Goal: Task Accomplishment & Management: Manage account settings

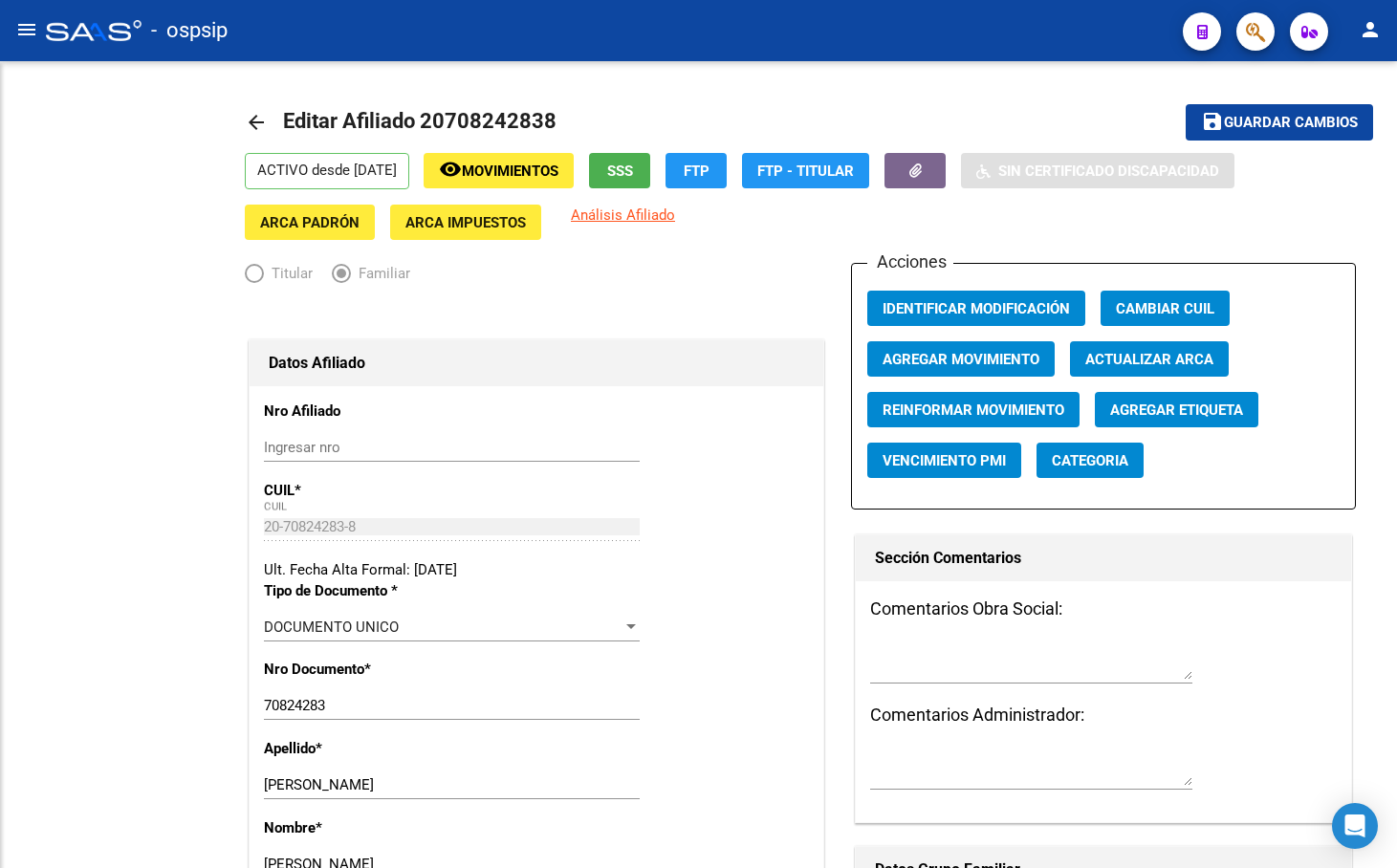
radio input "true"
type input "30-71176895-1"
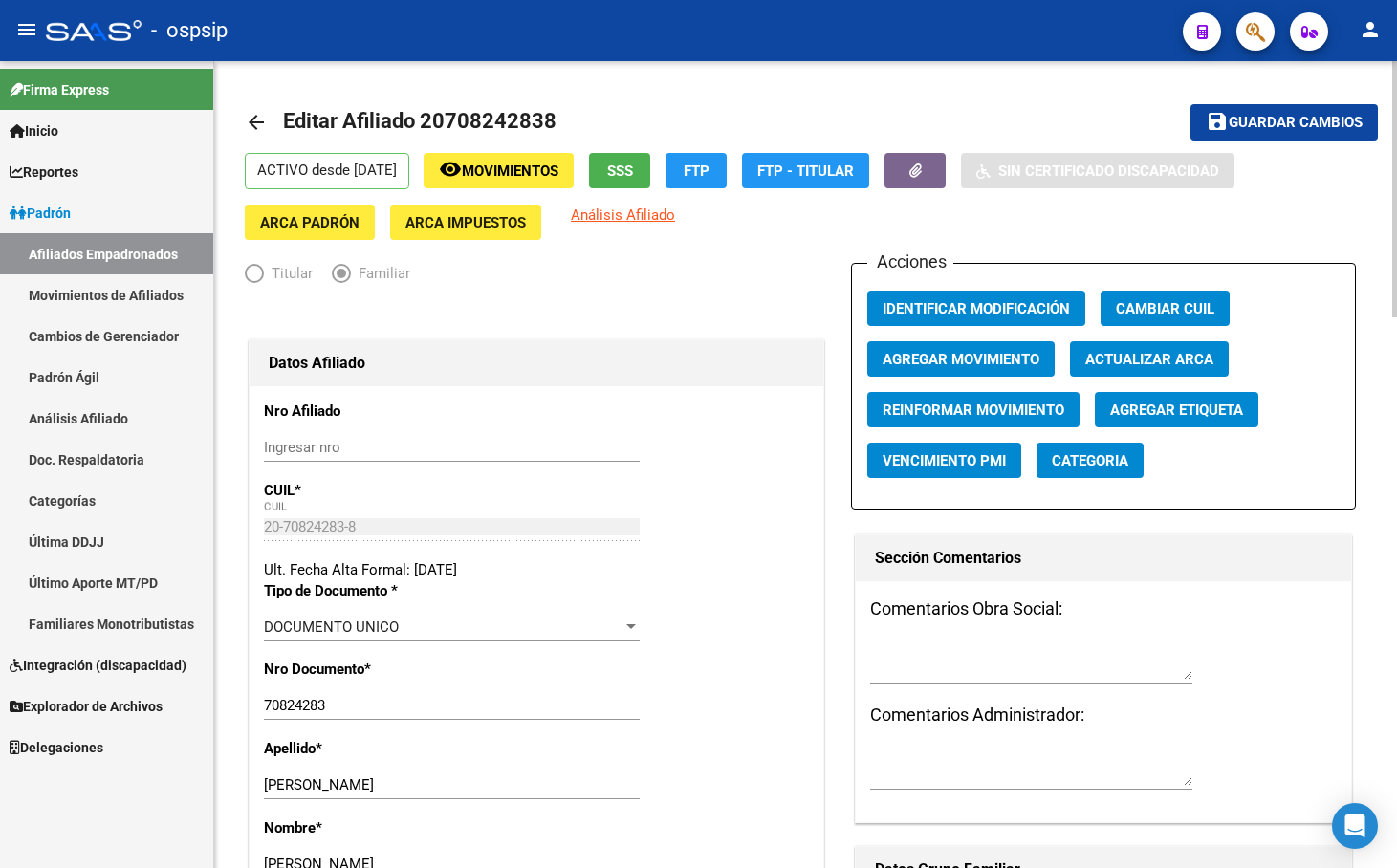
drag, startPoint x: 759, startPoint y: 107, endPoint x: 1024, endPoint y: 152, distance: 268.8
click at [759, 107] on mat-toolbar-row "arrow_back Editar Afiliado 20708242838" at bounding box center [682, 122] width 875 height 61
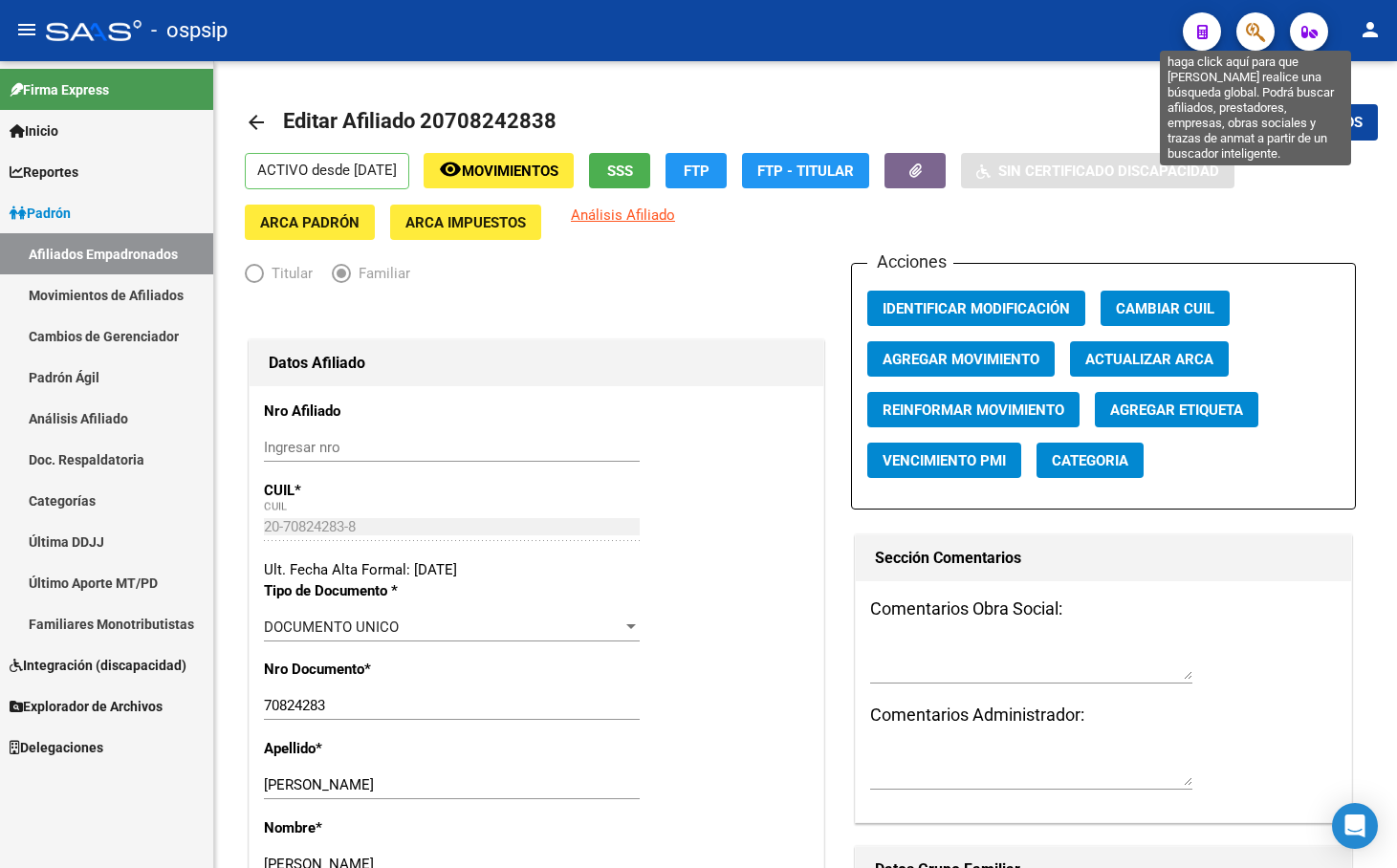
click at [1258, 30] on icon "button" at bounding box center [1255, 32] width 19 height 22
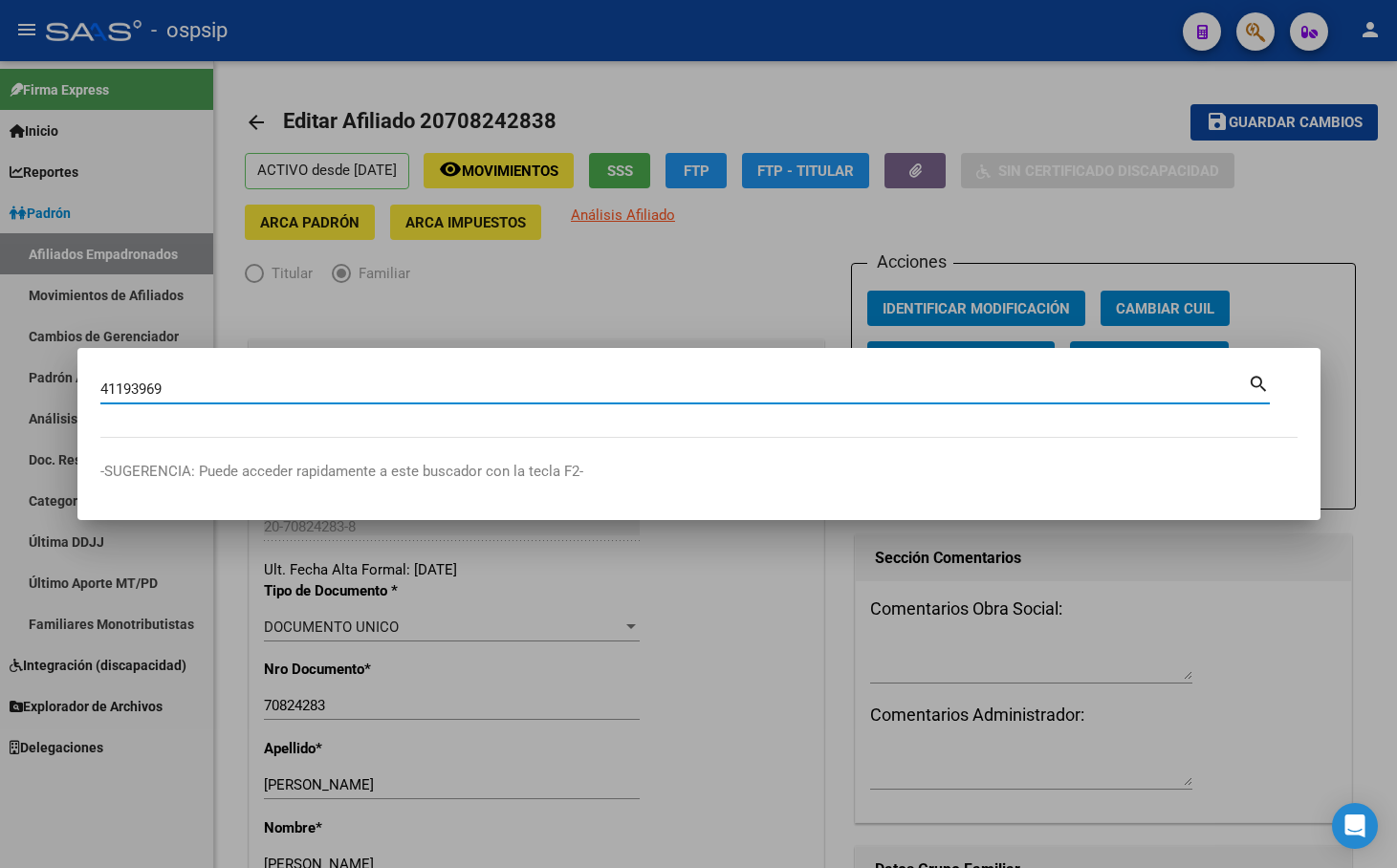
type input "41193969"
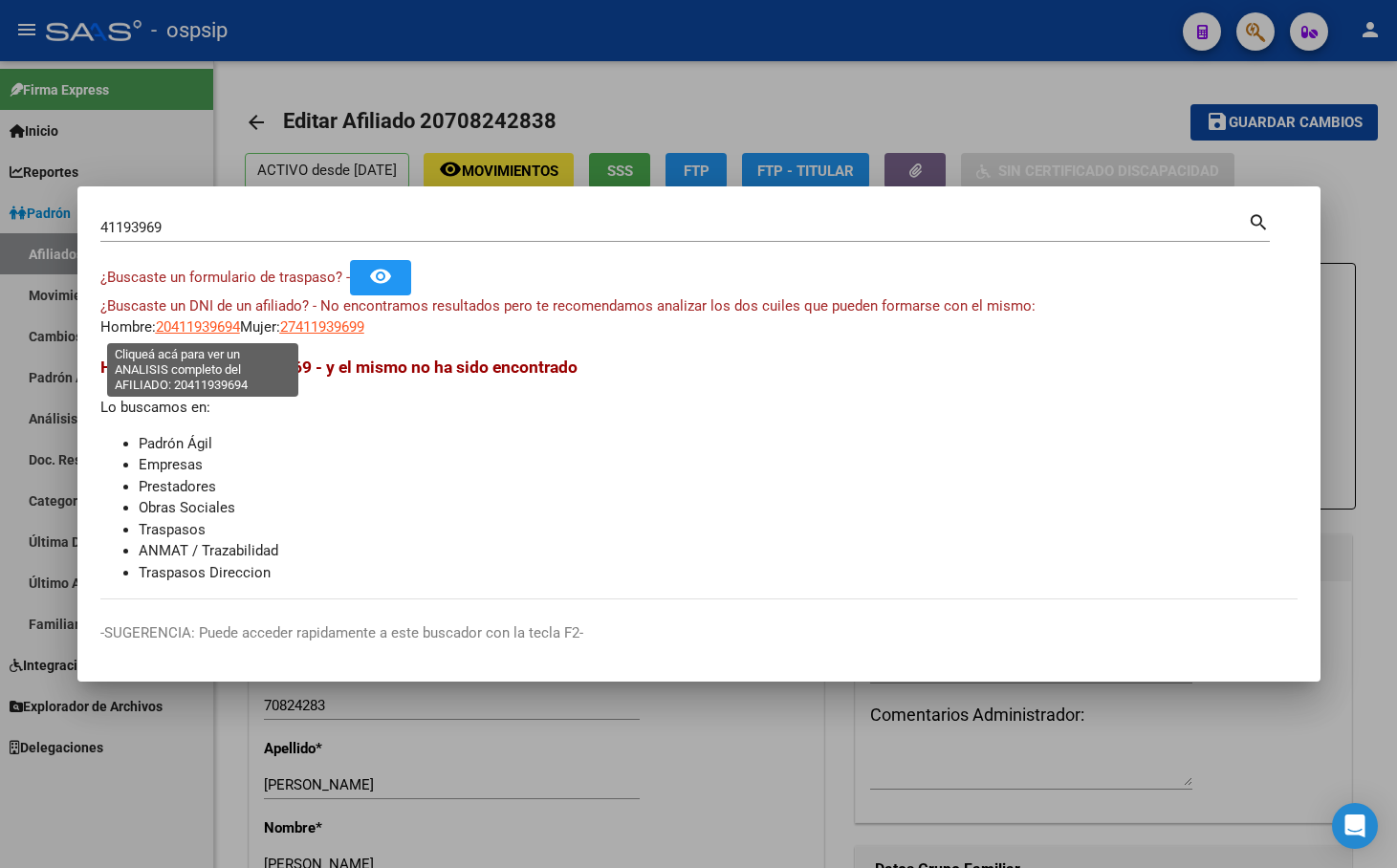
click at [187, 323] on span "20411939694" at bounding box center [198, 327] width 84 height 17
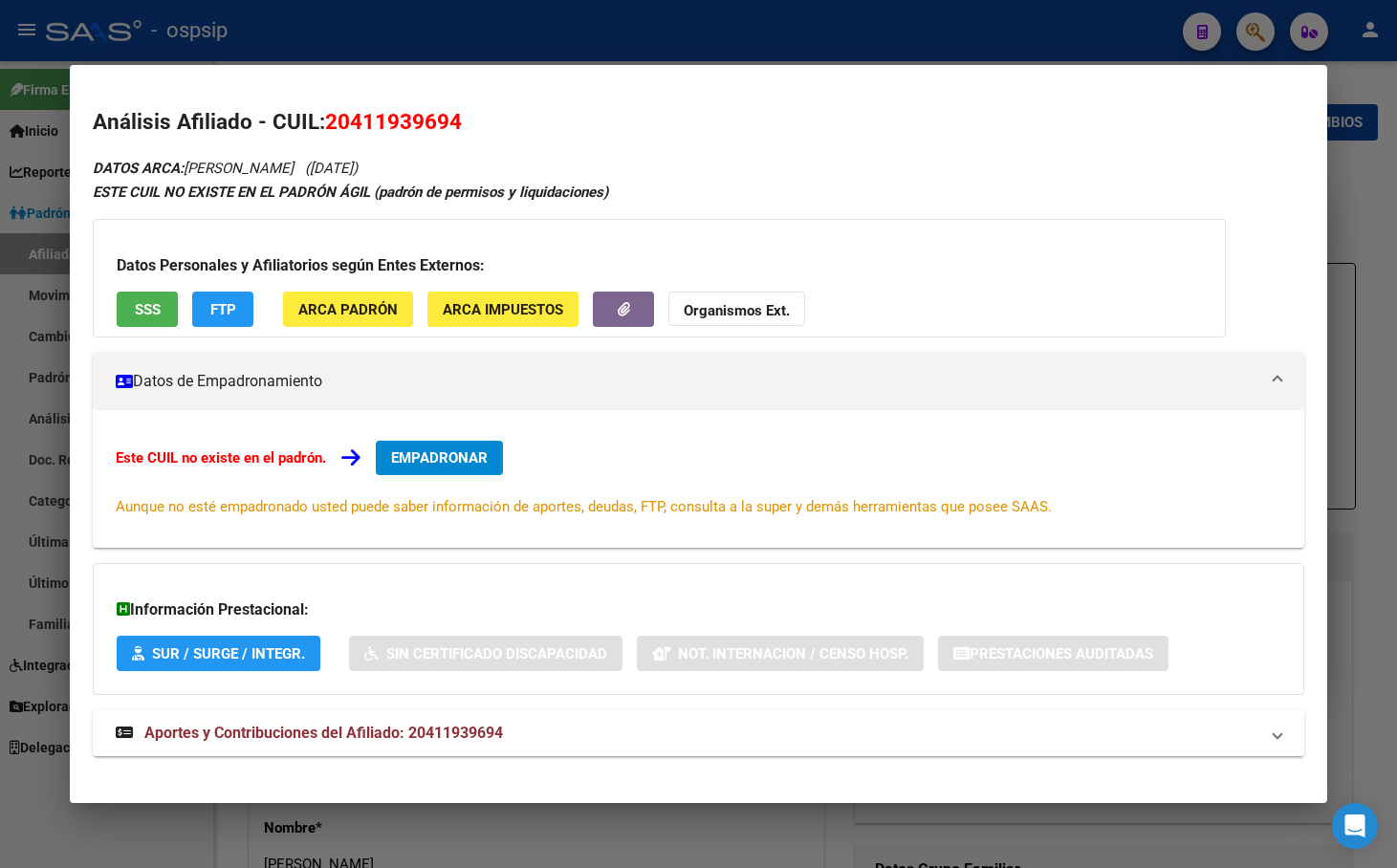
click at [466, 728] on span "Aportes y Contribuciones del Afiliado: 20411939694" at bounding box center [324, 732] width 359 height 18
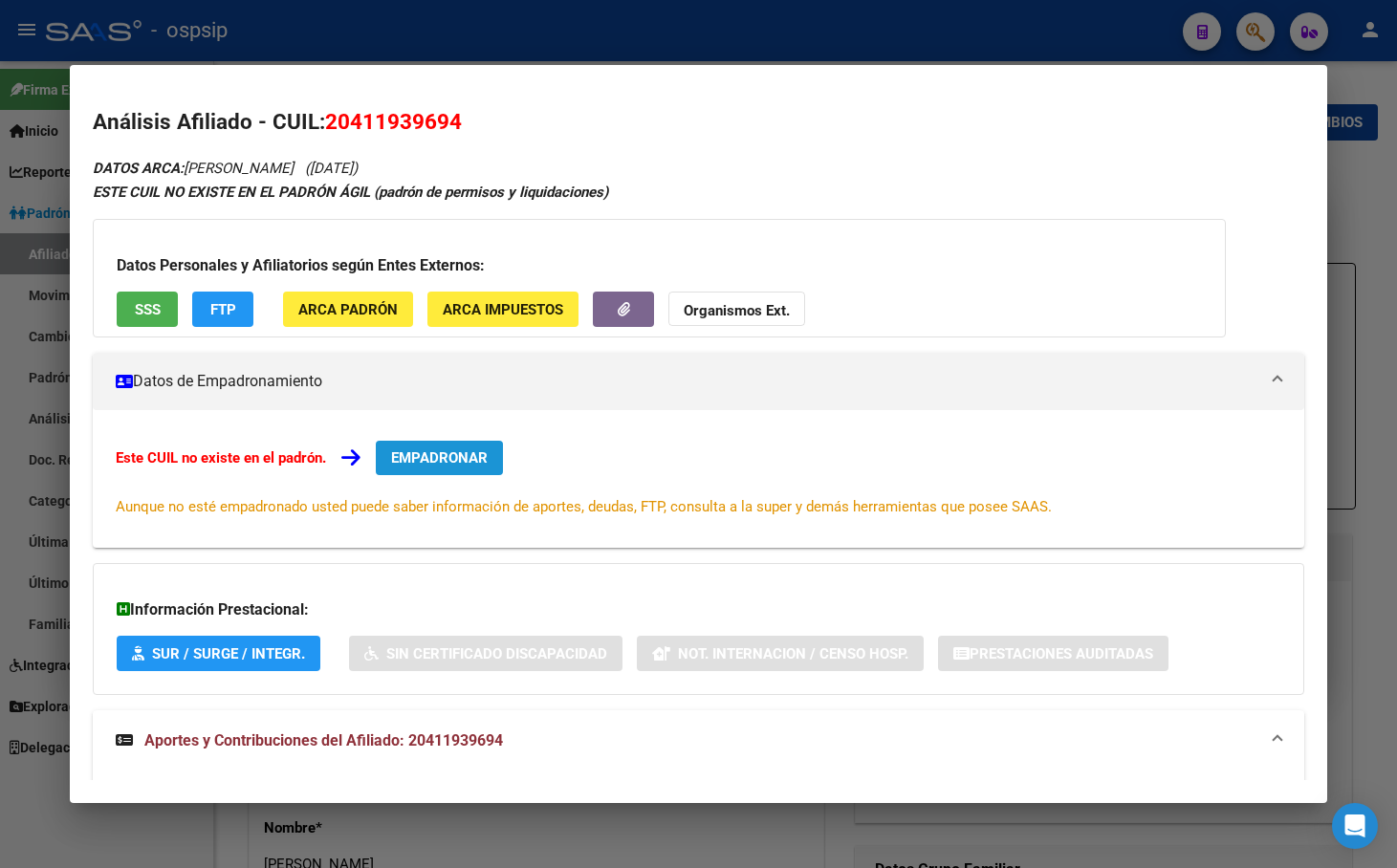
click at [423, 463] on span "EMPADRONAR" at bounding box center [439, 458] width 97 height 17
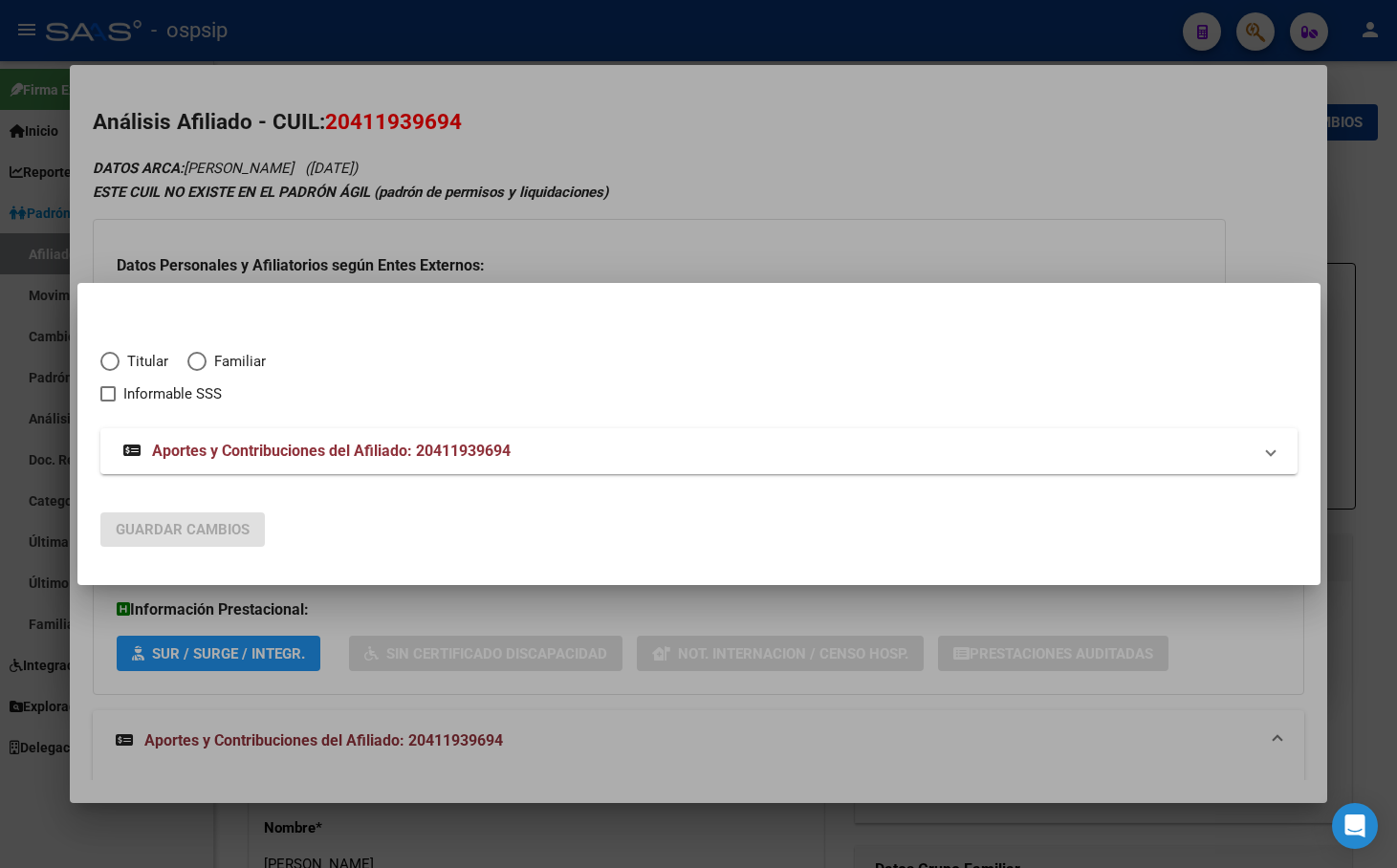
click at [115, 359] on span "Elija una opción" at bounding box center [110, 362] width 19 height 19
click at [115, 359] on input "Titular" at bounding box center [110, 362] width 19 height 19
radio input "true"
checkbox input "true"
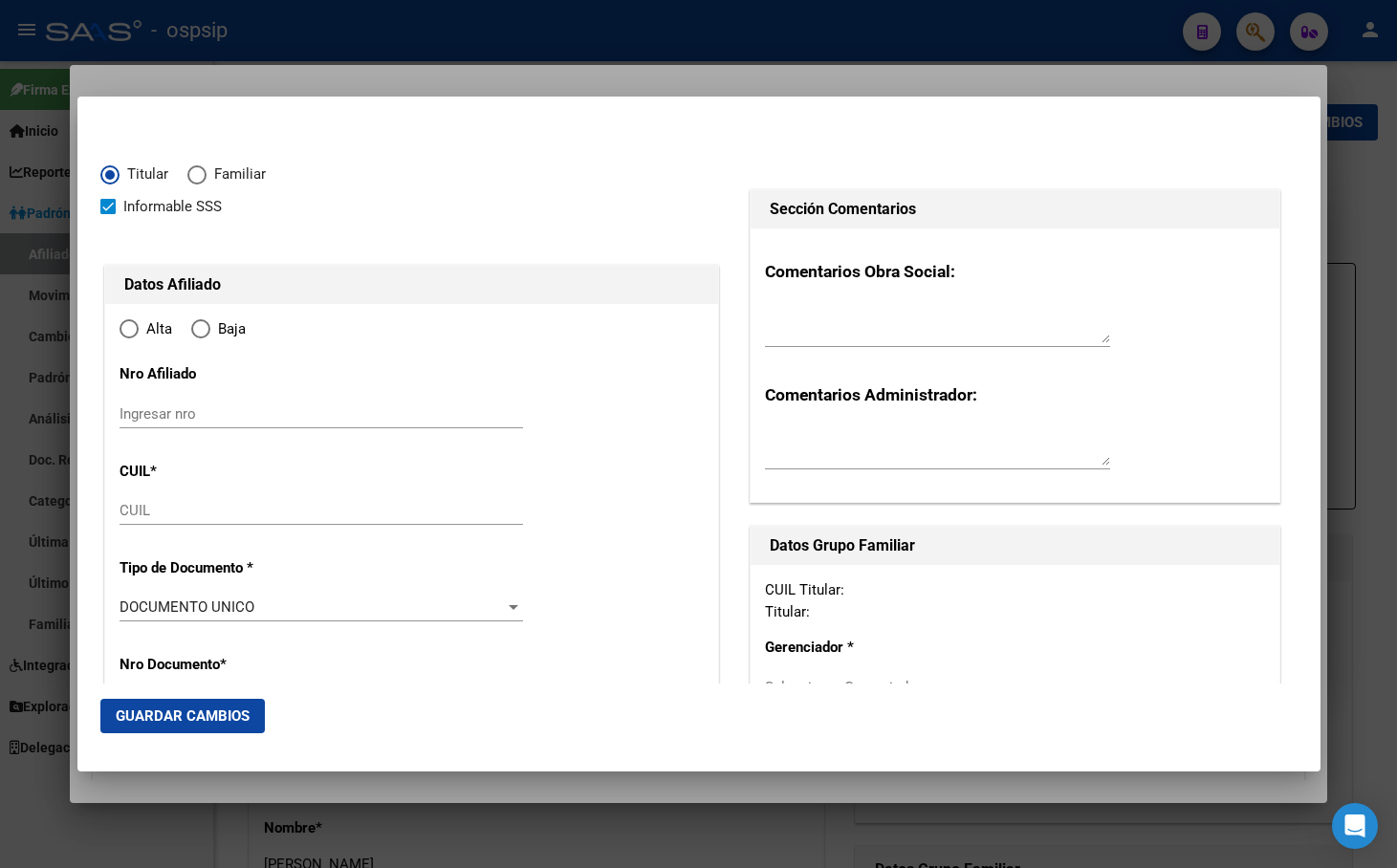
type input "20-41193969-4"
type input "41193969"
type input "MORALES"
type input "GUIDO FRANCO"
type input "1997-01-25"
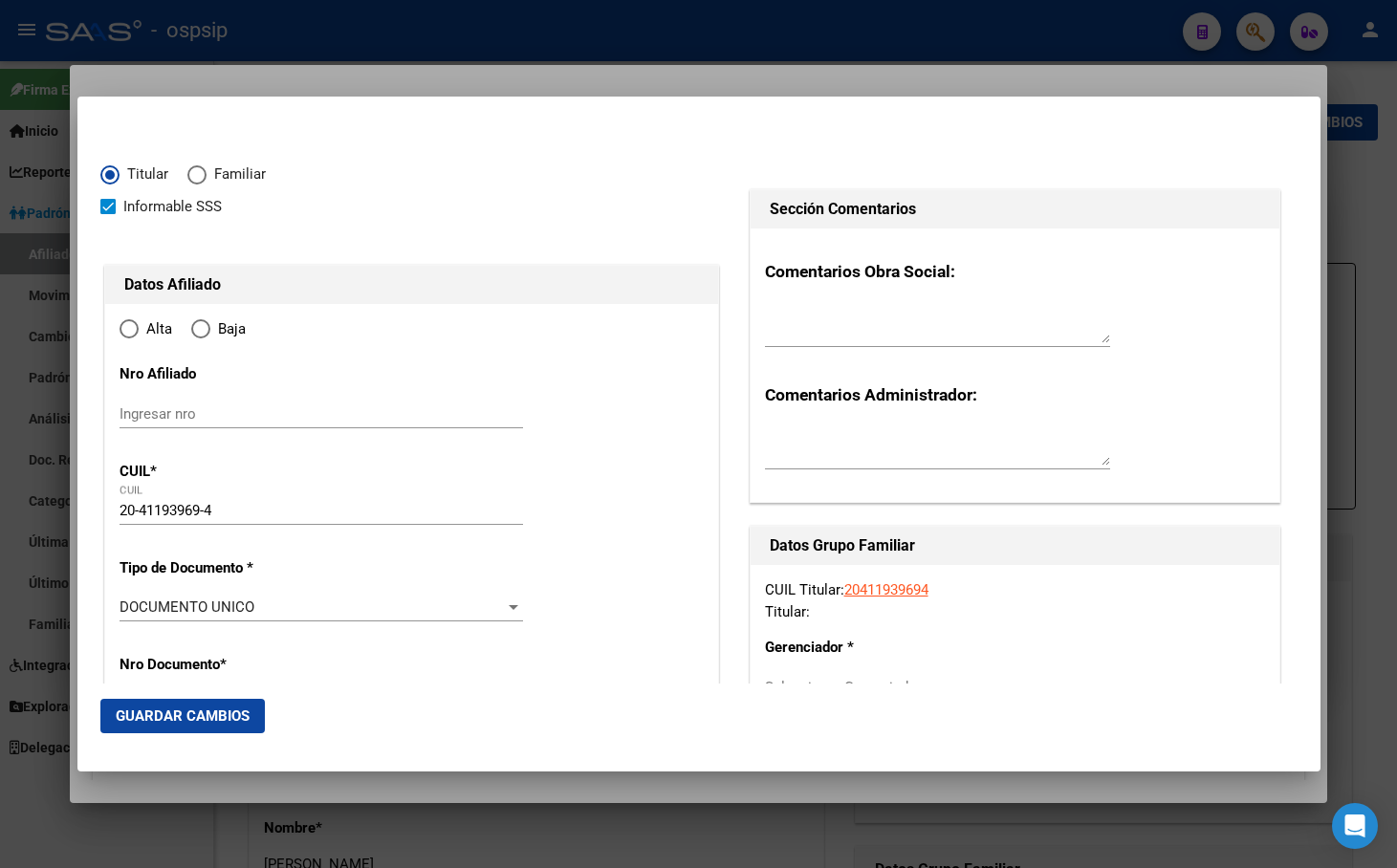
type input "[PERSON_NAME]"
type input "8336"
type input "MOSCONI"
type input "71"
radio input "true"
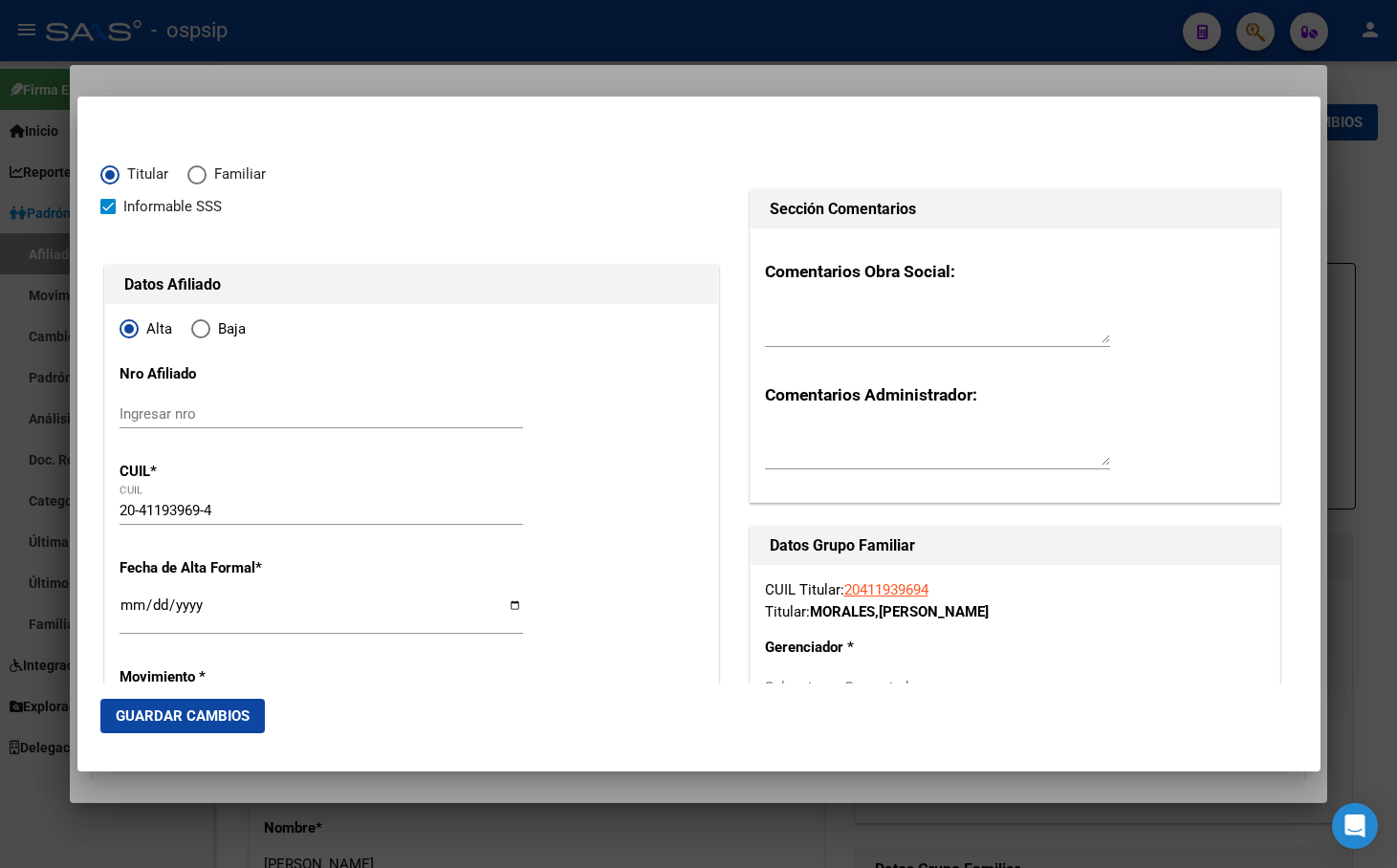
type input "[PERSON_NAME]"
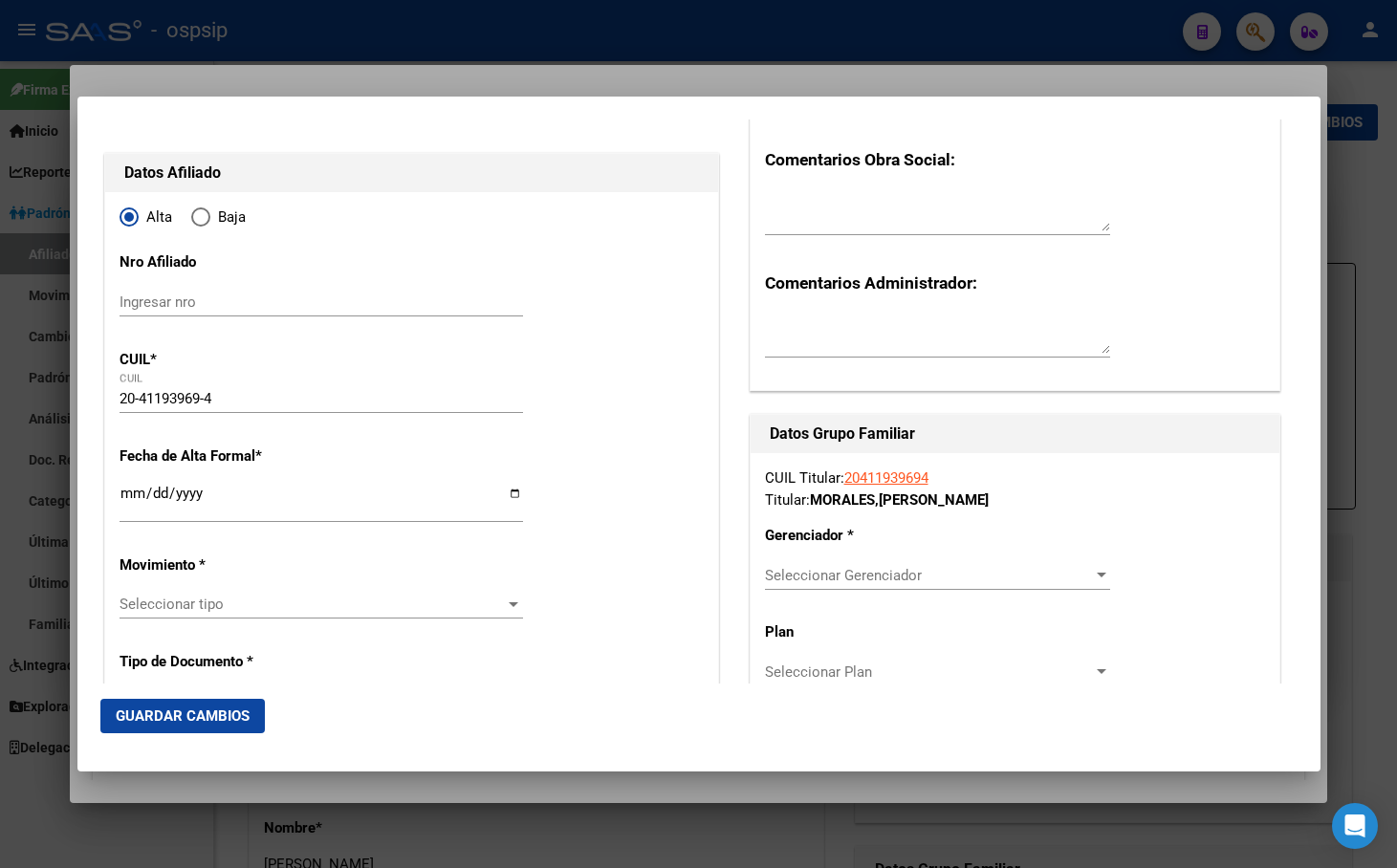
scroll to position [287, 0]
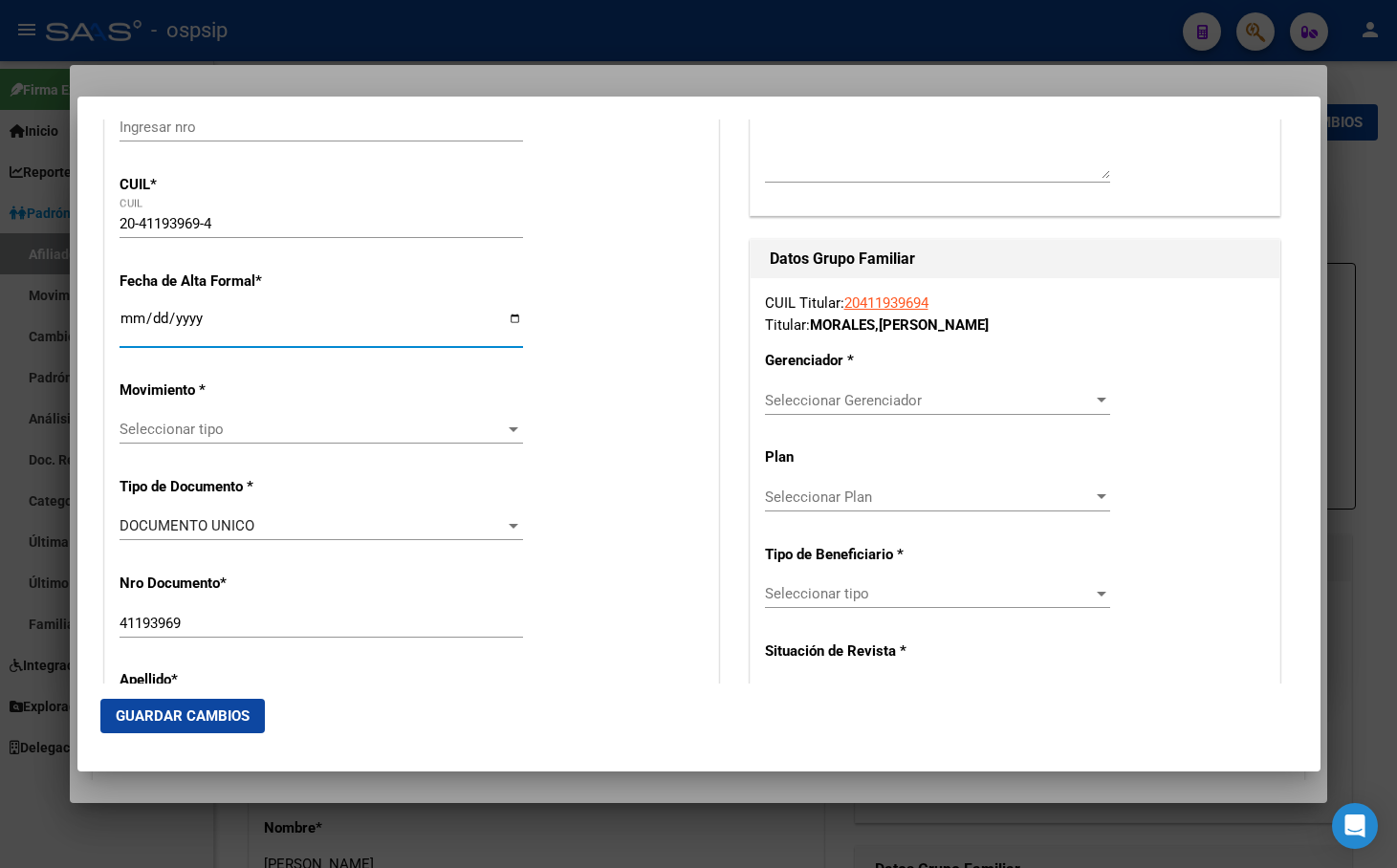
click at [123, 323] on input "Ingresar fecha" at bounding box center [321, 326] width 404 height 31
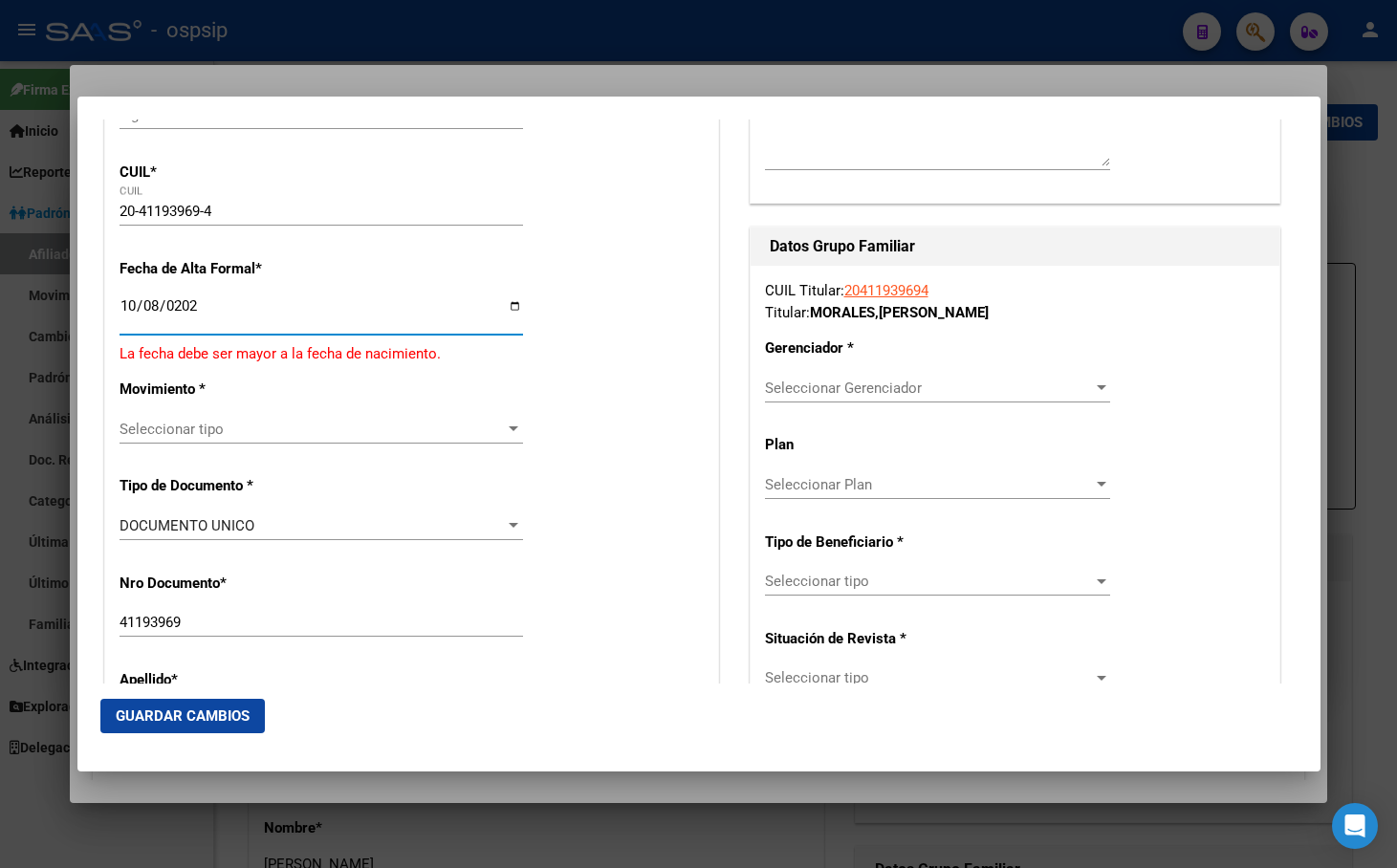
type input "[DATE]"
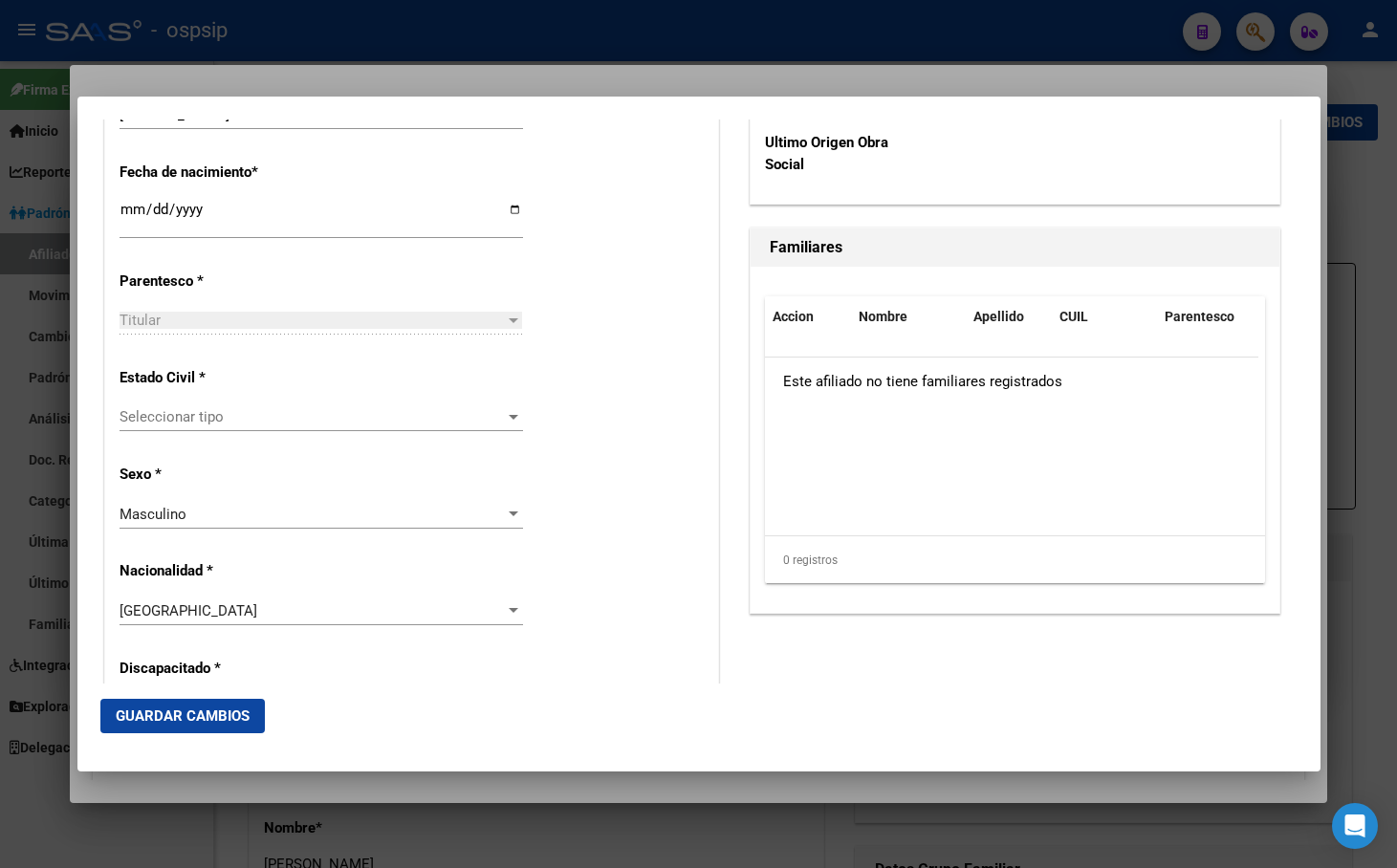
scroll to position [1051, 0]
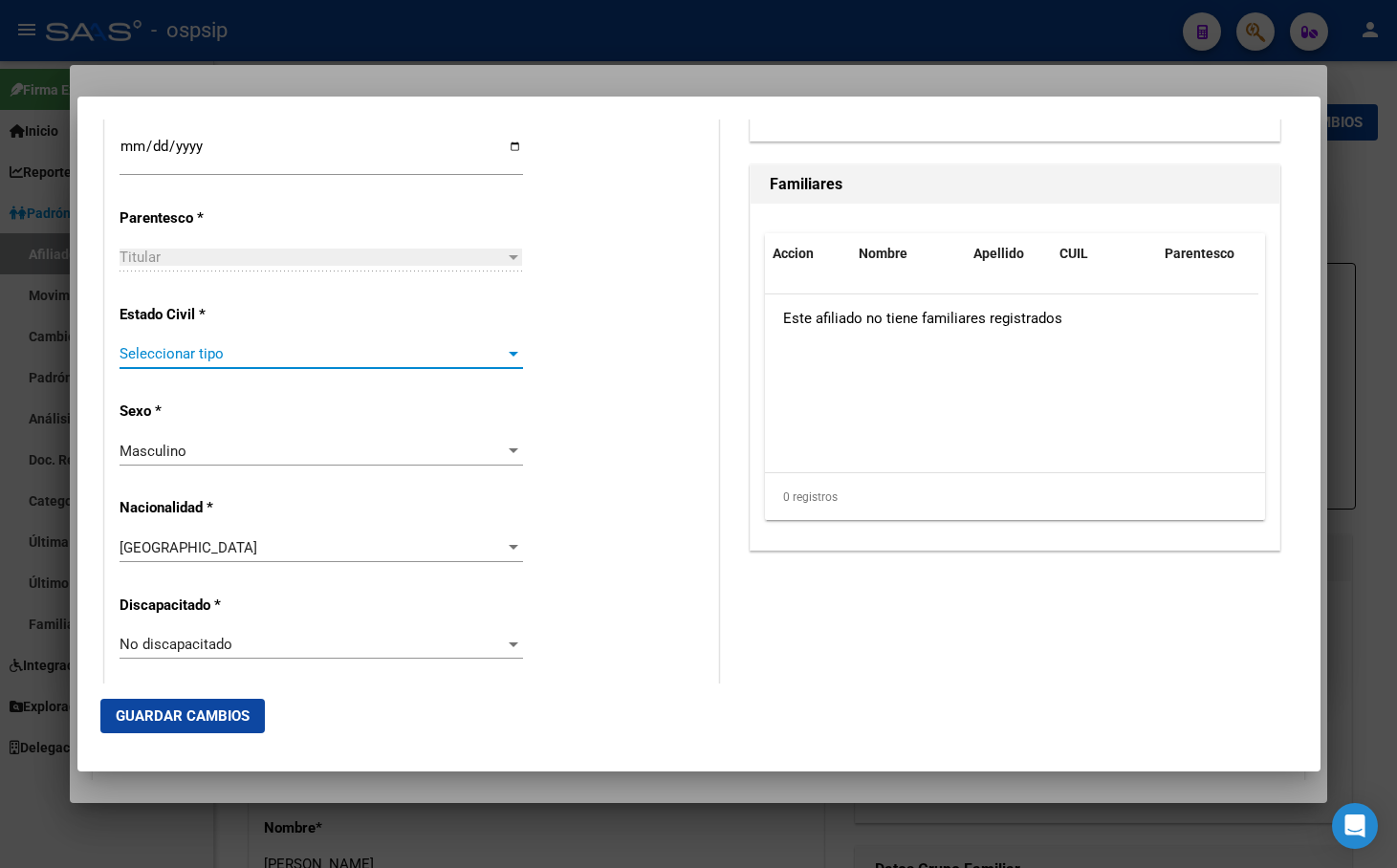
click at [179, 359] on span "Seleccionar tipo" at bounding box center [312, 354] width 386 height 17
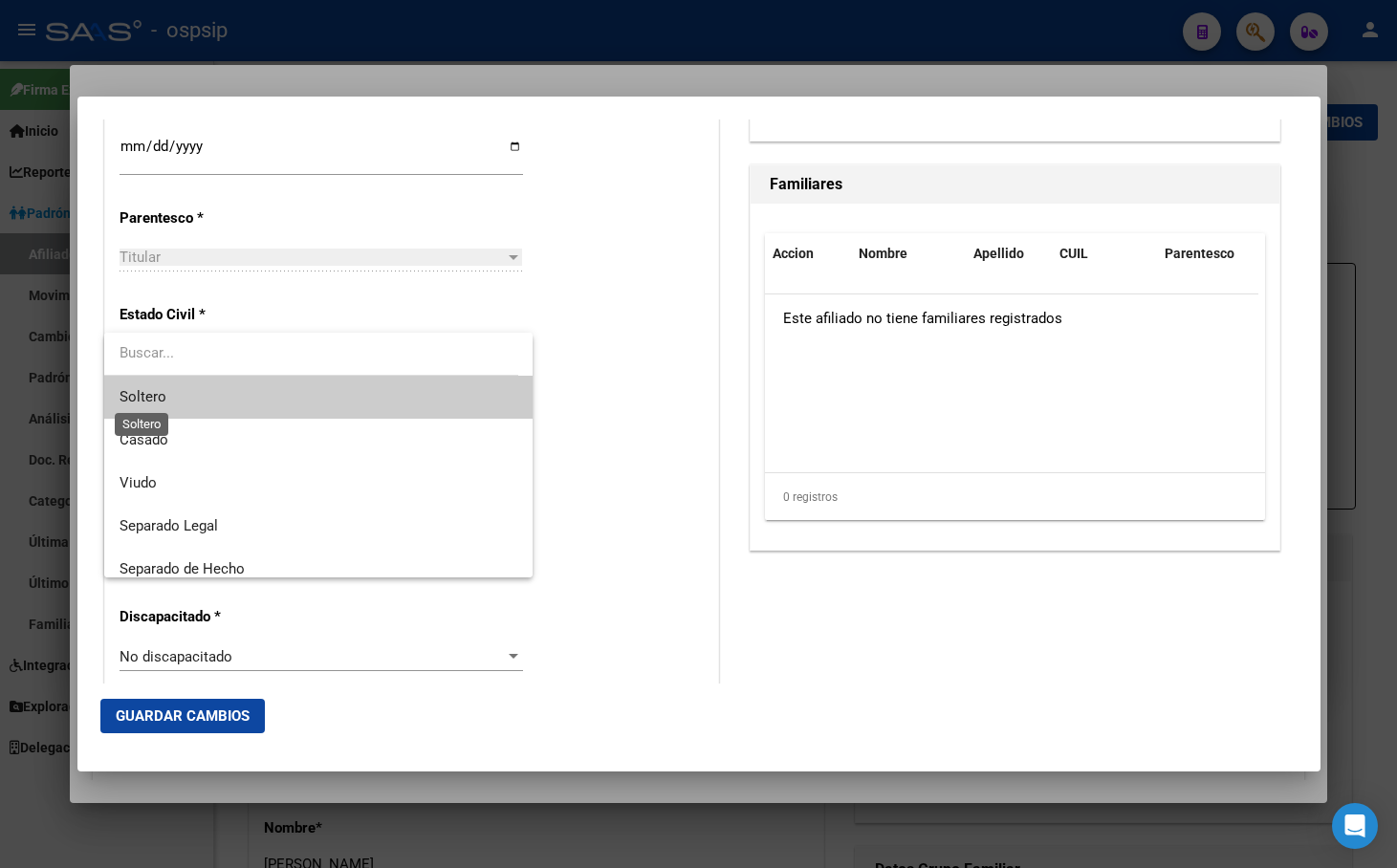
click at [151, 399] on span "Soltero" at bounding box center [143, 397] width 47 height 17
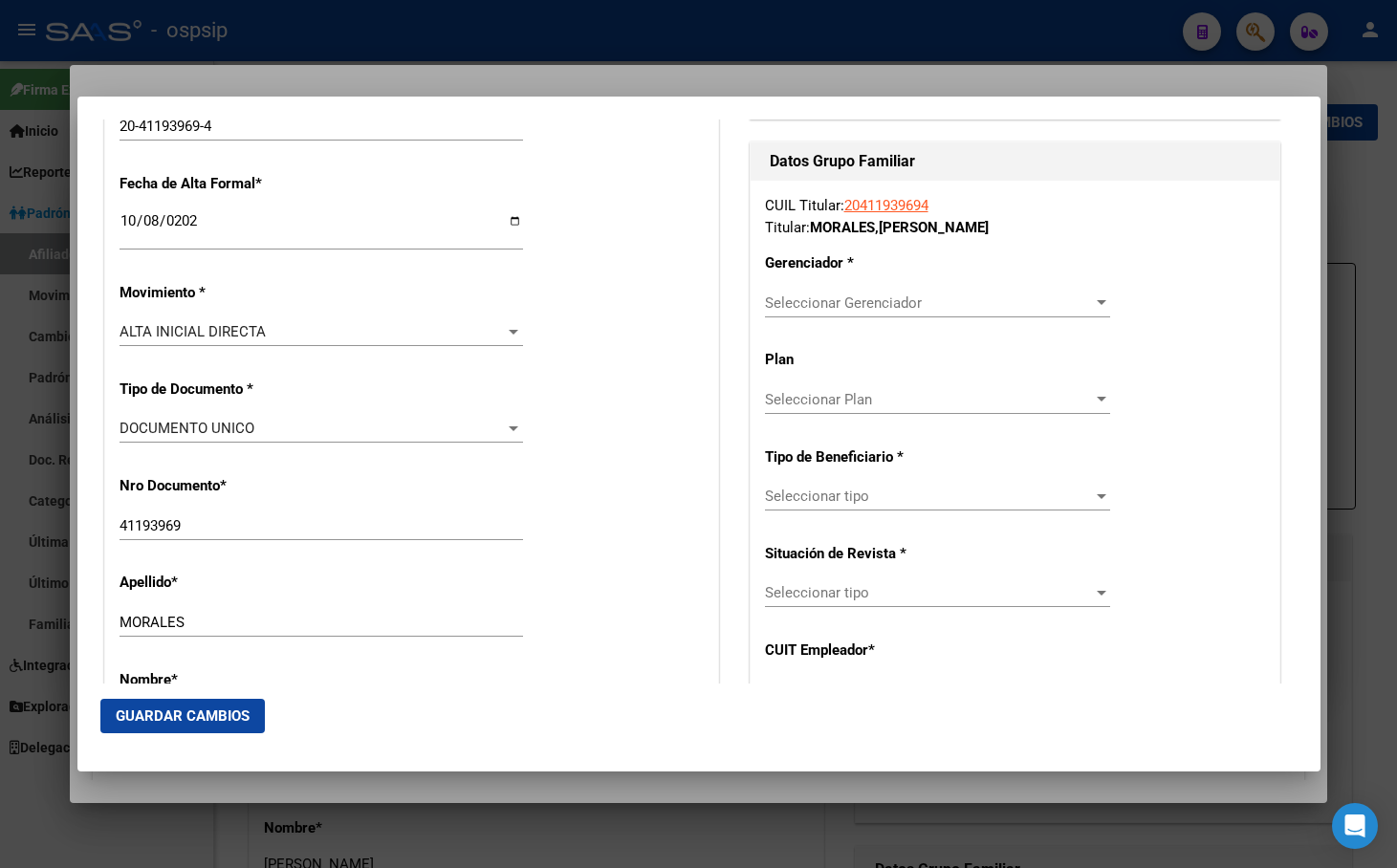
scroll to position [382, 0]
click at [827, 299] on span "Seleccionar Gerenciador" at bounding box center [928, 305] width 328 height 17
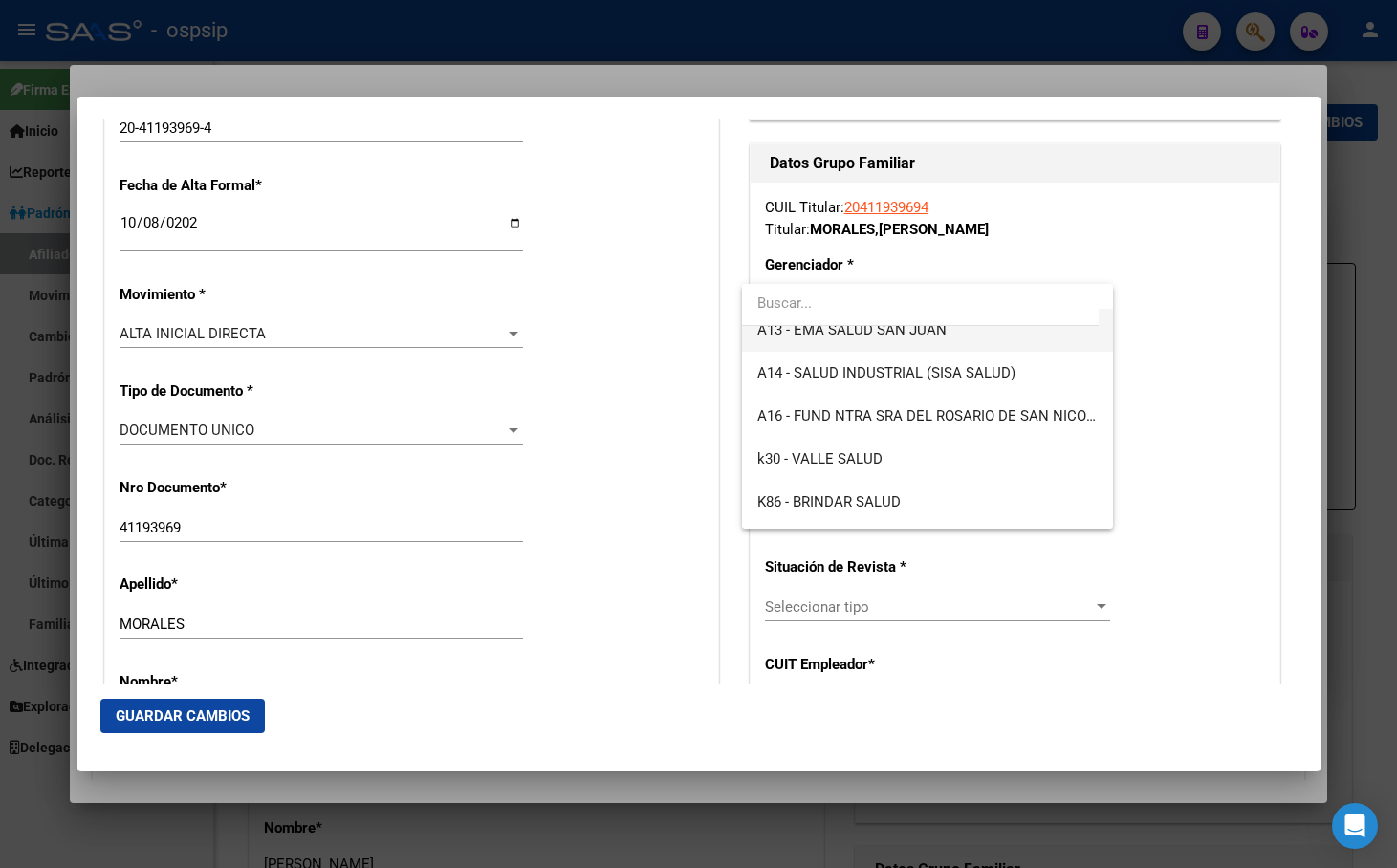
scroll to position [478, 0]
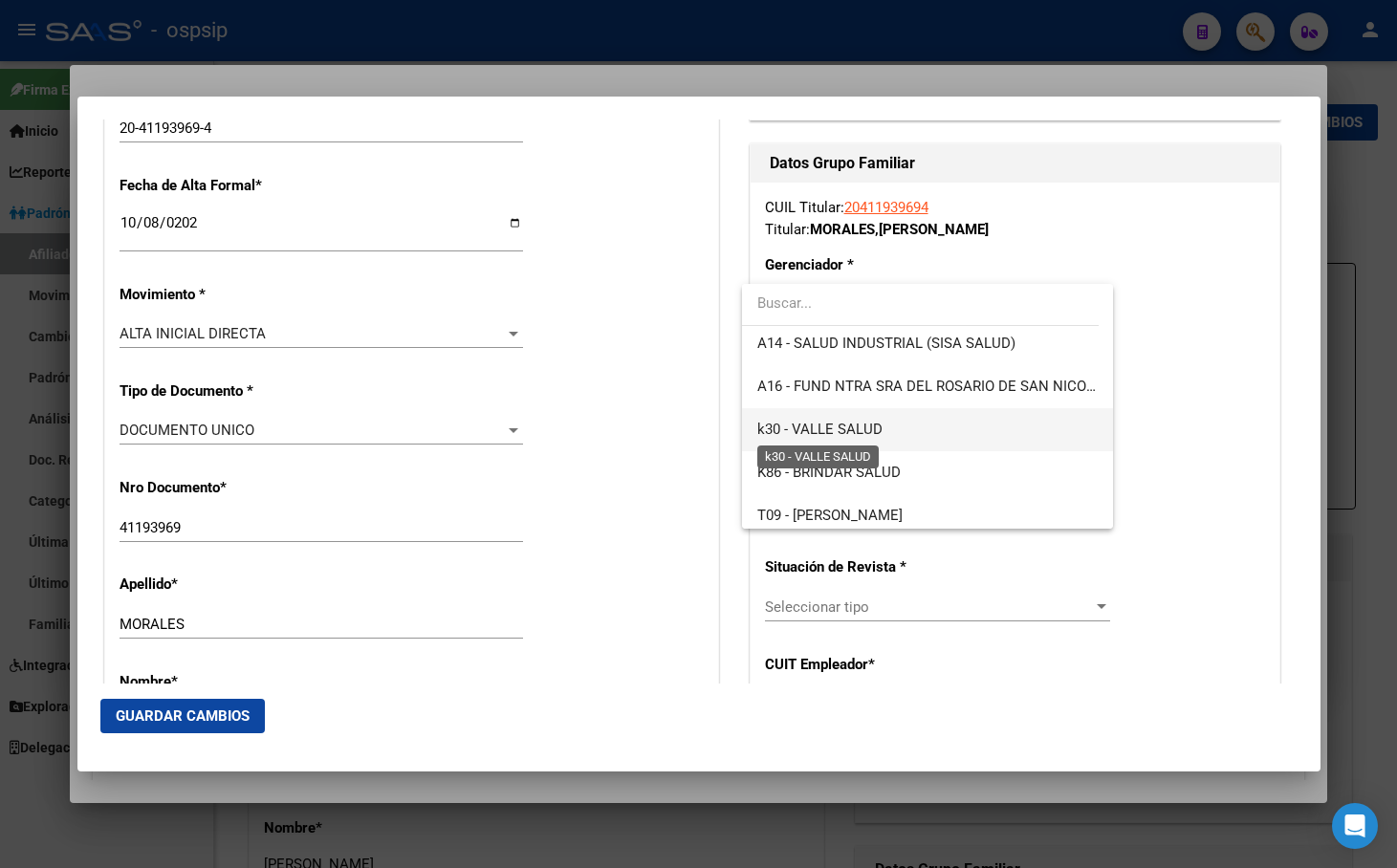
click at [849, 432] on span "k30 - VALLE SALUD" at bounding box center [820, 430] width 125 height 17
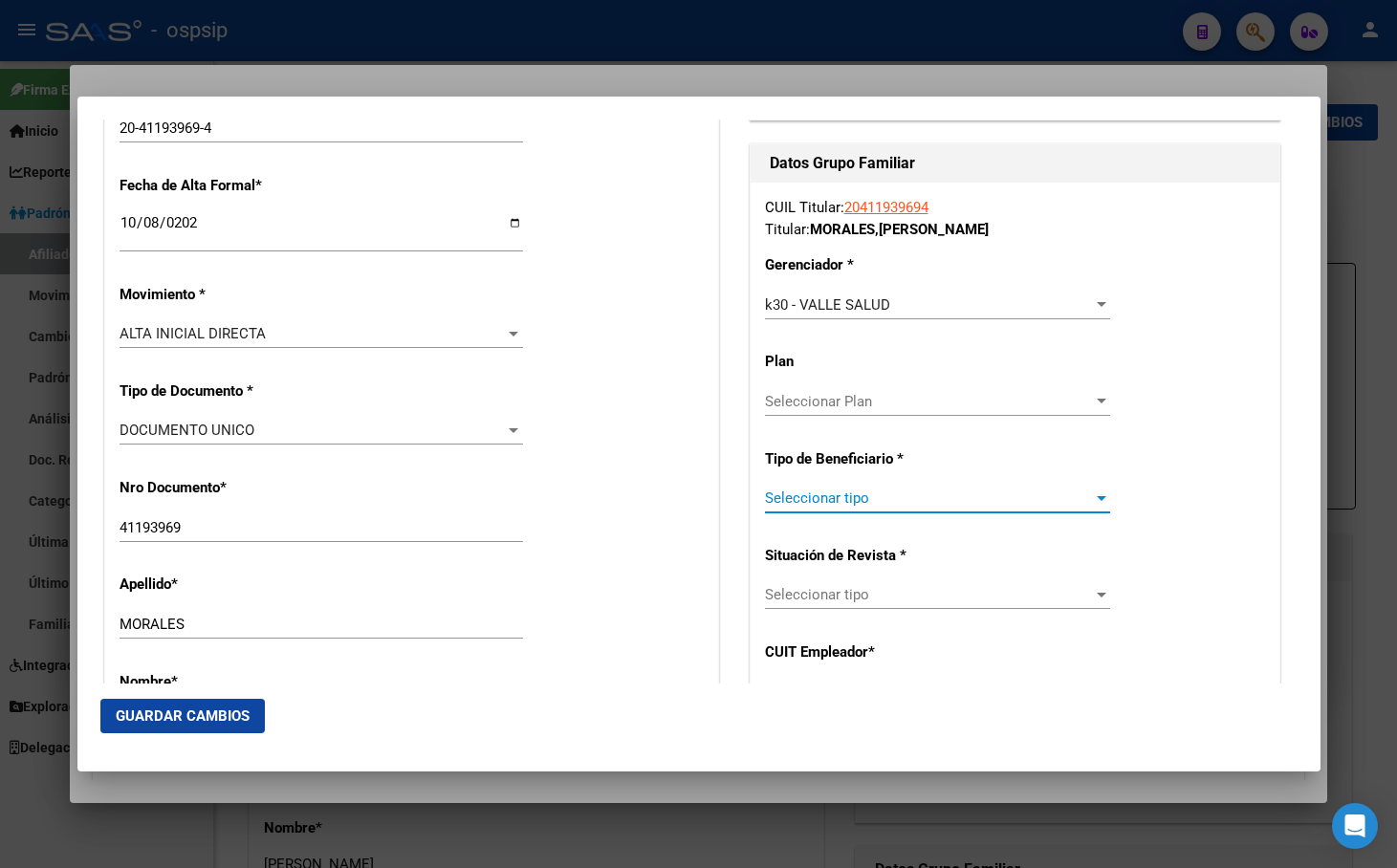
click at [780, 500] on span "Seleccionar tipo" at bounding box center [928, 498] width 328 height 17
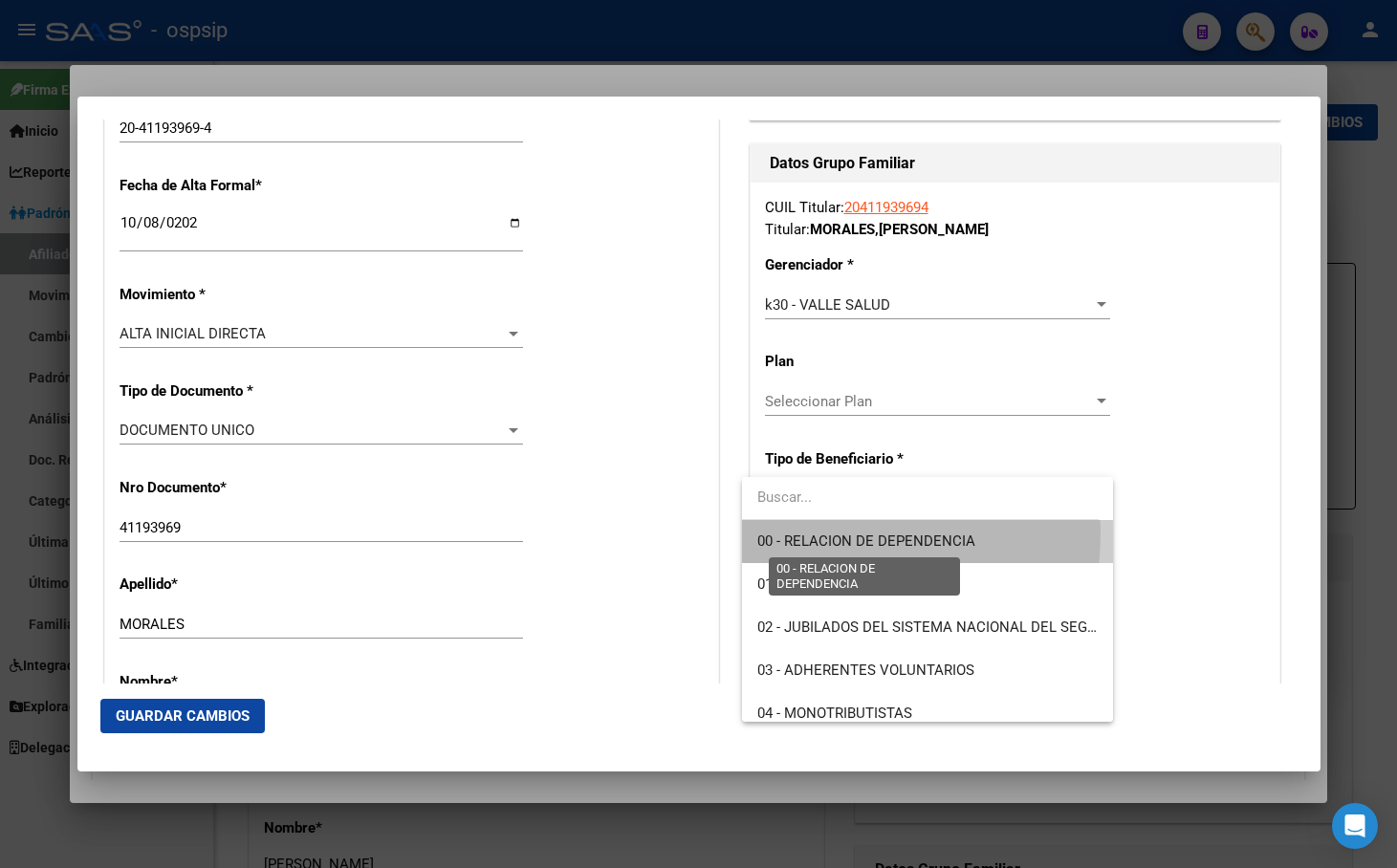
click at [797, 532] on span "00 - RELACION DE DEPENDENCIA" at bounding box center [866, 541] width 218 height 17
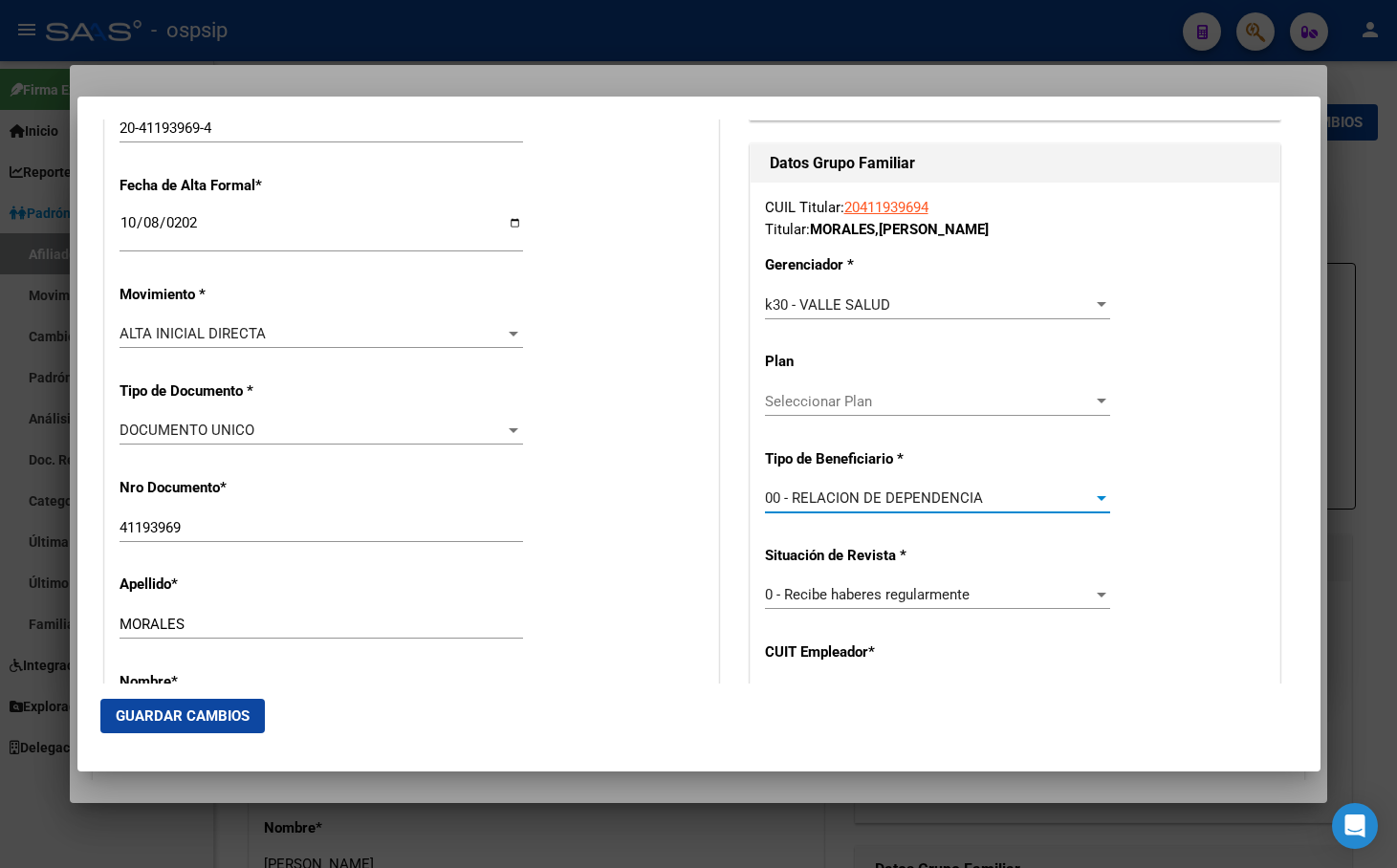
type input "30-71746330-3"
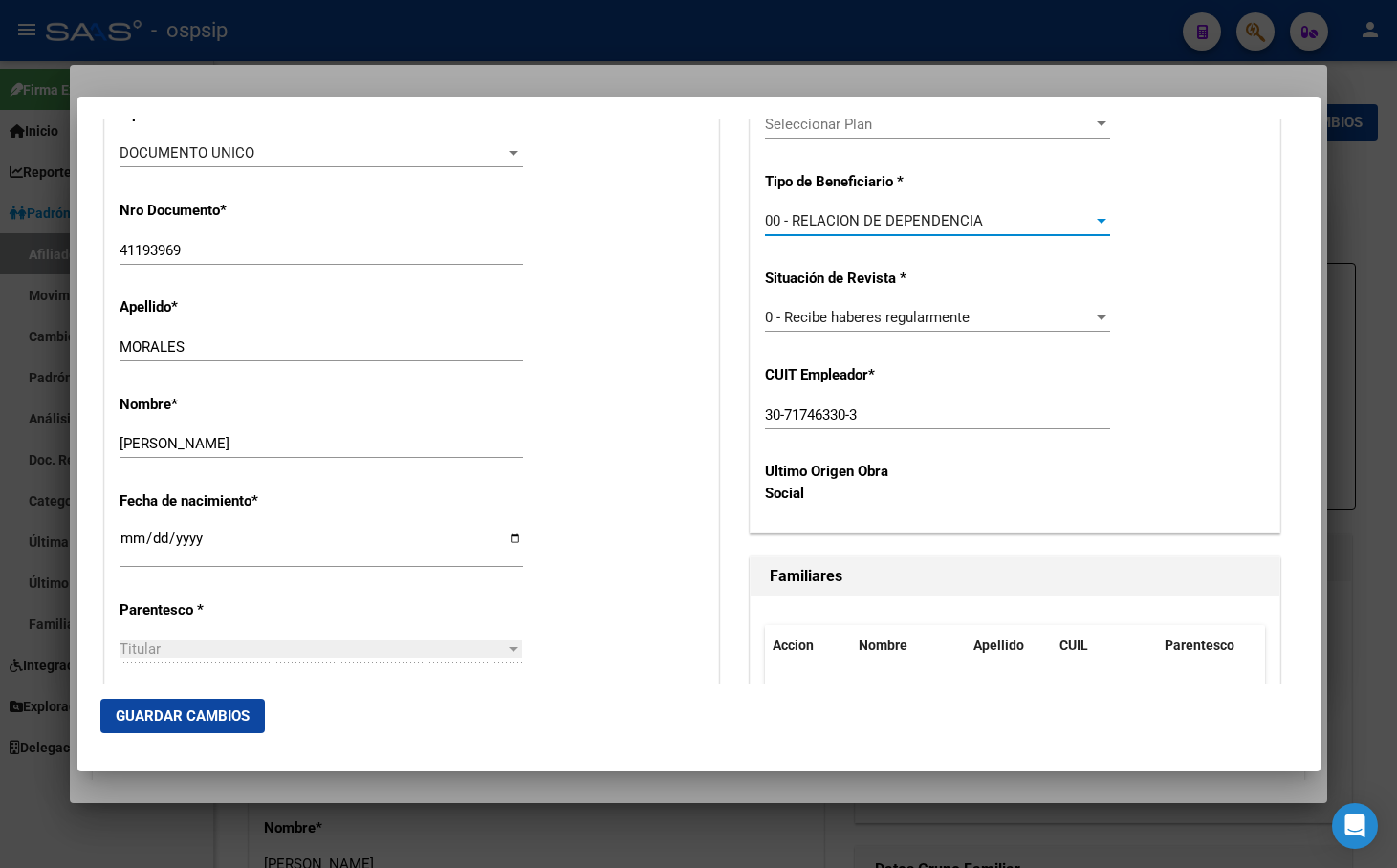
scroll to position [669, 0]
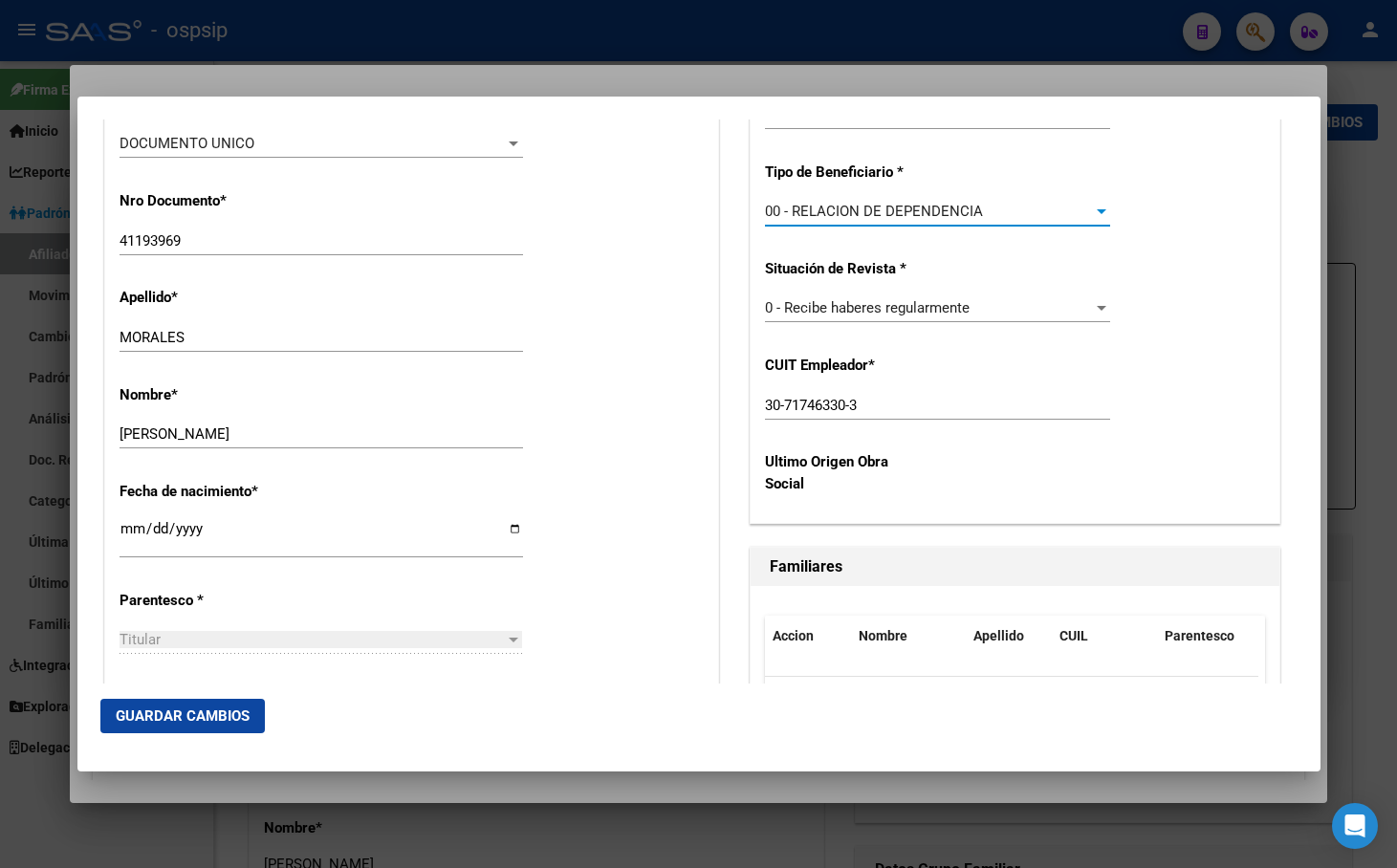
click at [189, 711] on span "Guardar Cambios" at bounding box center [182, 716] width 134 height 17
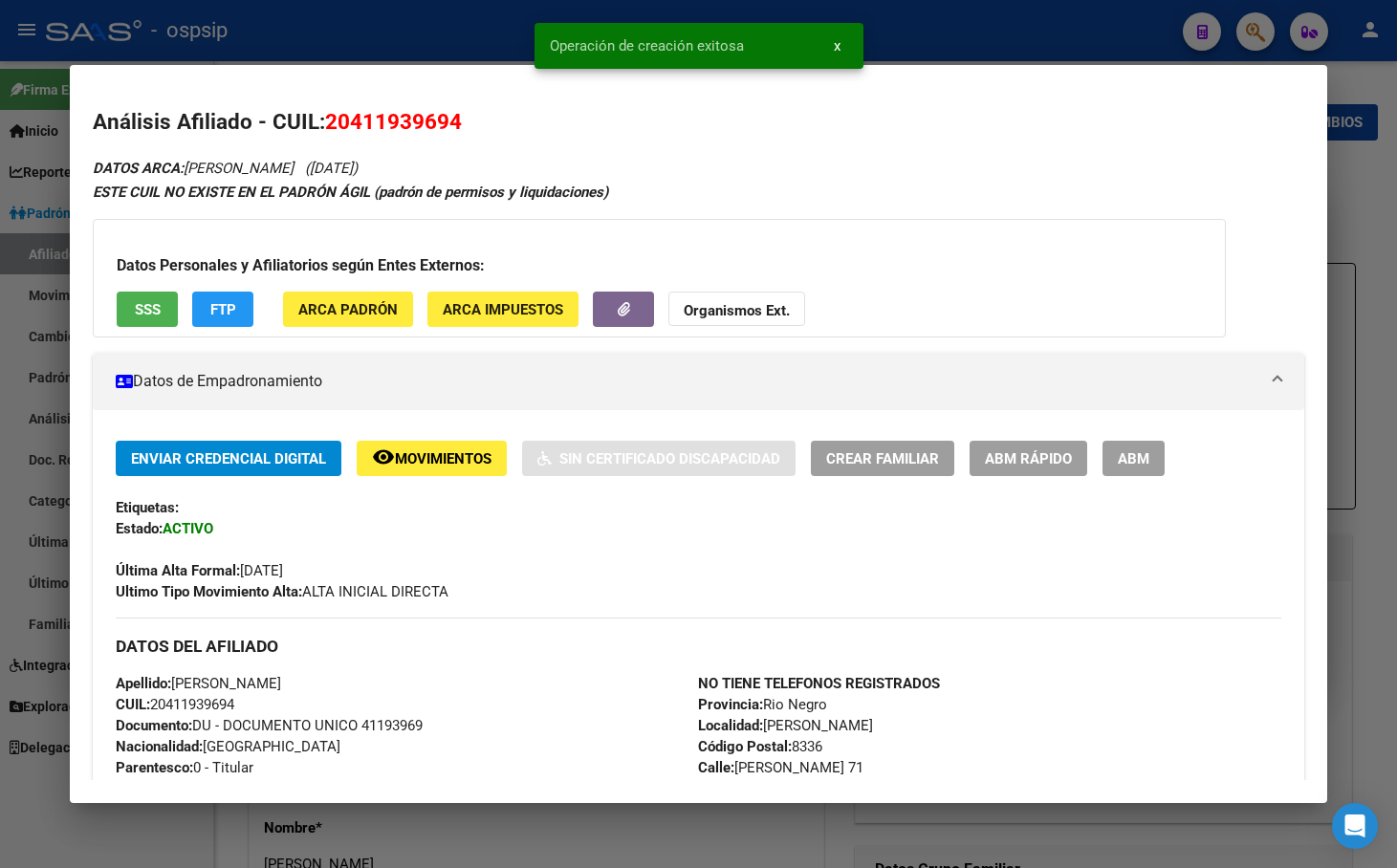
drag, startPoint x: 1185, startPoint y: 455, endPoint x: 1078, endPoint y: 459, distance: 107.1
click at [1177, 455] on div "Enviar Credencial Digital remove_red_eye Movimientos Sin Certificado Discapacid…" at bounding box center [698, 458] width 1165 height 35
click at [1132, 446] on button "ABM" at bounding box center [1133, 458] width 62 height 35
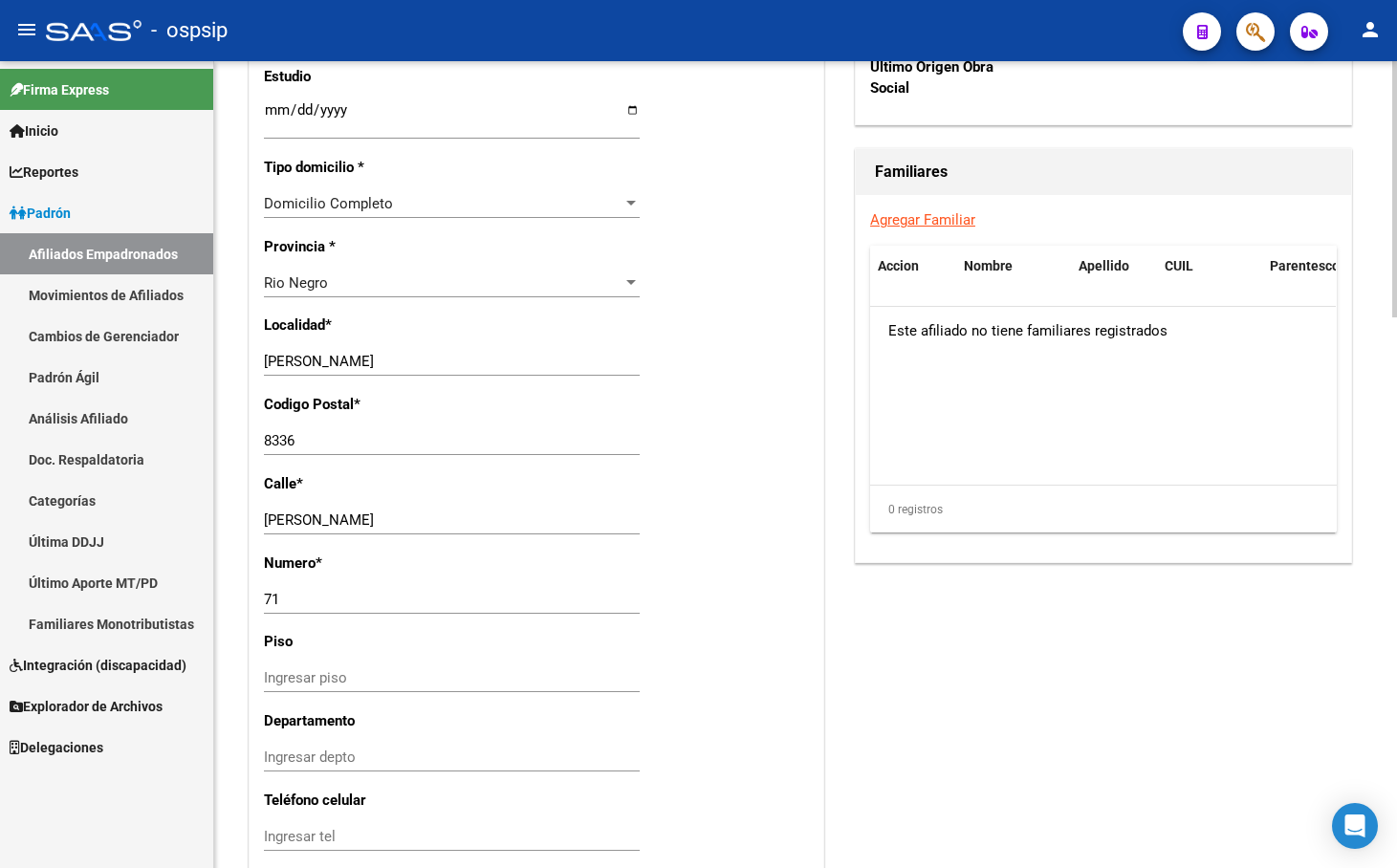
scroll to position [1733, 0]
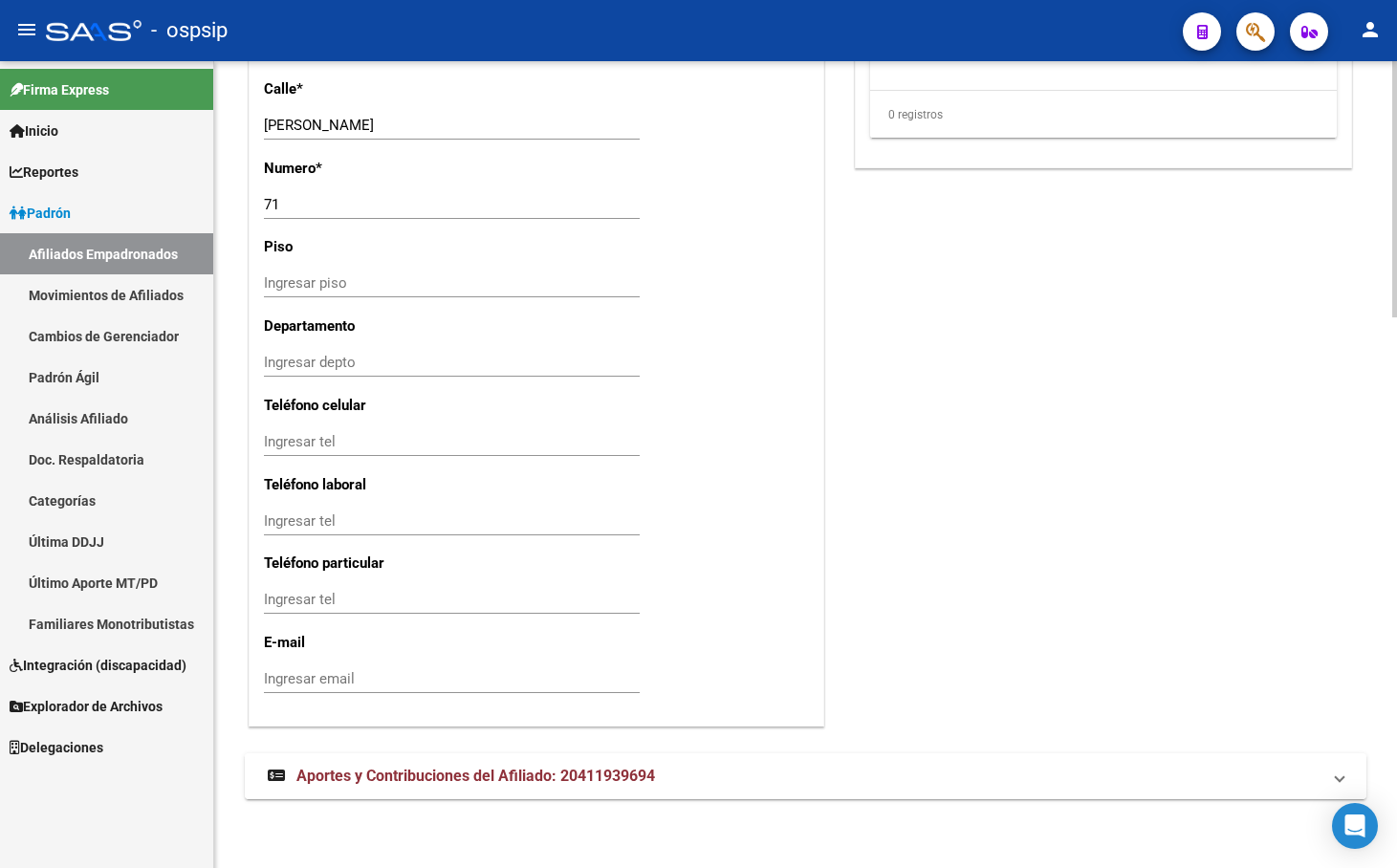
drag, startPoint x: 422, startPoint y: 768, endPoint x: 451, endPoint y: 755, distance: 31.8
click at [421, 769] on span "Aportes y Contribuciones del Afiliado: 20411939694" at bounding box center [476, 775] width 359 height 18
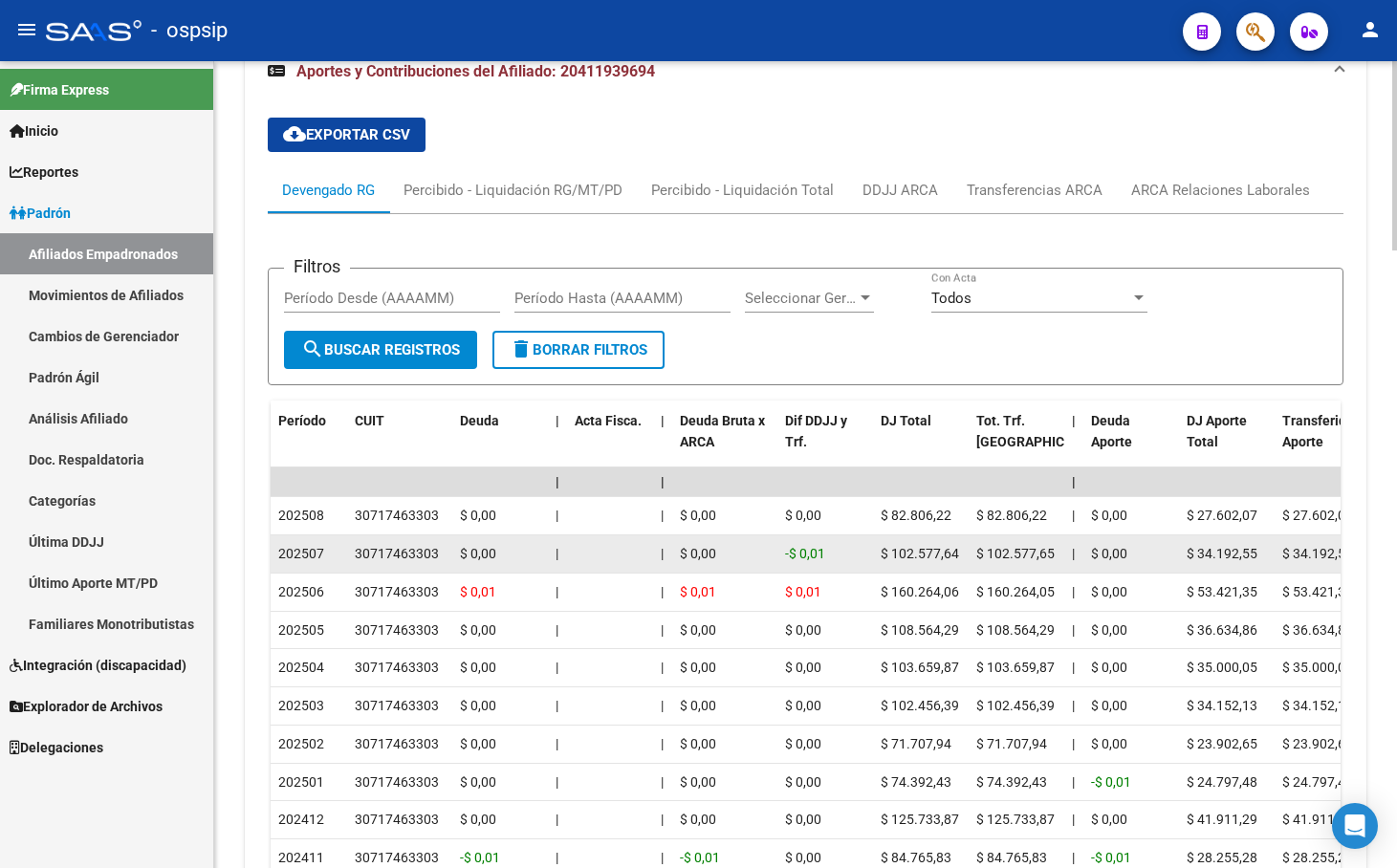
scroll to position [2454, 0]
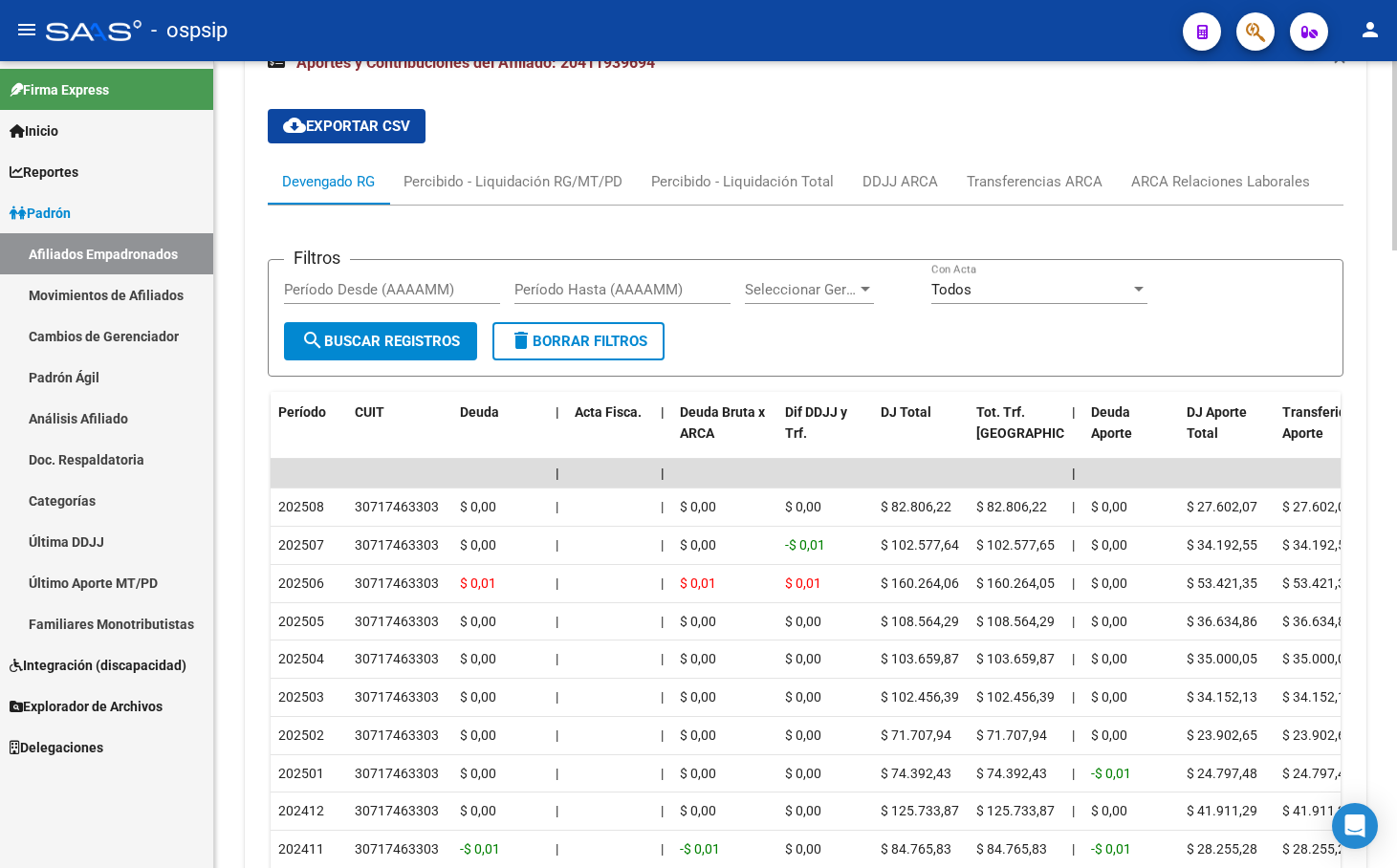
click at [474, 118] on div "cloud_download Exportar CSV Devengado RG Percibido - Liquidación RG/MT/PD Perci…" at bounding box center [805, 516] width 1076 height 845
click at [1222, 182] on div "ARCA Relaciones Laborales" at bounding box center [1220, 181] width 179 height 21
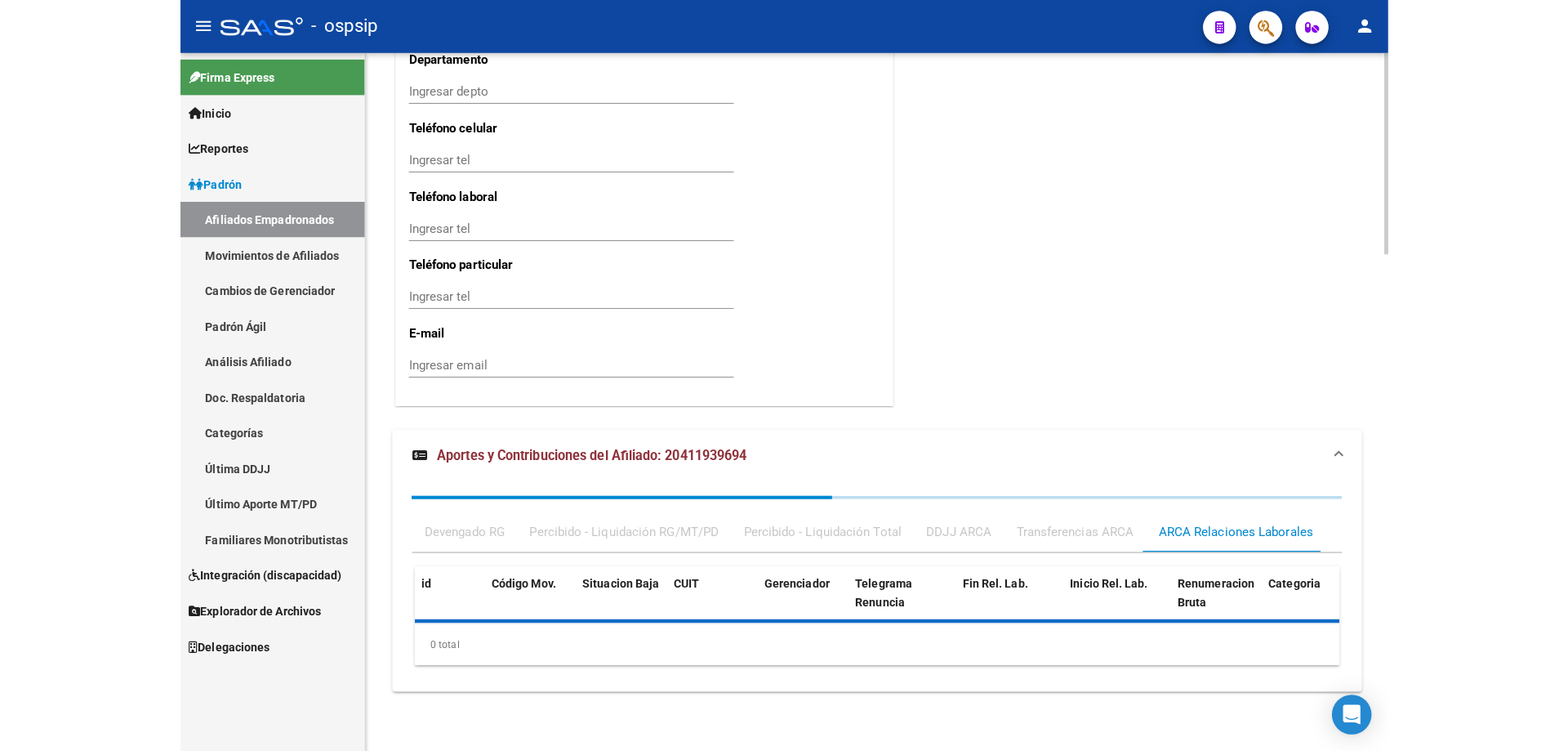
scroll to position [1781, 0]
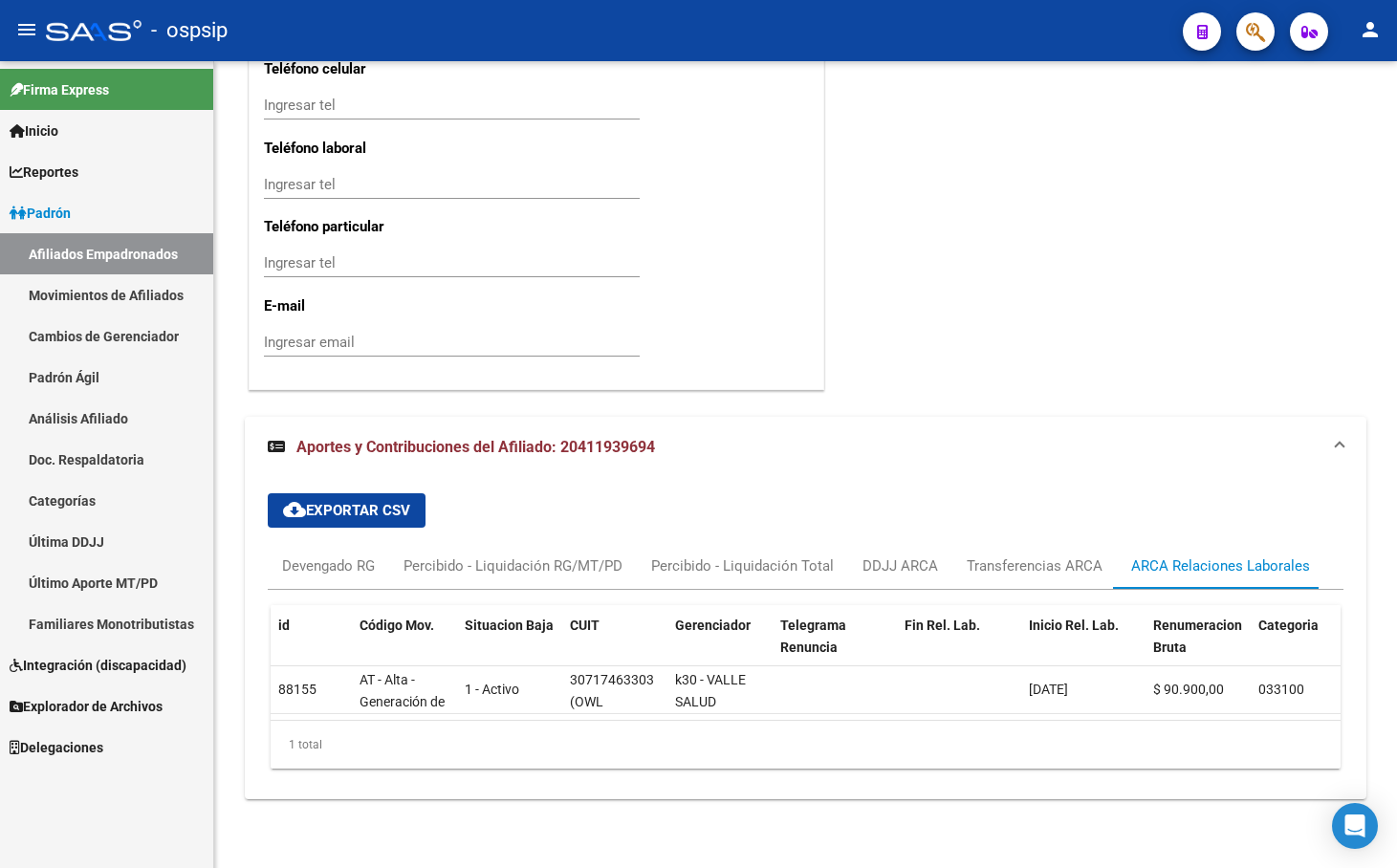
drag, startPoint x: 435, startPoint y: 27, endPoint x: 519, endPoint y: 7, distance: 86.3
click at [435, 27] on div "- ospsip" at bounding box center [606, 30] width 1121 height 42
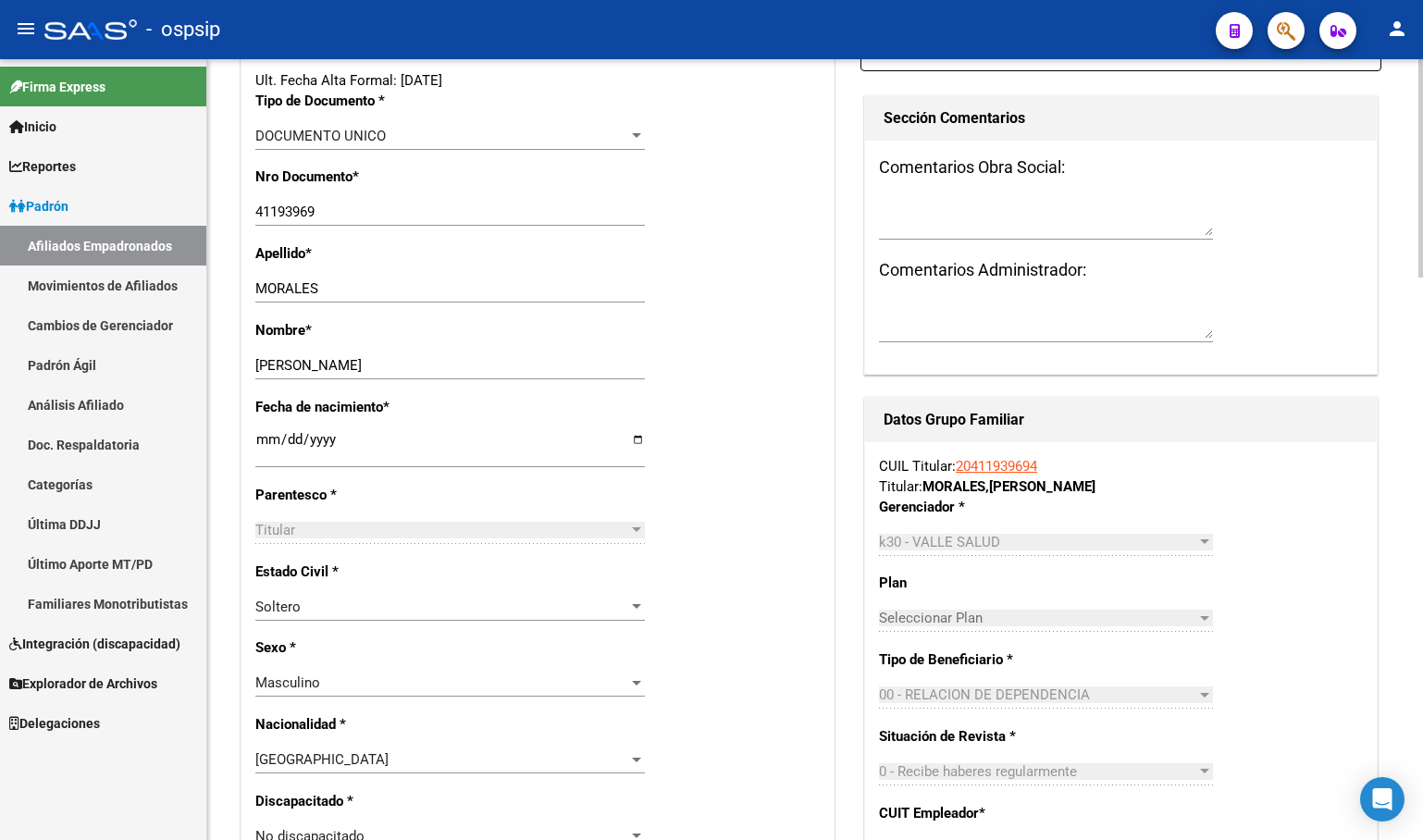
scroll to position [506, 0]
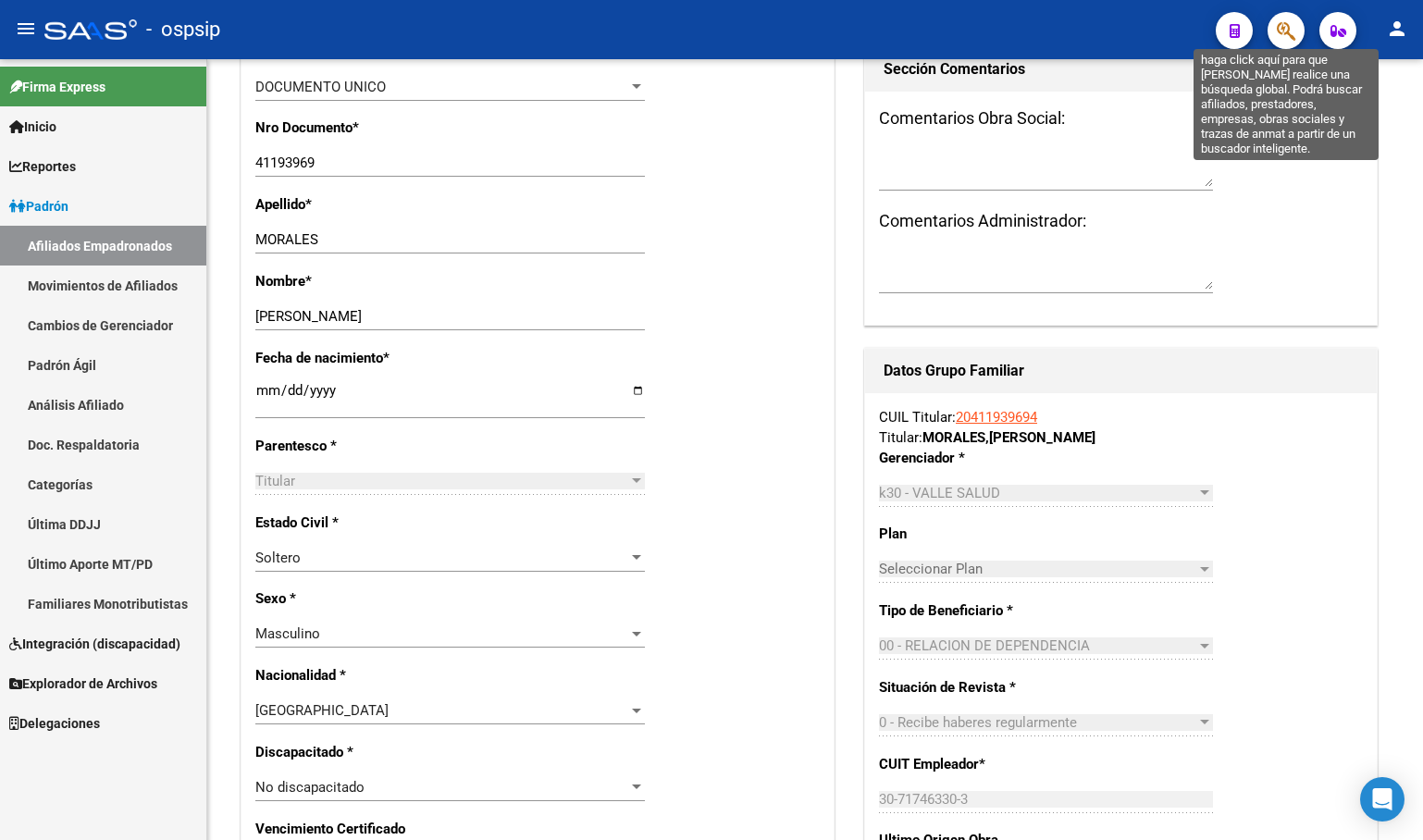
click at [1288, 31] on icon "button" at bounding box center [1286, 31] width 19 height 22
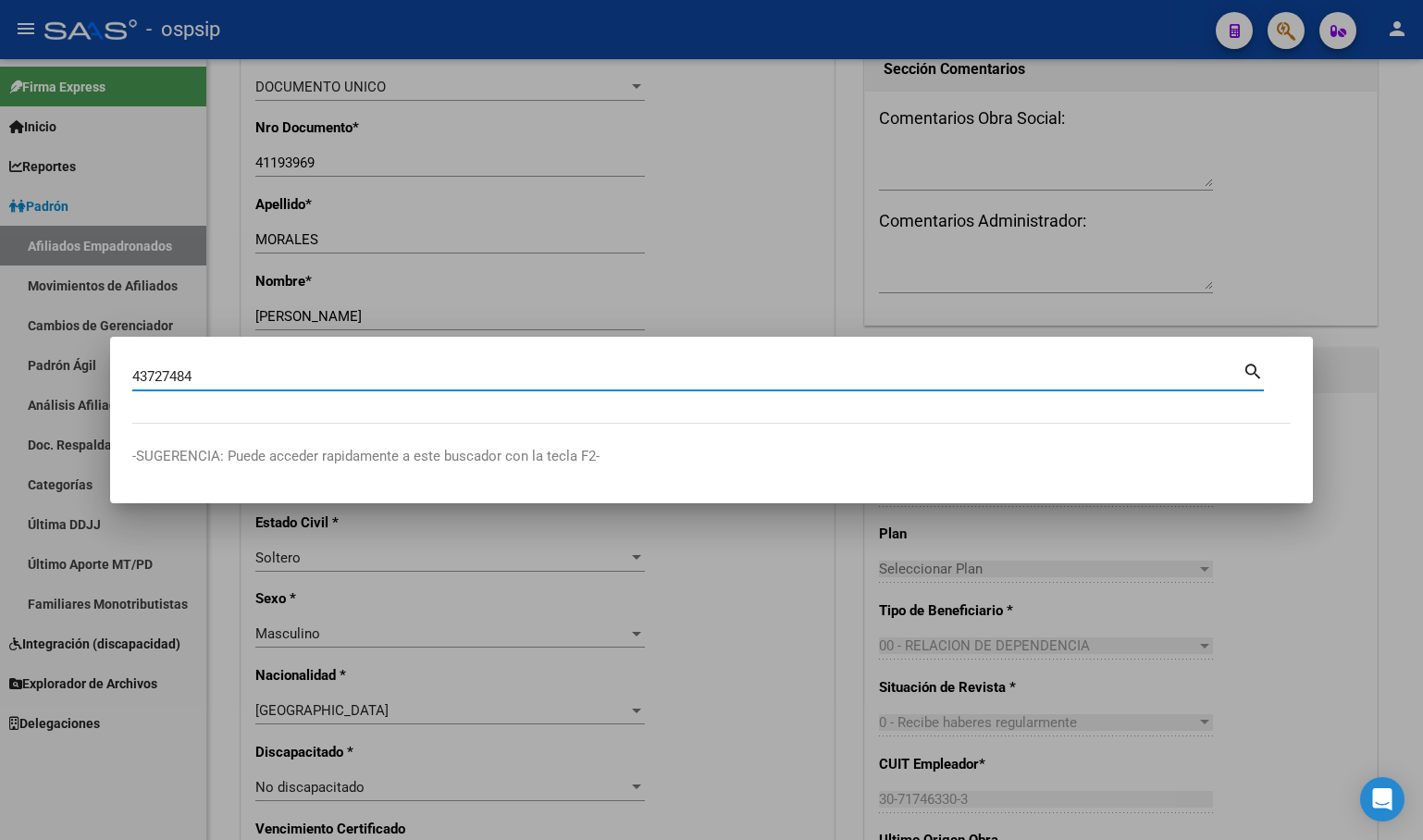
type input "43727484"
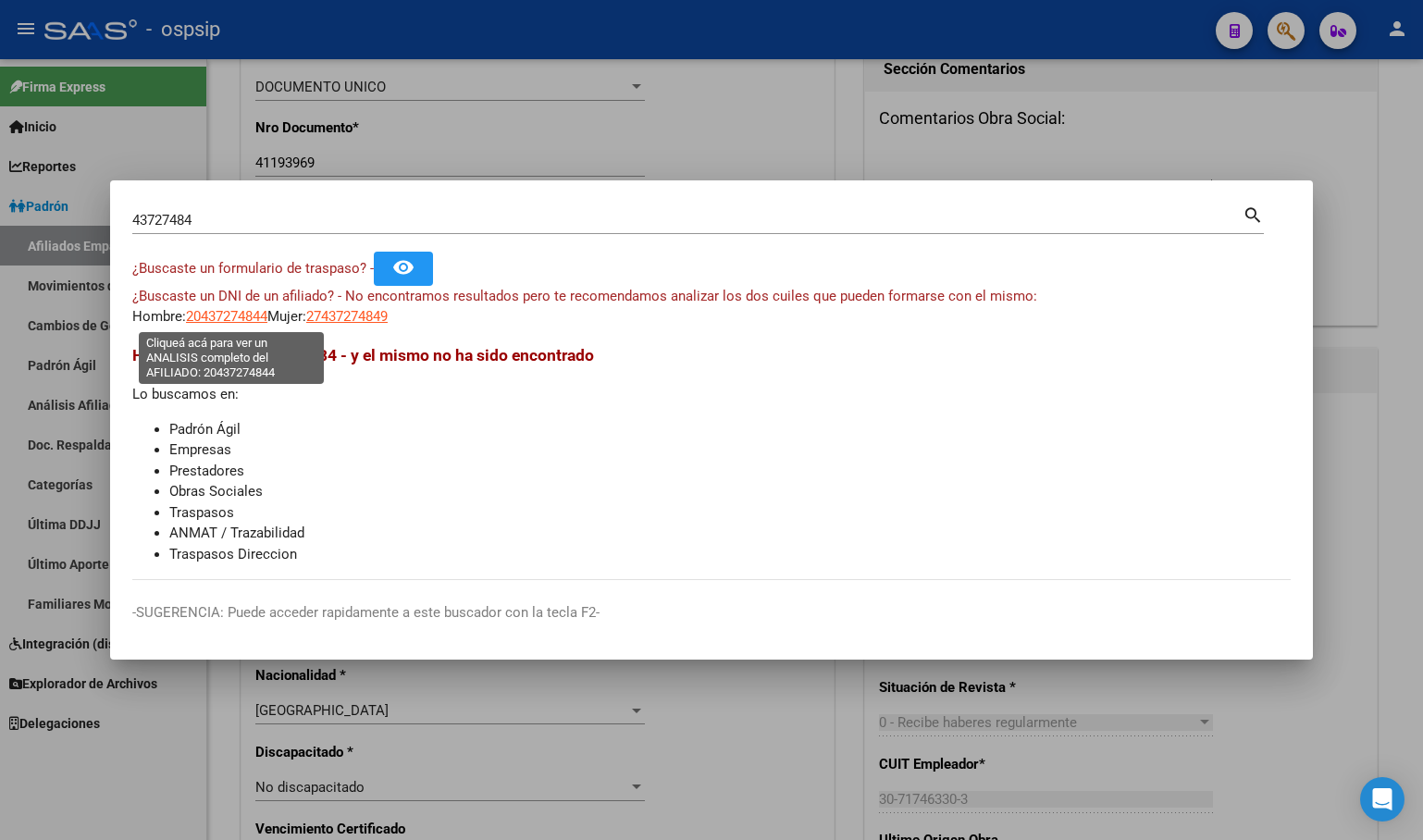
click at [217, 310] on span "20437274844" at bounding box center [226, 316] width 82 height 17
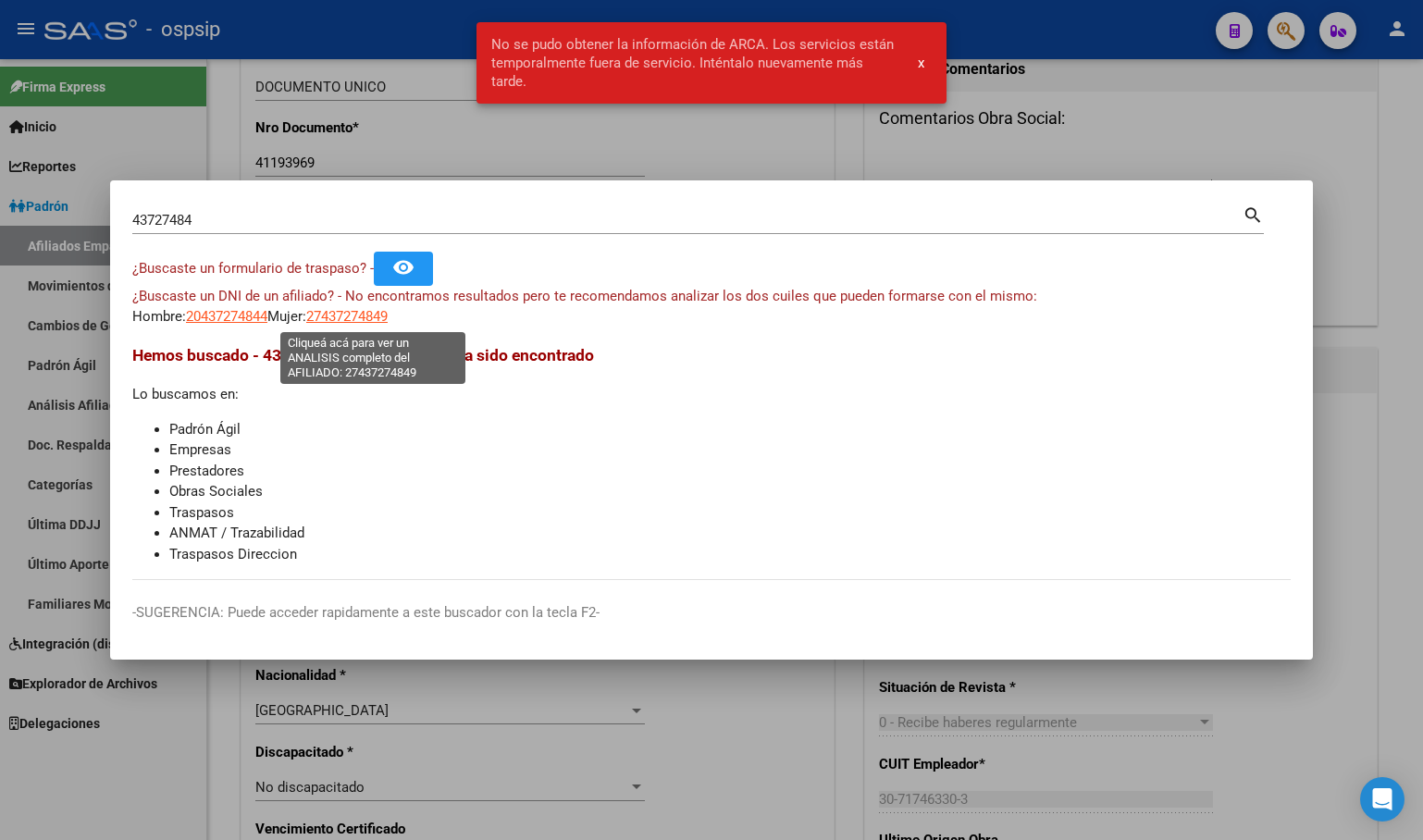
click at [380, 318] on span "27437274849" at bounding box center [346, 316] width 82 height 17
type textarea "27437274849"
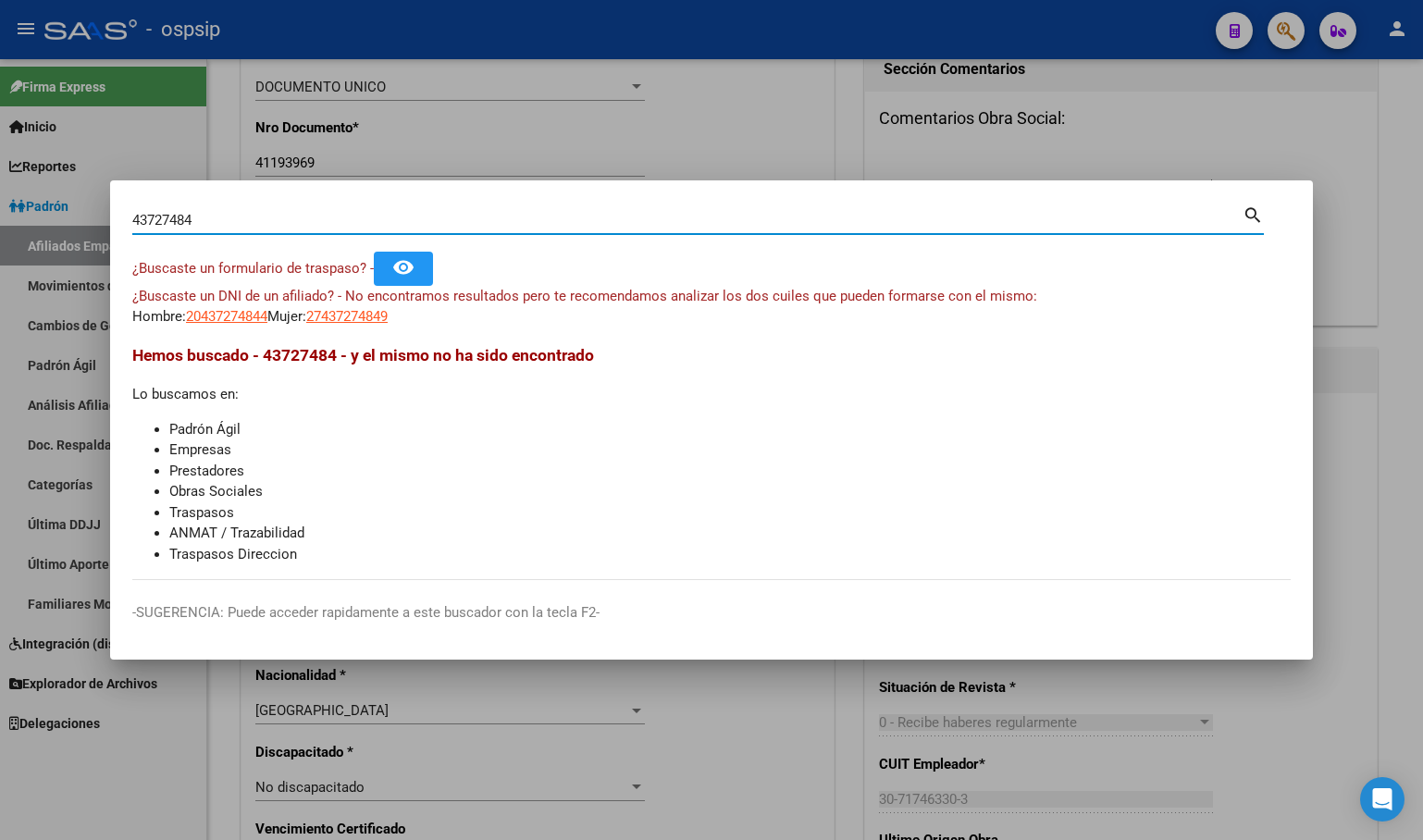
click at [161, 221] on input "43727484" at bounding box center [687, 221] width 1110 height 17
type input "43737484"
click at [219, 316] on span "20437374849" at bounding box center [226, 316] width 82 height 17
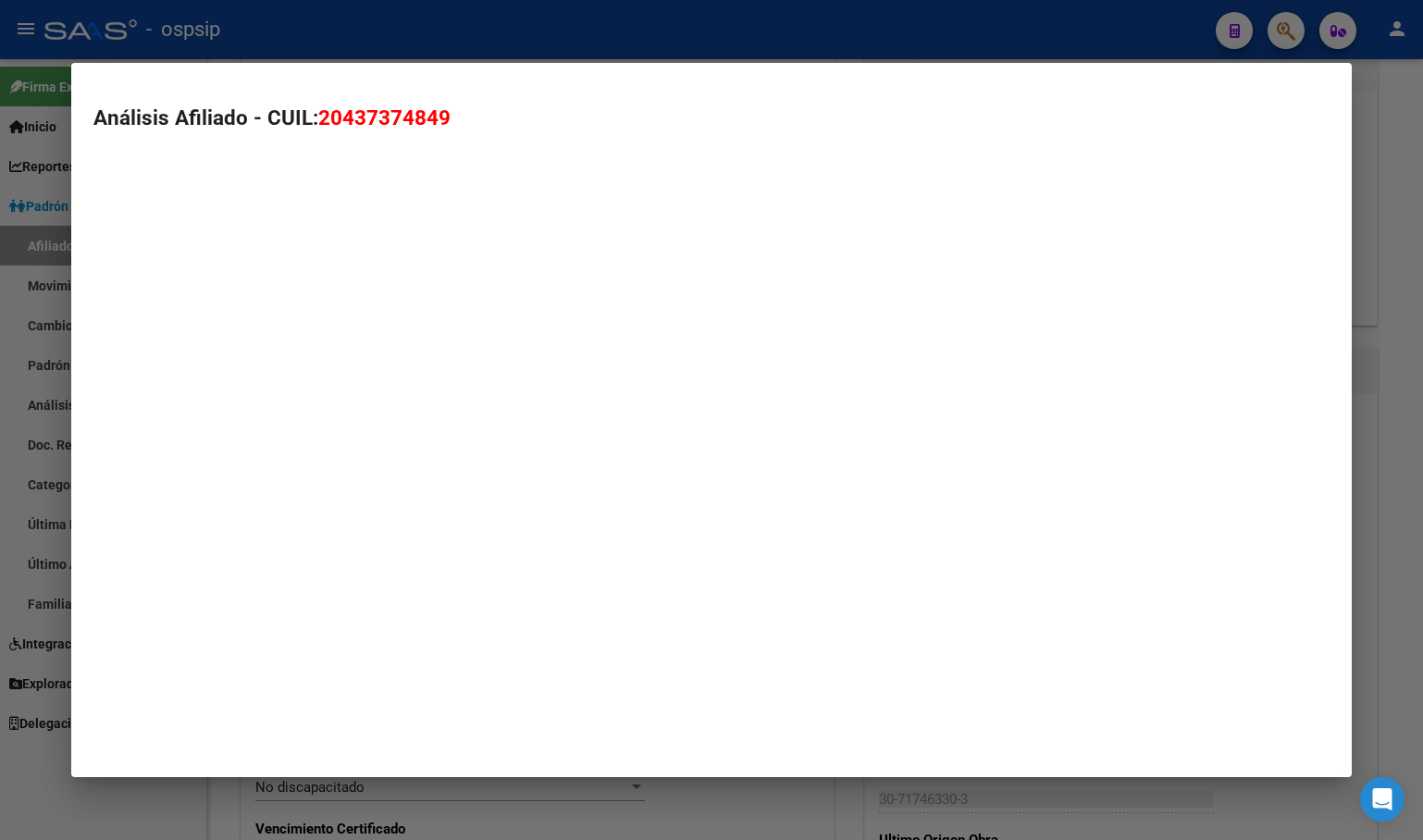
type textarea "20437374849"
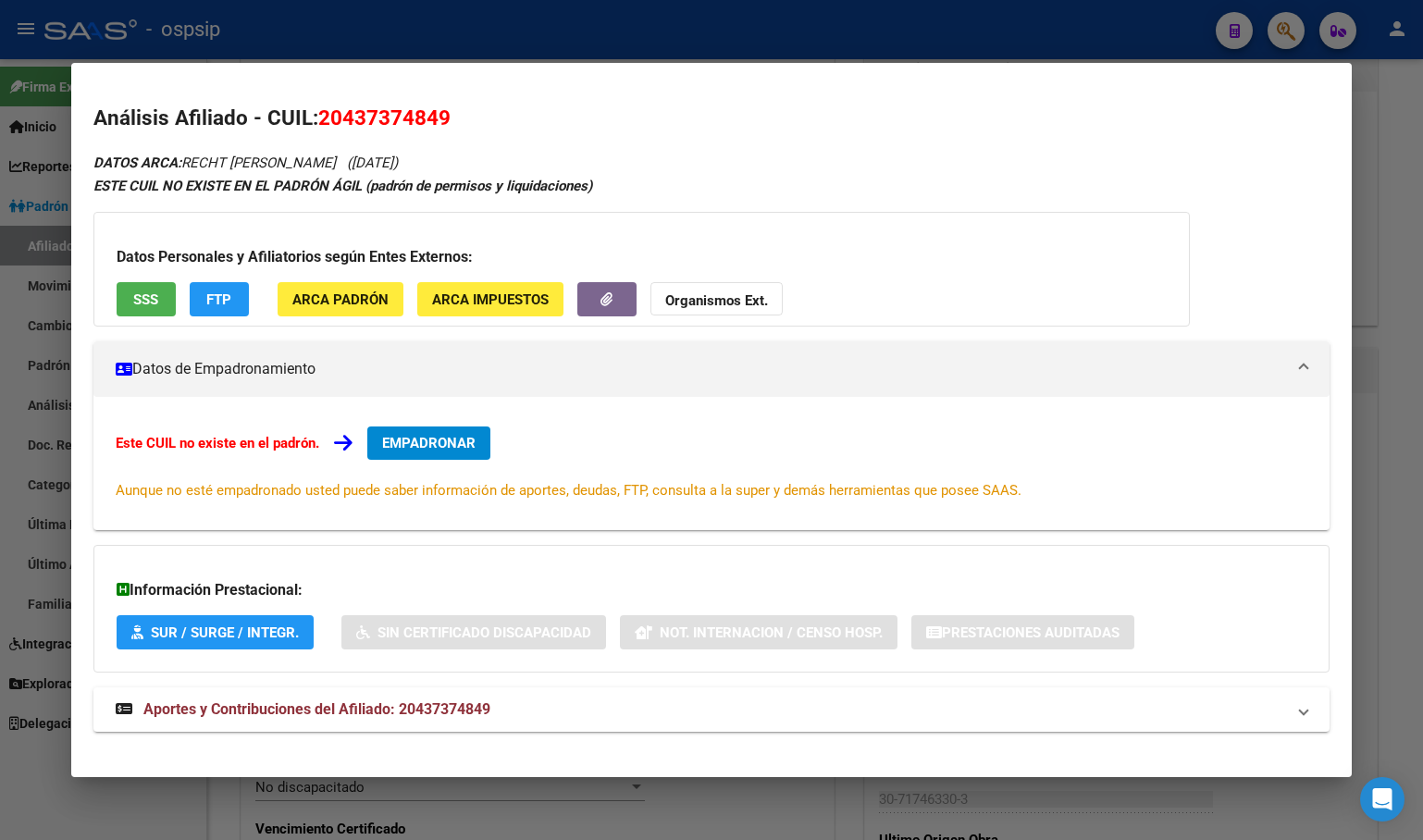
click at [629, 555] on div "Información Prestacional: SUR / SURGE / INTEGR. Sin Certificado Discapacidad No…" at bounding box center [712, 609] width 1236 height 128
drag, startPoint x: 389, startPoint y: 707, endPoint x: 504, endPoint y: 711, distance: 115.1
click at [387, 705] on span "Aportes y Contribuciones del Afiliado: 20437374849" at bounding box center [317, 709] width 347 height 18
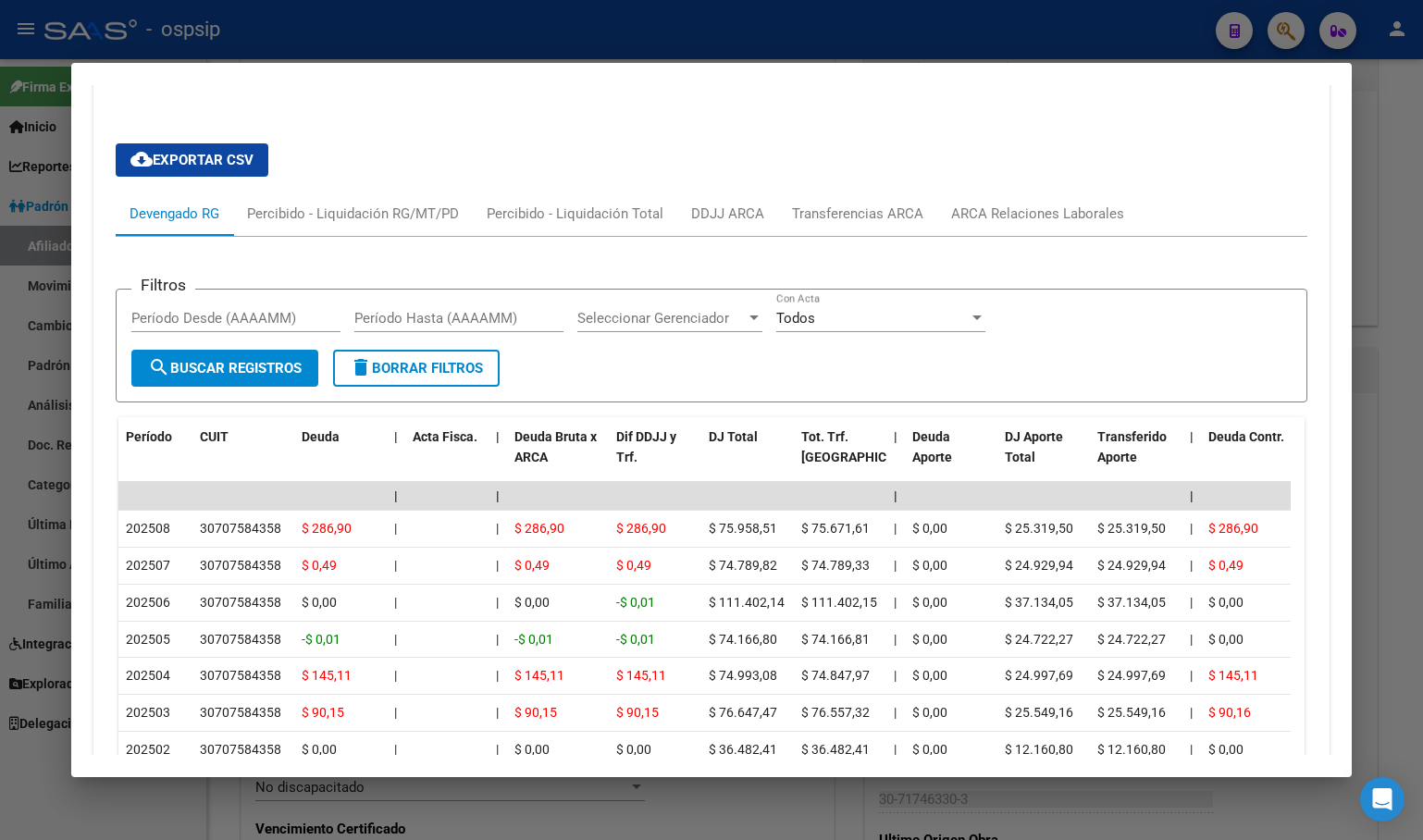
scroll to position [0, 0]
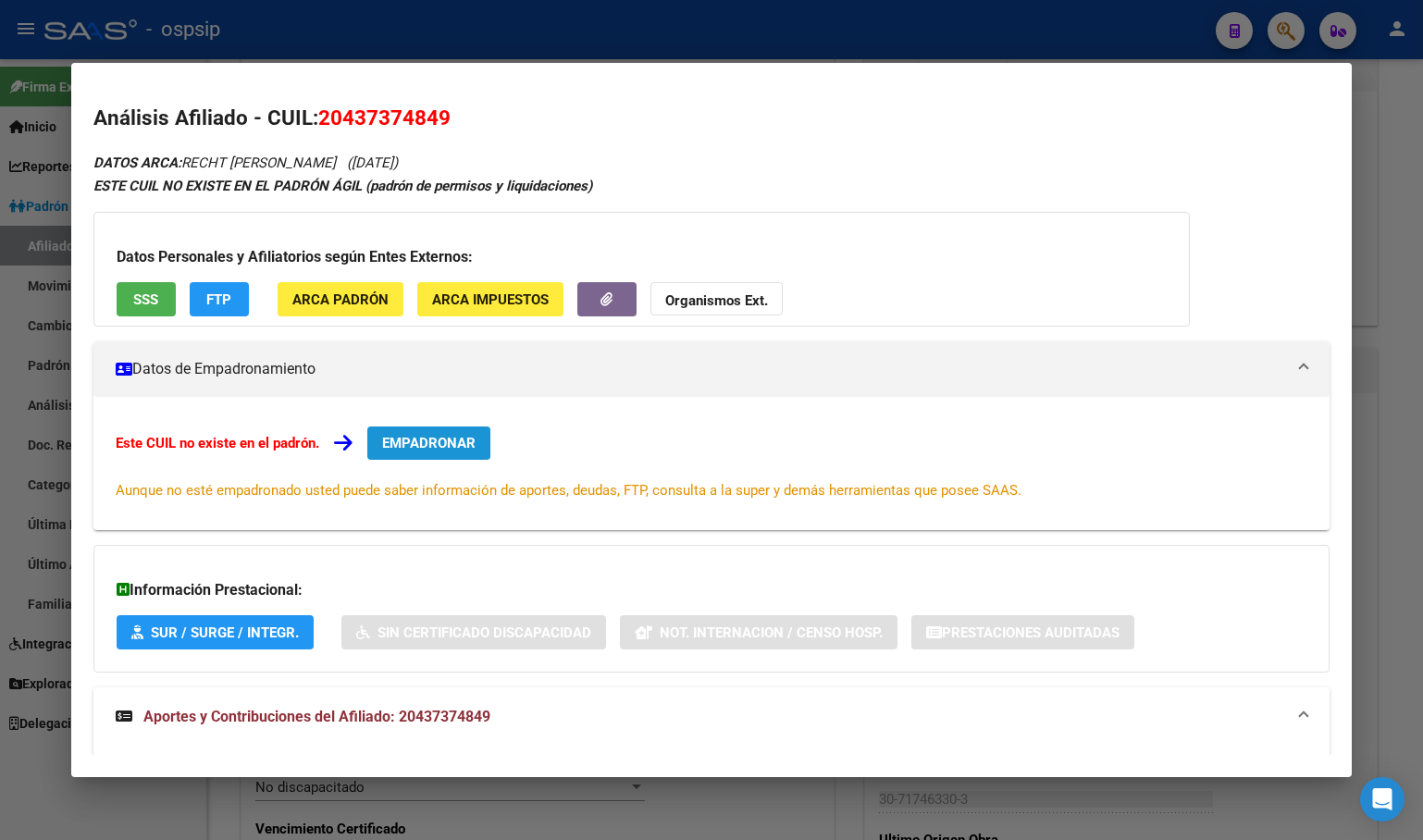
click at [418, 435] on span "EMPADRONAR" at bounding box center [429, 443] width 94 height 17
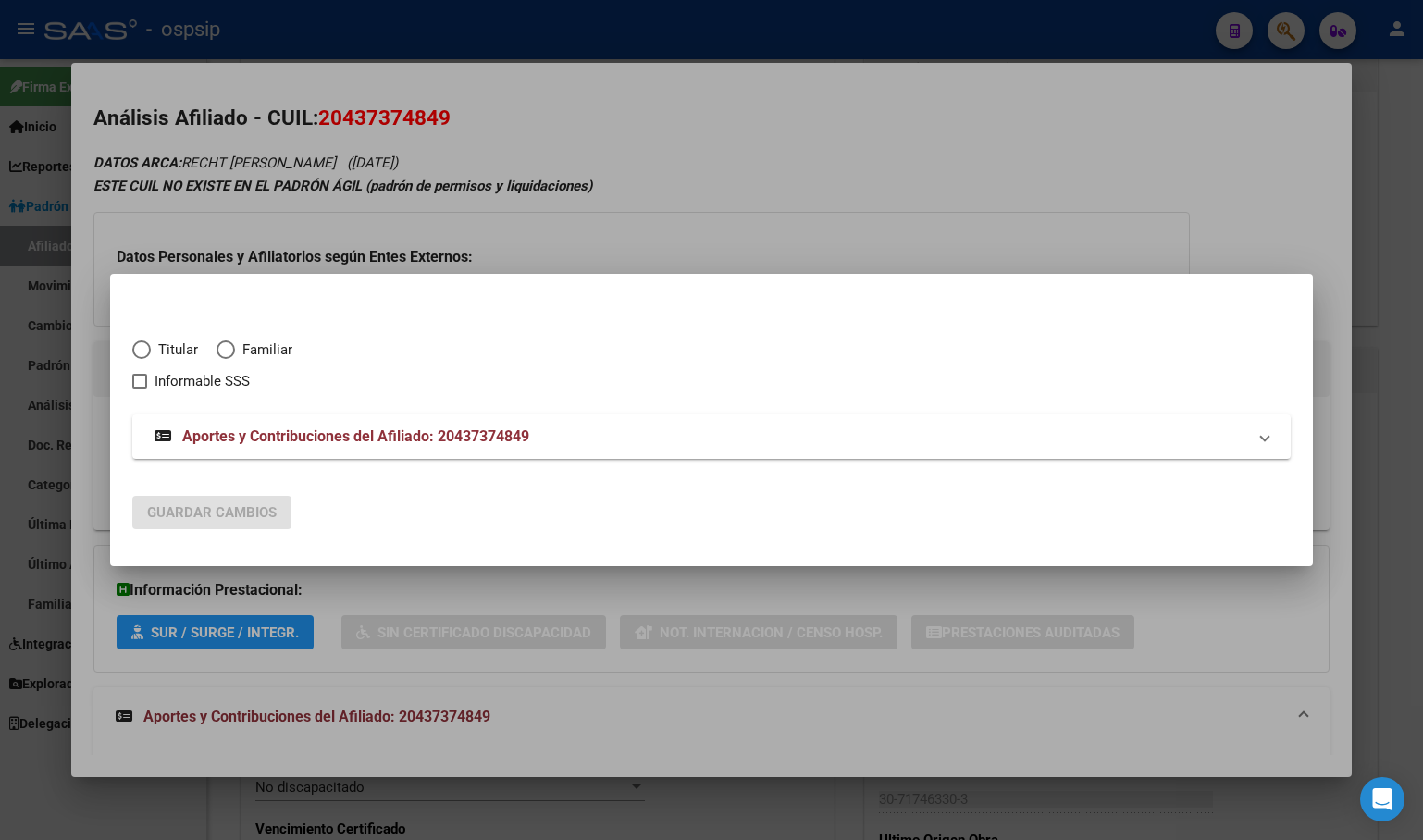
click at [143, 346] on span "Elija una opción" at bounding box center [142, 350] width 19 height 19
click at [143, 346] on input "Titular" at bounding box center [142, 350] width 19 height 19
radio input "true"
checkbox input "true"
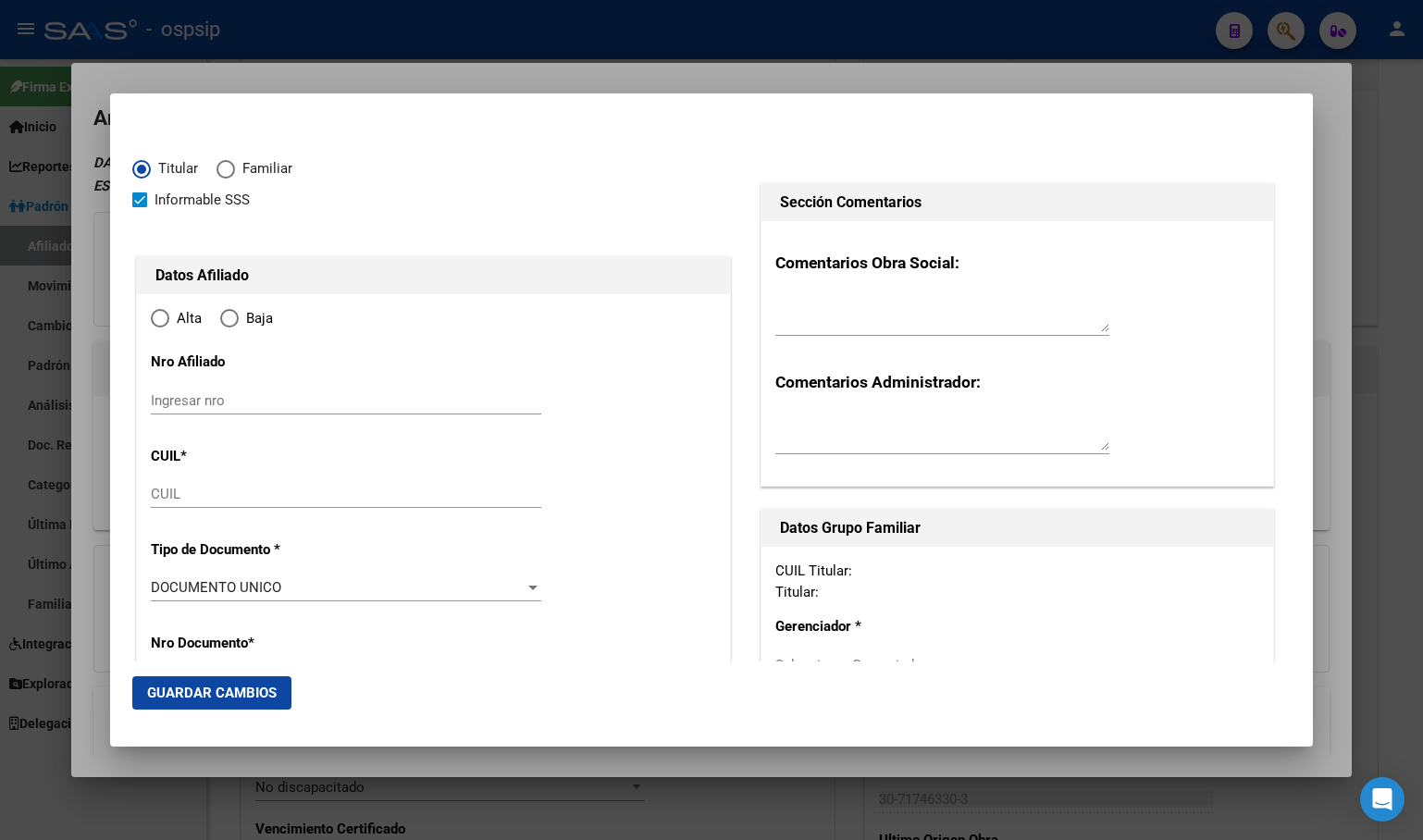
type input "20-43737484-9"
radio input "true"
click at [159, 584] on input "Ingresar fecha" at bounding box center [346, 593] width 390 height 30
type input "43737484"
type input "RECHT"
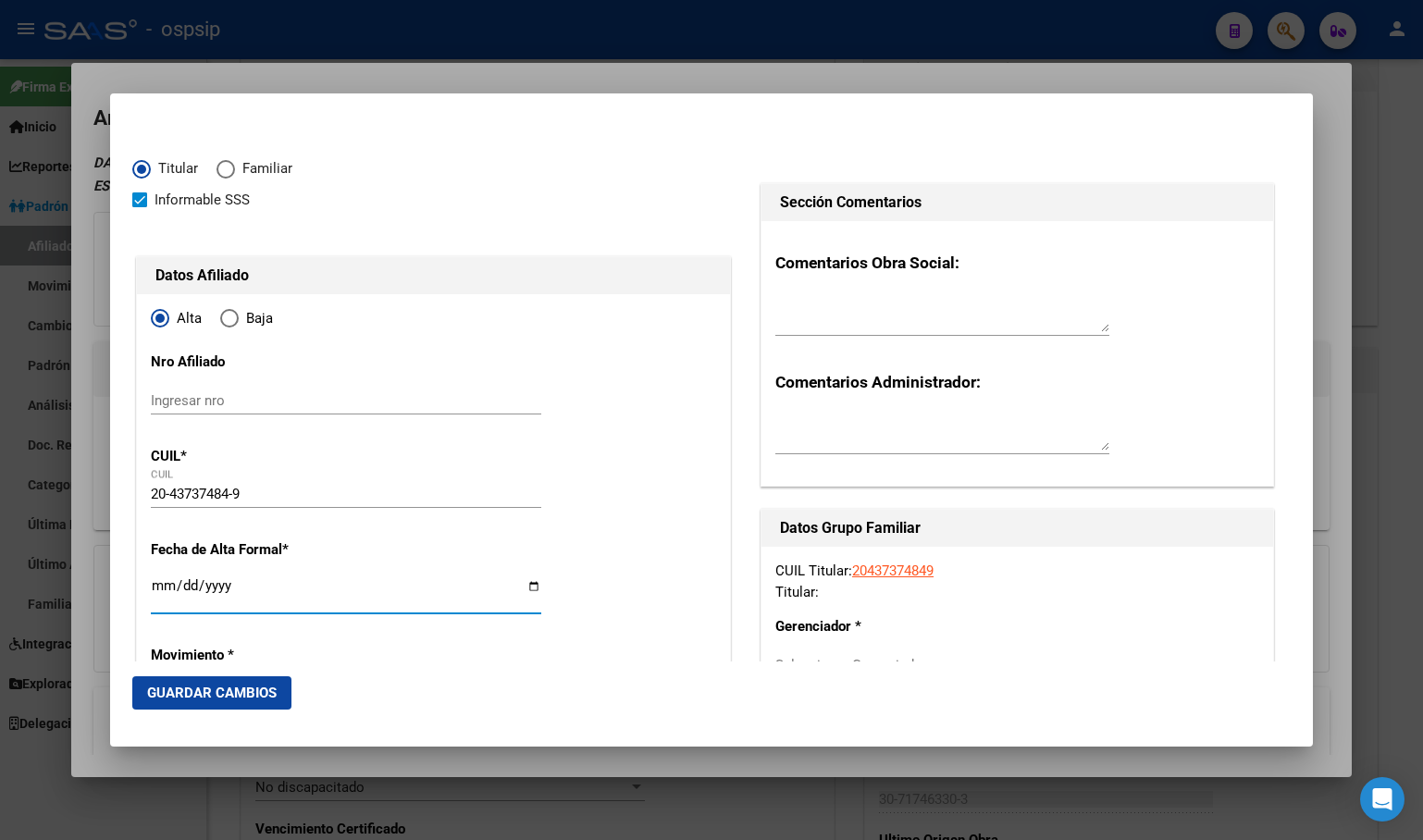
type input "LAUTARO EZEQUIEL"
type input "2001-11-12"
type input "VILLA BALLESTER"
type input "1653"
type input "BOUCHARDO"
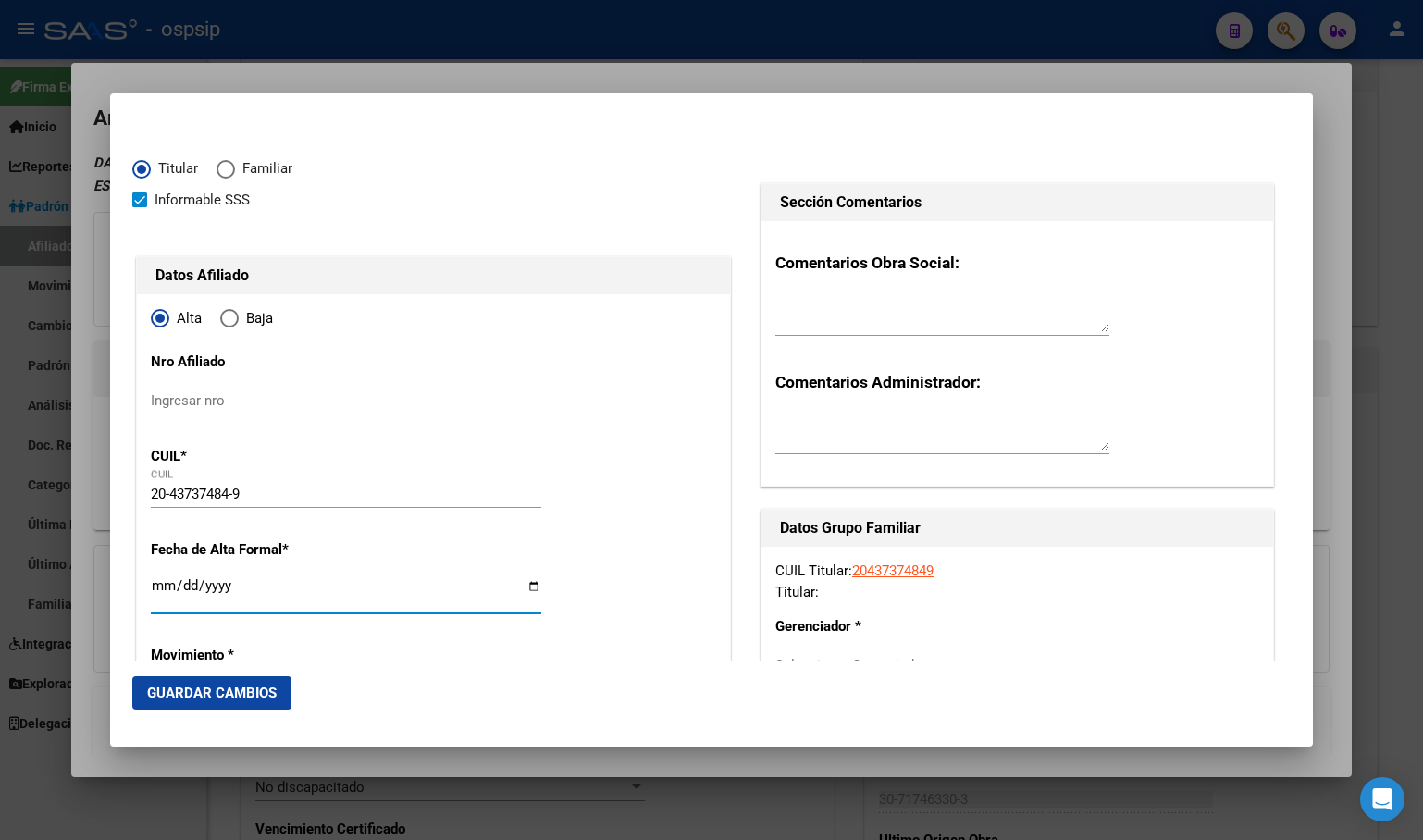
type input "4166"
type input "VILLA BALLESTER"
type input "[DATE]"
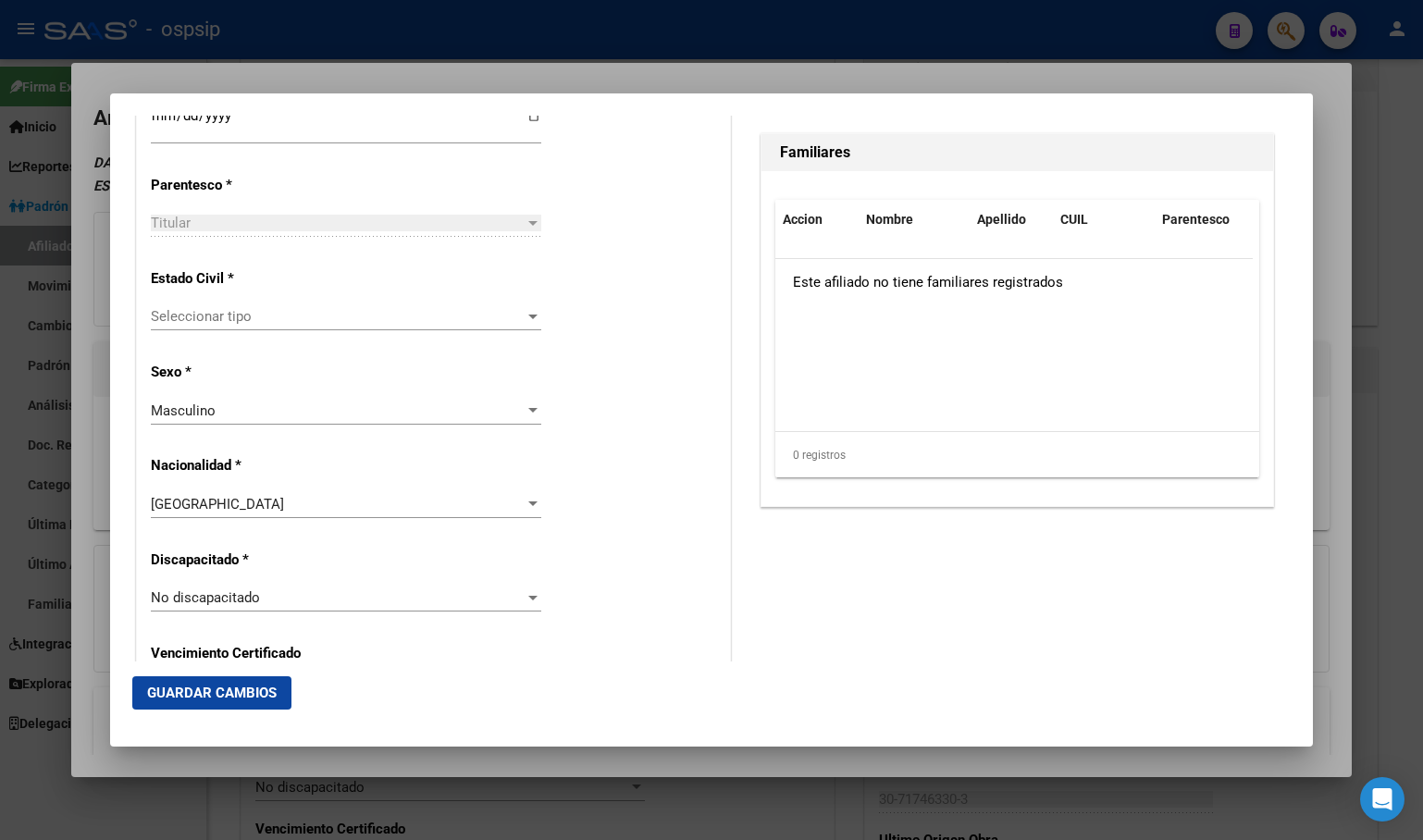
scroll to position [1045, 0]
click at [224, 313] on span "Seleccionar tipo" at bounding box center [338, 315] width 374 height 17
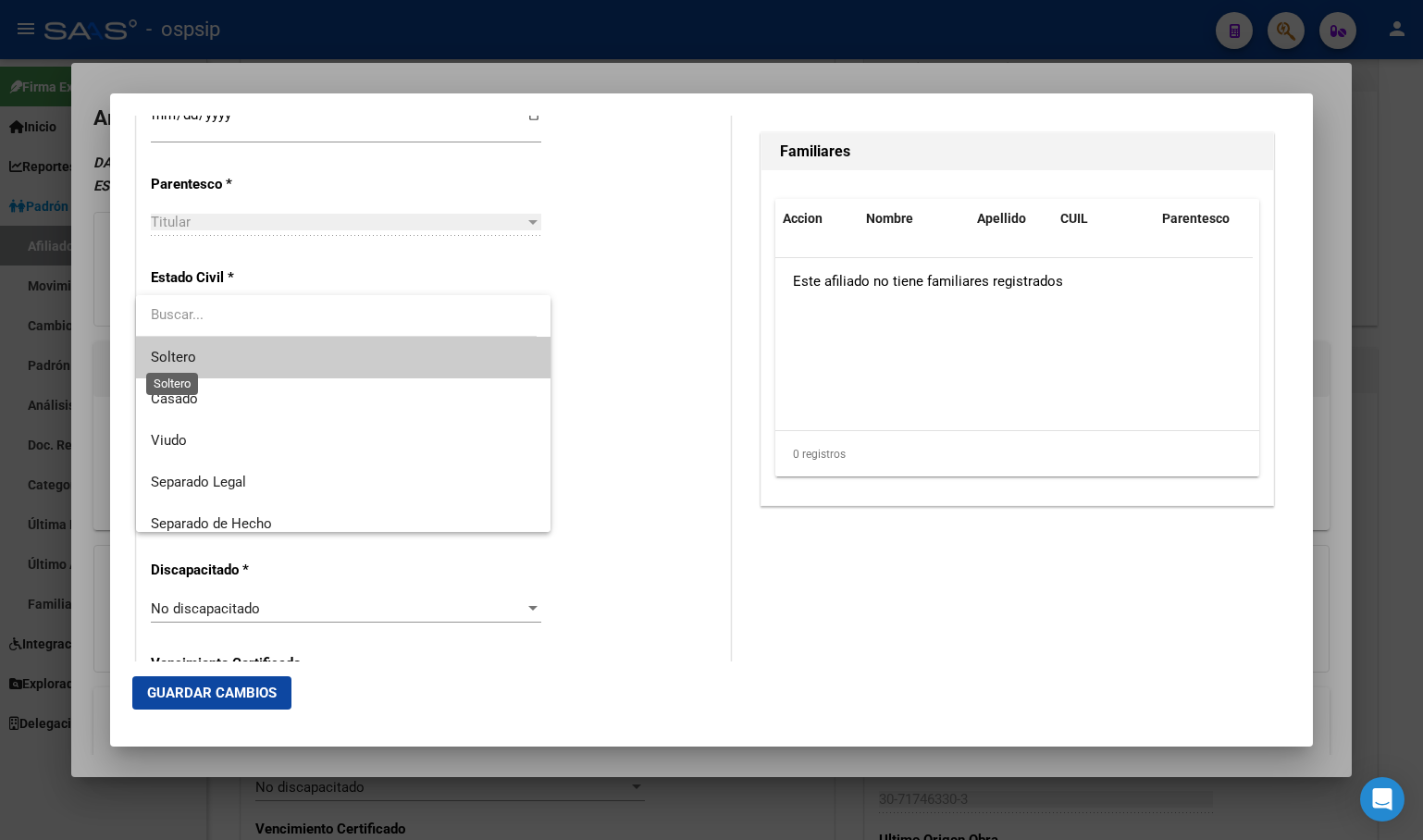
click at [193, 354] on span "Soltero" at bounding box center [174, 358] width 45 height 17
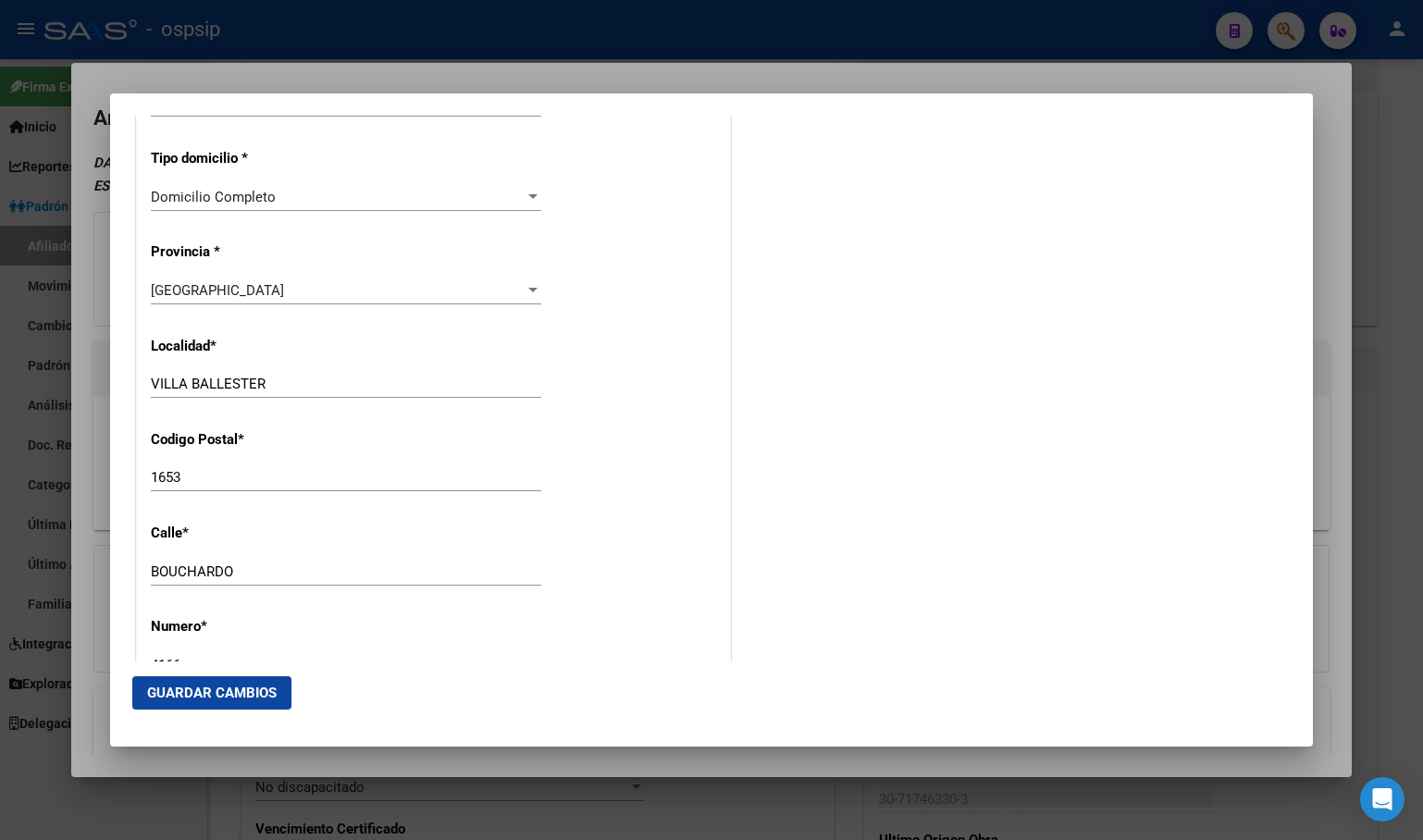
scroll to position [1692, 0]
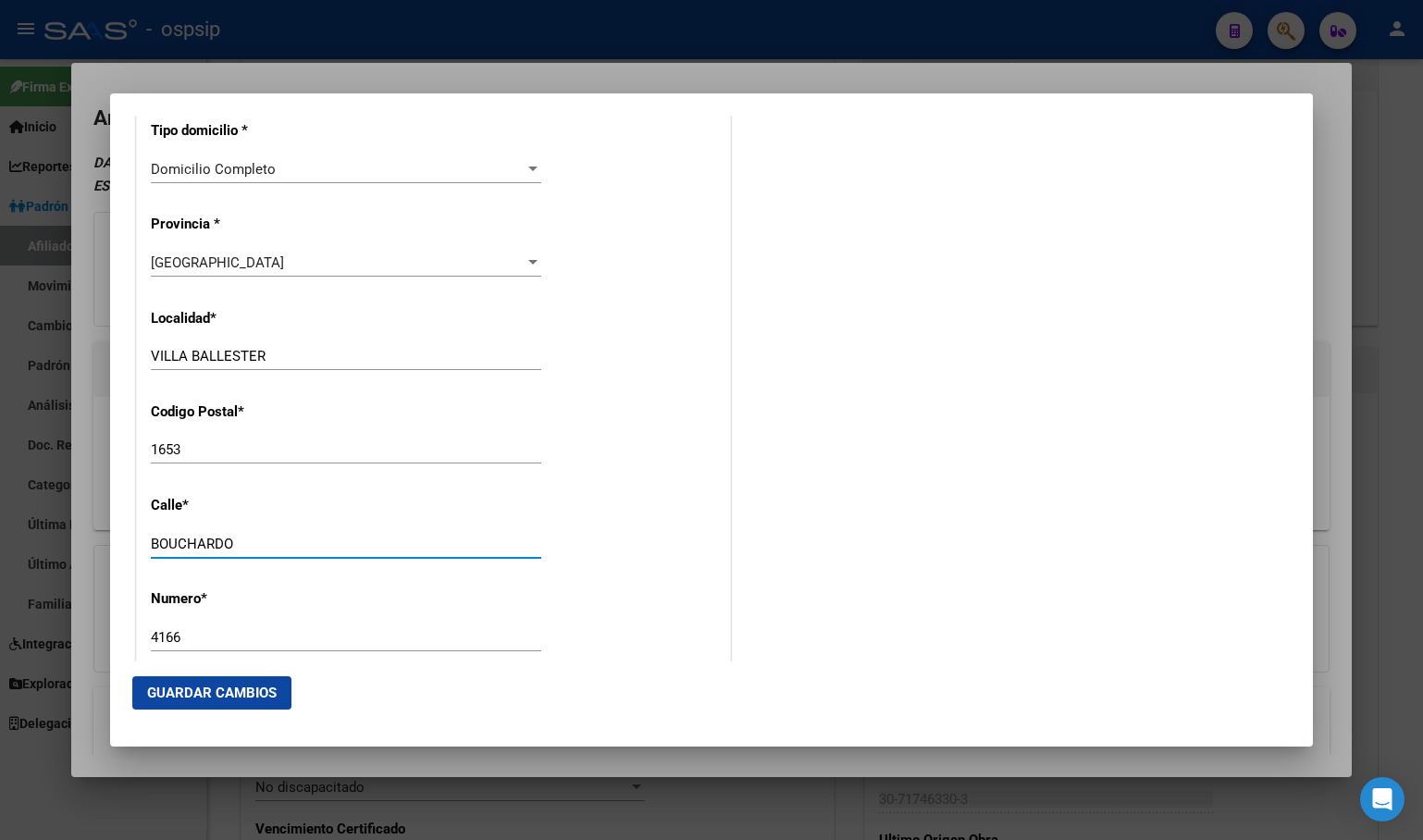
click at [235, 550] on input "BOUCHARDO" at bounding box center [346, 544] width 390 height 17
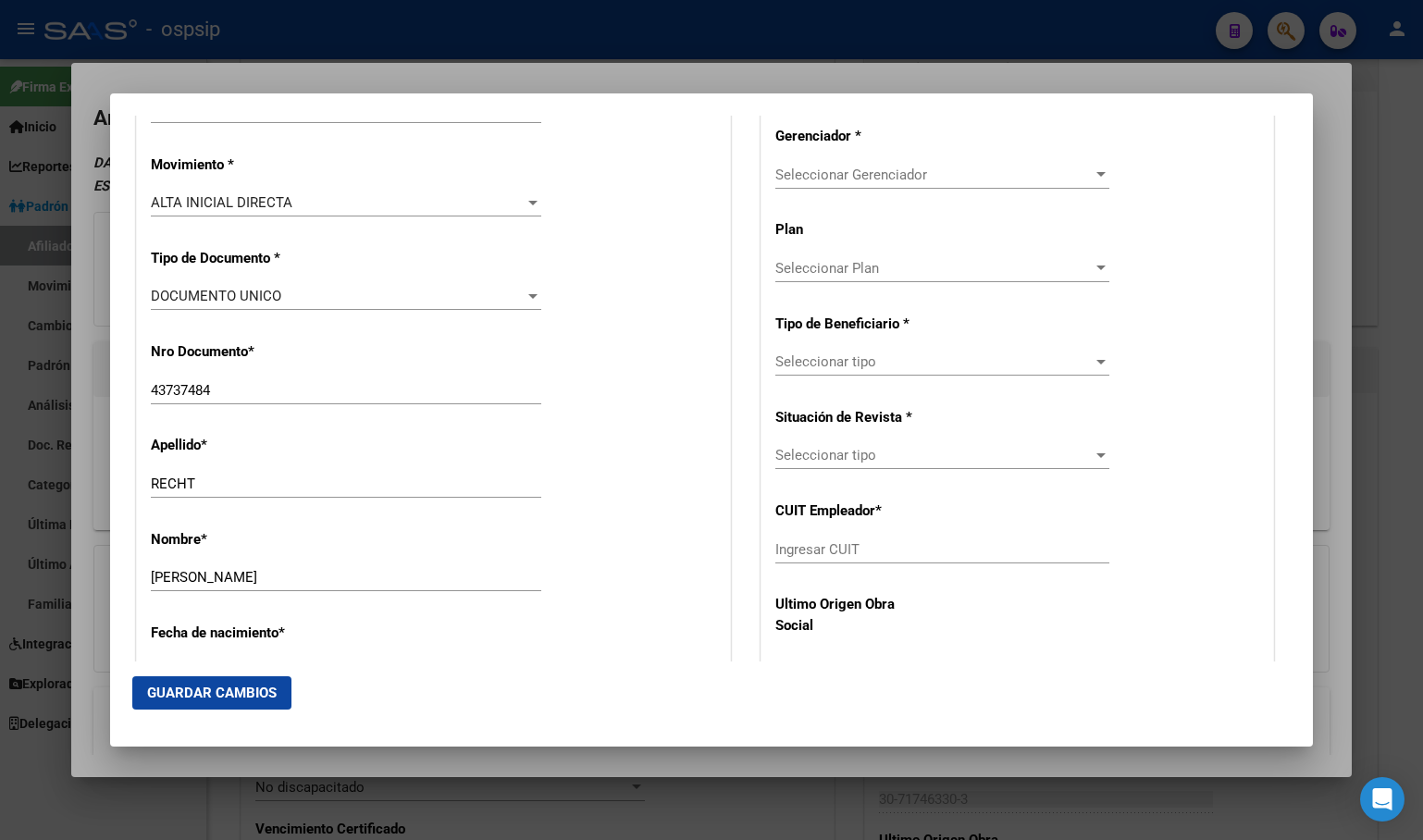
scroll to position [489, 0]
type input "BOUCHARD"
click at [826, 171] on span "Seleccionar Gerenciador" at bounding box center [934, 176] width 317 height 17
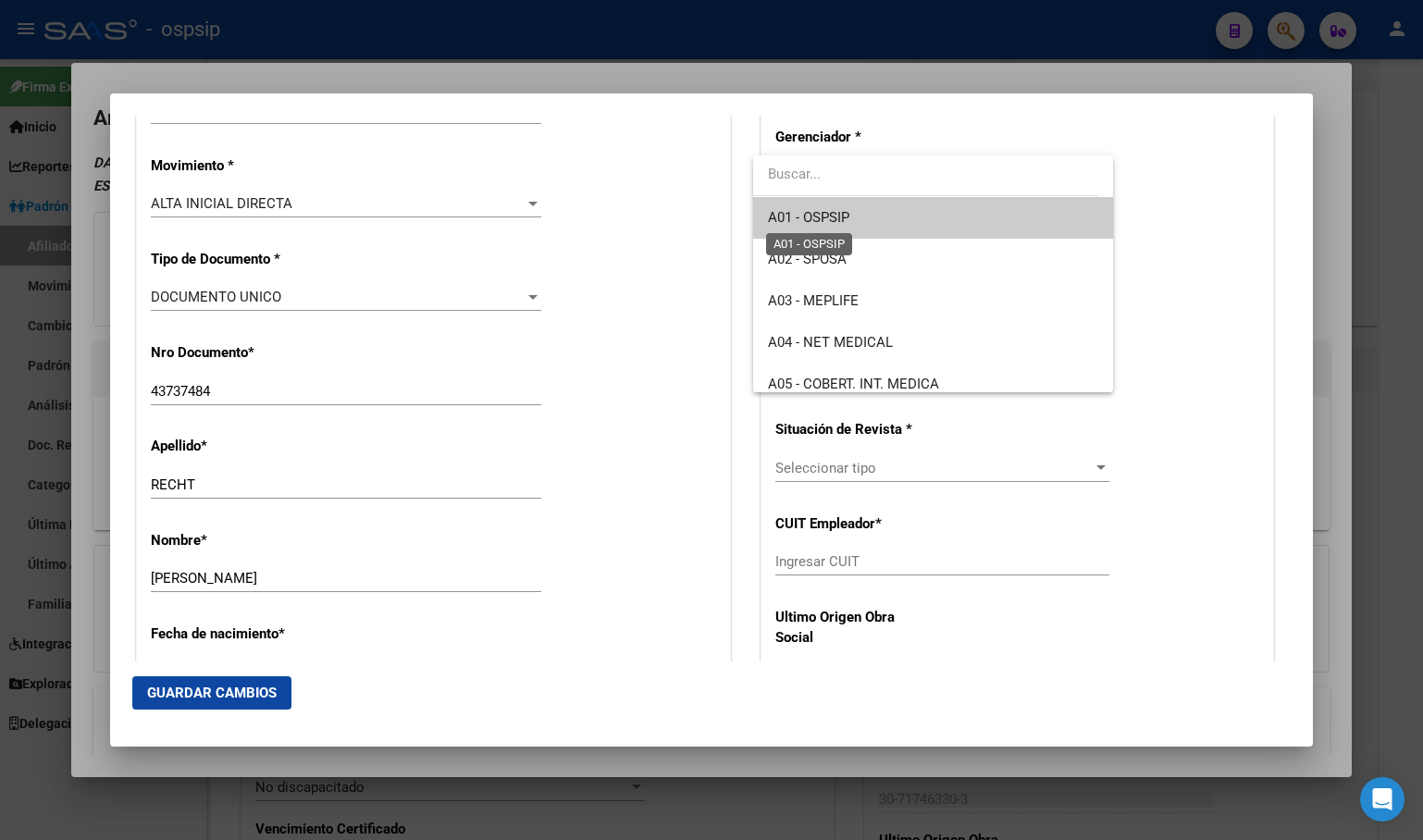
click at [837, 212] on span "A01 - OSPSIP" at bounding box center [808, 218] width 82 height 17
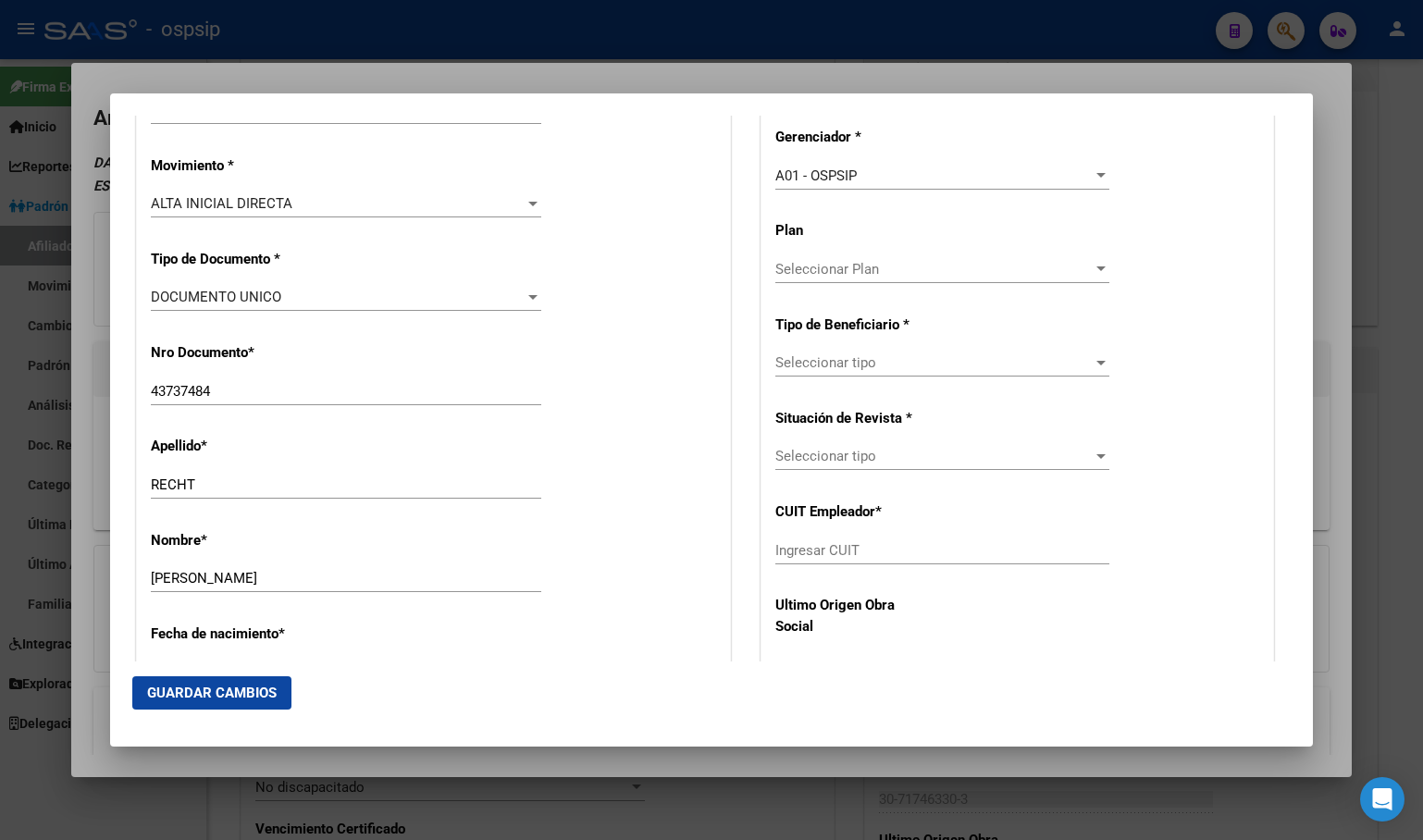
click at [819, 353] on div "Seleccionar tipo Seleccionar tipo" at bounding box center [942, 363] width 334 height 28
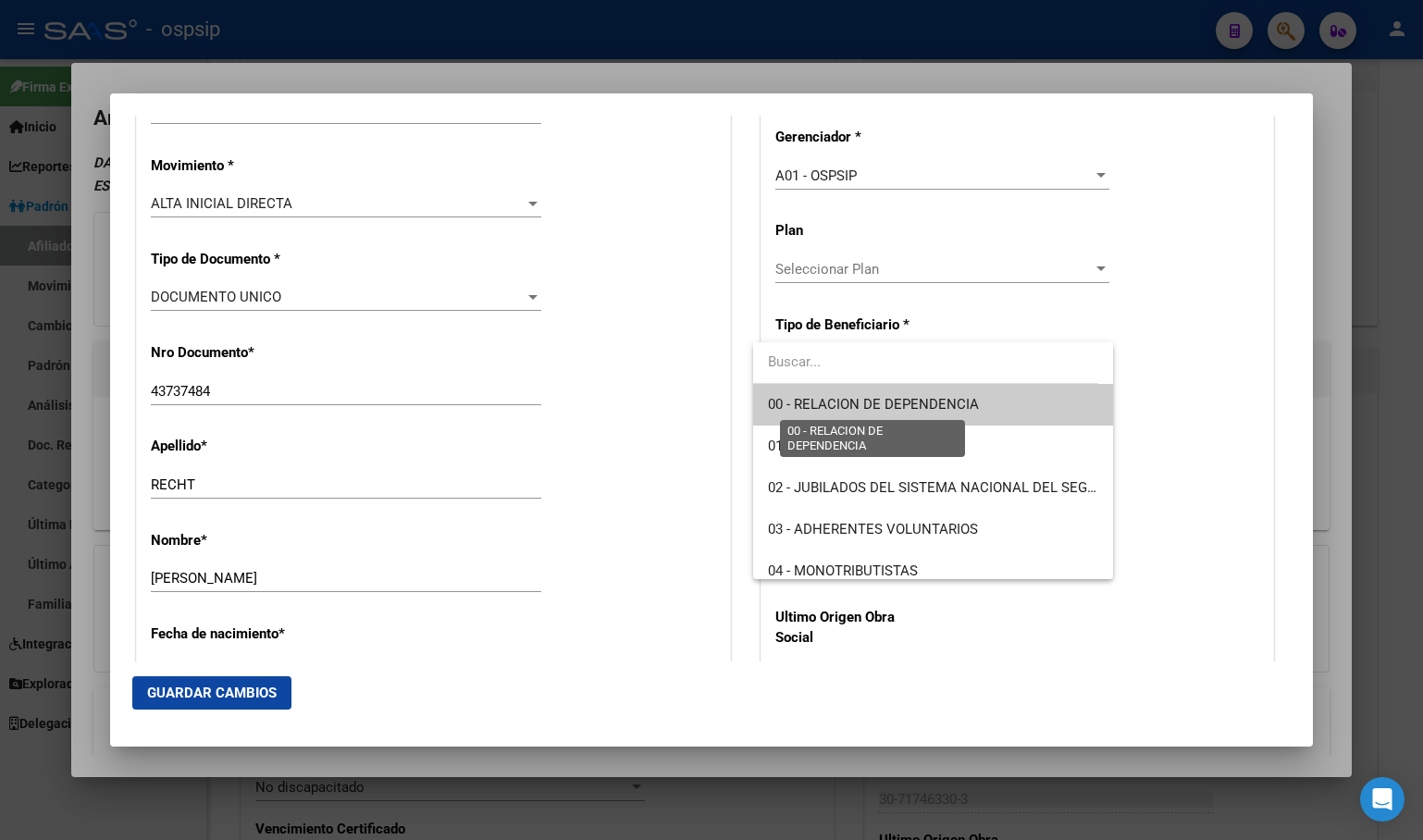
click at [814, 405] on span "00 - RELACION DE DEPENDENCIA" at bounding box center [873, 405] width 211 height 17
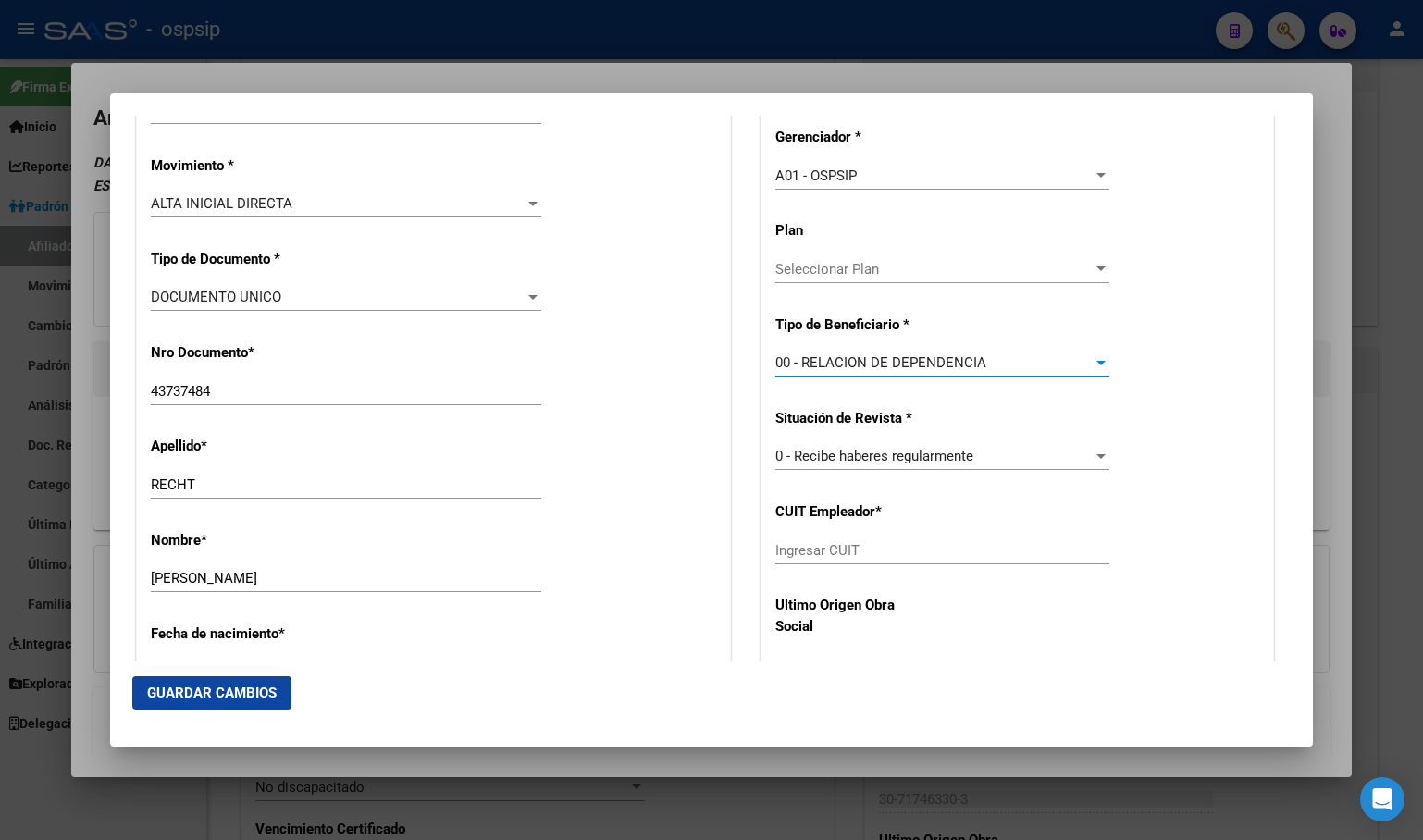
type input "30-70758435-8"
click at [197, 689] on span "Guardar Cambios" at bounding box center [212, 693] width 130 height 17
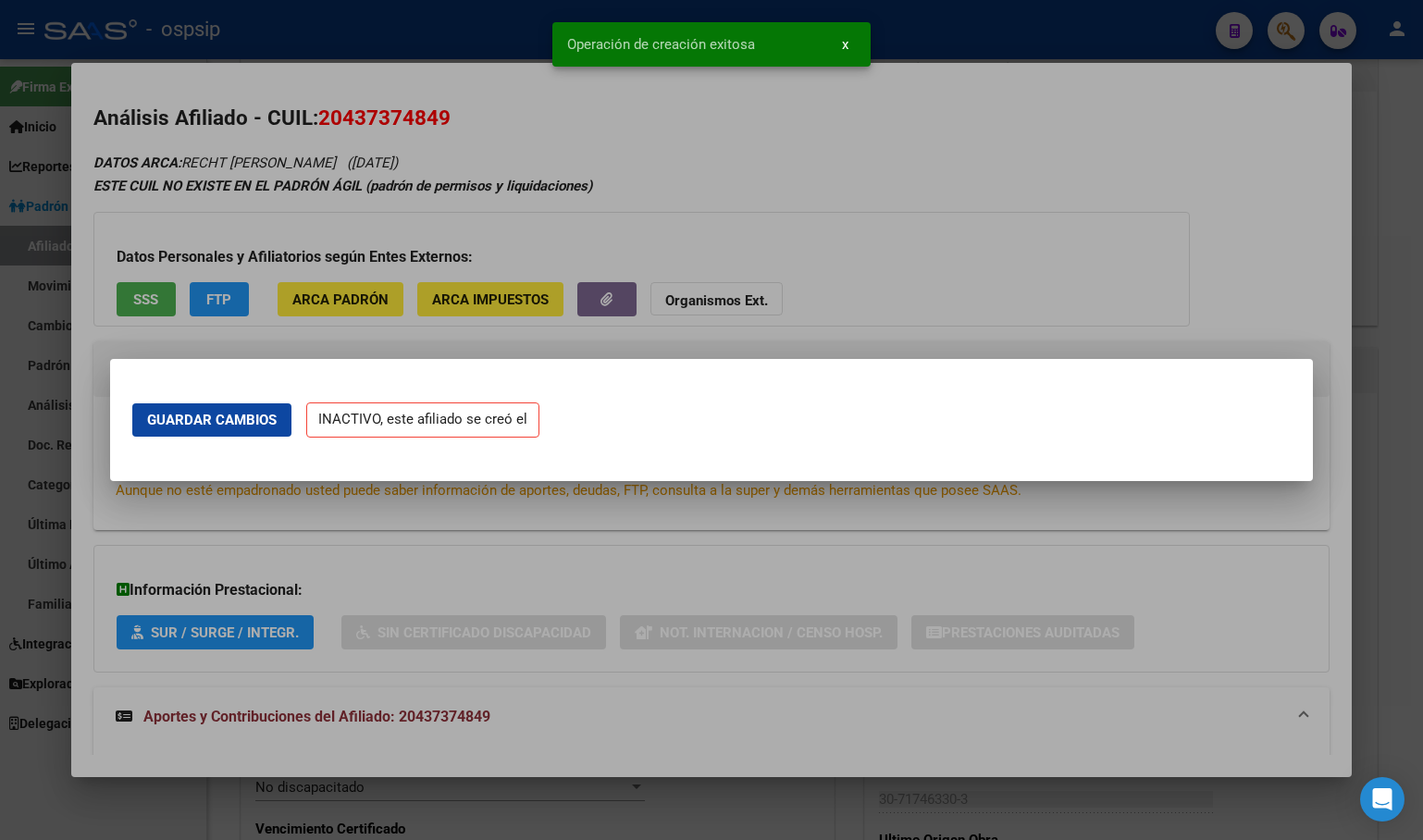
scroll to position [0, 0]
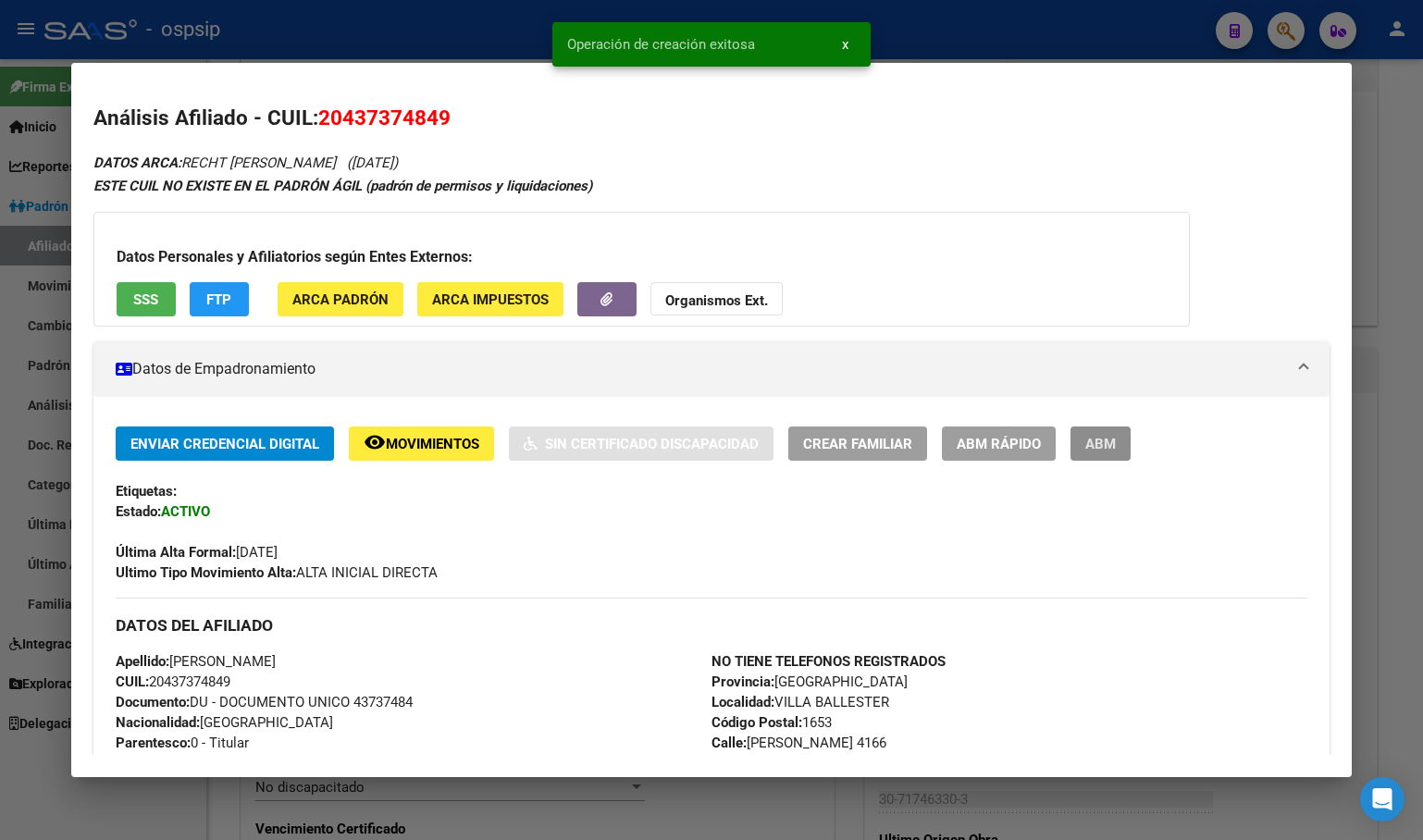
click at [1095, 435] on span "ABM" at bounding box center [1100, 444] width 31 height 17
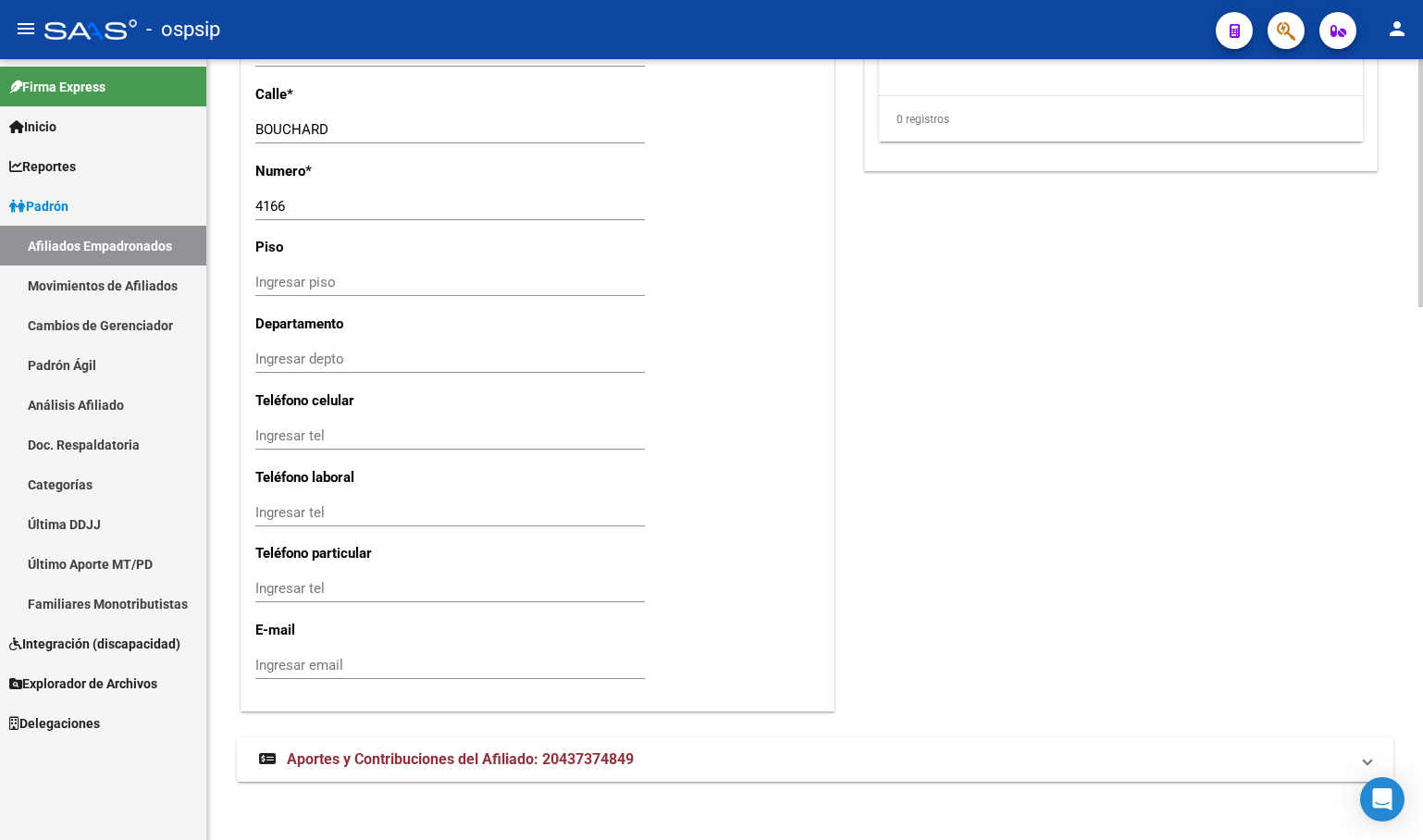
scroll to position [1677, 0]
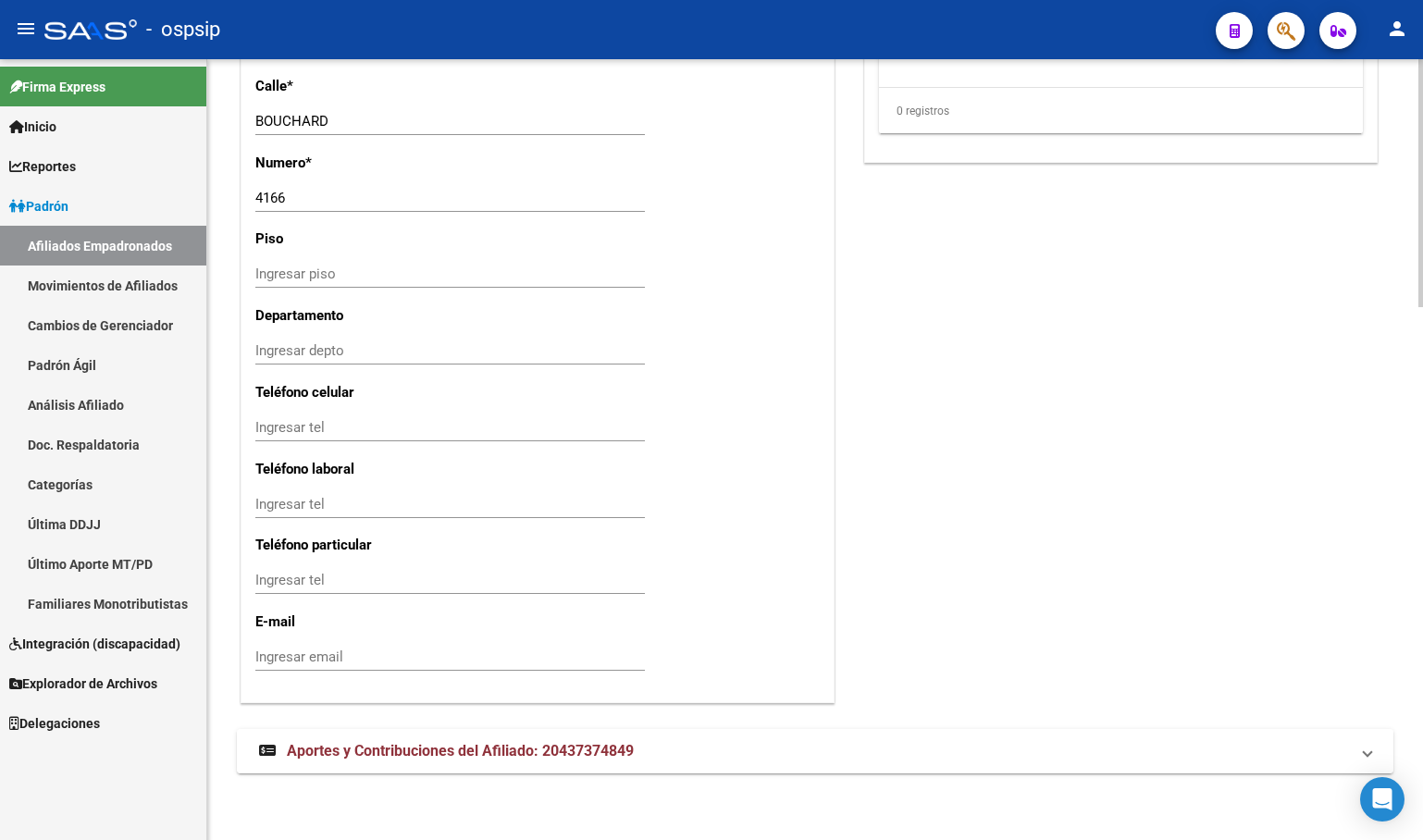
click at [360, 757] on span "Aportes y Contribuciones del Afiliado: 20437374849" at bounding box center [461, 750] width 347 height 18
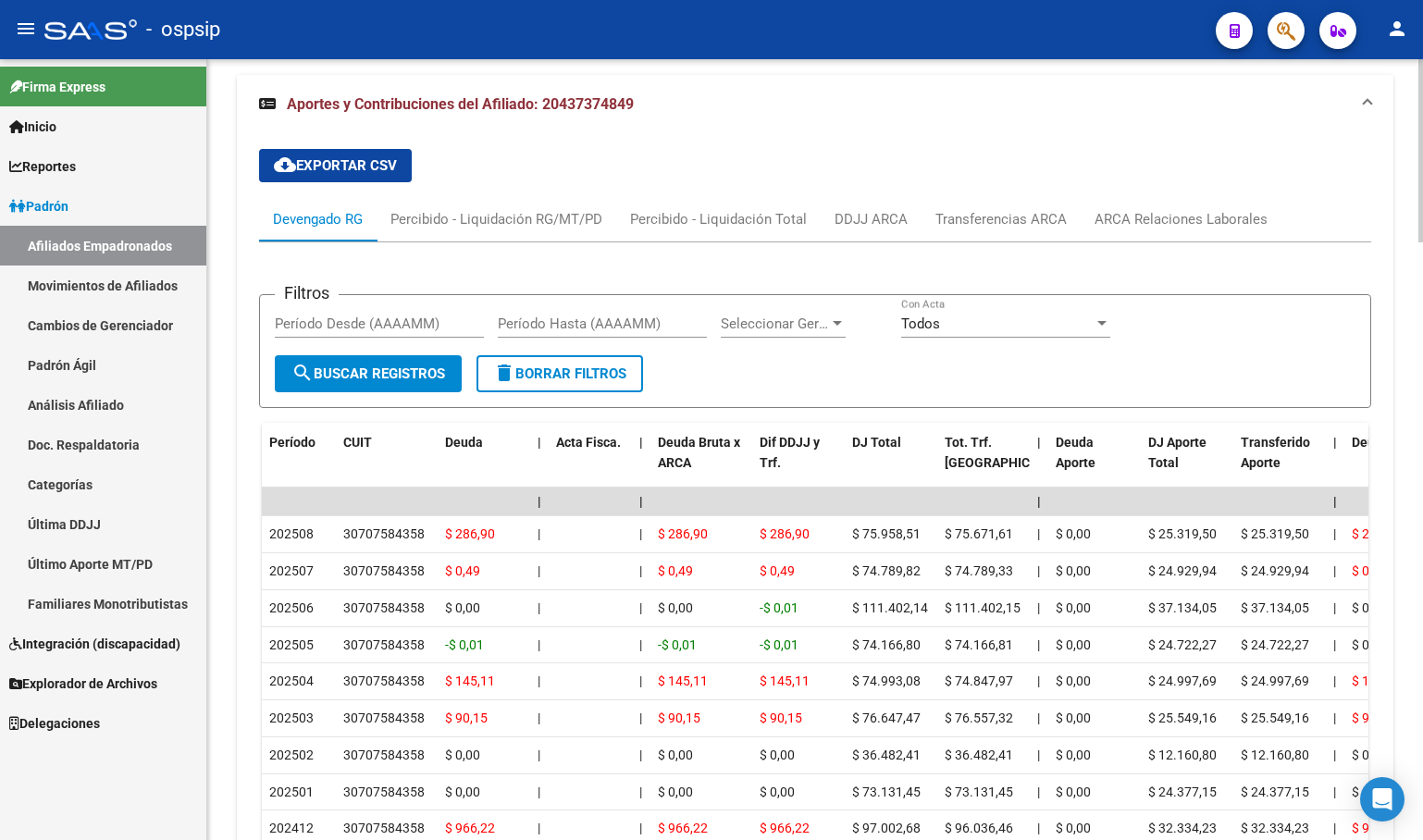
scroll to position [2325, 0]
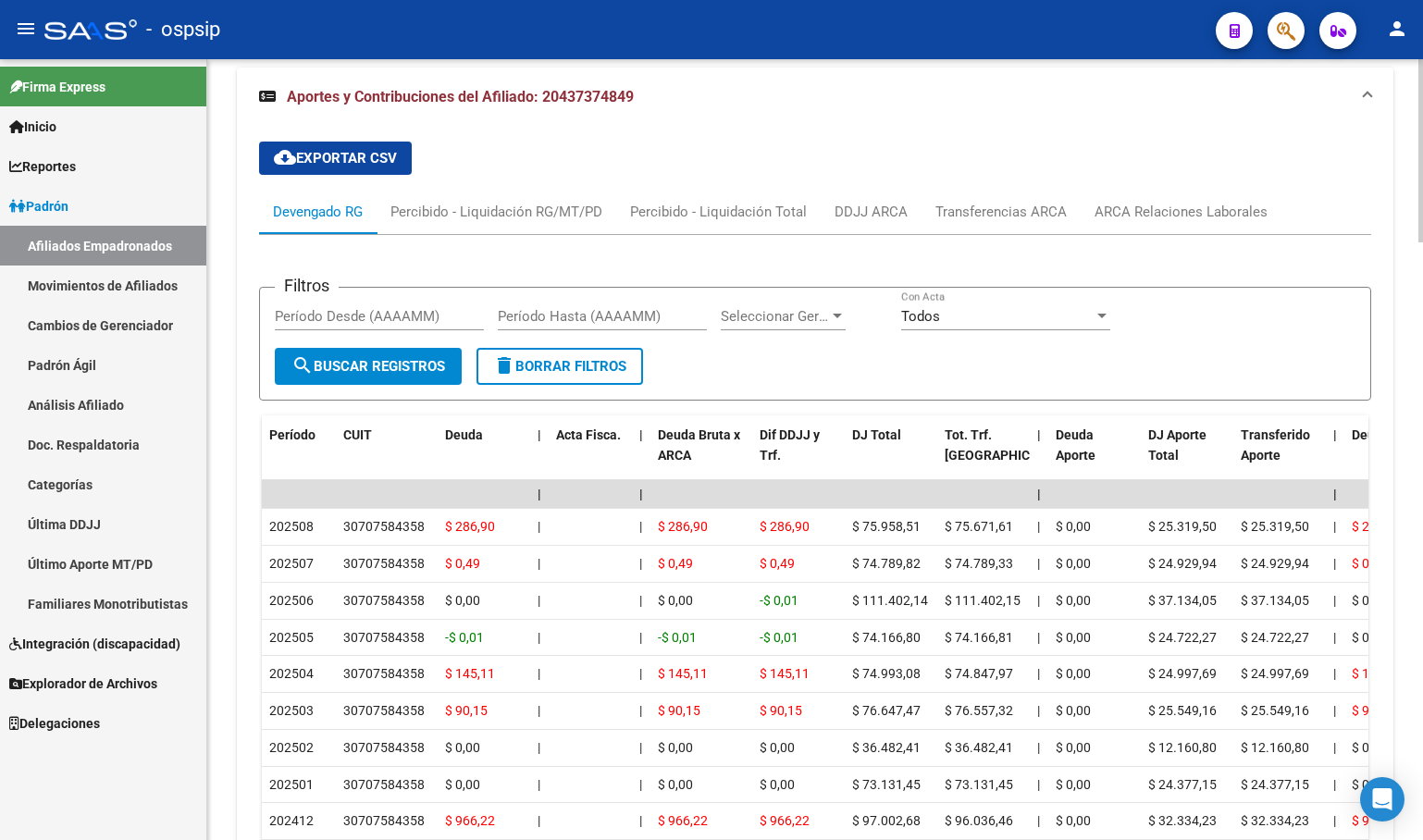
click at [458, 150] on div "cloud_download Exportar CSV Devengado RG Percibido - Liquidación RG/MT/PD Perci…" at bounding box center [815, 535] width 1112 height 817
click at [1168, 222] on div "ARCA Relaciones Laborales" at bounding box center [1181, 212] width 173 height 21
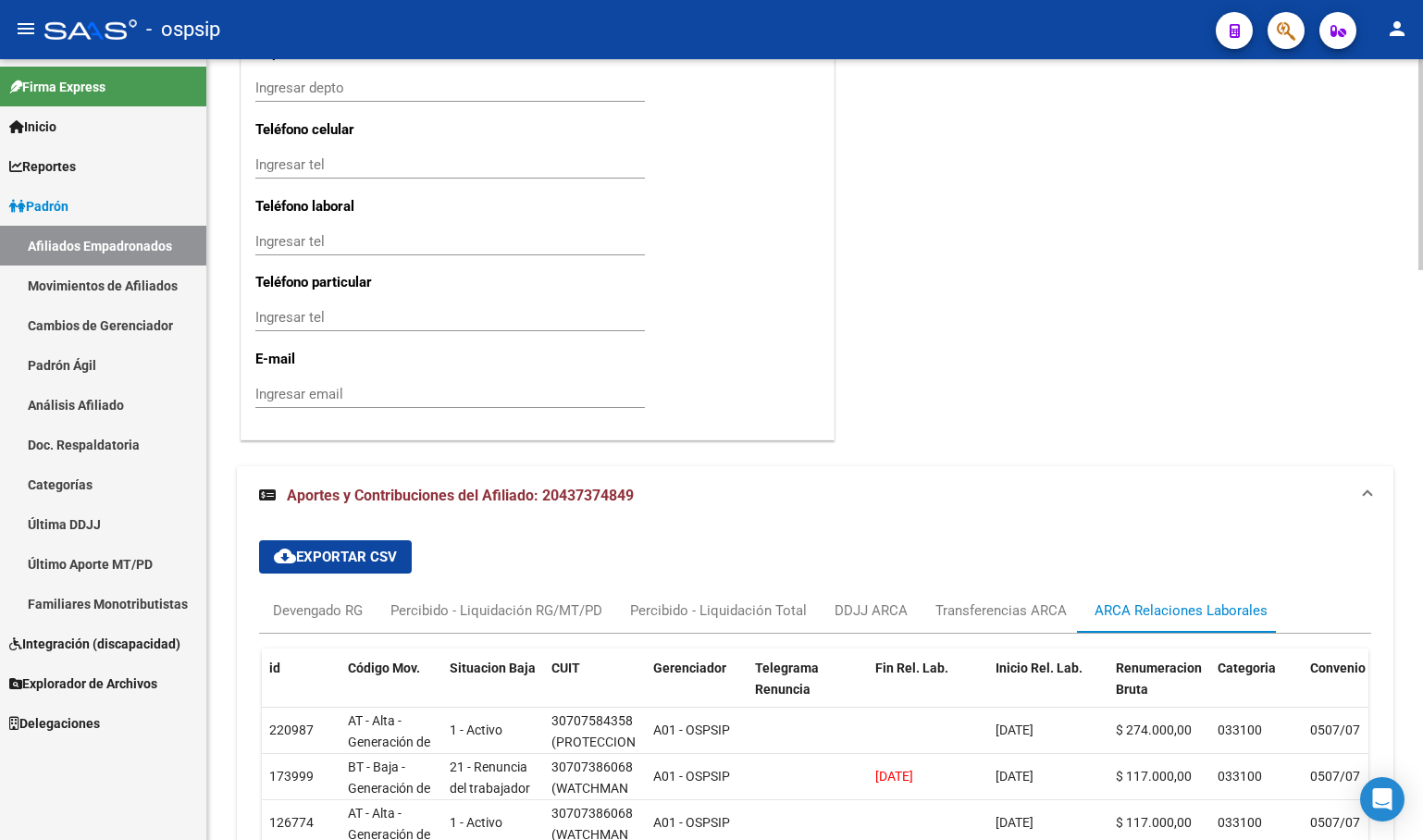
scroll to position [2109, 0]
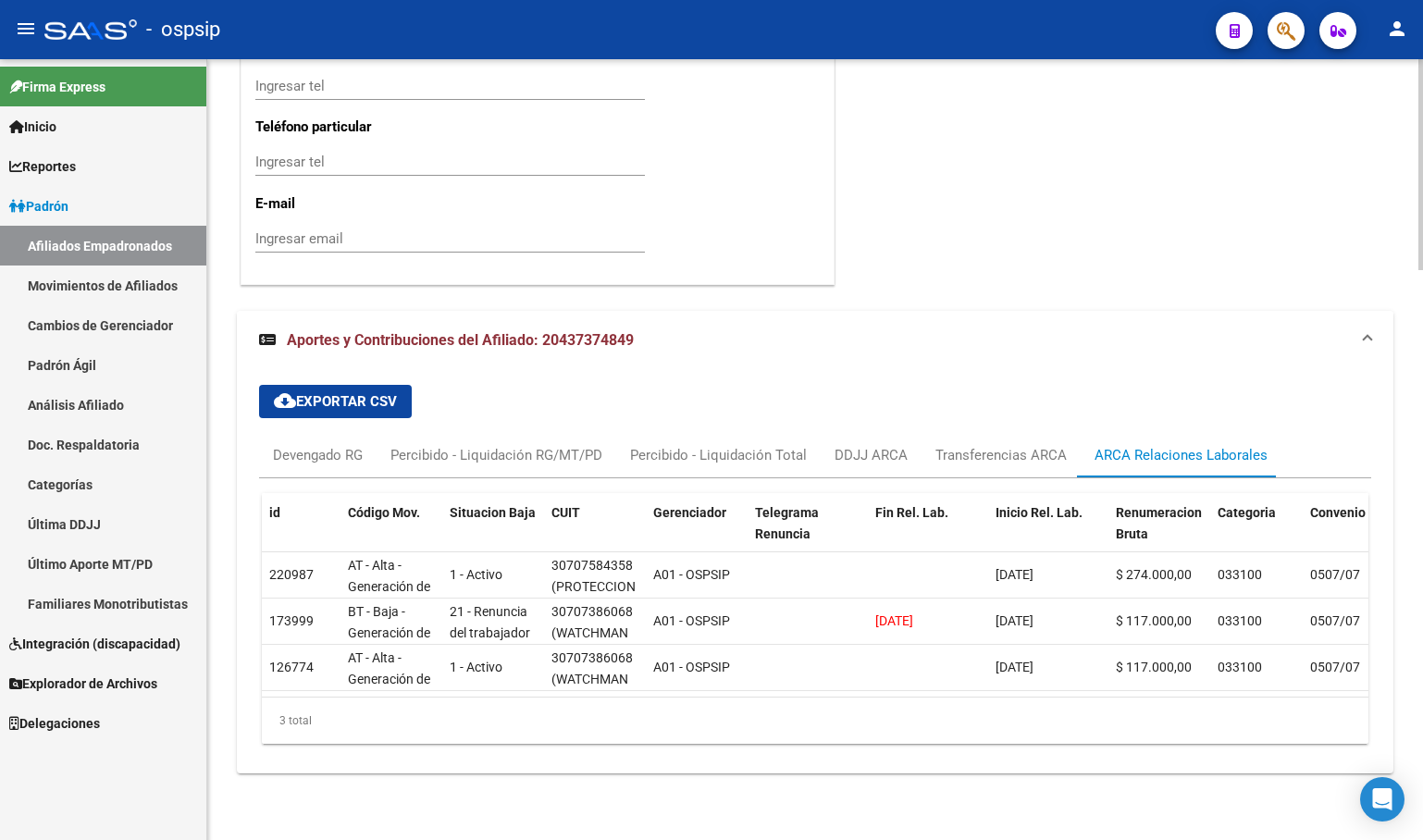
click at [472, 311] on mat-expansion-panel-header "Aportes y Contribuciones del Afiliado: 20437374849" at bounding box center [815, 340] width 1156 height 59
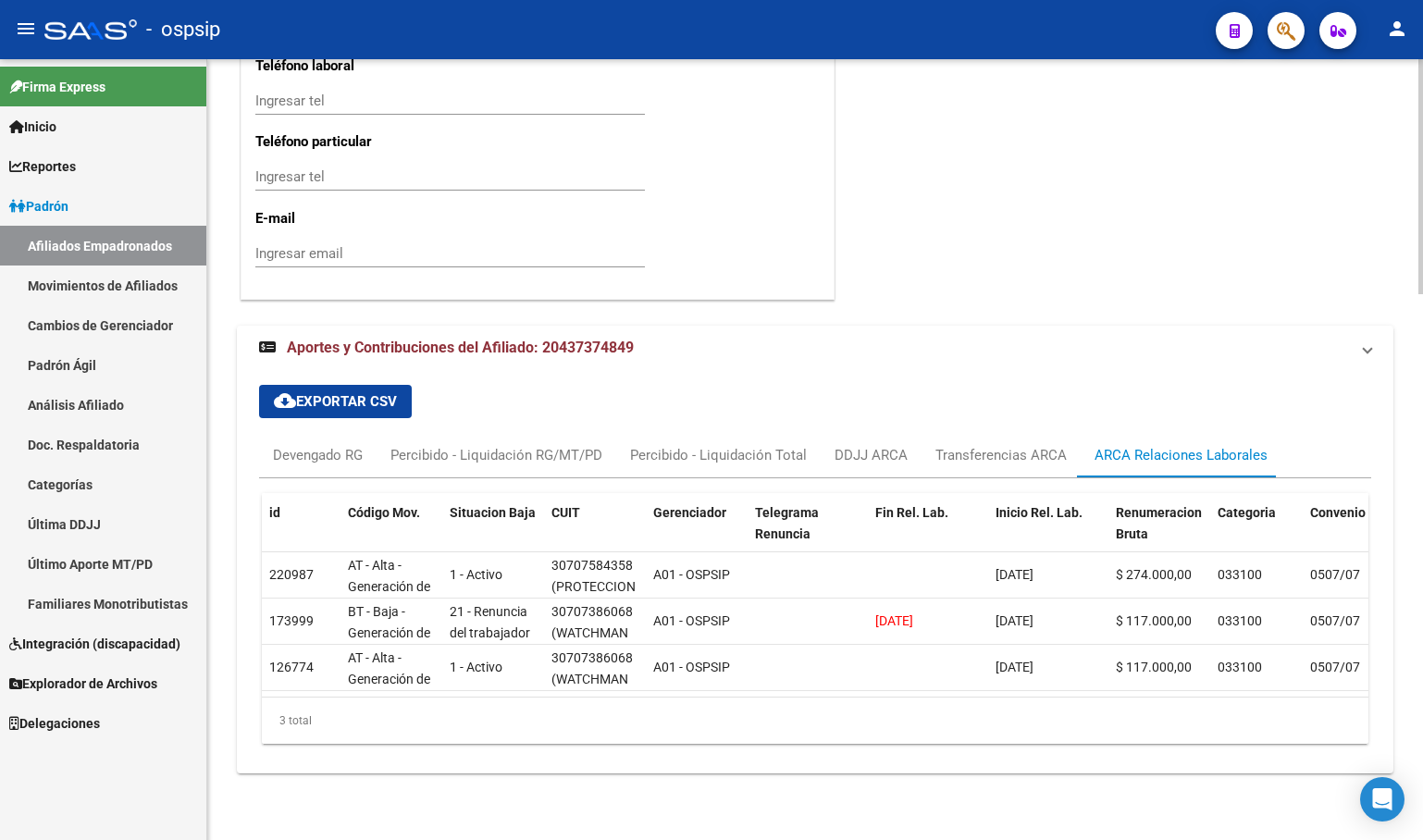
scroll to position [1677, 0]
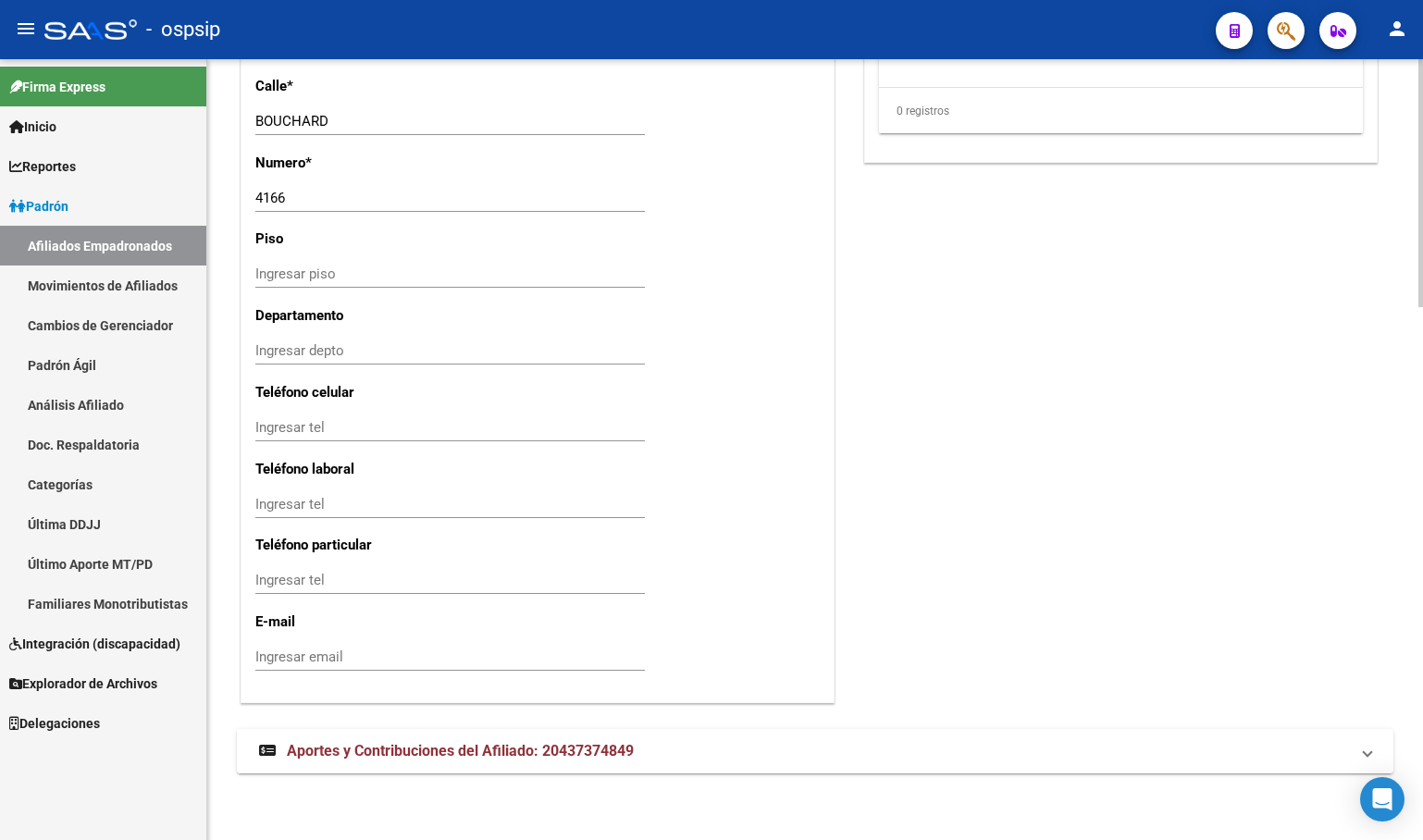
click at [465, 753] on span "Aportes y Contribuciones del Afiliado: 20437374849" at bounding box center [461, 750] width 347 height 18
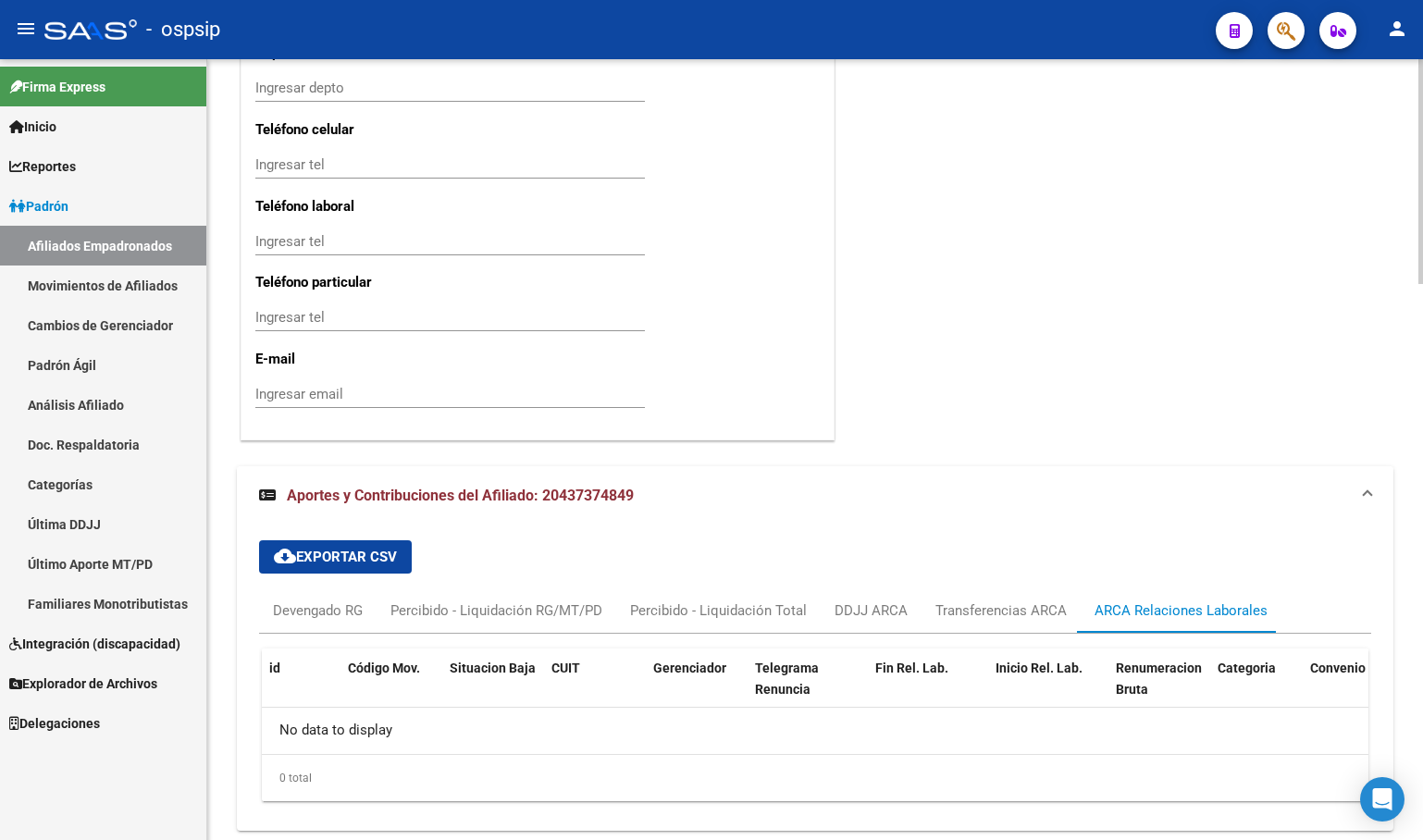
scroll to position [1997, 0]
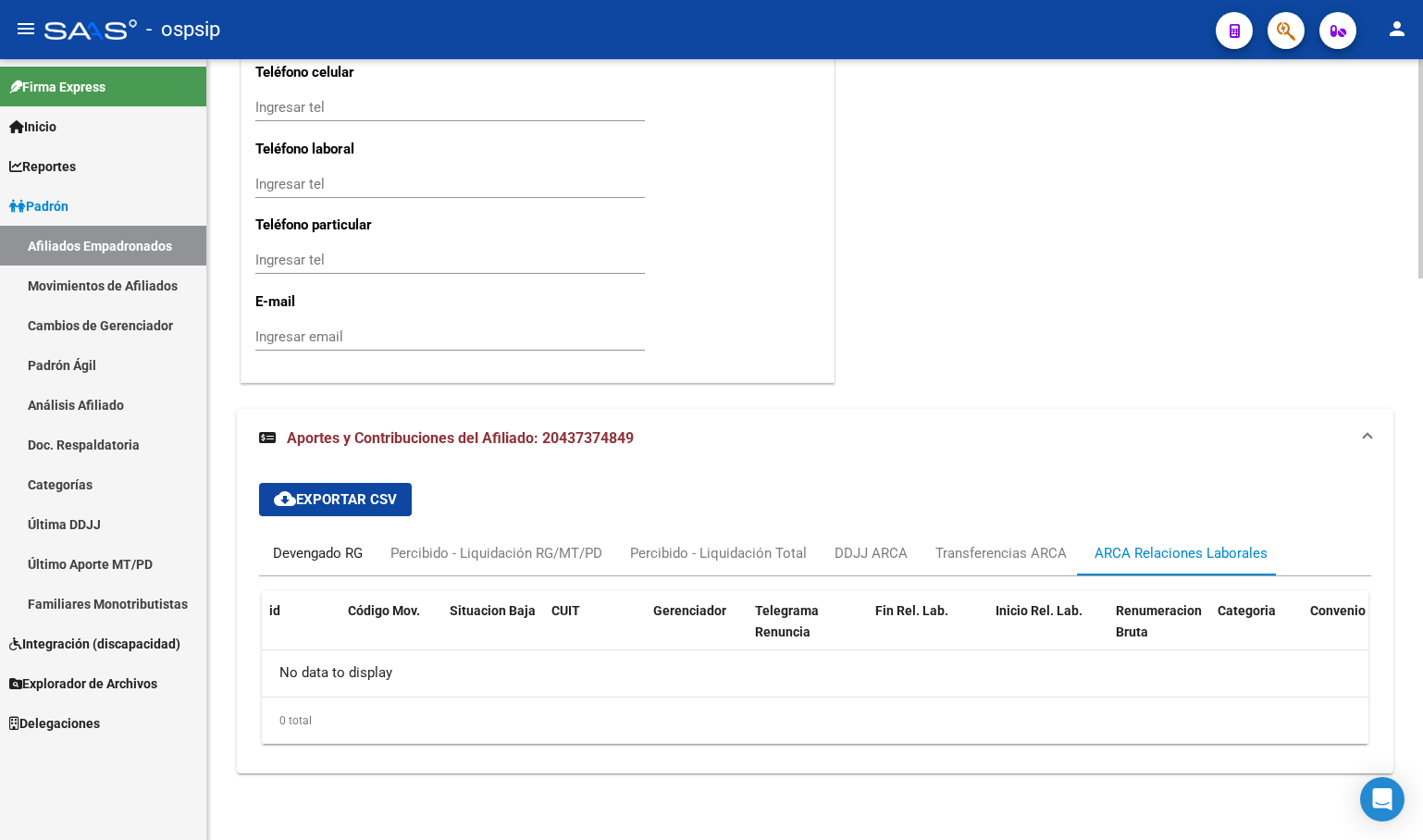
click at [325, 548] on div "Devengado RG" at bounding box center [318, 554] width 90 height 21
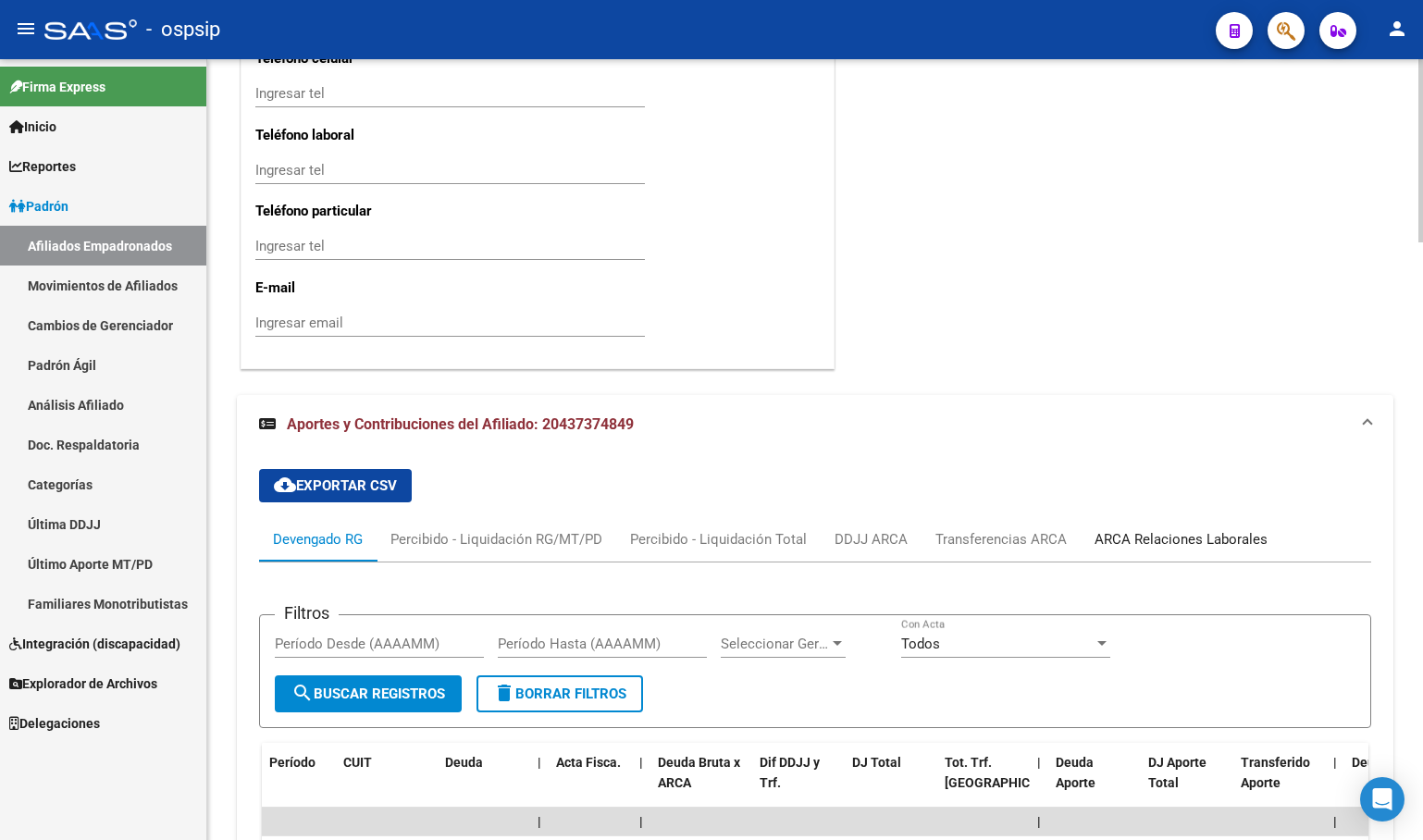
click at [1178, 547] on div "ARCA Relaciones Laborales" at bounding box center [1181, 540] width 173 height 21
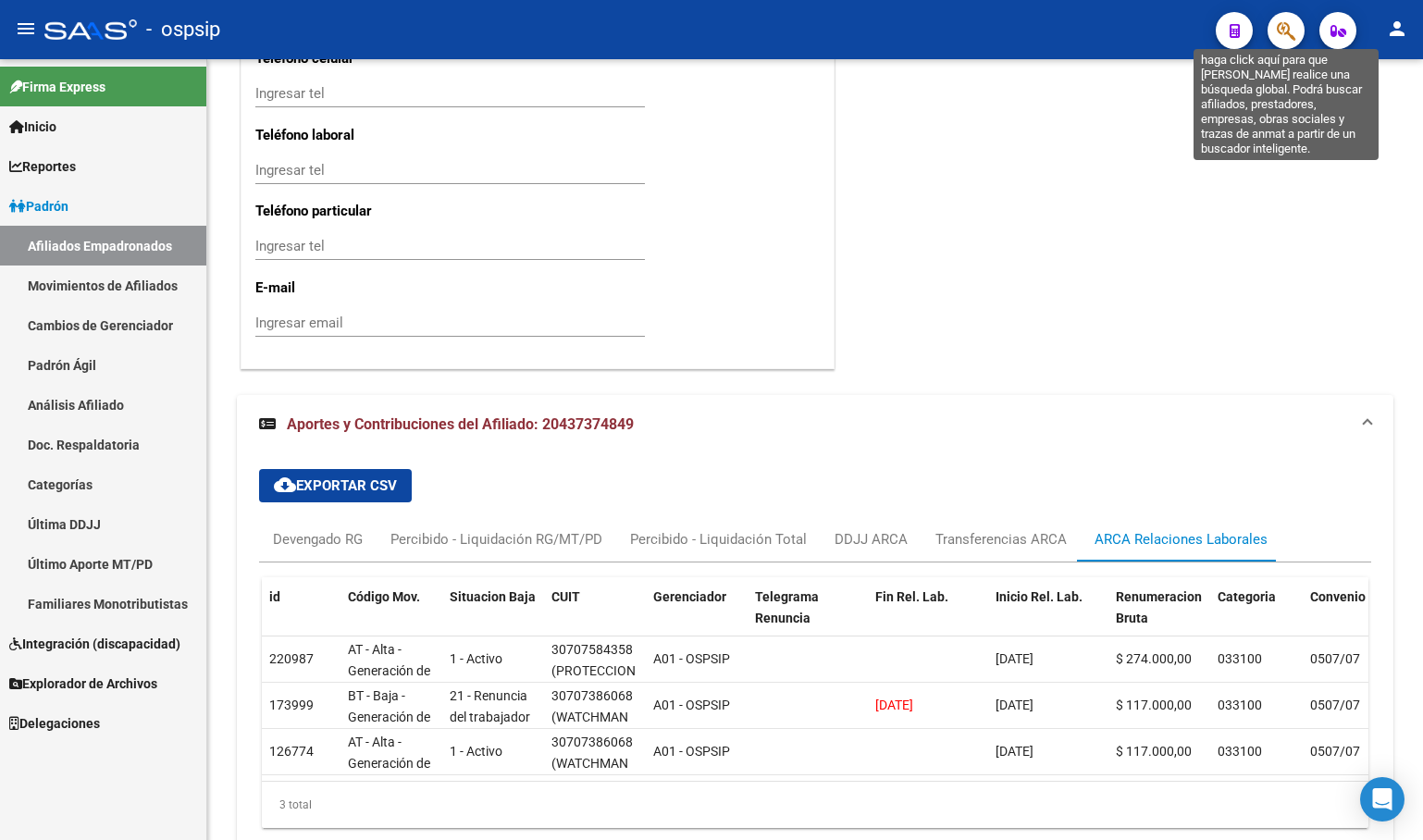
click at [1281, 31] on icon "button" at bounding box center [1286, 31] width 19 height 22
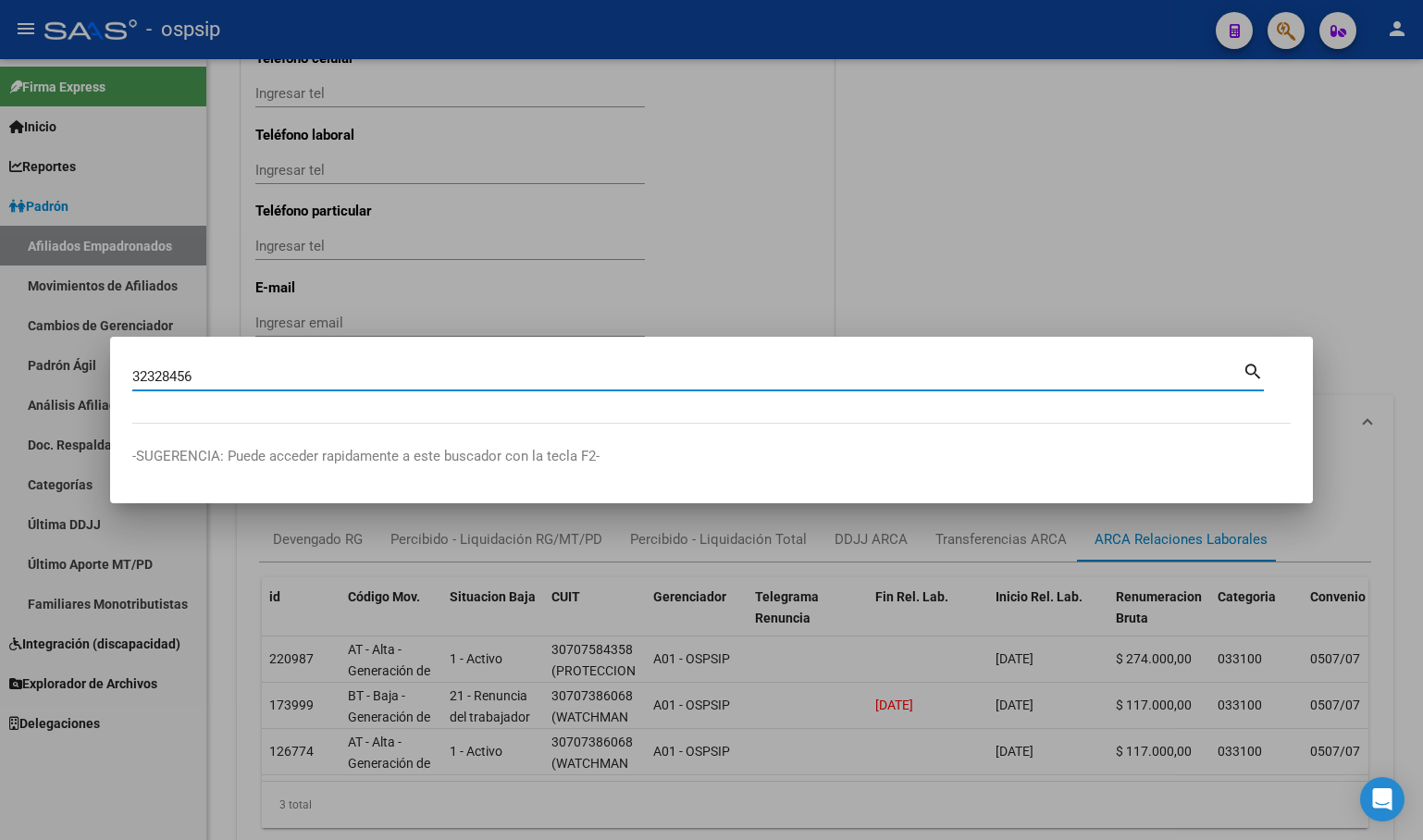
type input "32328456"
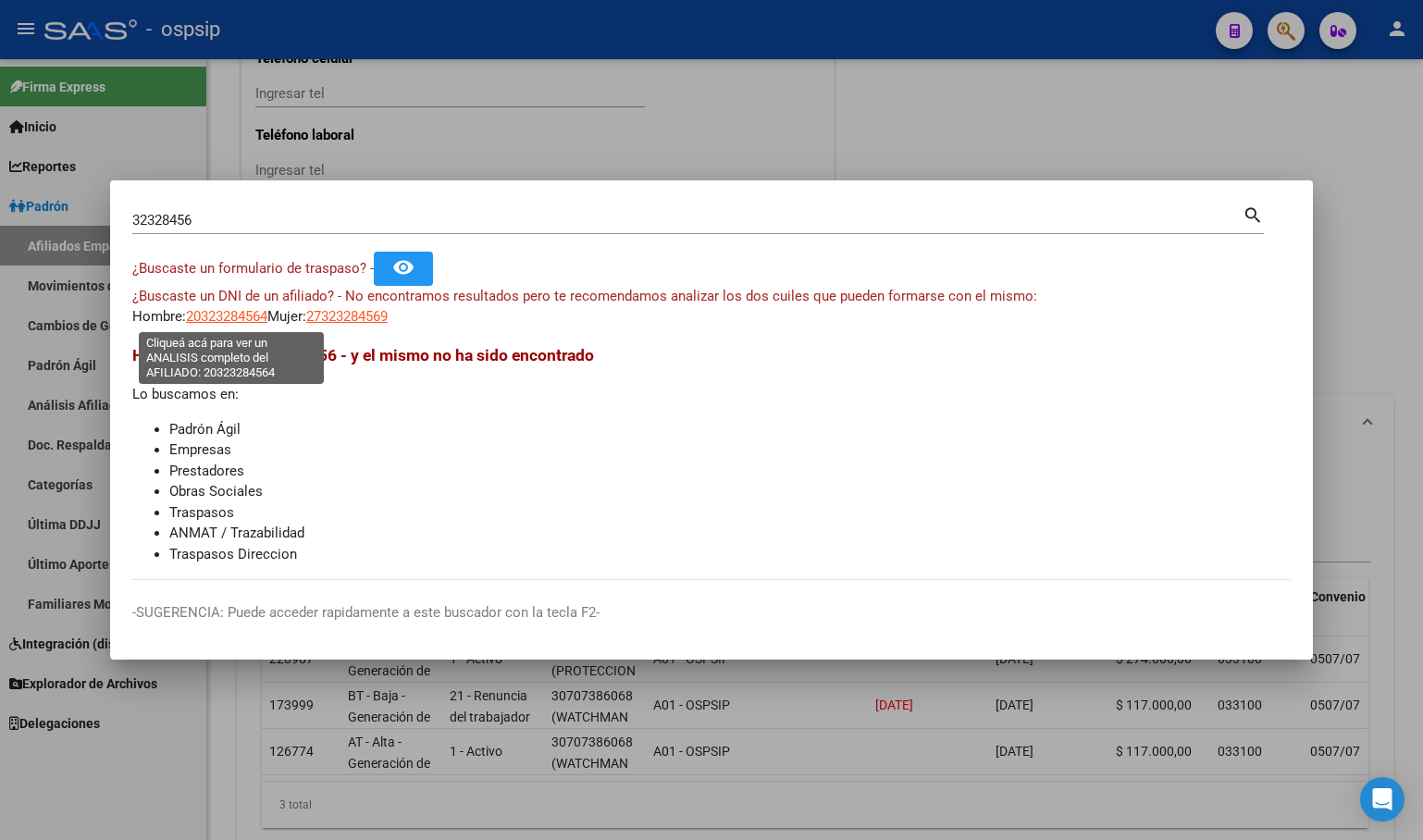
click at [222, 313] on span "20323284564" at bounding box center [226, 316] width 82 height 17
type textarea "20323284564"
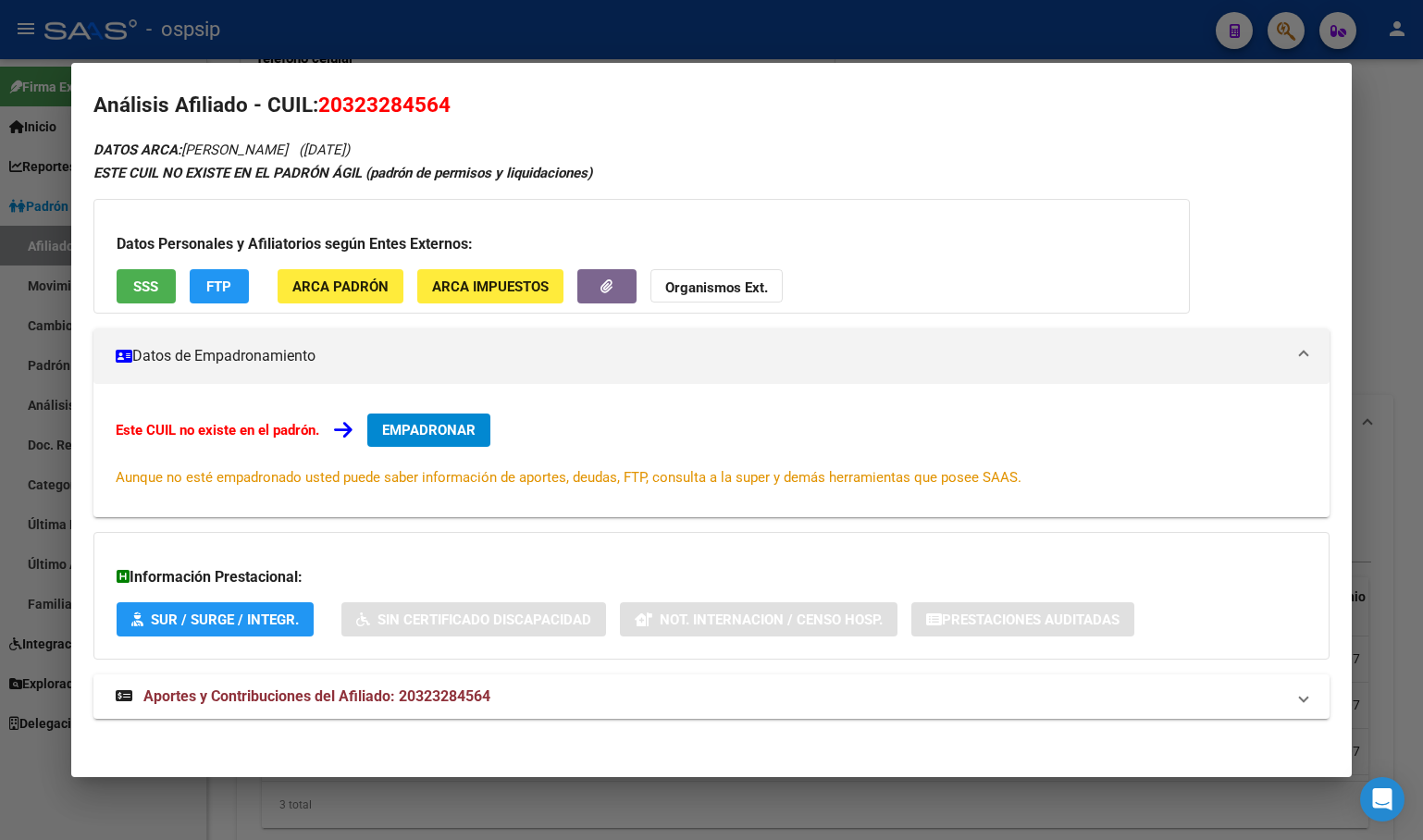
scroll to position [19, 0]
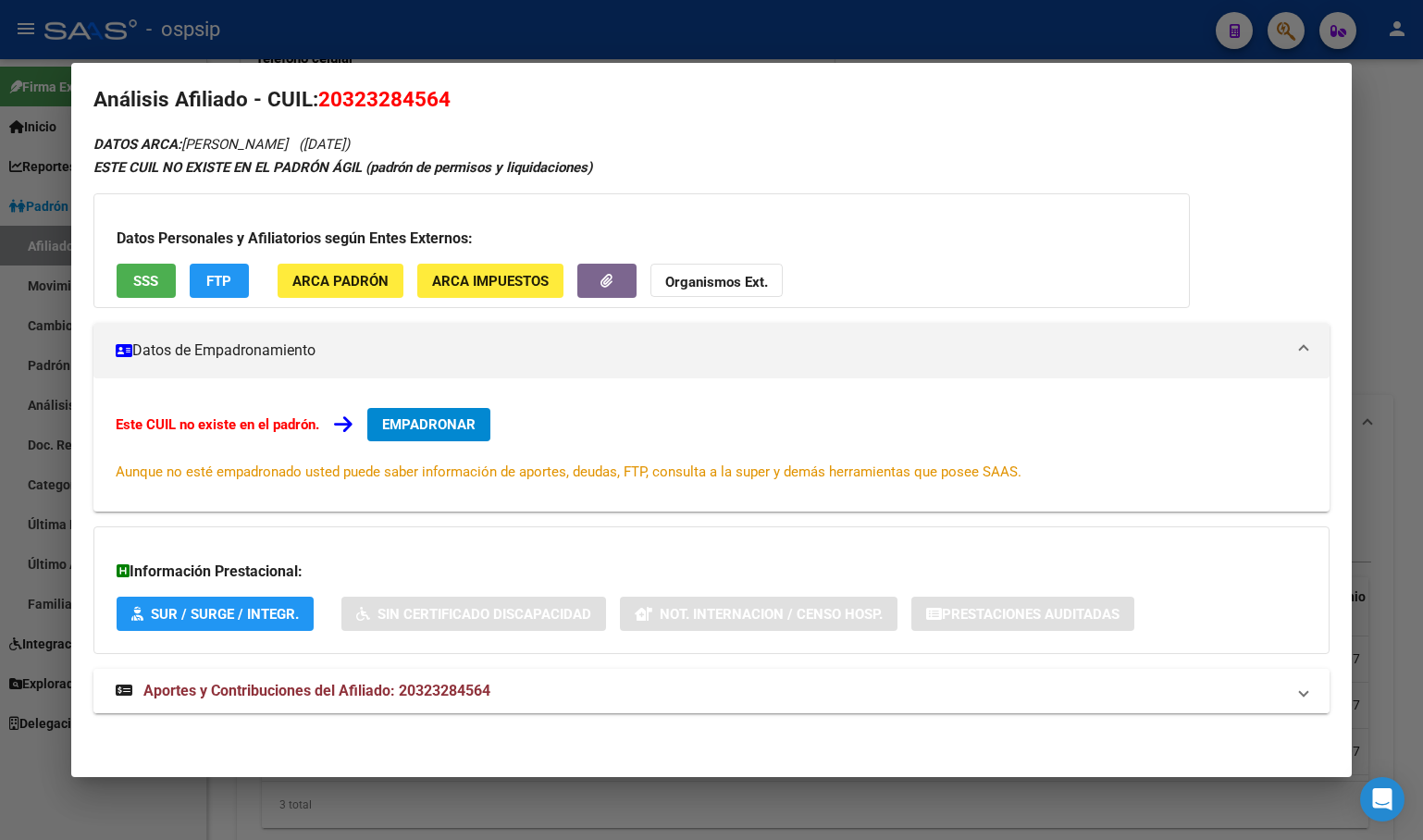
click at [429, 688] on span "Aportes y Contribuciones del Afiliado: 20323284564" at bounding box center [317, 690] width 347 height 18
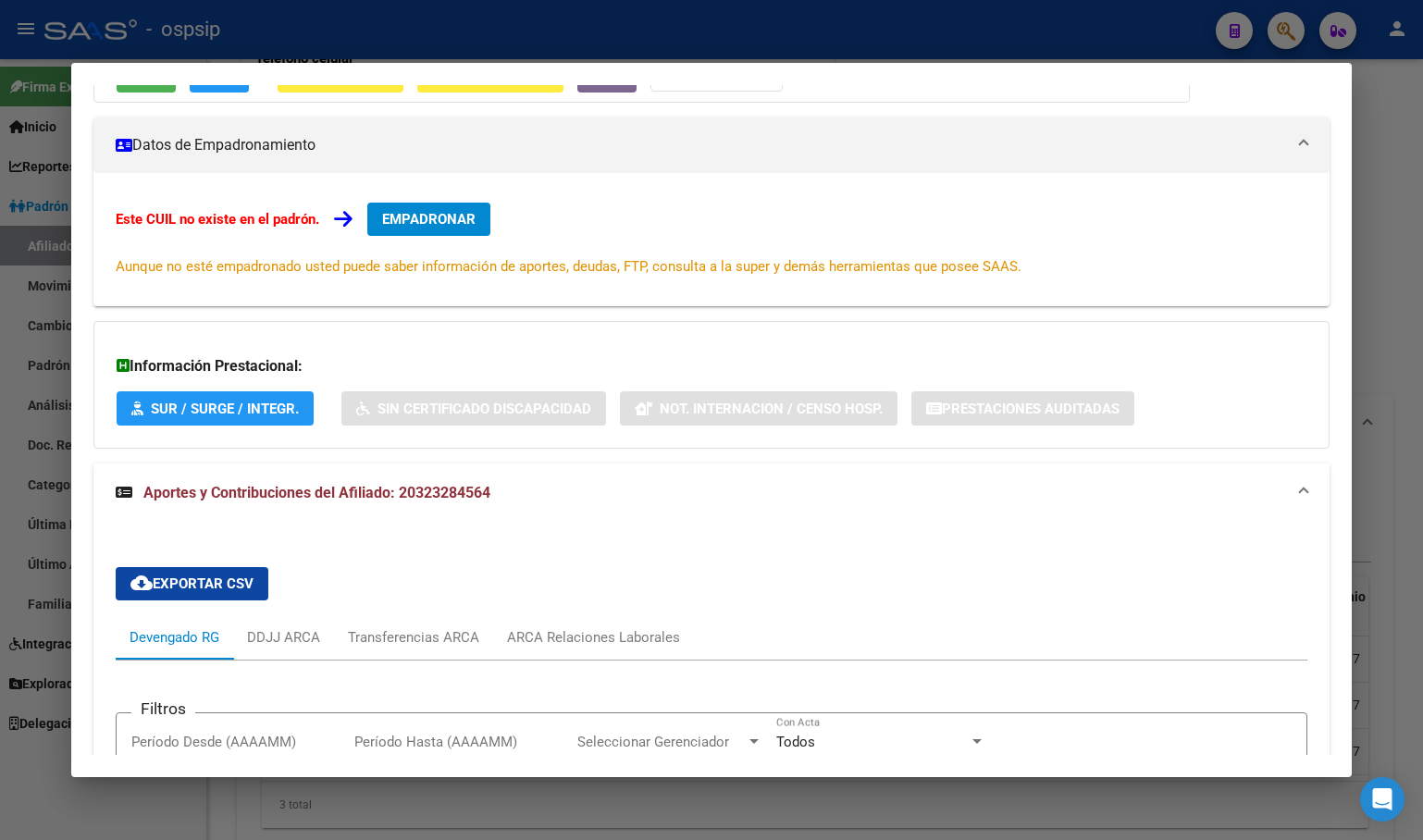
scroll to position [0, 0]
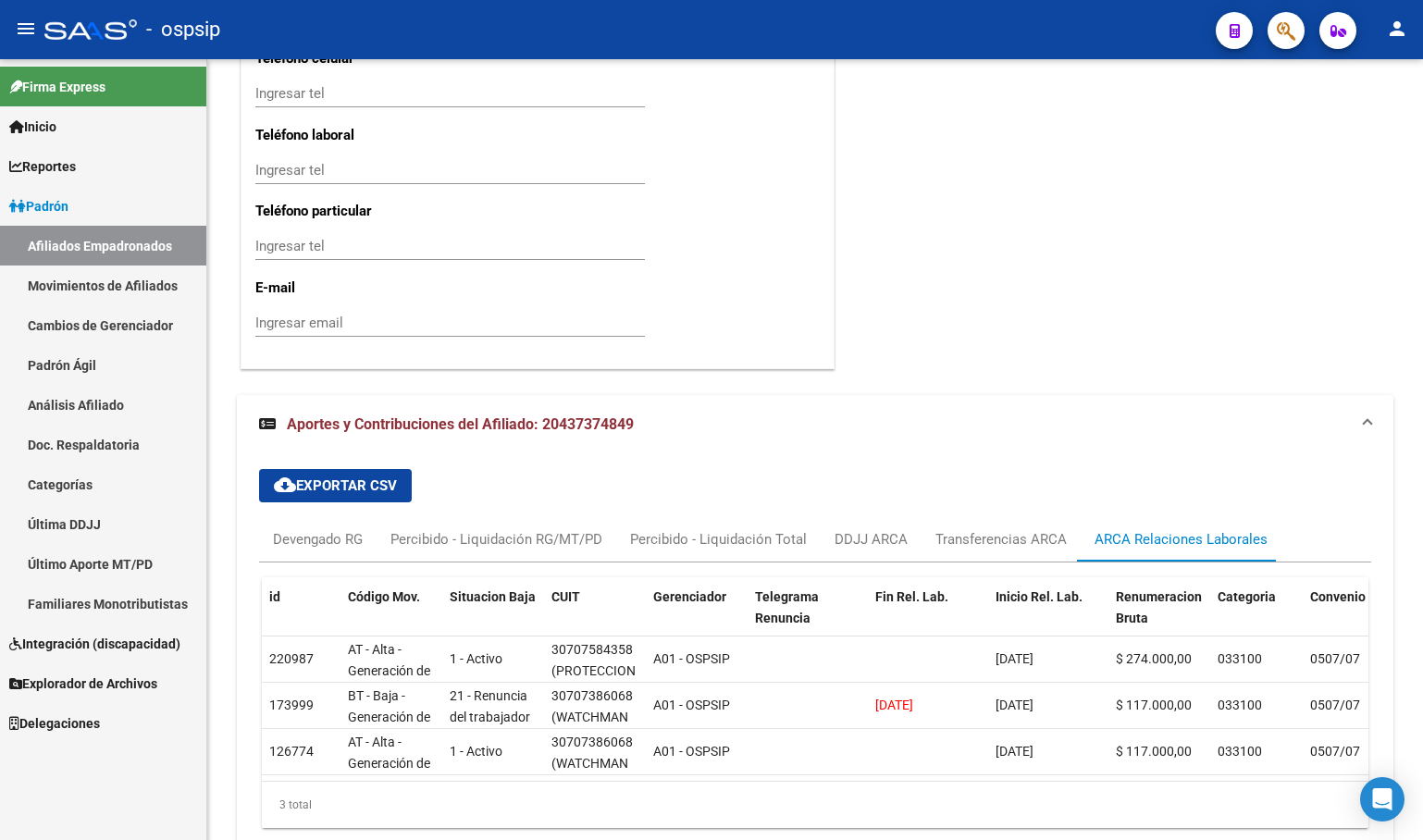
click at [1276, 21] on button "button" at bounding box center [1285, 30] width 37 height 37
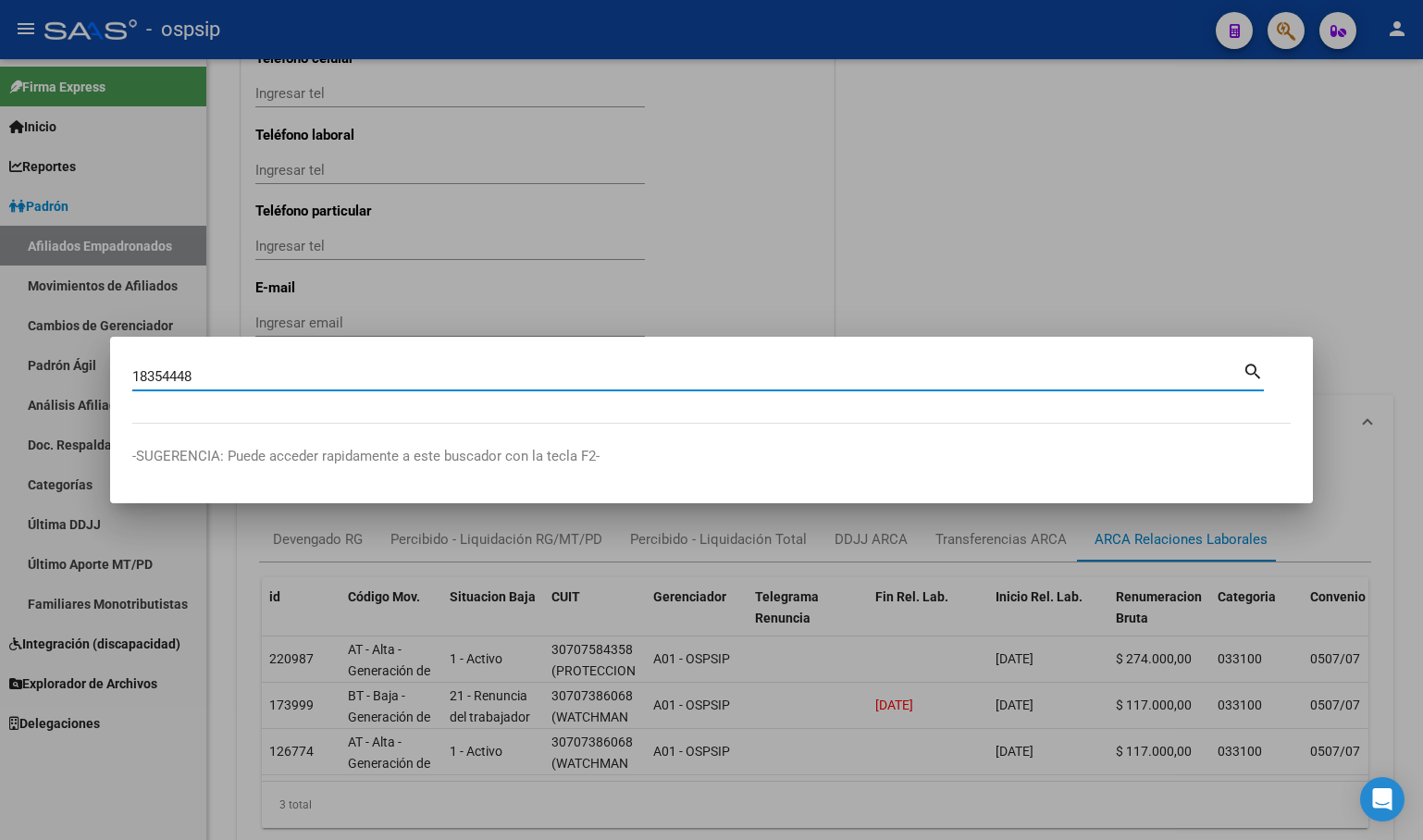
type input "18354448"
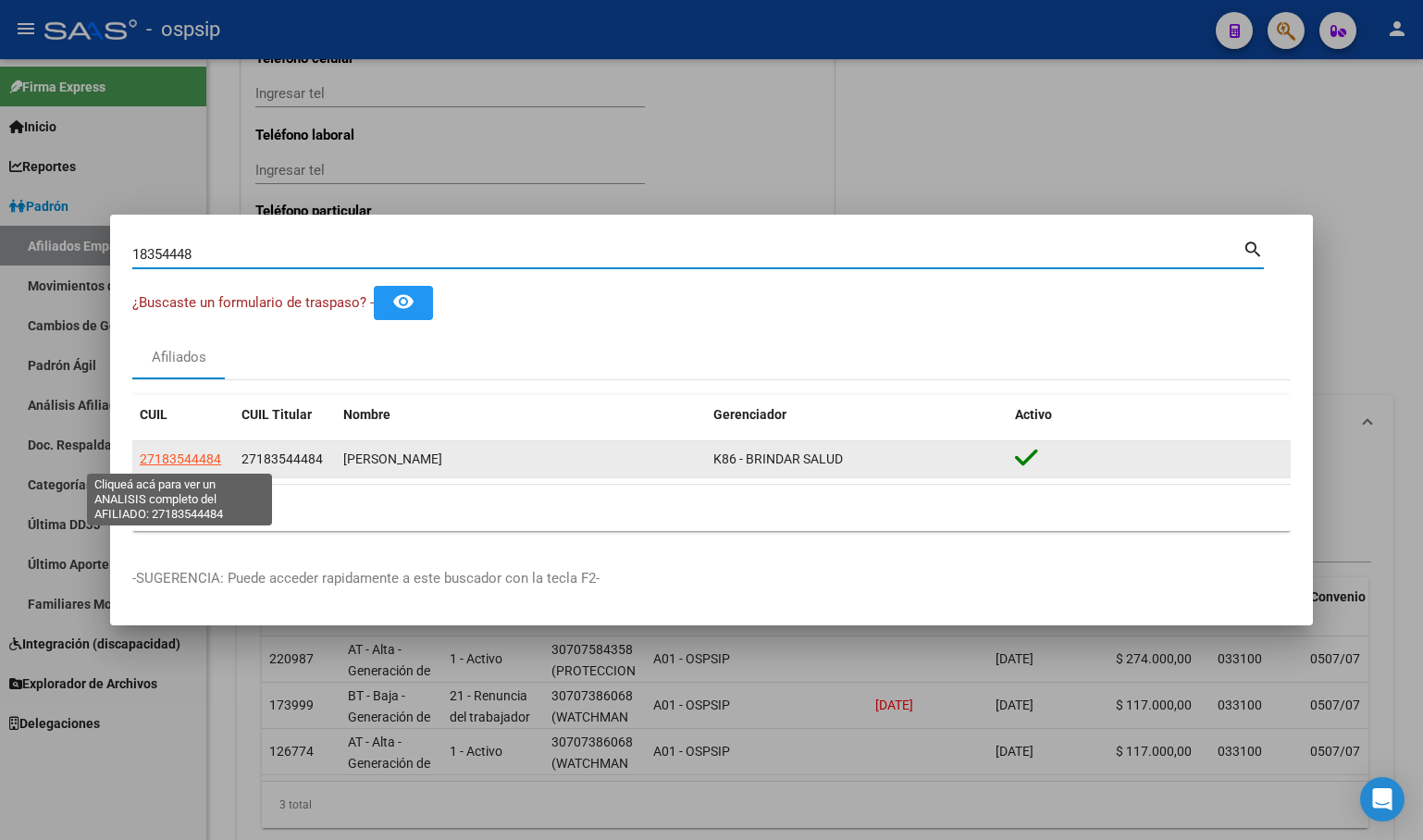
click at [175, 453] on span "27183544484" at bounding box center [180, 459] width 82 height 15
type textarea "27183544484"
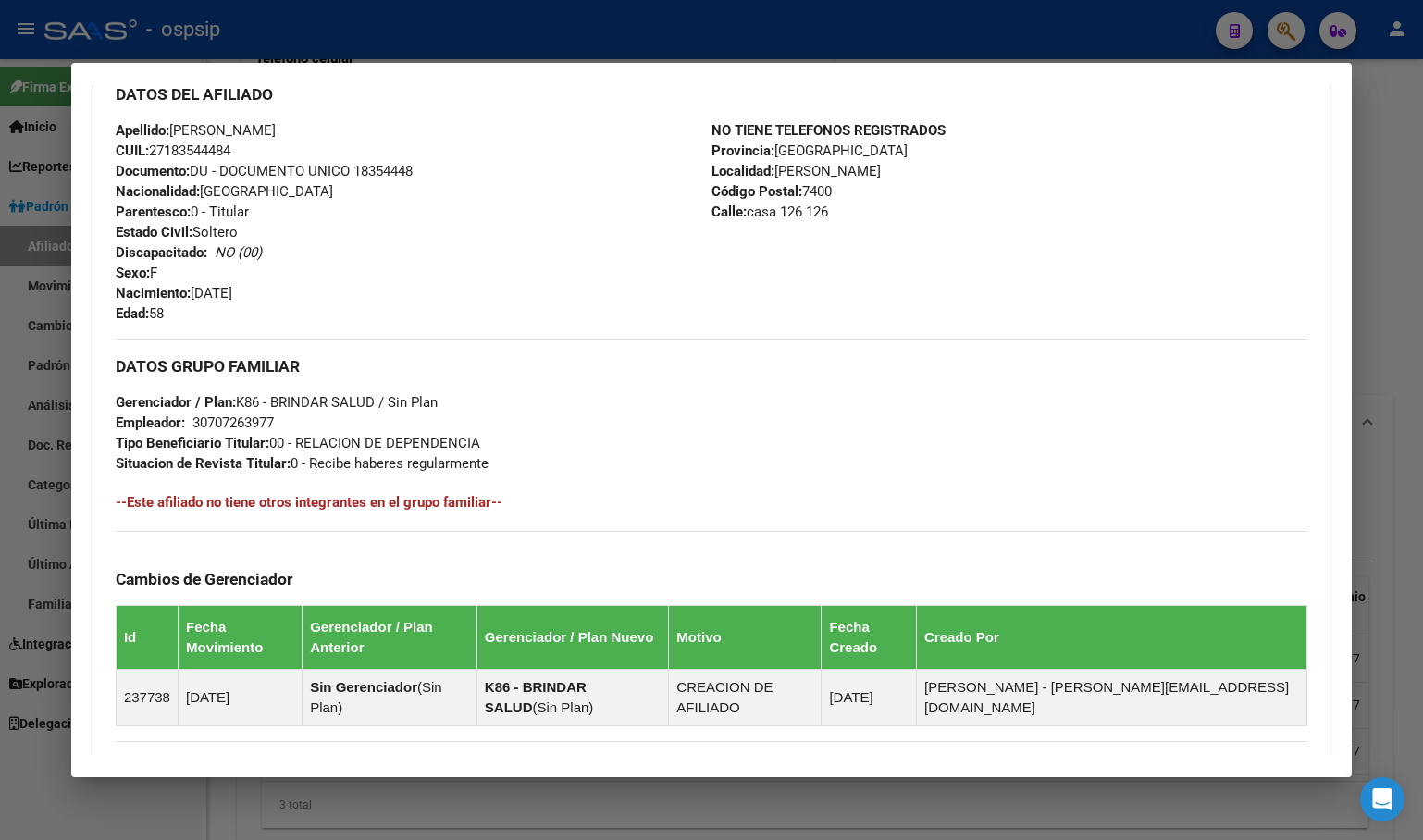
scroll to position [816, 0]
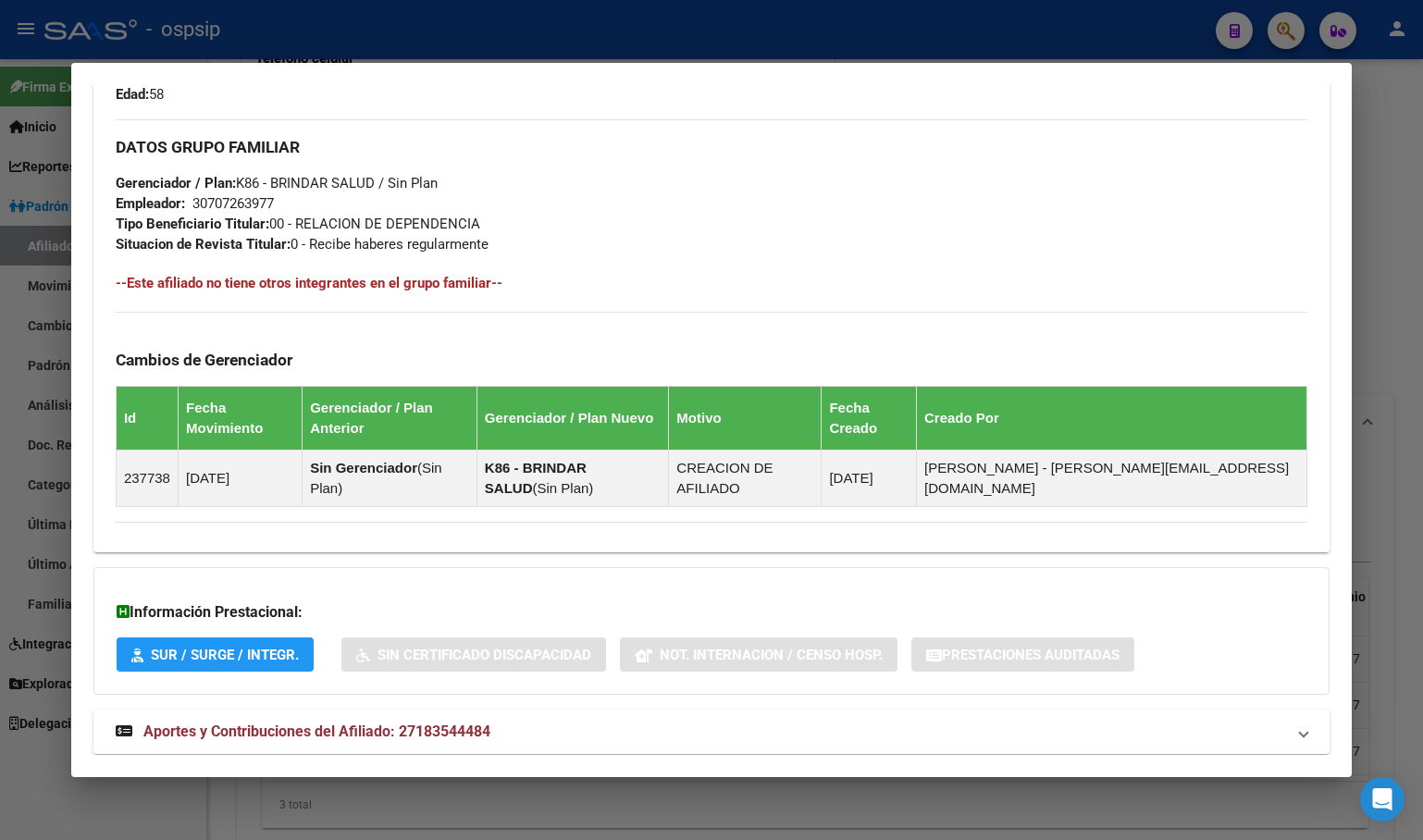
click at [430, 723] on span "Aportes y Contribuciones del Afiliado: 27183544484" at bounding box center [317, 731] width 347 height 18
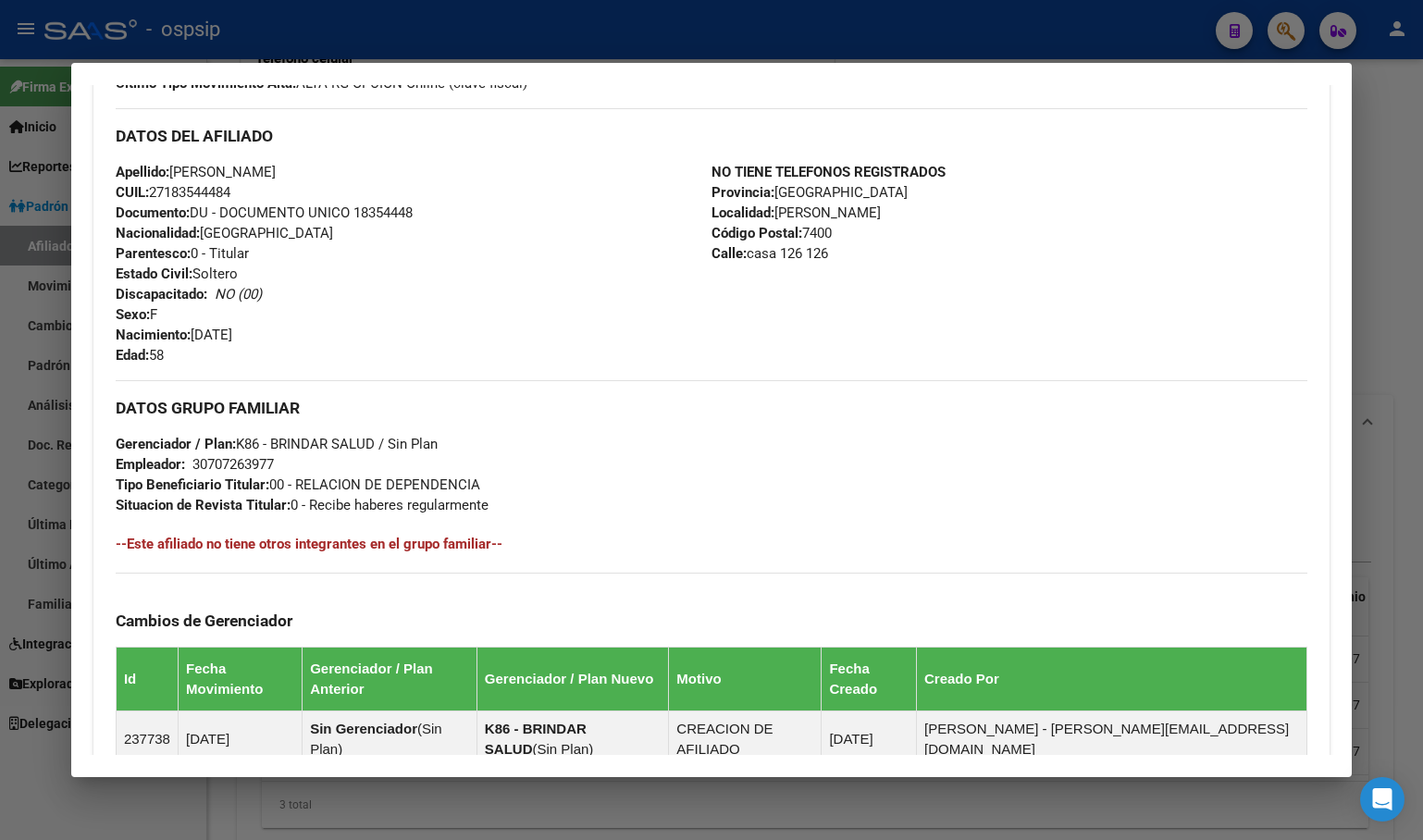
scroll to position [0, 0]
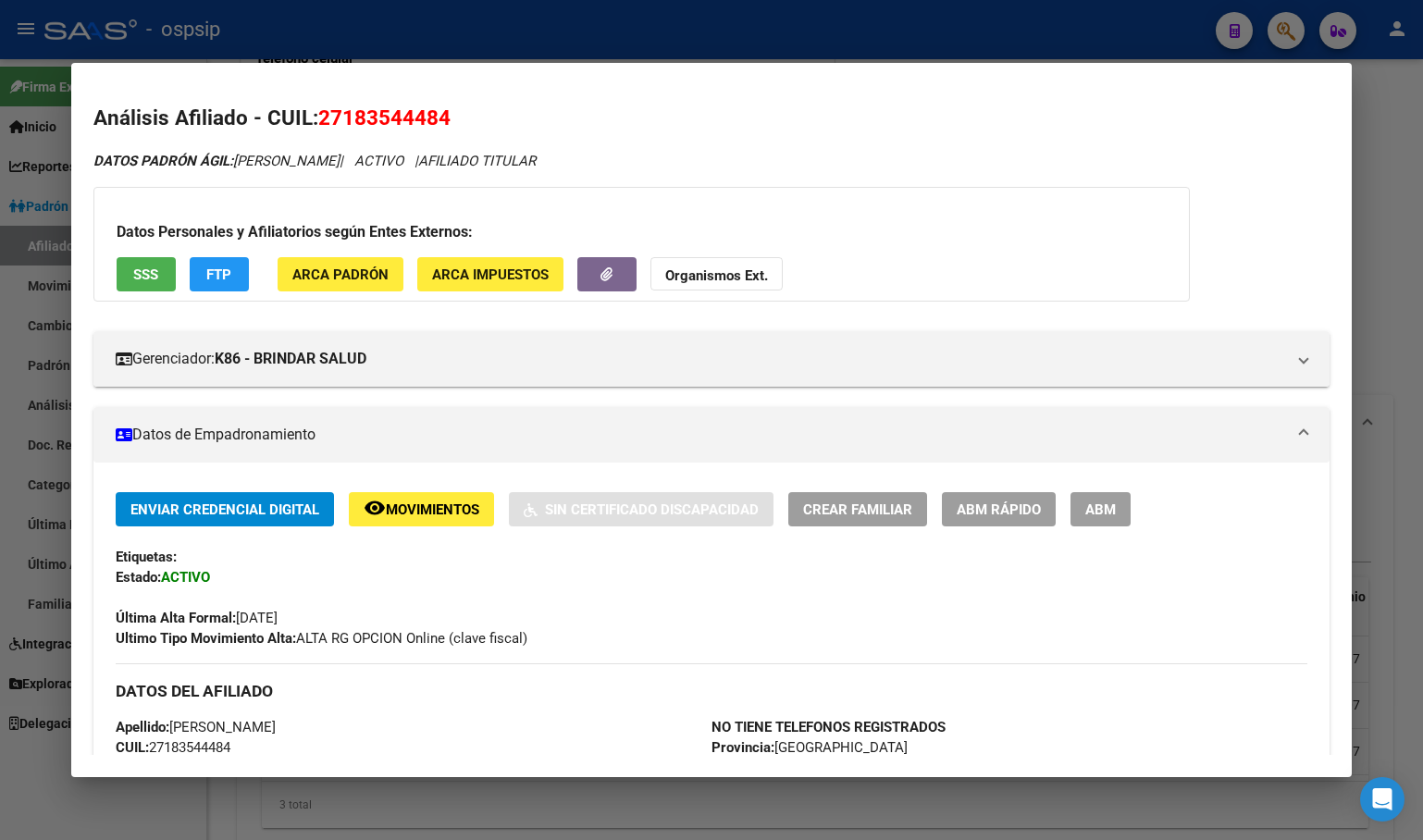
click at [1101, 511] on span "ABM" at bounding box center [1100, 510] width 31 height 17
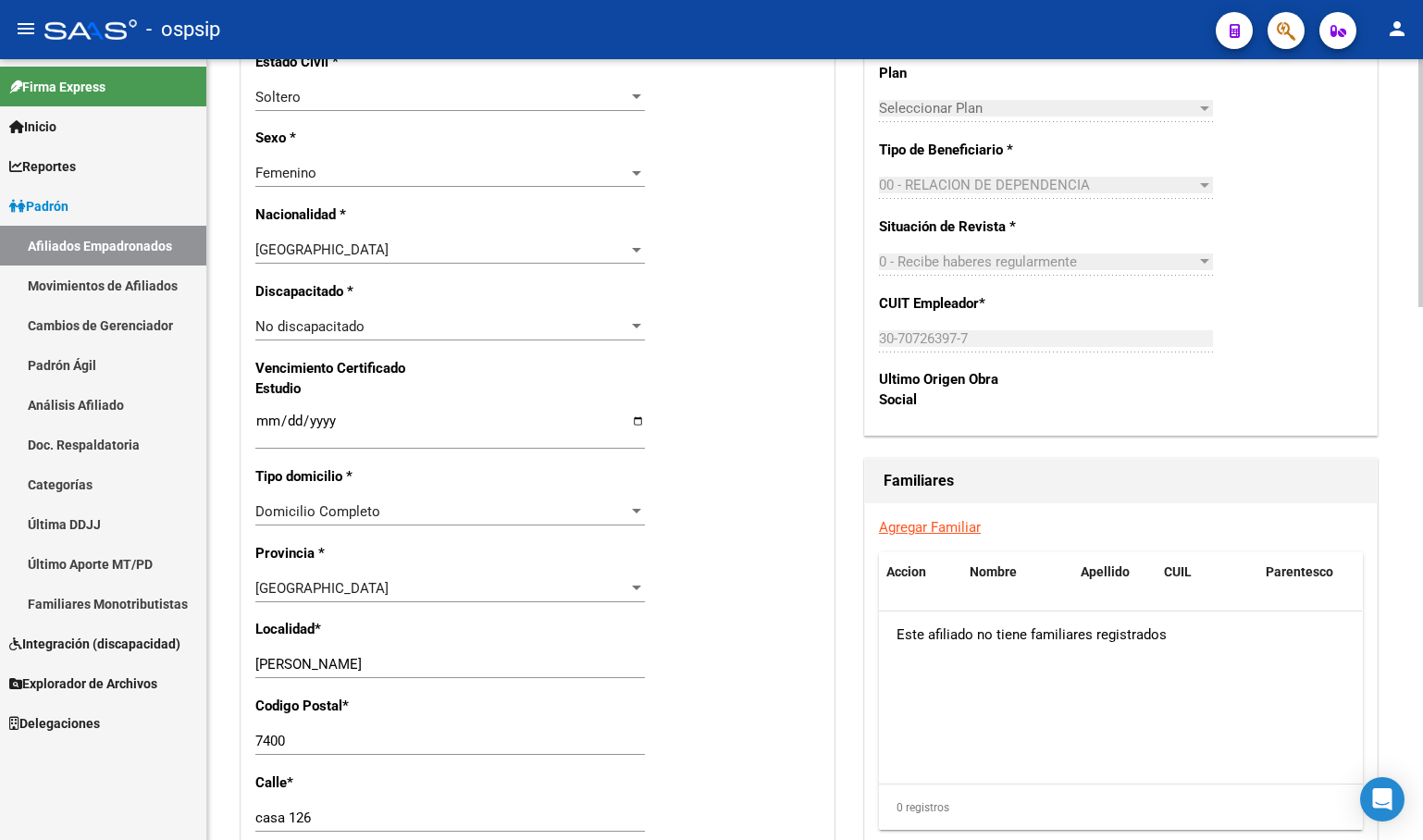
scroll to position [1017, 0]
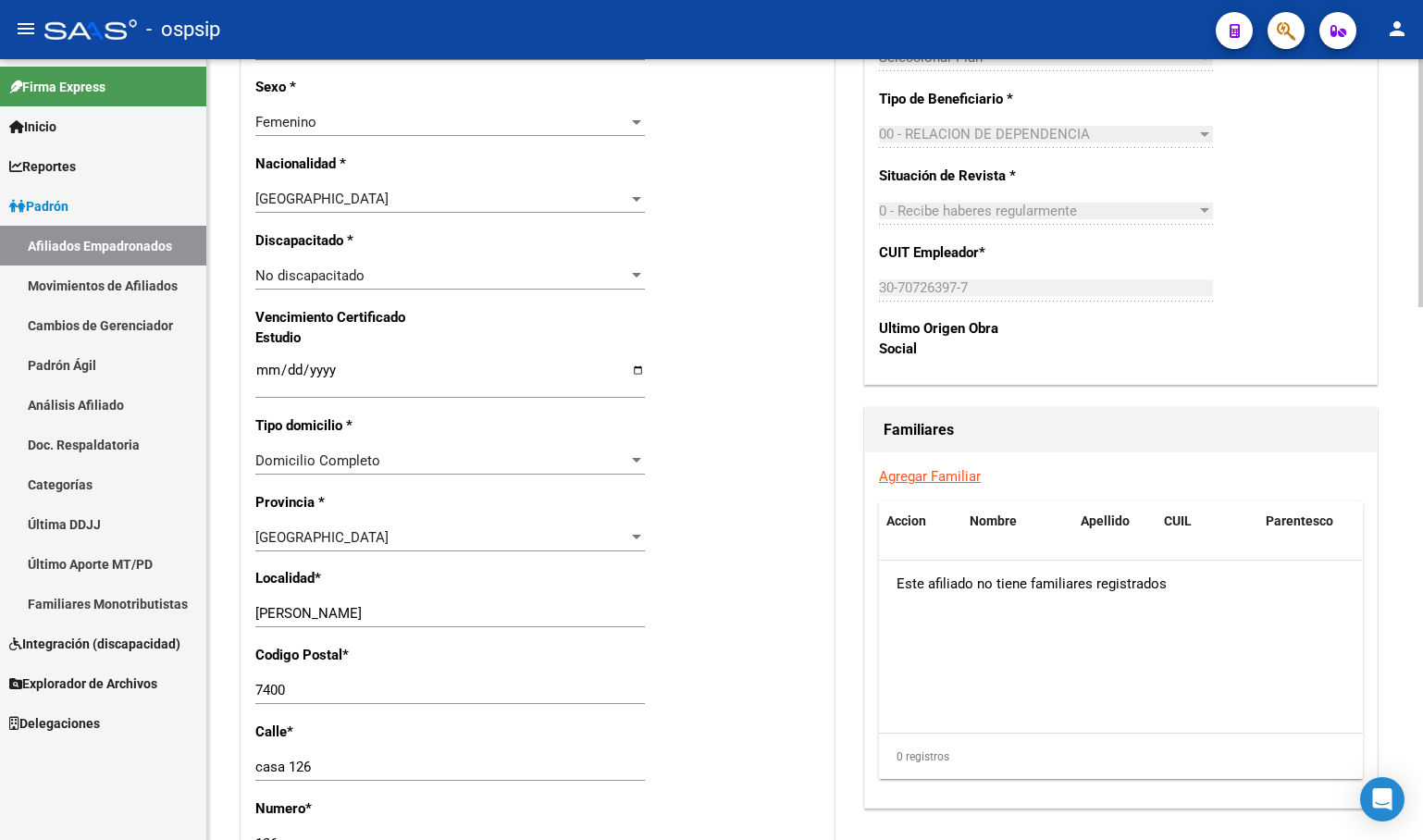
click at [939, 484] on link "Agregar Familiar" at bounding box center [929, 477] width 101 height 17
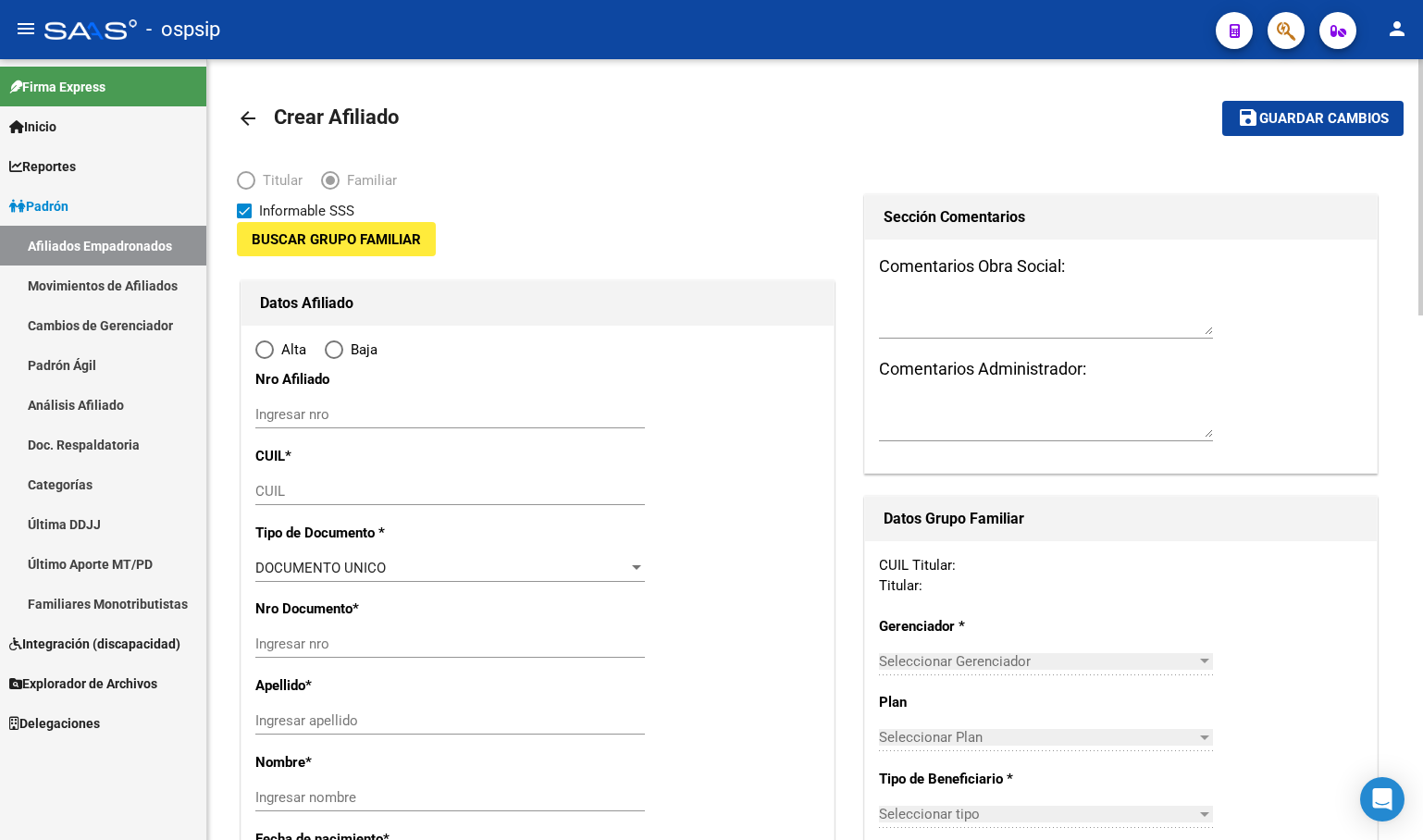
type input "30-70726397-7"
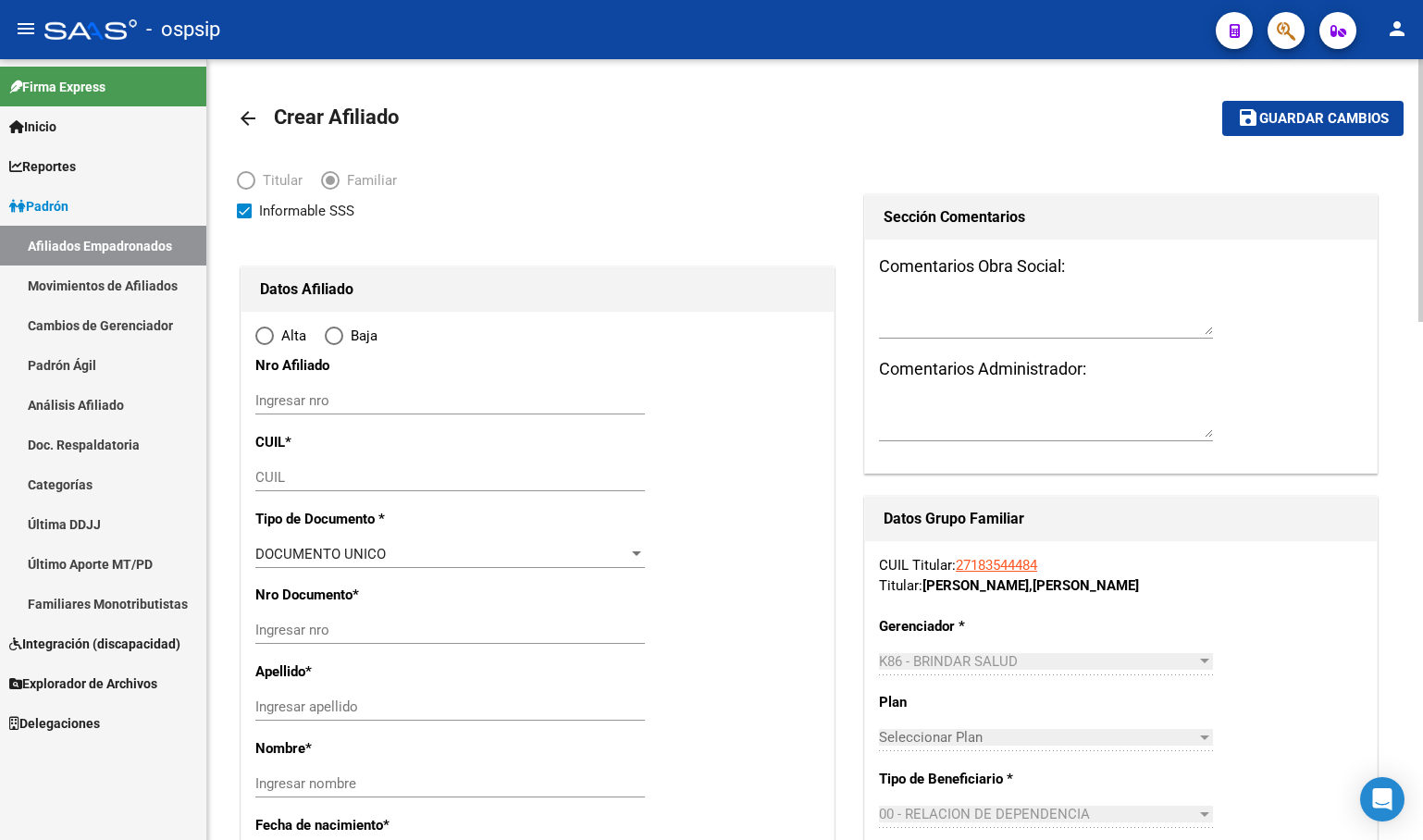
type input "olavarria"
type input "7400"
type input "casa 126"
type input "126"
radio input "true"
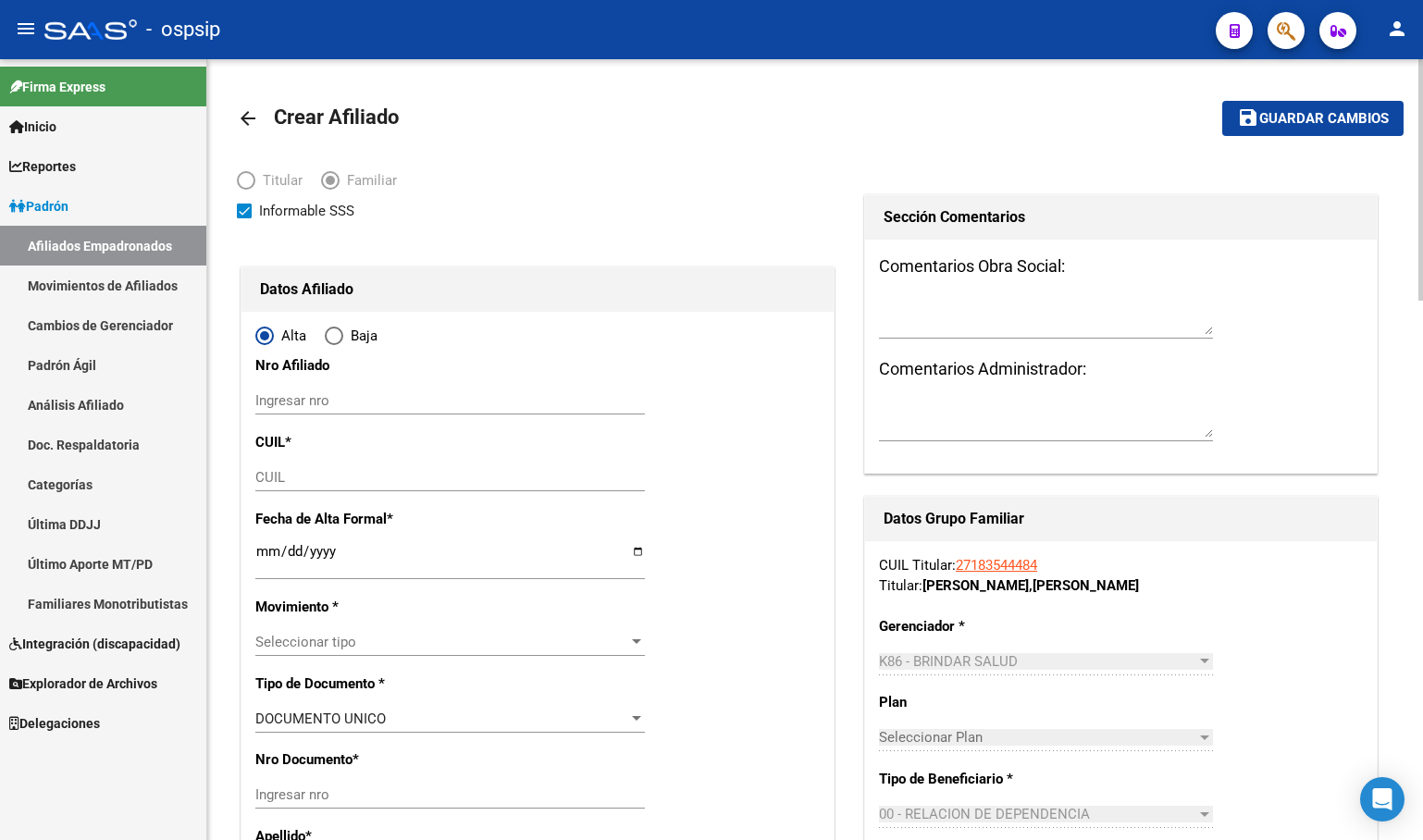
type input "30-70726397-7"
drag, startPoint x: 664, startPoint y: 83, endPoint x: 659, endPoint y: 91, distance: 9.4
click at [273, 481] on input "CUIL" at bounding box center [450, 478] width 390 height 17
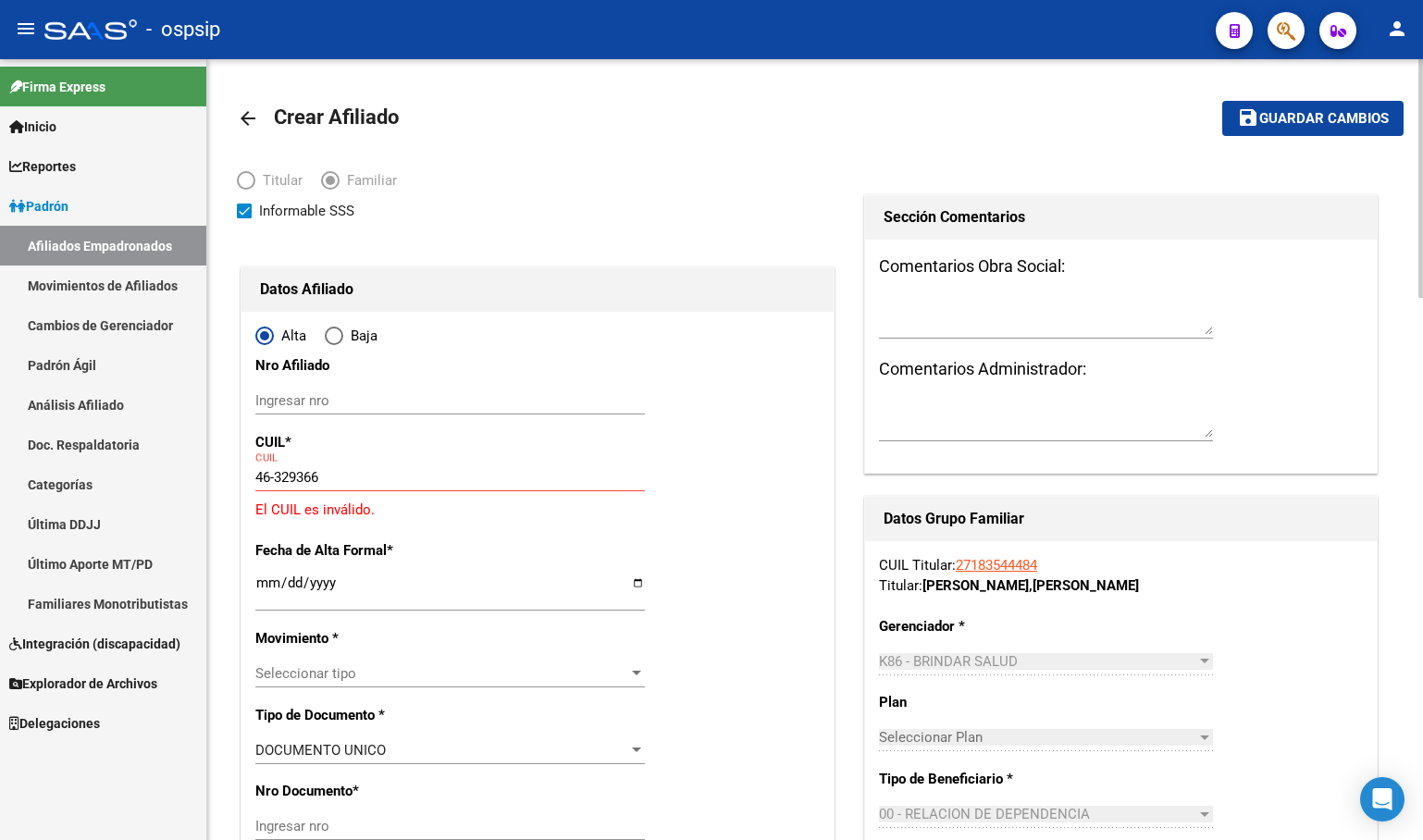
click at [255, 475] on input "46-329366" at bounding box center [450, 478] width 390 height 17
click at [352, 481] on input "20-46329366" at bounding box center [450, 478] width 390 height 17
type input "20-46329366-0"
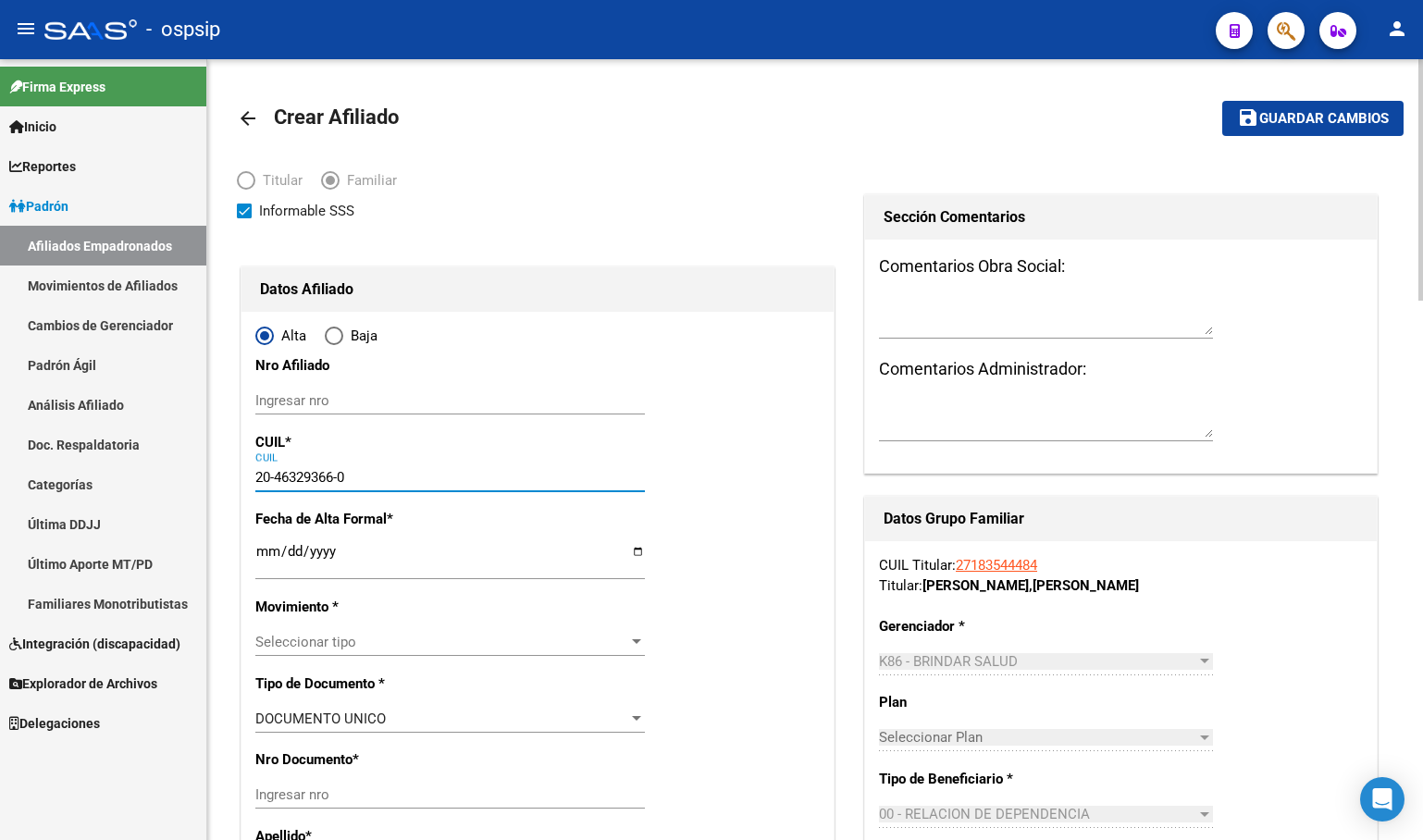
type input "46329366"
type input "ASARO EVER"
type input "2005-07-04"
type input "OLAVARRIA"
type input "ALSINA BIS B° LOS RO"
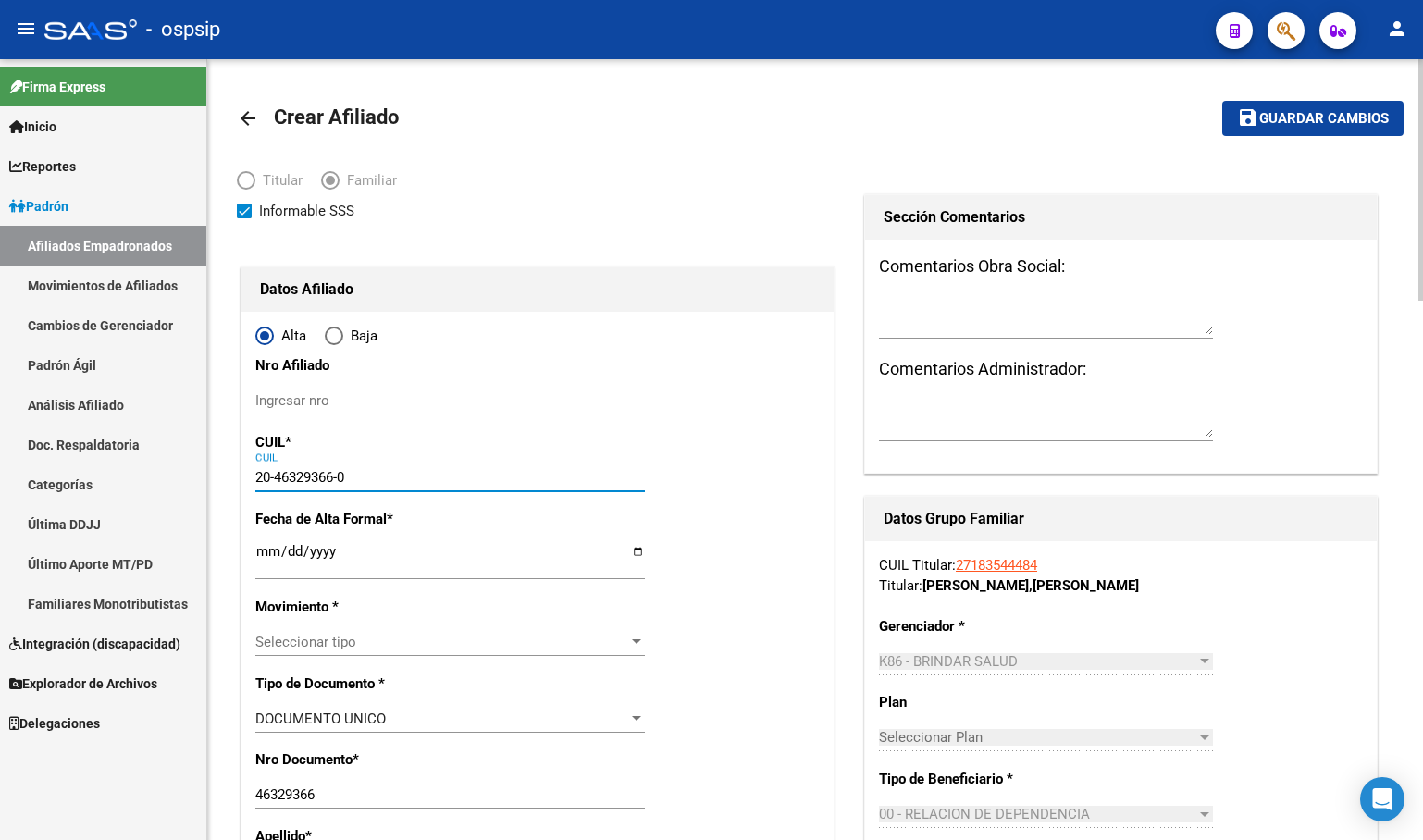
type input "20-46329366-0"
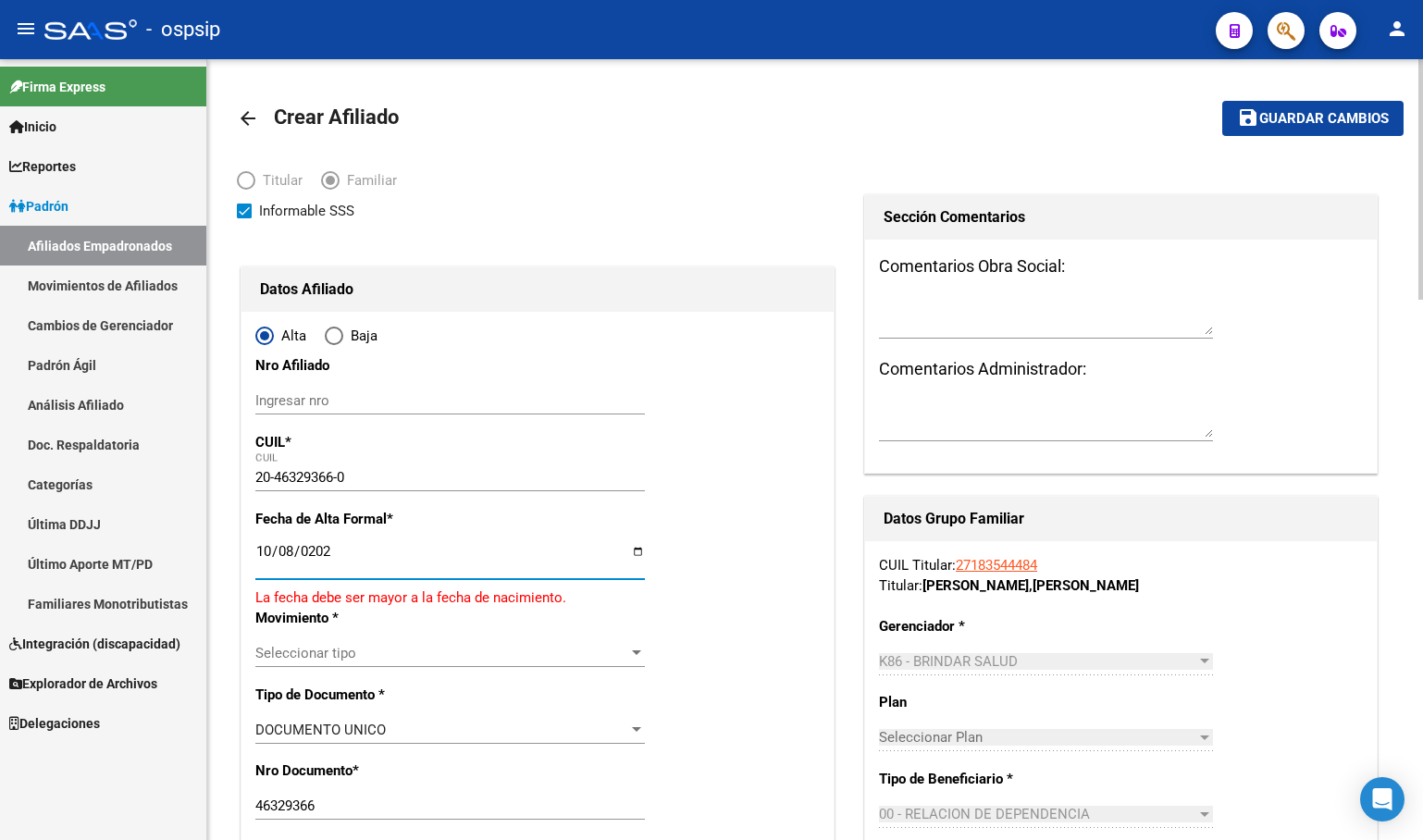
type input "[DATE]"
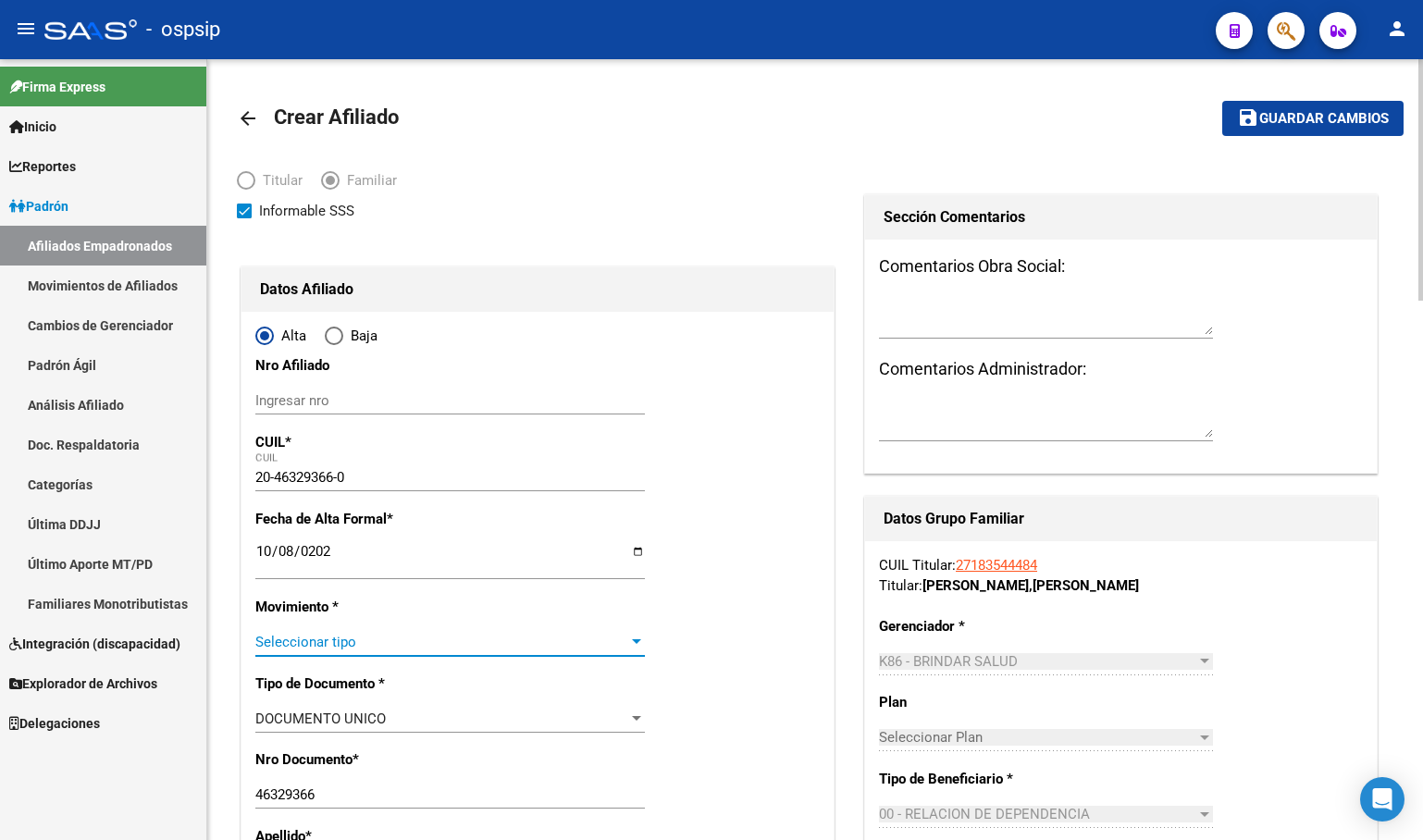
click at [298, 641] on span "Seleccionar tipo" at bounding box center [441, 642] width 373 height 17
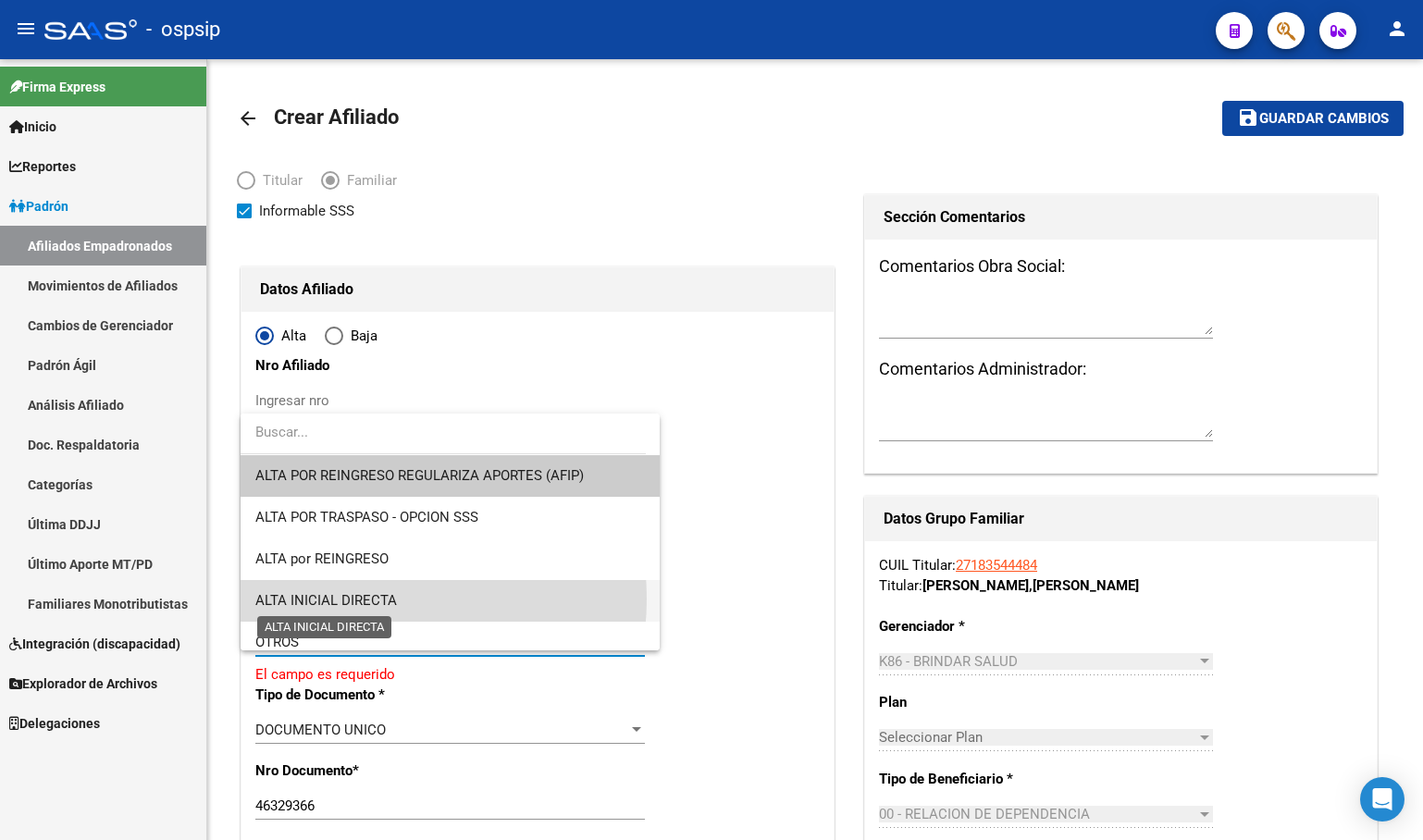
click at [355, 599] on span "ALTA INICIAL DIRECTA" at bounding box center [326, 601] width 142 height 17
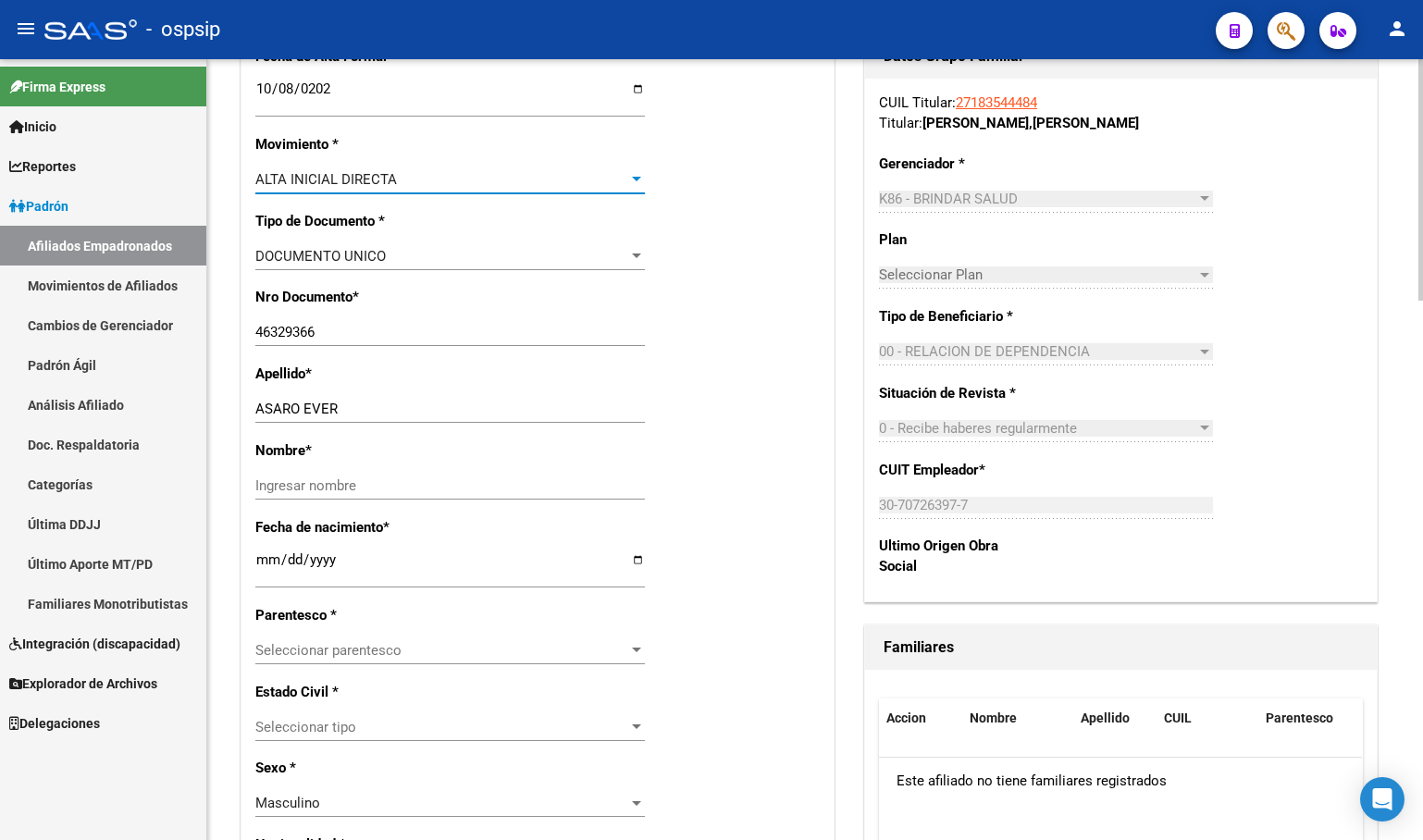
scroll to position [555, 0]
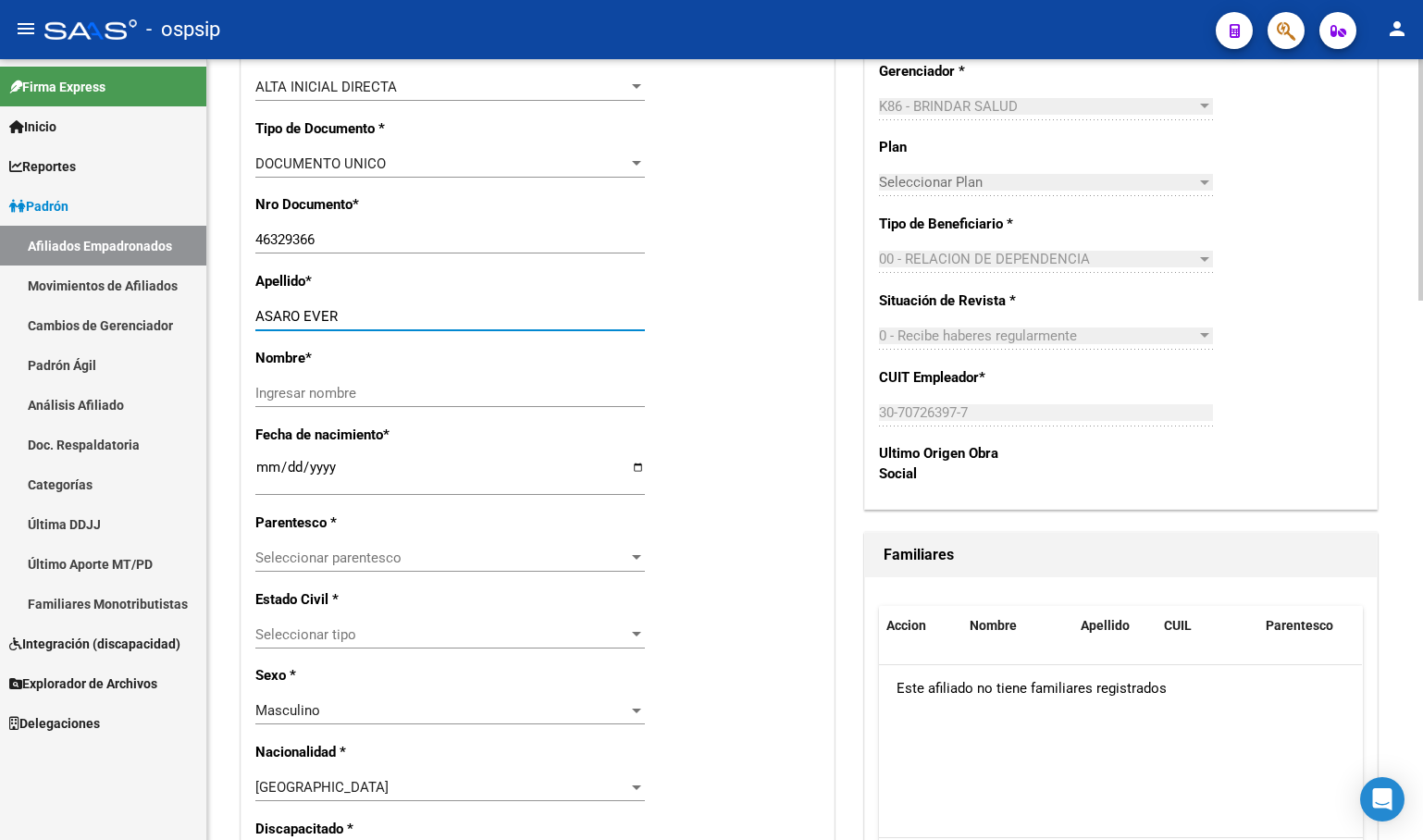
drag, startPoint x: 302, startPoint y: 313, endPoint x: 353, endPoint y: 314, distance: 51.0
click at [353, 314] on input "ASARO EVER" at bounding box center [450, 316] width 390 height 17
type input "ASARO"
click at [303, 394] on input "Ingresar nombre" at bounding box center [450, 393] width 390 height 17
paste input "EVER"
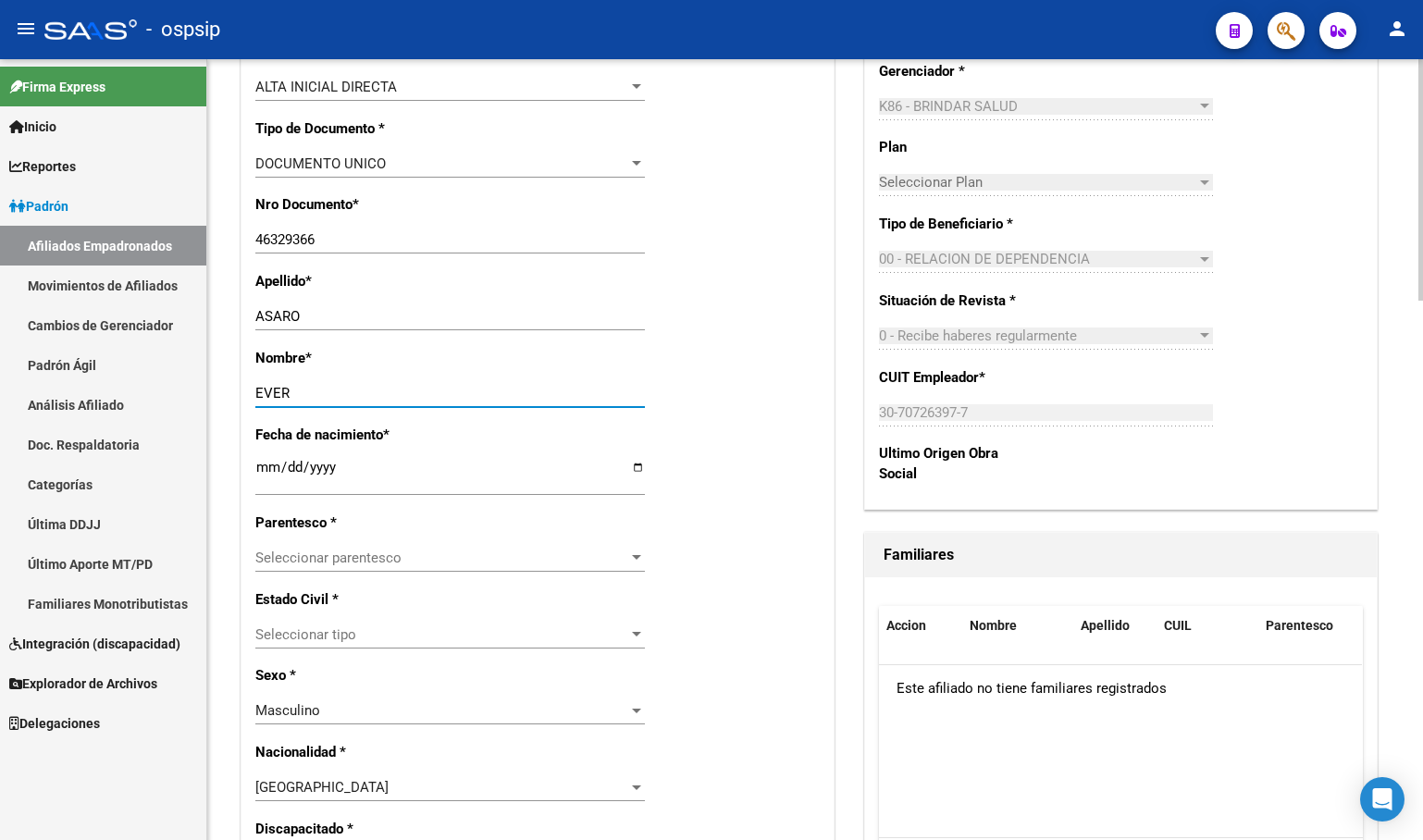
type input "EVER"
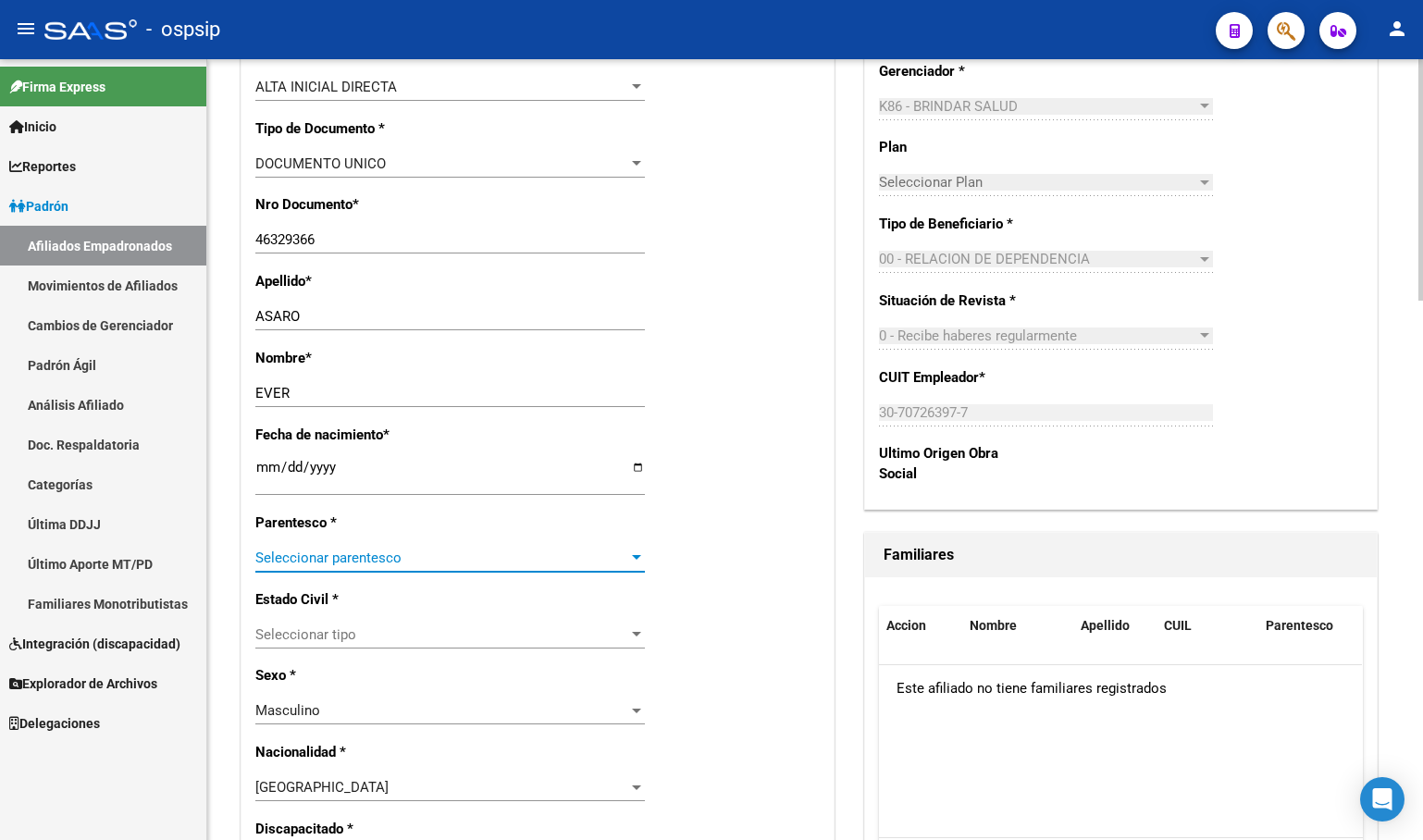
click at [302, 557] on span "Seleccionar parentesco" at bounding box center [441, 557] width 373 height 17
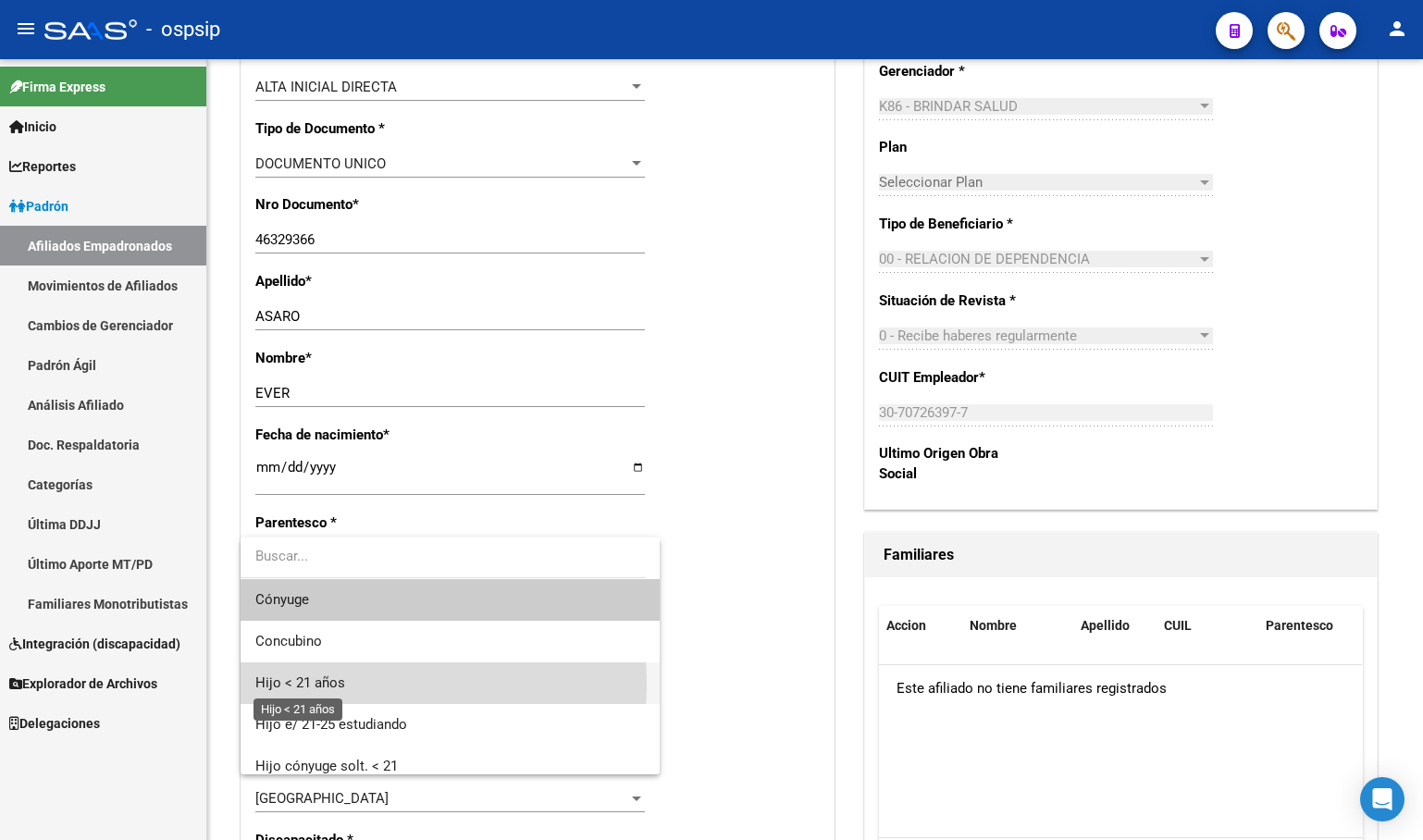
click at [313, 683] on span "Hijo < 21 años" at bounding box center [300, 683] width 90 height 17
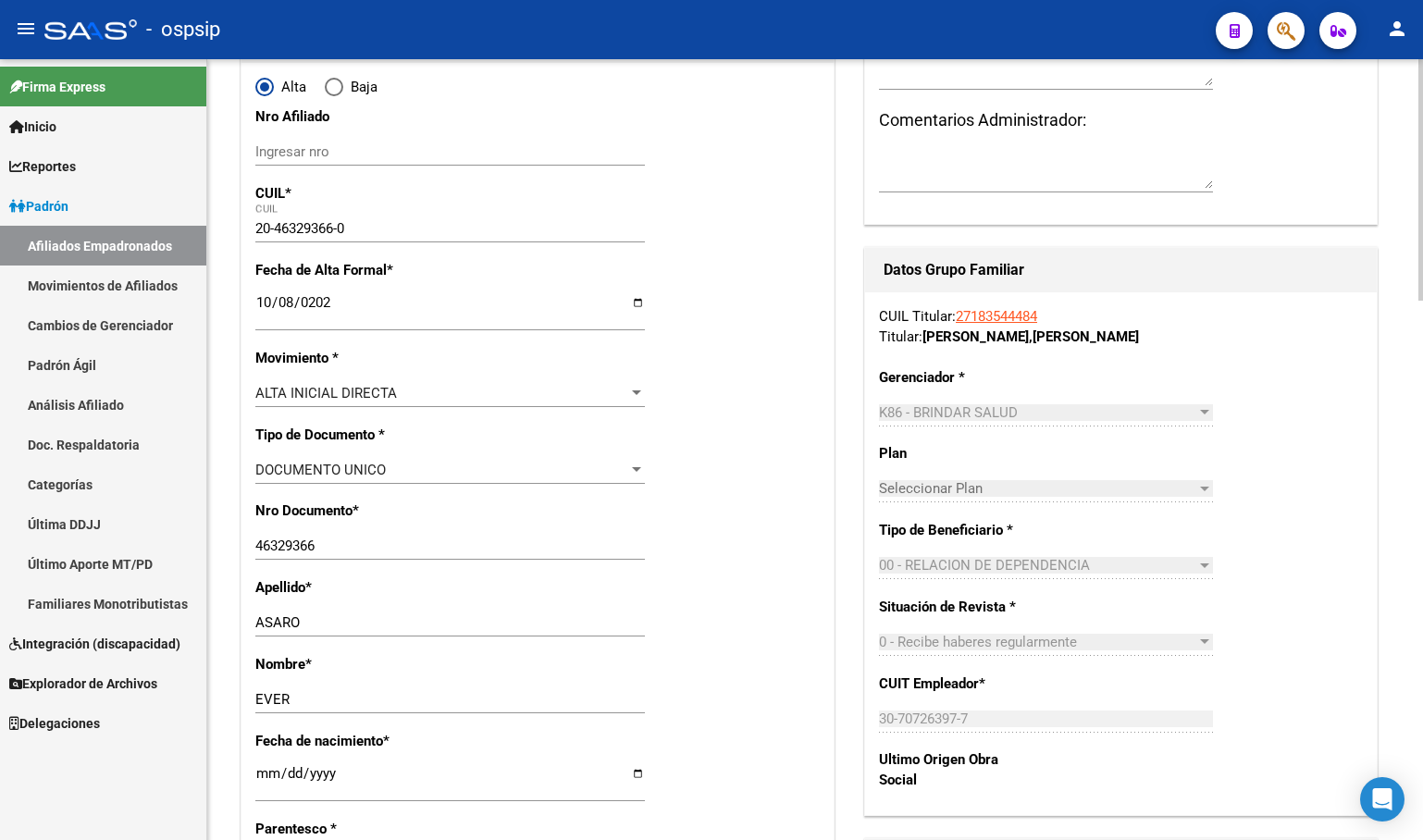
scroll to position [0, 0]
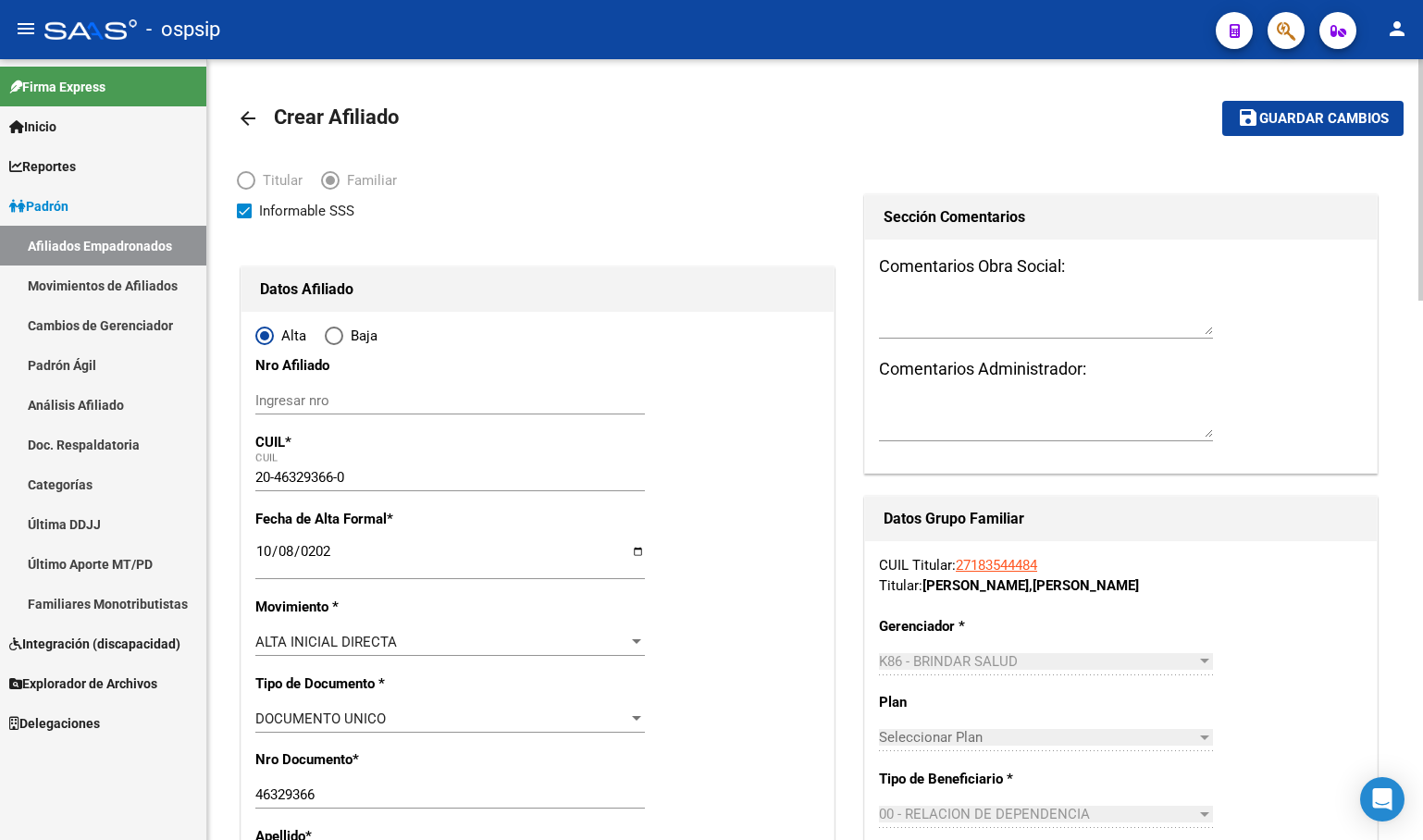
drag, startPoint x: 1269, startPoint y: 110, endPoint x: 1251, endPoint y: 124, distance: 22.8
click at [1269, 111] on span "Guardar cambios" at bounding box center [1324, 119] width 130 height 17
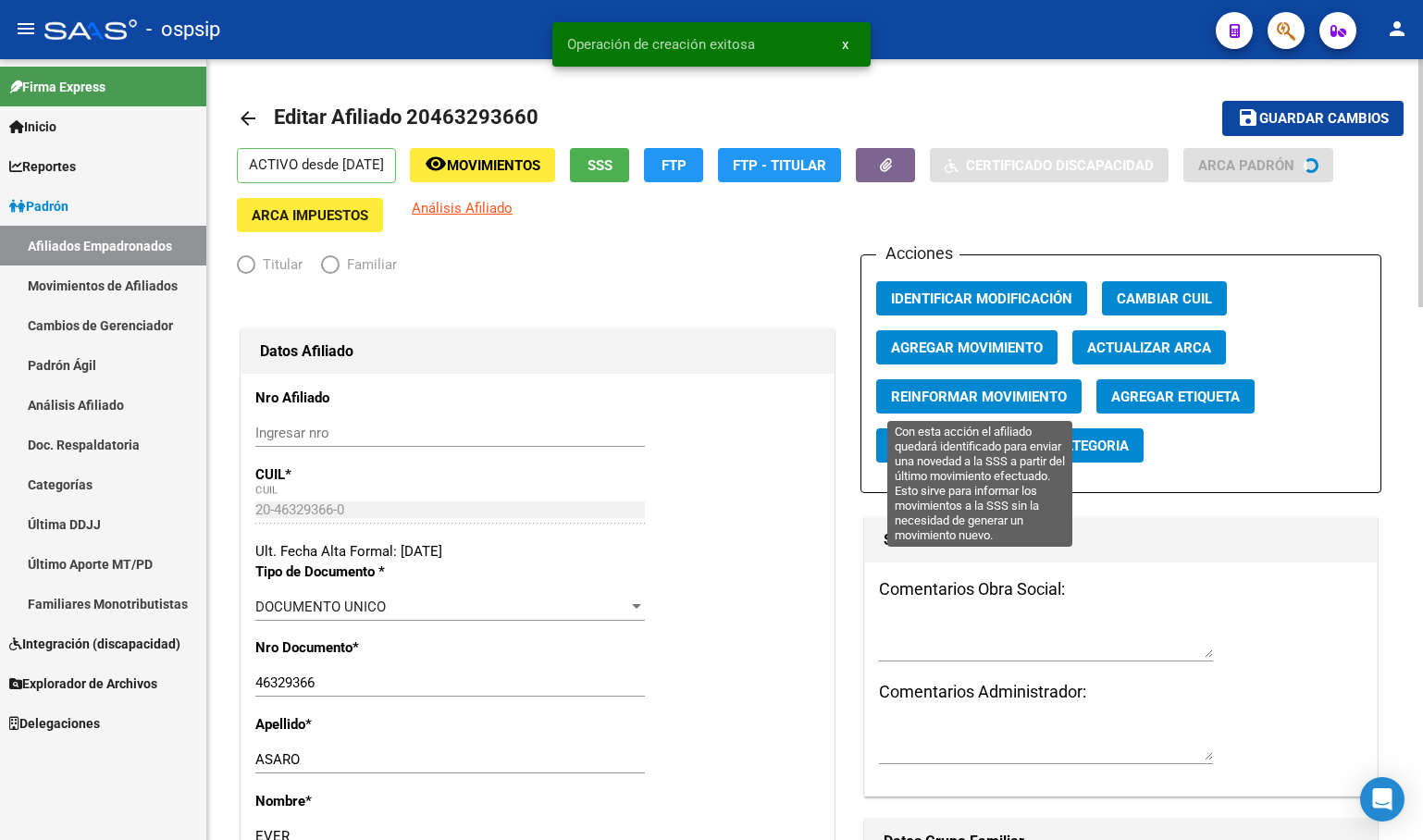
radio input "true"
type input "30-70726397-7"
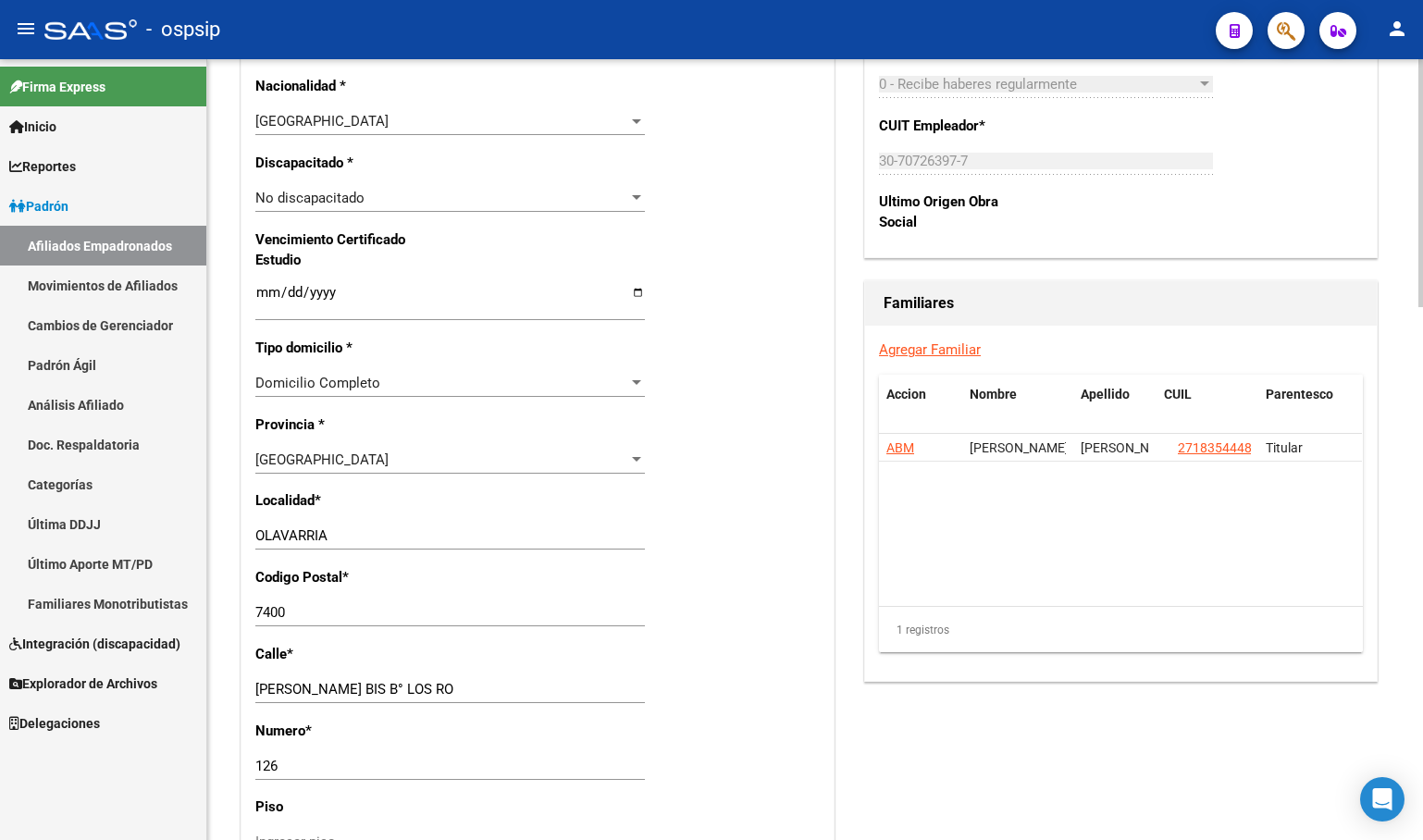
scroll to position [1110, 0]
click at [941, 345] on link "Agregar Familiar" at bounding box center [929, 349] width 101 height 17
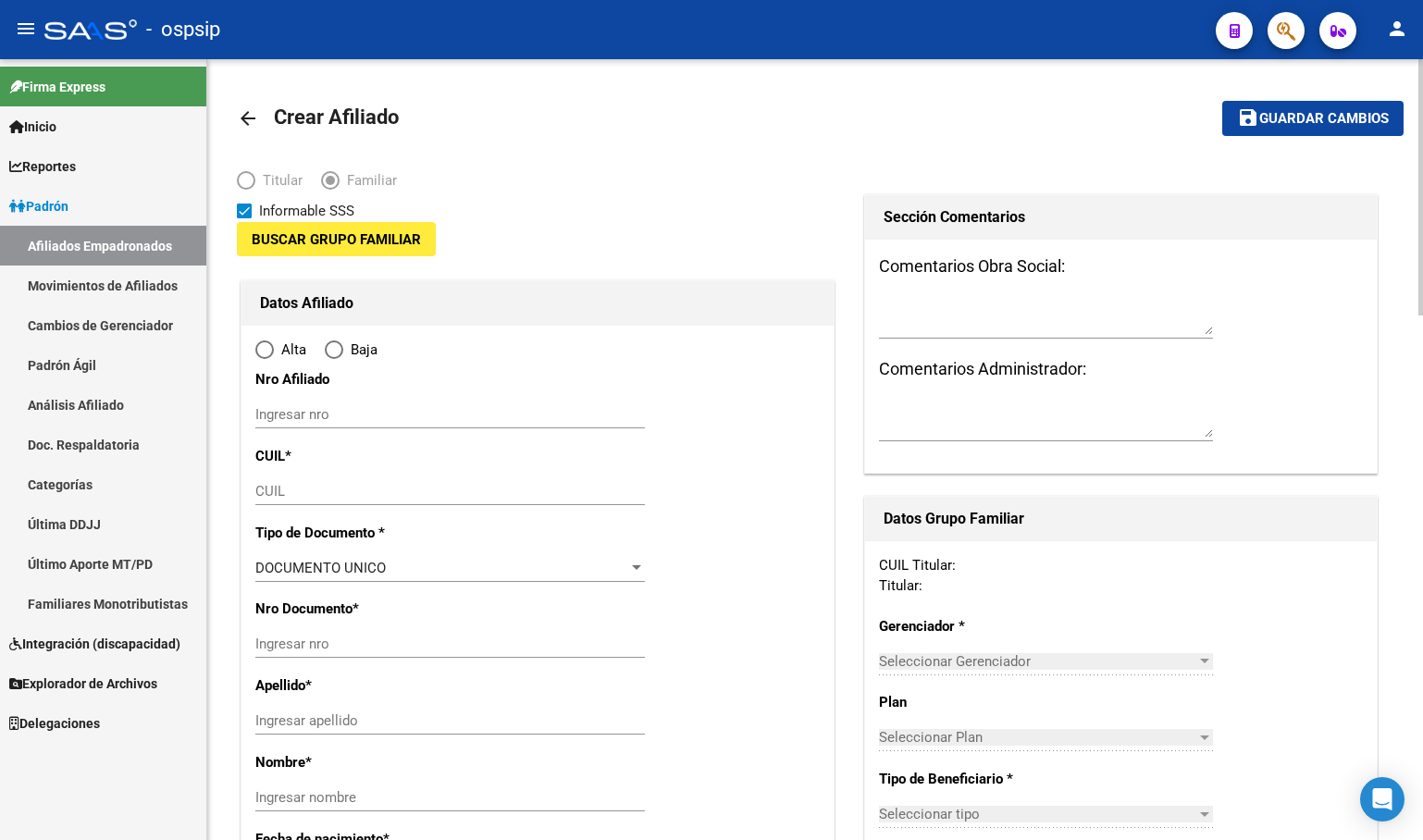
type input "30-70726397-7"
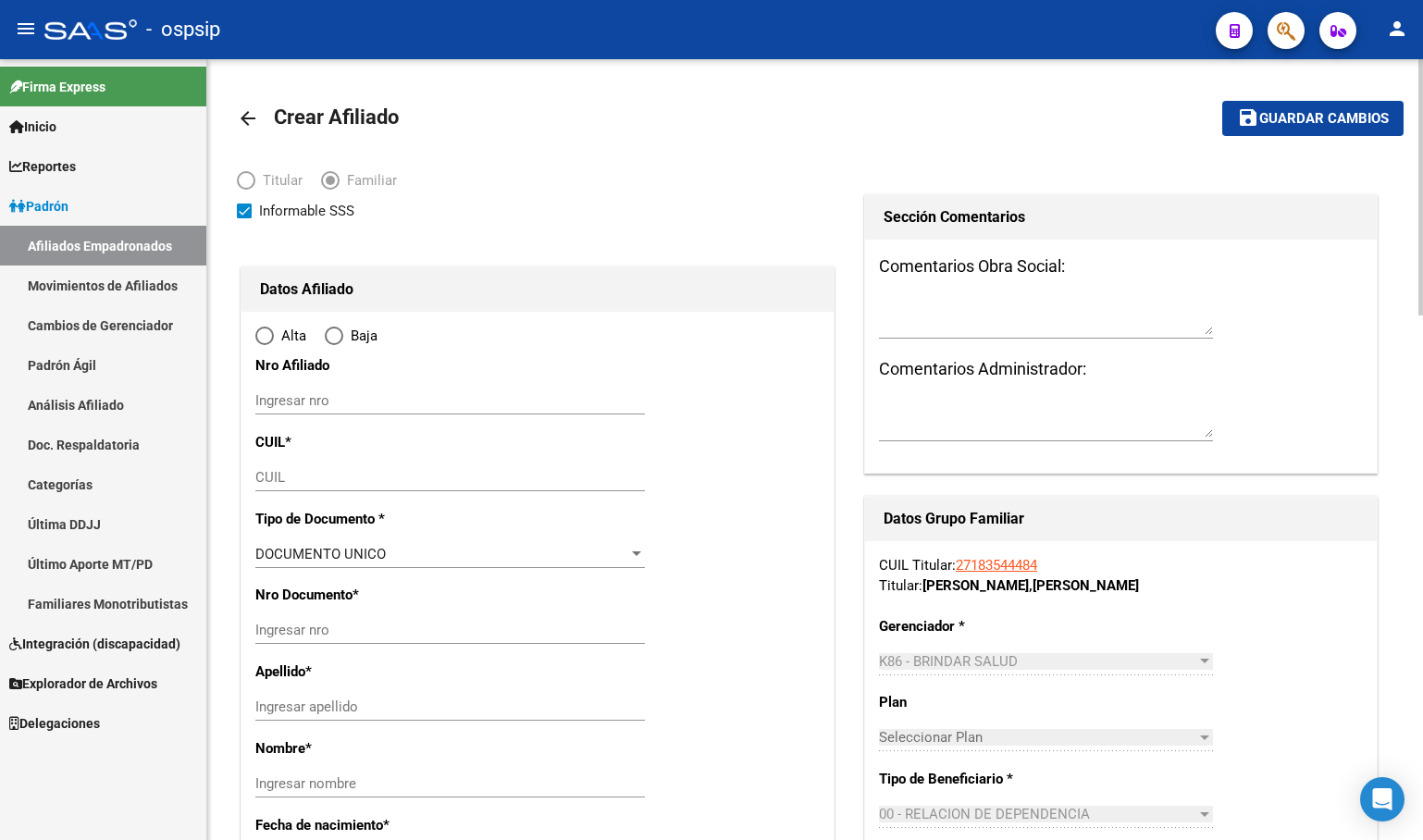
type input "olavarria"
type input "7400"
type input "casa 126"
type input "126"
radio input "true"
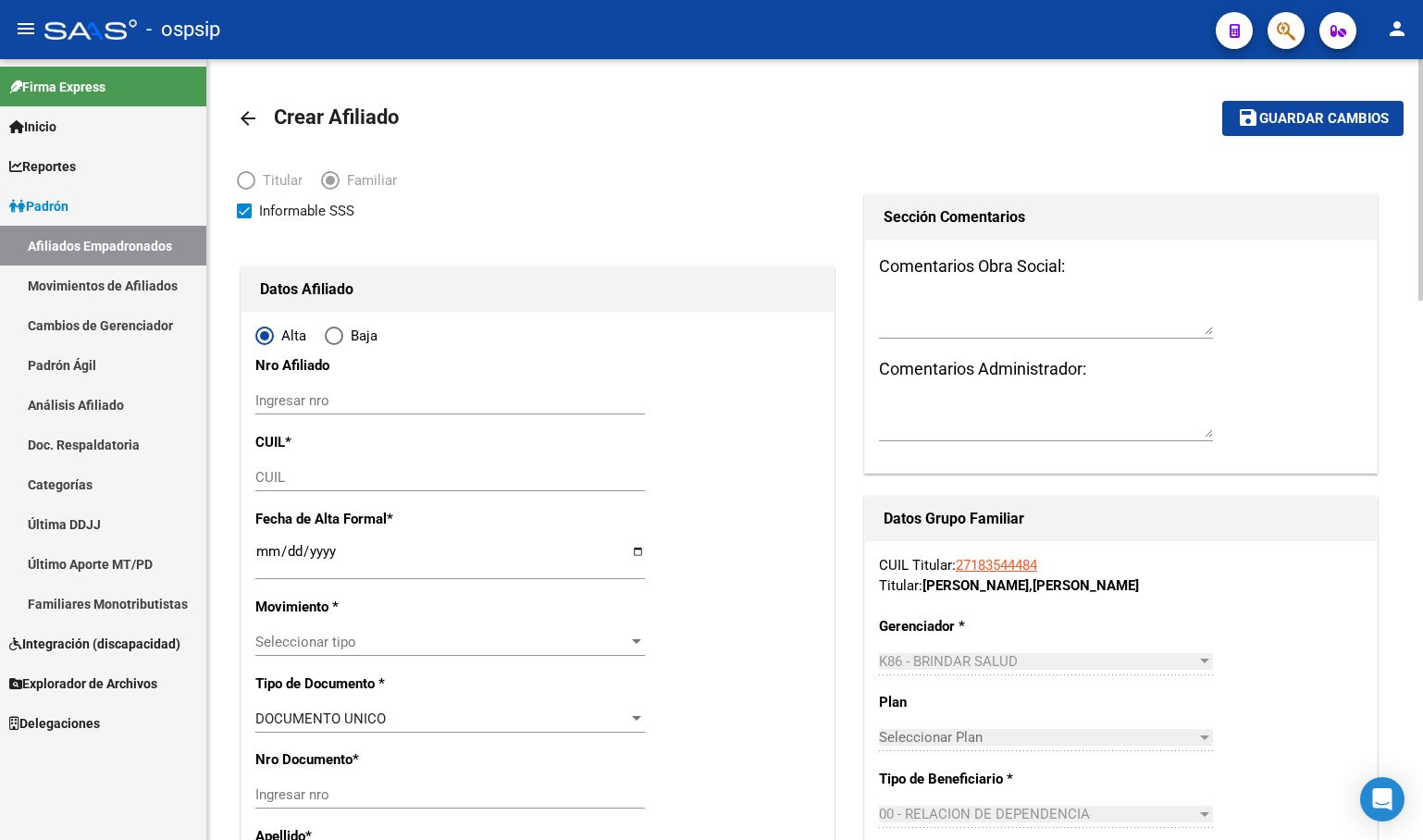
type input "30-70726397-7"
click at [274, 475] on input "CUIL" at bounding box center [450, 478] width 390 height 17
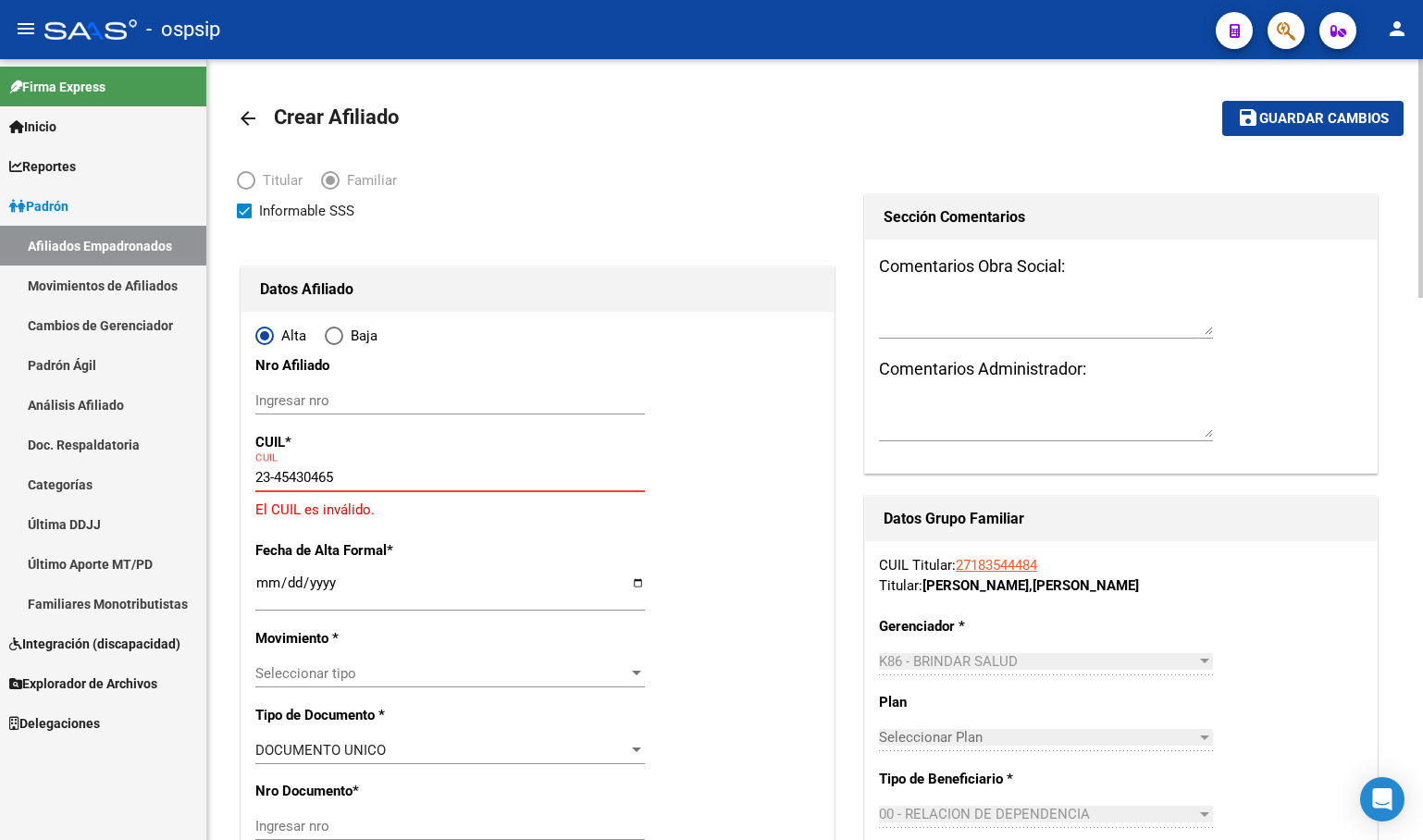
type input "23-45430465-9"
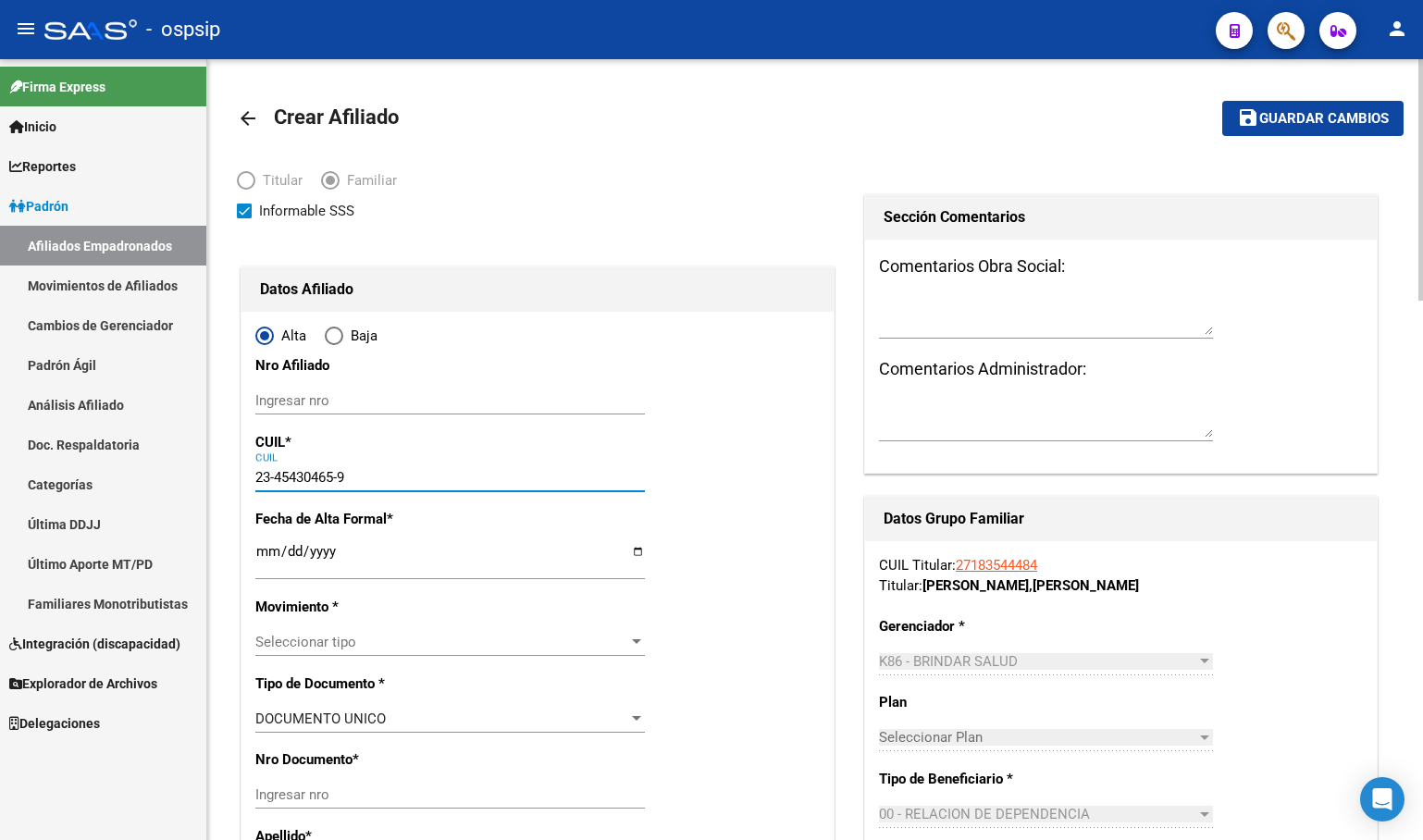
type input "45430465"
type input "ASARO"
type input "AXEL"
type input "2003-12-08"
type input "OLAVARRIA"
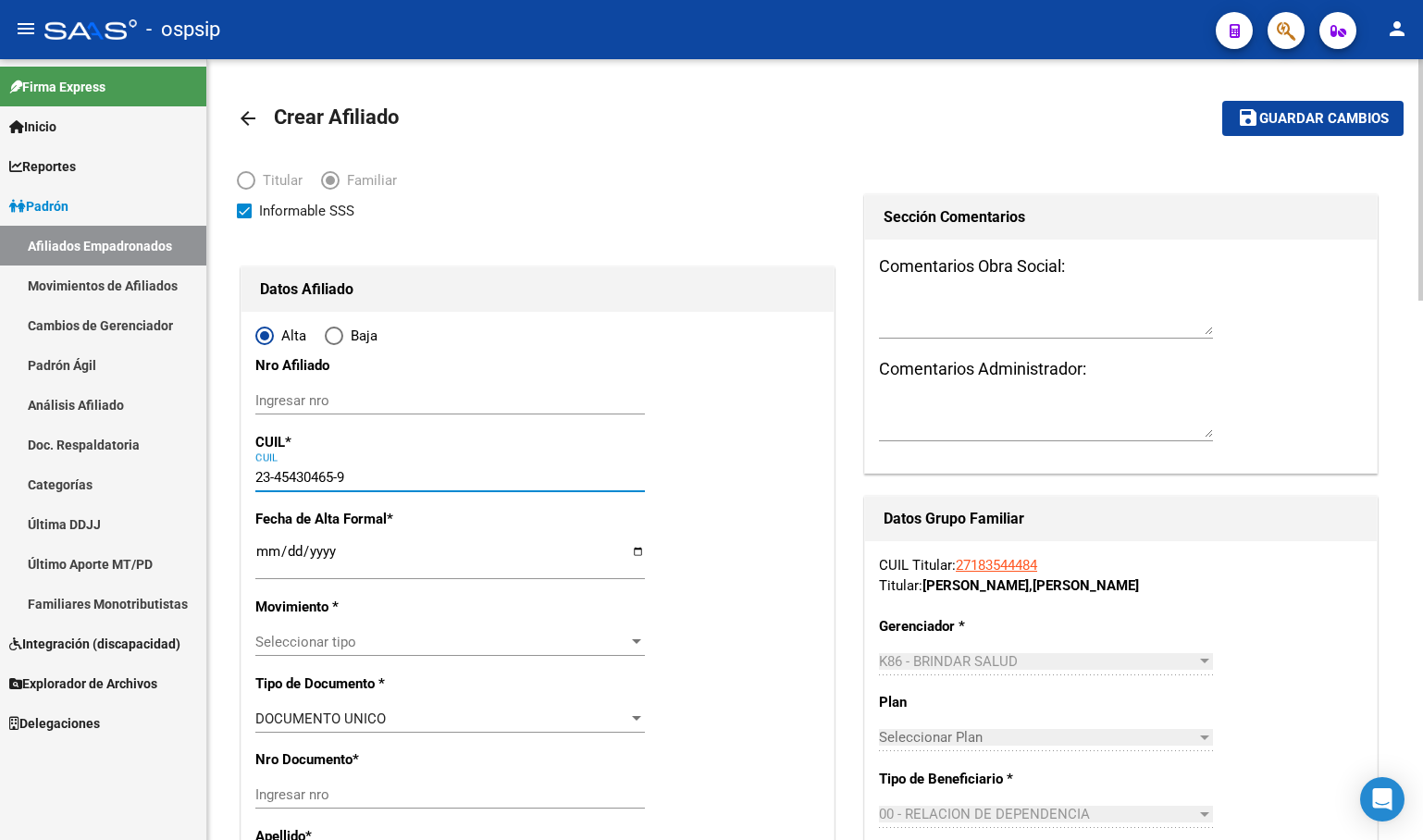
type input "ALSINA BIS S/NÌ BÌ L"
type input "23-45430465-9"
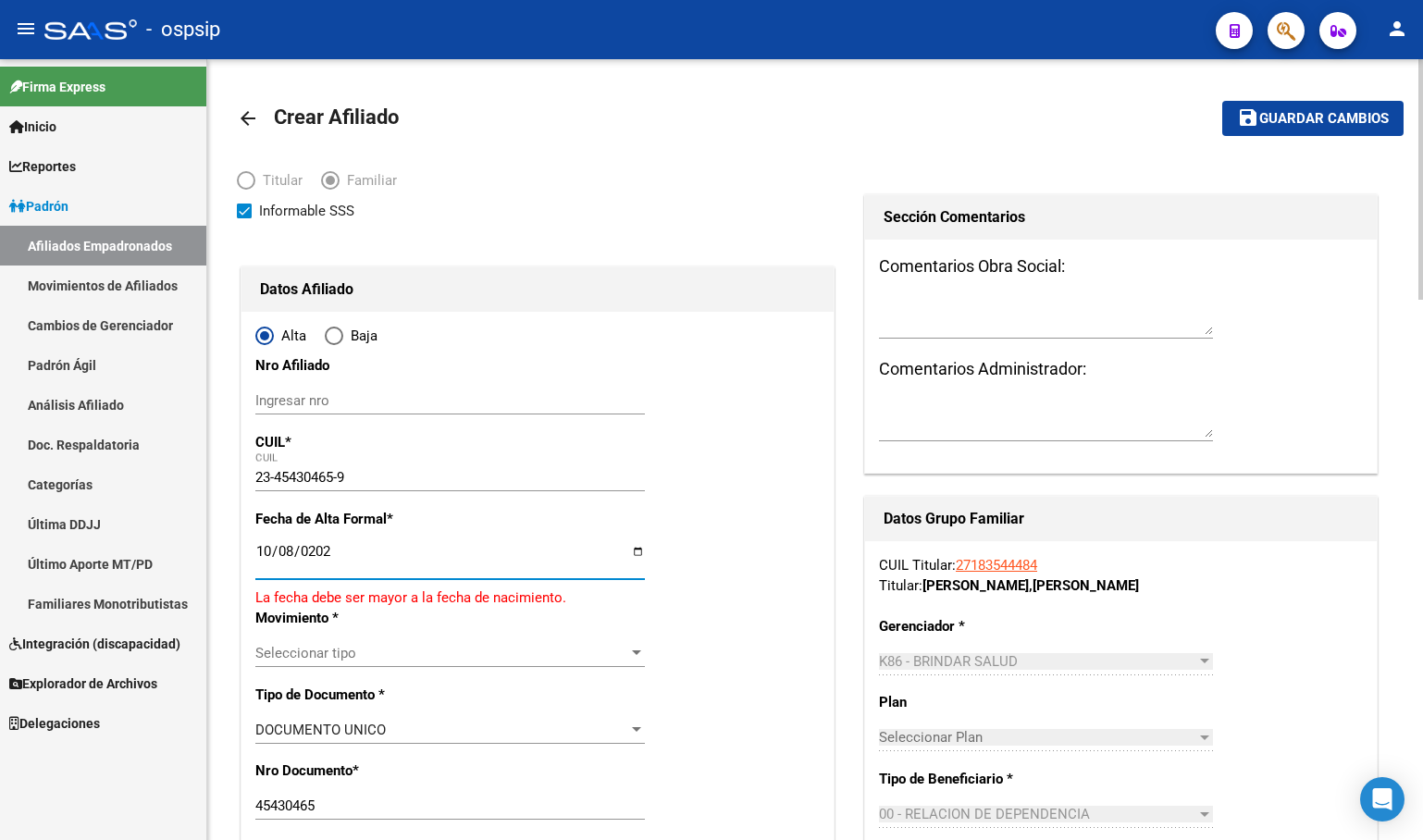
type input "[DATE]"
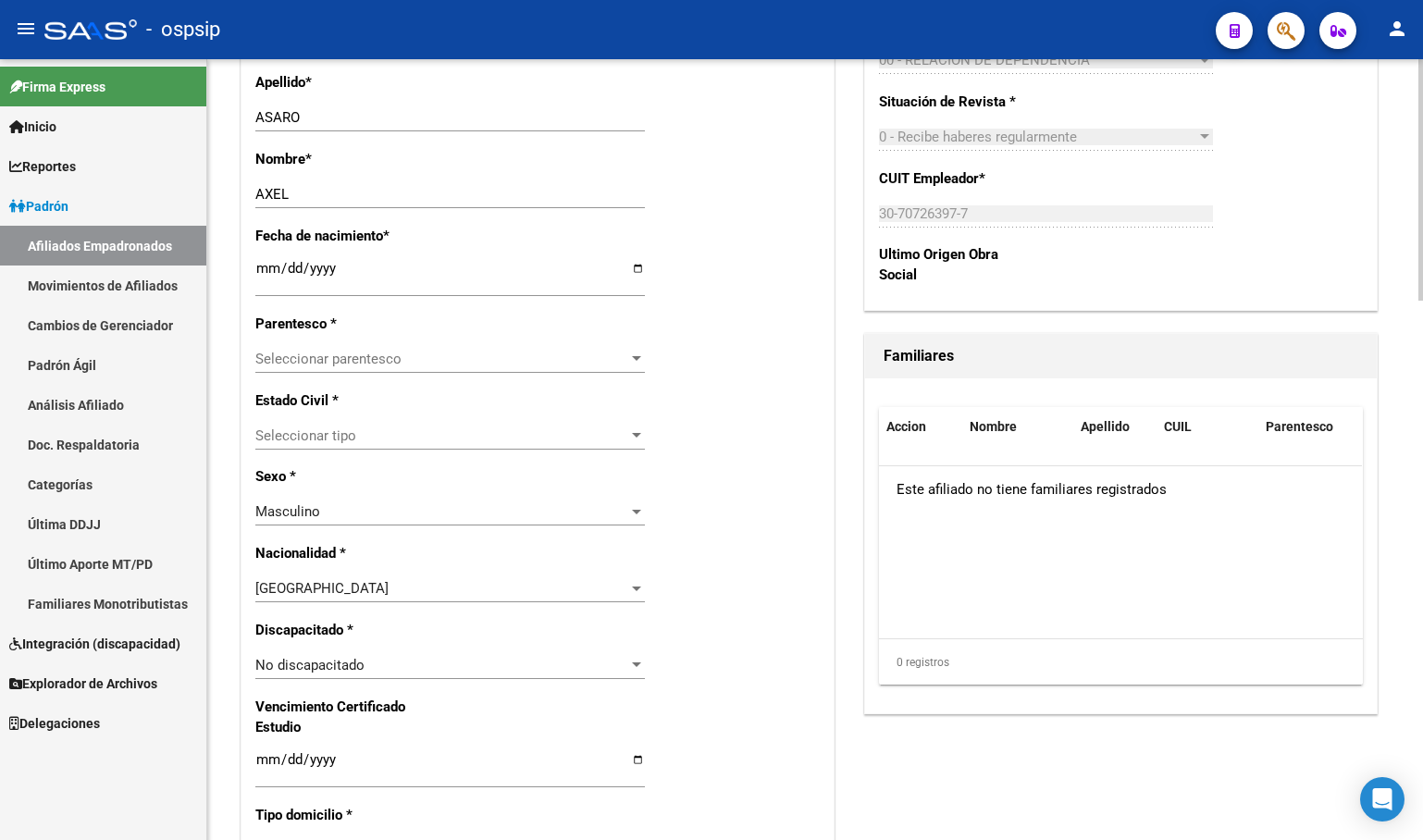
scroll to position [832, 0]
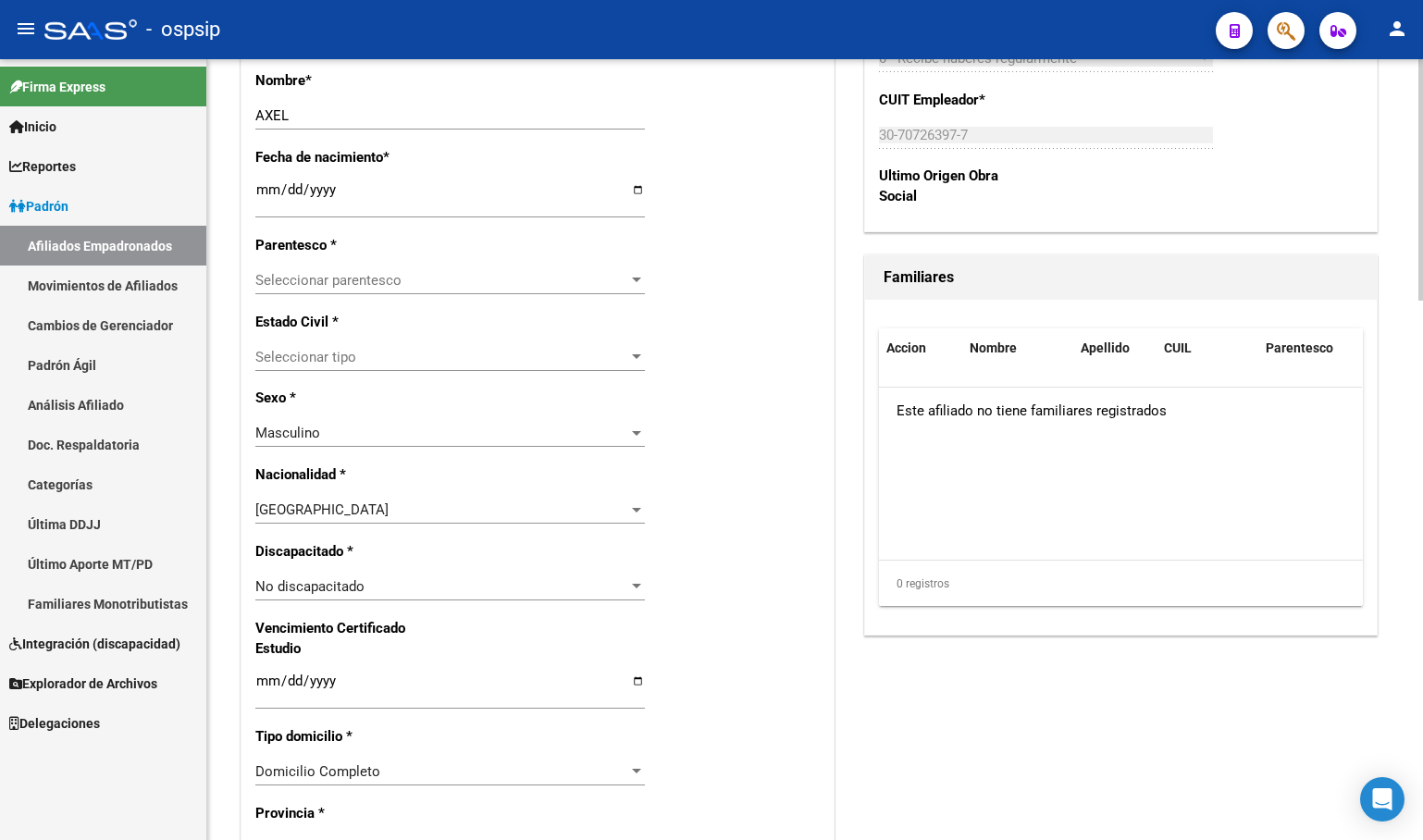
click at [297, 262] on div "Alta Baja Nro Afiliado Ingresar nro CUIL * 23-45430465-9 CUIL ARCA Padrón Fecha…" at bounding box center [537, 569] width 592 height 2179
click at [282, 298] on div "Seleccionar parentesco Seleccionar parentesco" at bounding box center [450, 289] width 390 height 45
click at [289, 277] on span "Seleccionar parentesco" at bounding box center [441, 281] width 373 height 17
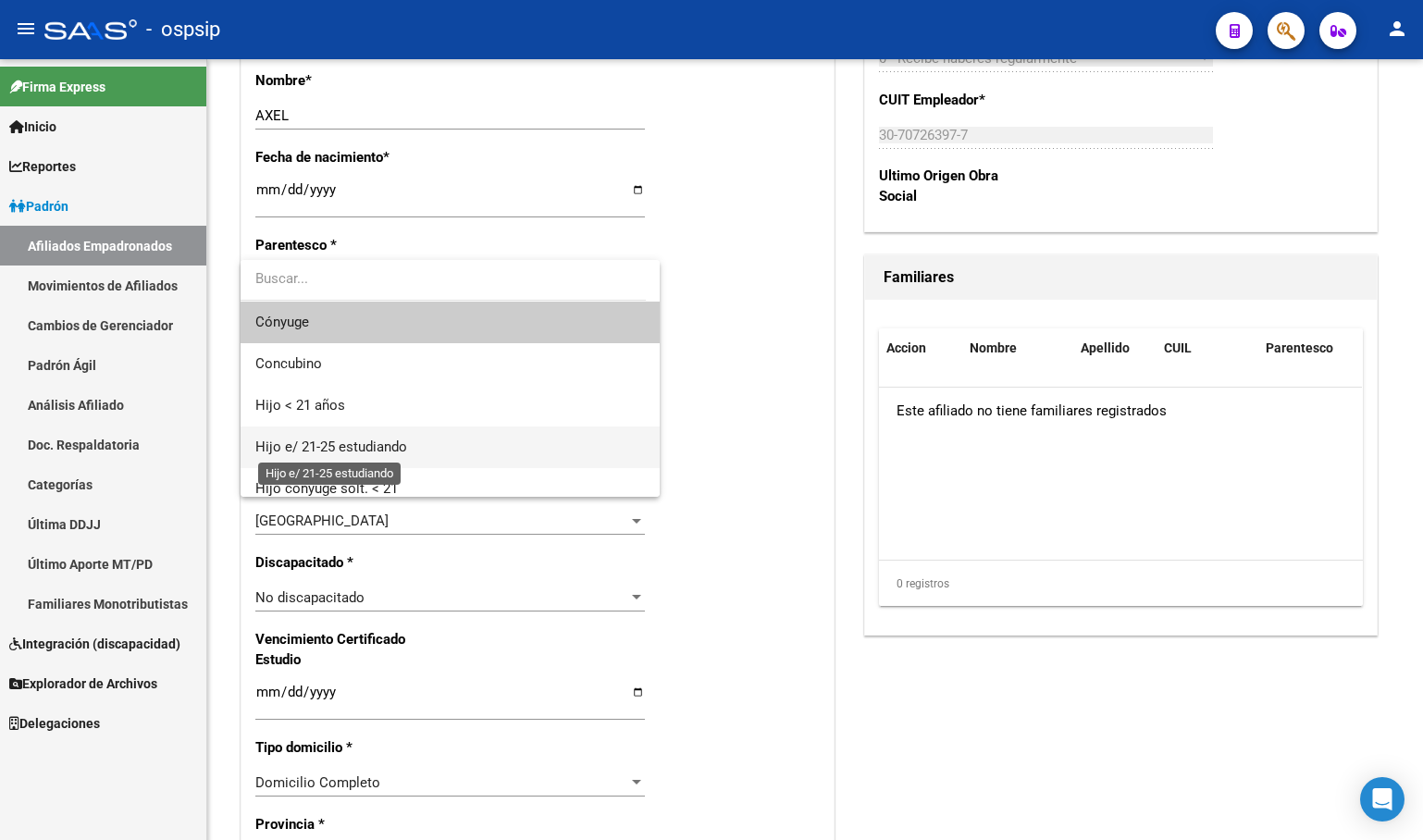
click at [342, 447] on span "Hijo e/ 21-25 estudiando" at bounding box center [331, 447] width 152 height 17
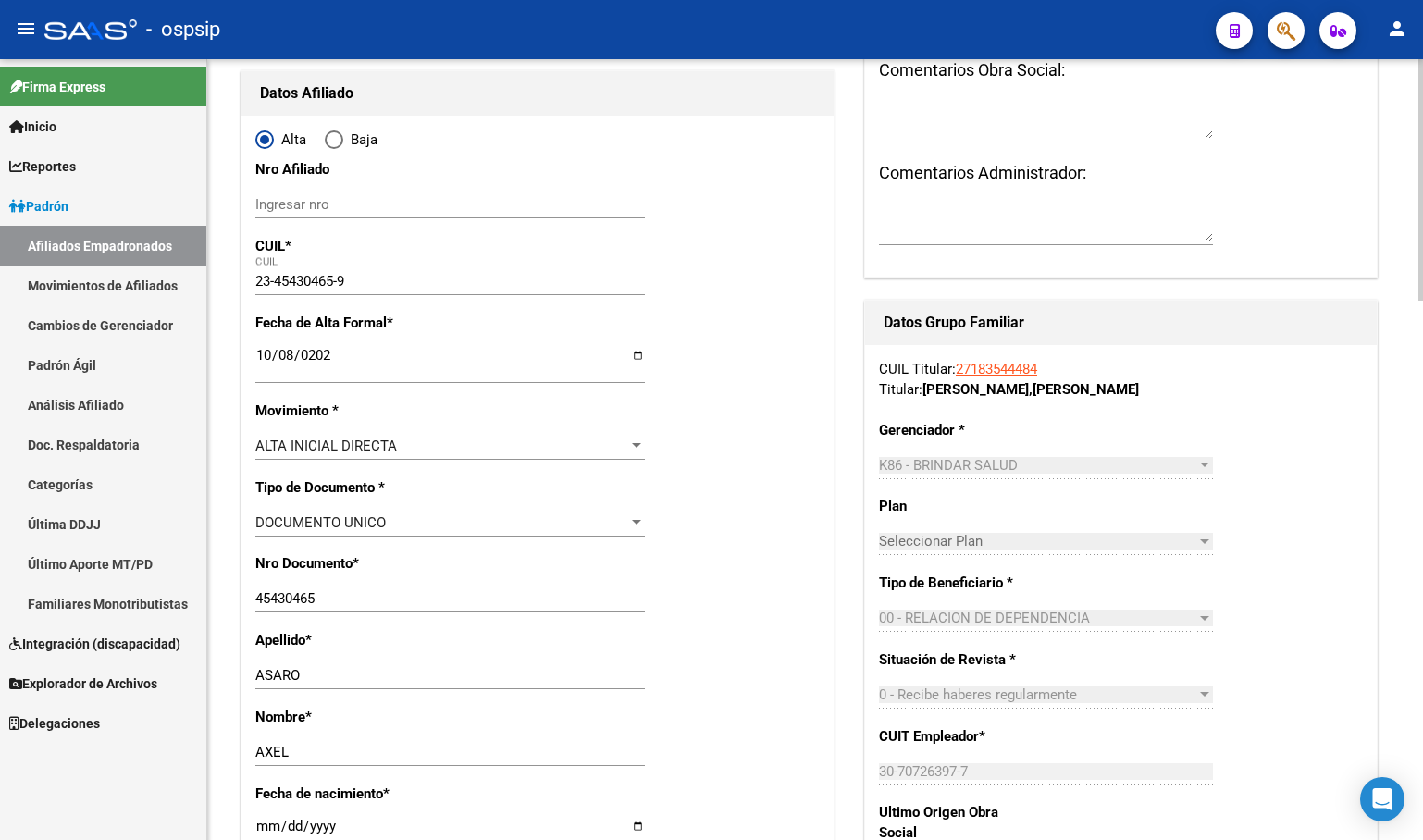
scroll to position [0, 0]
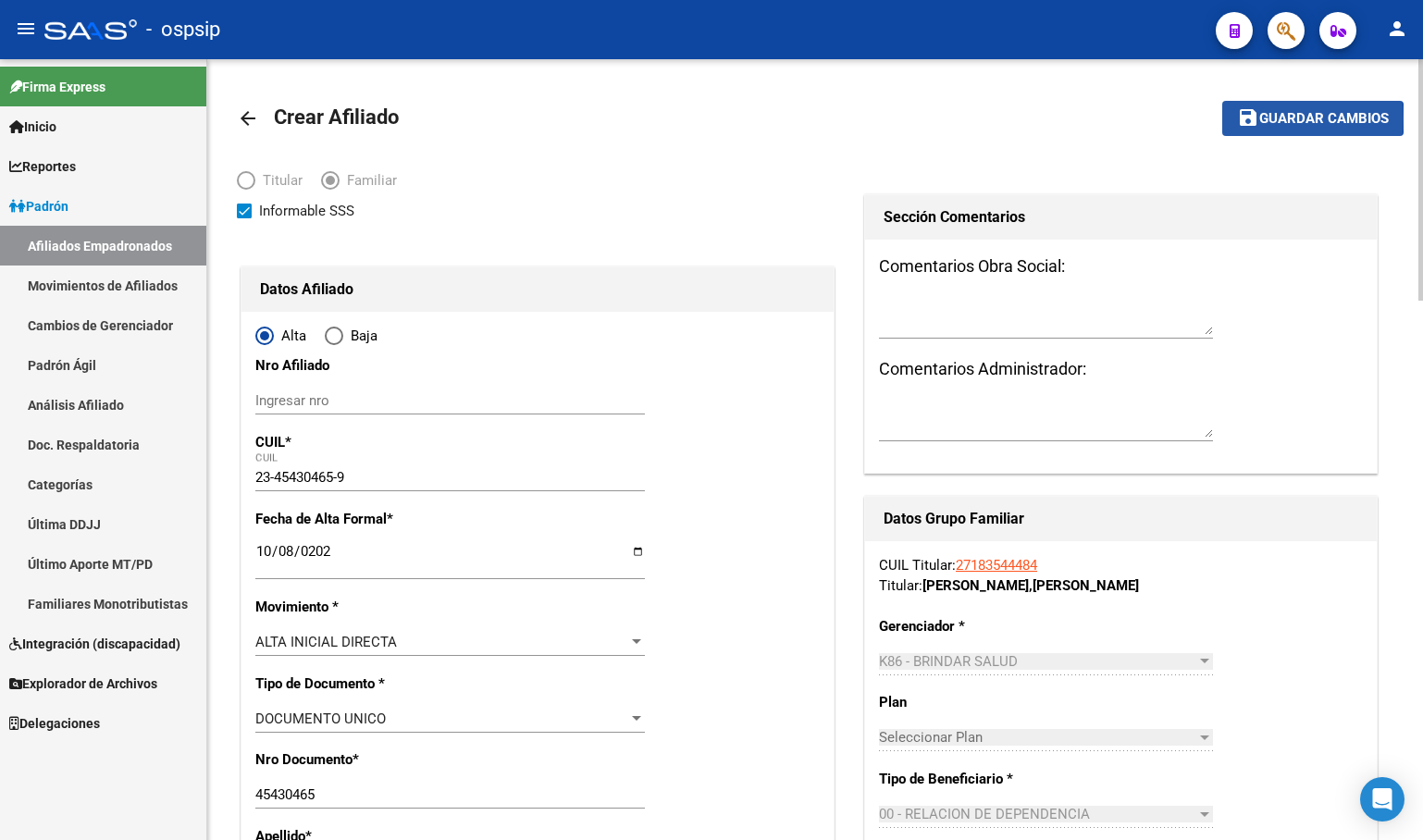
click at [1293, 118] on span "Guardar cambios" at bounding box center [1324, 119] width 130 height 17
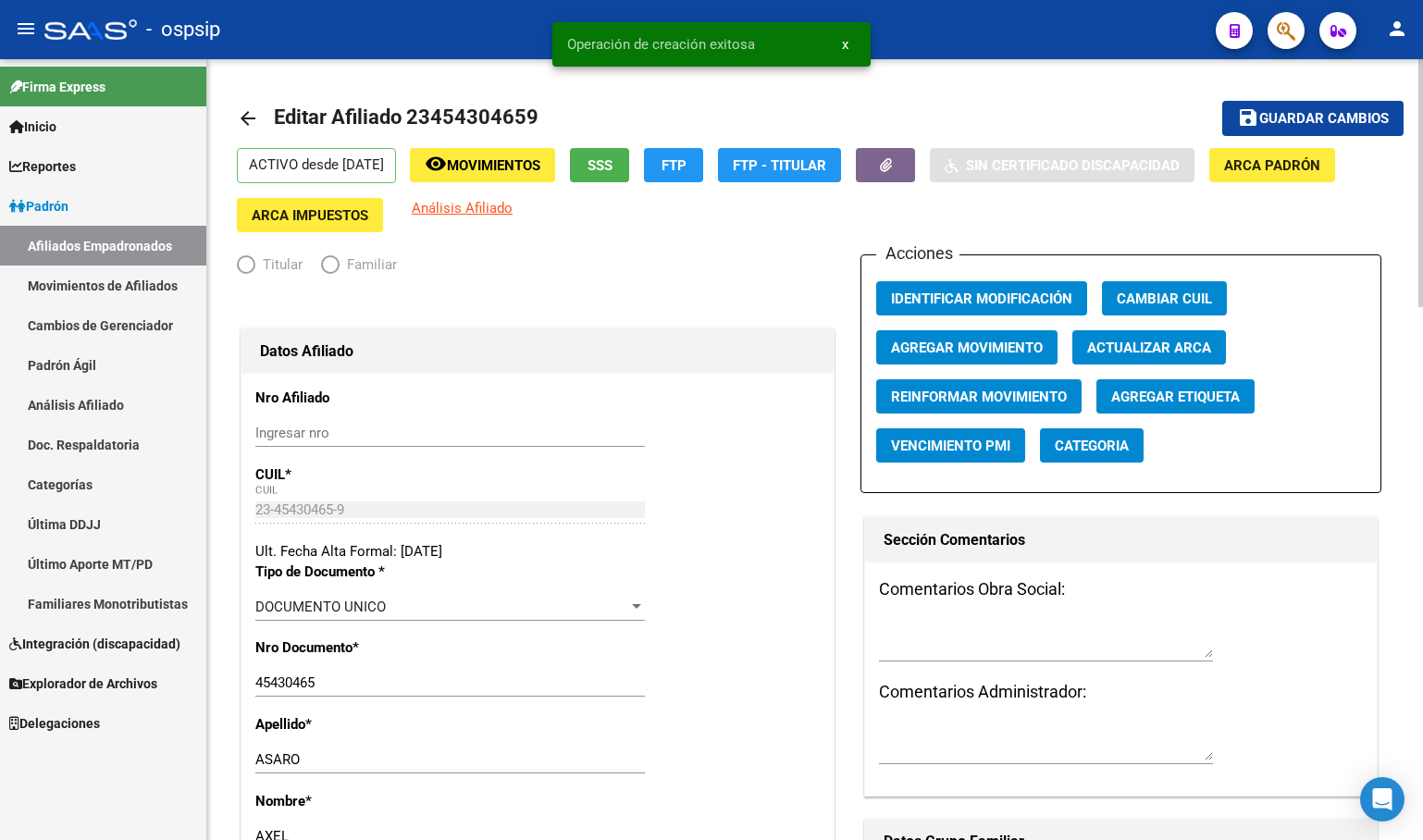
radio input "true"
type input "30-70726397-7"
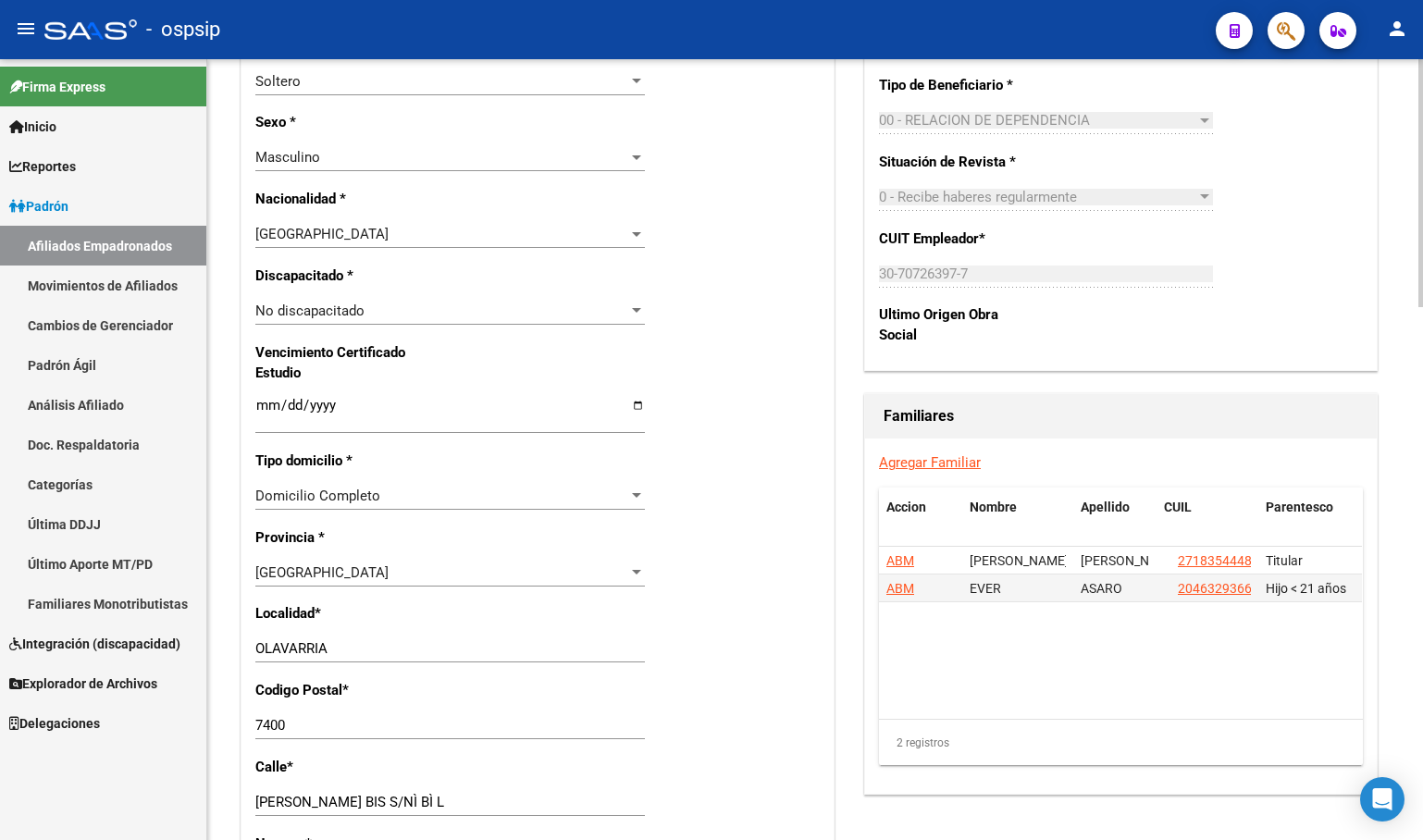
scroll to position [1017, 0]
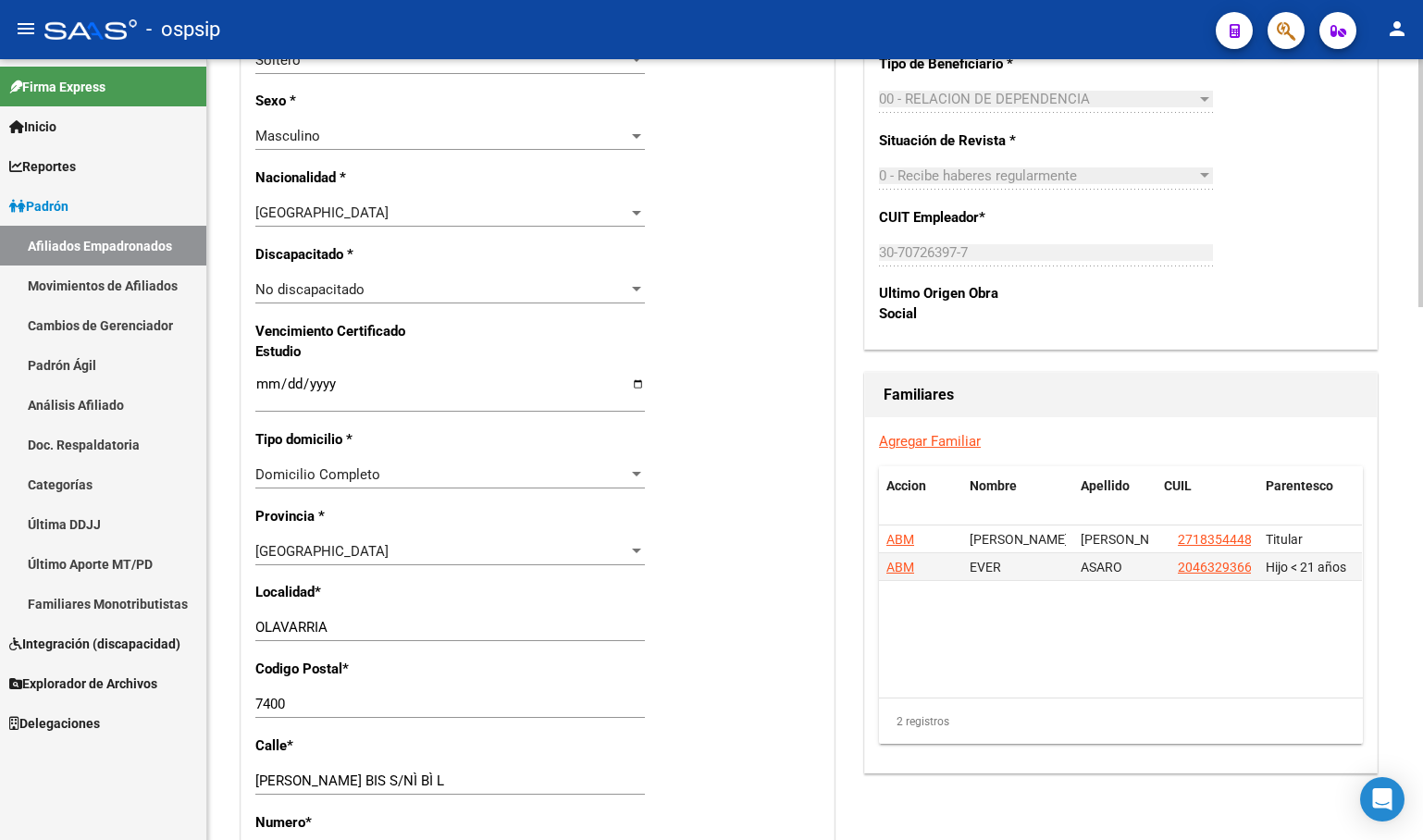
click at [266, 383] on input "Ingresar fecha" at bounding box center [450, 391] width 390 height 30
click at [315, 386] on input "Ingresar fecha" at bounding box center [450, 391] width 390 height 30
click at [329, 380] on input "2025-08-27" at bounding box center [450, 391] width 390 height 30
type input "2026-08-27"
click at [728, 382] on div "Nro Afiliado Ingresar nro CUIL * 23-45430465-9 CUIL ARCA Padrón Ult. Fecha Alta…" at bounding box center [537, 359] width 592 height 2006
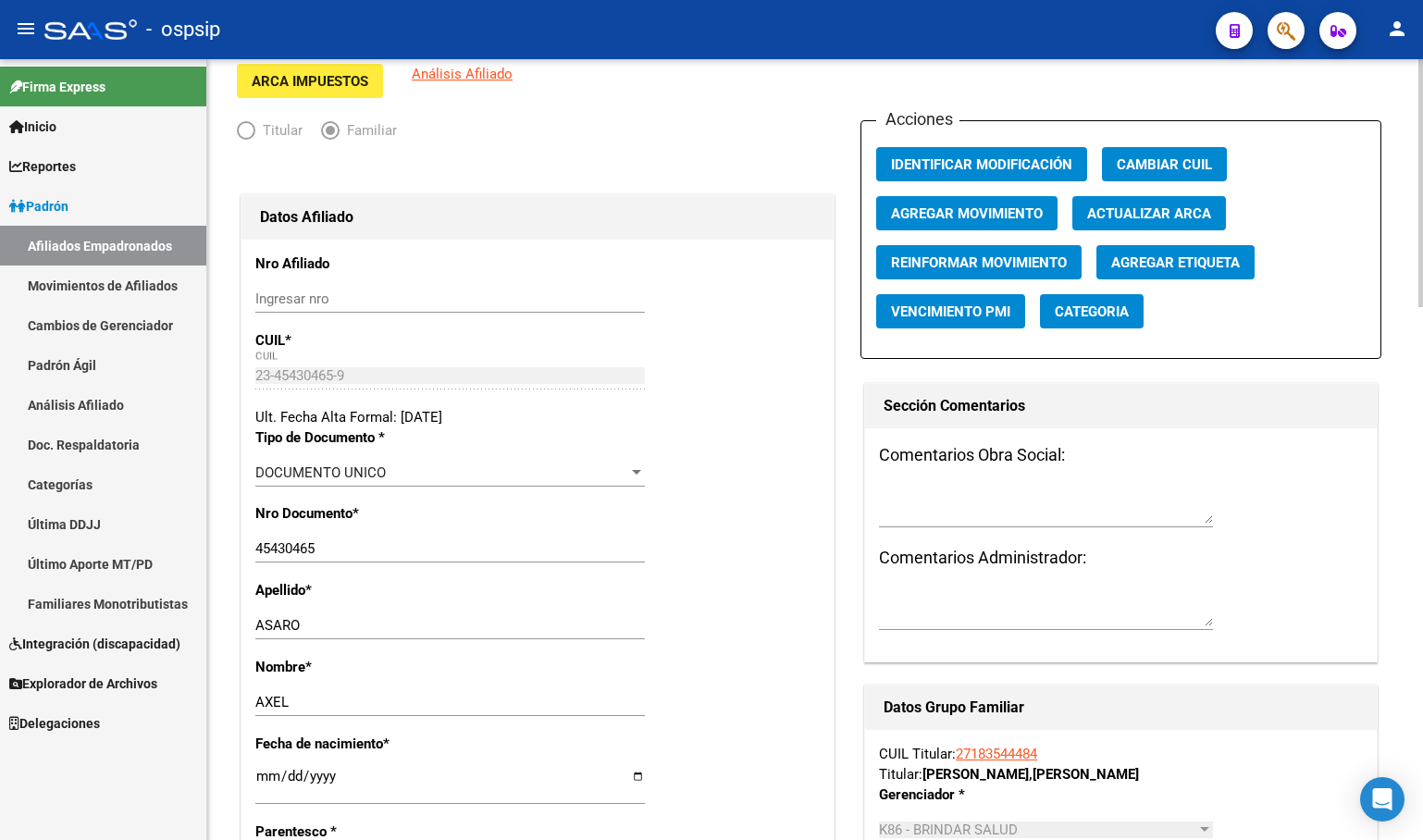
scroll to position [0, 0]
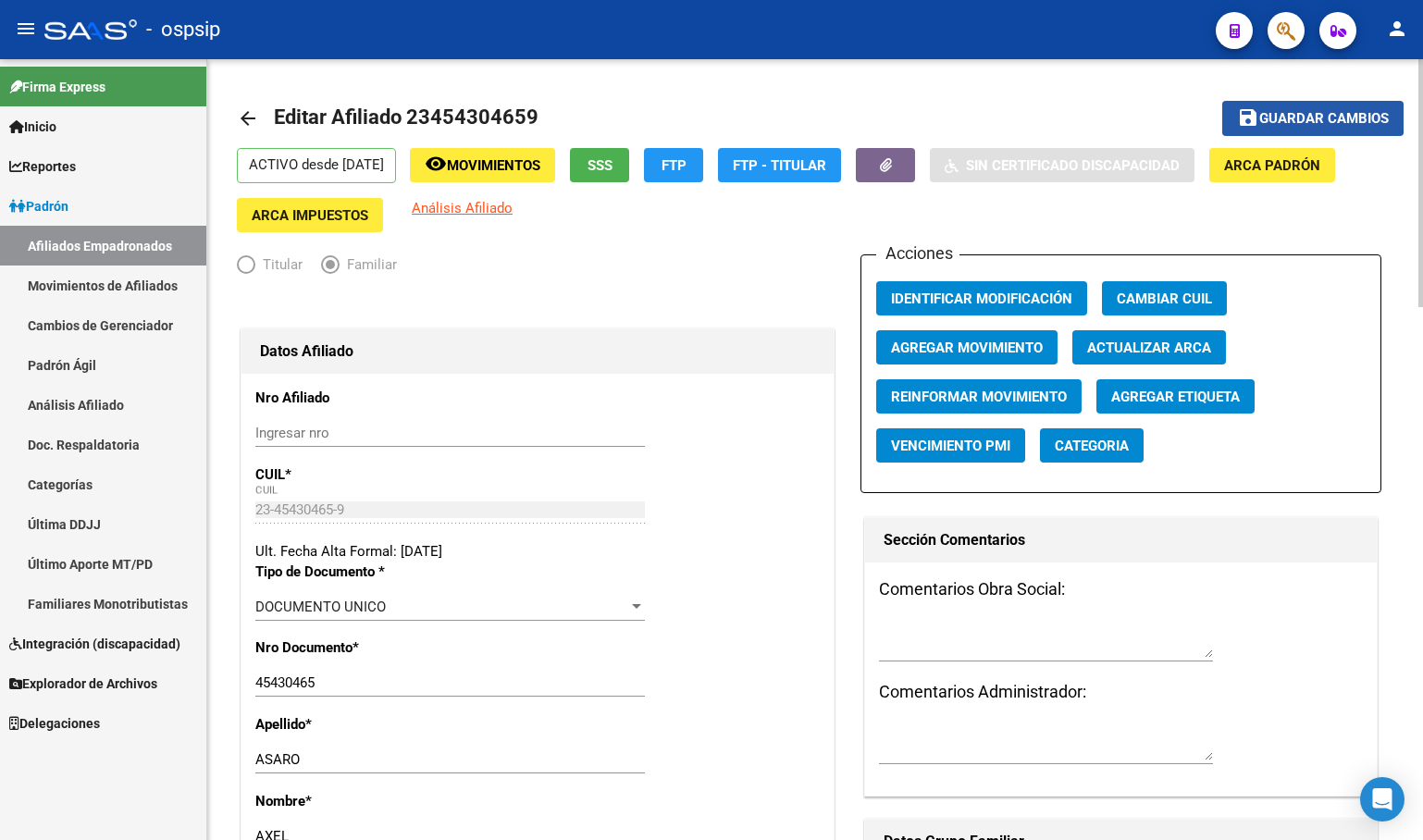
click at [1285, 108] on button "save Guardar cambios" at bounding box center [1312, 117] width 181 height 34
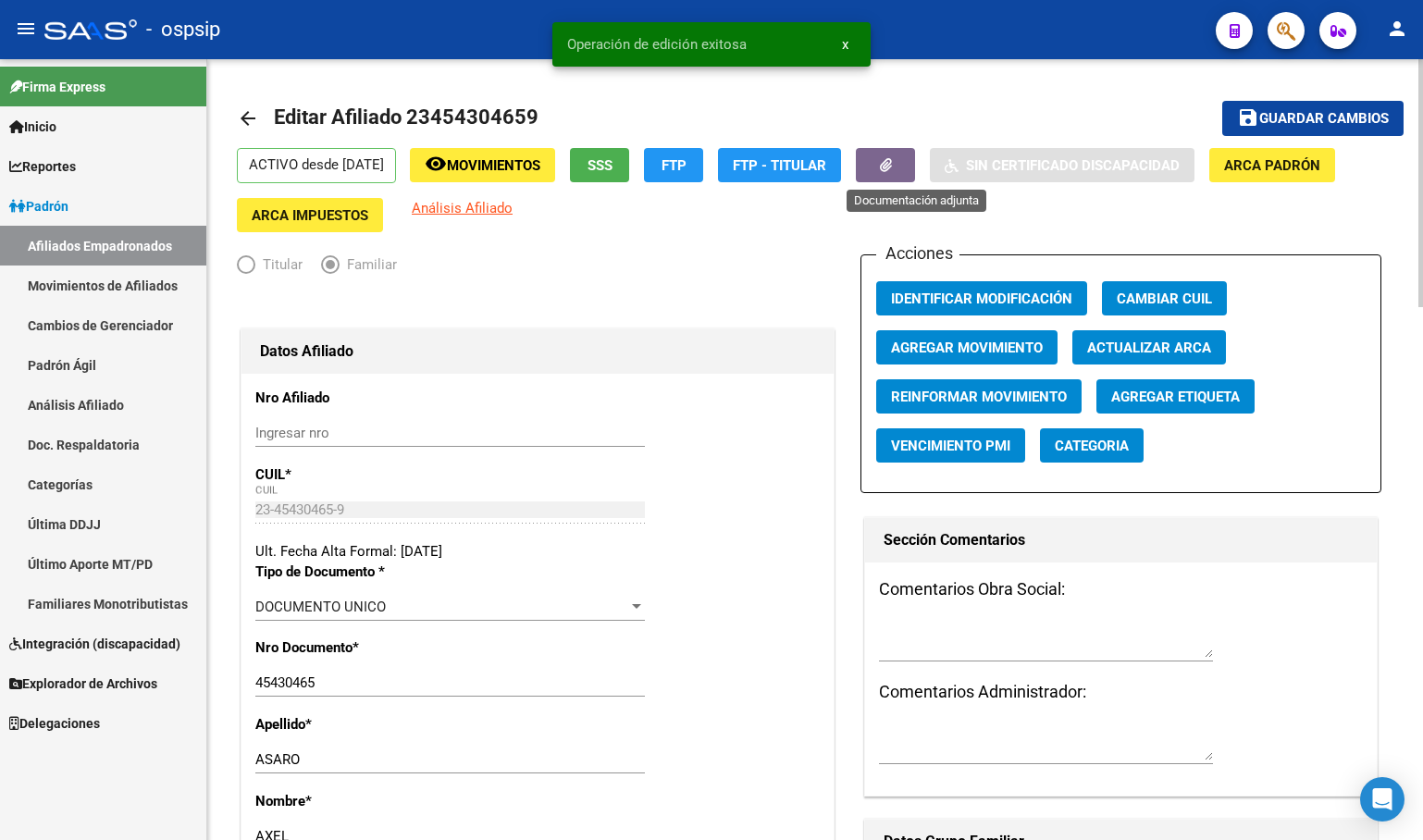
click at [892, 164] on icon "button" at bounding box center [885, 165] width 12 height 14
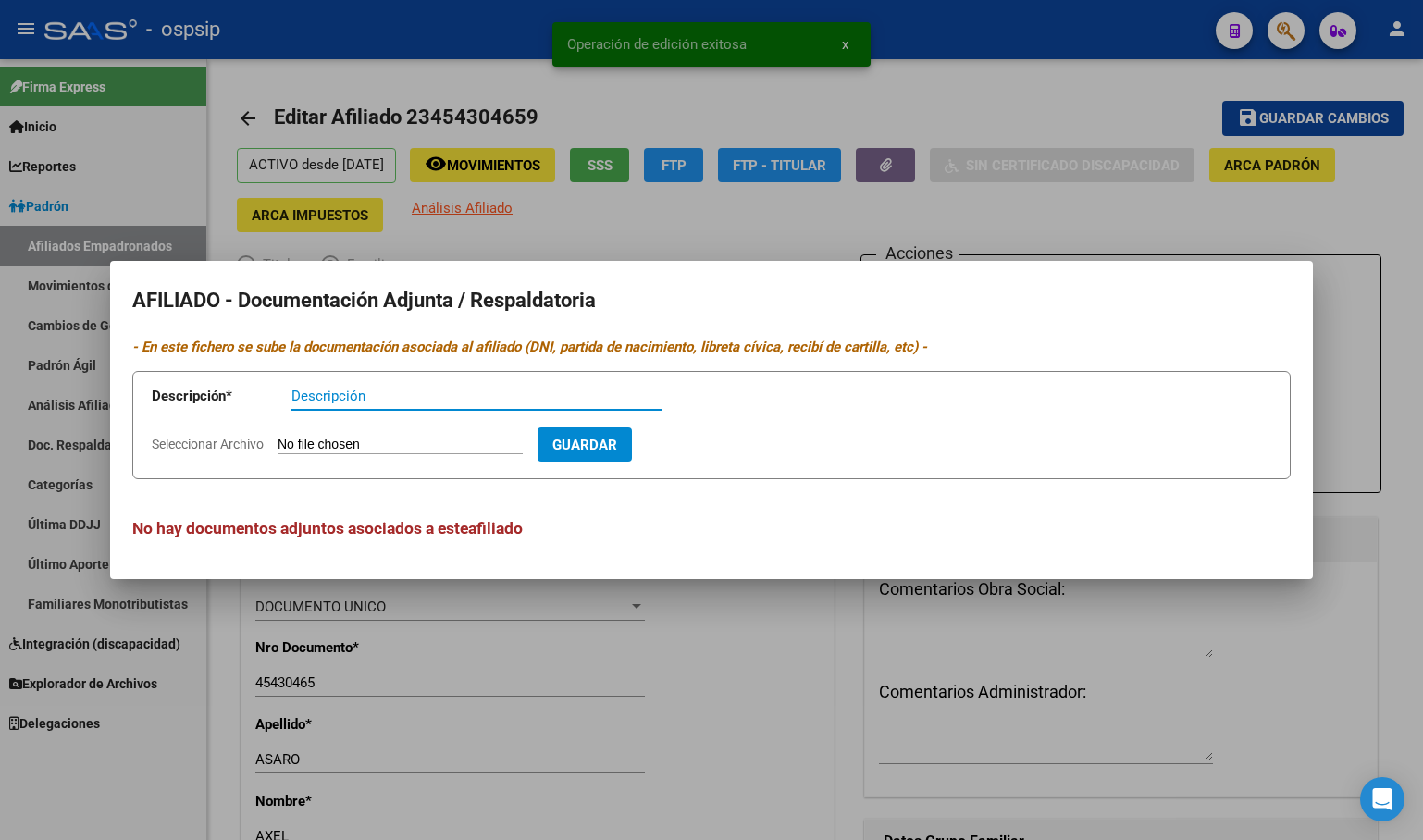
click at [344, 437] on input "Seleccionar Archivo" at bounding box center [400, 445] width 245 height 18
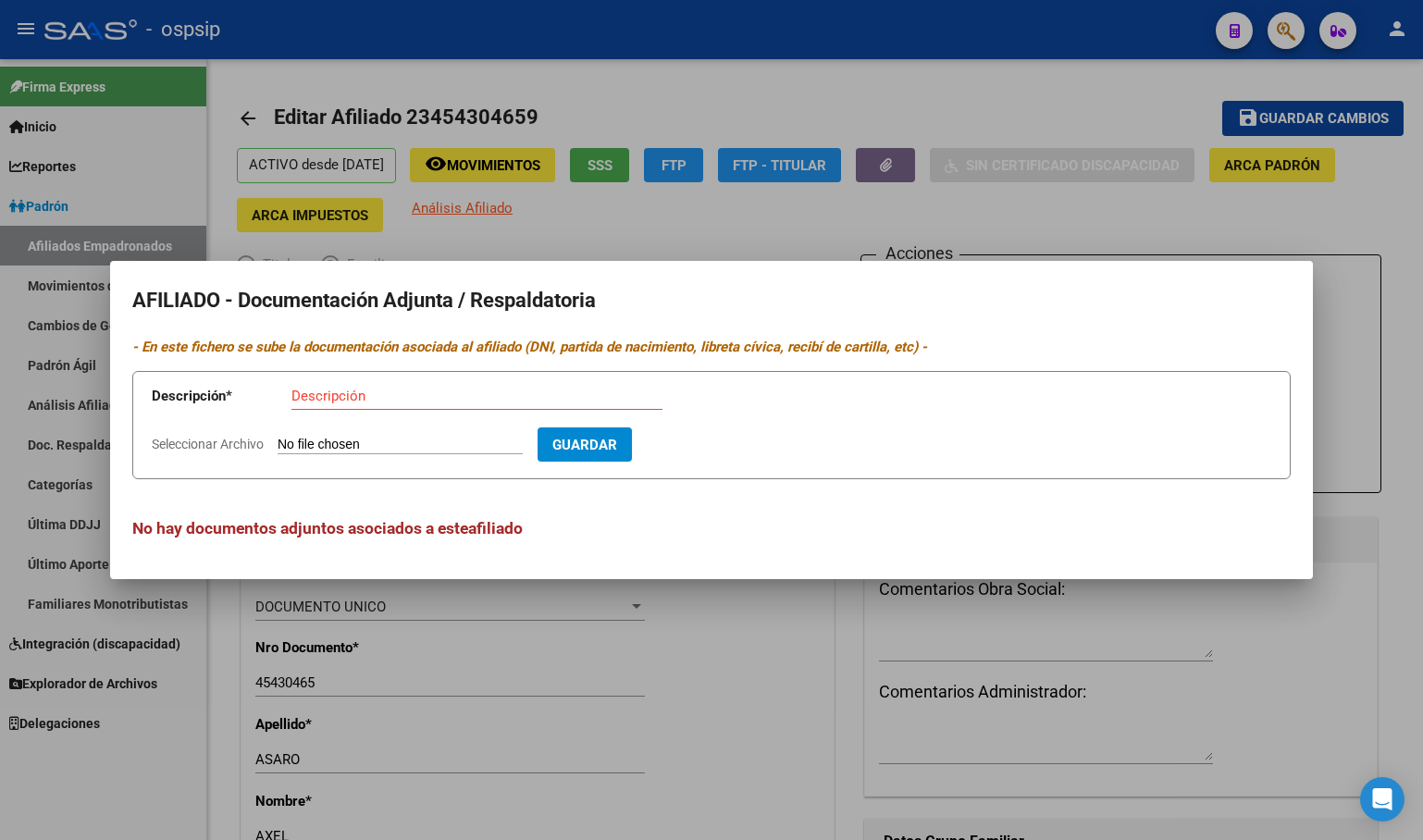
type input "C:\fakepath\Constancia de alumno regular - Asaro Axel.jpg"
click at [332, 400] on input "Descripción" at bounding box center [476, 396] width 371 height 17
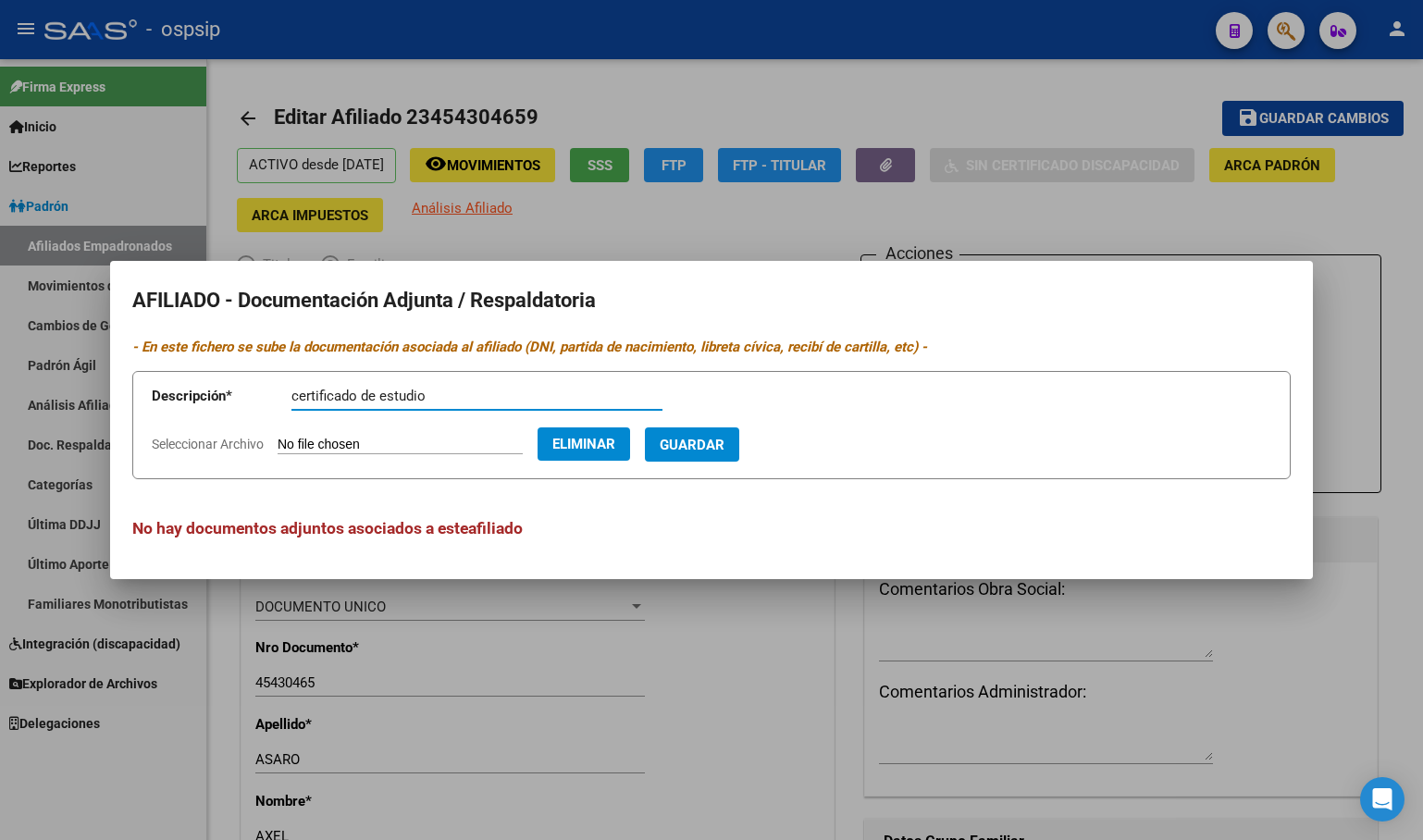
type input "certificado de estudio"
click at [721, 450] on span "Guardar" at bounding box center [692, 445] width 65 height 17
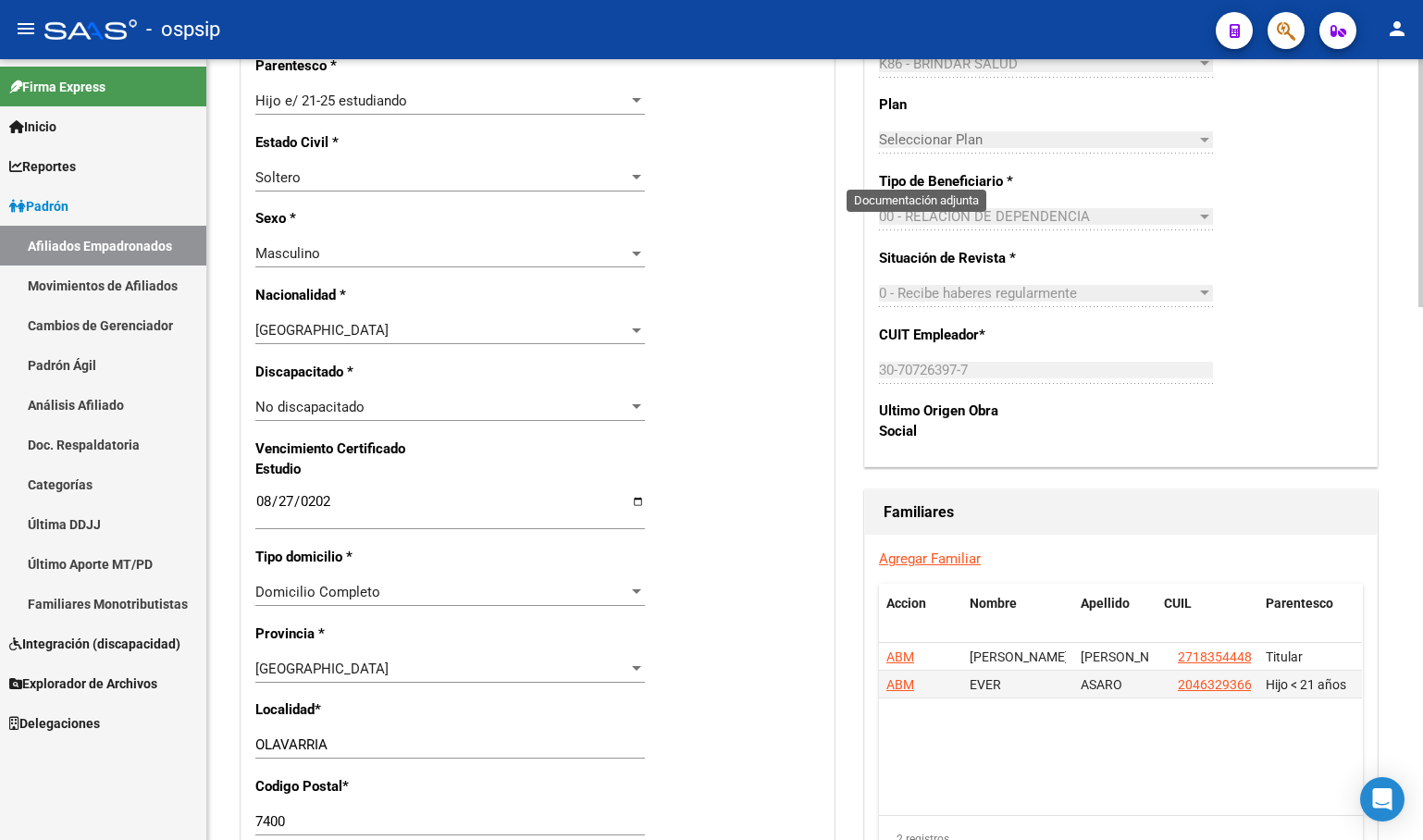
scroll to position [925, 0]
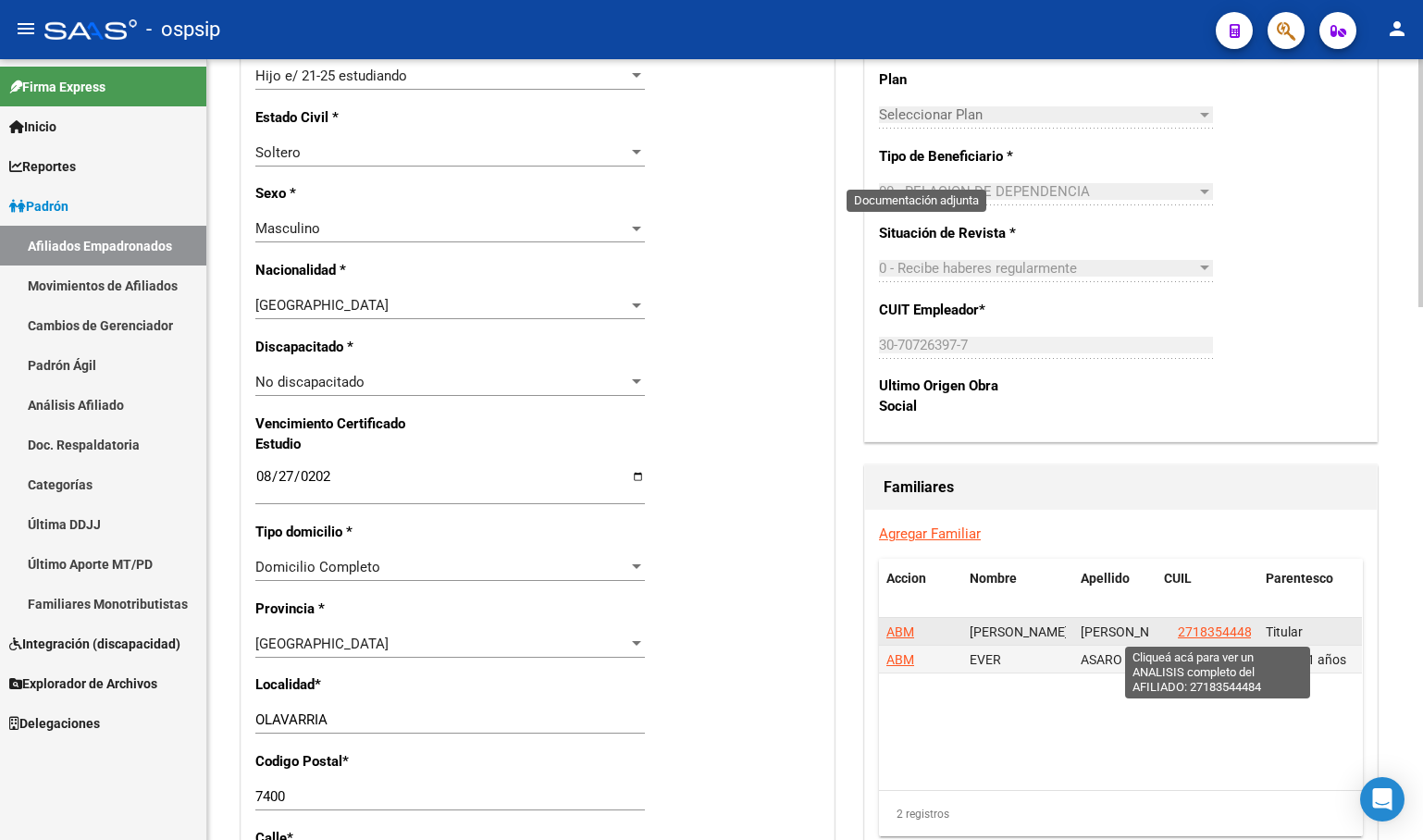
click at [1202, 628] on span "27183544484" at bounding box center [1218, 632] width 82 height 15
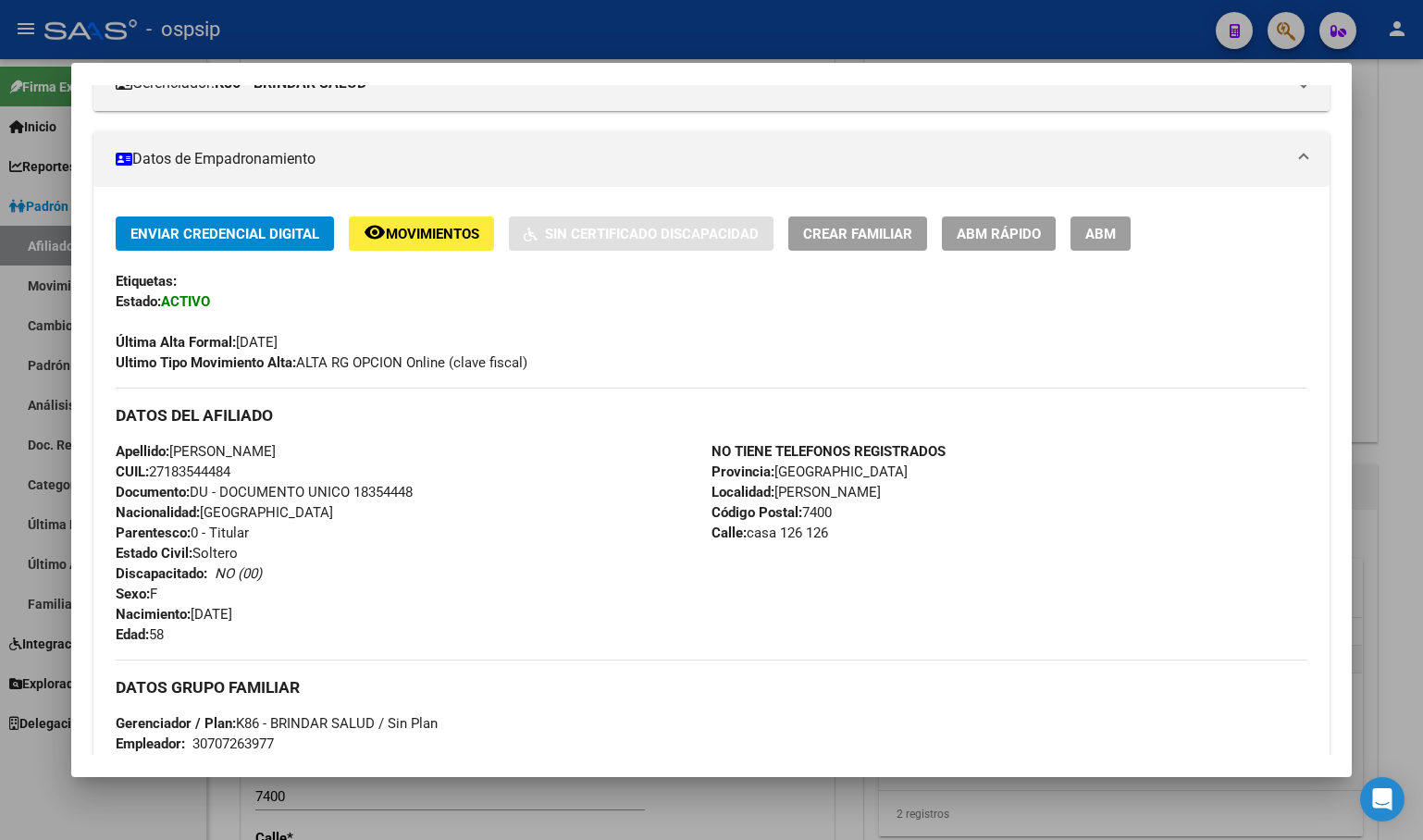
scroll to position [278, 0]
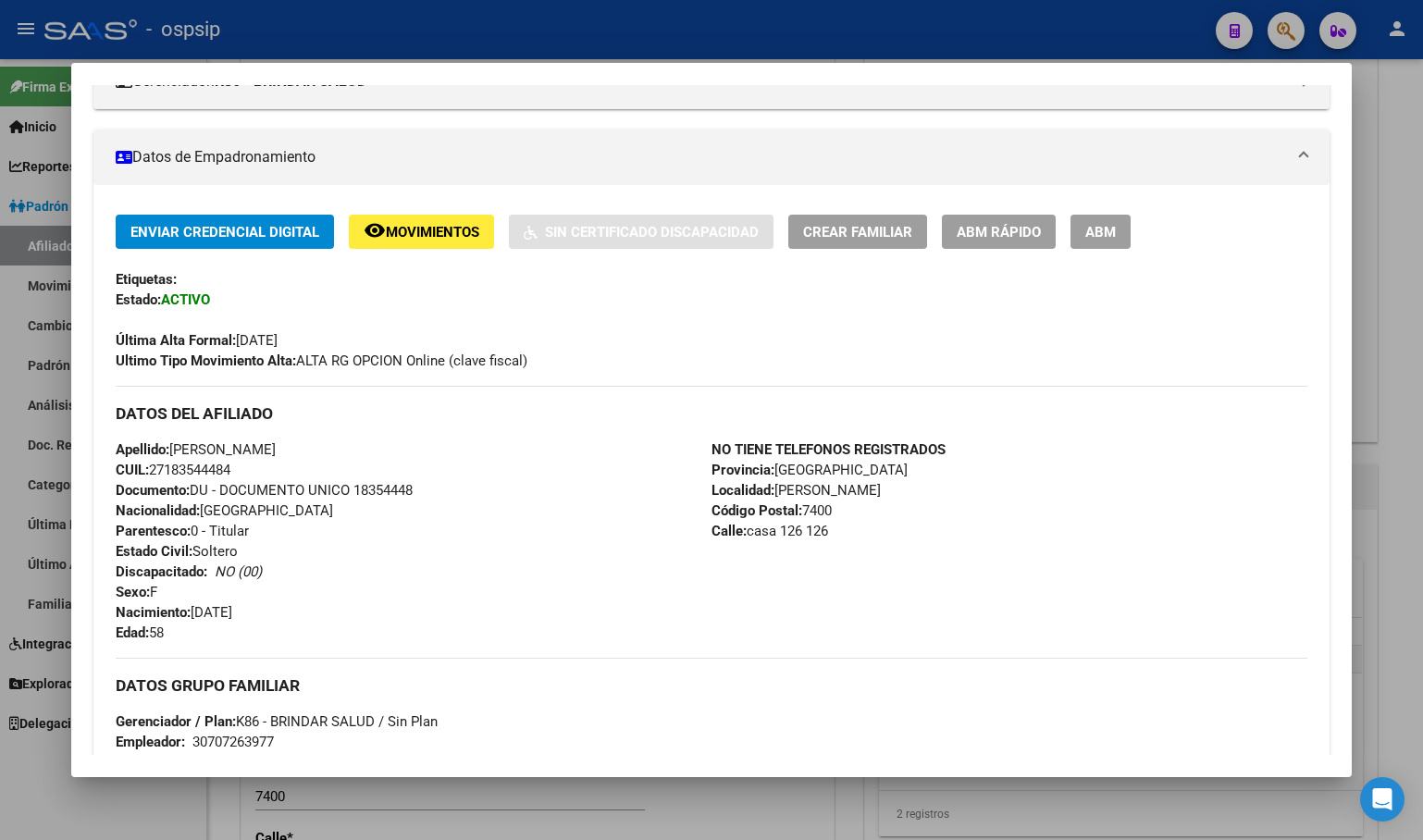
click at [469, 467] on div "Apellido: ZULMA BEATRIZ LAVIN CUIL: 27183544484 Documento: DU - DOCUMENTO UNICO…" at bounding box center [413, 541] width 596 height 204
click at [494, 462] on div "Apellido: ZULMA BEATRIZ LAVIN CUIL: 27183544484 Documento: DU - DOCUMENTO UNICO…" at bounding box center [413, 541] width 596 height 204
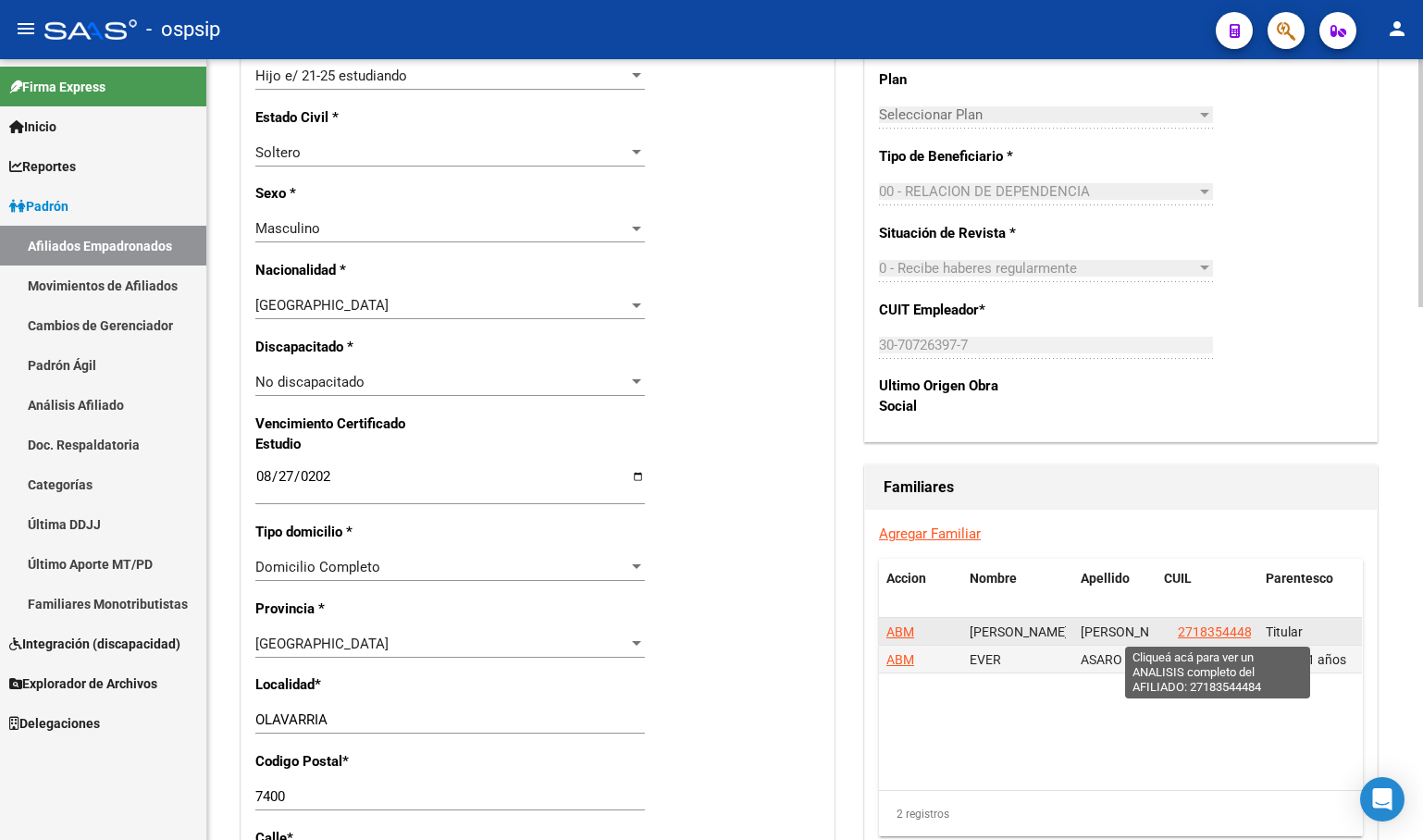
click at [1188, 629] on span "27183544484" at bounding box center [1218, 632] width 82 height 15
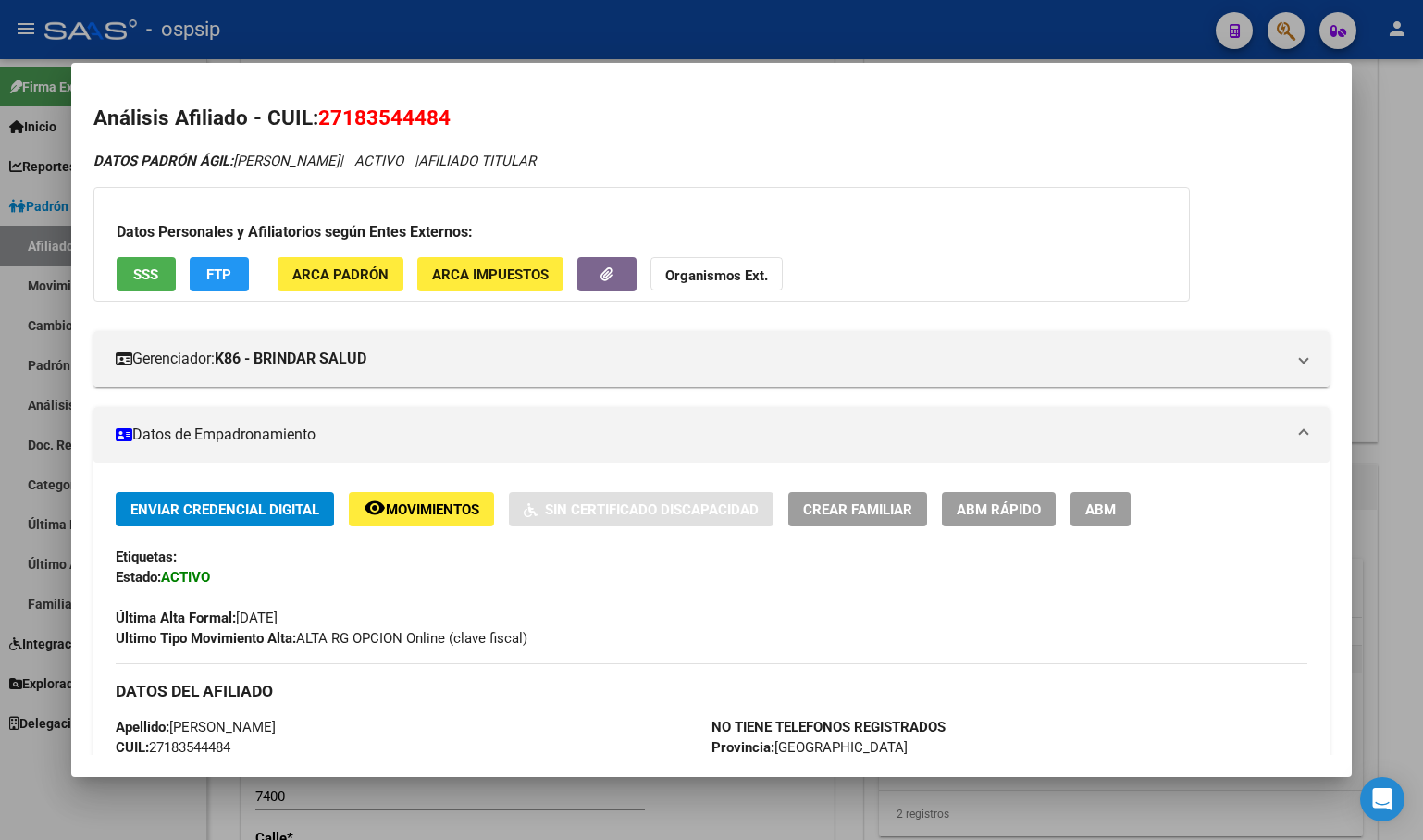
click at [1090, 508] on span "ABM" at bounding box center [1100, 510] width 31 height 17
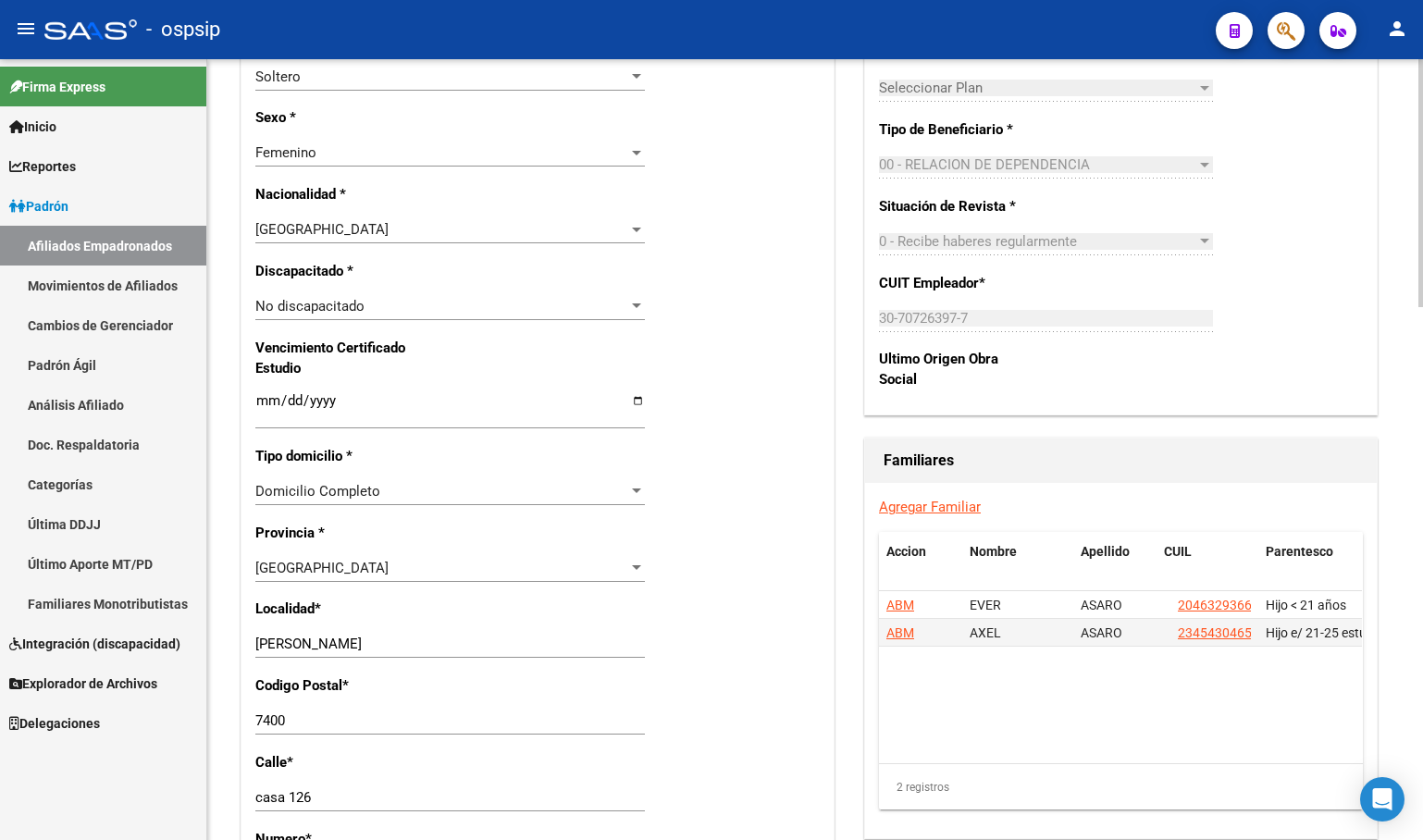
scroll to position [1017, 0]
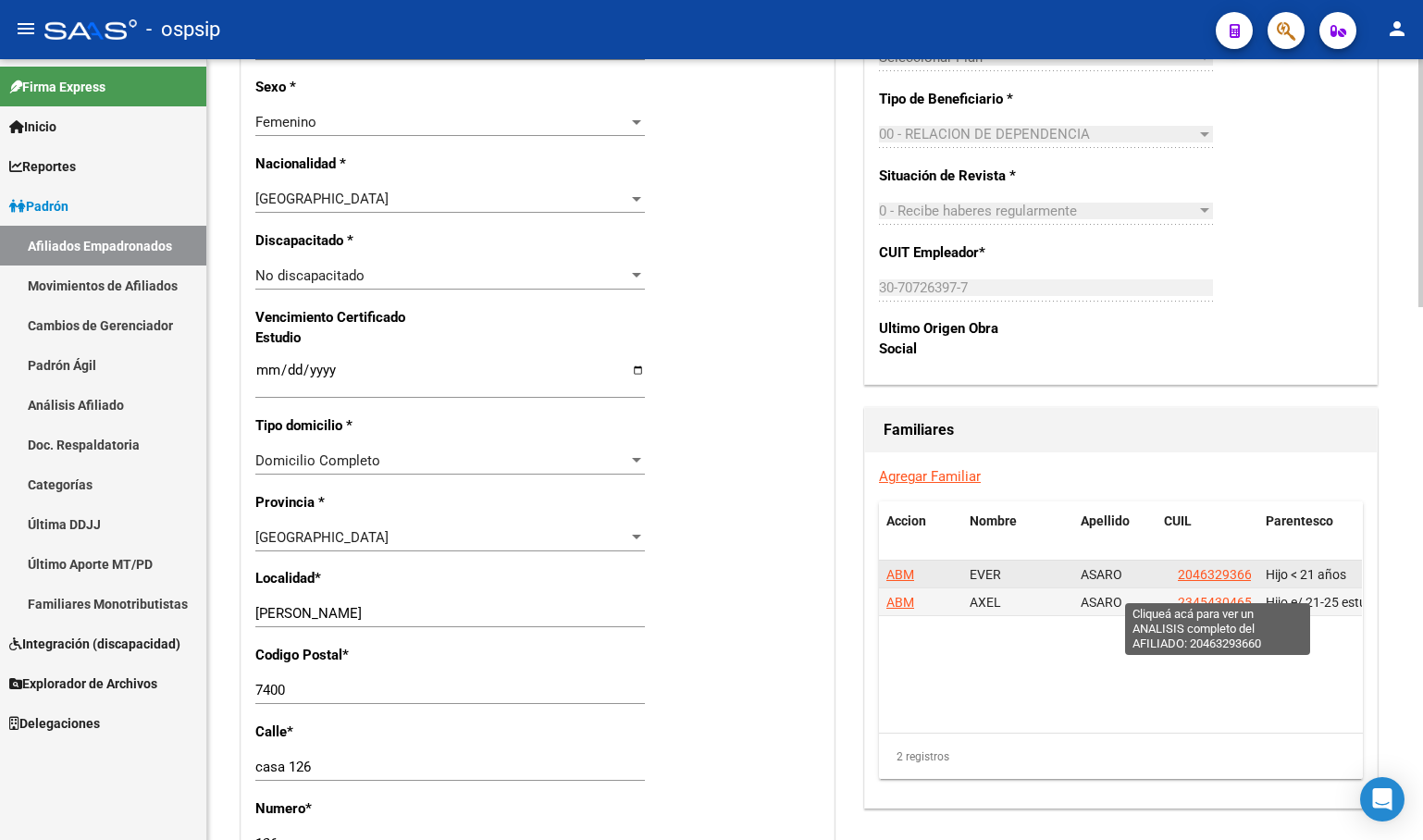
click at [1211, 582] on span "20463293660" at bounding box center [1218, 574] width 82 height 15
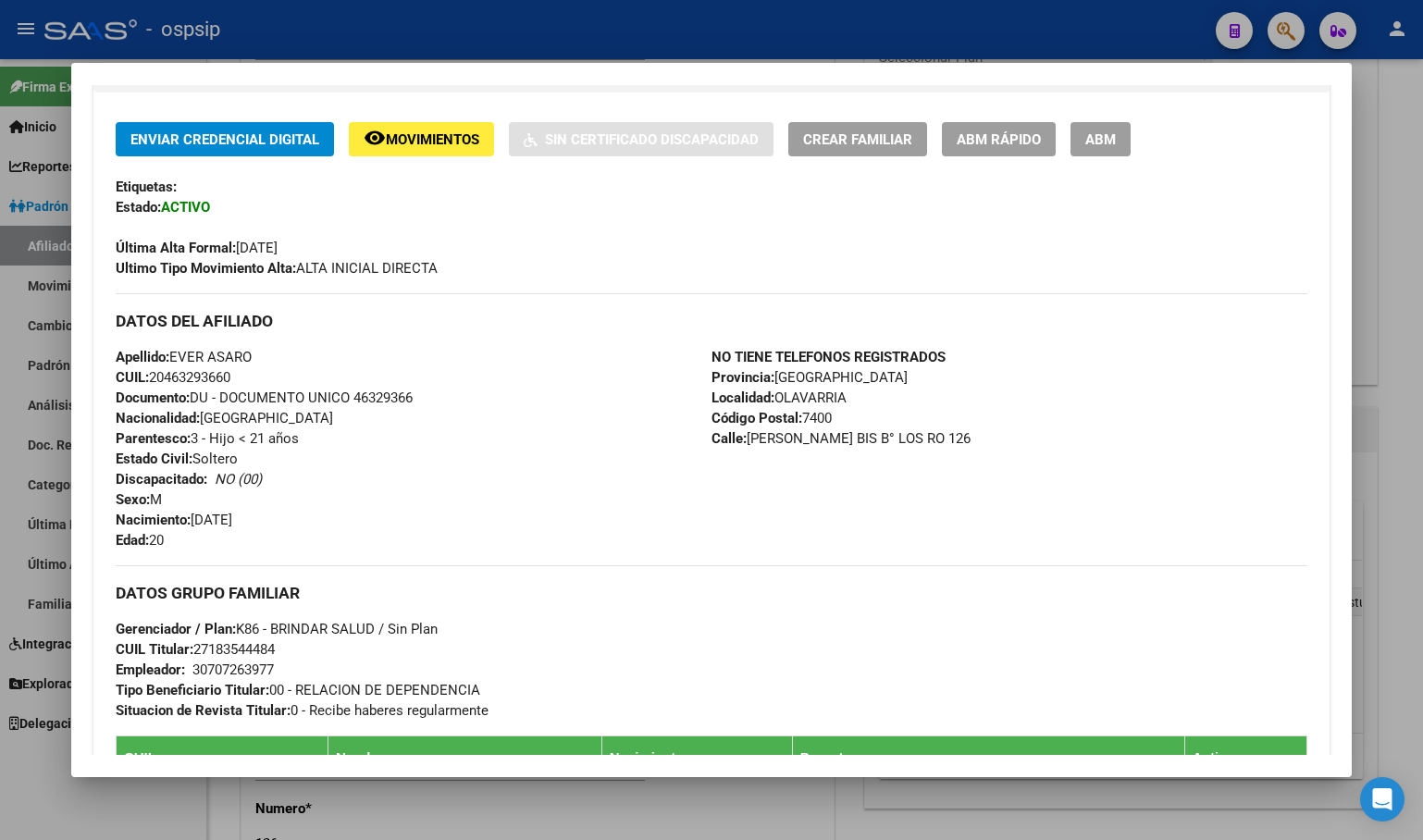
scroll to position [463, 0]
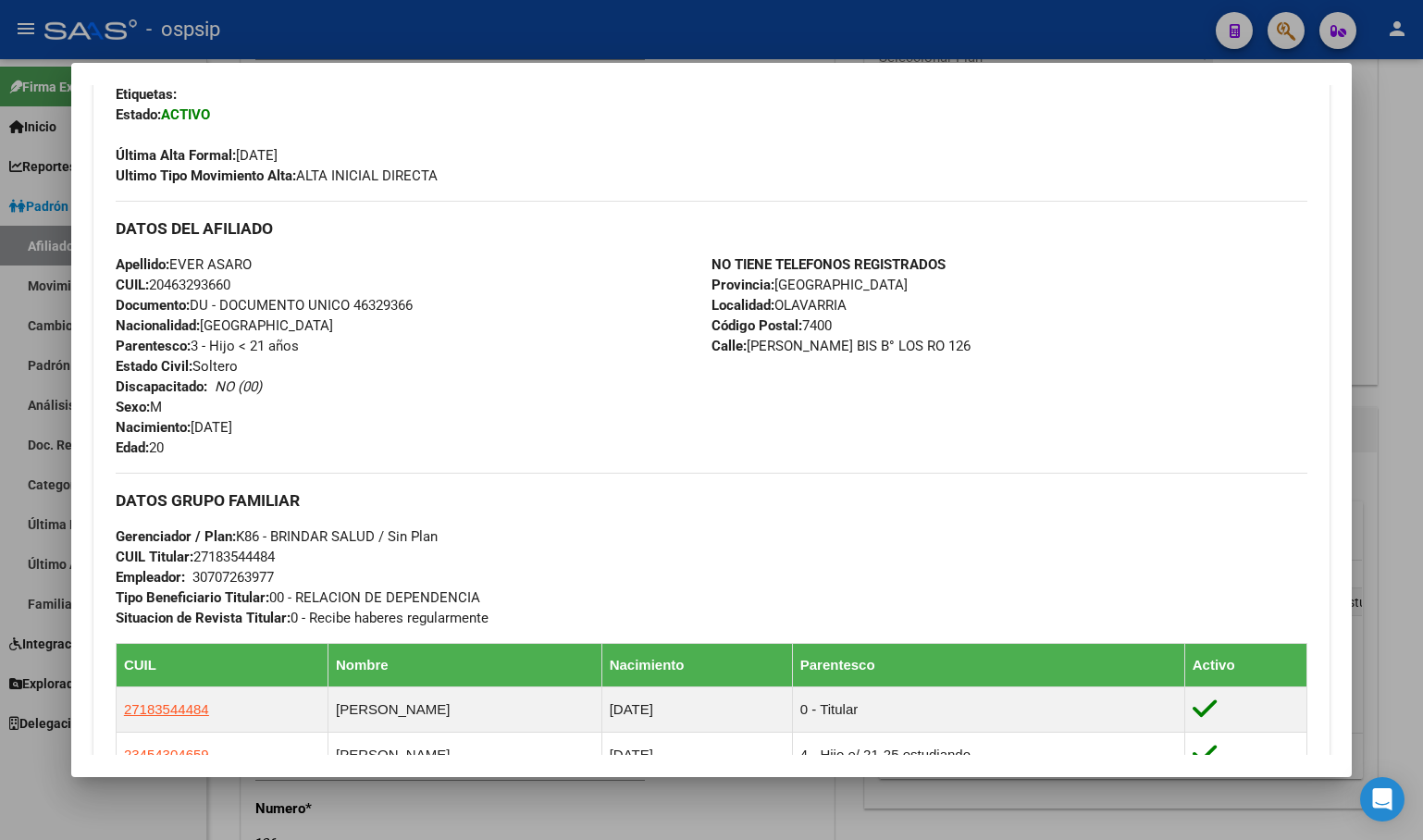
click at [485, 368] on div "Apellido: EVER ASARO CUIL: 20463293660 Documento: DU - DOCUMENTO UNICO 46329366…" at bounding box center [413, 356] width 596 height 204
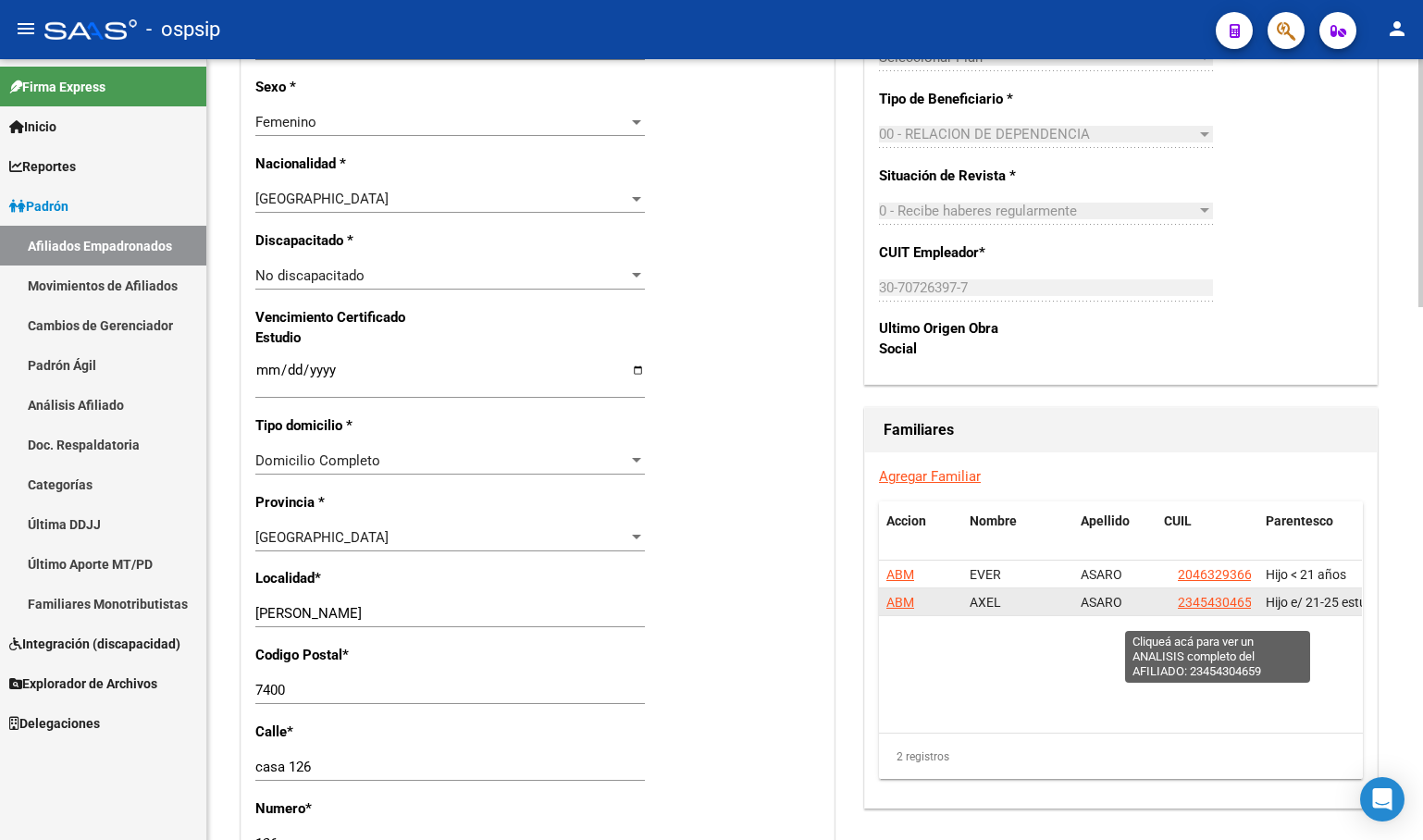
click at [1223, 610] on span "23454304659" at bounding box center [1218, 603] width 82 height 15
type textarea "23454304659"
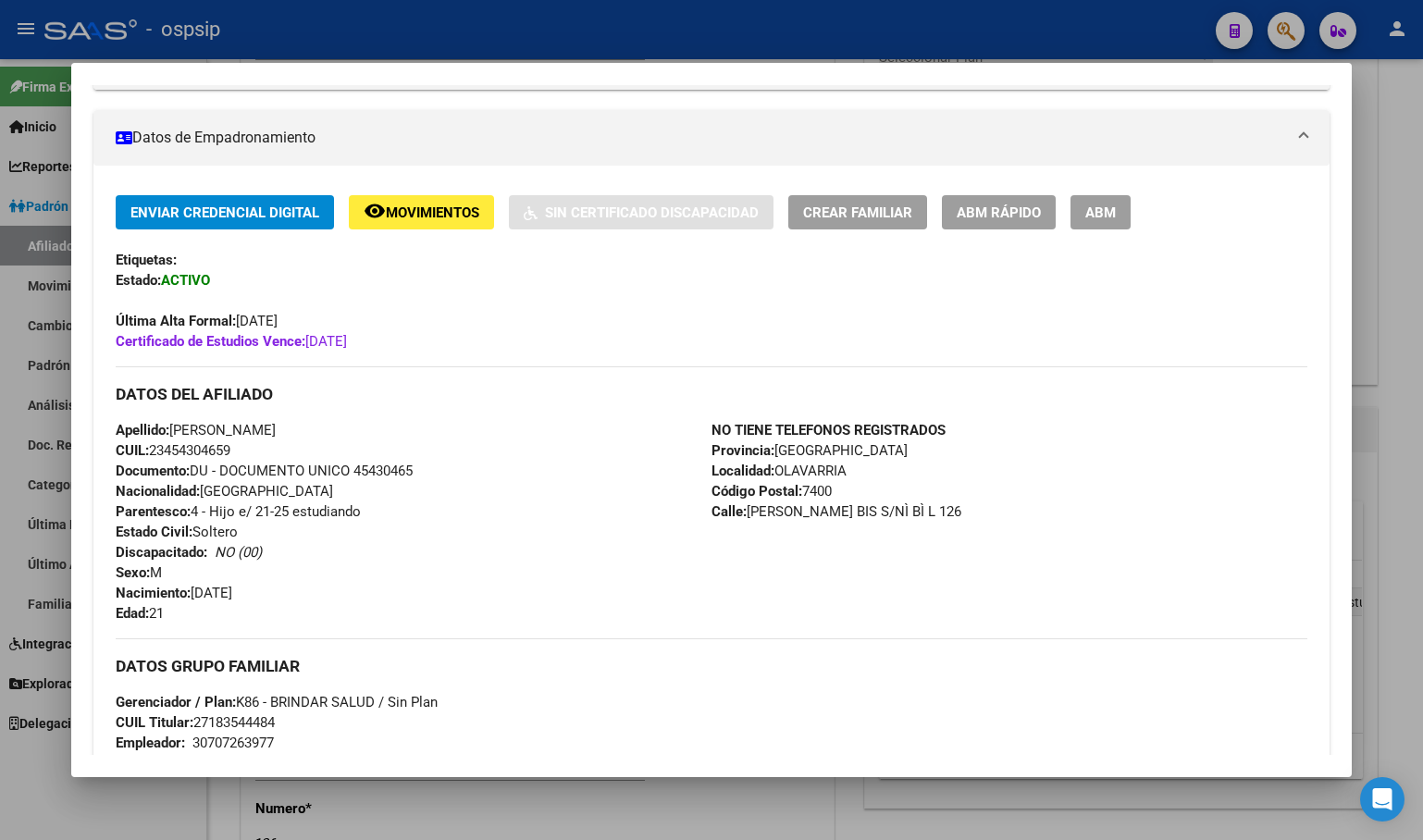
scroll to position [370, 0]
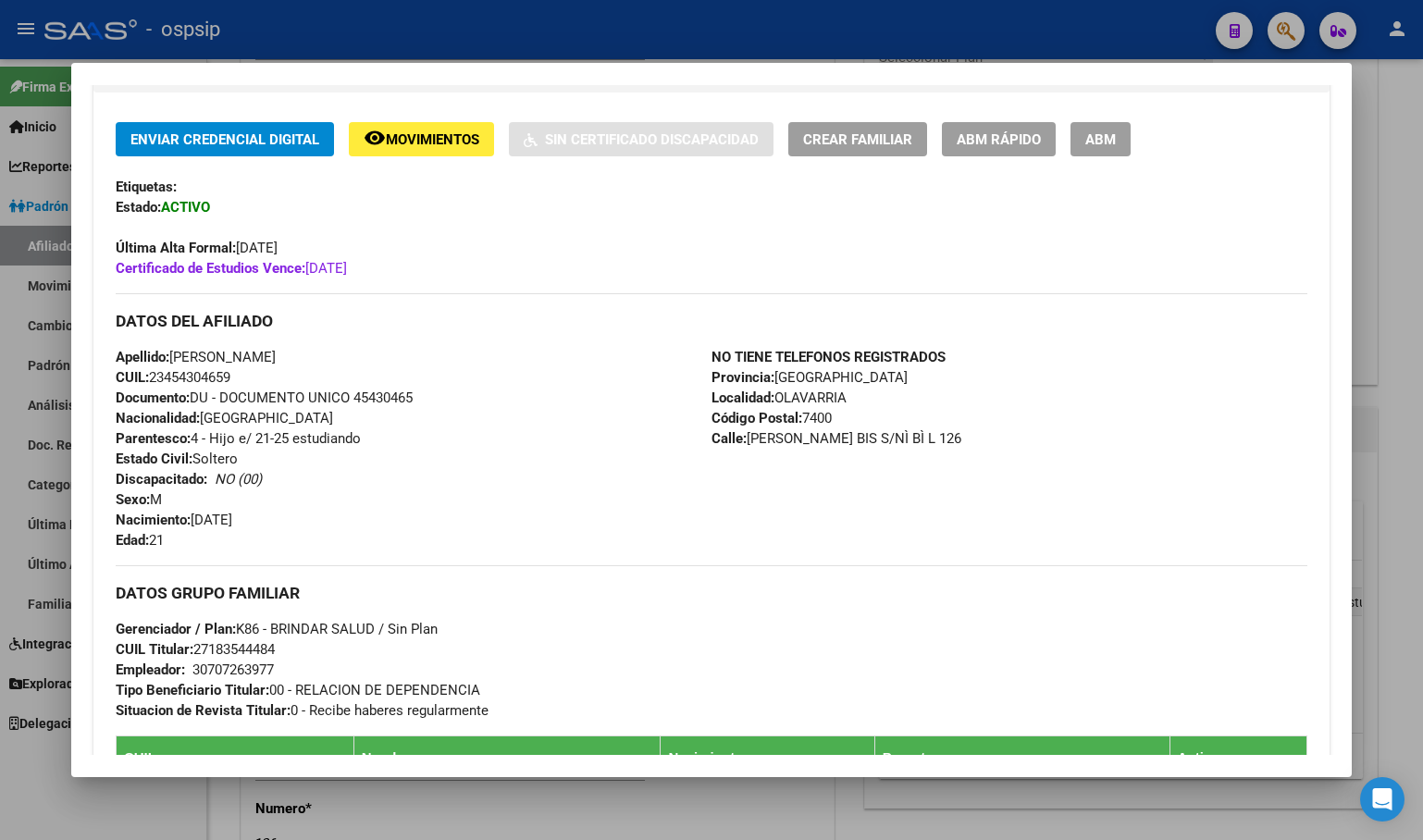
click at [438, 426] on div "Apellido: AXEL ASARO CUIL: 23454304659 Documento: DU - DOCUMENTO UNICO 45430465…" at bounding box center [413, 449] width 596 height 204
click at [470, 397] on div "Apellido: AXEL ASARO CUIL: 23454304659 Documento: DU - DOCUMENTO UNICO 45430465…" at bounding box center [413, 449] width 596 height 204
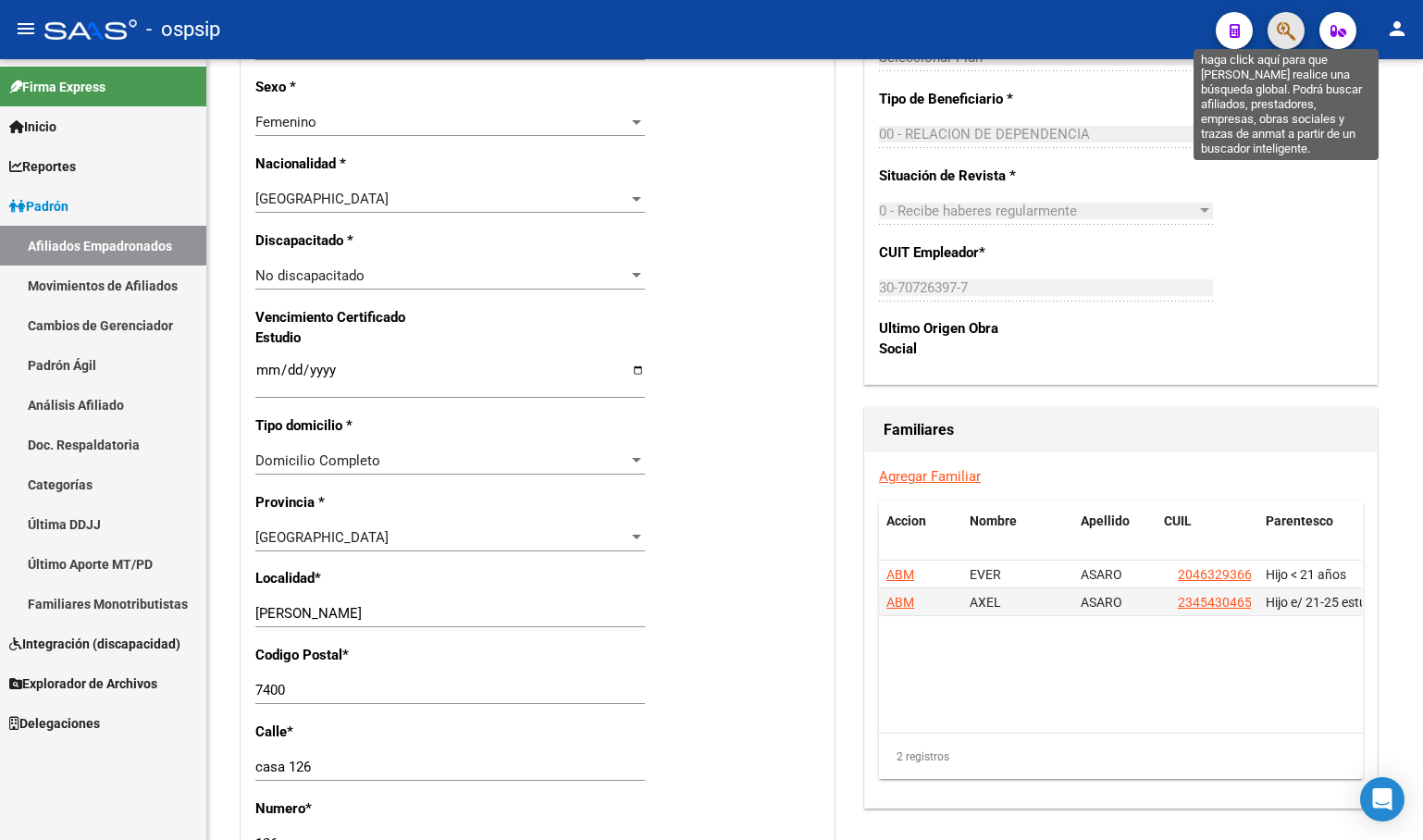
click at [1290, 32] on icon "button" at bounding box center [1286, 31] width 19 height 22
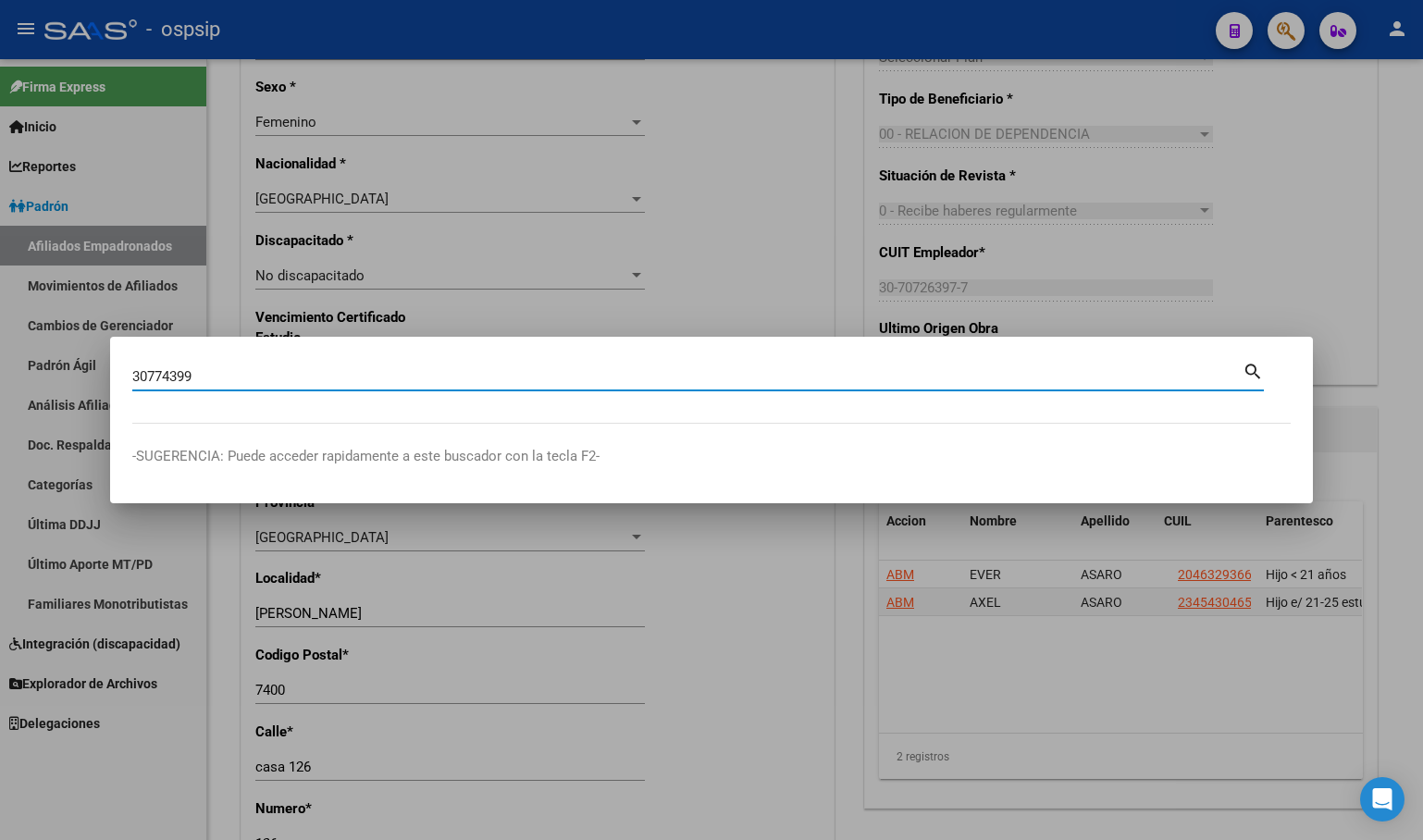
type input "30774399"
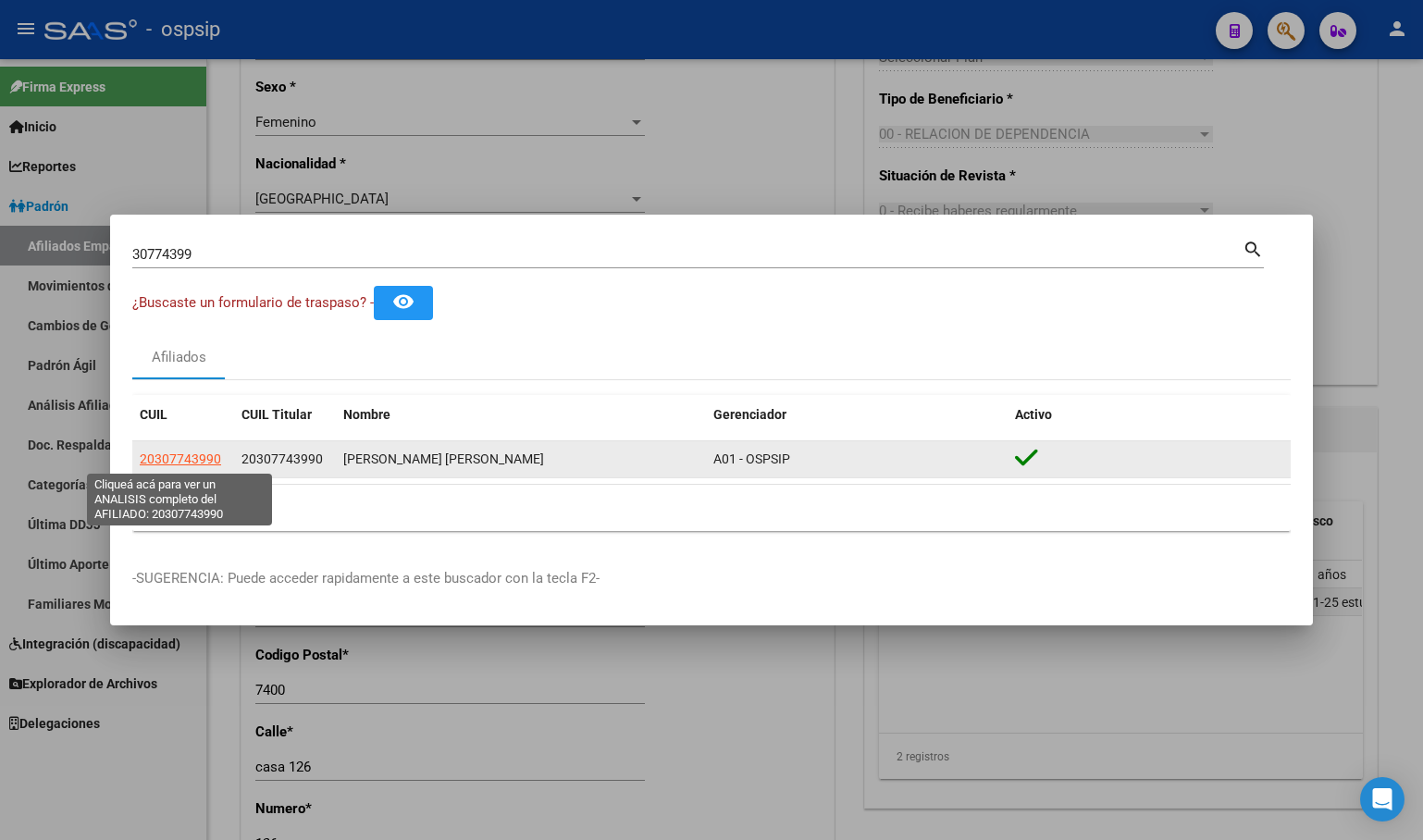
click at [166, 456] on span "20307743990" at bounding box center [180, 459] width 82 height 15
type textarea "20307743990"
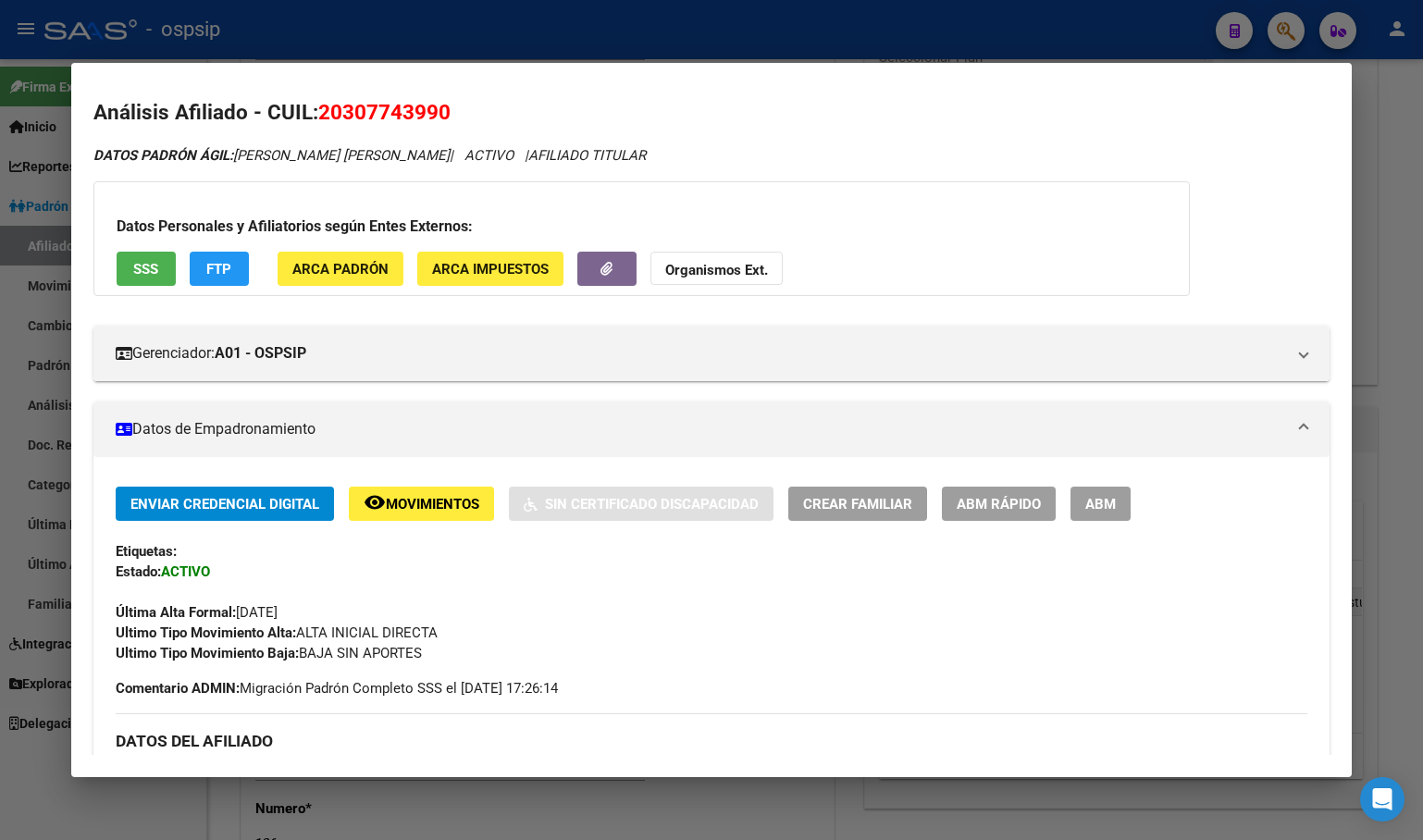
scroll to position [0, 0]
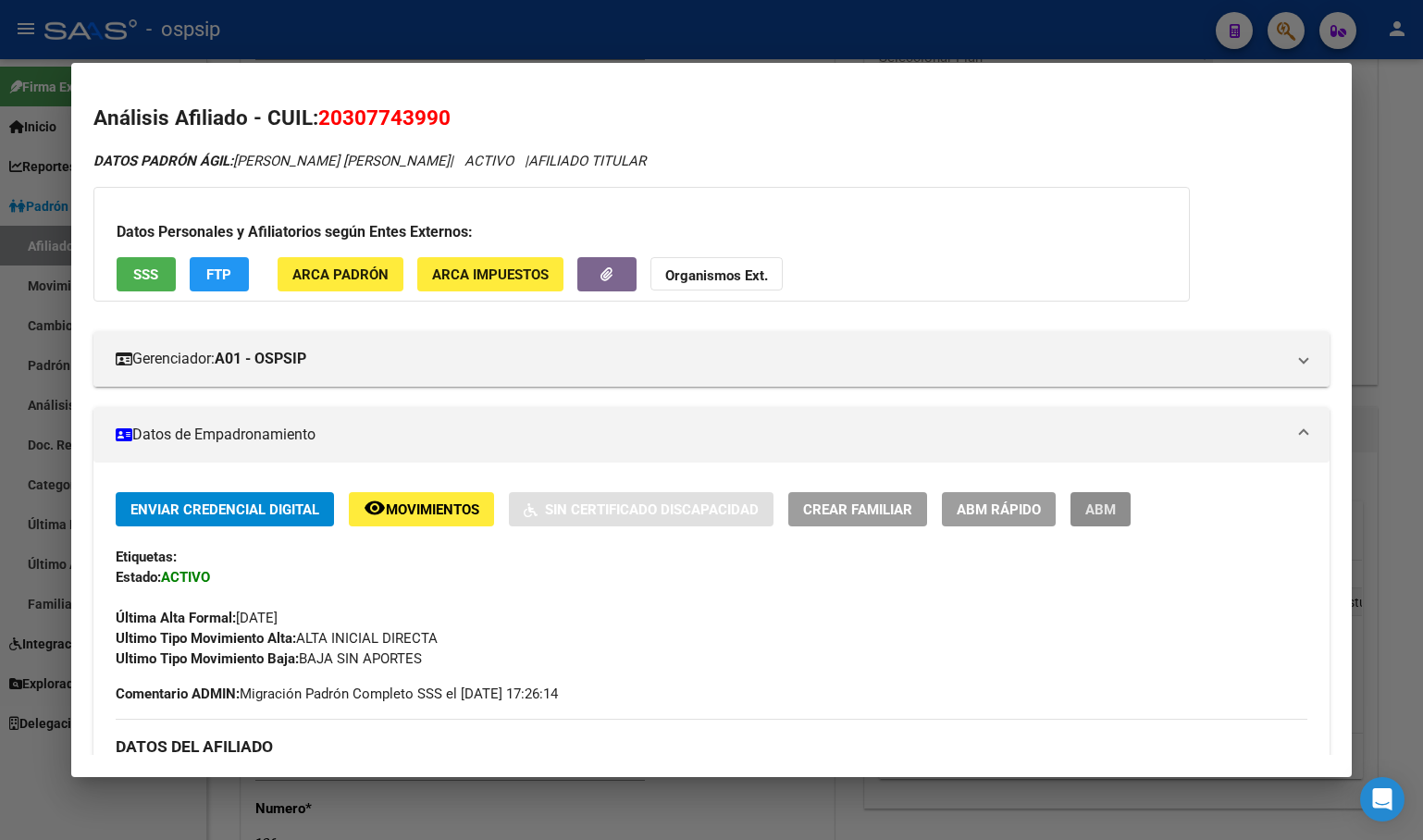
click at [1109, 502] on span "ABM" at bounding box center [1100, 510] width 31 height 17
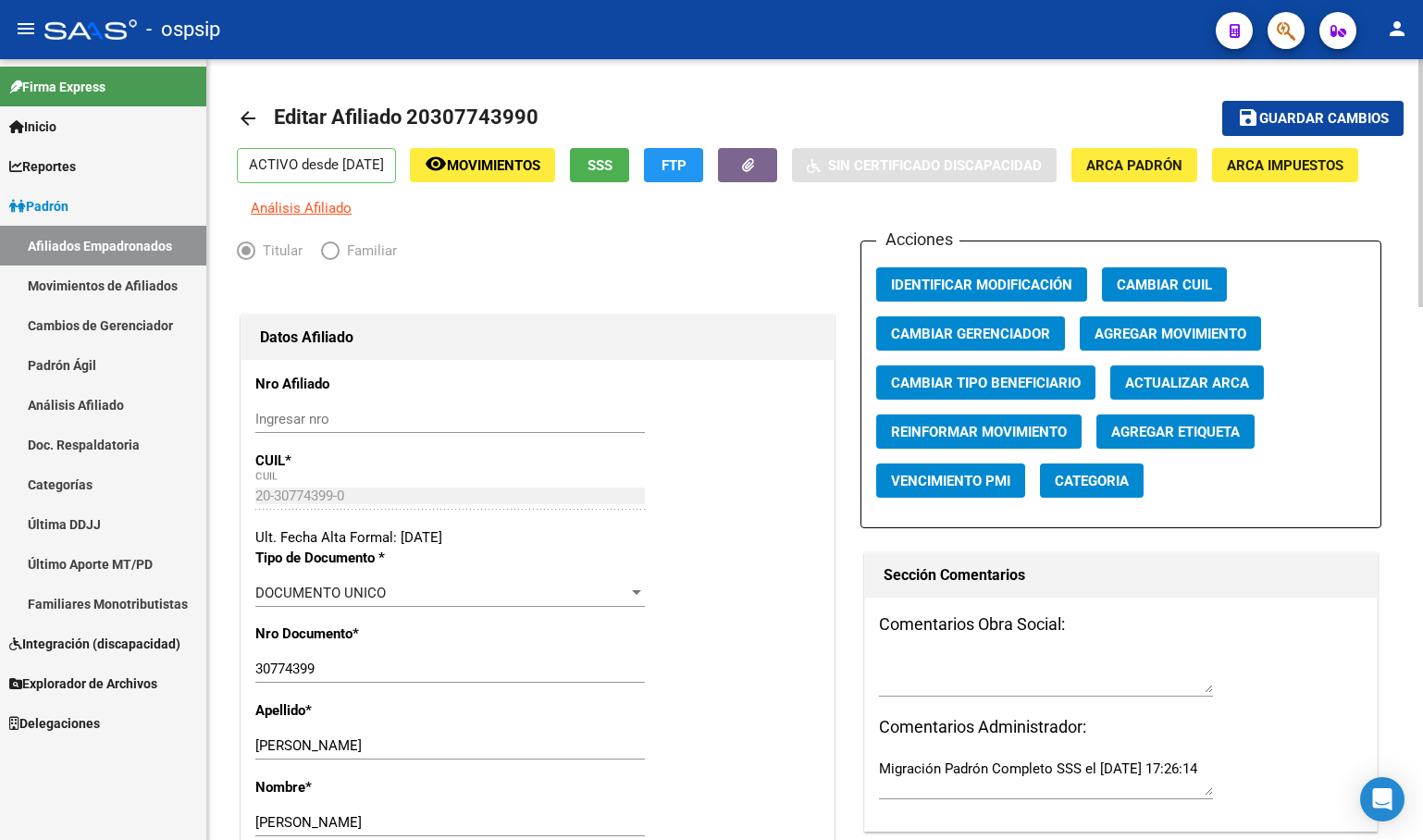
click at [514, 162] on span "Movimientos" at bounding box center [494, 166] width 94 height 17
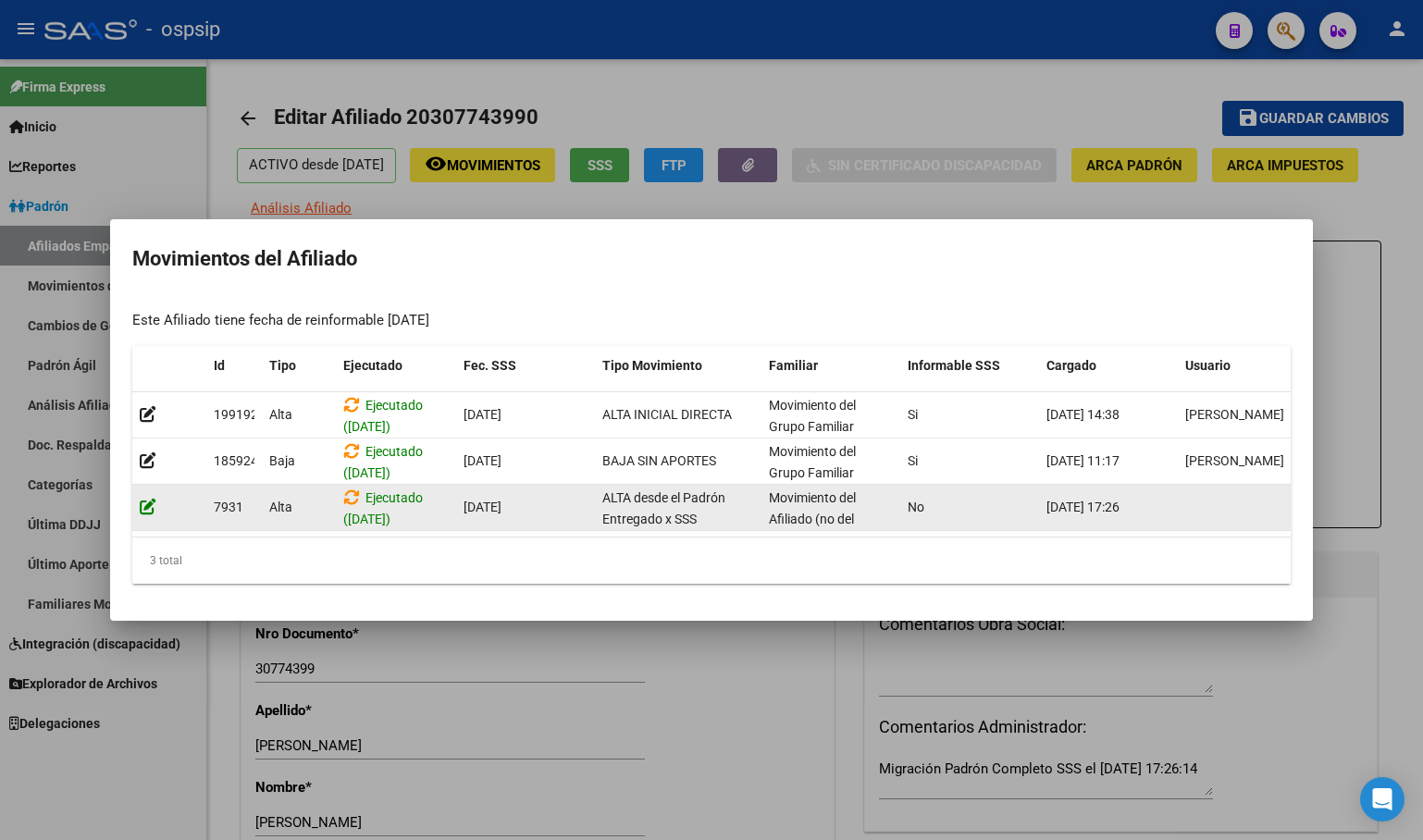
click at [145, 498] on icon at bounding box center [148, 506] width 17 height 18
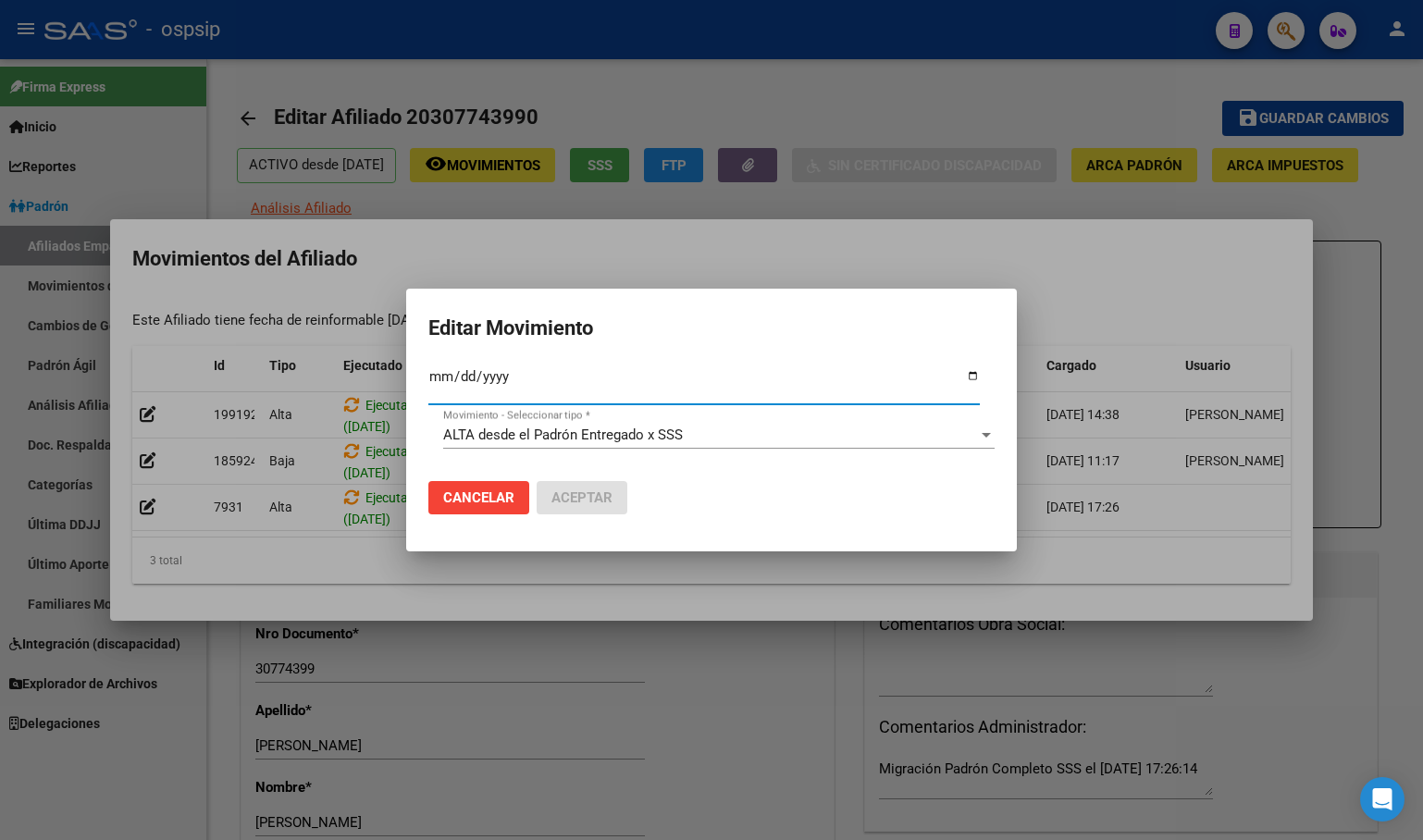
click at [494, 439] on span "ALTA desde el Padrón Entregado x SSS" at bounding box center [562, 435] width 239 height 17
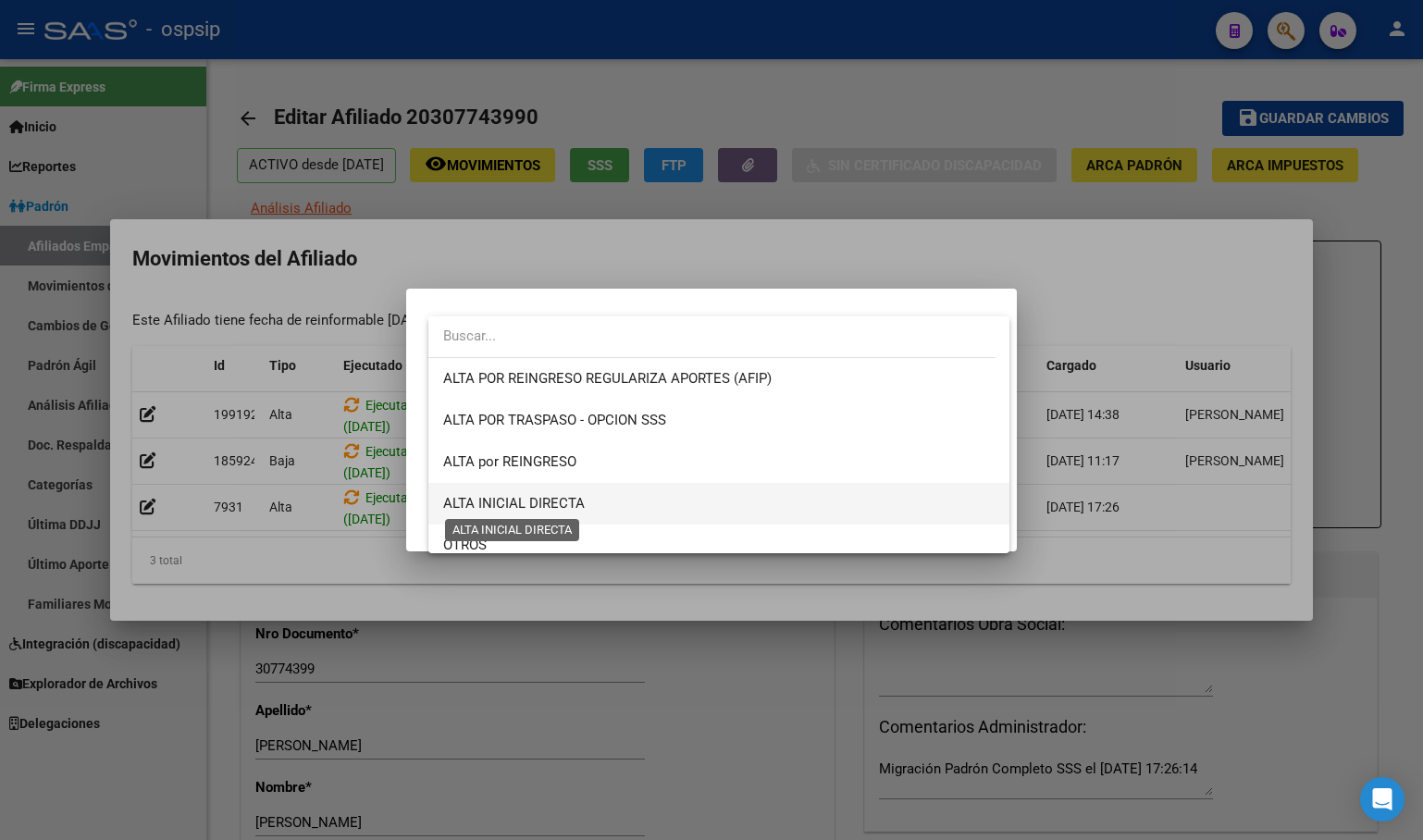
click at [532, 506] on span "ALTA INICIAL DIRECTA" at bounding box center [513, 503] width 142 height 17
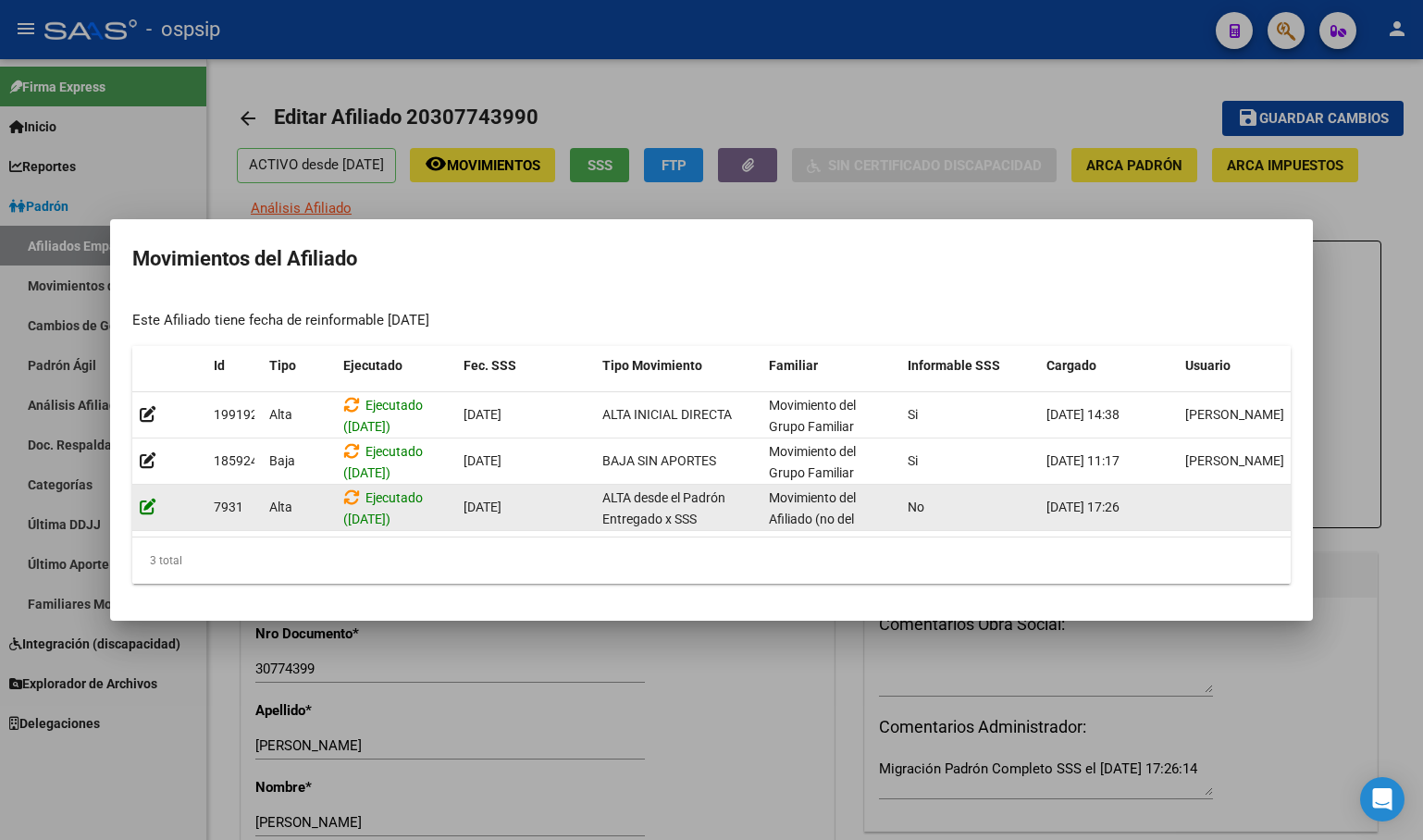
click at [147, 497] on icon at bounding box center [148, 506] width 17 height 18
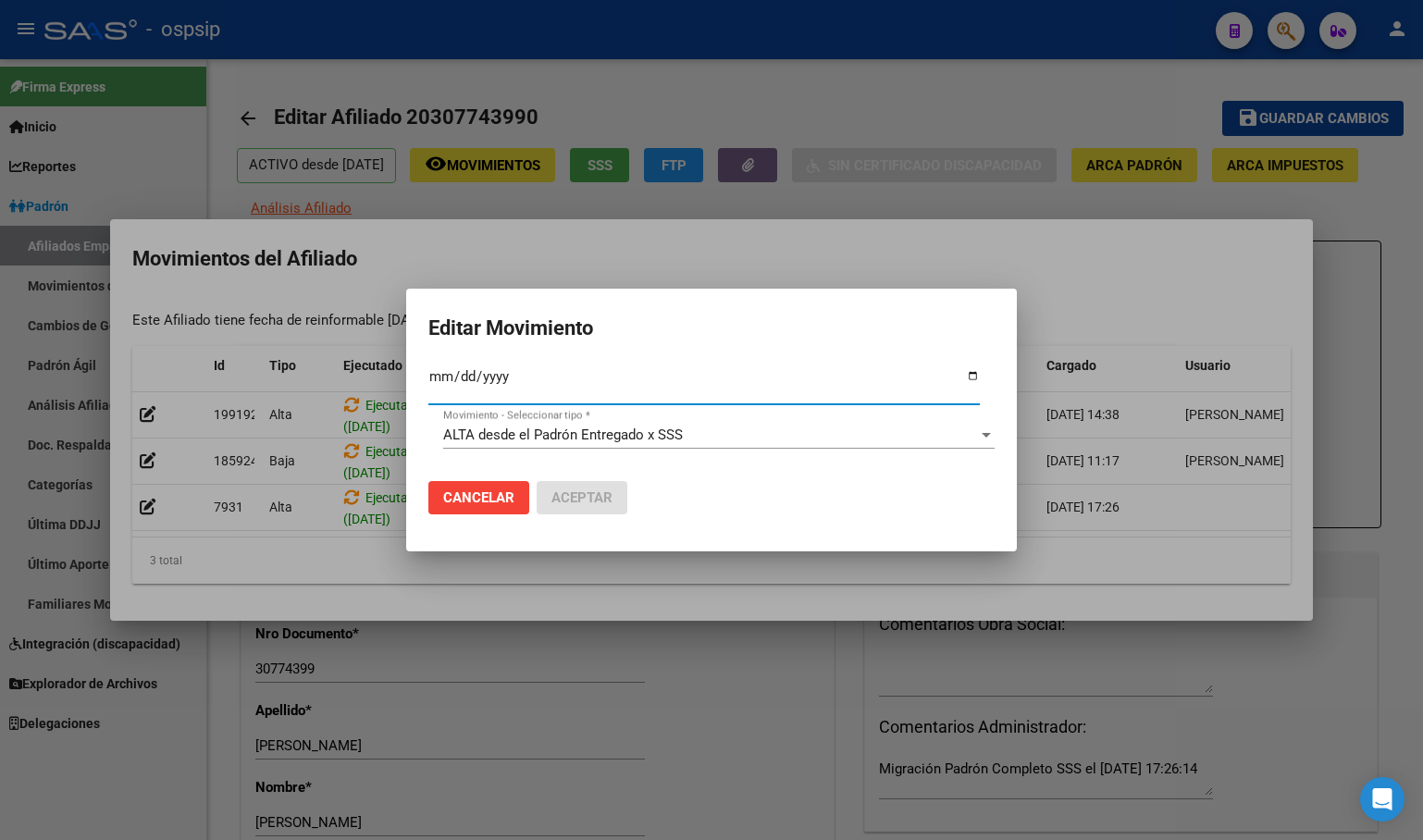
click at [565, 427] on span "ALTA desde el Padrón Entregado x SSS" at bounding box center [562, 435] width 239 height 17
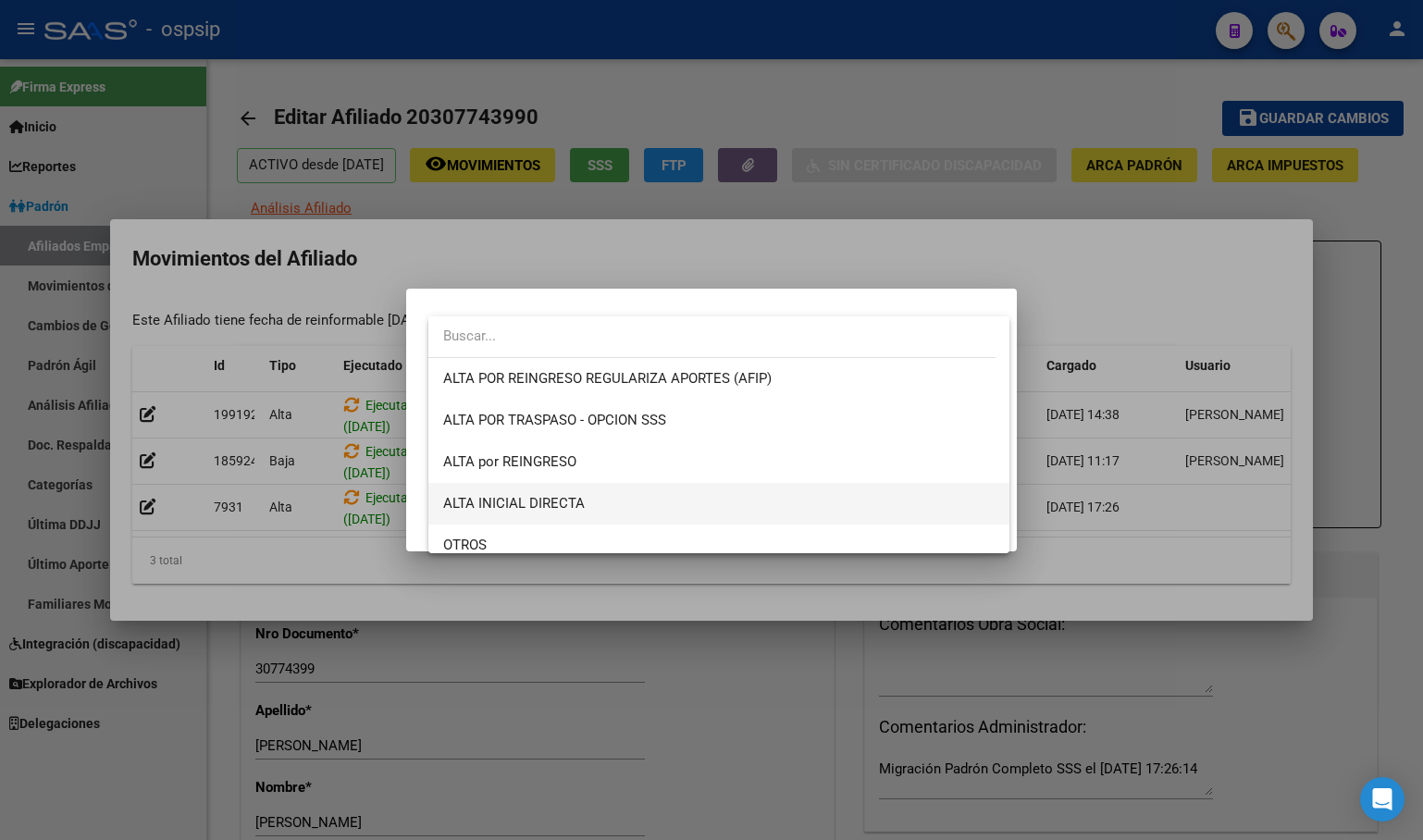
click at [590, 509] on span "ALTA INICIAL DIRECTA" at bounding box center [718, 503] width 551 height 41
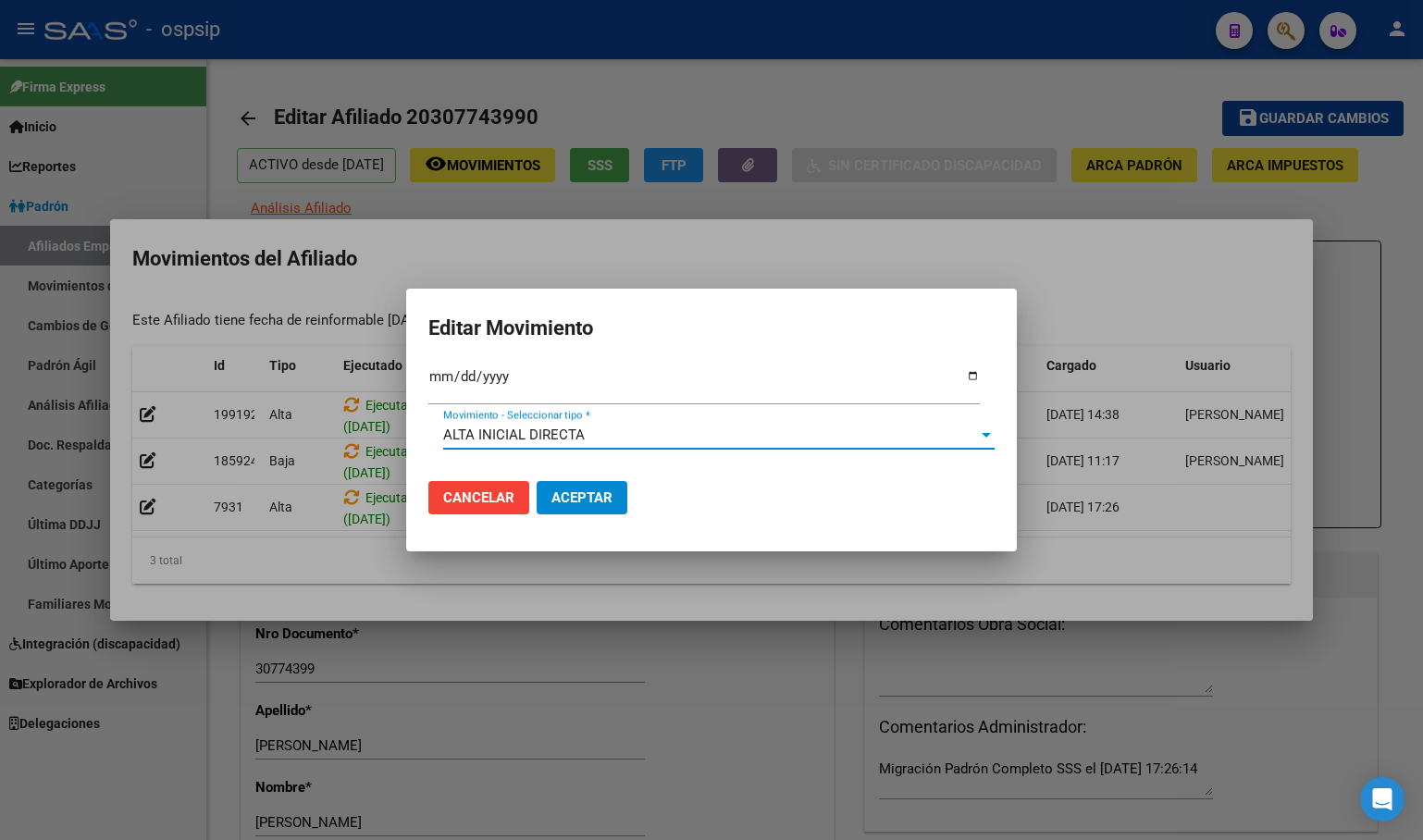
click at [570, 483] on button "Aceptar" at bounding box center [582, 497] width 91 height 33
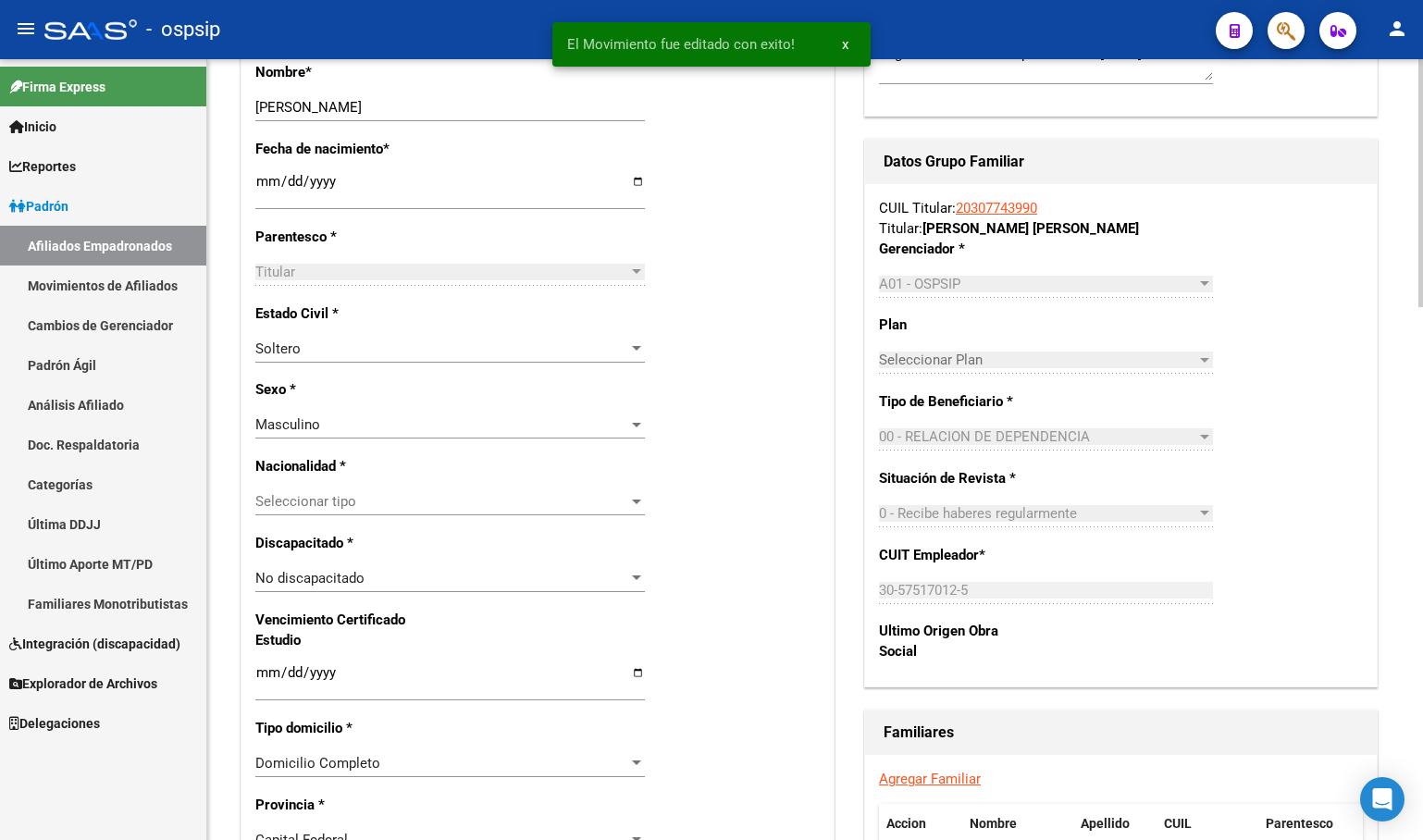
scroll to position [463, 0]
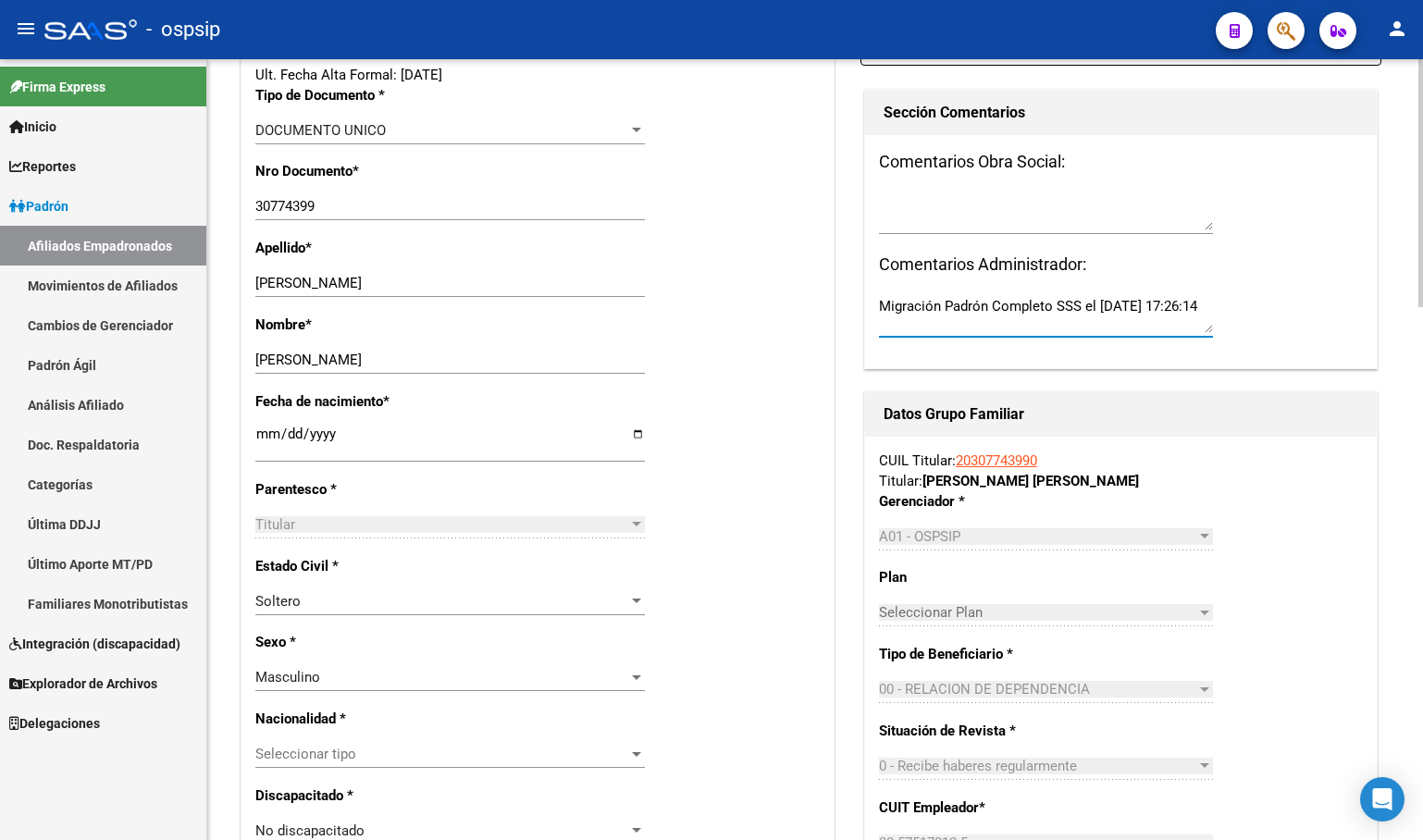
drag, startPoint x: 968, startPoint y: 341, endPoint x: 664, endPoint y: 318, distance: 304.9
click at [664, 318] on div "Titular Familiar Datos Afiliado Nro Afiliado Ingresar nro CUIL * 20-30774399-0 …" at bounding box center [815, 832] width 1156 height 2152
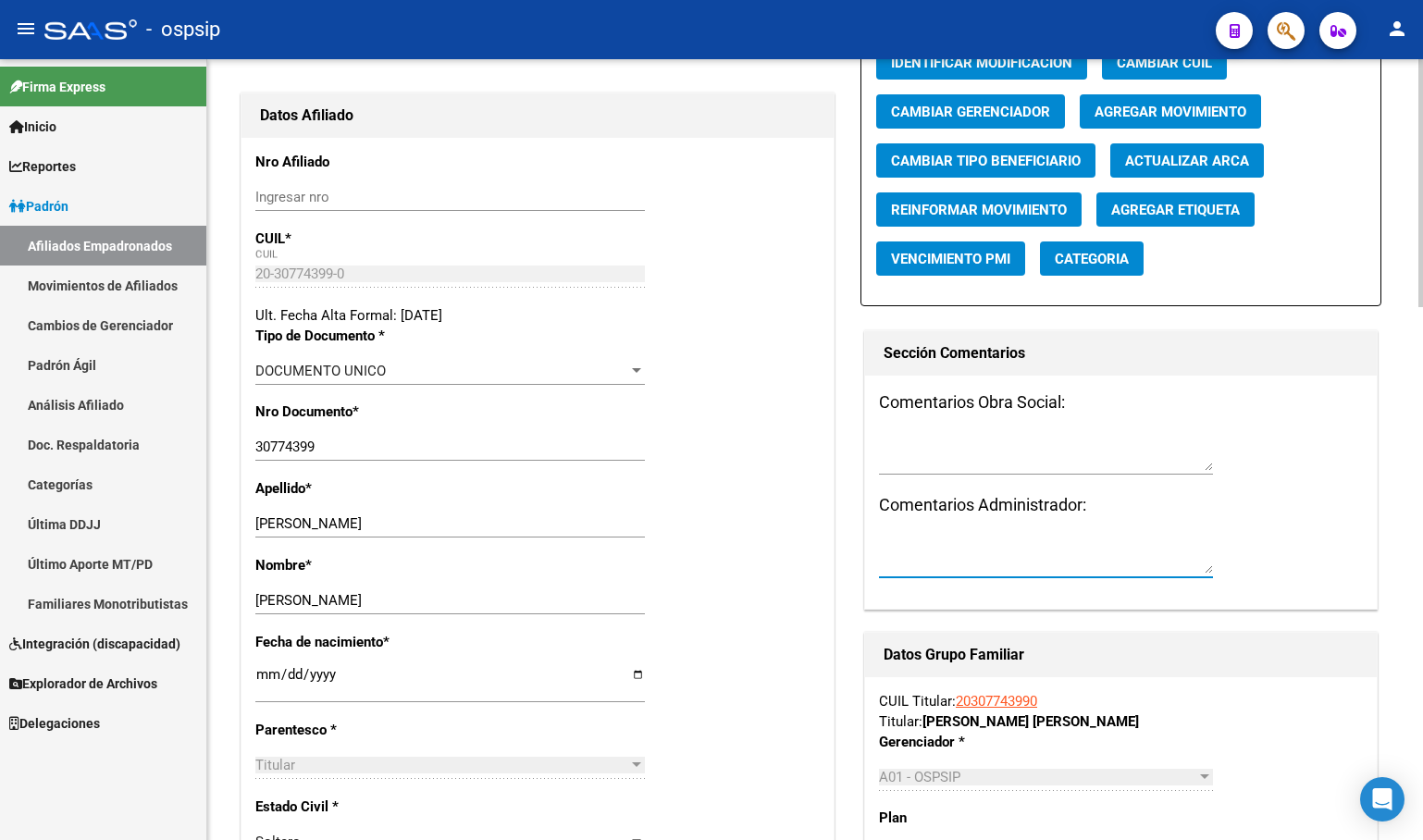
scroll to position [0, 0]
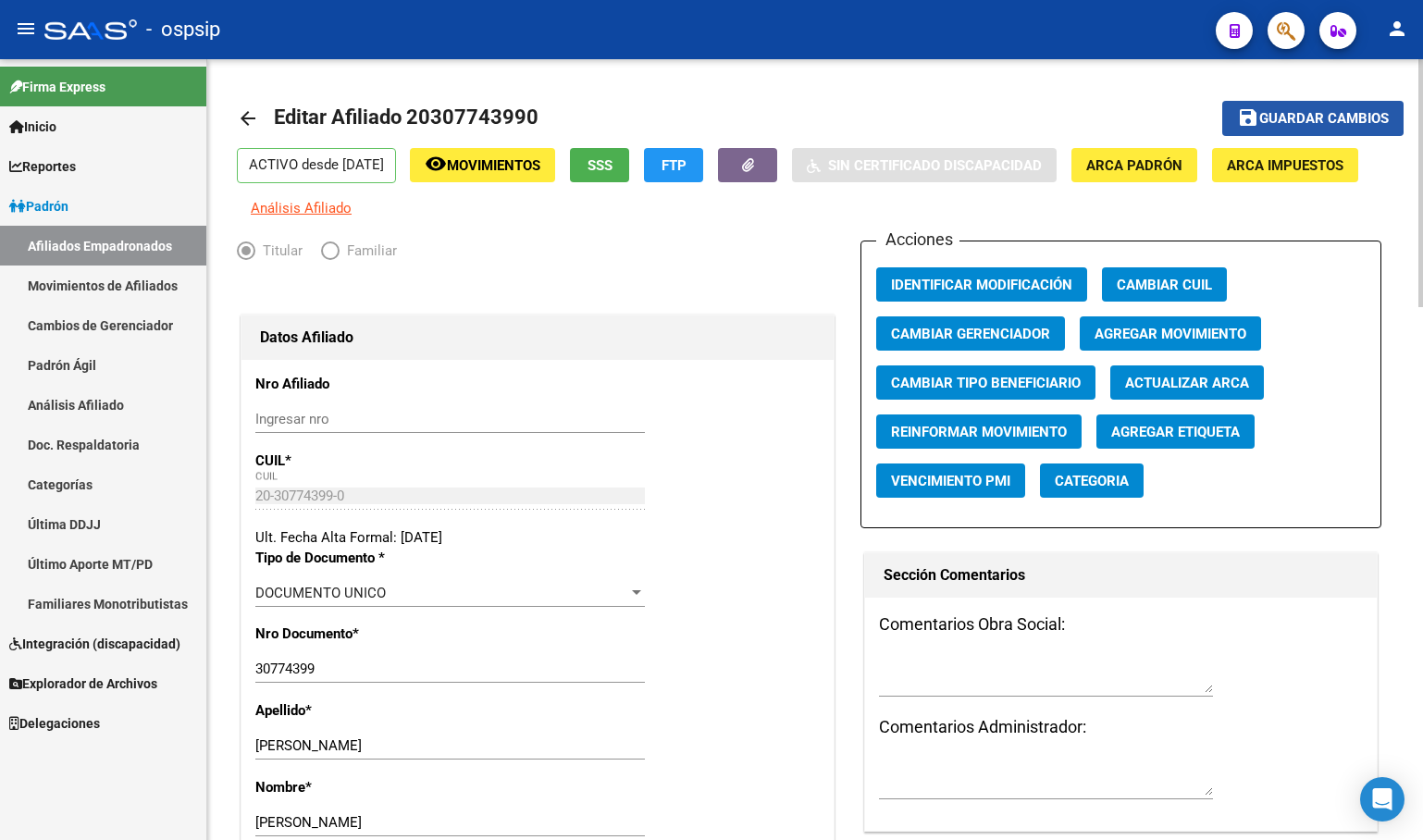
click at [1306, 116] on span "Guardar cambios" at bounding box center [1324, 119] width 130 height 17
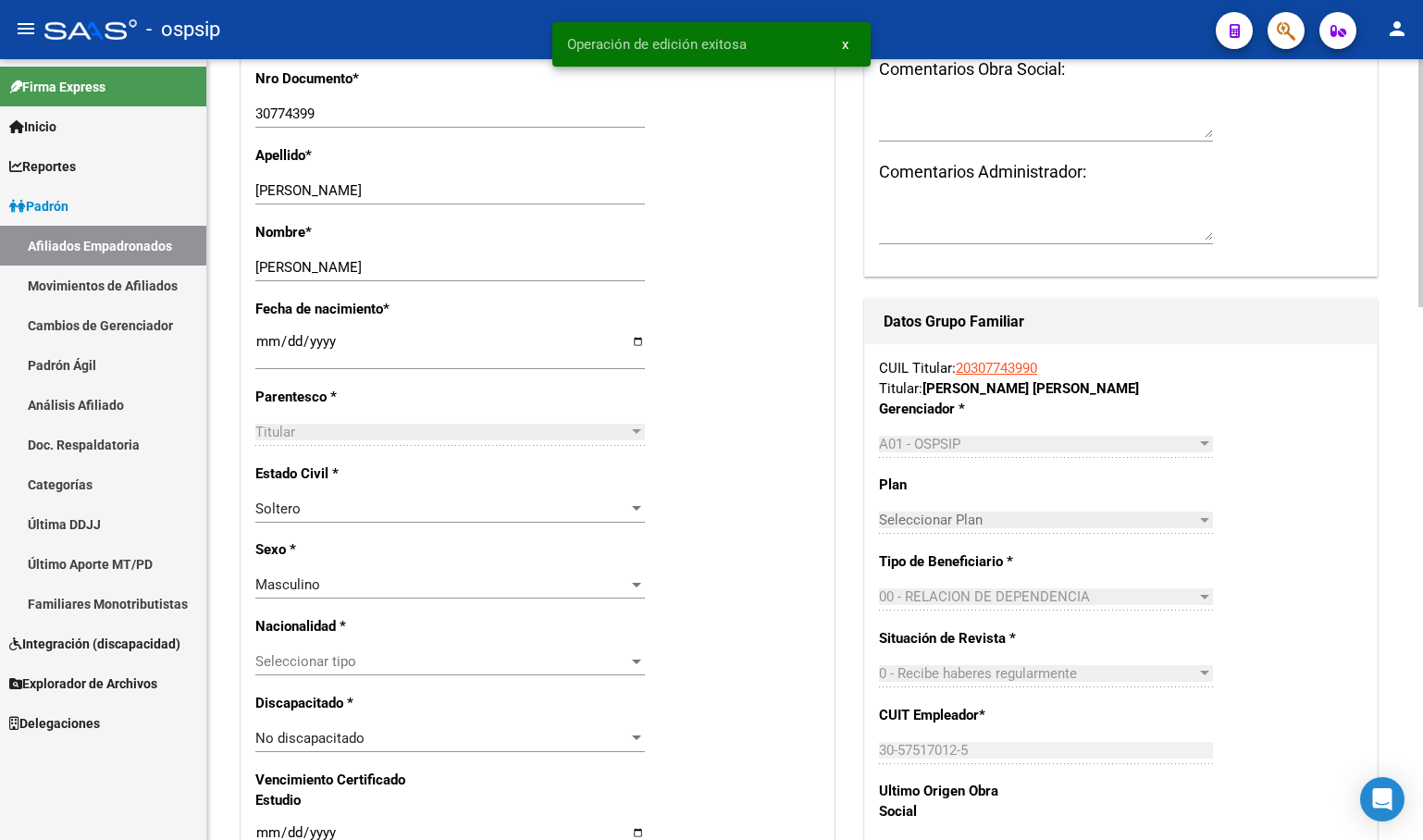
scroll to position [1017, 0]
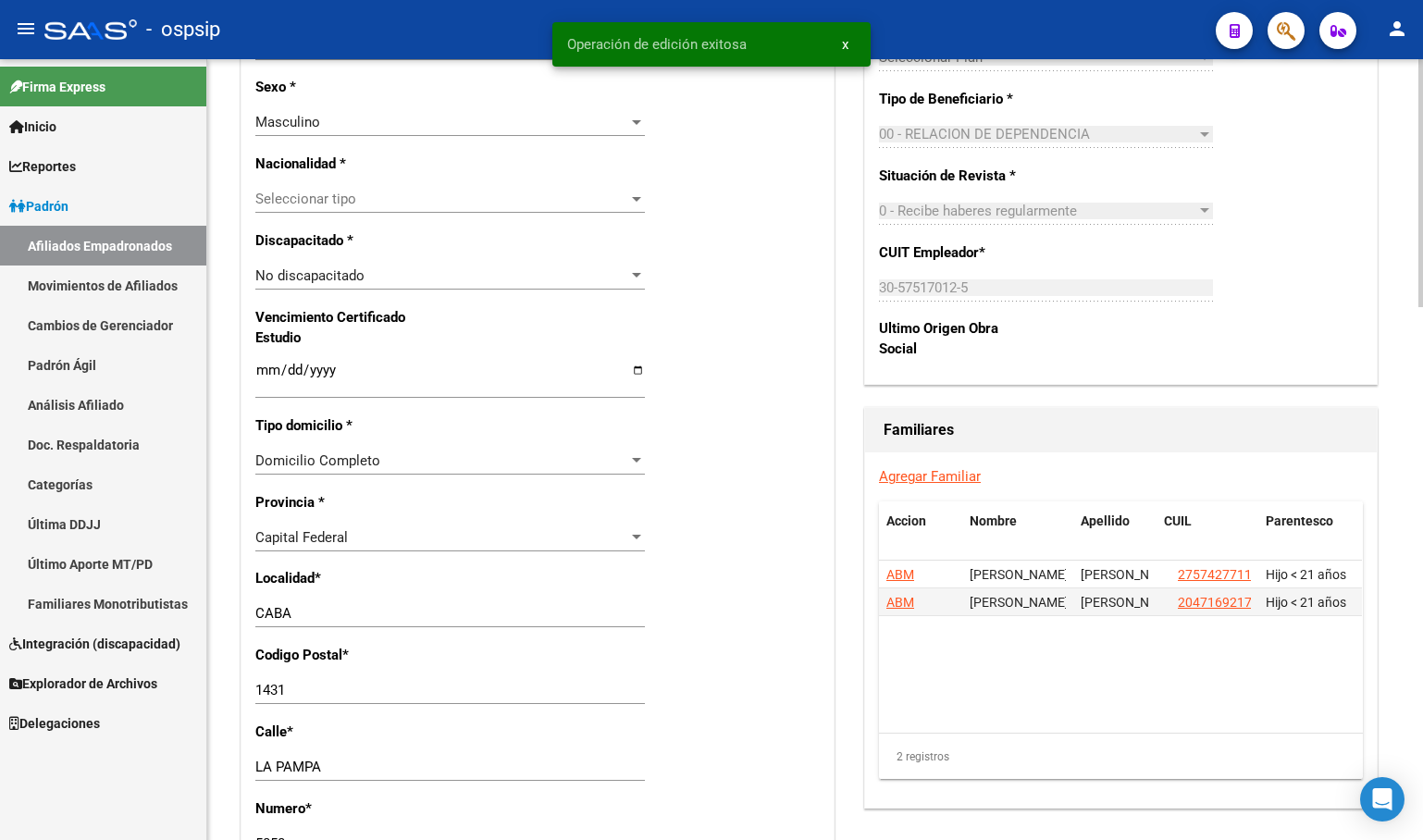
click at [937, 484] on link "Agregar Familiar" at bounding box center [929, 477] width 101 height 17
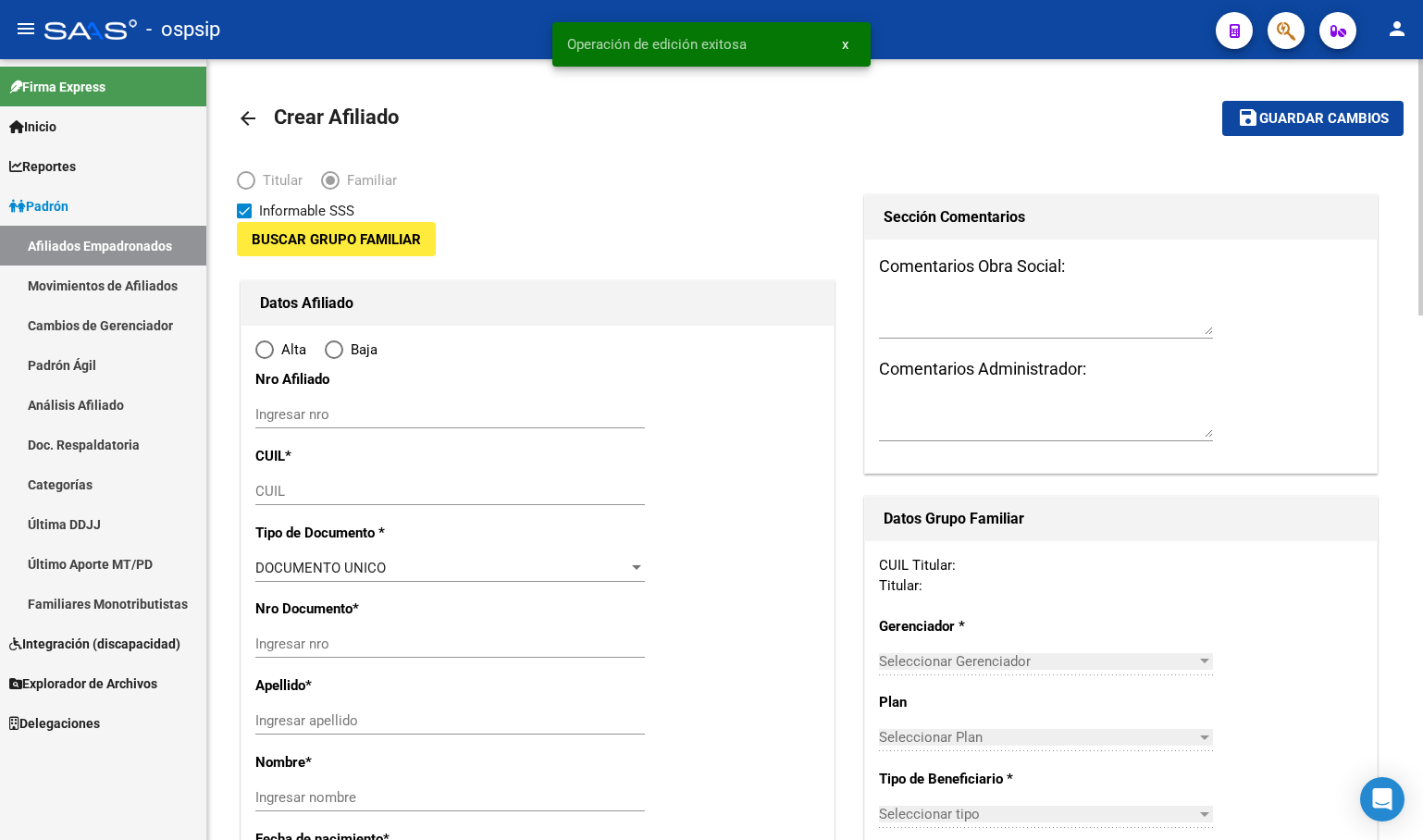
type input "30-57517012-5"
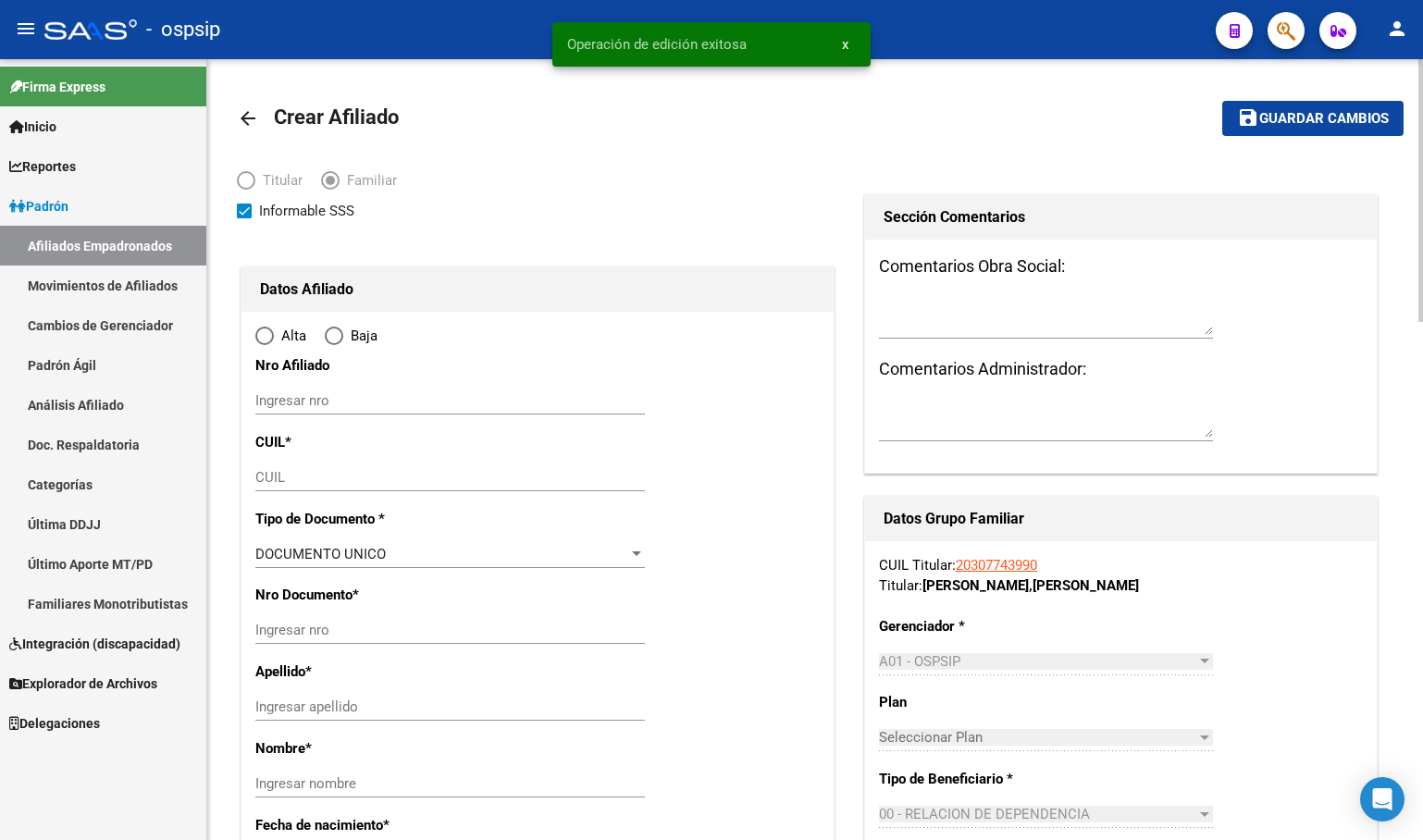
type input "CABA"
type input "1431"
type input "LA PAMPA"
type input "5858"
radio input "true"
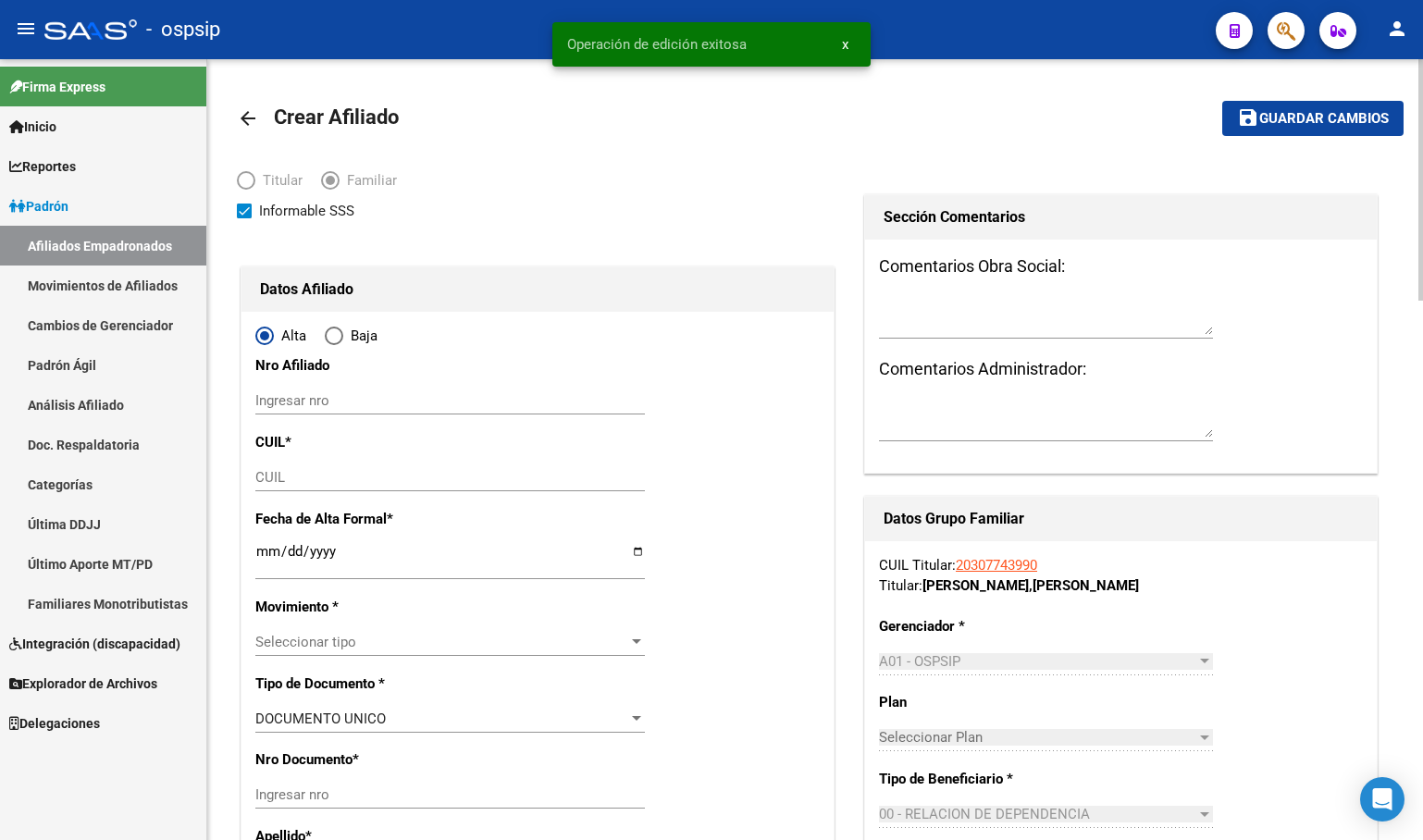
type input "30-57517012-5"
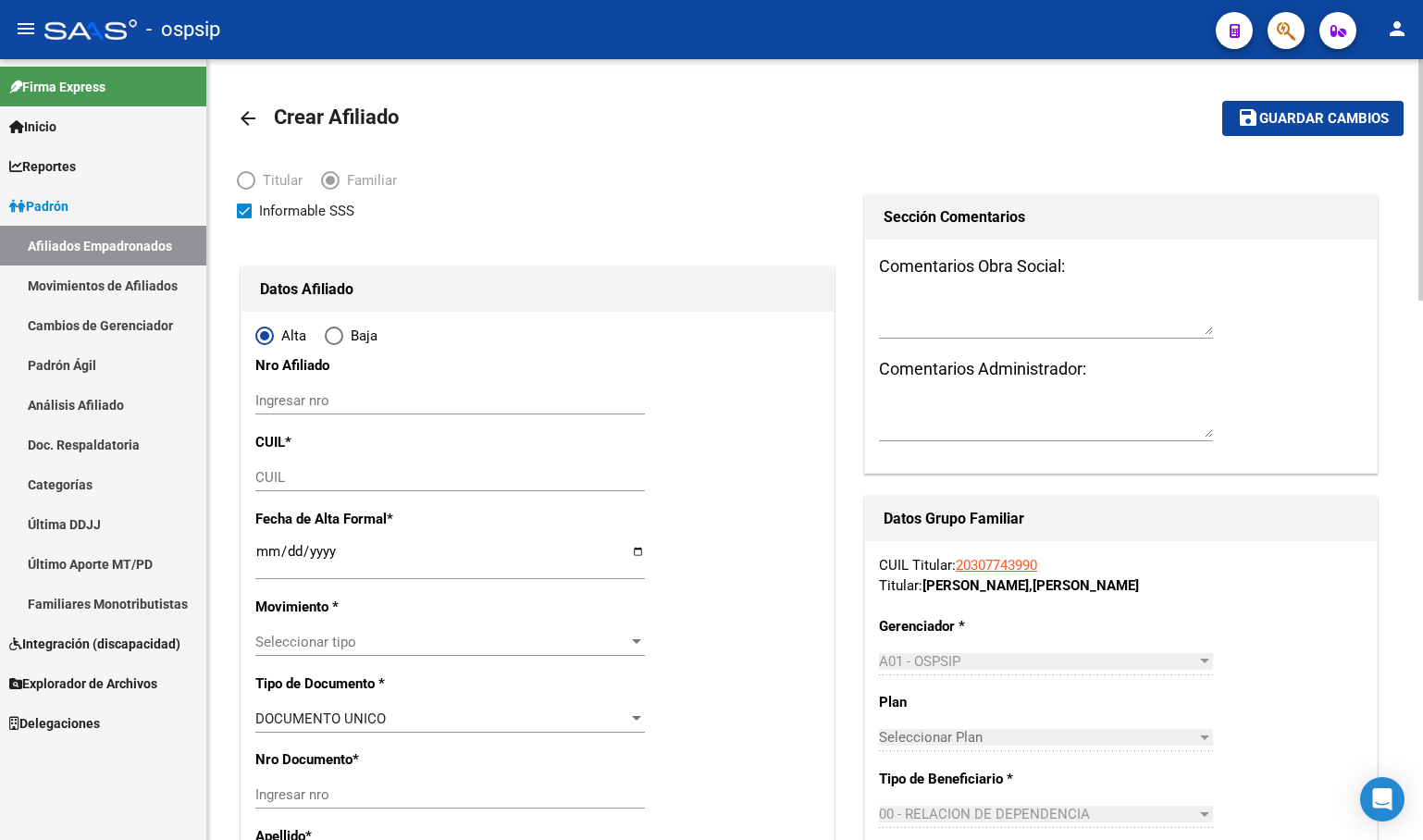
click at [282, 480] on input "CUIL" at bounding box center [450, 478] width 390 height 17
type input "27-70810591-6"
type input "70810591"
type input "LUGONES"
type input "CIELO CATALINA"
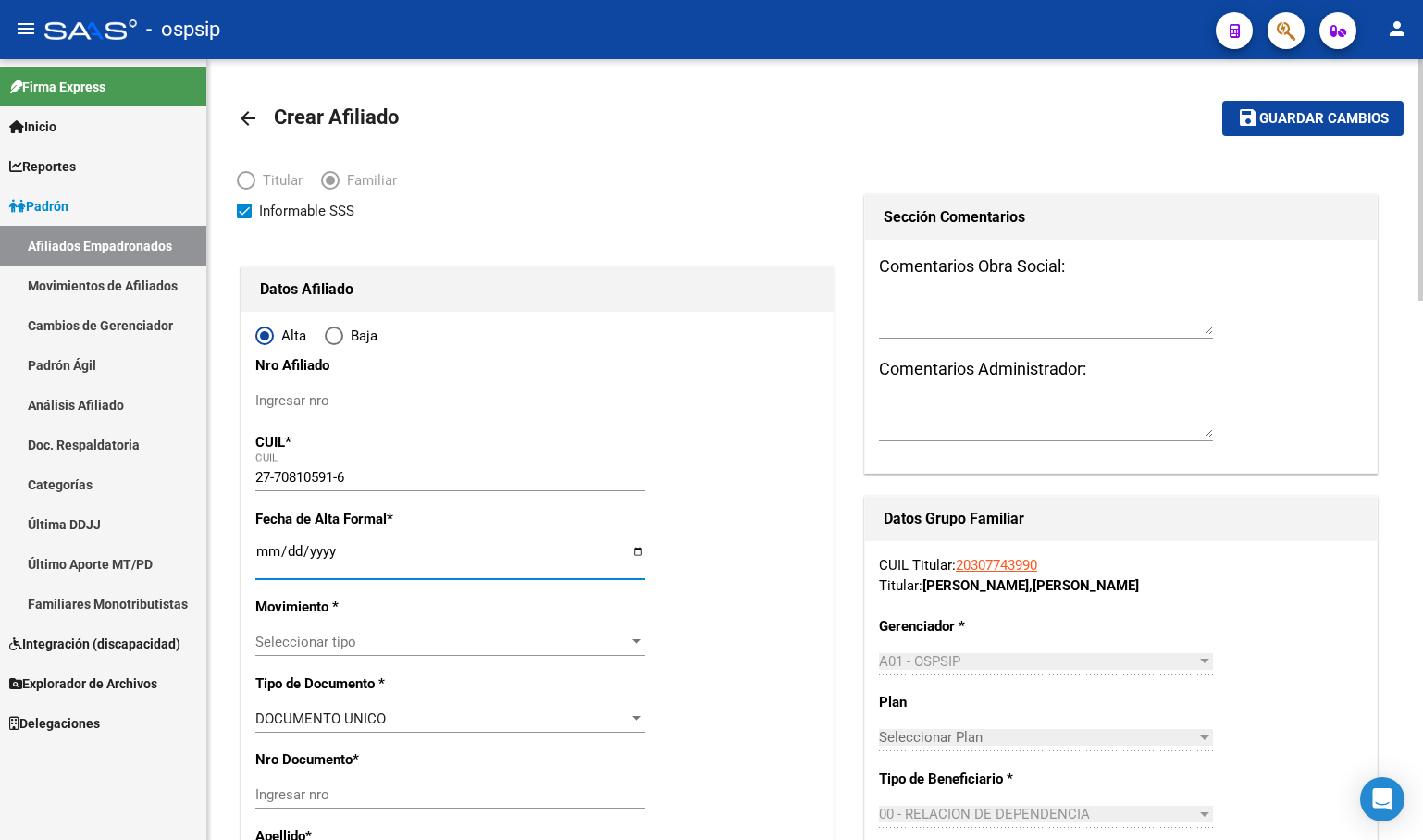
type input "2025-09-19"
type input "LANUS OESTE"
type input "1824"
type input "[GEOGRAPHIC_DATA]"
type input "3835"
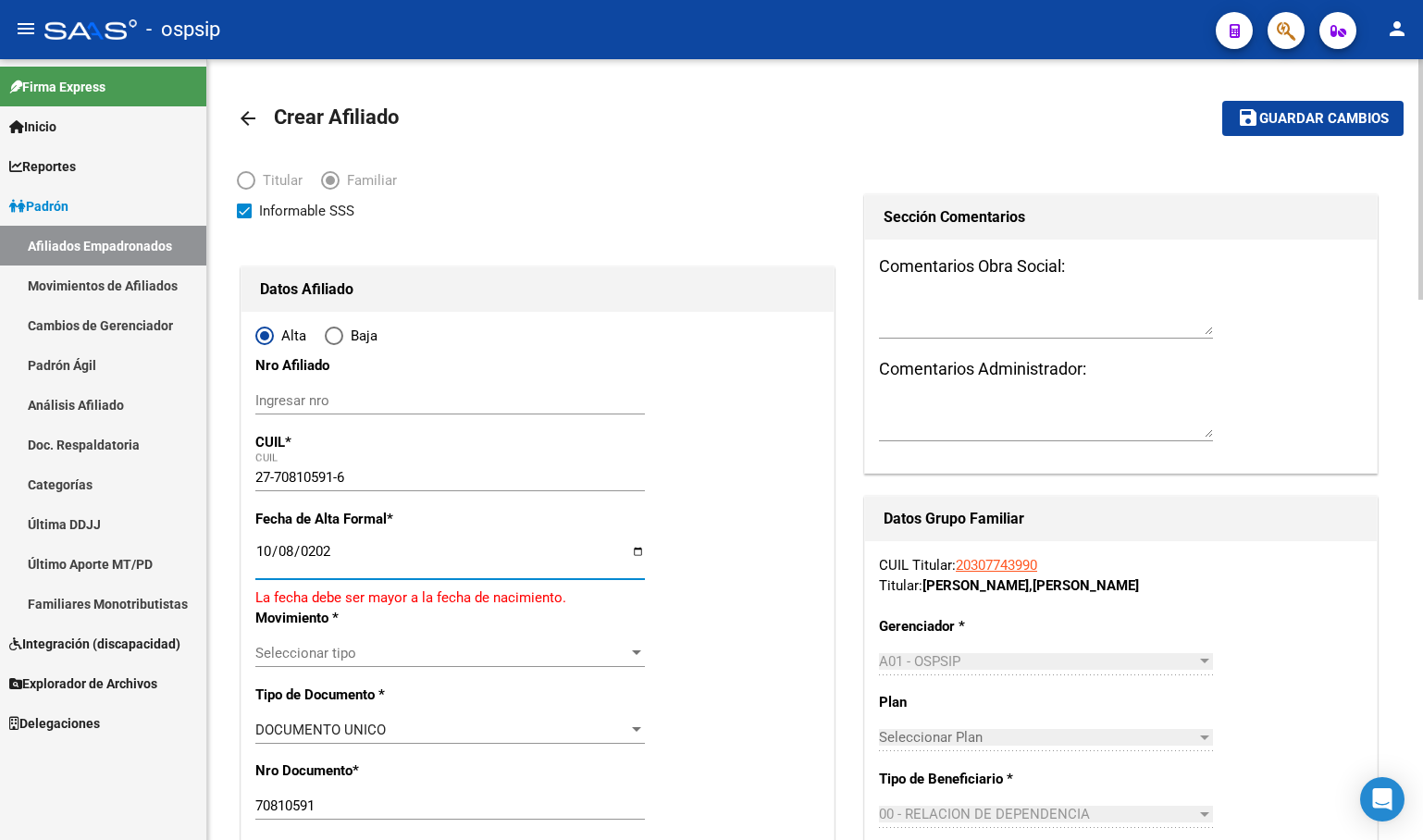
type input "[DATE]"
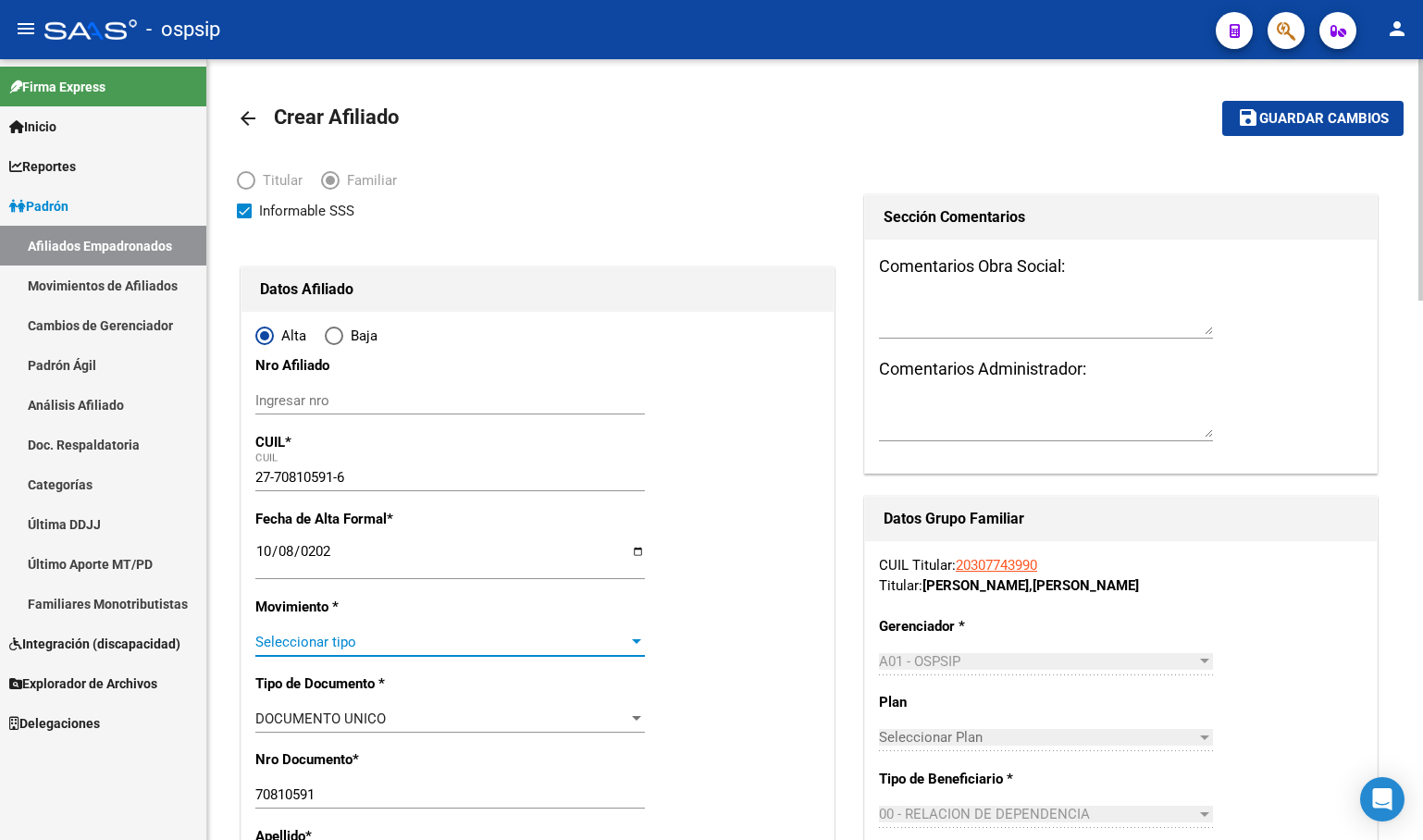
click at [271, 654] on div "Seleccionar tipo Seleccionar tipo" at bounding box center [450, 642] width 390 height 28
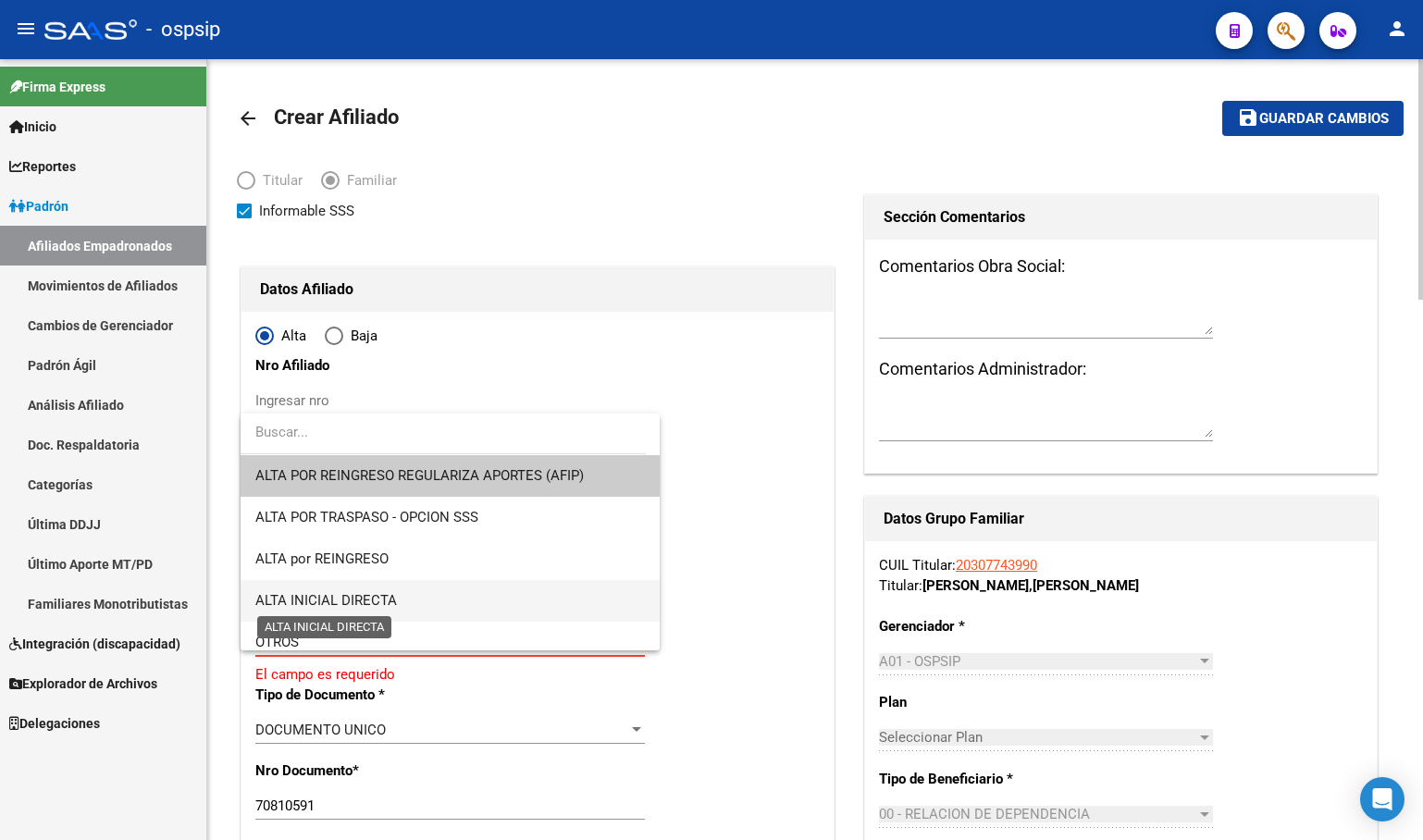
click at [350, 597] on span "ALTA INICIAL DIRECTA" at bounding box center [326, 601] width 142 height 17
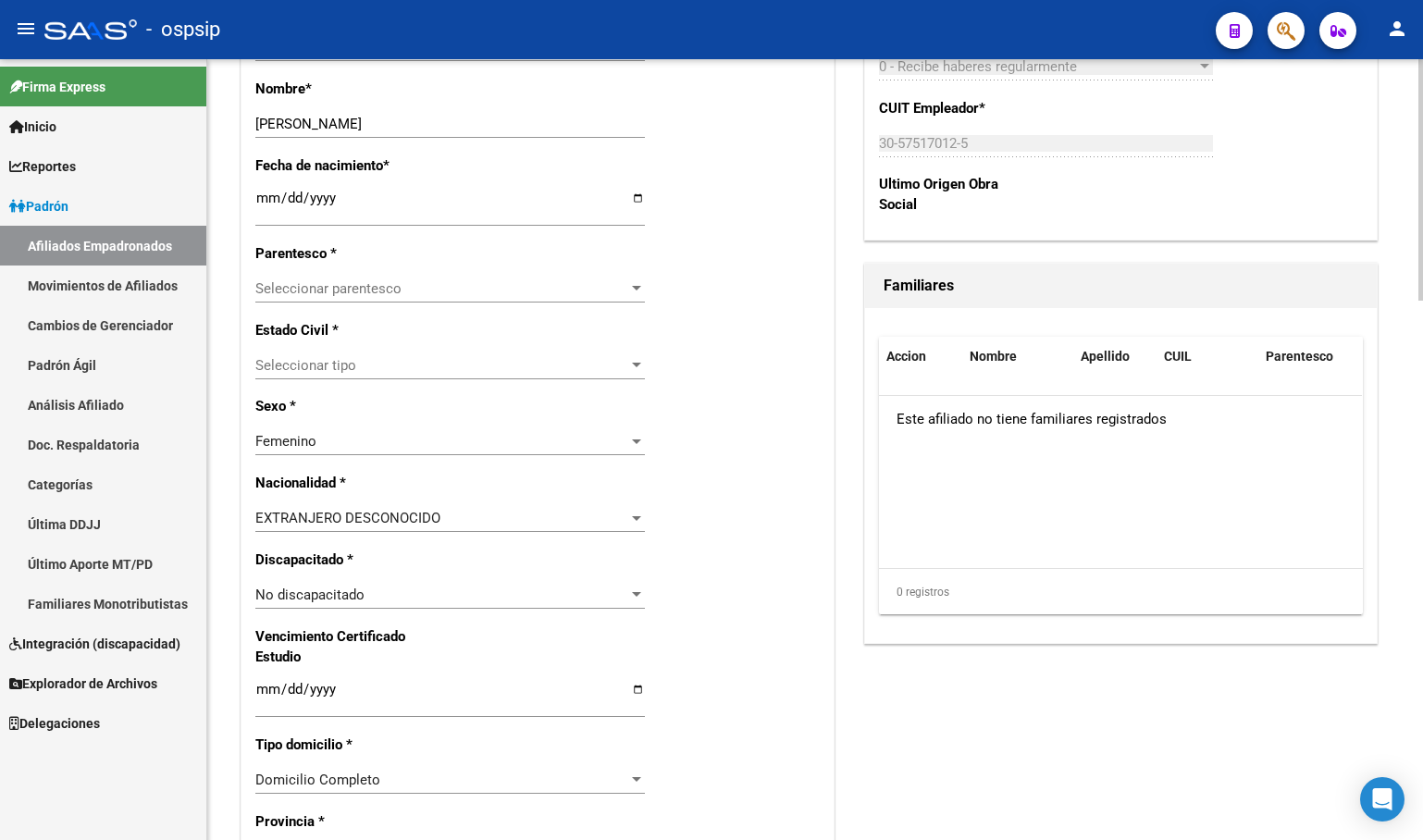
scroll to position [832, 0]
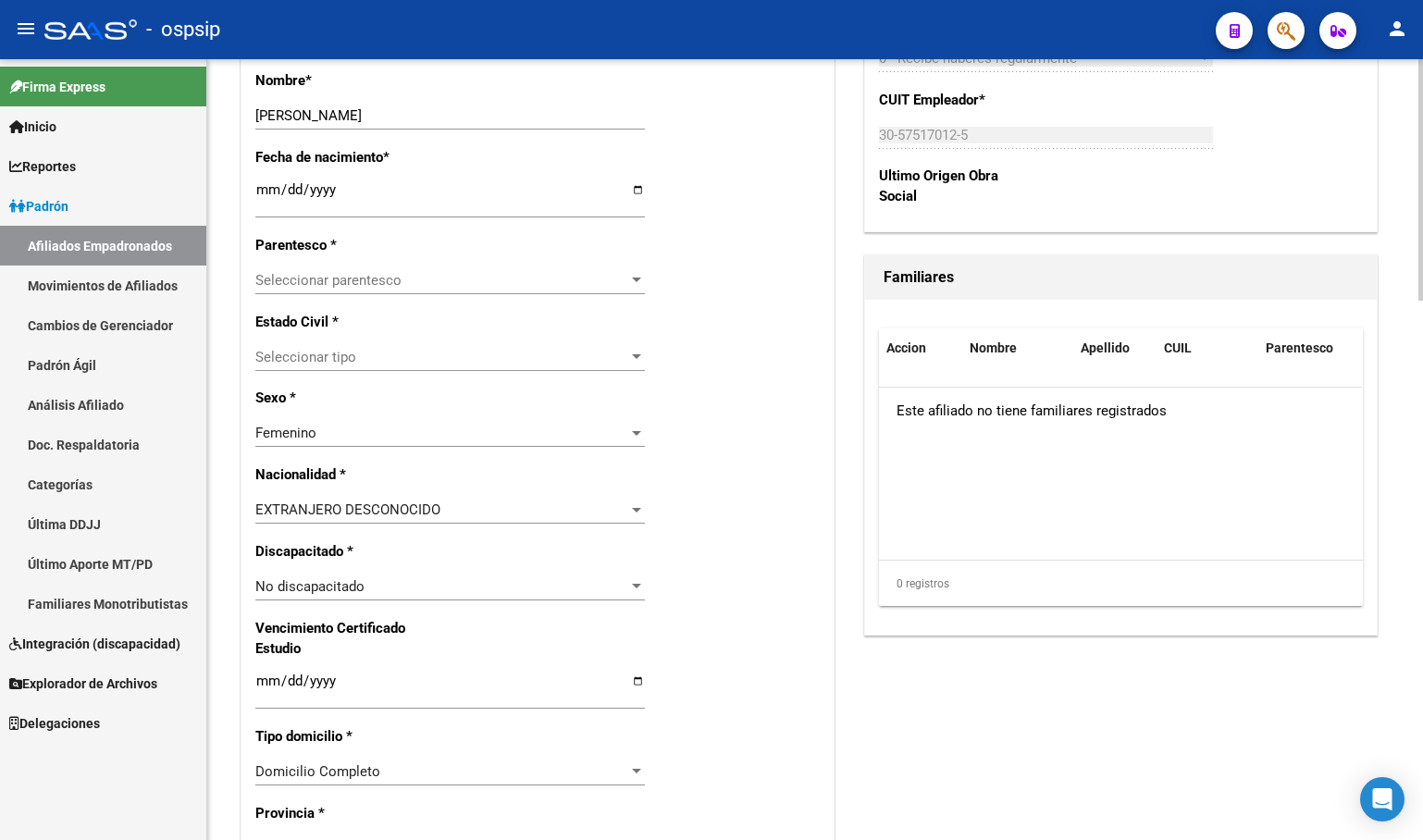
click at [286, 272] on span "Seleccionar parentesco" at bounding box center [441, 281] width 373 height 17
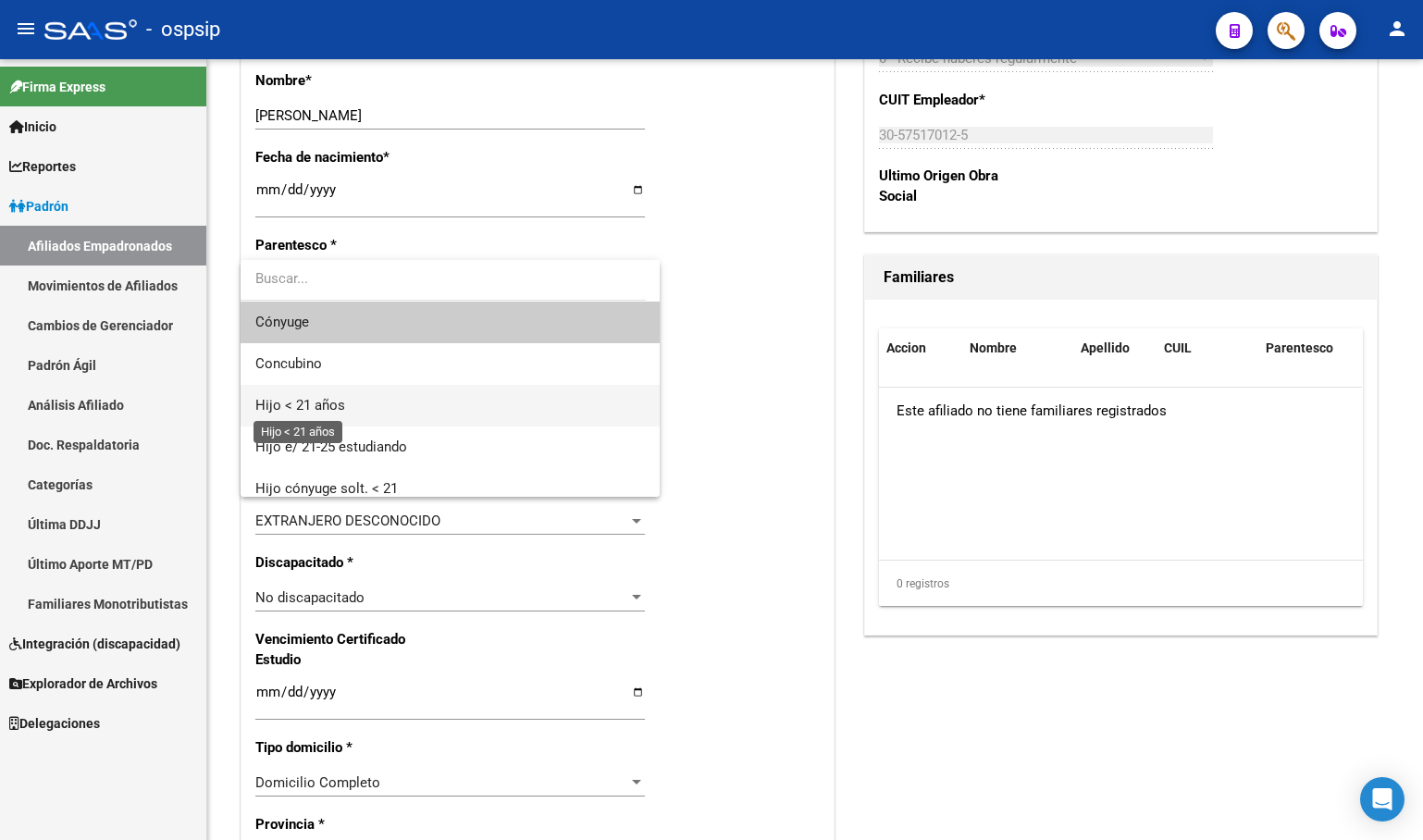
click at [320, 404] on span "Hijo < 21 años" at bounding box center [300, 405] width 90 height 17
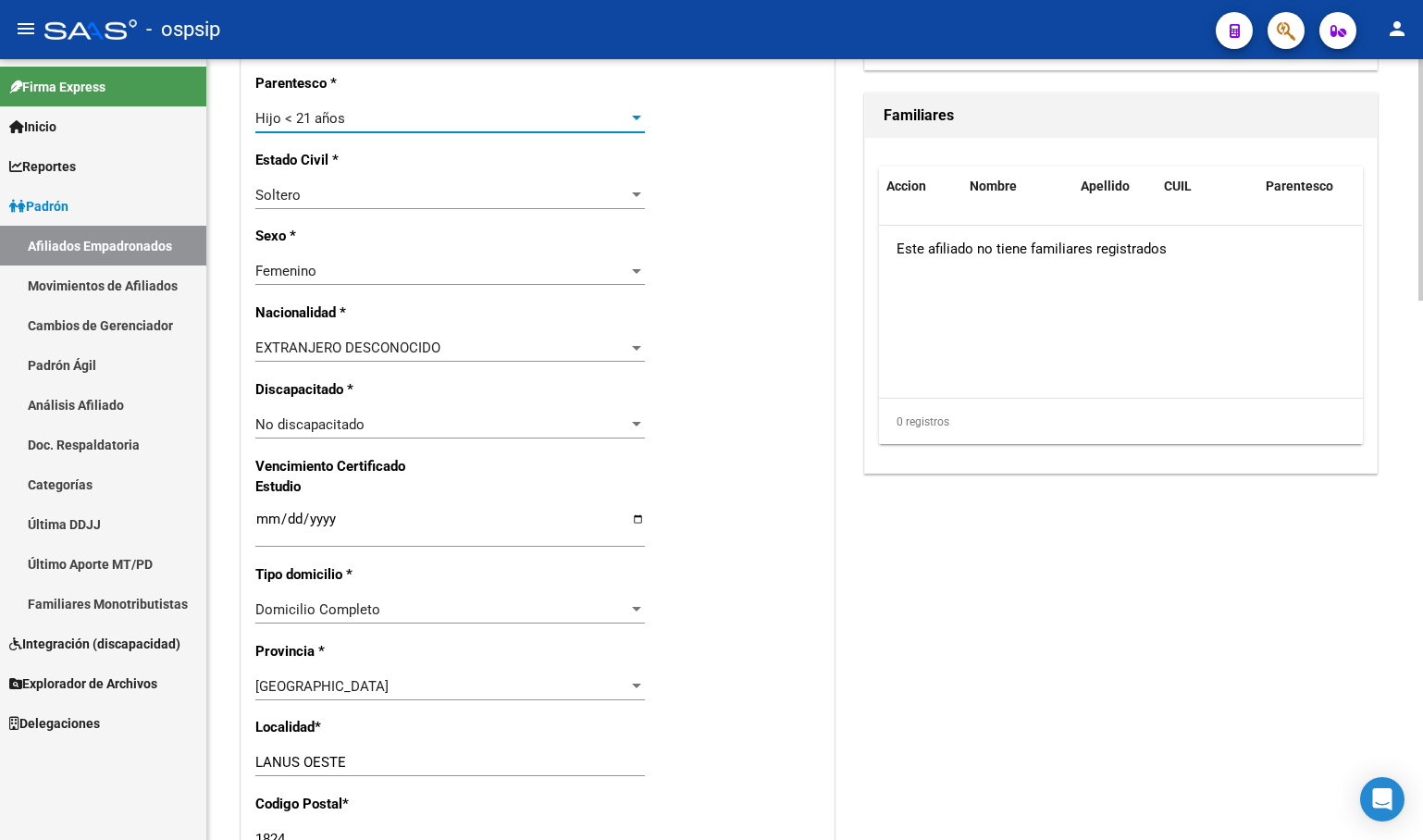
scroll to position [1017, 0]
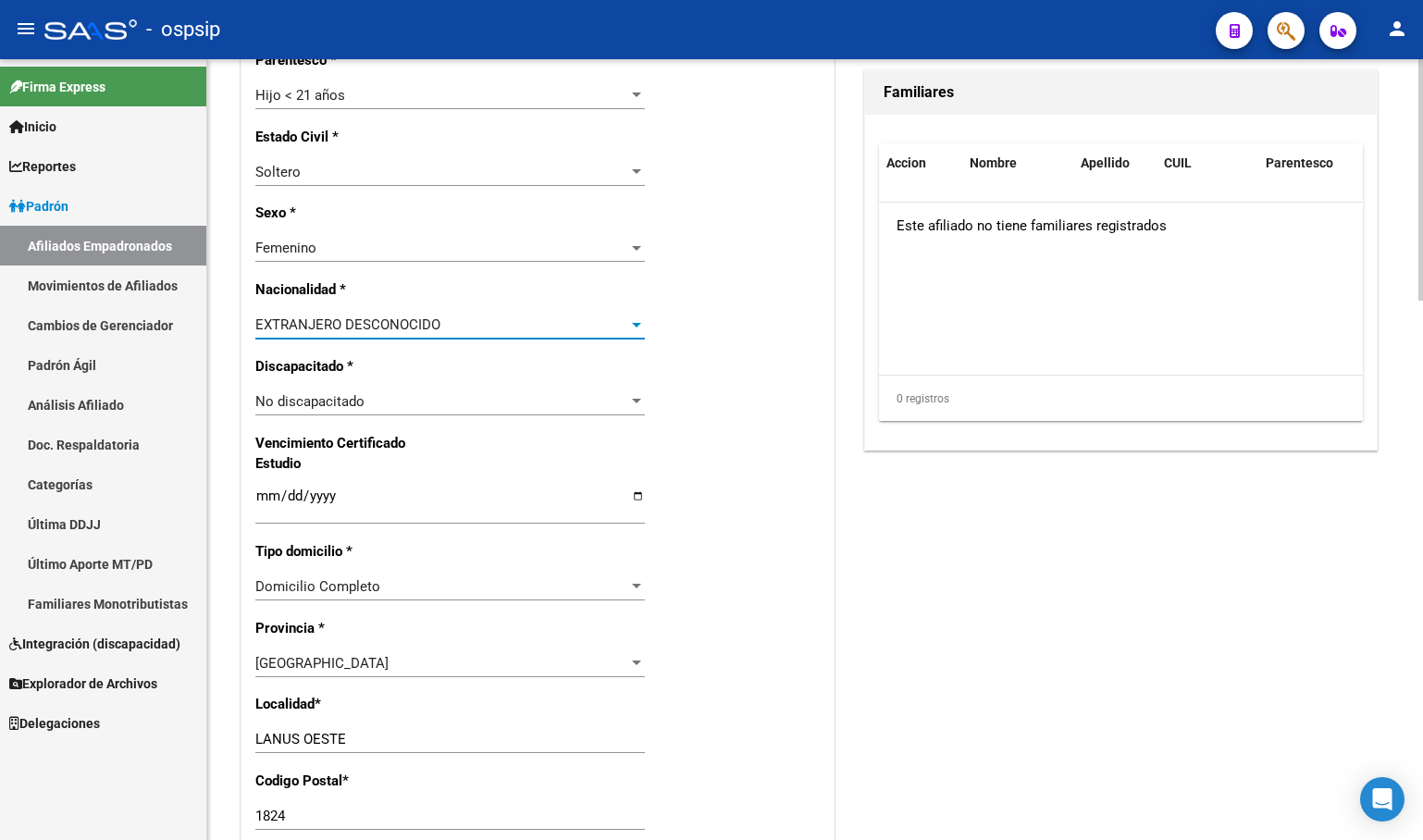
drag, startPoint x: 479, startPoint y: 328, endPoint x: 225, endPoint y: 325, distance: 254.0
click at [227, 326] on div "arrow_back Crear Afiliado save Guardar cambios Titular Familiar Informable SSS …" at bounding box center [815, 304] width 1216 height 2526
click at [379, 333] on div "[PERSON_NAME][GEOGRAPHIC_DATA]" at bounding box center [441, 325] width 373 height 17
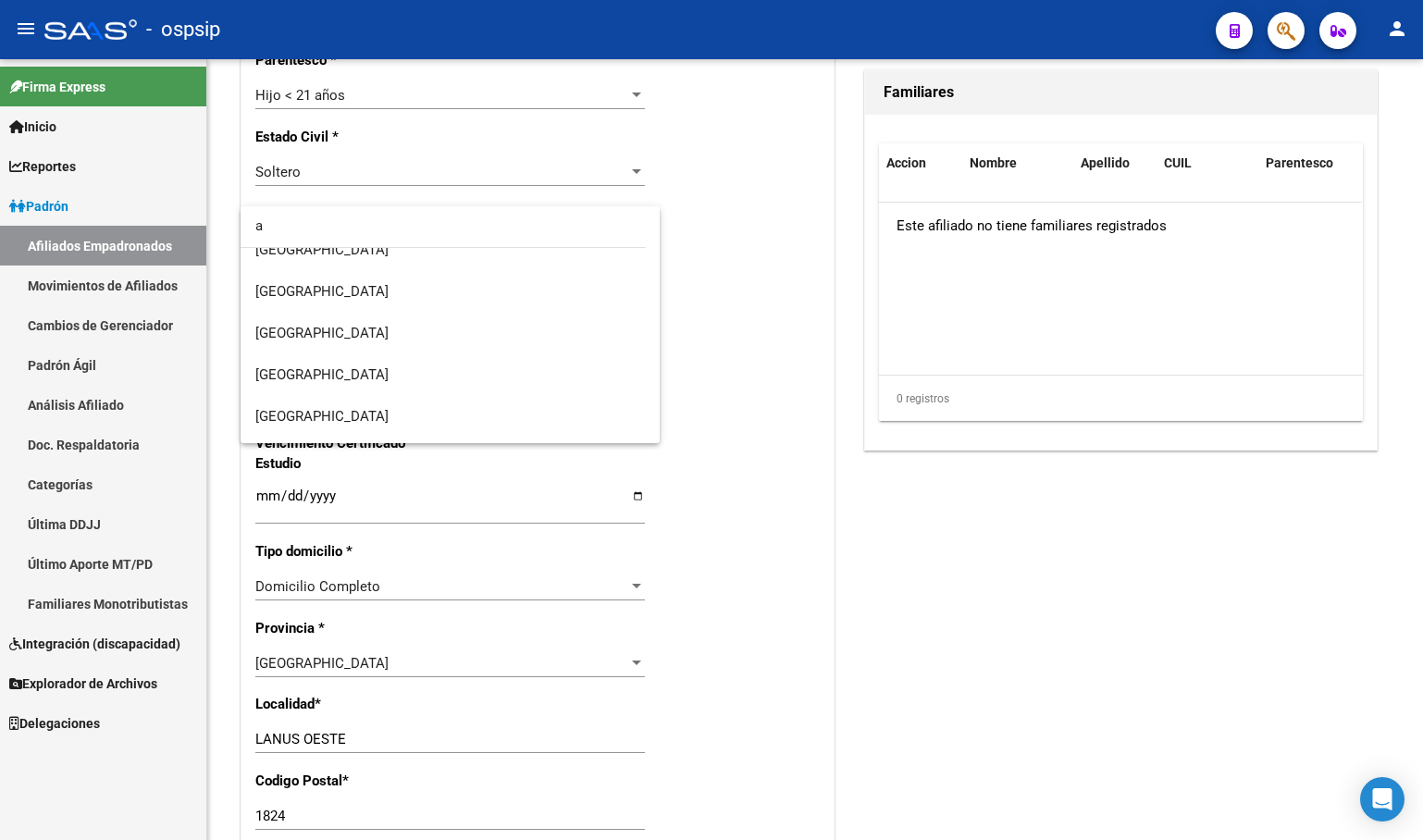
scroll to position [0, 0]
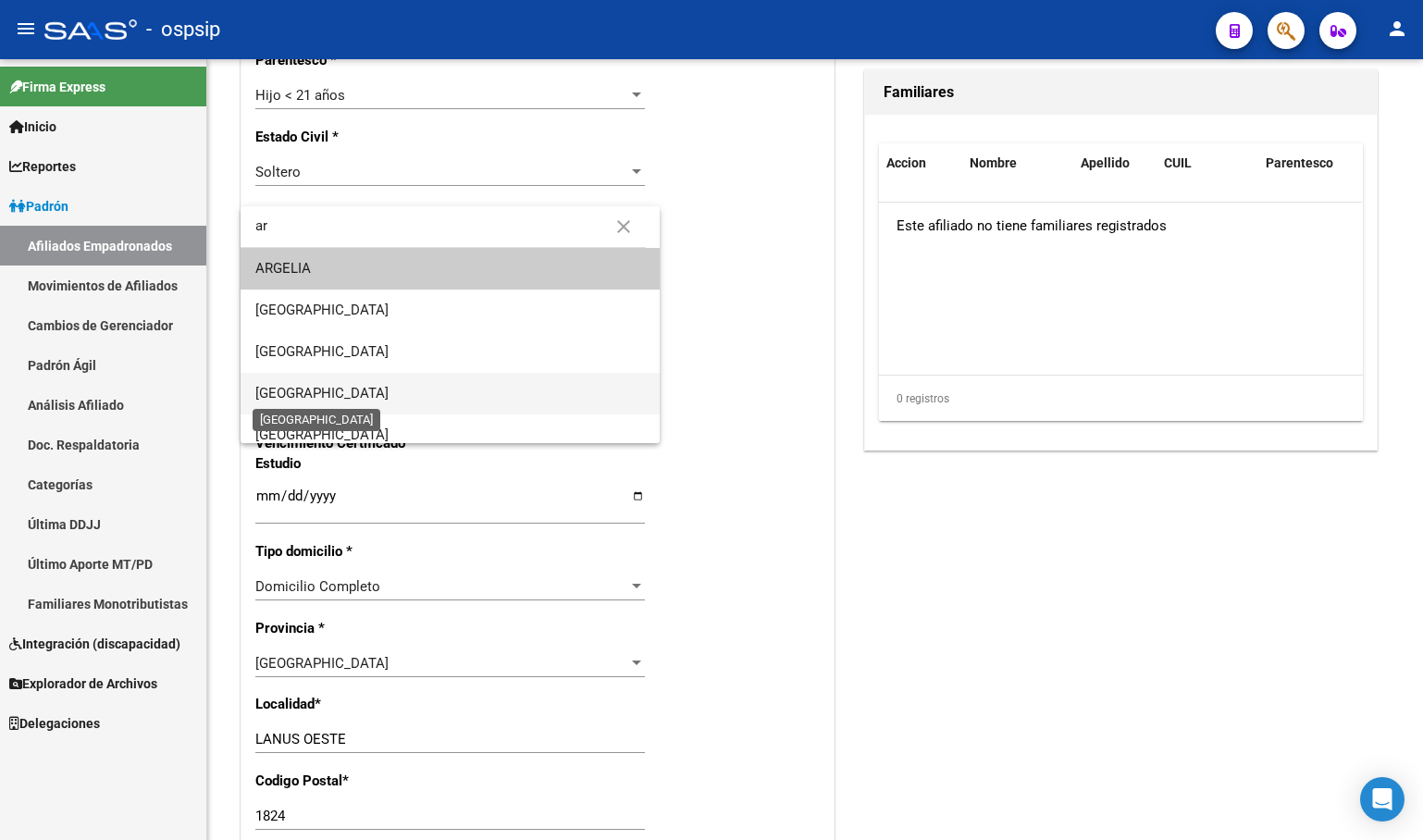
type input "ar"
click at [303, 393] on span "[GEOGRAPHIC_DATA]" at bounding box center [322, 393] width 133 height 17
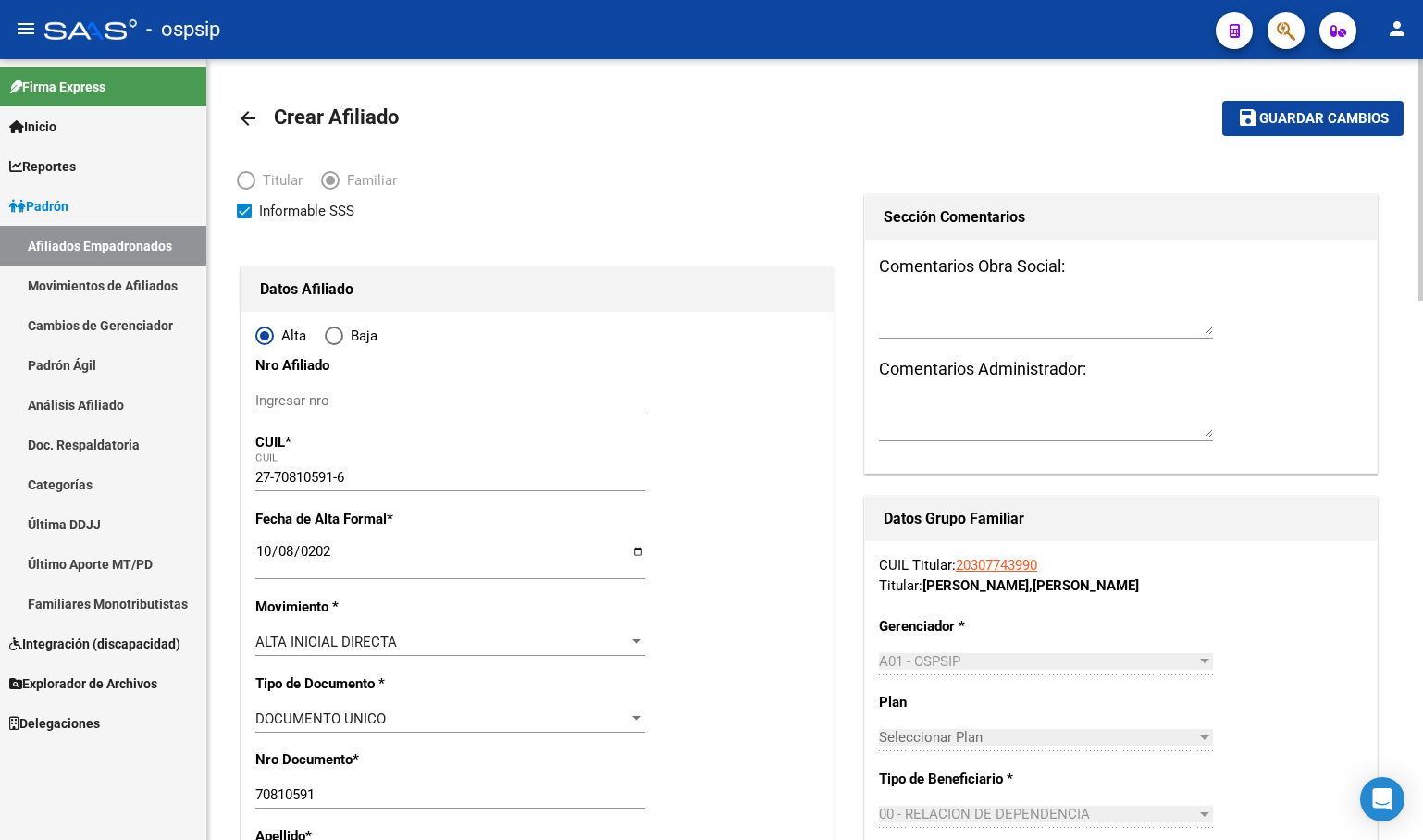
drag, startPoint x: 1295, startPoint y: 109, endPoint x: 1123, endPoint y: 252, distance: 223.7
click at [1293, 110] on span "save Guardar cambios" at bounding box center [1313, 117] width 152 height 17
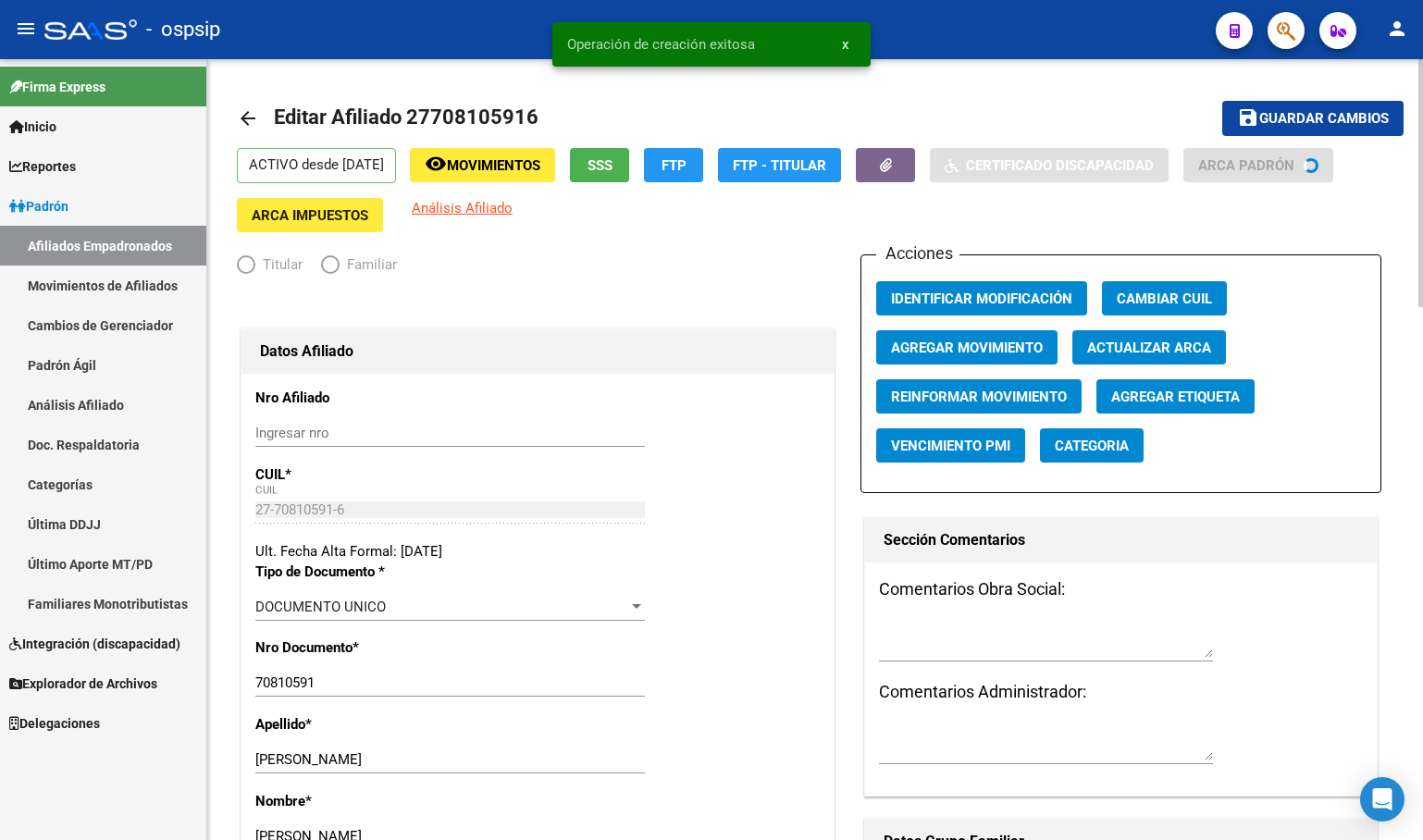
radio input "true"
type input "30-57517012-5"
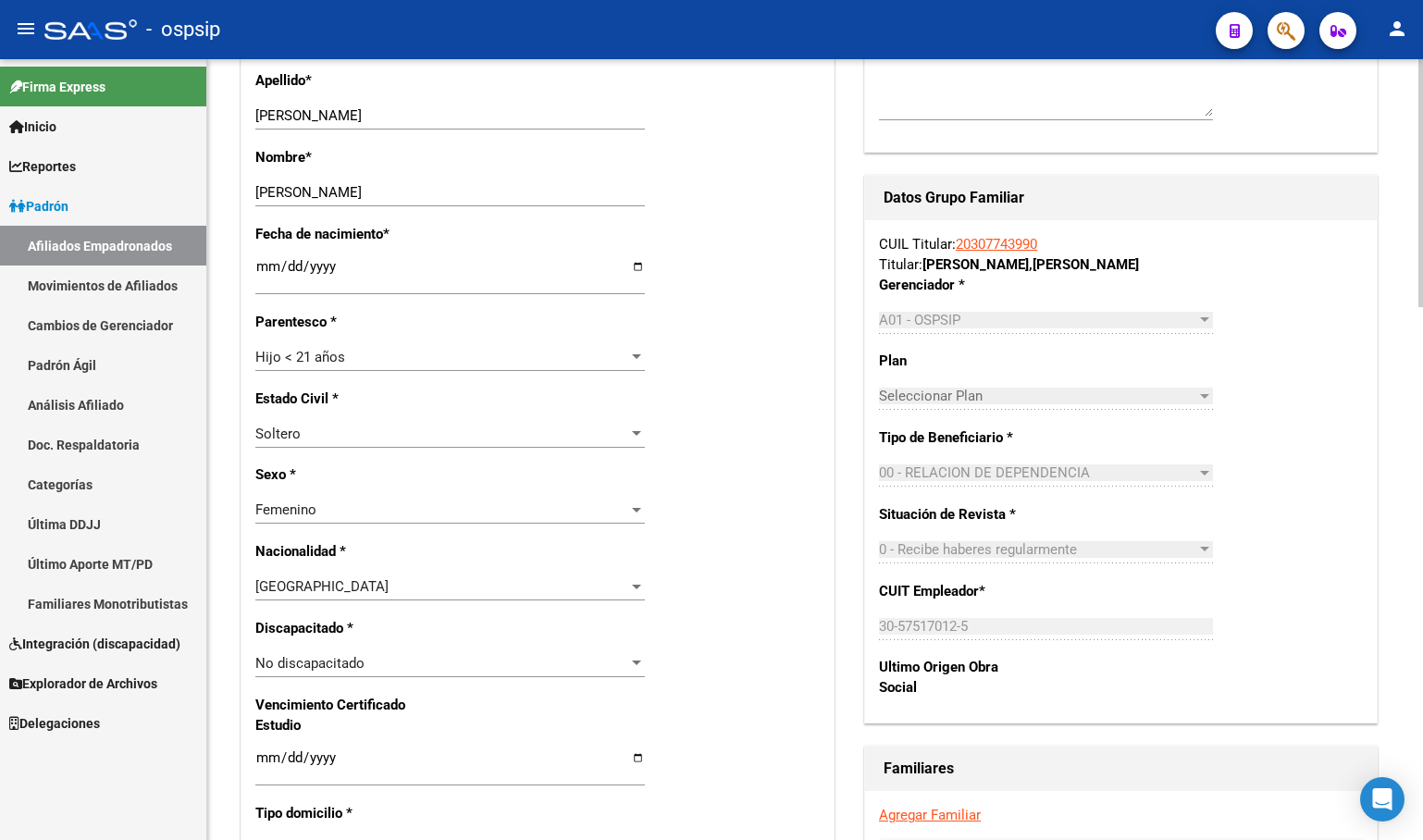
scroll to position [370, 0]
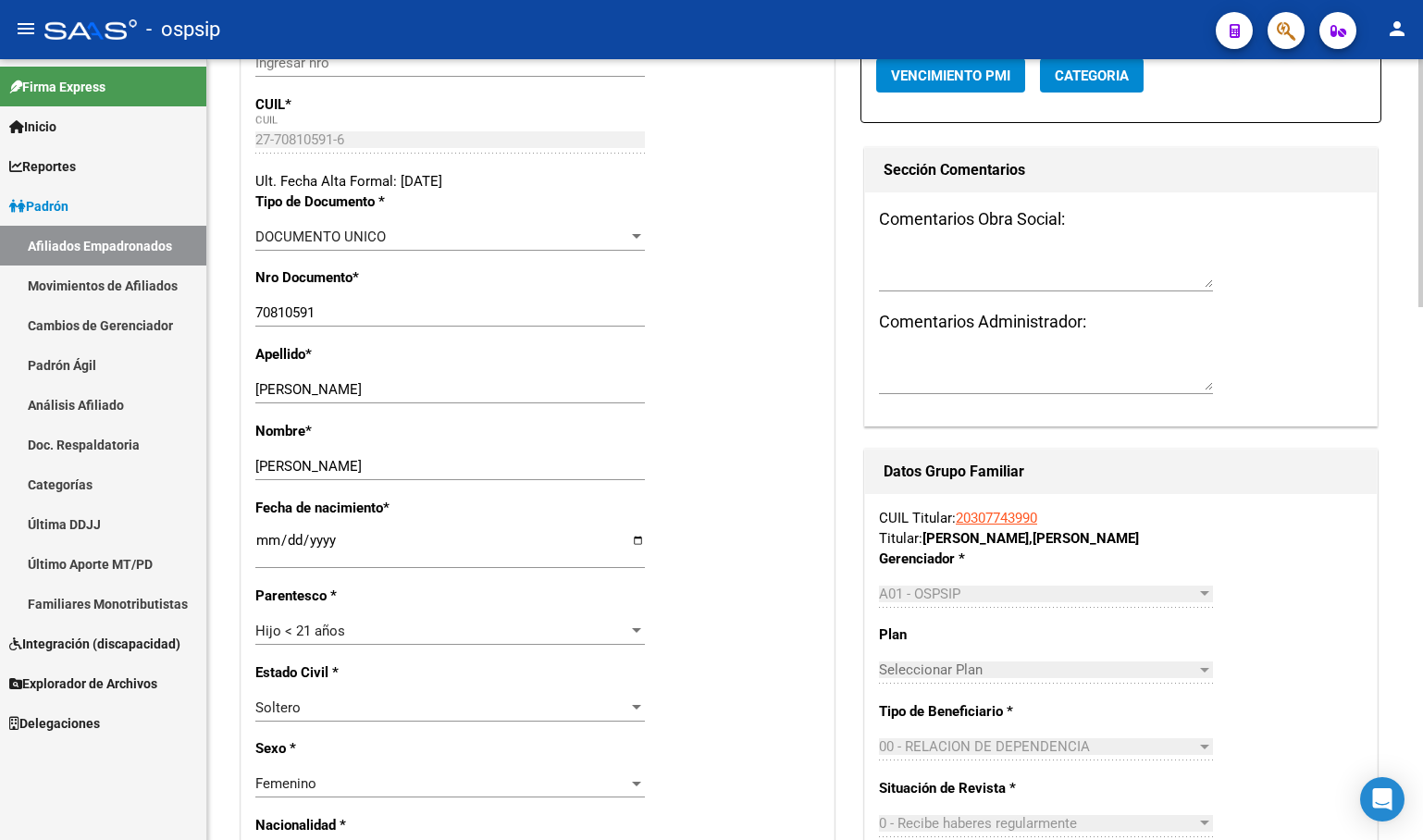
click at [458, 364] on div "Apellido * LUGONES Ingresar apellido" at bounding box center [537, 383] width 564 height 77
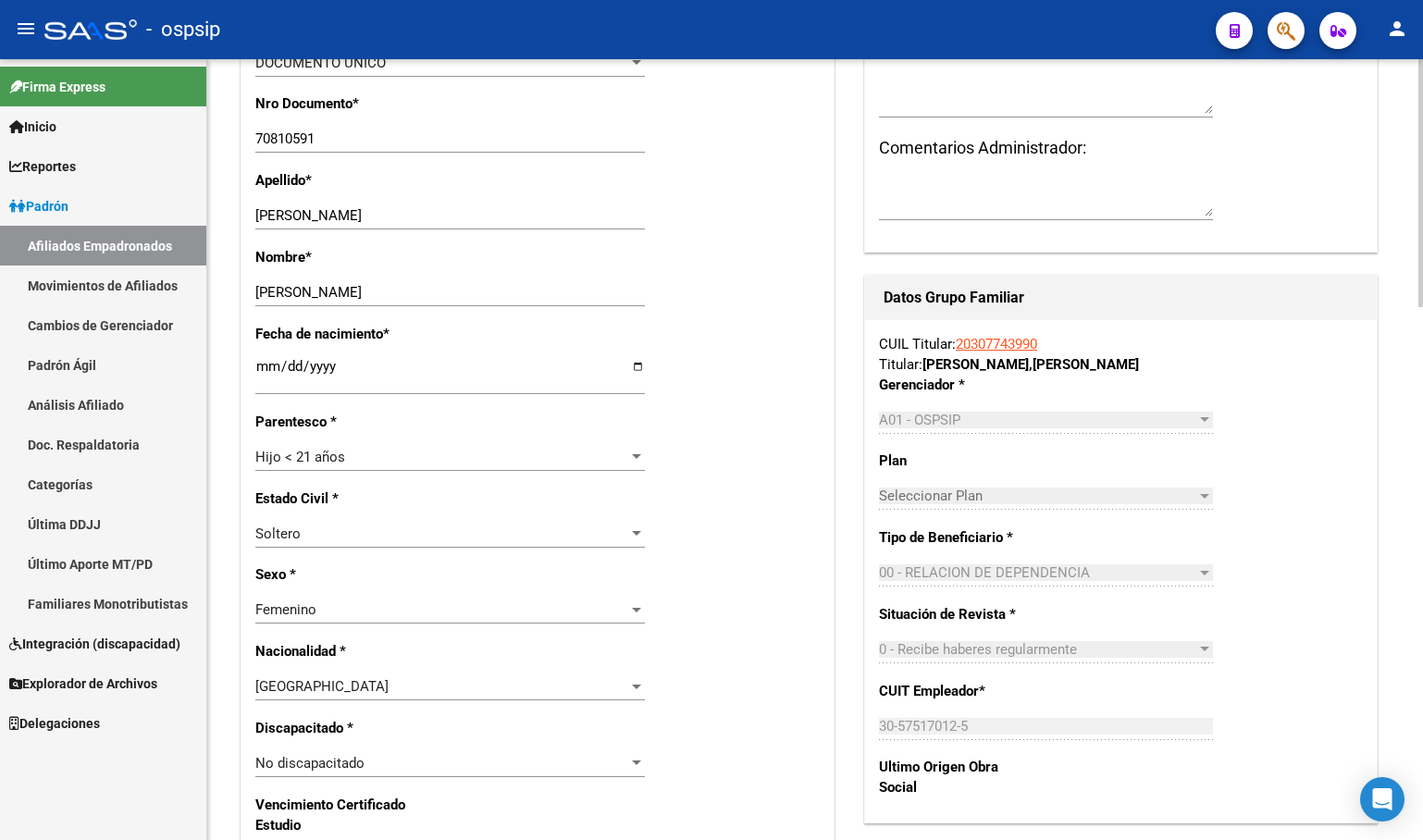
scroll to position [925, 0]
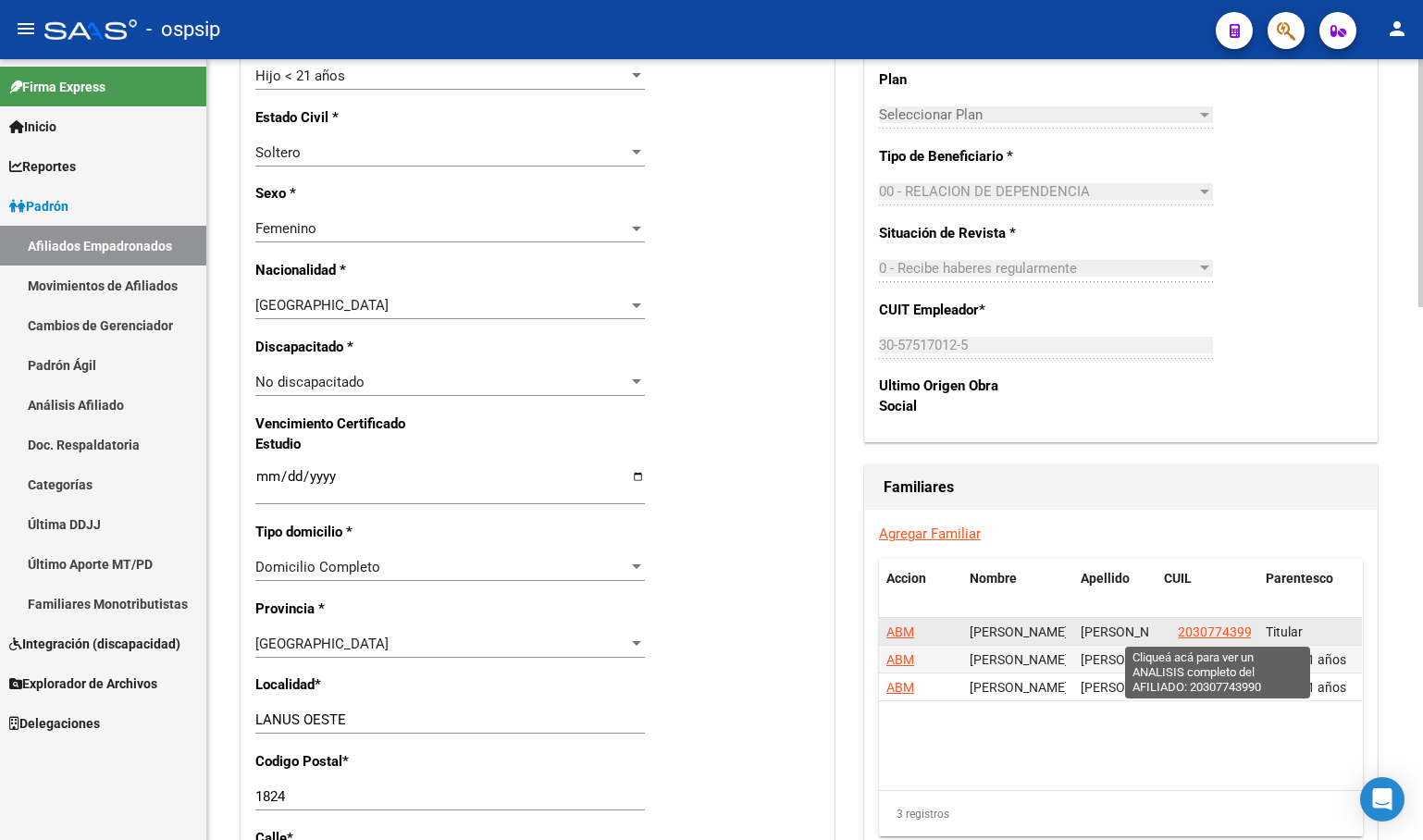
click at [1206, 624] on span "20307743990" at bounding box center [1218, 632] width 82 height 15
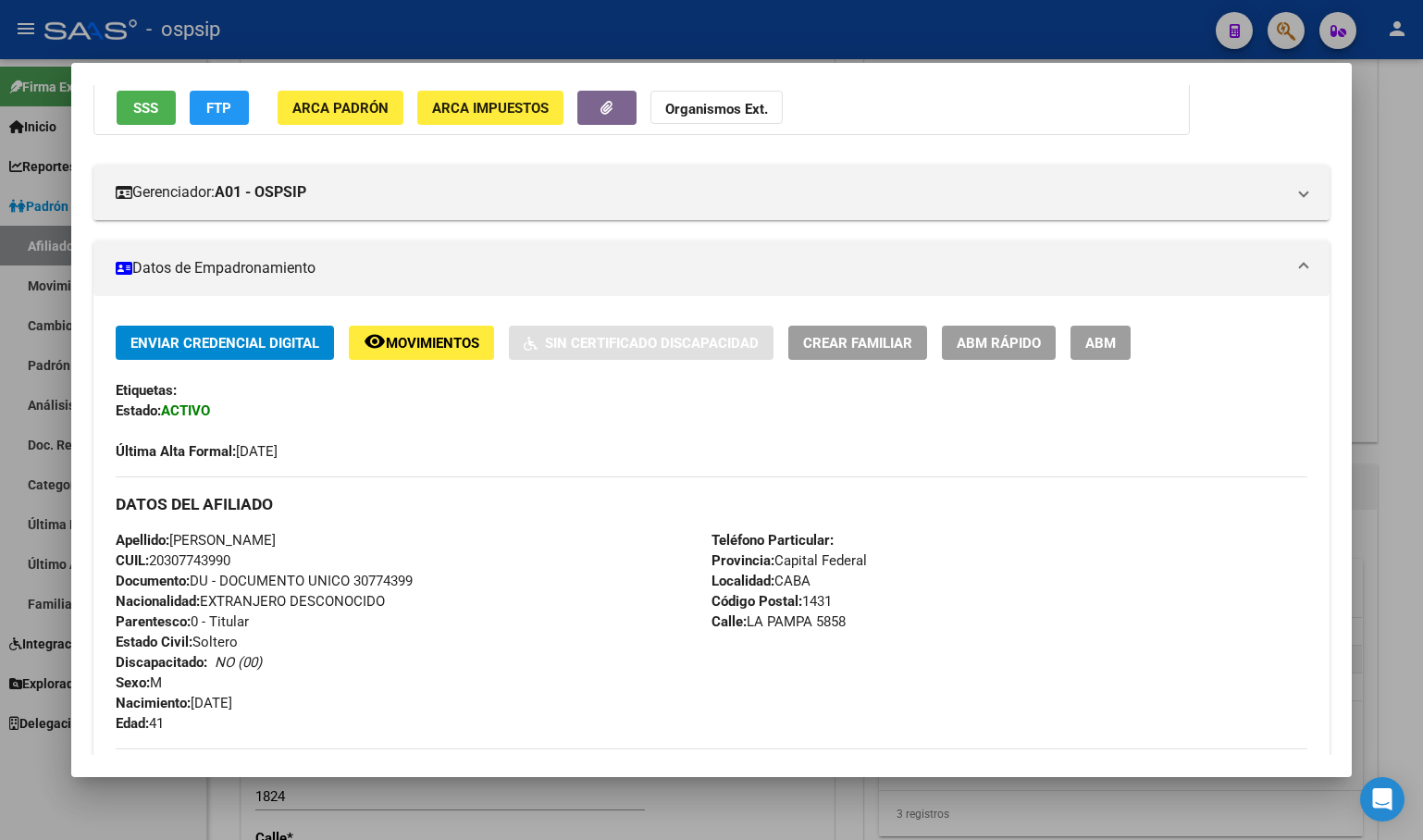
scroll to position [463, 0]
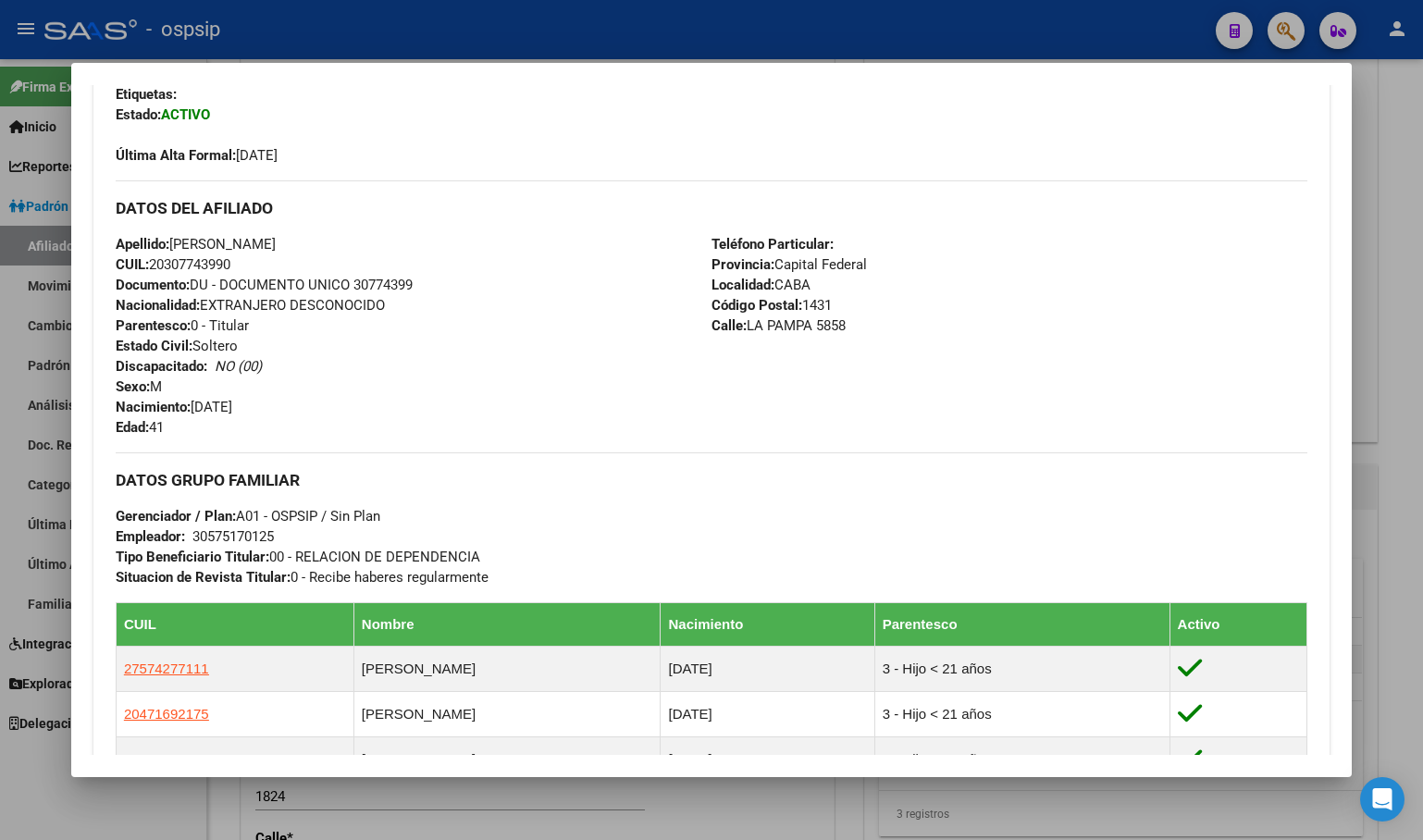
click at [451, 378] on div "Apellido: ARIEL HERNAN LUGONES CUIL: 20307743990 Documento: DU - DOCUMENTO UNIC…" at bounding box center [413, 335] width 596 height 204
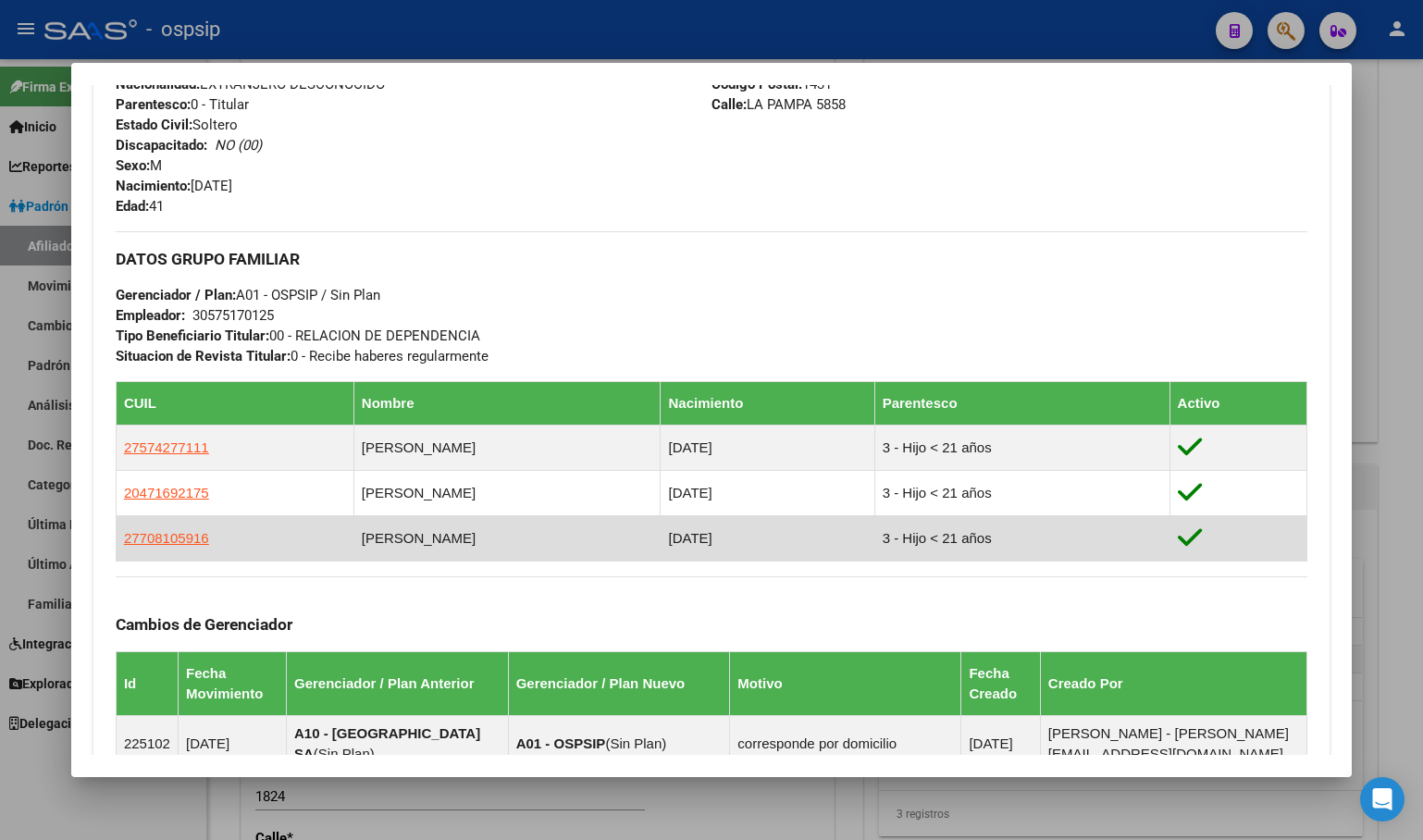
scroll to position [740, 0]
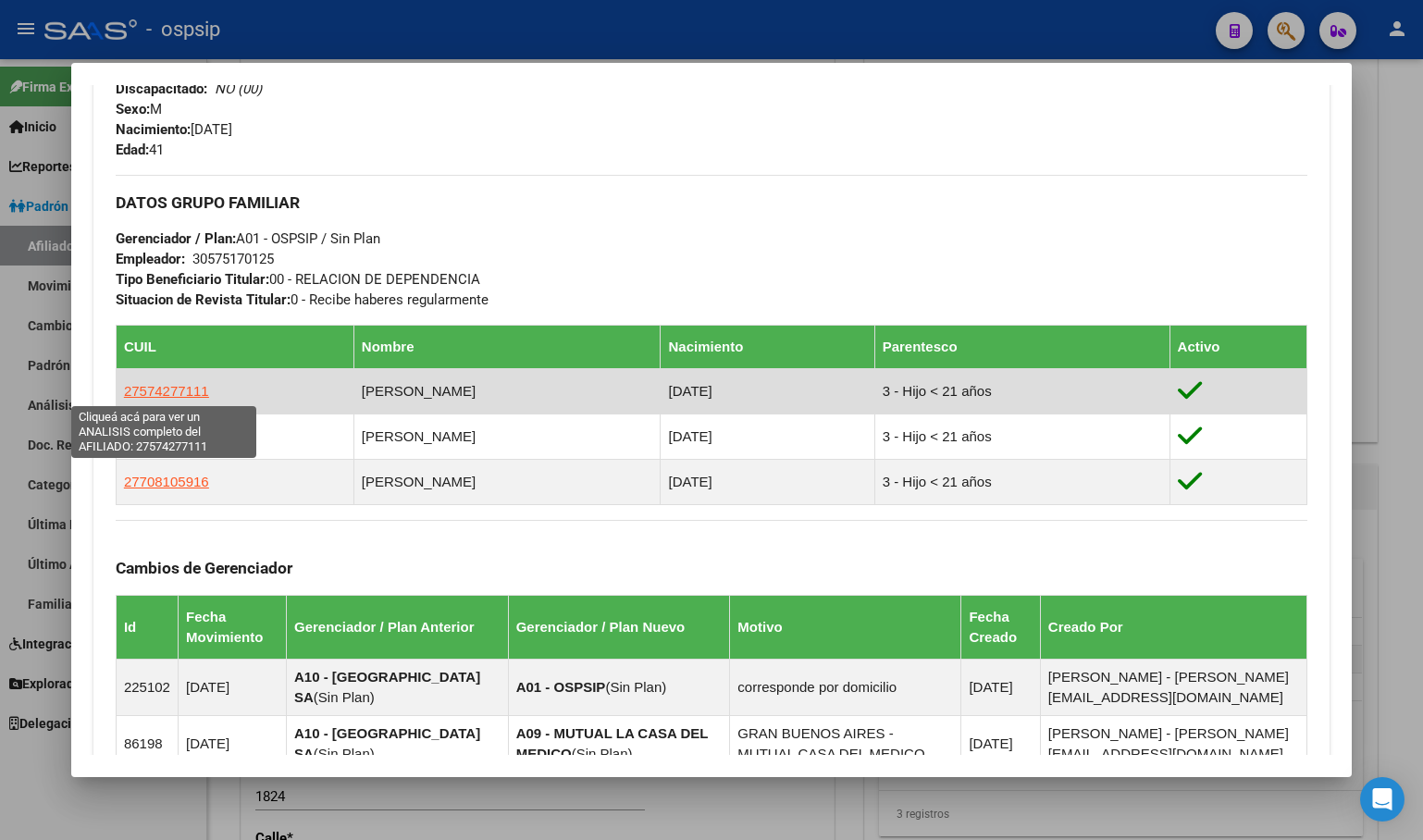
click at [154, 392] on span "27574277111" at bounding box center [166, 390] width 85 height 16
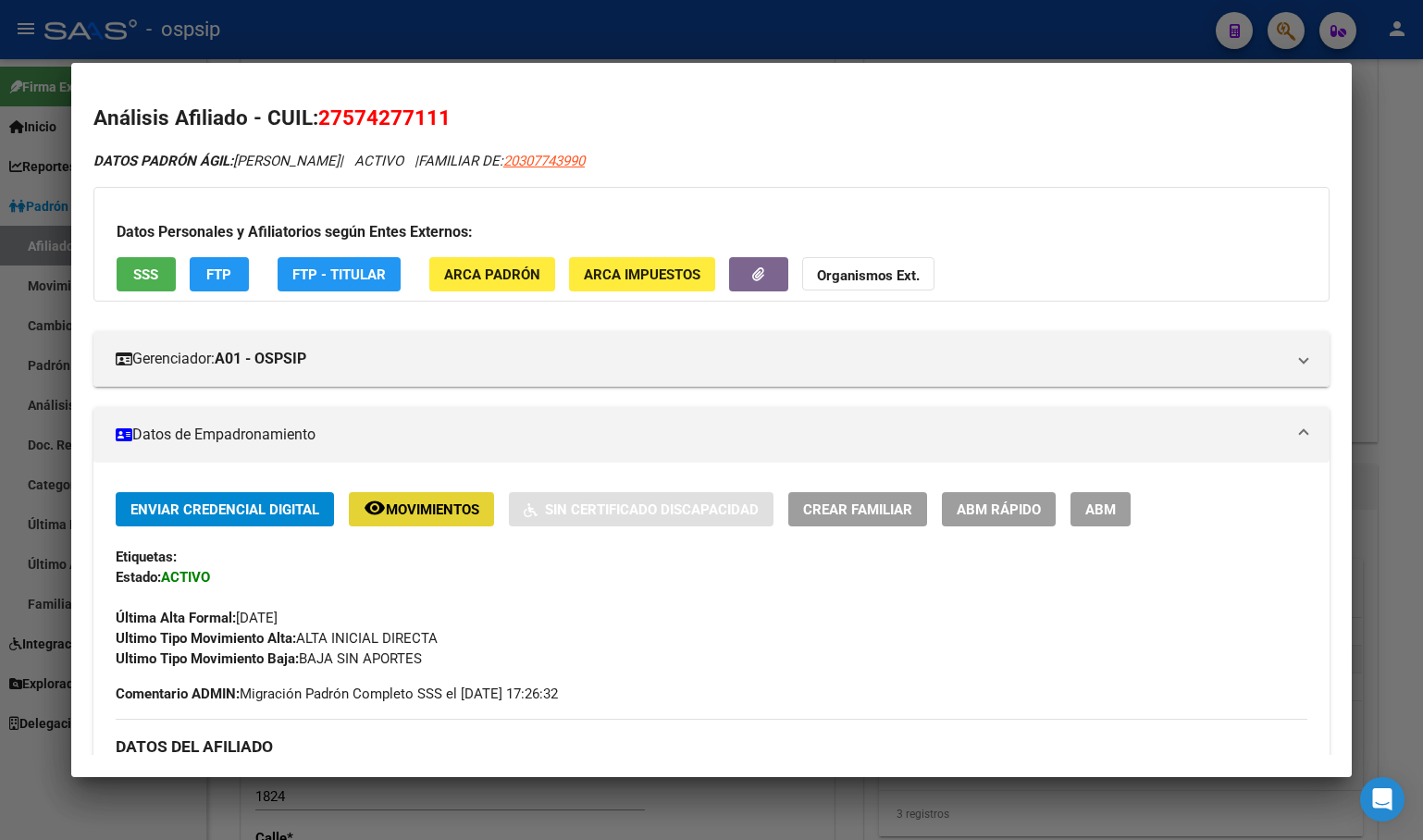
click at [421, 505] on span "Movimientos" at bounding box center [433, 510] width 94 height 17
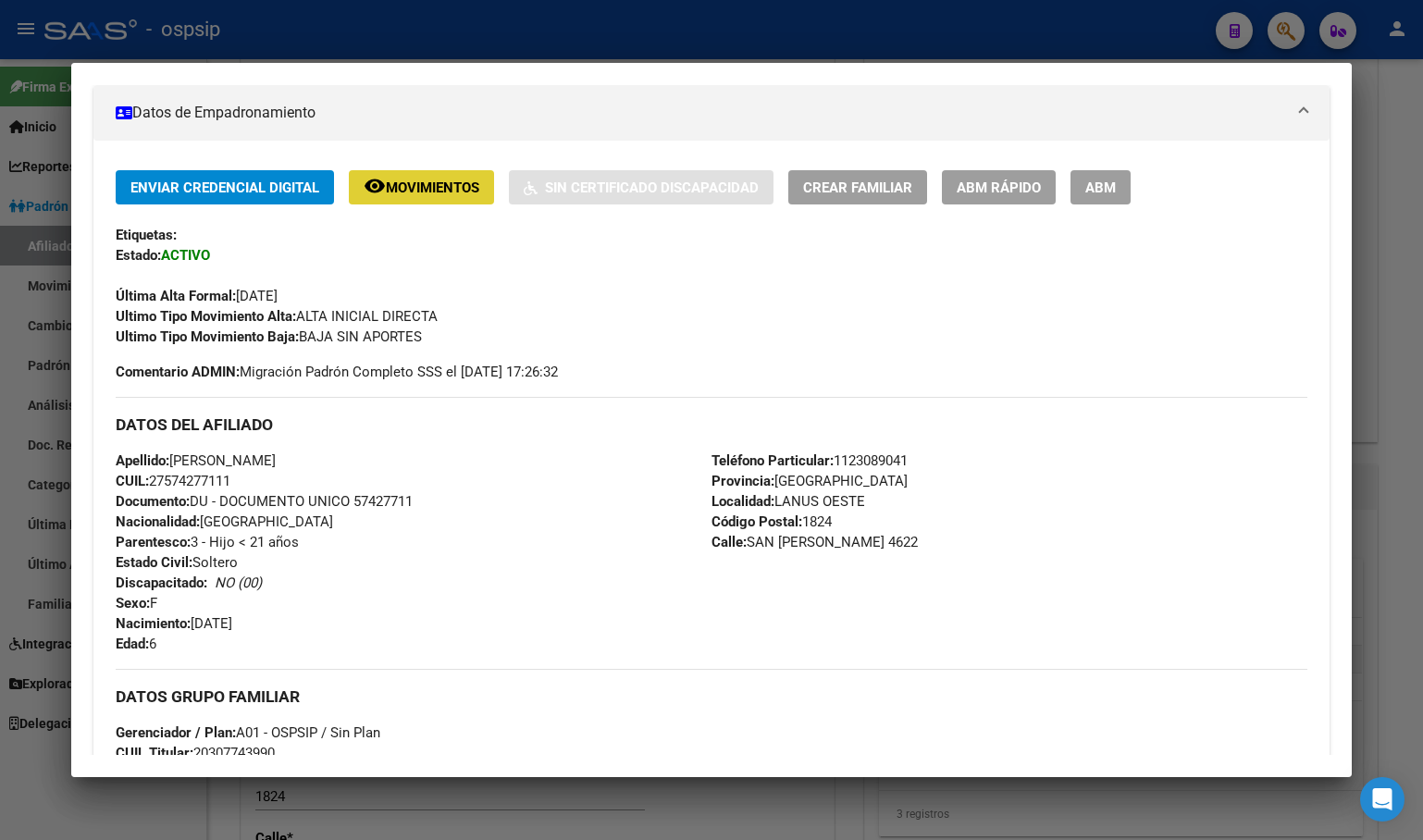
scroll to position [463, 0]
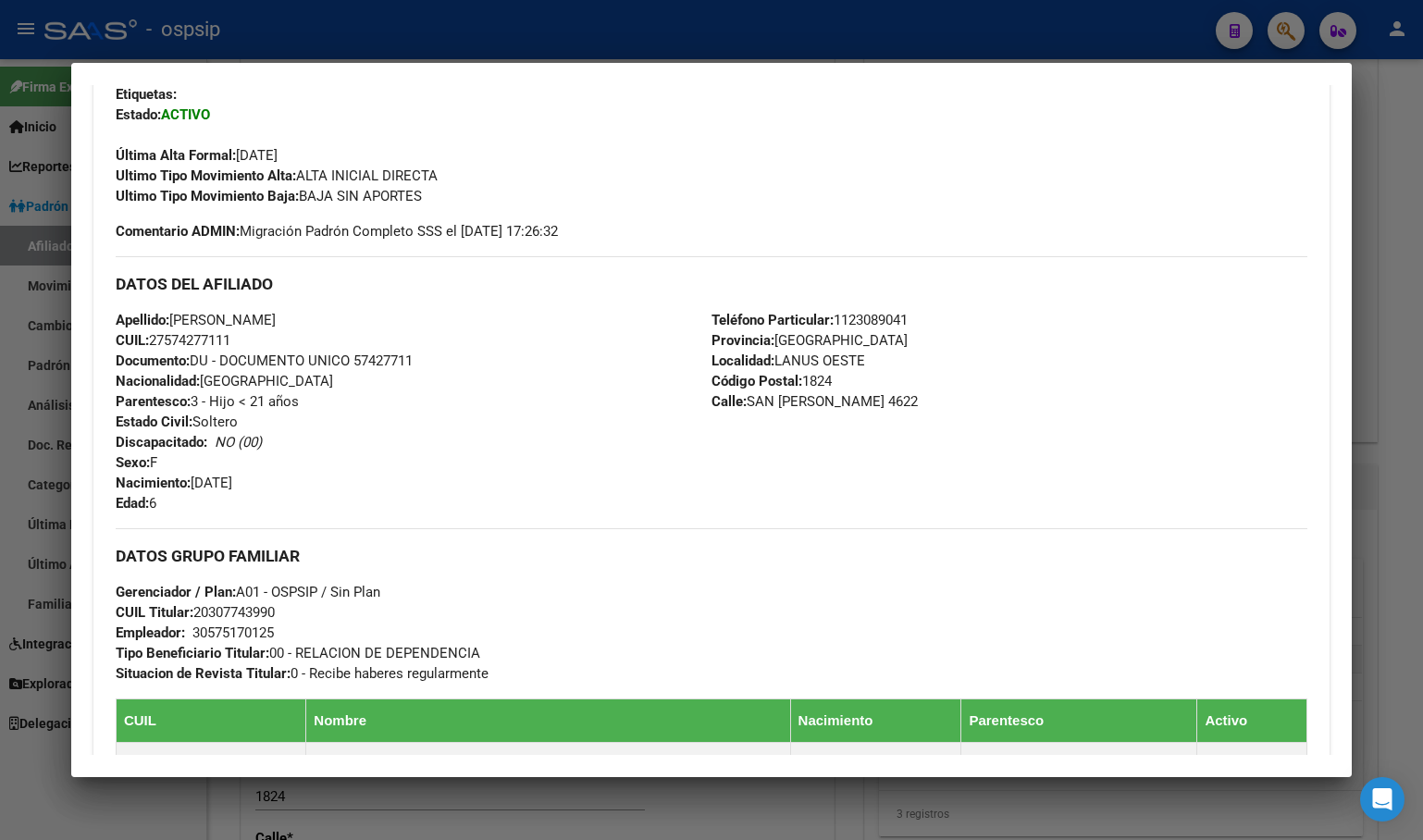
click at [471, 448] on div "Apellido: AMBAR LUZ LUGONES CUIL: 27574277111 Documento: DU - DOCUMENTO UNICO 5…" at bounding box center [413, 411] width 596 height 204
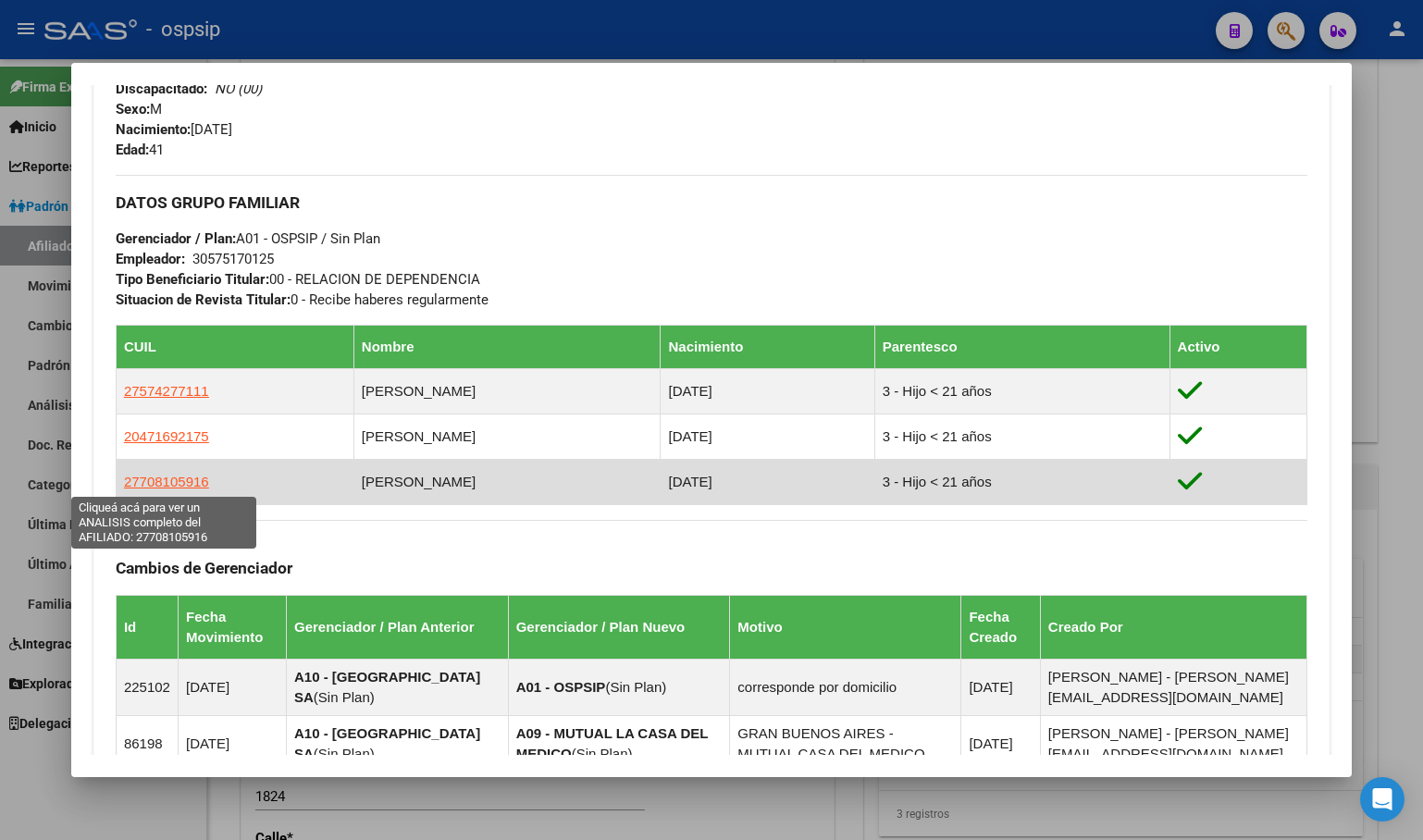
click at [169, 481] on span "27708105916" at bounding box center [166, 481] width 85 height 16
type textarea "27708105916"
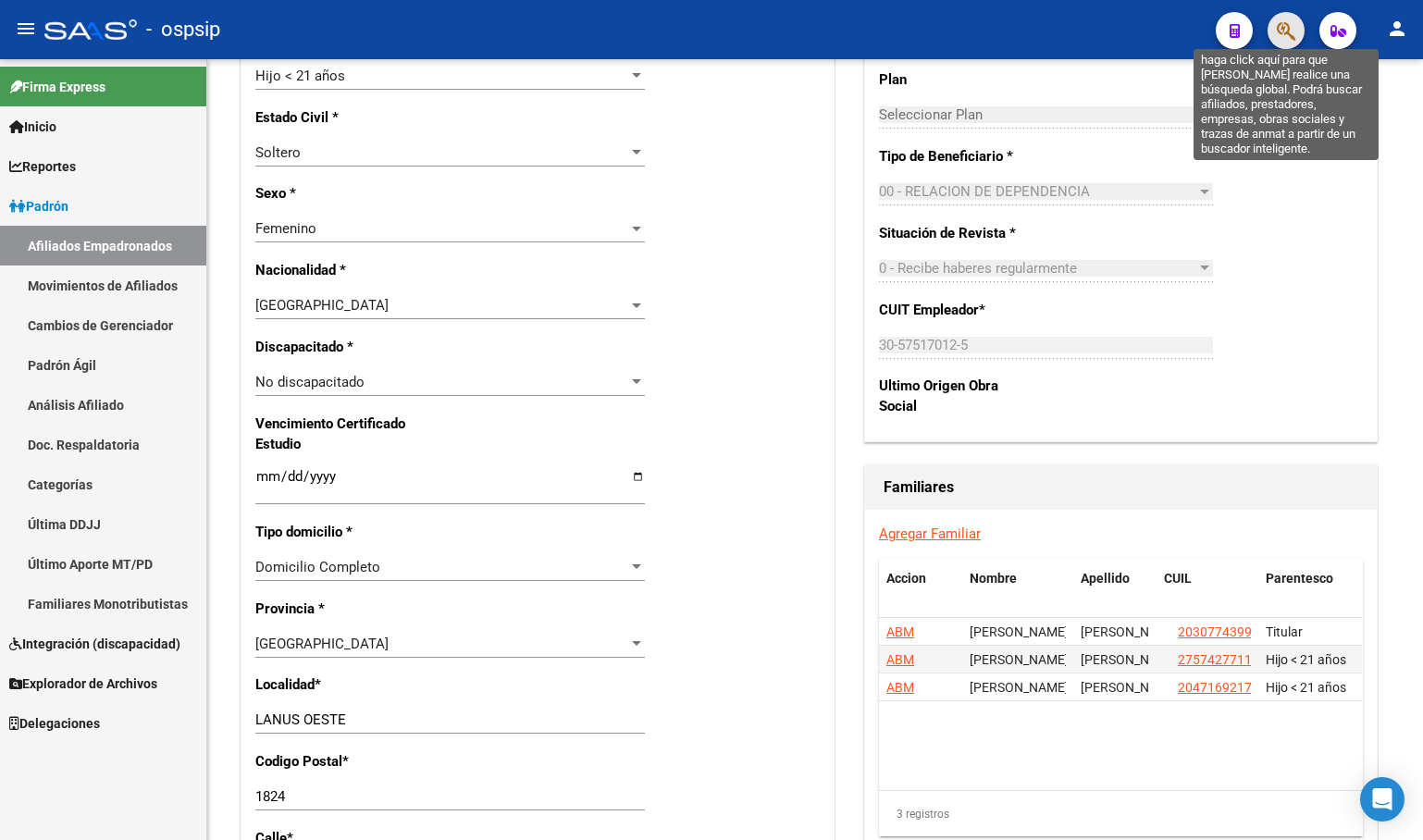
click at [1293, 34] on icon "button" at bounding box center [1286, 31] width 19 height 22
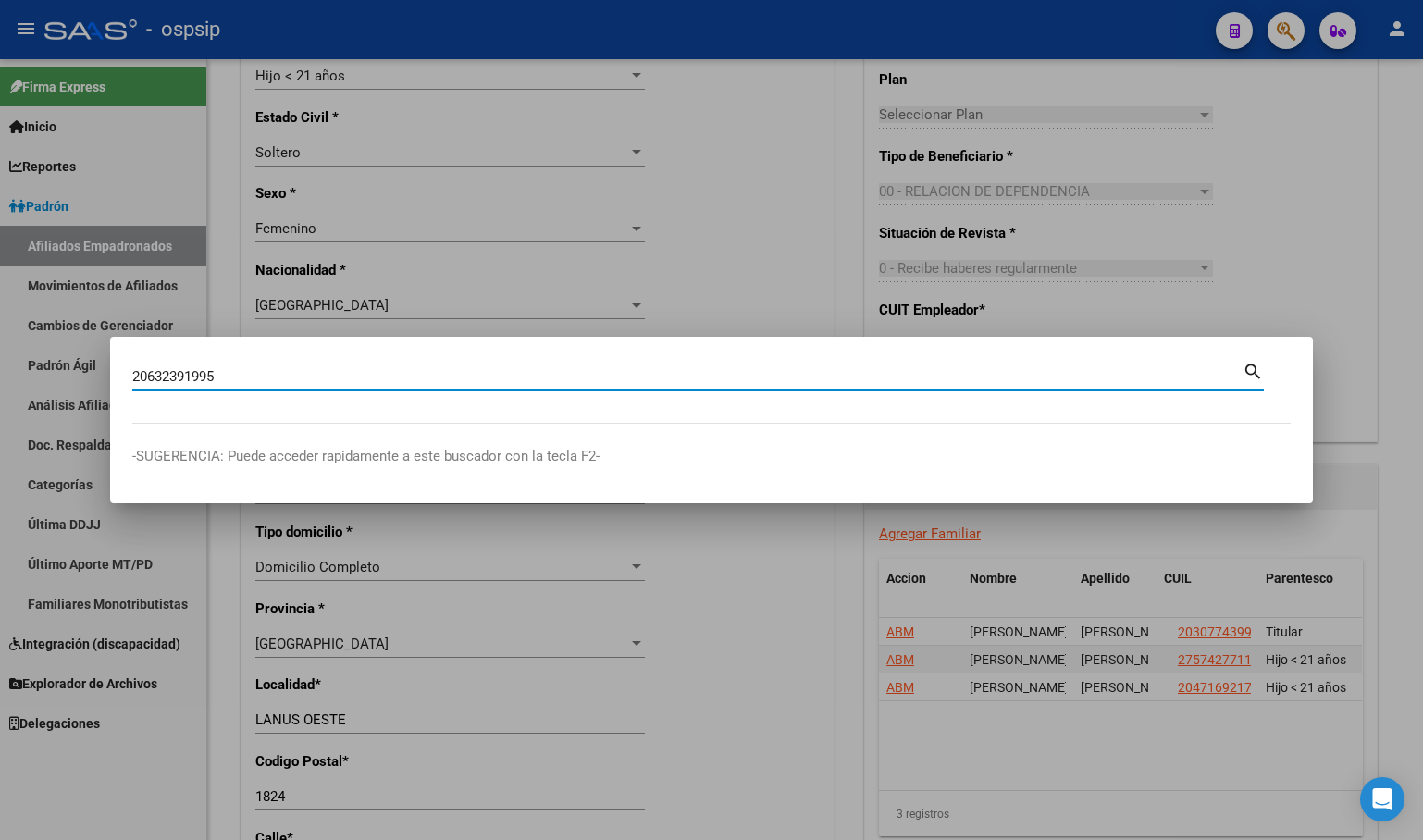
type input "20632391995"
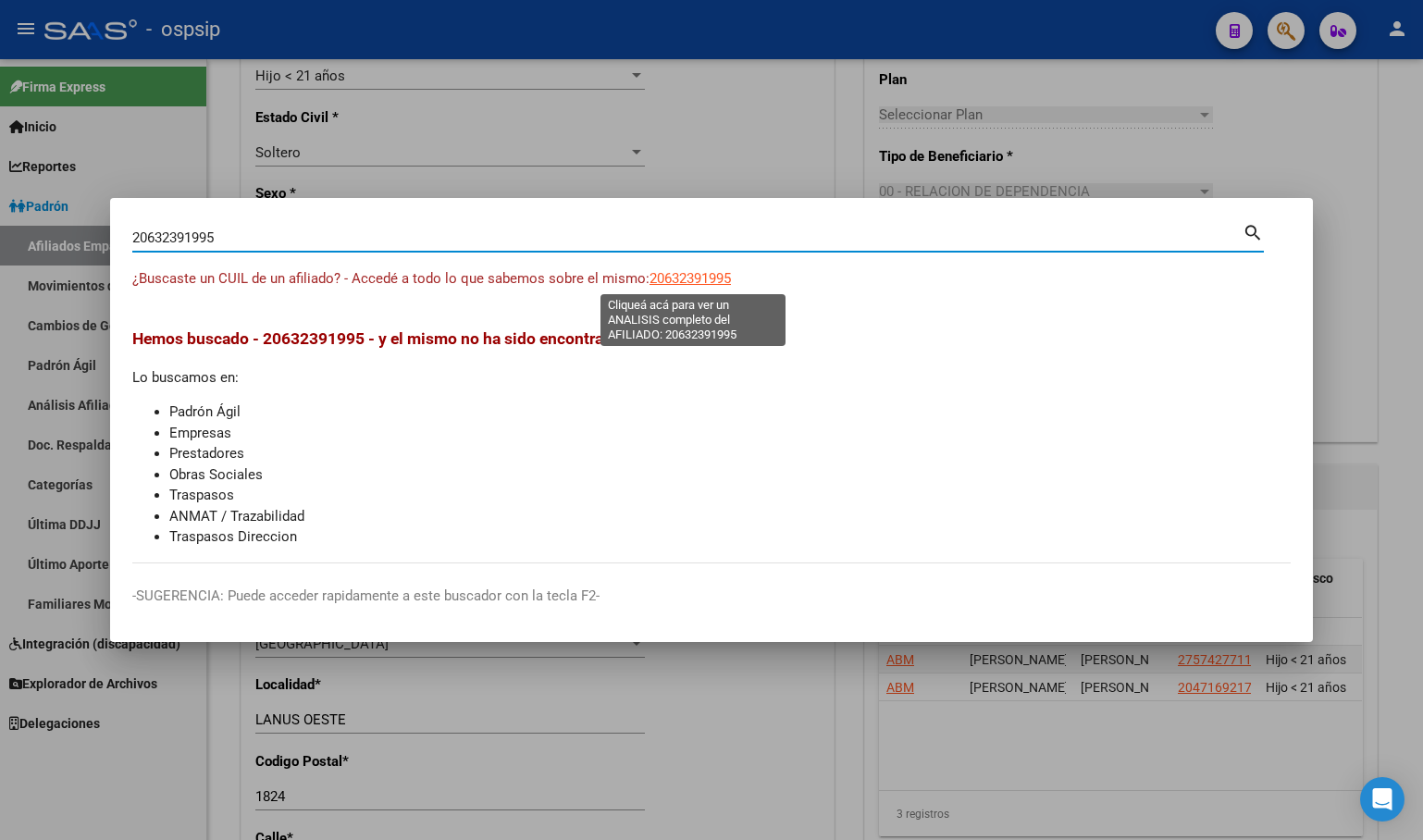
click at [693, 271] on span "20632391995" at bounding box center [690, 279] width 82 height 17
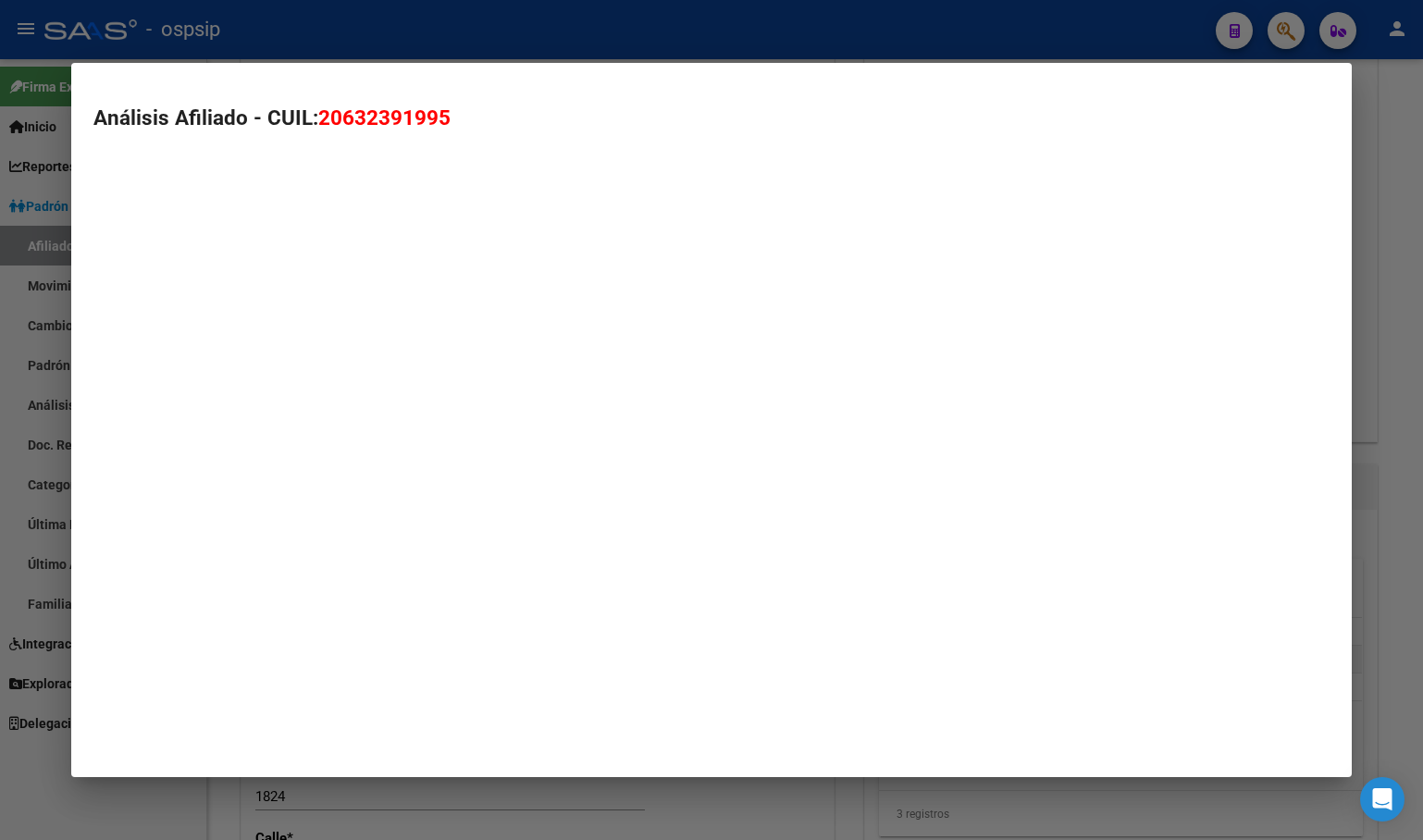
type textarea "20632391995"
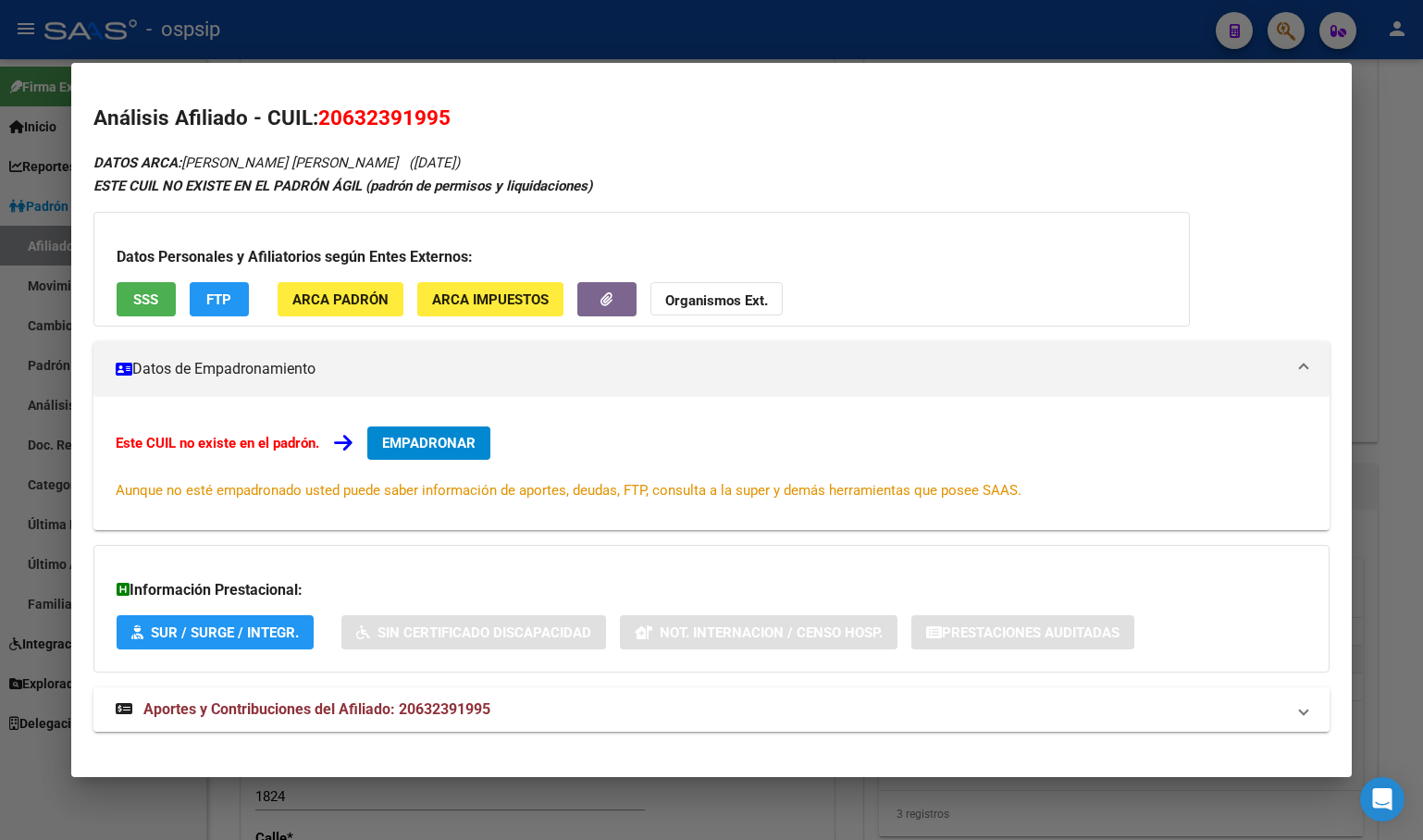
scroll to position [19, 0]
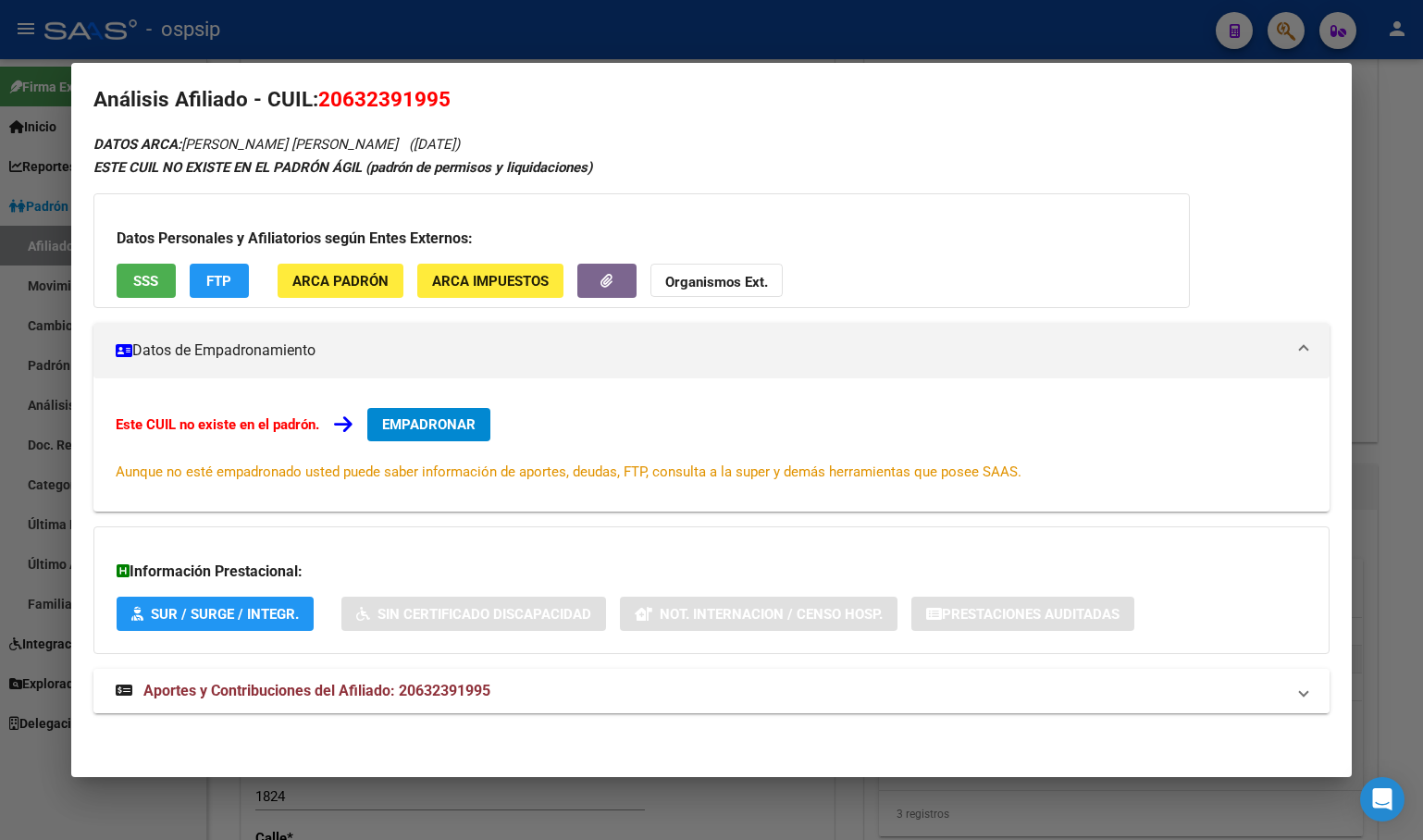
click at [451, 692] on span "Aportes y Contribuciones del Afiliado: 20632391995" at bounding box center [317, 690] width 347 height 18
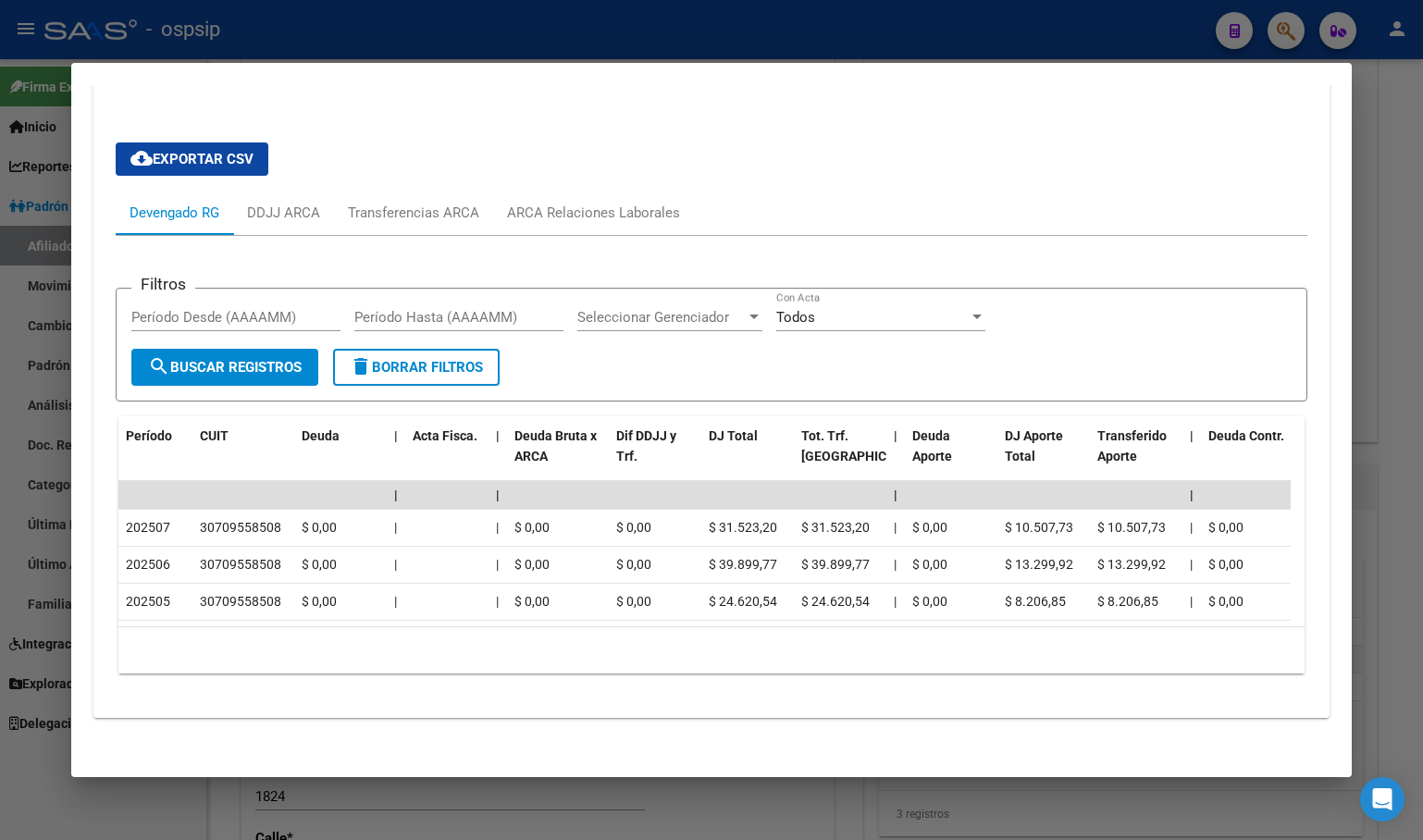
scroll to position [666, 0]
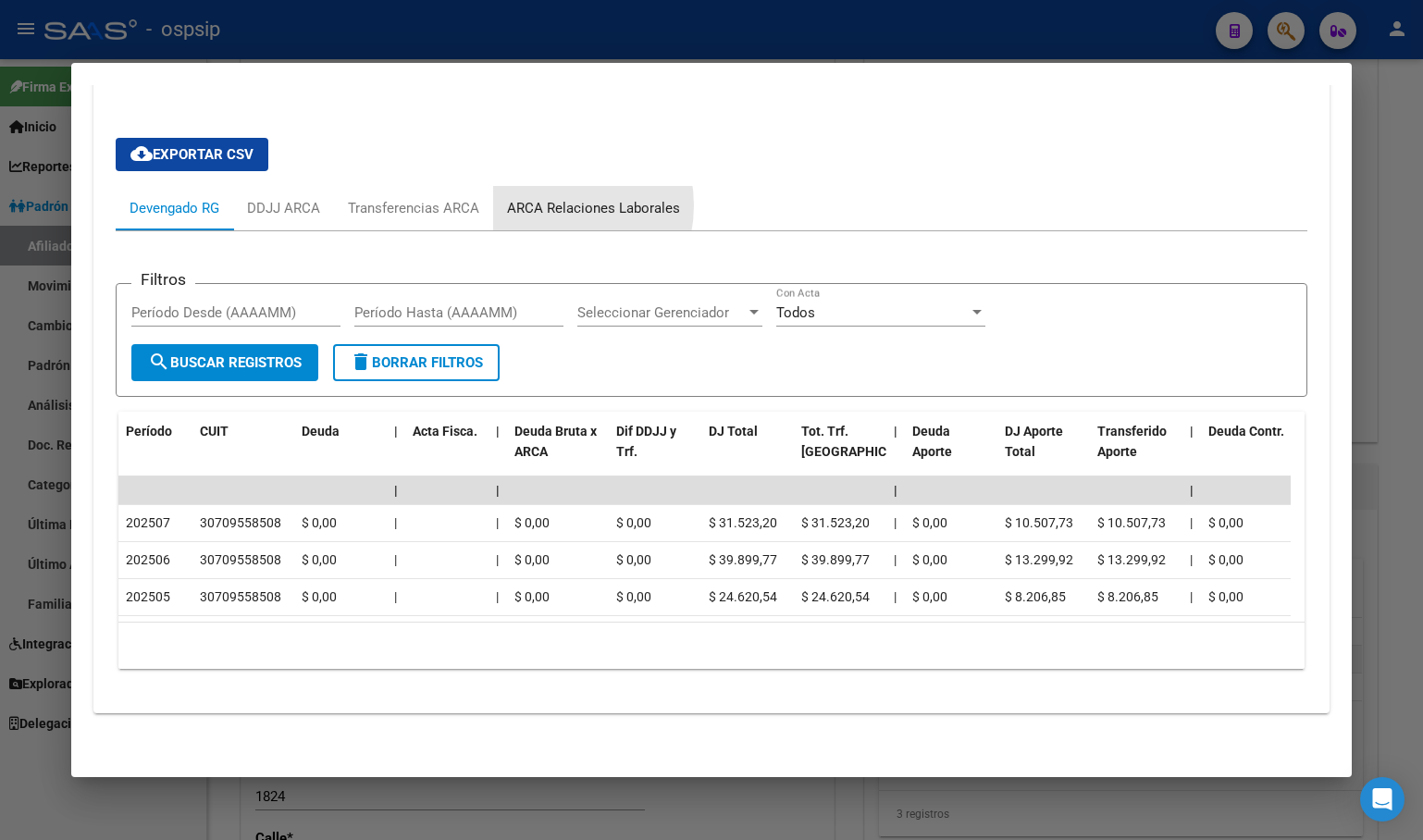
click at [545, 198] on div "ARCA Relaciones Laborales" at bounding box center [593, 208] width 173 height 21
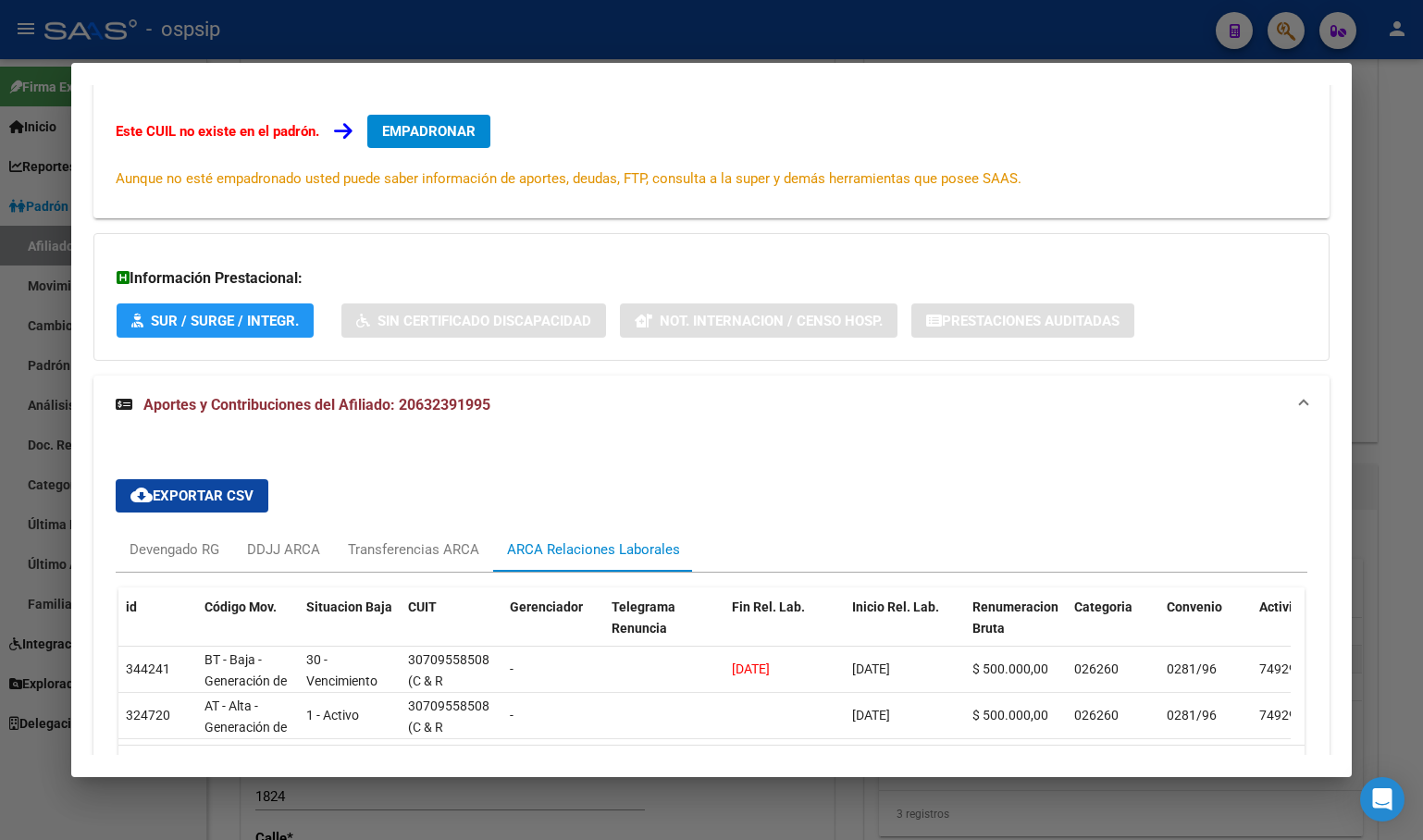
scroll to position [449, 0]
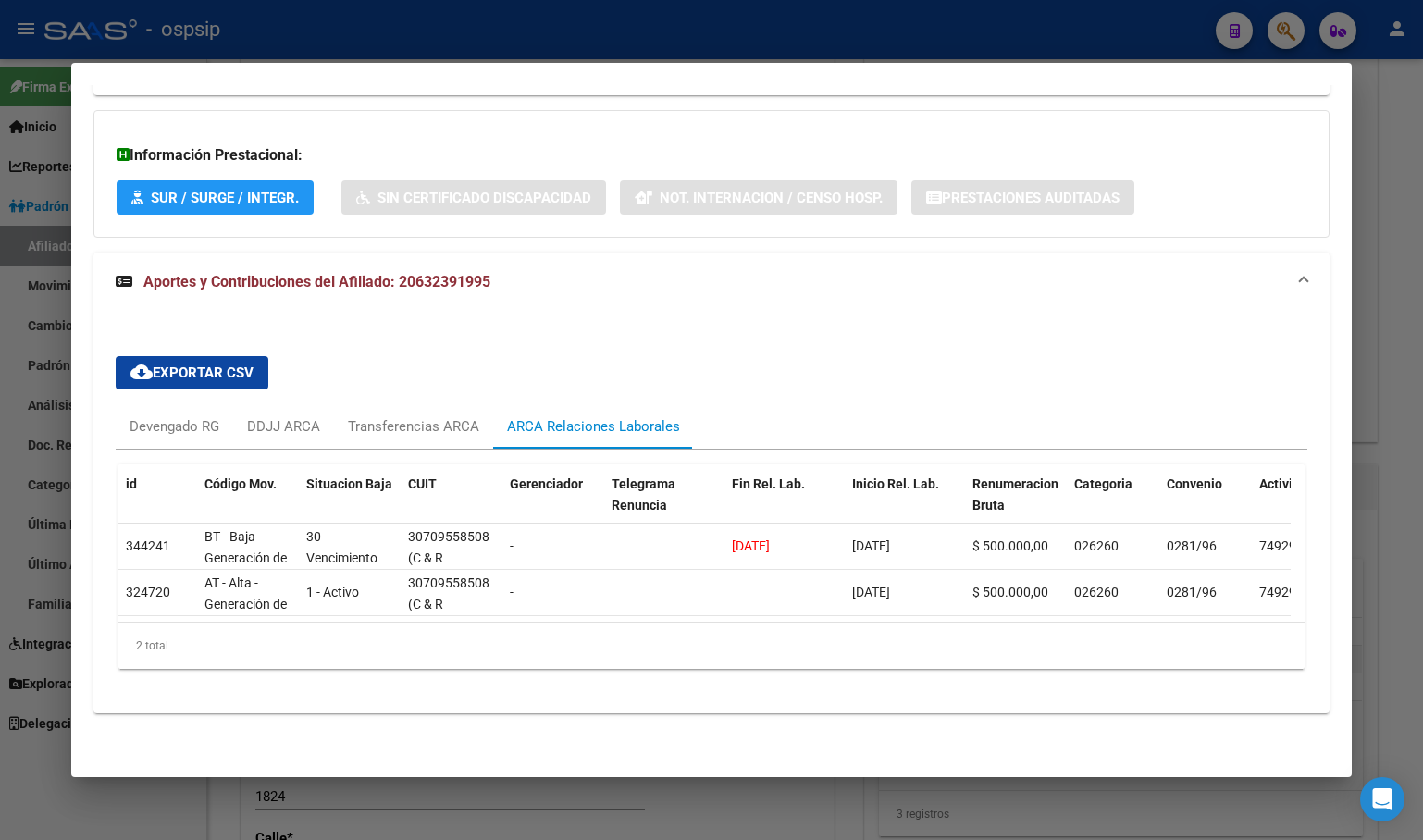
click at [531, 317] on div "cloud_download Exportar CSV Devengado RG DDJJ ARCA Transferencias ARCA ARCA Rel…" at bounding box center [712, 512] width 1236 height 402
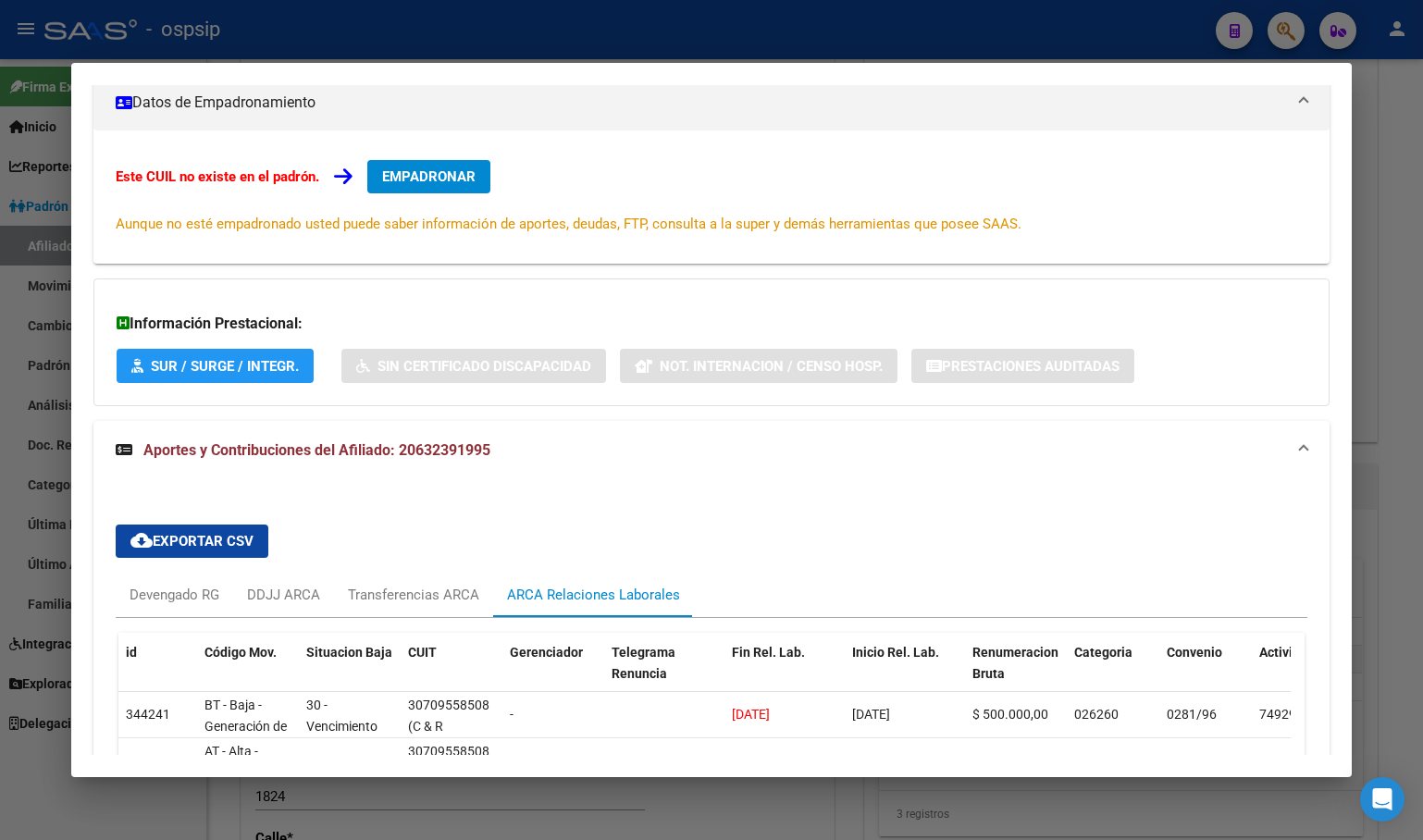
scroll to position [0, 0]
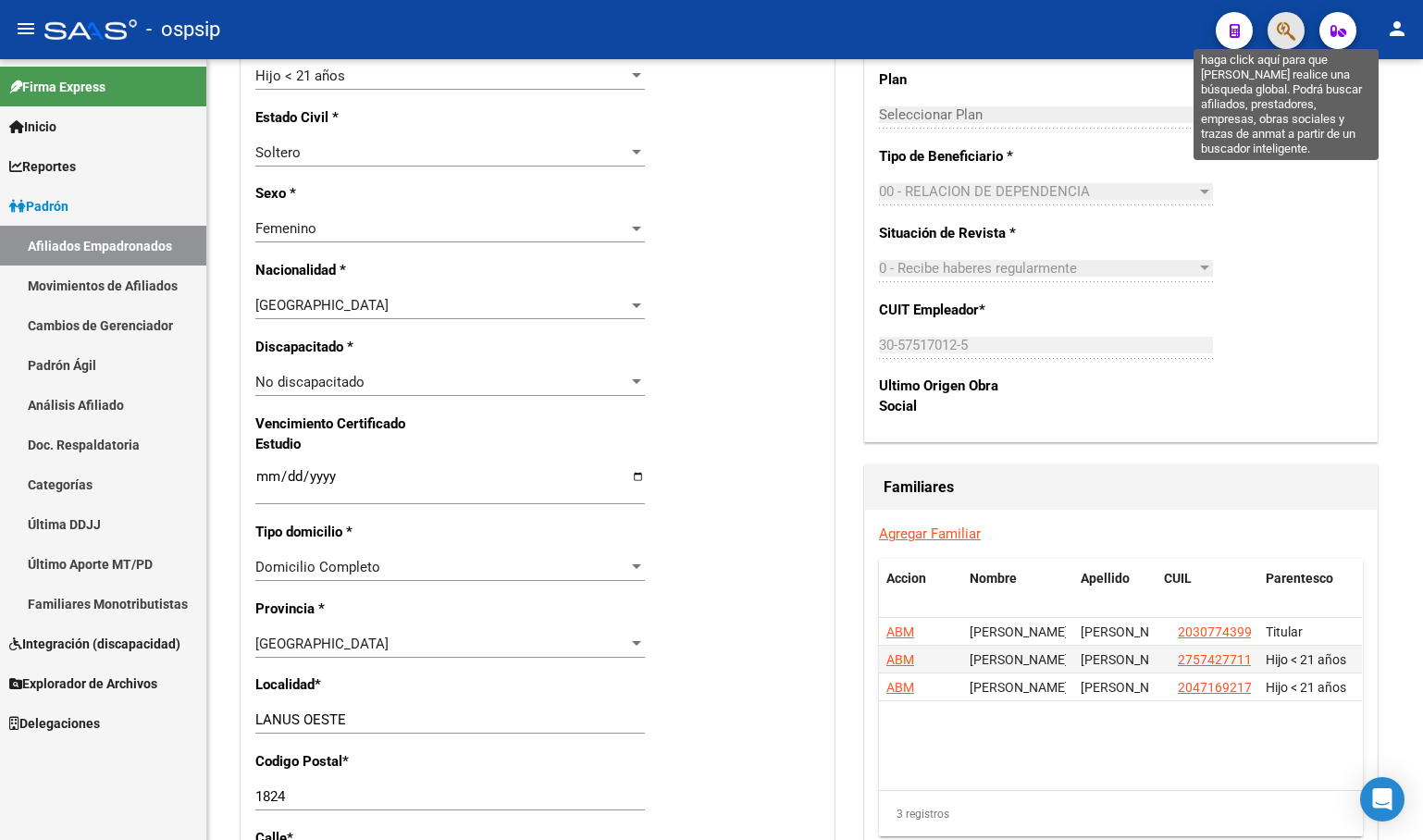
click at [1290, 29] on icon "button" at bounding box center [1286, 31] width 19 height 22
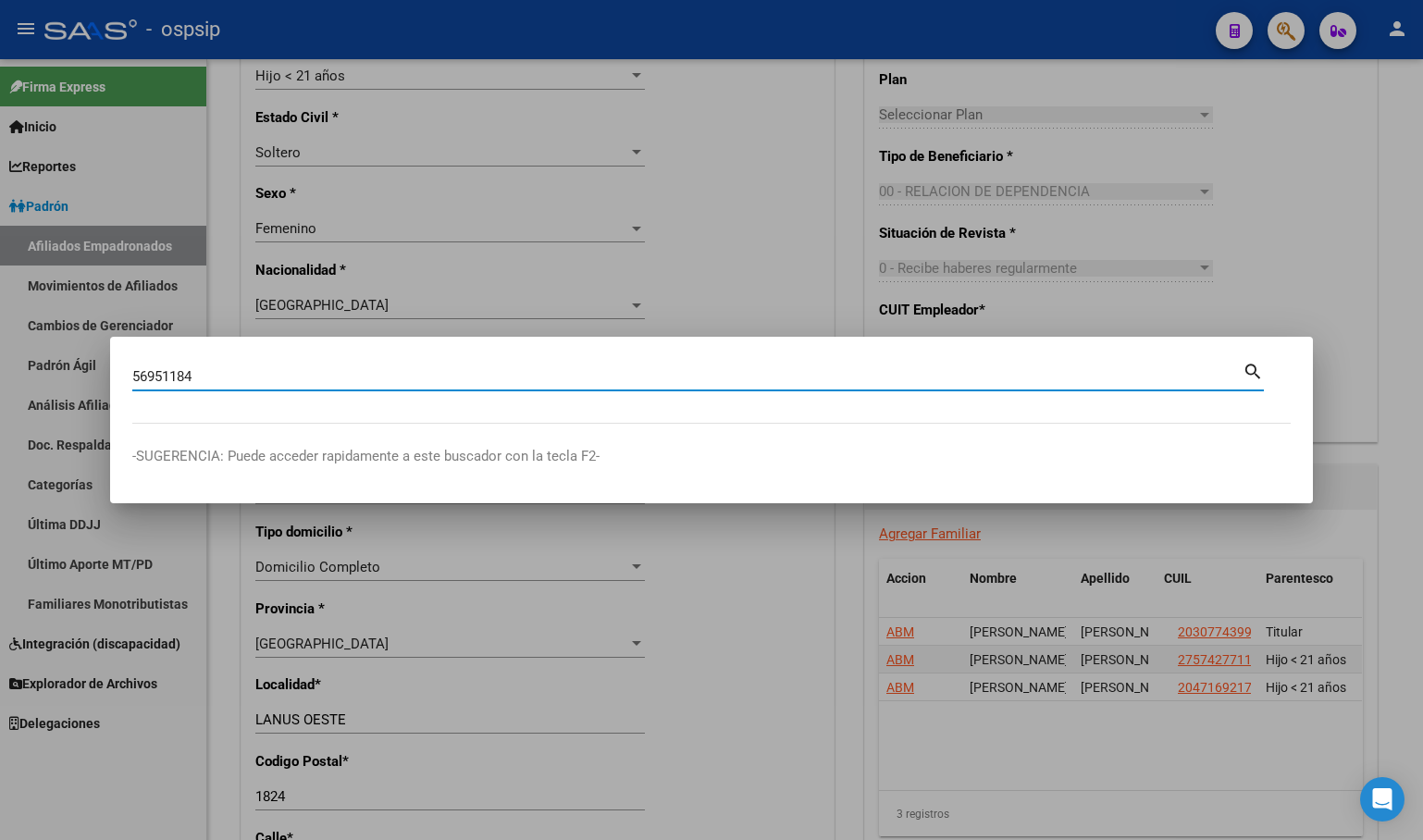
type input "56951184"
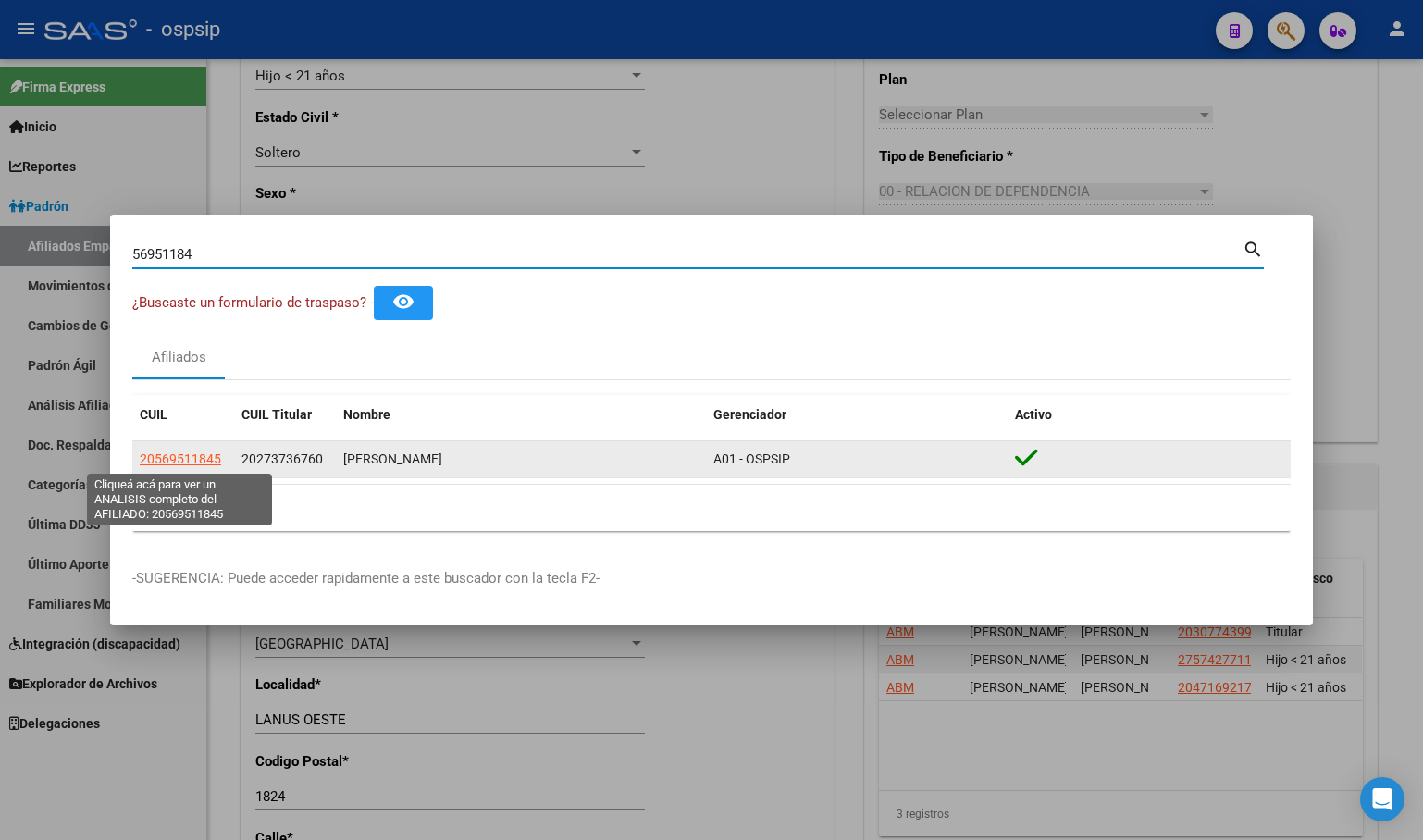
click at [167, 456] on span "20569511845" at bounding box center [180, 459] width 82 height 15
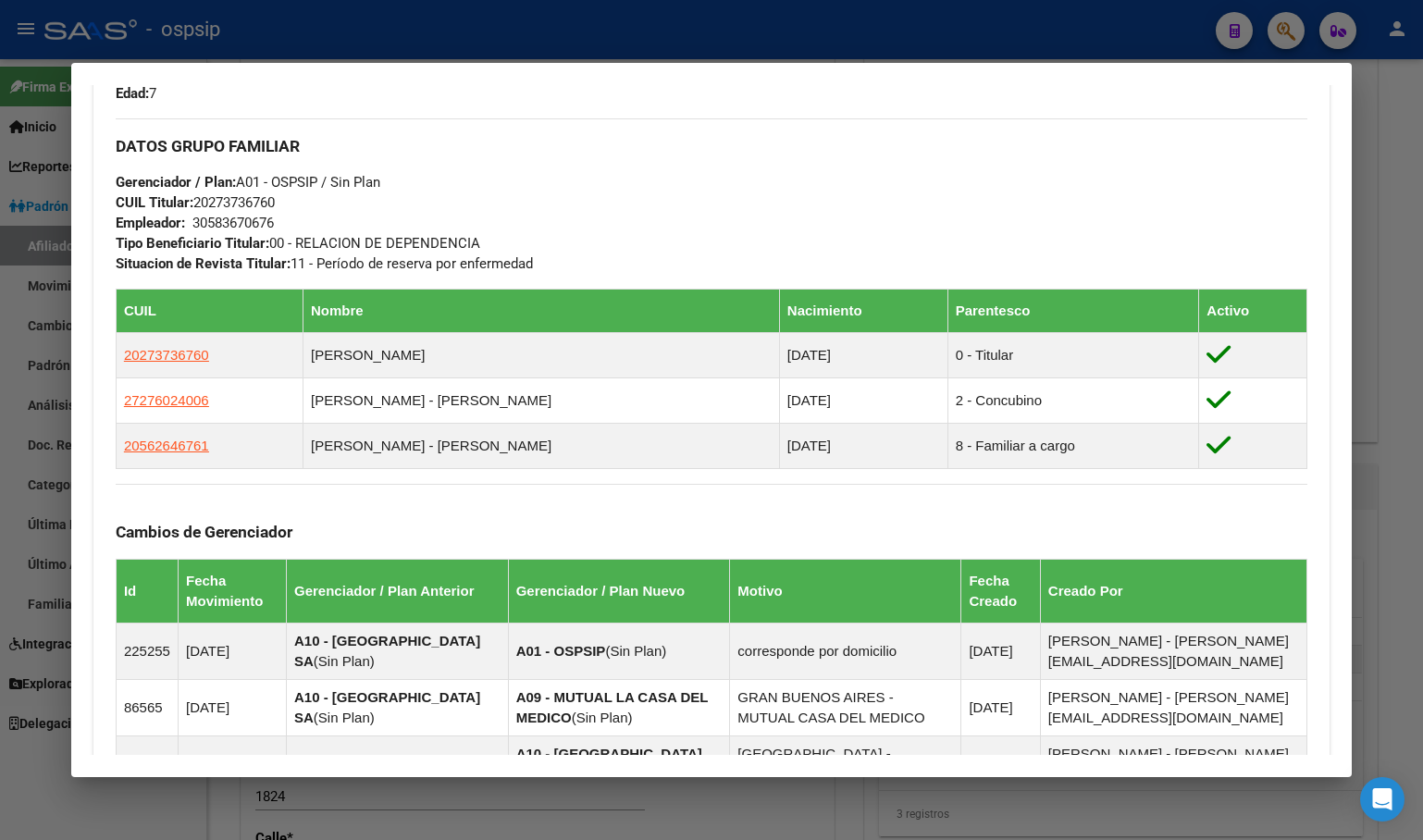
scroll to position [925, 0]
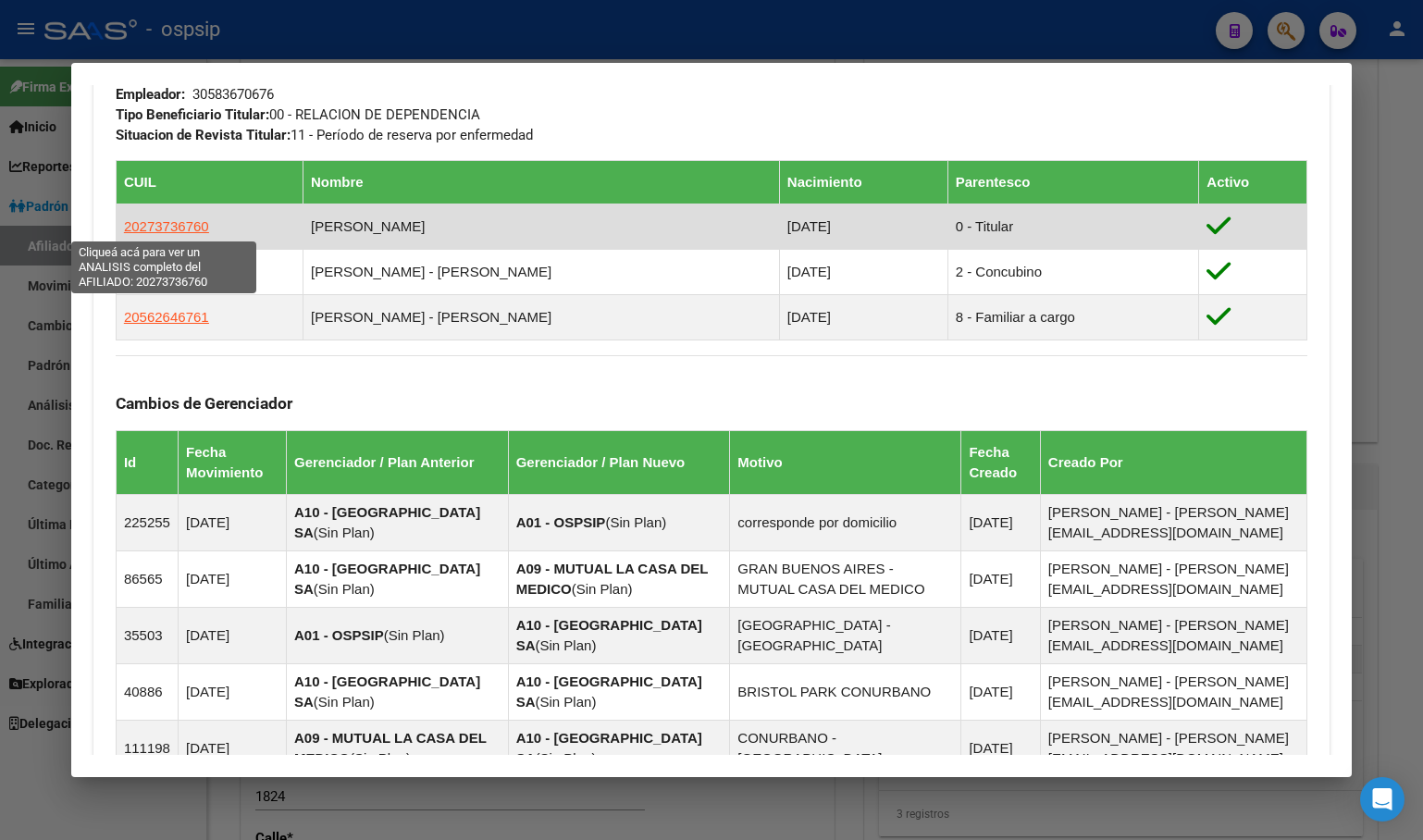
click at [148, 222] on span "20273736760" at bounding box center [166, 226] width 85 height 16
type textarea "20273736760"
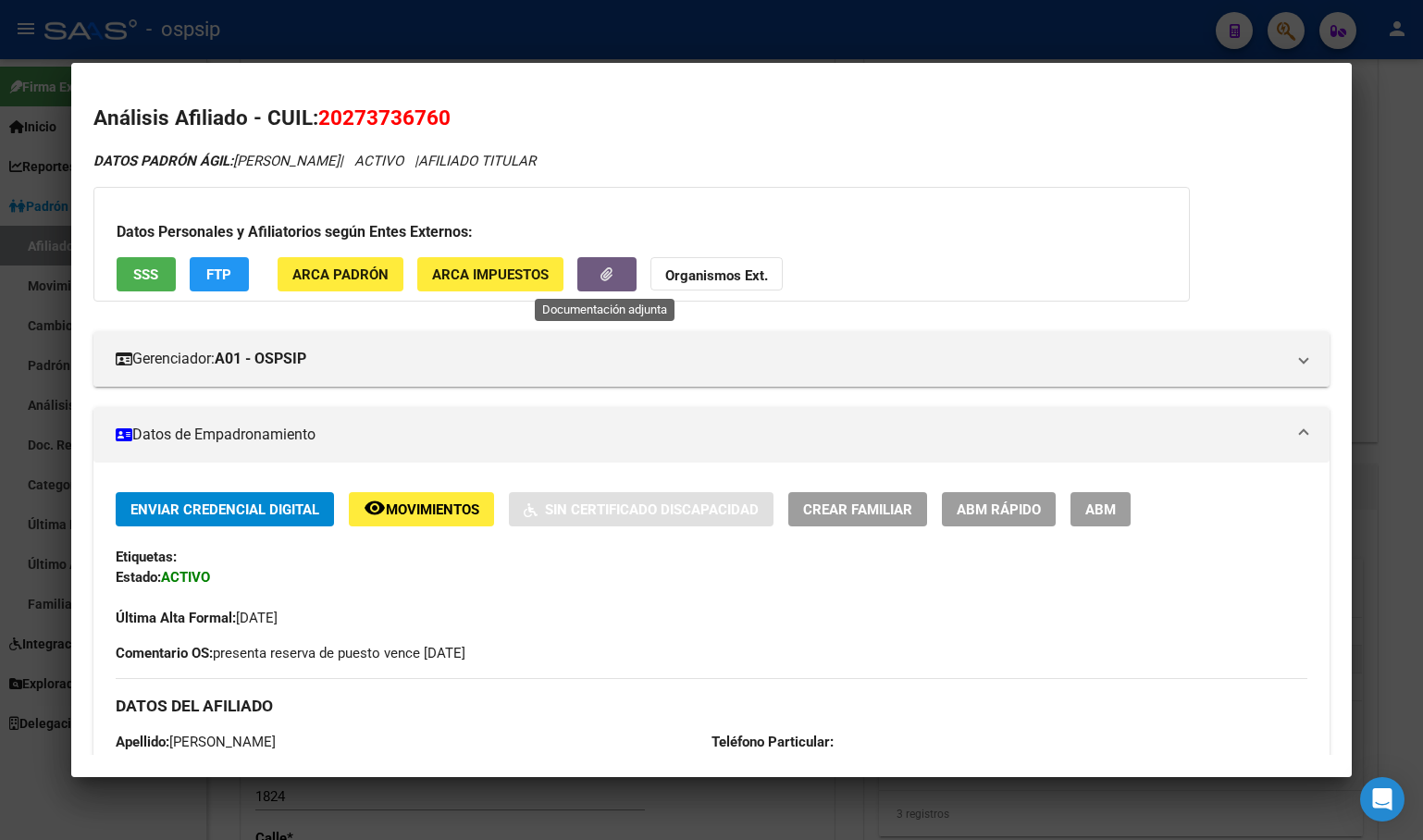
click at [609, 267] on span "button" at bounding box center [606, 275] width 12 height 17
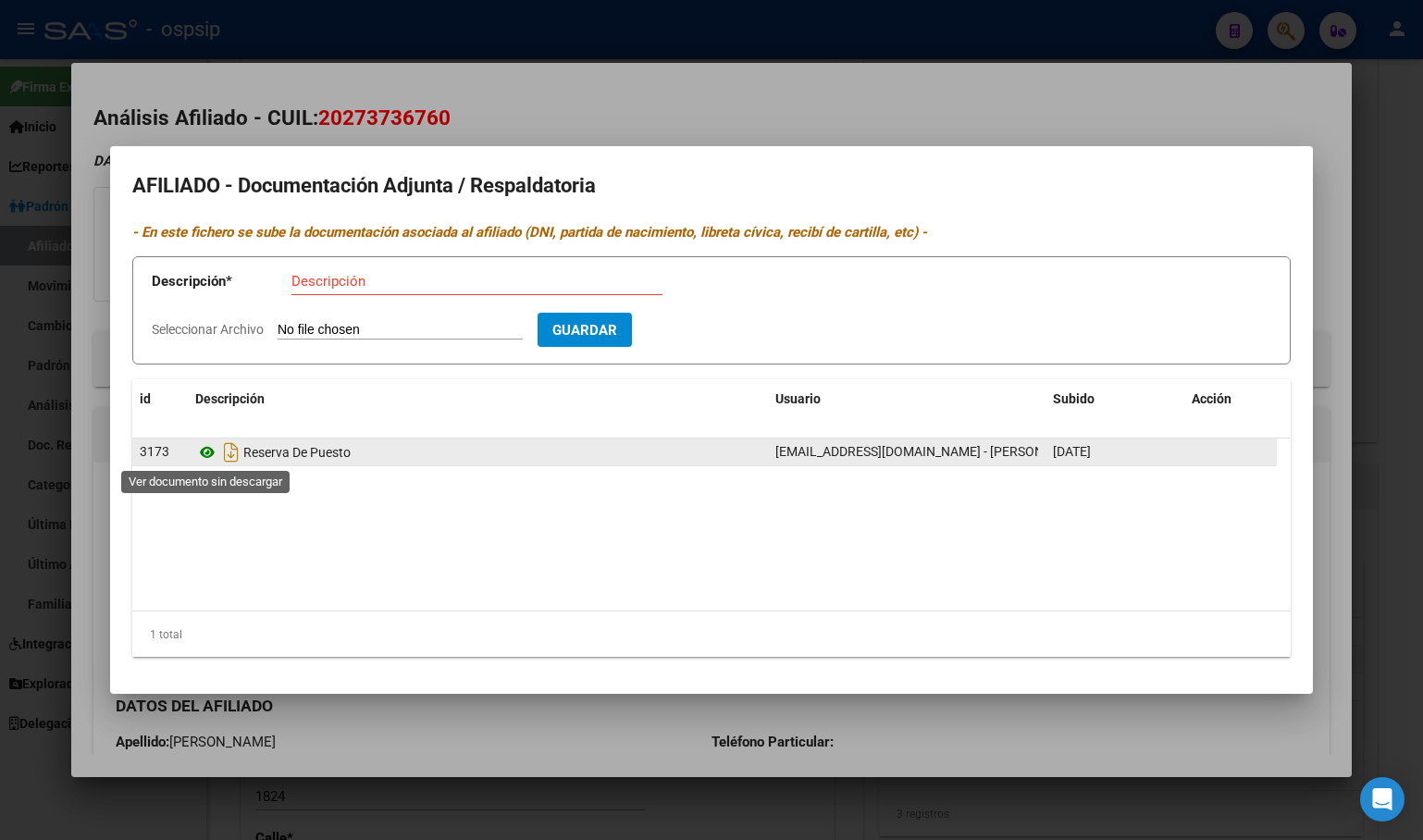
click at [208, 456] on icon at bounding box center [207, 452] width 24 height 23
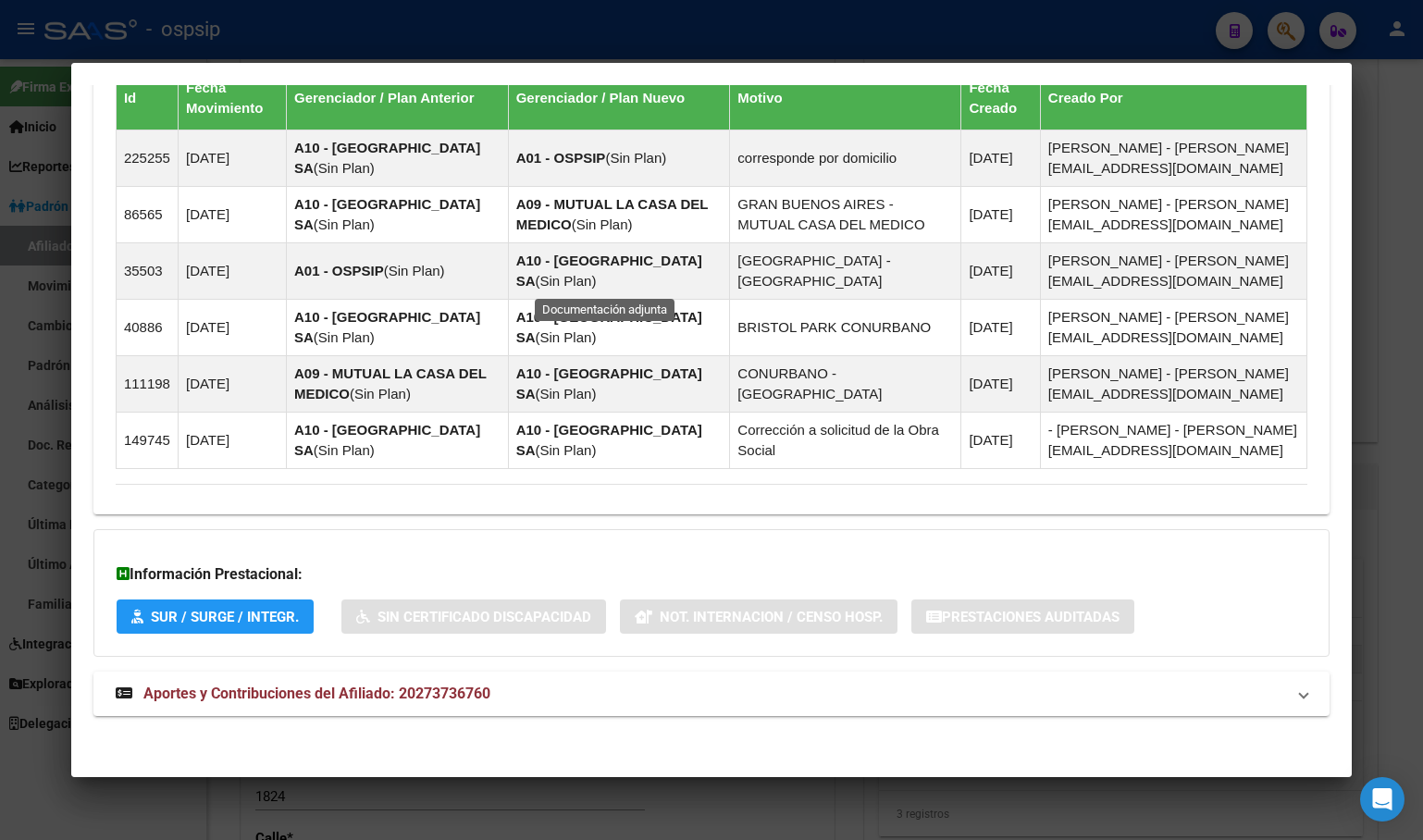
scroll to position [1306, 0]
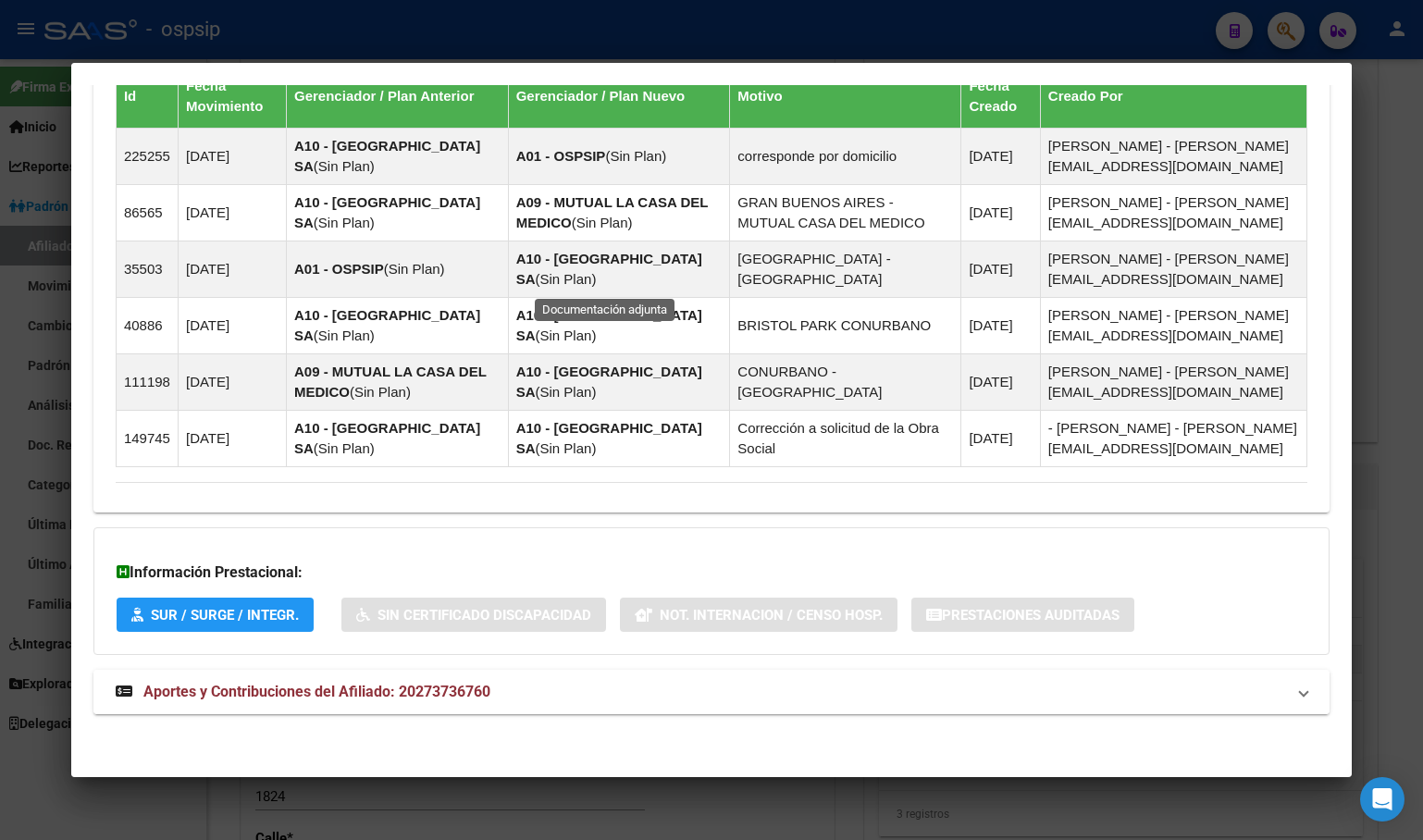
click at [440, 683] on span "Aportes y Contribuciones del Afiliado: 20273736760" at bounding box center [317, 691] width 347 height 18
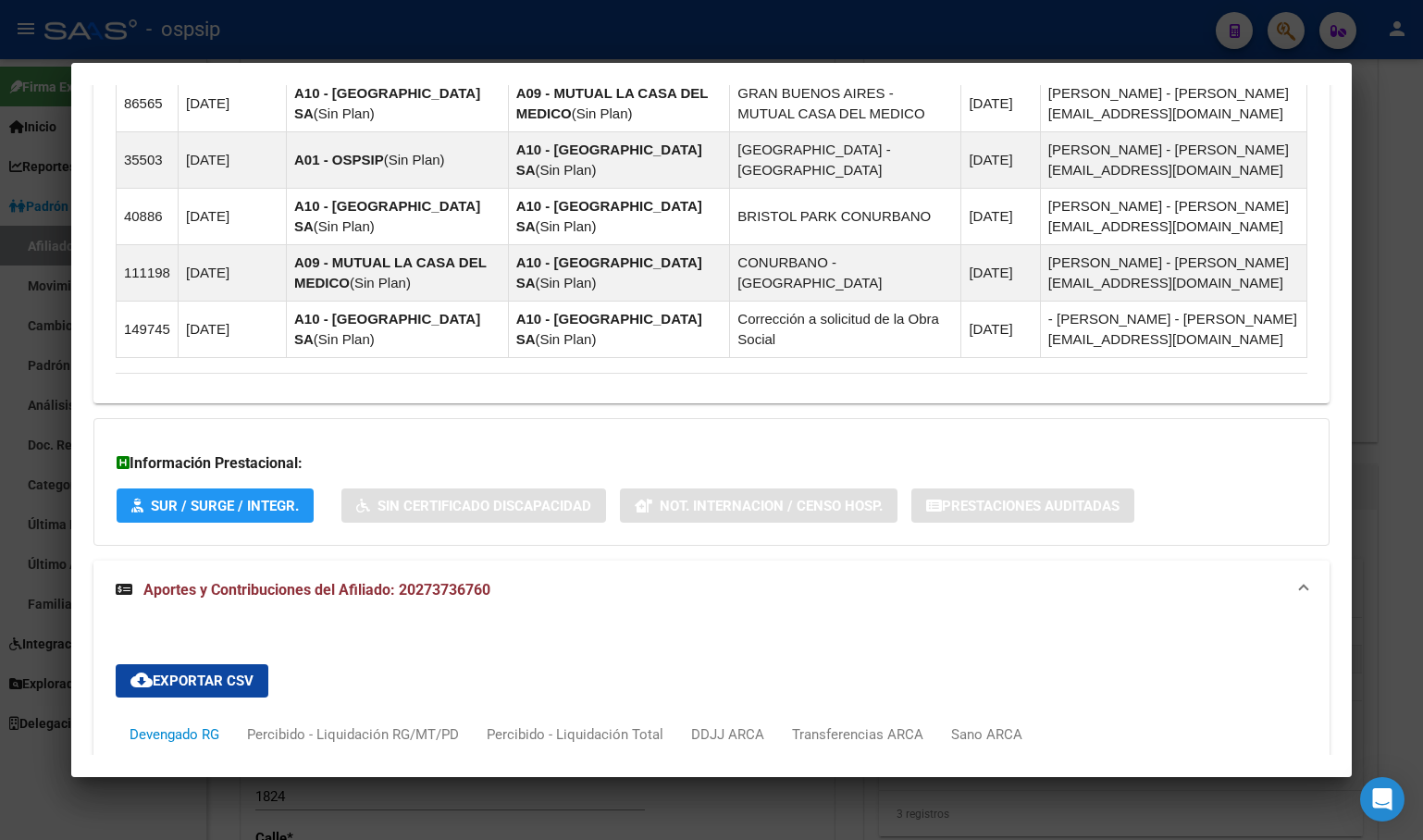
scroll to position [1970, 0]
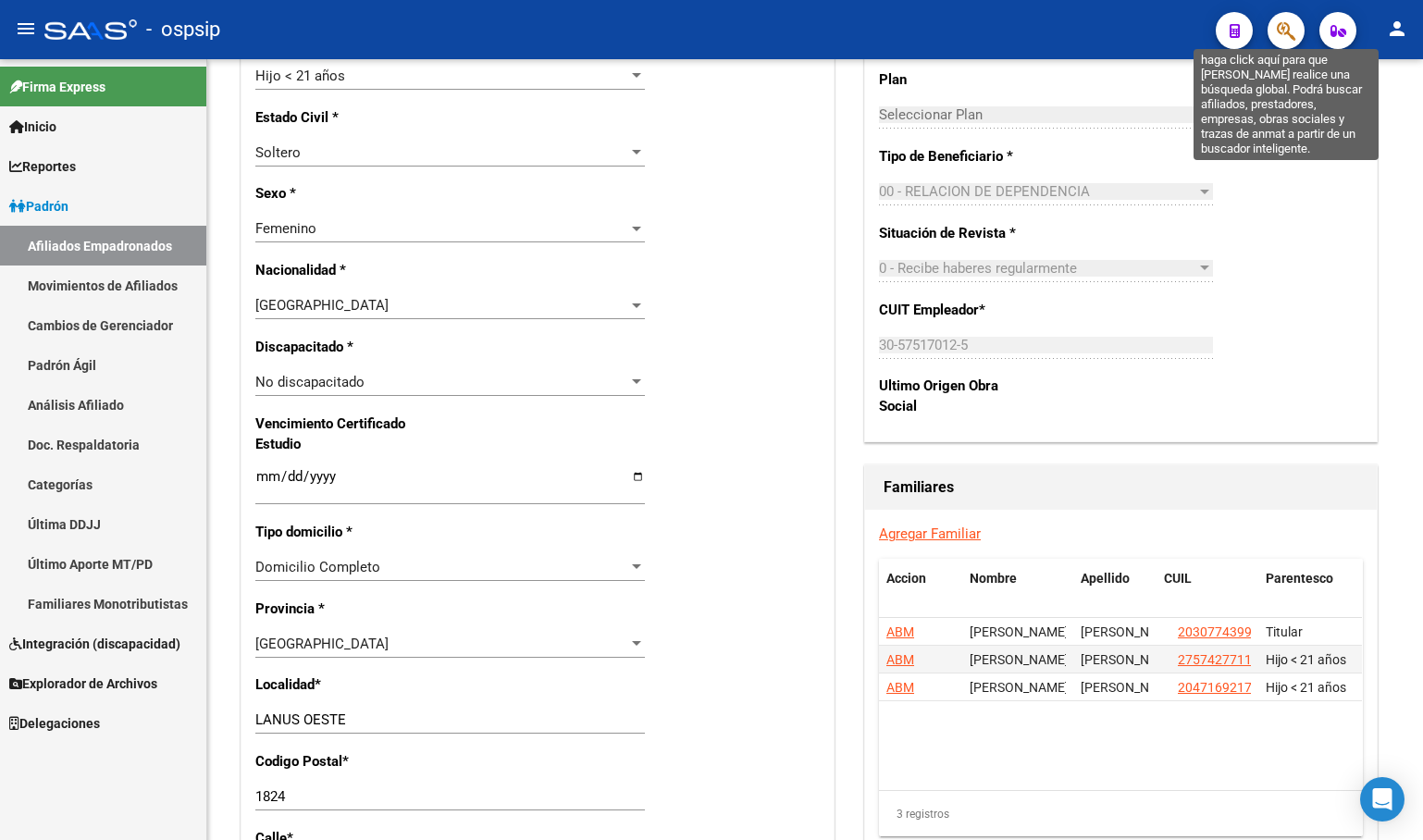
click at [1277, 31] on icon "button" at bounding box center [1286, 31] width 19 height 22
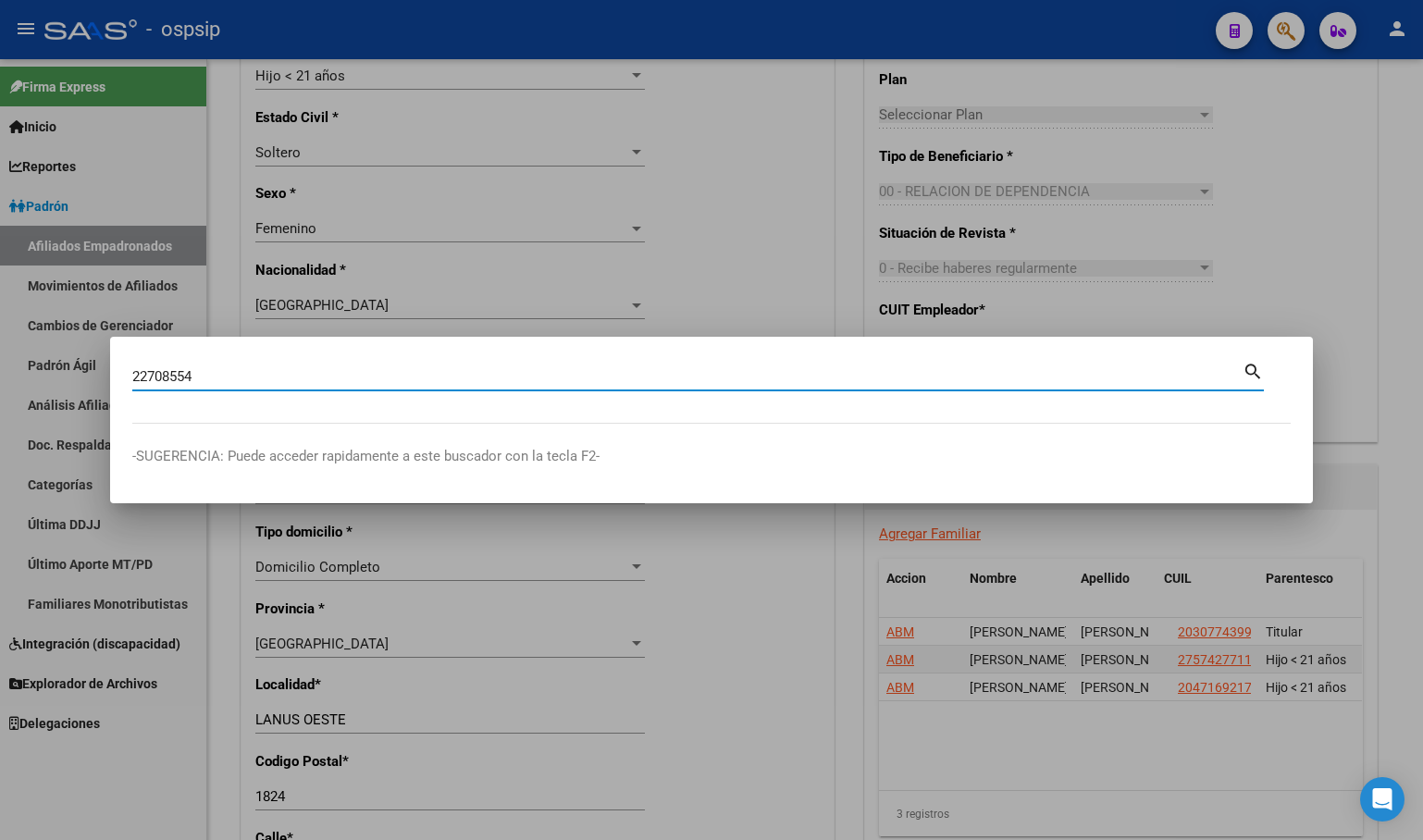
type input "22708554"
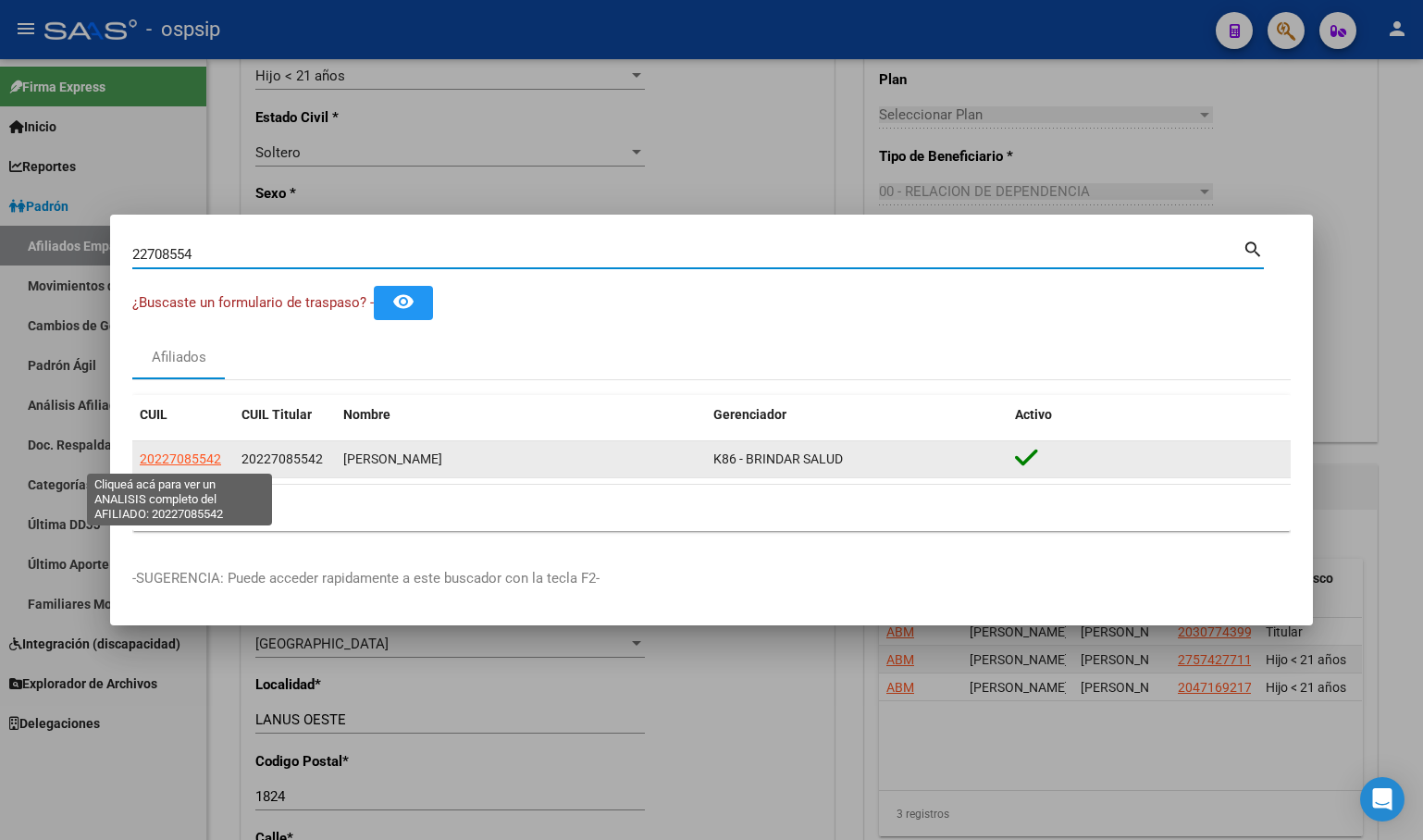
click at [178, 459] on span "20227085542" at bounding box center [180, 459] width 82 height 15
type textarea "20227085542"
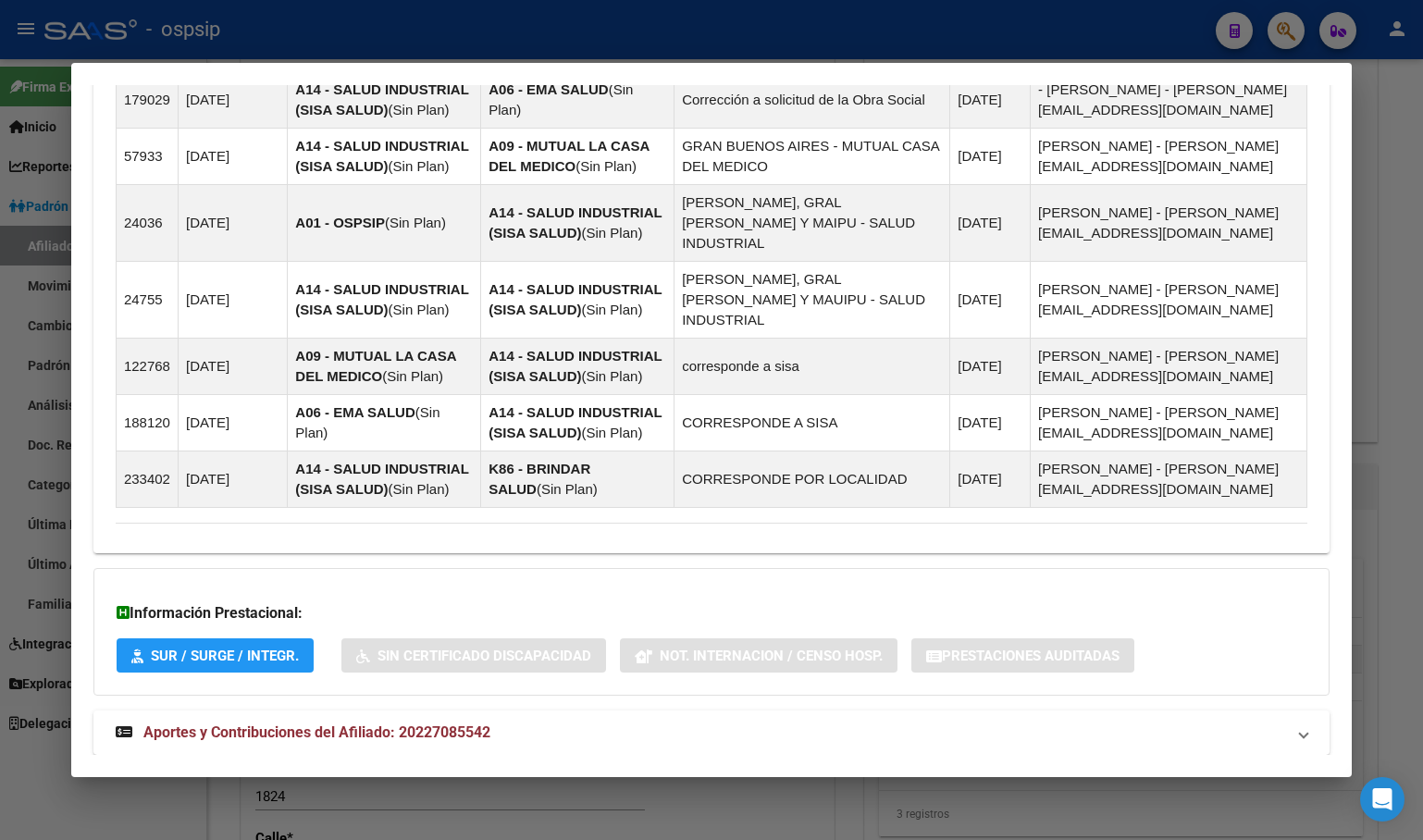
scroll to position [1251, 0]
click at [418, 723] on span "Aportes y Contribuciones del Afiliado: 20227085542" at bounding box center [317, 731] width 347 height 18
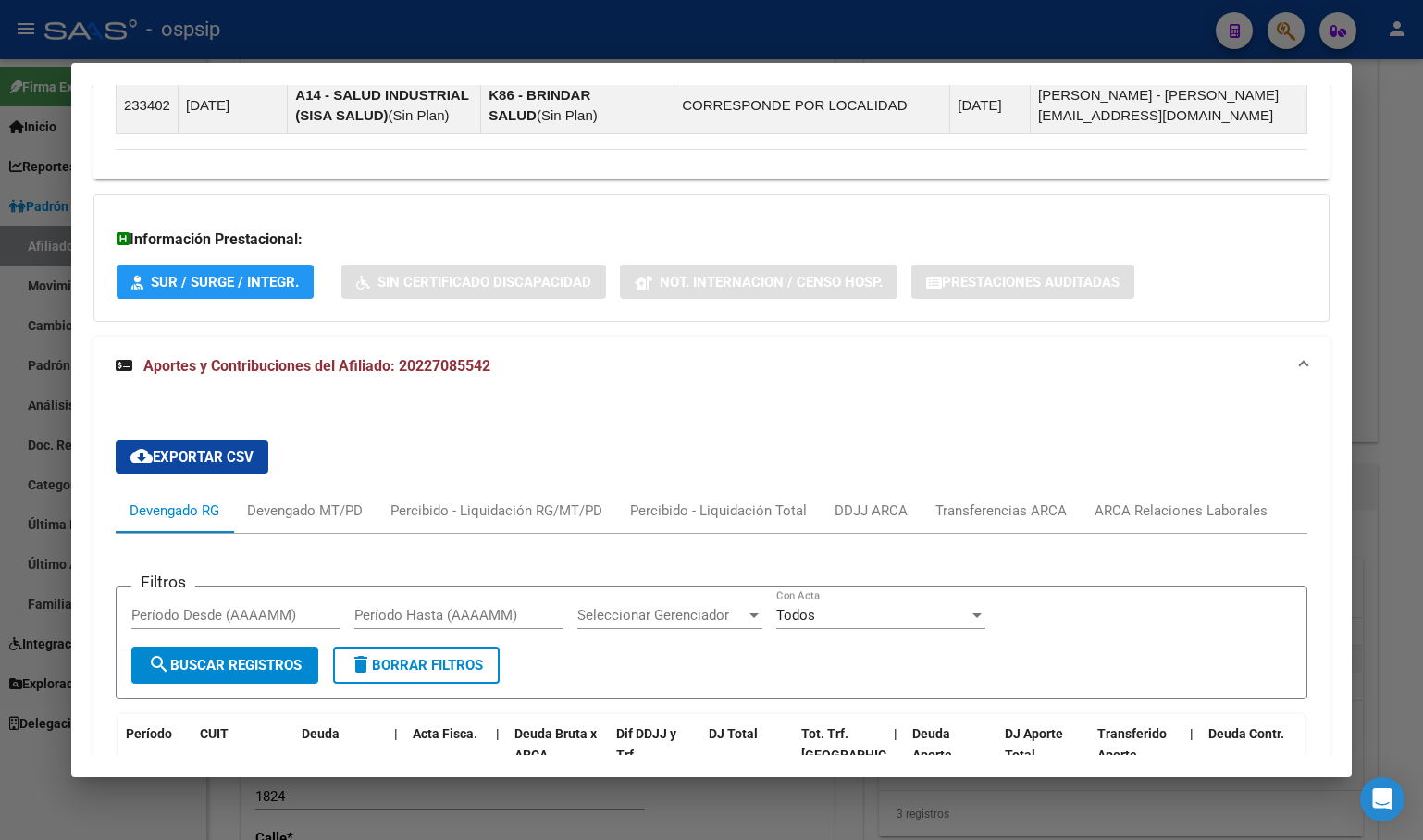
scroll to position [1806, 0]
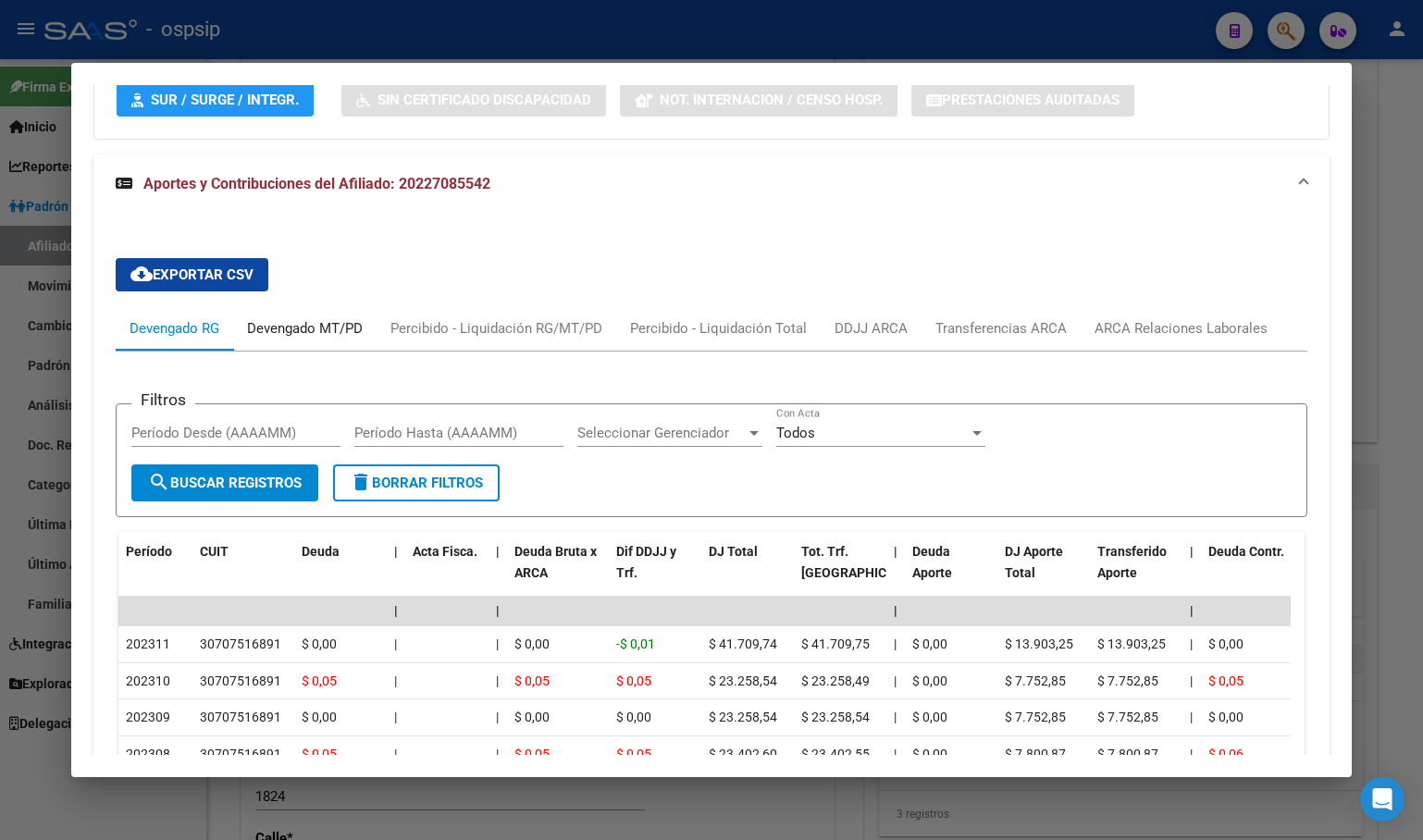
click at [284, 318] on div "Devengado MT/PD" at bounding box center [304, 328] width 115 height 21
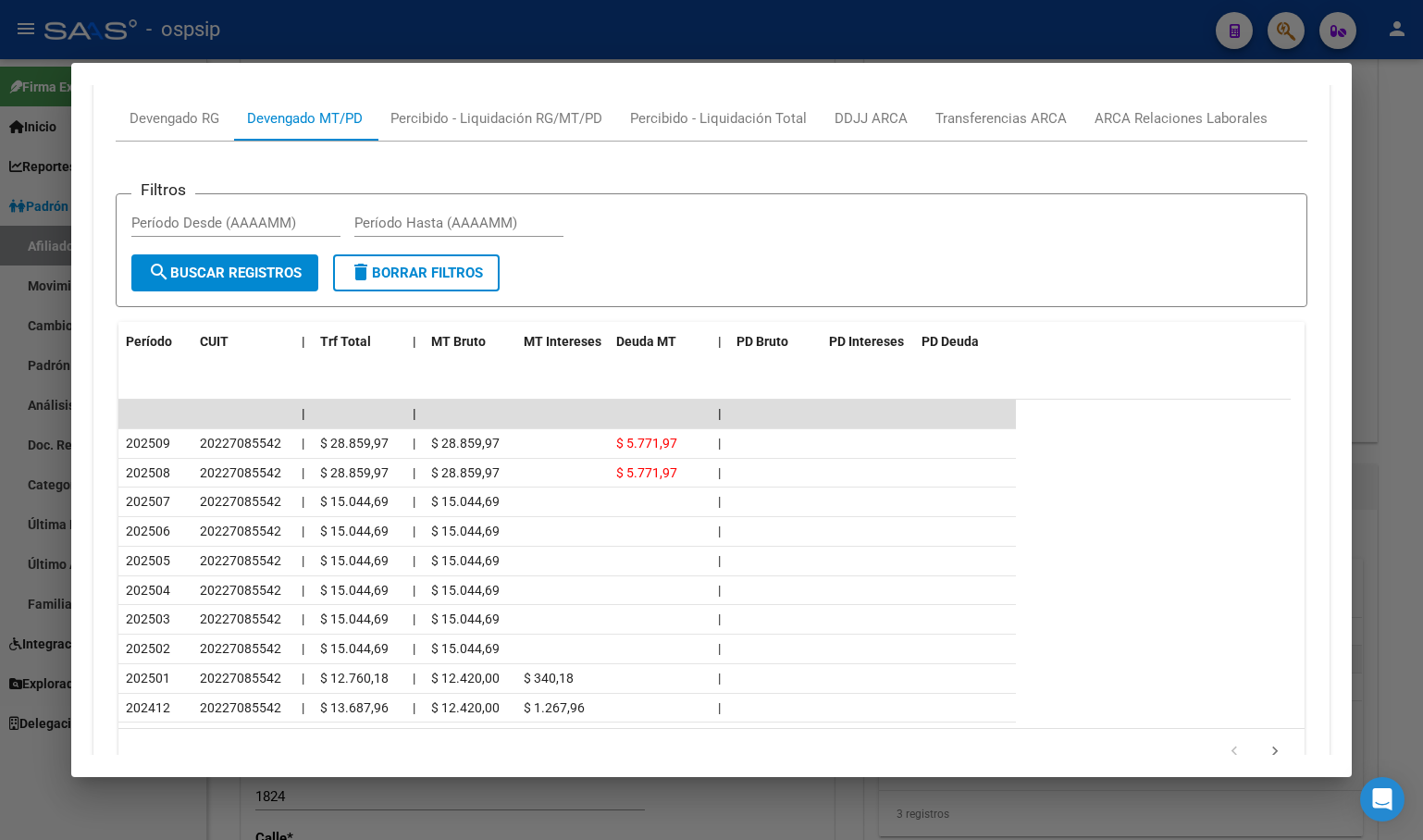
scroll to position [2082, 0]
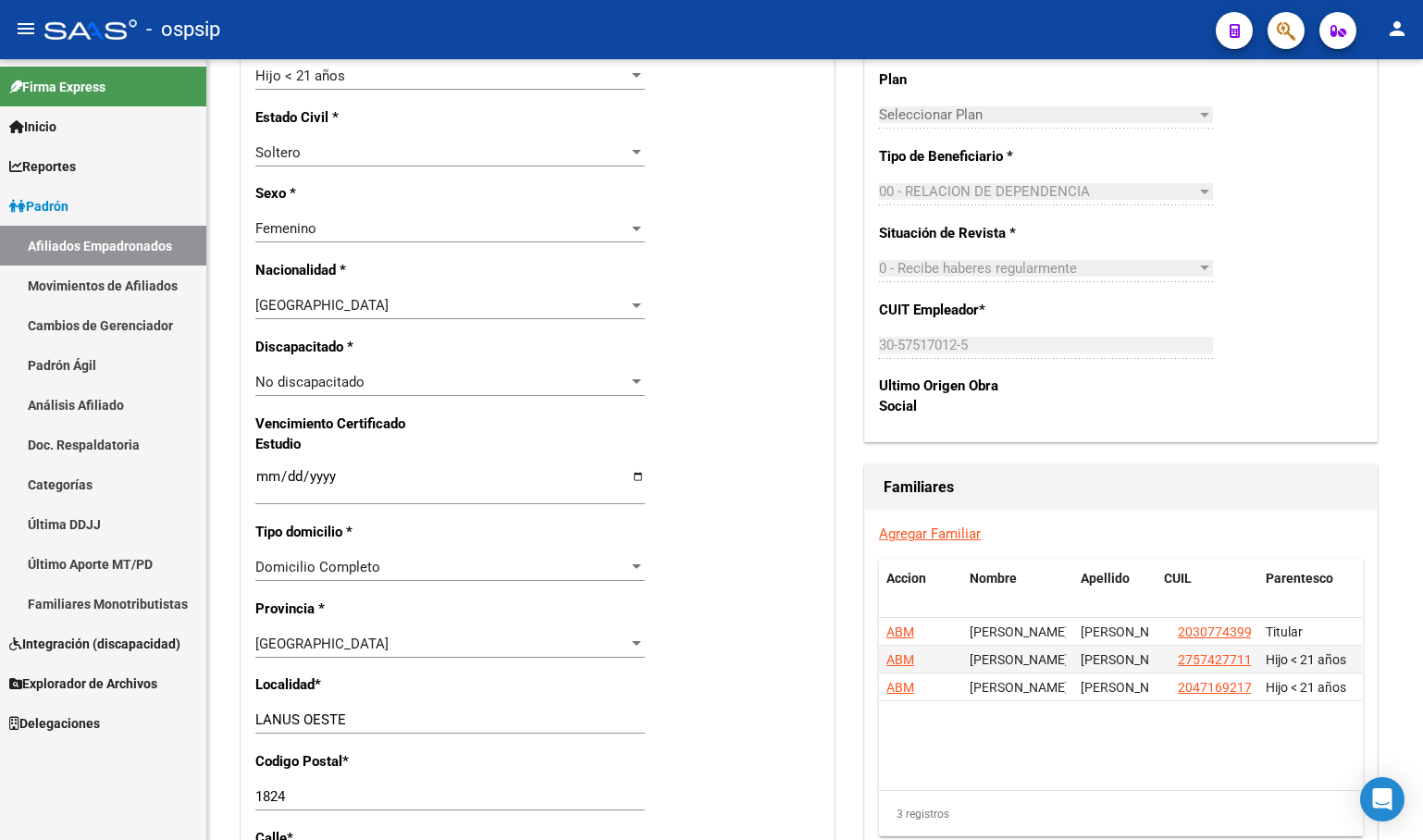
click at [557, 32] on div "- ospsip" at bounding box center [622, 29] width 1156 height 40
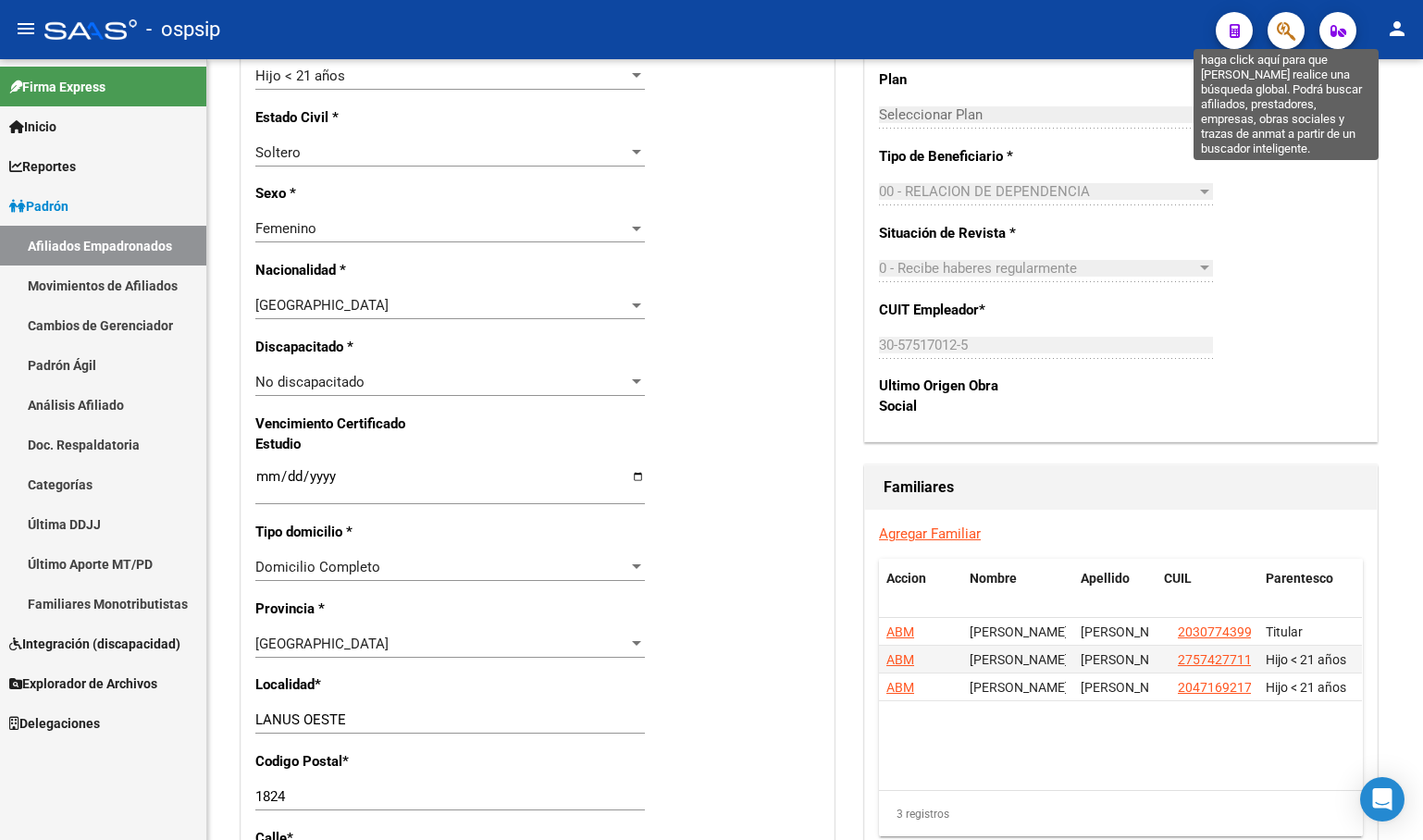
click at [1285, 34] on icon "button" at bounding box center [1286, 31] width 19 height 22
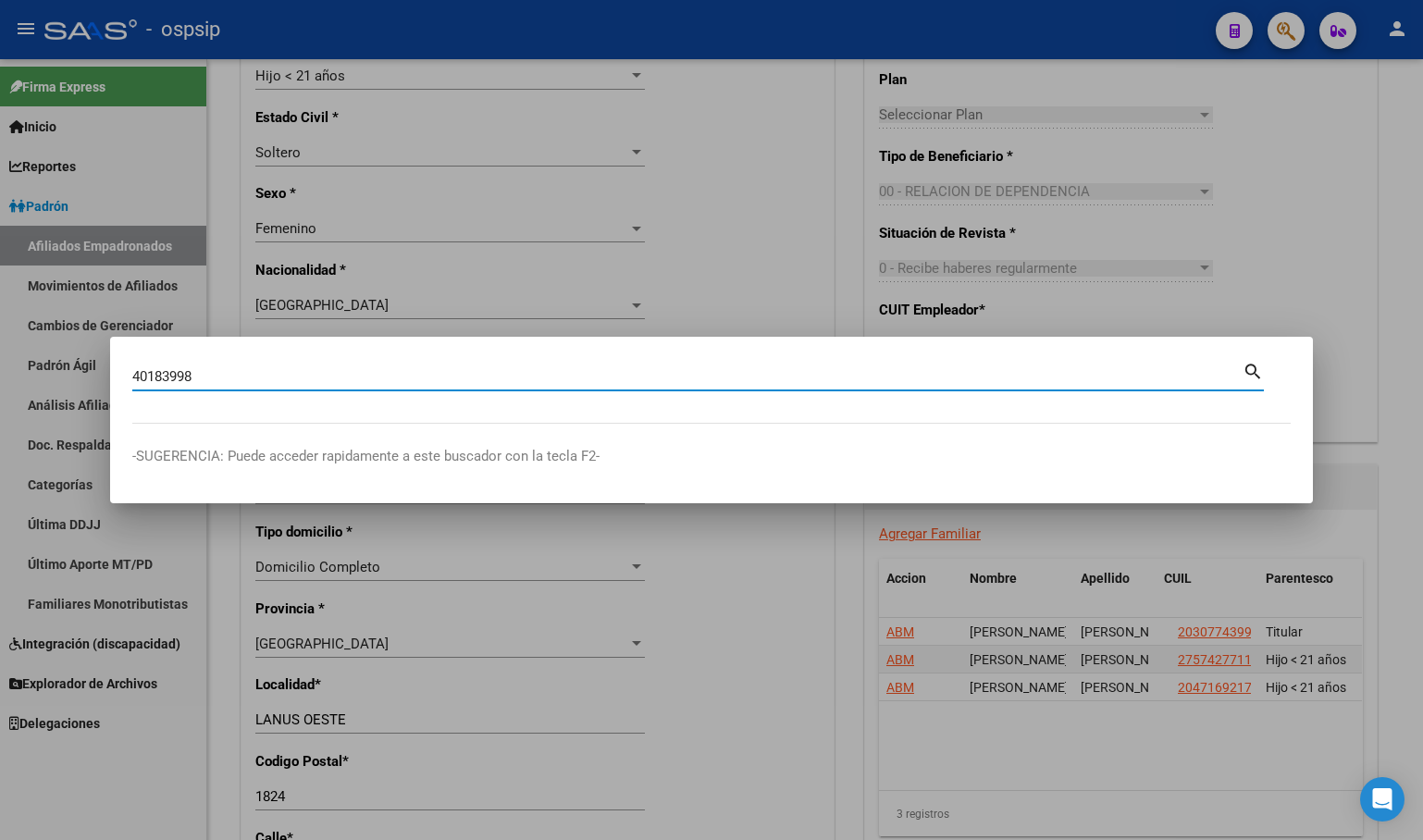
type input "40183998"
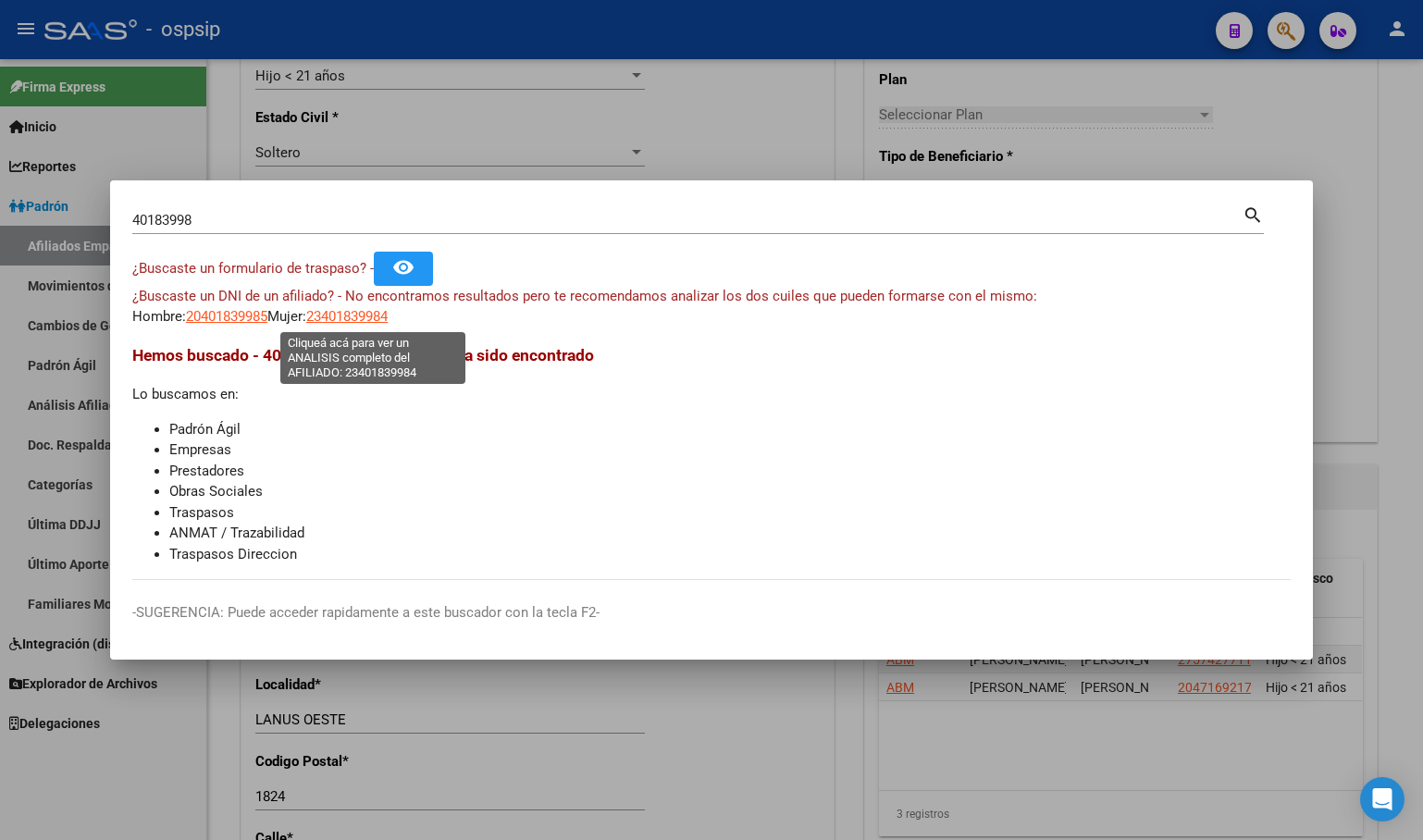
click at [360, 310] on span "23401839984" at bounding box center [346, 316] width 82 height 17
type textarea "23401839984"
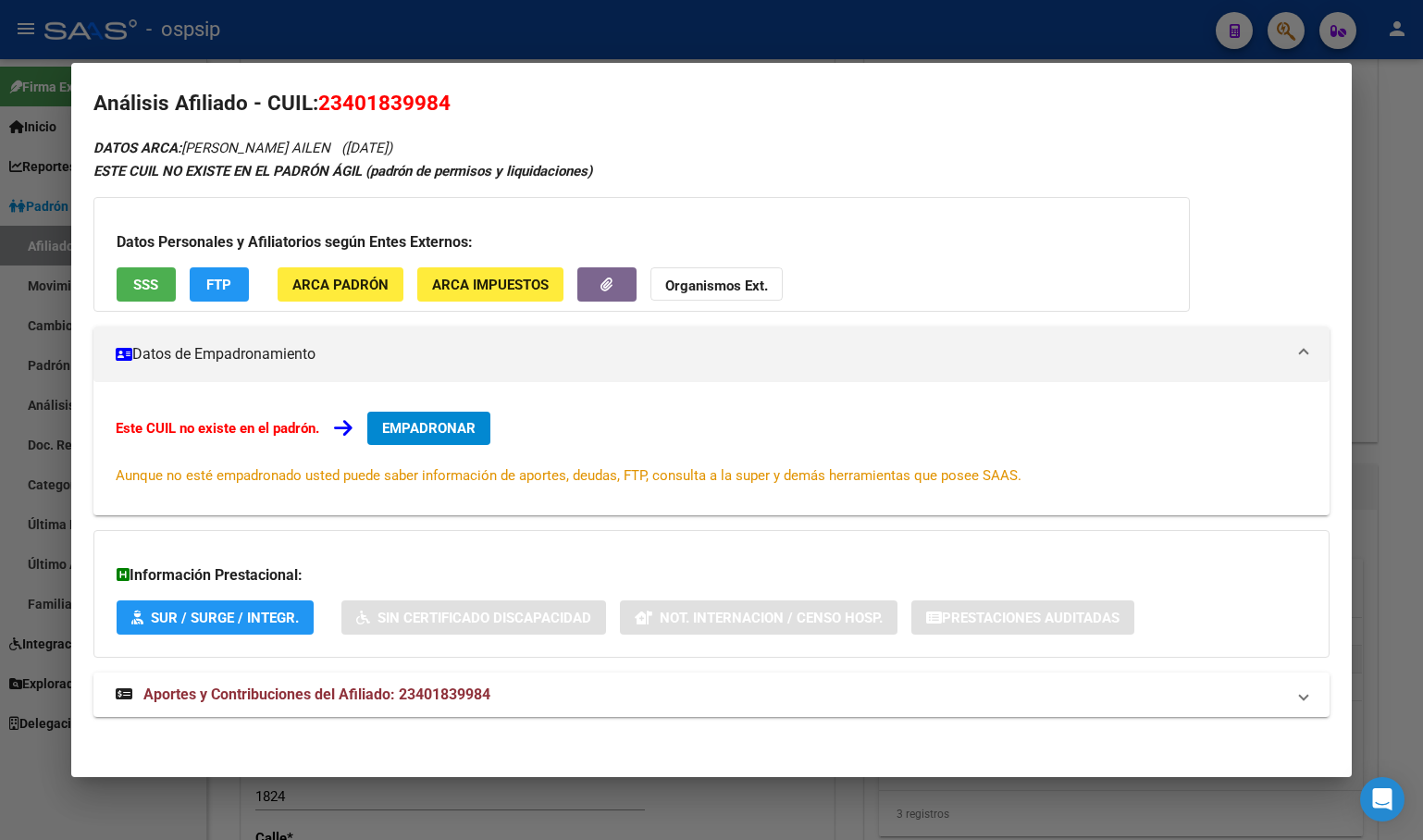
scroll to position [19, 0]
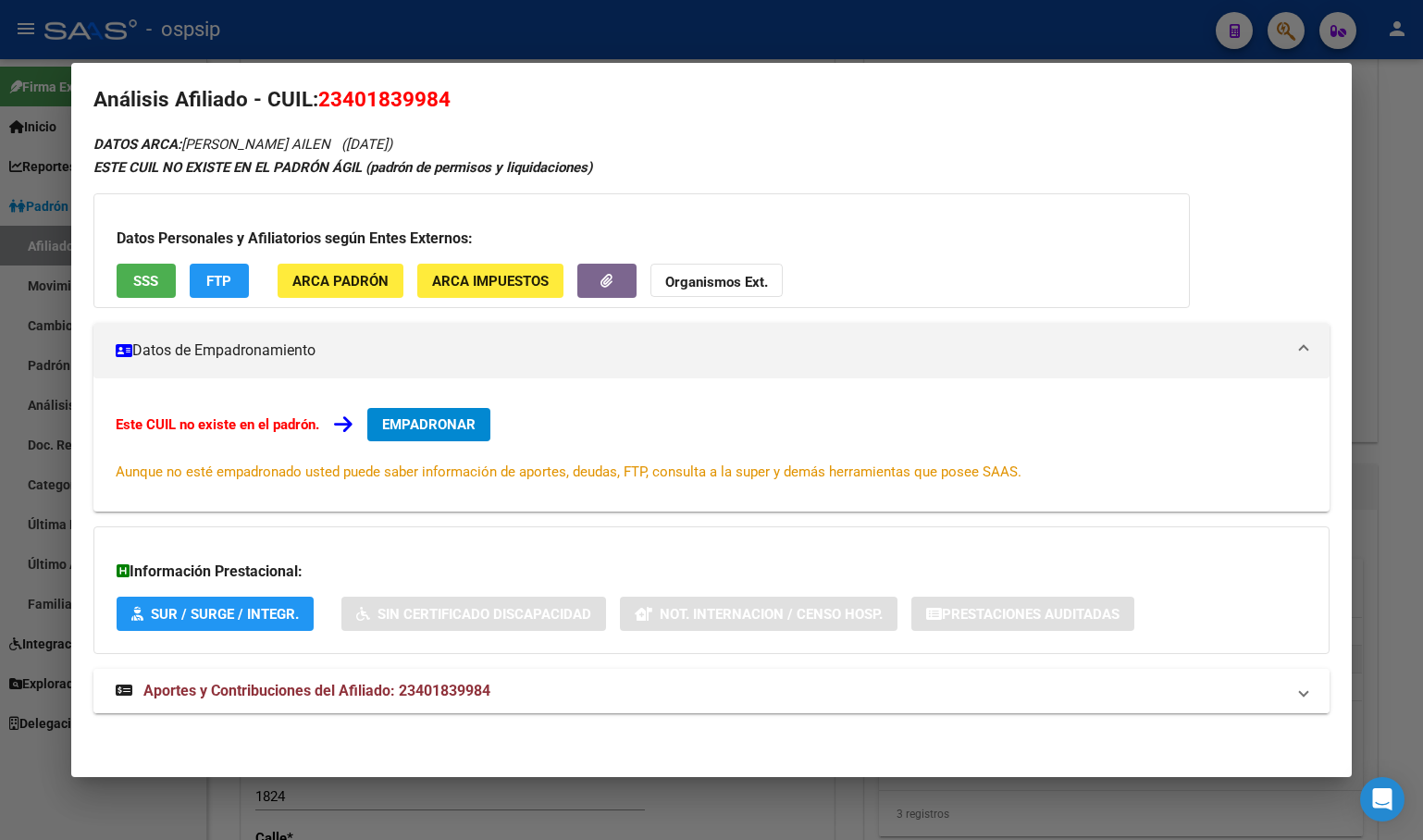
drag, startPoint x: 374, startPoint y: 691, endPoint x: 416, endPoint y: 679, distance: 43.7
click at [375, 693] on span "Aportes y Contribuciones del Afiliado: 23401839984" at bounding box center [317, 690] width 347 height 18
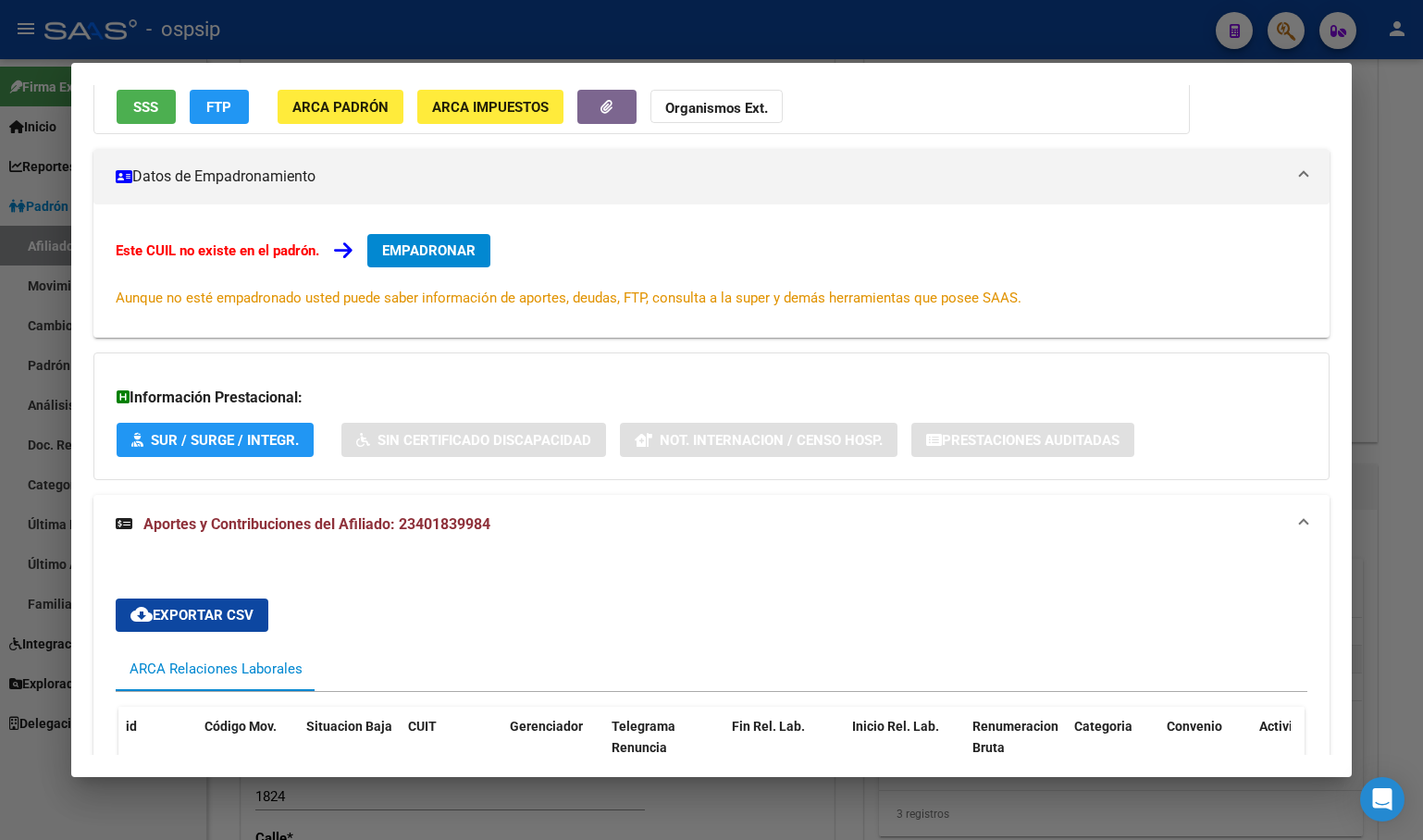
scroll to position [0, 0]
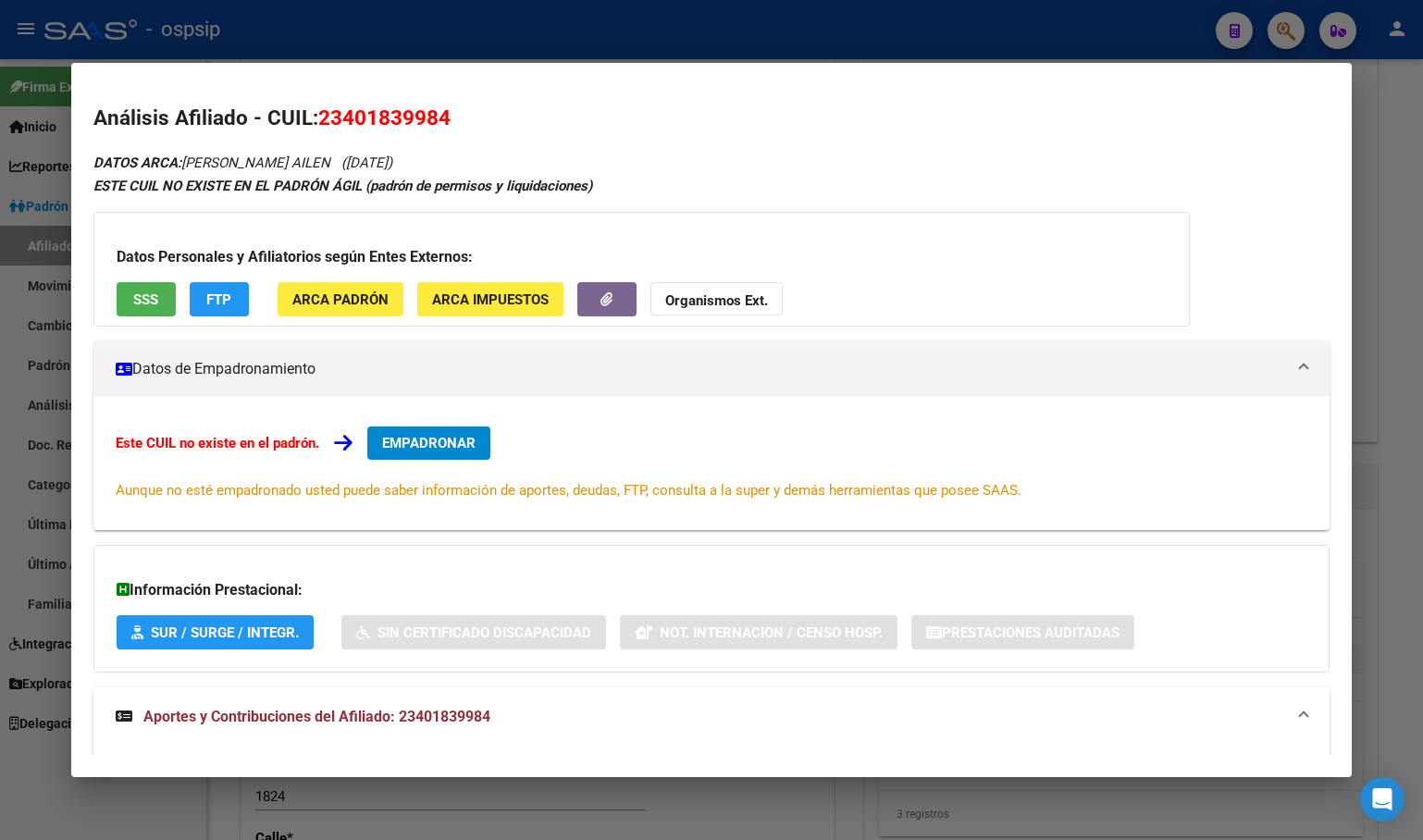
click at [404, 435] on span "EMPADRONAR" at bounding box center [429, 443] width 94 height 17
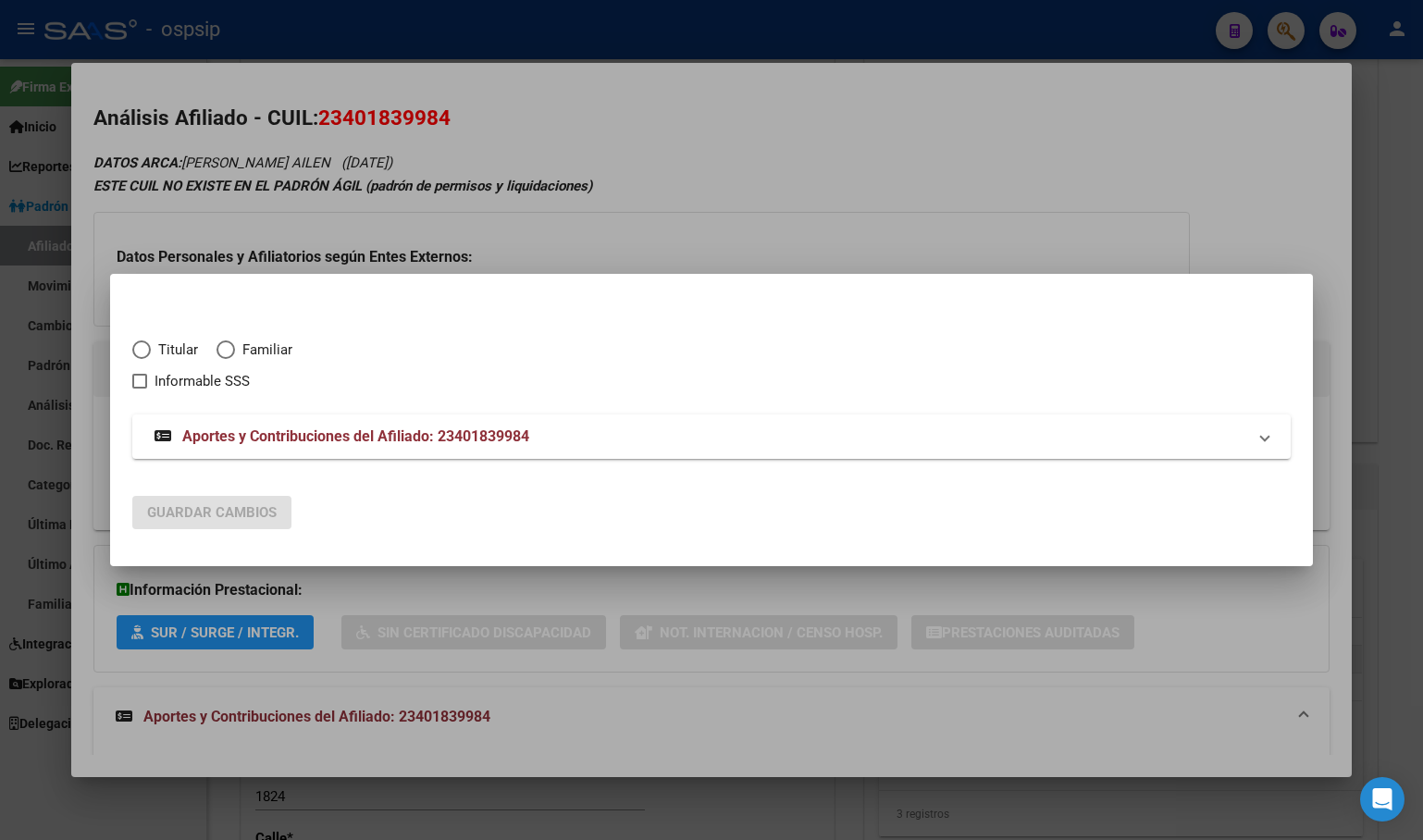
click at [137, 348] on span "Elija una opción" at bounding box center [142, 350] width 19 height 19
click at [137, 348] on input "Titular" at bounding box center [142, 350] width 19 height 19
radio input "true"
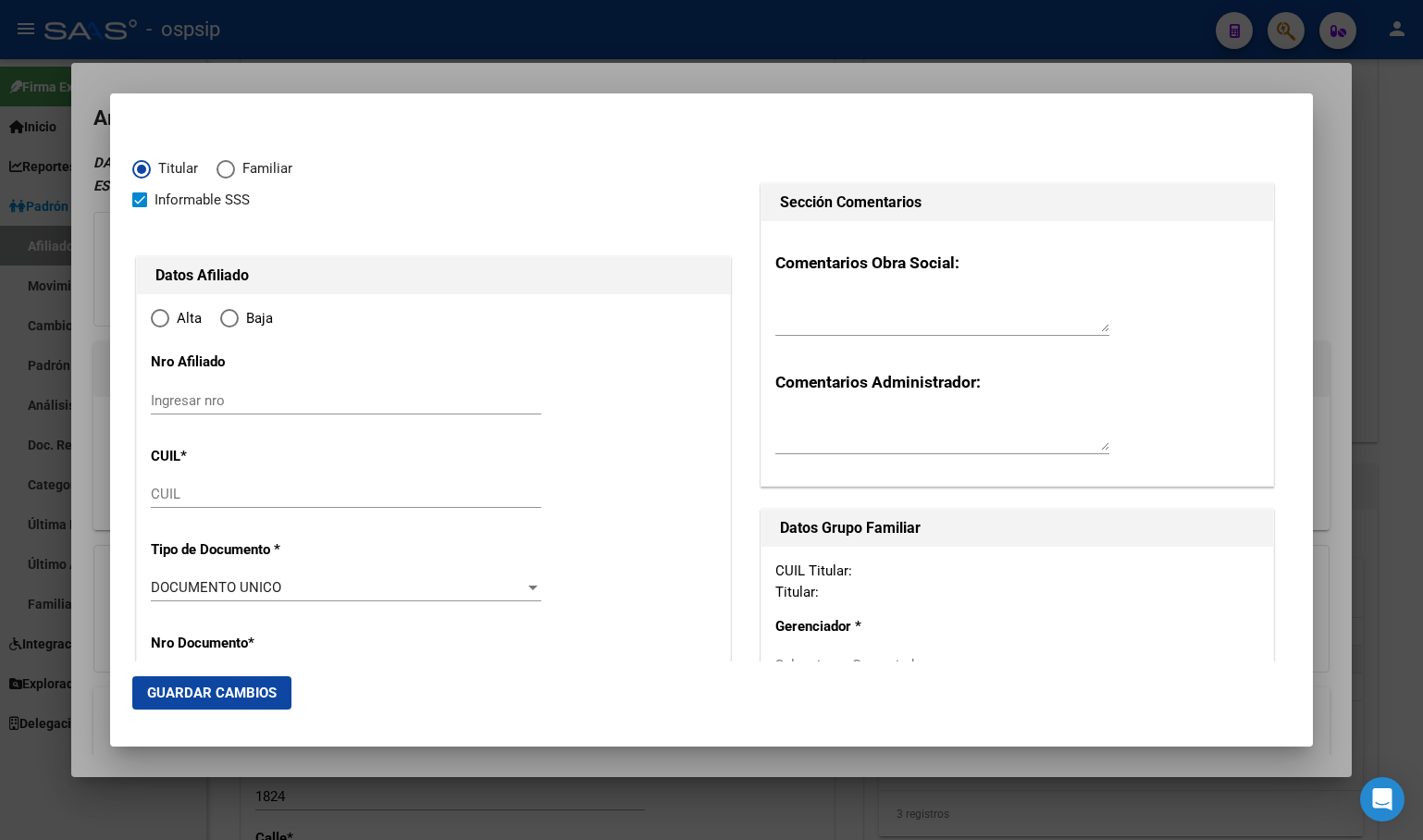
checkbox input "true"
type input "23-40183998-4"
type input "40183998"
type input "BORTONE"
type input "MAYRA AILEN"
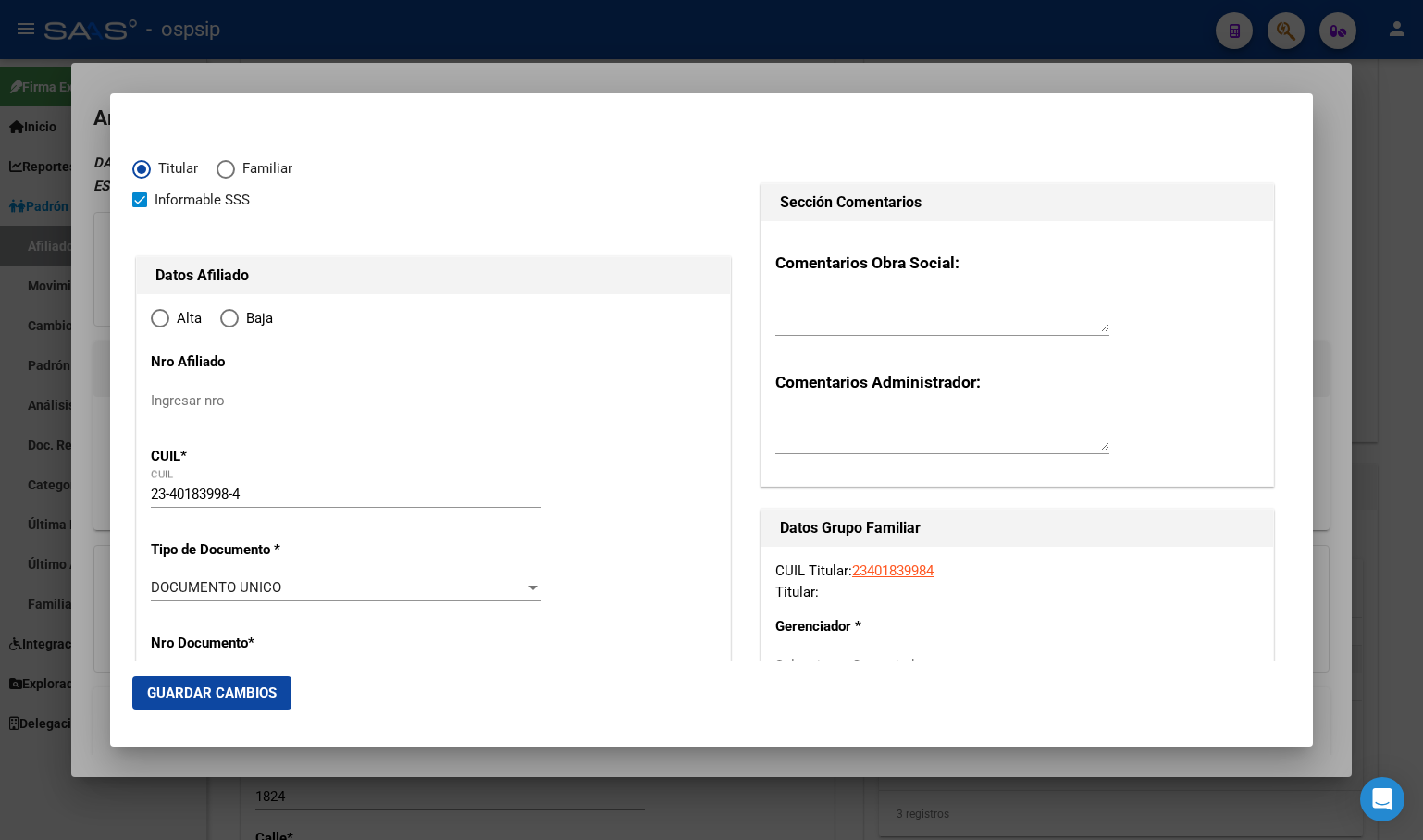
type input "1997-07-07"
type input "CASTELAR"
type input "1712"
type input "ACHAGA"
type input "2910"
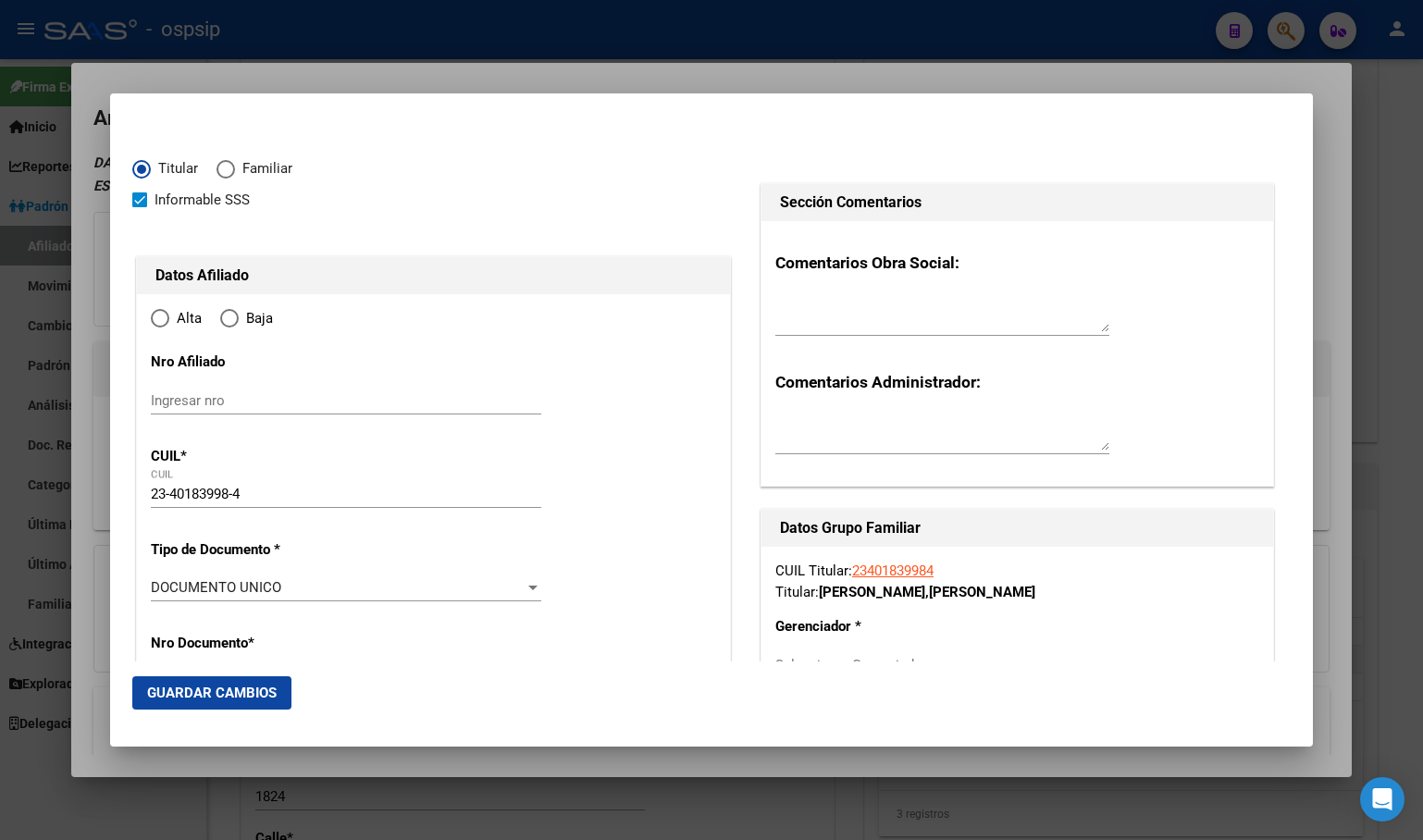
radio input "true"
type input "CASTELAR"
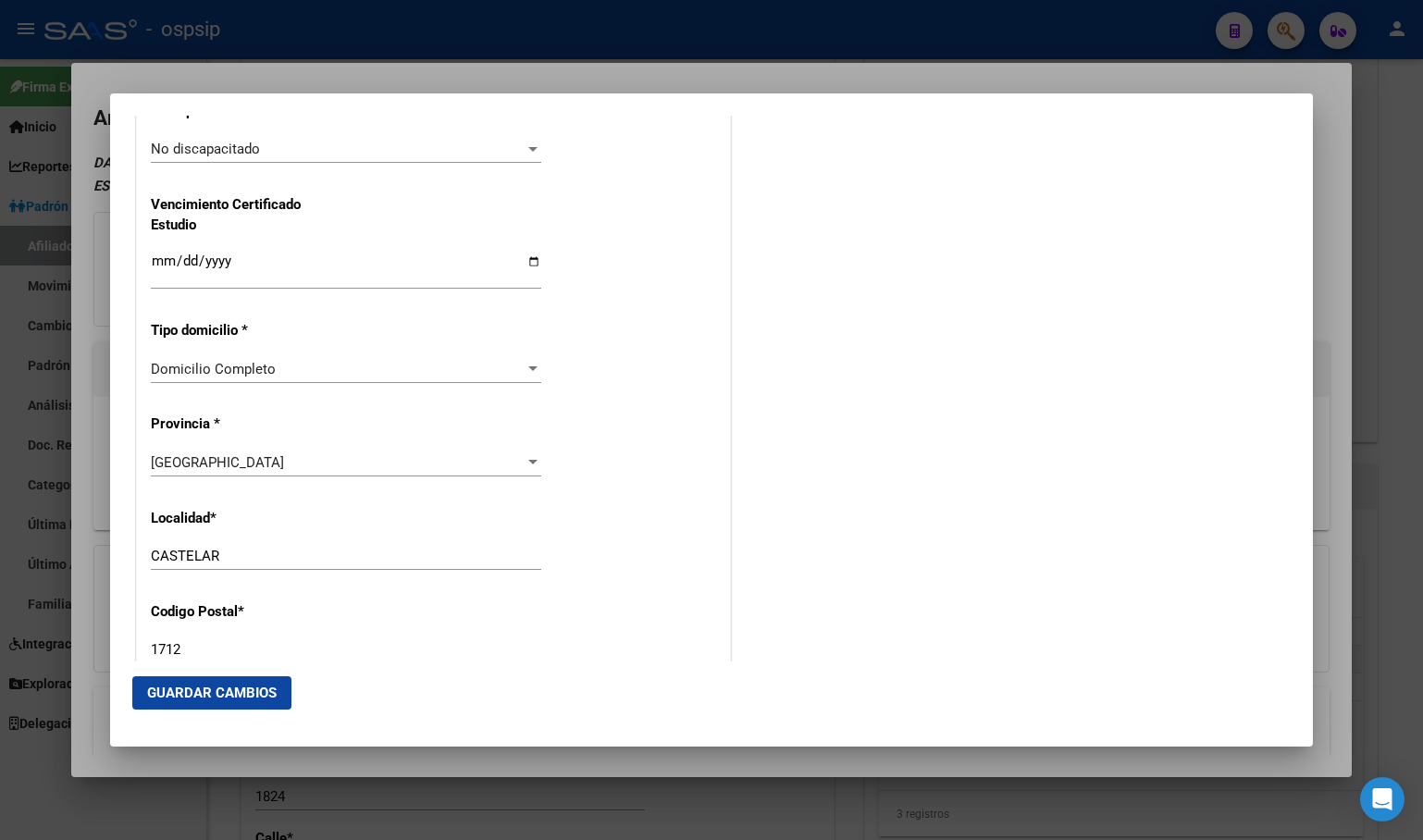
scroll to position [1480, 0]
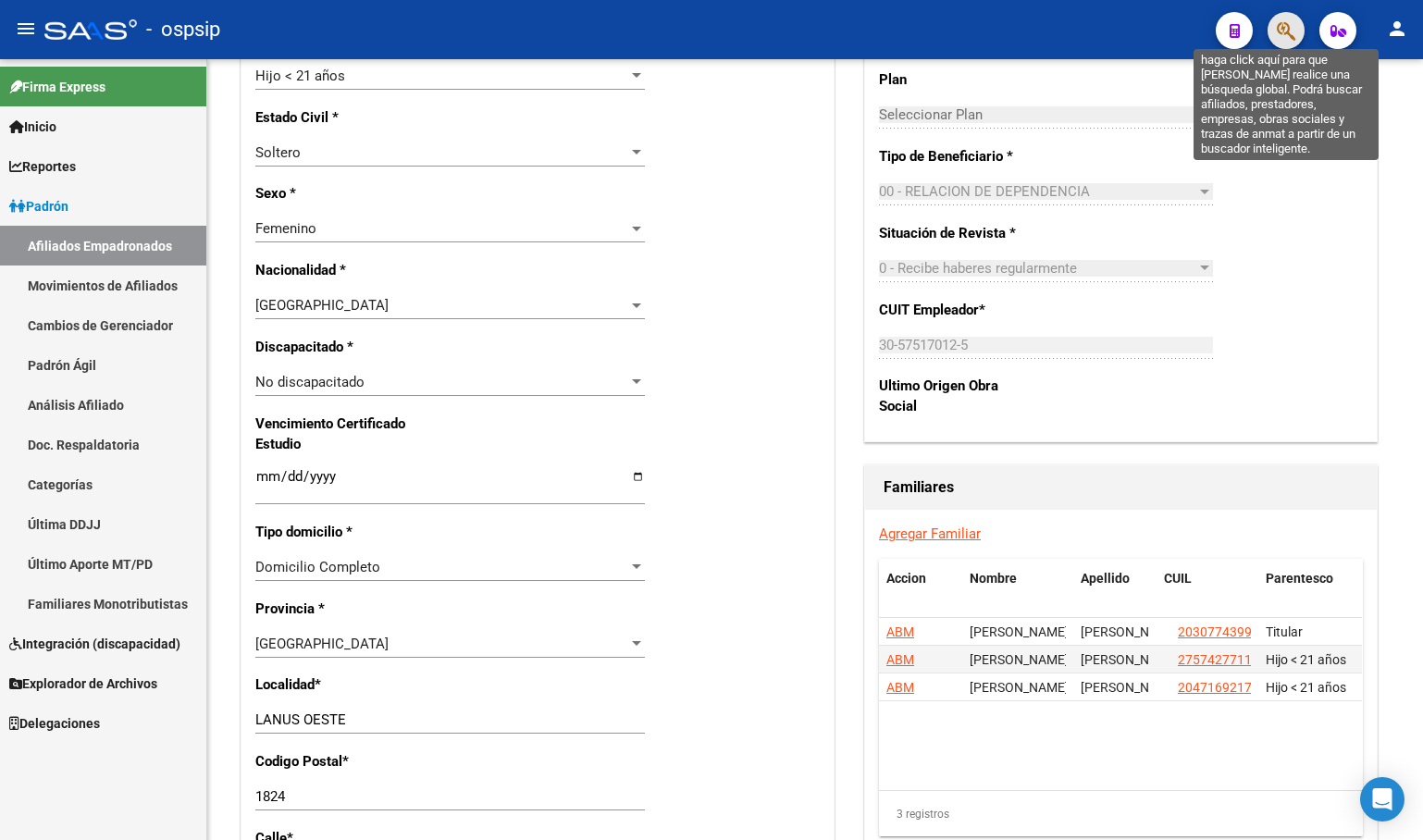
click at [1284, 27] on icon "button" at bounding box center [1286, 31] width 19 height 22
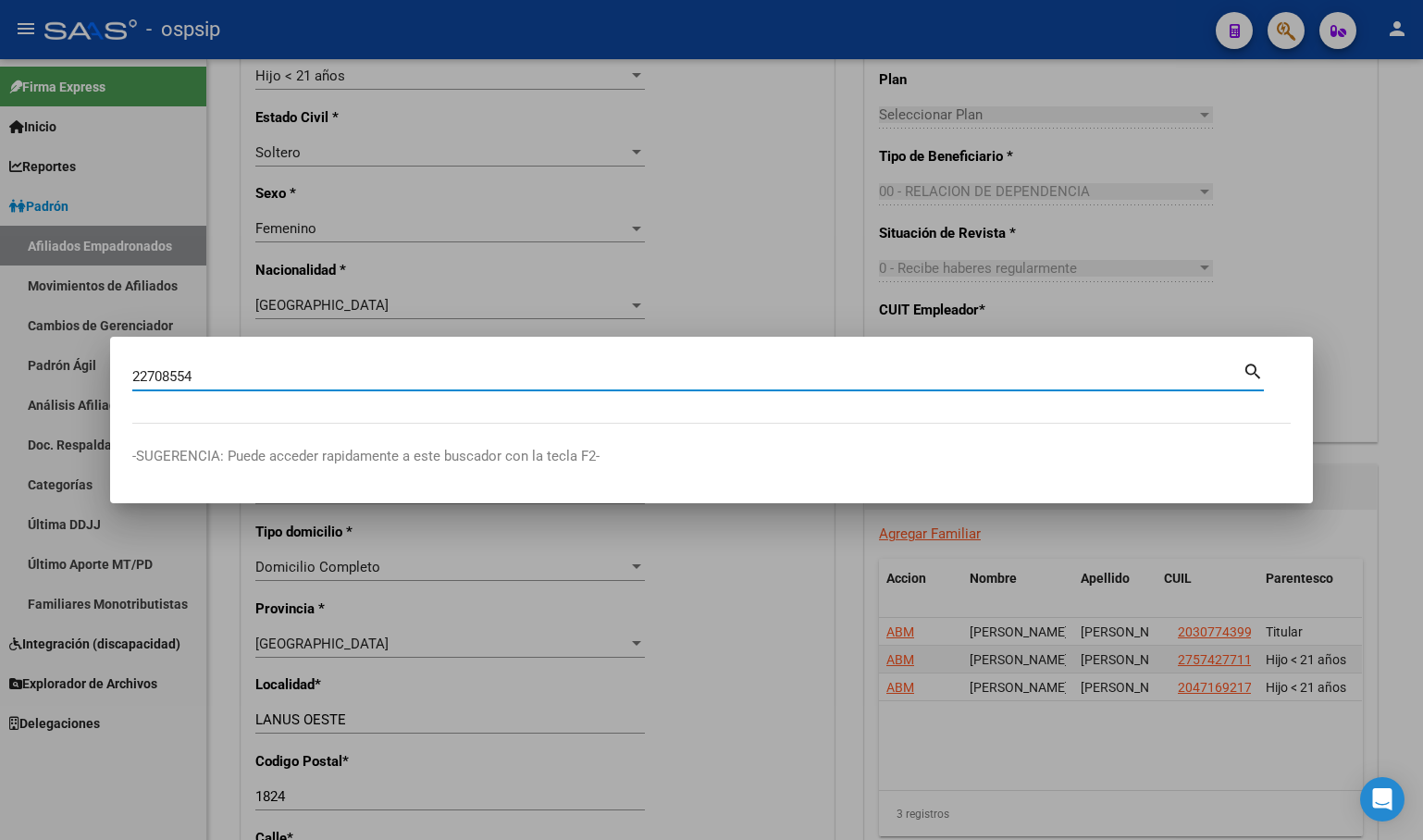
type input "22708554"
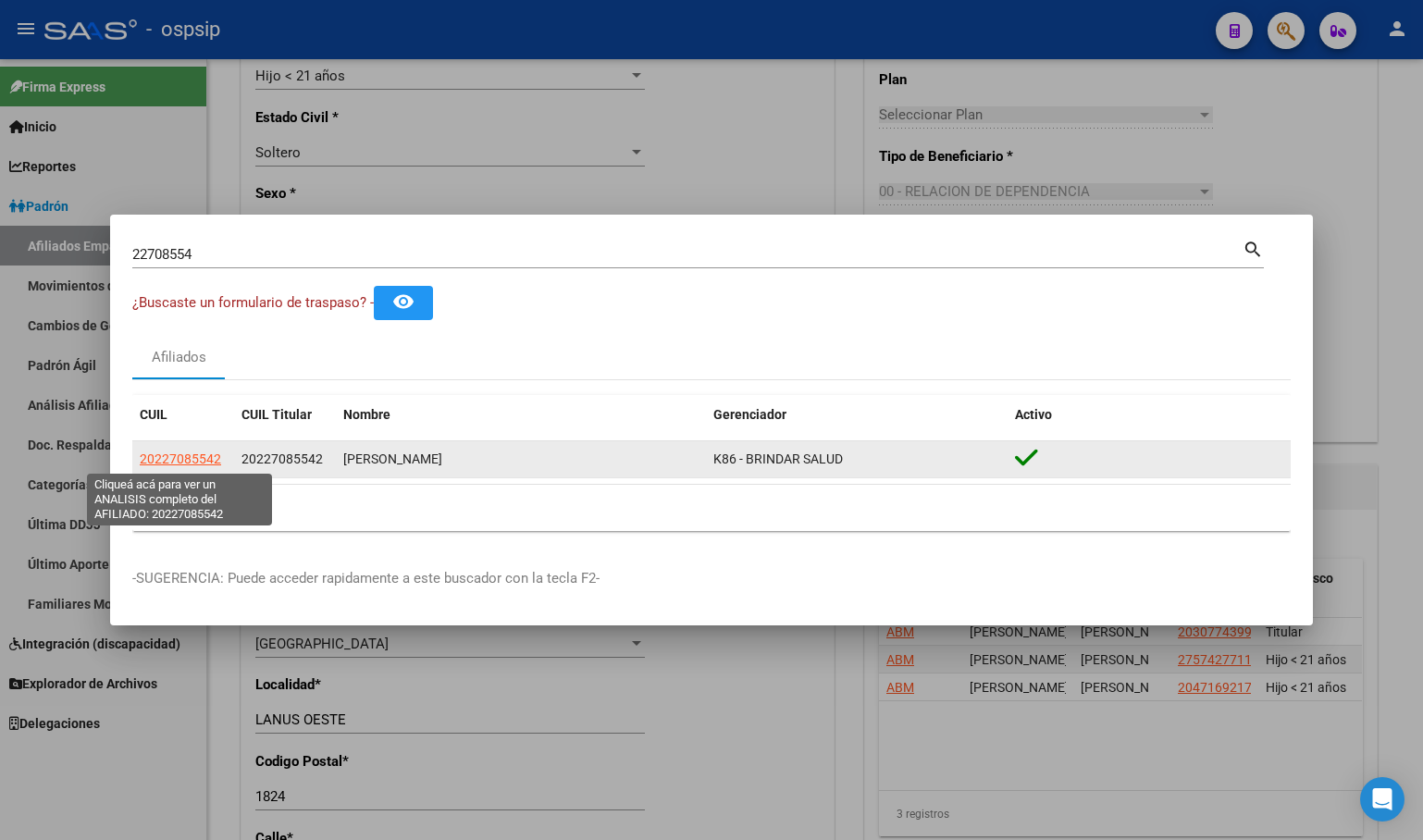
click at [189, 456] on span "20227085542" at bounding box center [180, 459] width 82 height 15
type textarea "20227085542"
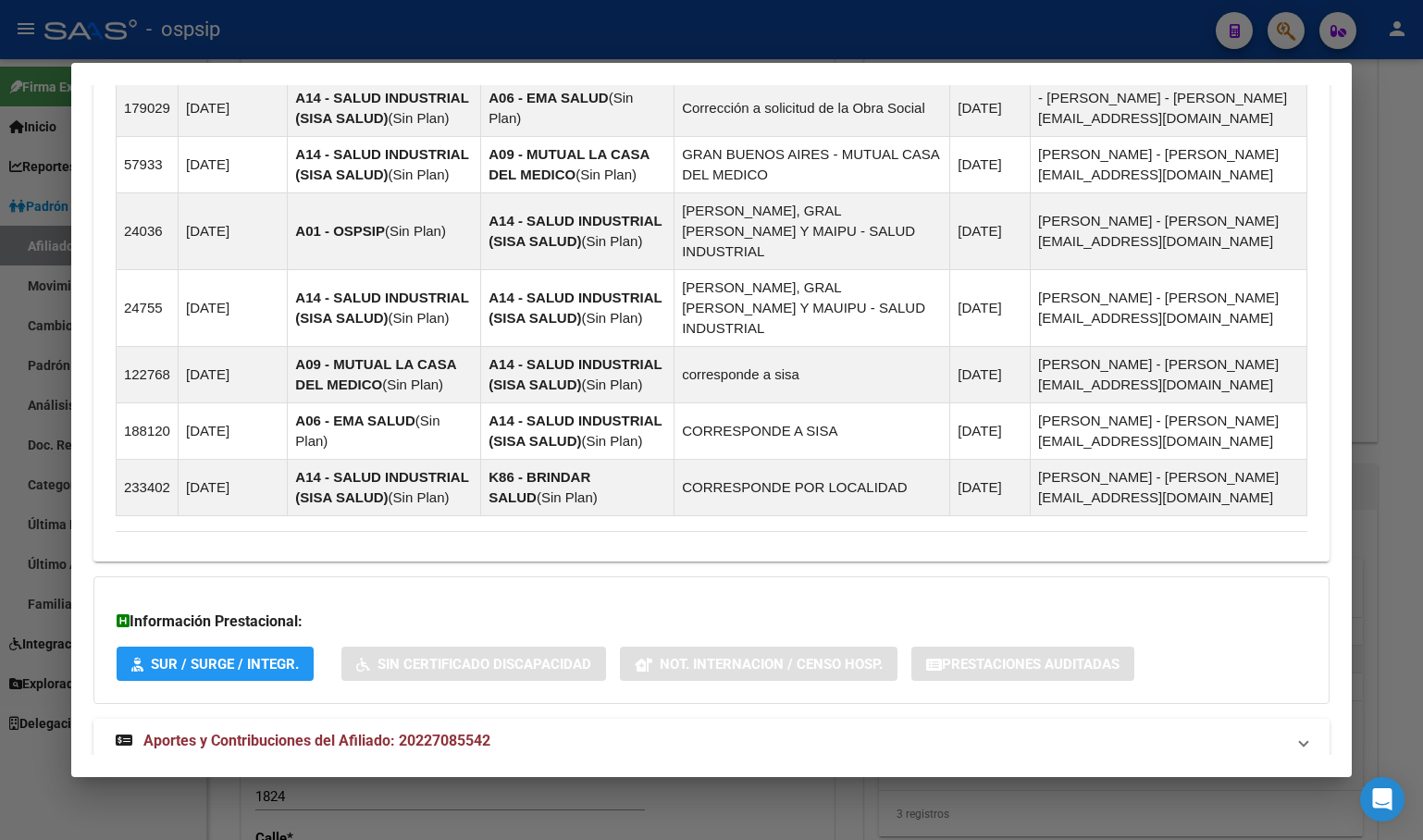
scroll to position [1251, 0]
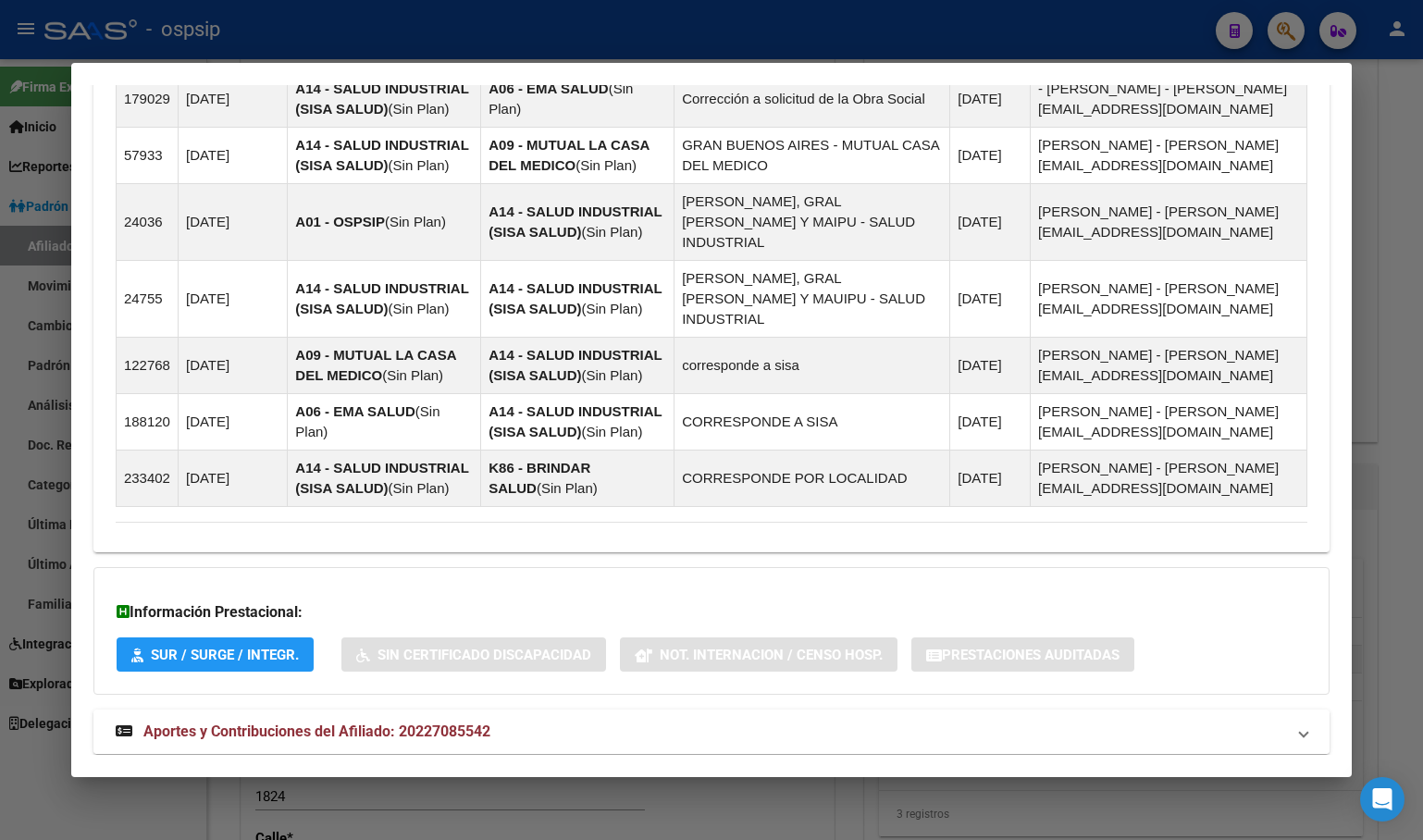
click at [434, 721] on strong "Aportes y Contribuciones del Afiliado: 20227085542" at bounding box center [302, 732] width 375 height 23
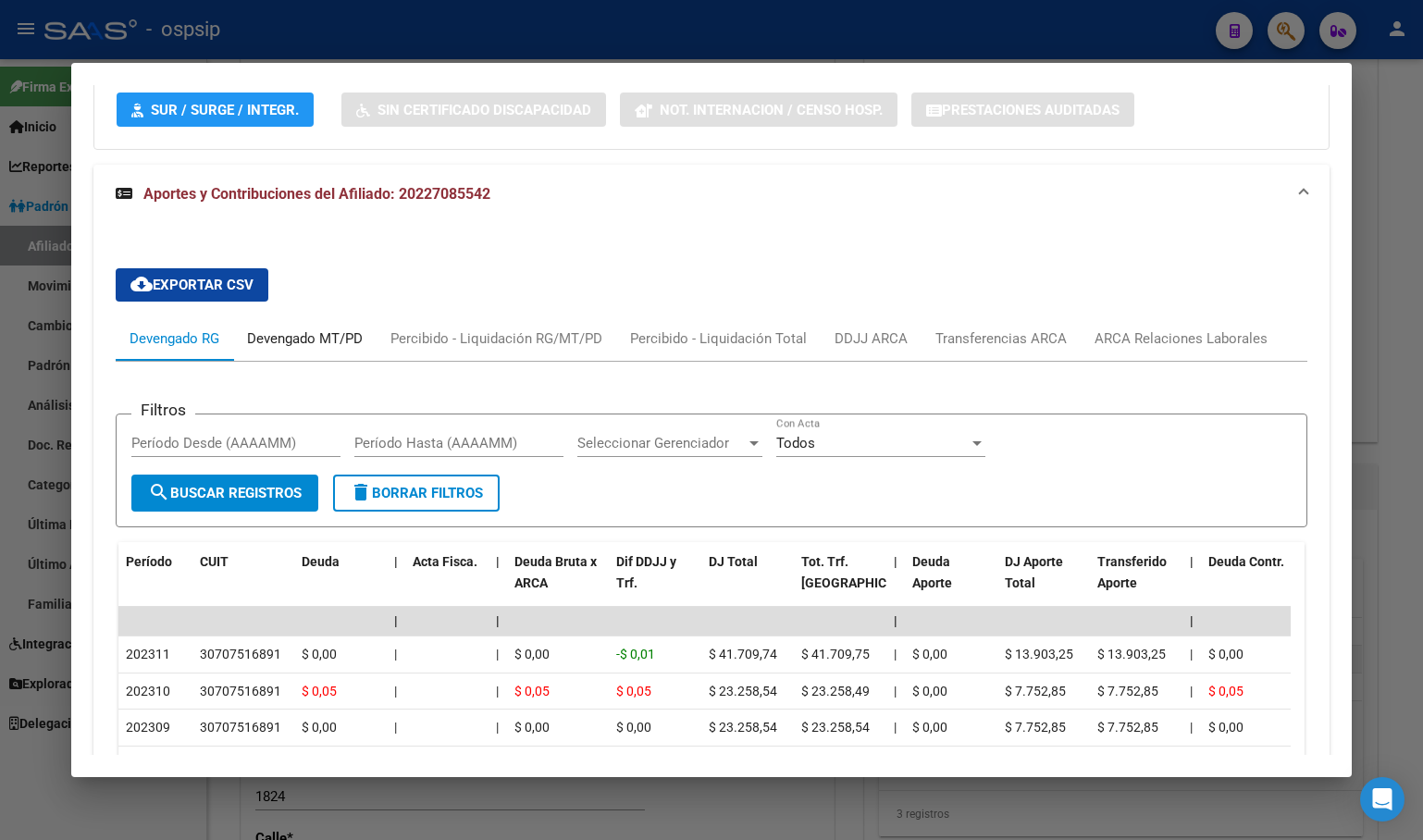
click at [298, 328] on div "Devengado MT/PD" at bounding box center [304, 339] width 115 height 21
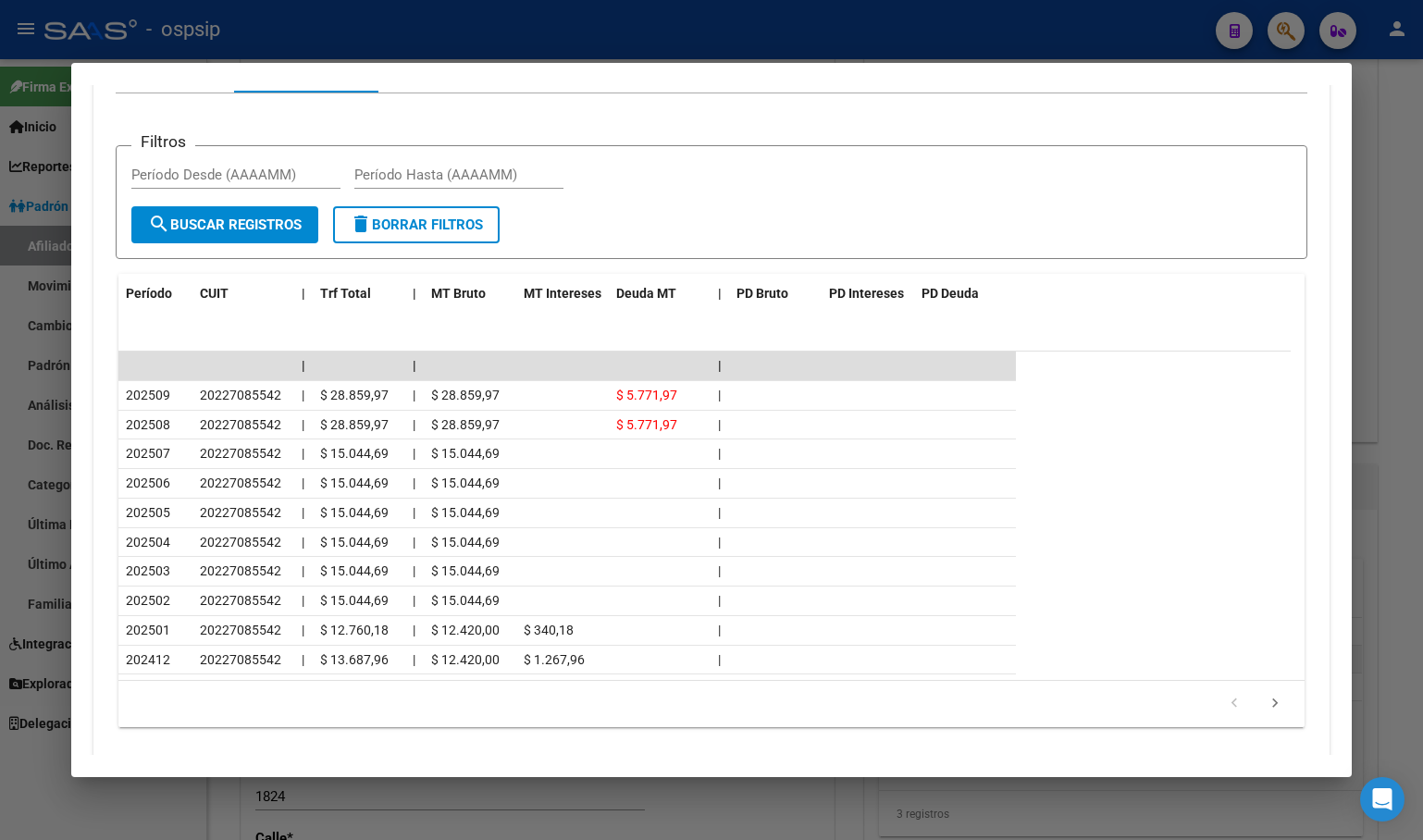
scroll to position [2082, 0]
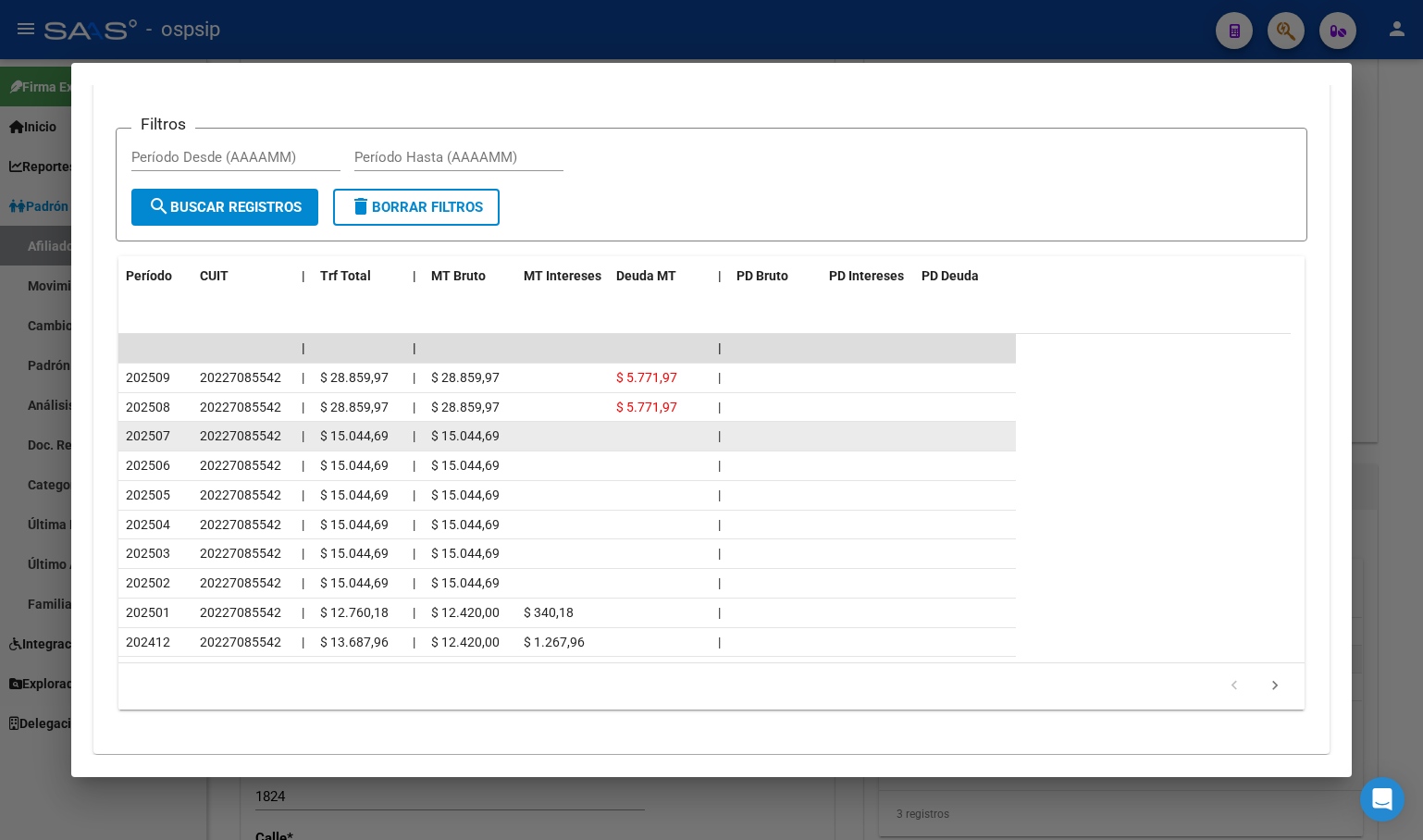
drag, startPoint x: 438, startPoint y: 399, endPoint x: 503, endPoint y: 405, distance: 65.3
click at [503, 425] on div "$ 15.044,69" at bounding box center [469, 435] width 78 height 22
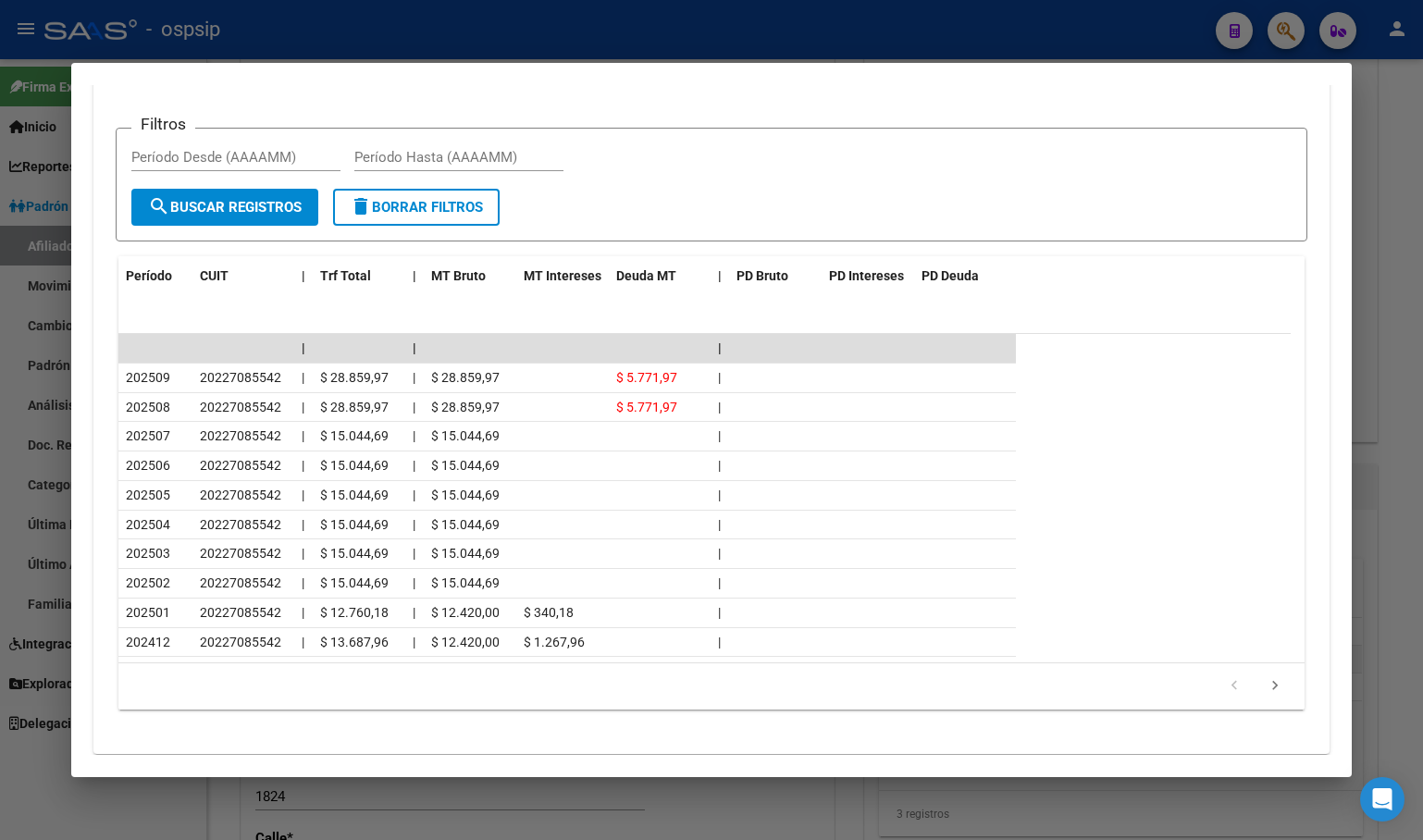
click at [699, 259] on datatable-header "Período CUIT | Trf Total | MT Bruto MT Intereses Deuda MT | PD Bruto PD Interes…" at bounding box center [704, 295] width 1172 height 78
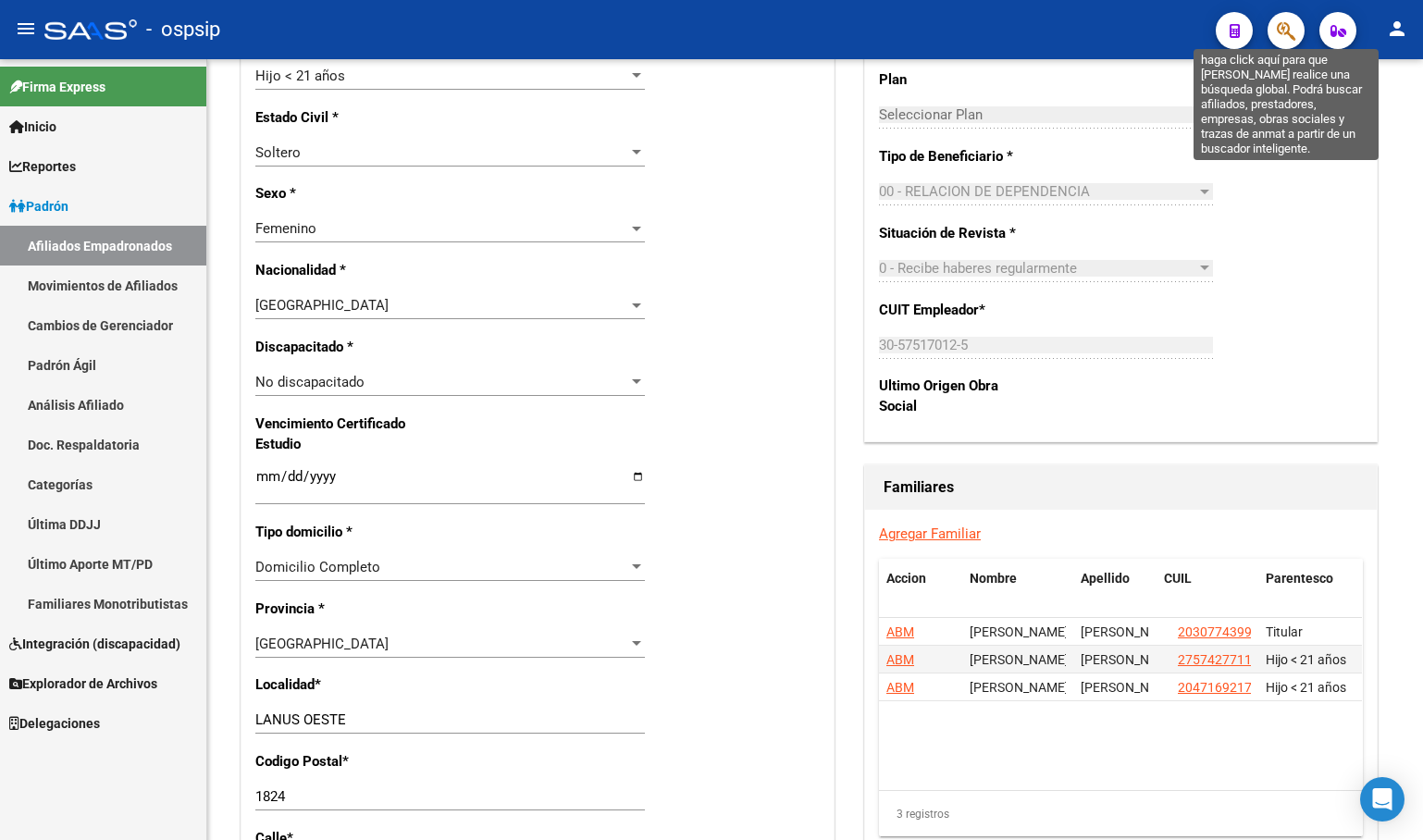
click at [1278, 25] on icon "button" at bounding box center [1286, 31] width 19 height 22
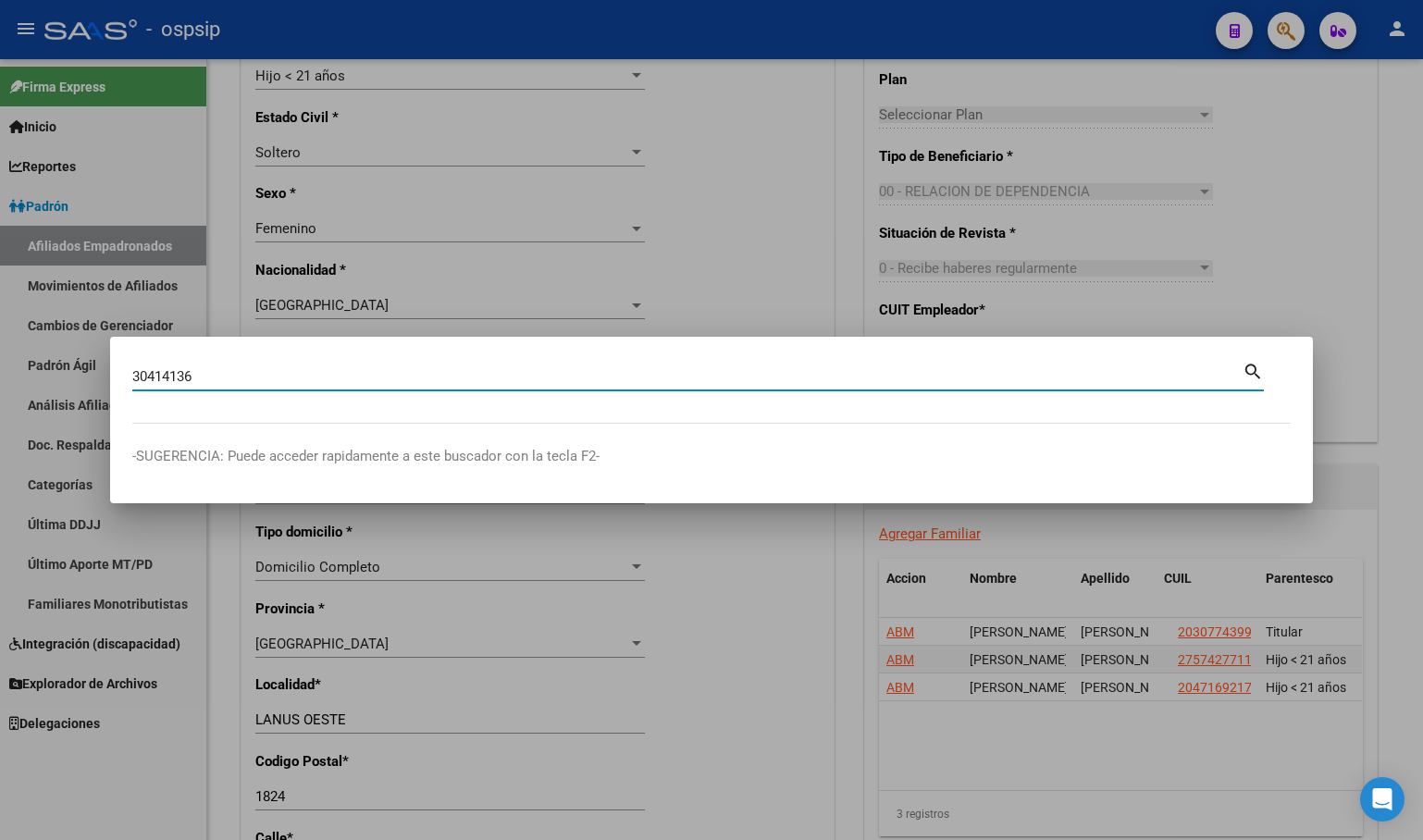
type input "30414136"
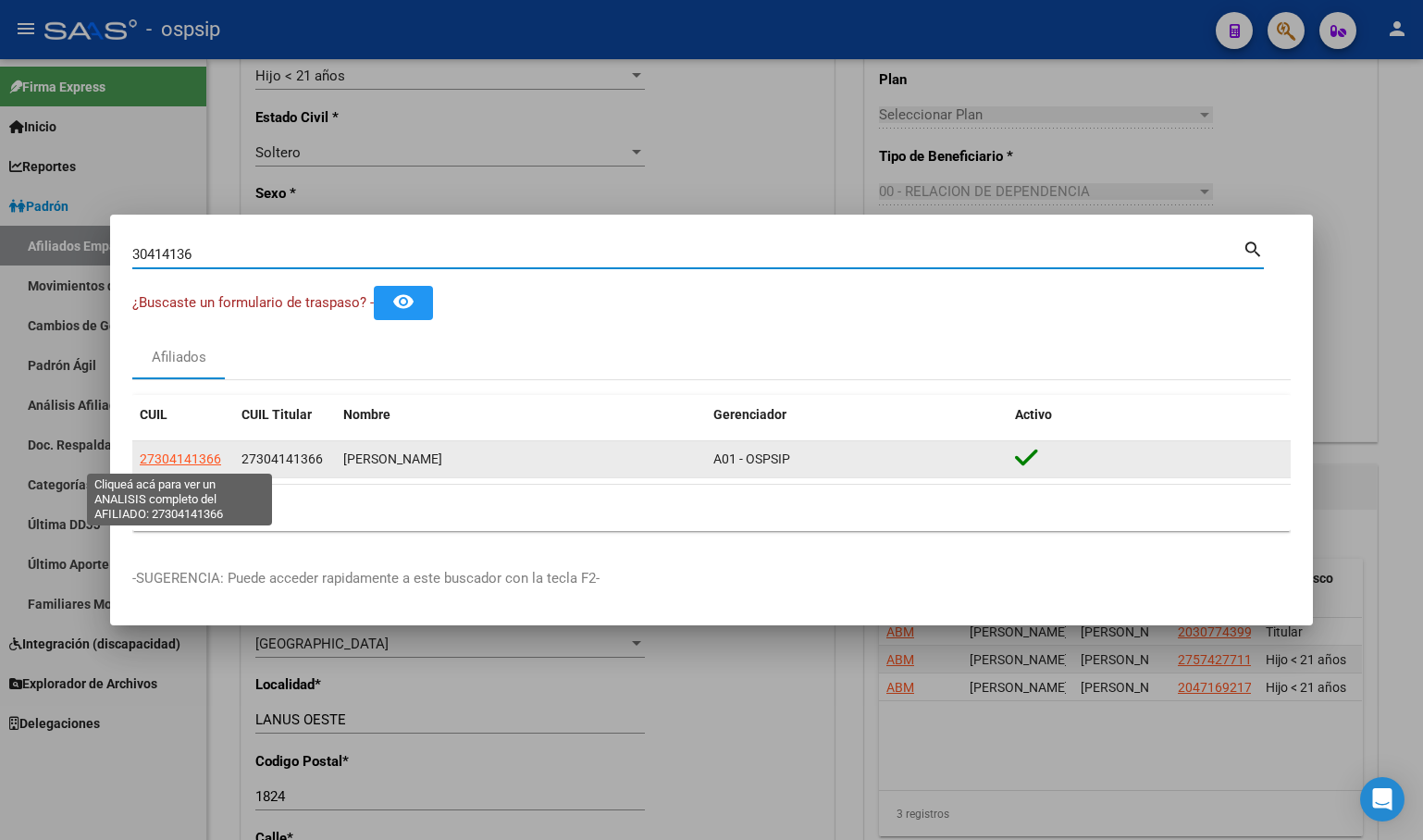
click at [171, 462] on span "27304141366" at bounding box center [180, 459] width 82 height 15
type textarea "27304141366"
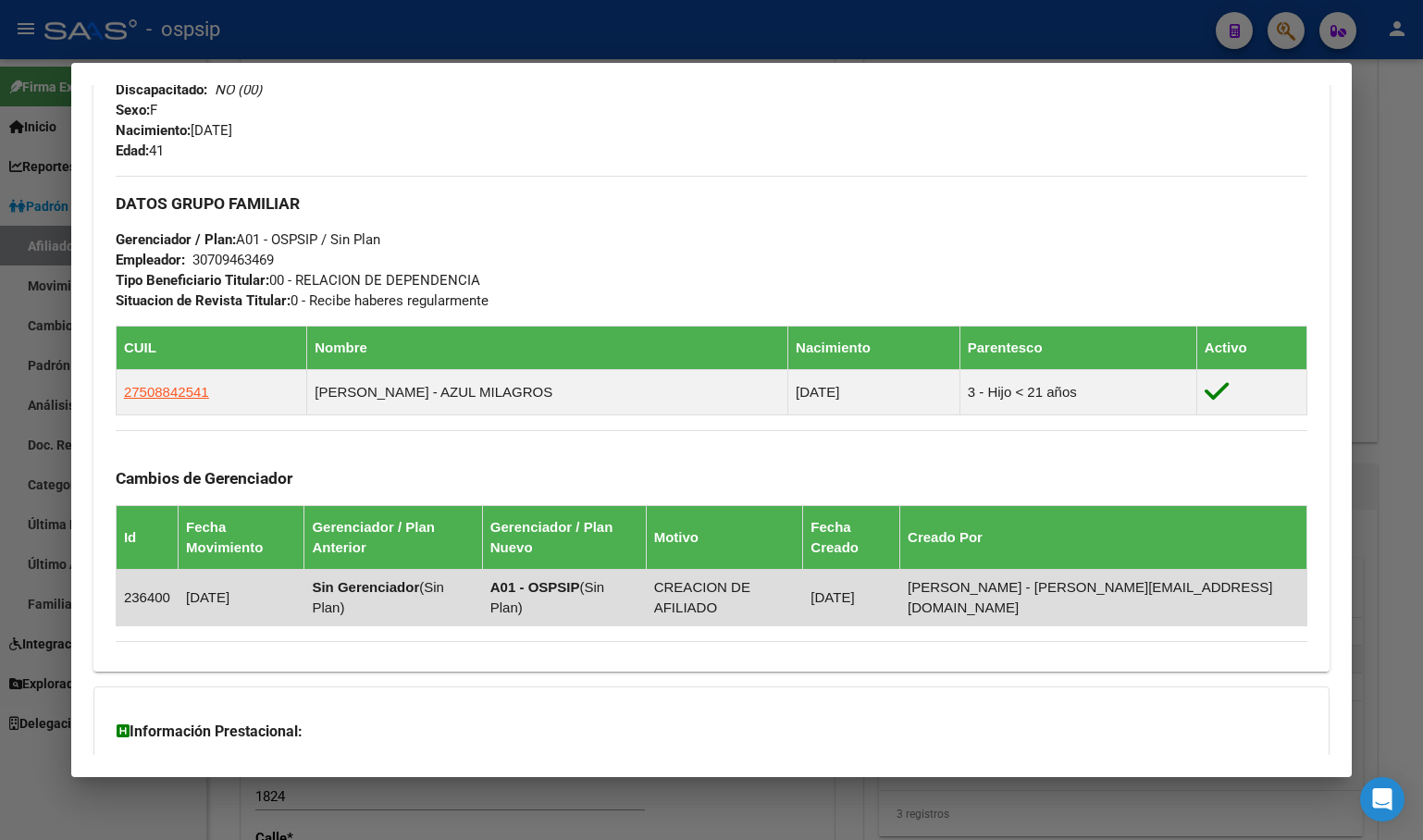
scroll to position [913, 0]
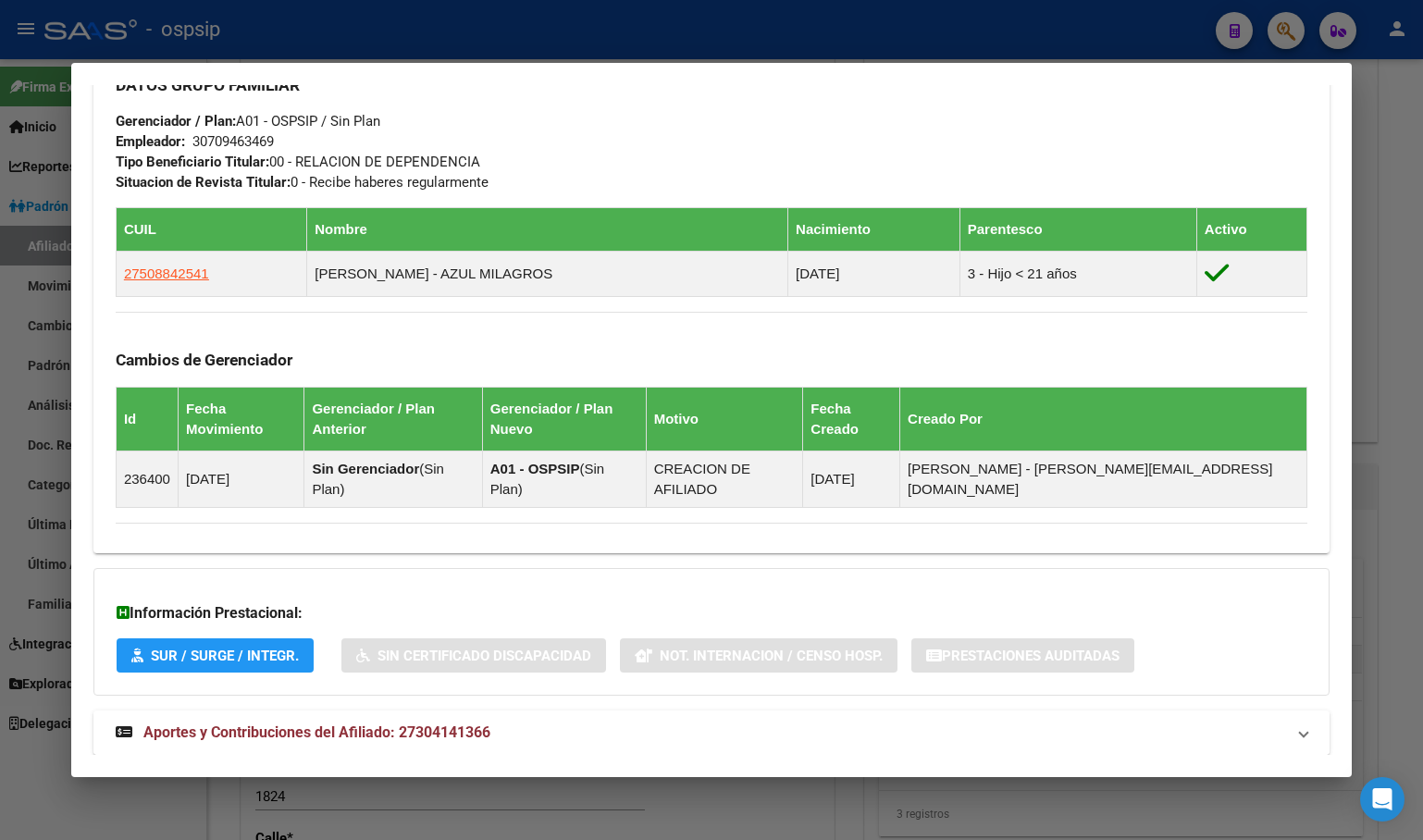
click at [414, 724] on span "Aportes y Contribuciones del Afiliado: 27304141366" at bounding box center [317, 732] width 347 height 18
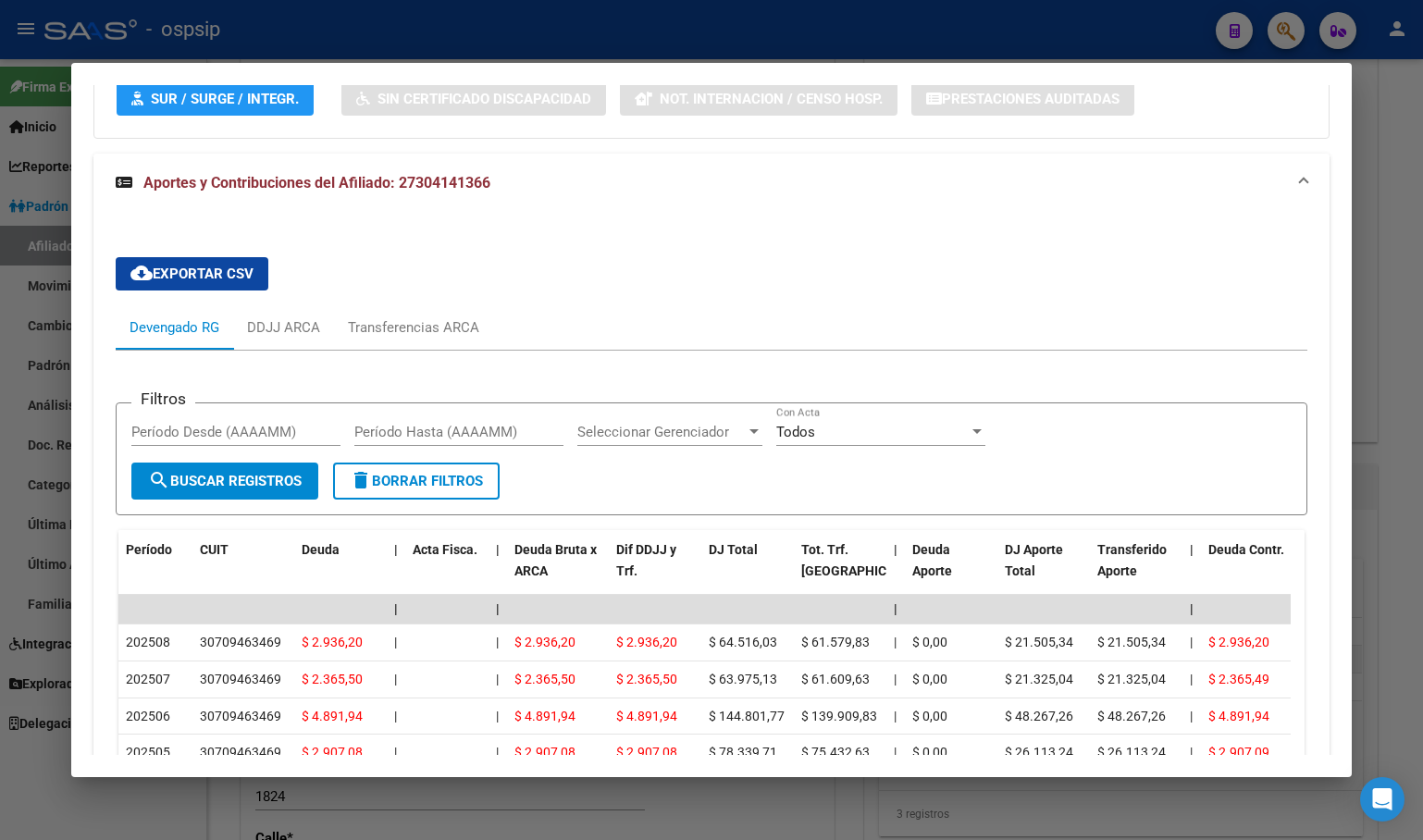
scroll to position [1602, 0]
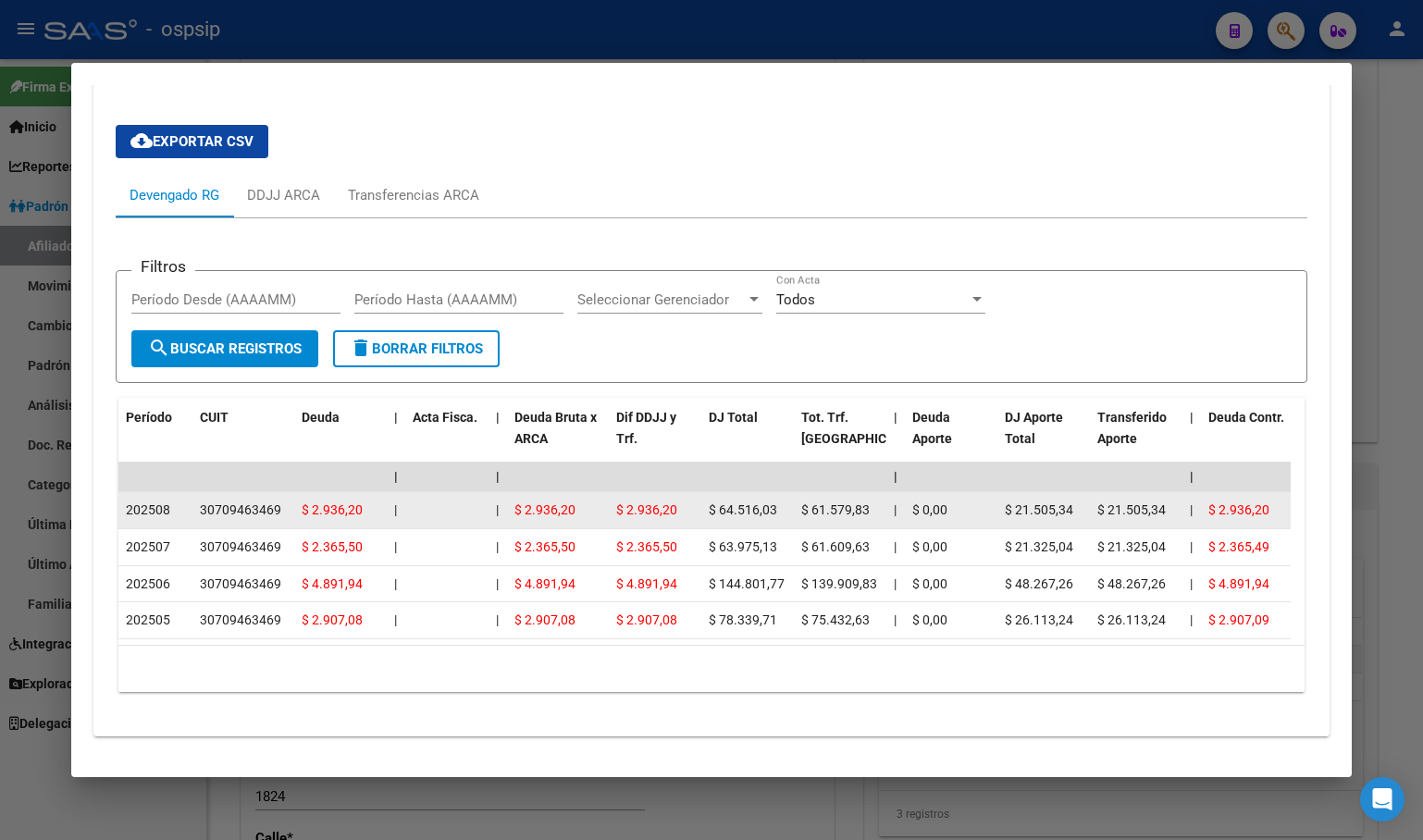
drag, startPoint x: 1009, startPoint y: 466, endPoint x: 1084, endPoint y: 470, distance: 75.1
click at [1084, 492] on datatable-body-cell "$ 21.505,34" at bounding box center [1043, 510] width 93 height 36
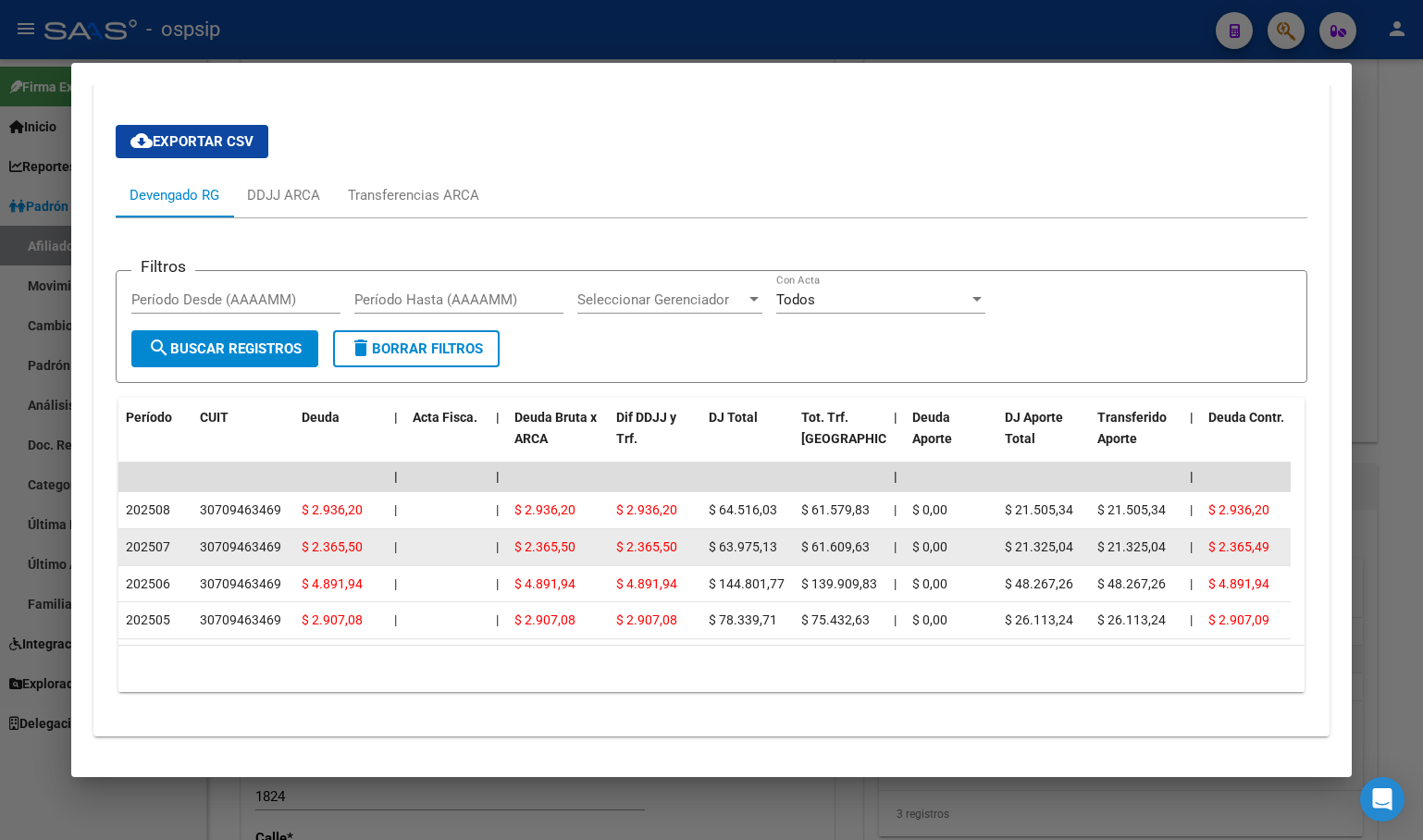
drag, startPoint x: 1010, startPoint y: 502, endPoint x: 1073, endPoint y: 507, distance: 63.2
click at [1073, 537] on div "$ 21.325,04" at bounding box center [1043, 547] width 78 height 22
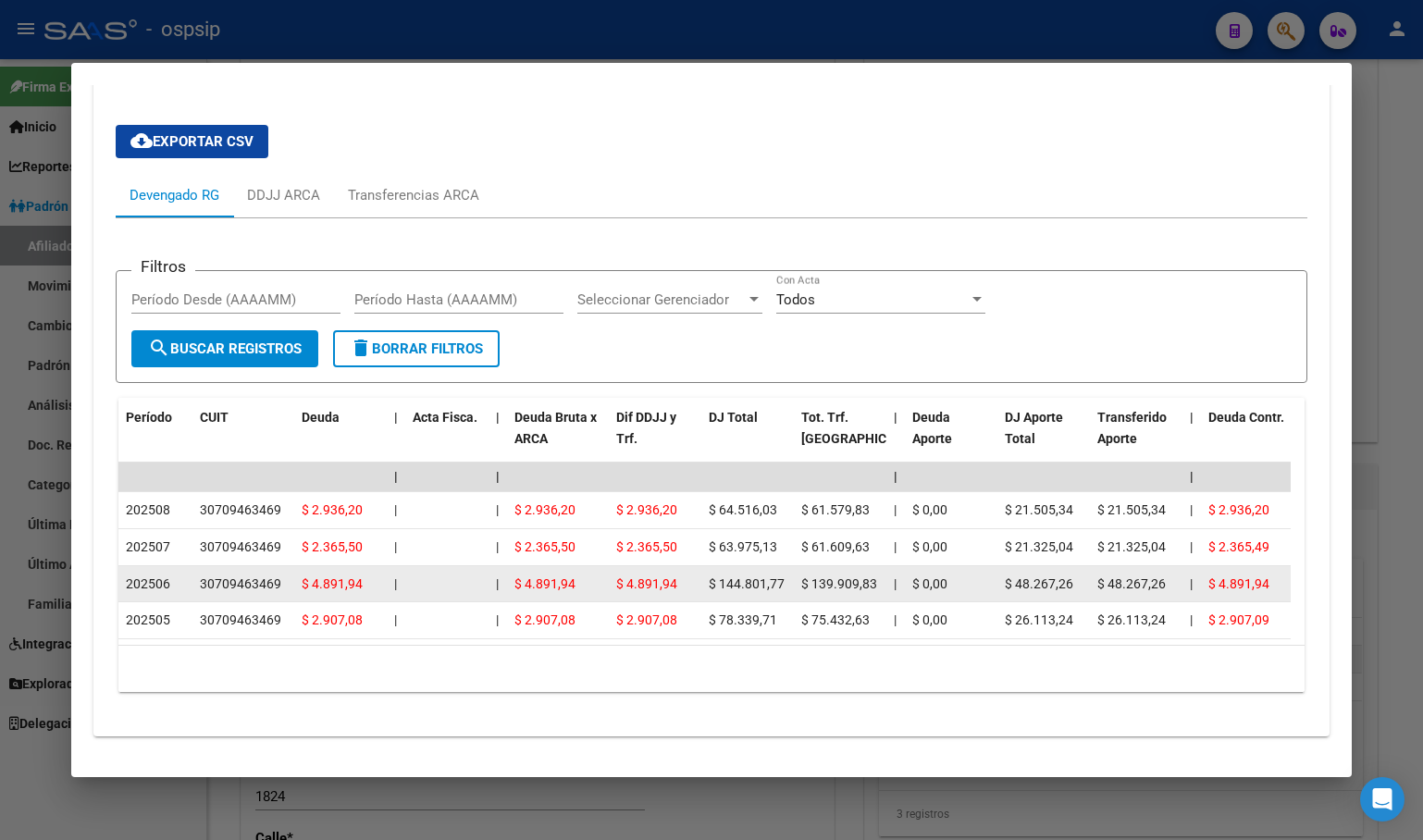
drag, startPoint x: 1013, startPoint y: 543, endPoint x: 1066, endPoint y: 543, distance: 53.0
click at [1066, 576] on span "$ 48.267,26" at bounding box center [1038, 584] width 69 height 15
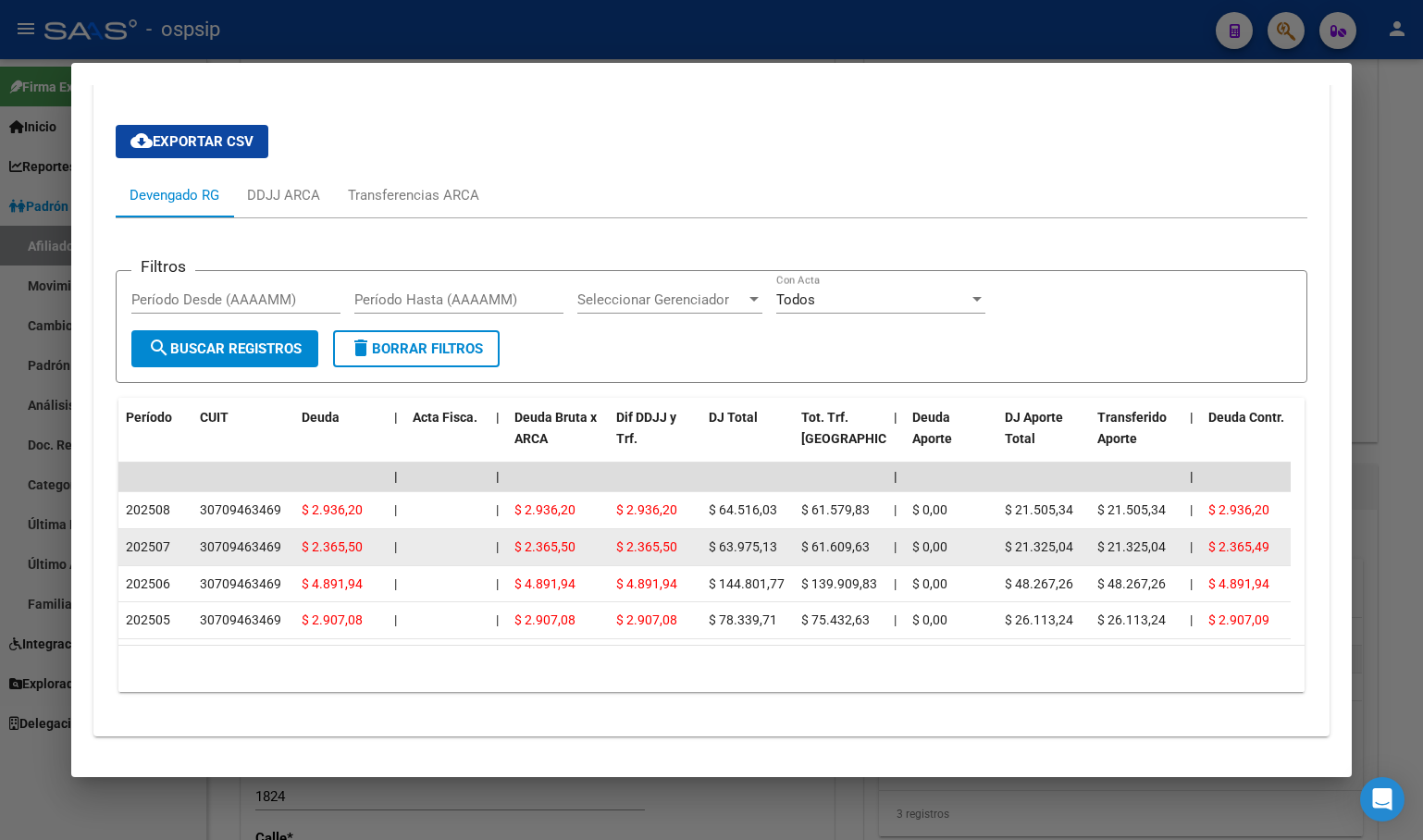
click at [992, 529] on datatable-body-cell "$ 0,00" at bounding box center [951, 547] width 93 height 36
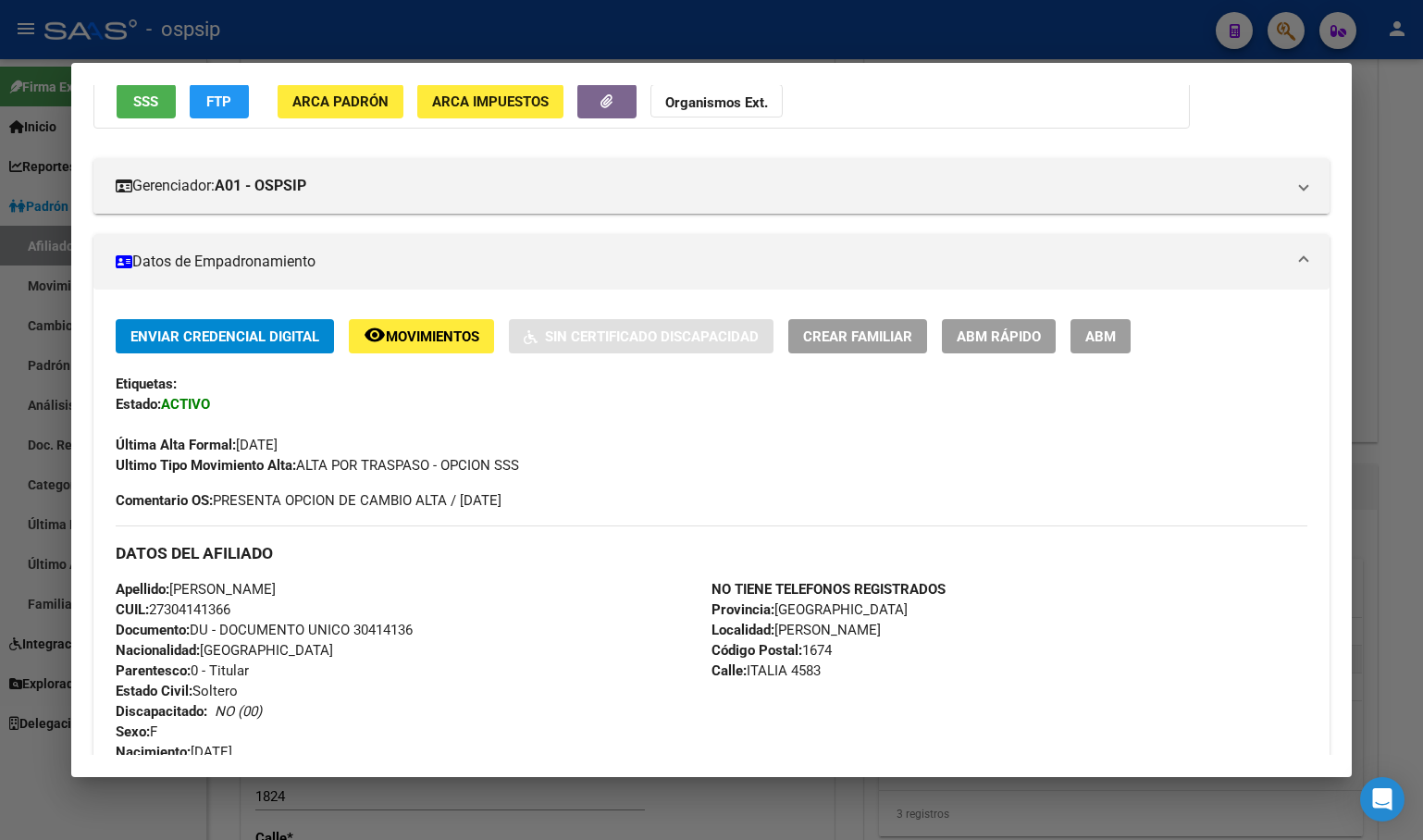
scroll to position [0, 0]
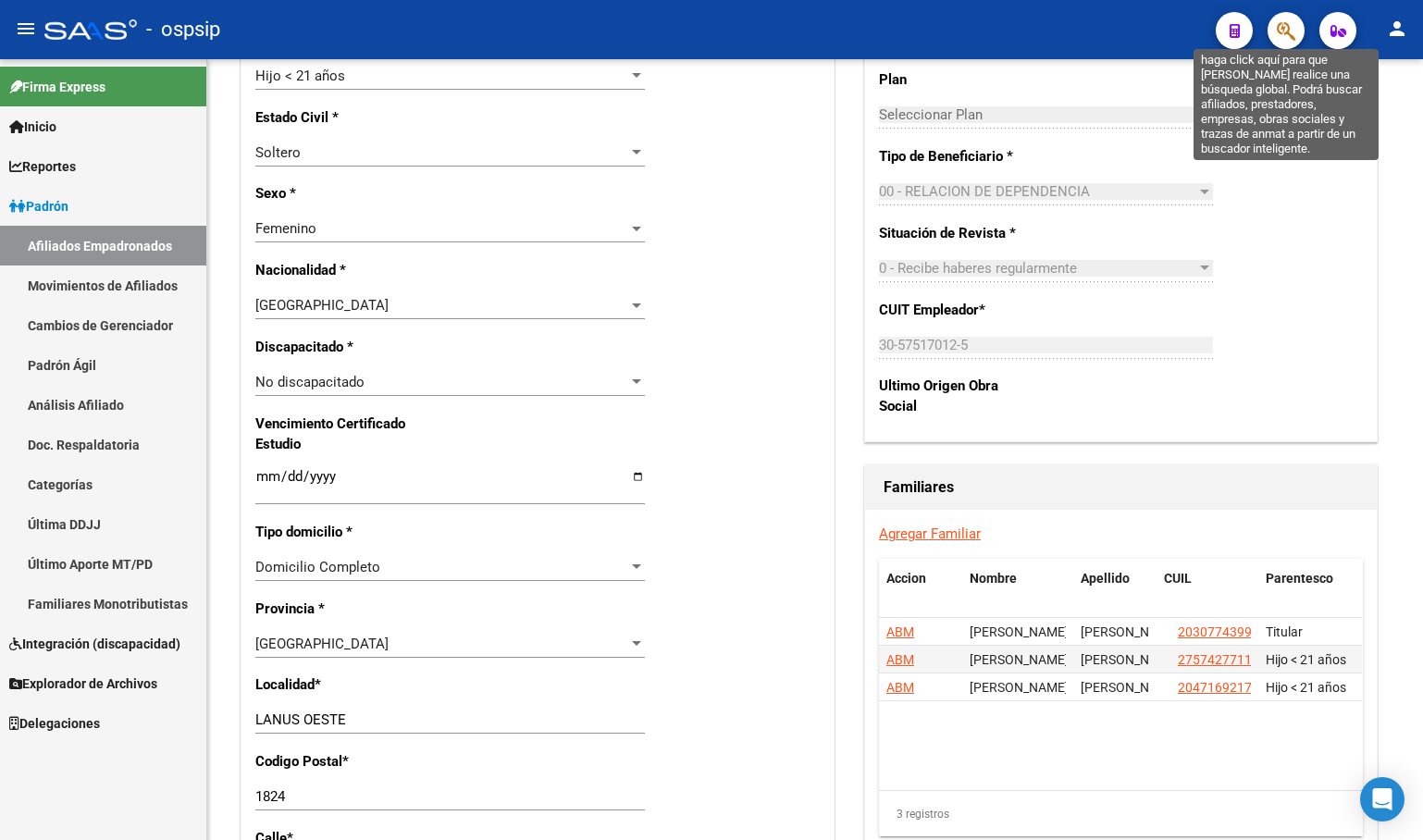
click at [1283, 28] on icon "button" at bounding box center [1286, 31] width 19 height 22
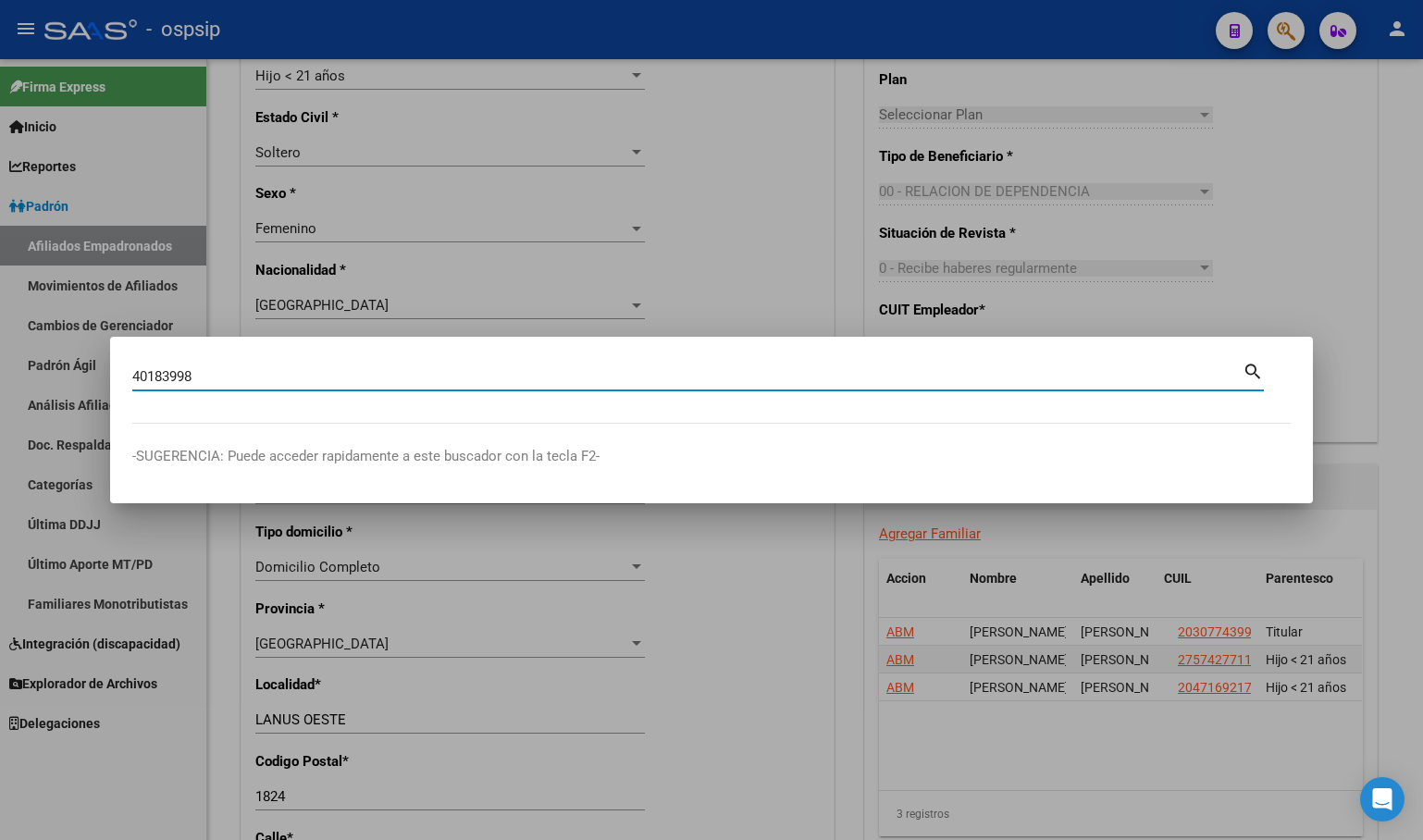
type input "40183998"
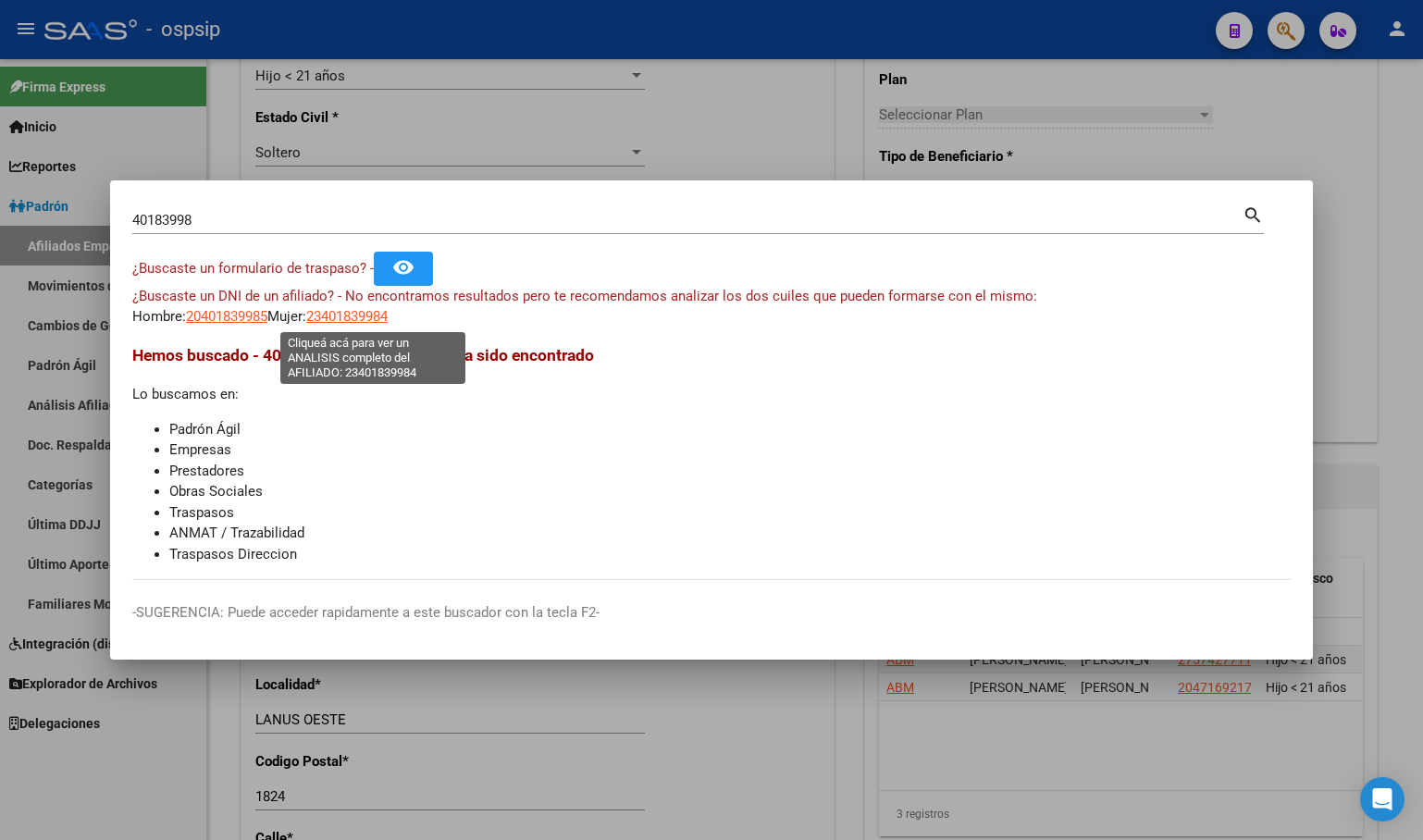
click at [379, 311] on span "23401839984" at bounding box center [346, 316] width 82 height 17
type textarea "23401839984"
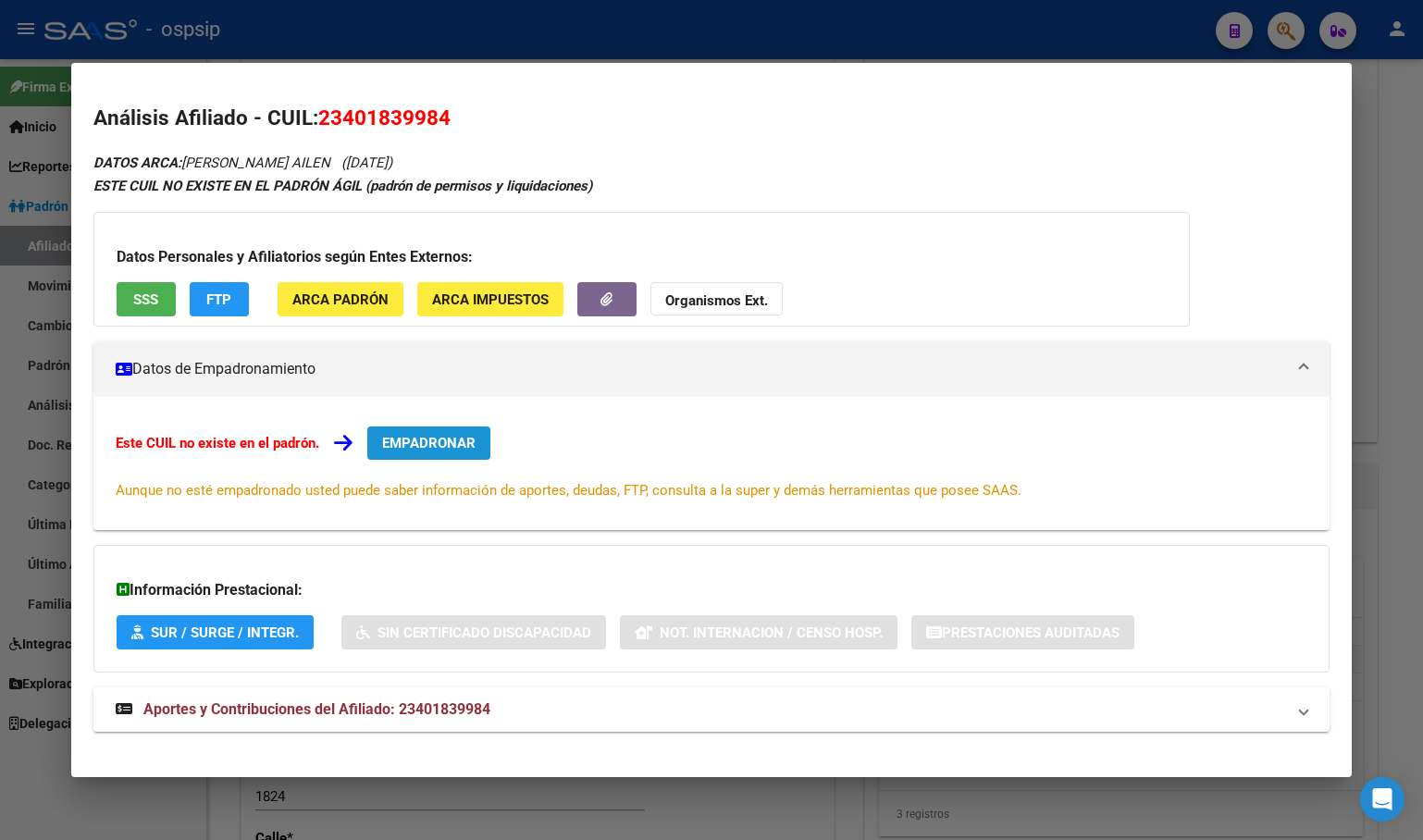
click at [418, 443] on span "EMPADRONAR" at bounding box center [429, 443] width 94 height 17
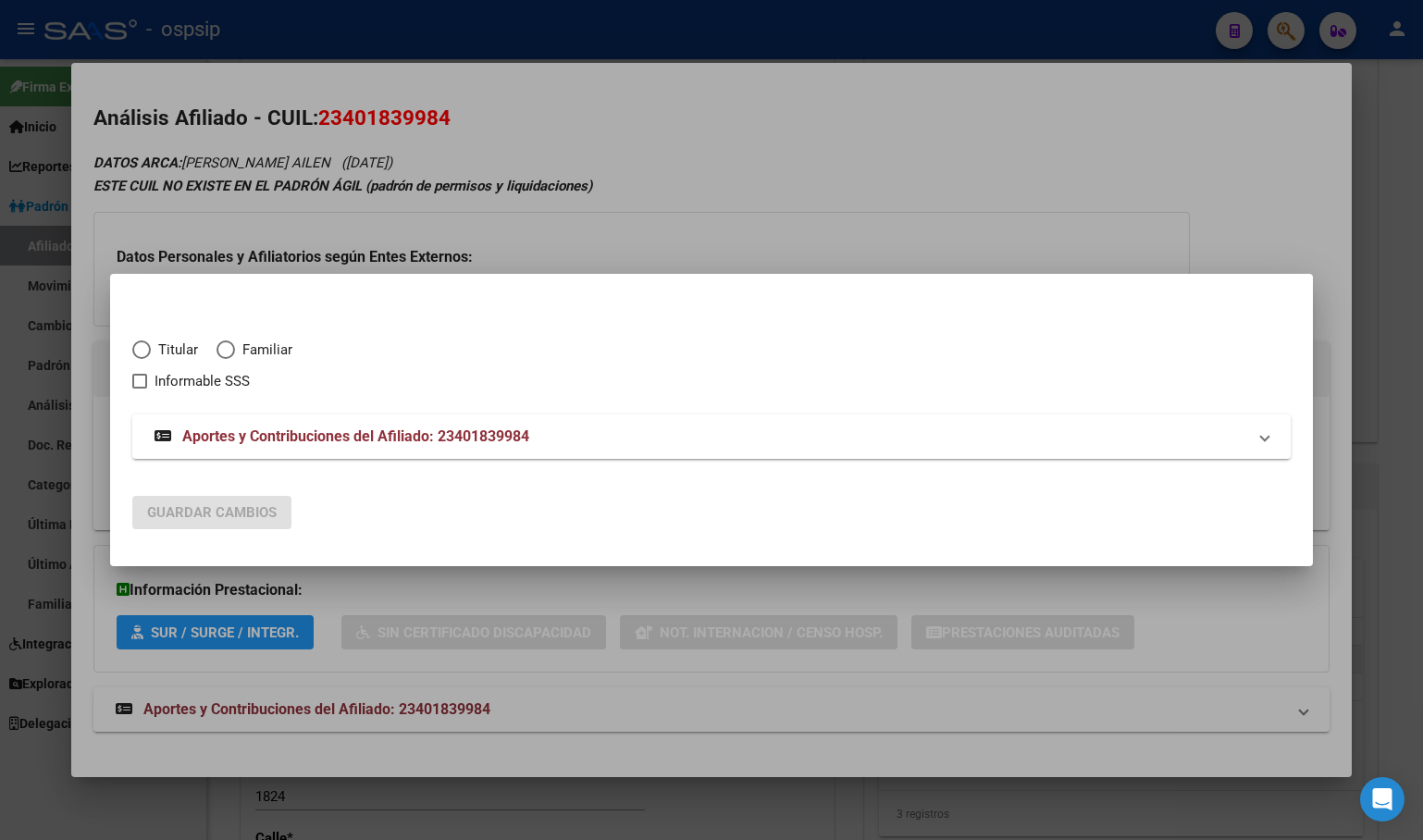
click at [140, 349] on span "Elija una opción" at bounding box center [142, 350] width 19 height 19
click at [140, 349] on input "Titular" at bounding box center [142, 350] width 19 height 19
radio input "true"
checkbox input "true"
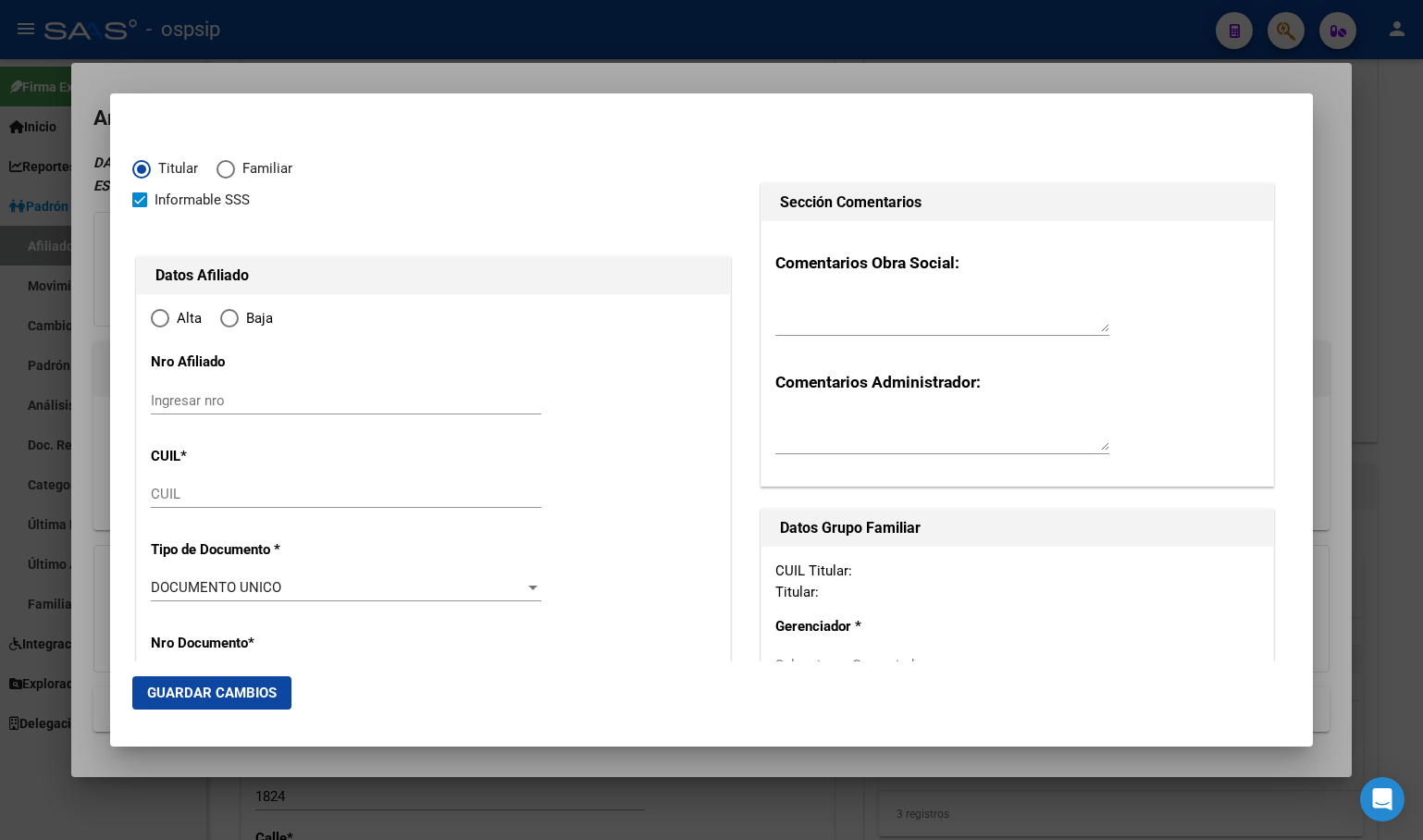
type input "23-40183998-4"
type input "40183998"
type input "BORTONE"
type input "MAYRA AILEN"
type input "1997-07-07"
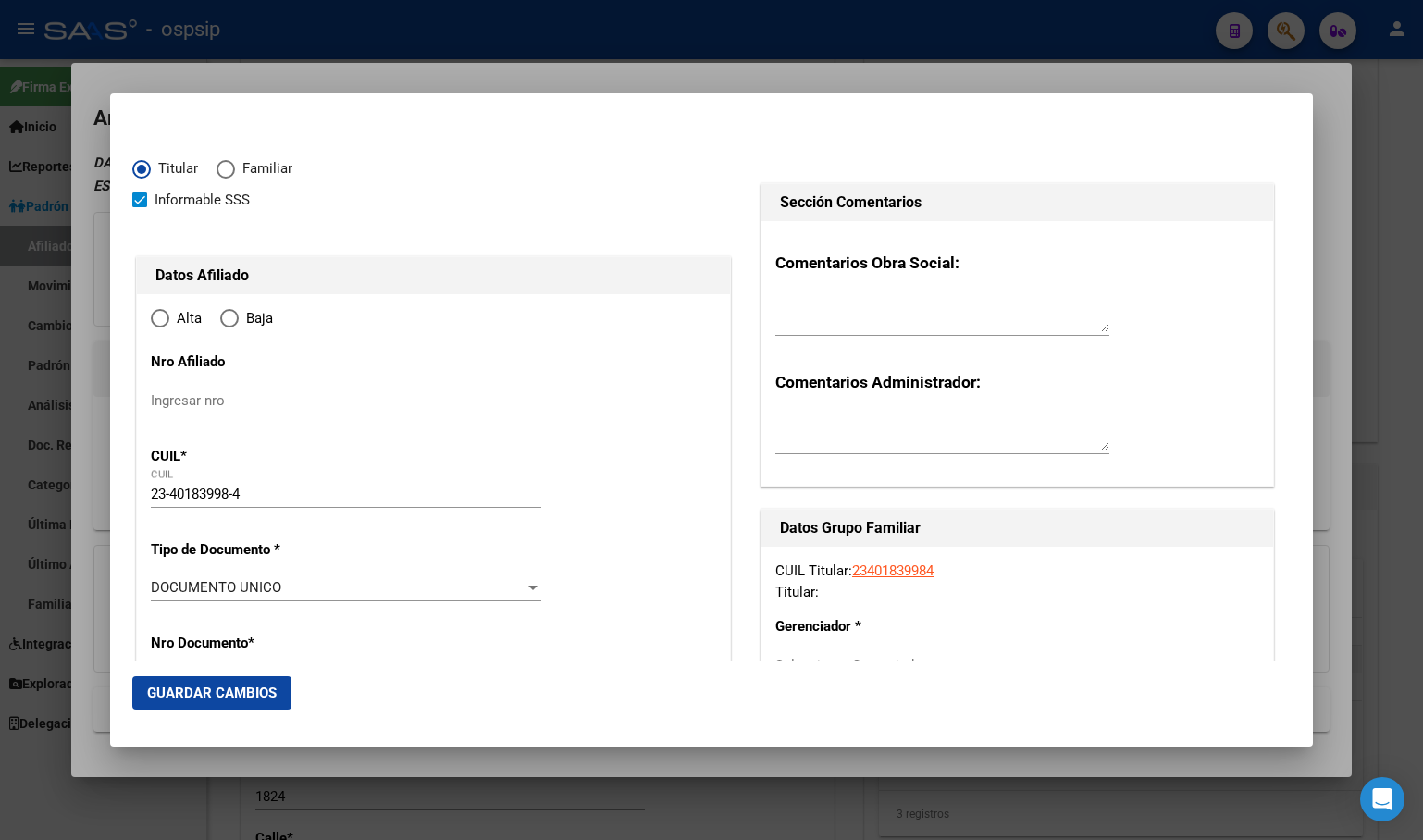
type input "CASTELAR"
type input "1712"
type input "ACHAGA"
type input "2910"
radio input "true"
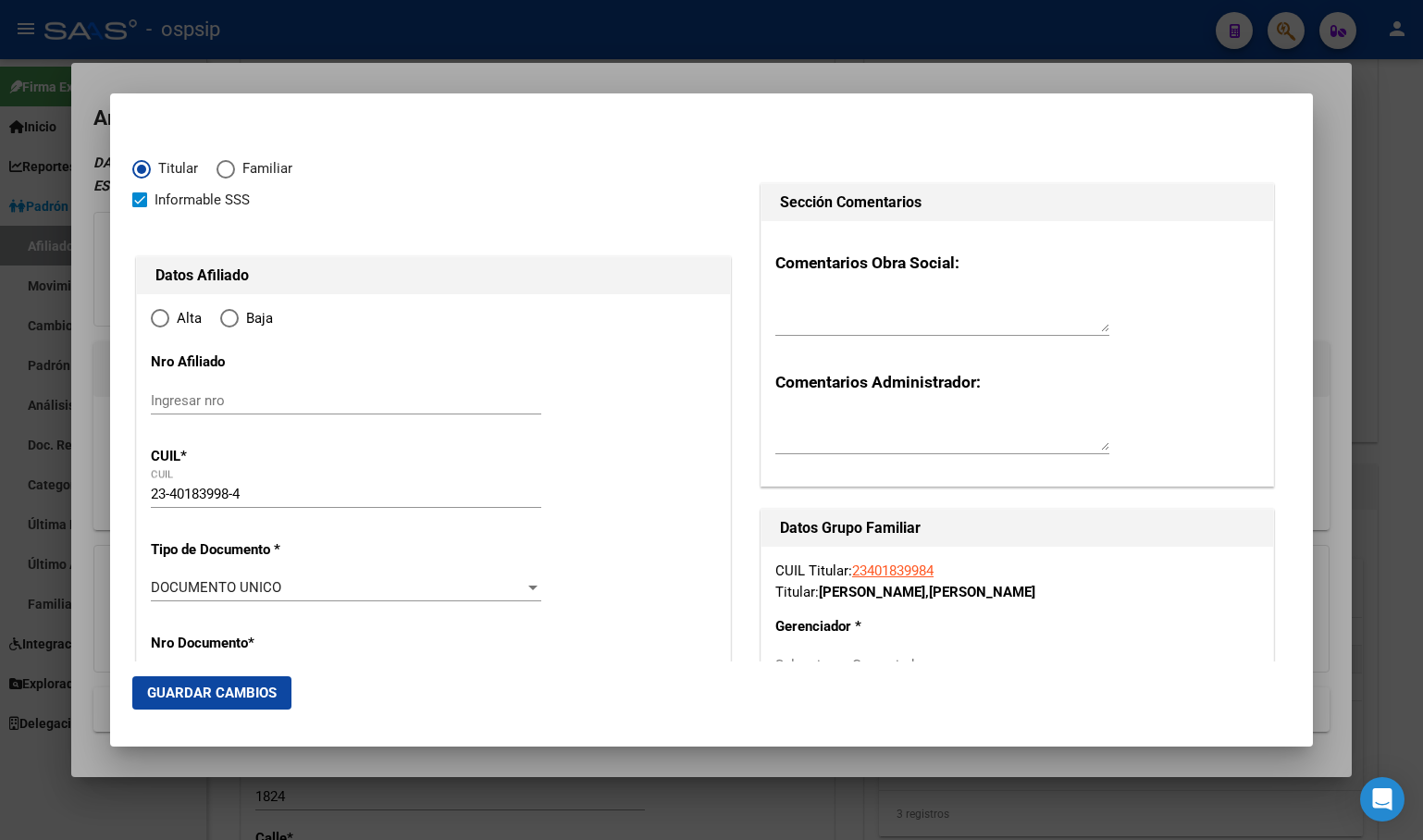
type input "CASTELAR"
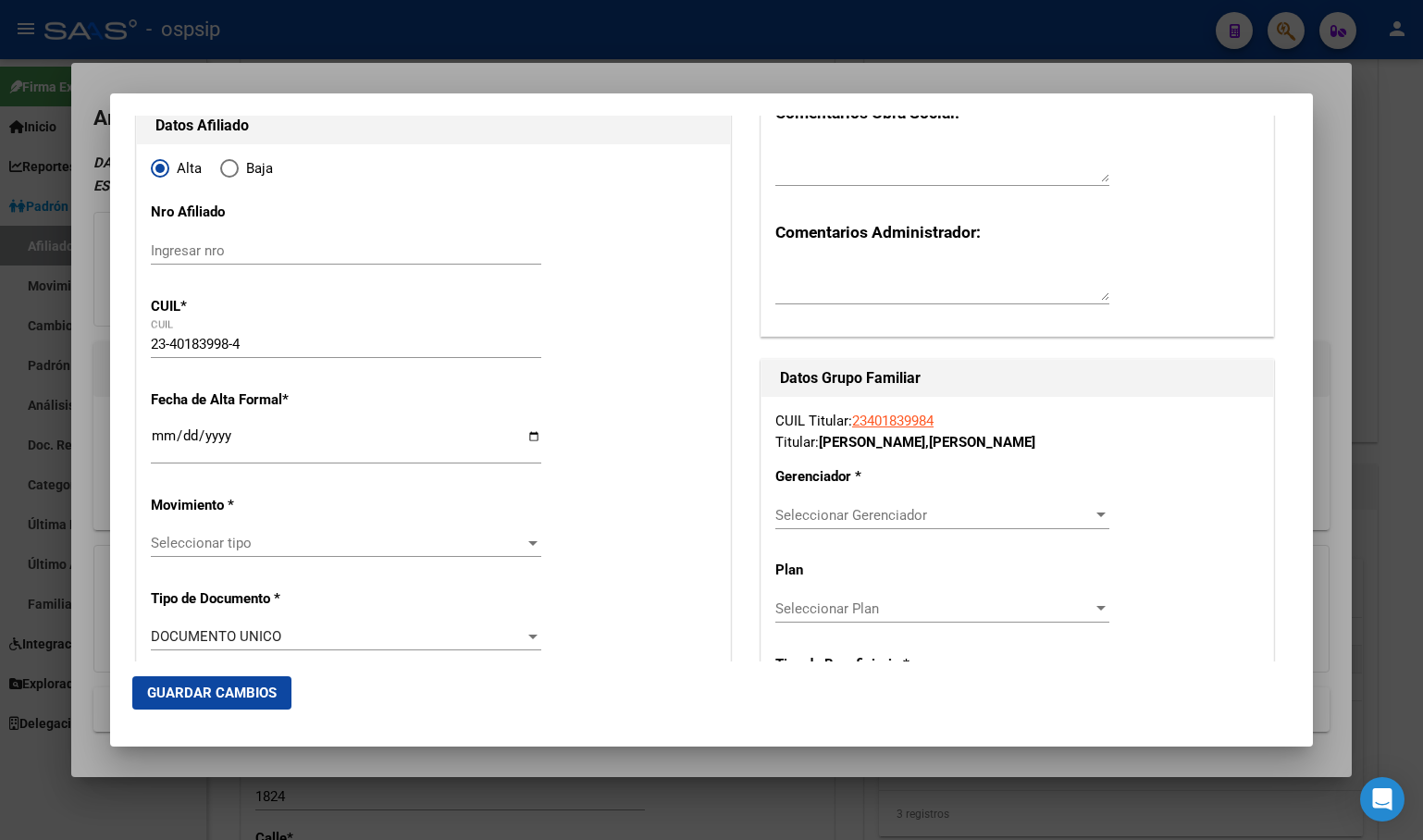
scroll to position [185, 0]
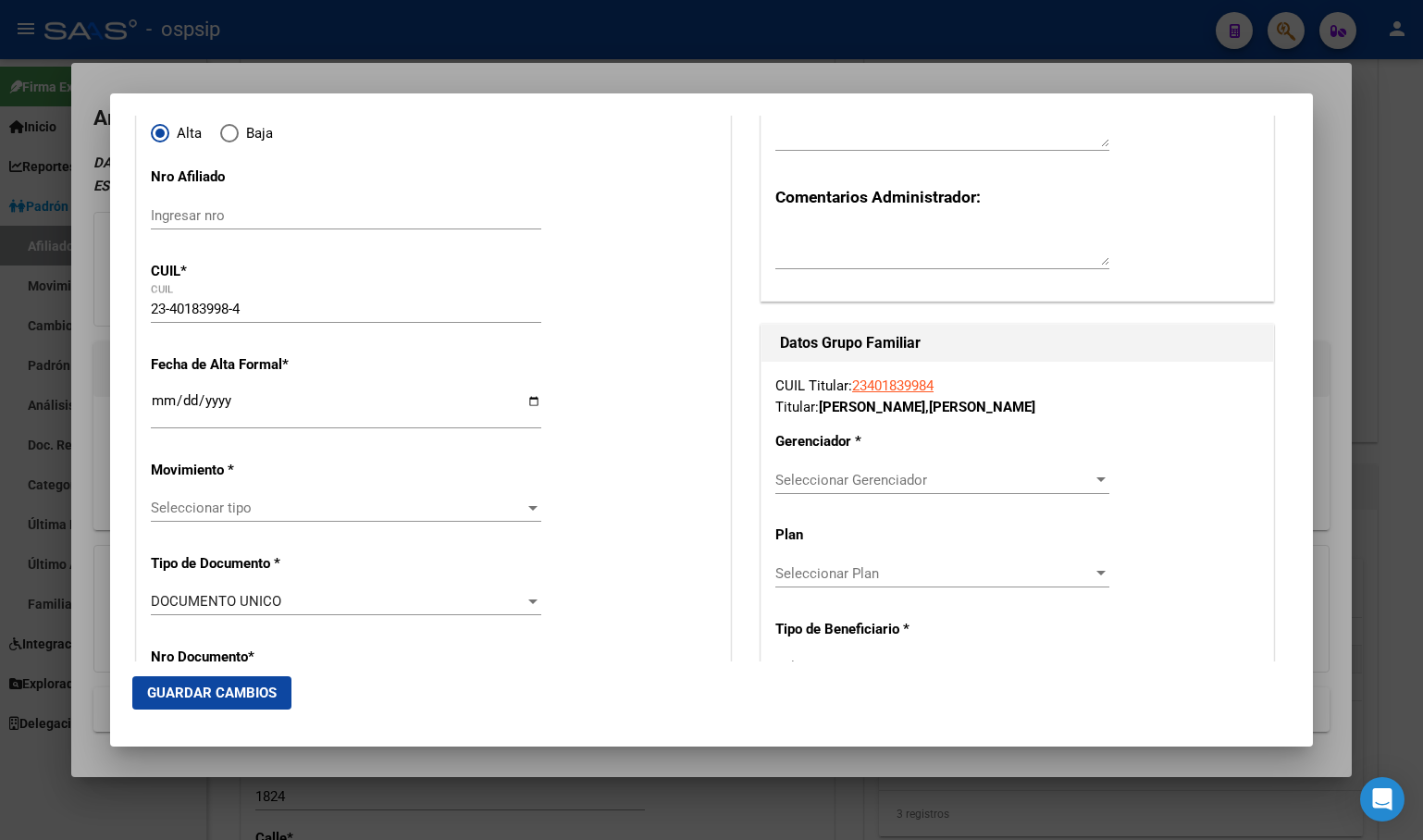
click at [158, 400] on input "Ingresar fecha" at bounding box center [346, 408] width 390 height 30
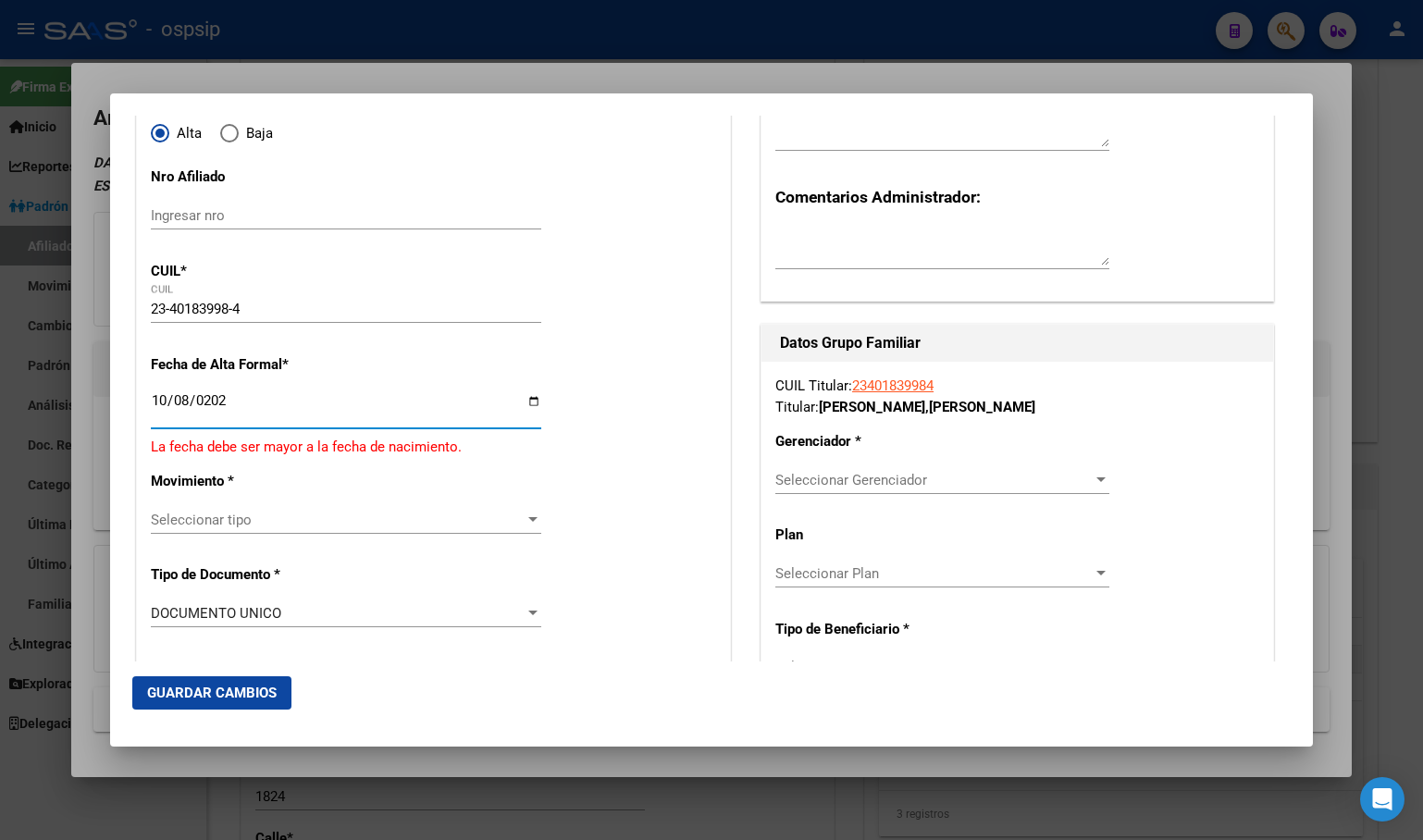
type input "[DATE]"
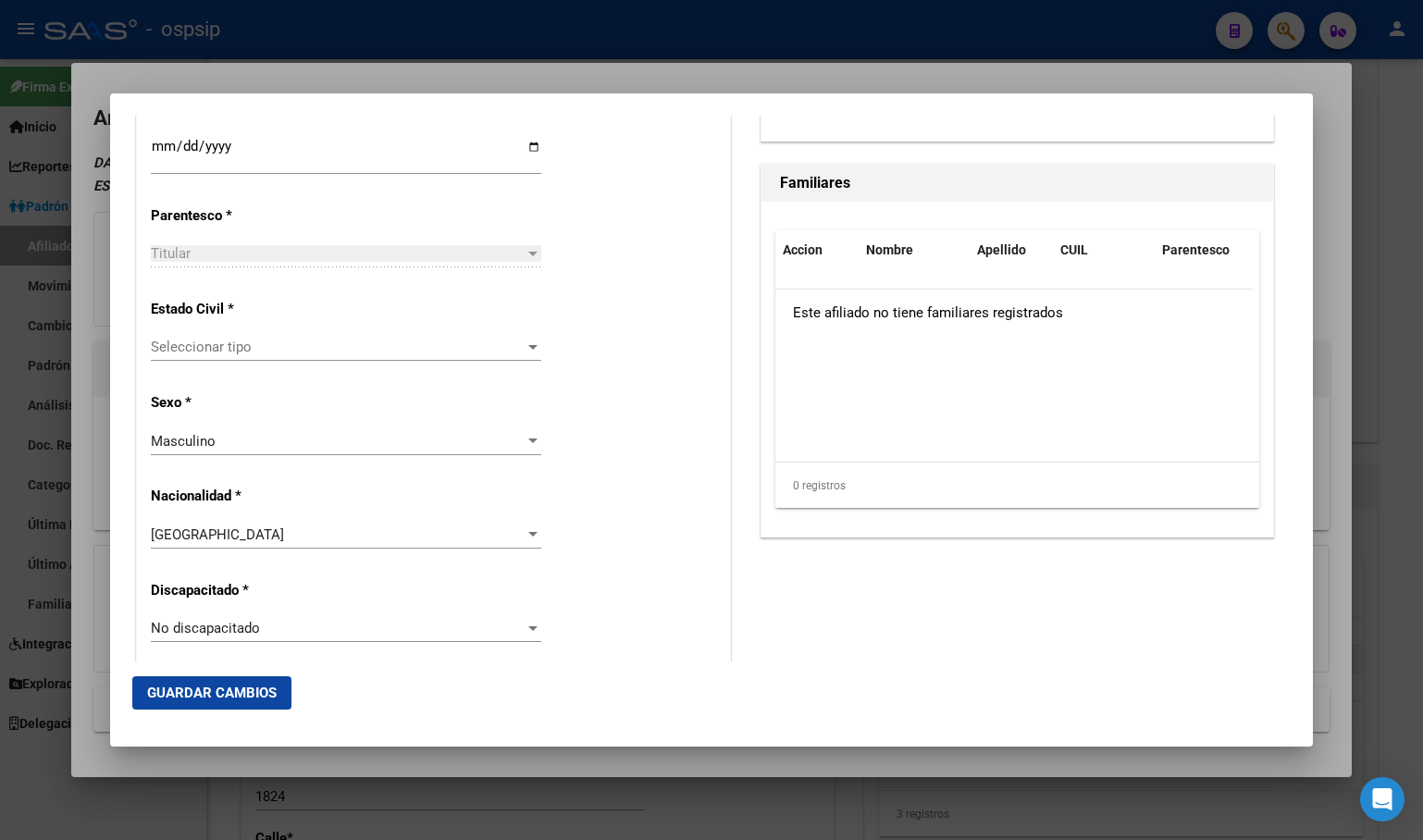
scroll to position [1110, 0]
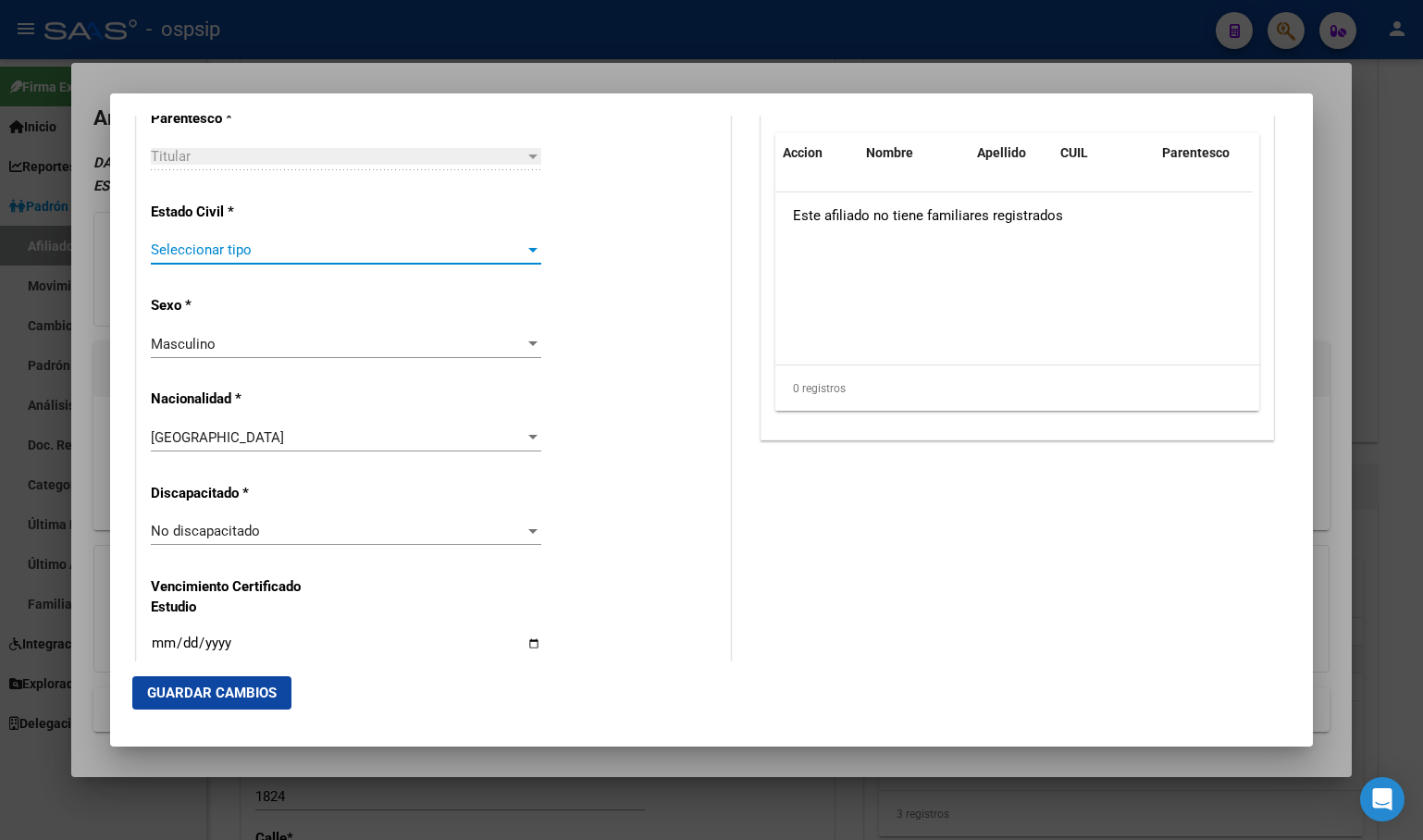
click at [213, 252] on span "Seleccionar tipo" at bounding box center [338, 250] width 374 height 17
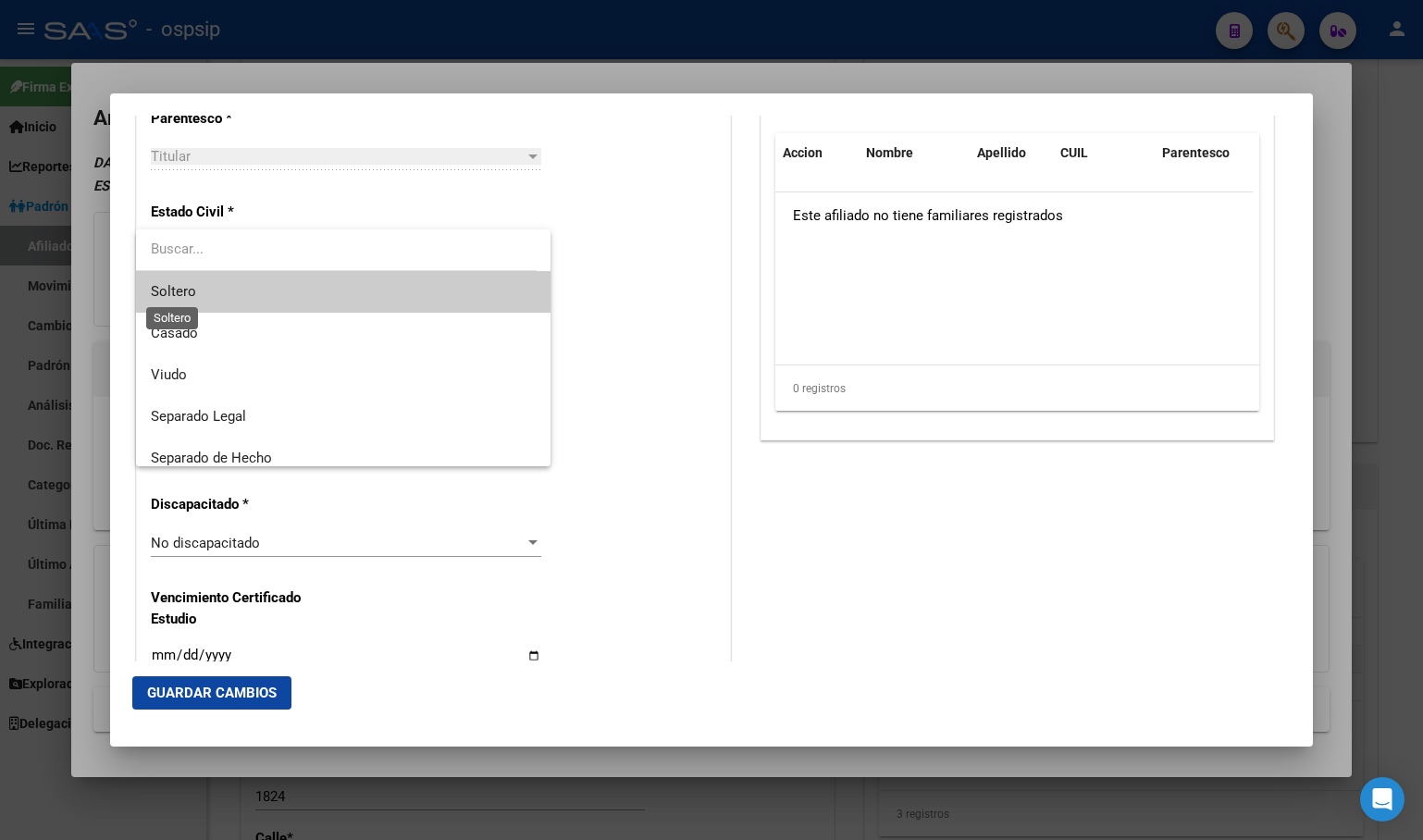
click at [193, 288] on span "Soltero" at bounding box center [174, 292] width 45 height 17
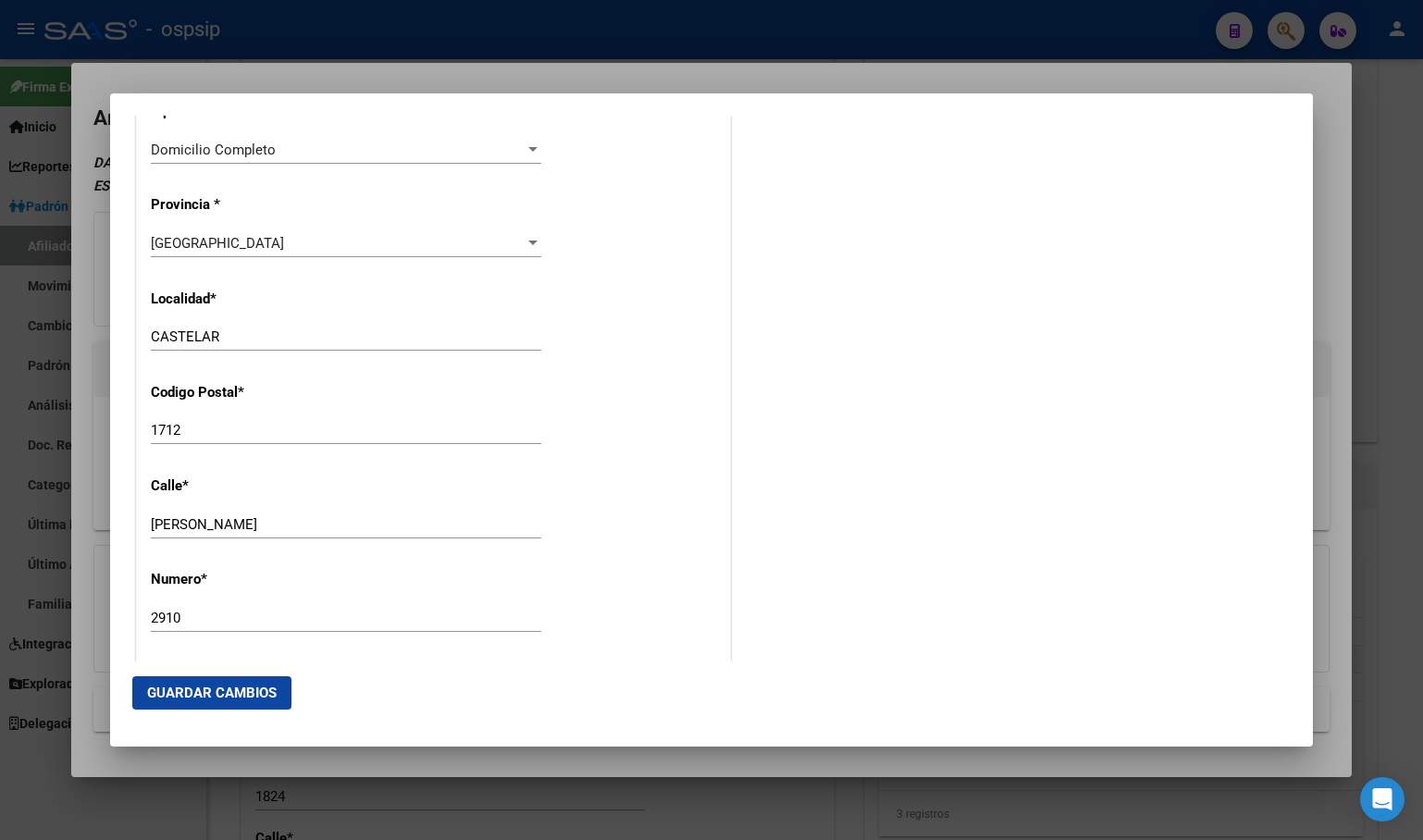
scroll to position [1943, 0]
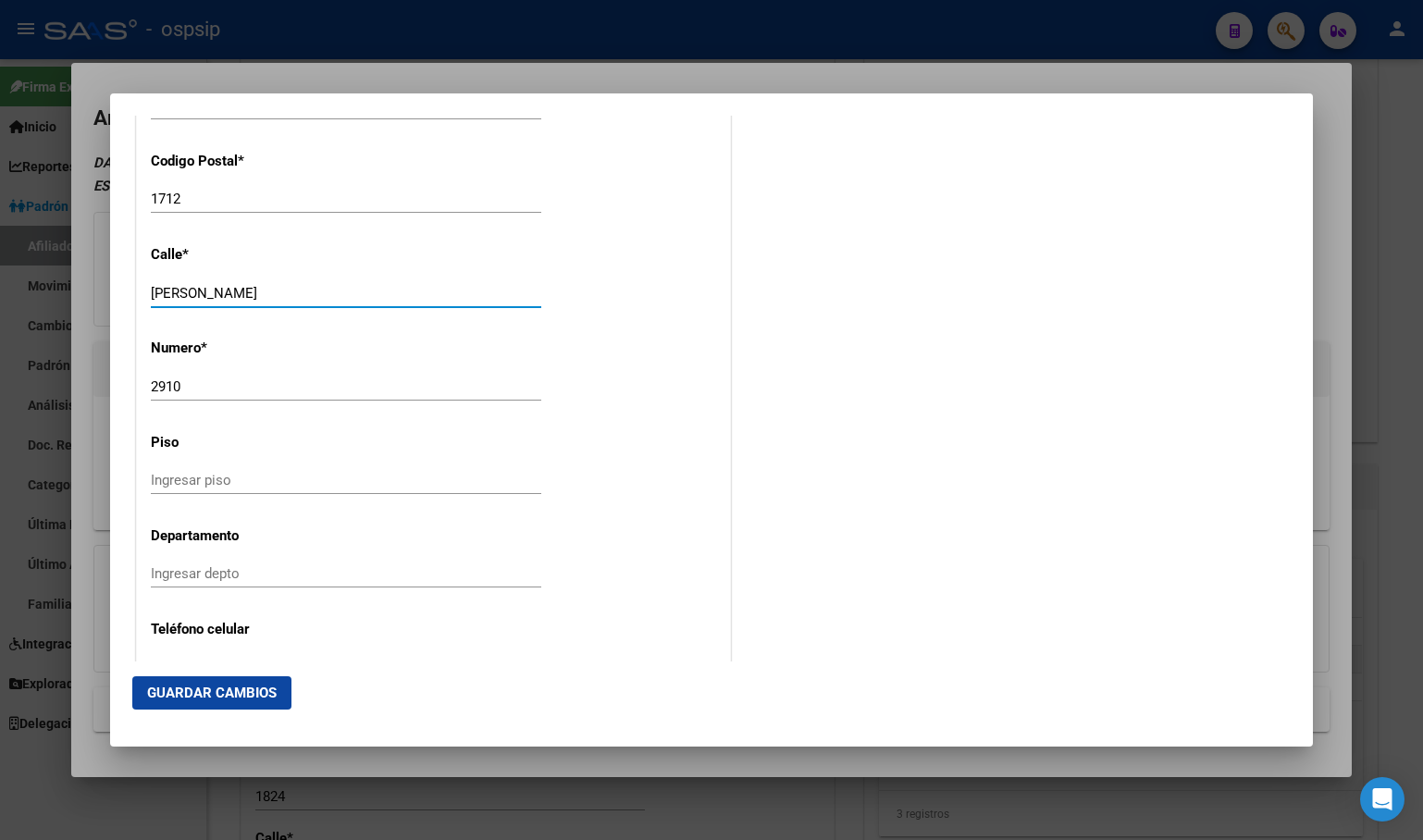
drag, startPoint x: 244, startPoint y: 289, endPoint x: -16, endPoint y: 289, distance: 260.0
click at [0, 289] on html "menu - ospsip person Firma Express Inicio Calendario SSS Instructivos Contacto …" at bounding box center [712, 420] width 1423 height 840
type input "turin"
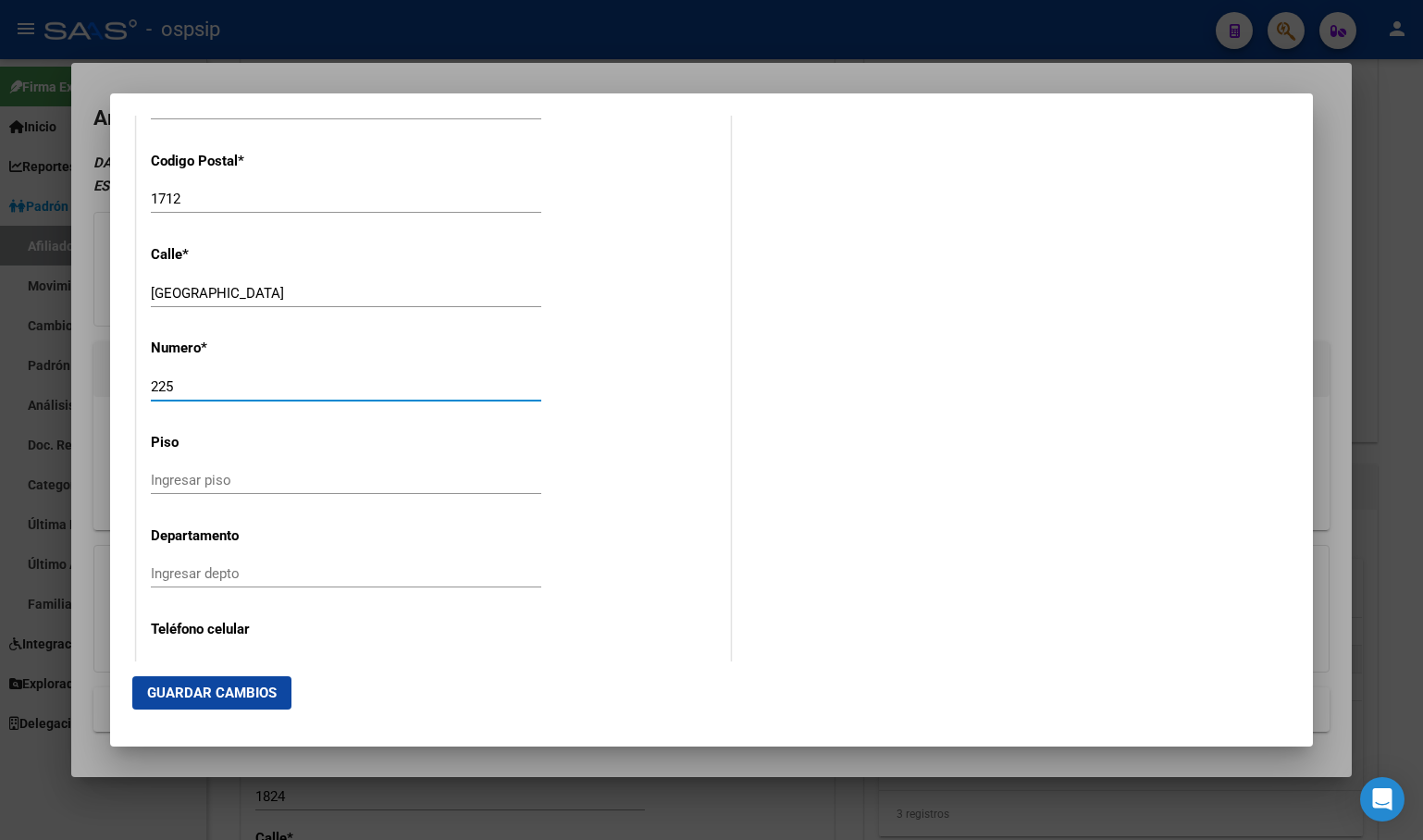
type input "225"
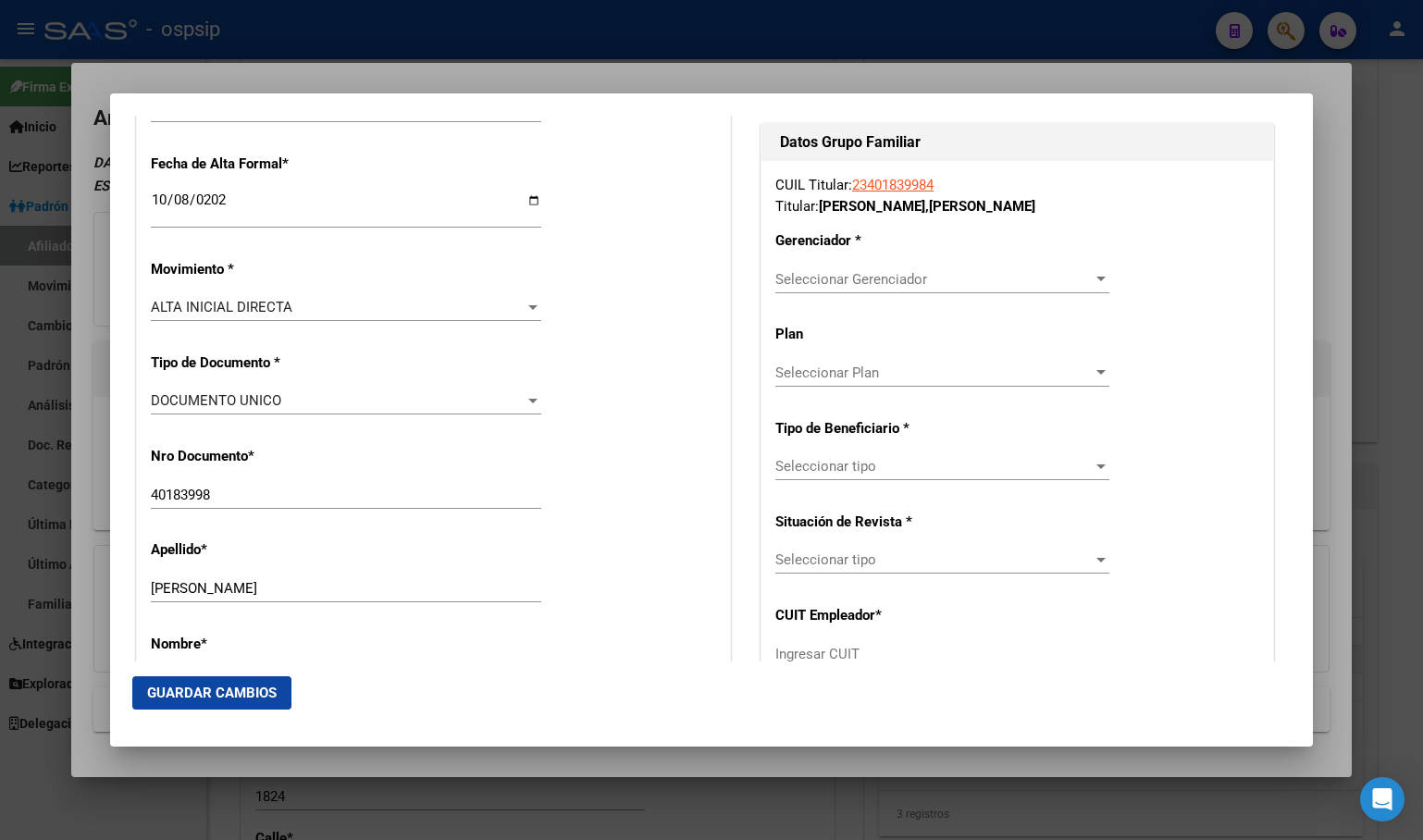
scroll to position [463, 0]
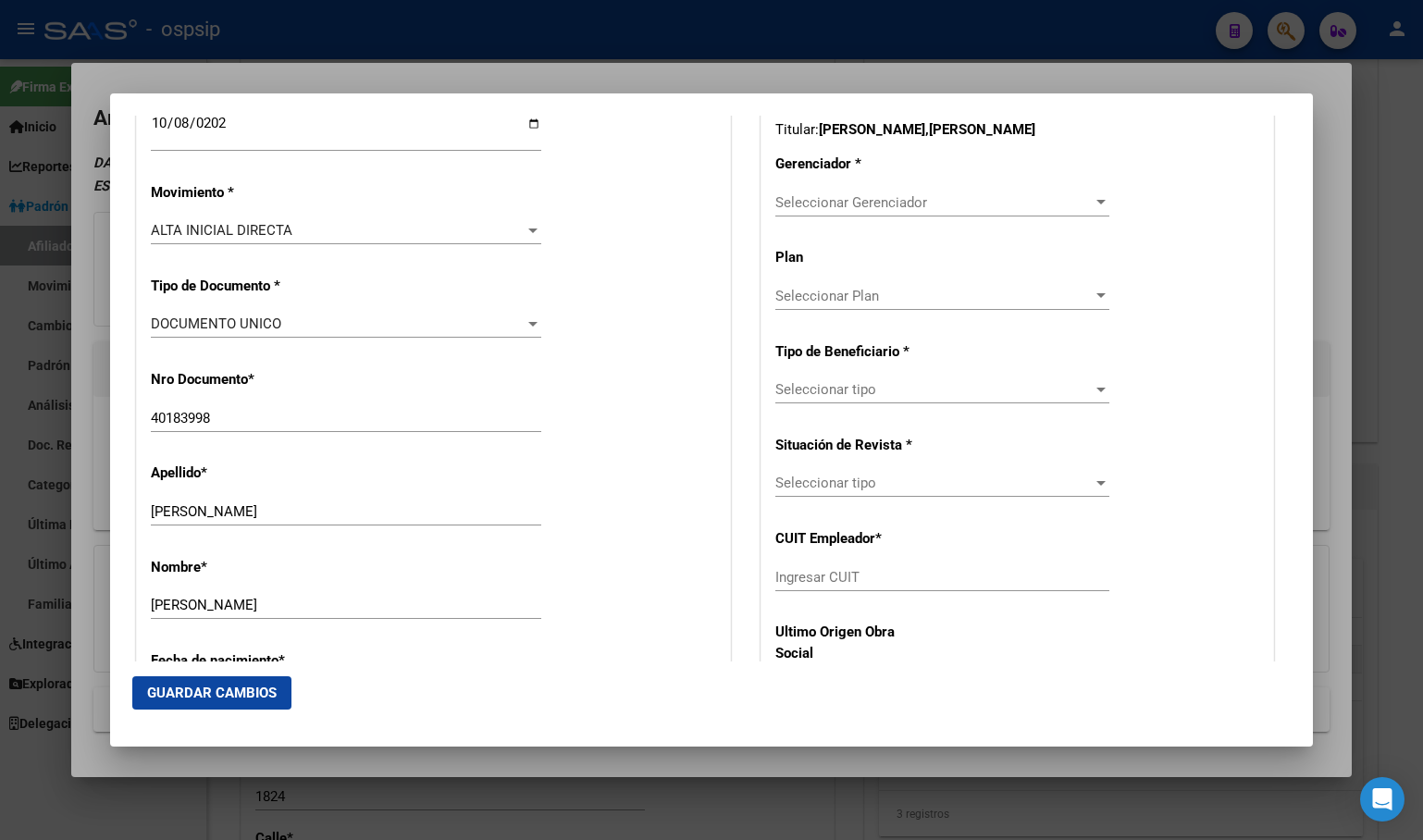
click at [837, 191] on div "Seleccionar Gerenciador Seleccionar Gerenciador" at bounding box center [942, 203] width 334 height 28
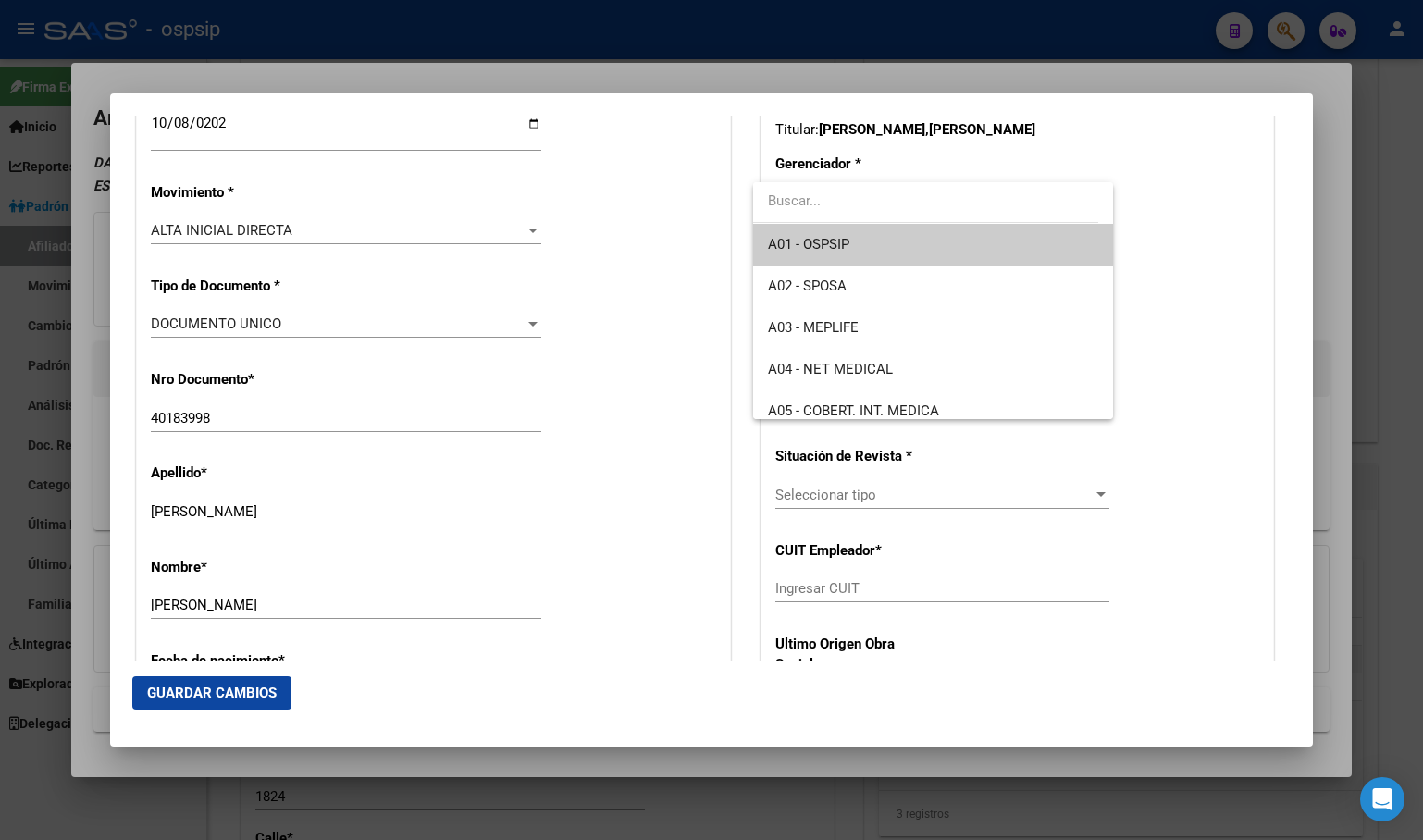
click at [846, 240] on span "A01 - OSPSIP" at bounding box center [808, 244] width 82 height 17
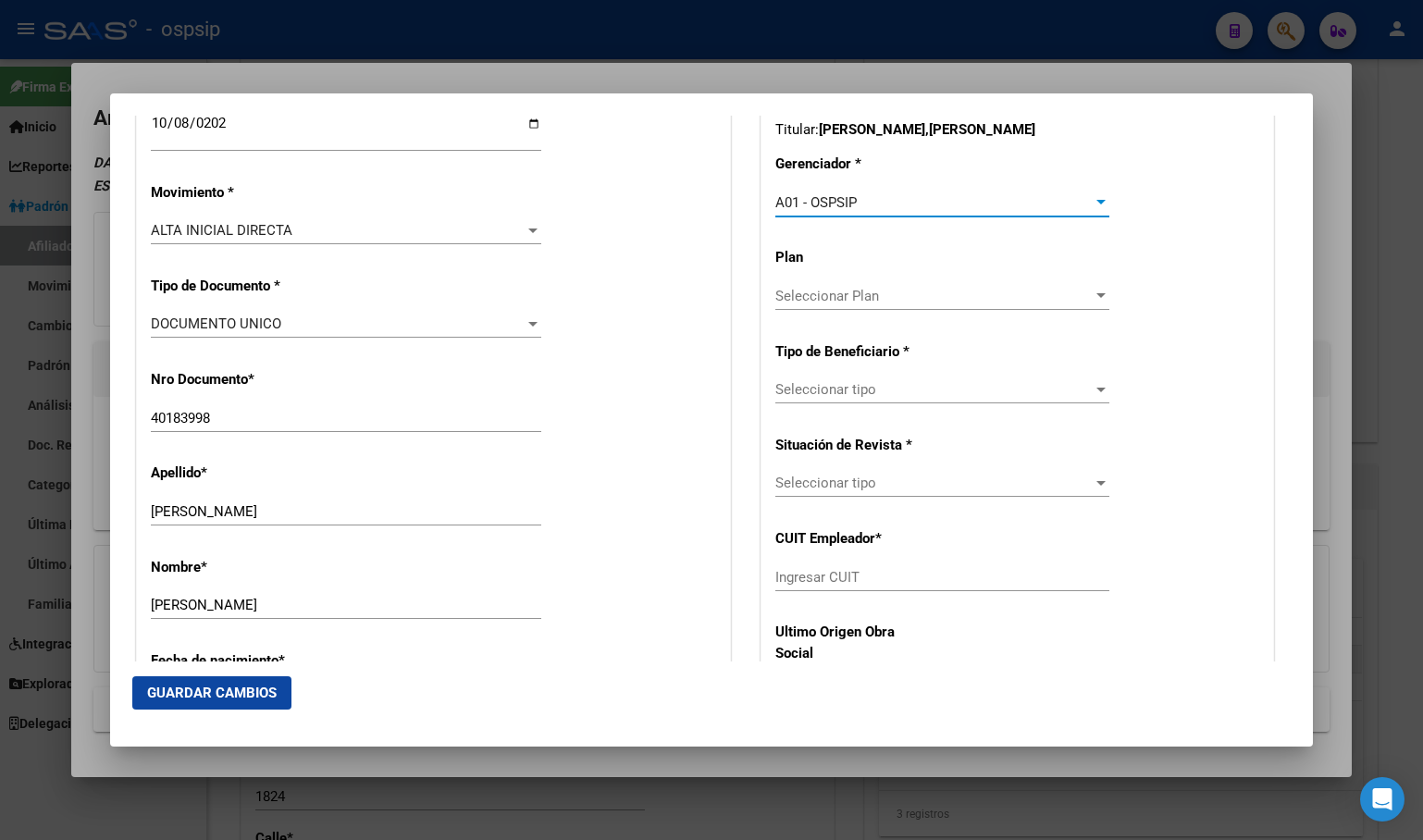
click at [816, 389] on span "Seleccionar tipo" at bounding box center [934, 389] width 317 height 17
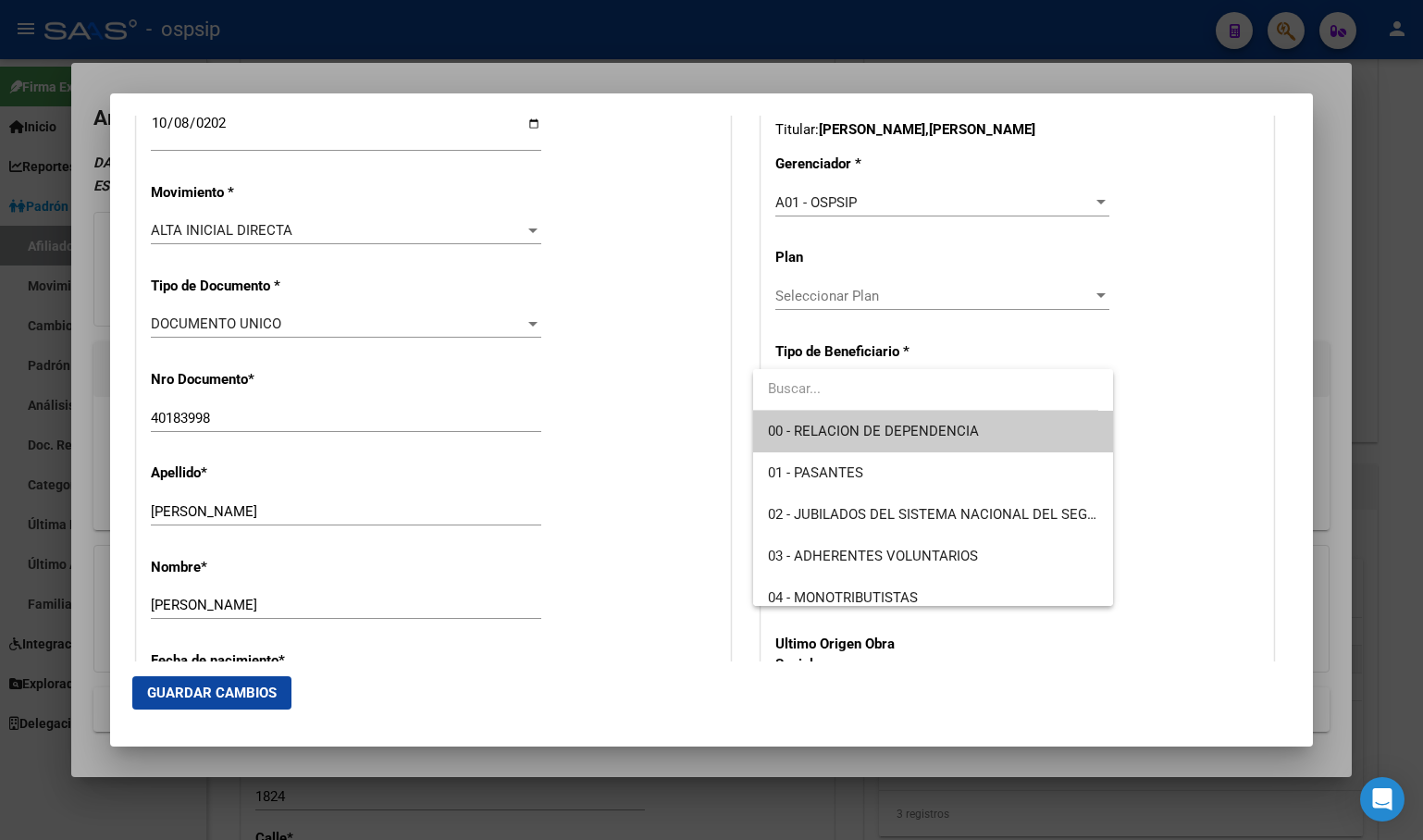
click at [812, 437] on span "00 - RELACION DE DEPENDENCIA" at bounding box center [873, 431] width 211 height 17
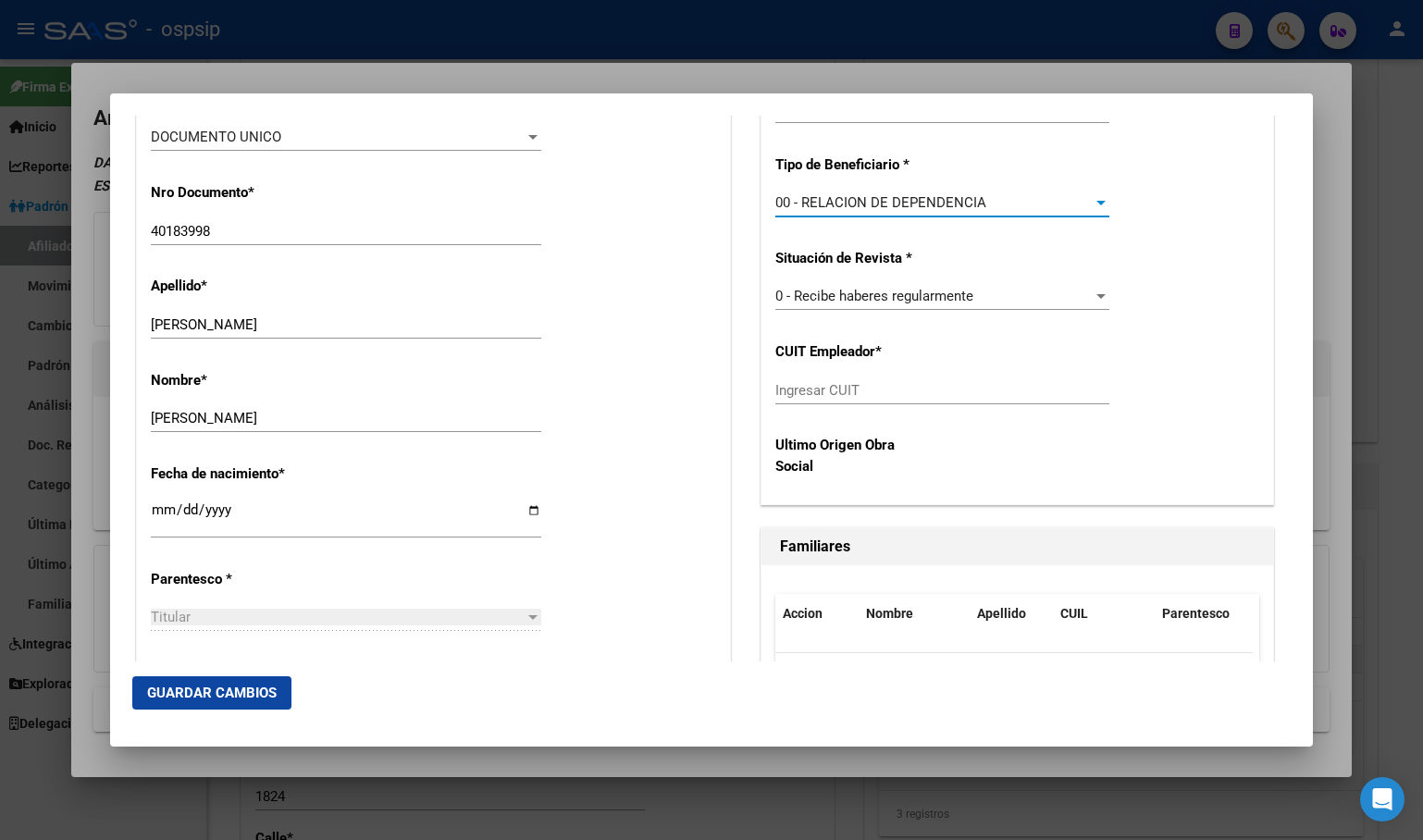
scroll to position [648, 0]
click at [289, 99] on mat-dialog-container "Titular Familiar Informable SSS Datos Afiliado Alta Baja Nro Afiliado Ingresar …" at bounding box center [711, 420] width 1202 height 653
click at [795, 388] on input "Ingresar CUIT" at bounding box center [942, 392] width 334 height 17
type input "33-71630774-9"
click at [189, 690] on span "Guardar Cambios" at bounding box center [212, 693] width 130 height 17
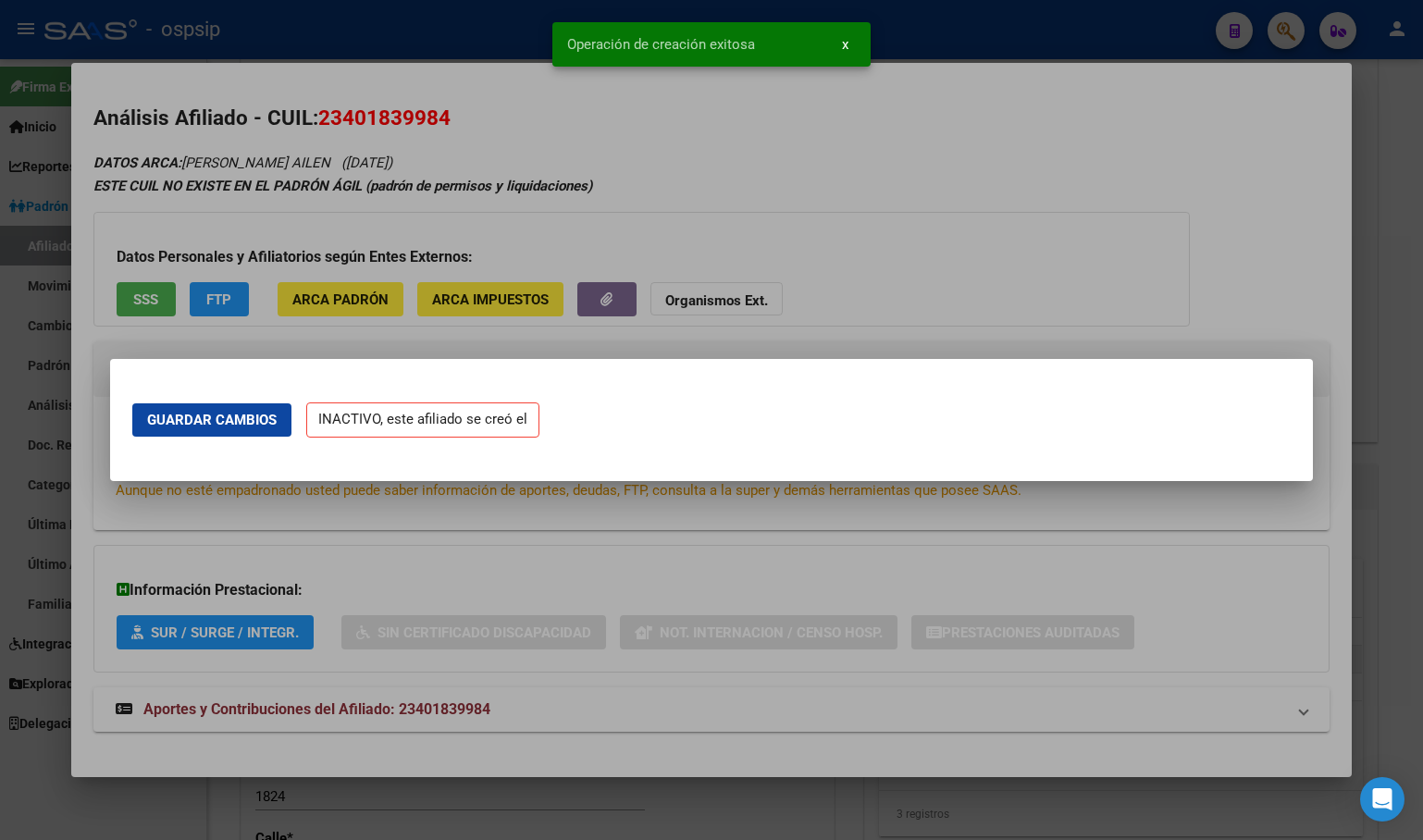
scroll to position [0, 0]
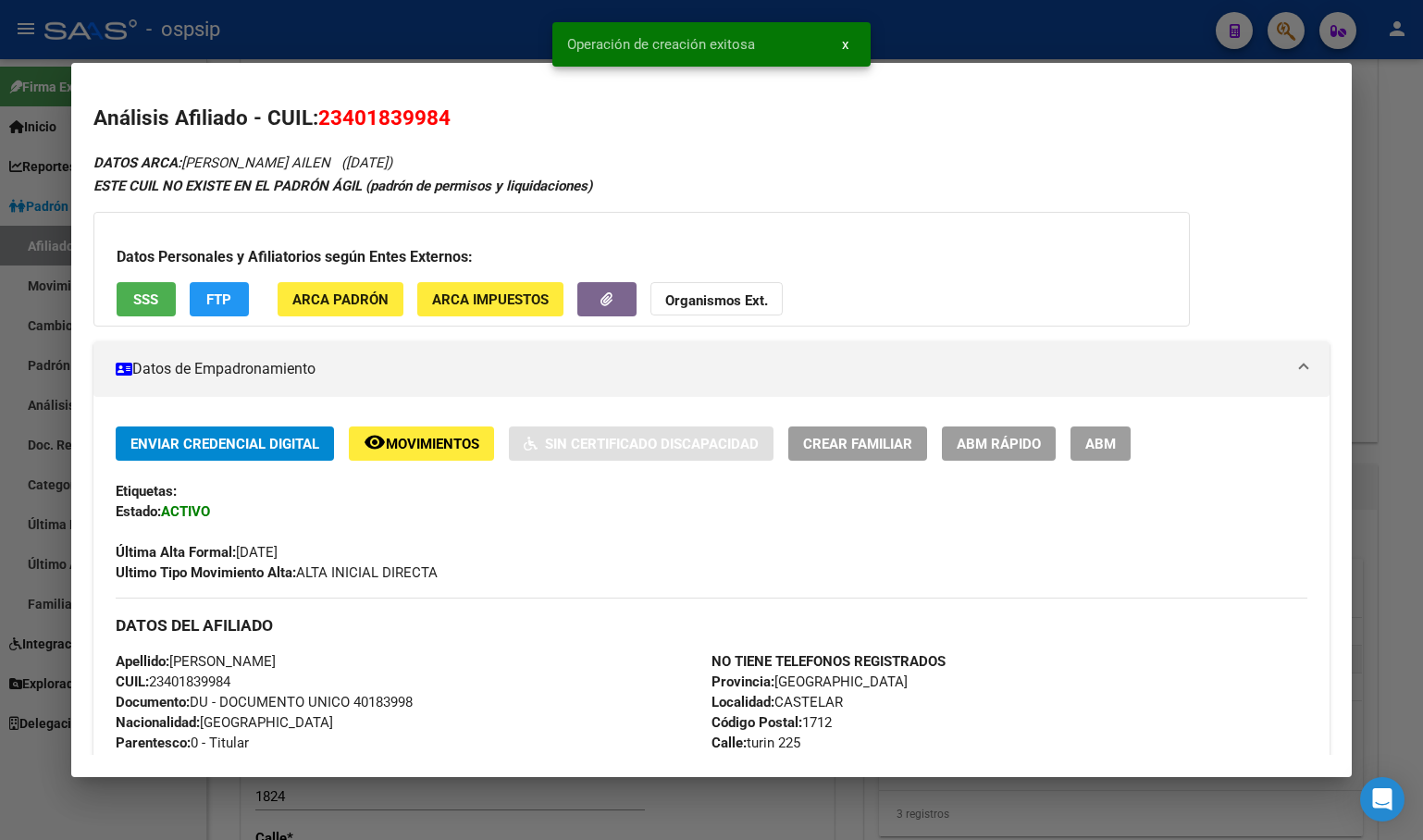
click at [1100, 433] on button "ABM" at bounding box center [1100, 443] width 60 height 34
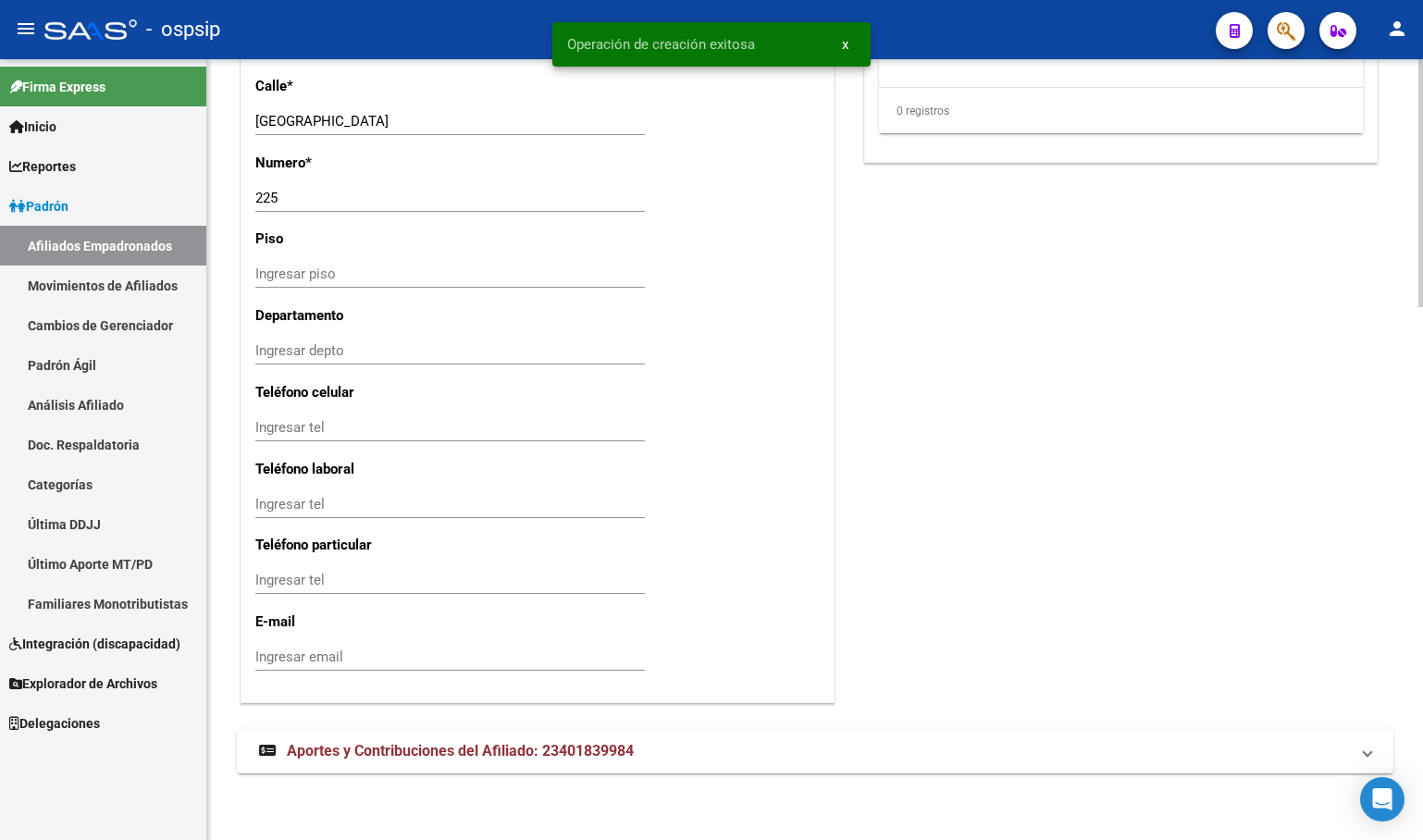
scroll to position [1677, 0]
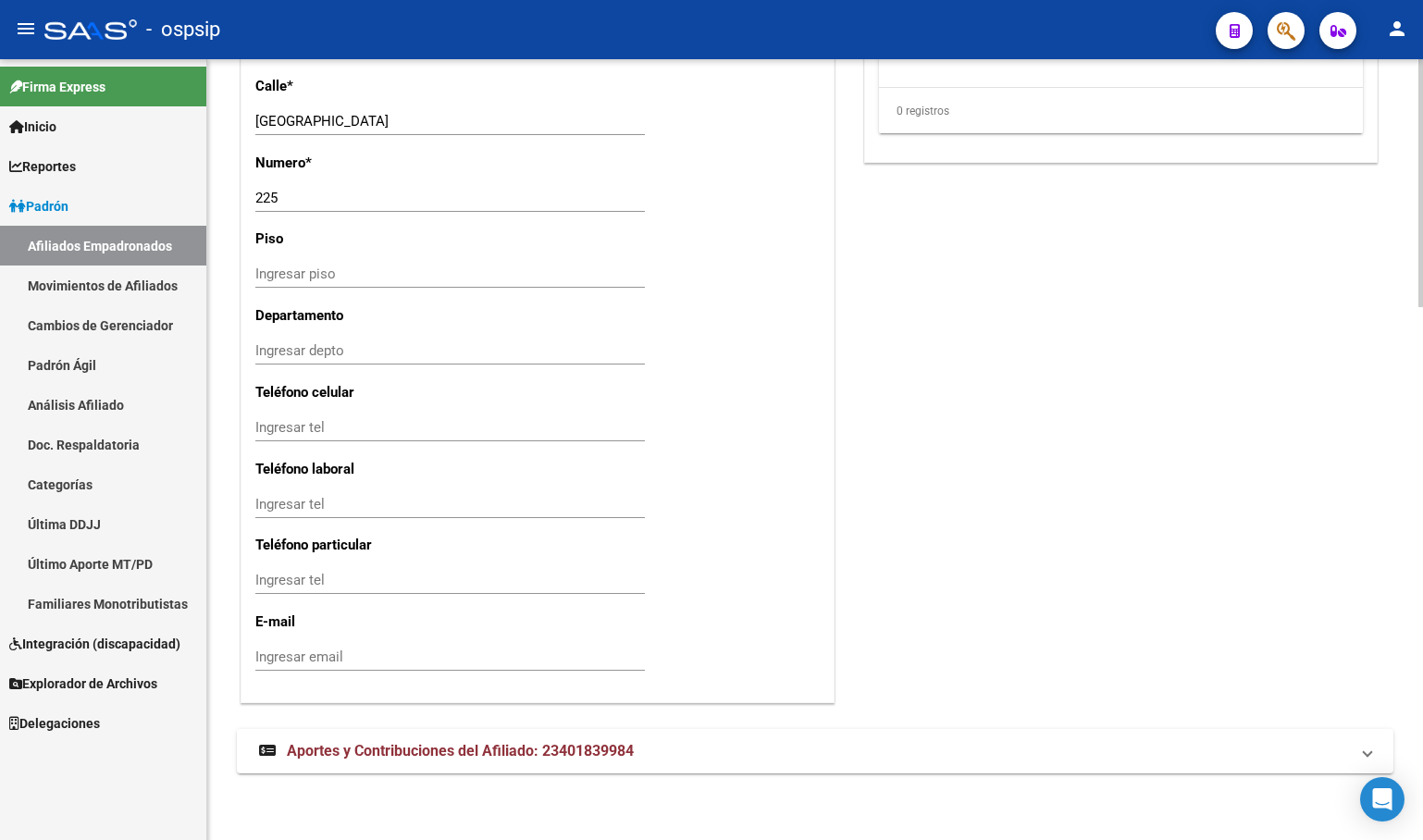
drag, startPoint x: 543, startPoint y: 759, endPoint x: 707, endPoint y: 723, distance: 167.9
click at [543, 760] on strong "Aportes y Contribuciones del Afiliado: 23401839984" at bounding box center [446, 751] width 375 height 21
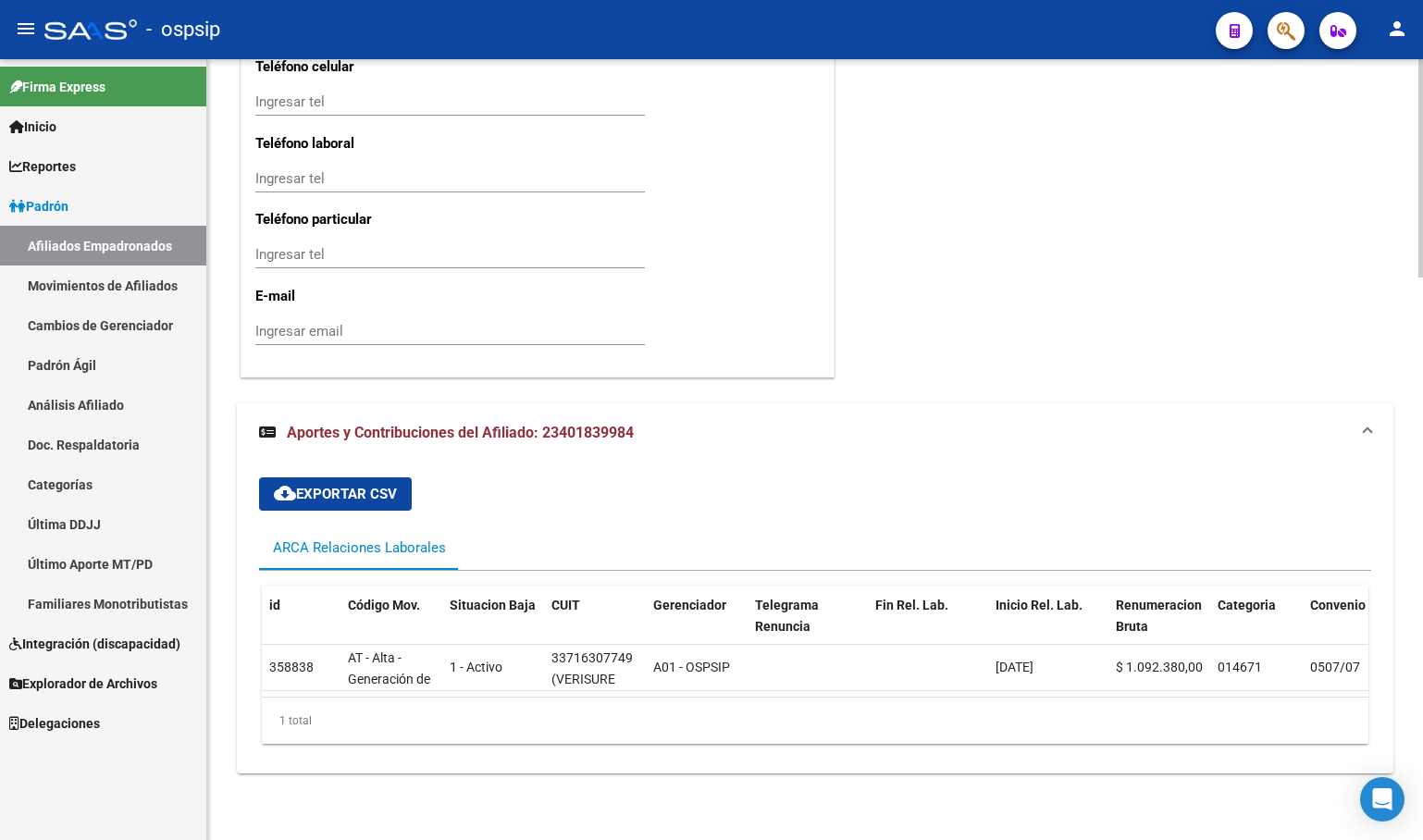
scroll to position [1461, 0]
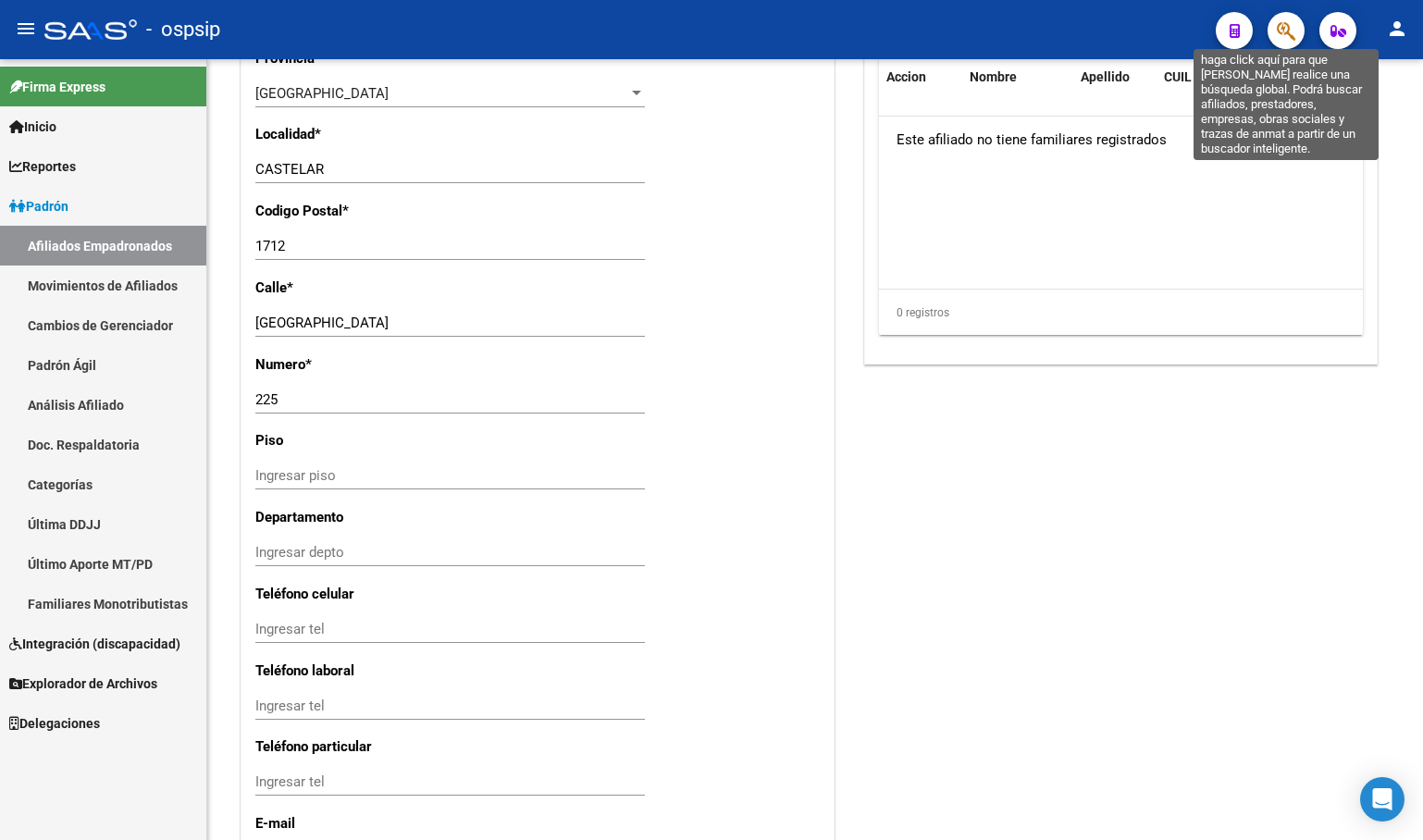
click at [1289, 24] on icon "button" at bounding box center [1286, 31] width 19 height 22
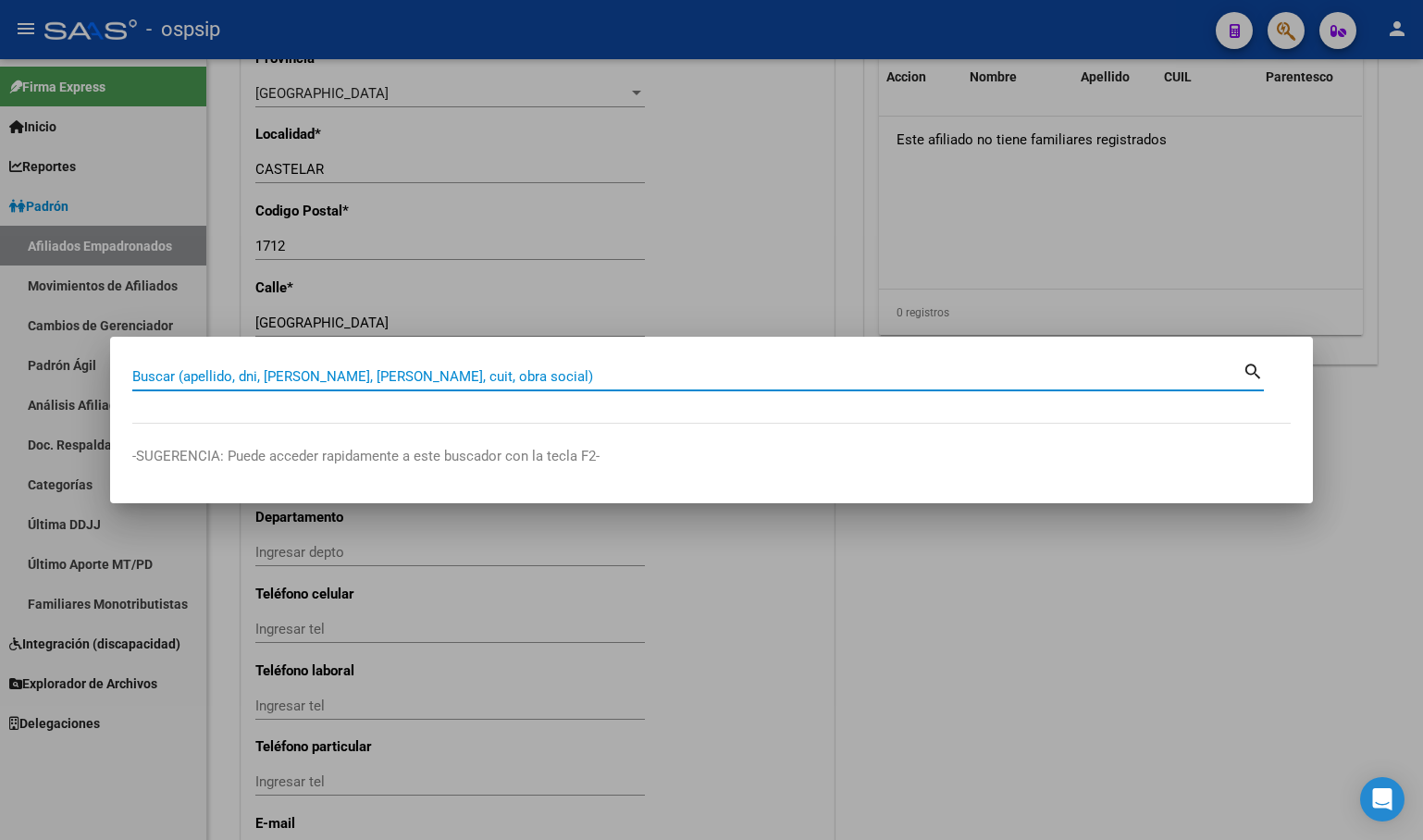
paste input "23187549914"
type input "23187549914"
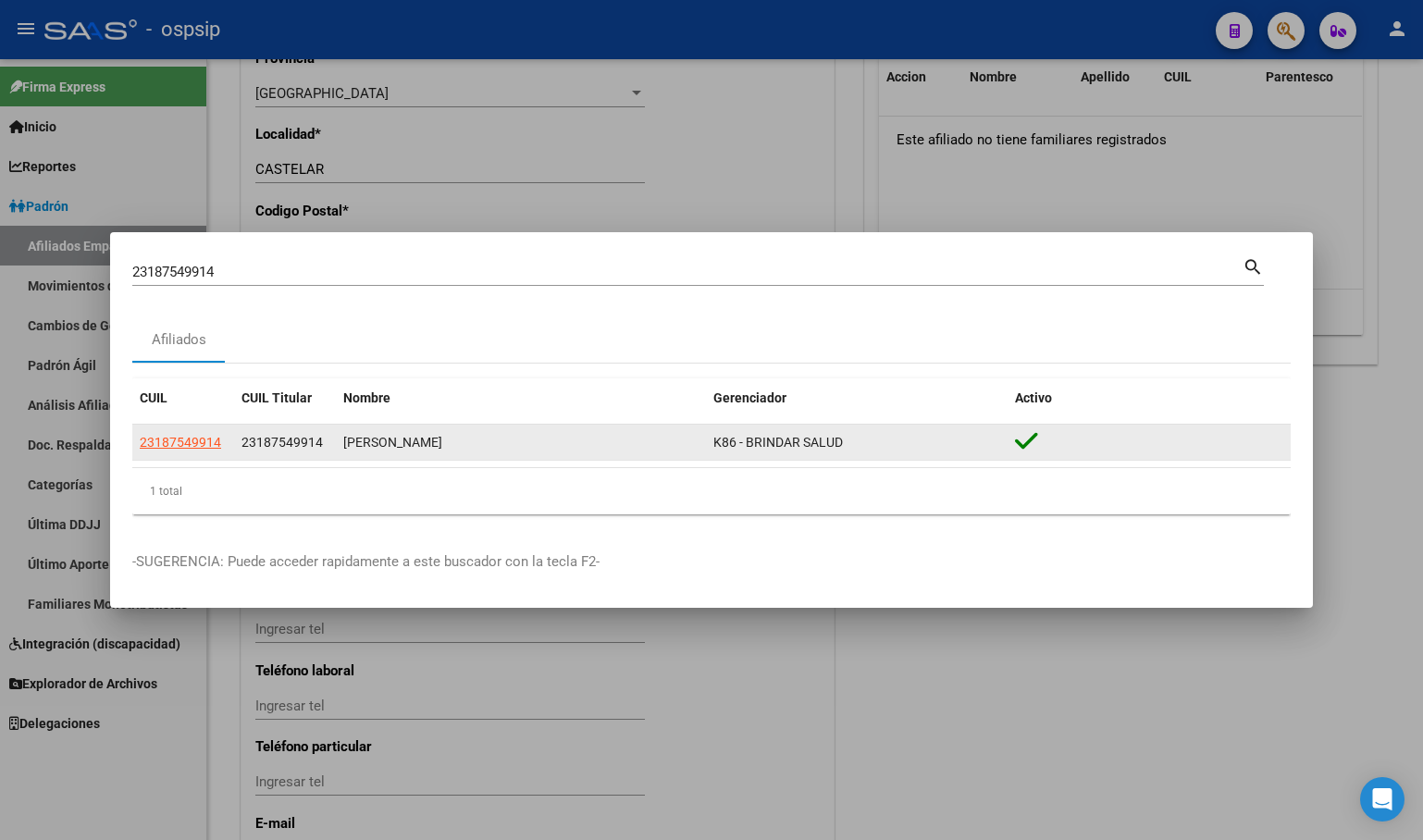
click at [181, 432] on app-link-go-to "23187549914" at bounding box center [180, 442] width 82 height 22
click at [190, 443] on span "23187549914" at bounding box center [180, 442] width 82 height 15
type textarea "23187549914"
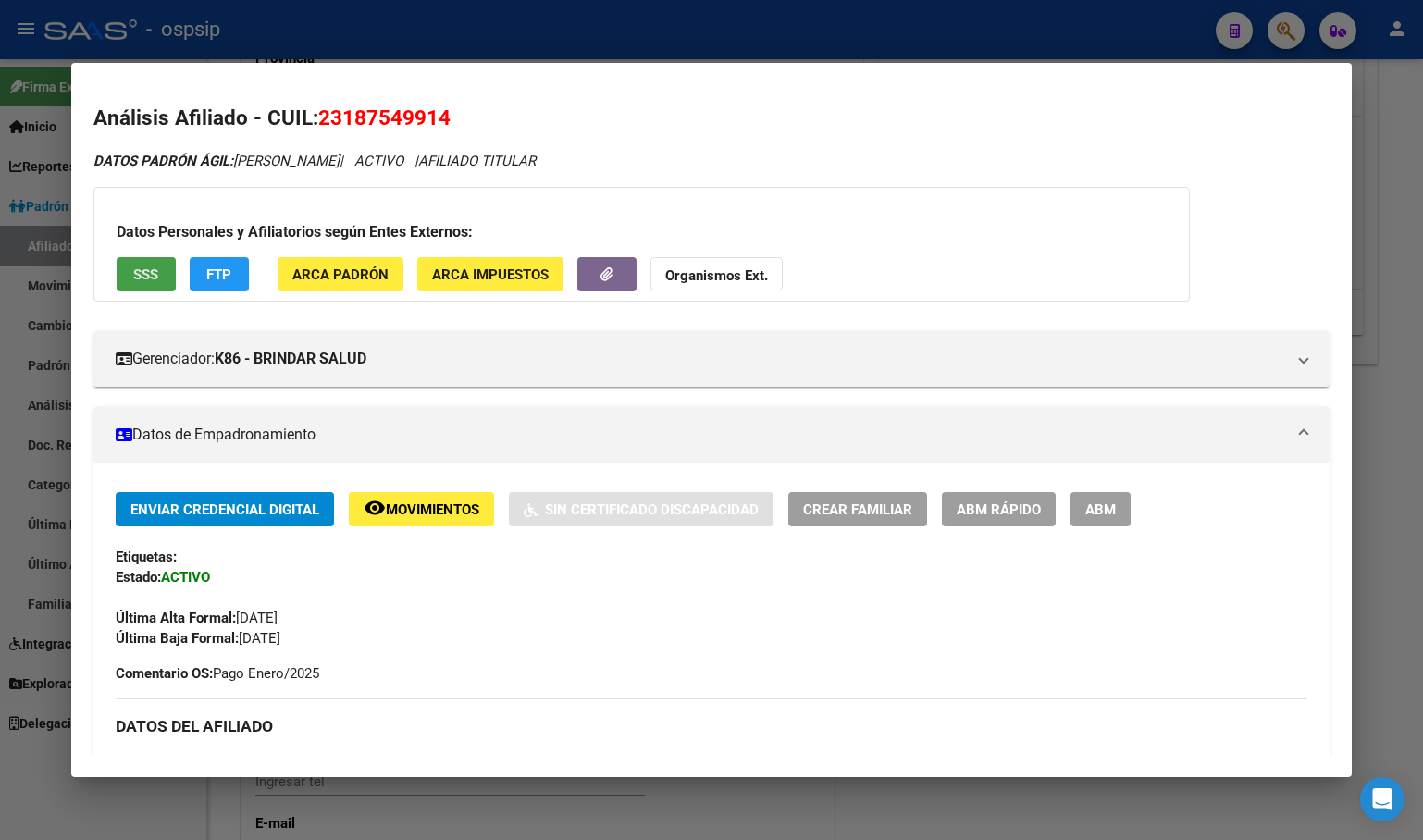
click at [141, 274] on span "SSS" at bounding box center [145, 275] width 25 height 17
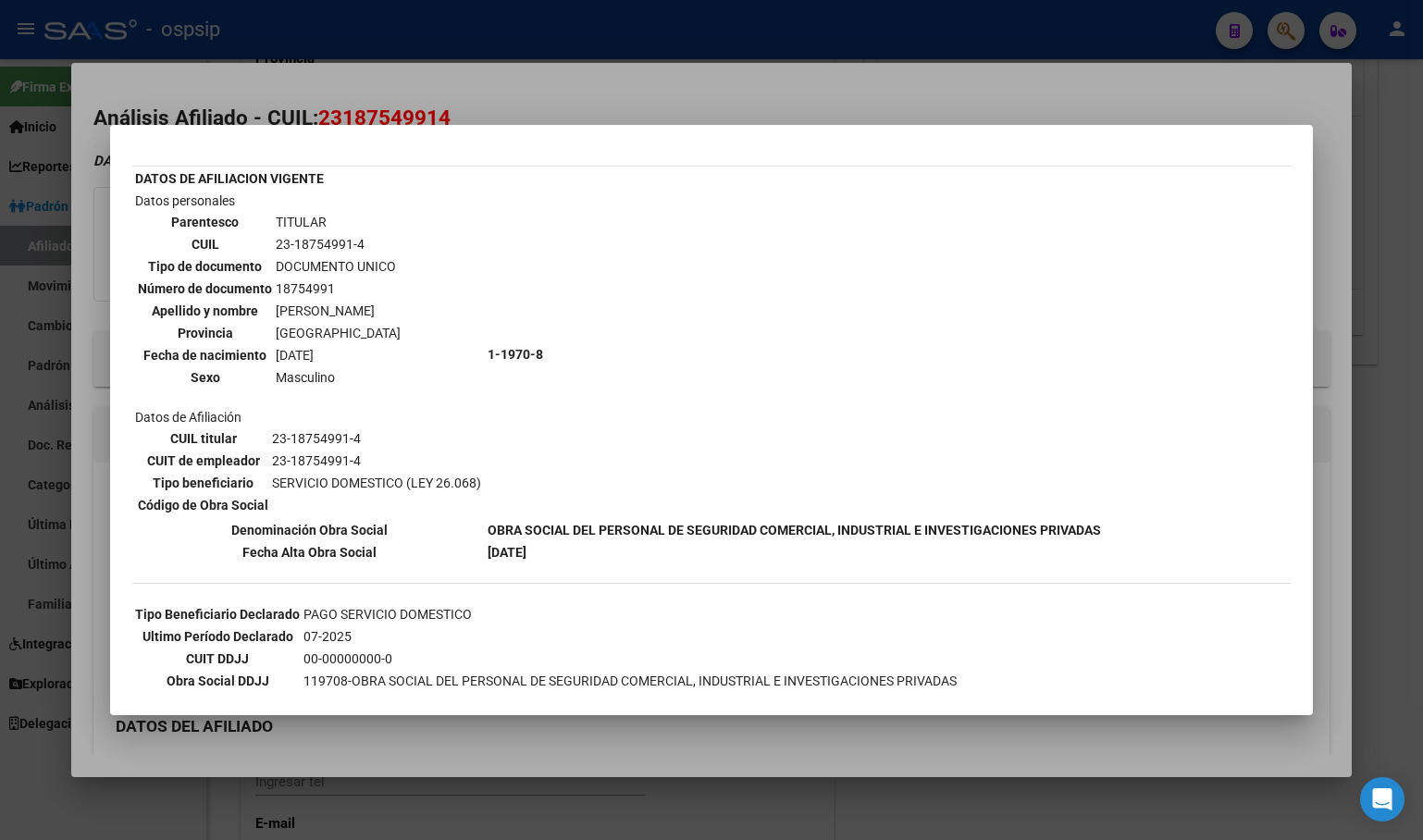
scroll to position [328, 0]
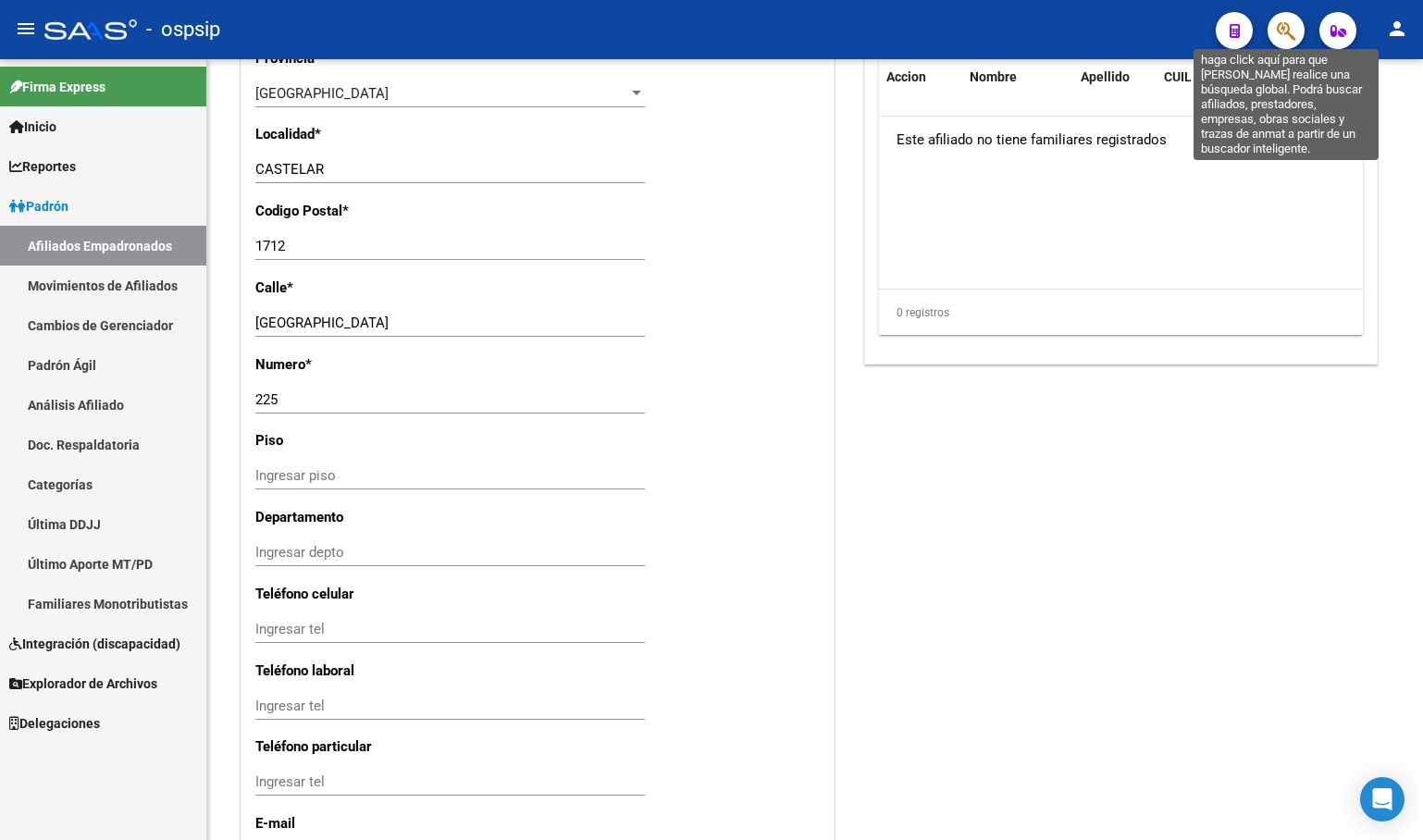
click at [1281, 31] on icon "button" at bounding box center [1286, 31] width 19 height 22
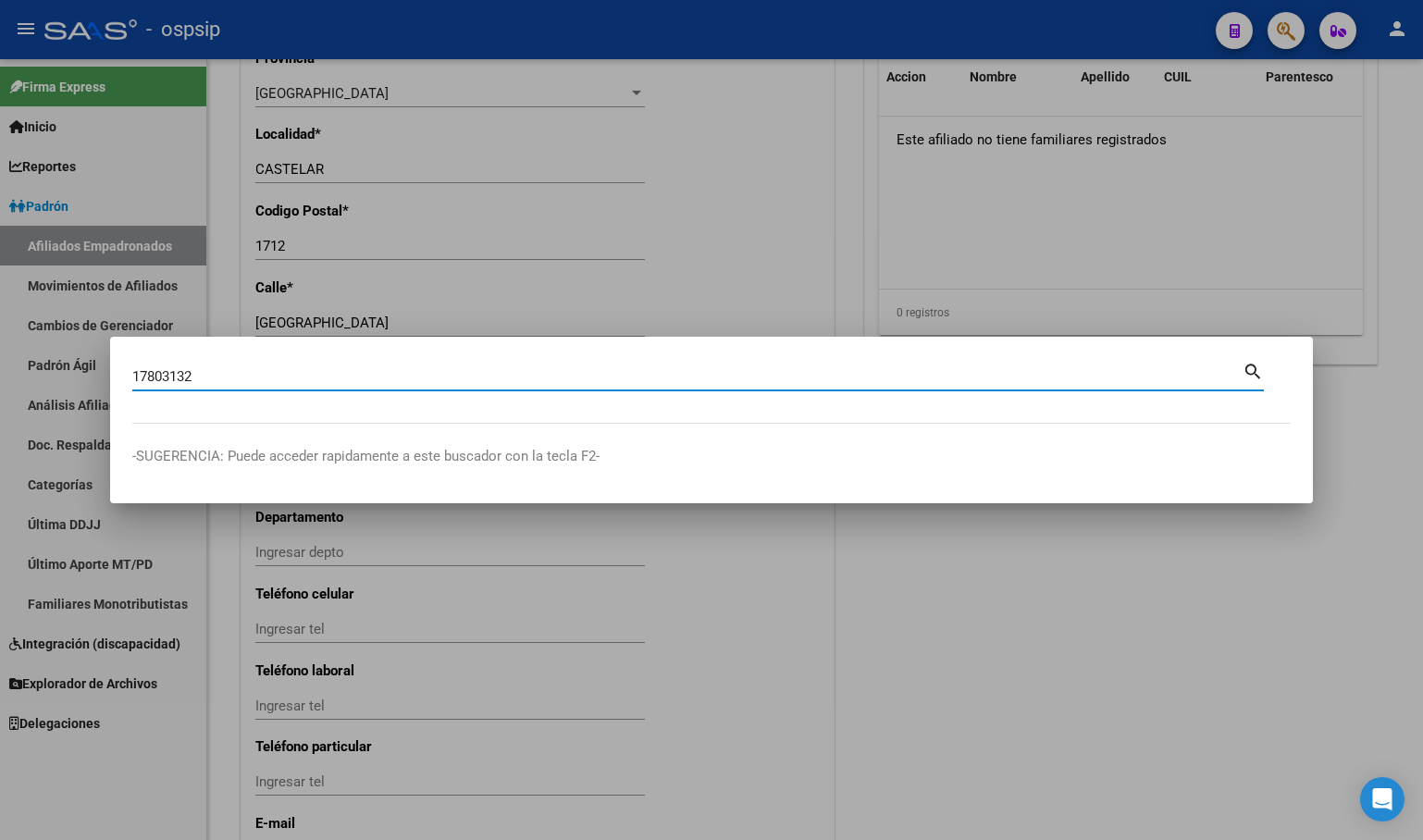
type input "17803132"
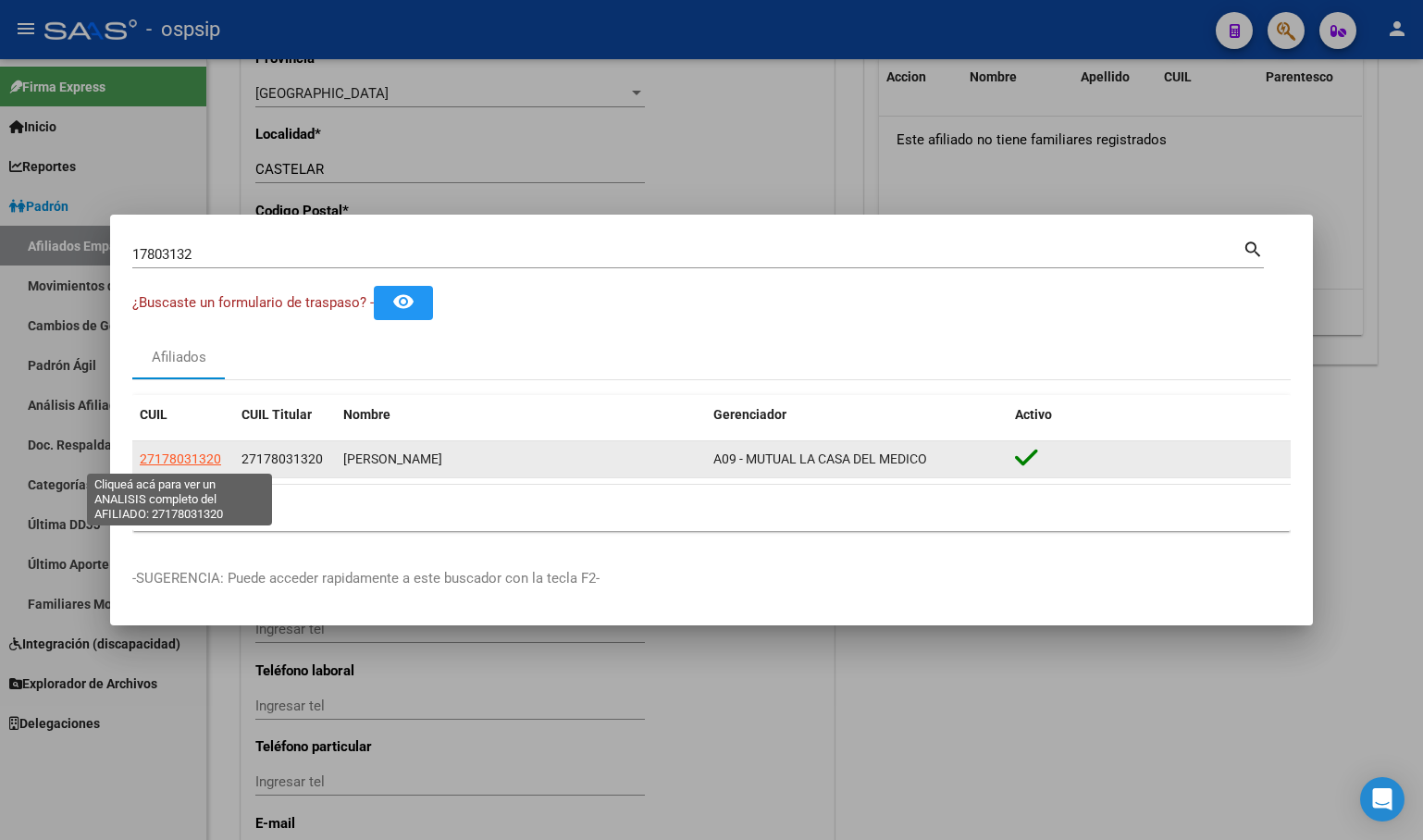
click at [179, 454] on span "27178031320" at bounding box center [180, 459] width 82 height 15
type textarea "27178031320"
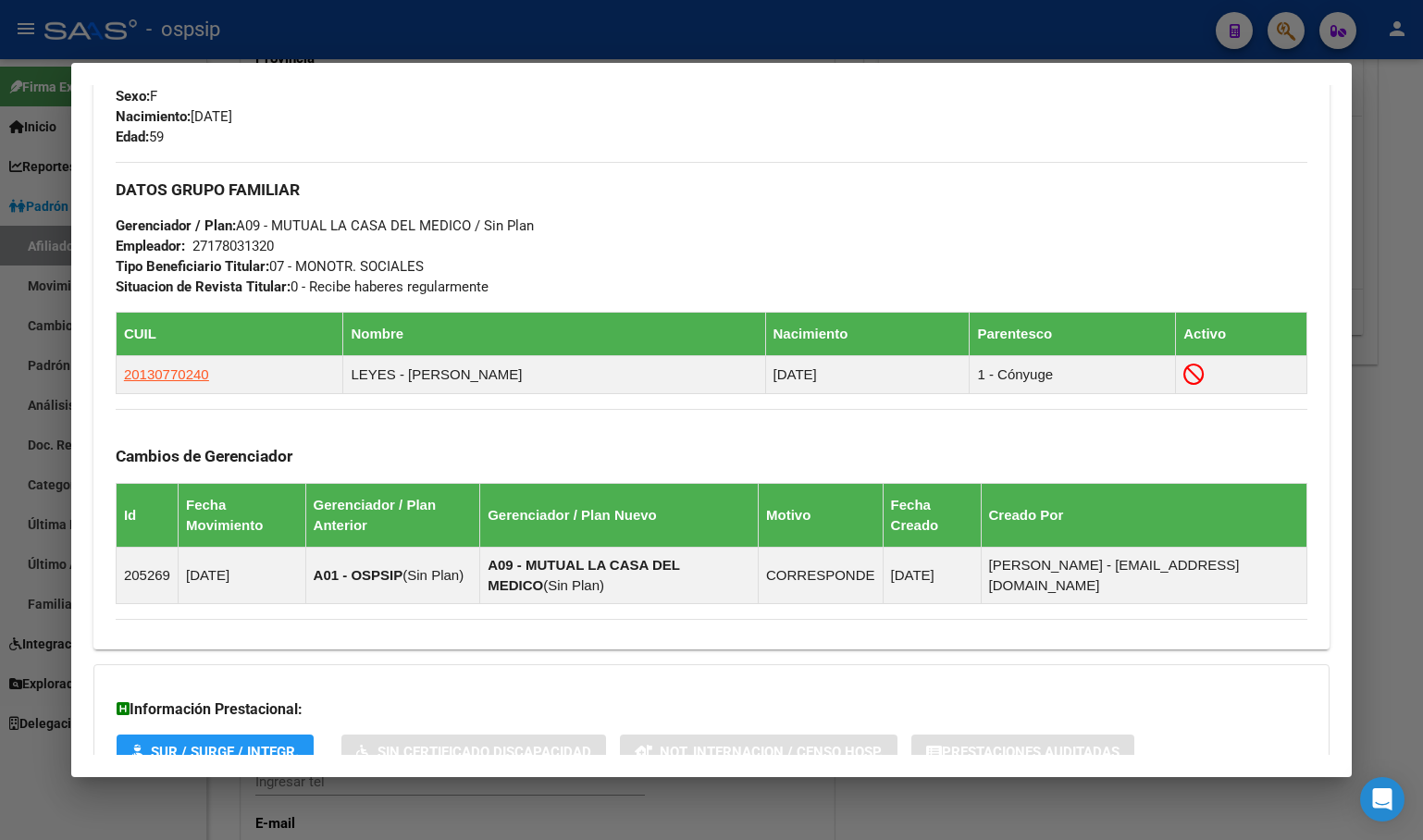
scroll to position [926, 0]
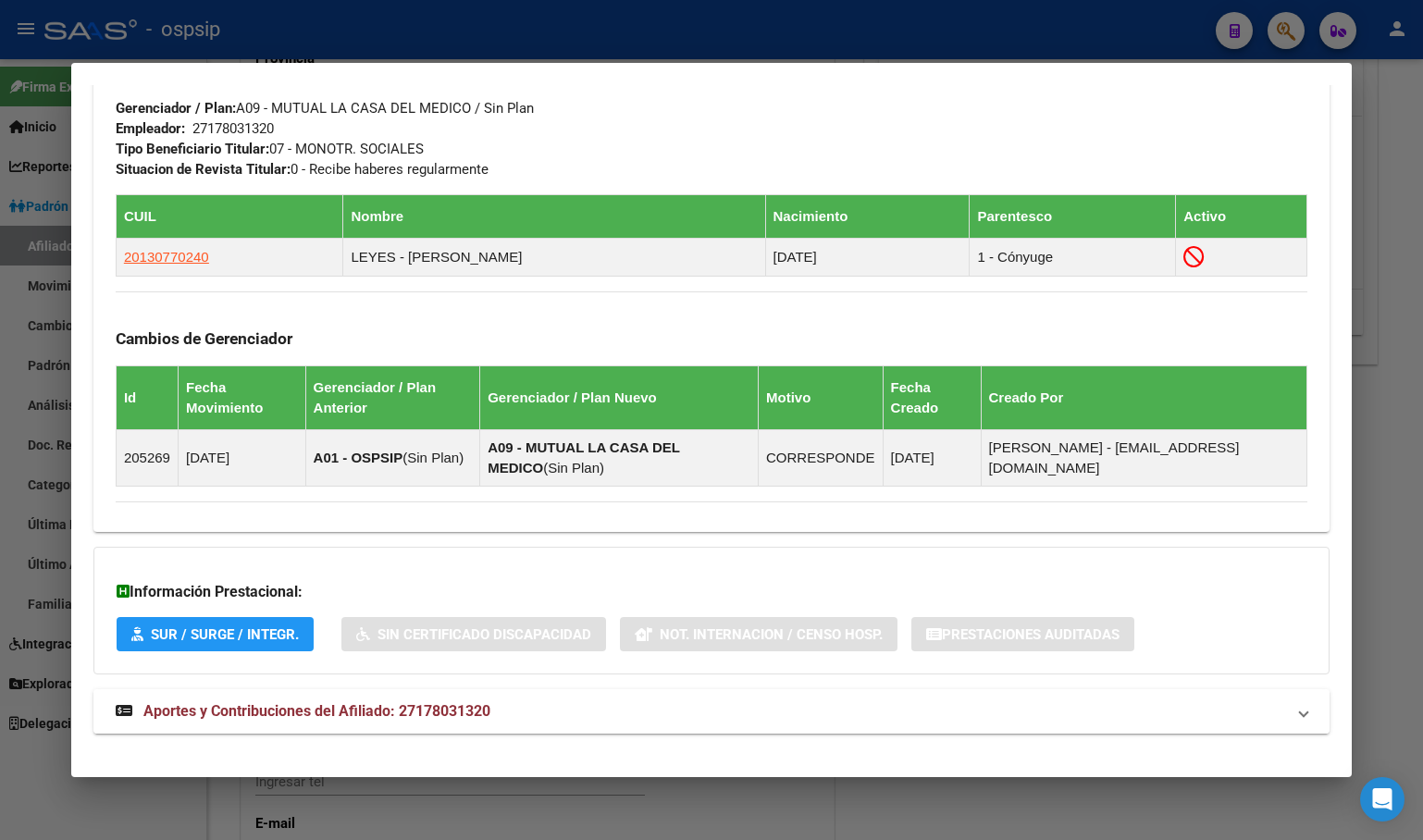
drag, startPoint x: 405, startPoint y: 688, endPoint x: 410, endPoint y: 676, distance: 13.0
click at [404, 702] on span "Aportes y Contribuciones del Afiliado: 27178031320" at bounding box center [317, 710] width 347 height 18
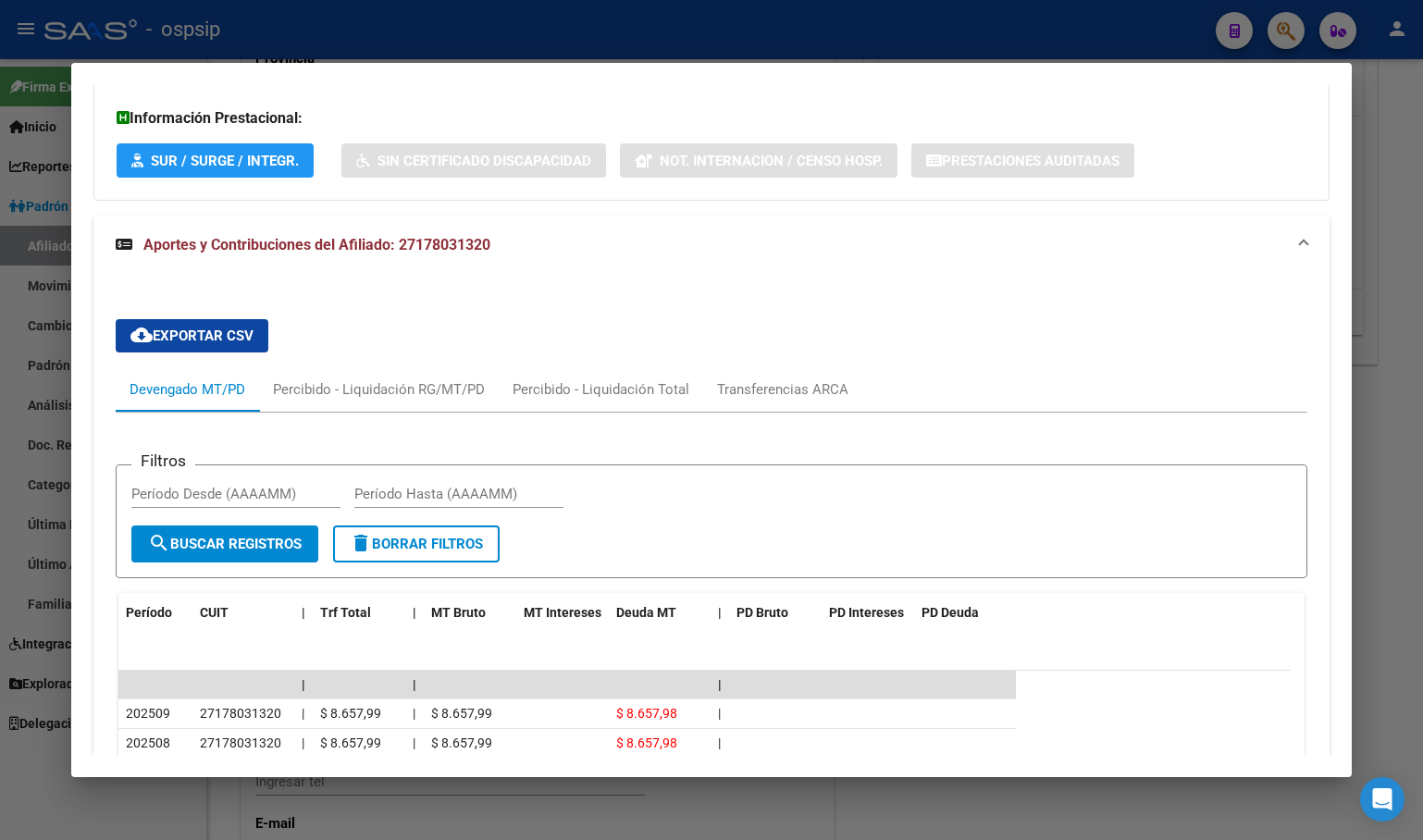
scroll to position [1481, 0]
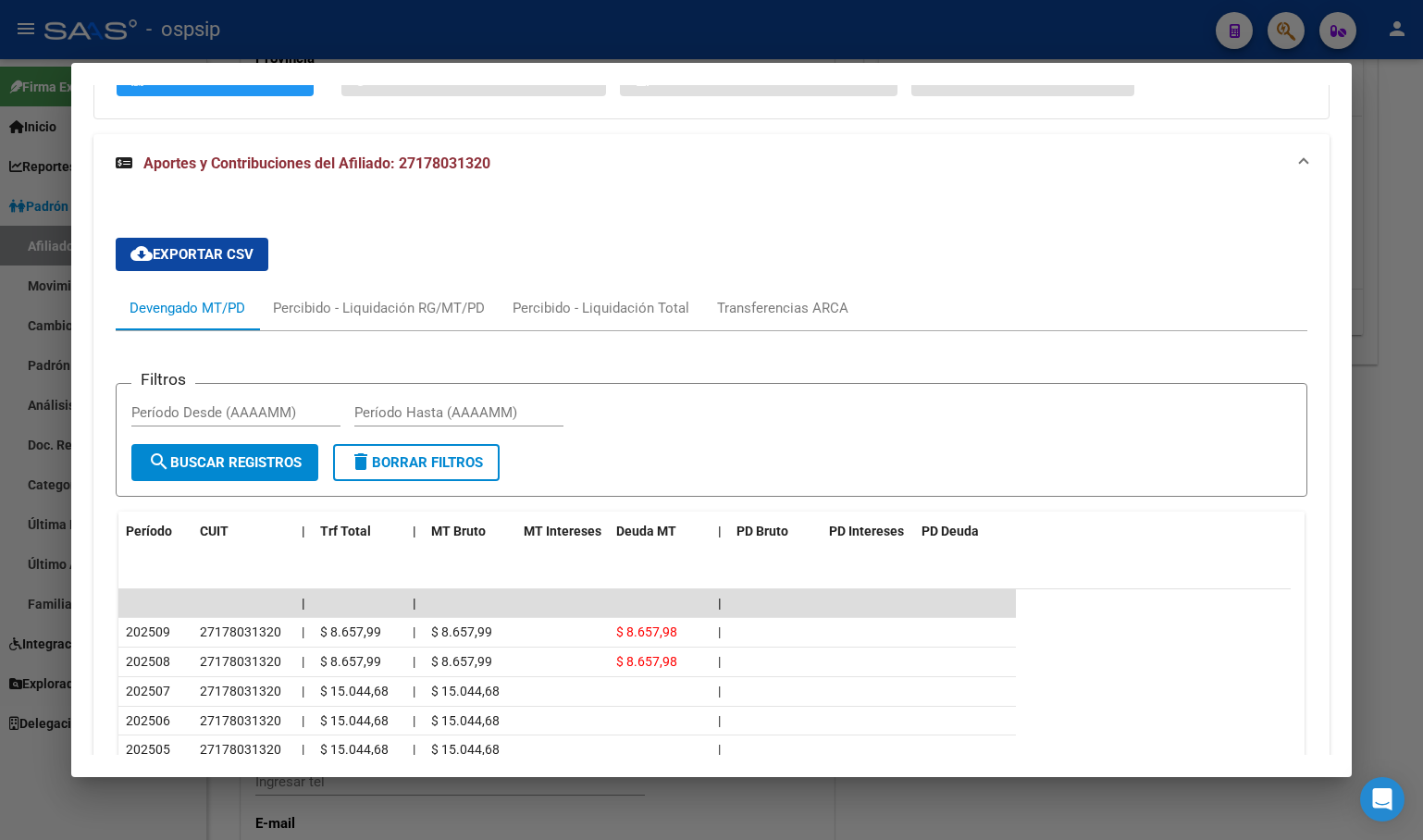
click at [610, 223] on div "cloud_download Exportar CSV Devengado MT/PD Percibido - Liquidación RG/MT/PD Pe…" at bounding box center [711, 602] width 1191 height 756
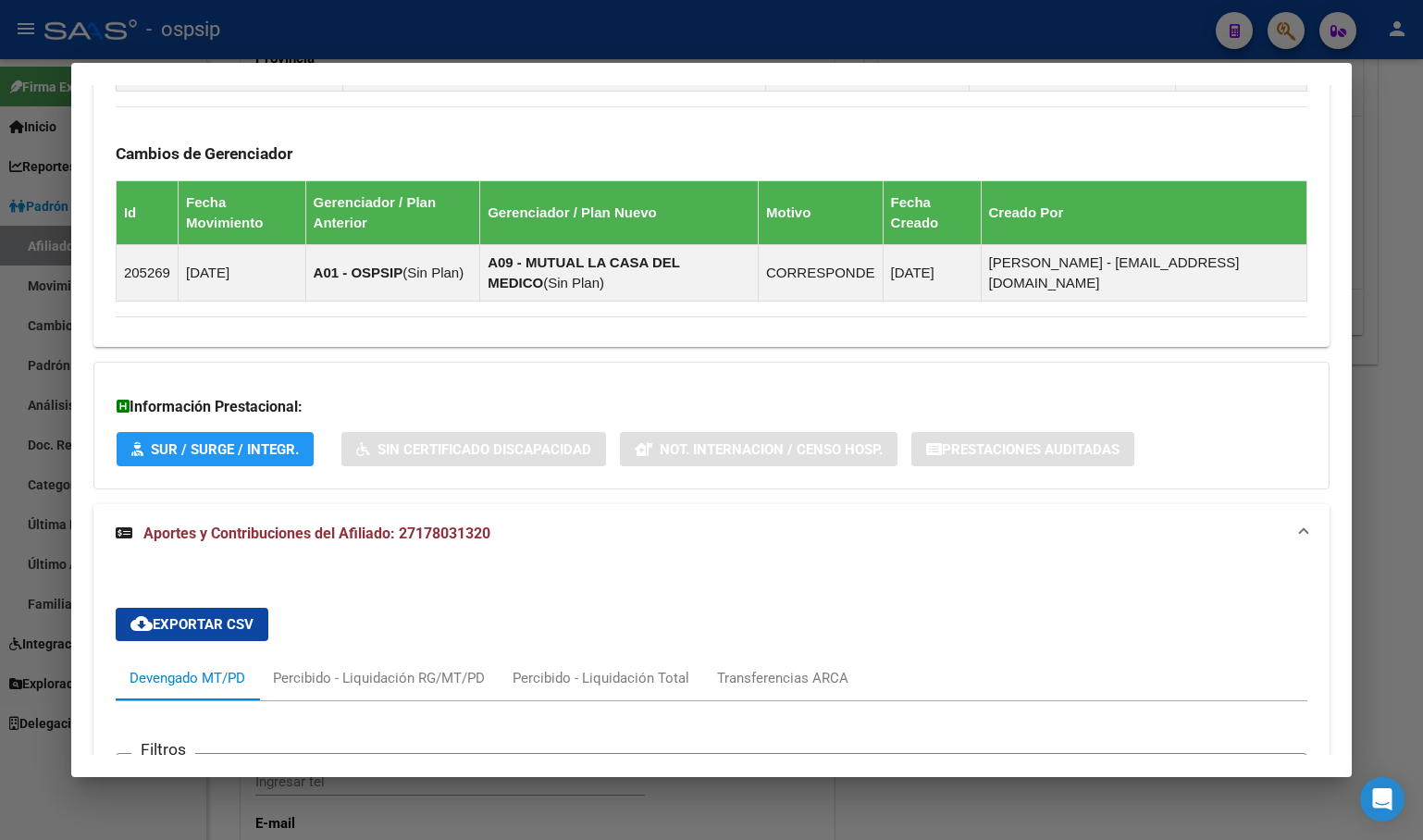
scroll to position [556, 0]
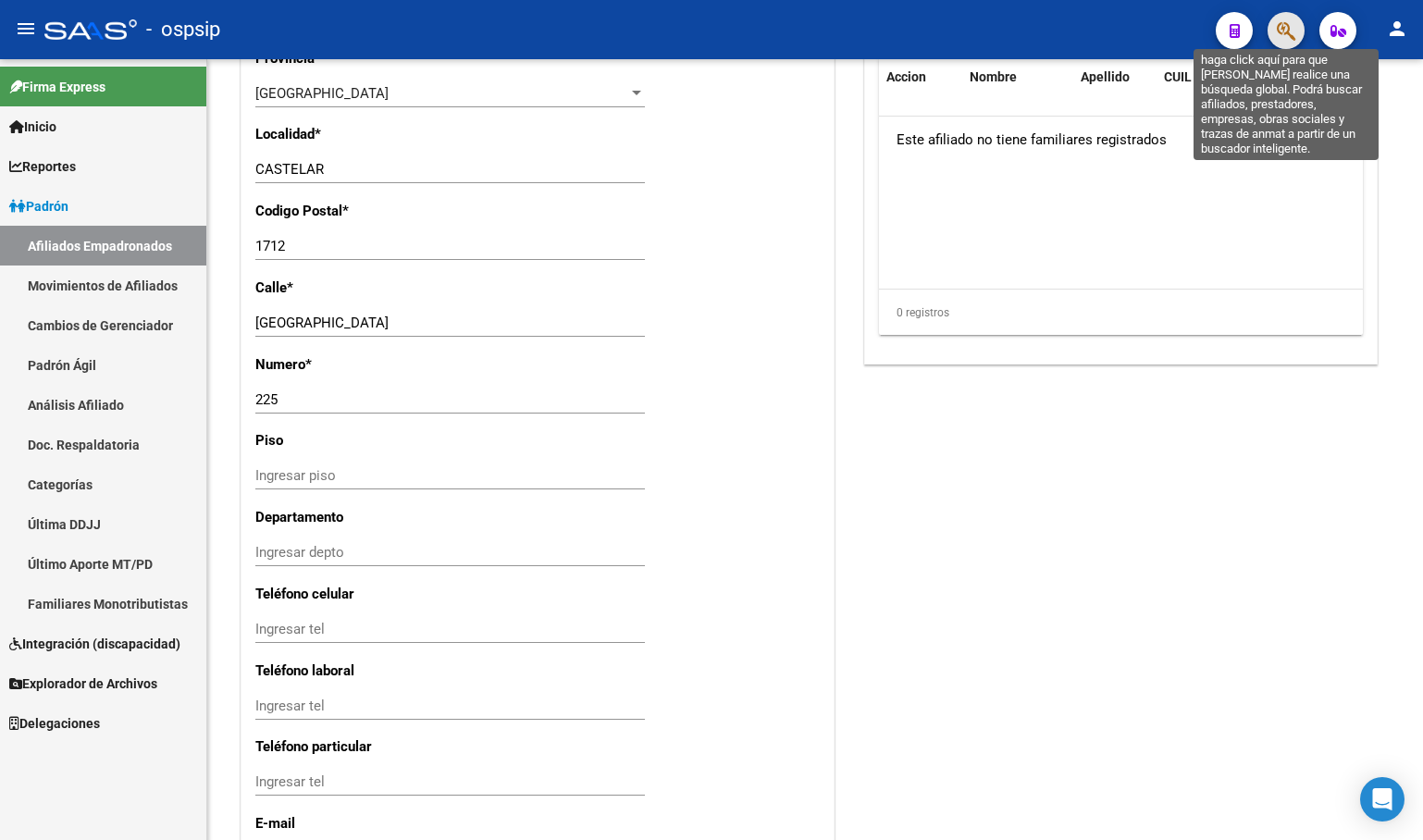
click at [1283, 30] on icon "button" at bounding box center [1286, 31] width 19 height 22
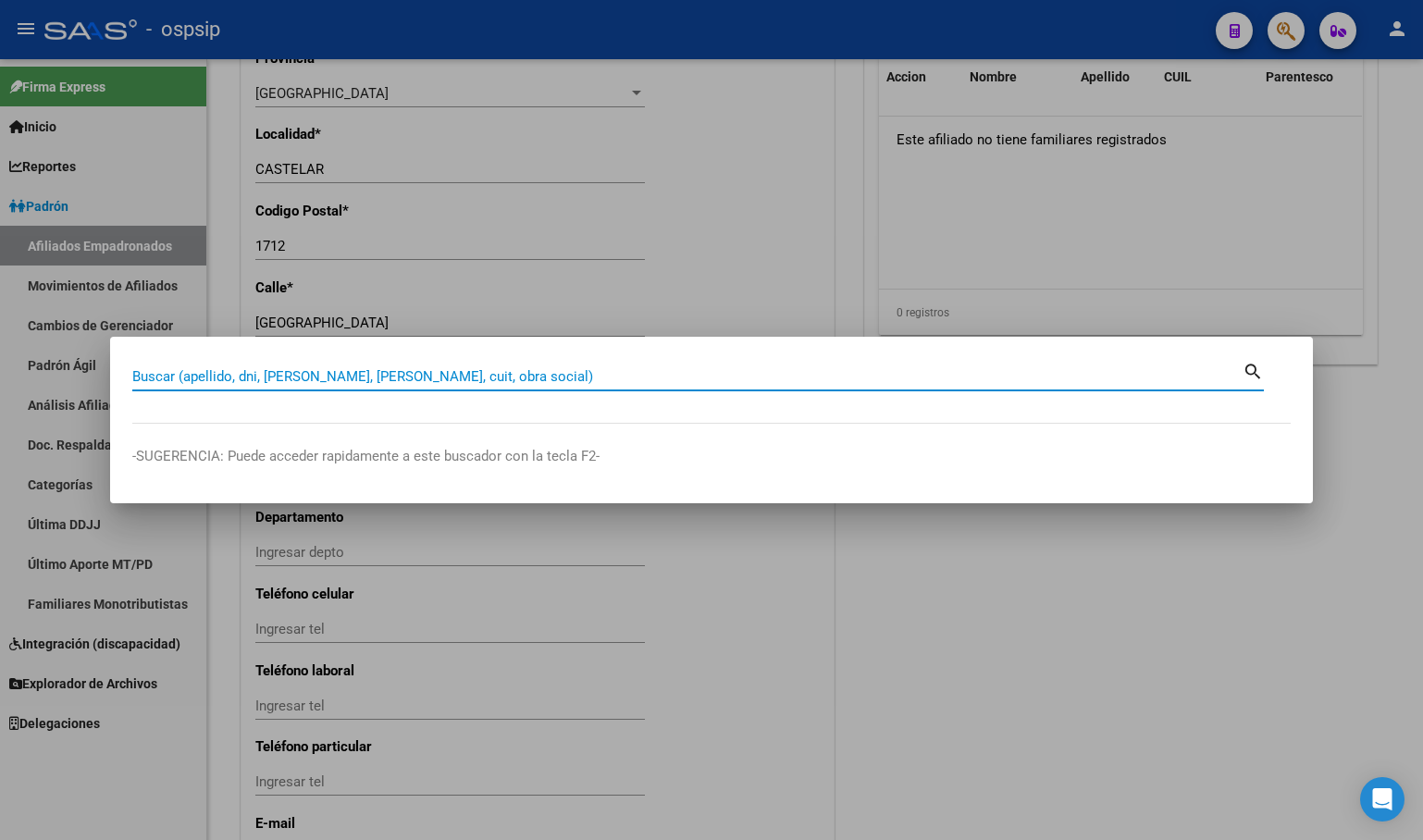
paste input "31761463"
type input "31761463"
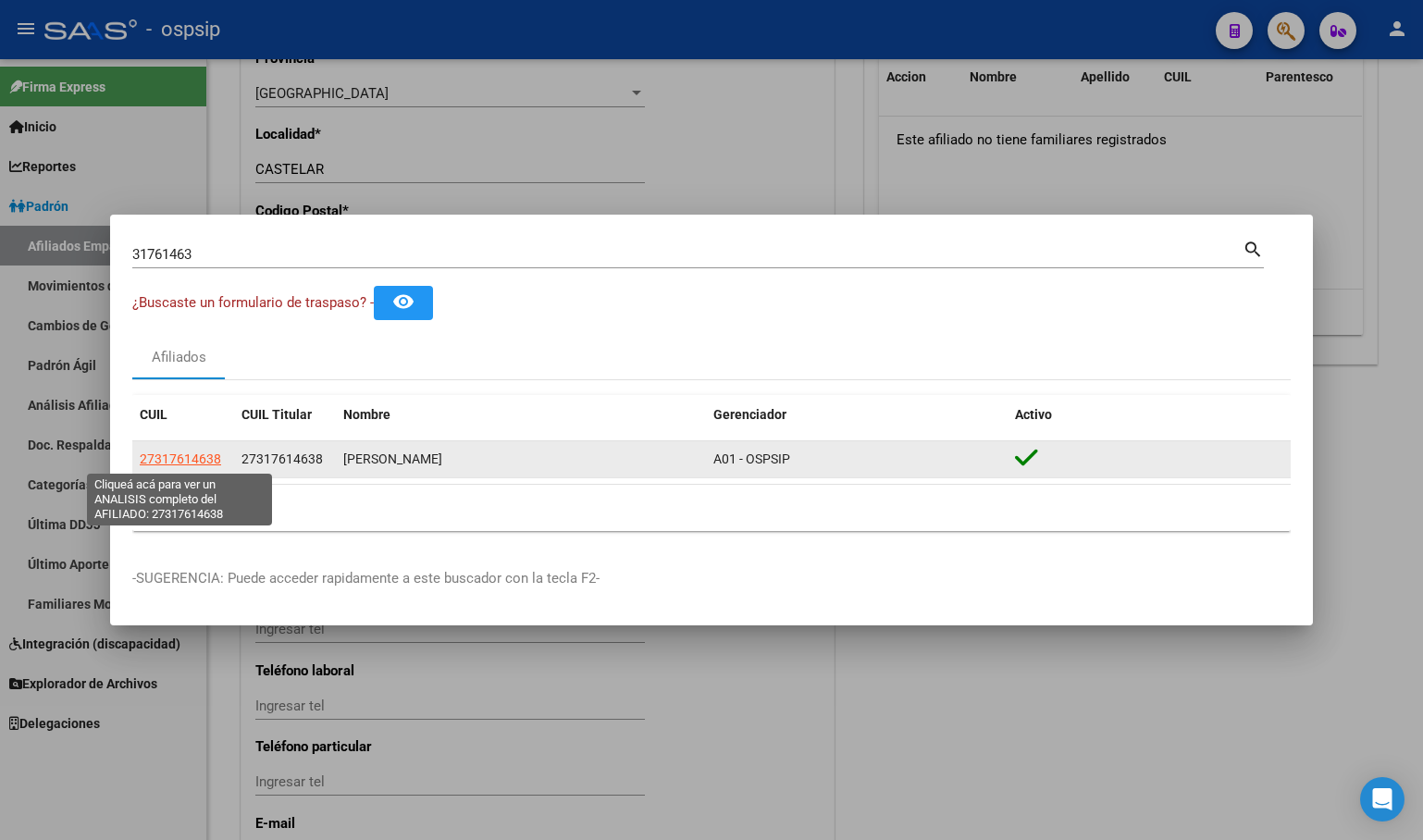
click at [172, 458] on span "27317614638" at bounding box center [180, 459] width 82 height 15
type textarea "27317614638"
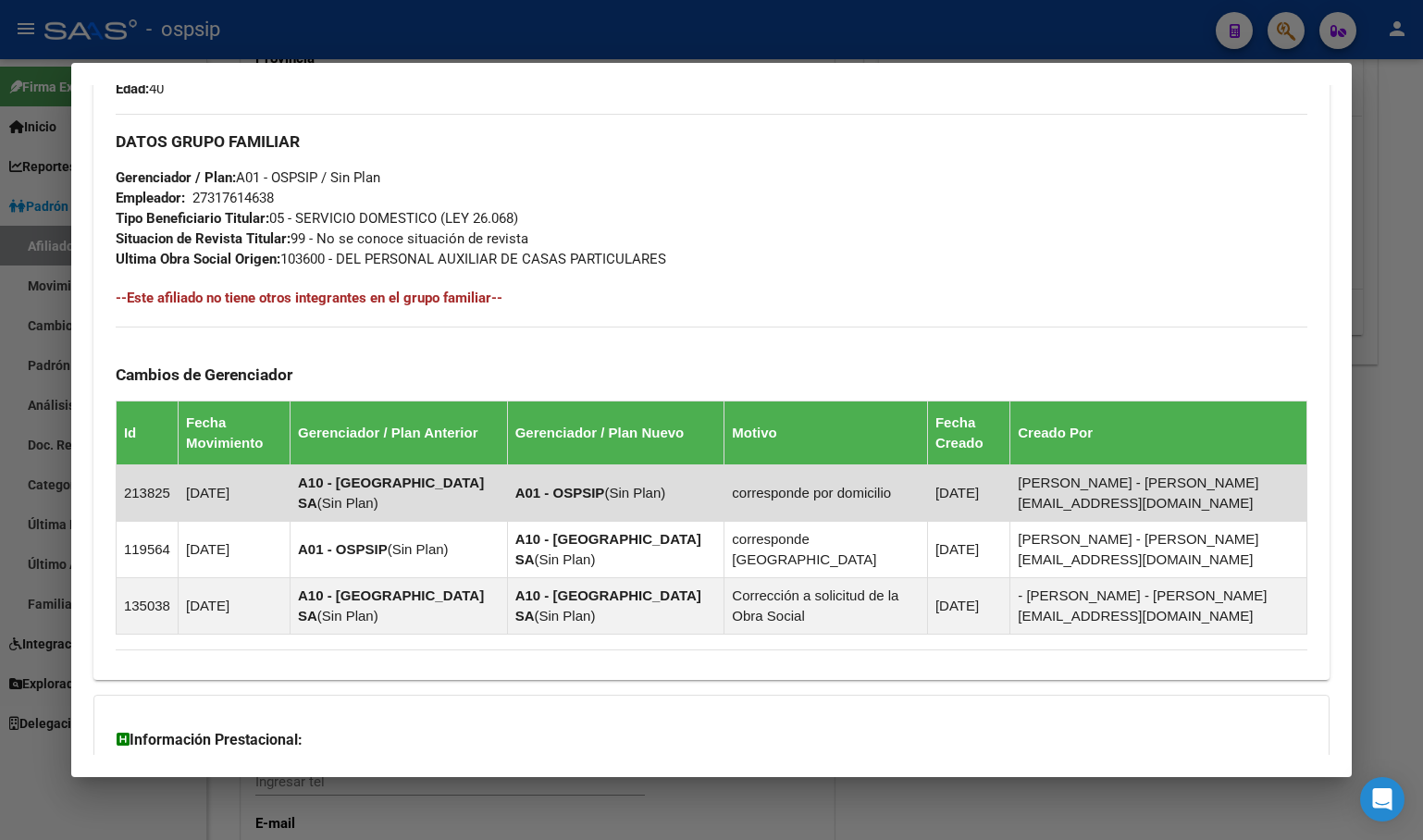
scroll to position [1025, 0]
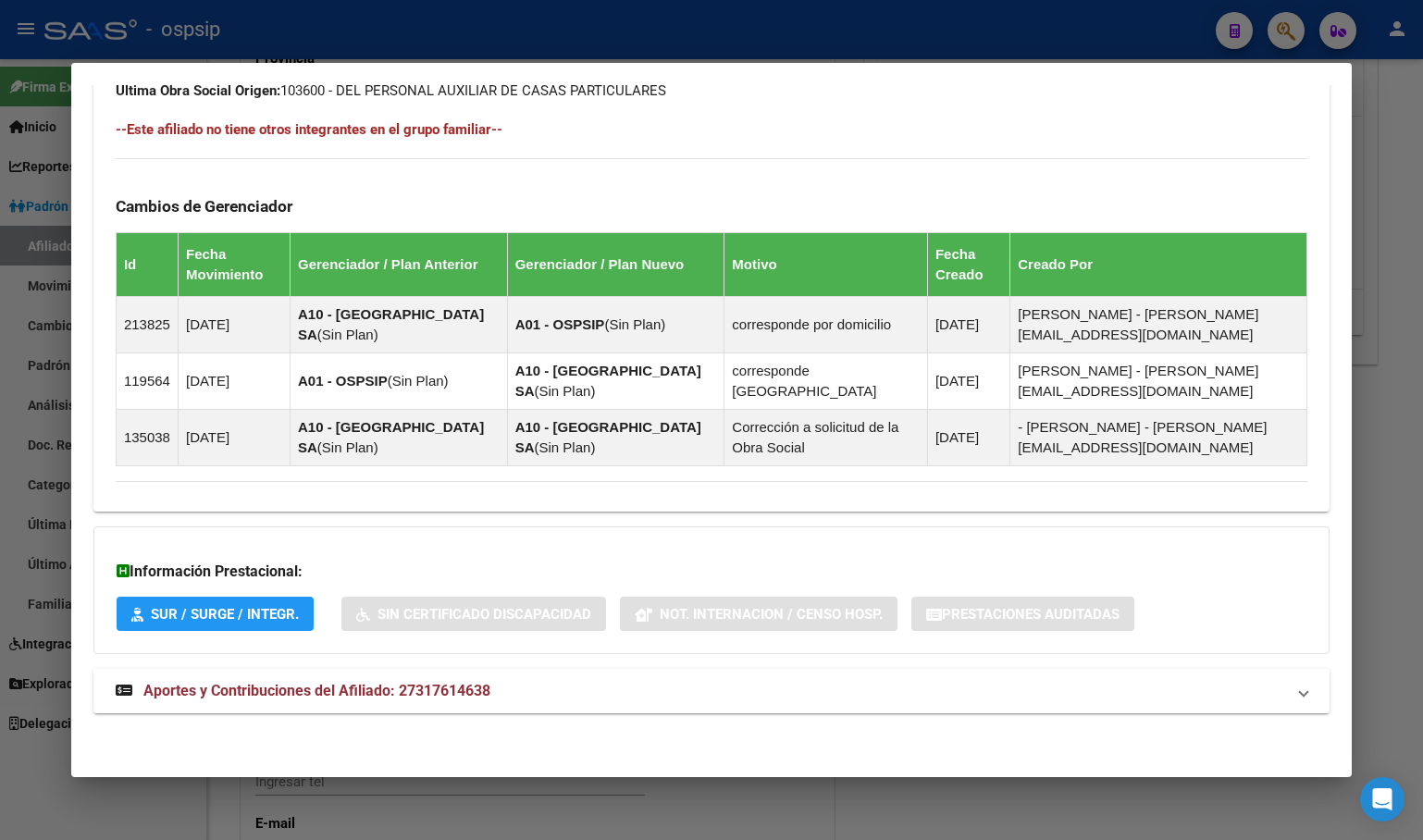
click at [440, 701] on strong "Aportes y Contribuciones del Afiliado: 27317614638" at bounding box center [302, 691] width 375 height 23
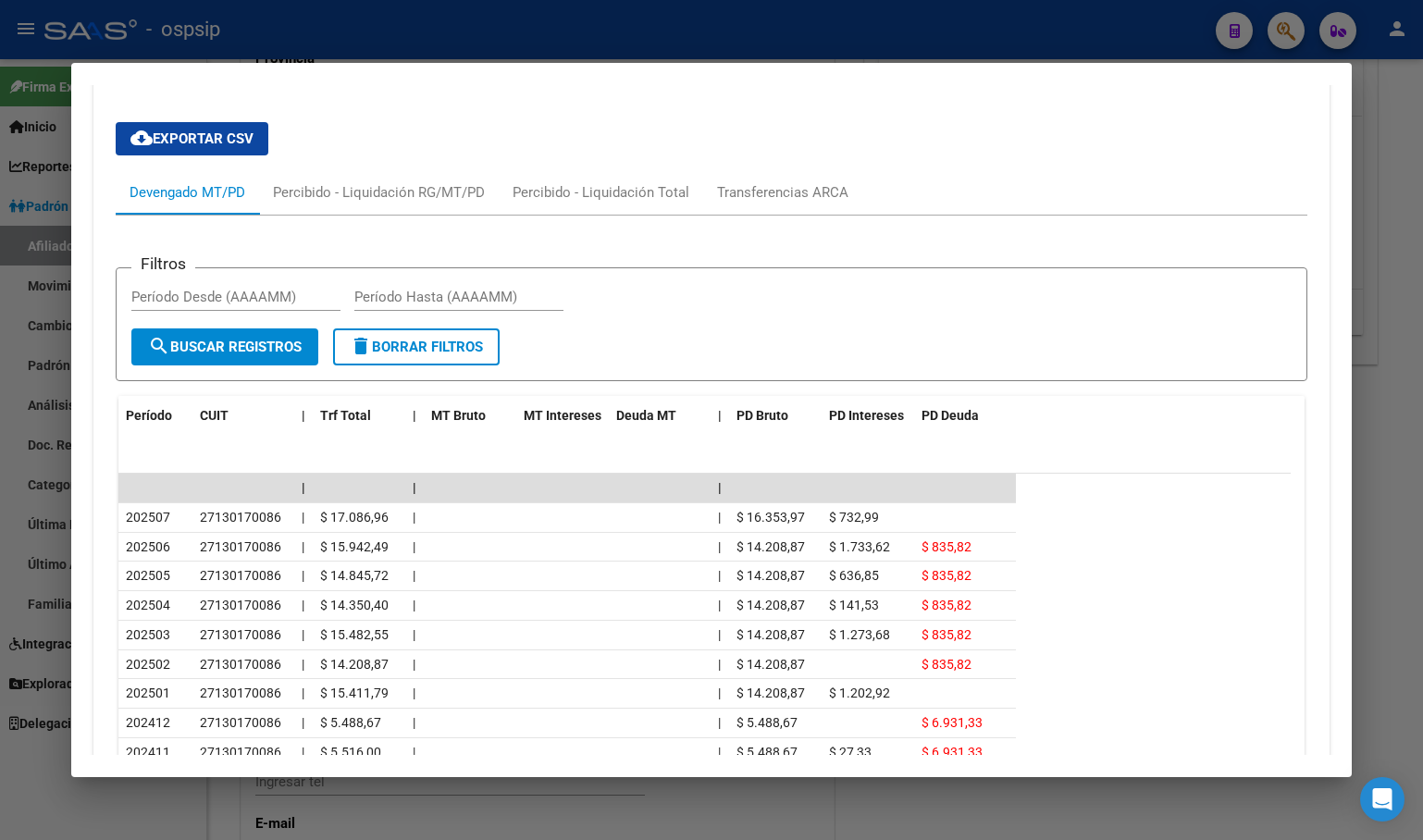
scroll to position [1779, 0]
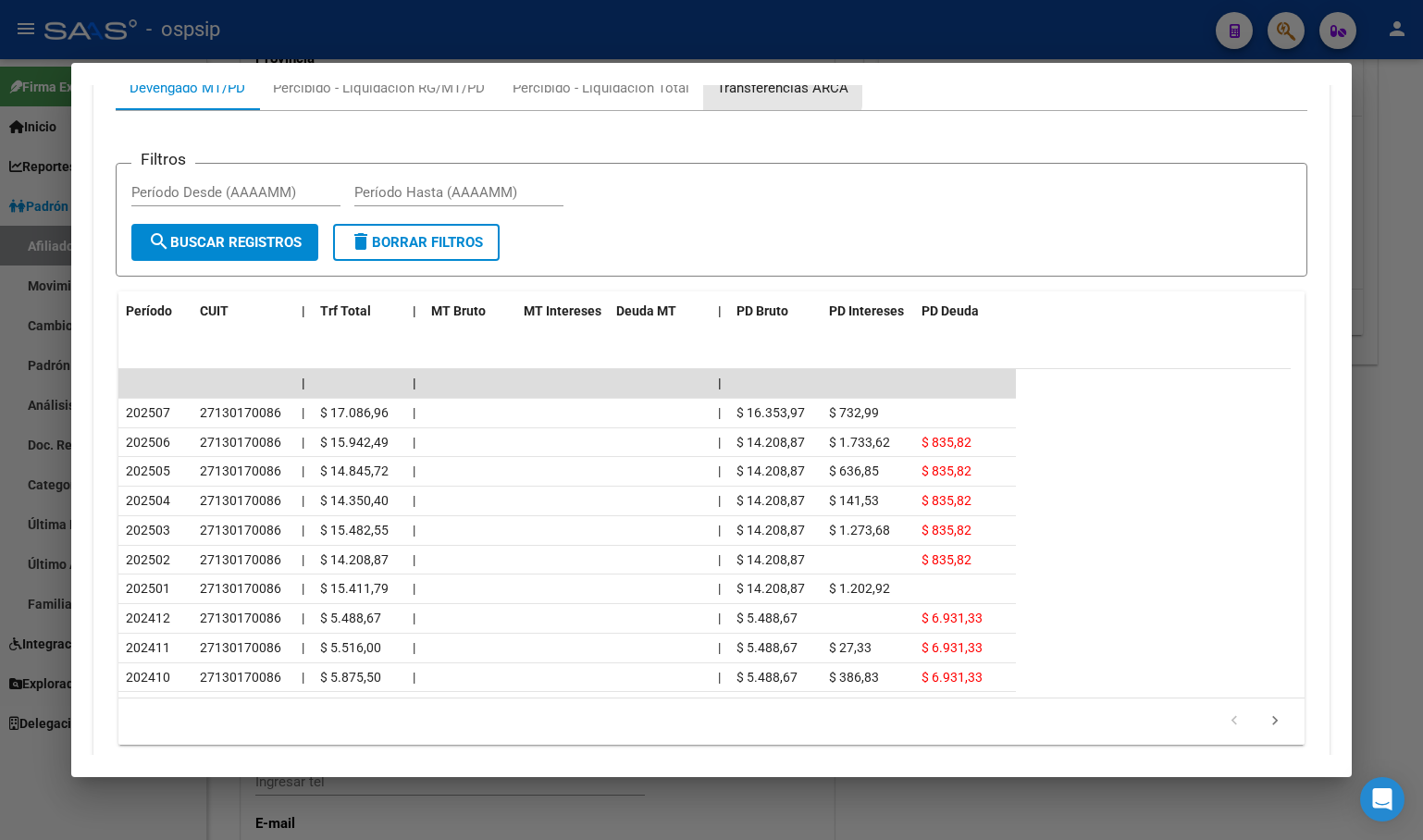
click at [764, 87] on div "Transferencias ARCA" at bounding box center [783, 88] width 131 height 21
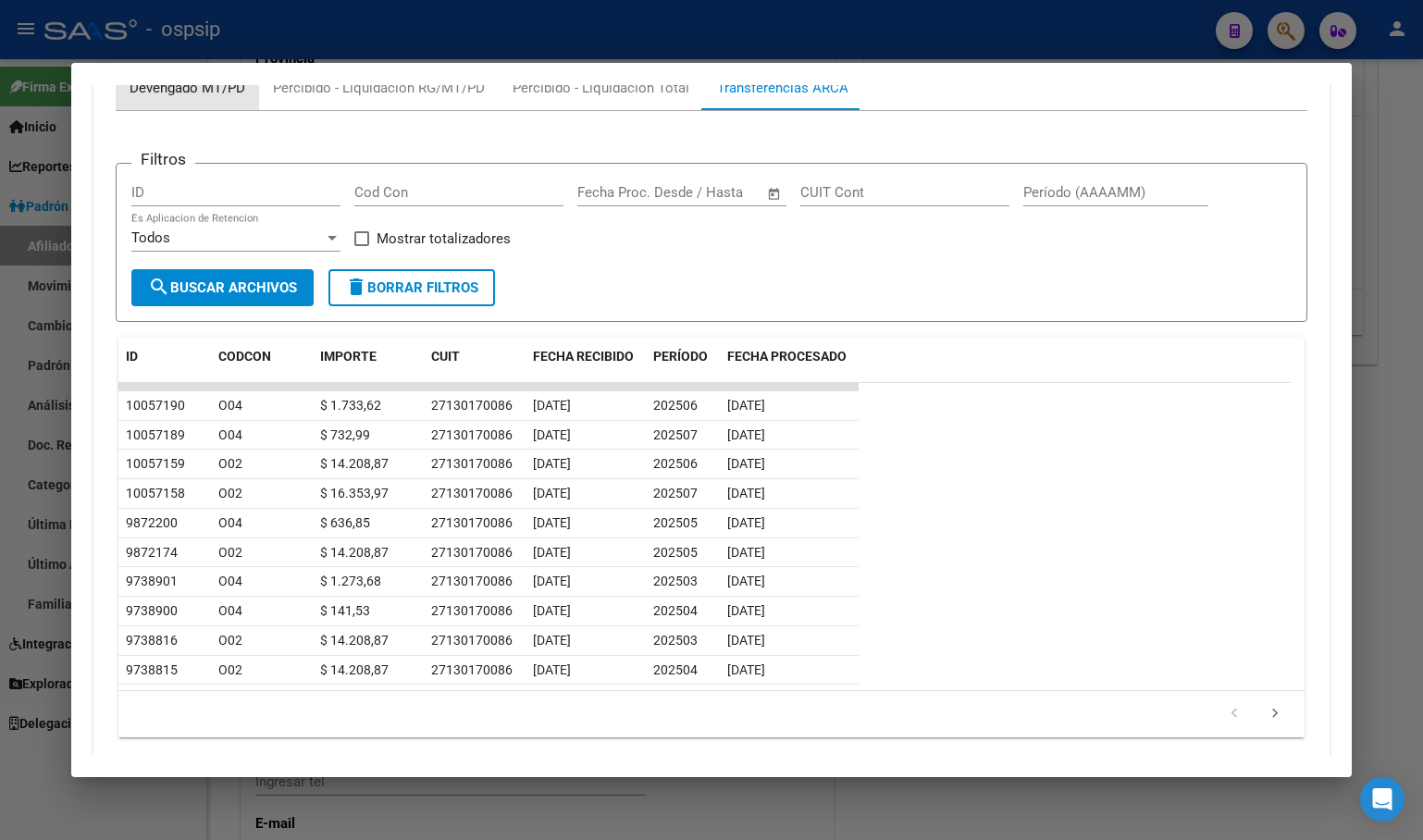
drag, startPoint x: 169, startPoint y: 92, endPoint x: 138, endPoint y: 126, distance: 46.0
click at [167, 92] on div "Devengado MT/PD" at bounding box center [187, 88] width 115 height 21
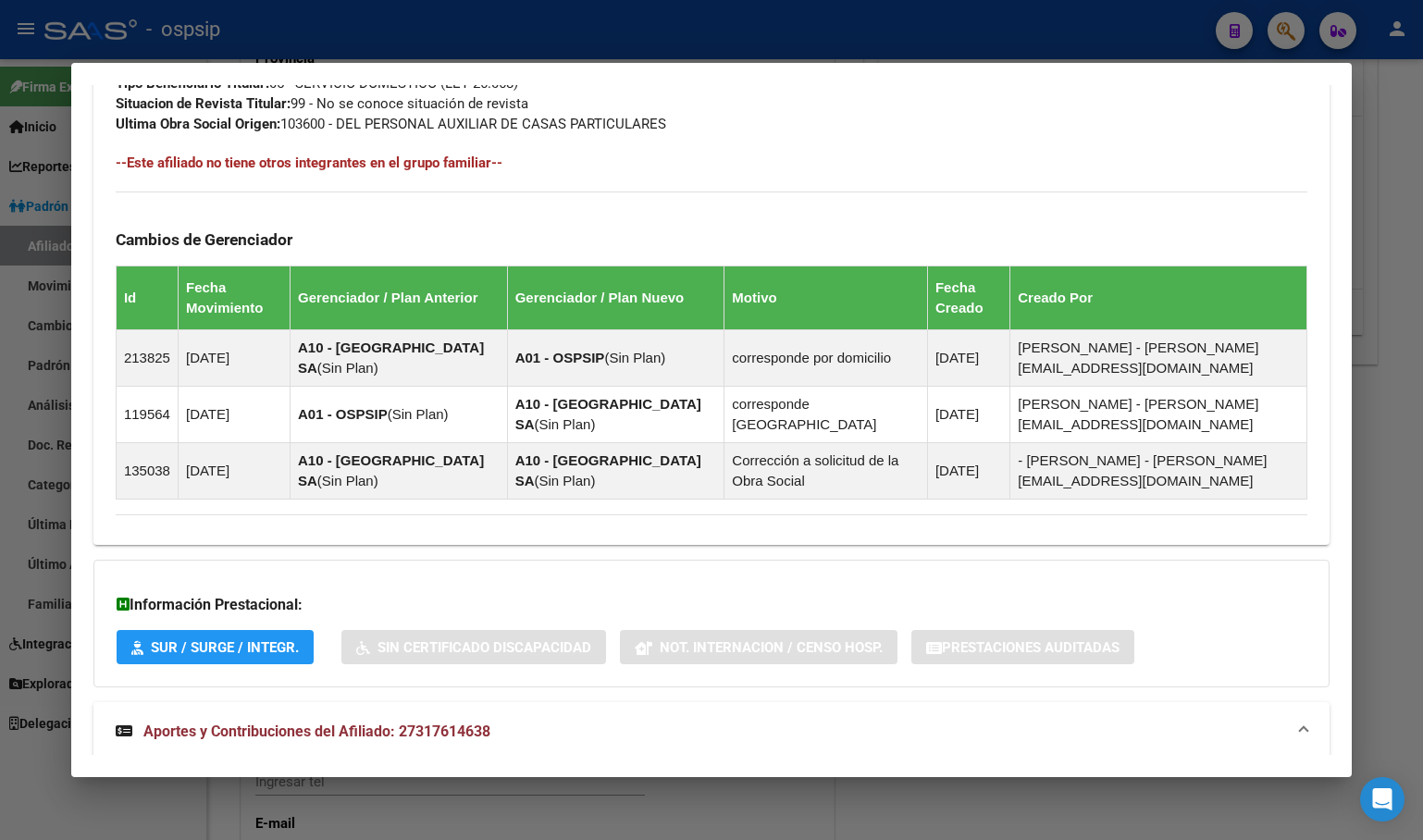
scroll to position [670, 0]
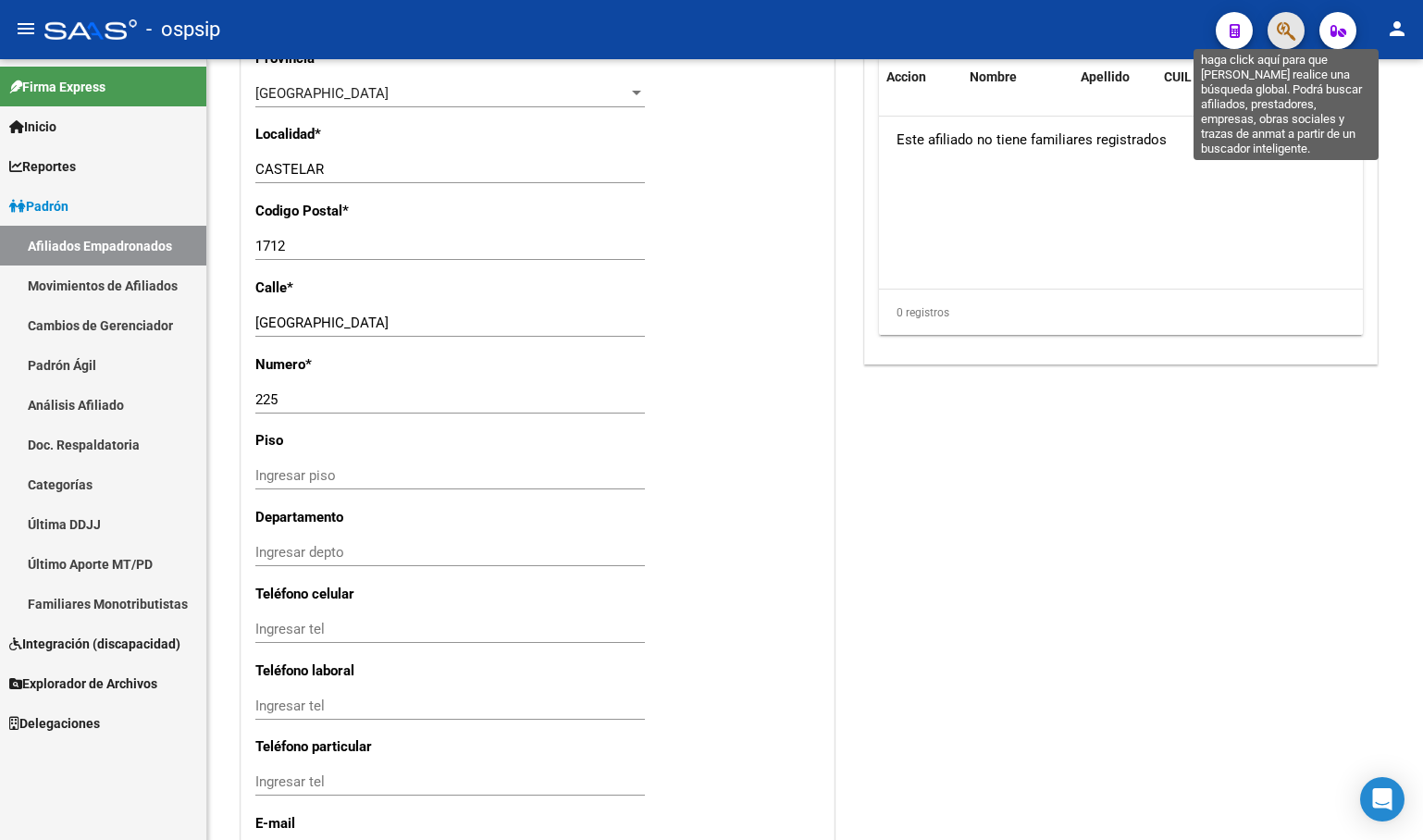
click at [1293, 29] on icon "button" at bounding box center [1286, 31] width 19 height 22
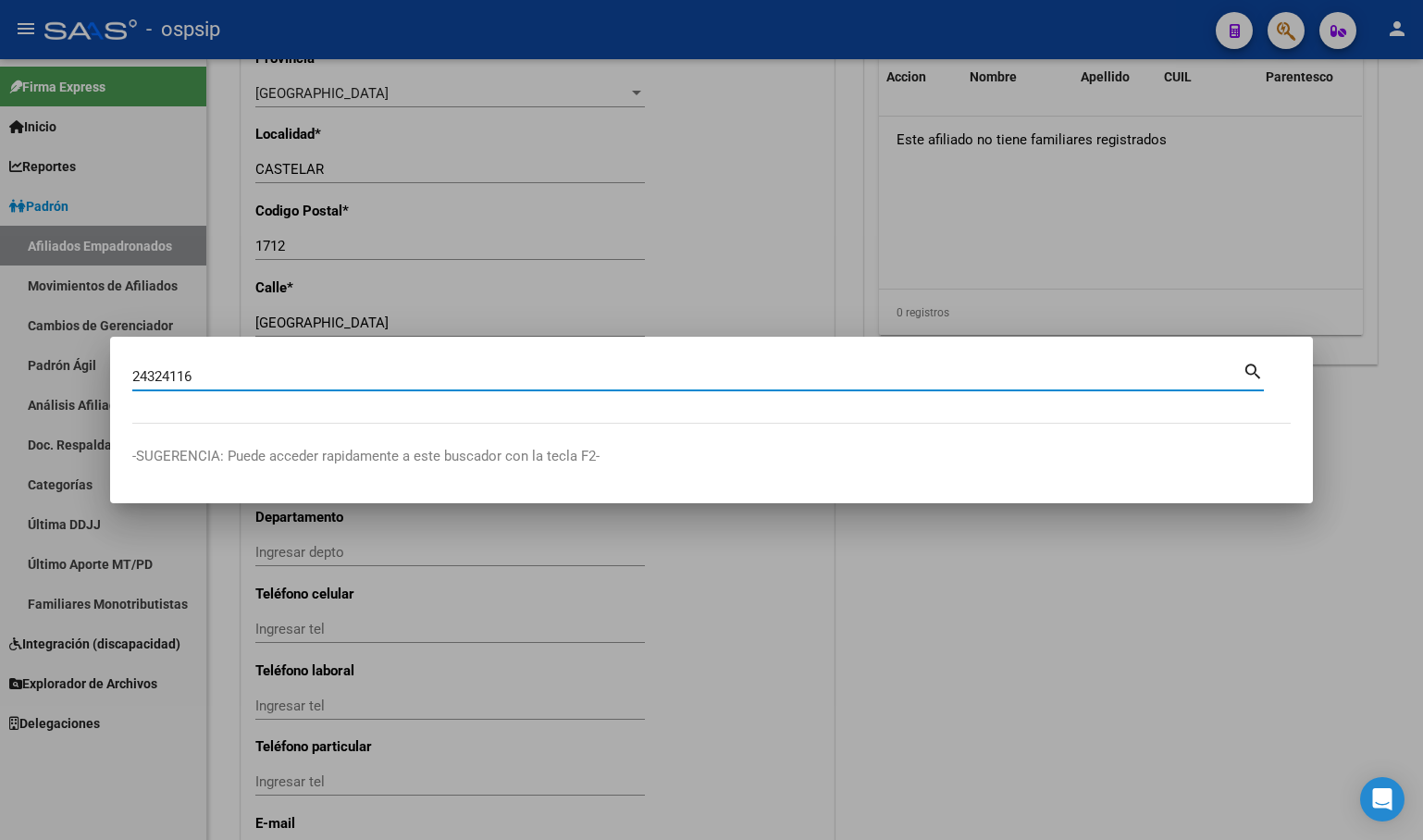
type input "24324116"
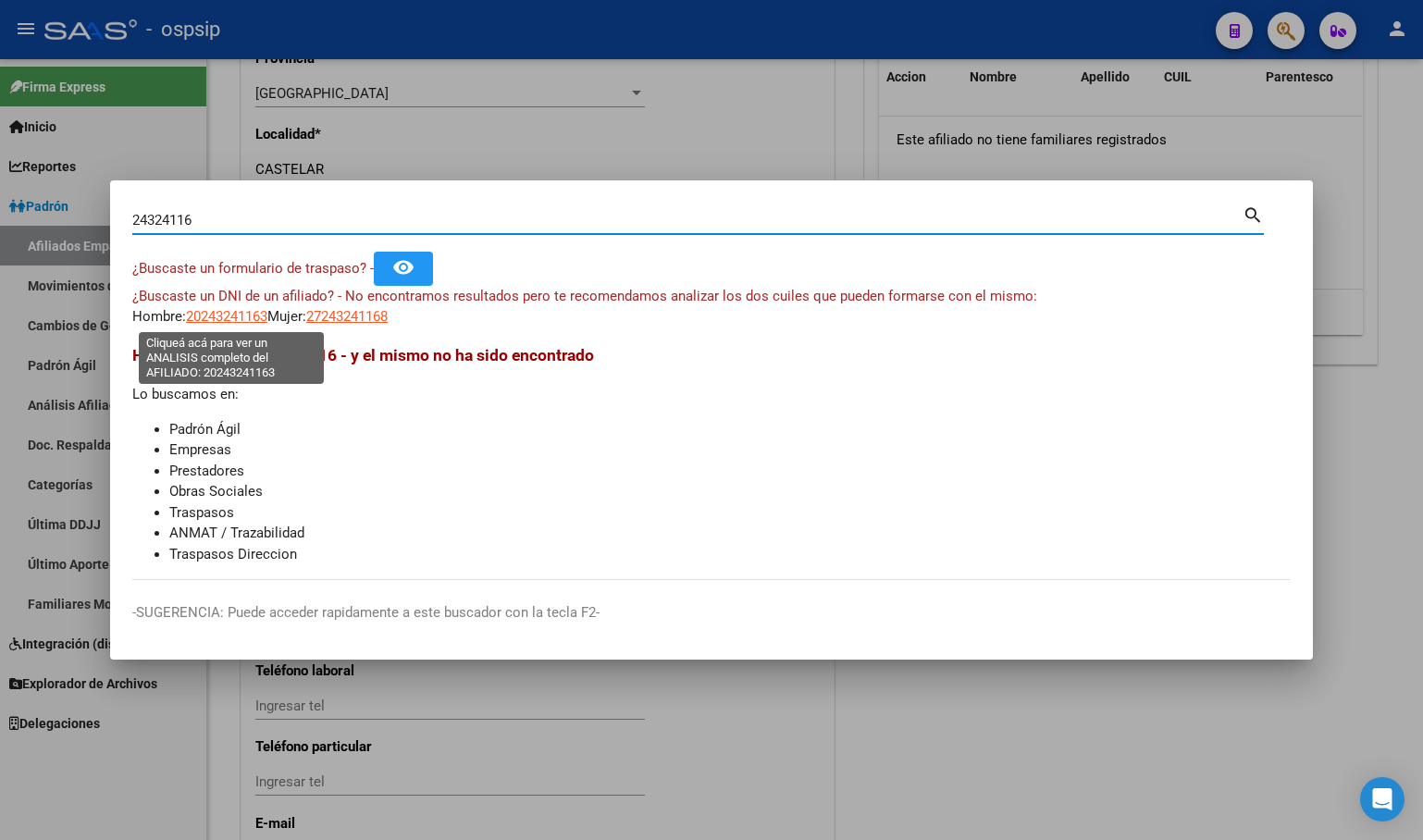
click at [220, 316] on span "20243241163" at bounding box center [226, 316] width 82 height 17
type textarea "20243241163"
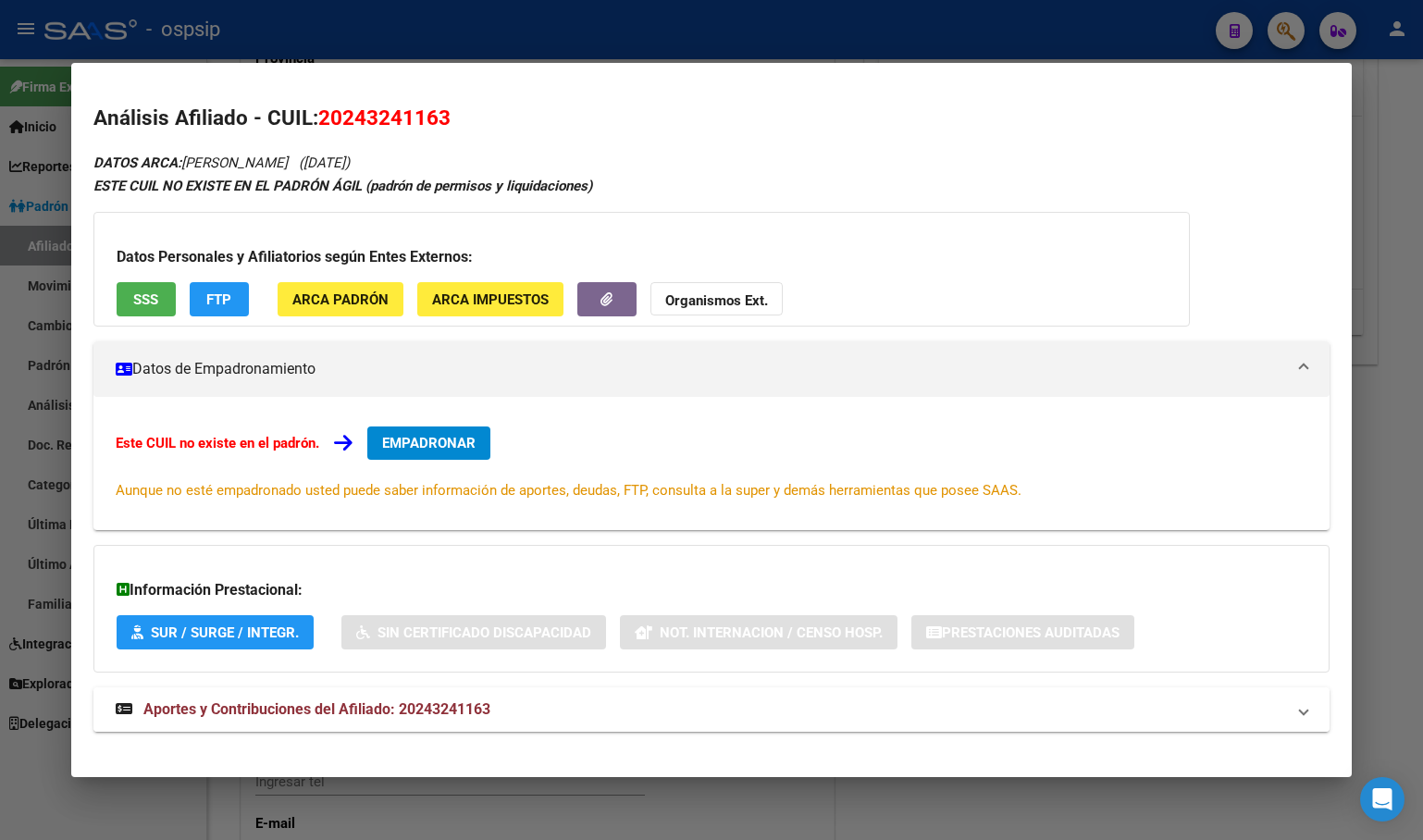
drag, startPoint x: 434, startPoint y: 700, endPoint x: 507, endPoint y: 695, distance: 73.2
click at [435, 702] on span "Aportes y Contribuciones del Afiliado: 20243241163" at bounding box center [317, 709] width 347 height 18
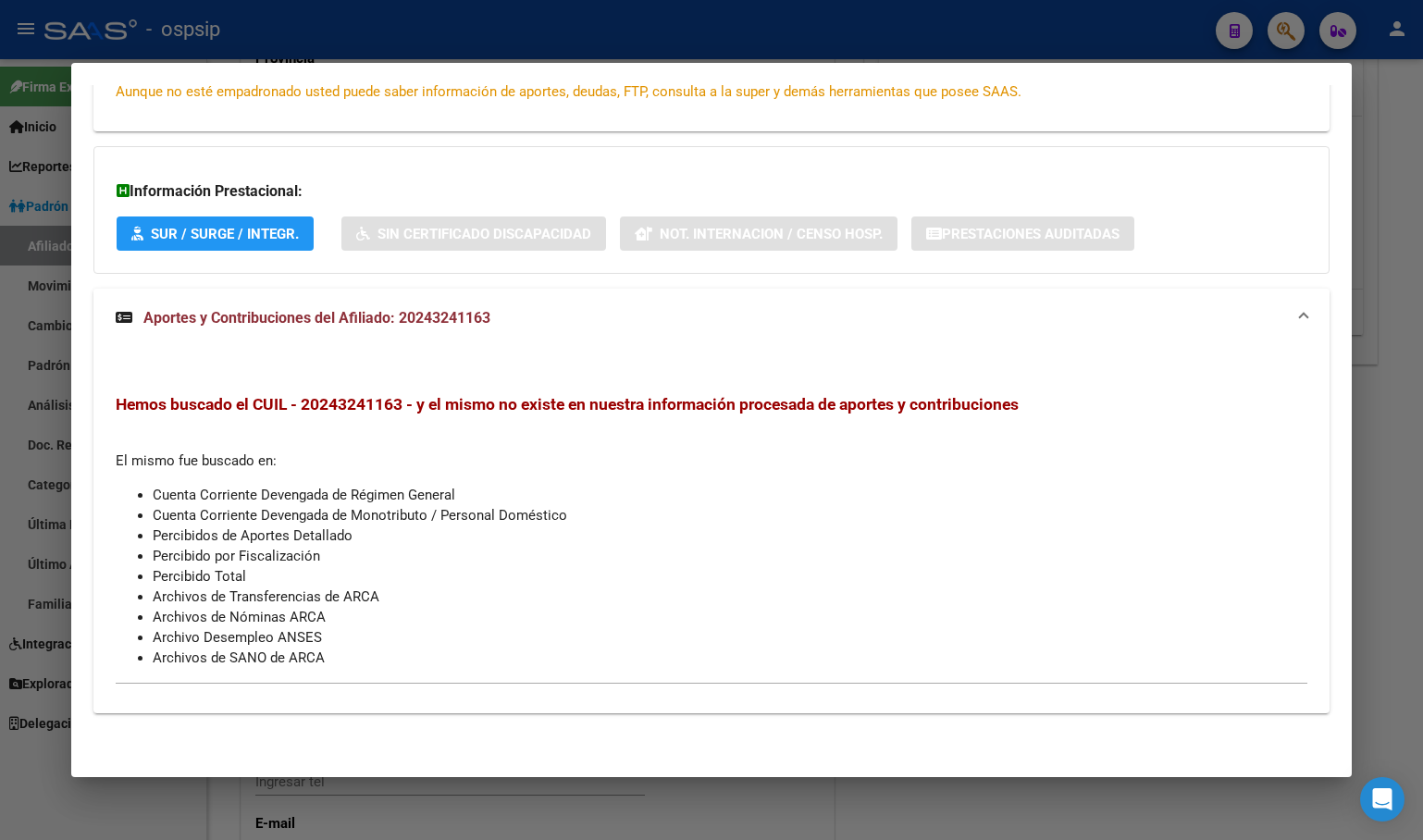
scroll to position [0, 0]
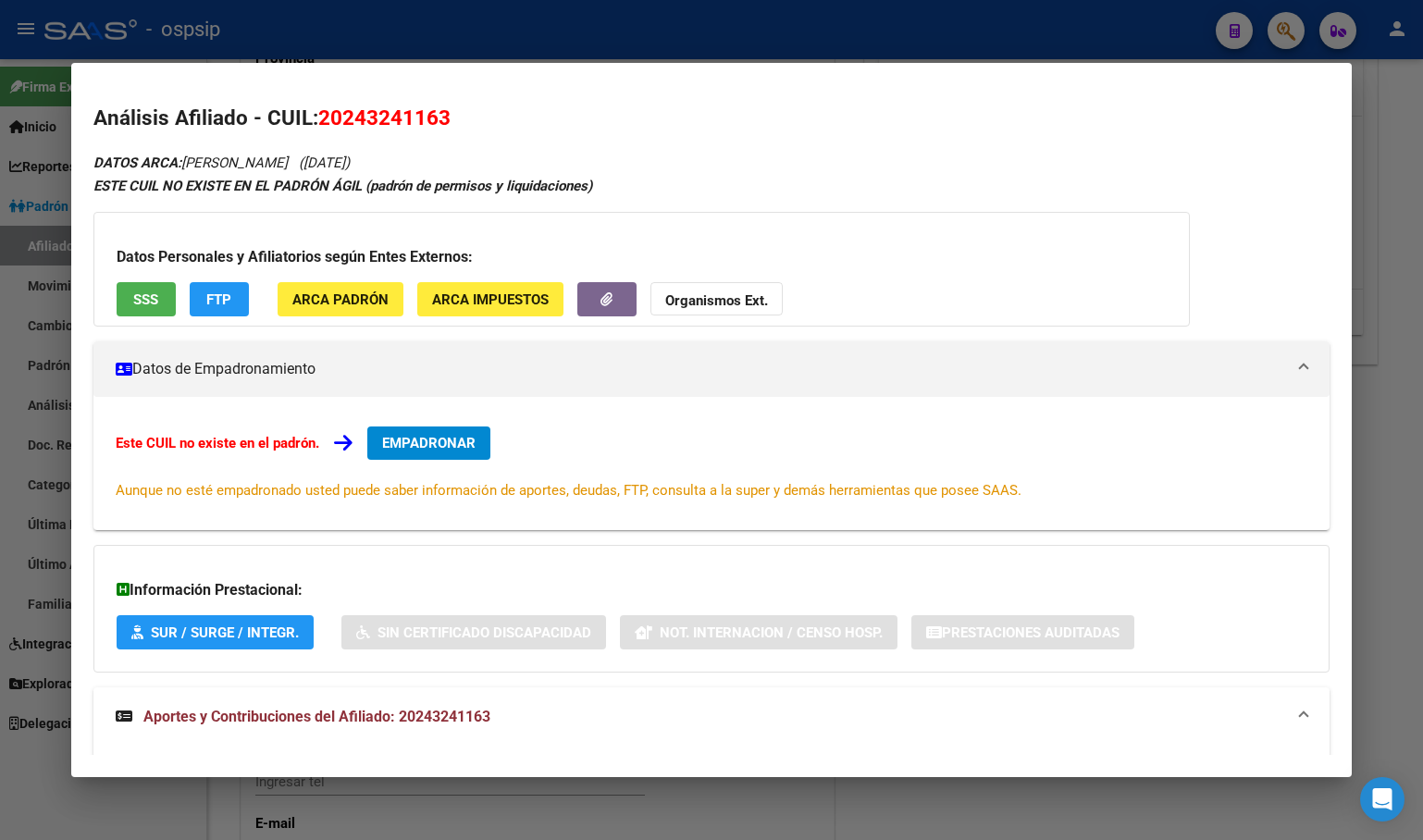
drag, startPoint x: 321, startPoint y: 115, endPoint x: 471, endPoint y: 115, distance: 150.0
click at [471, 115] on h2 "Análisis Afiliado - CUIL: 20243241163" at bounding box center [712, 118] width 1236 height 32
copy span "20243241163"
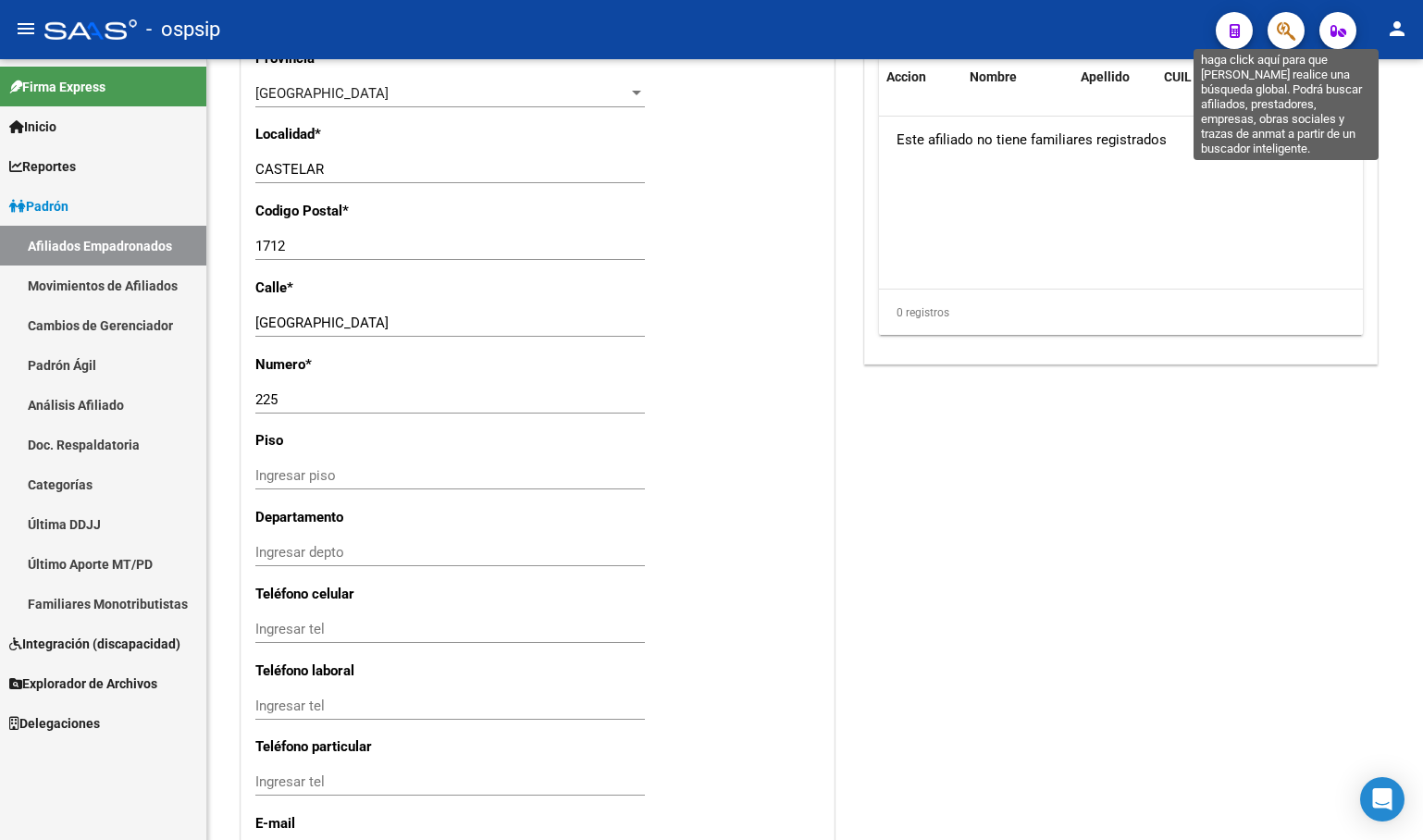
click at [1279, 29] on icon "button" at bounding box center [1286, 31] width 19 height 22
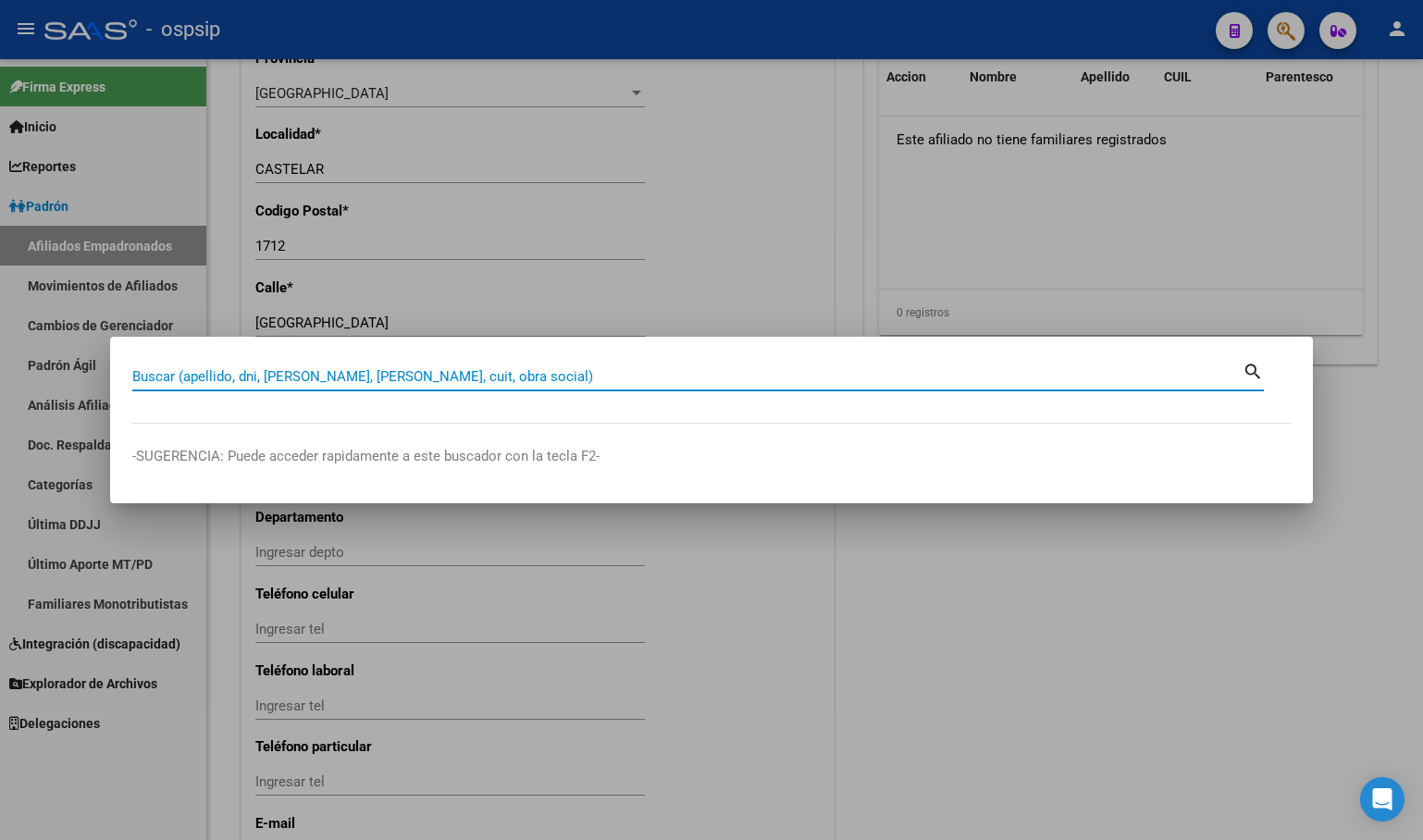
paste input "42566328"
type input "42566328"
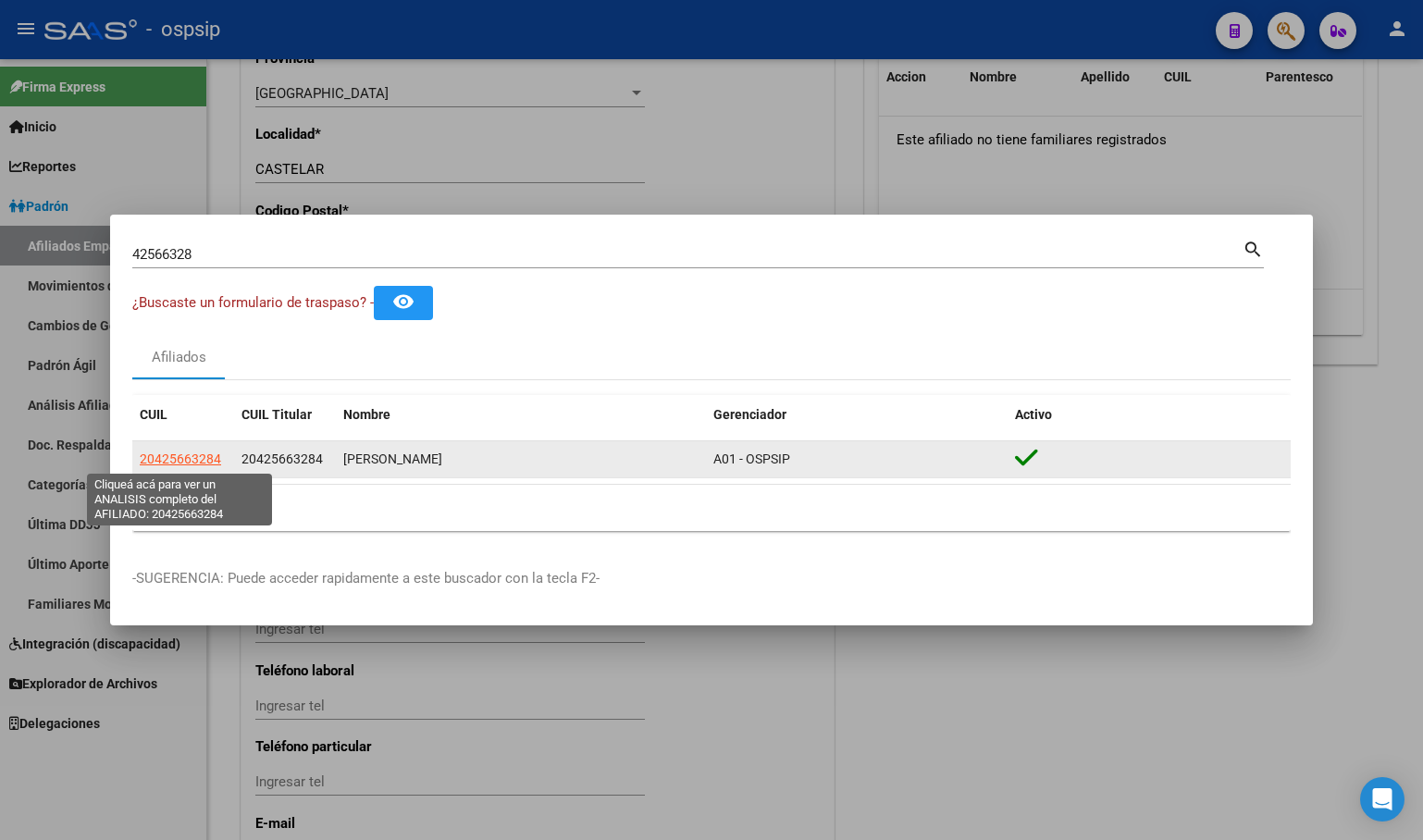
click at [182, 458] on span "20425663284" at bounding box center [180, 459] width 82 height 15
type textarea "20425663284"
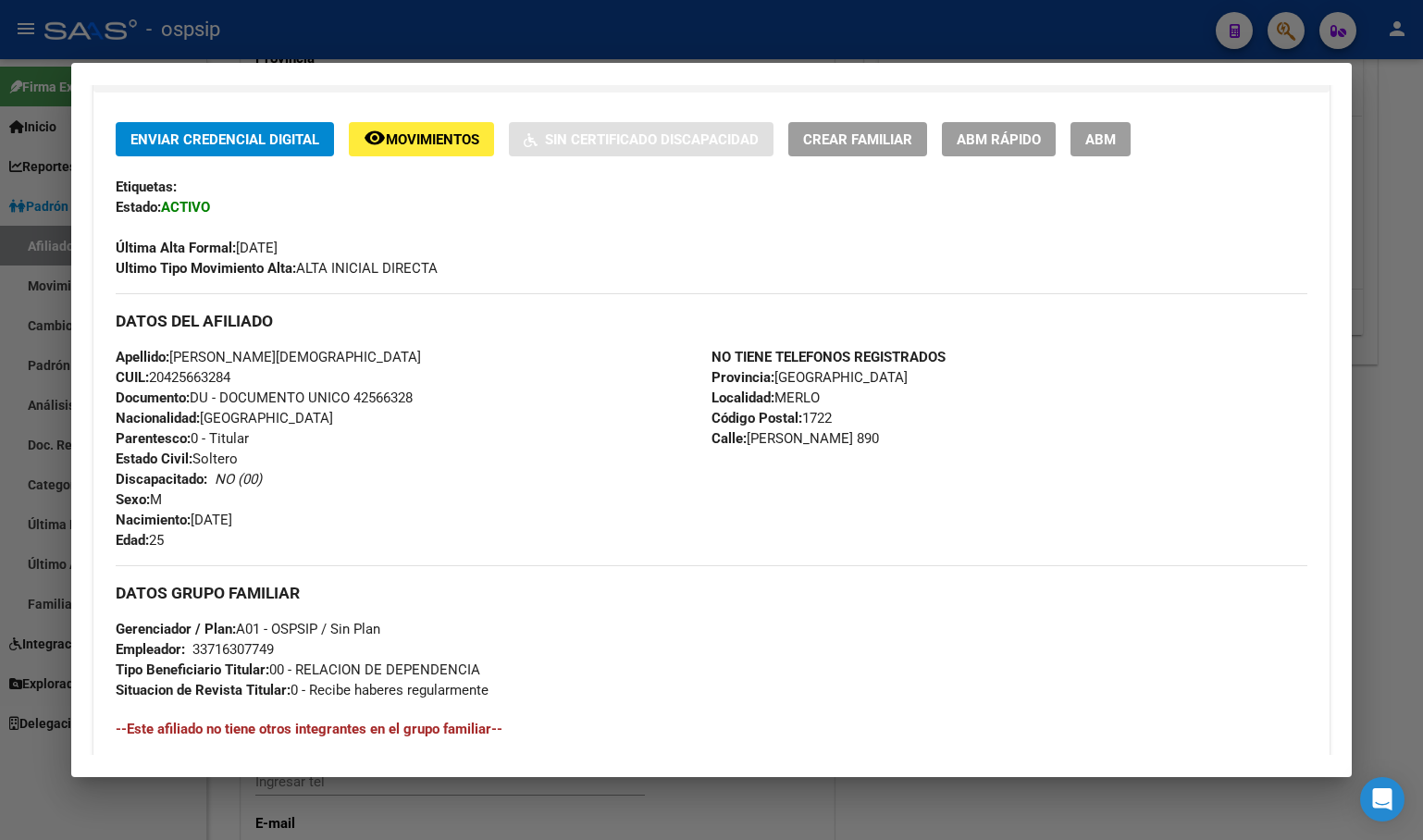
scroll to position [816, 0]
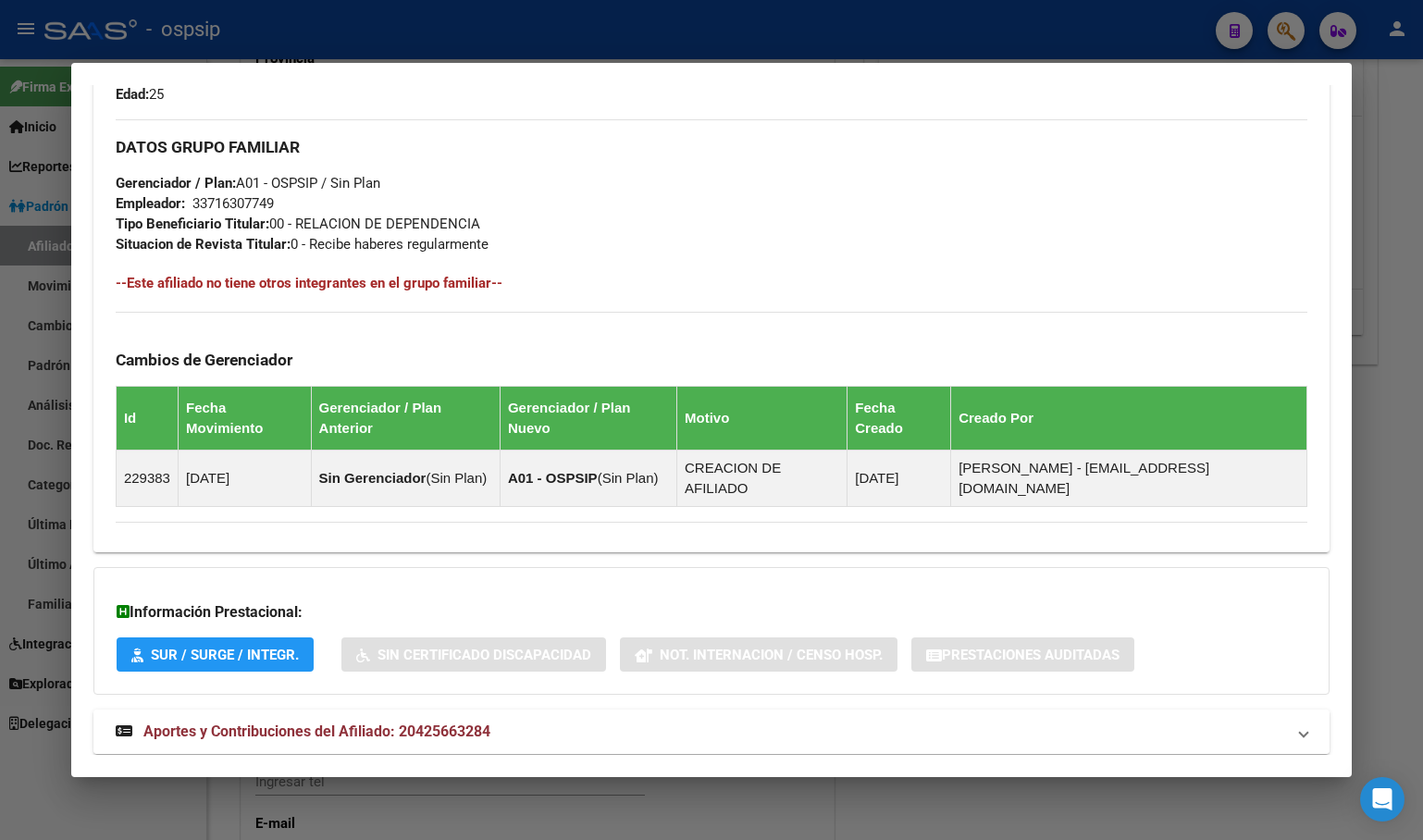
drag, startPoint x: 442, startPoint y: 687, endPoint x: 511, endPoint y: 687, distance: 69.0
click at [441, 723] on span "Aportes y Contribuciones del Afiliado: 20425663284" at bounding box center [317, 731] width 347 height 18
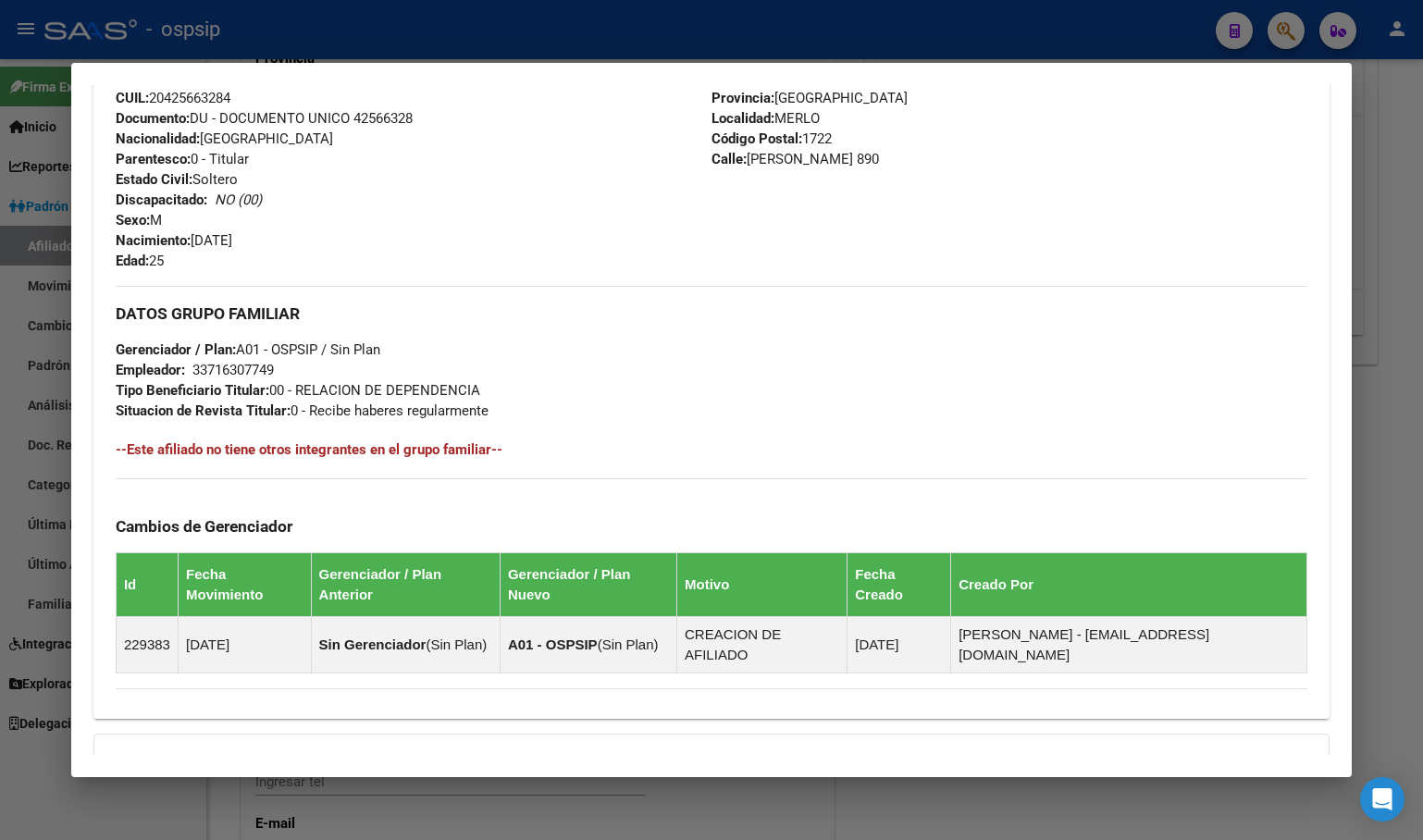
scroll to position [648, 0]
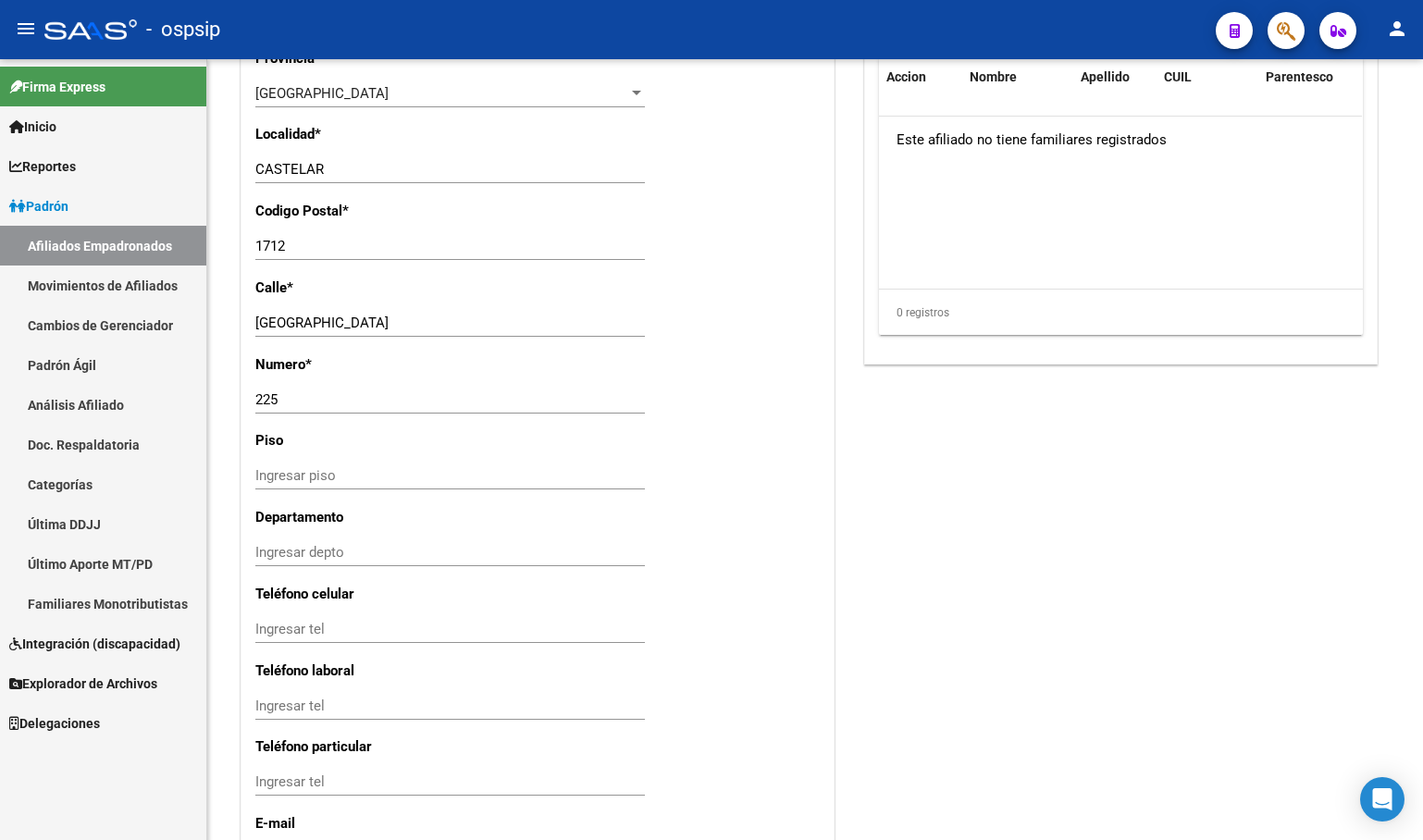
click at [1277, 31] on button "button" at bounding box center [1285, 30] width 37 height 37
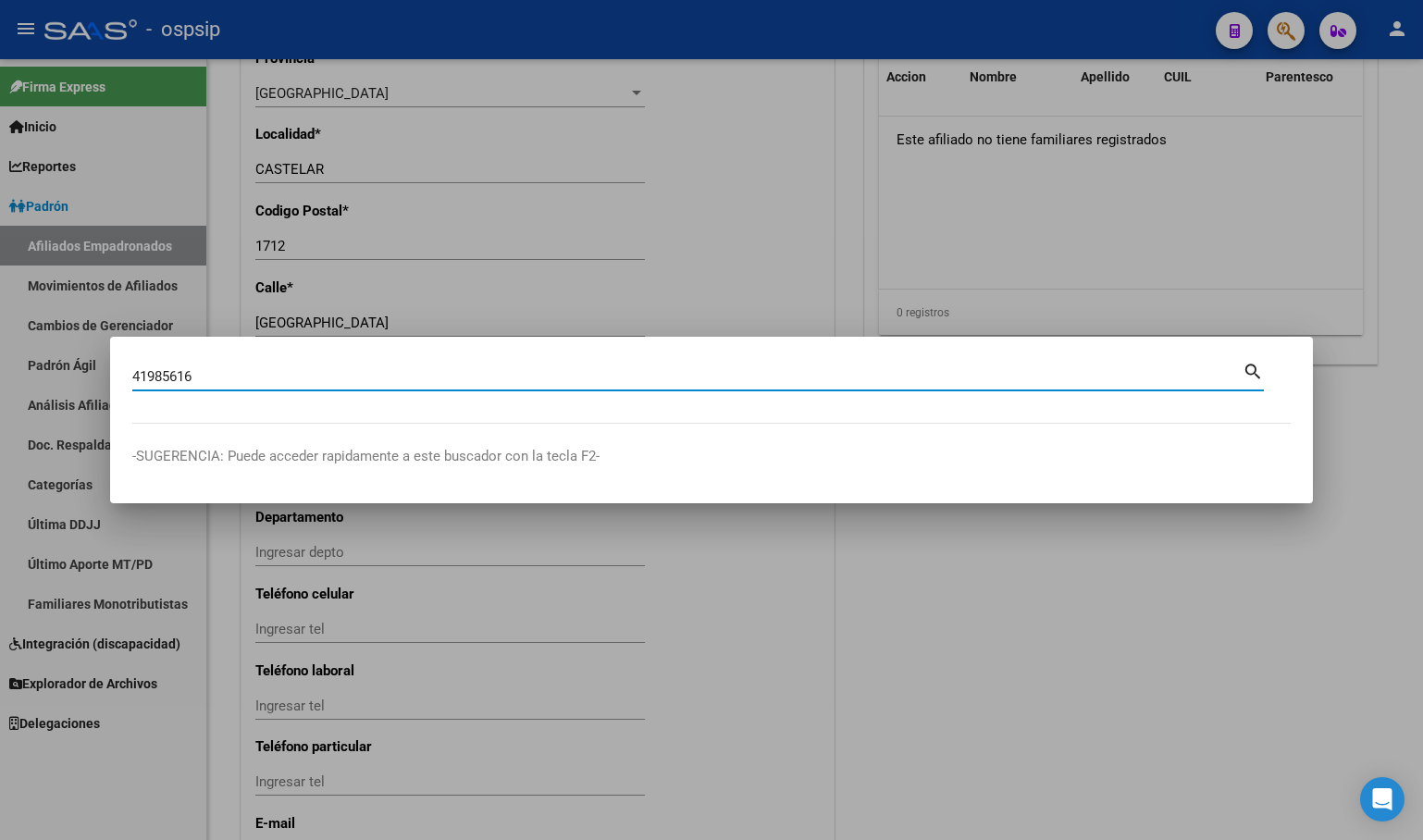
type input "41985616"
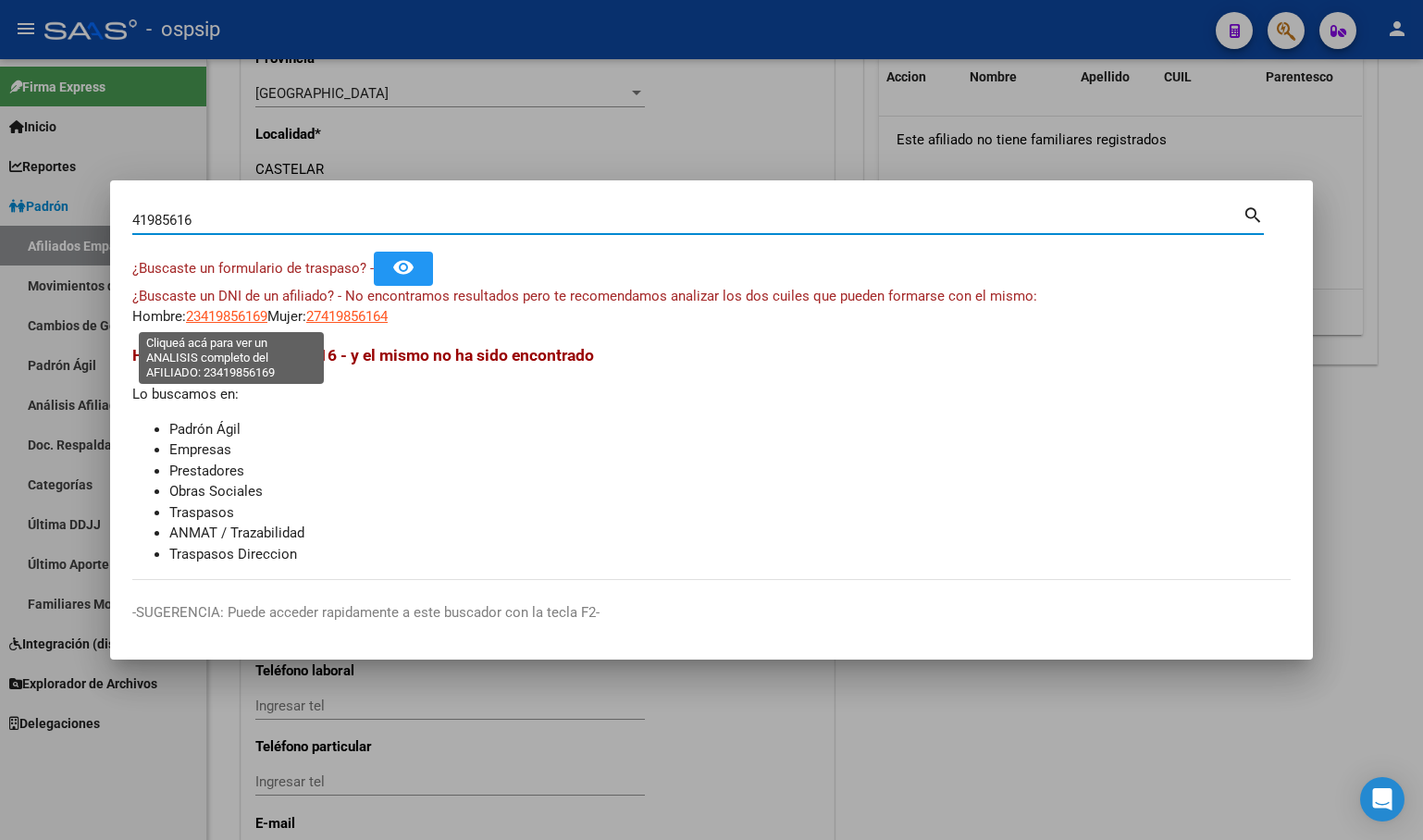
click at [225, 317] on span "23419856169" at bounding box center [226, 316] width 82 height 17
type textarea "23419856169"
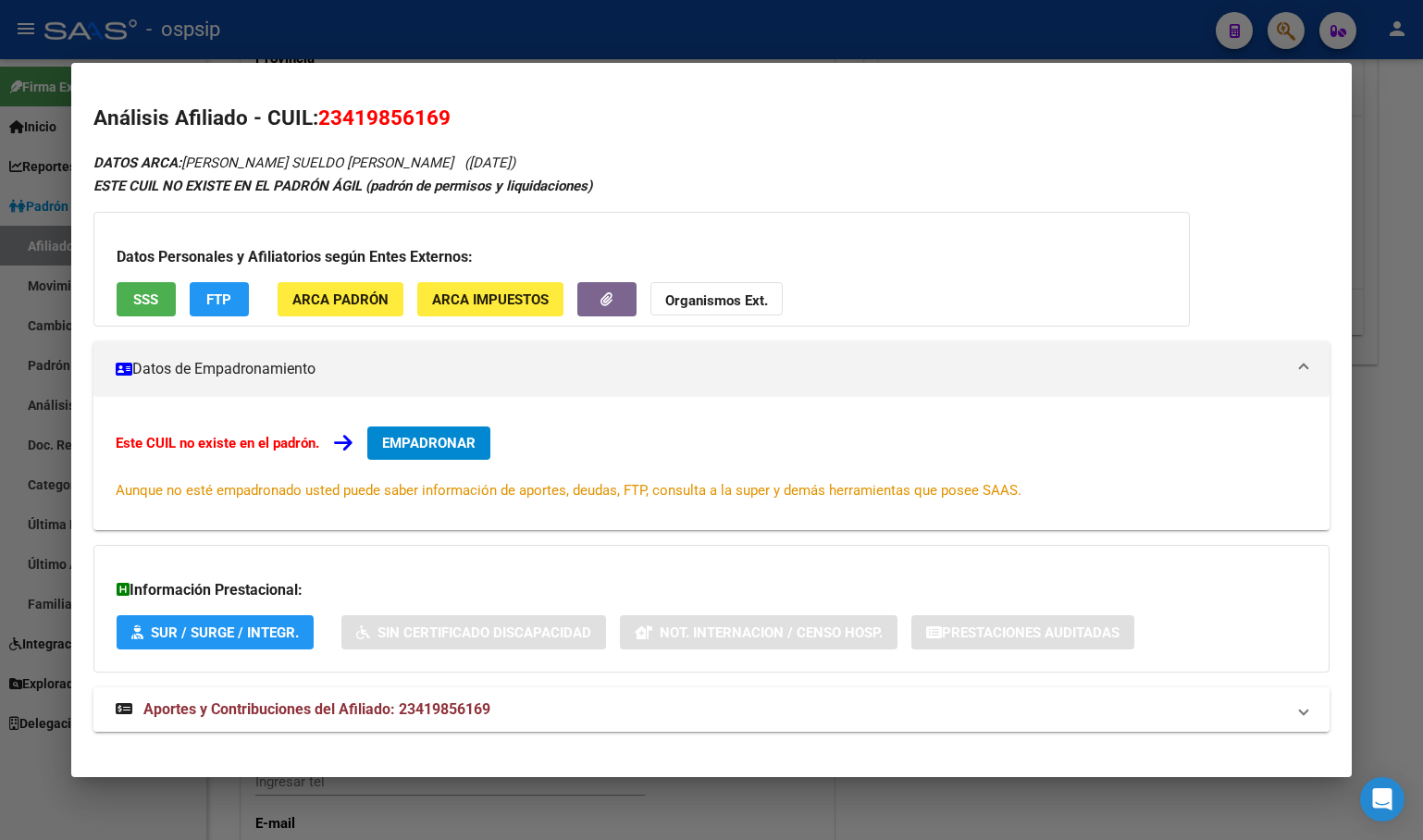
click at [336, 710] on span "Aportes y Contribuciones del Afiliado: 23419856169" at bounding box center [317, 709] width 347 height 18
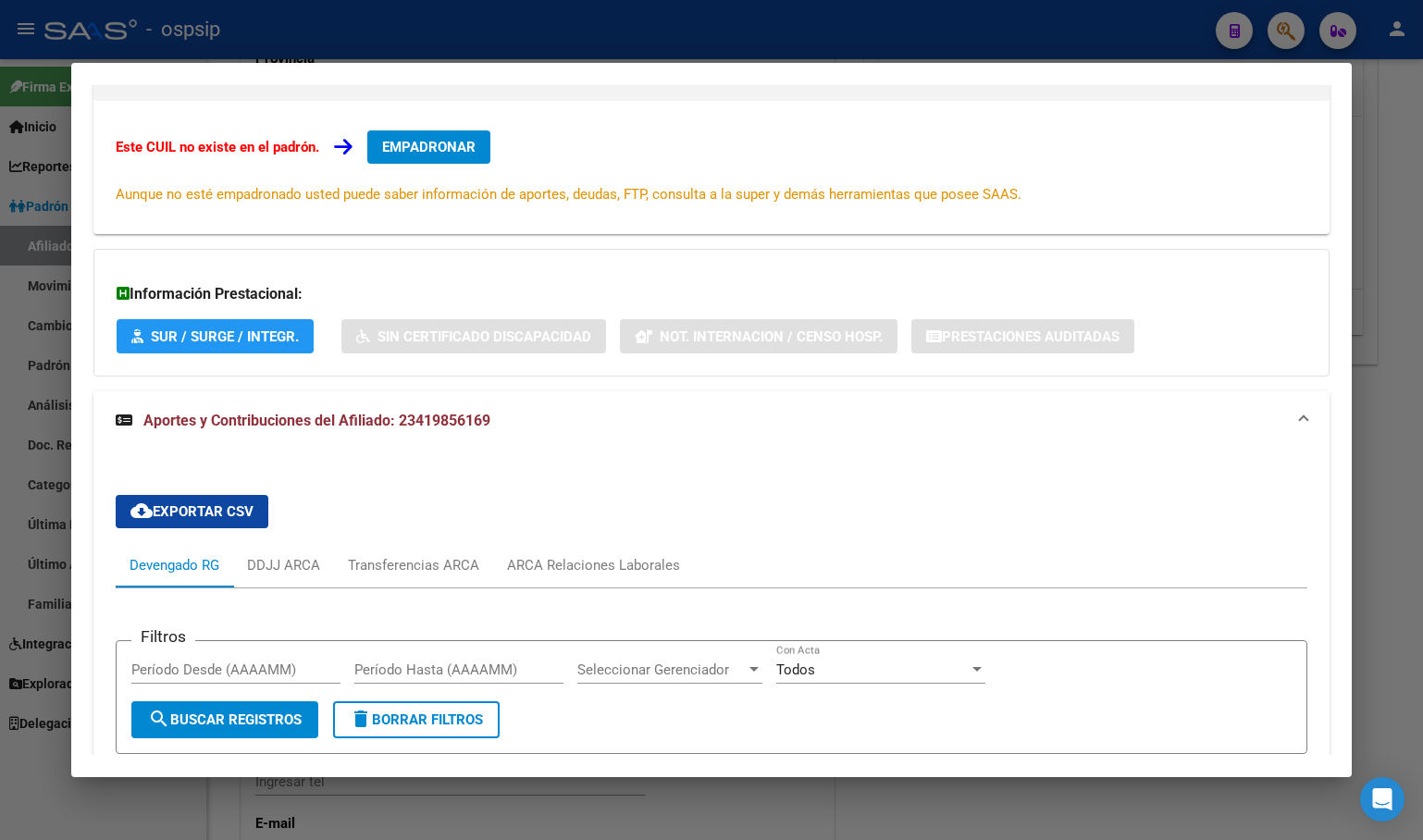
scroll to position [21, 0]
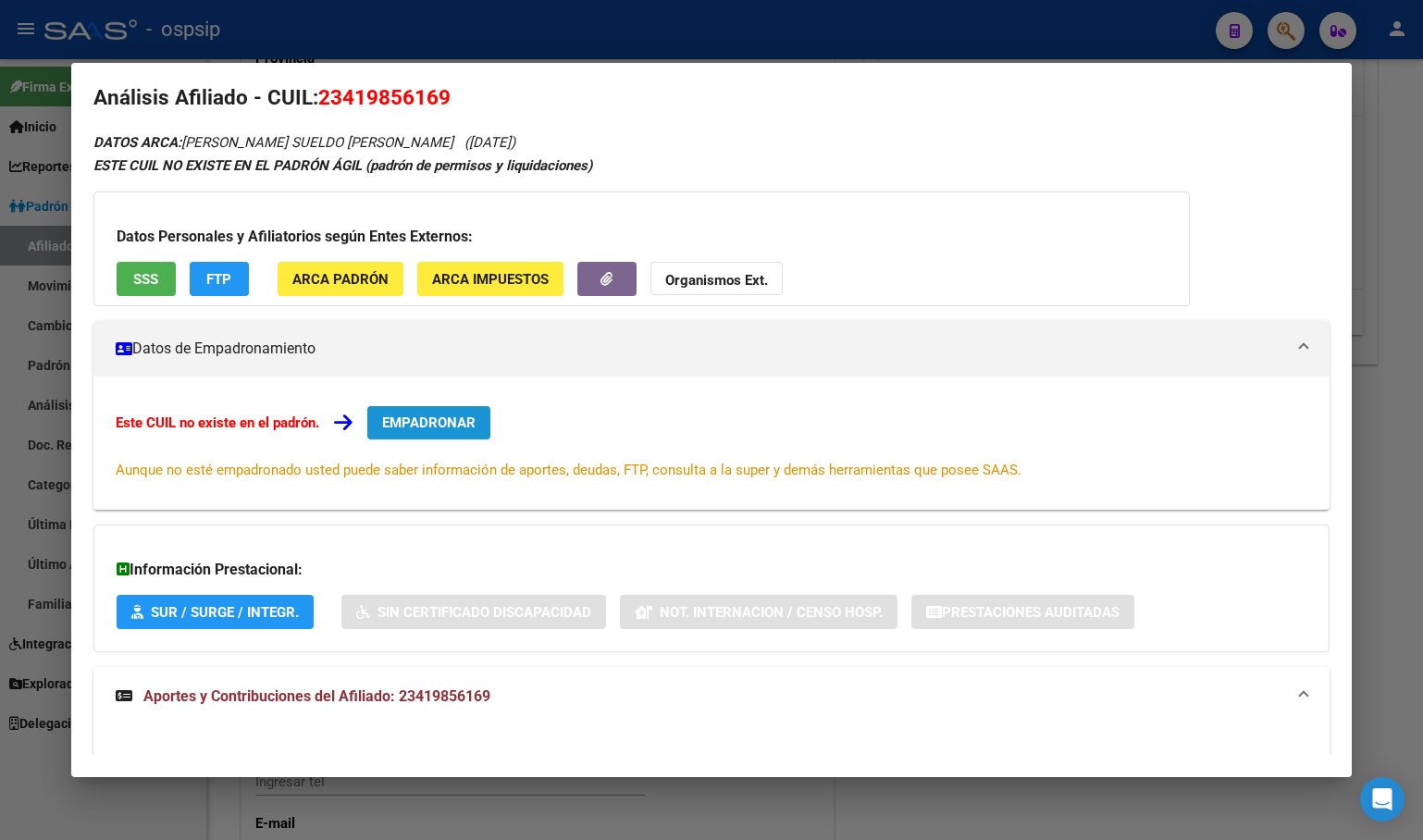
click at [401, 407] on button "EMPADRONAR" at bounding box center [428, 422] width 123 height 33
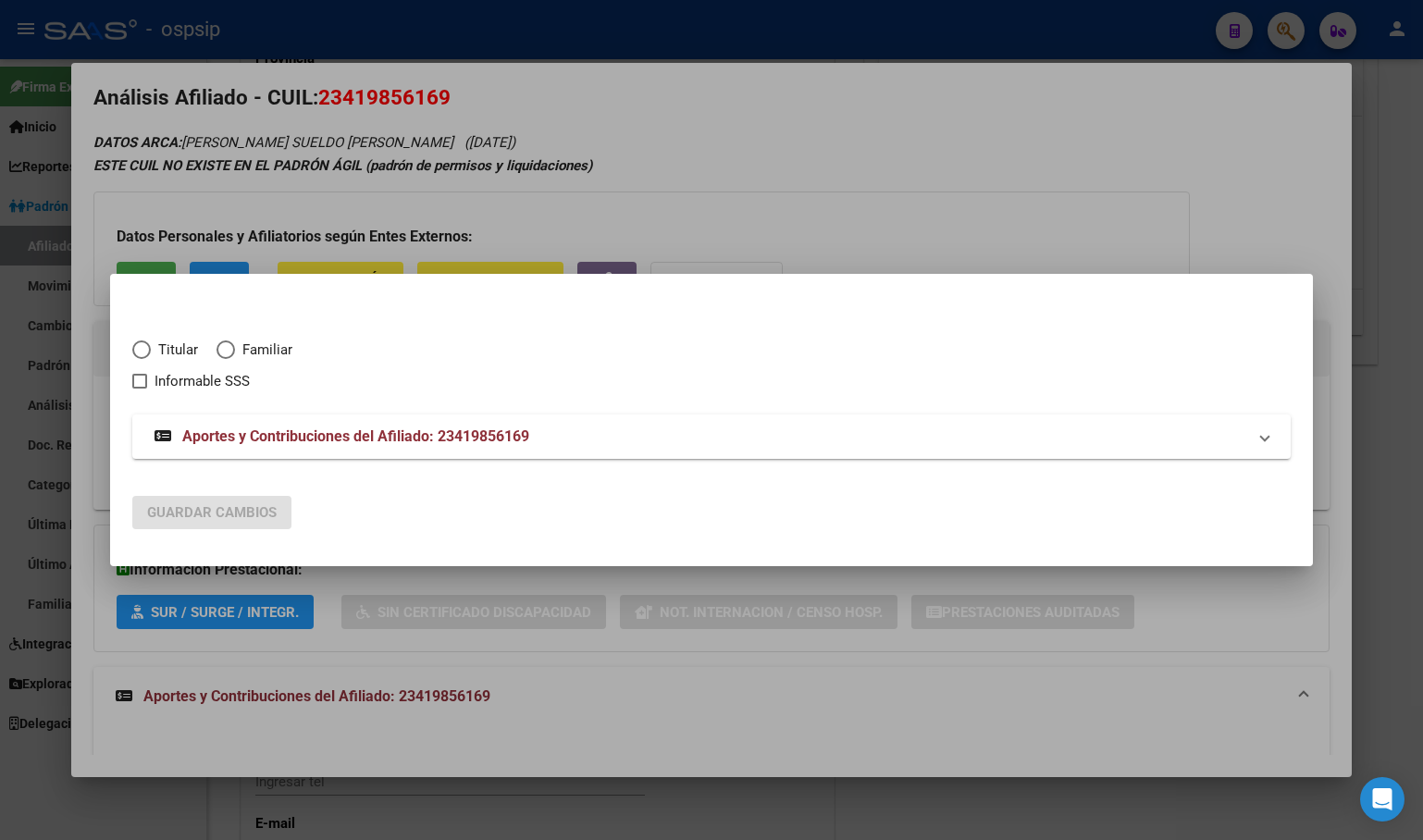
click at [141, 346] on span "Elija una opción" at bounding box center [142, 350] width 19 height 19
click at [141, 346] on input "Titular" at bounding box center [142, 350] width 19 height 19
radio input "true"
checkbox input "true"
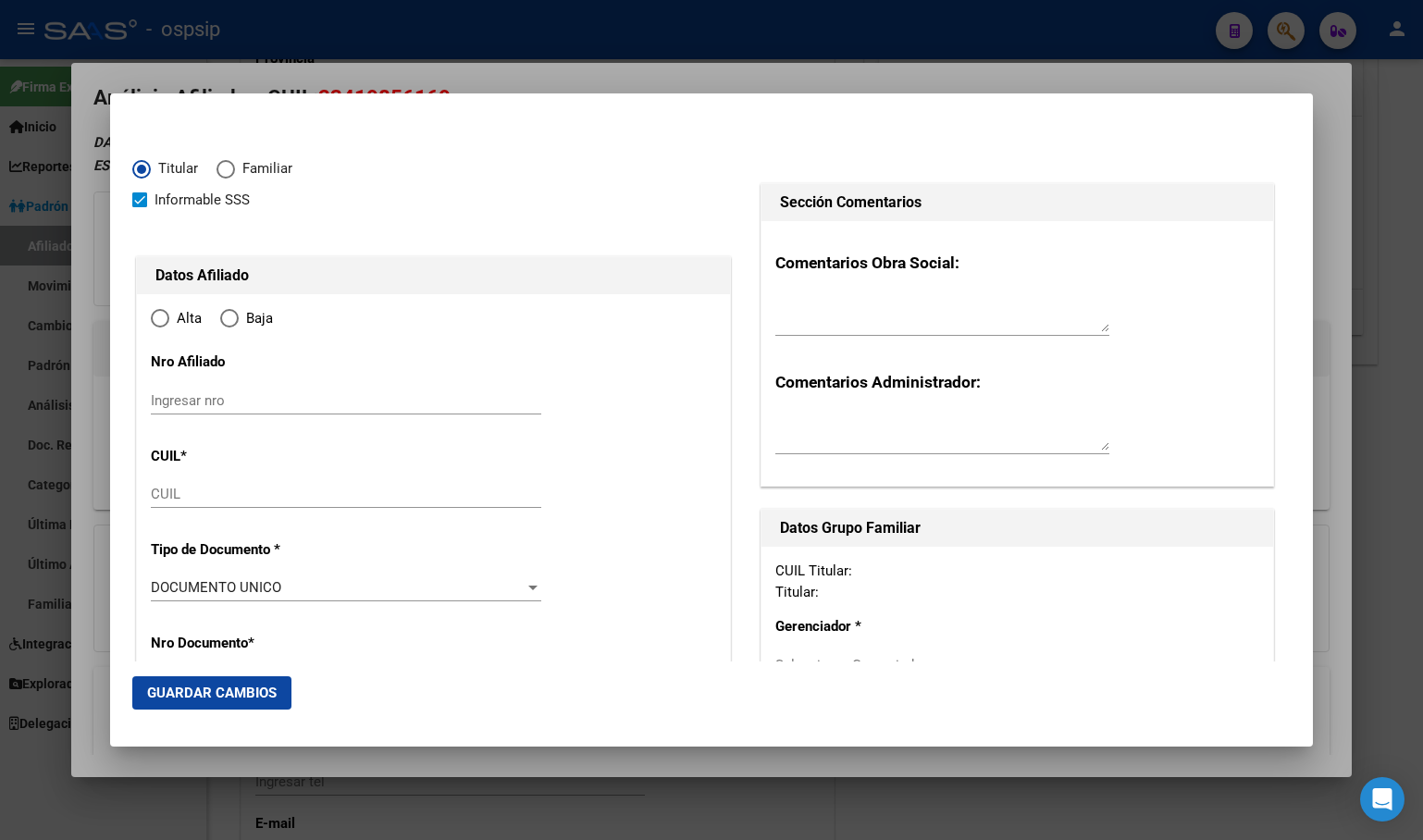
type input "23-41985616-9"
type input "41985616"
type input "RIOS SUELDO"
type input "MAXIMILIANO AGUSTIN"
type input "1999-08-04"
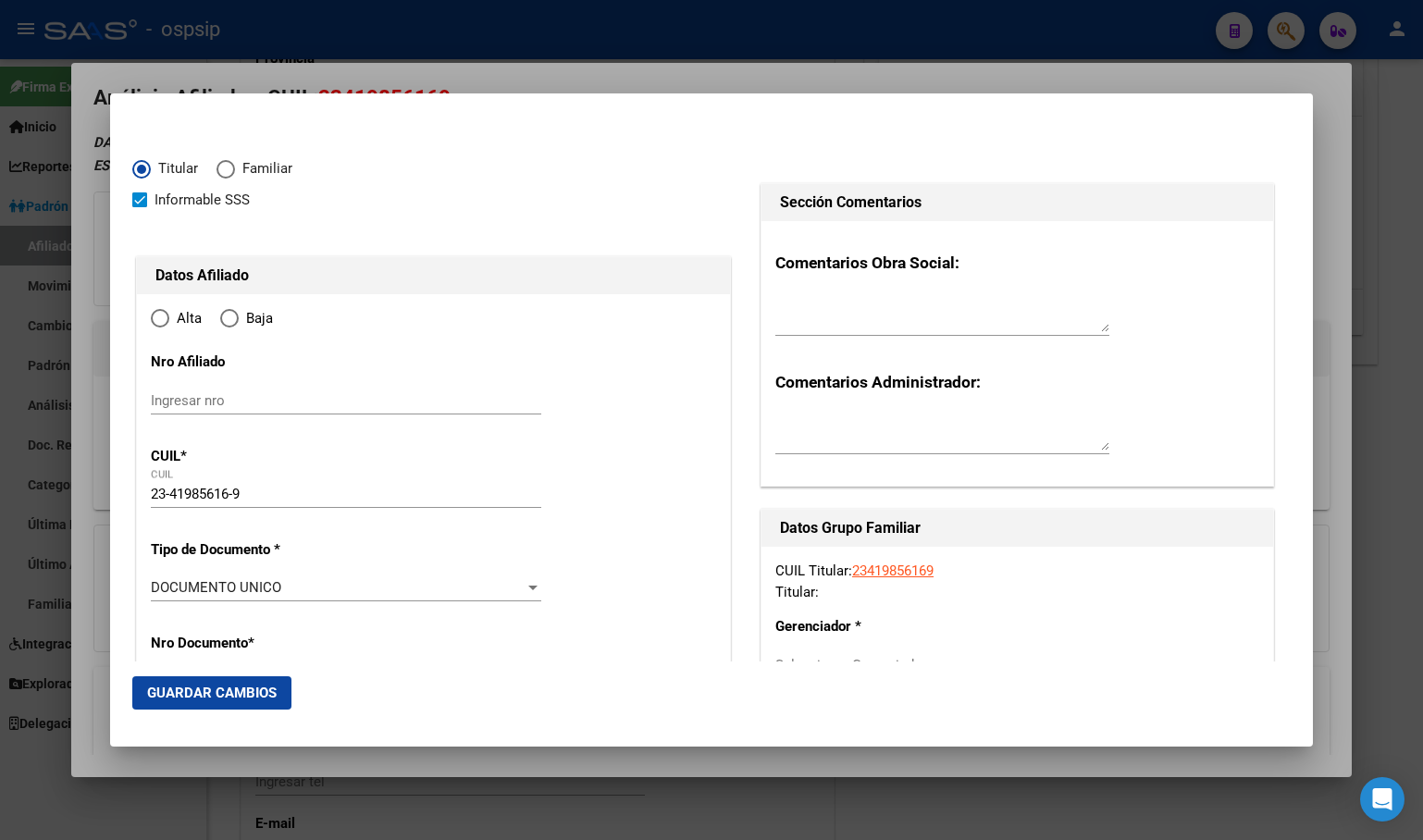
type input "TARTAGAL"
type input "4560"
type input "RADIO NACIONAL"
type input "6"
radio input "true"
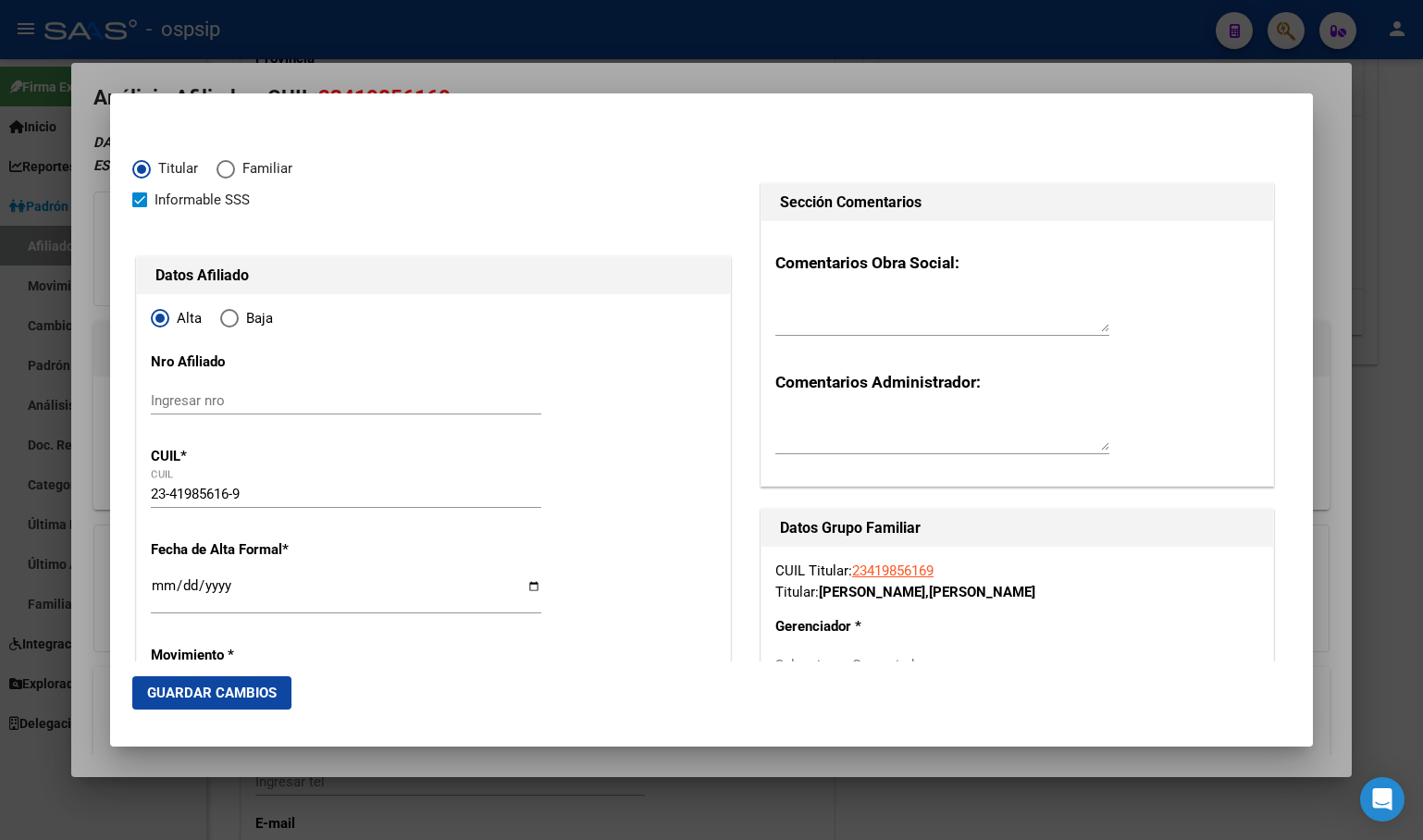
type input "TARTAGAL"
click at [161, 580] on input "Ingresar fecha" at bounding box center [346, 593] width 390 height 30
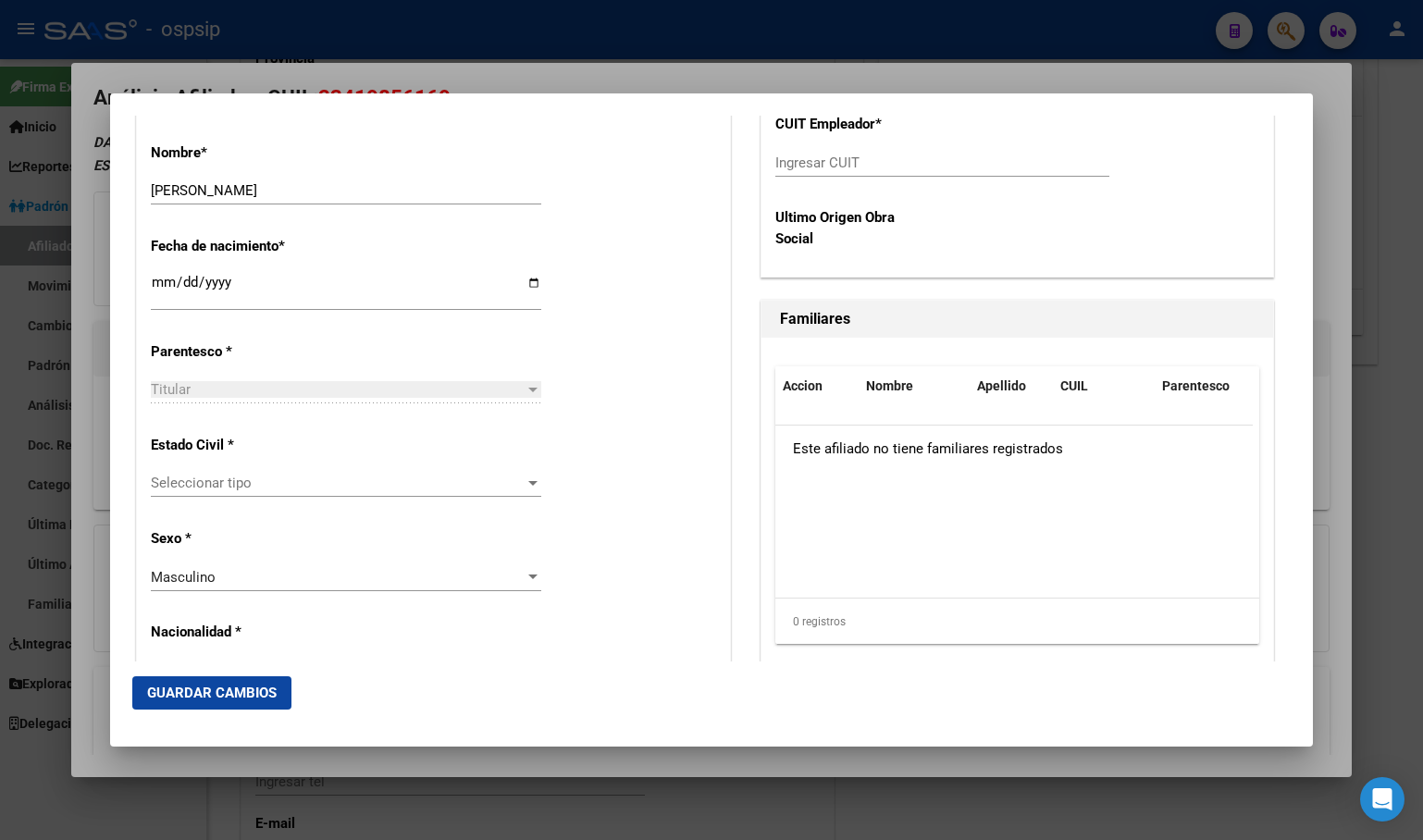
scroll to position [1045, 0]
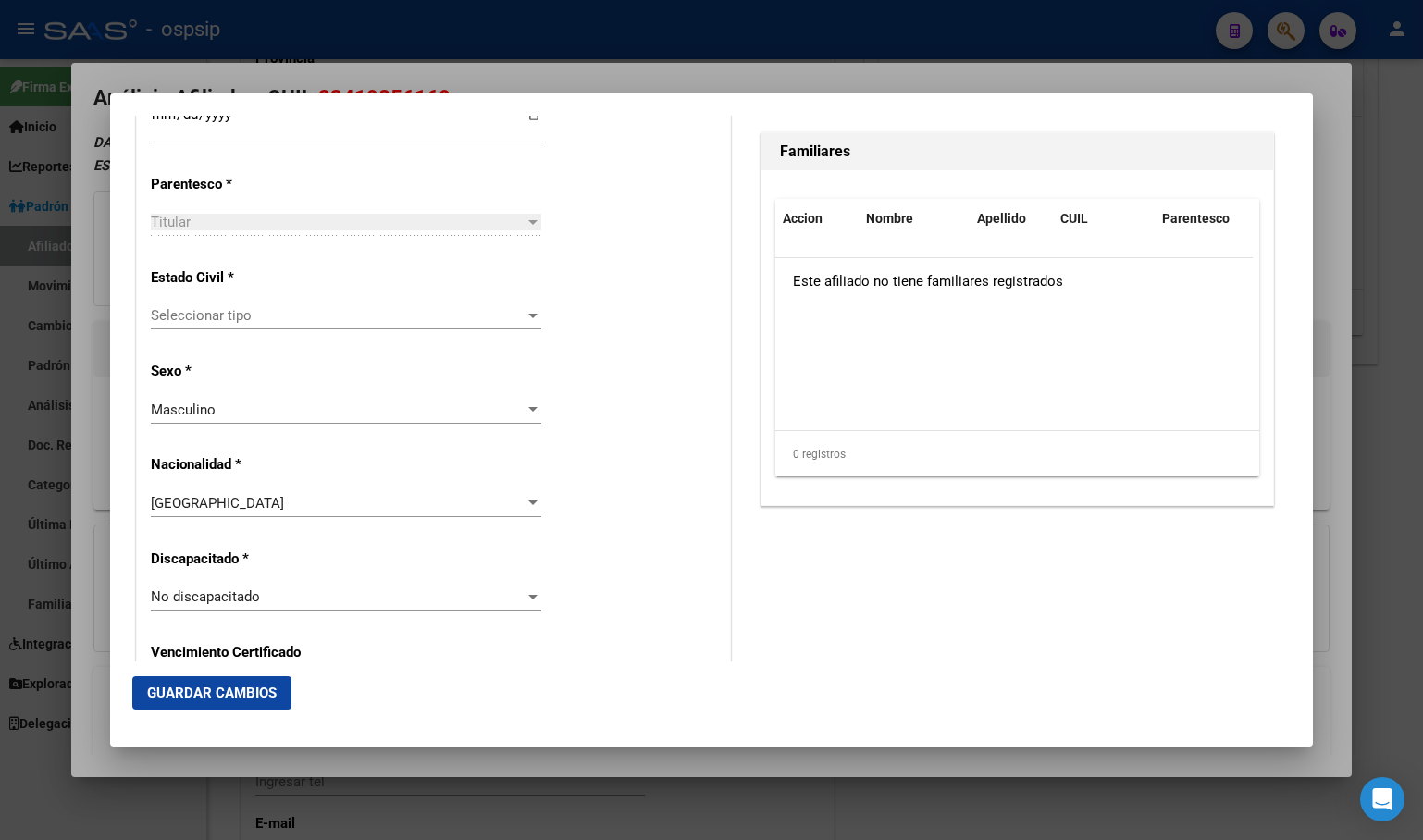
click at [237, 321] on span "Seleccionar tipo" at bounding box center [338, 315] width 374 height 17
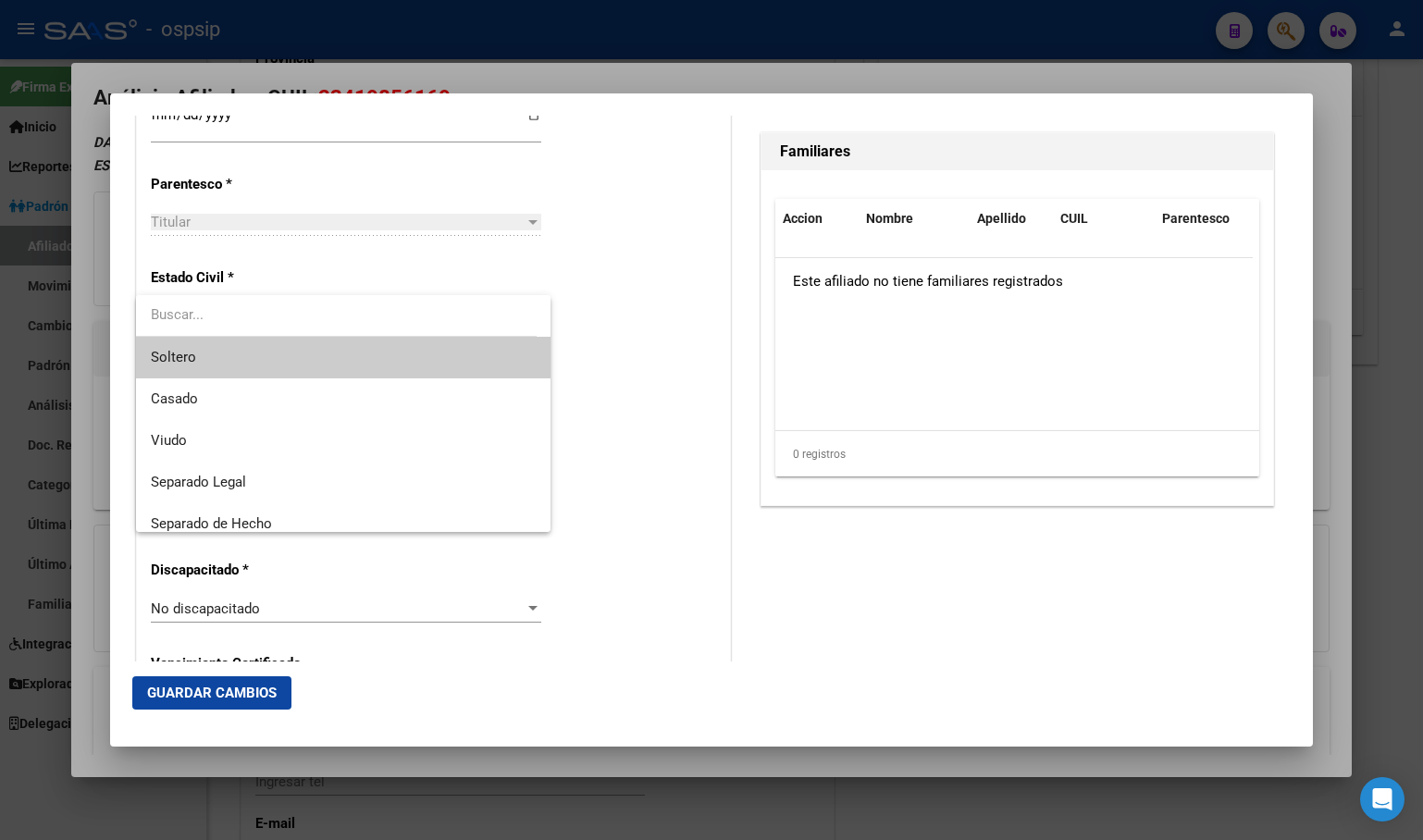
click at [207, 350] on span "Soltero" at bounding box center [344, 358] width 385 height 41
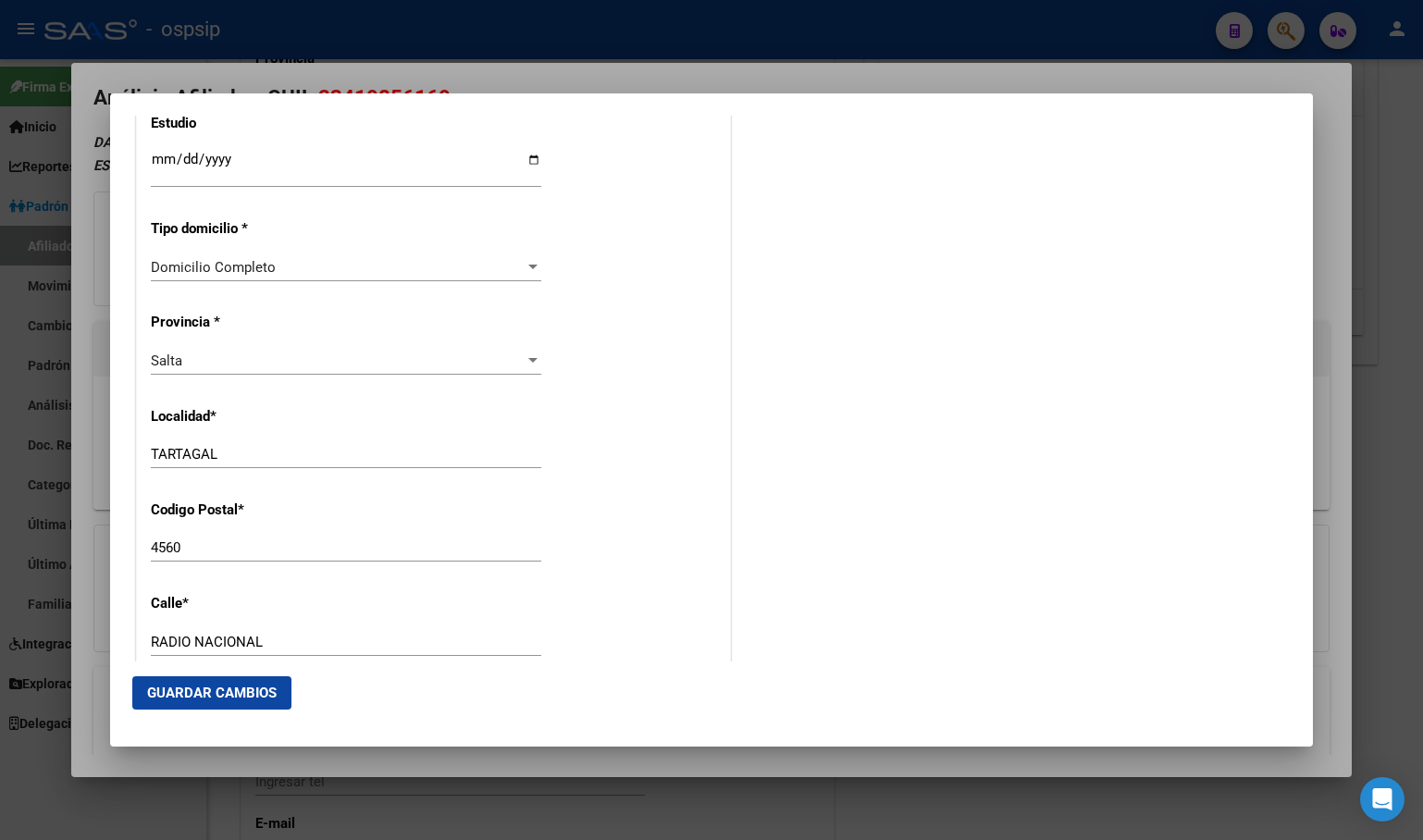
scroll to position [1599, 0]
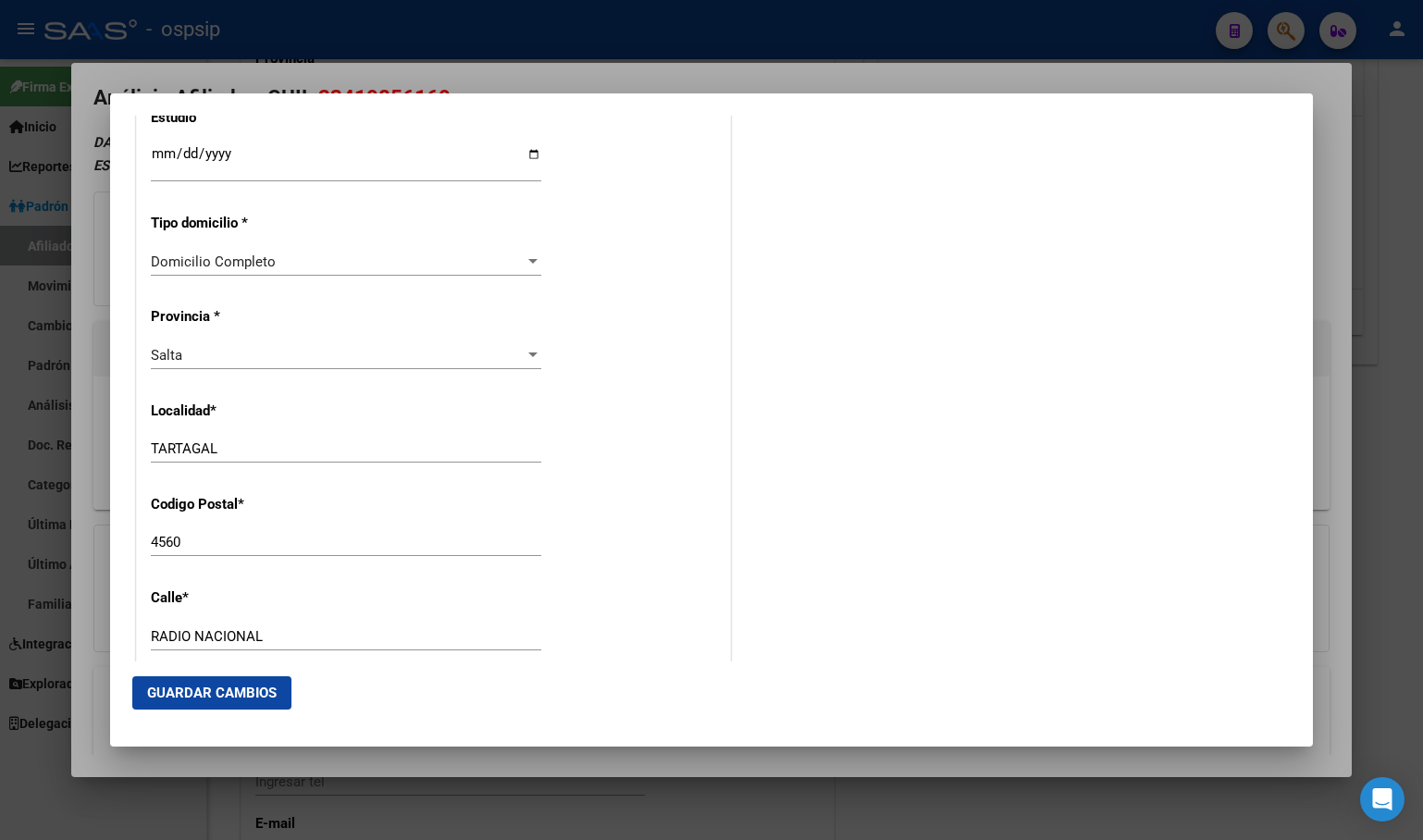
click at [204, 362] on div "Salta" at bounding box center [338, 356] width 374 height 17
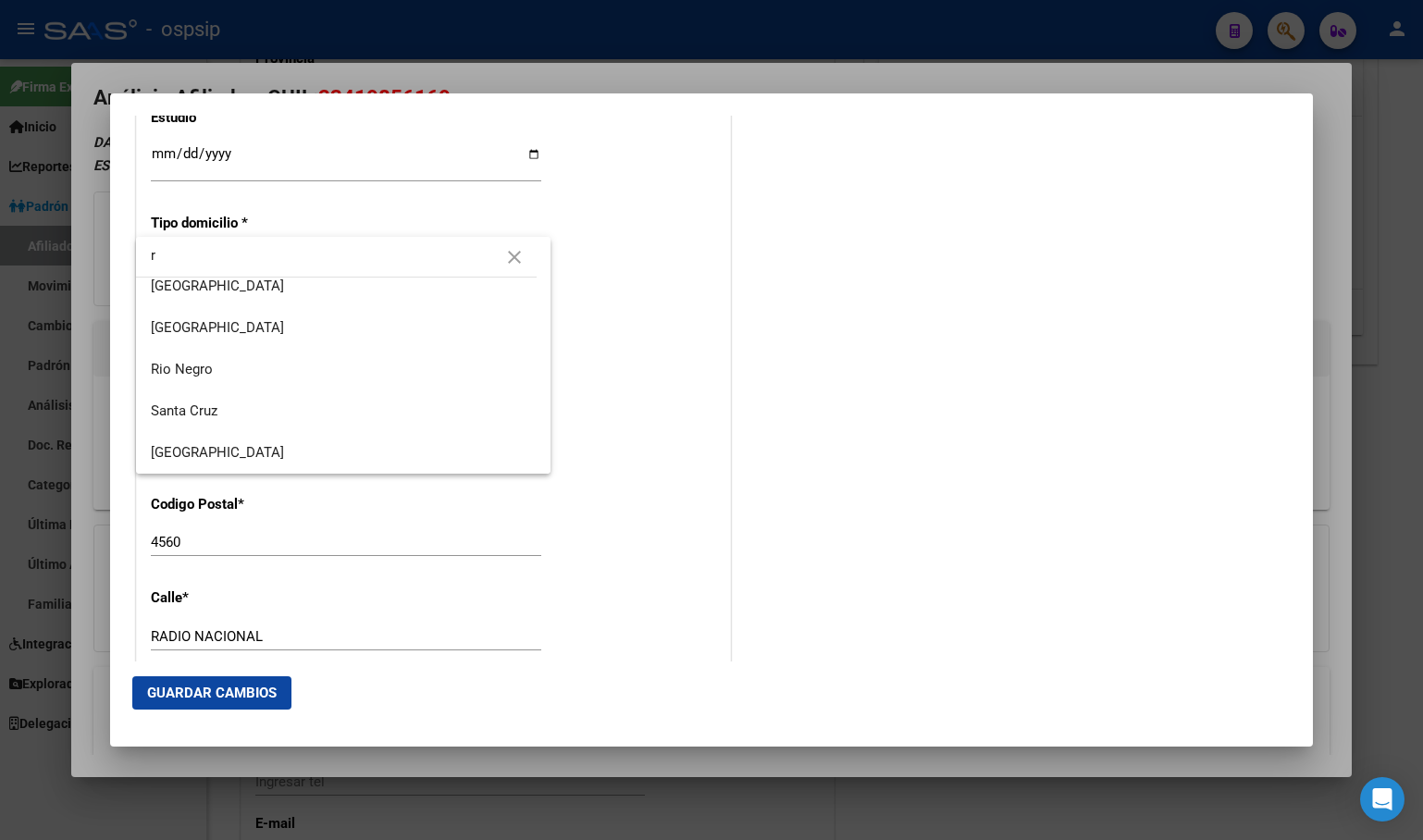
scroll to position [0, 0]
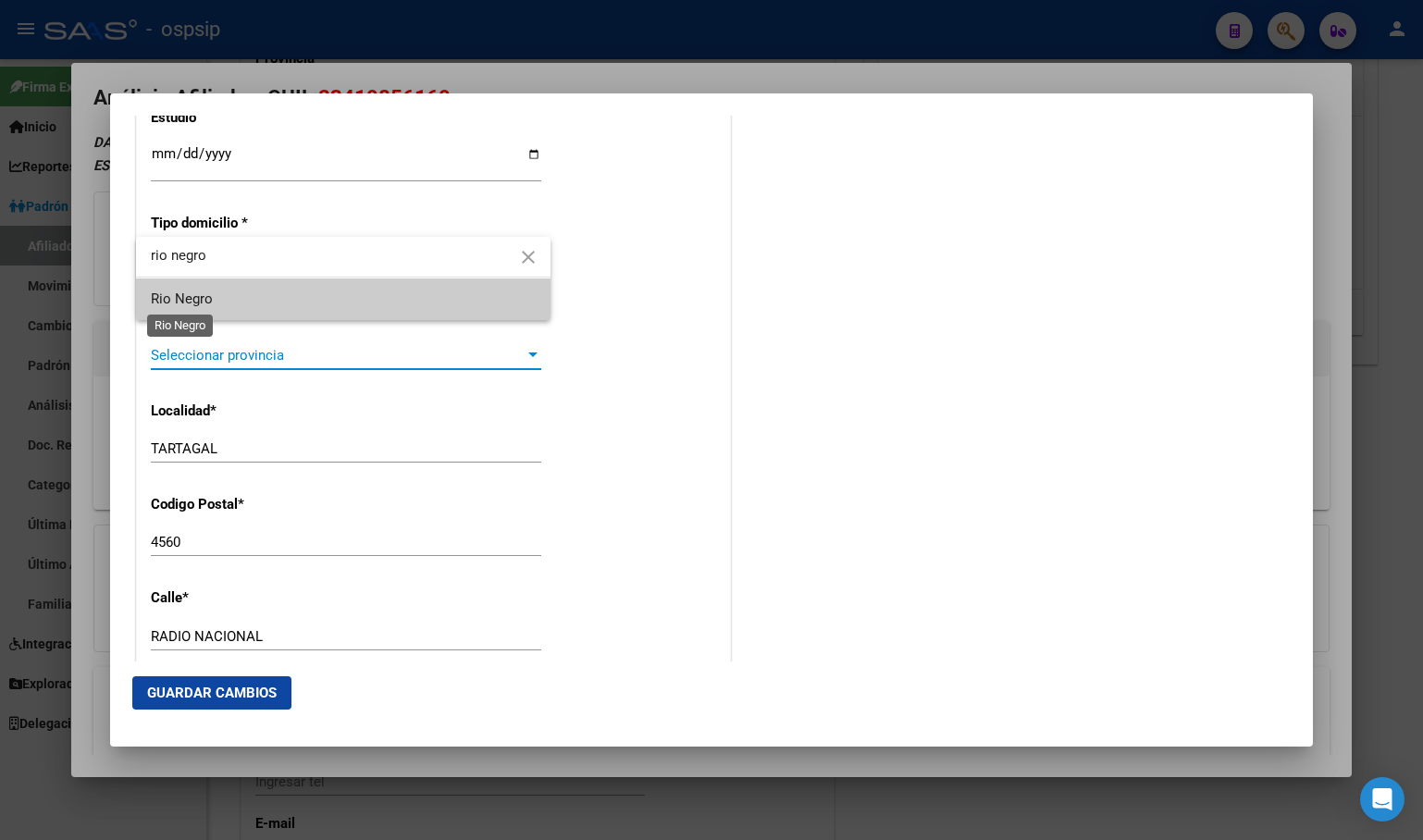
click at [174, 302] on span "Rio Negro" at bounding box center [182, 298] width 62 height 17
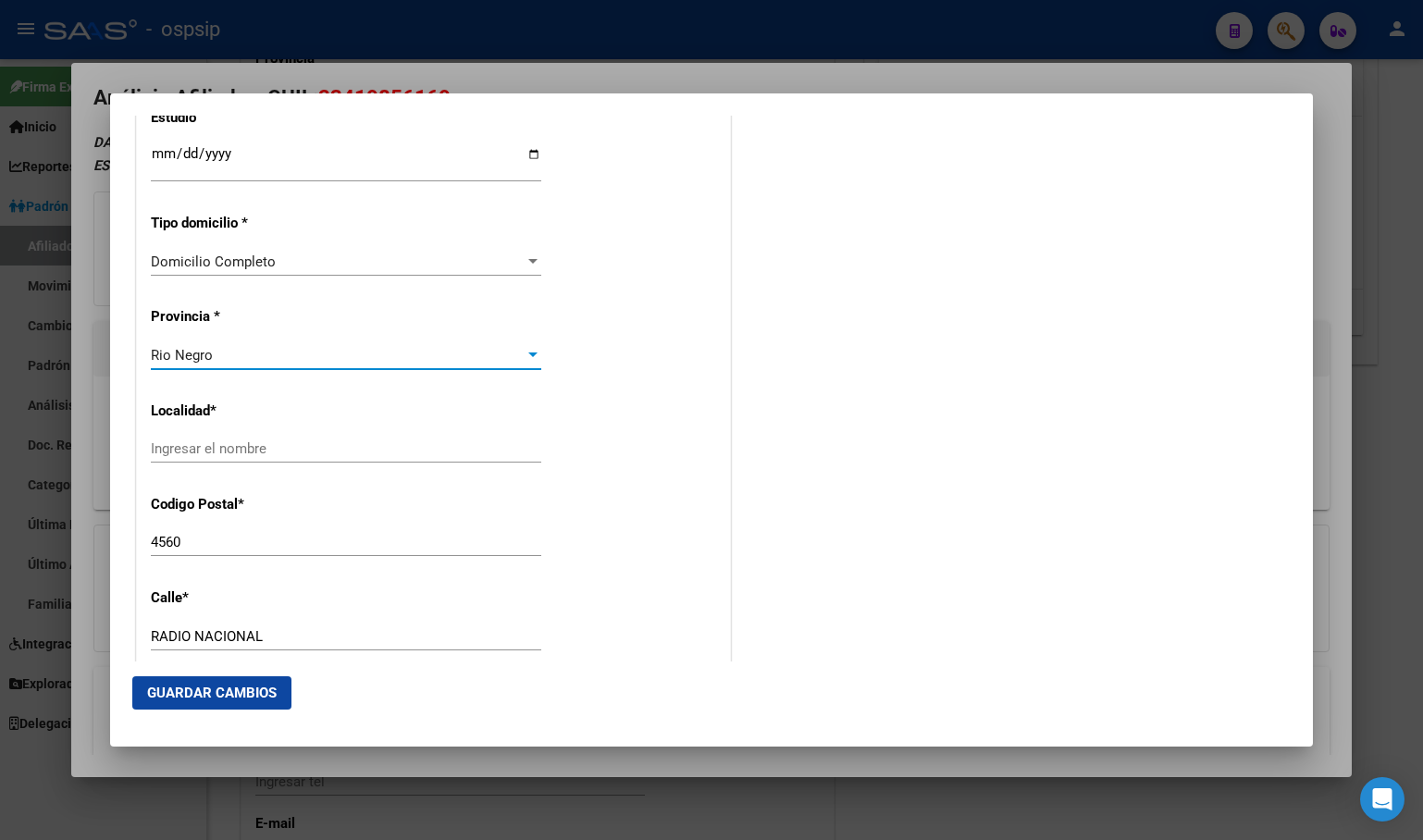
click at [173, 445] on input "Ingresar el nombre" at bounding box center [346, 449] width 390 height 17
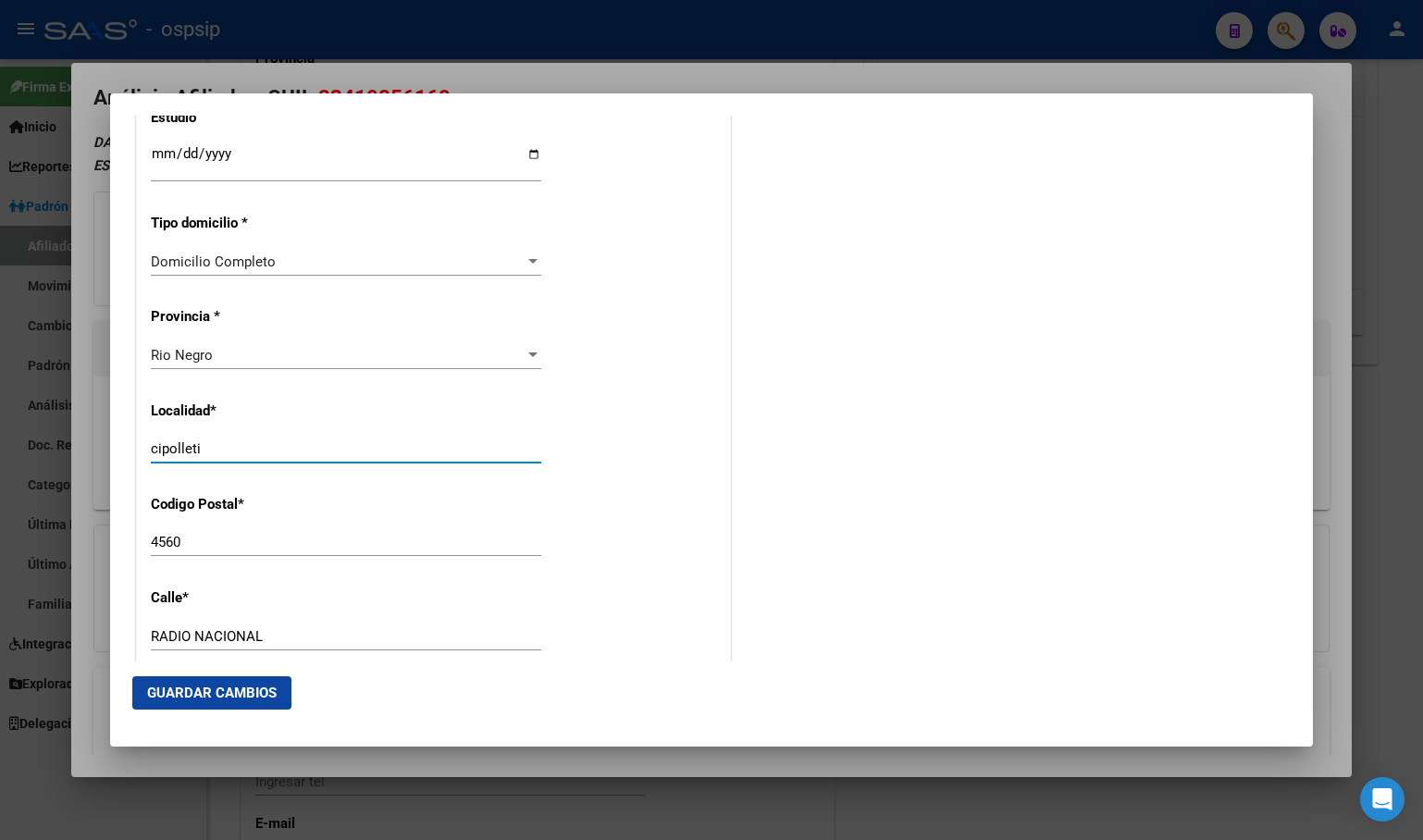
click at [205, 530] on div "4560 Ingresar el codigo" at bounding box center [346, 542] width 390 height 28
drag, startPoint x: 199, startPoint y: 544, endPoint x: 61, endPoint y: 544, distance: 138.0
click at [91, 553] on div "41985616 Buscar (apellido, dni, cuil, nro traspaso, cuit, obra social) search ¿…" at bounding box center [712, 420] width 1423 height 840
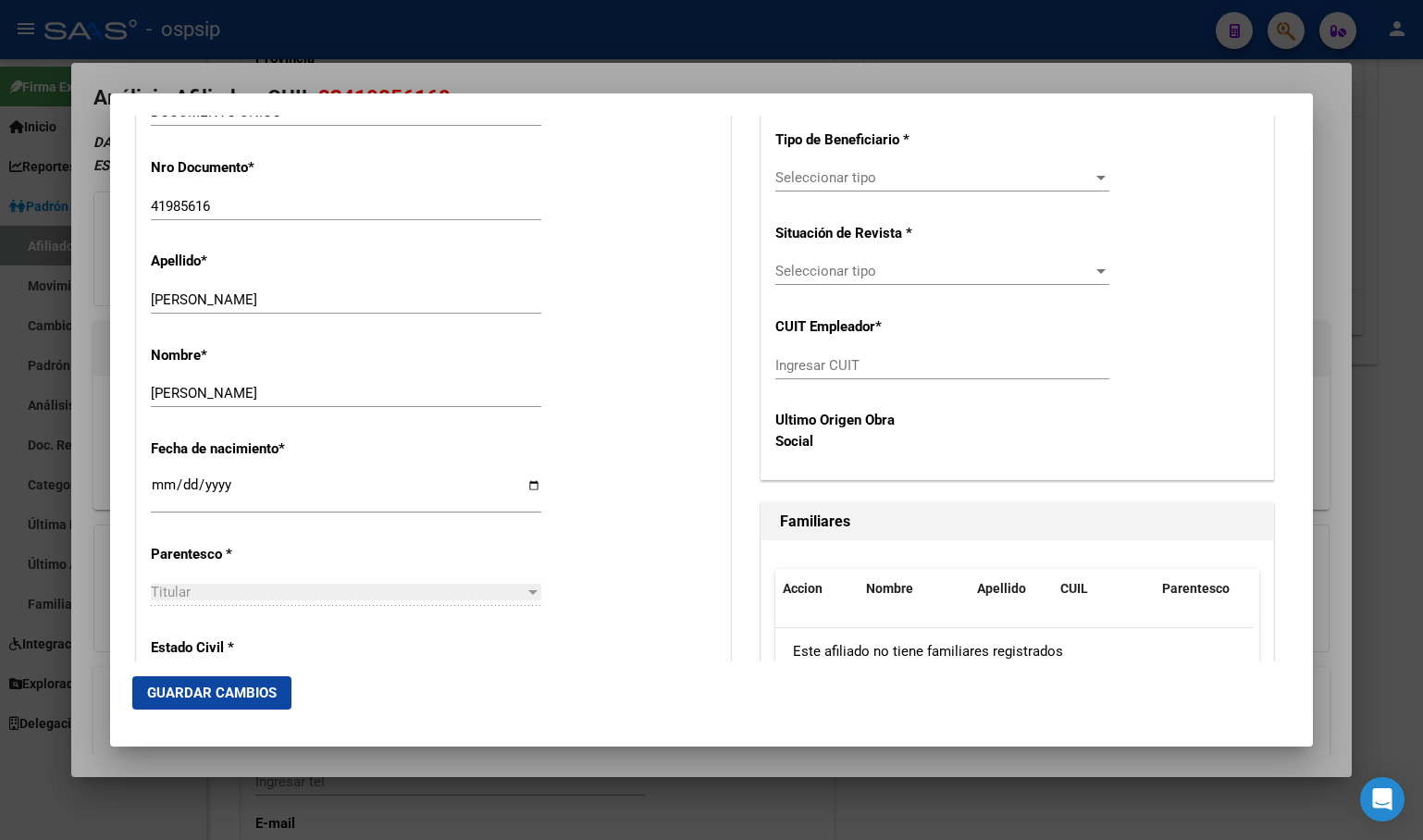
scroll to position [397, 0]
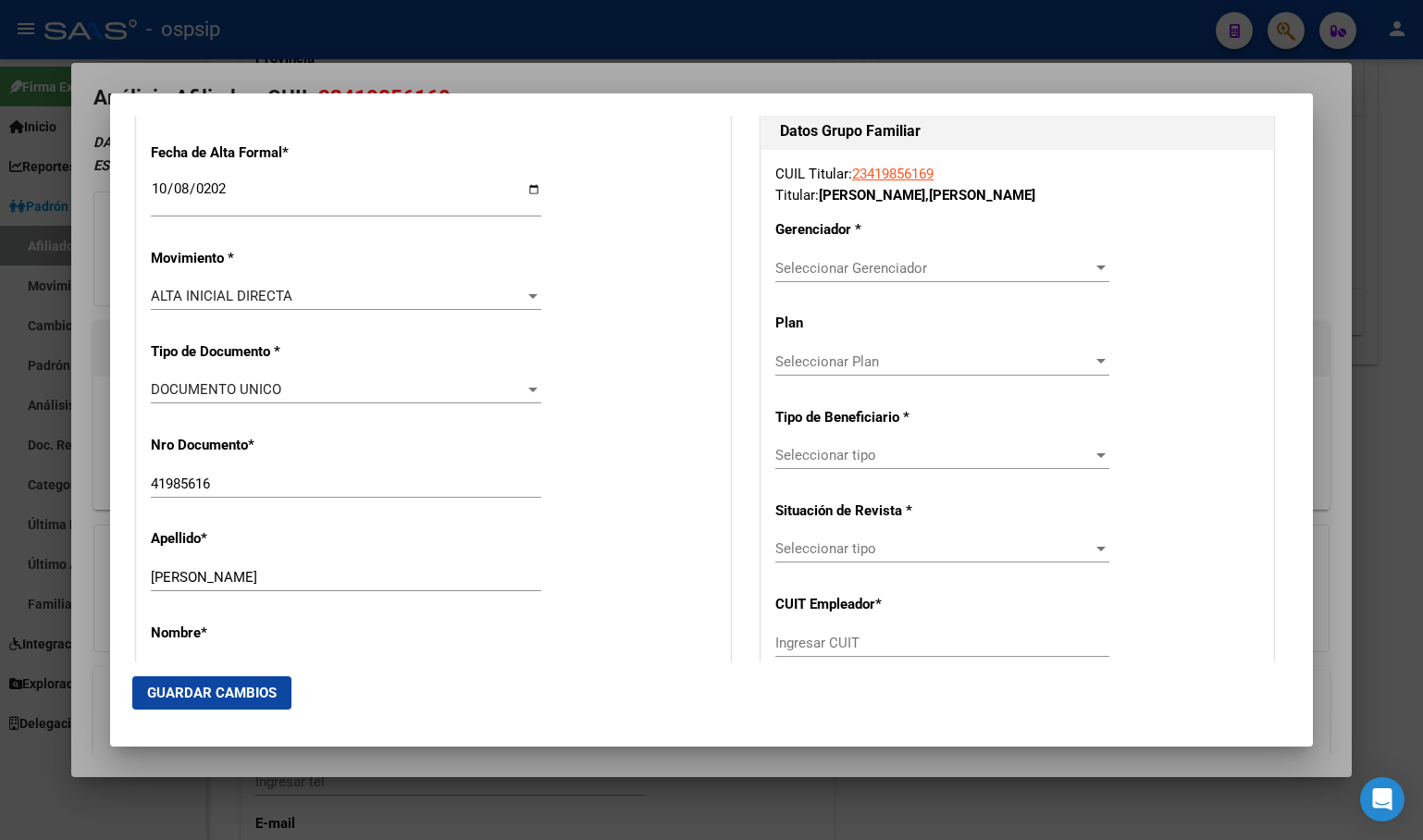
click at [859, 263] on span "Seleccionar Gerenciador" at bounding box center [934, 268] width 317 height 17
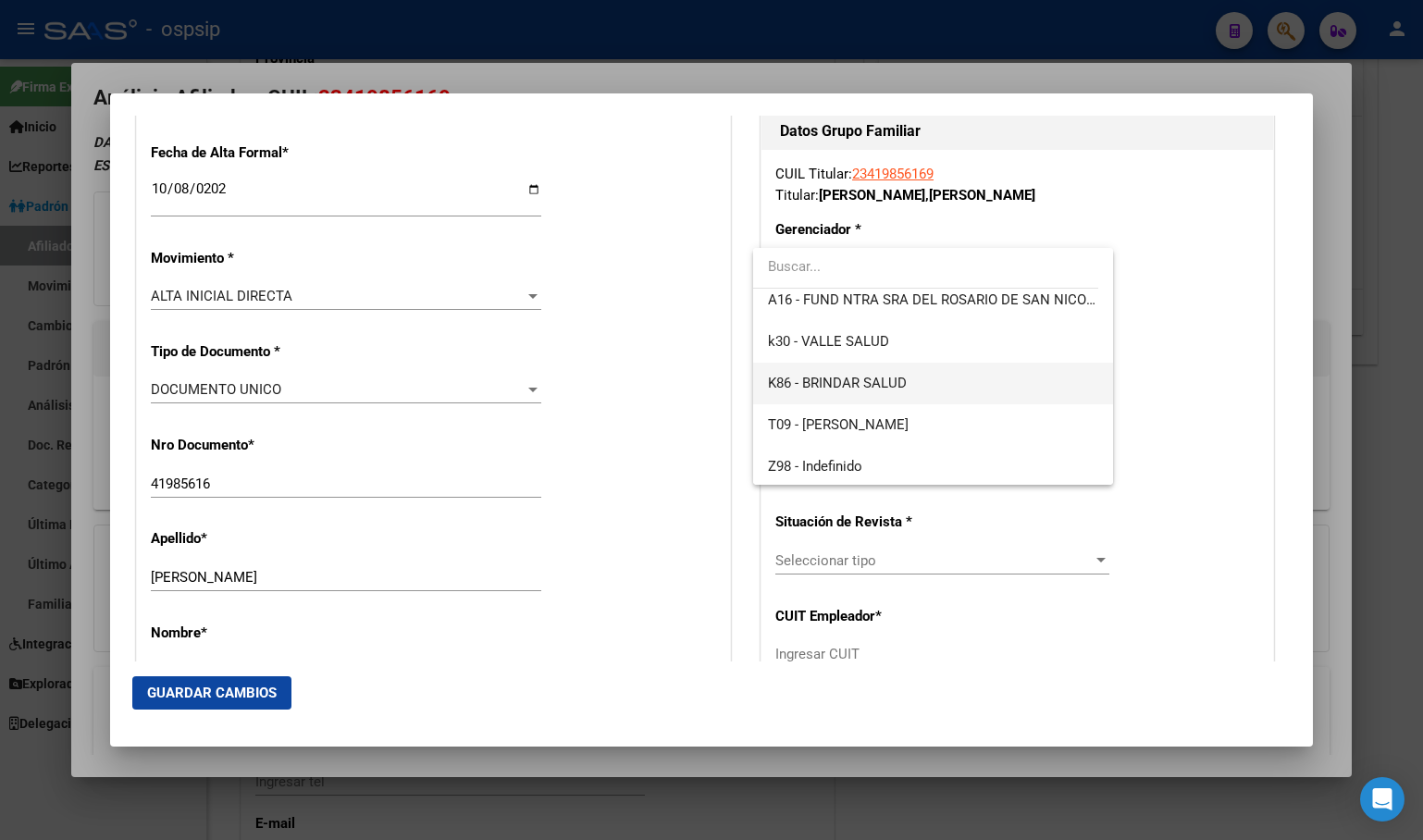
scroll to position [512, 0]
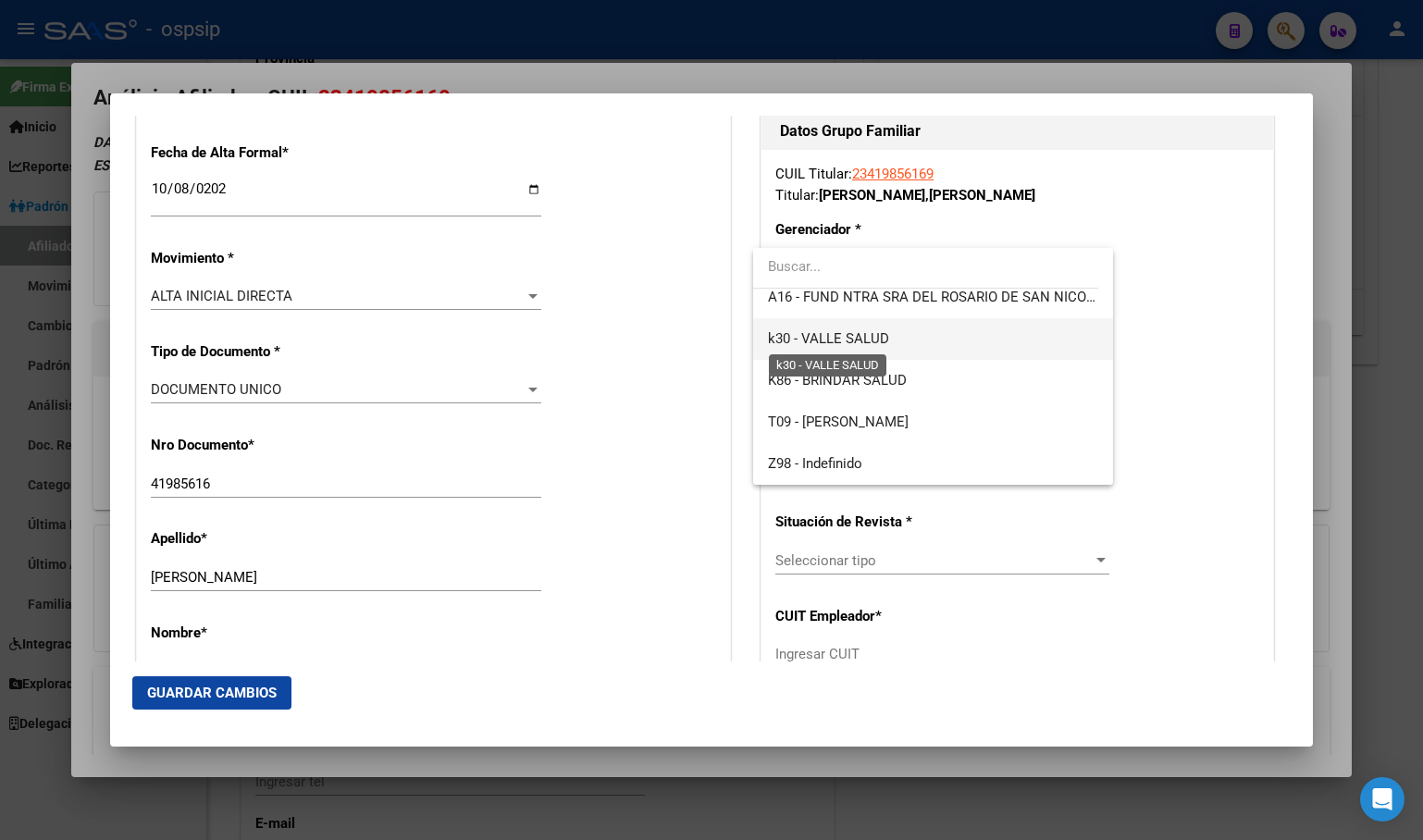
click at [852, 342] on span "k30 - VALLE SALUD" at bounding box center [828, 339] width 121 height 17
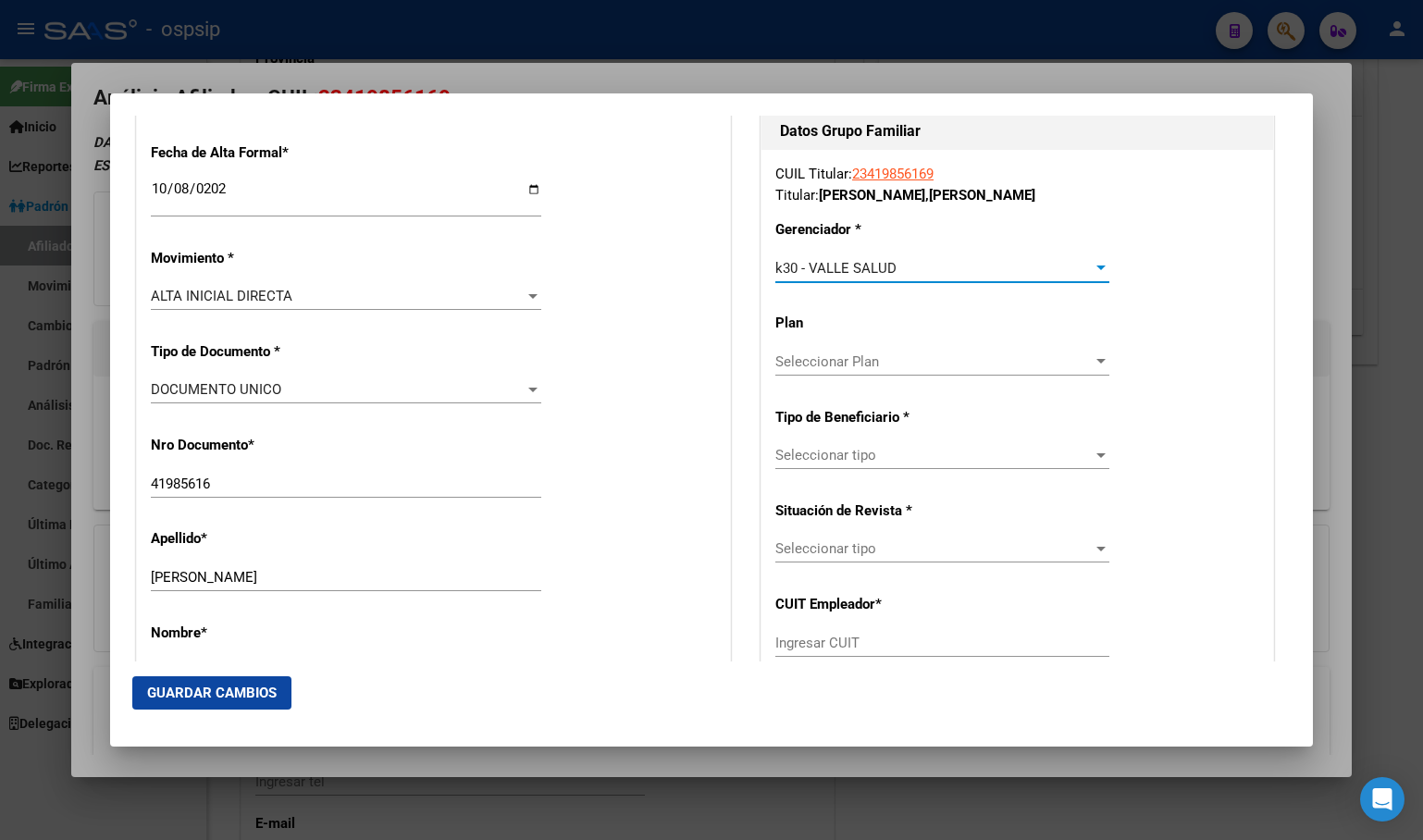
click at [803, 445] on div "Seleccionar tipo Seleccionar tipo" at bounding box center [942, 455] width 334 height 28
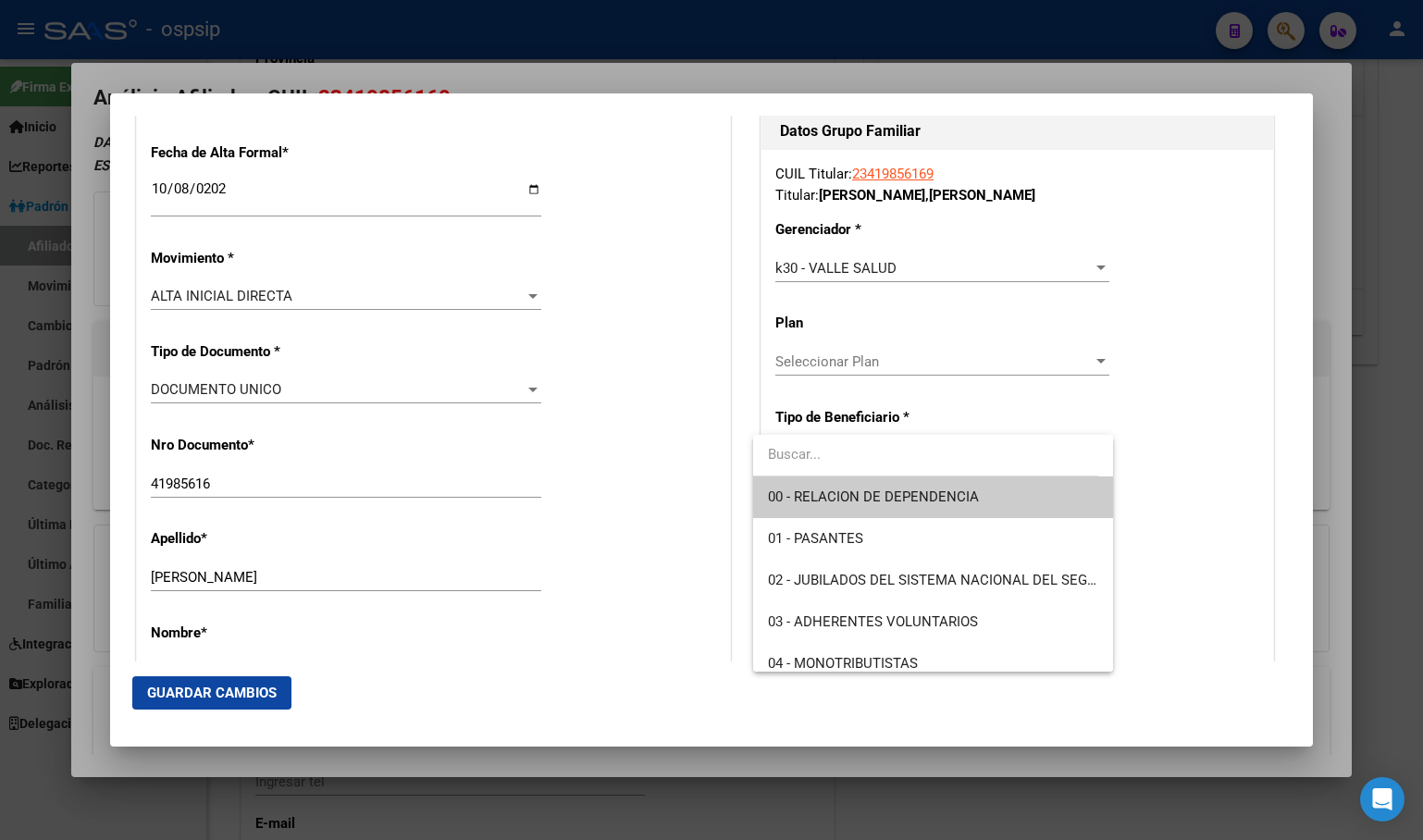
click at [822, 486] on span "00 - RELACION DE DEPENDENCIA" at bounding box center [932, 497] width 329 height 41
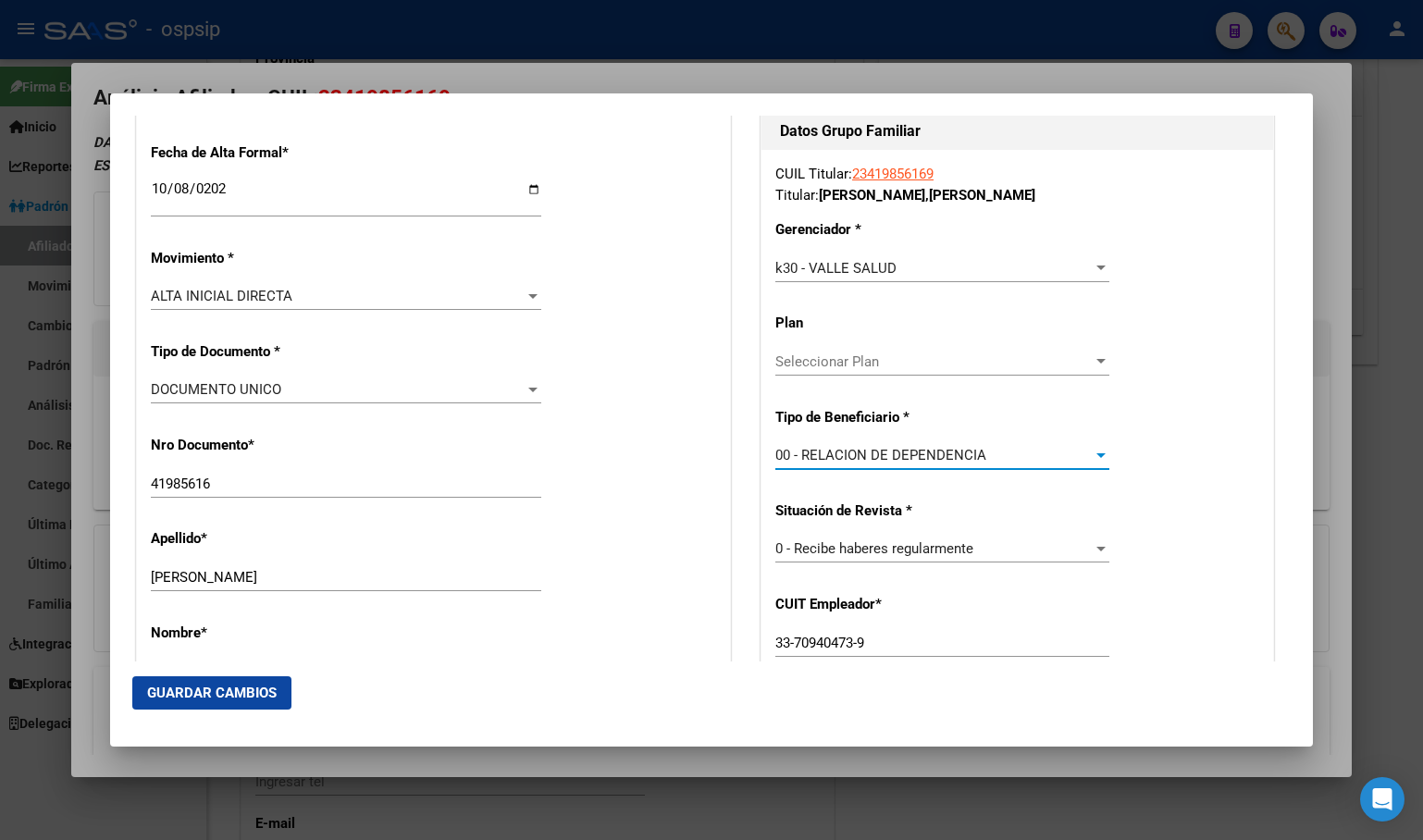
click at [170, 689] on span "Guardar Cambios" at bounding box center [212, 693] width 130 height 17
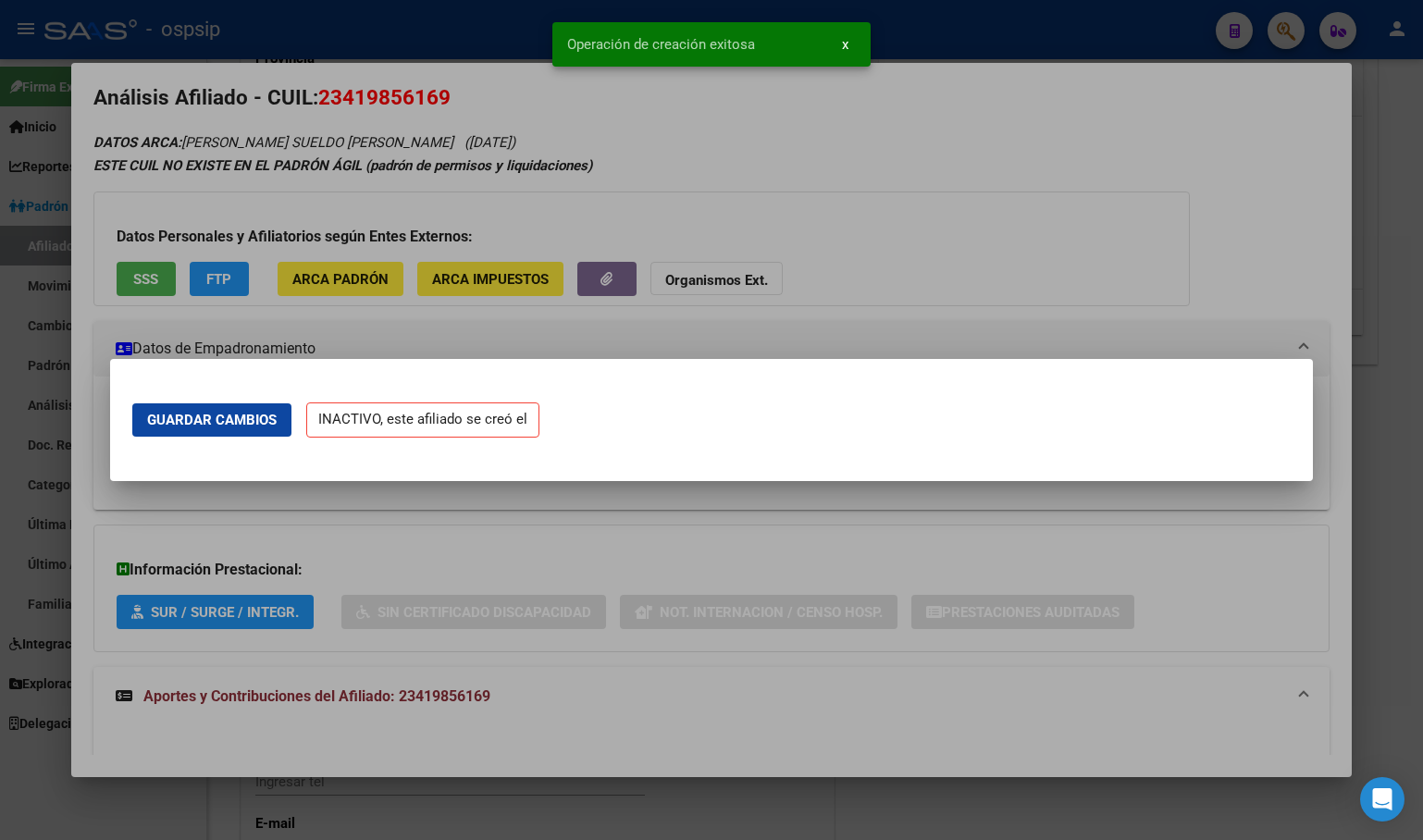
scroll to position [0, 0]
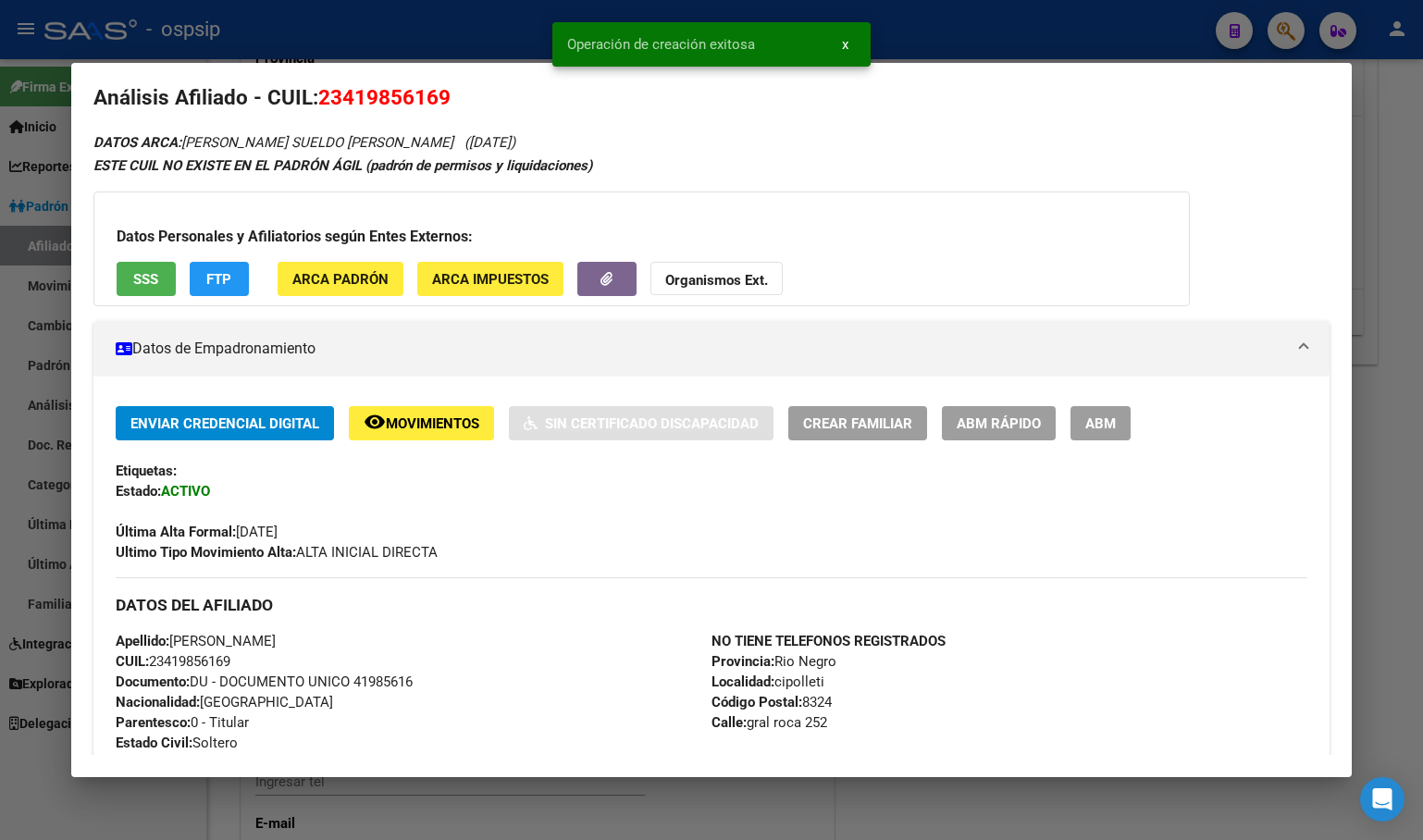
click at [1096, 427] on span "ABM" at bounding box center [1100, 424] width 31 height 17
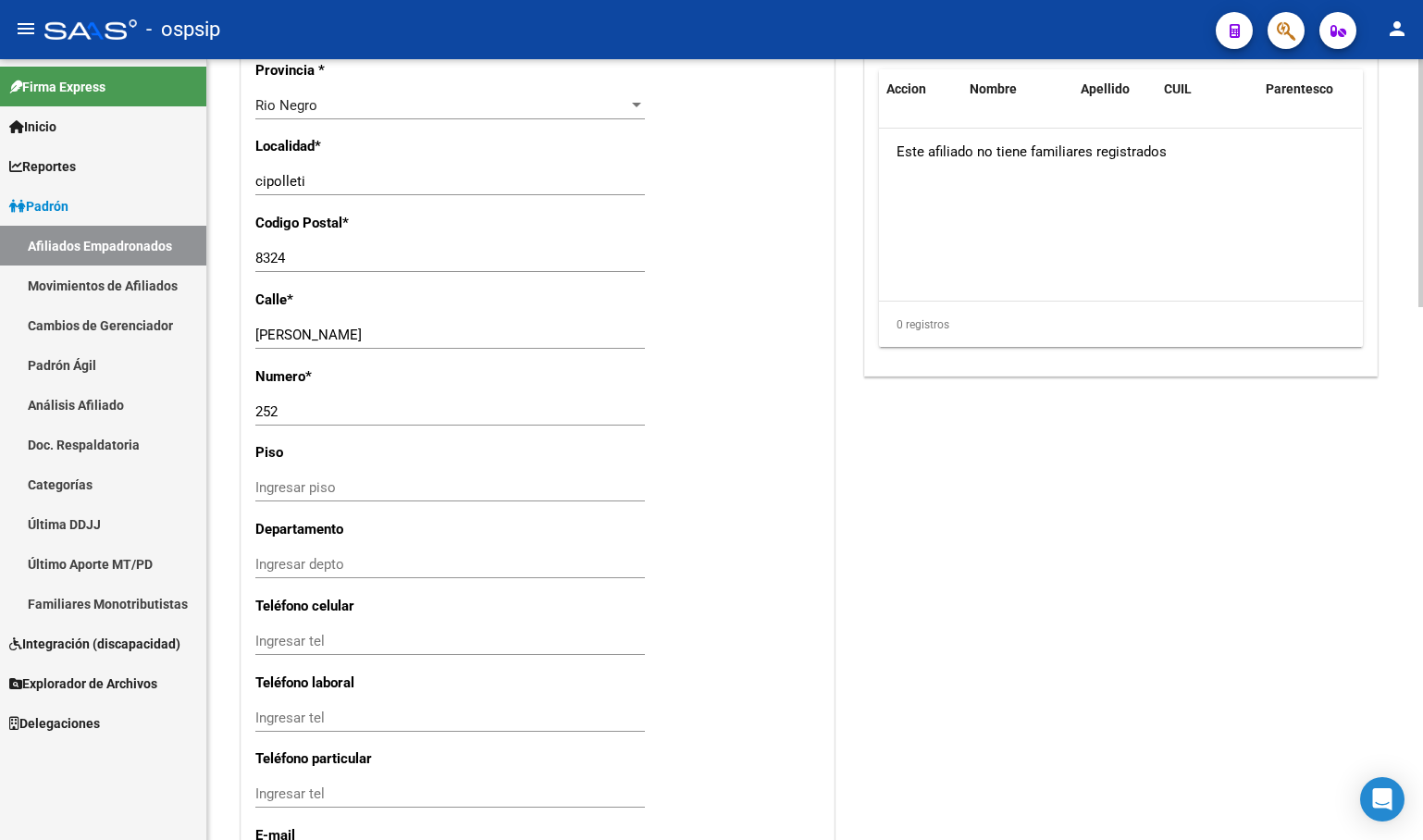
scroll to position [1665, 0]
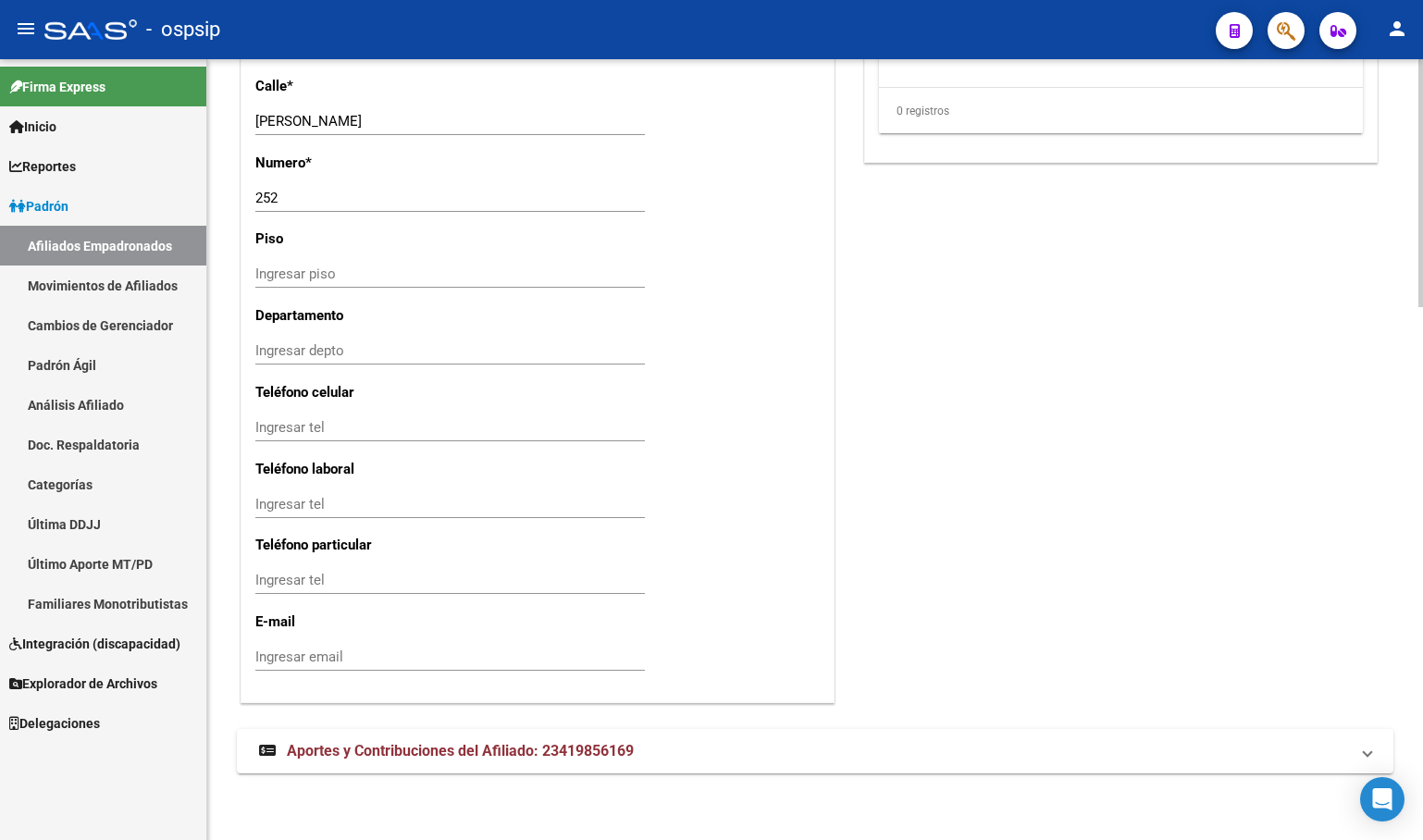
drag, startPoint x: 462, startPoint y: 771, endPoint x: 444, endPoint y: 788, distance: 24.8
click at [461, 759] on span "Aportes y Contribuciones del Afiliado: 23419856169" at bounding box center [461, 750] width 347 height 18
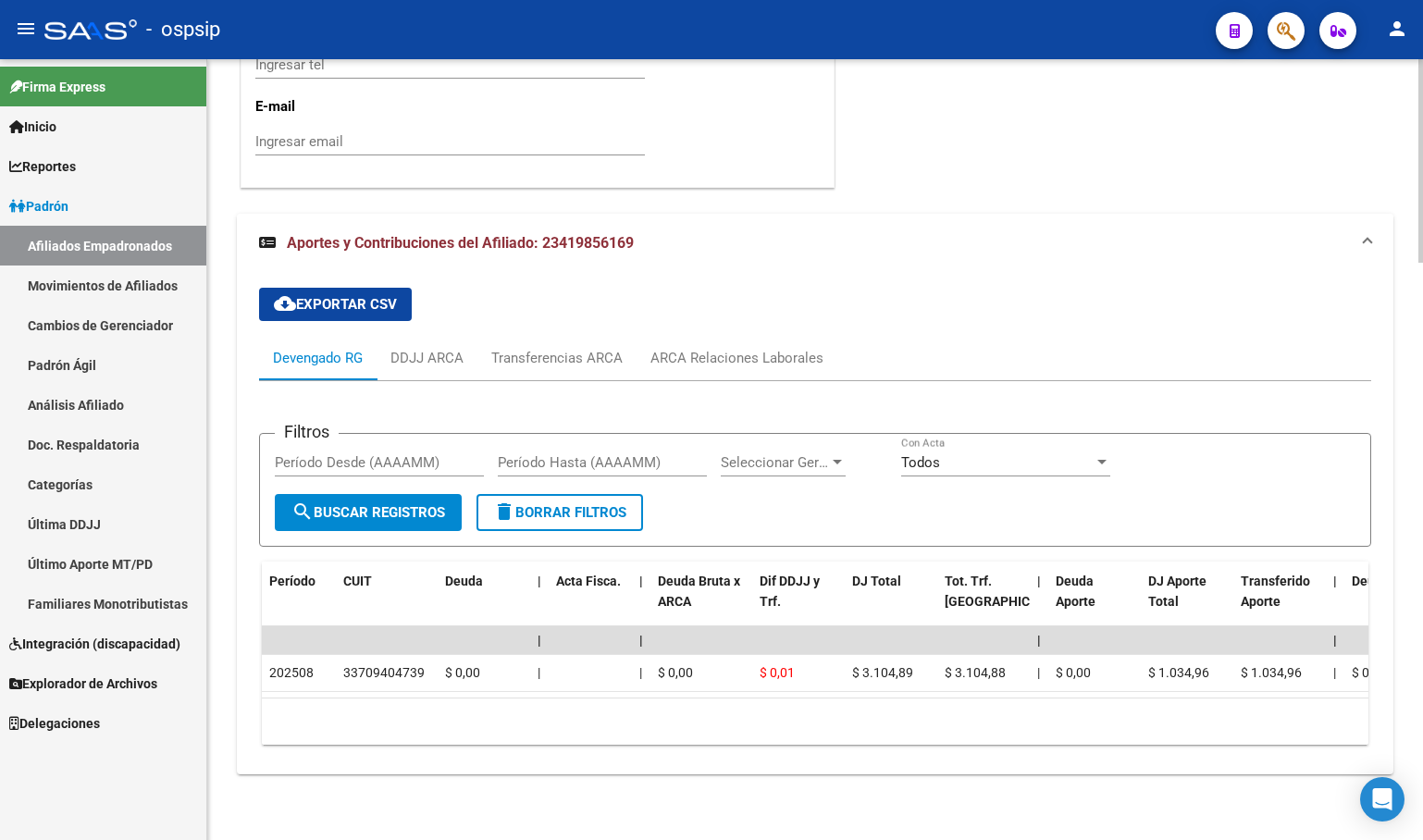
scroll to position [2208, 0]
click at [472, 272] on div "cloud_download Exportar CSV Devengado RG DDJJ ARCA Transferencias ARCA ARCA Rel…" at bounding box center [815, 515] width 1112 height 486
drag, startPoint x: 725, startPoint y: 338, endPoint x: 801, endPoint y: 465, distance: 148.0
click at [724, 347] on div "ARCA Relaciones Laborales" at bounding box center [737, 358] width 173 height 21
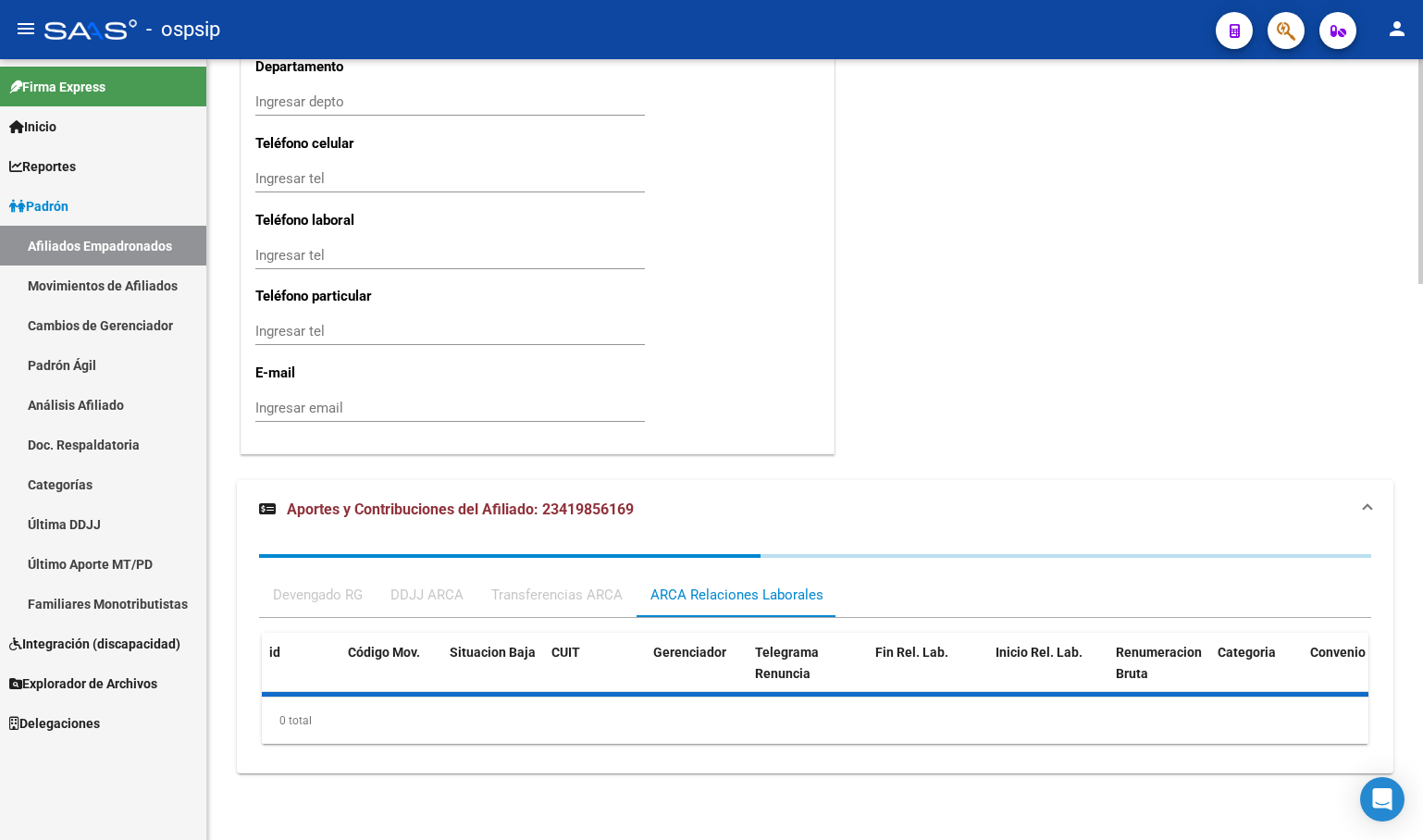
scroll to position [2017, 0]
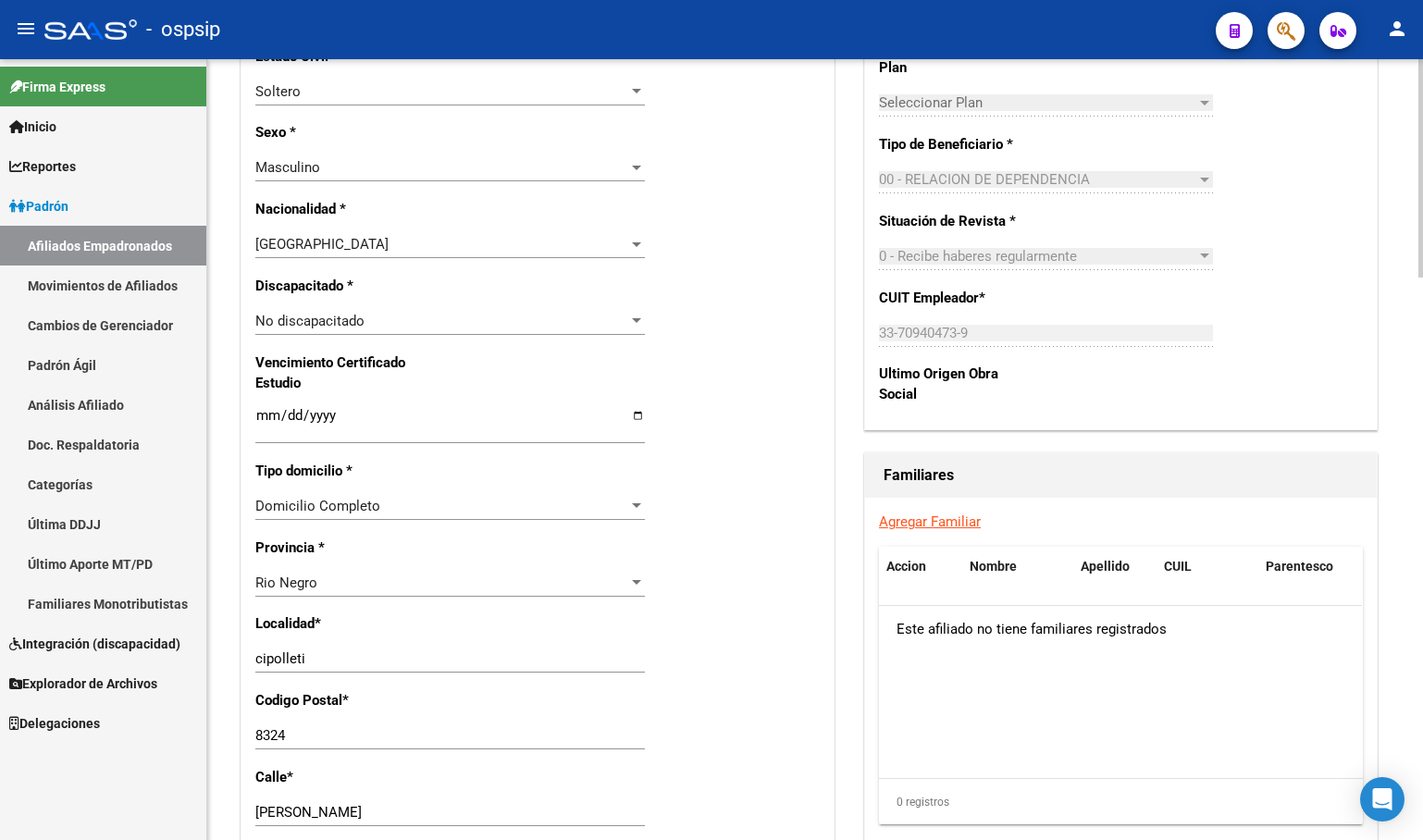
scroll to position [814, 0]
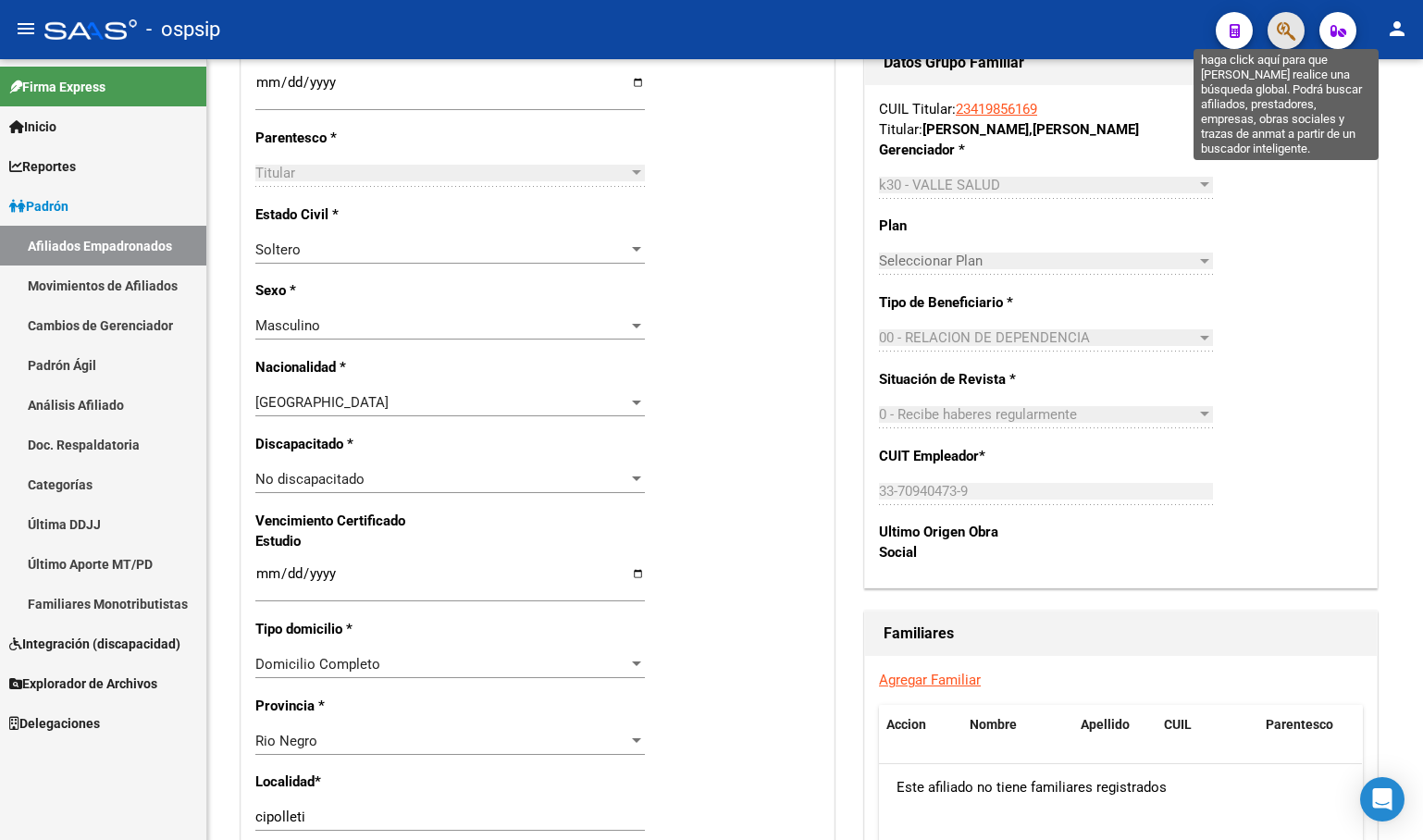
click at [1293, 32] on icon "button" at bounding box center [1286, 31] width 19 height 22
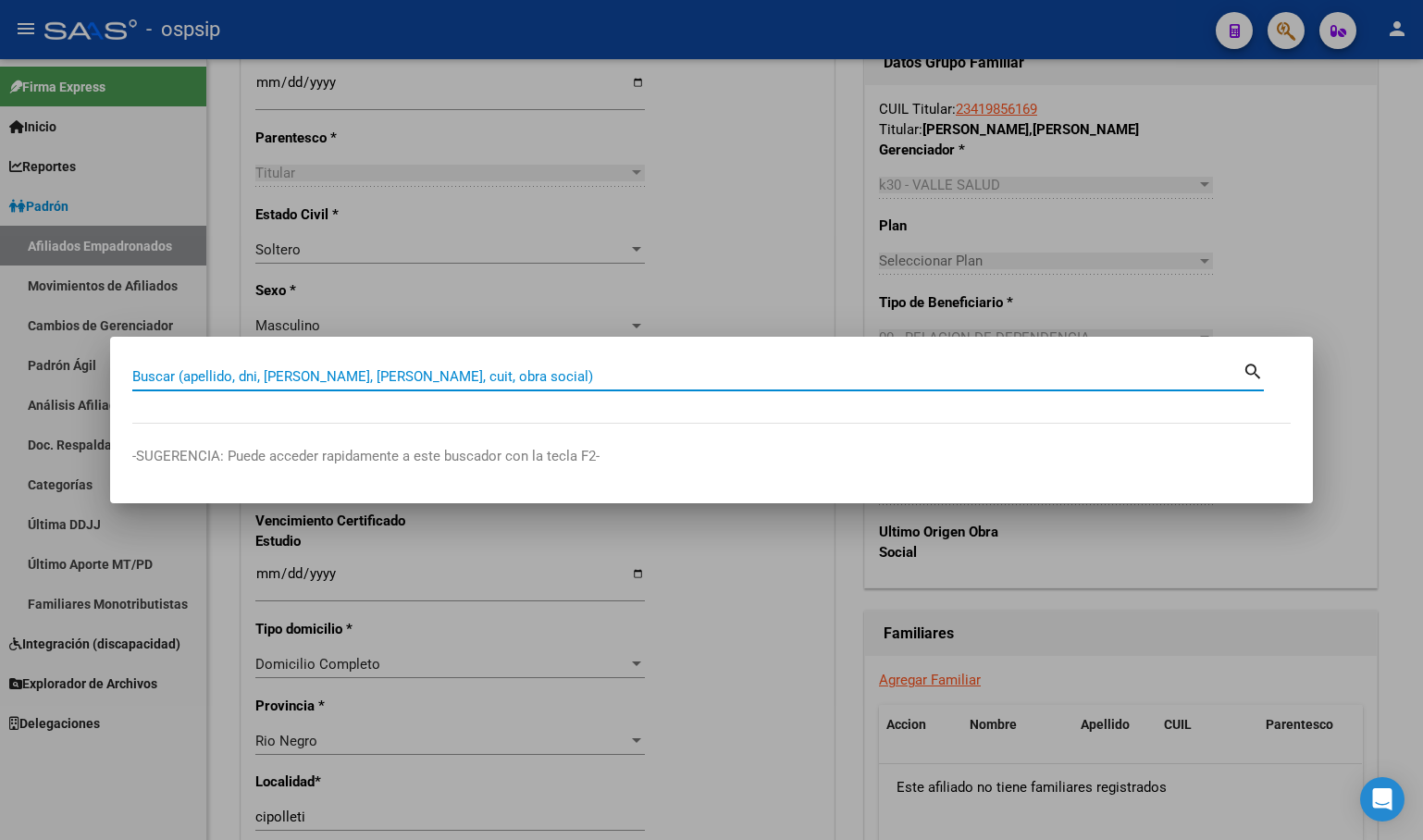
paste input "48252027"
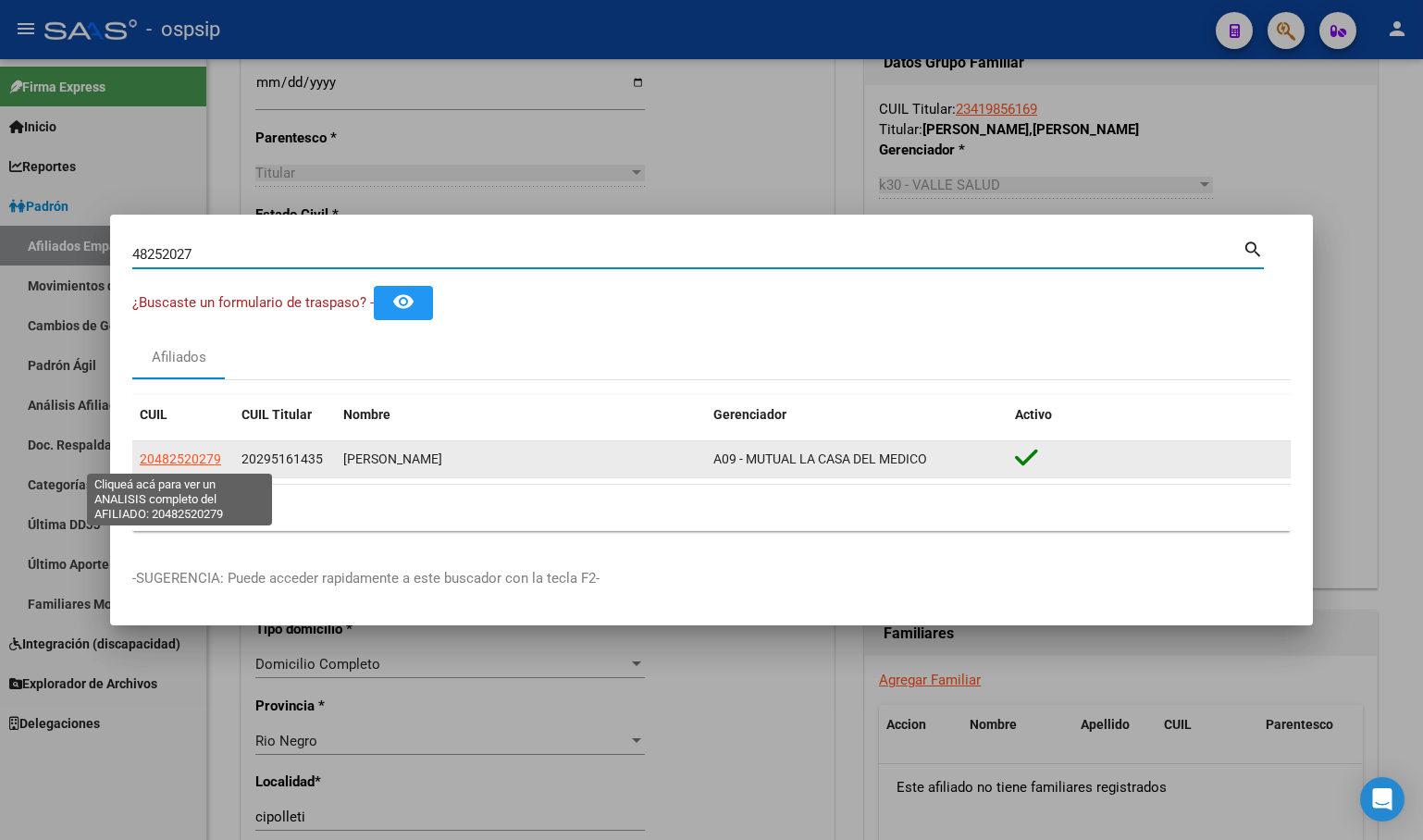
click at [160, 458] on span "20482520279" at bounding box center [180, 459] width 82 height 15
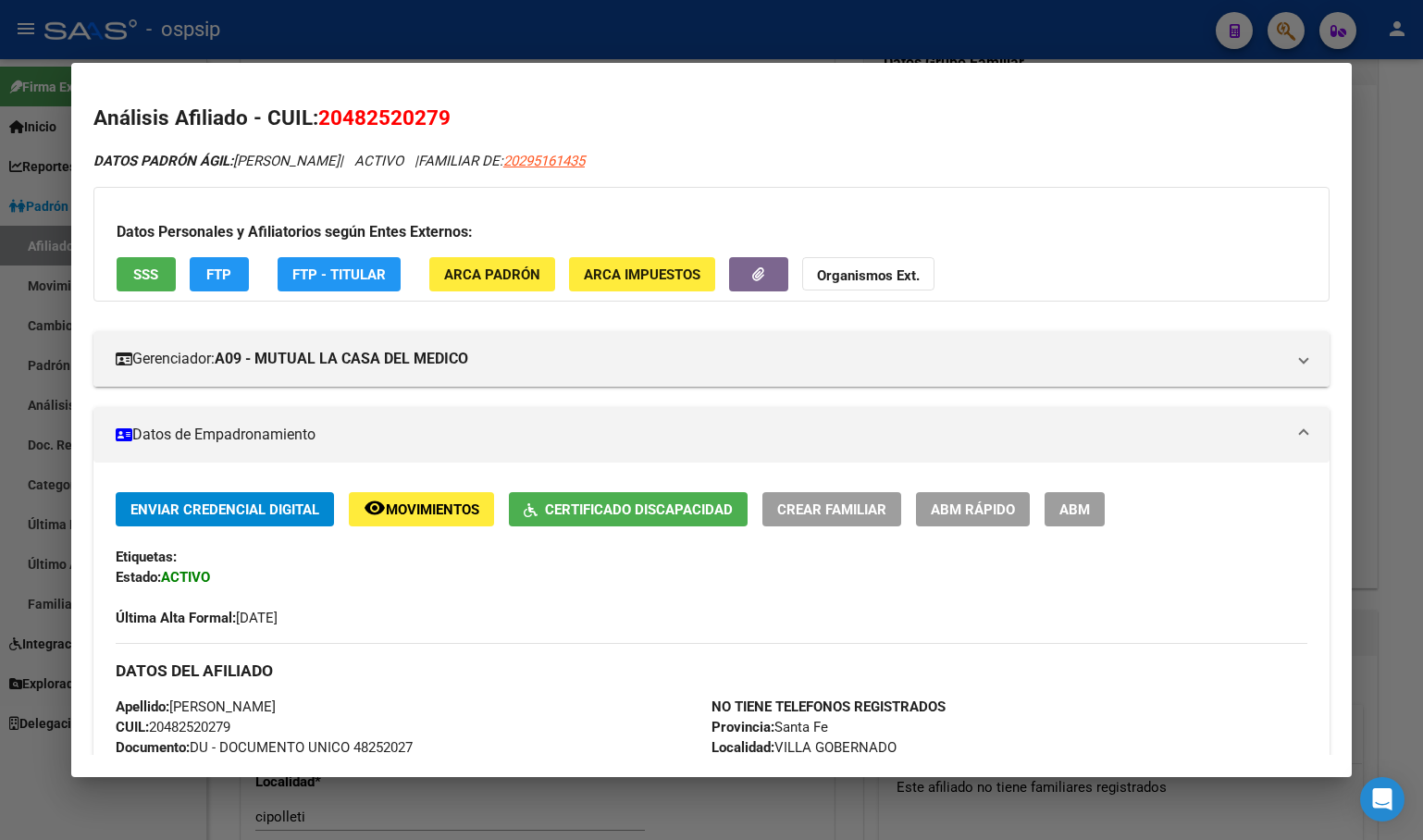
scroll to position [93, 0]
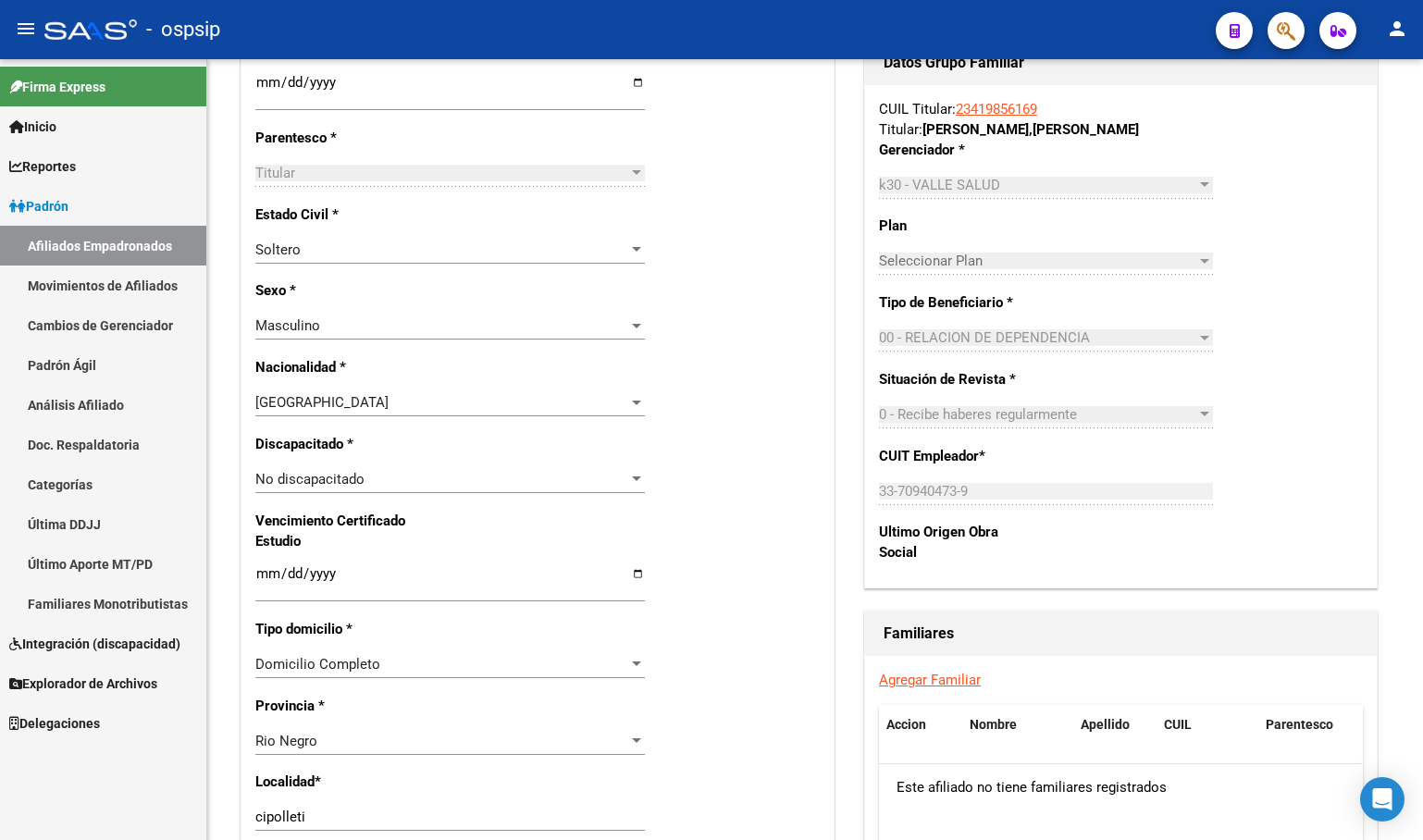
click at [1272, 29] on button "button" at bounding box center [1285, 30] width 37 height 37
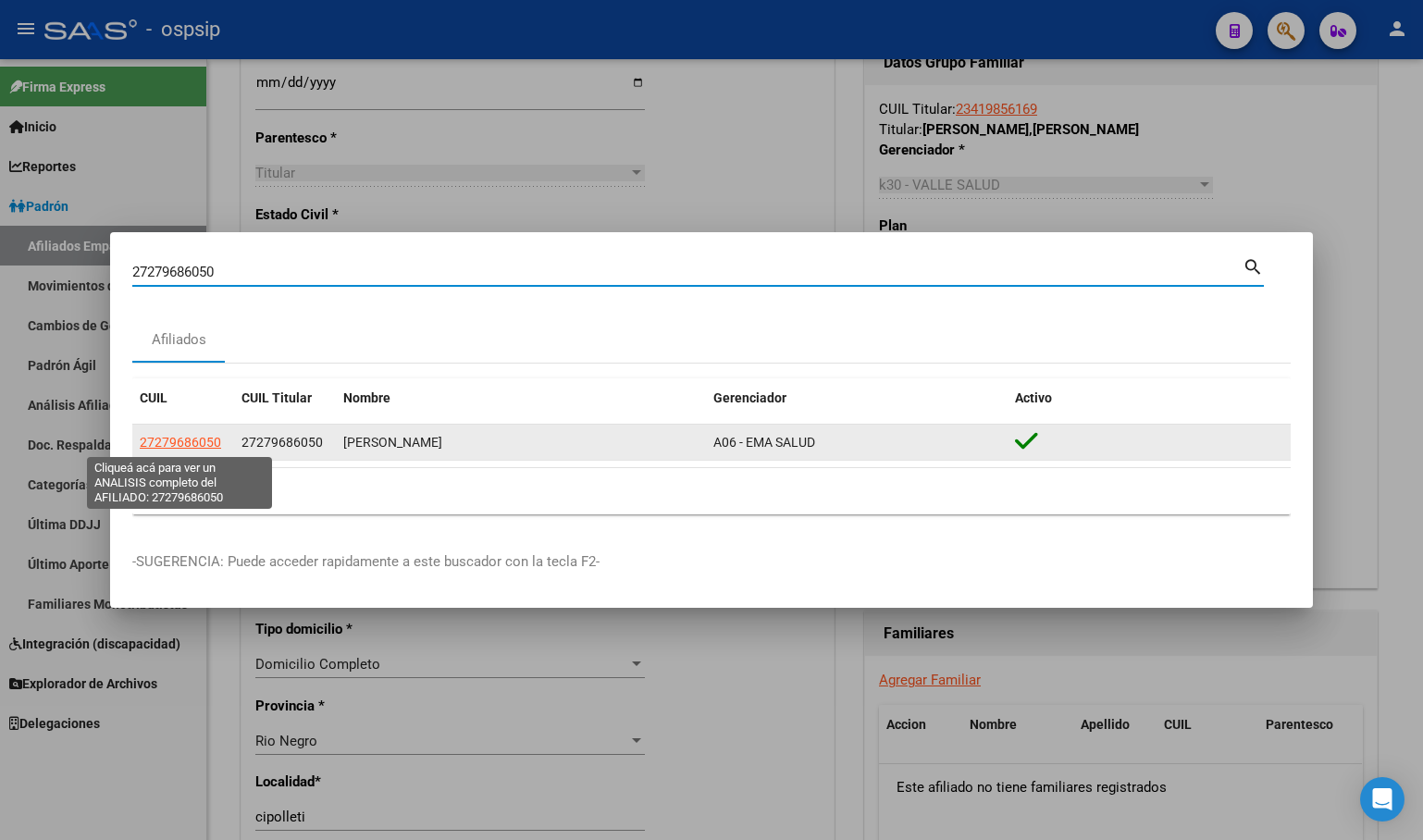
click at [179, 439] on span "27279686050" at bounding box center [180, 442] width 82 height 15
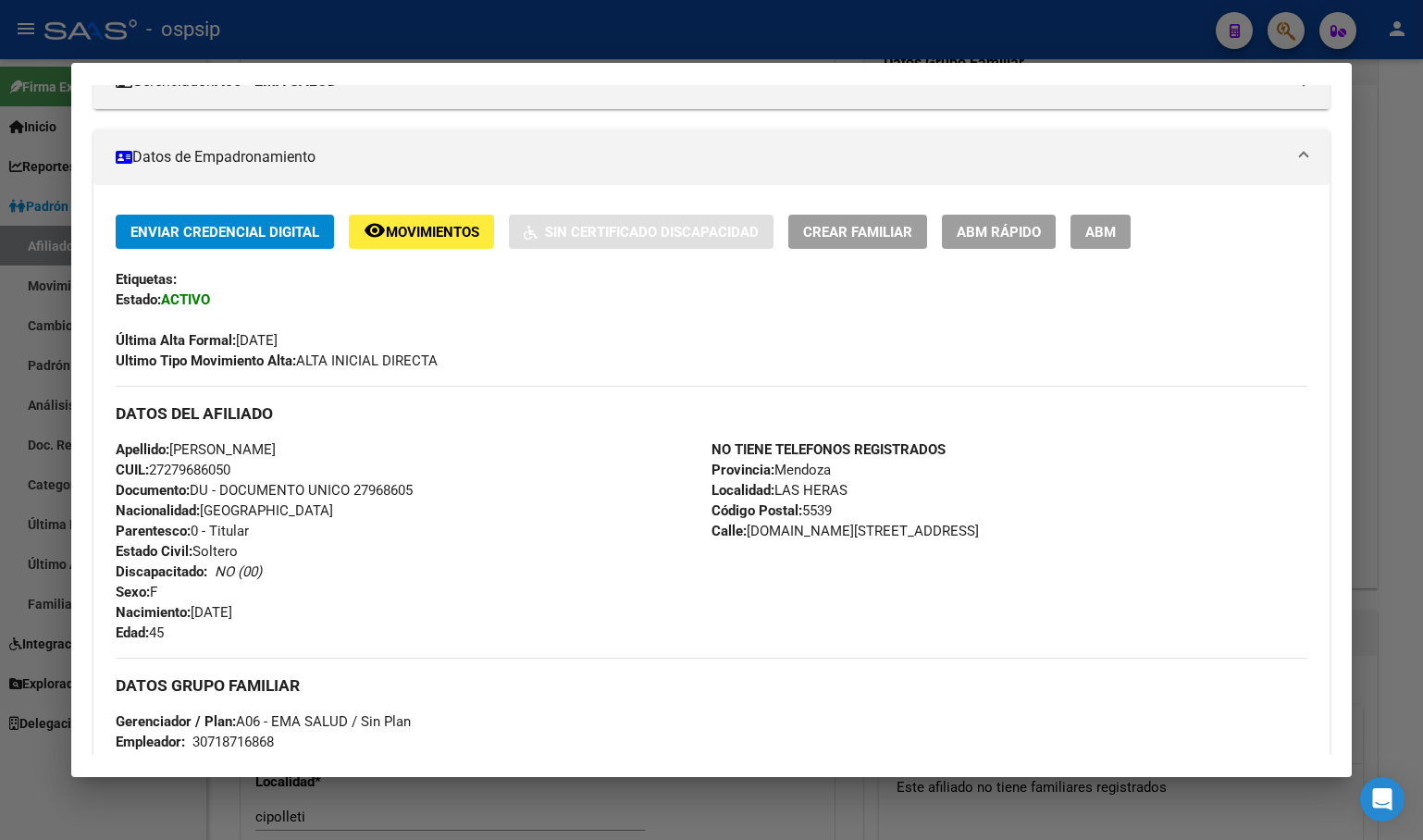
scroll to position [0, 0]
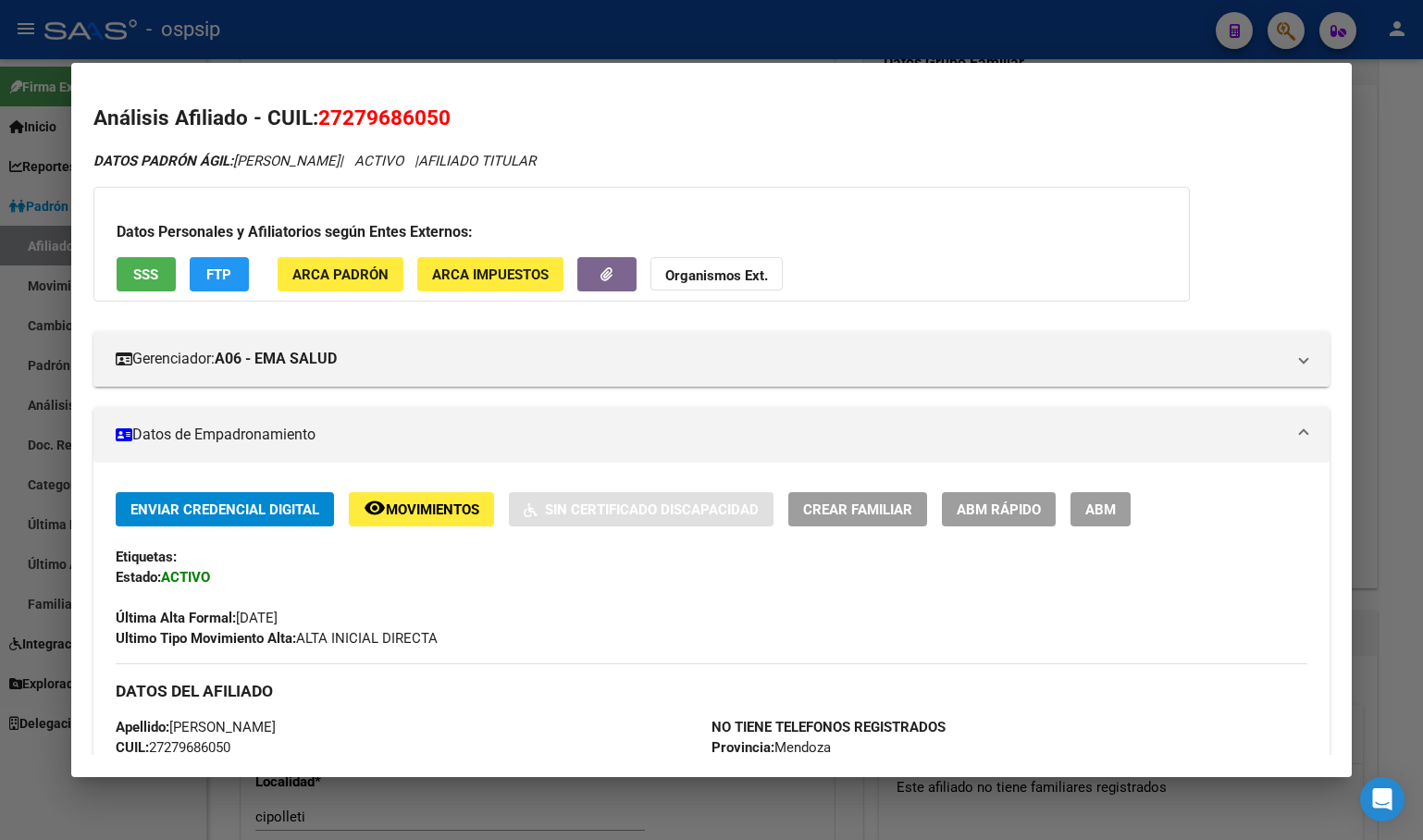
click at [115, 263] on div "Datos Personales y Afiliatorios según Entes Externos: SSS FTP ARCA Padrón ARCA …" at bounding box center [642, 244] width 1096 height 115
click at [154, 269] on span "SSS" at bounding box center [145, 275] width 25 height 17
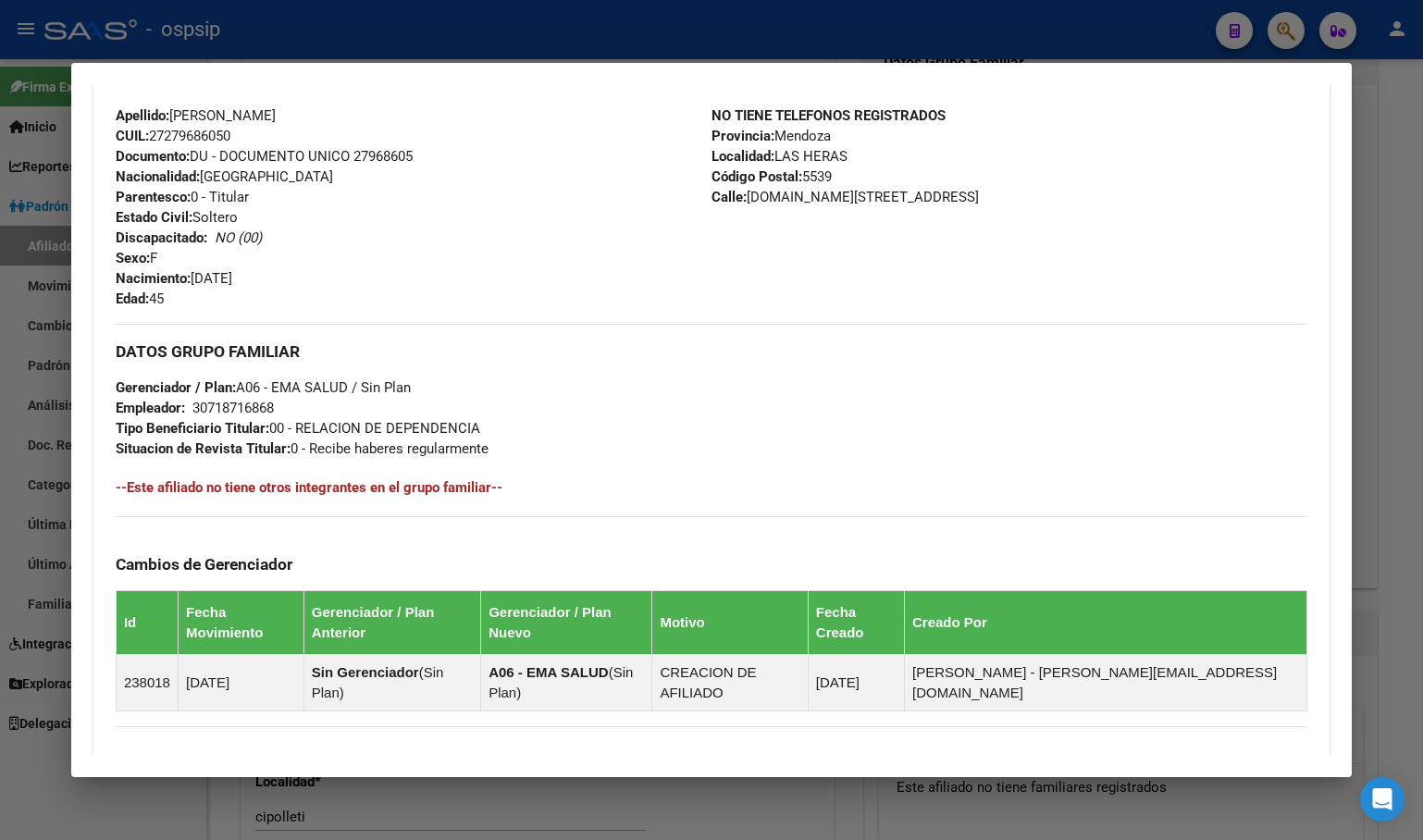
scroll to position [816, 0]
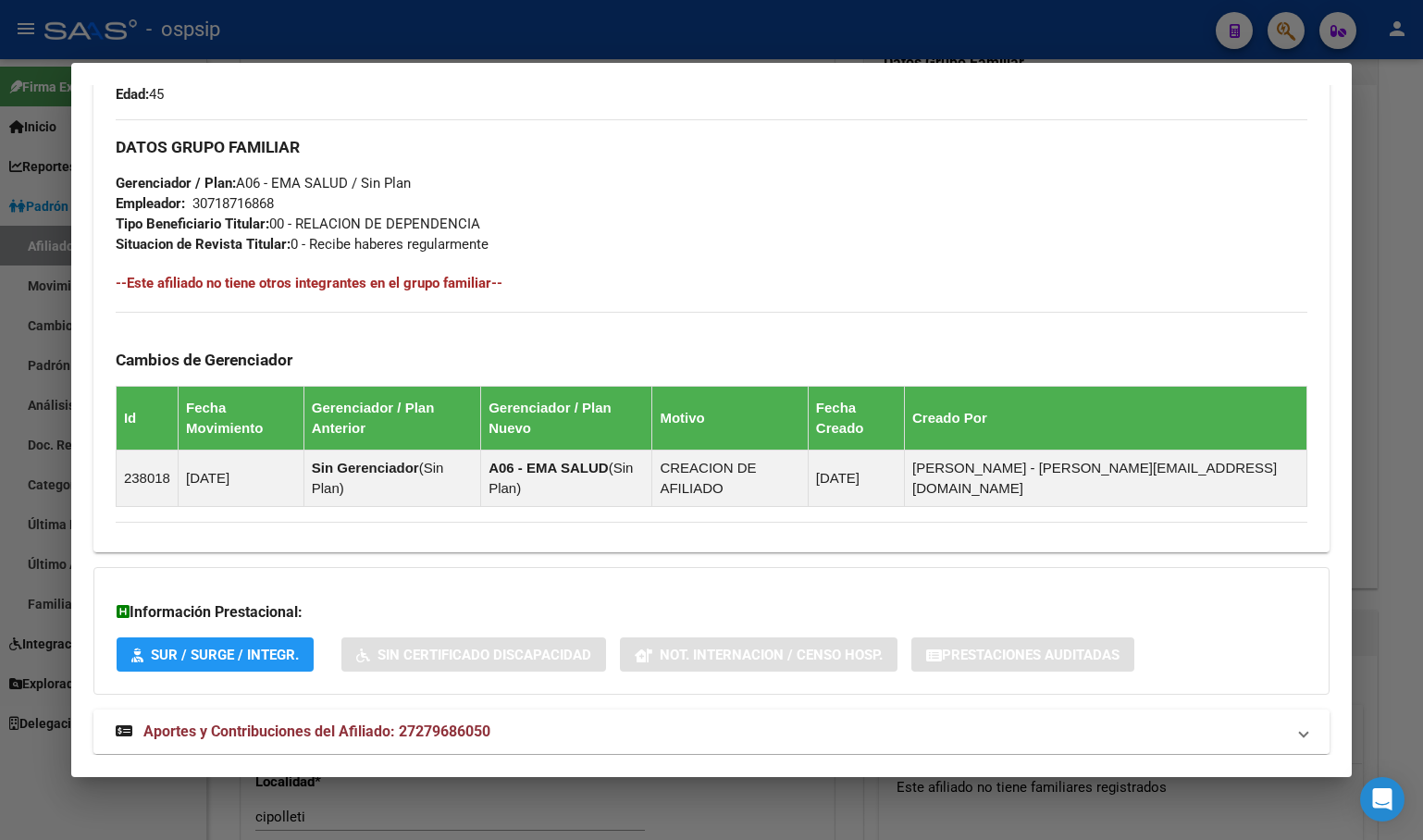
click at [447, 723] on span "Aportes y Contribuciones del Afiliado: 27279686050" at bounding box center [317, 731] width 347 height 18
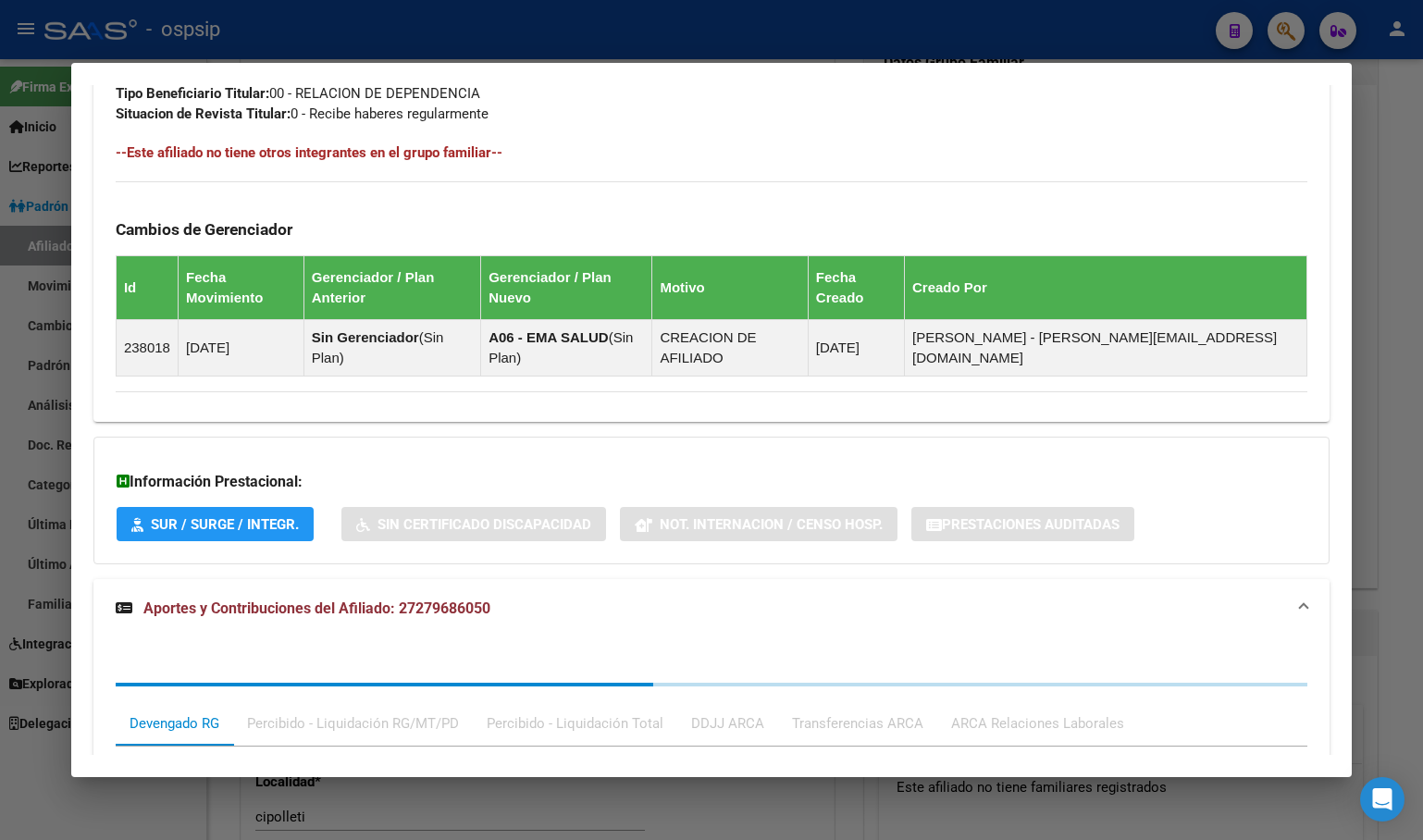
scroll to position [1280, 0]
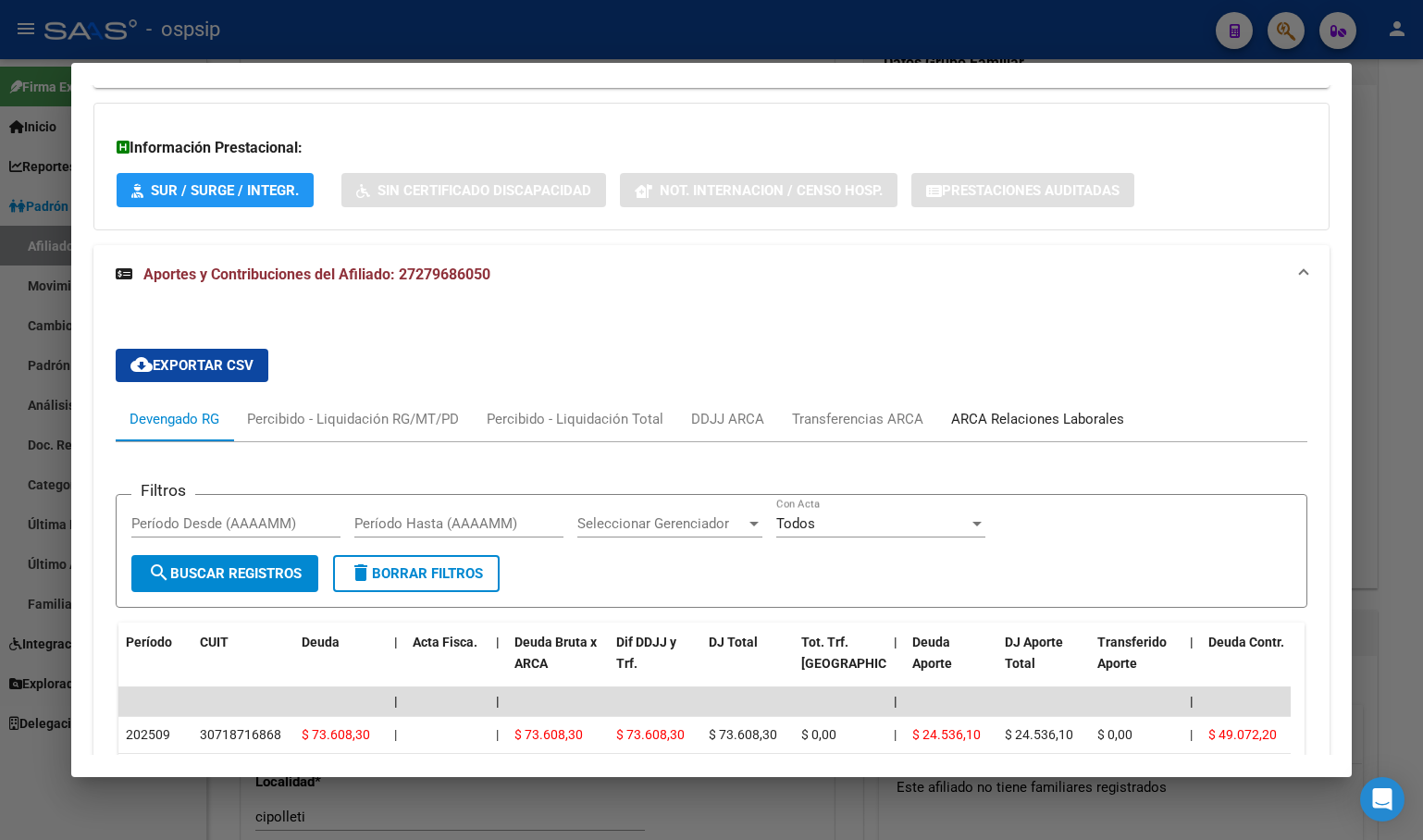
drag, startPoint x: 1027, startPoint y: 374, endPoint x: 1002, endPoint y: 407, distance: 41.4
click at [1026, 409] on div "ARCA Relaciones Laborales" at bounding box center [1037, 420] width 173 height 21
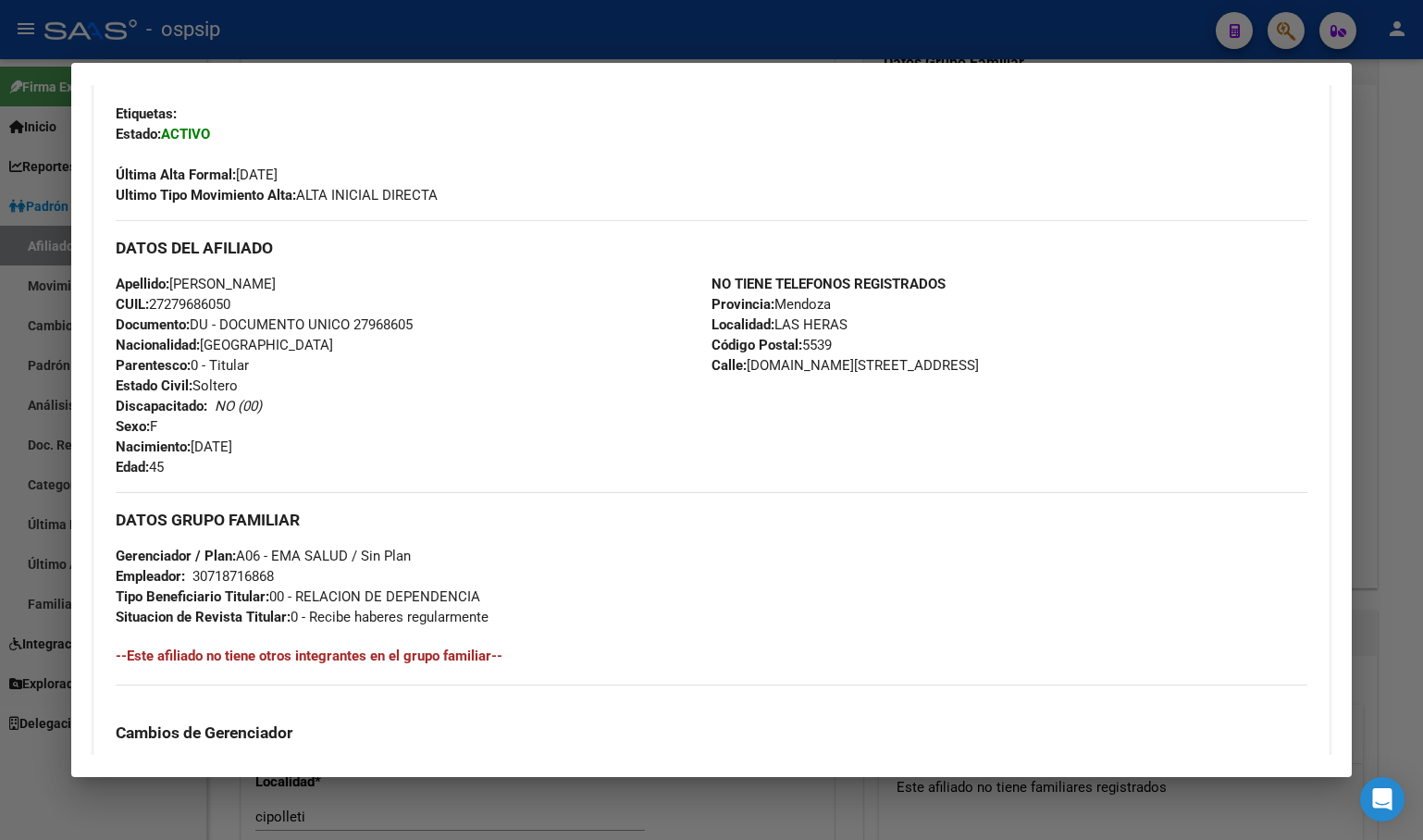
scroll to position [170, 0]
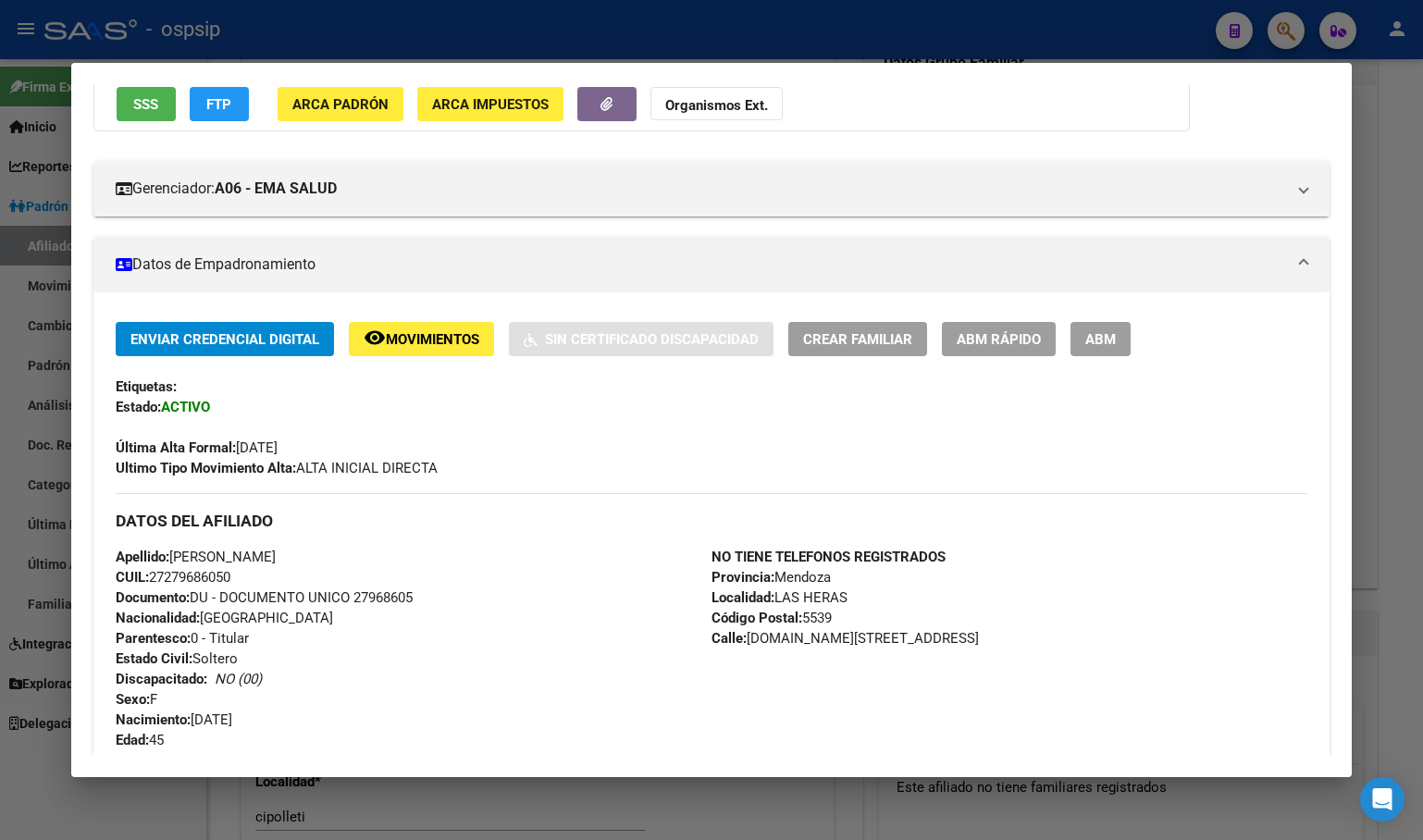
click at [423, 331] on span "Movimientos" at bounding box center [433, 340] width 94 height 17
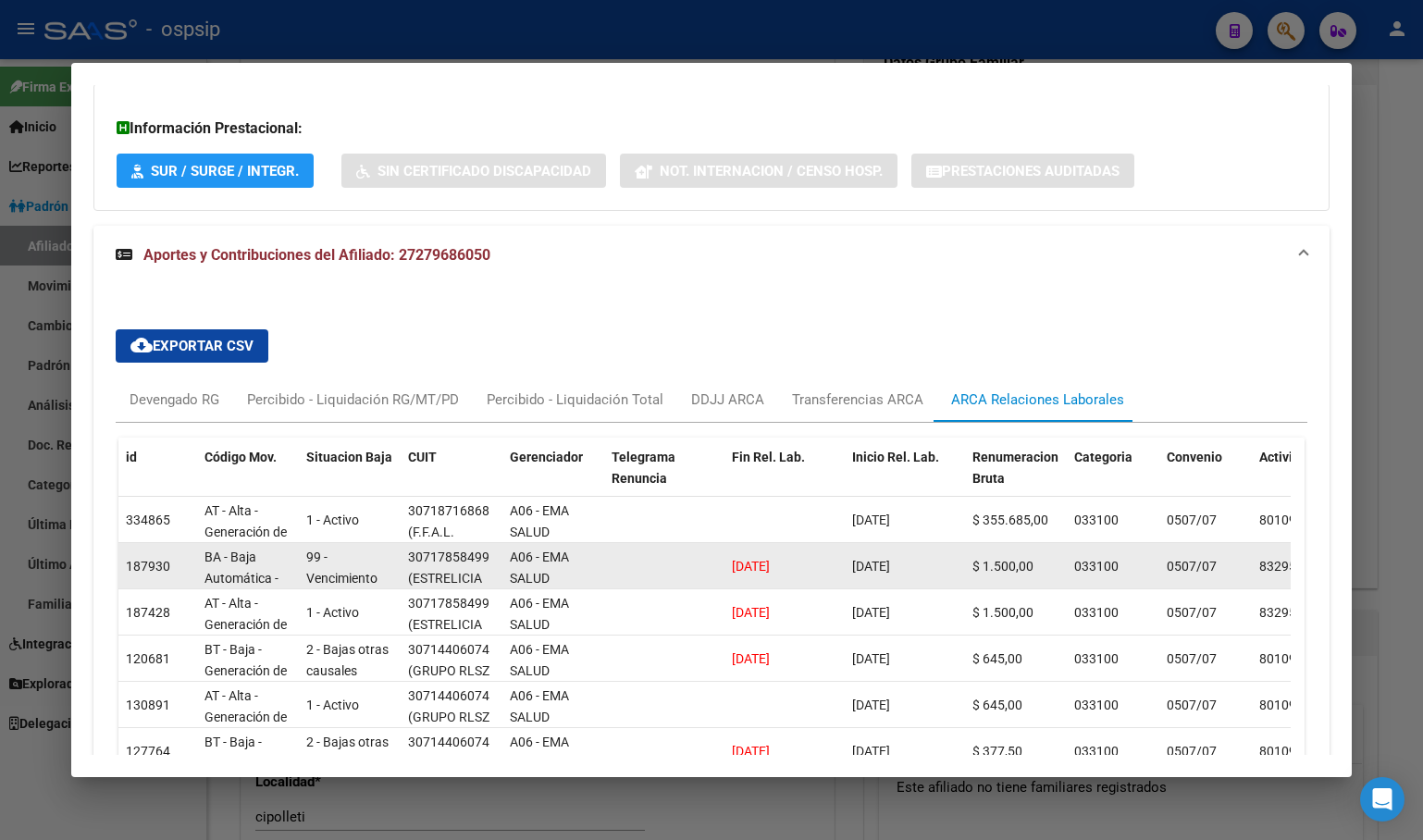
scroll to position [1199, 0]
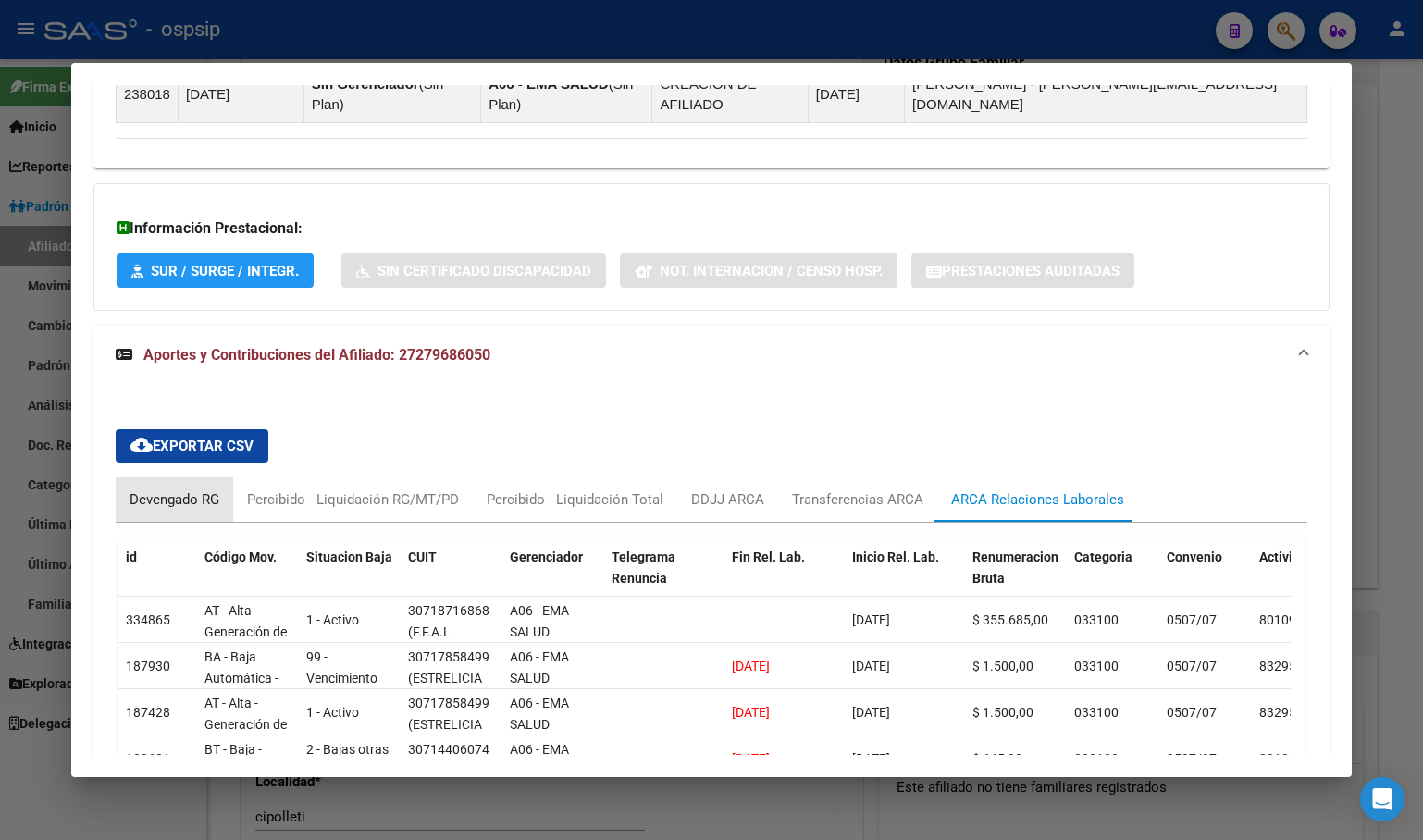
click at [186, 489] on div "Devengado RG" at bounding box center [175, 499] width 90 height 21
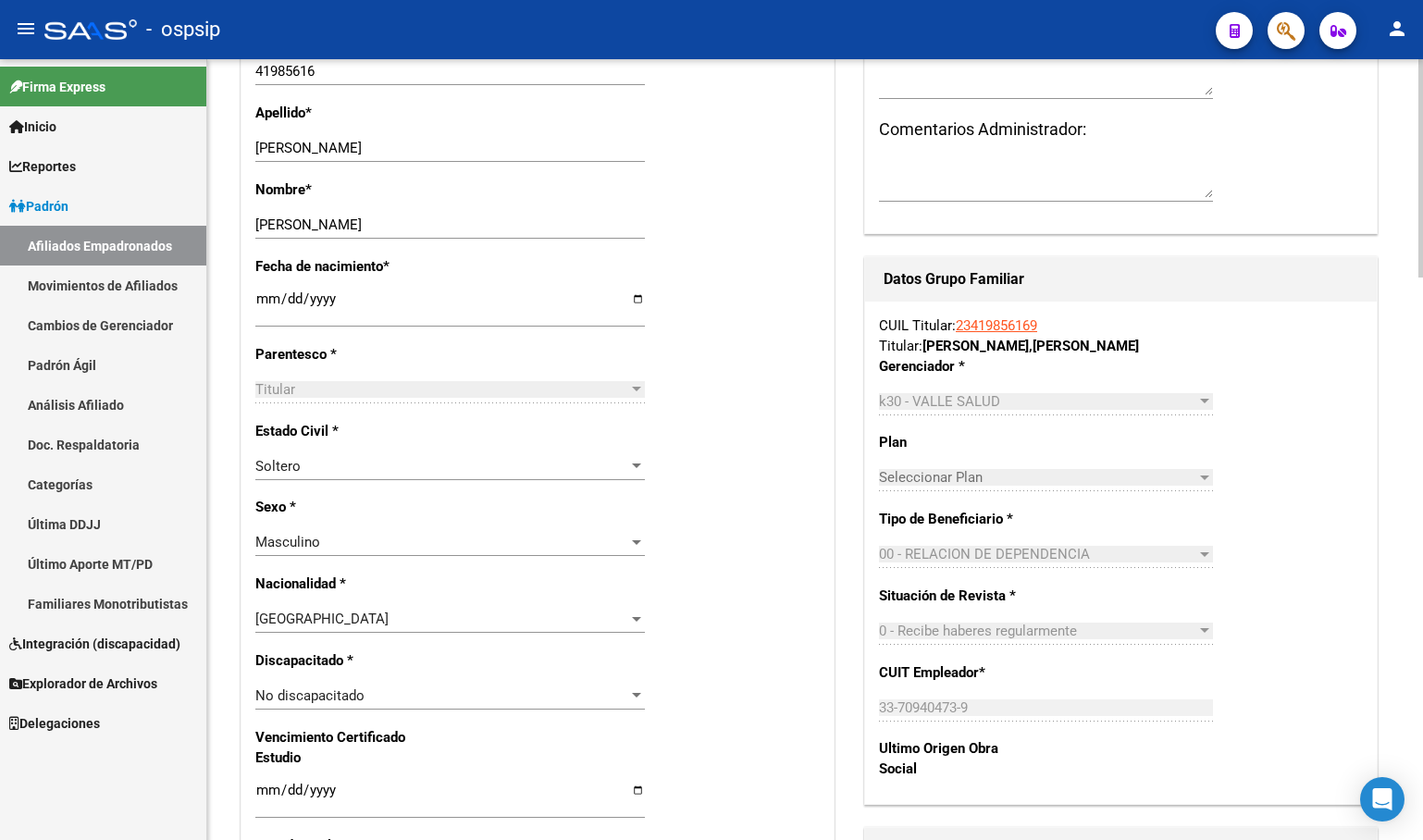
scroll to position [259, 0]
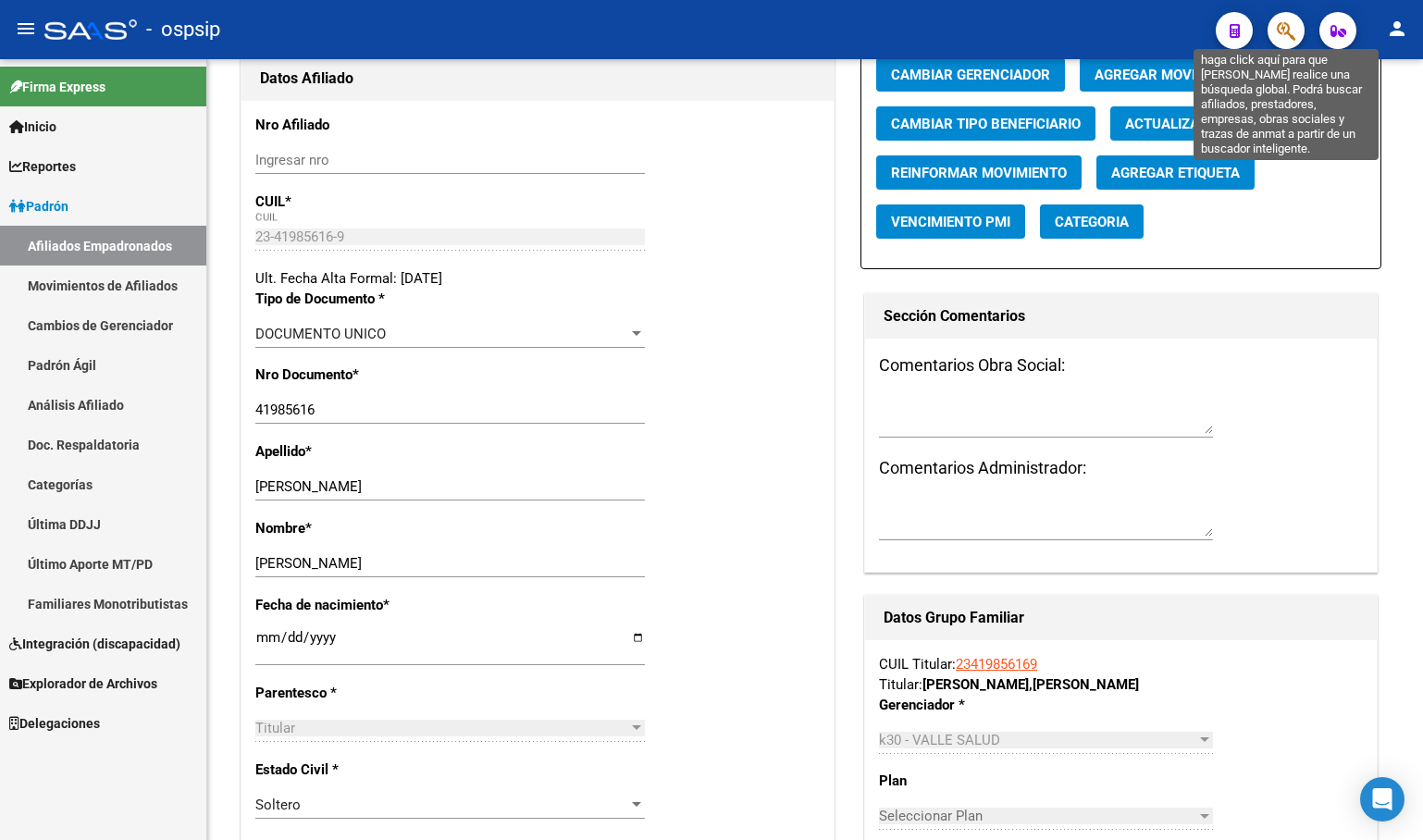
click at [1287, 26] on icon "button" at bounding box center [1286, 31] width 19 height 22
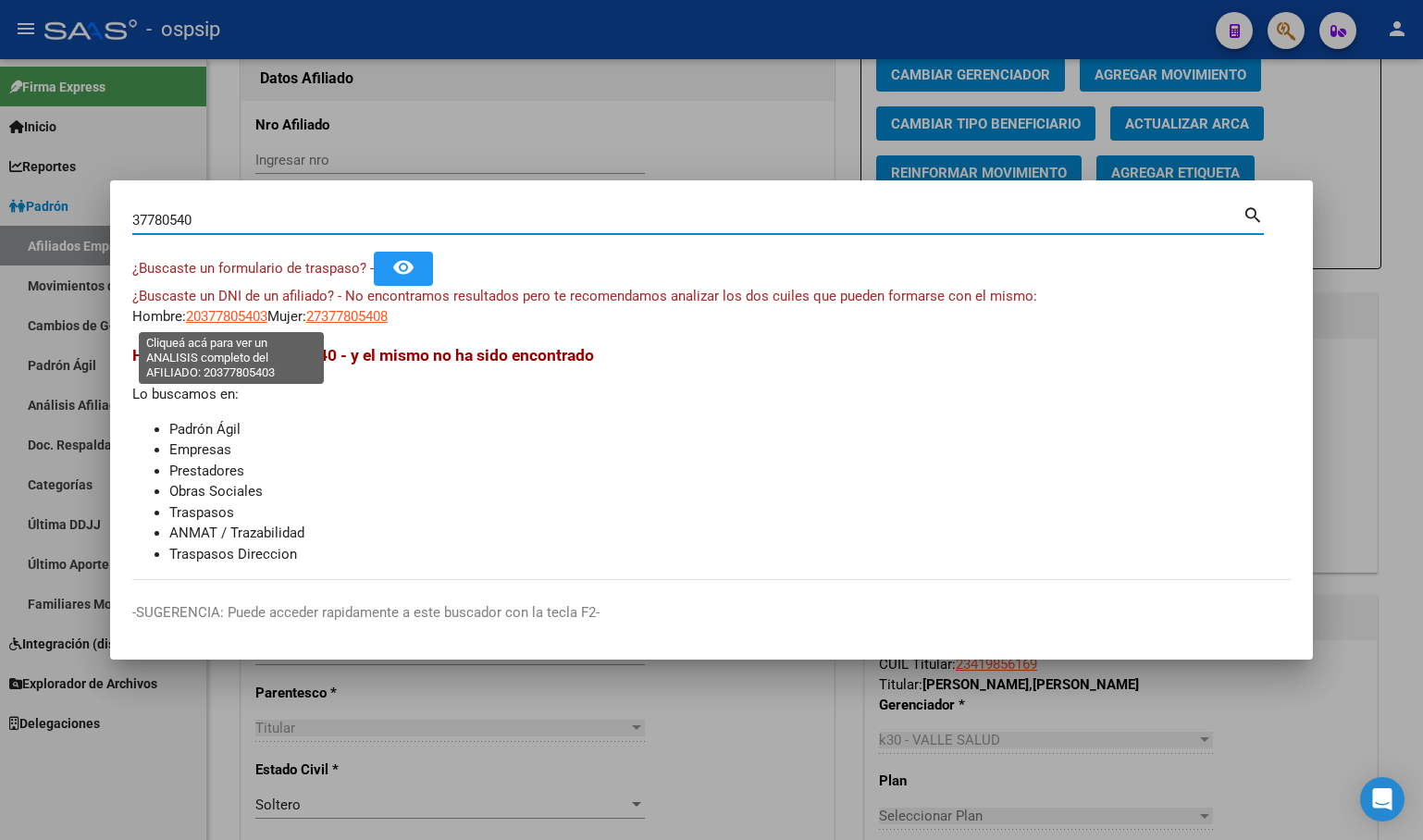
click at [226, 313] on span "20377805403" at bounding box center [226, 316] width 82 height 17
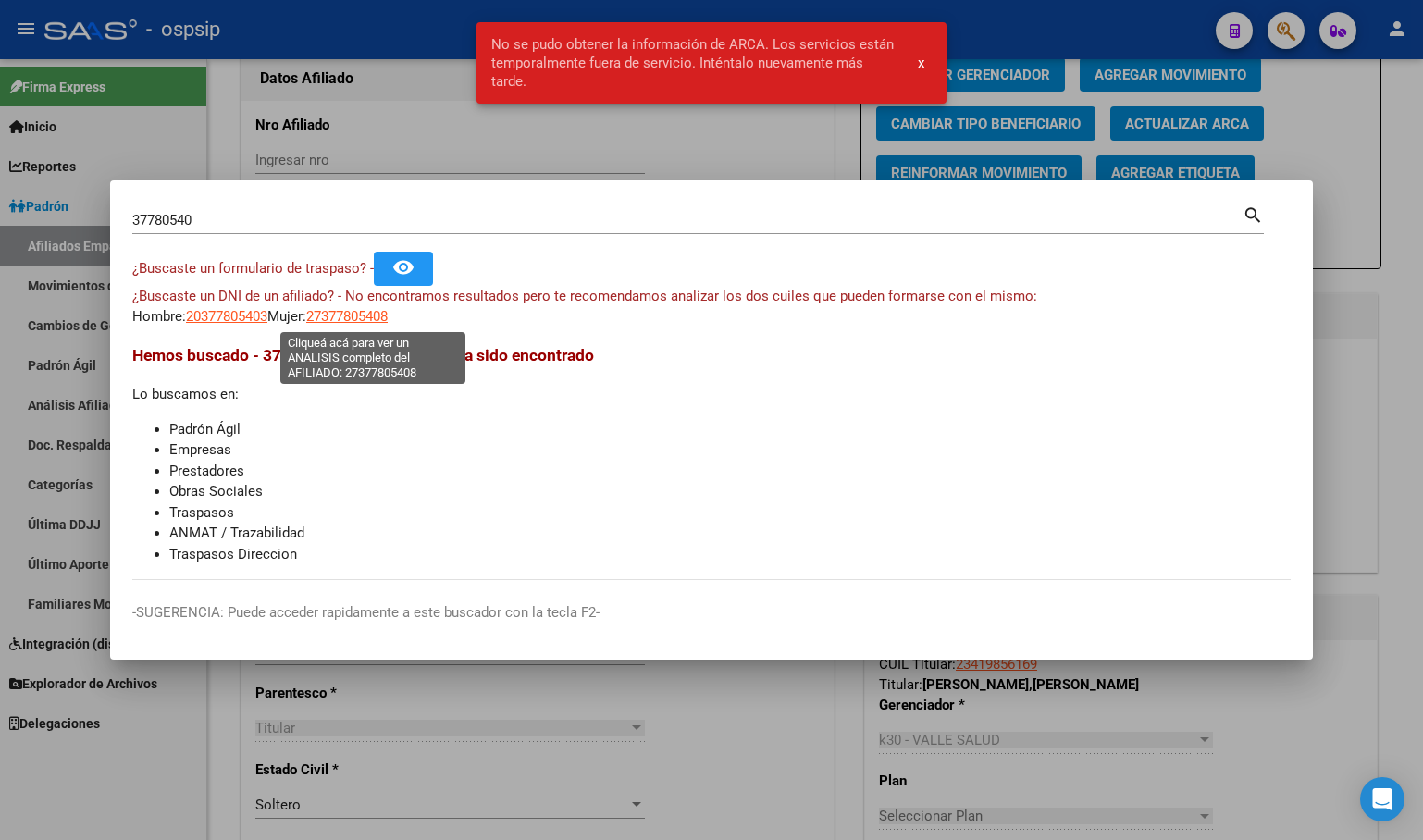
click at [375, 317] on span "27377805408" at bounding box center [346, 316] width 82 height 17
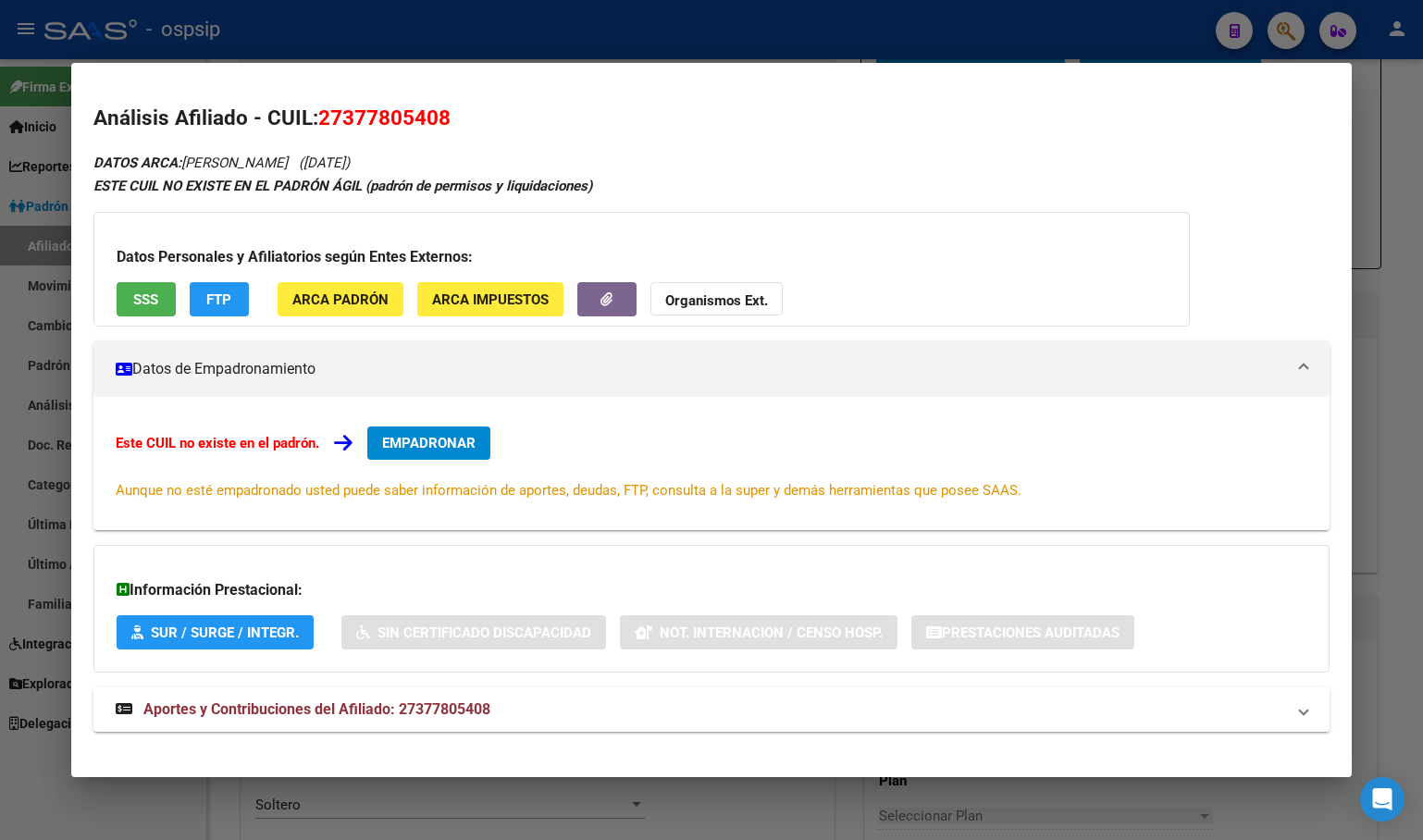
drag, startPoint x: 427, startPoint y: 700, endPoint x: 438, endPoint y: 691, distance: 14.2
click at [427, 701] on span "Aportes y Contribuciones del Afiliado: 27377805408" at bounding box center [317, 709] width 347 height 18
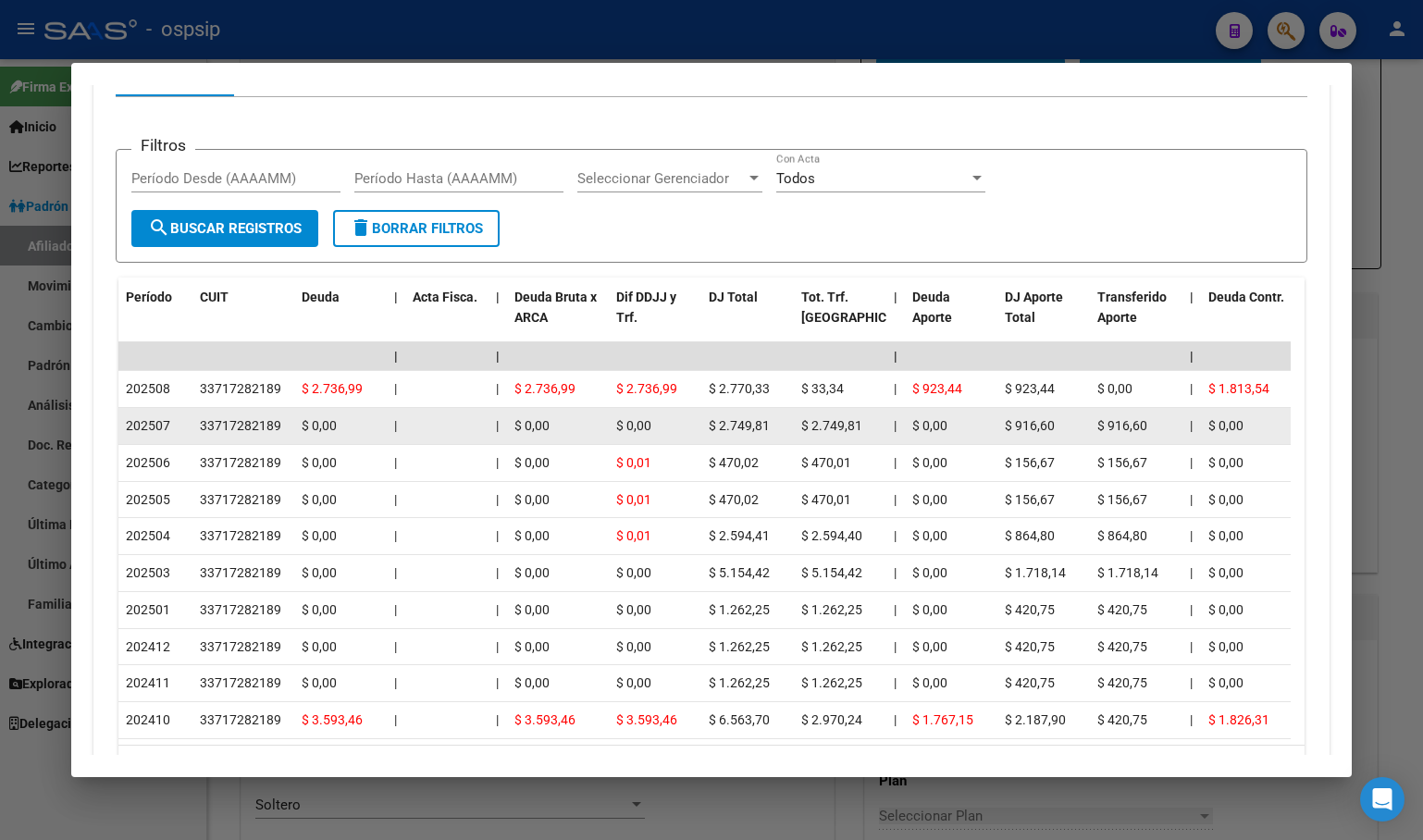
scroll to position [760, 0]
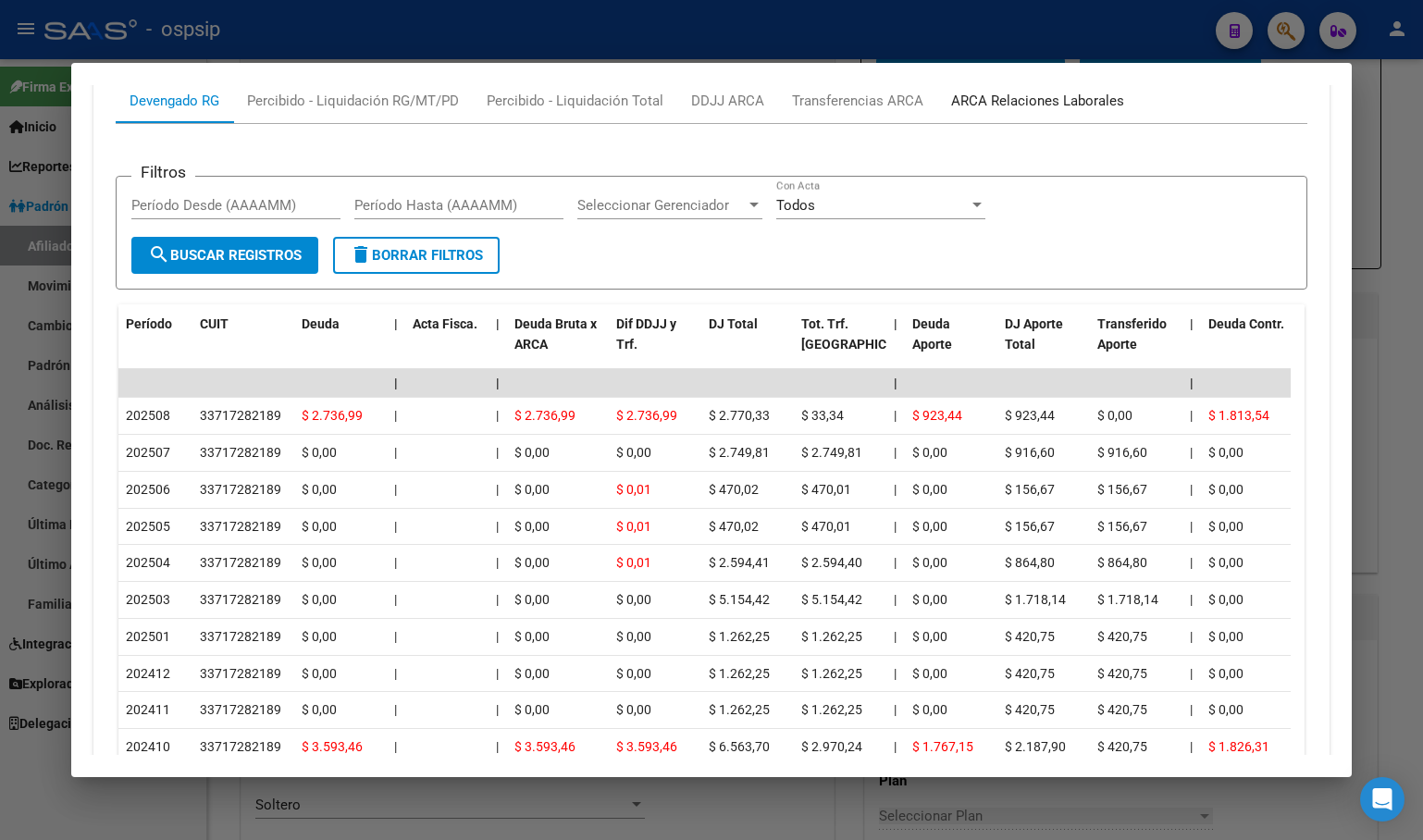
drag, startPoint x: 1027, startPoint y: 100, endPoint x: 1015, endPoint y: 128, distance: 30.5
click at [1027, 102] on div "ARCA Relaciones Laborales" at bounding box center [1037, 101] width 173 height 21
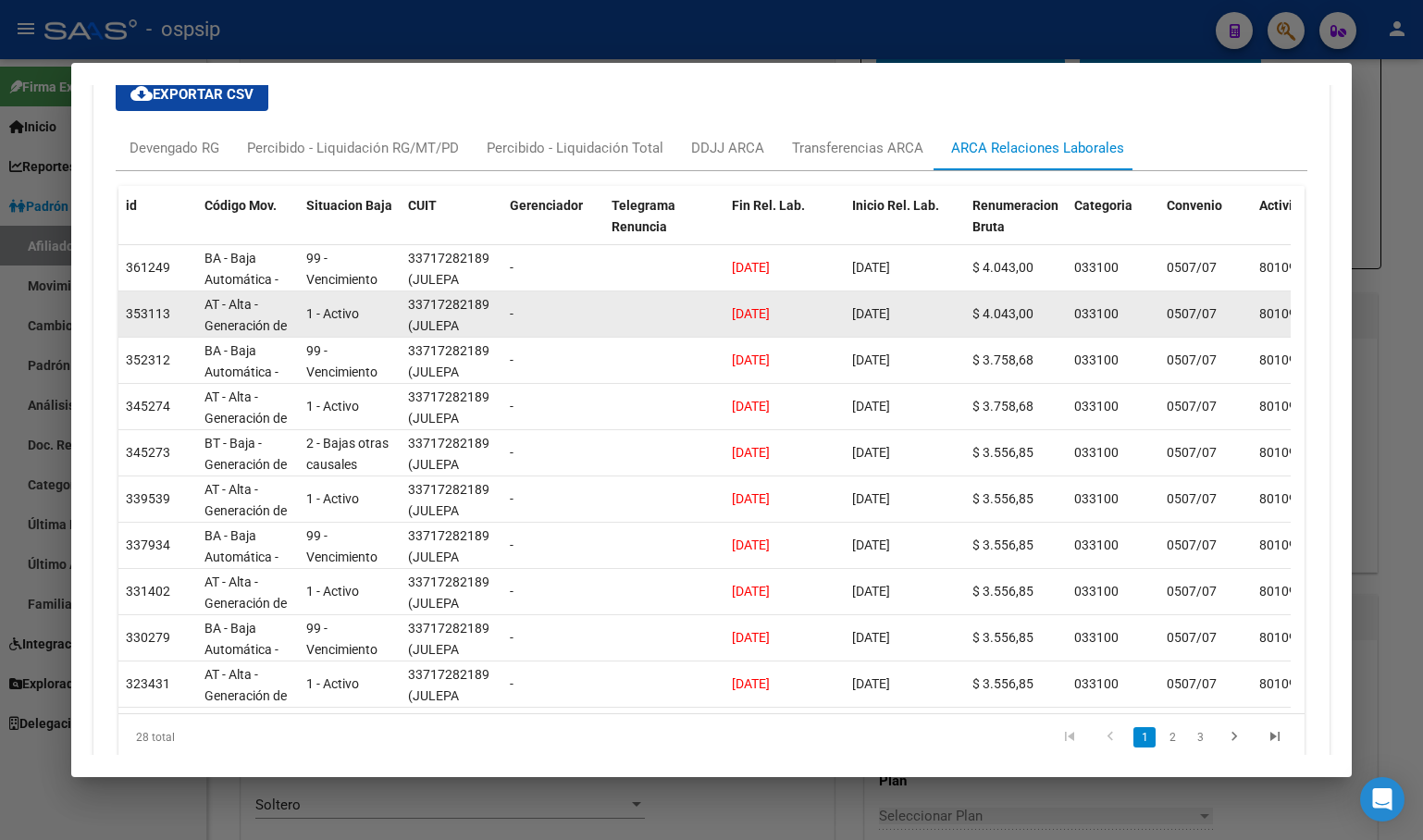
scroll to position [668, 0]
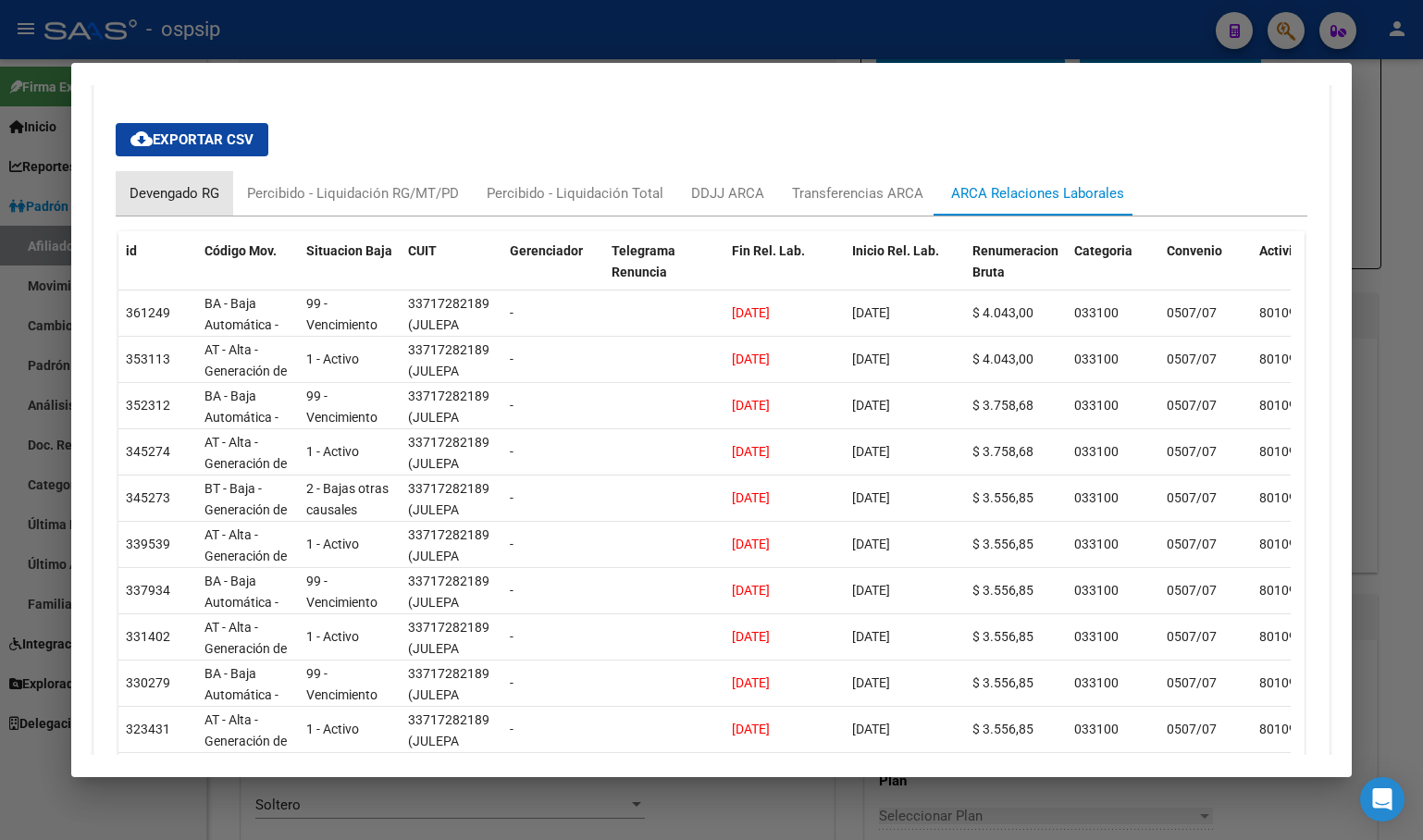
click at [154, 191] on div "Devengado RG" at bounding box center [175, 193] width 90 height 21
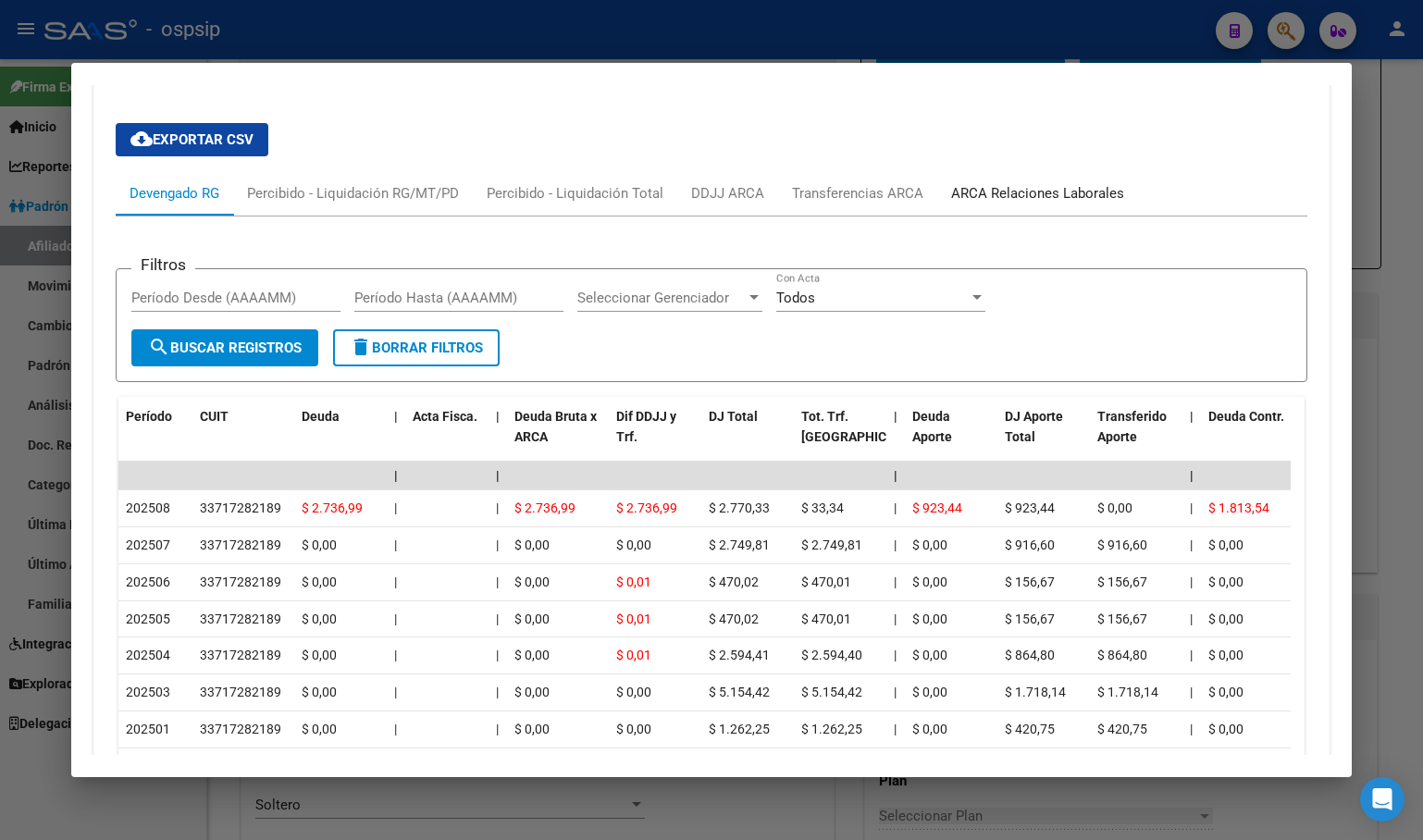
click at [991, 186] on div "ARCA Relaciones Laborales" at bounding box center [1037, 193] width 173 height 21
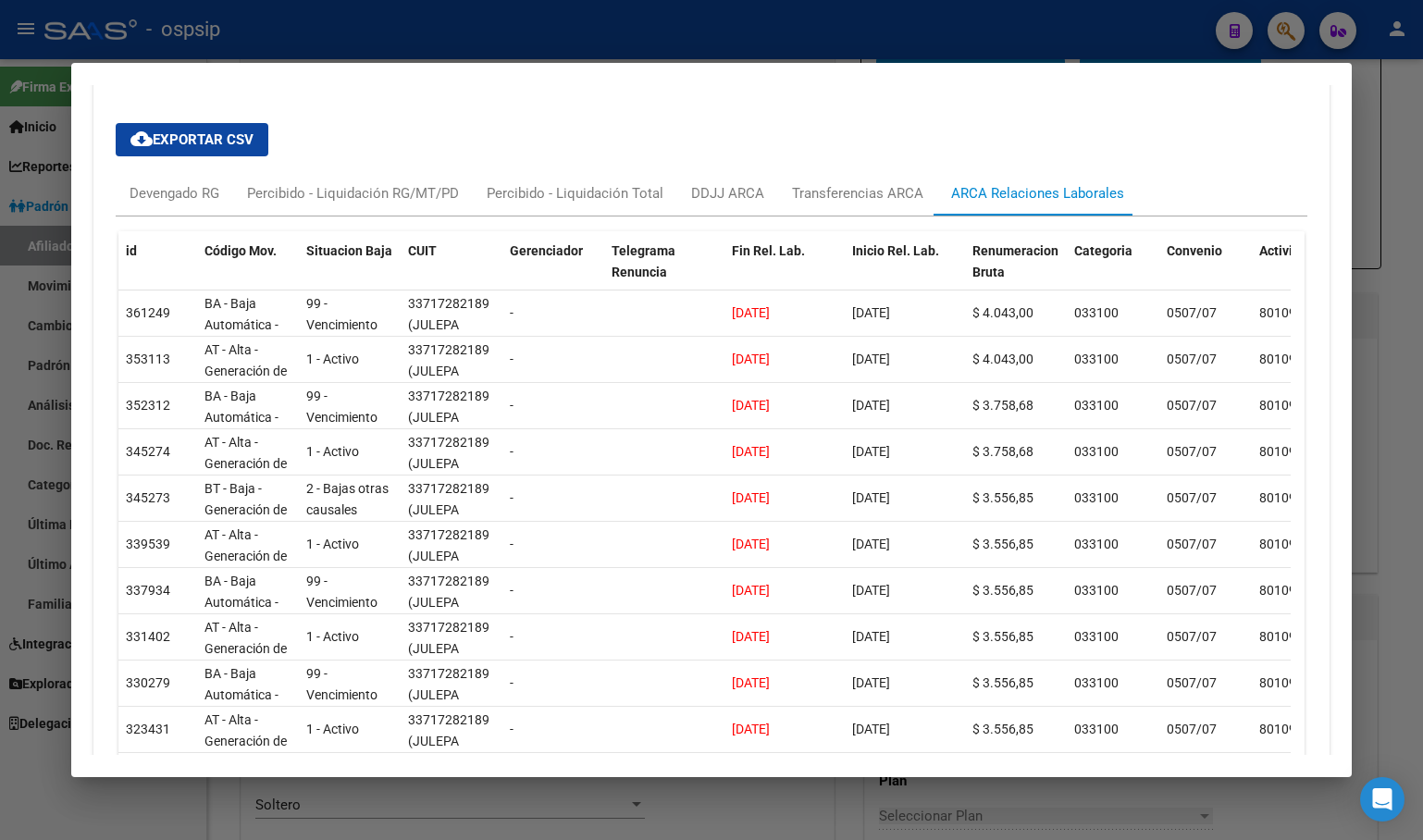
click at [292, 111] on div "cloud_download Exportar CSV Devengado RG Percibido - Liquidación RG/MT/PD Perci…" at bounding box center [711, 464] width 1191 height 712
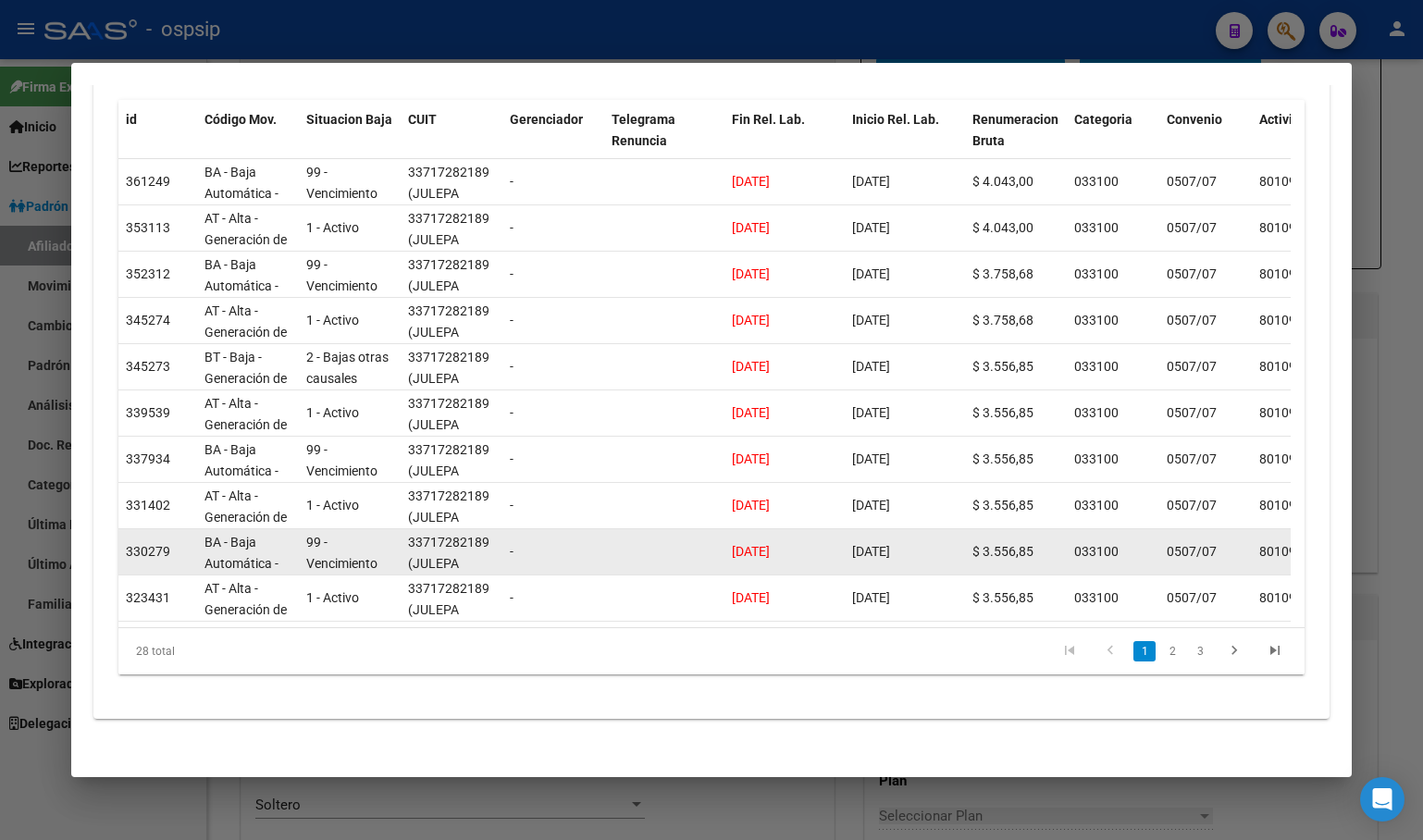
scroll to position [818, 0]
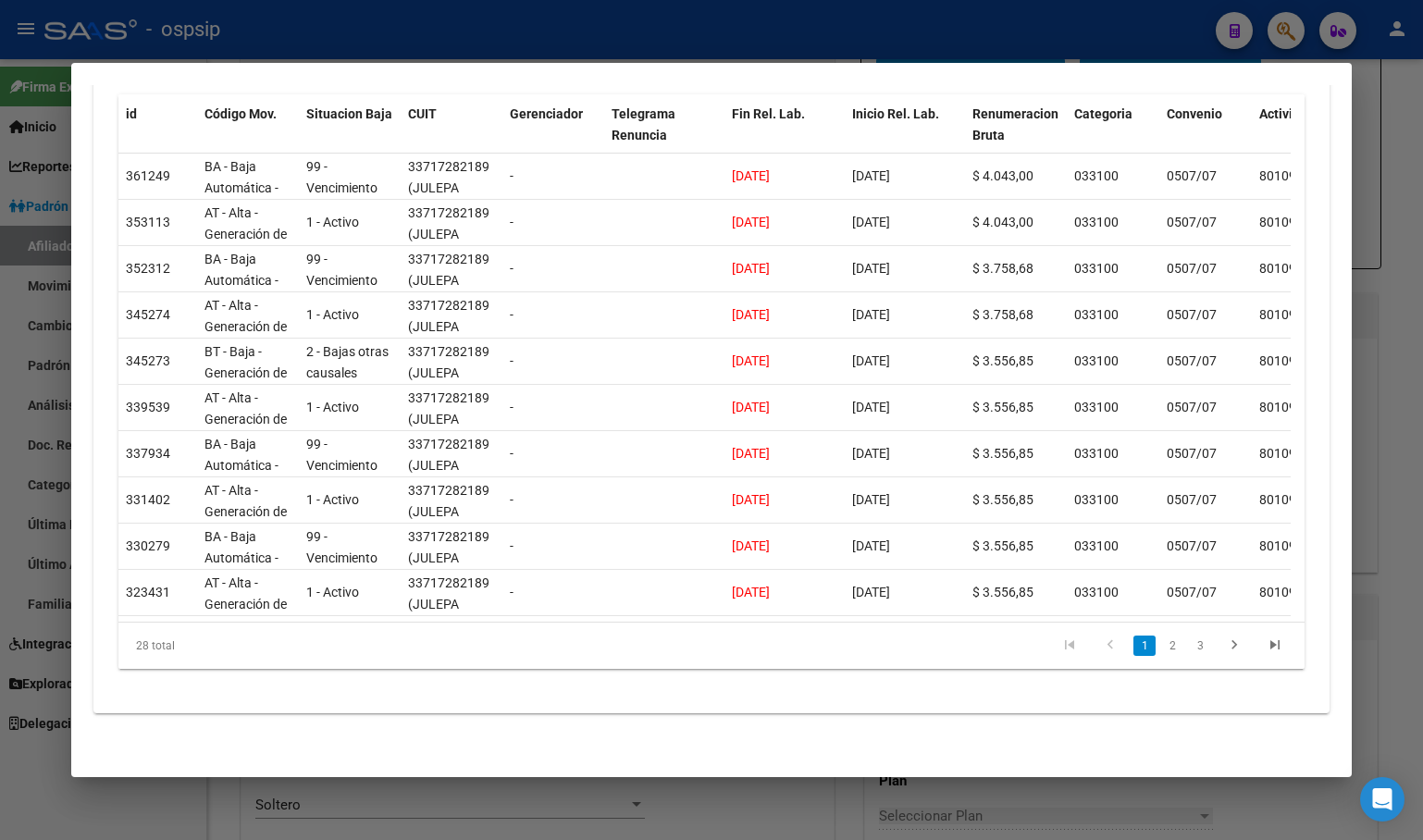
click at [289, 69] on mat-dialog-container "Análisis Afiliado - CUIL: 27377805408 DATOS ARCA: CORTEZ JOHANNA BELEN (16/12/1…" at bounding box center [712, 420] width 1280 height 714
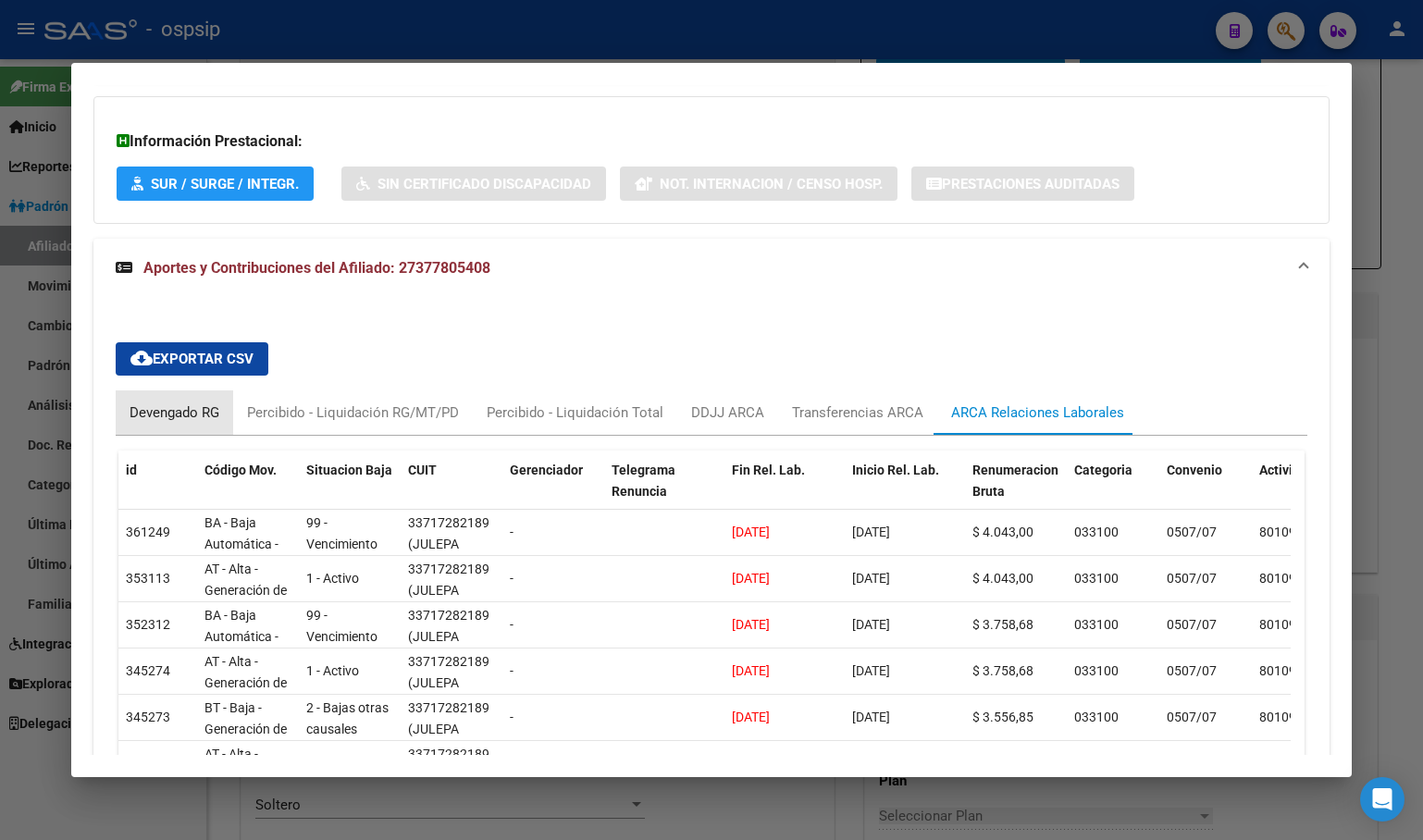
drag, startPoint x: 170, startPoint y: 412, endPoint x: 278, endPoint y: 447, distance: 113.5
click at [169, 411] on div "Devengado RG" at bounding box center [175, 413] width 90 height 21
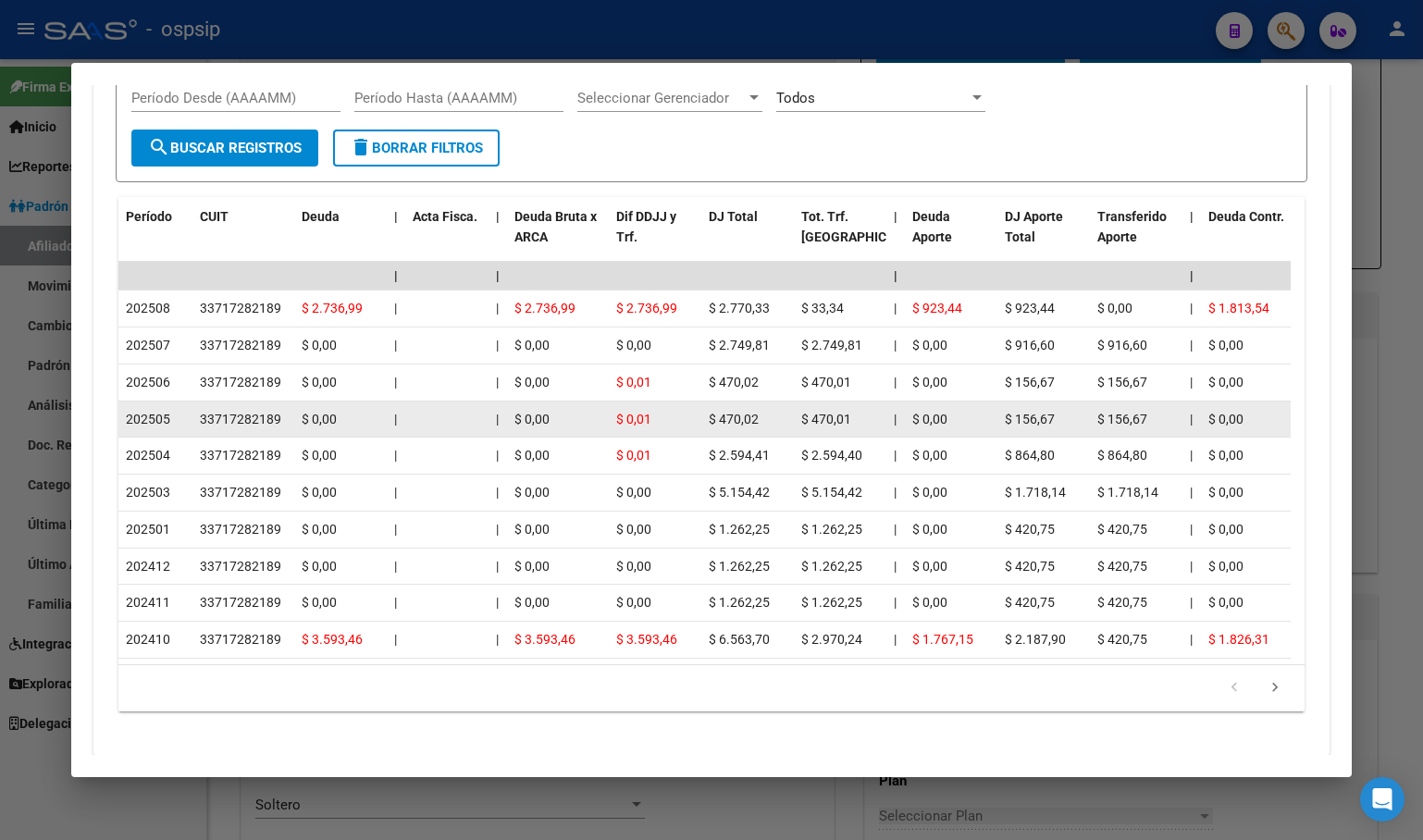
scroll to position [933, 0]
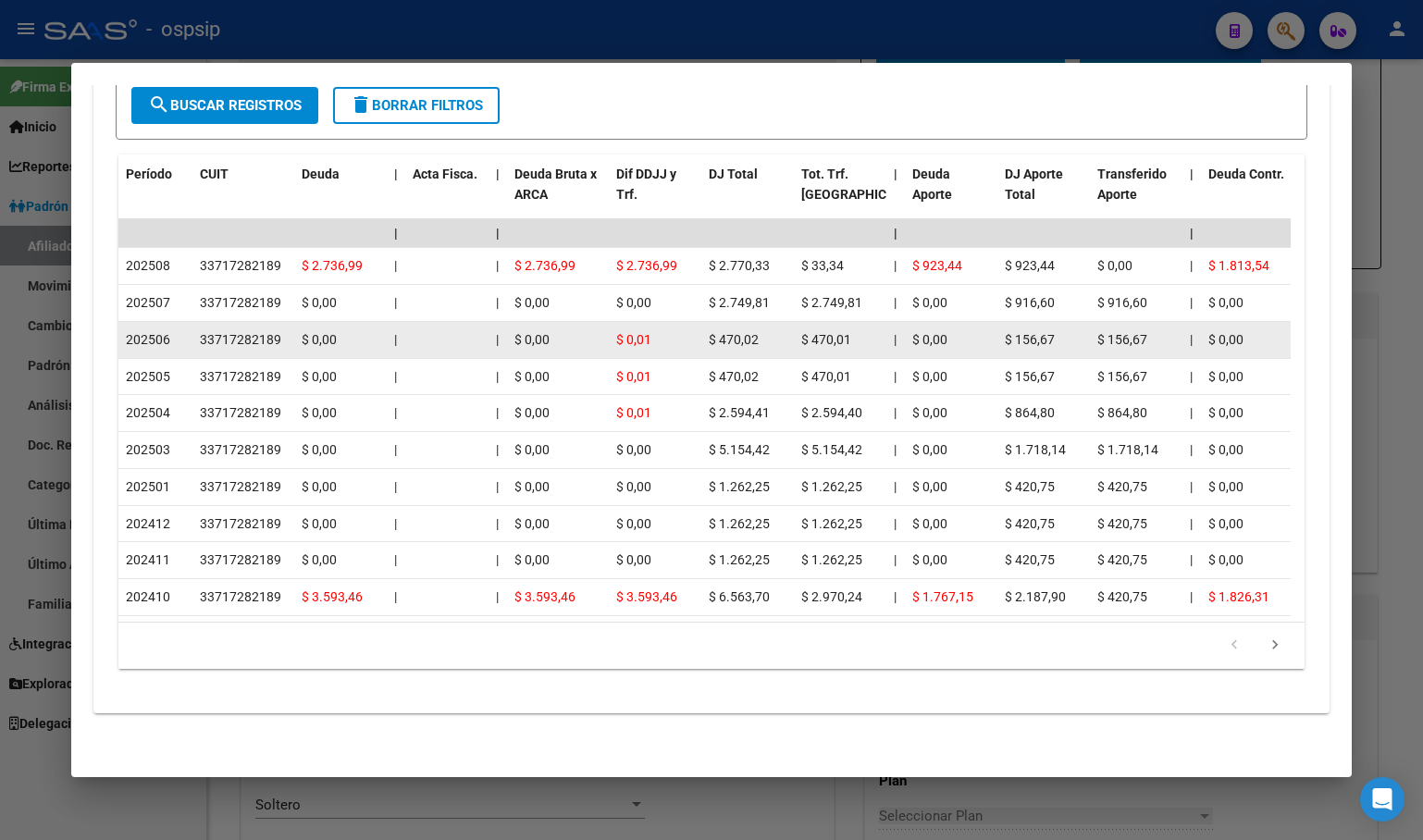
drag, startPoint x: 1008, startPoint y: 237, endPoint x: 1018, endPoint y: 314, distance: 77.6
click at [1018, 314] on datatable-scroller "| | | | | | | | | | | | | 202508 33717282189 $ 2.736,99 | | $ 2.736,99 $ 2.736,…" at bounding box center [704, 418] width 1172 height 397
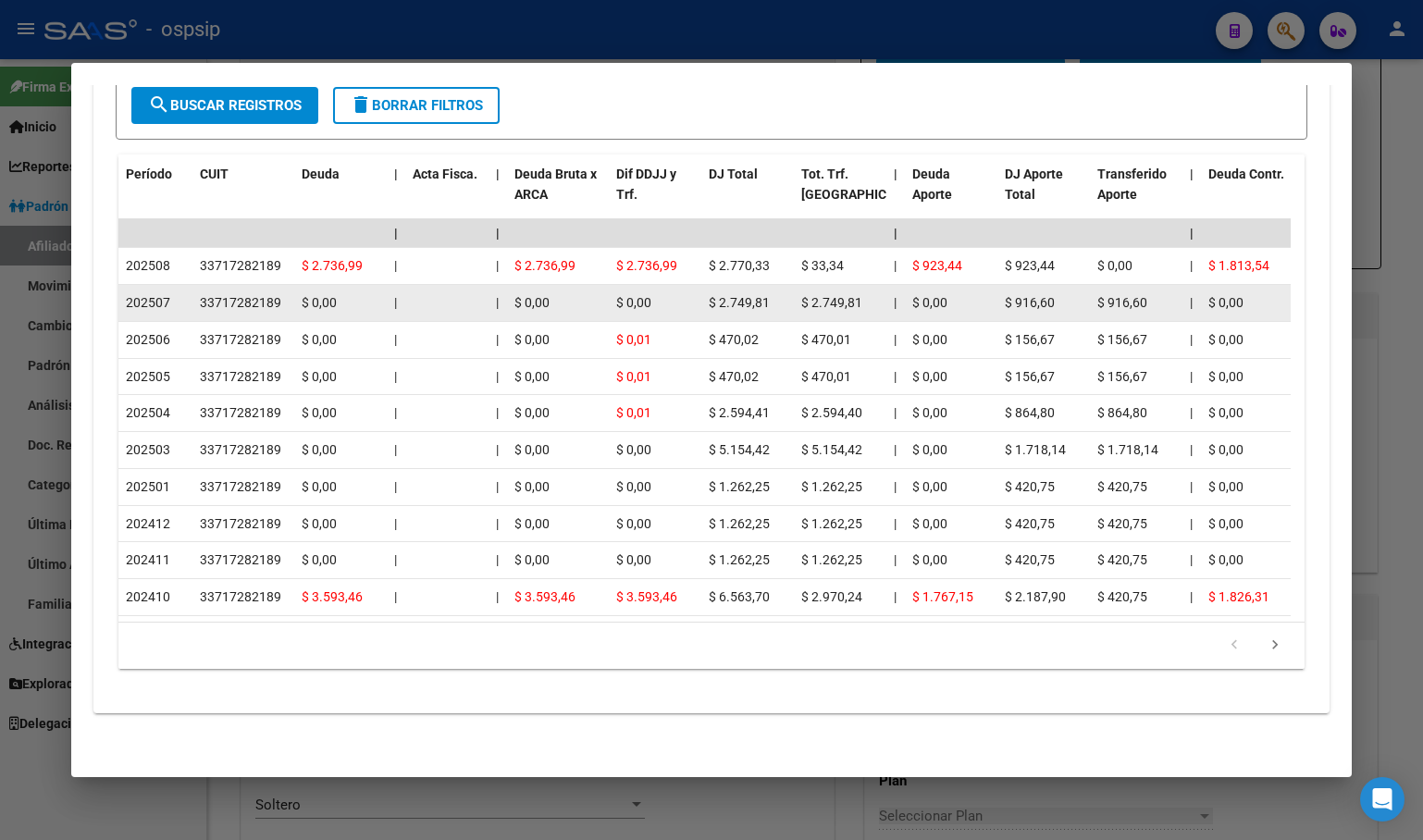
drag, startPoint x: 1011, startPoint y: 295, endPoint x: 985, endPoint y: 313, distance: 31.6
click at [1010, 294] on datatable-body-cell "$ 916,60" at bounding box center [1043, 303] width 93 height 36
click at [977, 292] on div "$ 0,00" at bounding box center [951, 302] width 78 height 22
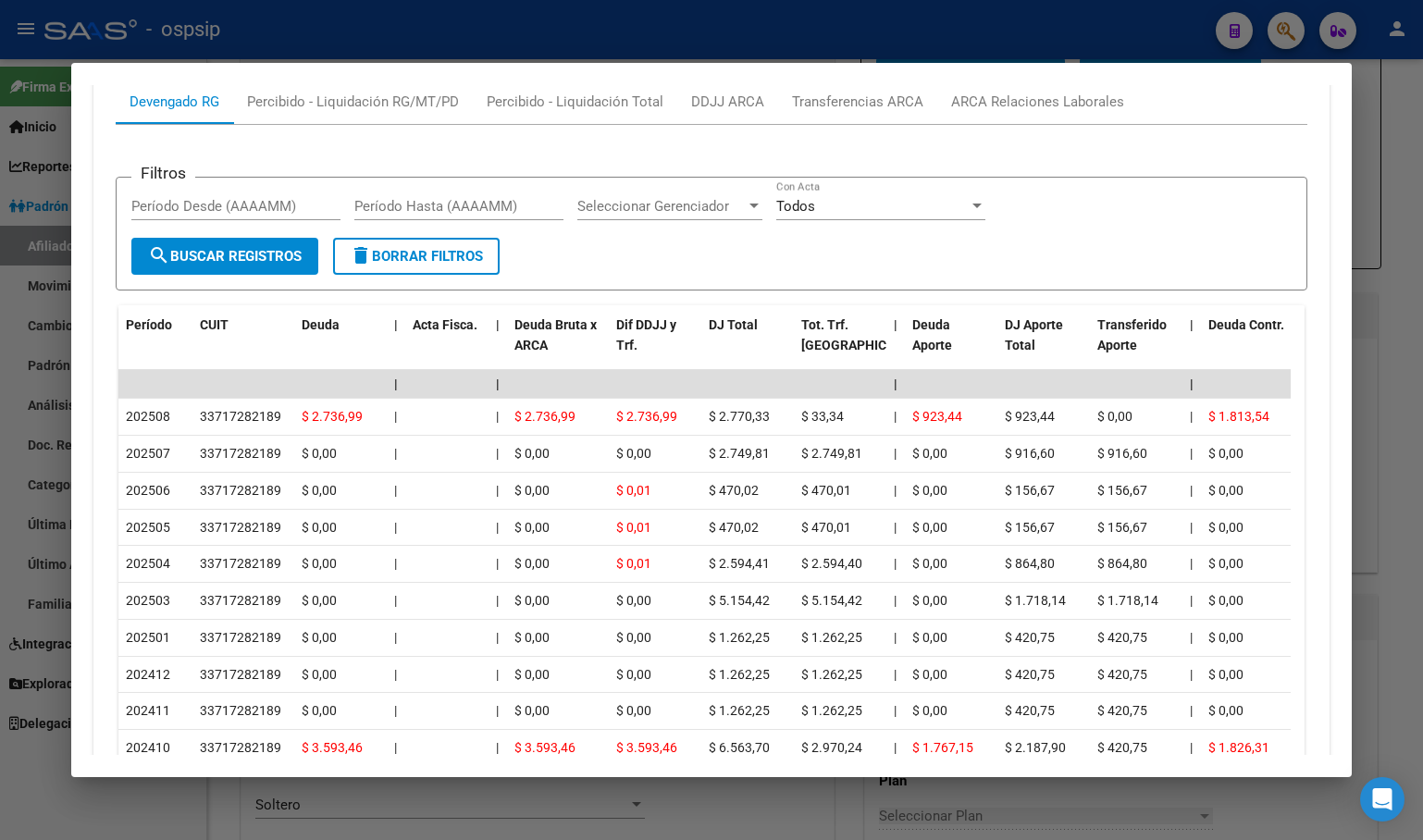
scroll to position [656, 0]
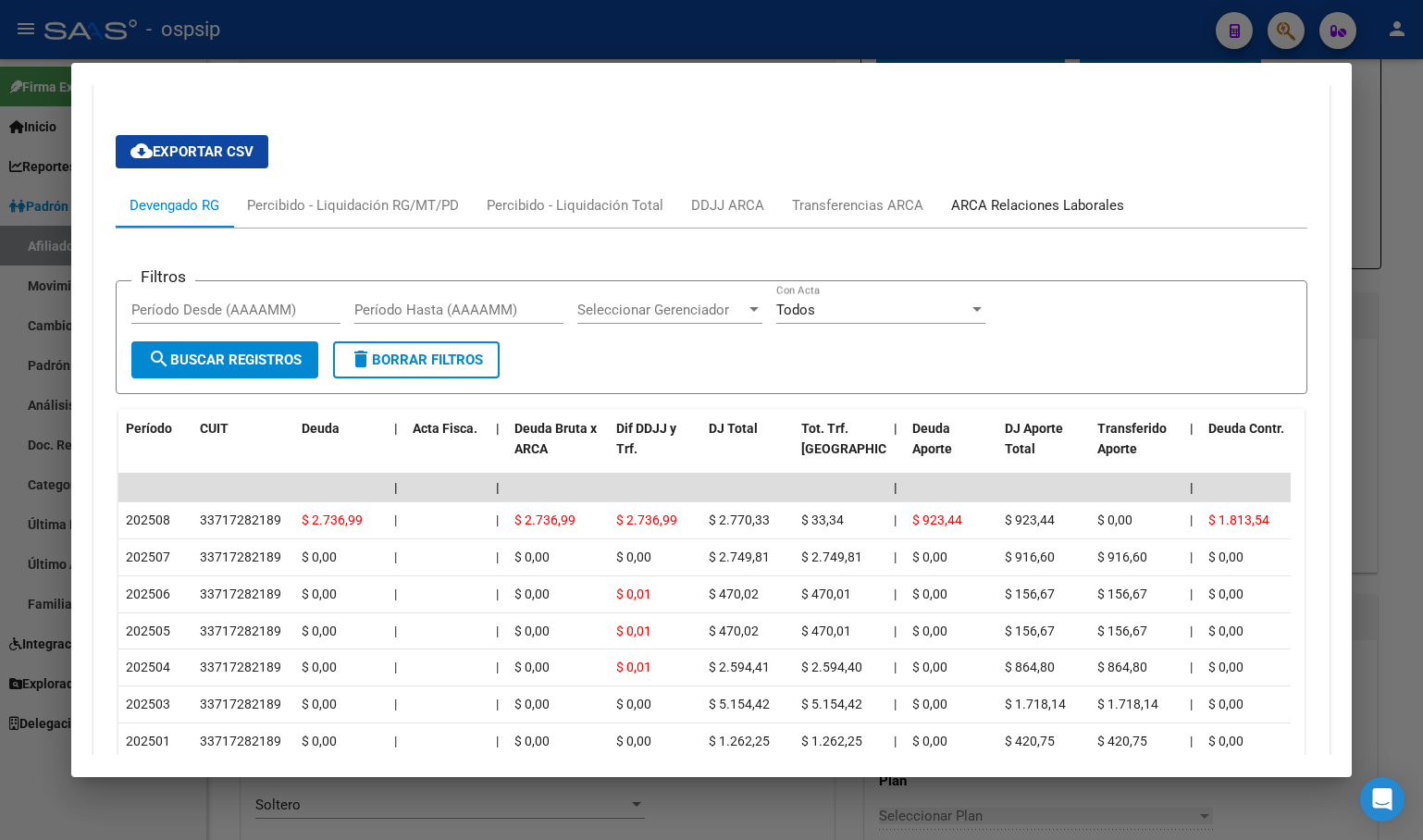
click at [1008, 199] on div "ARCA Relaciones Laborales" at bounding box center [1037, 206] width 173 height 21
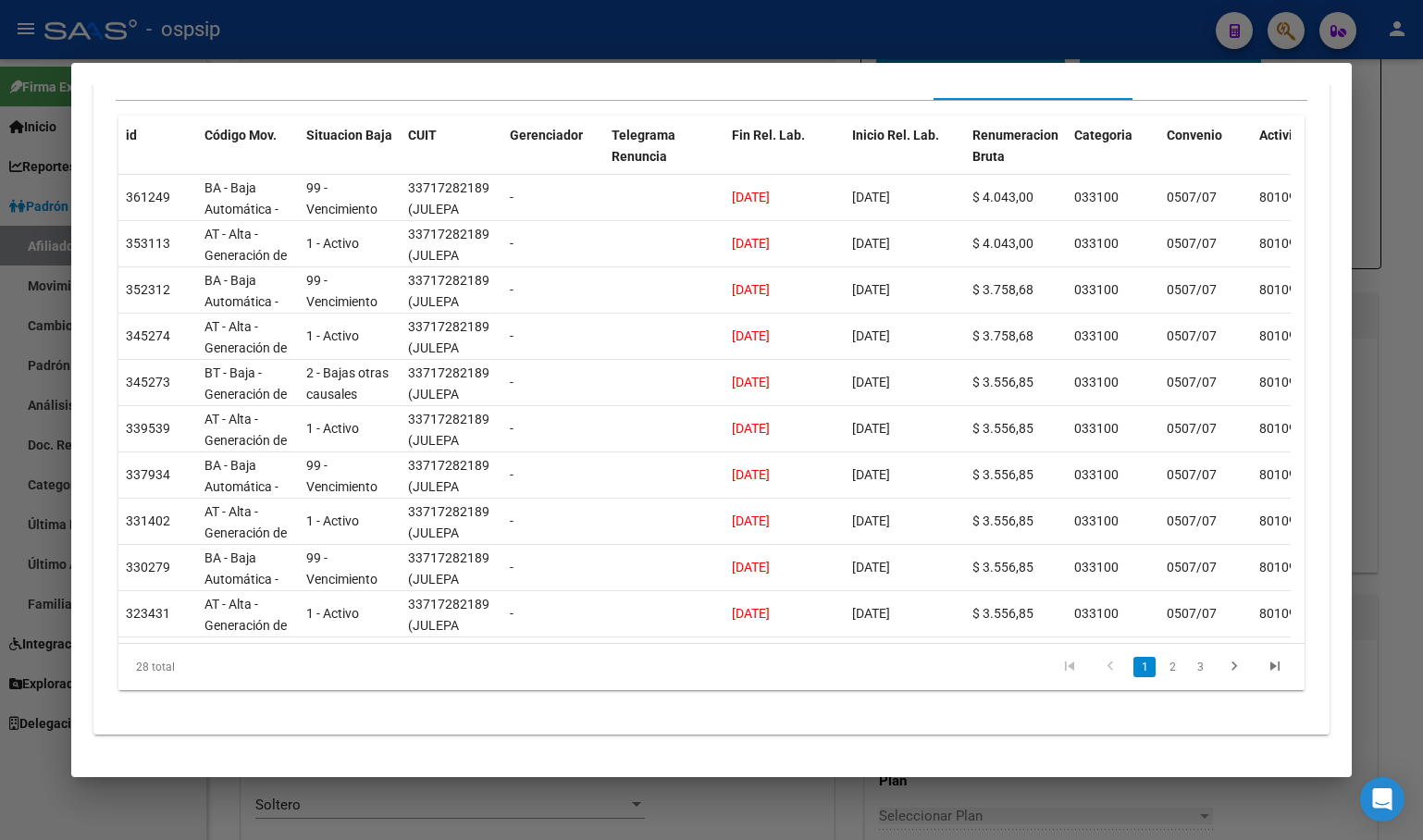
scroll to position [818, 0]
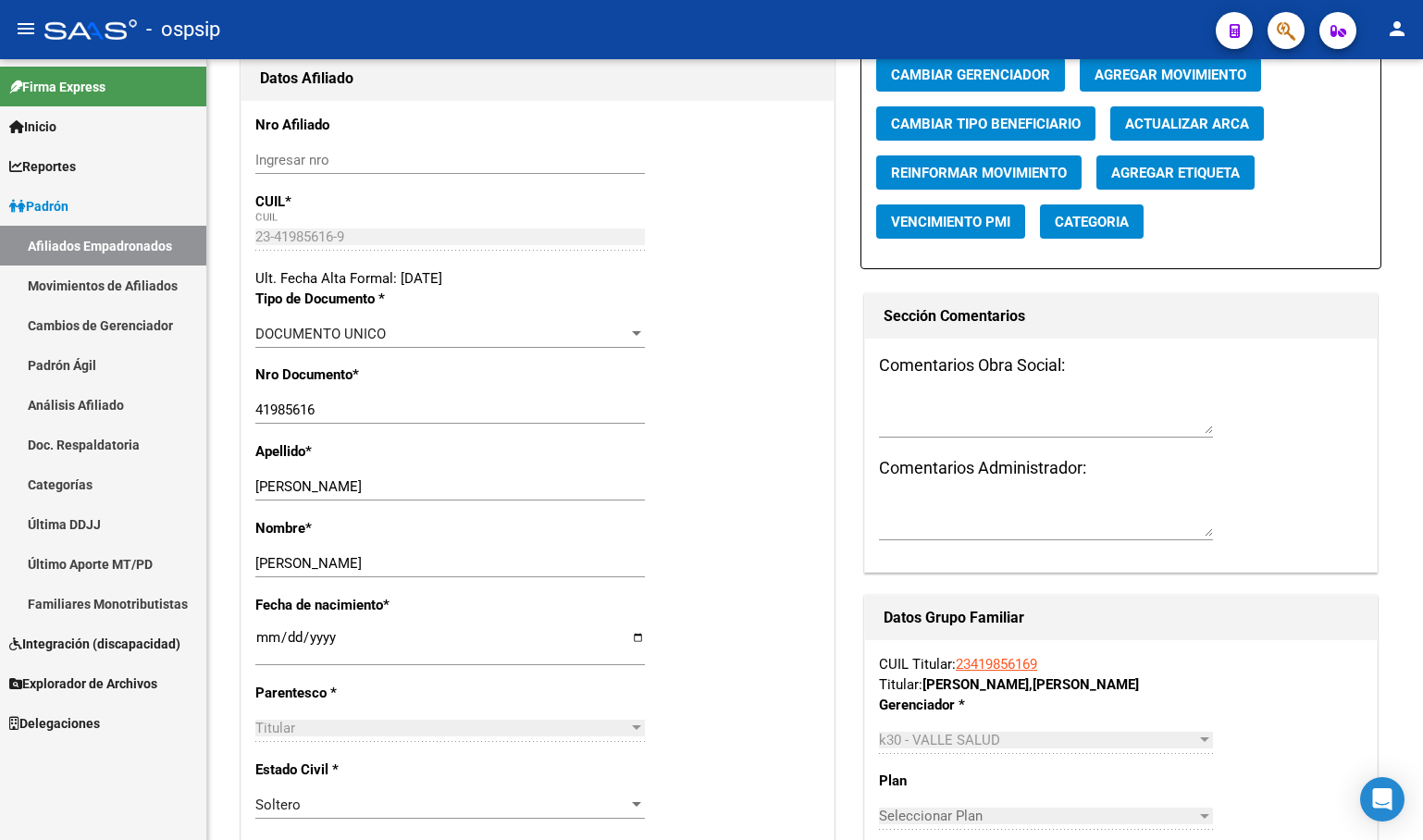
click at [54, 523] on link "Última DDJJ" at bounding box center [103, 524] width 207 height 39
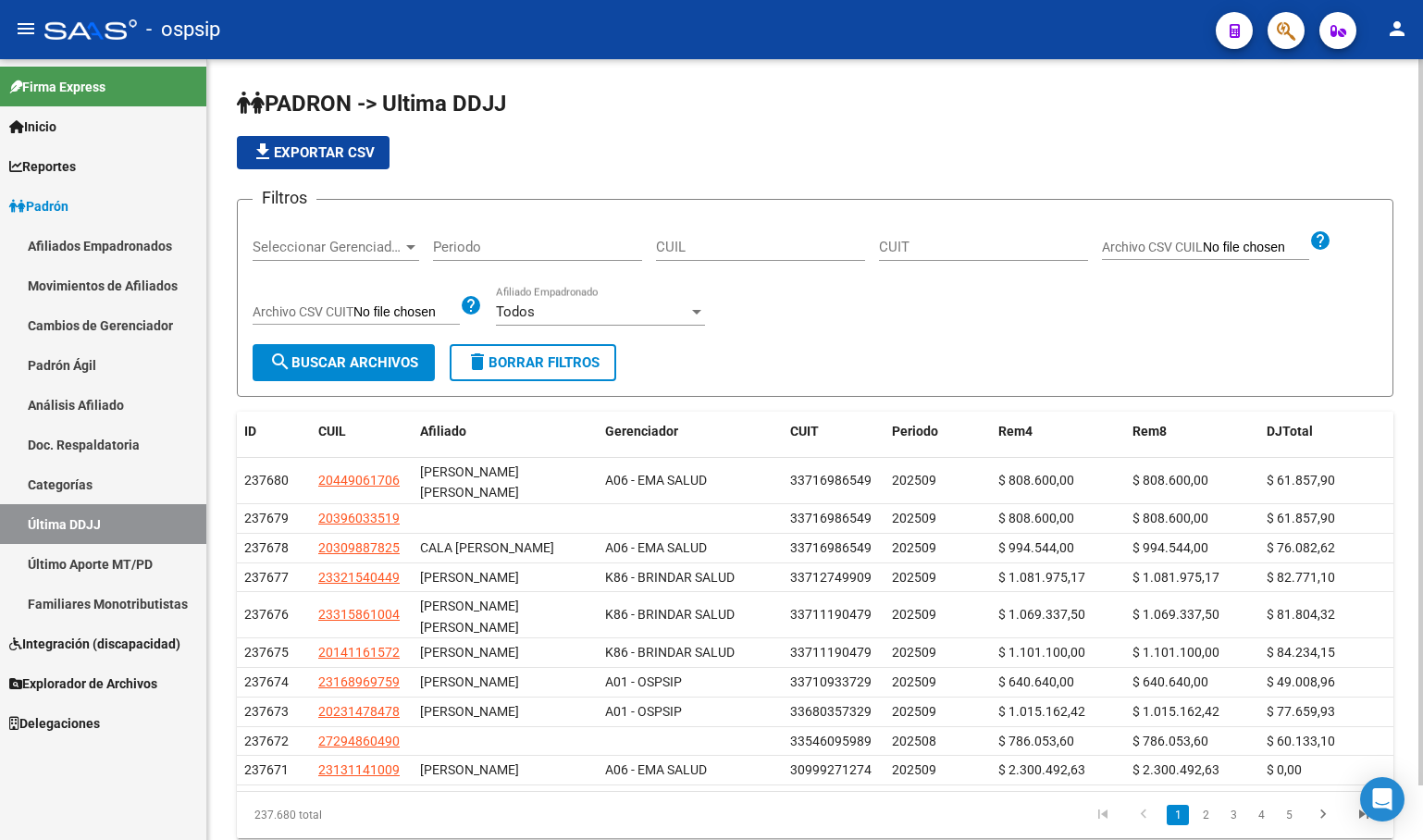
click at [742, 246] on input "CUIL" at bounding box center [760, 247] width 209 height 17
click at [345, 356] on span "search Buscar Archivos" at bounding box center [344, 362] width 149 height 17
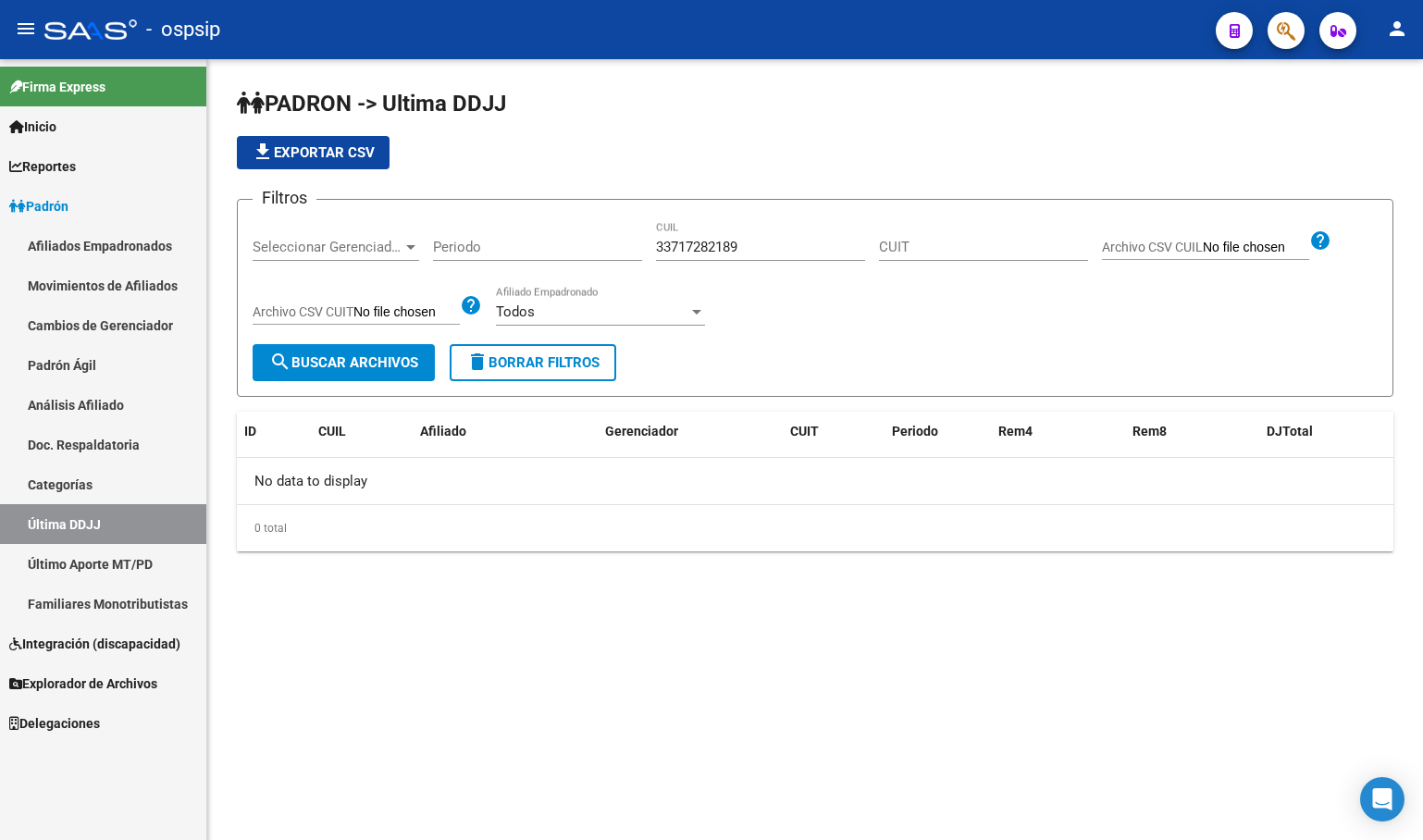
click at [356, 625] on mat-sidenav-content "PADRON -> Ultima DDJJ file_download Exportar CSV Filtros Seleccionar Gerenciado…" at bounding box center [815, 450] width 1216 height 781
drag, startPoint x: 755, startPoint y: 246, endPoint x: 624, endPoint y: 296, distance: 140.2
click at [629, 243] on div "Filtros Seleccionar Gerenciador Seleccionar Gerenciador Periodo 33717282189 CUI…" at bounding box center [815, 280] width 1125 height 130
click at [901, 244] on input "CUIT" at bounding box center [983, 247] width 209 height 17
click at [752, 160] on div "file_download Exportar CSV" at bounding box center [815, 152] width 1156 height 33
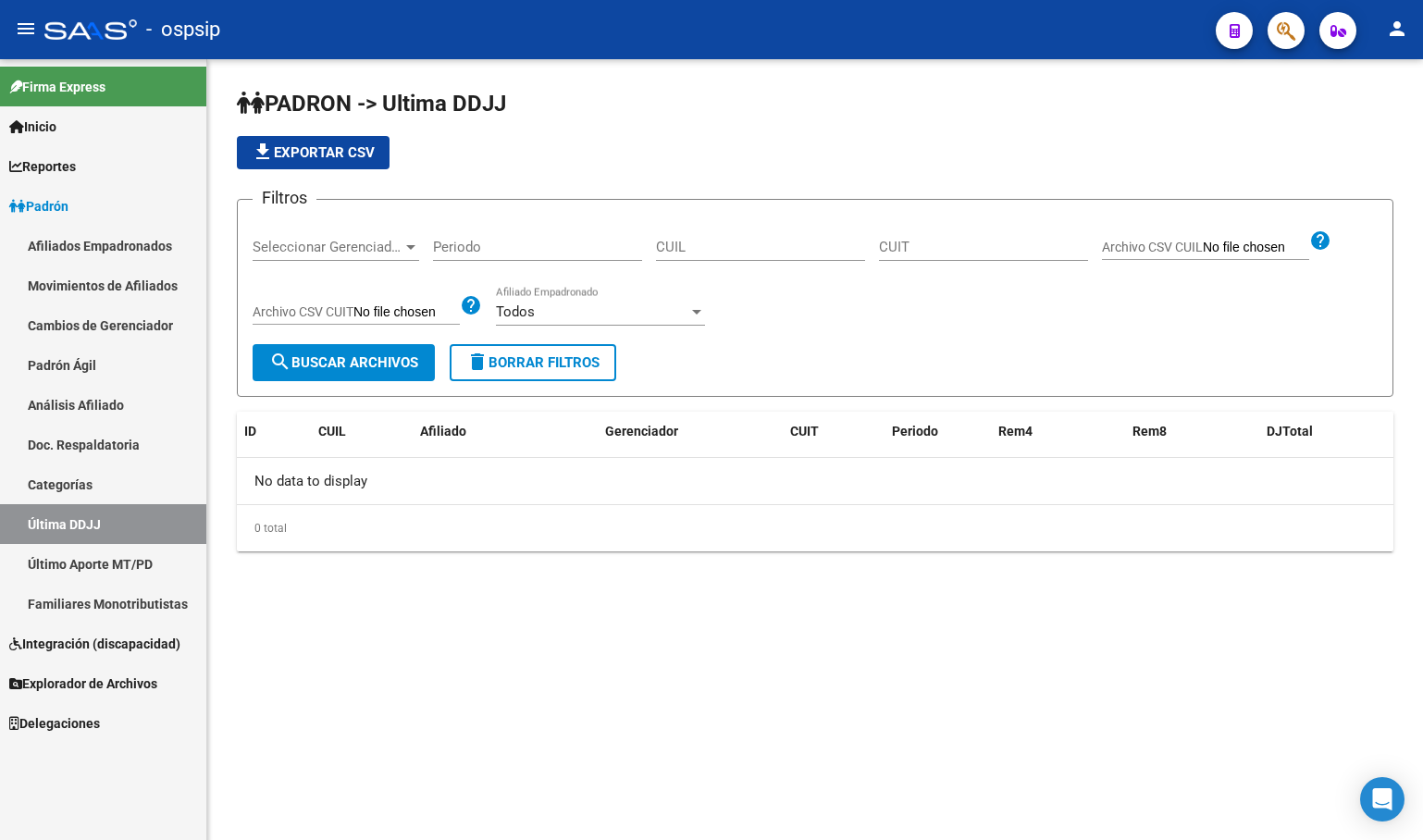
click at [914, 252] on input "CUIT" at bounding box center [983, 247] width 209 height 17
click at [338, 352] on button "search Buscar Archivos" at bounding box center [344, 362] width 182 height 37
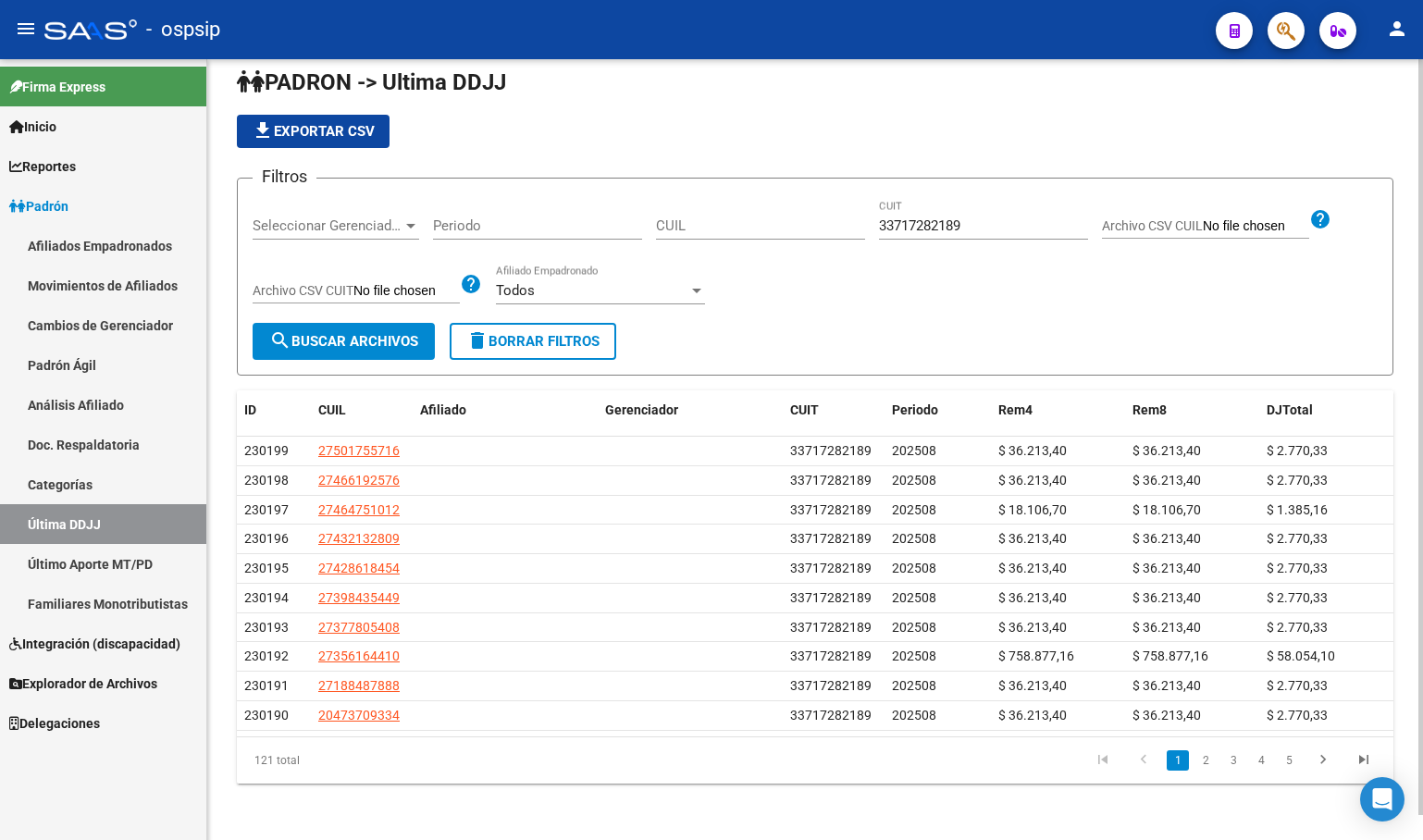
scroll to position [26, 0]
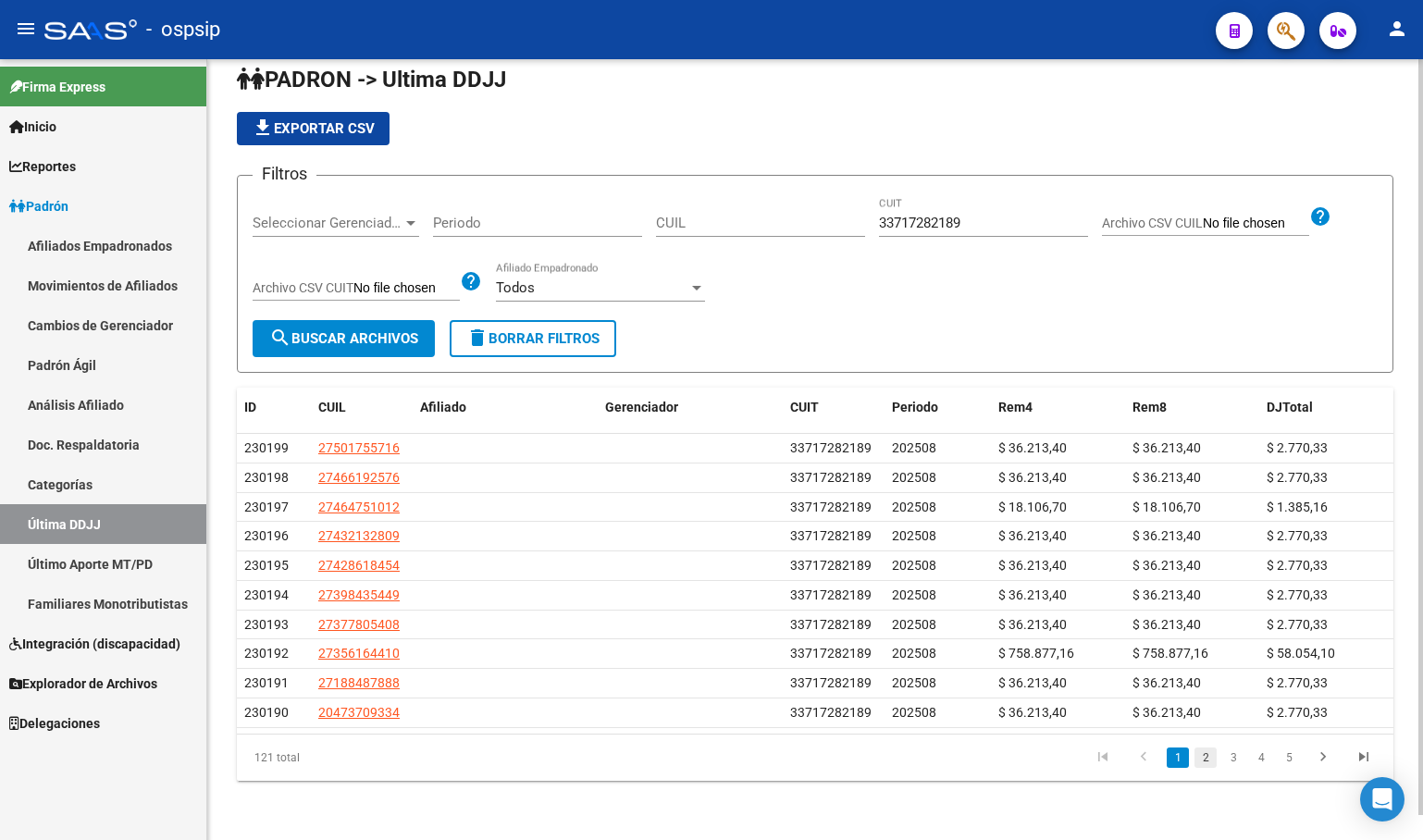
click at [1203, 760] on link "2" at bounding box center [1205, 757] width 23 height 21
drag, startPoint x: 1234, startPoint y: 770, endPoint x: 1222, endPoint y: 762, distance: 14.4
click at [1234, 768] on link "3" at bounding box center [1233, 757] width 23 height 21
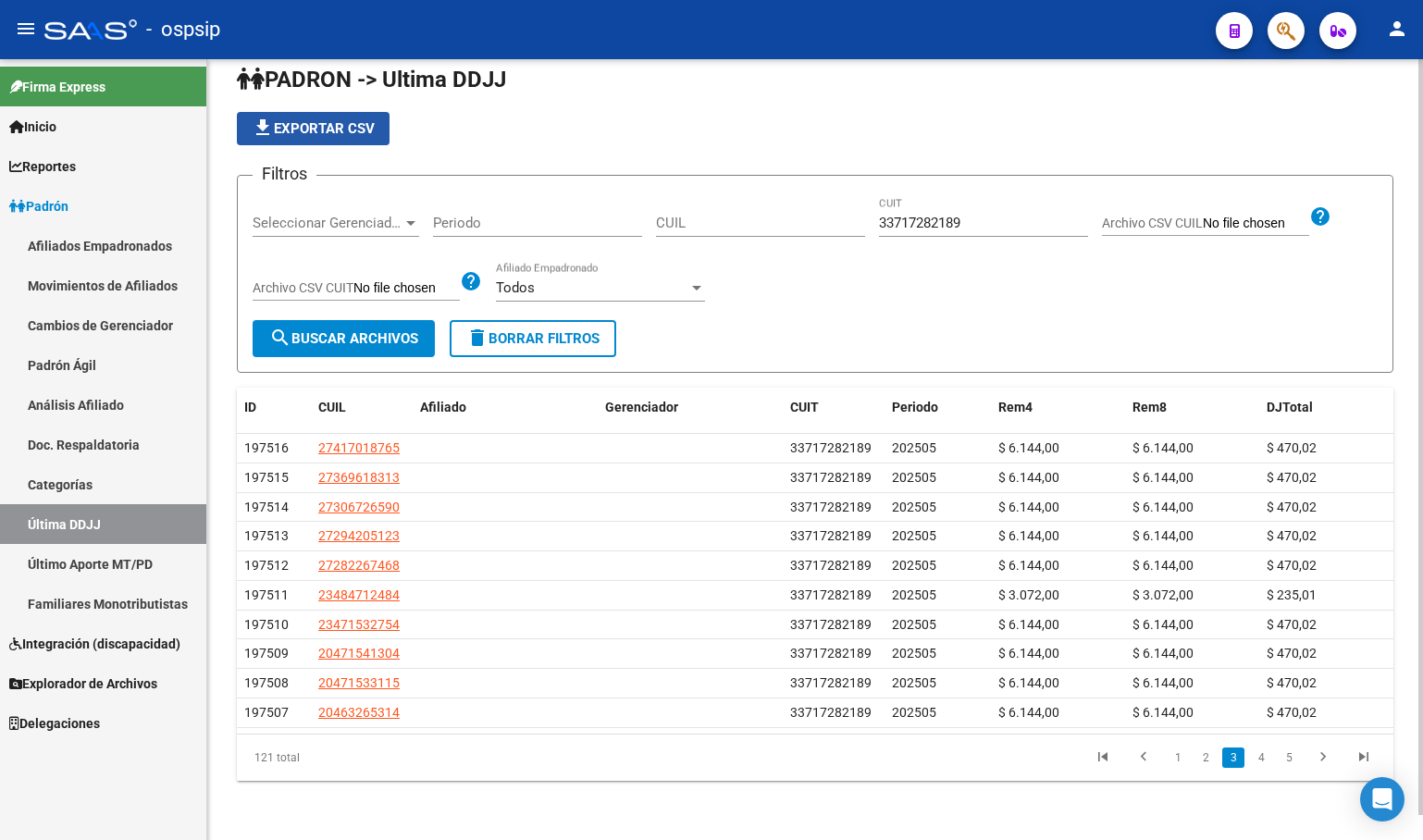
click at [279, 127] on span "file_download Exportar CSV" at bounding box center [313, 129] width 123 height 17
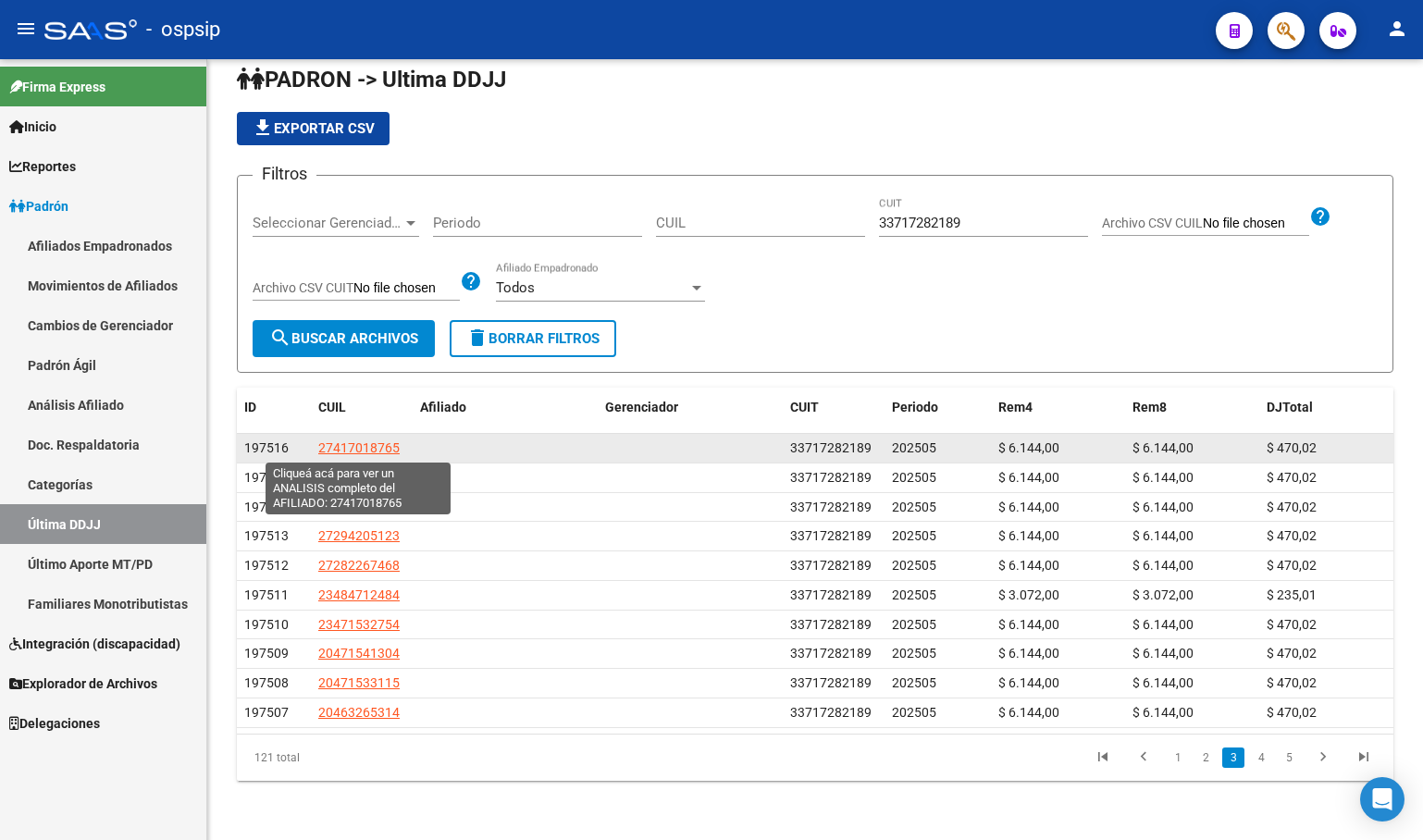
click at [343, 443] on span "27417018765" at bounding box center [359, 448] width 82 height 15
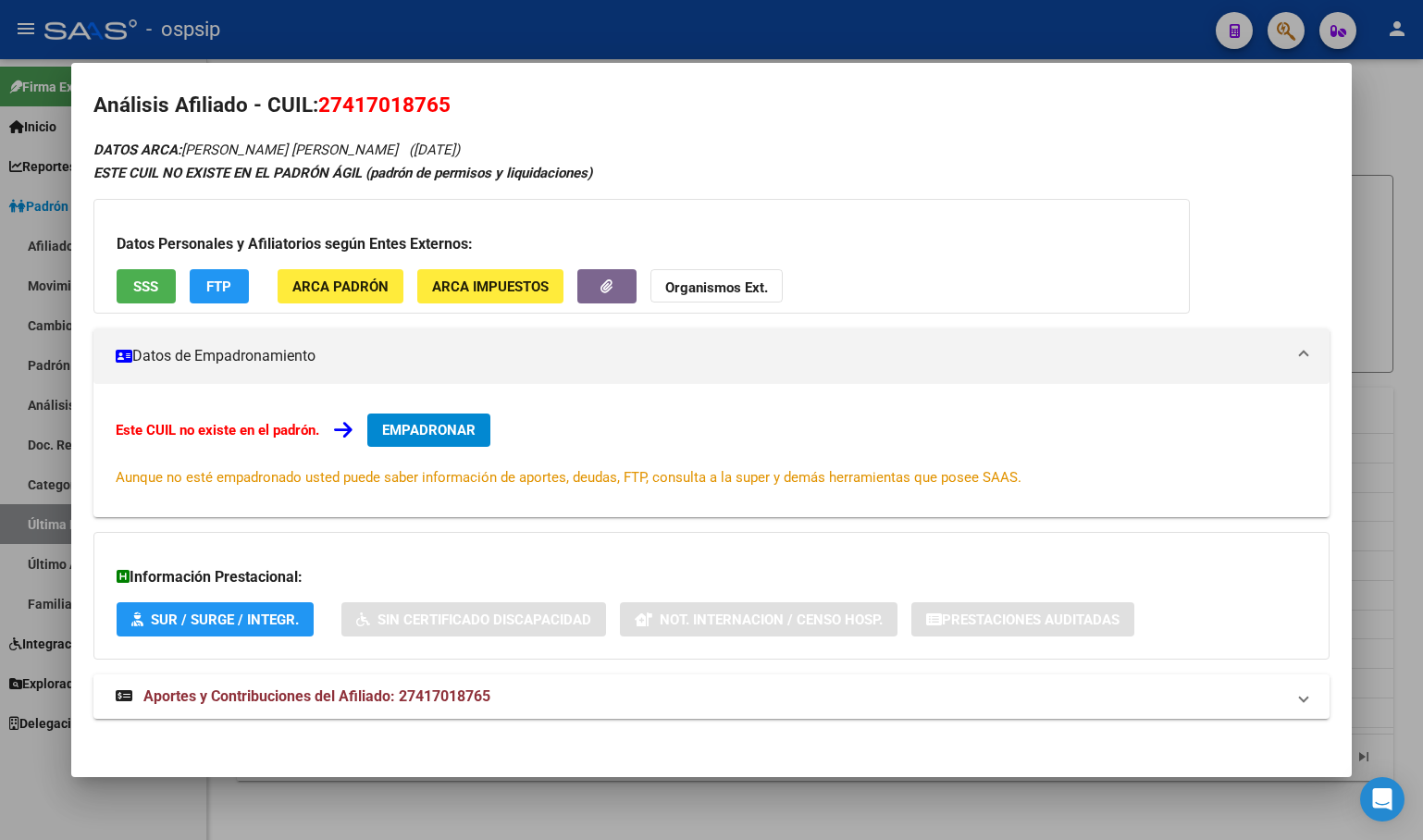
scroll to position [19, 0]
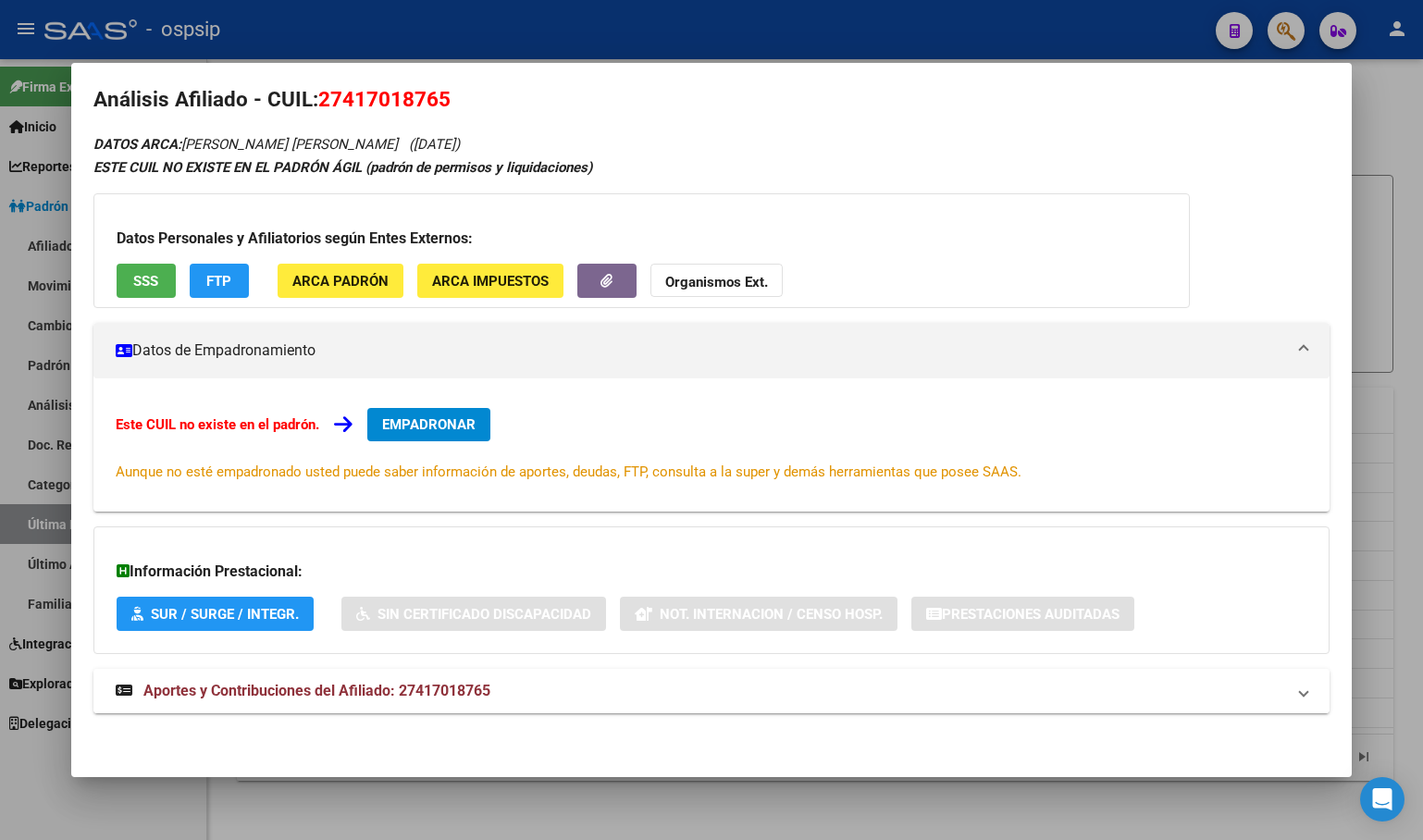
click at [422, 692] on span "Aportes y Contribuciones del Afiliado: 27417018765" at bounding box center [317, 690] width 347 height 18
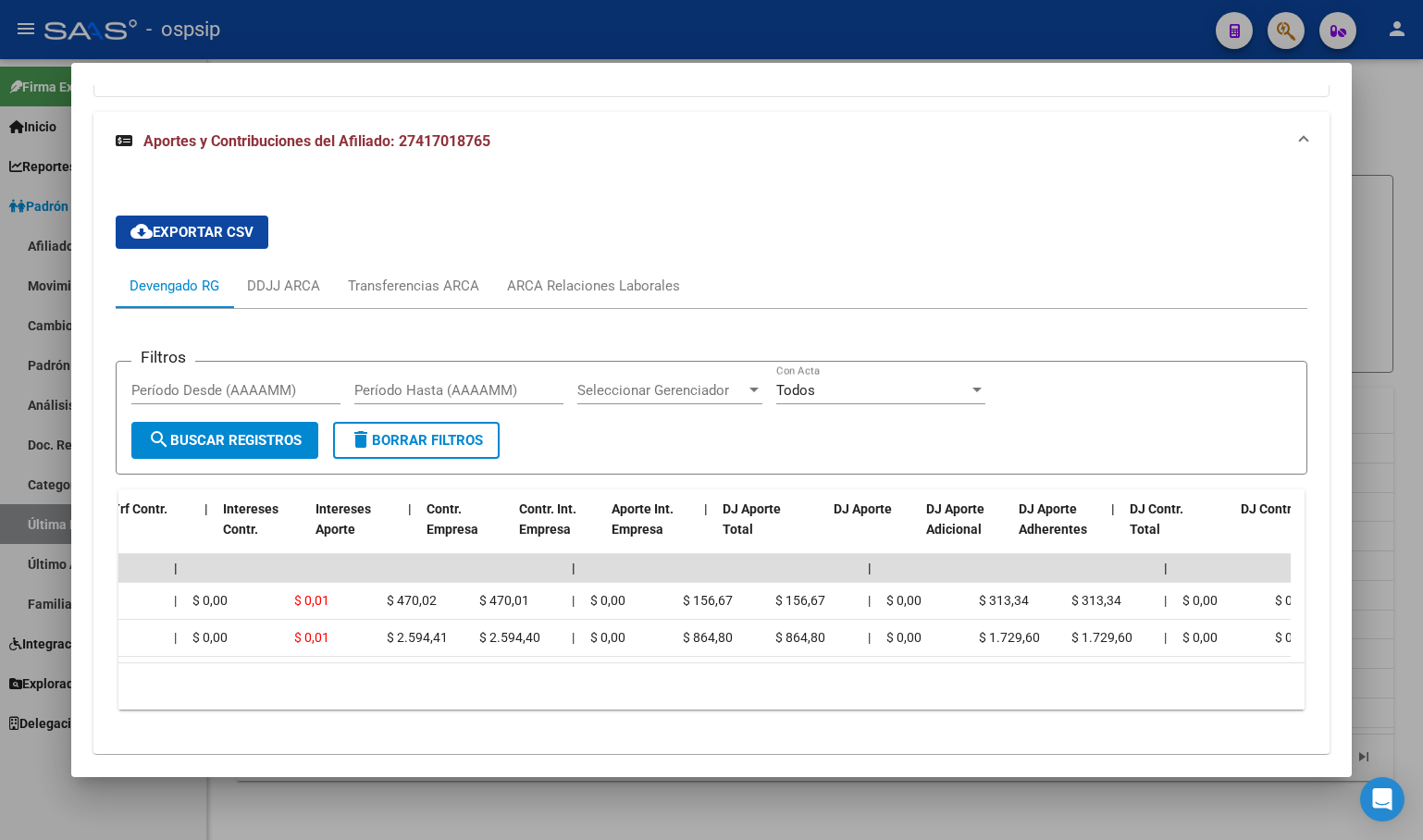
scroll to position [0, 0]
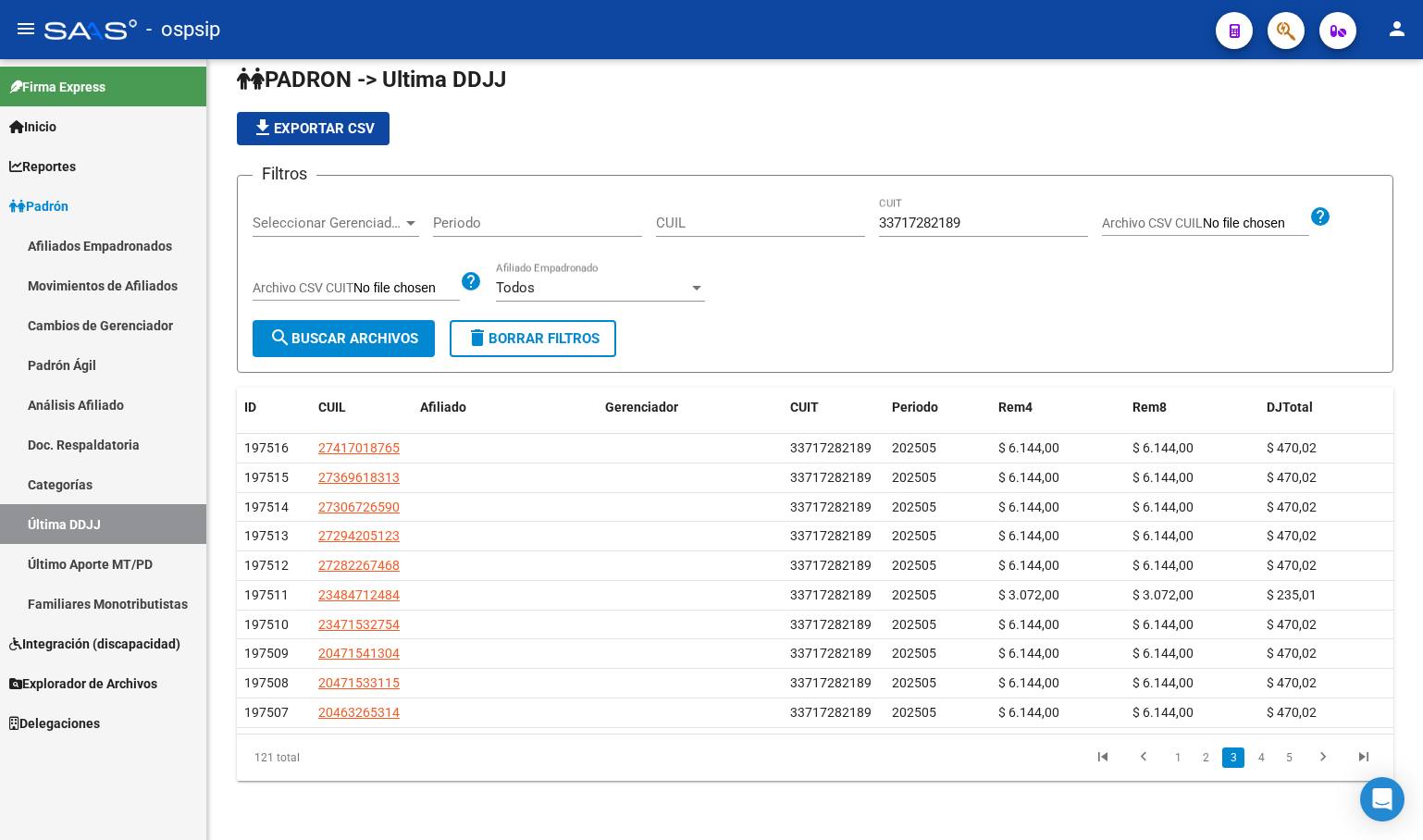
click at [69, 210] on span "Padrón" at bounding box center [38, 206] width 59 height 21
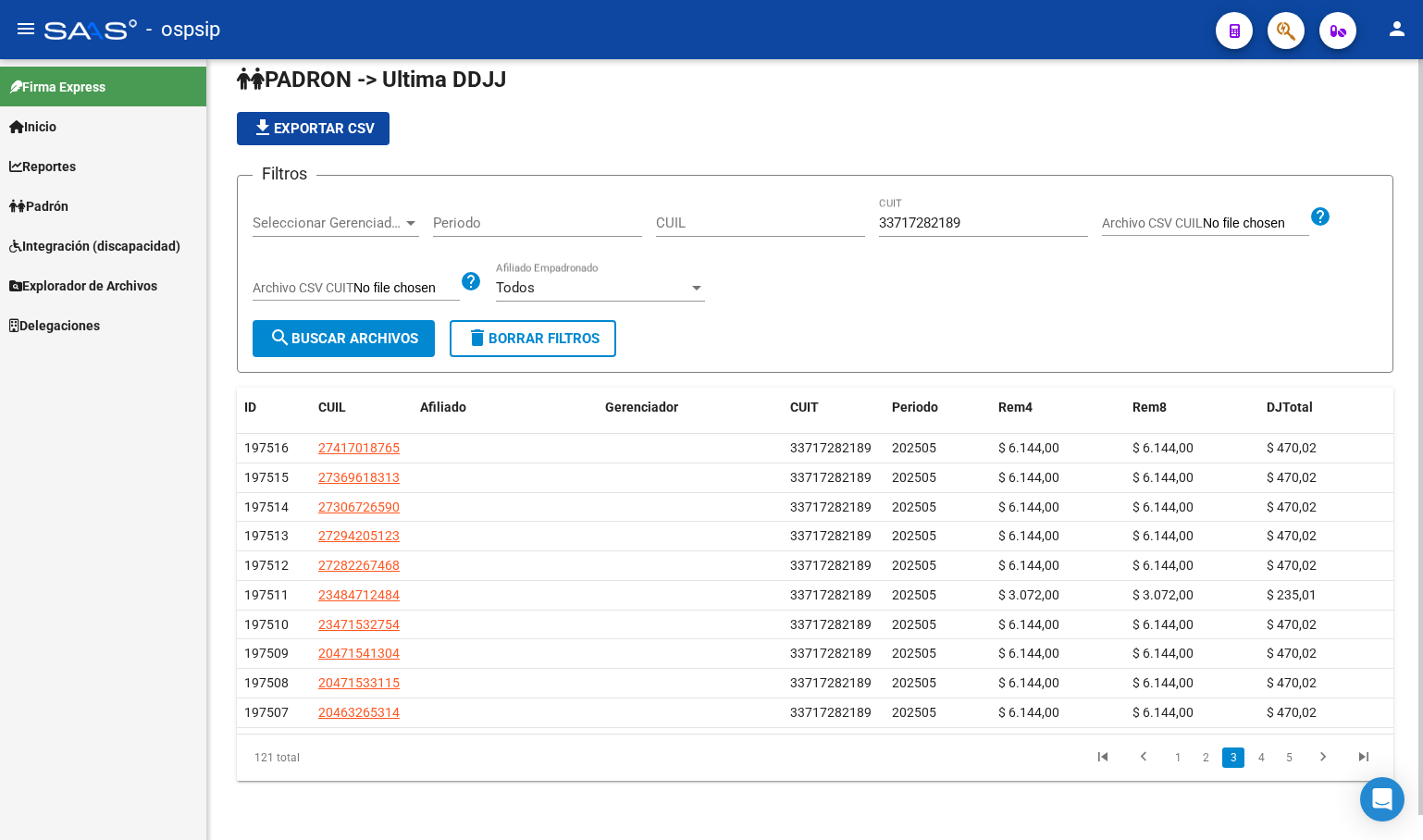
click at [651, 113] on div "file_download Exportar CSV" at bounding box center [815, 128] width 1156 height 33
click at [740, 142] on div "file_download Exportar CSV" at bounding box center [815, 128] width 1156 height 33
click at [54, 212] on span "Padrón" at bounding box center [38, 206] width 59 height 21
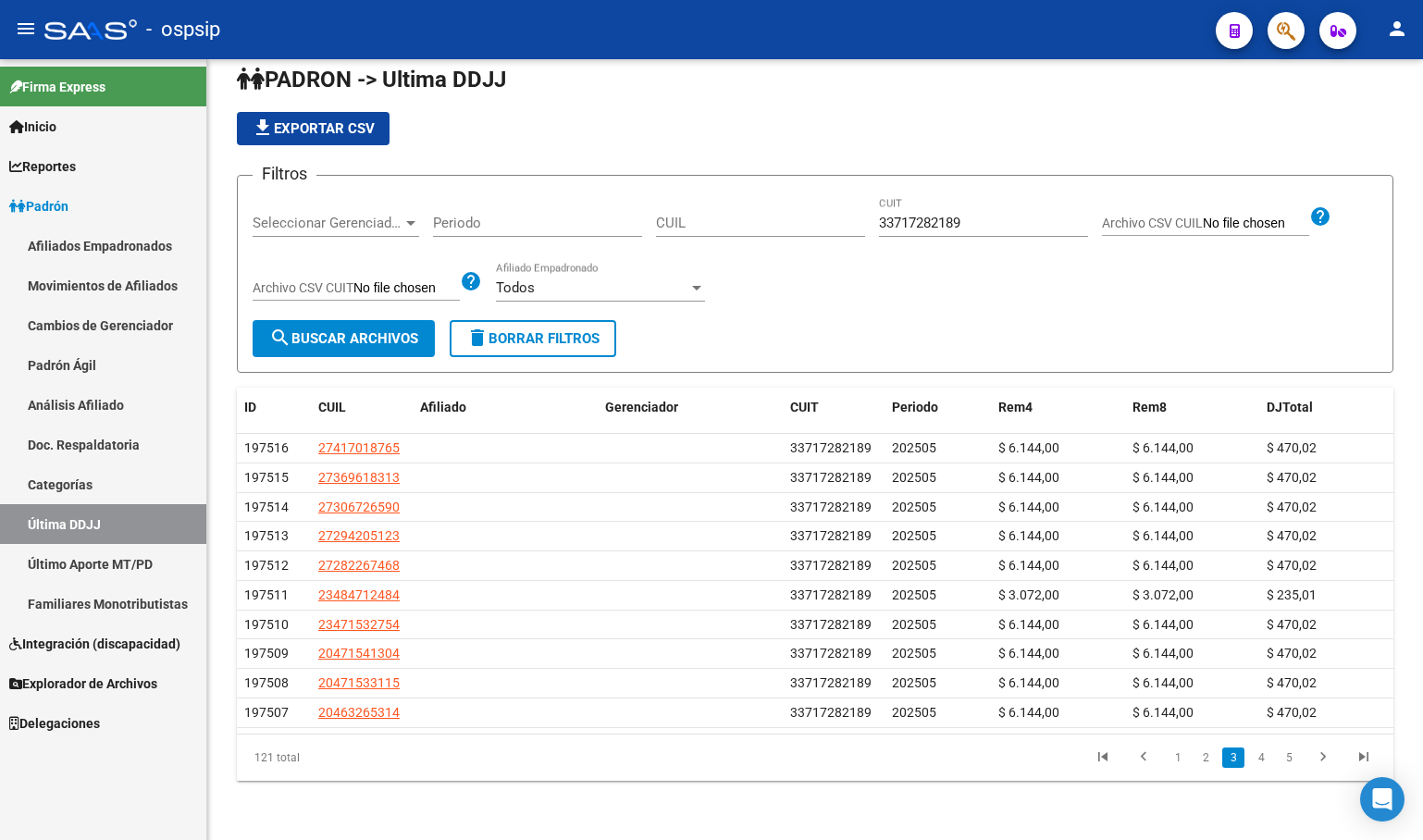
click at [46, 245] on link "Afiliados Empadronados" at bounding box center [103, 245] width 207 height 39
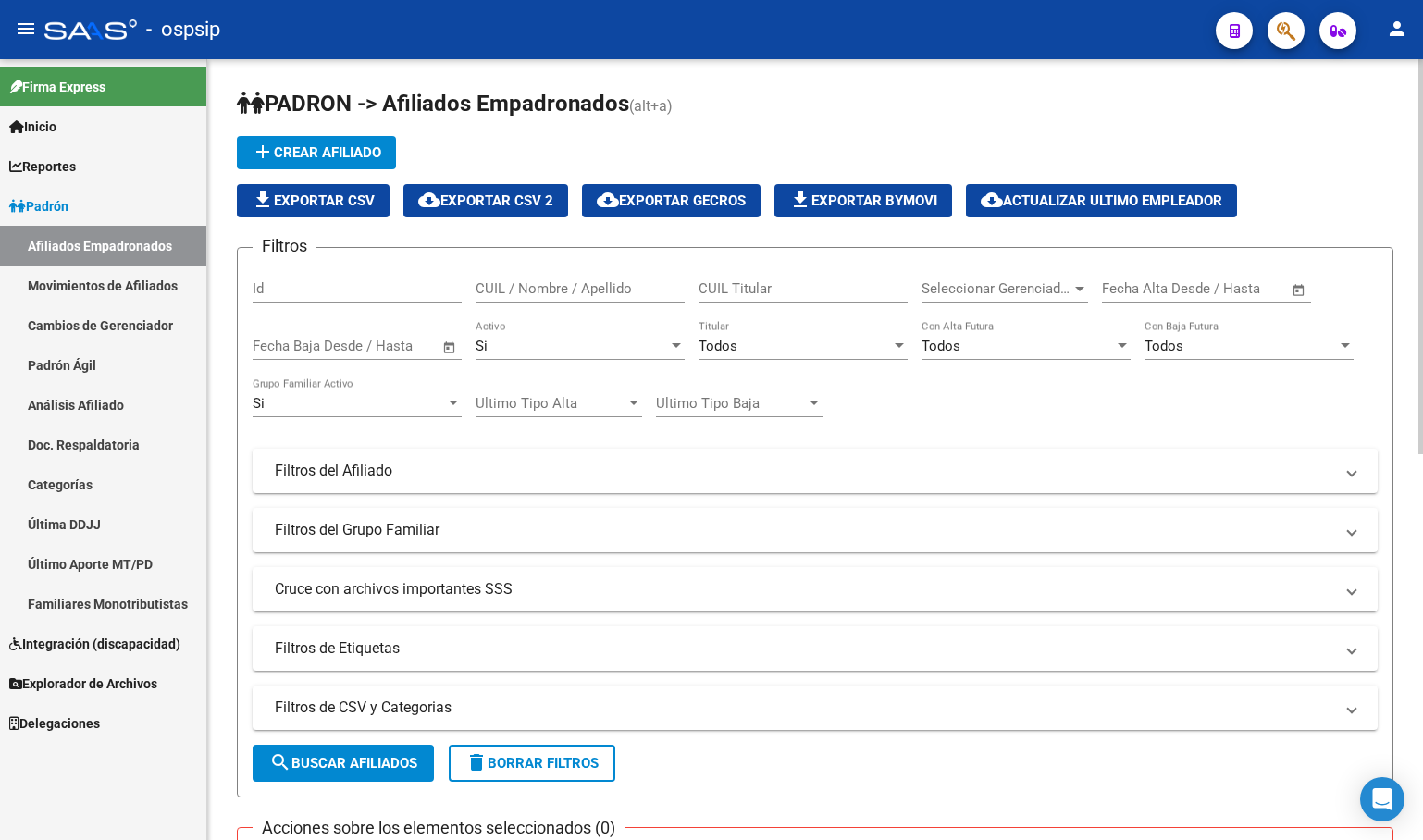
drag, startPoint x: 766, startPoint y: 139, endPoint x: 925, endPoint y: 128, distance: 159.4
click at [768, 138] on div "add Crear Afiliado file_download Exportar CSV cloud_download Exportar CSV 2 clo…" at bounding box center [815, 176] width 1156 height 82
click at [1284, 23] on icon "button" at bounding box center [1286, 31] width 19 height 22
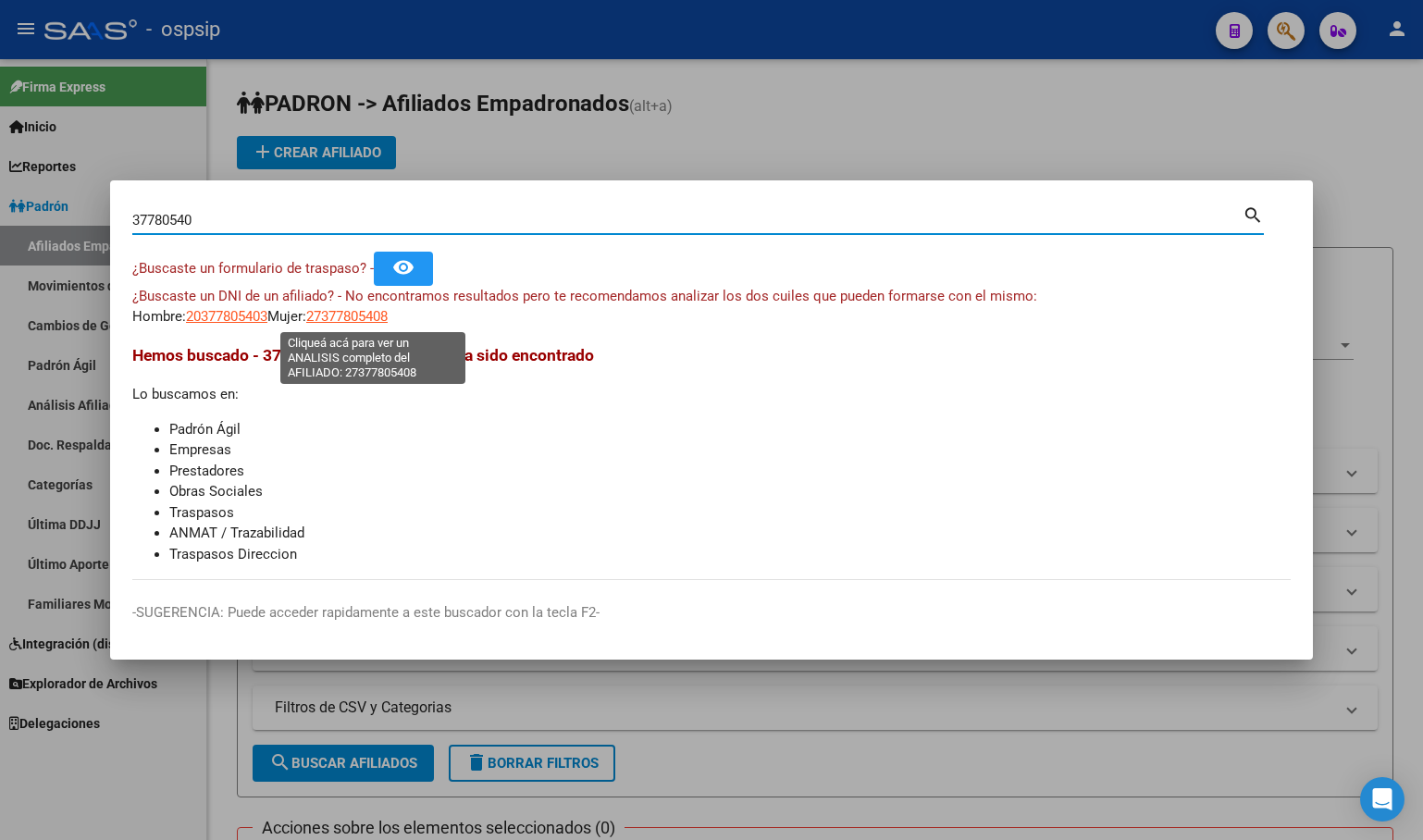
click at [362, 315] on span "27377805408" at bounding box center [346, 316] width 82 height 17
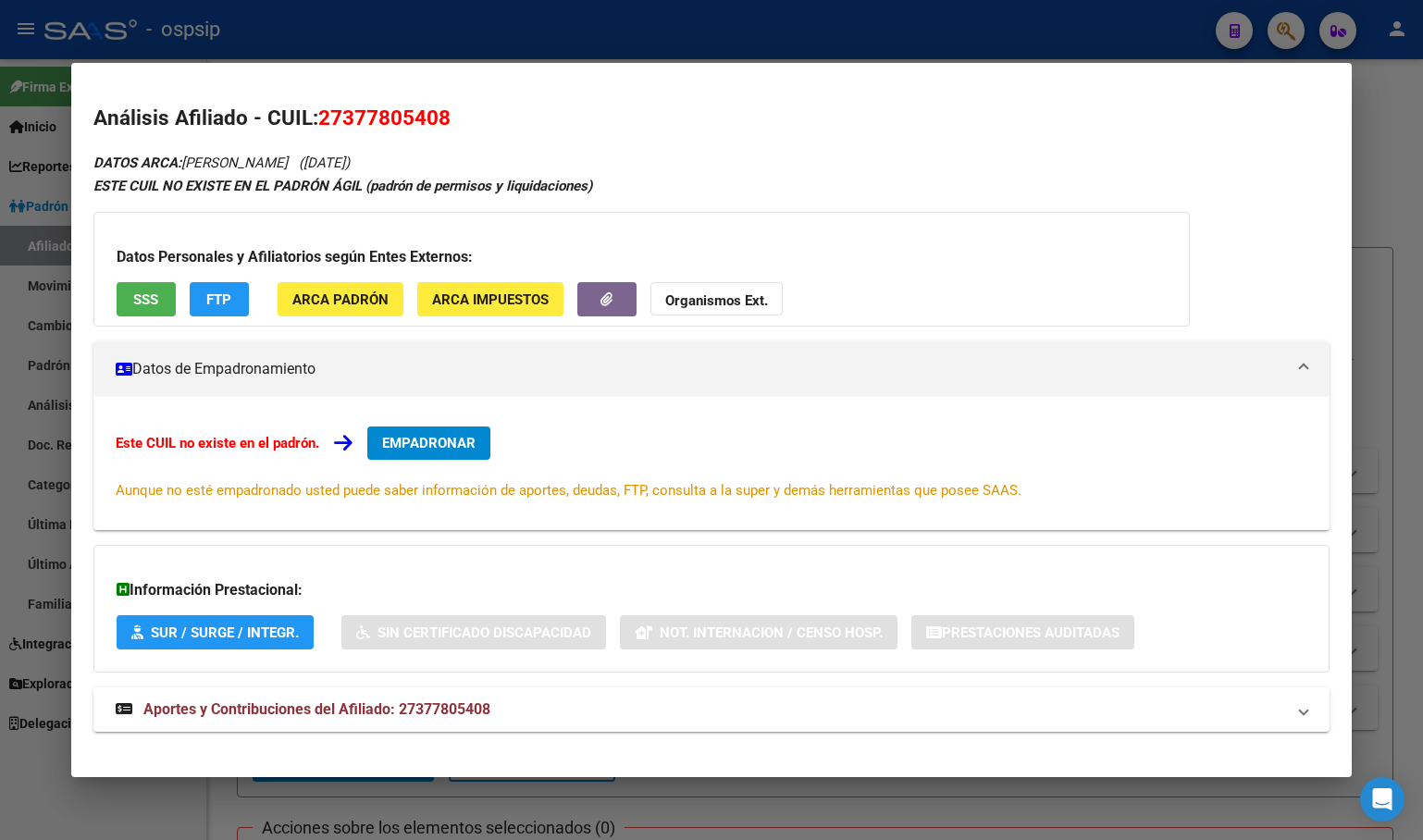
scroll to position [19, 0]
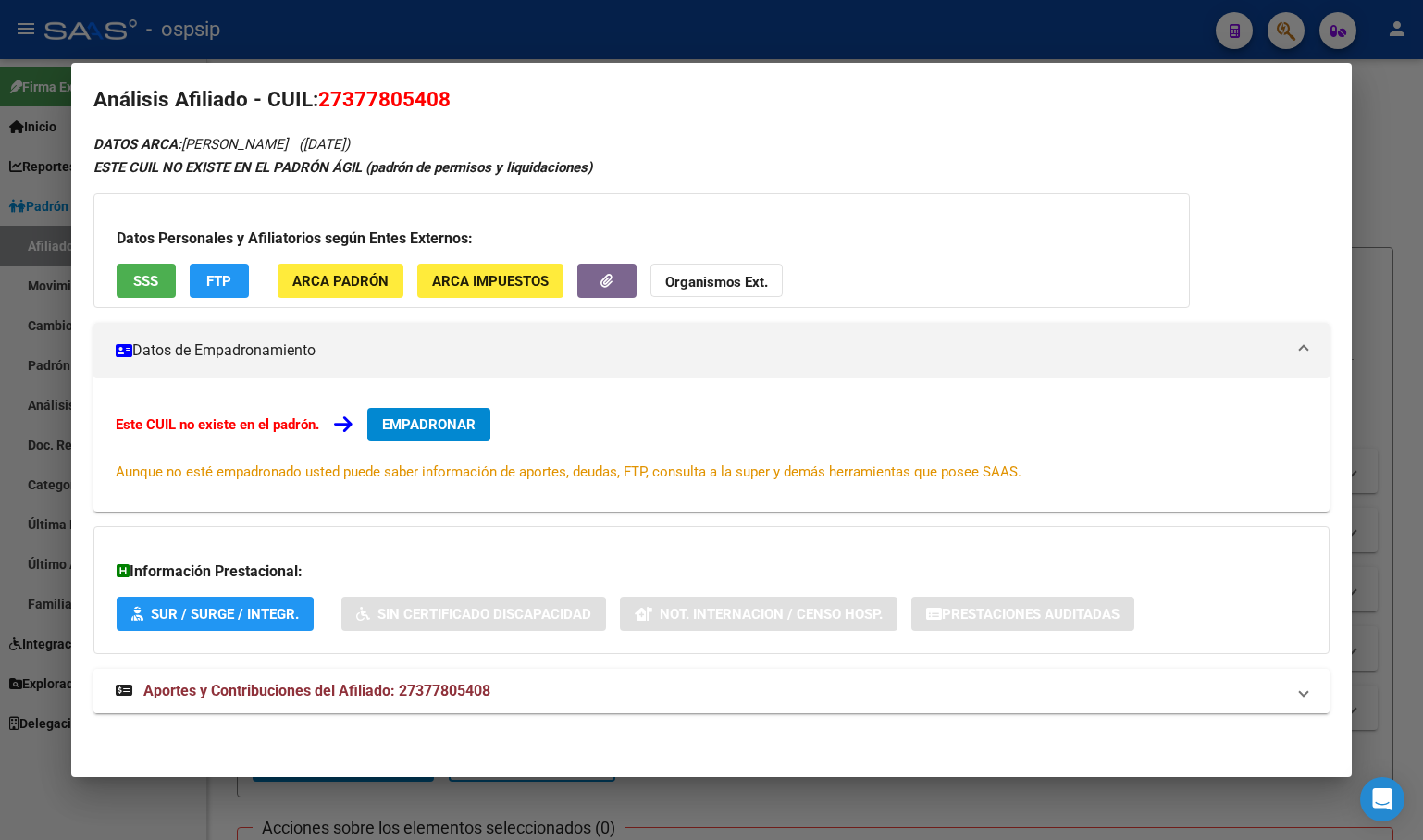
click at [418, 680] on strong "Aportes y Contribuciones del Afiliado: 27377805408" at bounding box center [302, 691] width 375 height 23
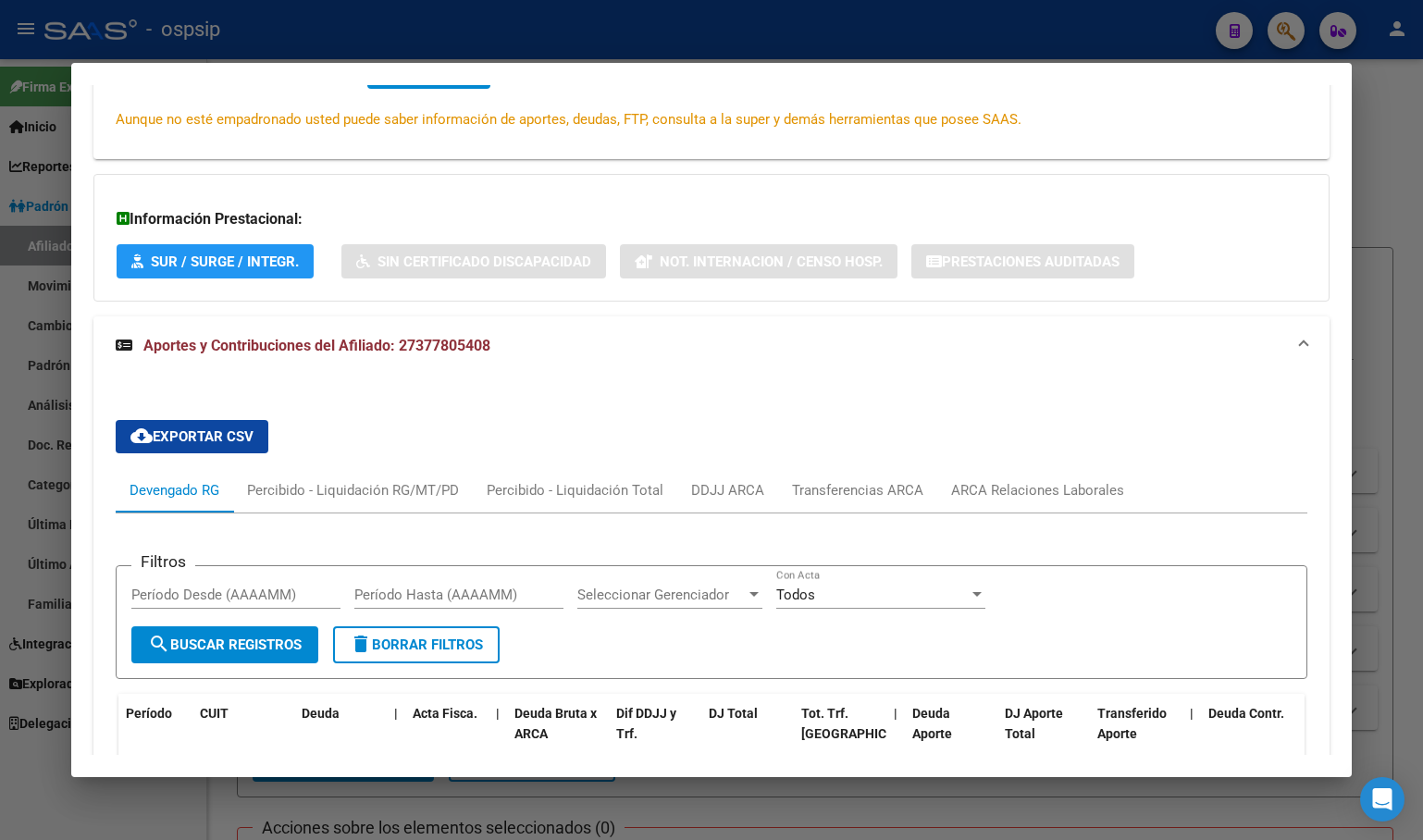
scroll to position [111, 0]
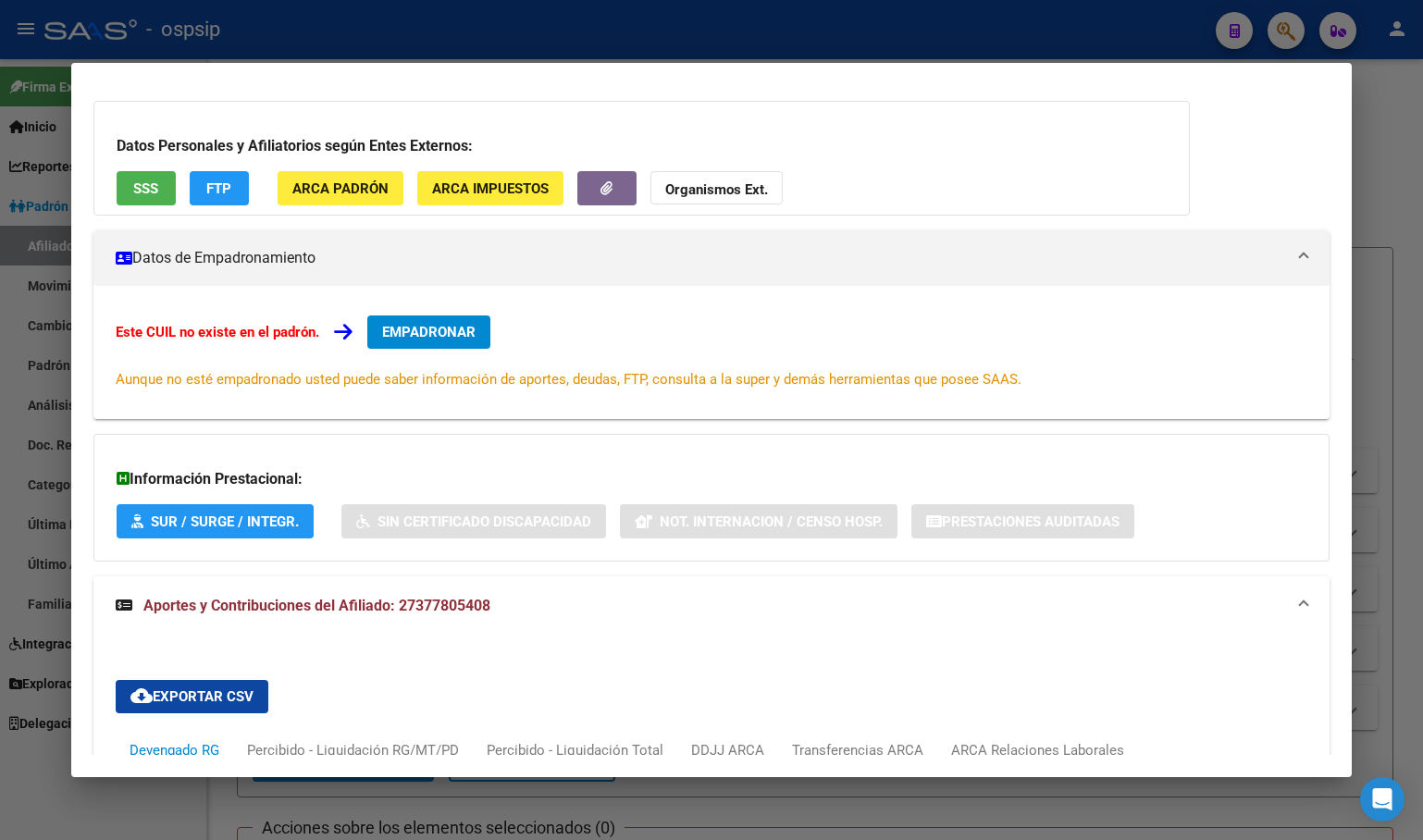
click at [413, 328] on span "EMPADRONAR" at bounding box center [429, 332] width 94 height 17
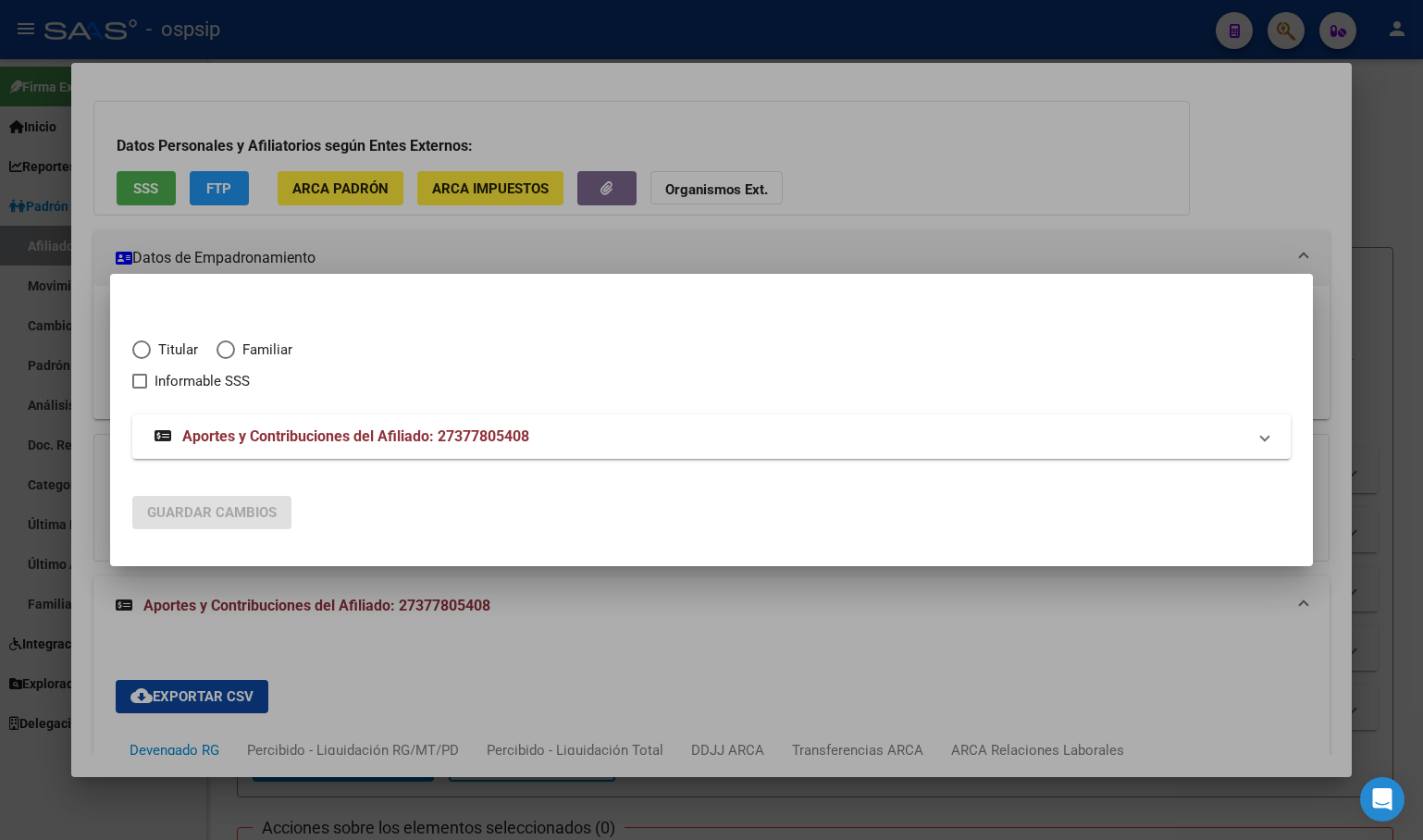
click at [136, 347] on span "Elija una opción" at bounding box center [142, 350] width 19 height 19
click at [136, 347] on input "Titular" at bounding box center [142, 350] width 19 height 19
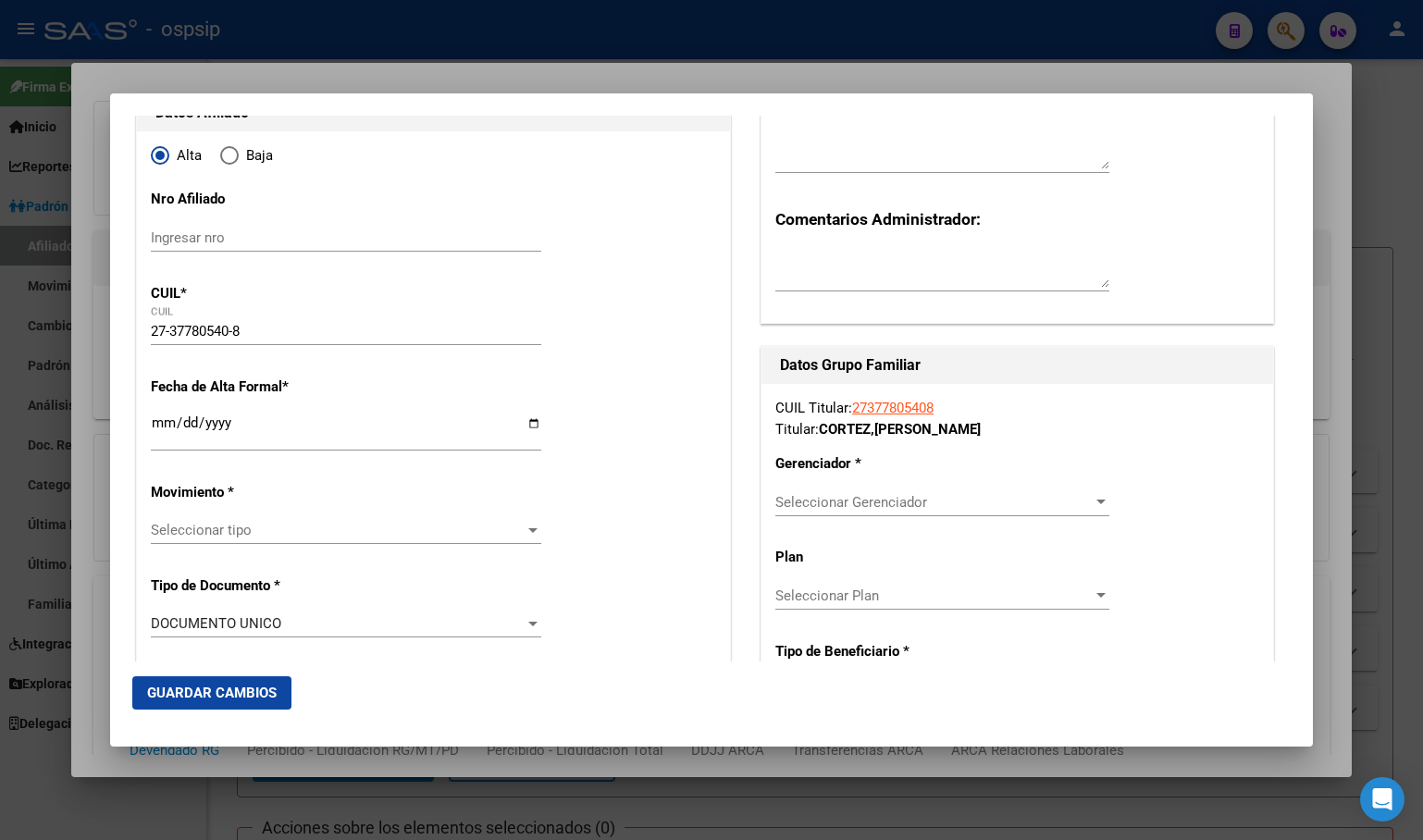
scroll to position [185, 0]
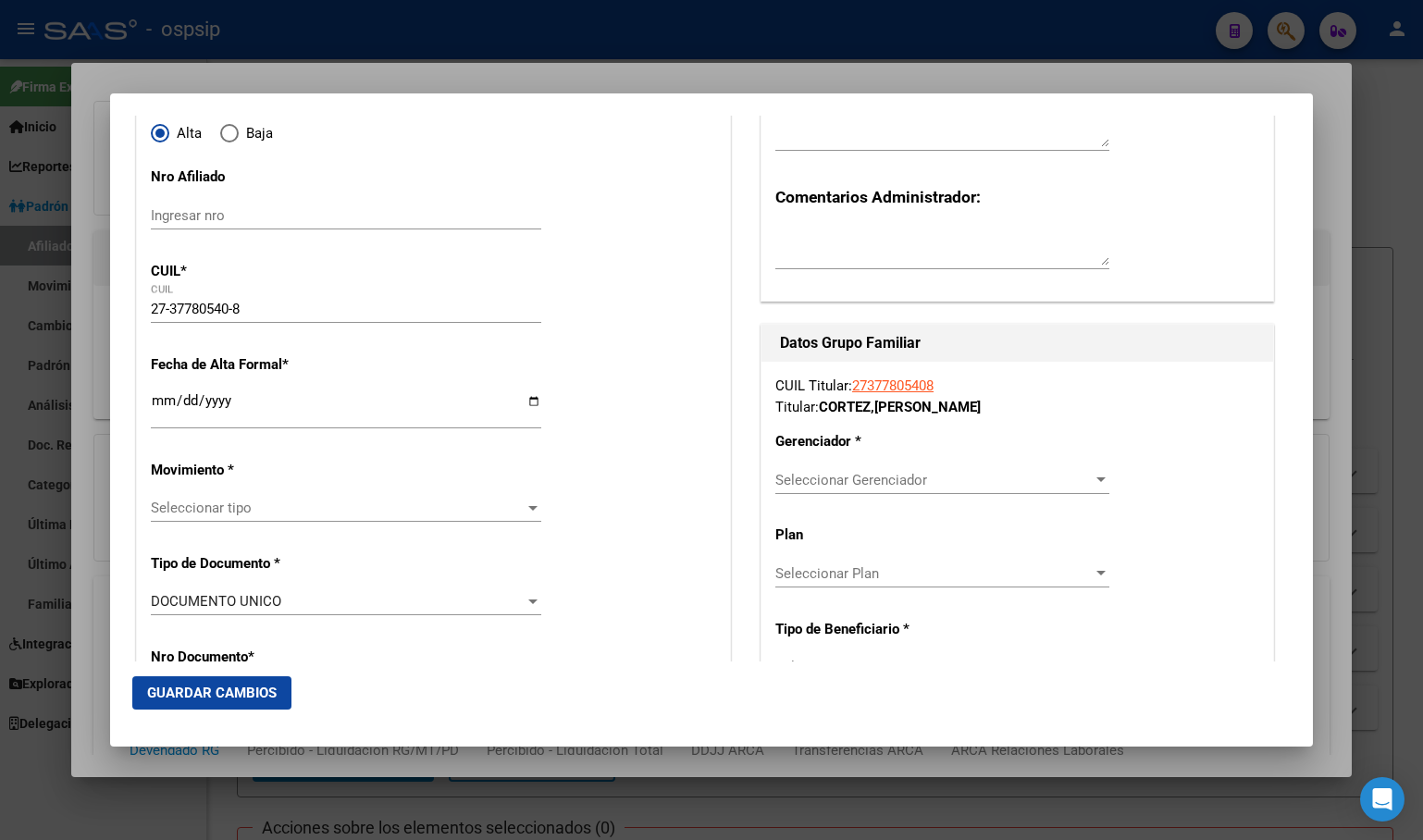
click at [159, 404] on input "Ingresar fecha" at bounding box center [346, 408] width 390 height 30
click at [168, 411] on input "Ingresar fecha" at bounding box center [346, 408] width 390 height 30
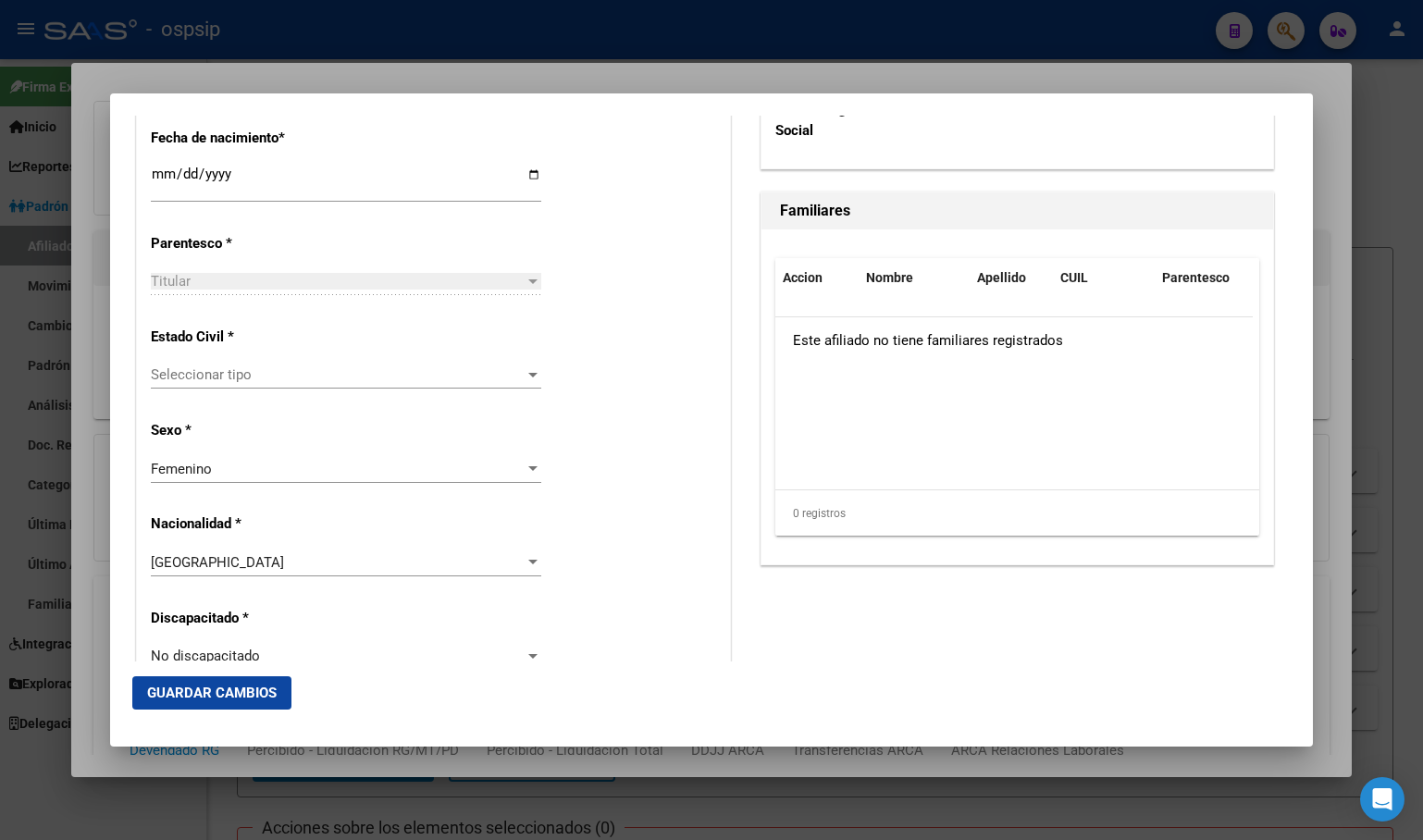
scroll to position [1017, 0]
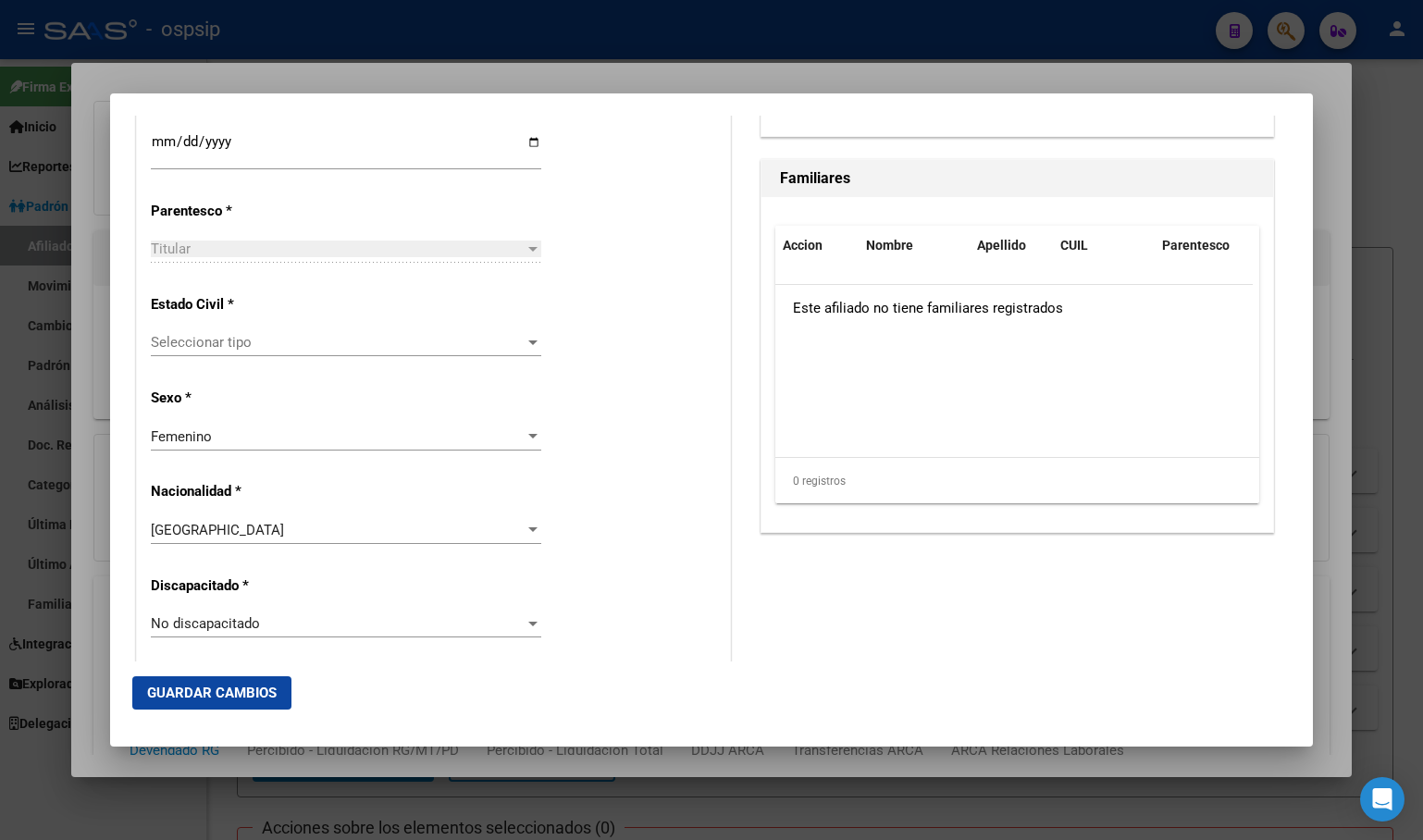
click at [187, 340] on span "Seleccionar tipo" at bounding box center [338, 343] width 374 height 17
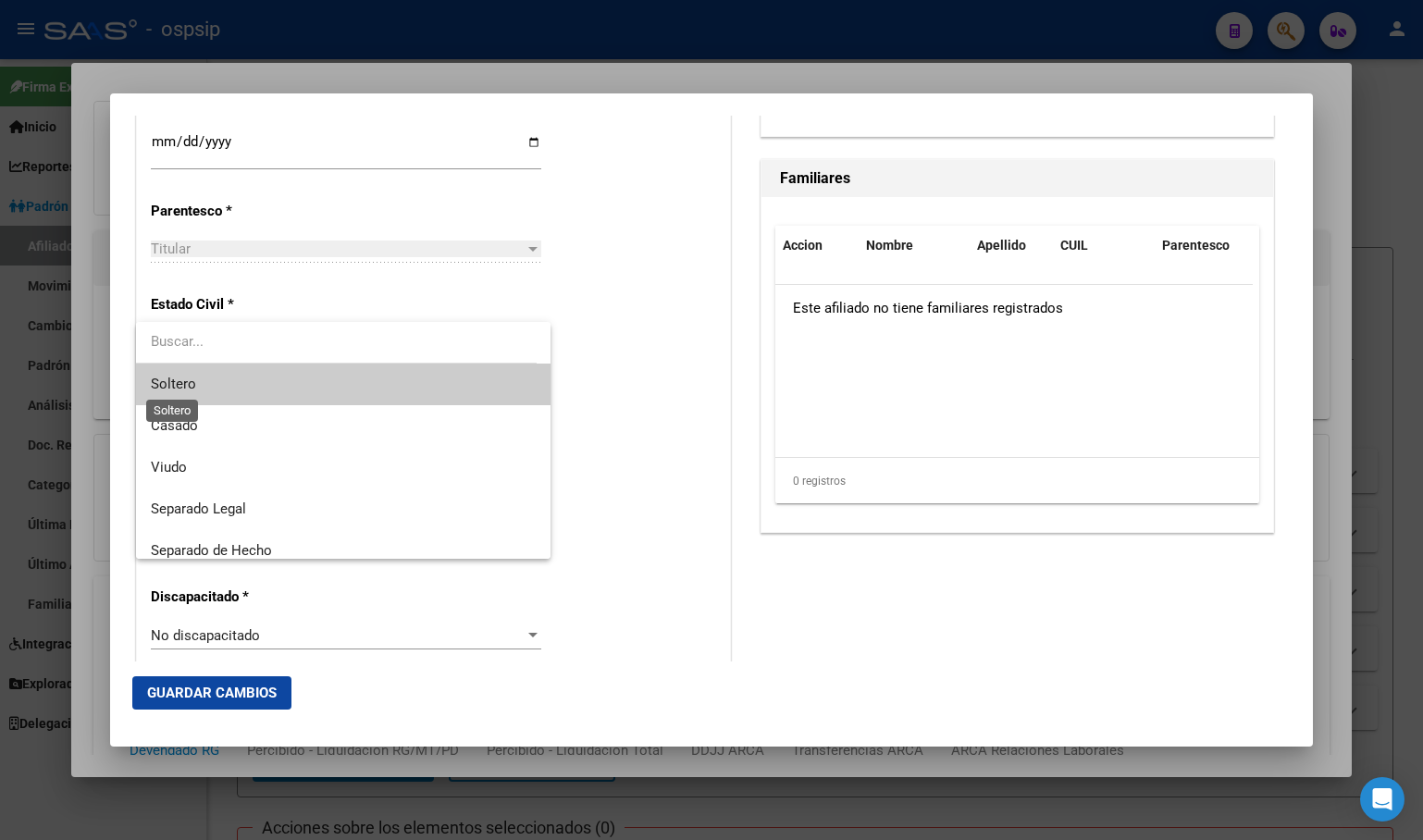
click at [178, 379] on span "Soltero" at bounding box center [174, 384] width 45 height 17
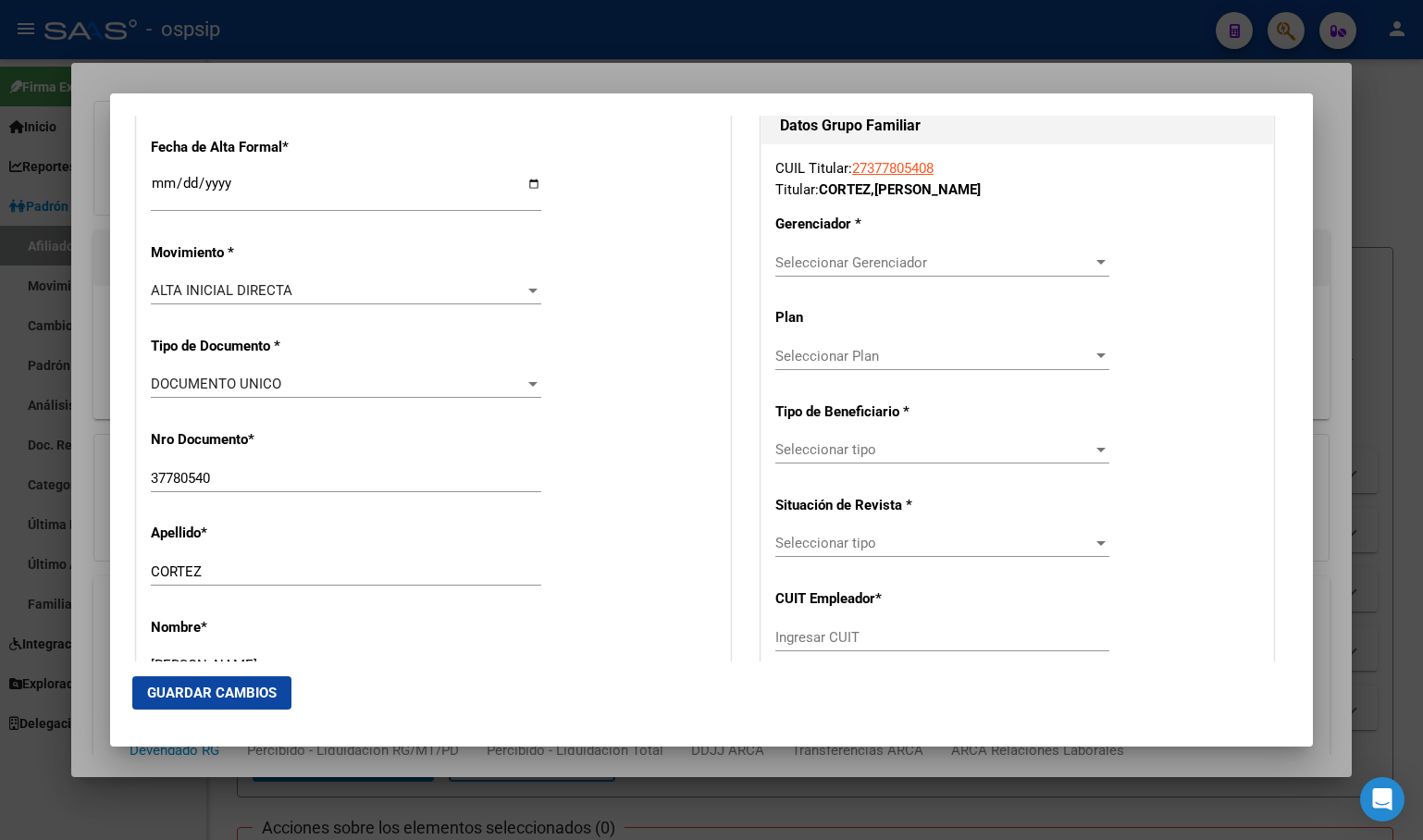
scroll to position [370, 0]
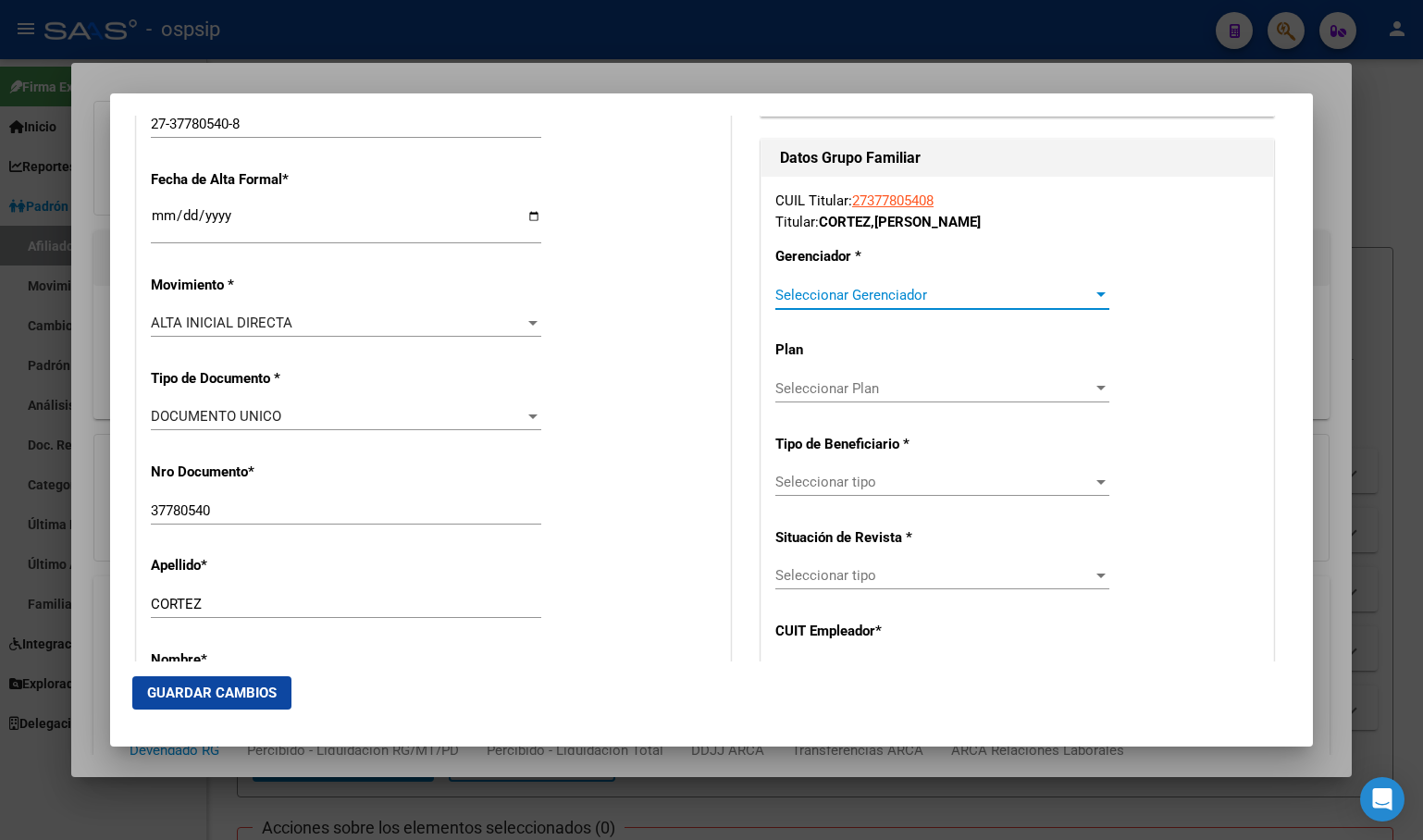
click at [830, 292] on span "Seleccionar Gerenciador" at bounding box center [934, 296] width 317 height 17
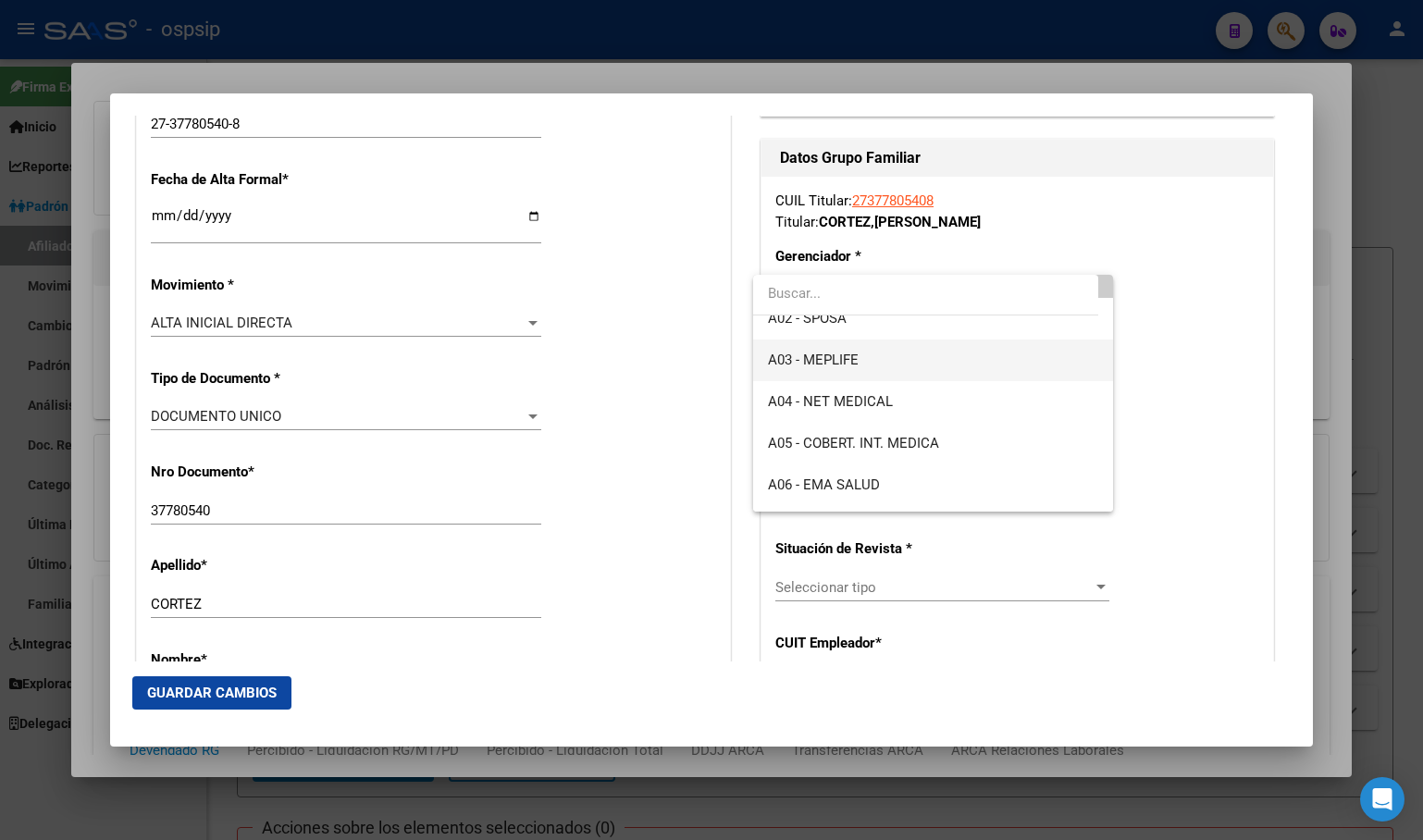
scroll to position [93, 0]
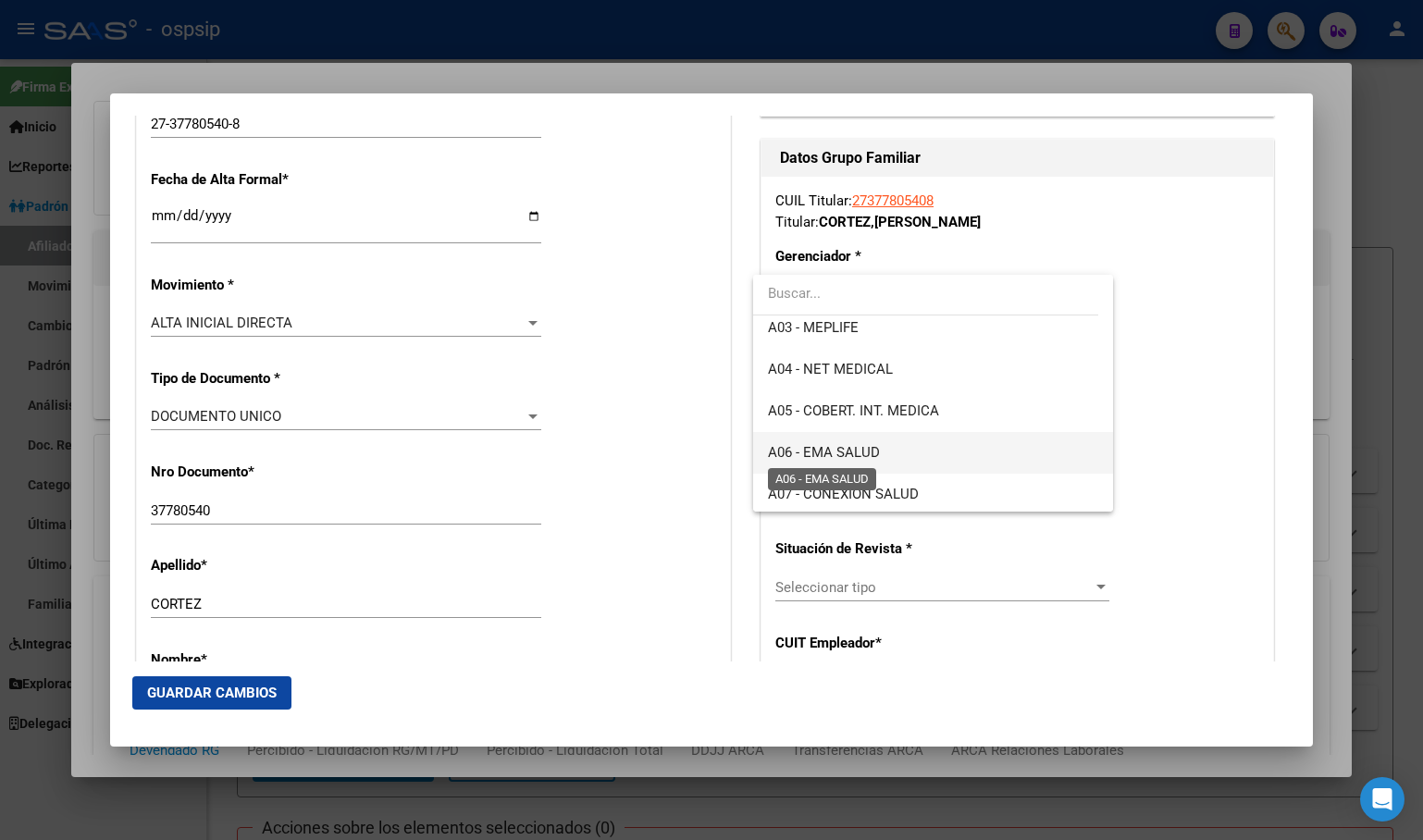
click at [827, 451] on span "A06 - EMA SALUD" at bounding box center [823, 452] width 112 height 17
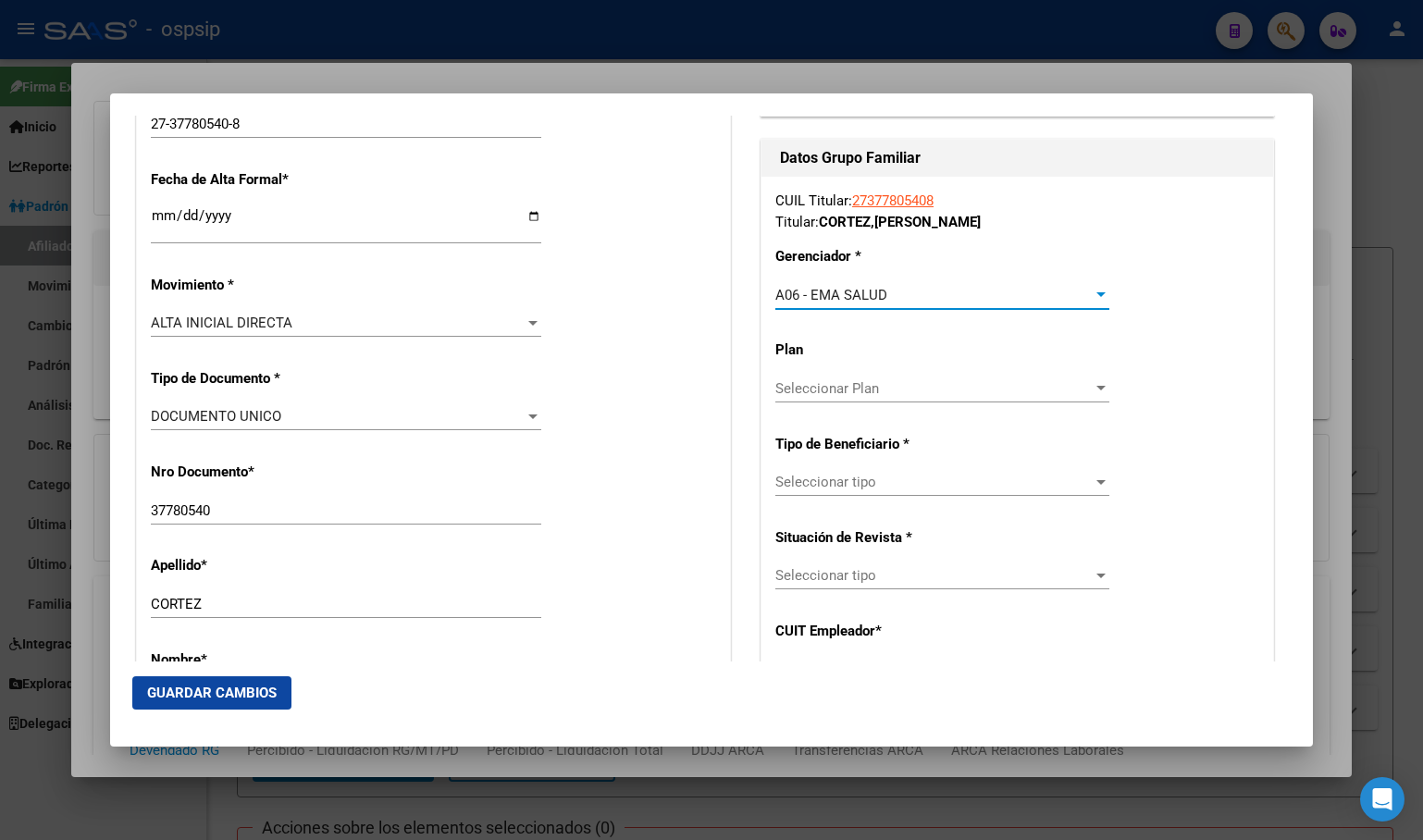
click at [808, 481] on span "Seleccionar tipo" at bounding box center [934, 482] width 317 height 17
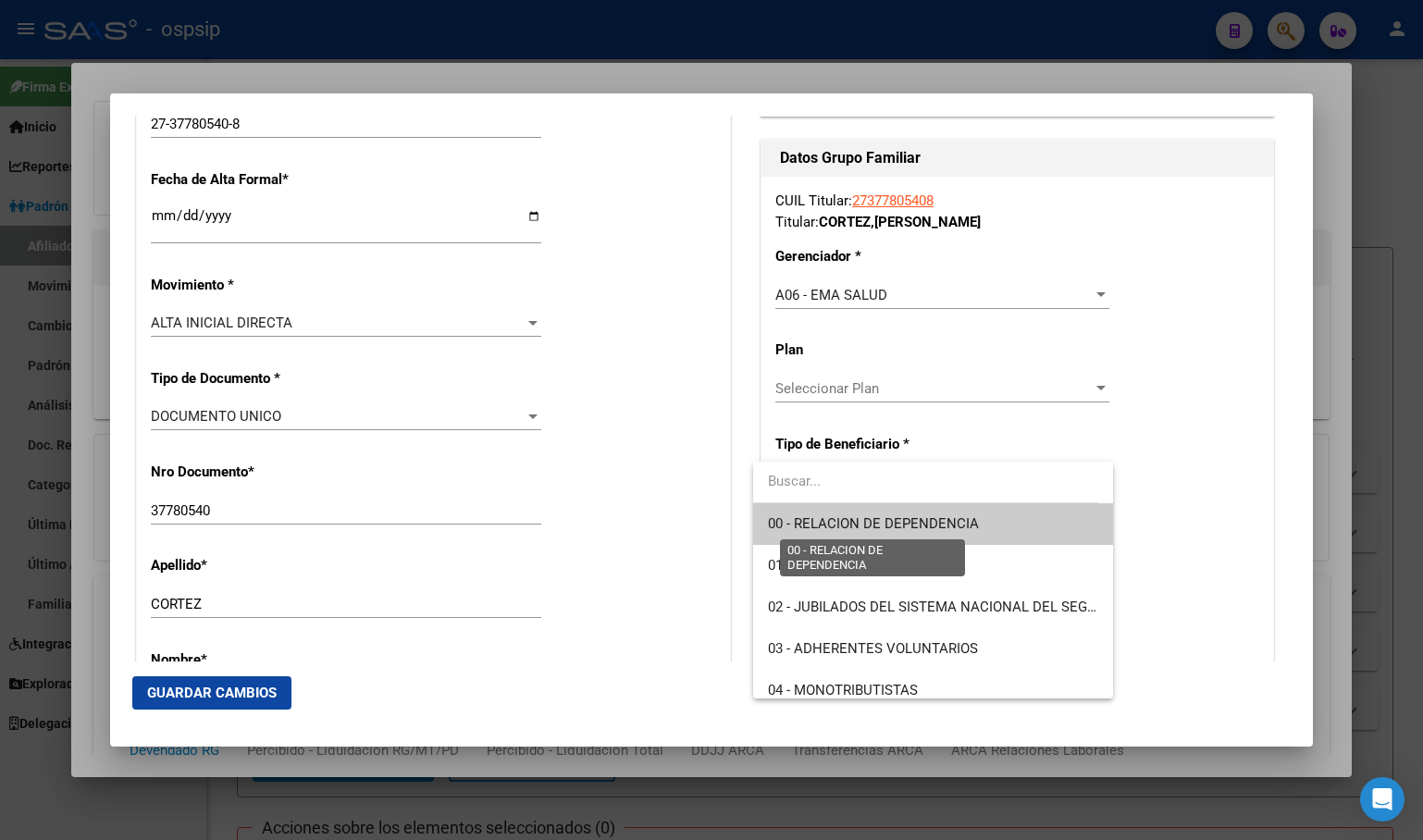
click at [817, 516] on span "00 - RELACION DE DEPENDENCIA" at bounding box center [873, 524] width 211 height 17
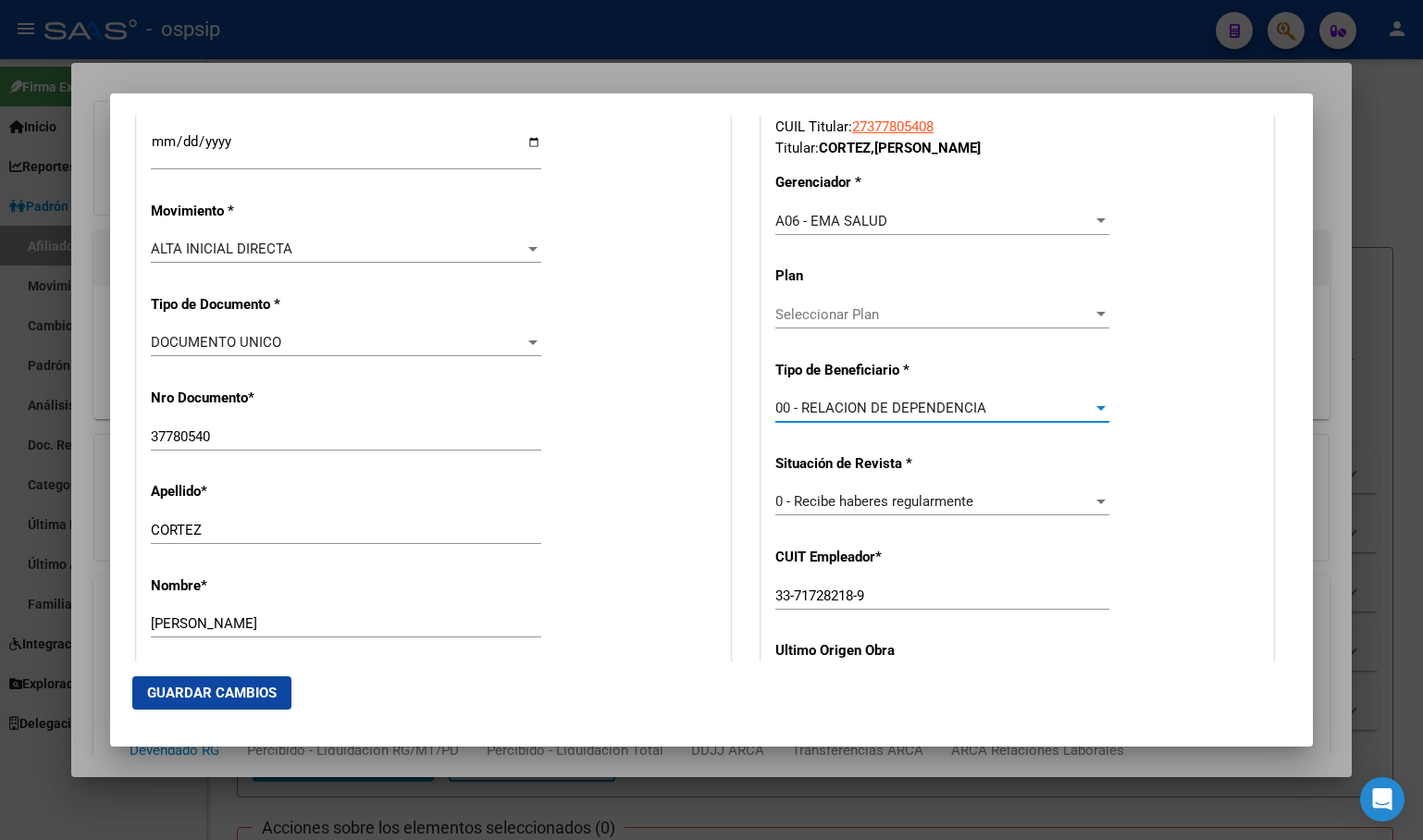
scroll to position [555, 0]
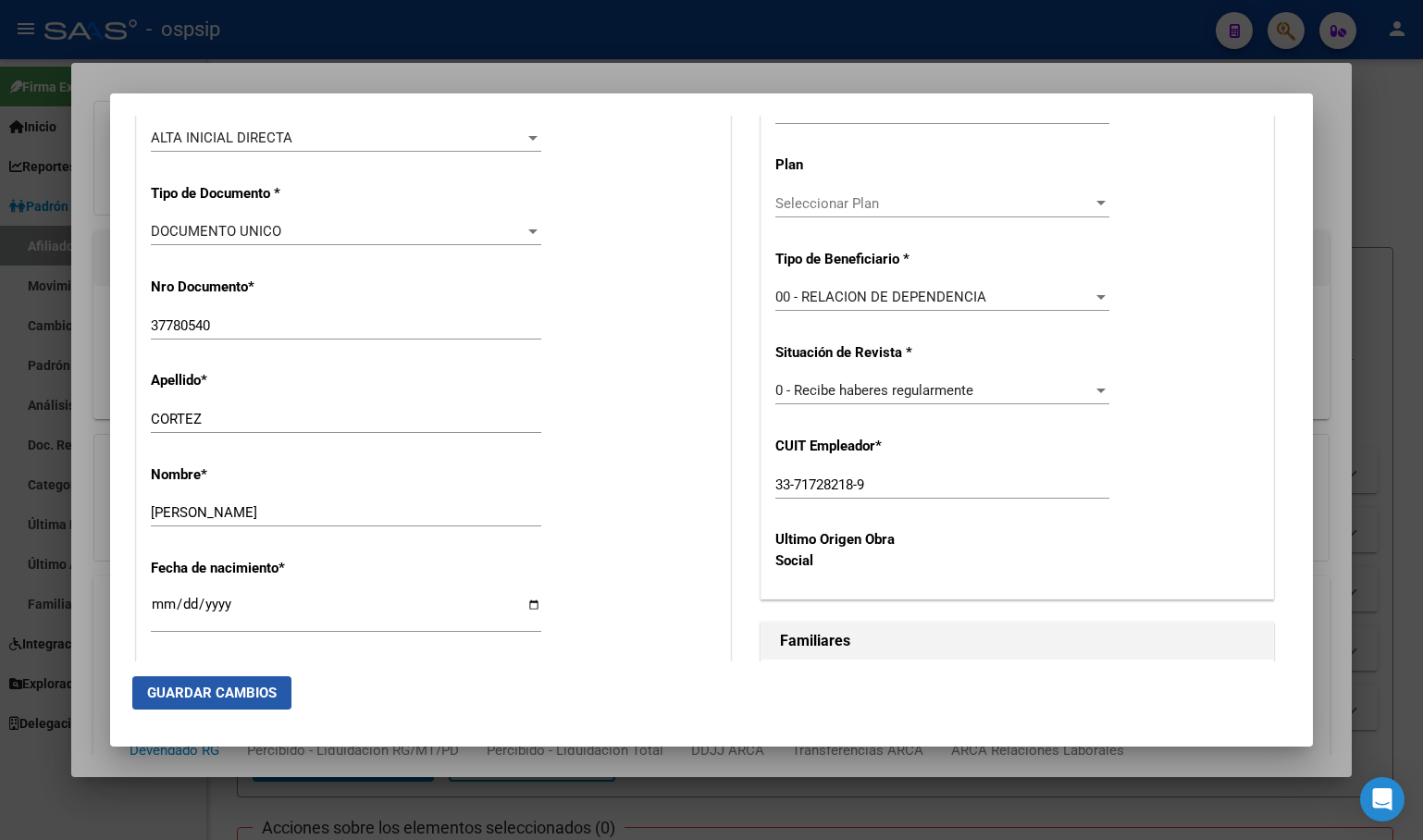
click at [191, 690] on span "Guardar Cambios" at bounding box center [212, 693] width 130 height 17
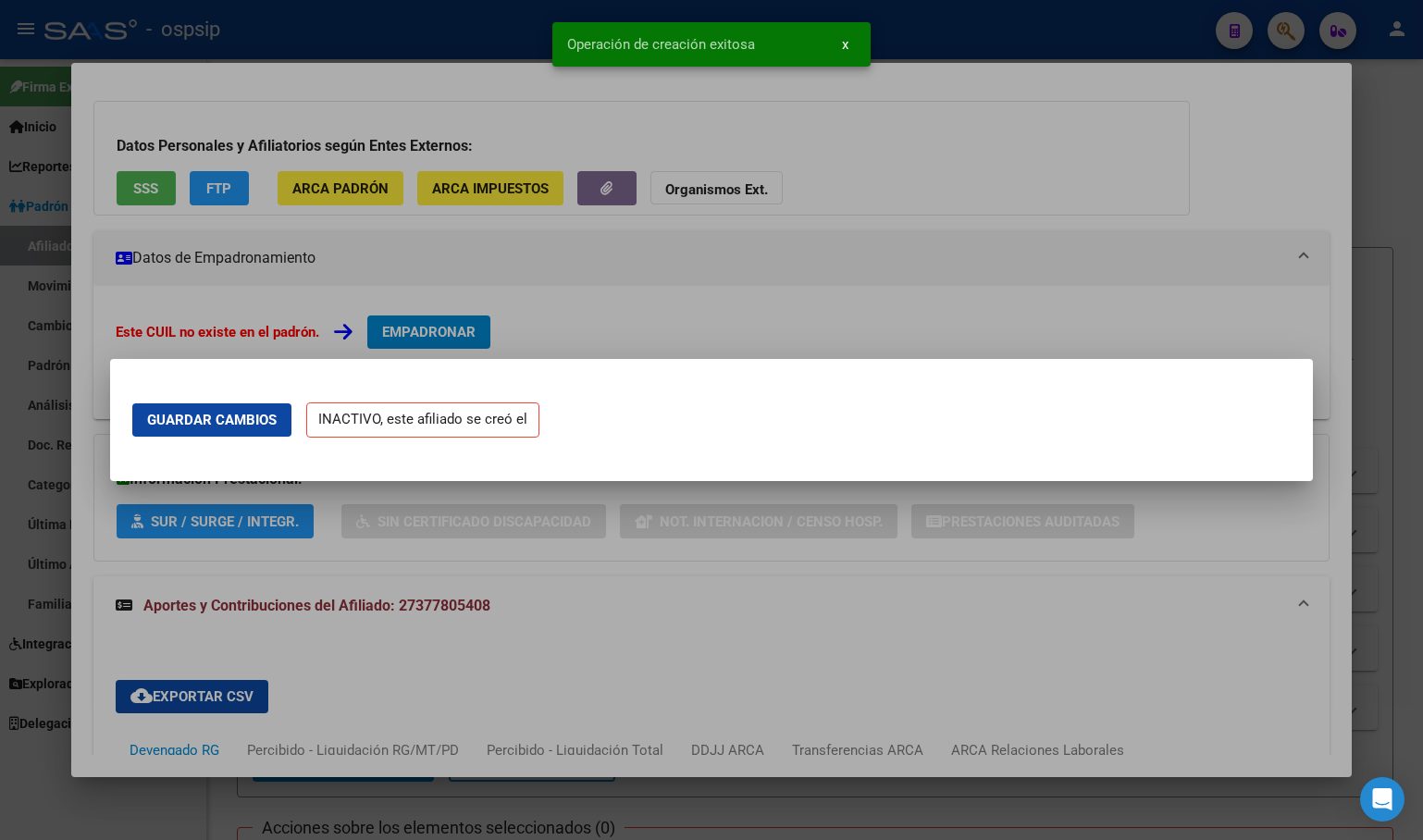
scroll to position [0, 0]
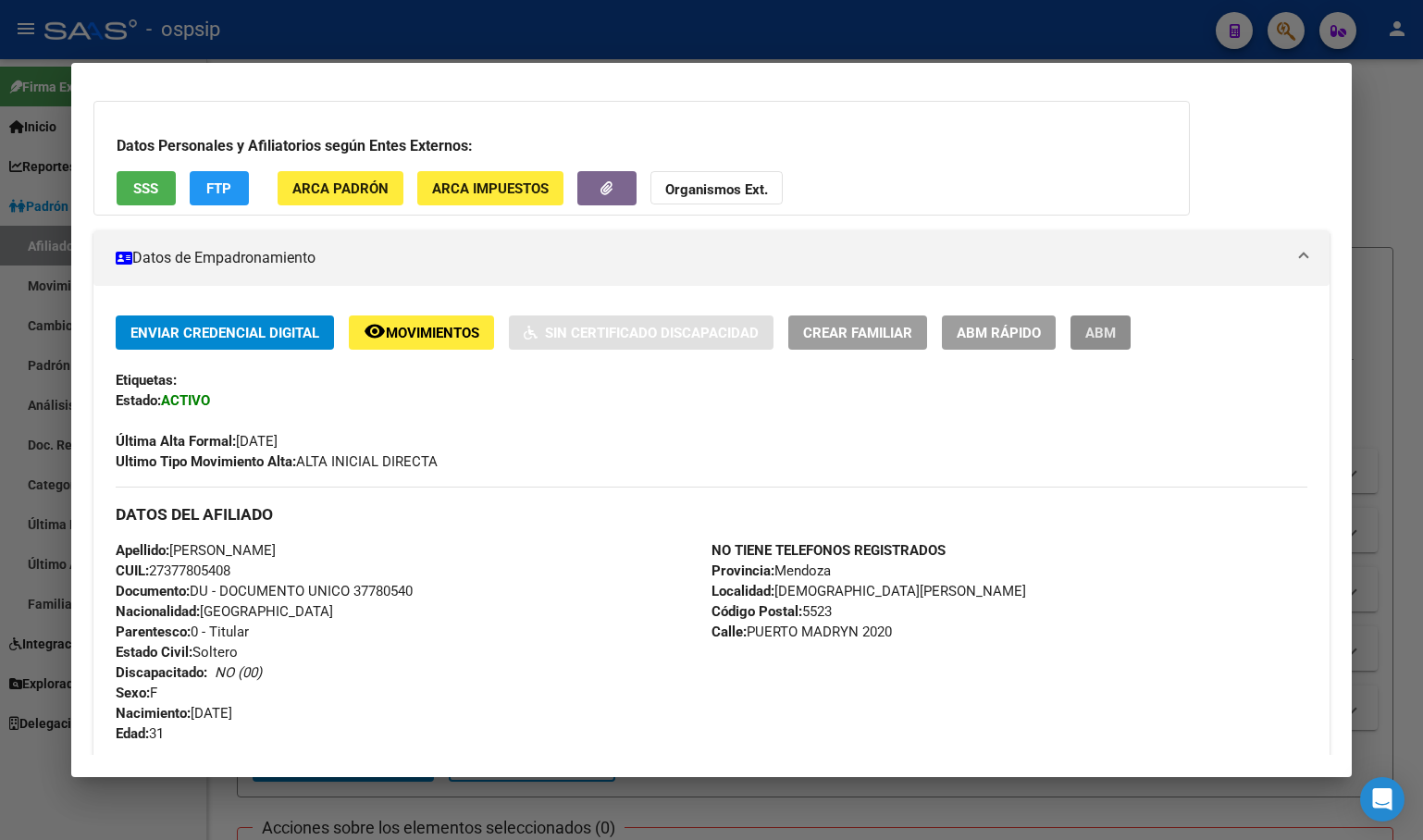
click at [1109, 322] on button "ABM" at bounding box center [1100, 332] width 60 height 34
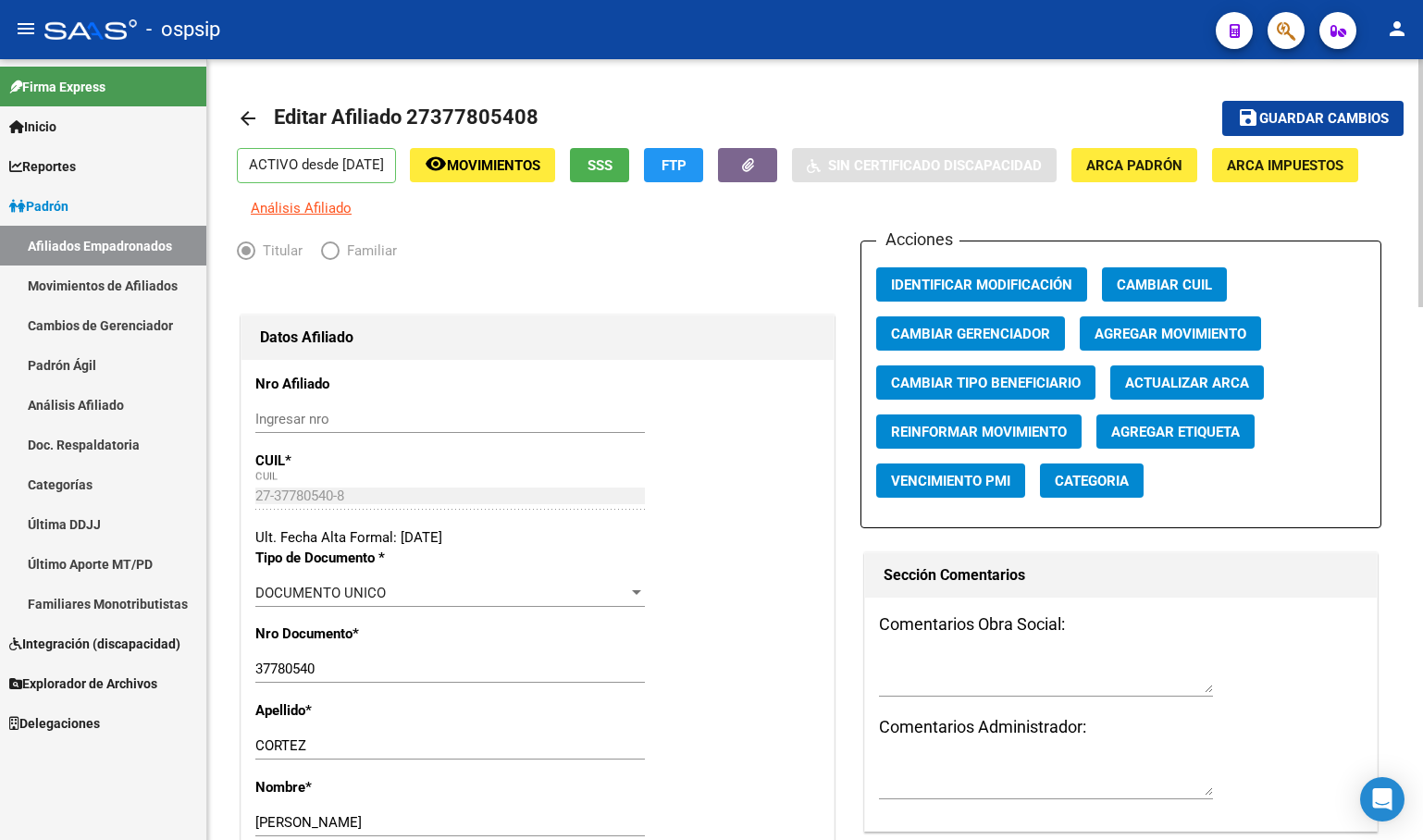
click at [1152, 341] on span "Agregar Movimiento" at bounding box center [1171, 334] width 152 height 17
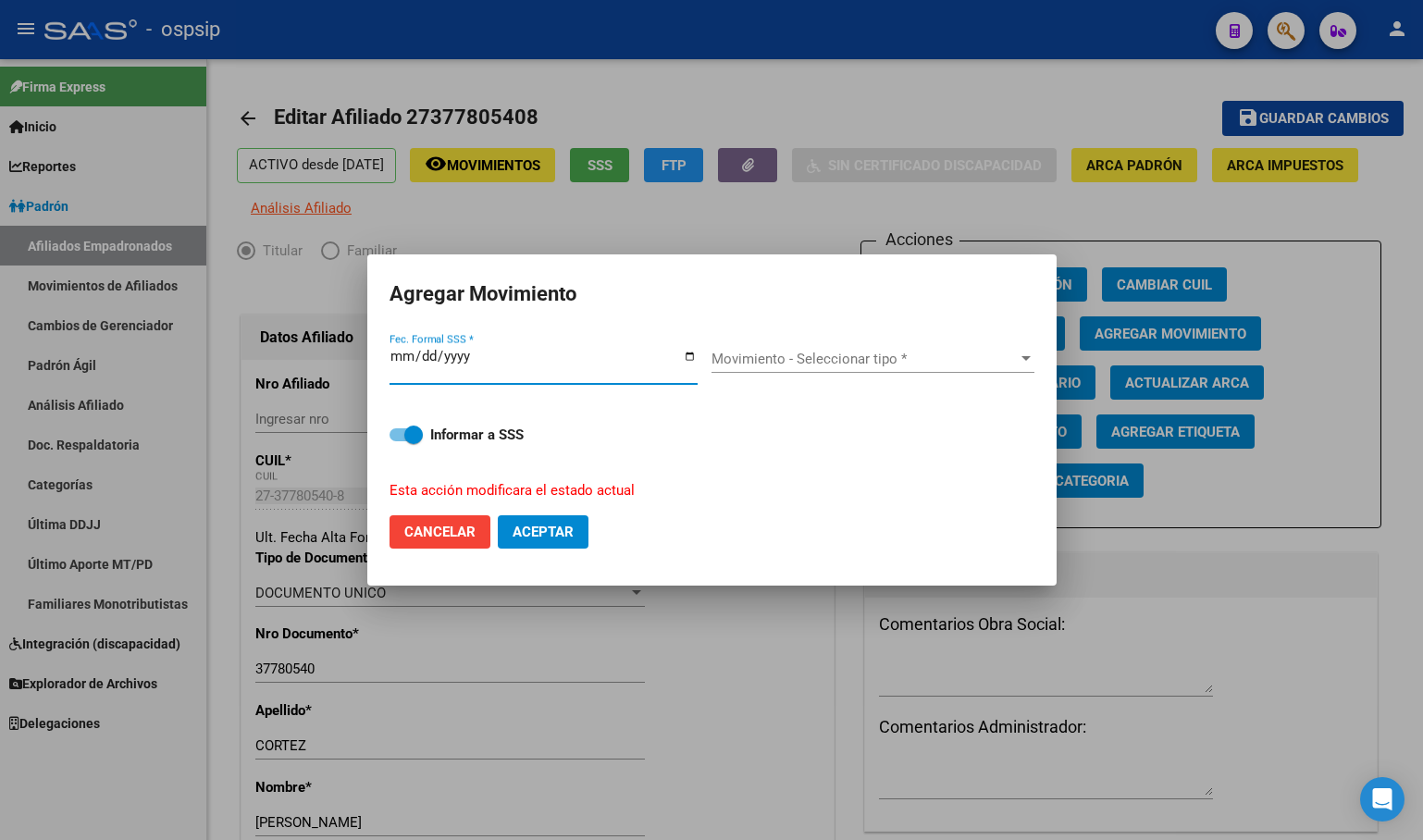
click at [739, 360] on span "Movimiento - Seleccionar tipo *" at bounding box center [865, 359] width 306 height 17
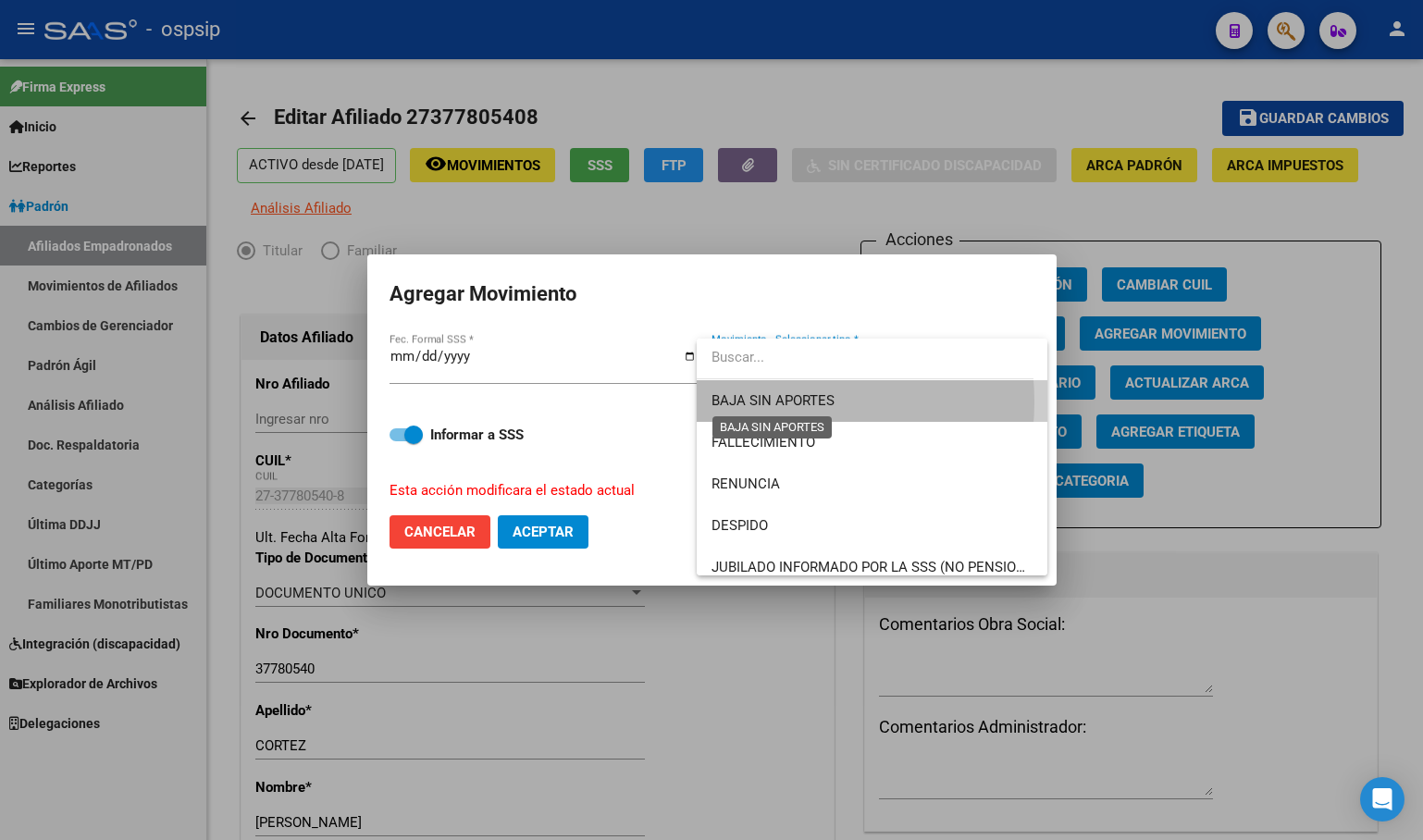
click at [760, 402] on span "BAJA SIN APORTES" at bounding box center [773, 401] width 123 height 17
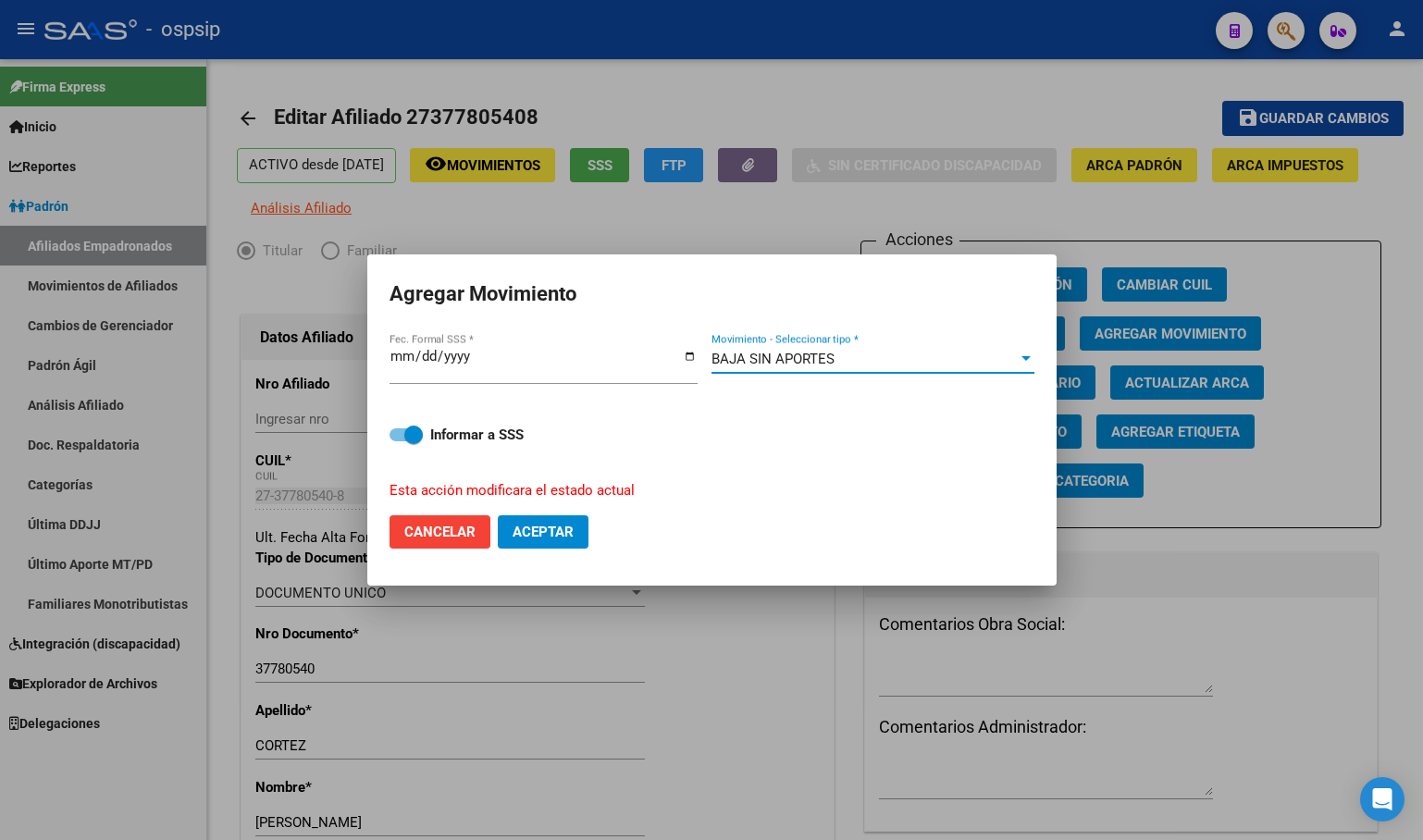
drag, startPoint x: 538, startPoint y: 544, endPoint x: 528, endPoint y: 552, distance: 12.8
click at [538, 543] on button "Aceptar" at bounding box center [543, 531] width 91 height 33
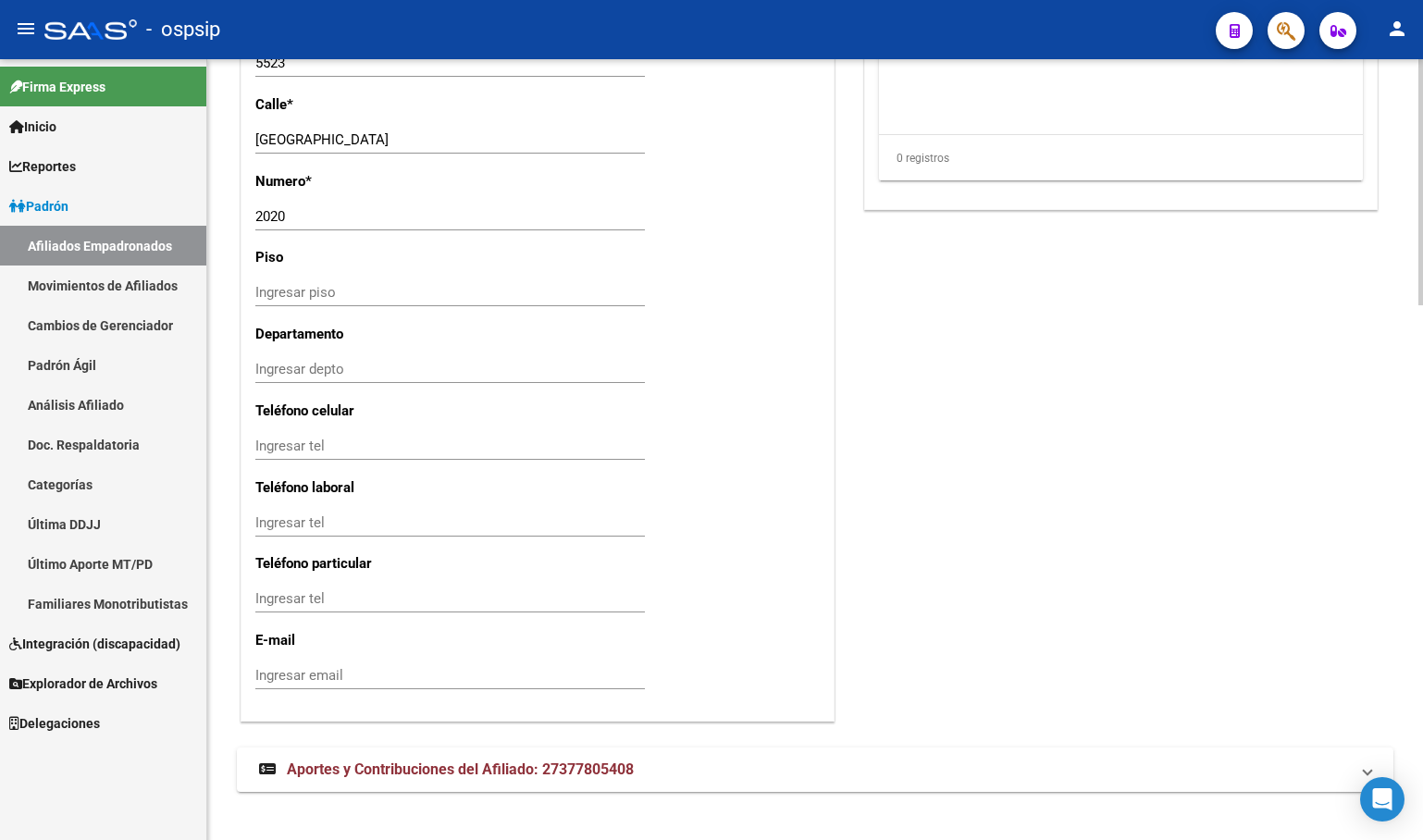
scroll to position [1698, 0]
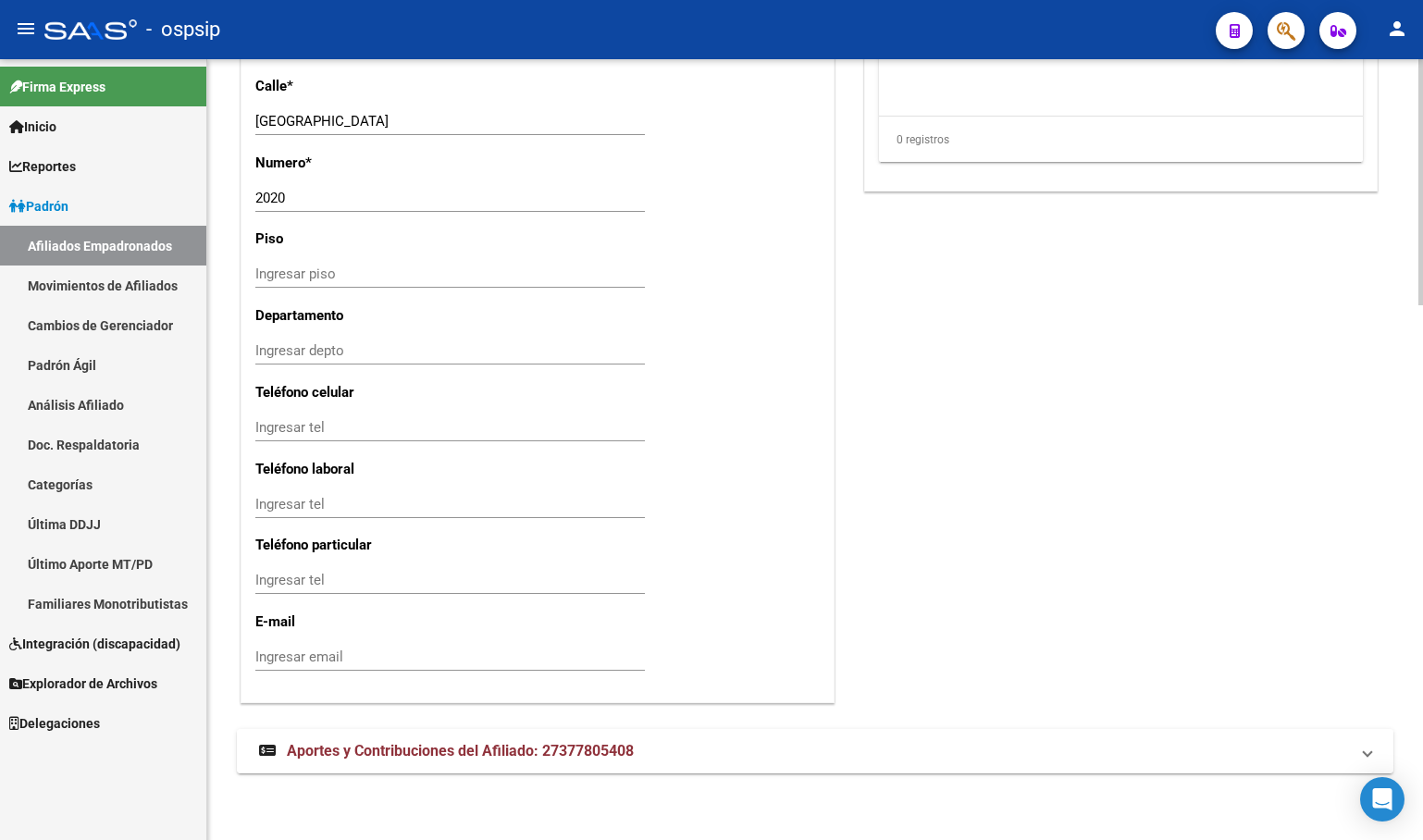
click at [398, 741] on span "Aportes y Contribuciones del Afiliado: 27377805408" at bounding box center [461, 750] width 347 height 18
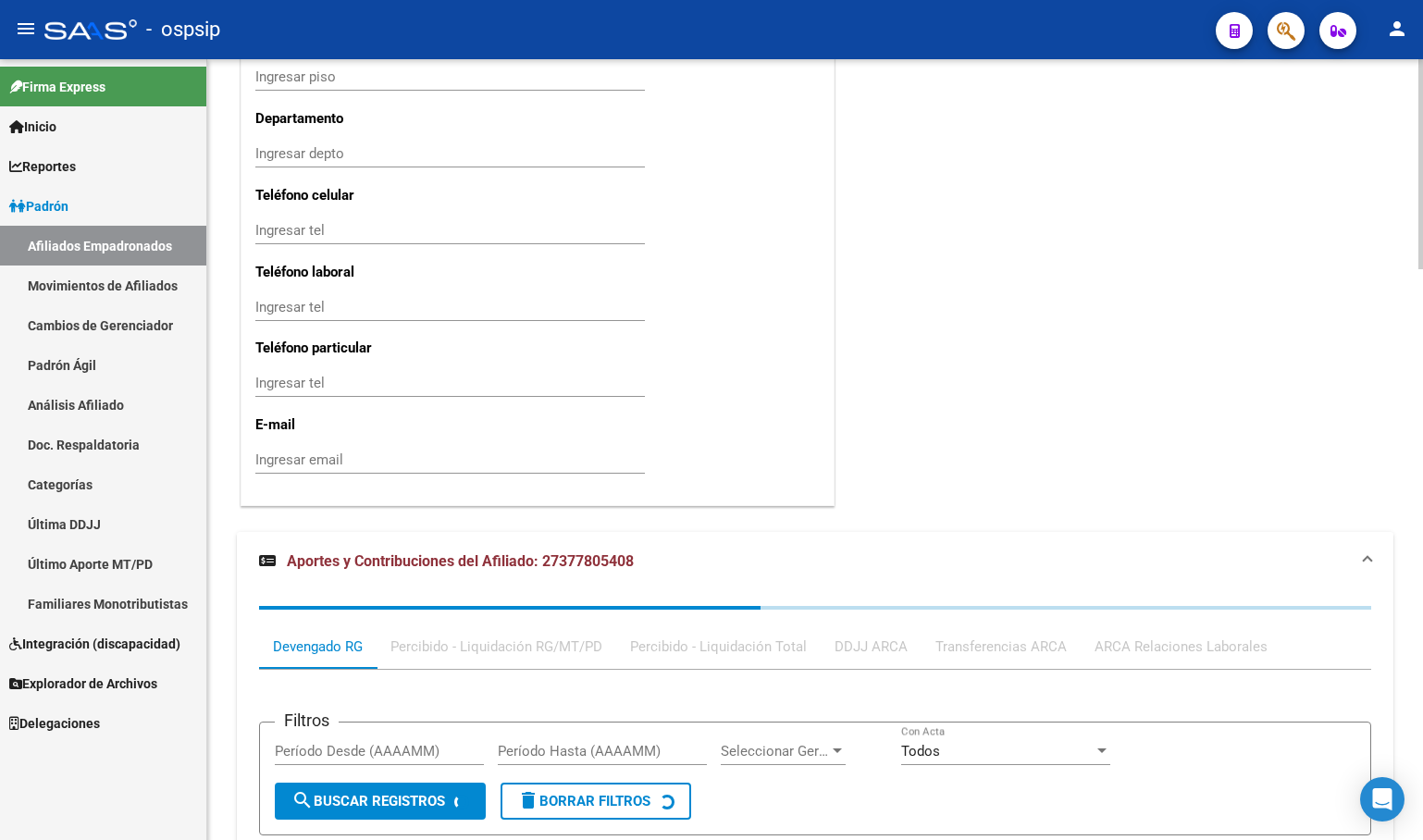
scroll to position [2117, 0]
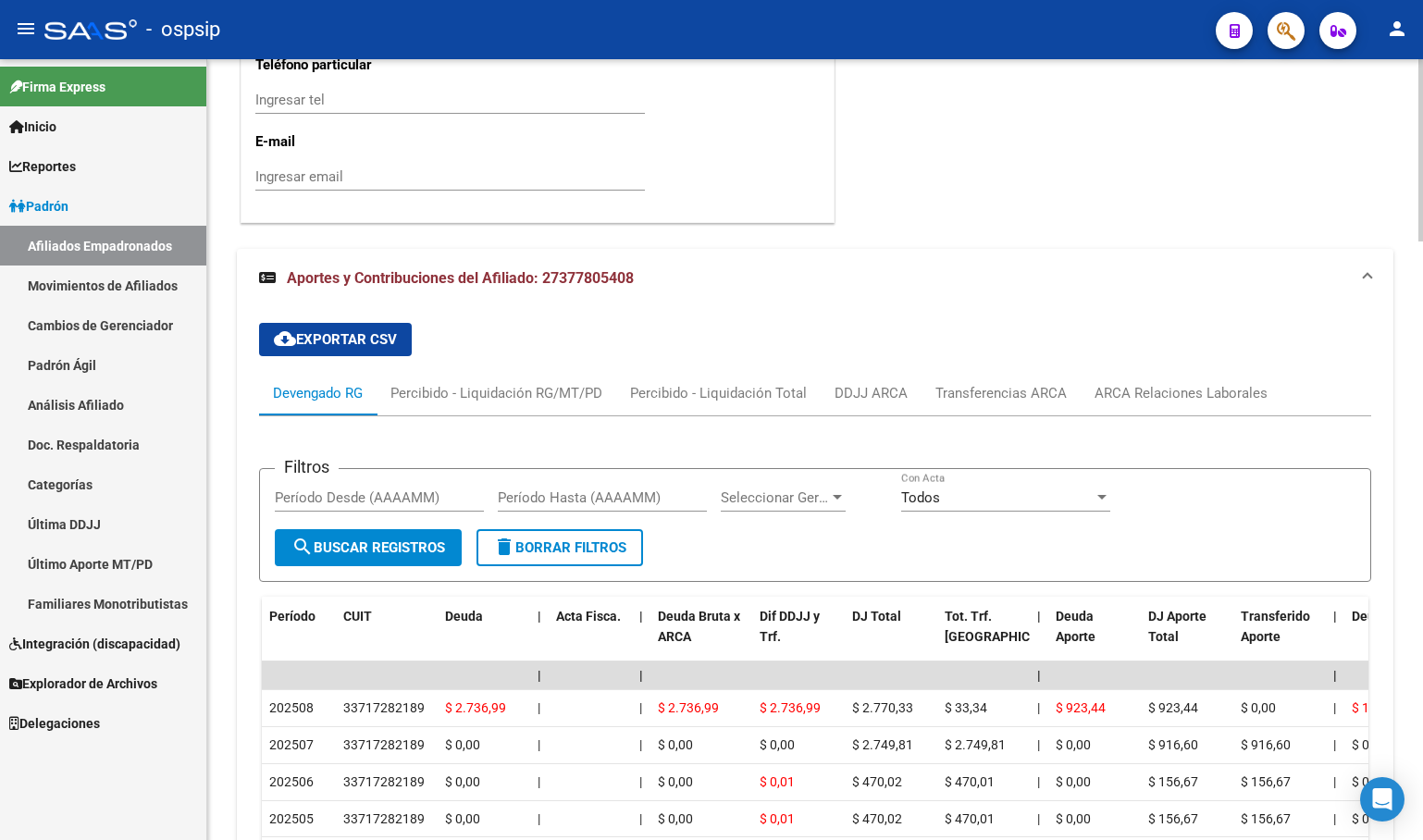
scroll to position [2302, 0]
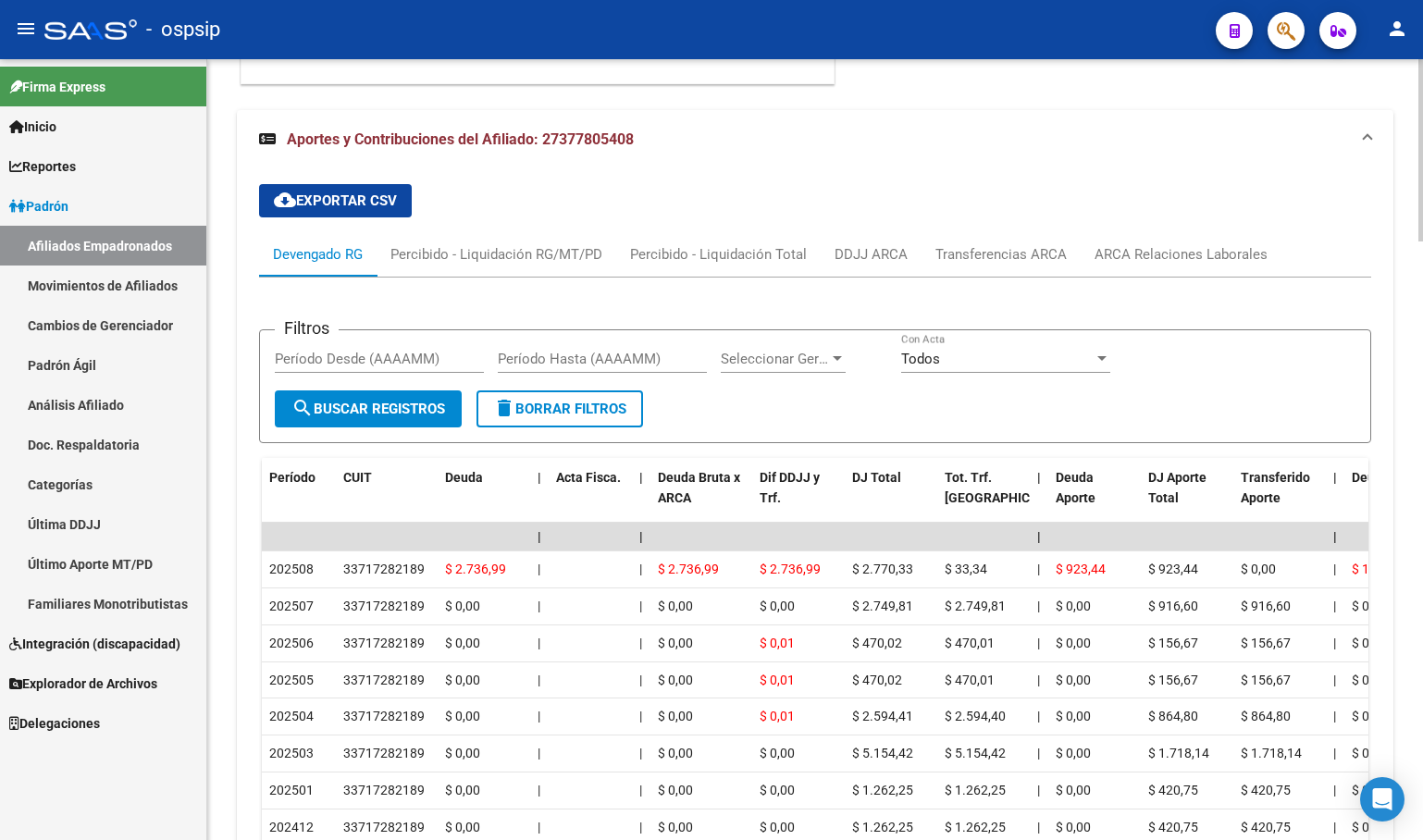
click at [513, 213] on div "cloud_download Exportar CSV Devengado RG Percibido - Liquidación RG/MT/PD Perci…" at bounding box center [815, 577] width 1112 height 817
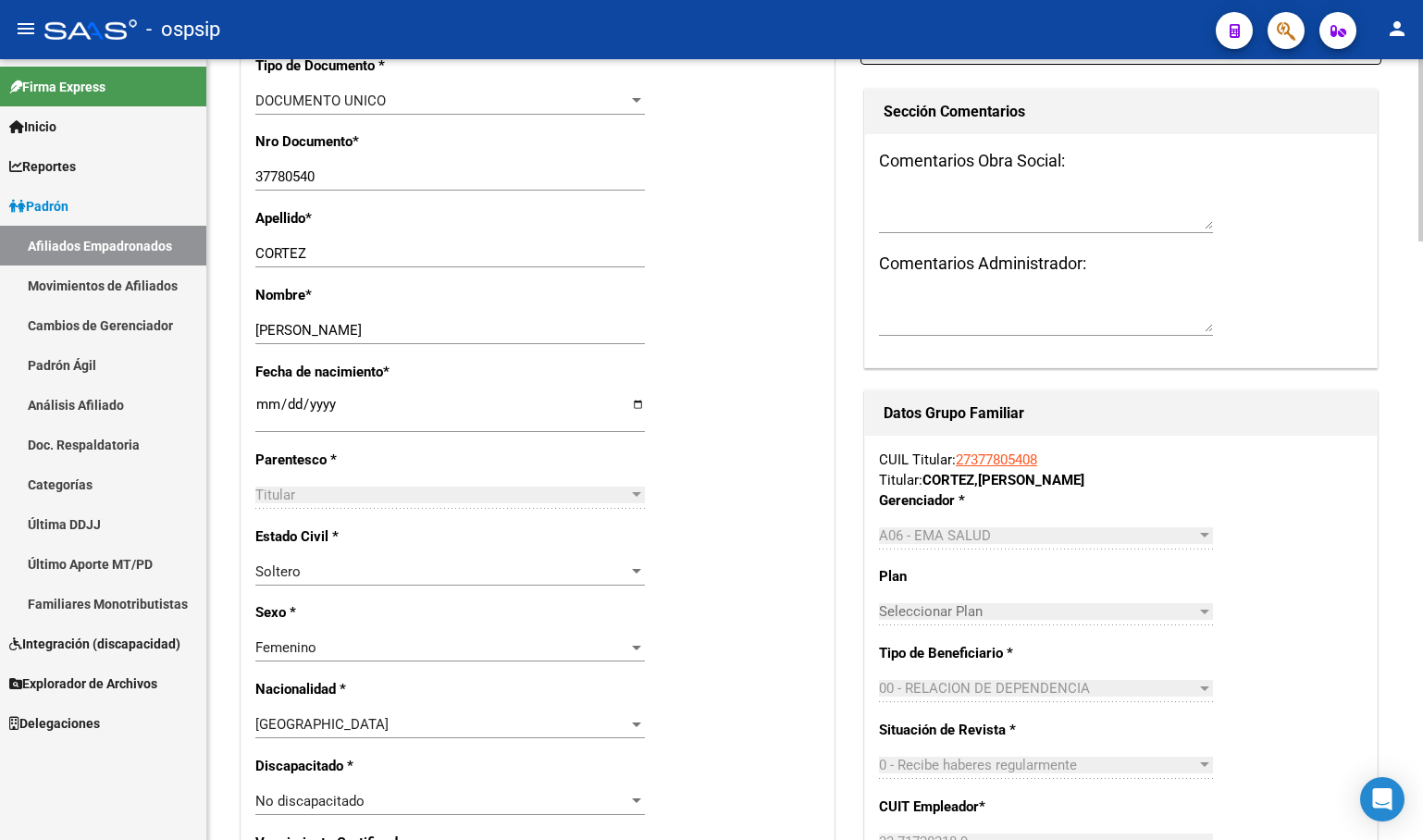
scroll to position [555, 0]
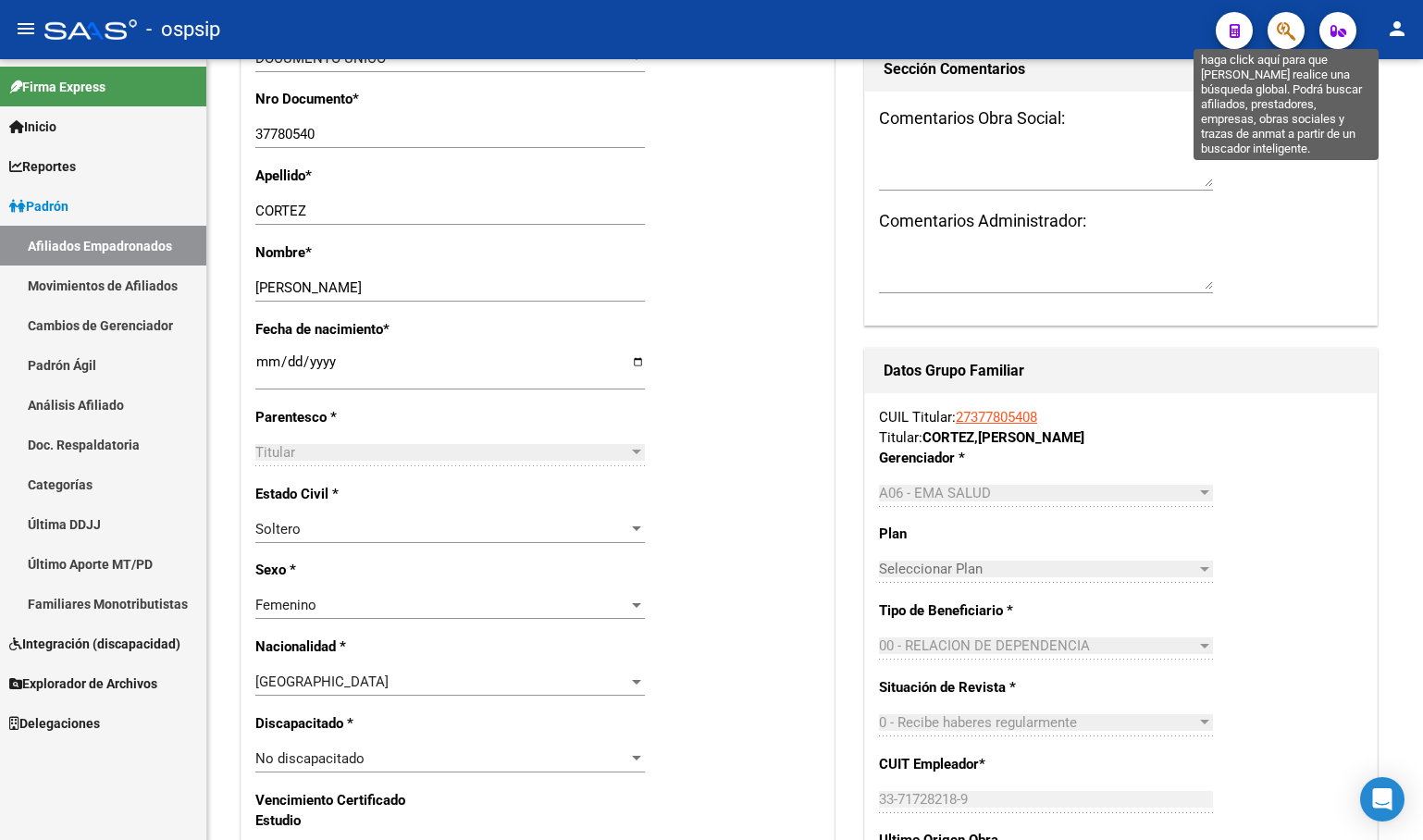
click at [1278, 31] on icon "button" at bounding box center [1286, 31] width 19 height 22
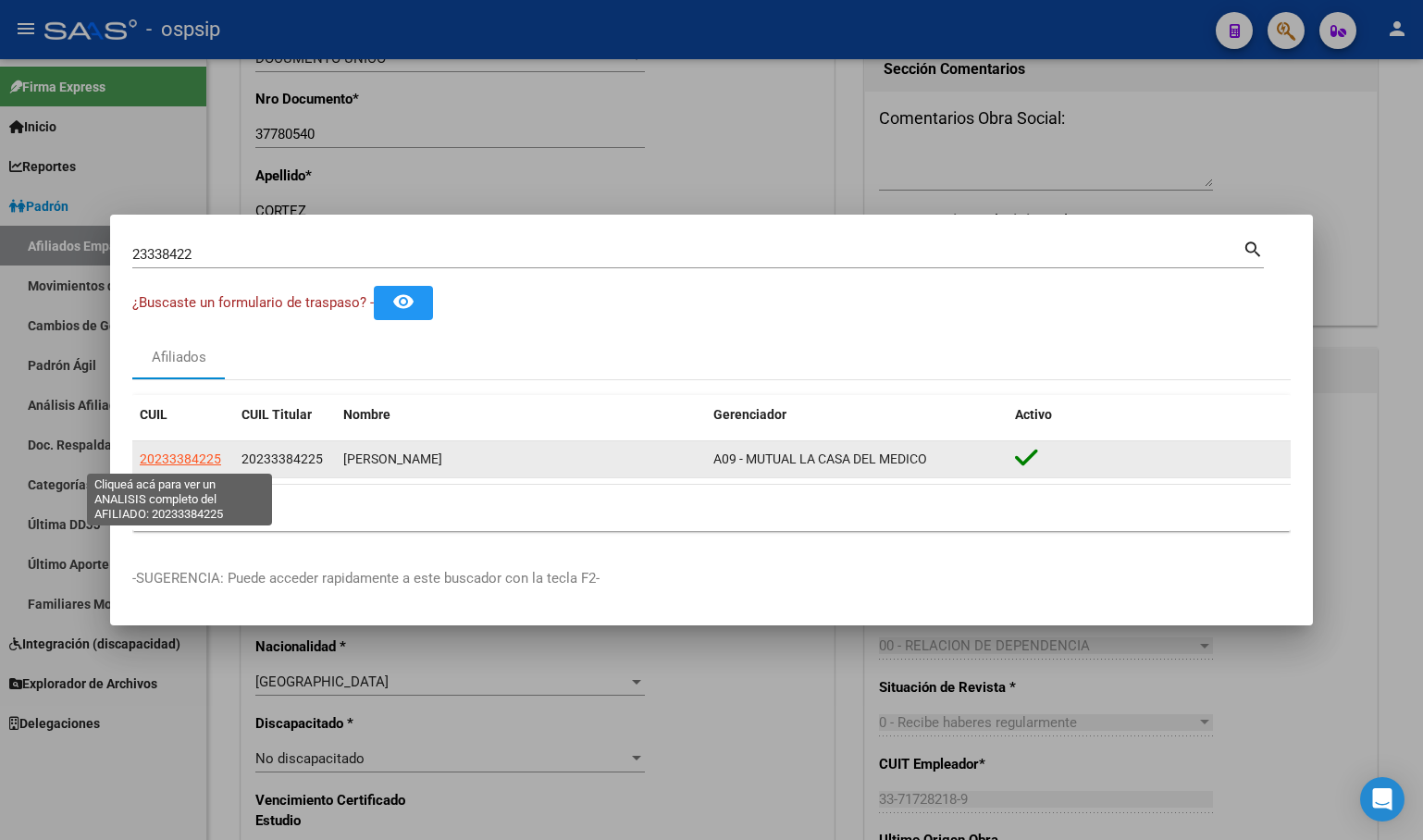
click at [173, 461] on span "20233384225" at bounding box center [180, 459] width 82 height 15
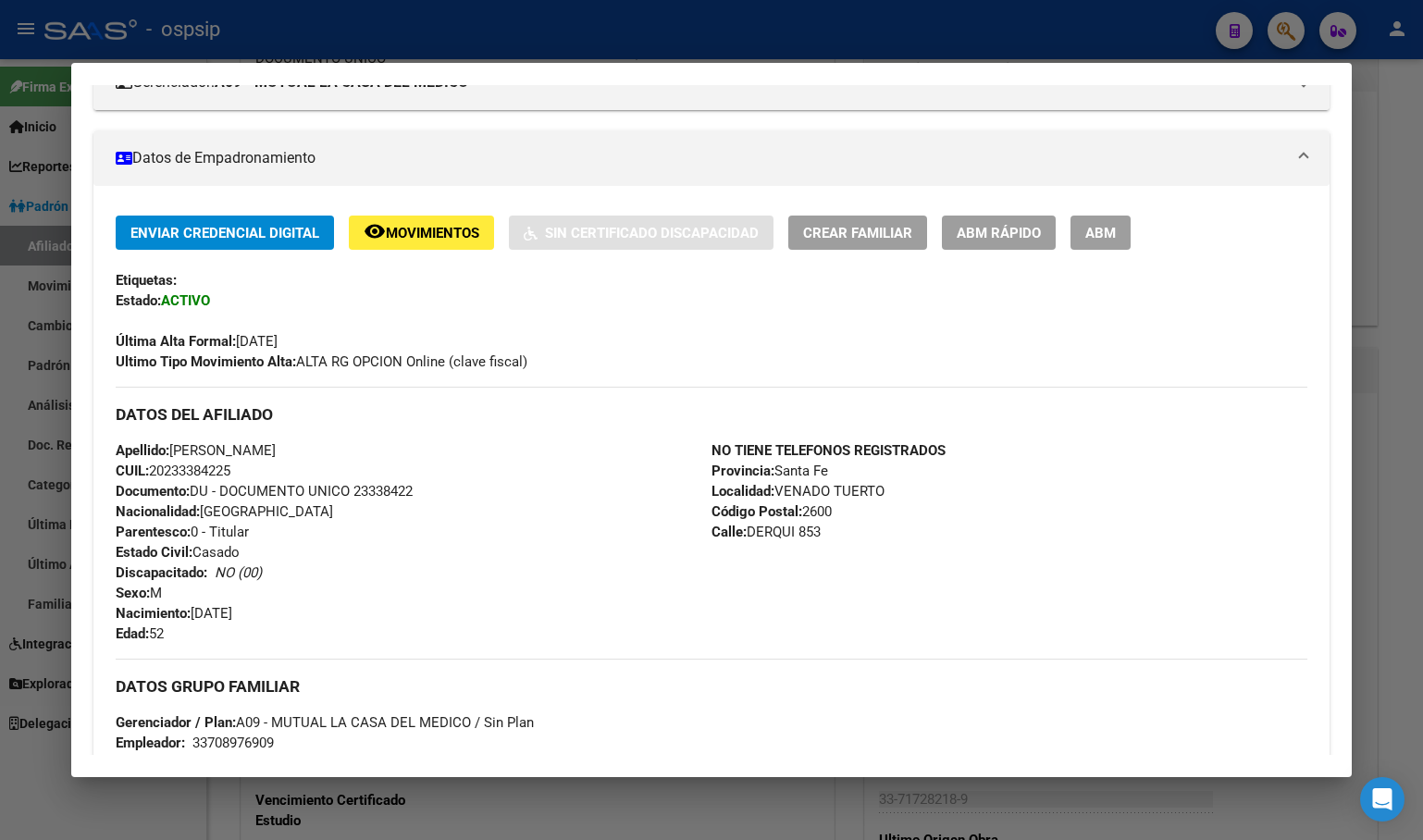
scroll to position [278, 0]
click at [421, 234] on span "Movimientos" at bounding box center [433, 233] width 94 height 17
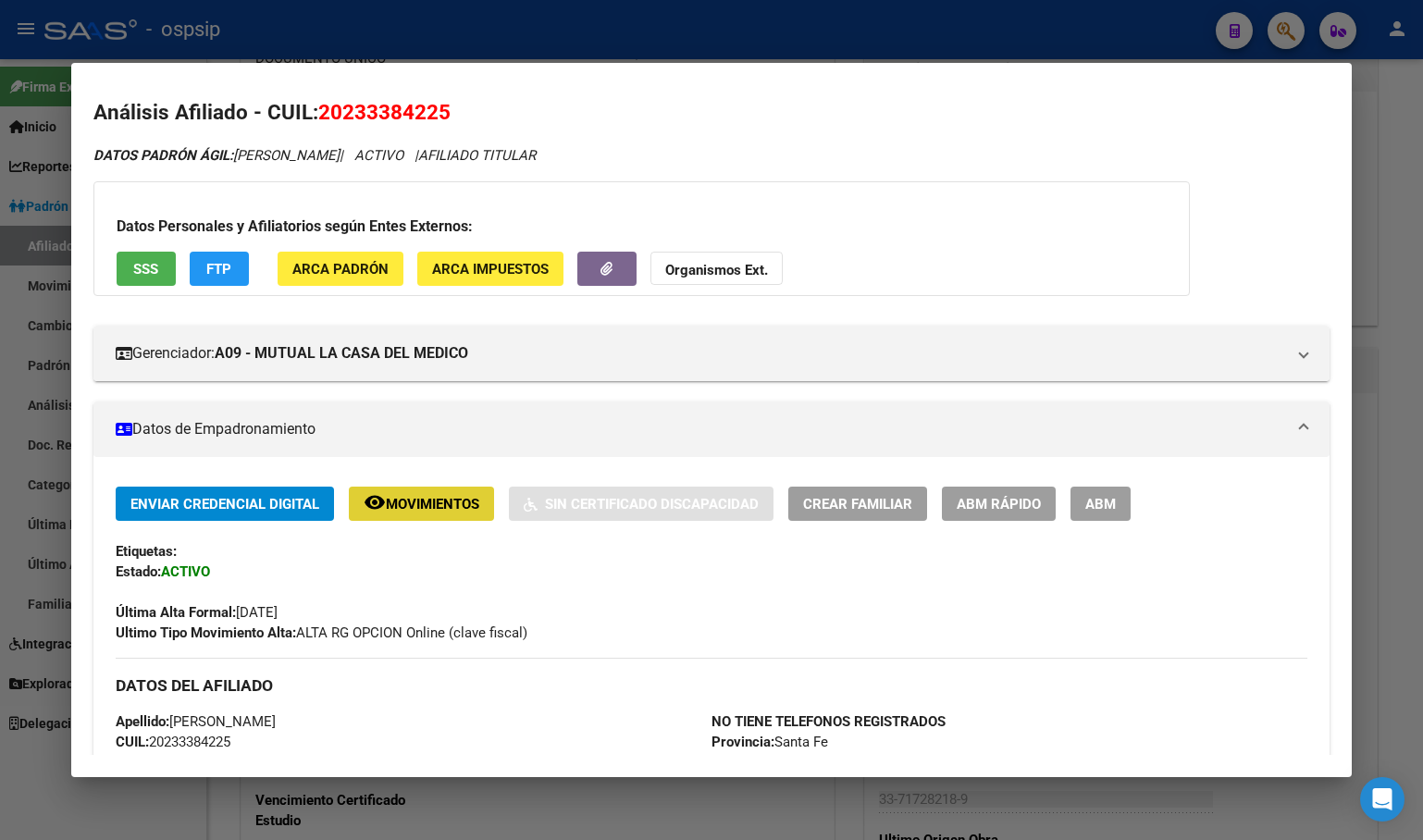
scroll to position [0, 0]
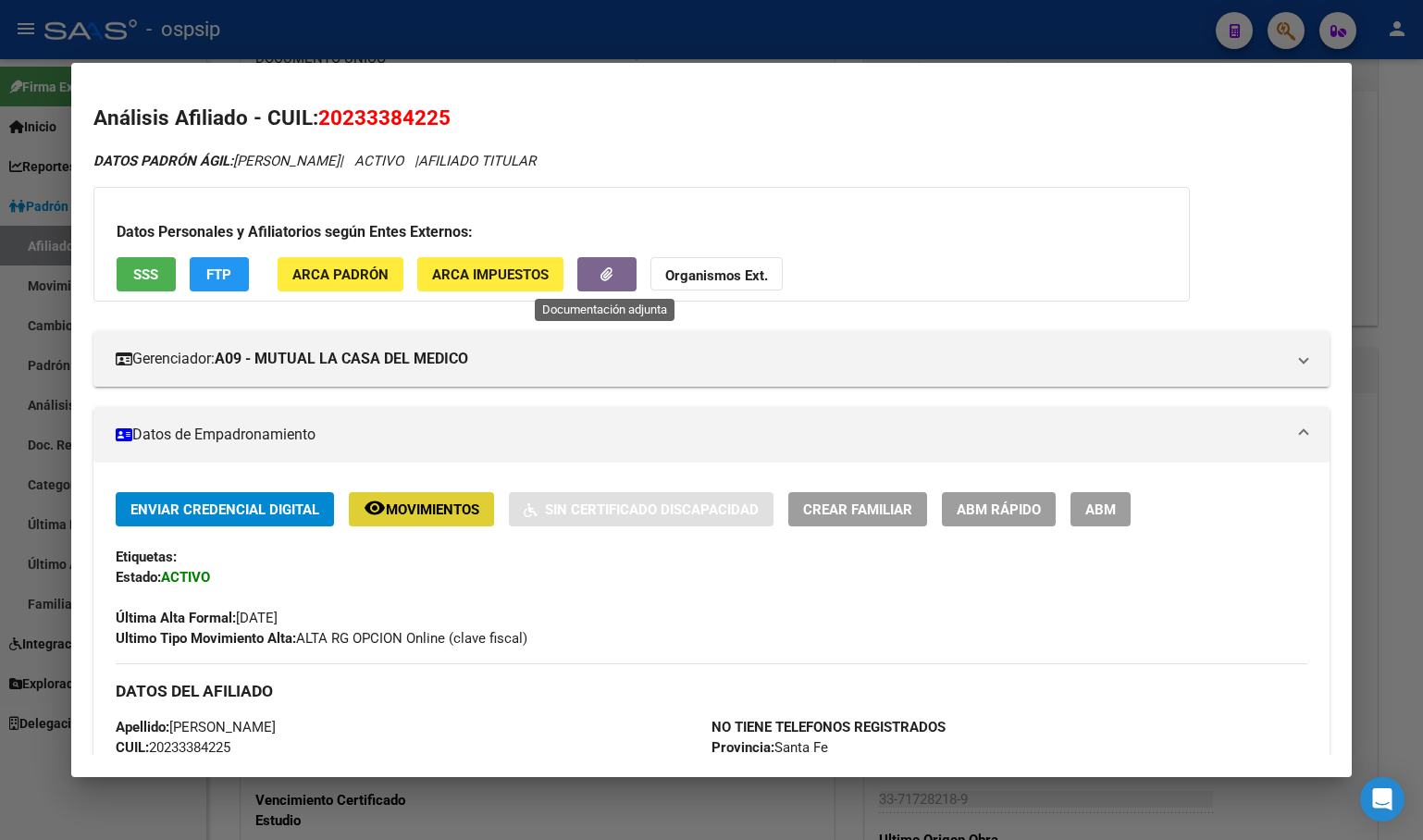
click at [613, 271] on button "button" at bounding box center [606, 274] width 59 height 34
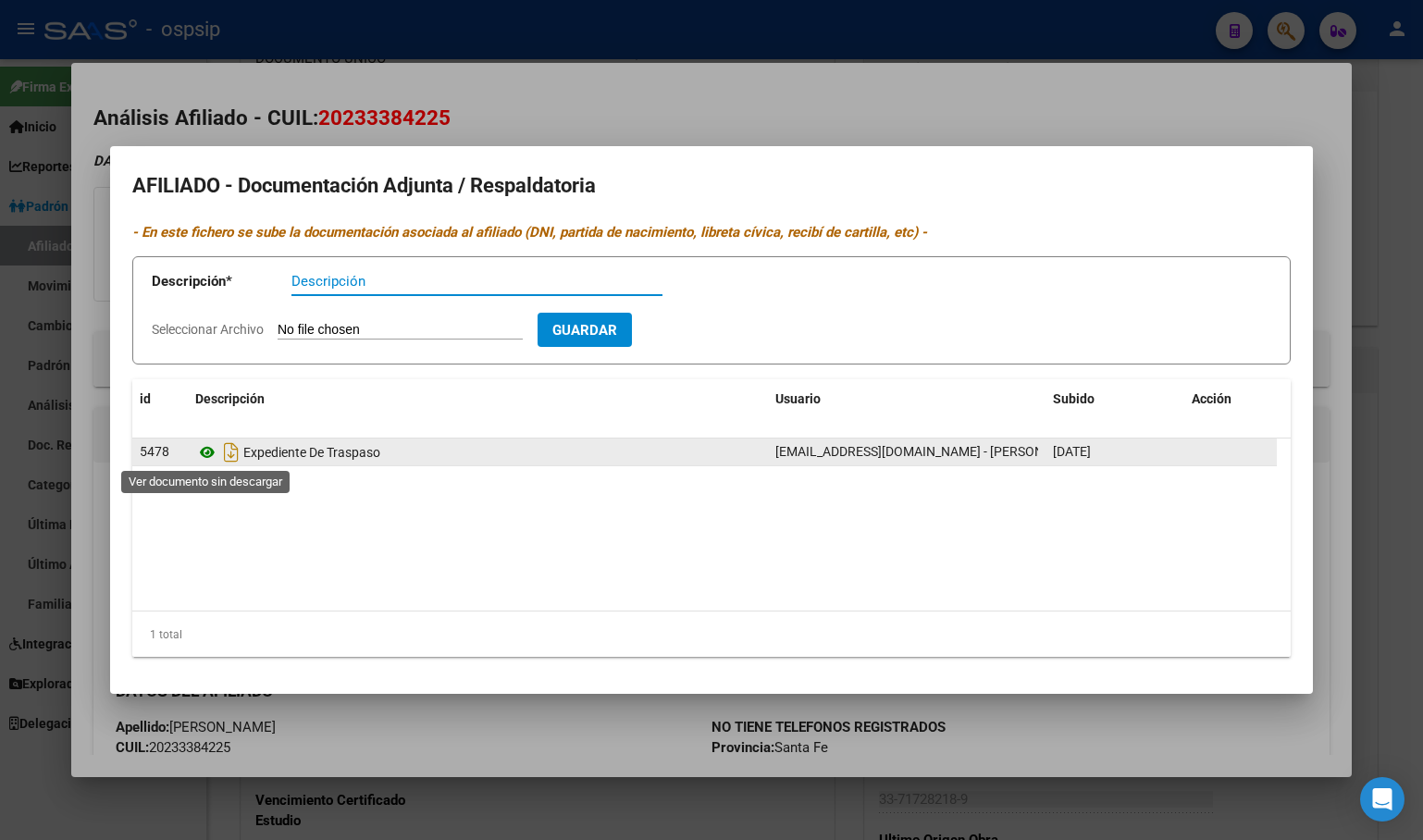
click at [201, 450] on icon at bounding box center [207, 452] width 24 height 23
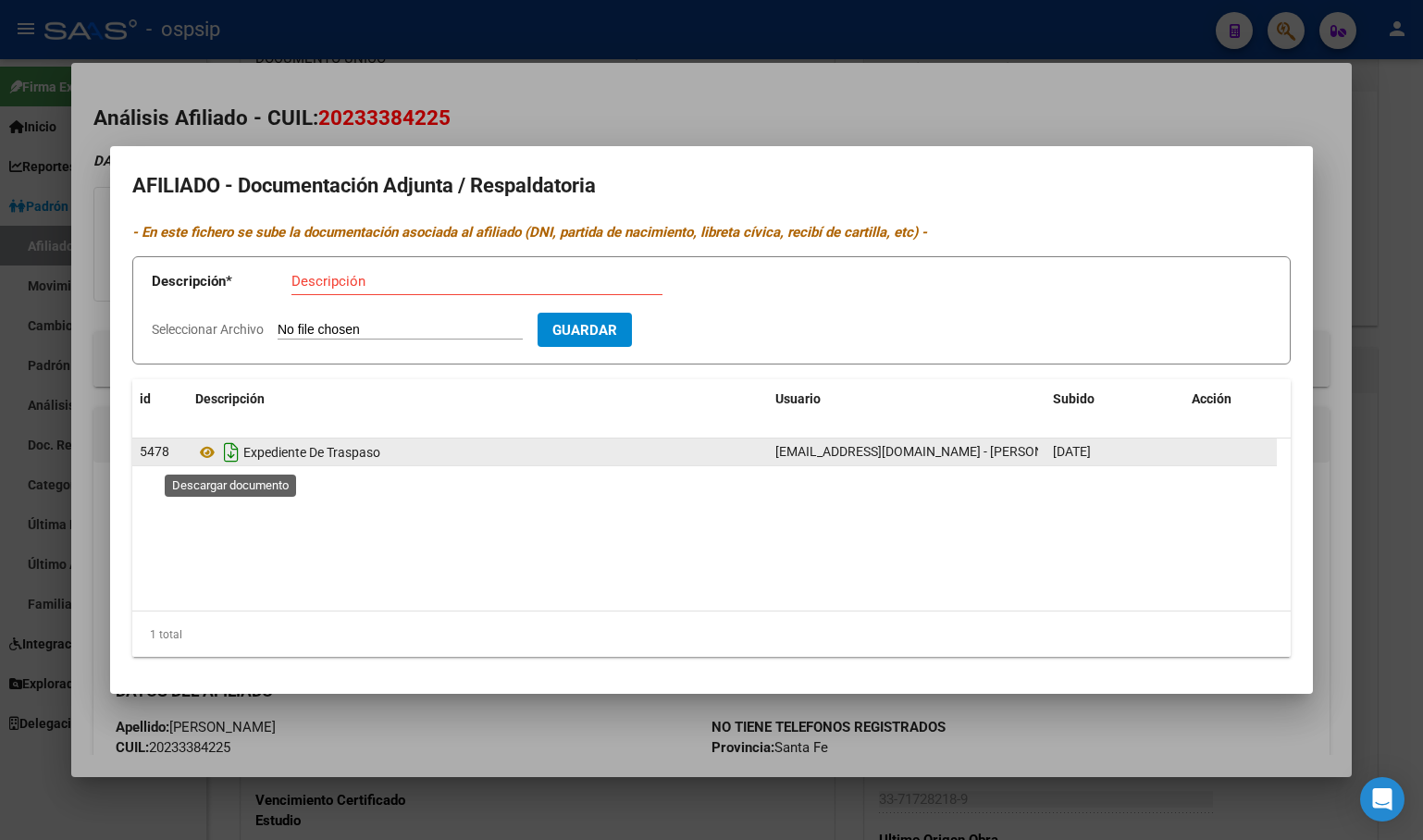
click at [228, 450] on icon "Descargar documento" at bounding box center [232, 452] width 24 height 30
click at [687, 189] on h2 "AFILIADO - Documentación Adjunta / Respaldatoria" at bounding box center [712, 185] width 1158 height 35
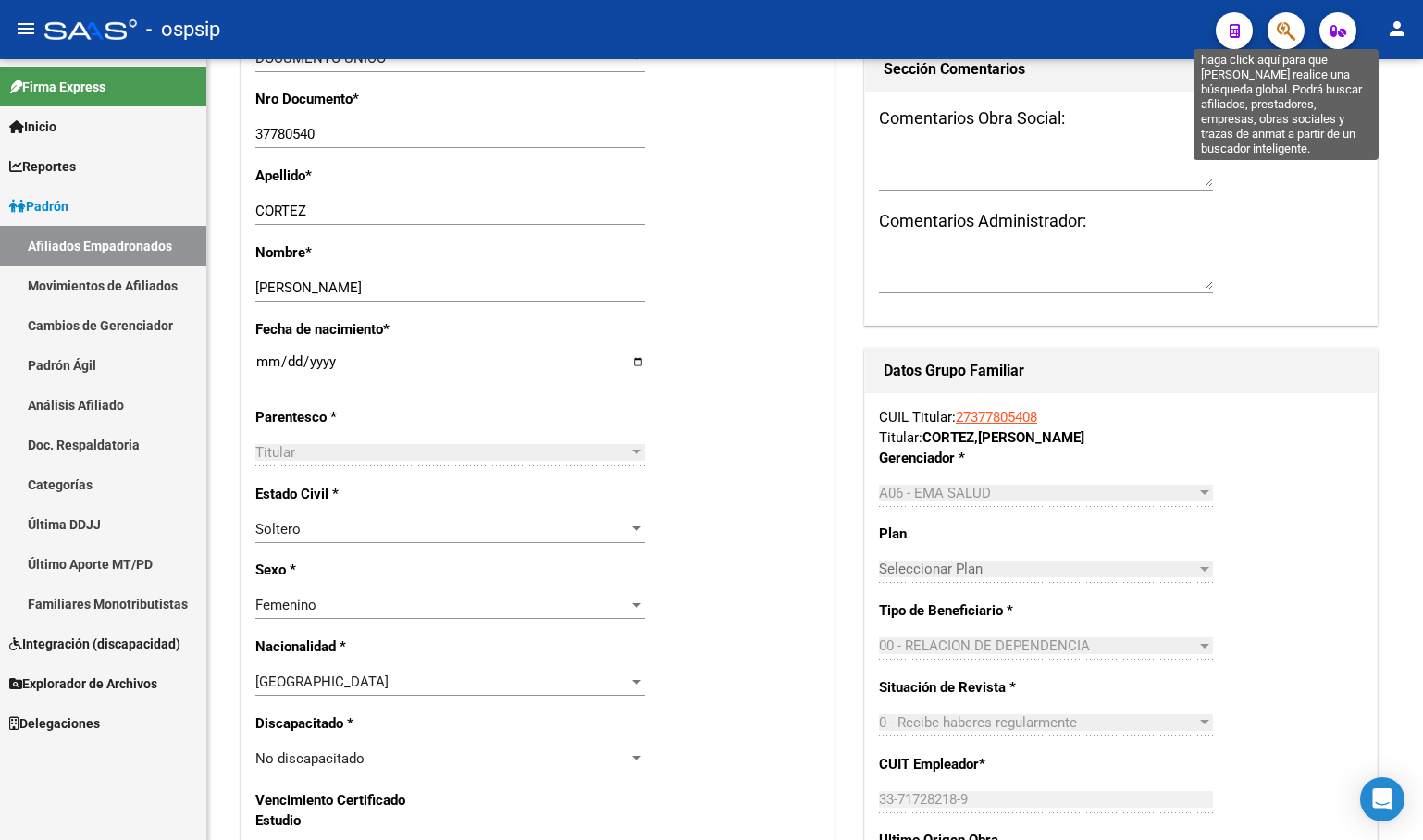
click at [1284, 33] on icon "button" at bounding box center [1286, 31] width 19 height 22
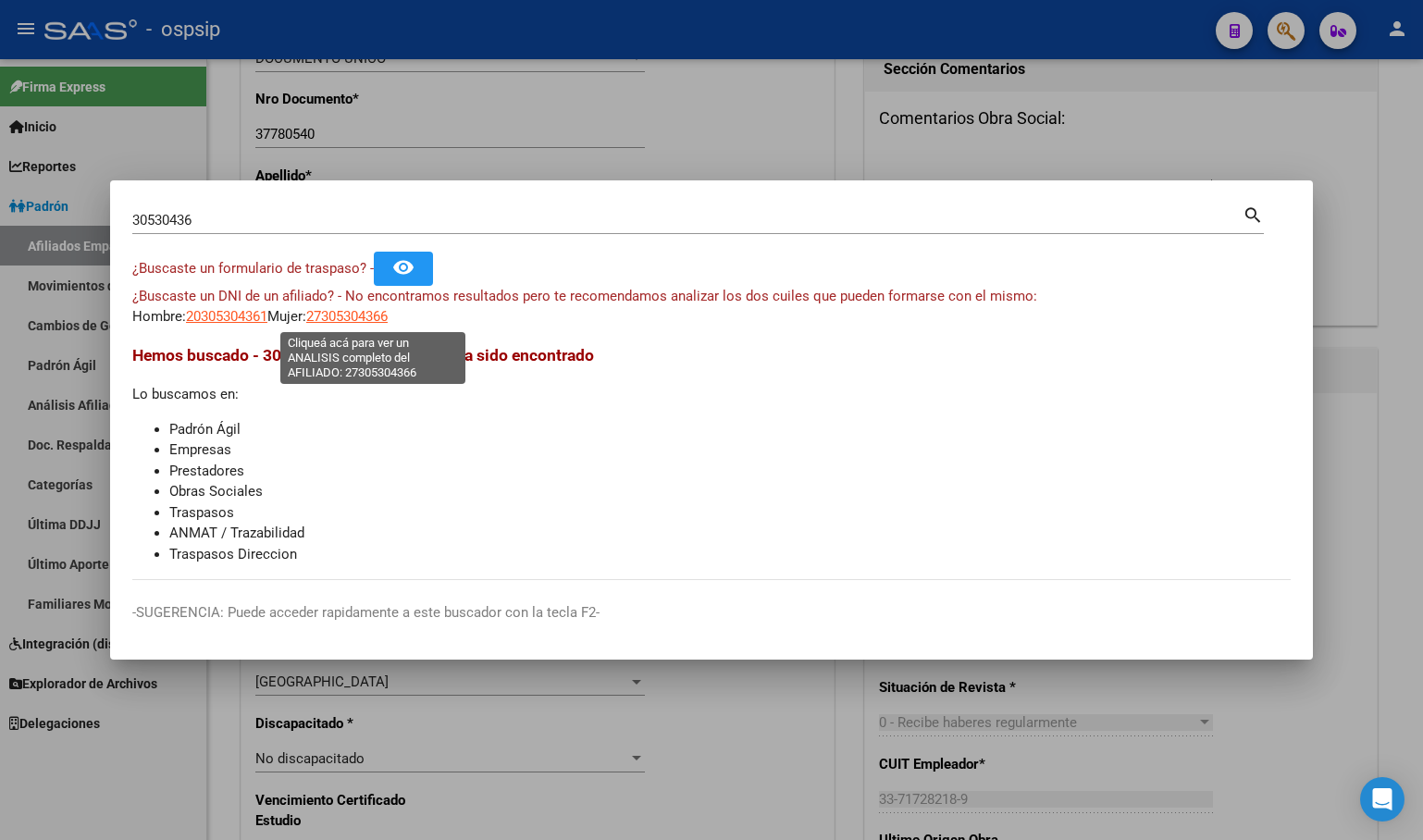
click at [349, 314] on span "27305304366" at bounding box center [346, 316] width 82 height 17
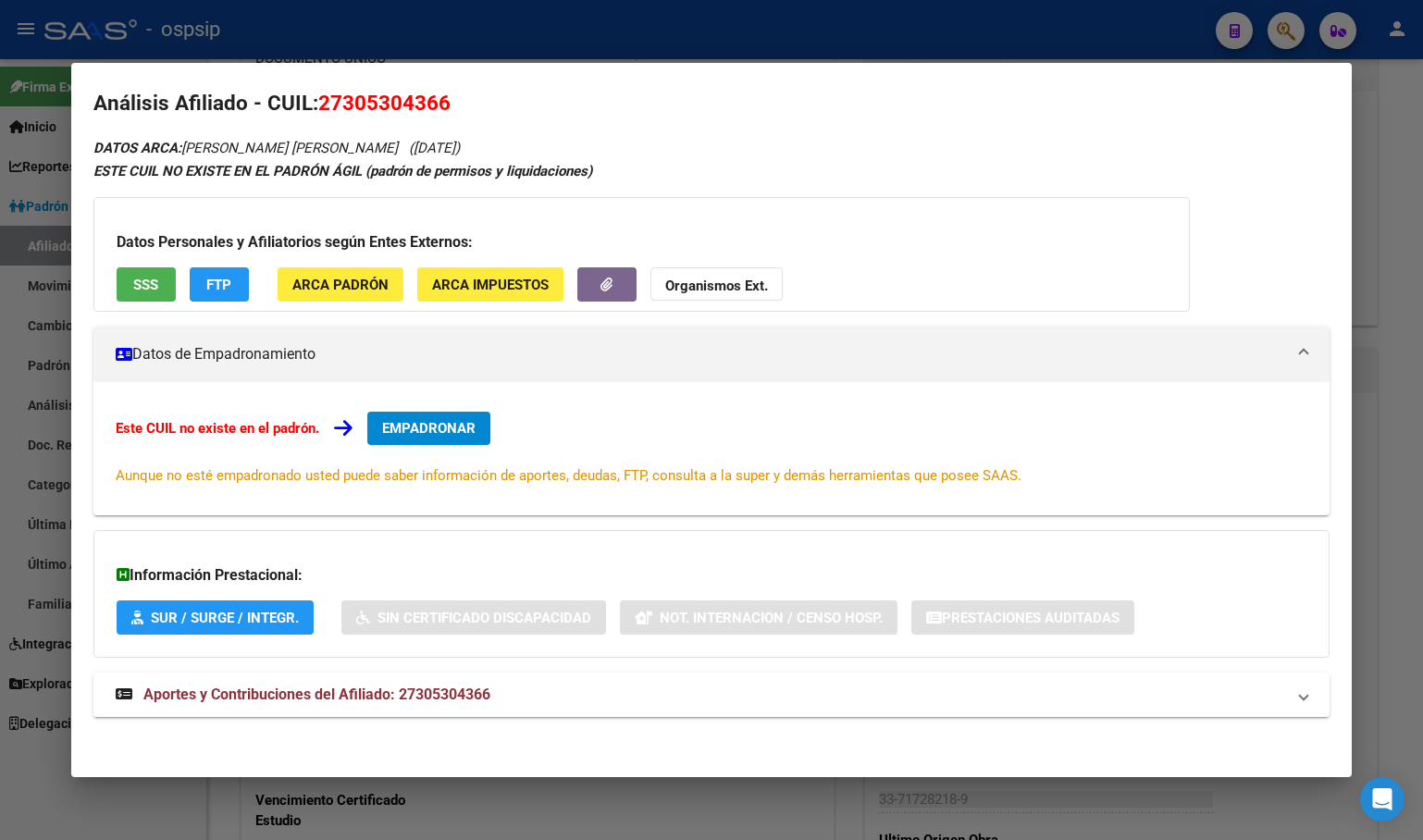
scroll to position [19, 0]
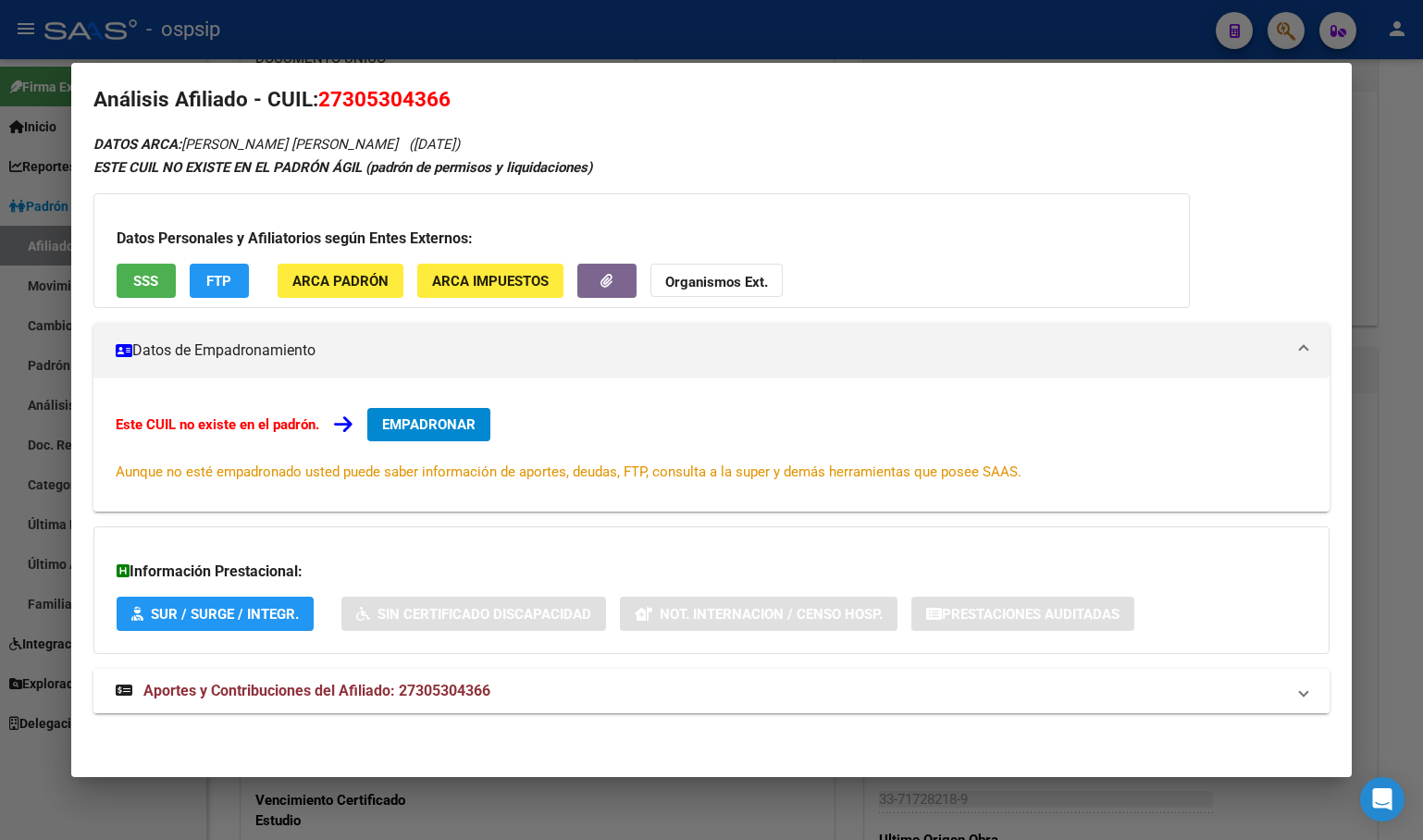
click at [395, 693] on span "Aportes y Contribuciones del Afiliado: 27305304366" at bounding box center [317, 690] width 347 height 18
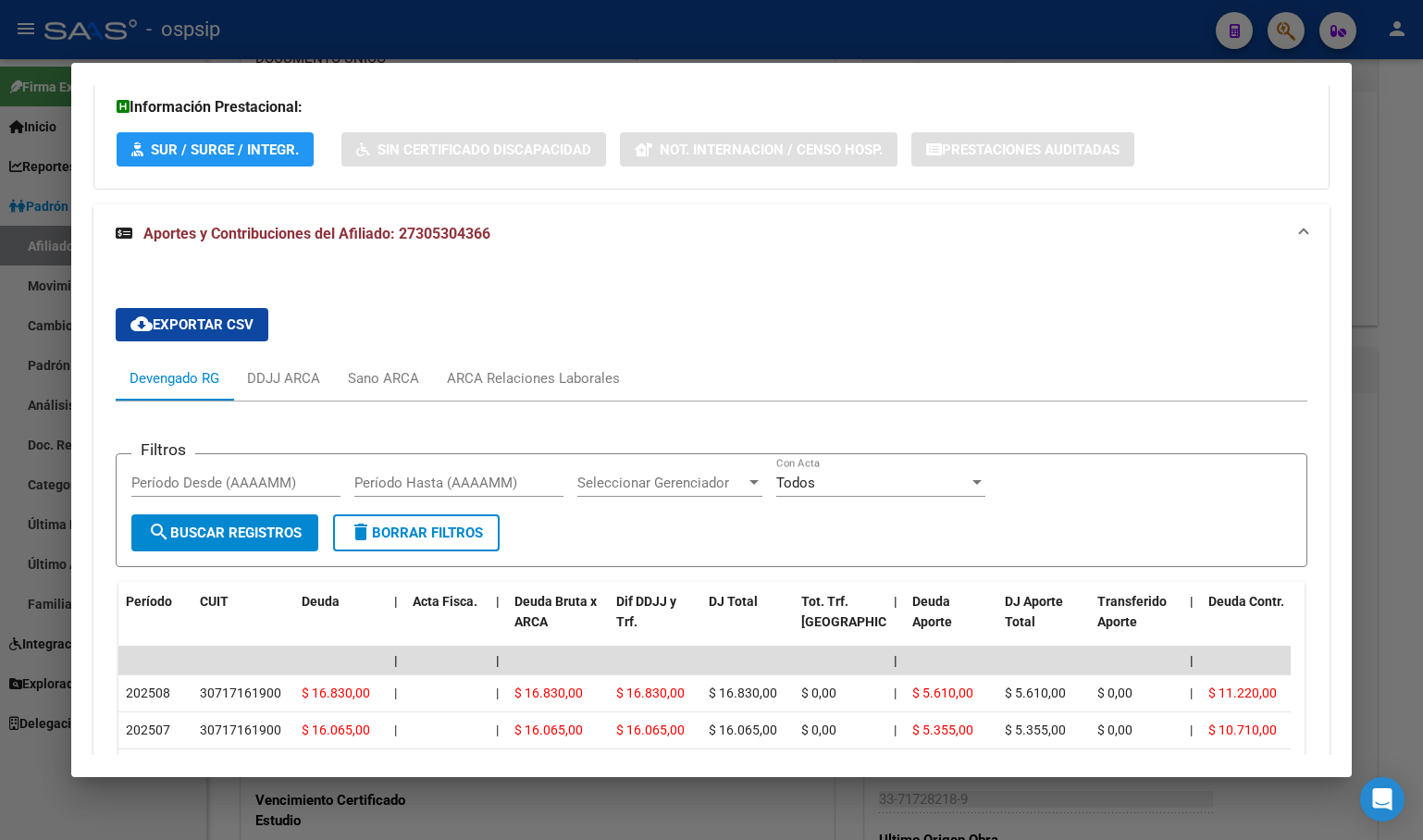
scroll to position [0, 0]
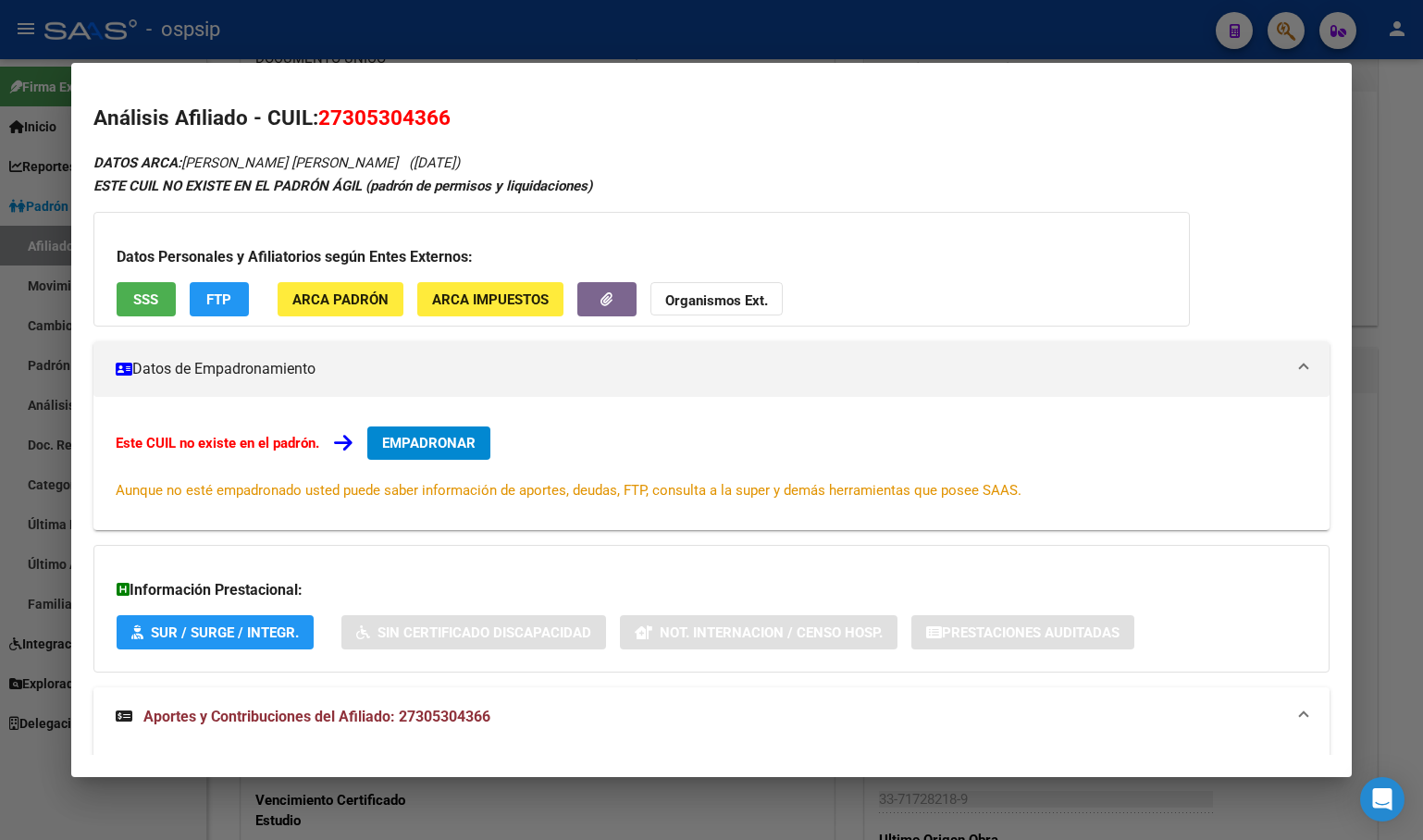
click at [421, 459] on button "EMPADRONAR" at bounding box center [428, 442] width 123 height 33
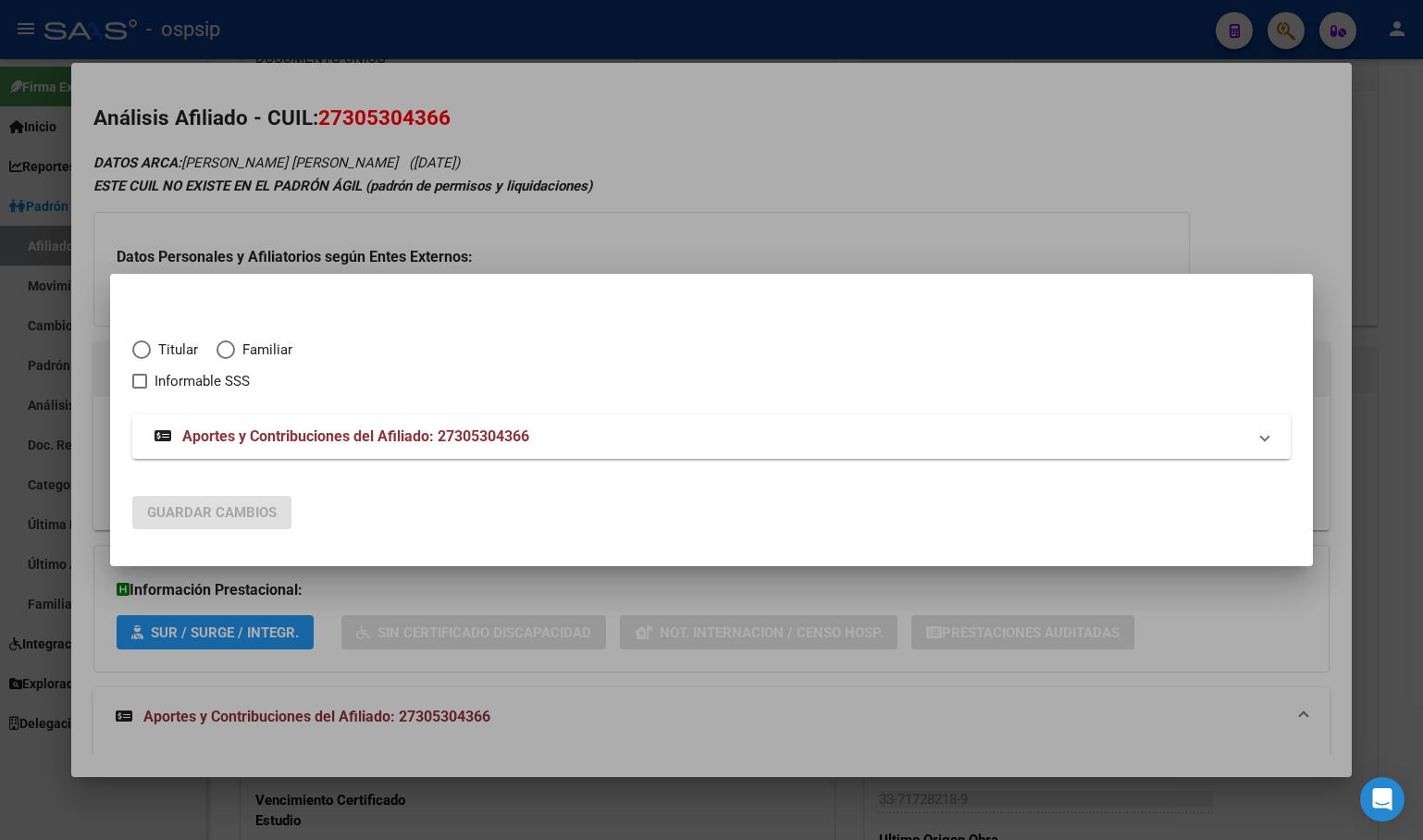
click at [145, 345] on span "Elija una opción" at bounding box center [142, 350] width 19 height 19
click at [145, 345] on input "Titular" at bounding box center [142, 350] width 19 height 19
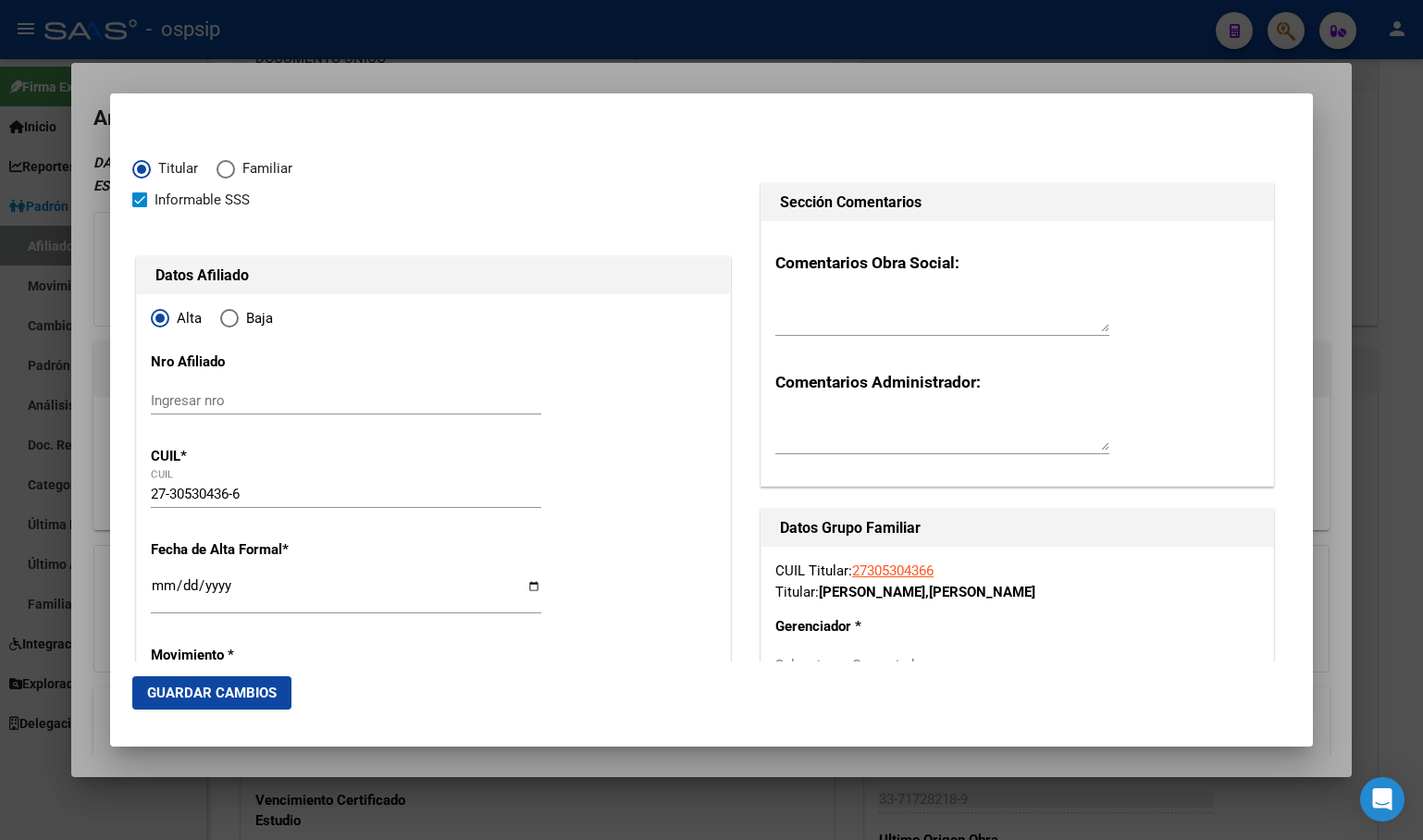
click at [157, 587] on input "Ingresar fecha" at bounding box center [346, 593] width 390 height 30
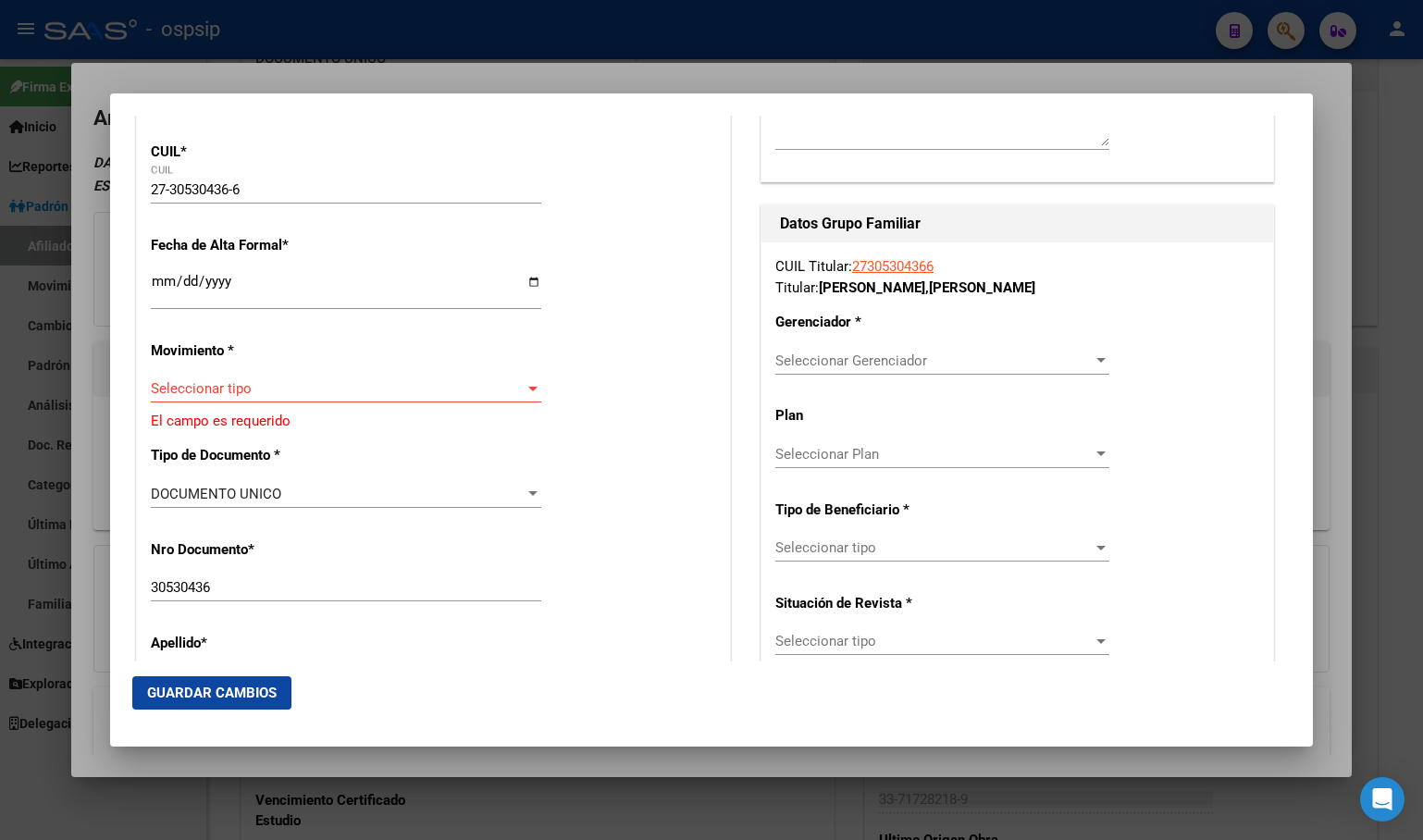
click at [232, 392] on span "Seleccionar tipo" at bounding box center [338, 389] width 374 height 17
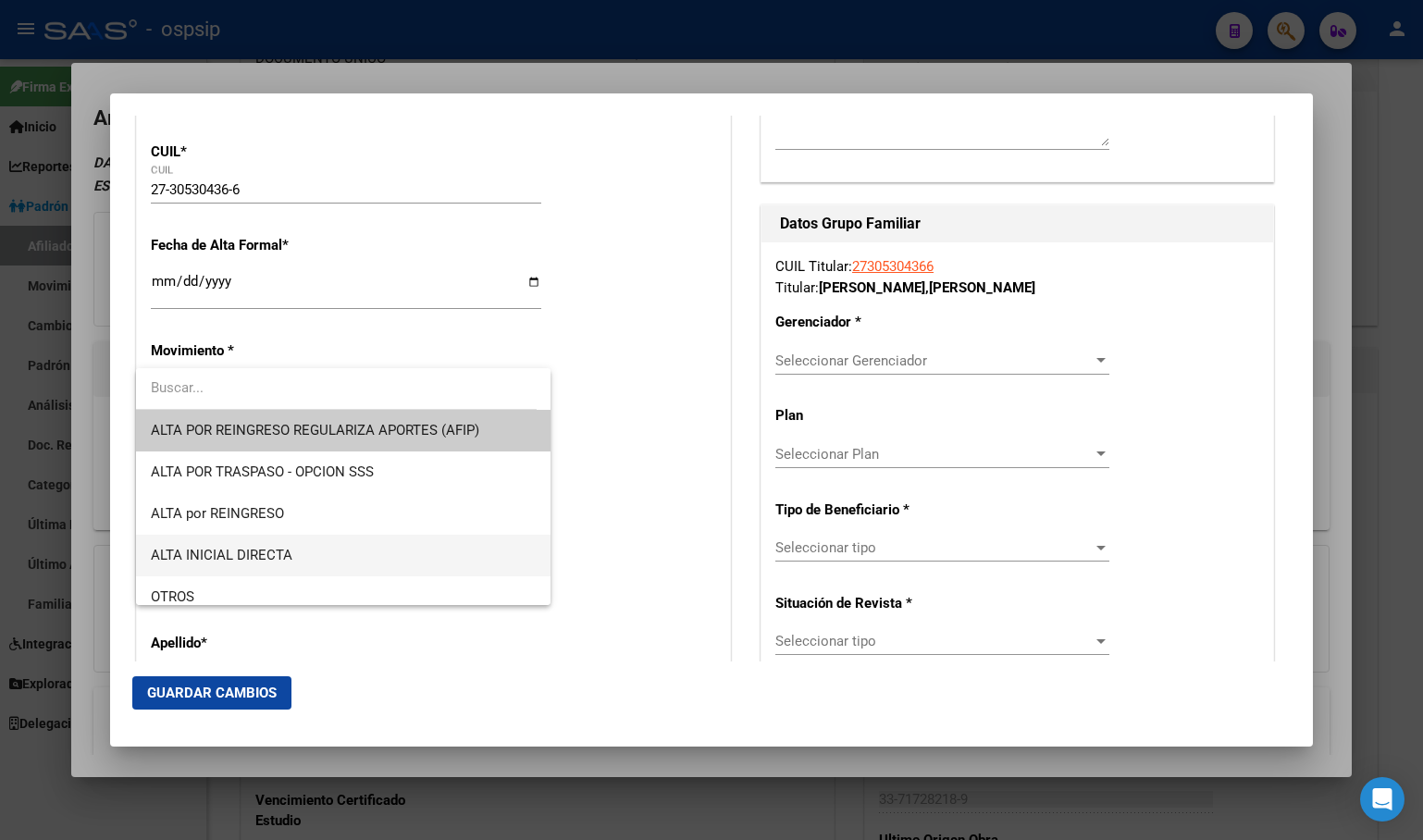
drag, startPoint x: 263, startPoint y: 554, endPoint x: 276, endPoint y: 545, distance: 15.8
click at [264, 553] on span "ALTA INICIAL DIRECTA" at bounding box center [222, 555] width 142 height 17
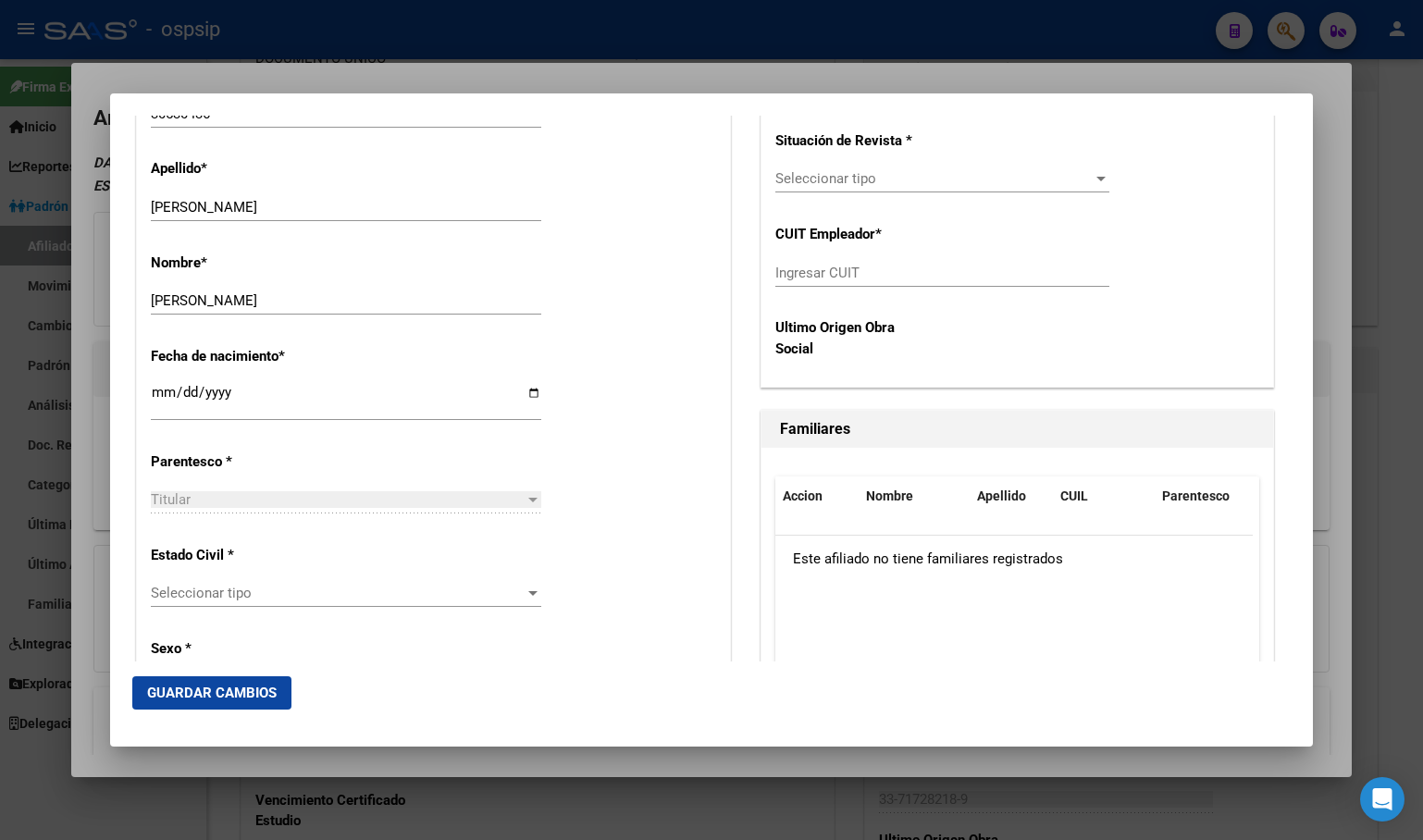
scroll to position [1045, 0]
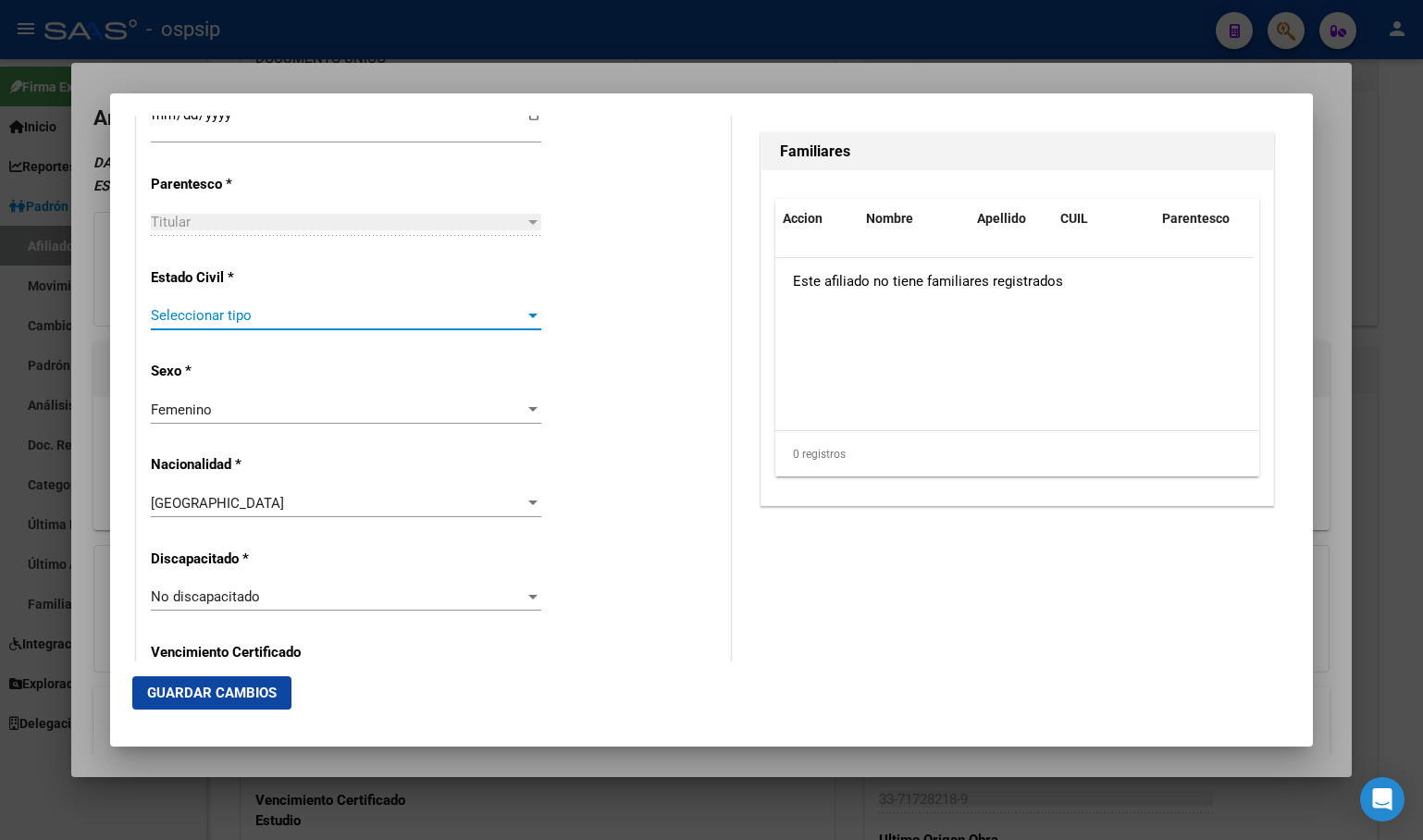
click at [221, 310] on span "Seleccionar tipo" at bounding box center [338, 315] width 374 height 17
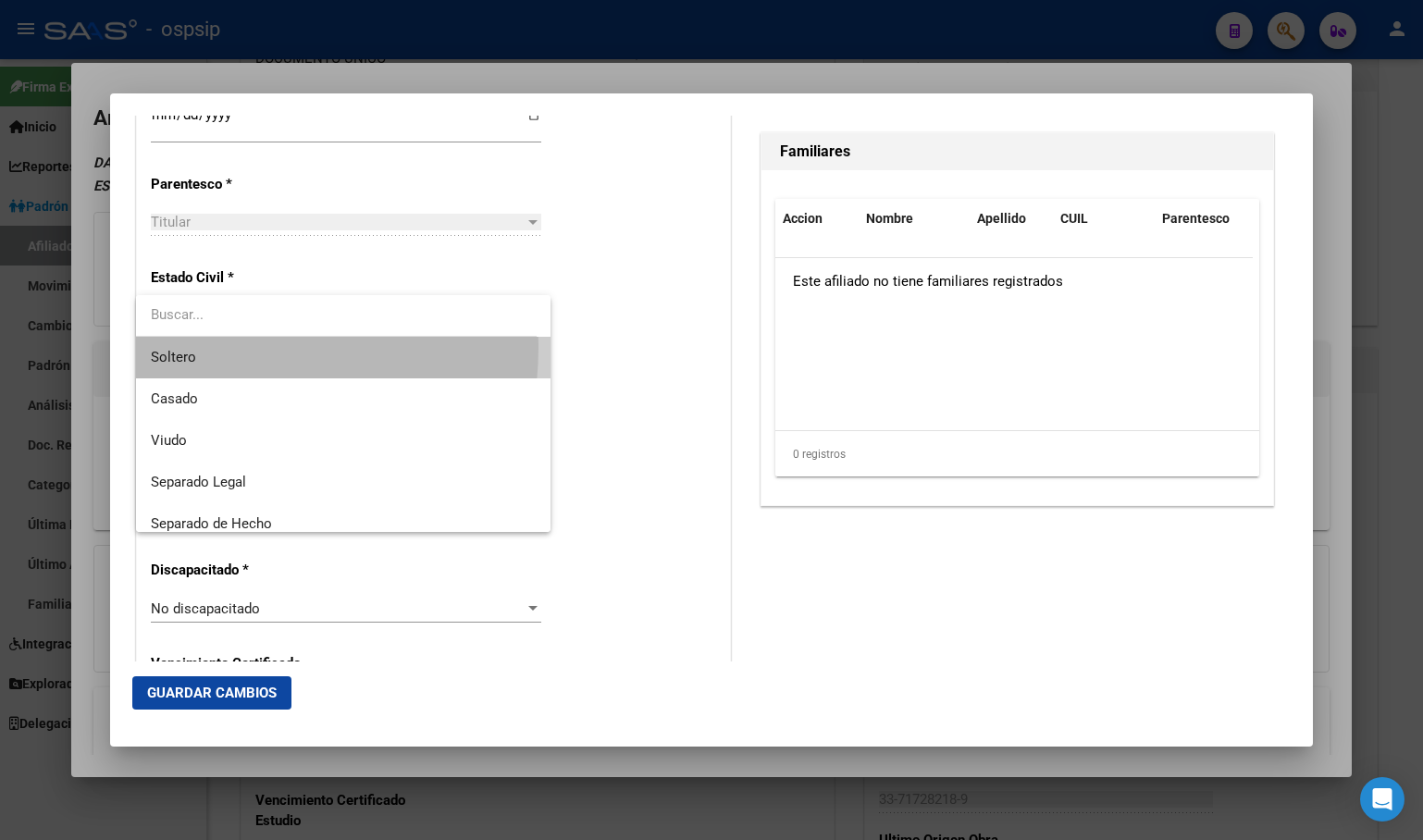
drag, startPoint x: 198, startPoint y: 347, endPoint x: 295, endPoint y: 398, distance: 109.6
click at [203, 345] on span "Soltero" at bounding box center [344, 358] width 385 height 41
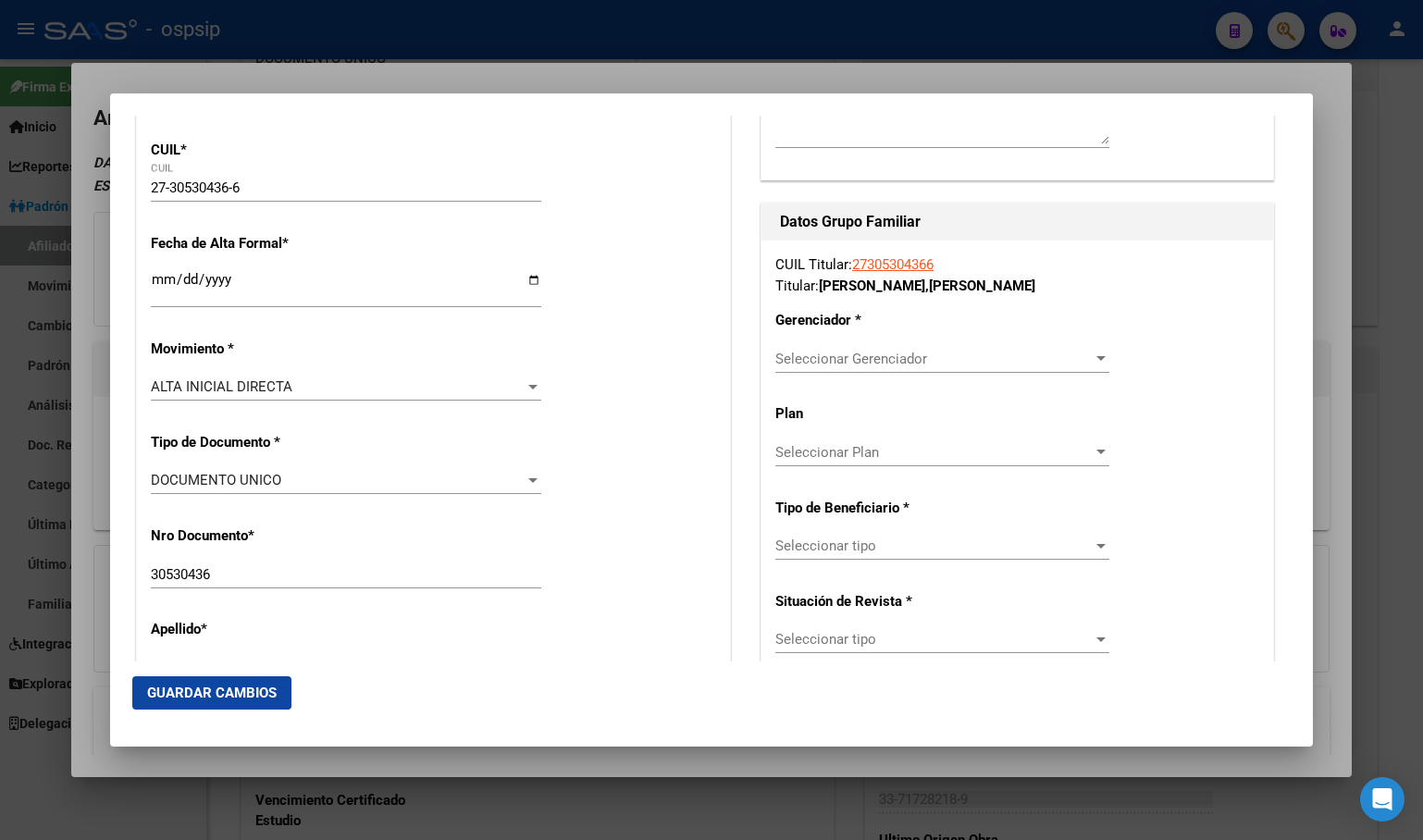
scroll to position [304, 0]
click at [811, 354] on span "Seleccionar Gerenciador" at bounding box center [934, 361] width 317 height 17
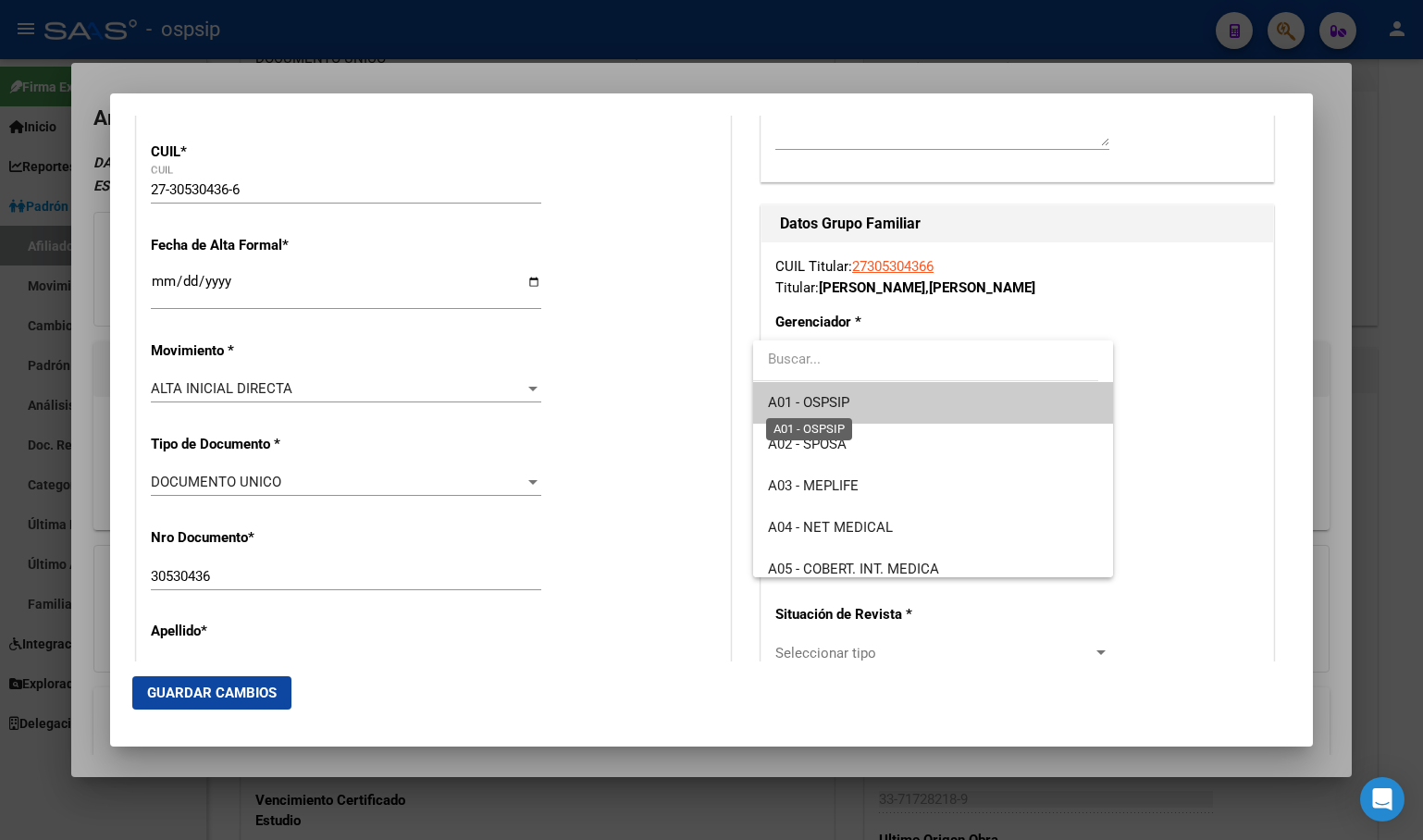
click at [814, 401] on span "A01 - OSPSIP" at bounding box center [808, 403] width 82 height 17
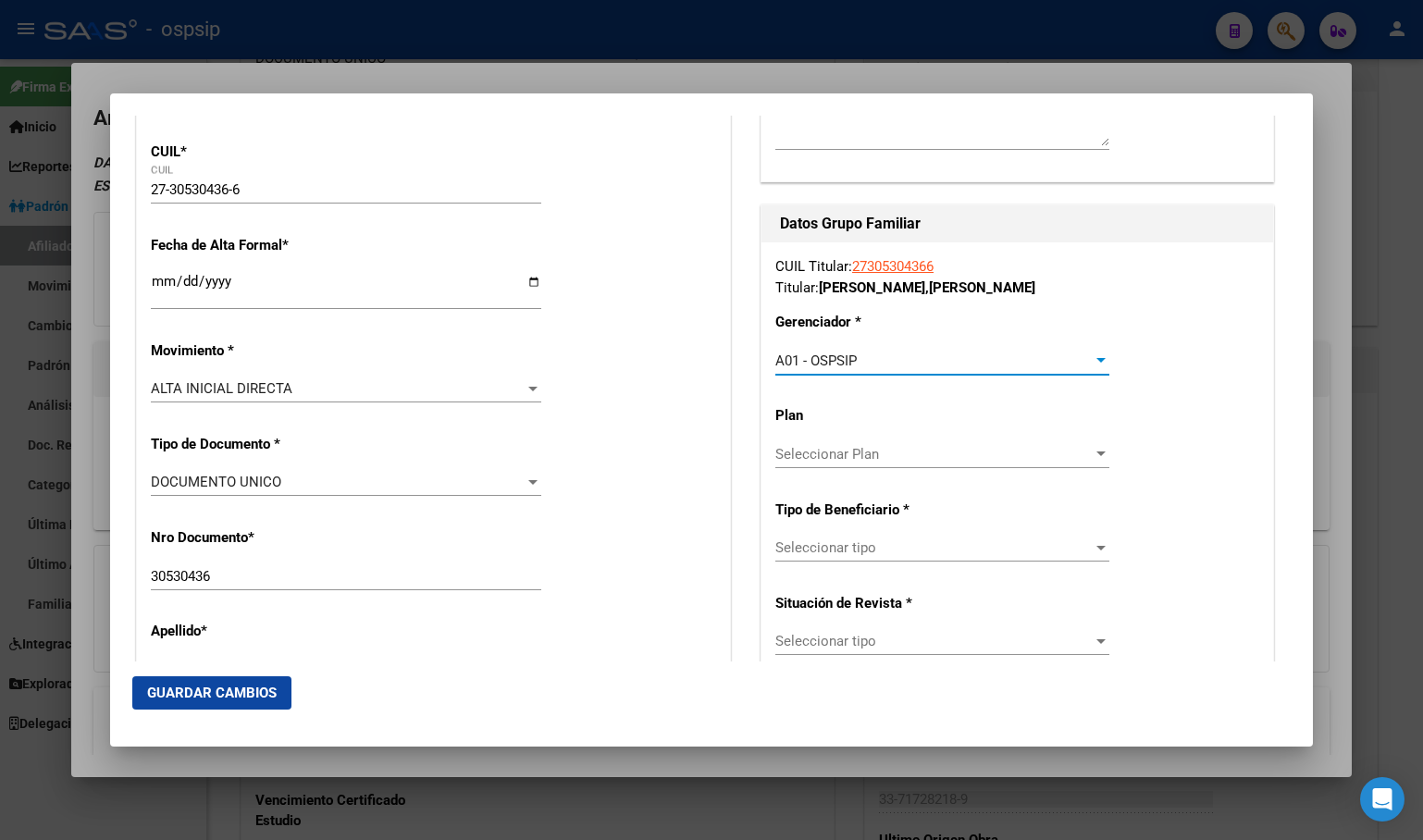
click at [814, 548] on span "Seleccionar tipo" at bounding box center [934, 548] width 317 height 17
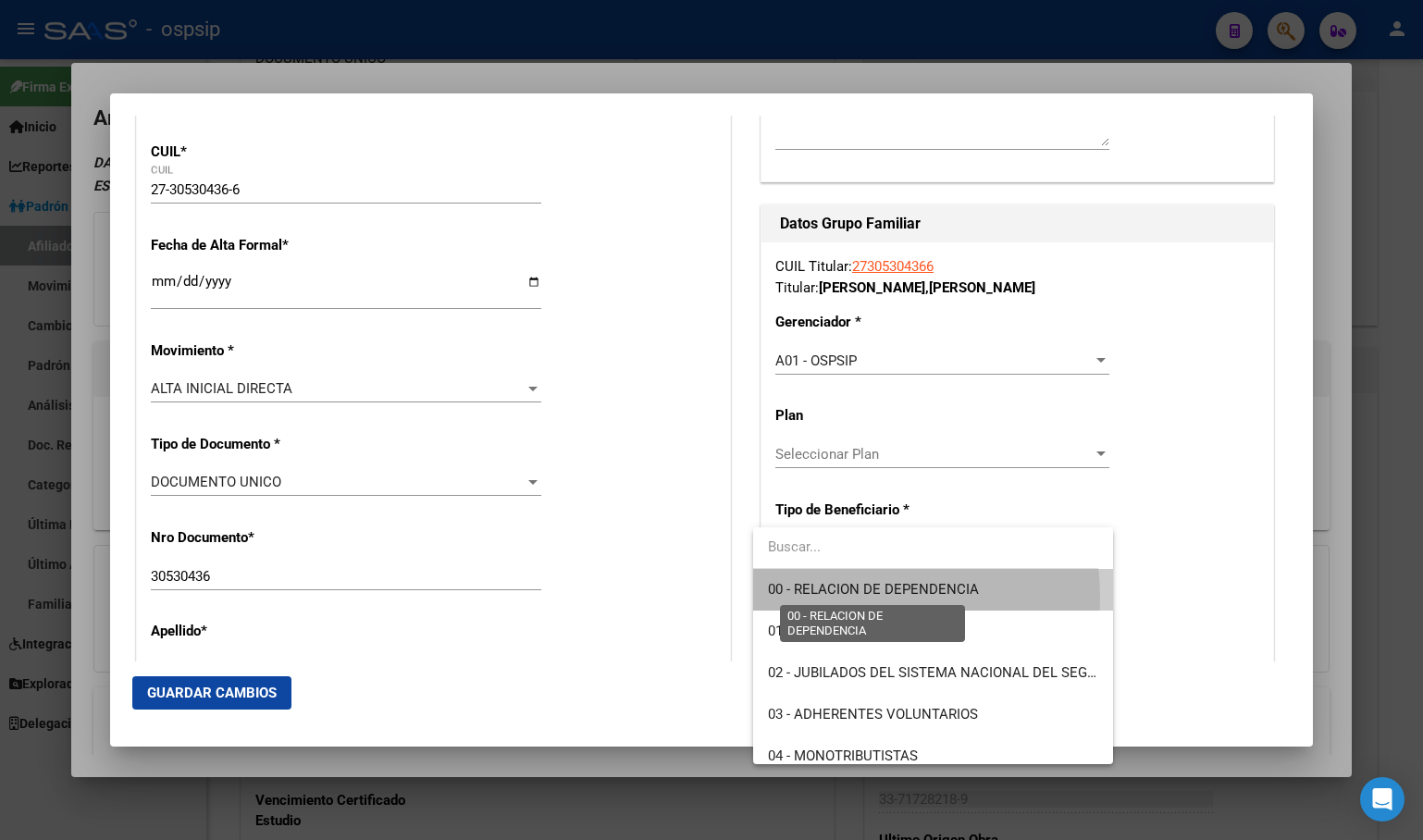
click at [834, 598] on span "00 - RELACION DE DEPENDENCIA" at bounding box center [873, 589] width 211 height 17
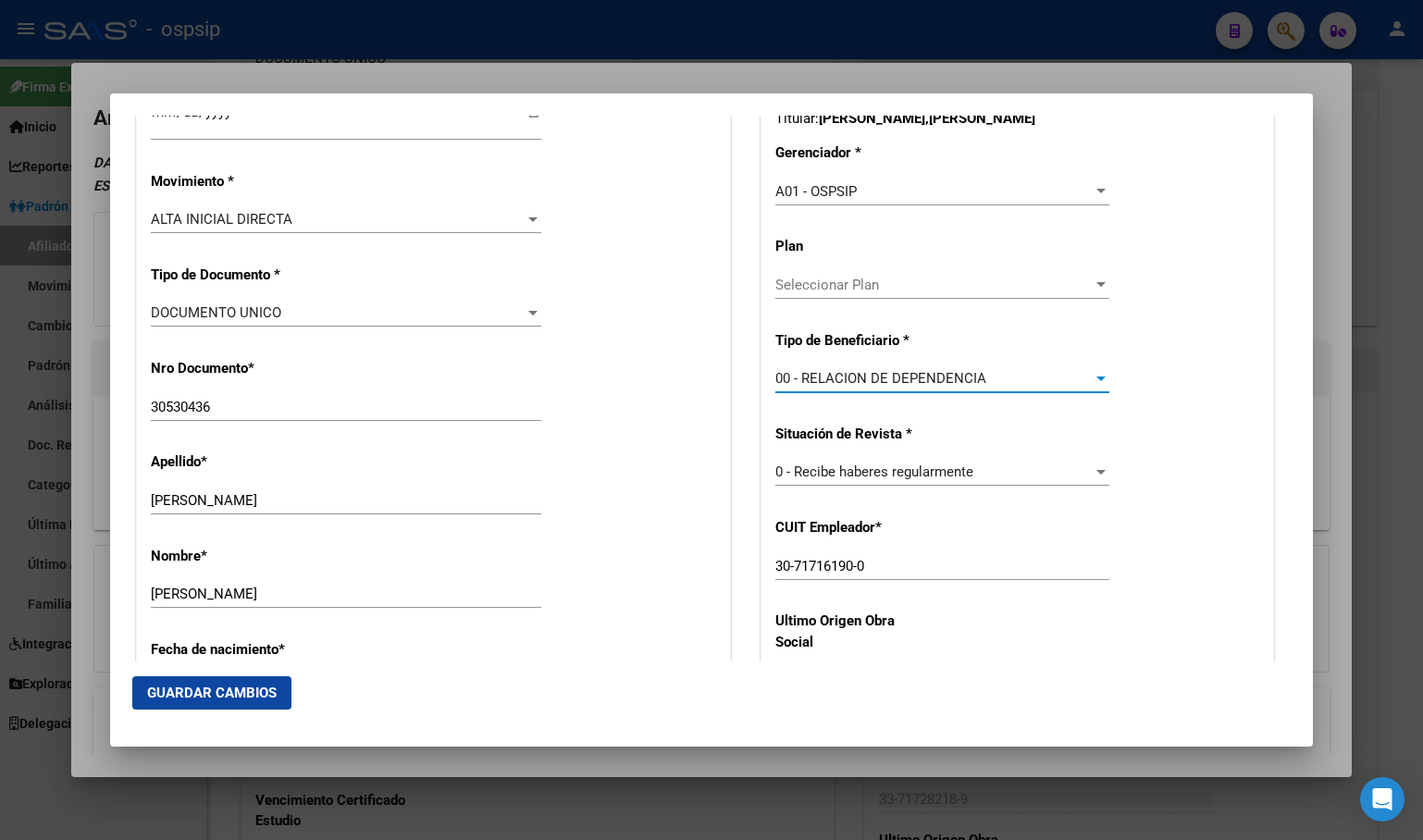
scroll to position [767, 0]
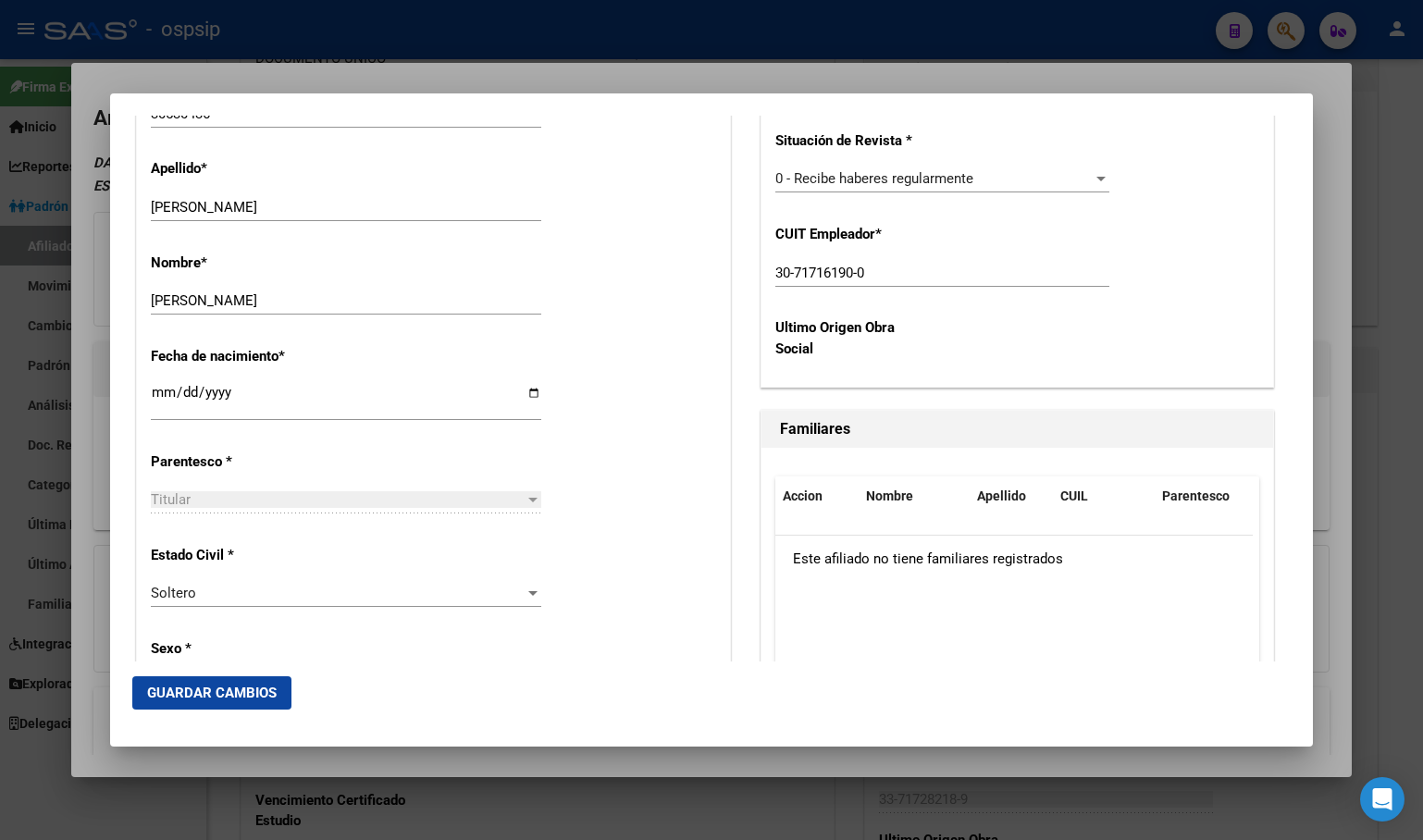
click at [196, 686] on span "Guardar Cambios" at bounding box center [212, 693] width 130 height 17
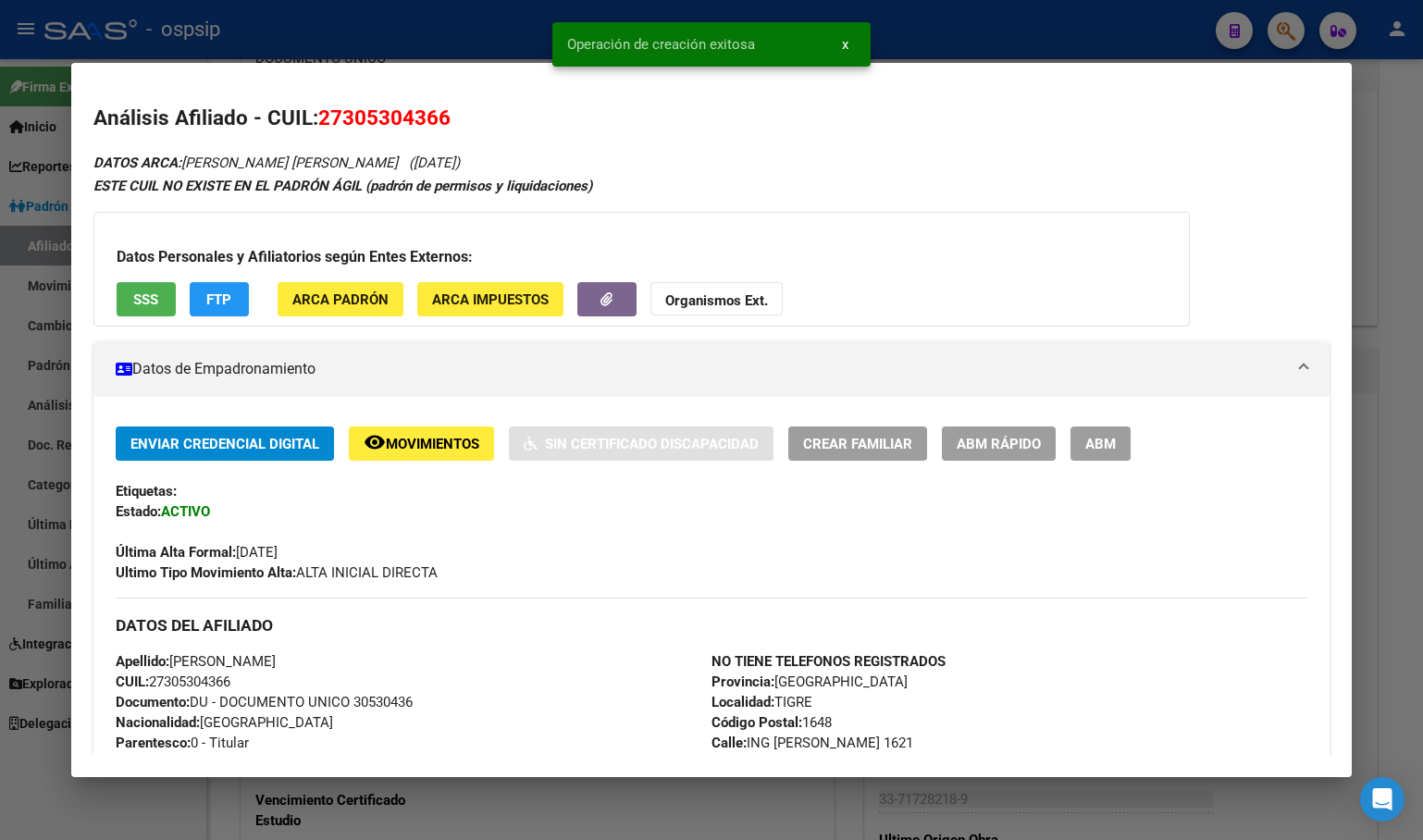
click at [1101, 447] on span "ABM" at bounding box center [1100, 444] width 31 height 17
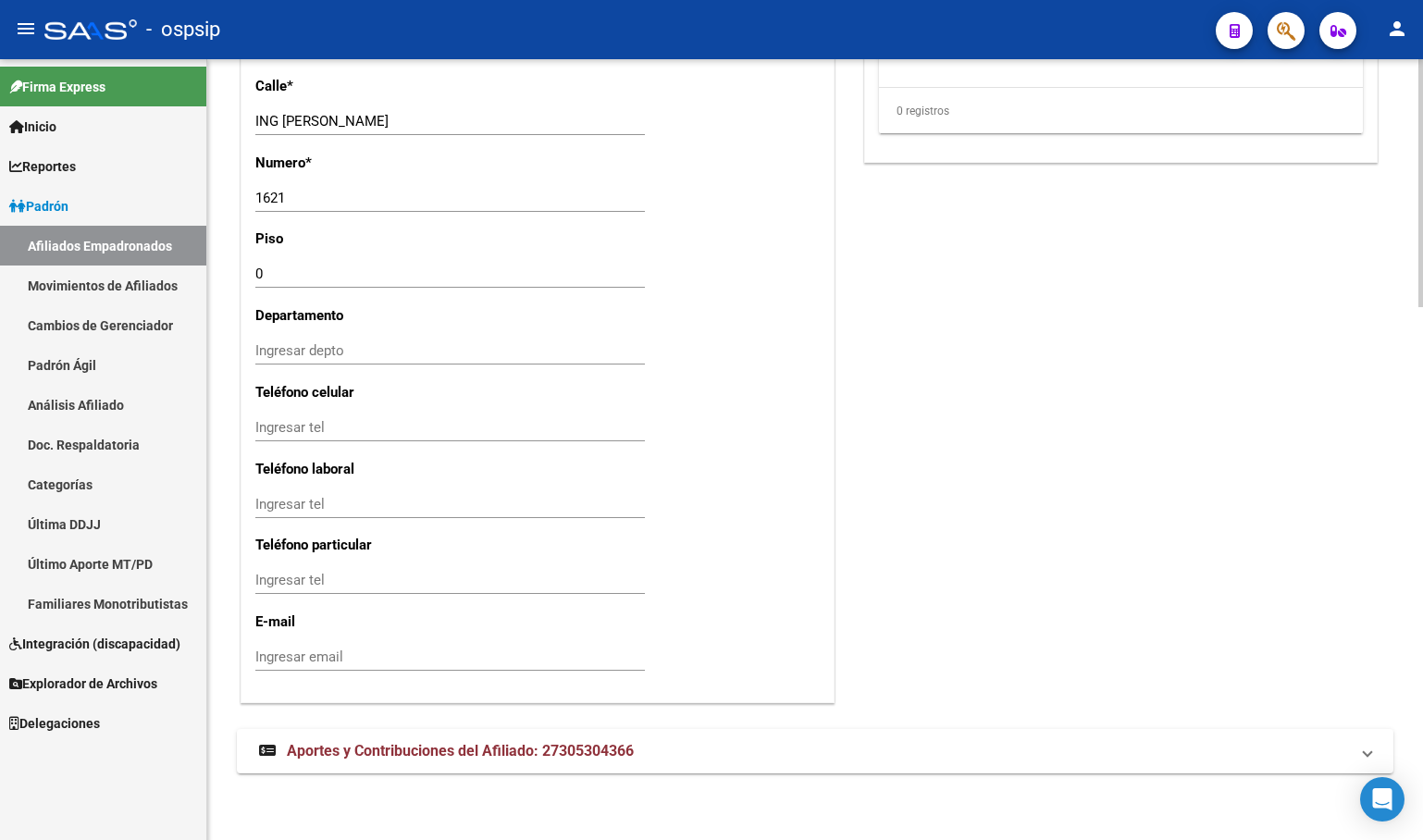
scroll to position [1677, 0]
drag, startPoint x: 416, startPoint y: 756, endPoint x: 429, endPoint y: 756, distance: 13.0
click at [416, 756] on span "Aportes y Contribuciones del Afiliado: 27305304366" at bounding box center [461, 750] width 347 height 18
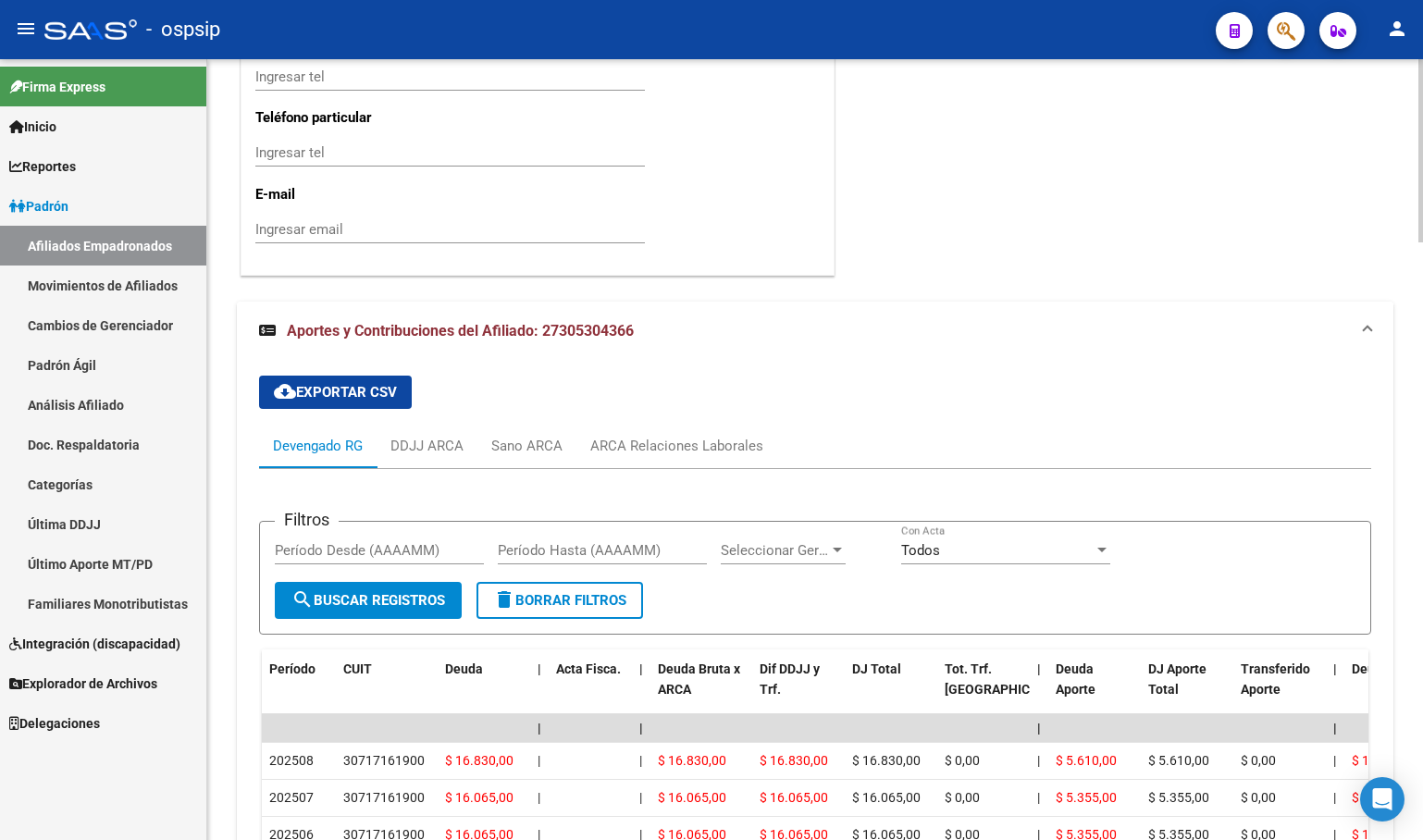
scroll to position [2097, 0]
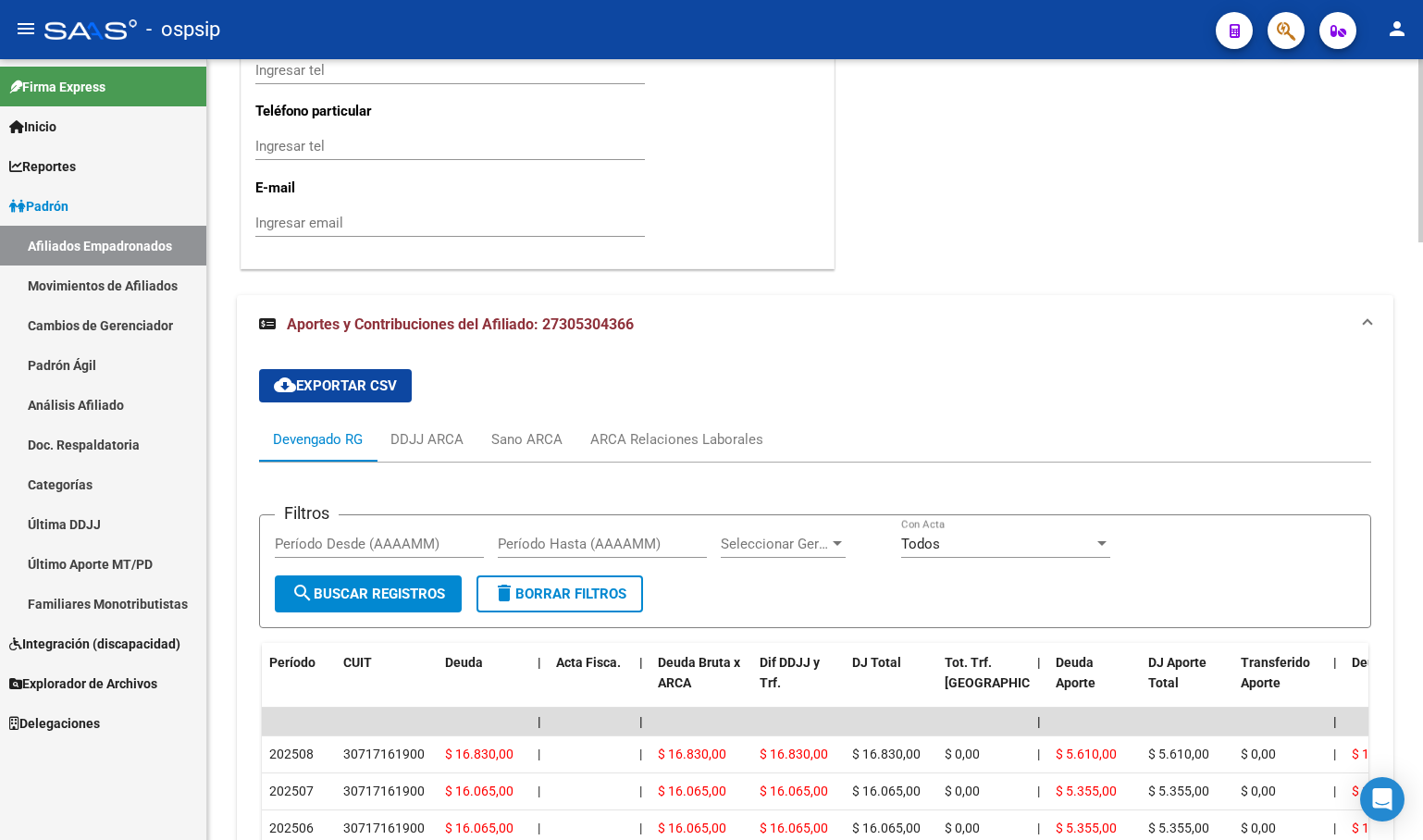
click at [535, 389] on div "cloud_download Exportar CSV Devengado RG DDJJ ARCA Sano ARCA ARCA Relaciones La…" at bounding box center [815, 762] width 1112 height 817
click at [650, 462] on div "ARCA Relaciones Laborales" at bounding box center [677, 439] width 201 height 44
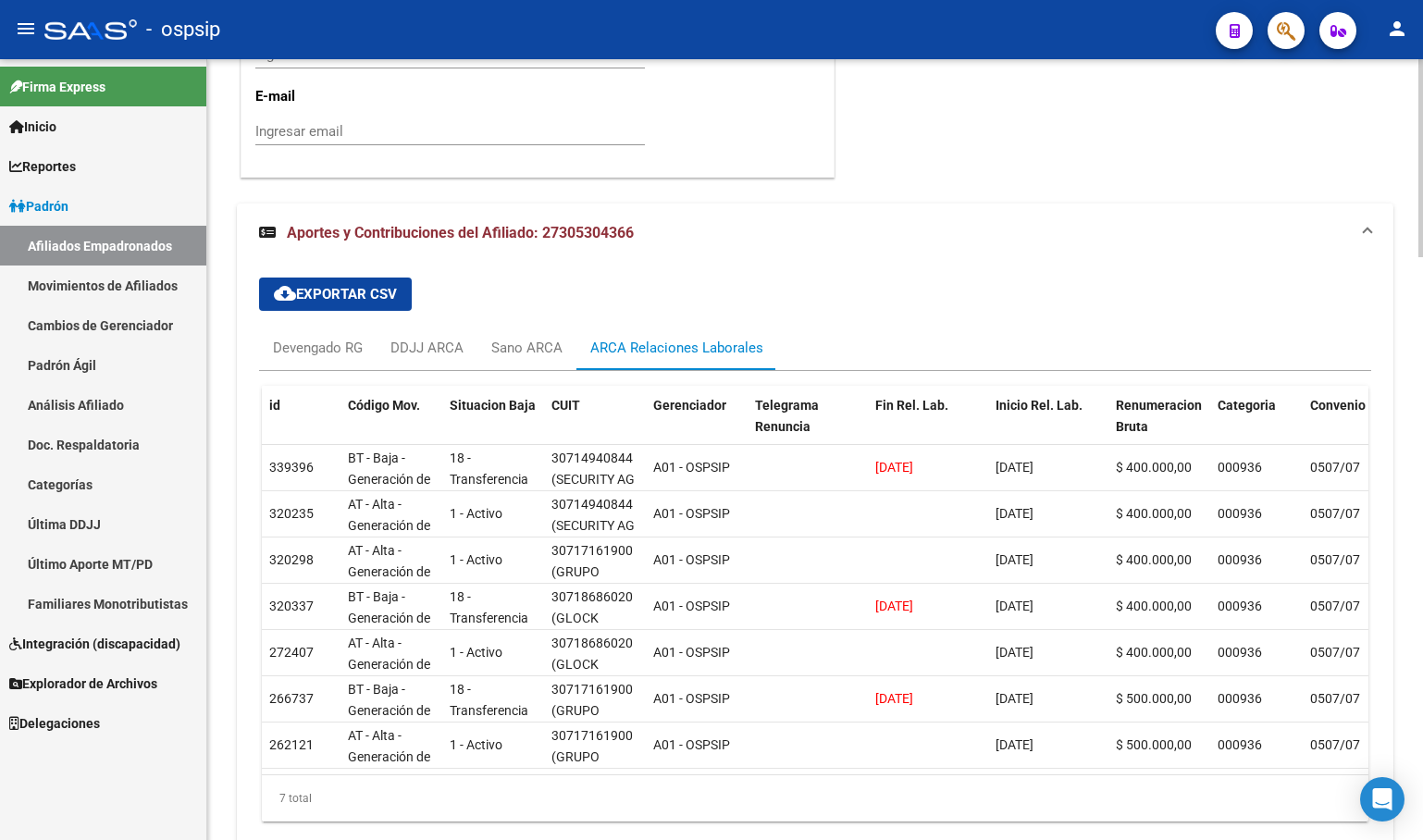
scroll to position [2294, 0]
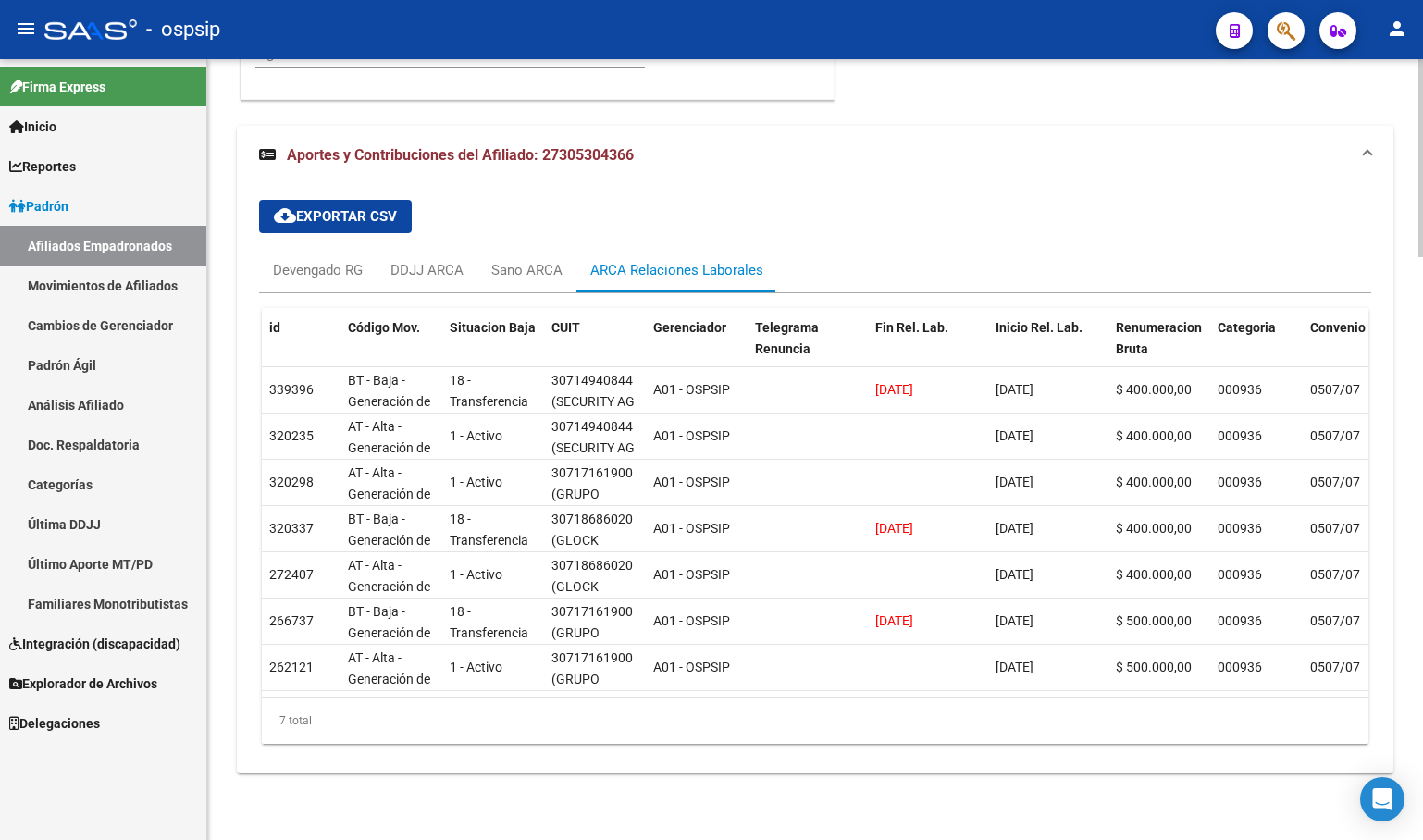
drag, startPoint x: 468, startPoint y: 196, endPoint x: 522, endPoint y: 278, distance: 98.2
click at [469, 195] on div "cloud_download Exportar CSV Devengado RG DDJJ ARCA Sano ARCA ARCA Relaciones La…" at bounding box center [815, 471] width 1112 height 573
click at [511, 202] on div "cloud_download Exportar CSV Devengado RG DDJJ ARCA Sano ARCA ARCA Relaciones La…" at bounding box center [815, 471] width 1112 height 573
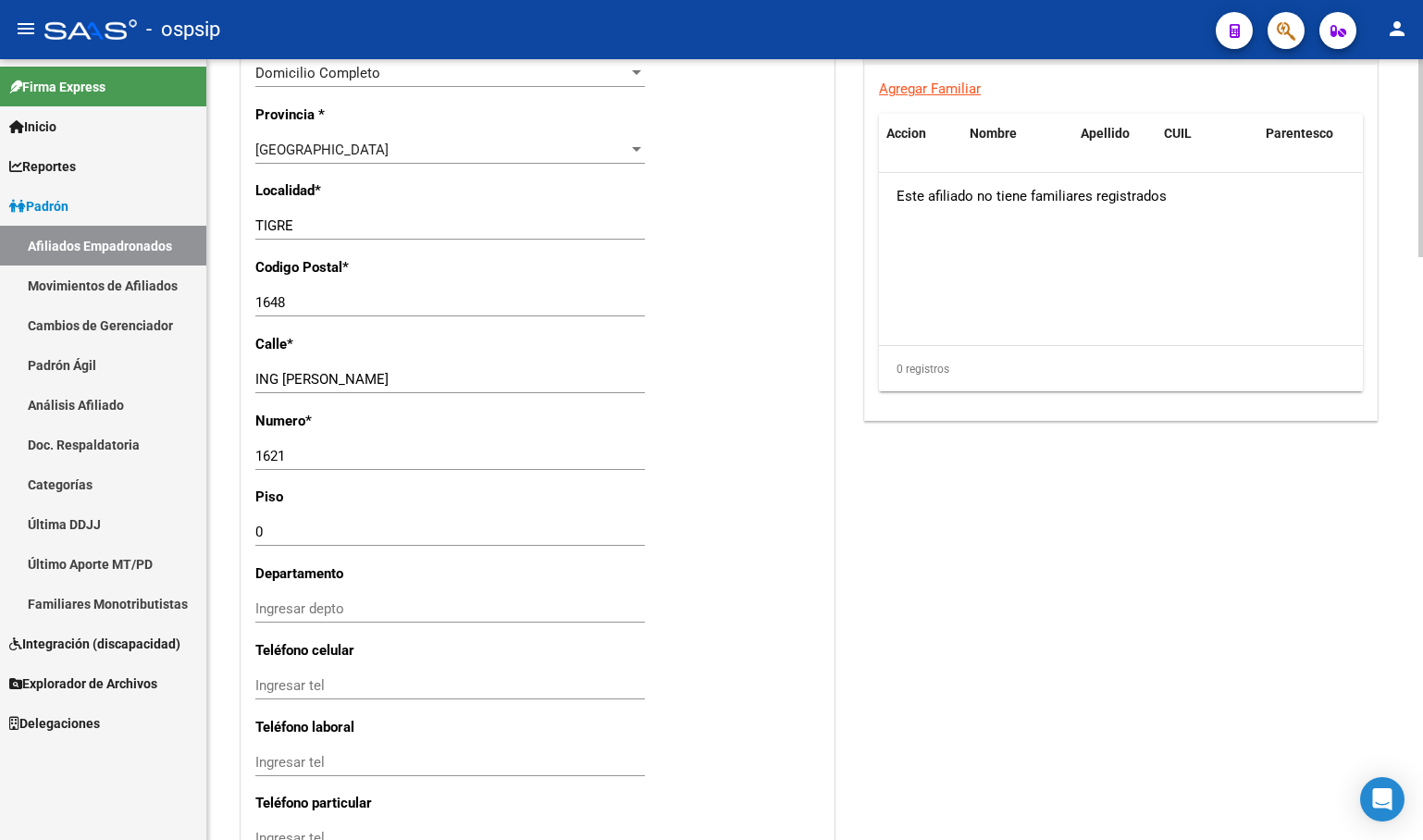
scroll to position [1184, 0]
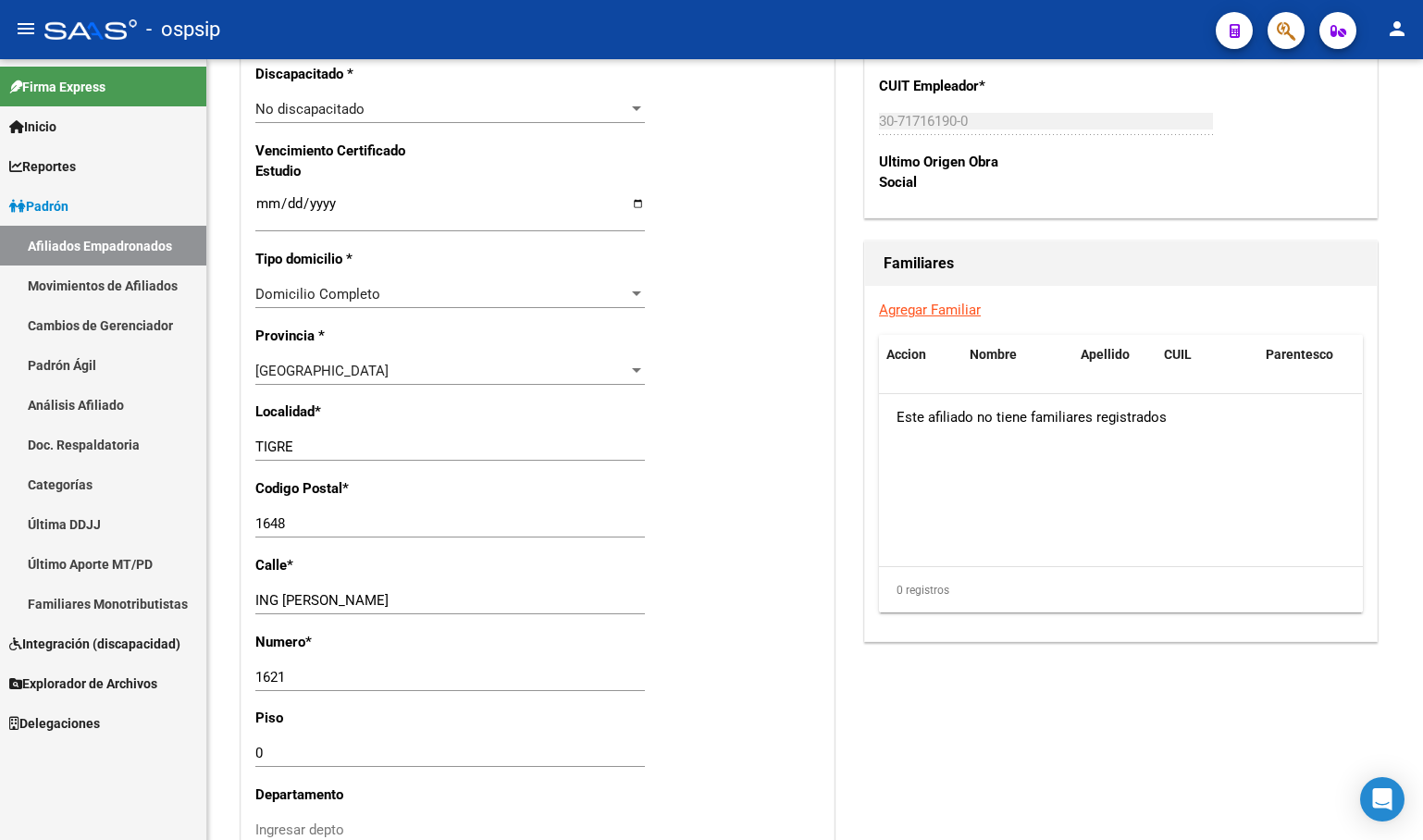
click at [388, 45] on div "- ospsip" at bounding box center [622, 29] width 1156 height 40
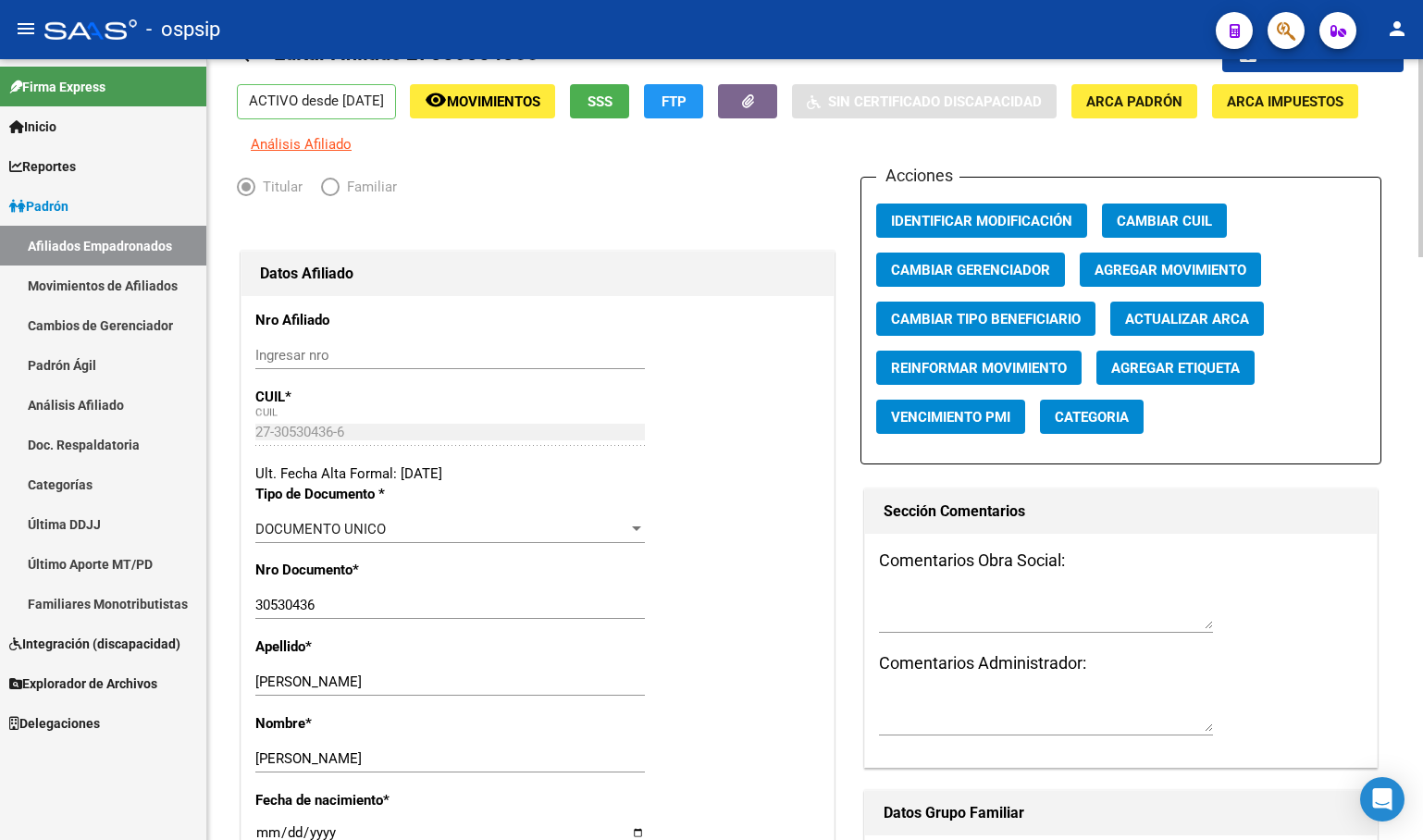
scroll to position [0, 0]
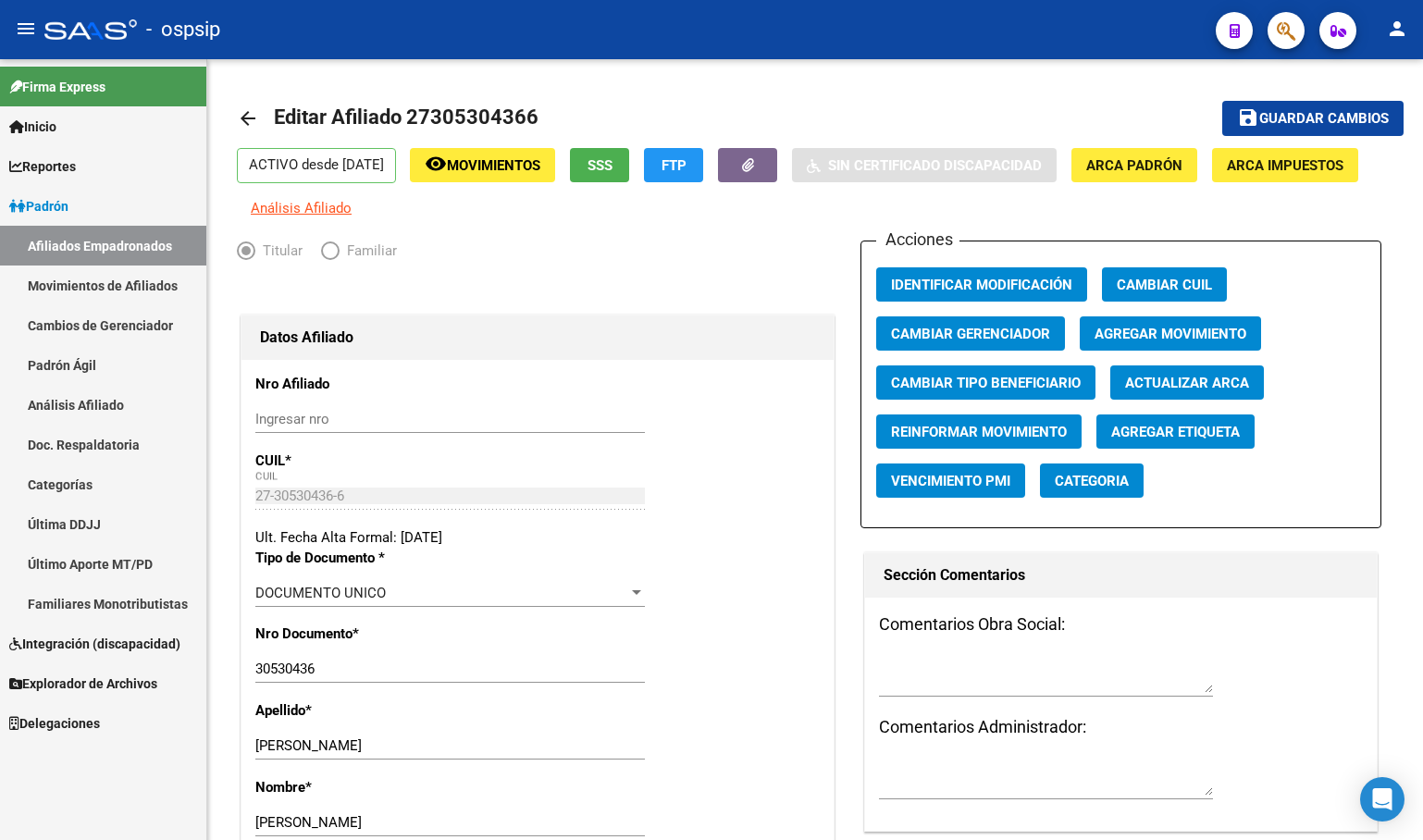
click at [54, 519] on link "Última DDJJ" at bounding box center [103, 524] width 207 height 39
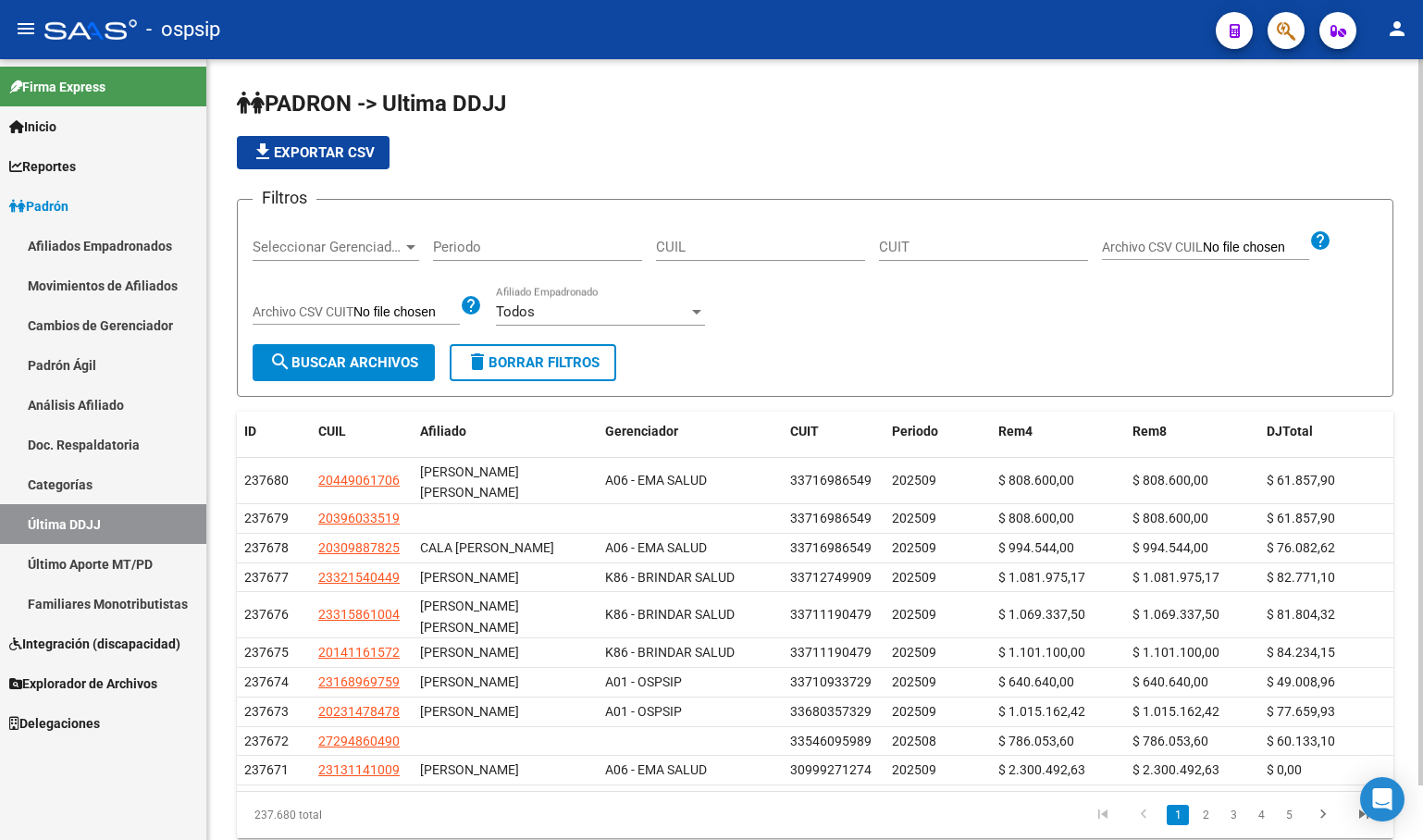
click at [940, 250] on input "CUIT" at bounding box center [983, 247] width 209 height 17
click at [473, 248] on input "Periodo" at bounding box center [537, 247] width 209 height 17
click at [896, 251] on input "CUIT" at bounding box center [983, 247] width 209 height 17
click at [937, 249] on input "CUIT" at bounding box center [983, 247] width 209 height 17
click at [346, 355] on button "search Buscar Archivos" at bounding box center [344, 362] width 182 height 37
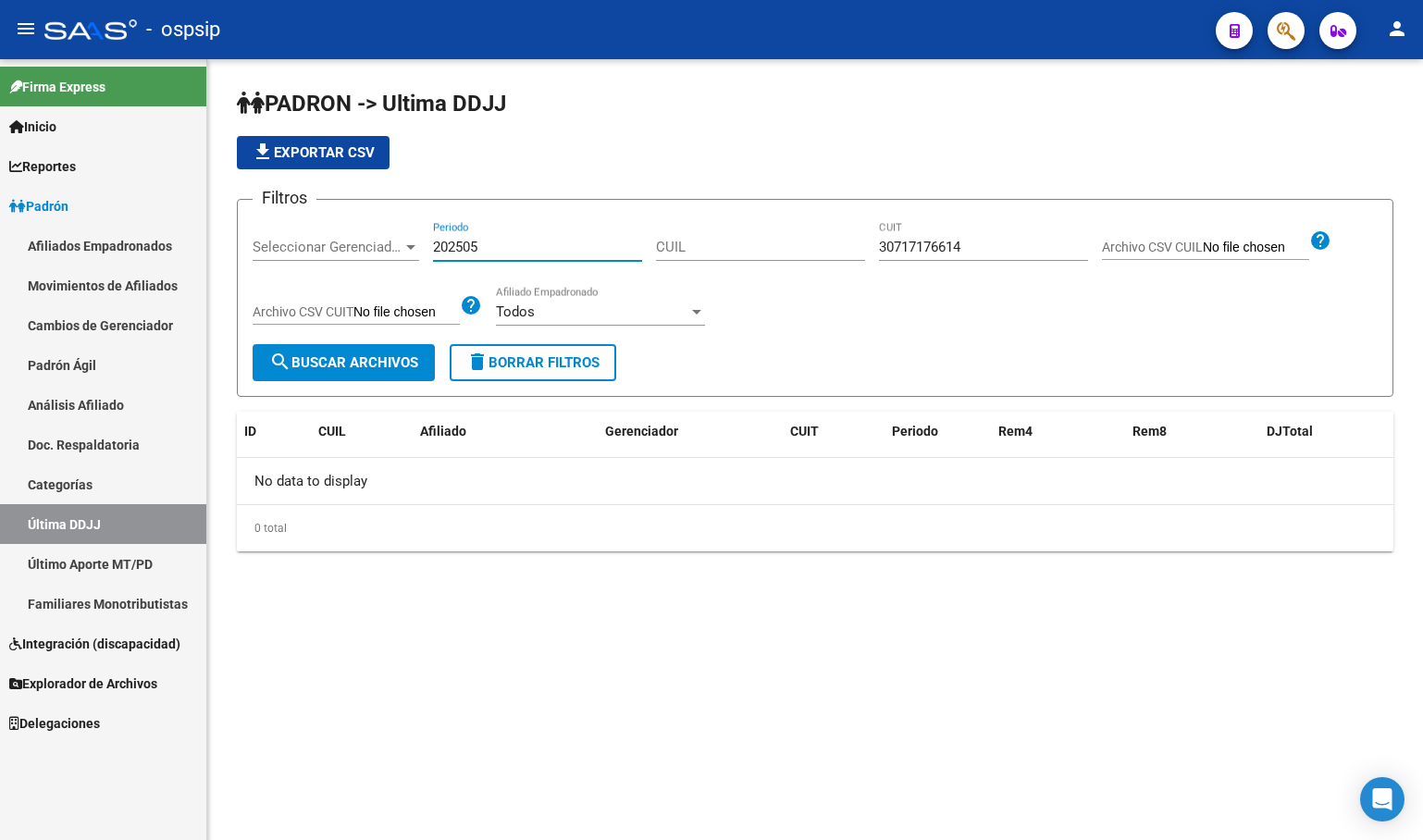
click at [487, 246] on input "202505" at bounding box center [537, 247] width 209 height 17
click at [311, 360] on span "search Buscar Archivos" at bounding box center [344, 362] width 149 height 17
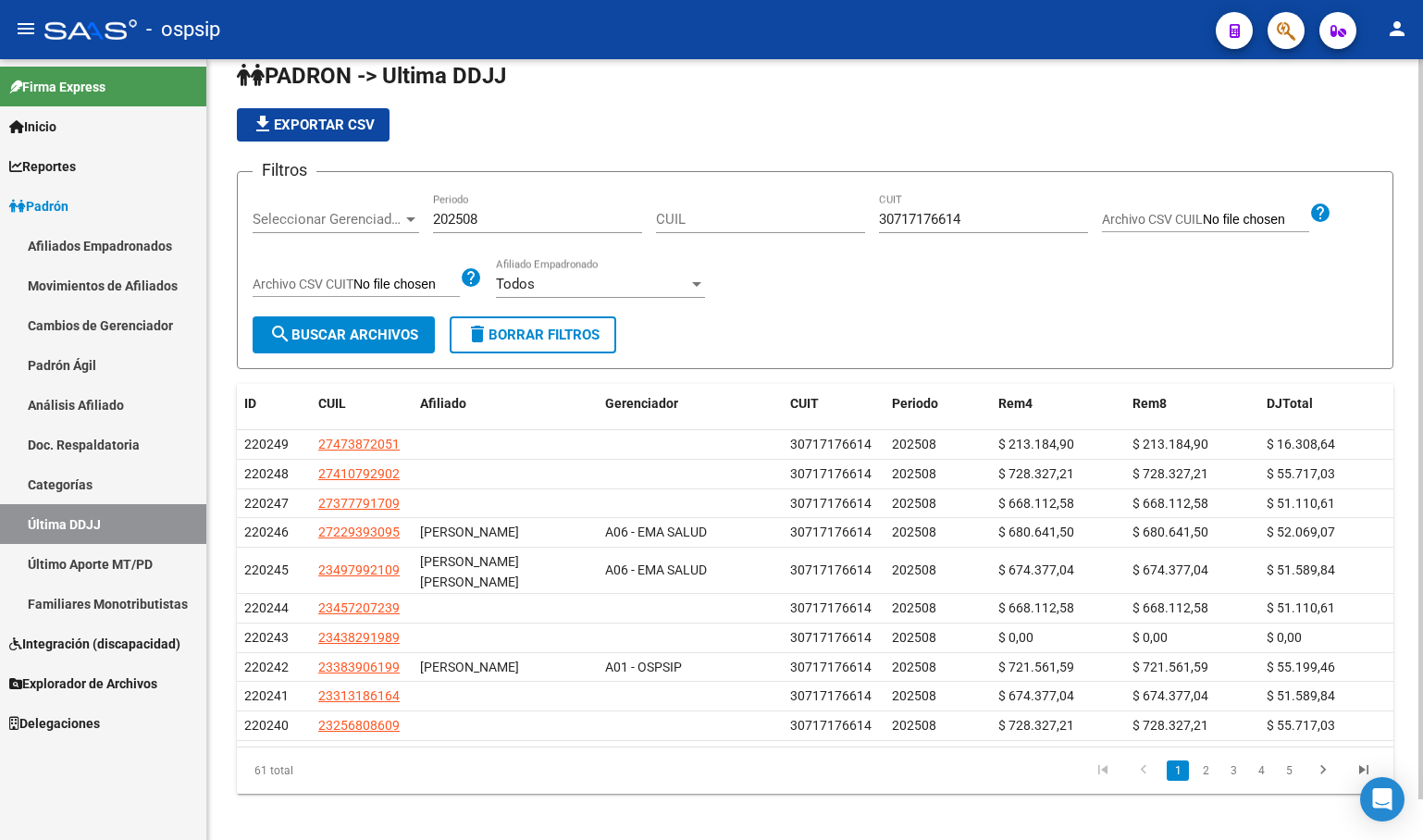
scroll to position [42, 0]
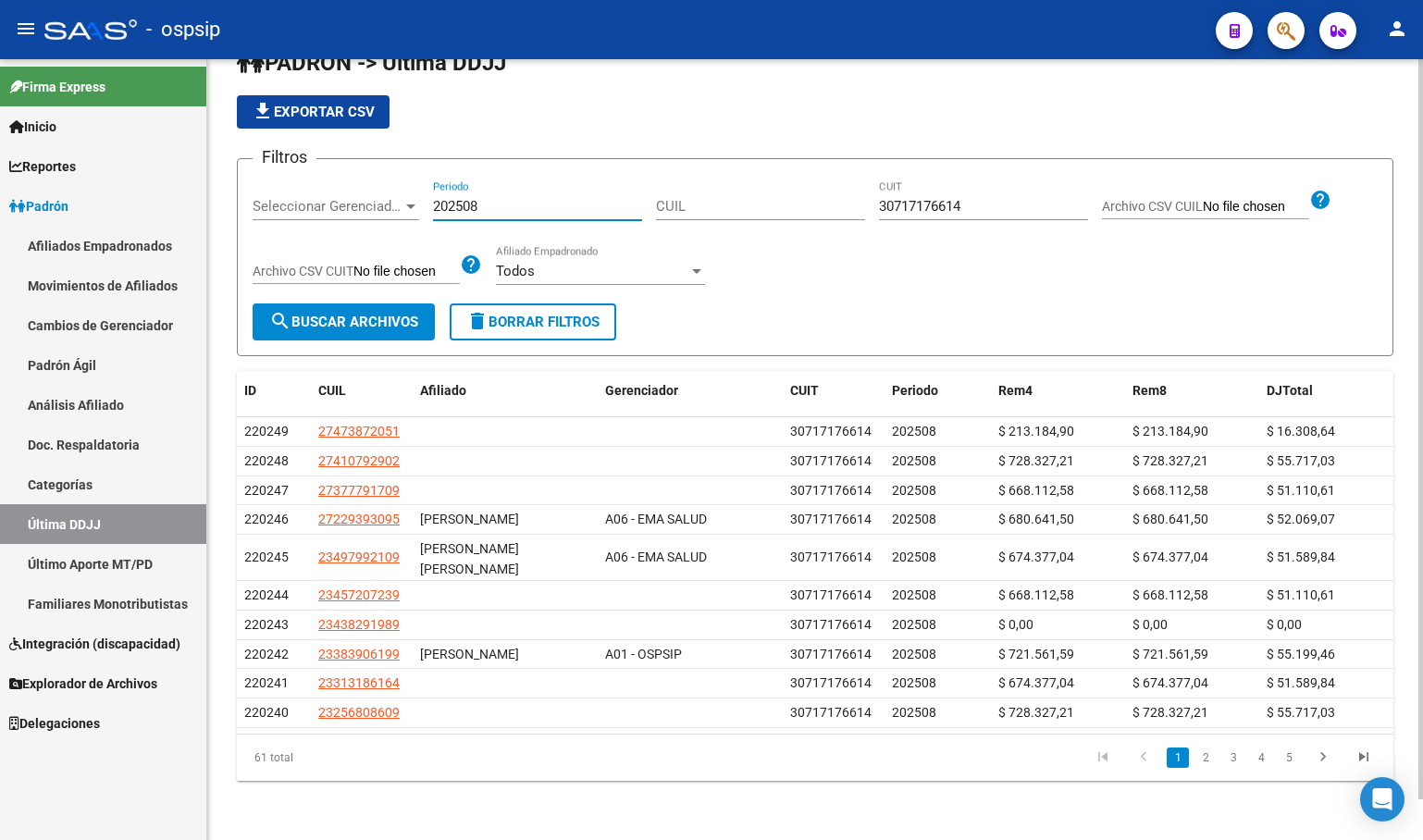
click at [491, 201] on input "202508" at bounding box center [537, 206] width 209 height 17
click at [320, 321] on span "search Buscar Archivos" at bounding box center [344, 322] width 149 height 17
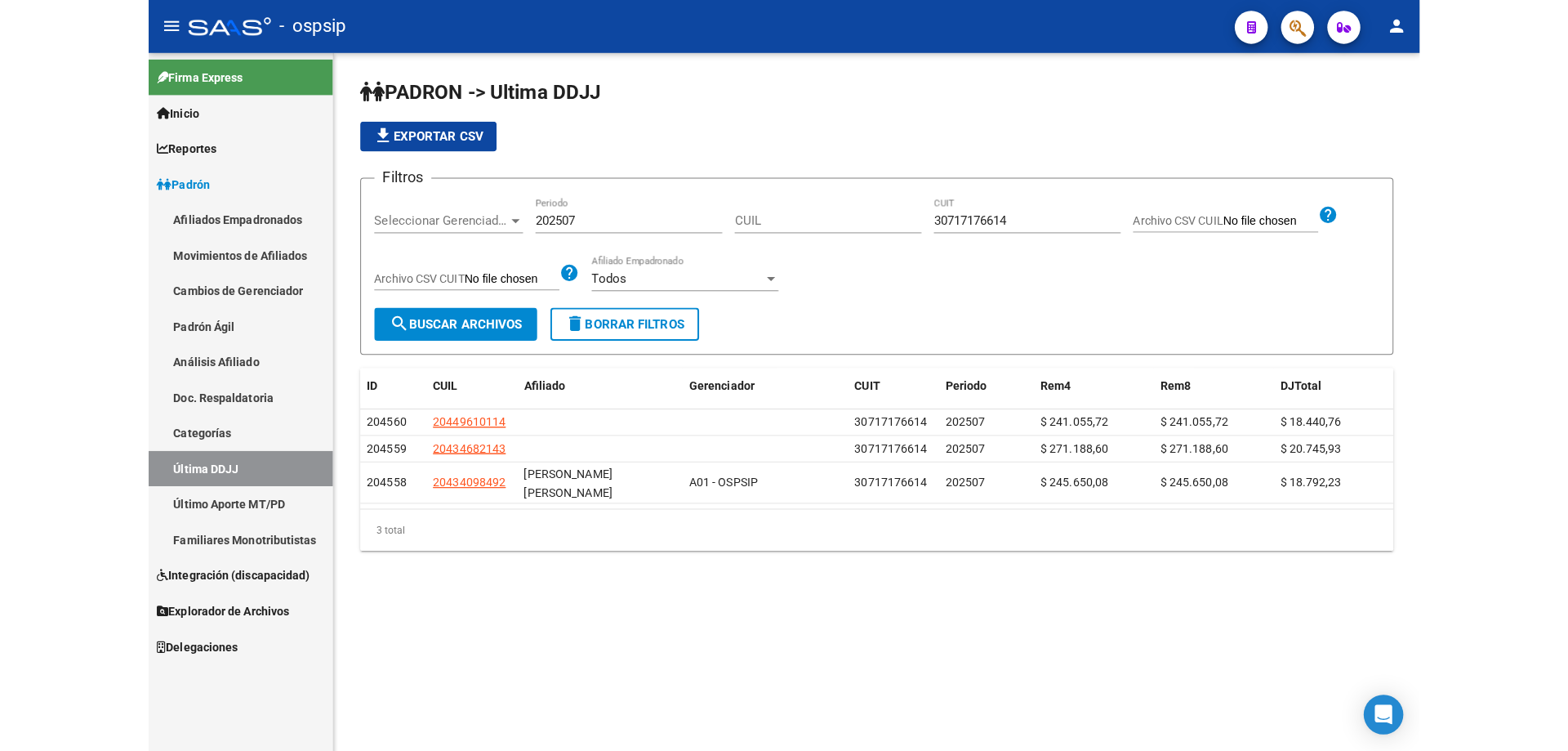
scroll to position [0, 0]
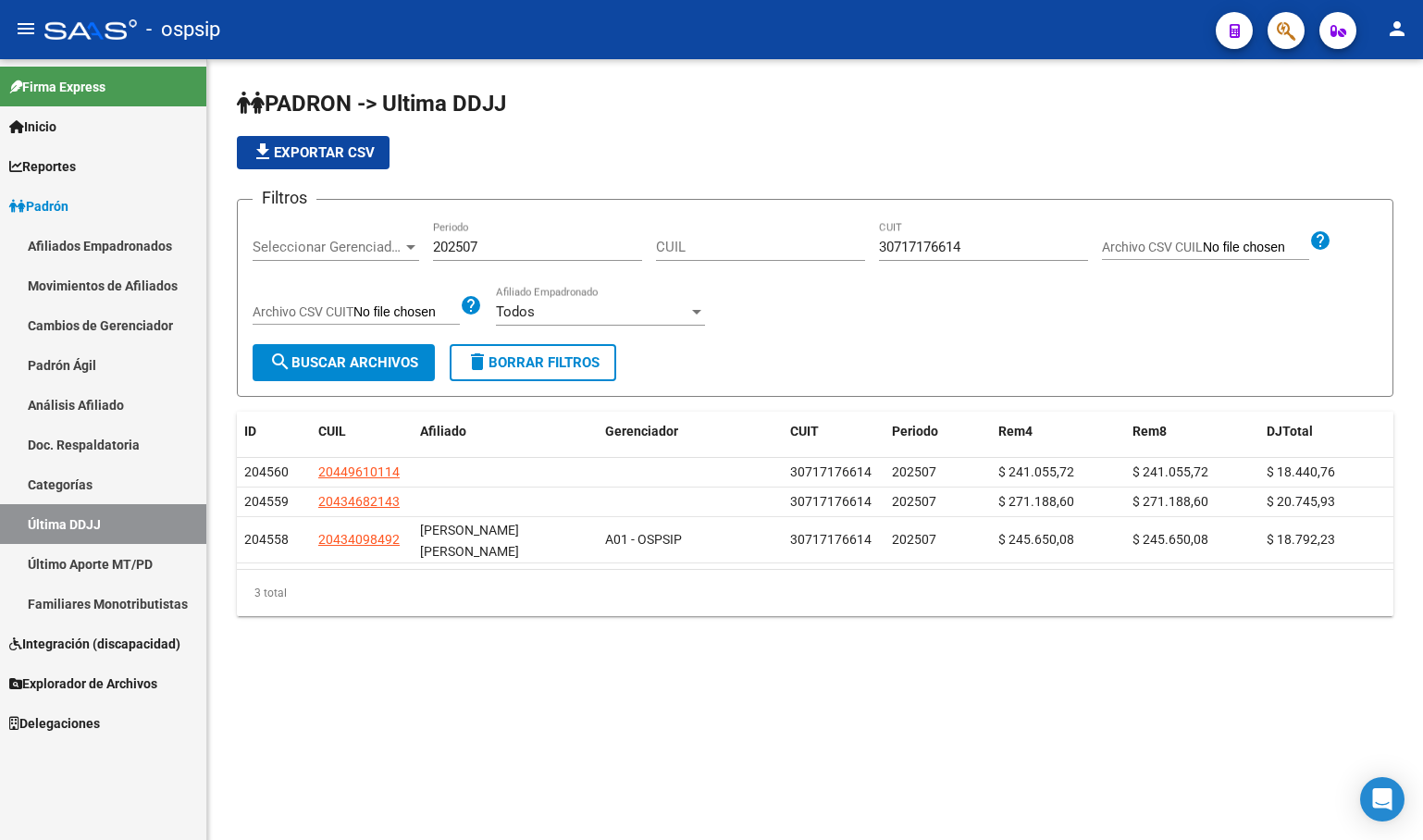
click at [569, 313] on div "Todos" at bounding box center [591, 312] width 192 height 17
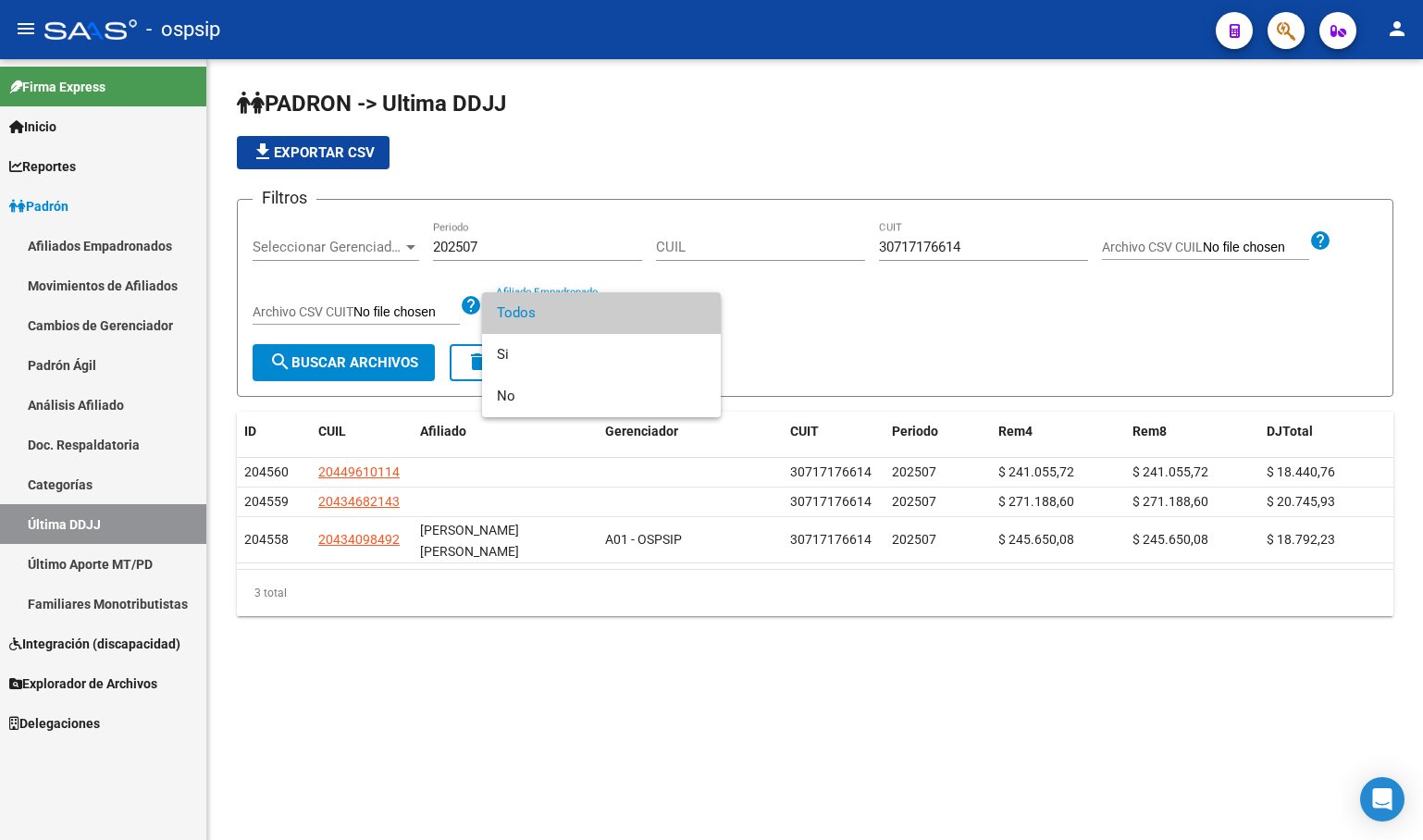
click at [522, 322] on span "Todos" at bounding box center [601, 313] width 209 height 41
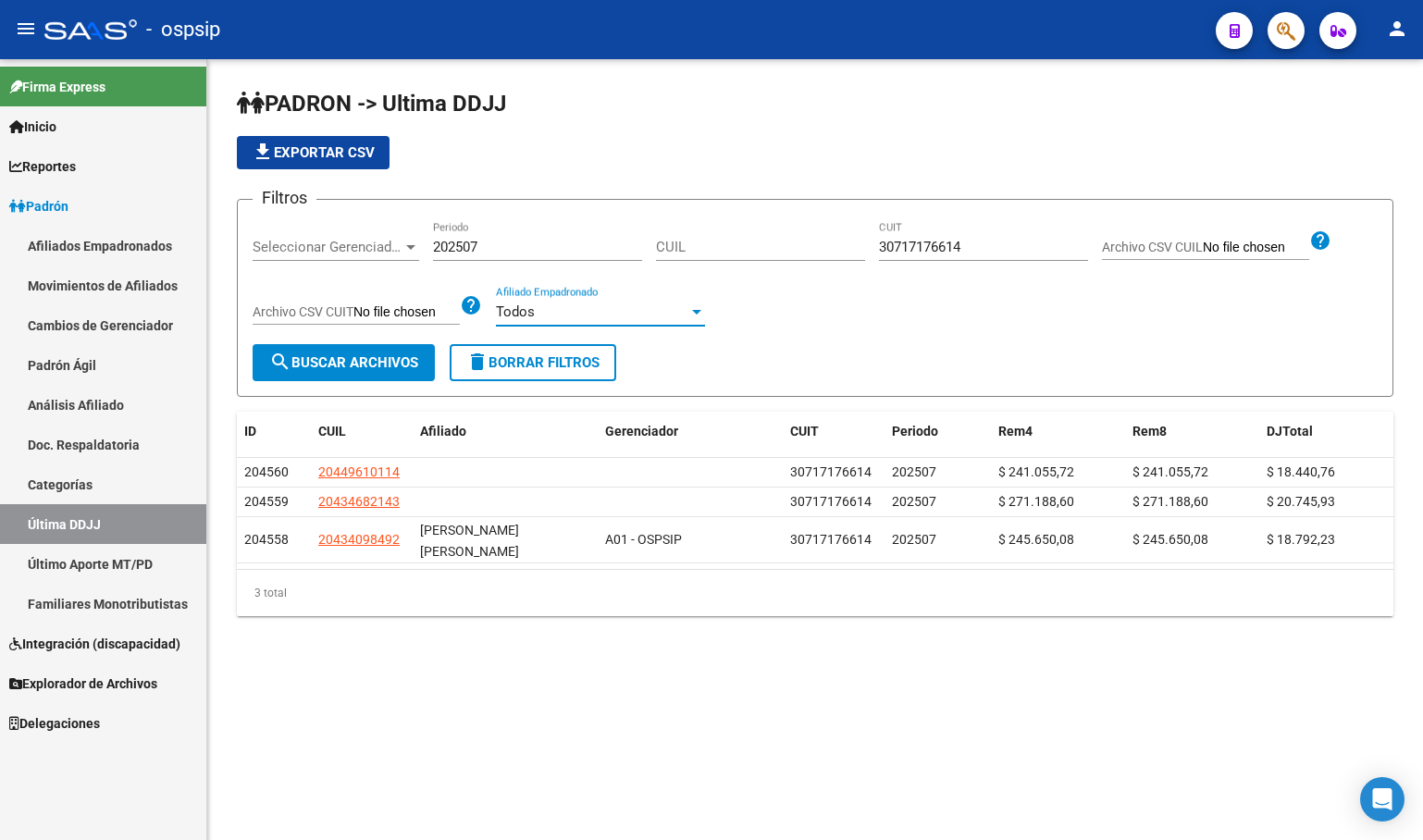
click at [498, 248] on input "202507" at bounding box center [537, 247] width 209 height 17
click at [294, 350] on button "search Buscar Archivos" at bounding box center [344, 362] width 182 height 37
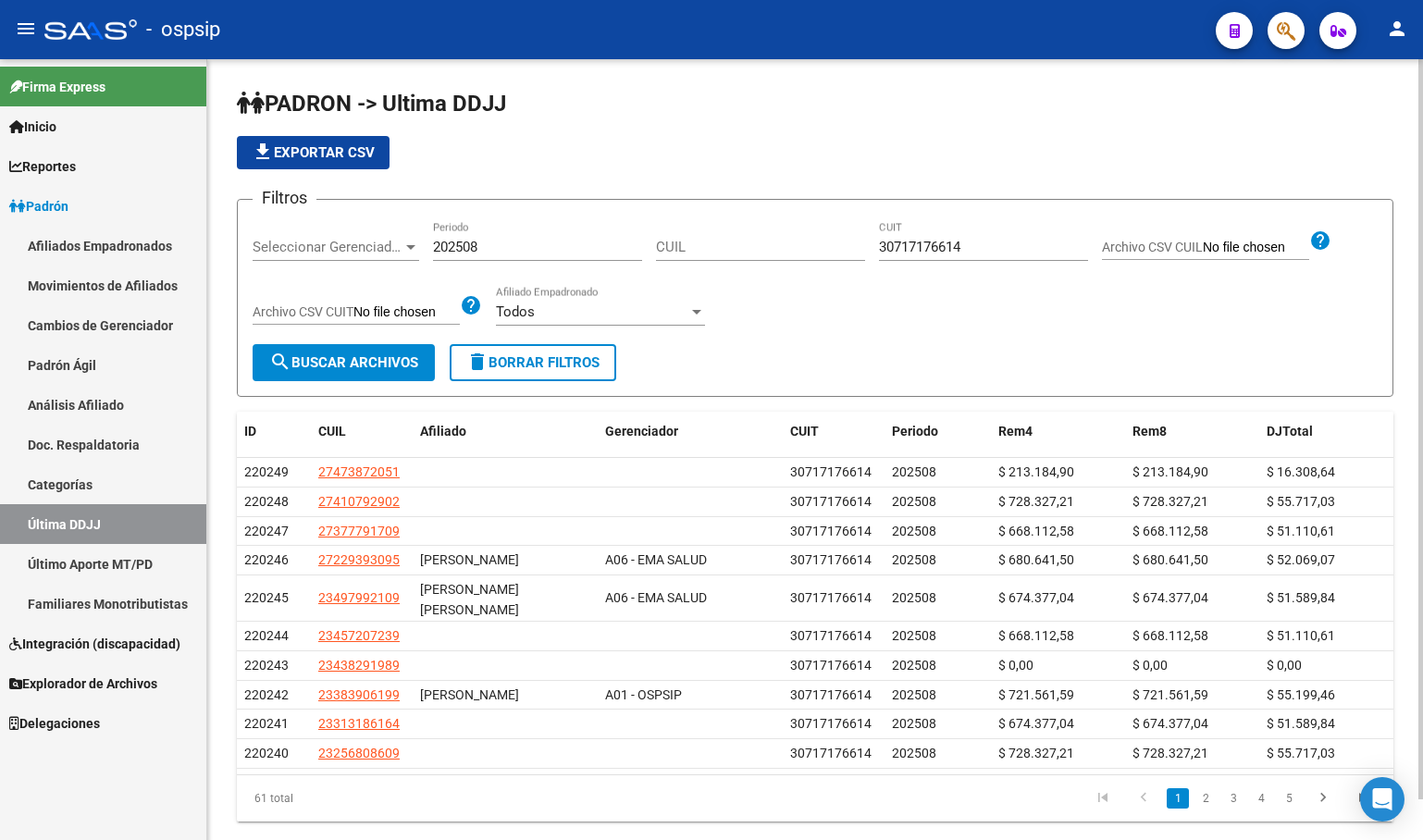
click at [499, 160] on div "file_download Exportar CSV" at bounding box center [815, 152] width 1156 height 33
drag, startPoint x: 882, startPoint y: 121, endPoint x: 890, endPoint y: 115, distance: 10.0
click at [882, 121] on app-list-header "PADRON -> Ultima DDJJ file_download Exportar CSV Filtros Seleccionar Gerenciado…" at bounding box center [815, 243] width 1156 height 308
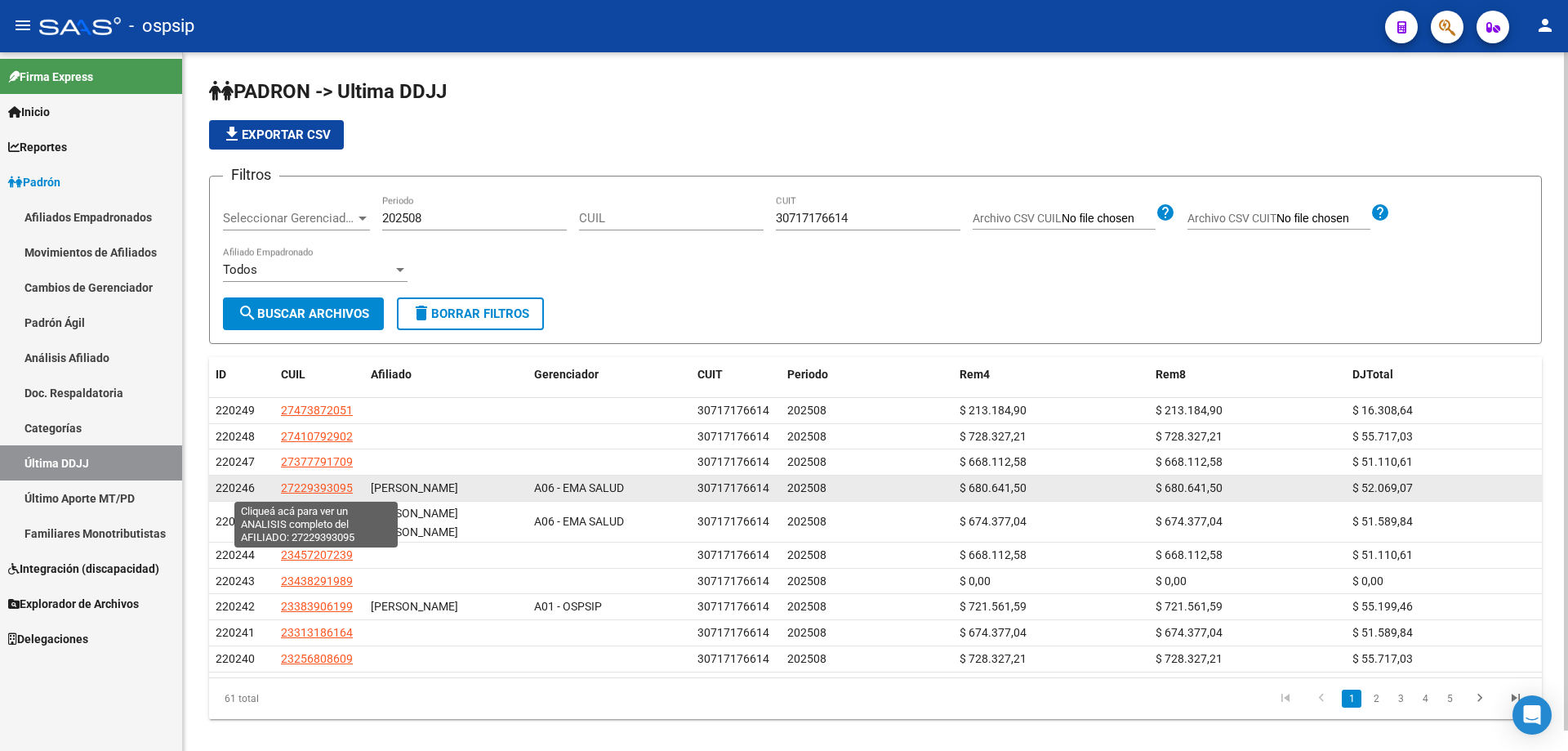
click at [318, 482] on span "27229393095" at bounding box center [317, 488] width 72 height 13
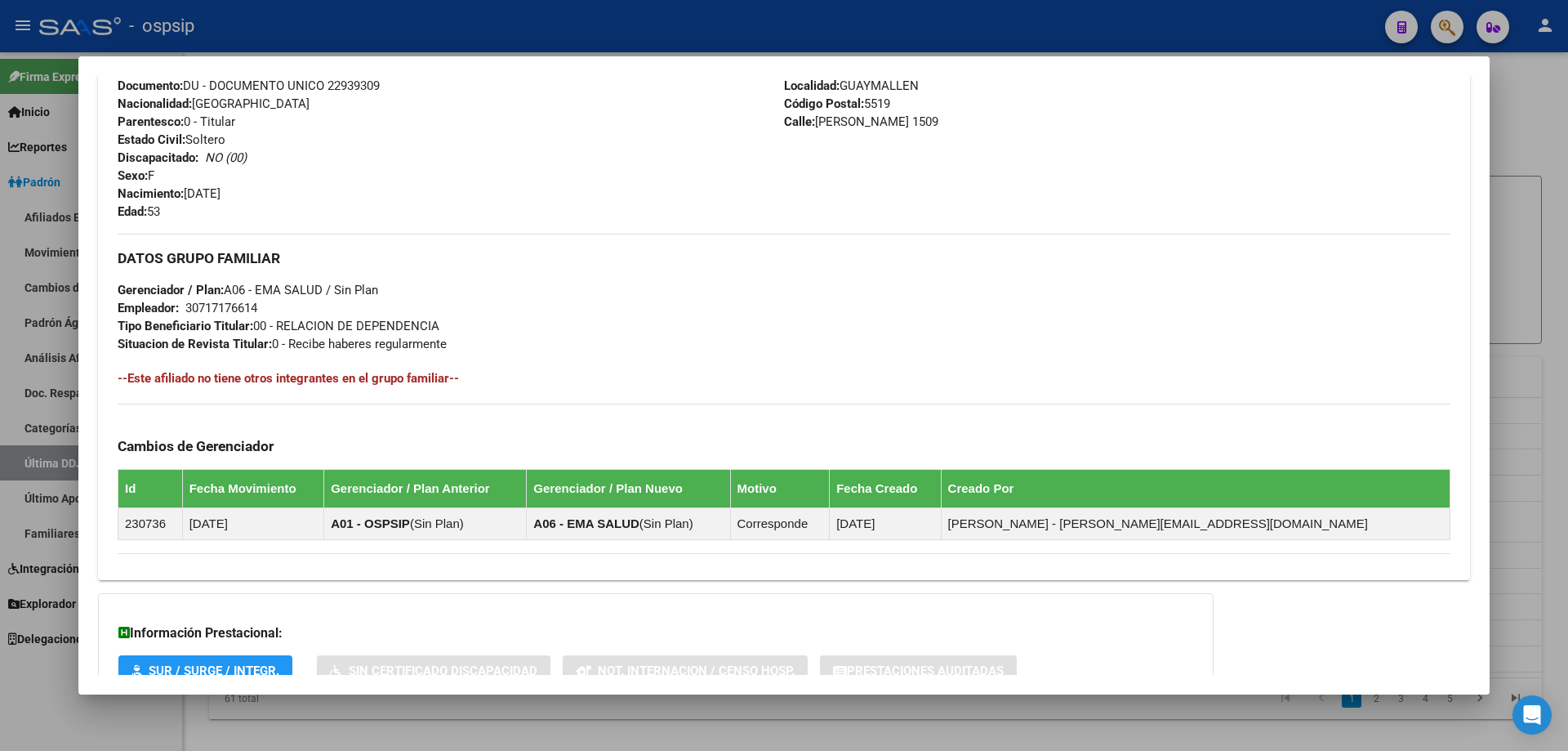
scroll to position [713, 0]
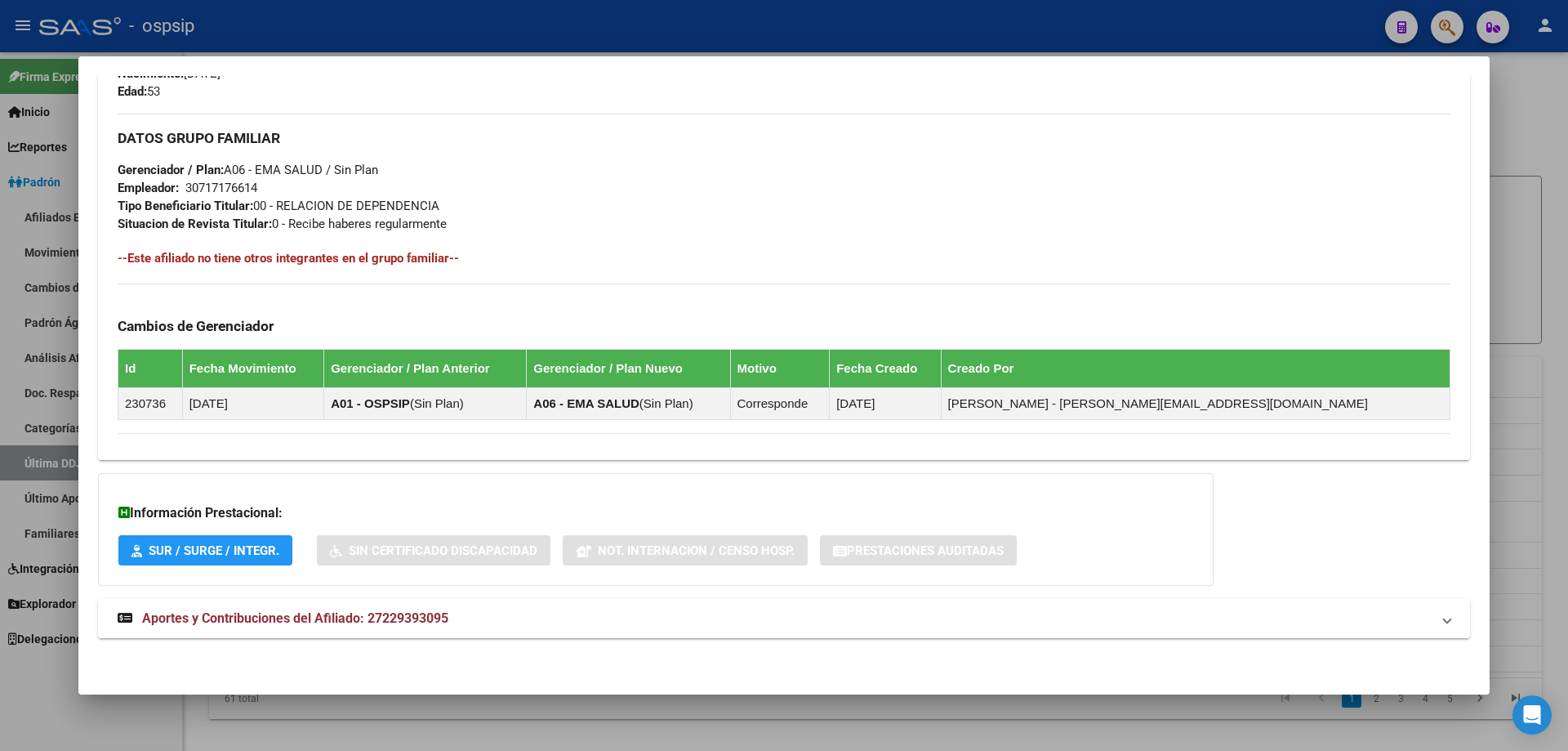
click at [360, 620] on span "Aportes y Contribuciones del Afiliado: 27229393095" at bounding box center [295, 618] width 307 height 16
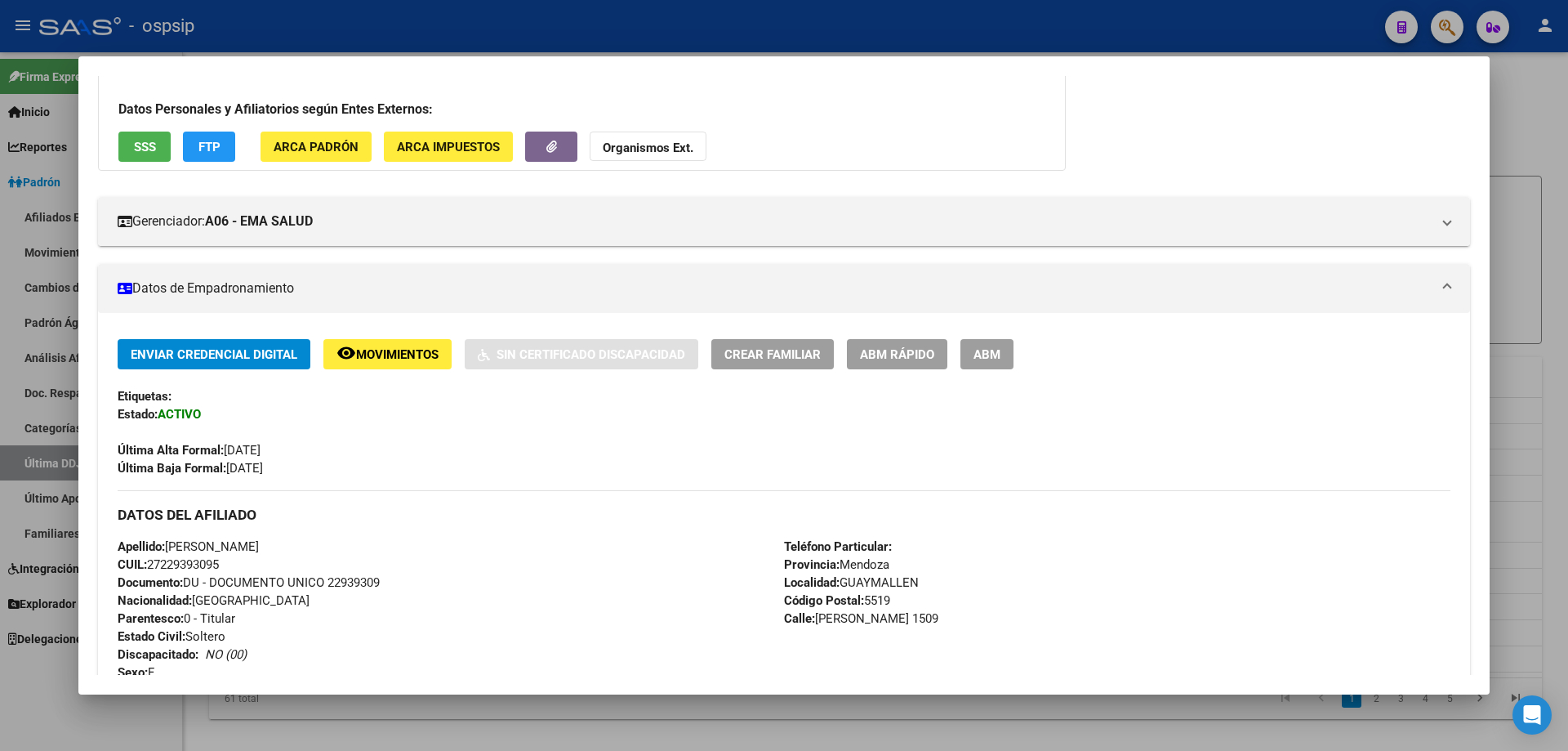
scroll to position [0, 0]
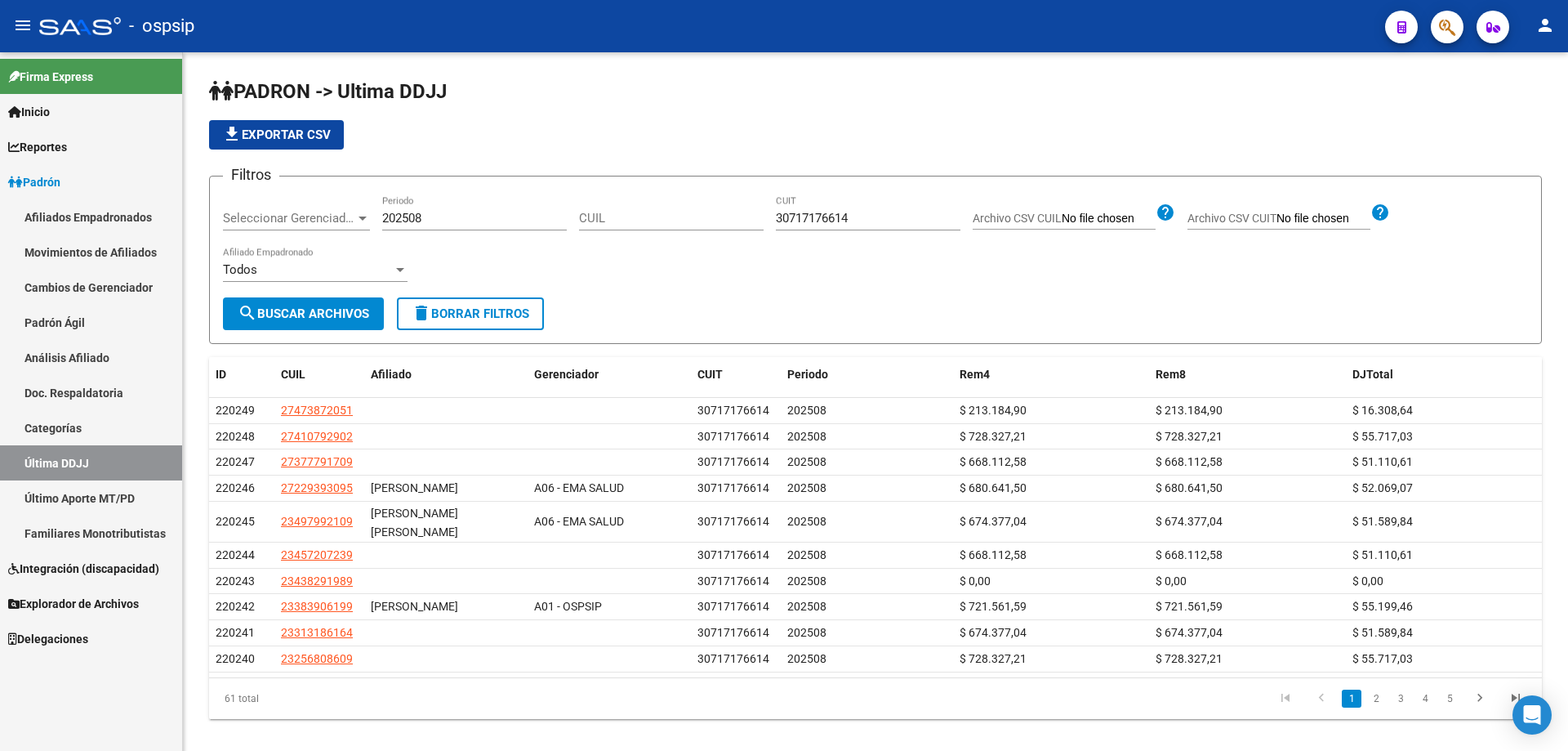
click at [54, 211] on link "Afiliados Empadronados" at bounding box center [91, 216] width 182 height 35
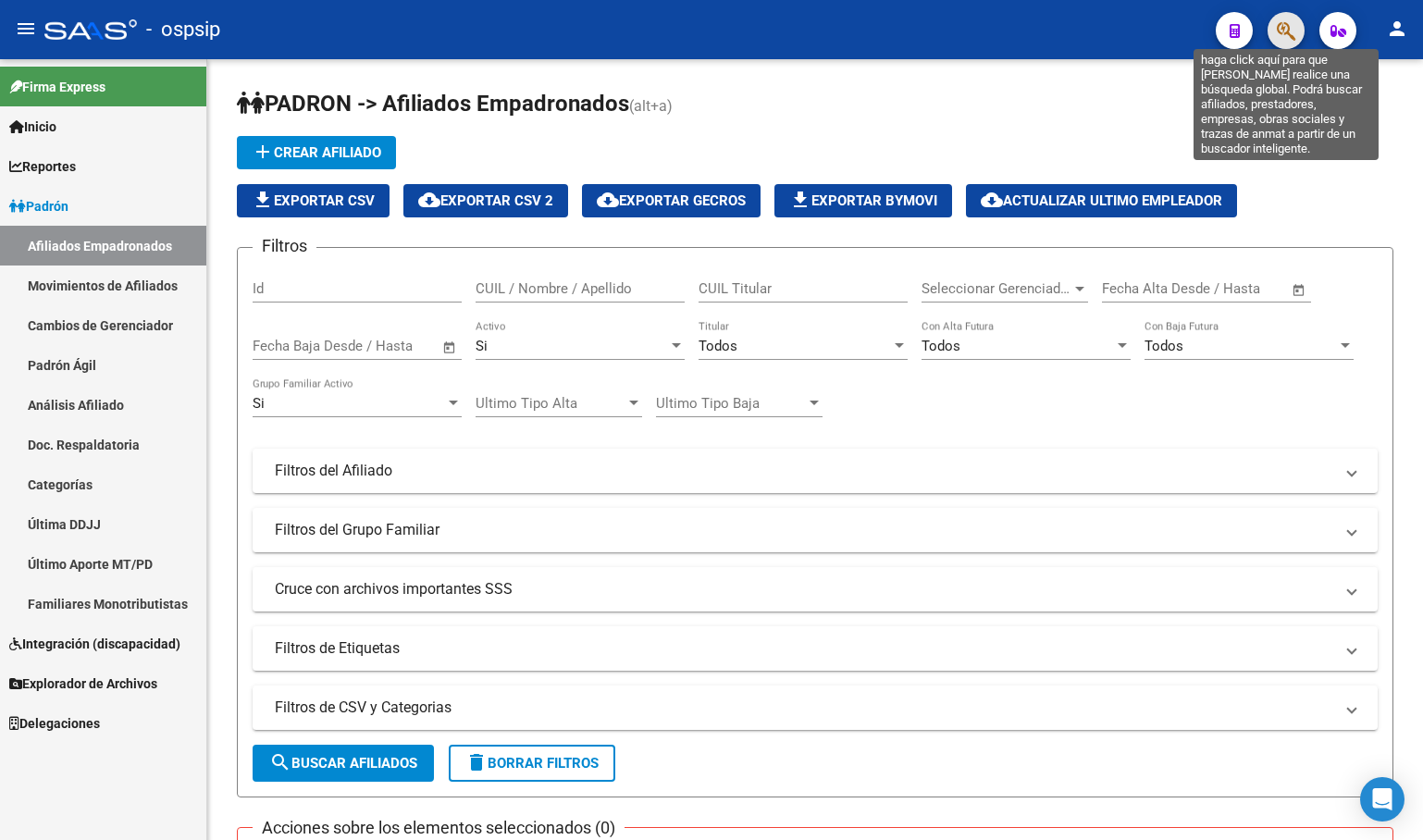
click at [1279, 35] on icon "button" at bounding box center [1286, 31] width 19 height 22
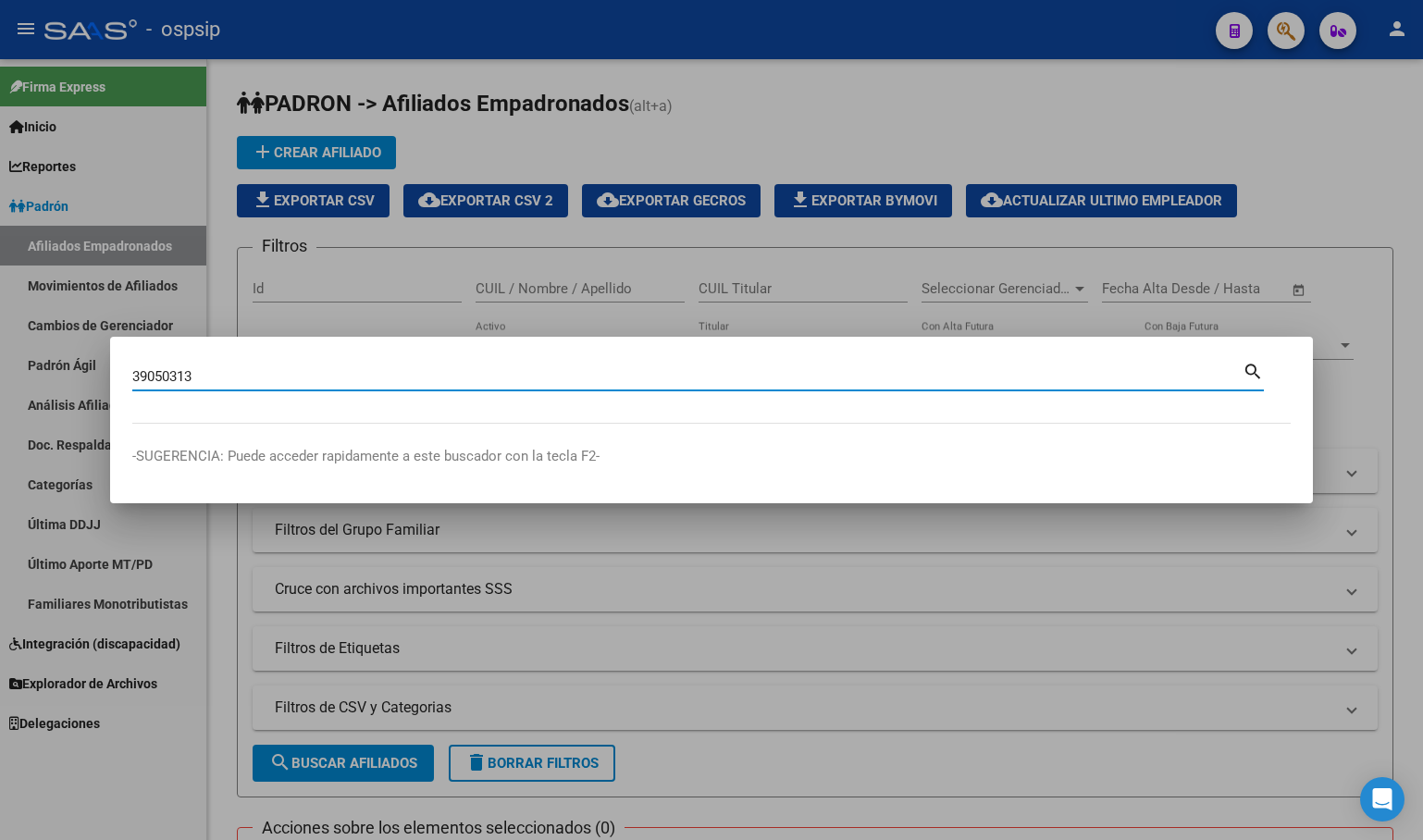
type input "39050313"
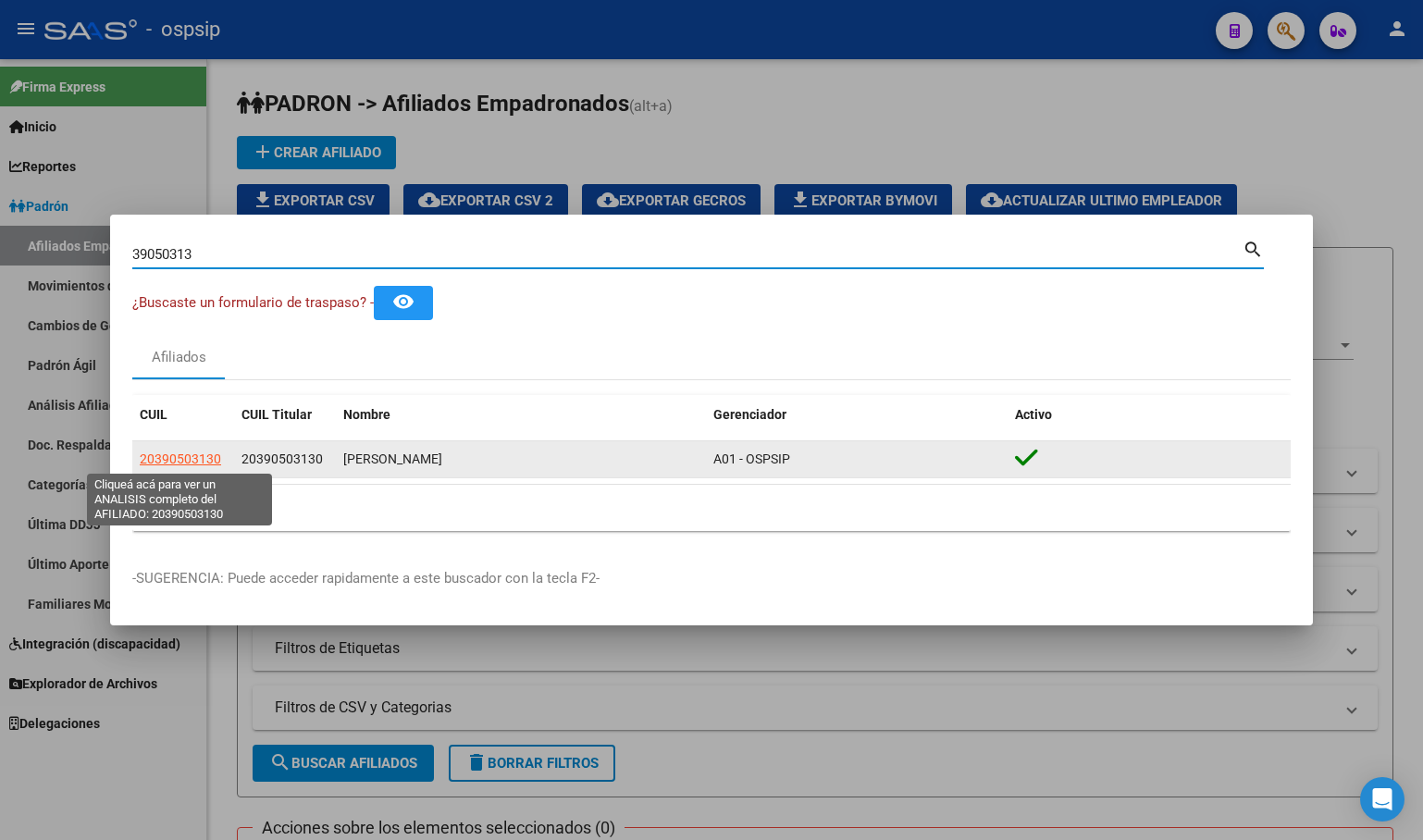
click at [164, 450] on app-link-go-to "20390503130" at bounding box center [180, 459] width 82 height 22
click at [185, 459] on span "20390503130" at bounding box center [180, 459] width 82 height 15
type textarea "20390503130"
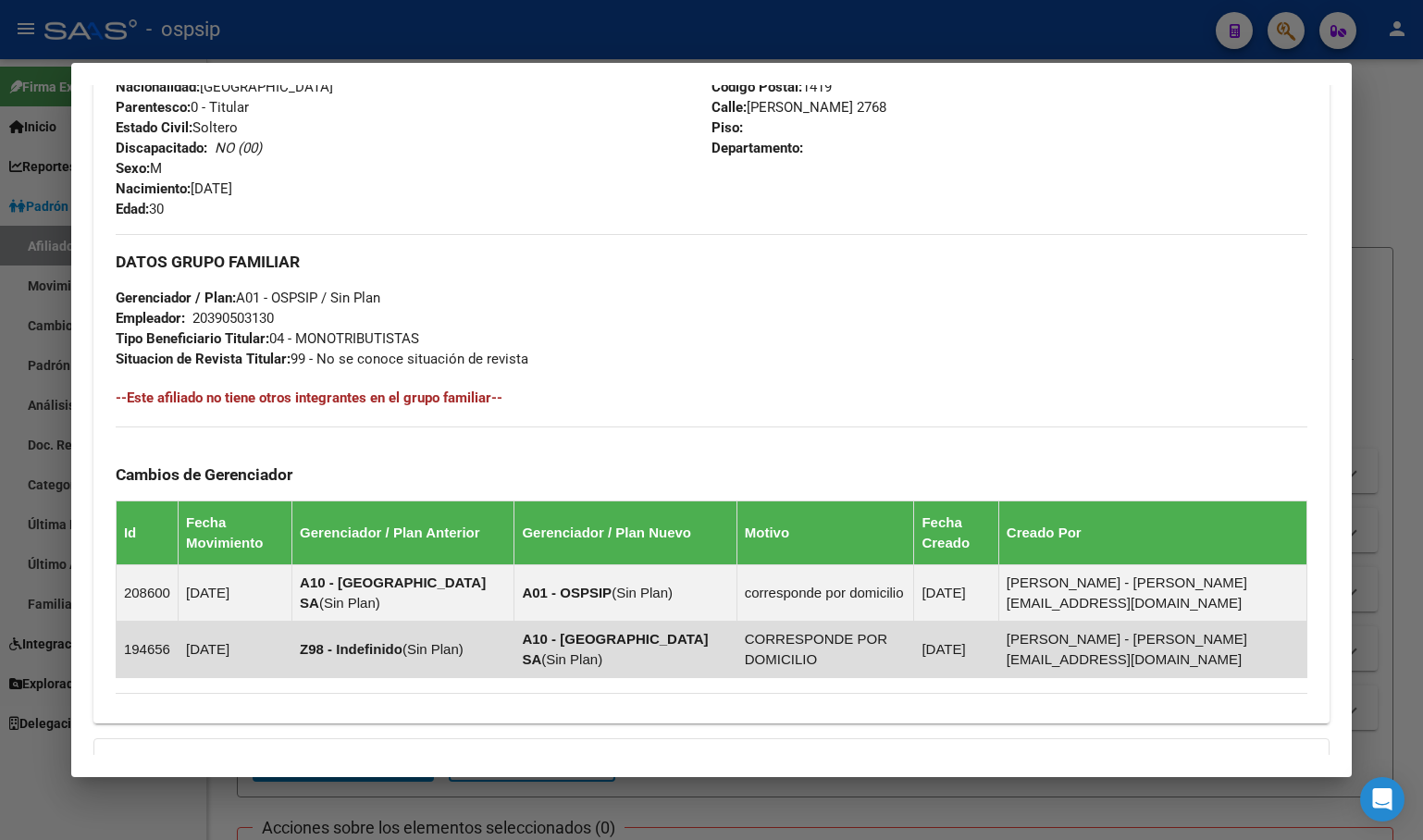
scroll to position [948, 0]
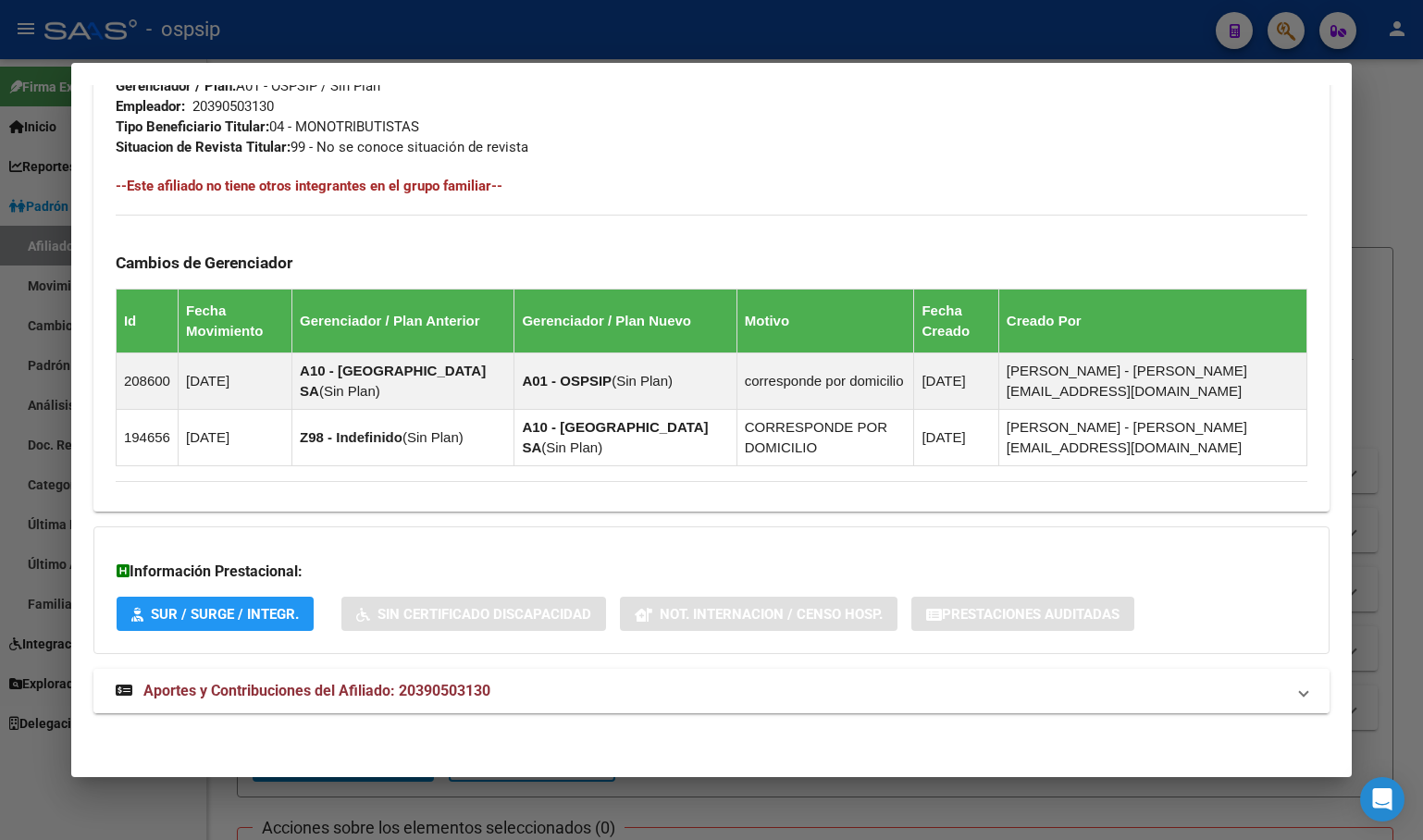
click at [400, 691] on span "Aportes y Contribuciones del Afiliado: 20390503130" at bounding box center [317, 690] width 347 height 18
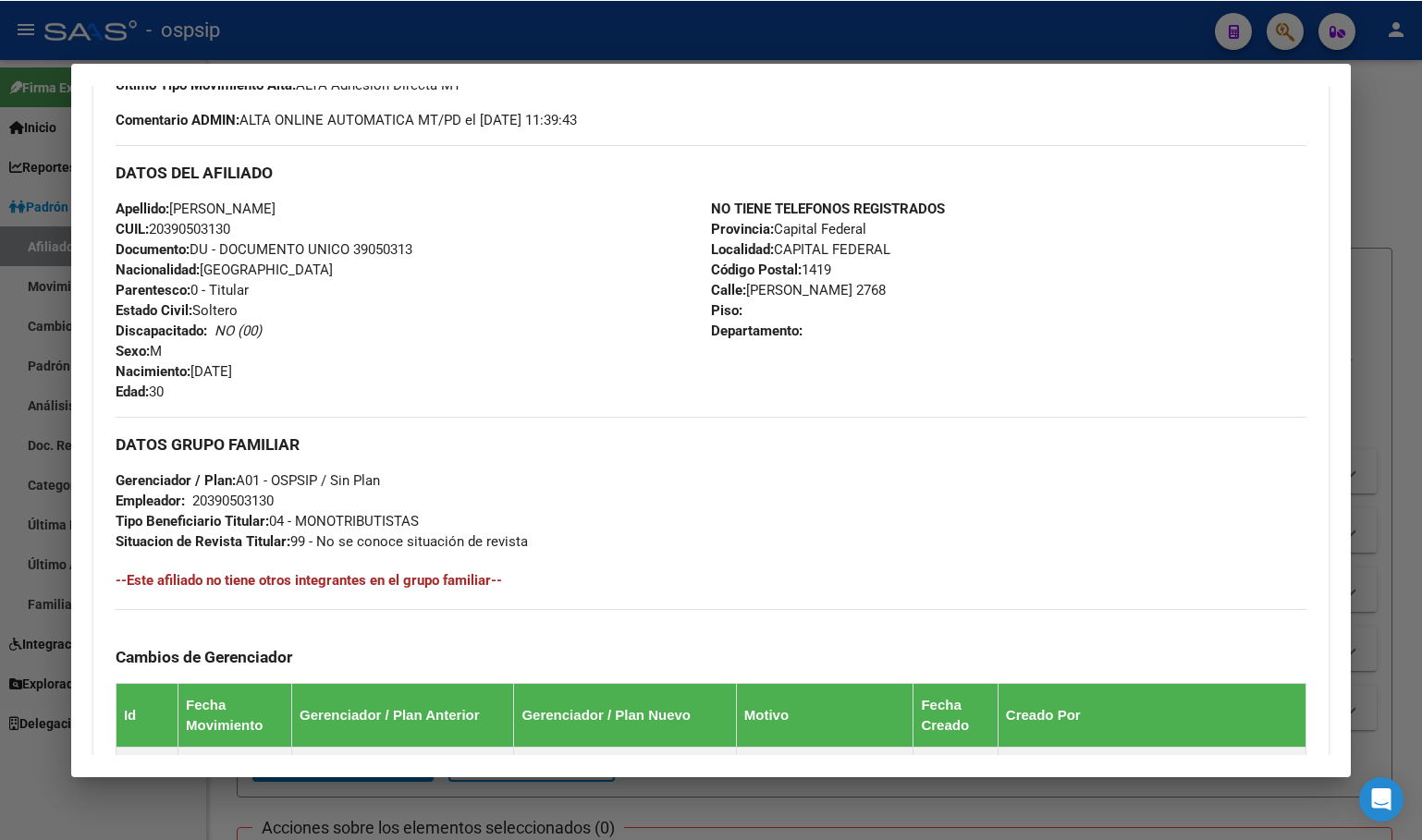
scroll to position [298, 0]
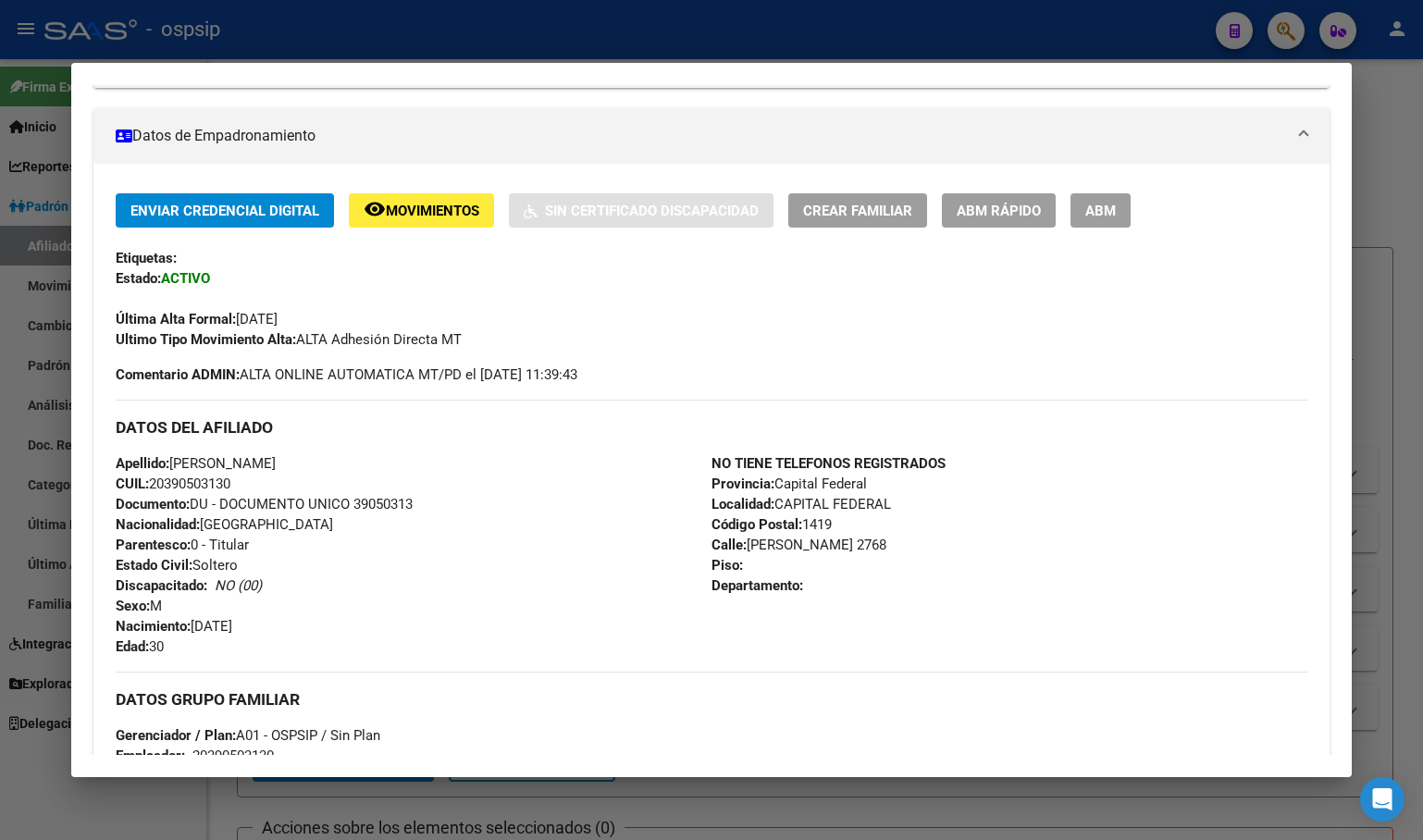
click at [1092, 216] on span "ABM" at bounding box center [1100, 211] width 31 height 17
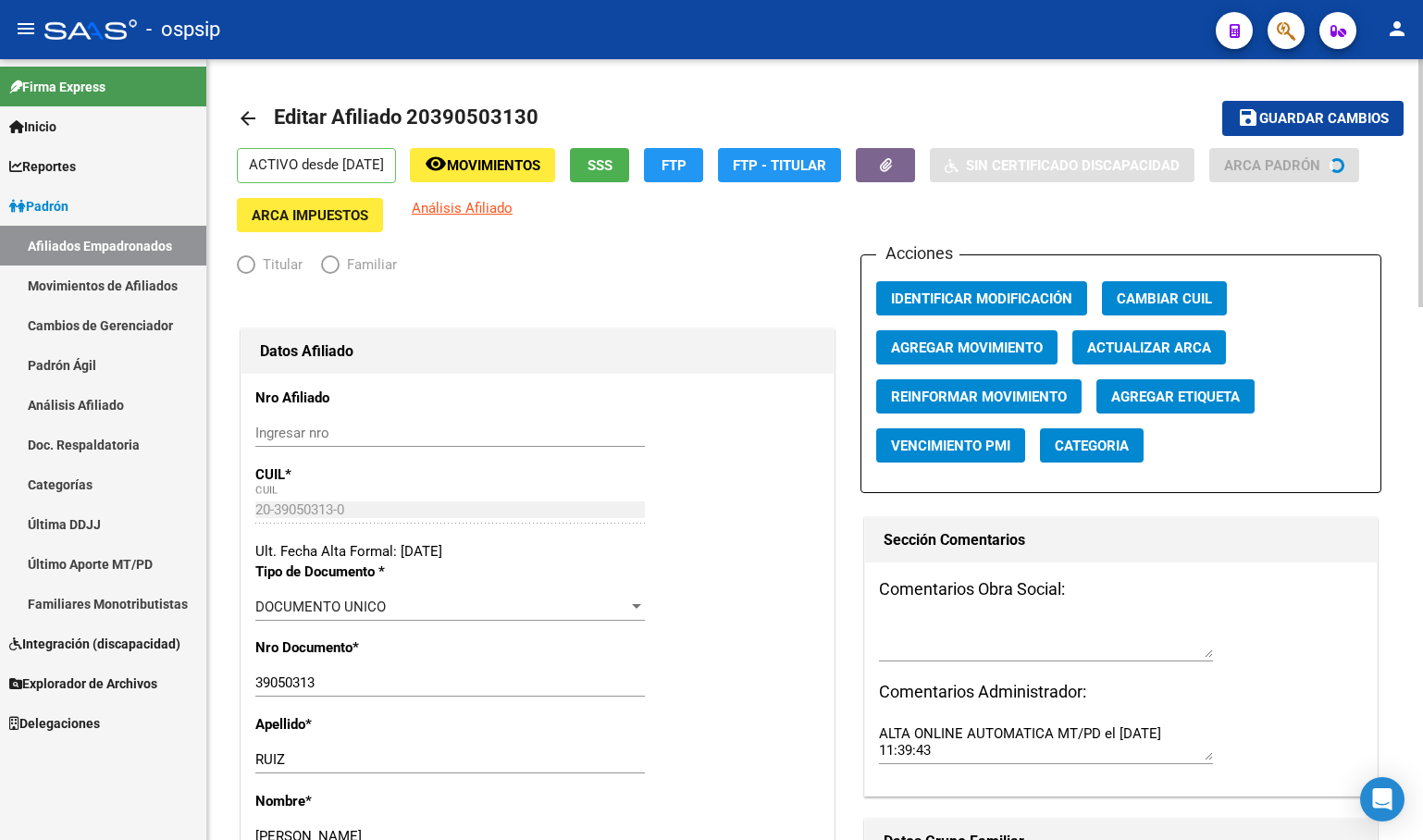
radio input "true"
type input "20-39050313-0"
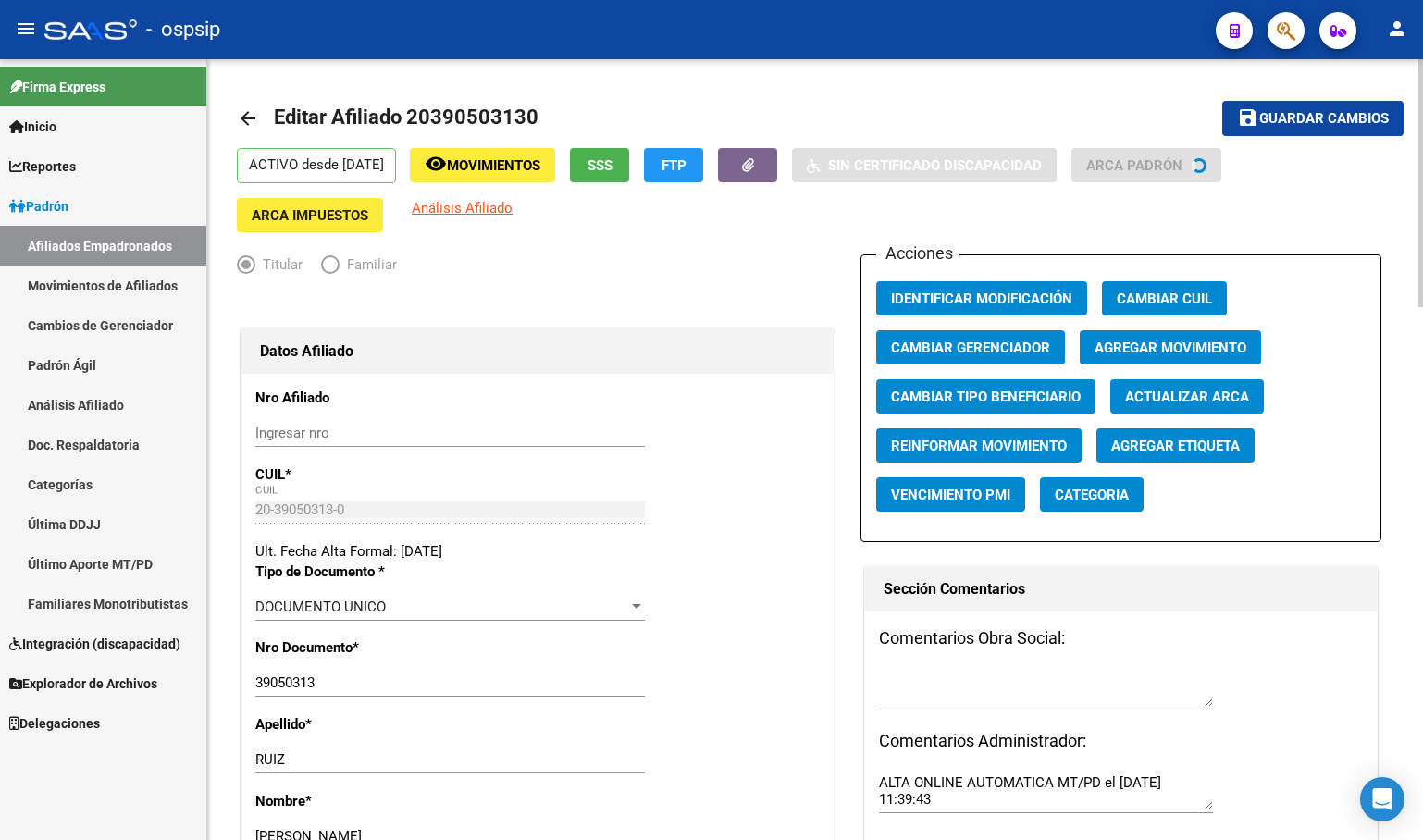
click at [1135, 336] on button "Agregar Movimiento" at bounding box center [1170, 347] width 181 height 34
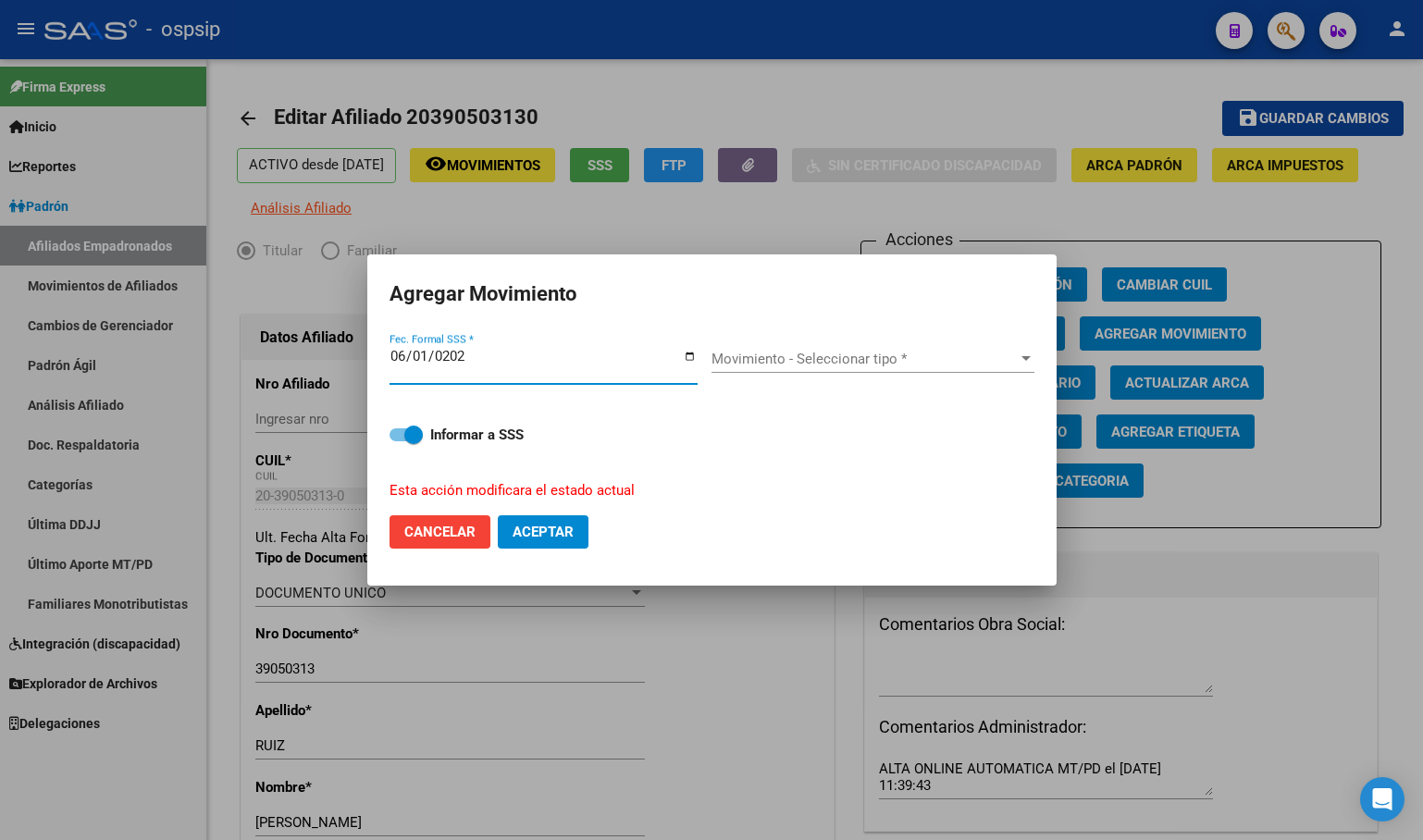
type input "[DATE]"
click at [772, 360] on span "Movimiento - Seleccionar tipo *" at bounding box center [865, 359] width 306 height 17
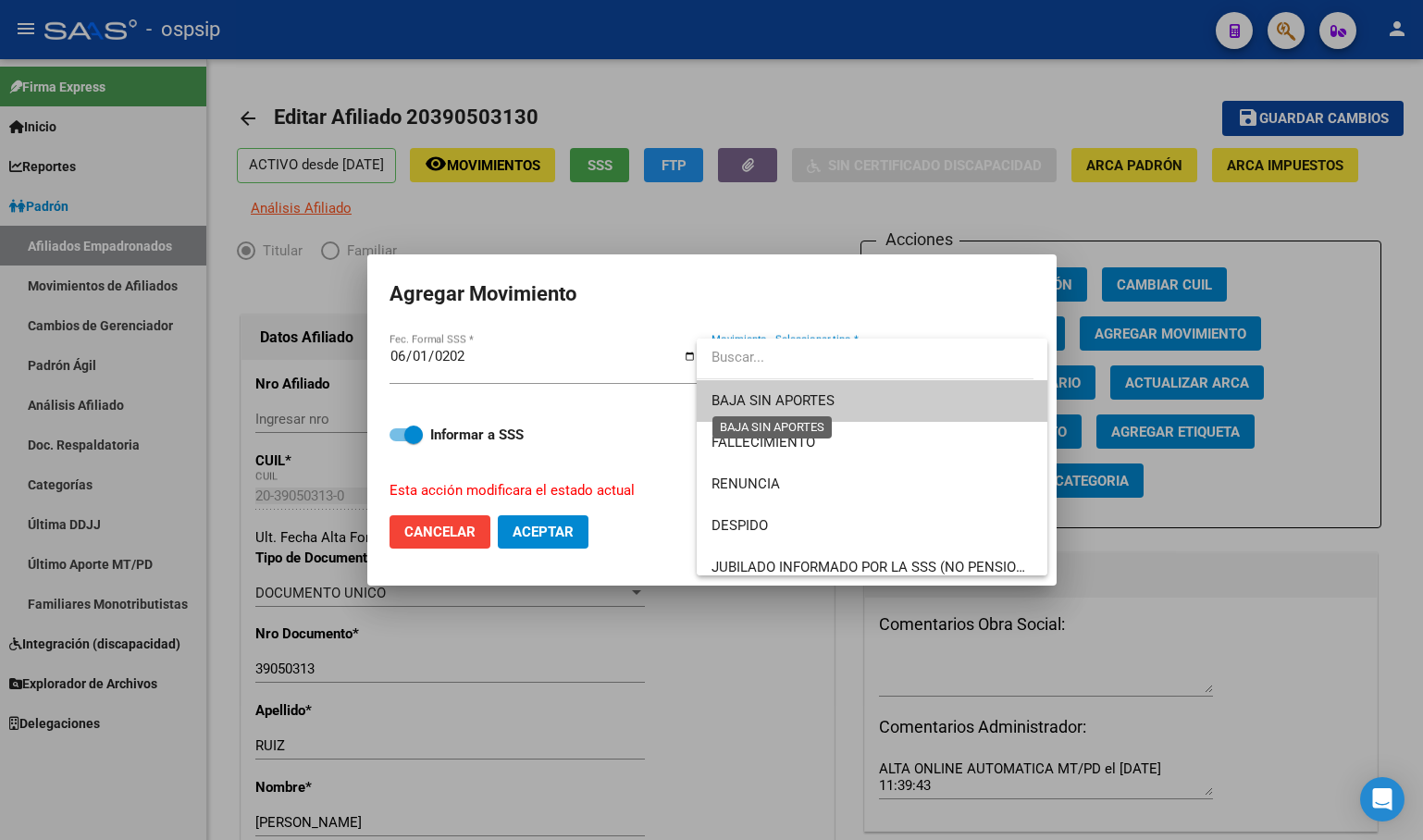
click at [759, 401] on span "BAJA SIN APORTES" at bounding box center [773, 401] width 123 height 17
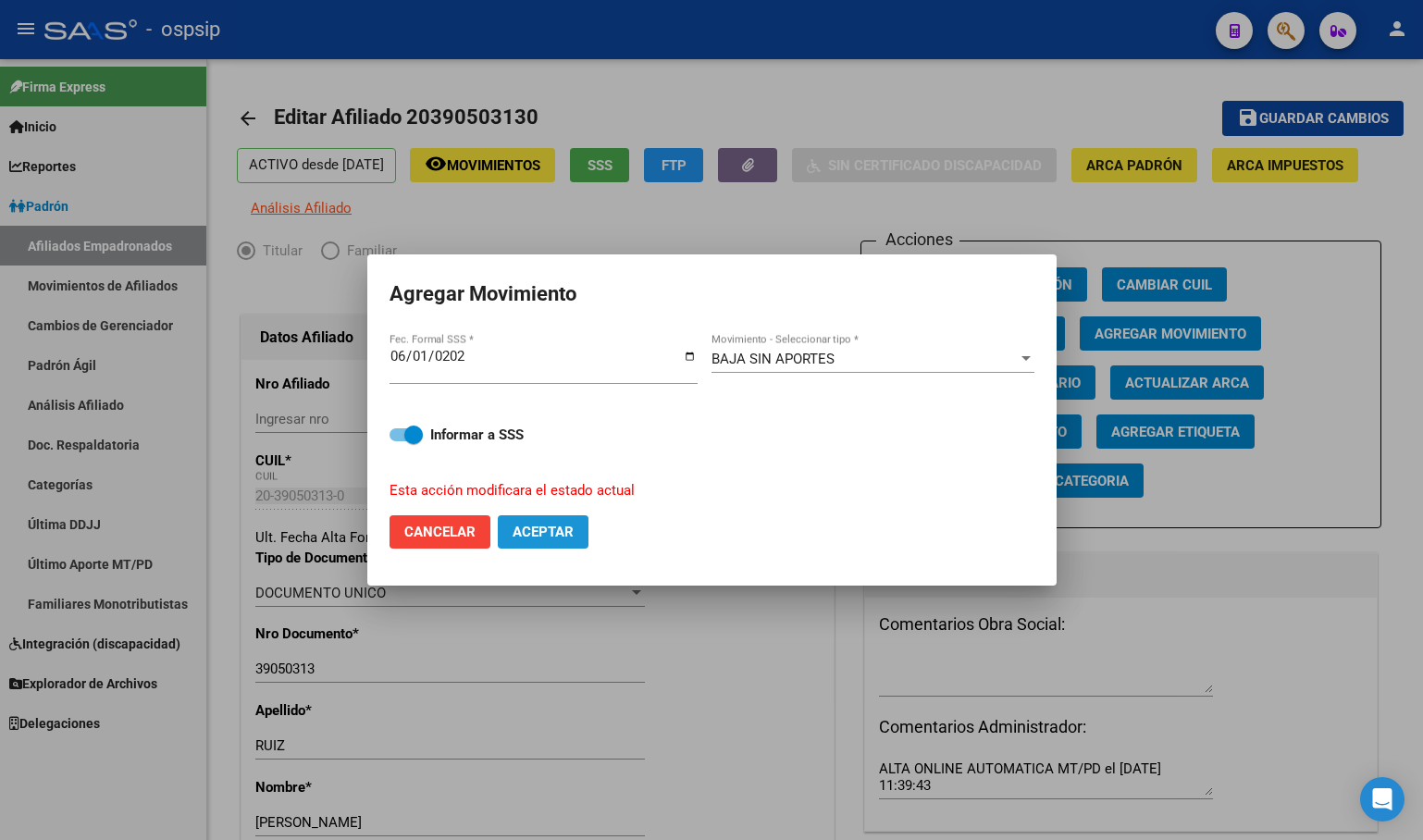
click at [568, 527] on span "Aceptar" at bounding box center [543, 532] width 61 height 17
checkbox input "false"
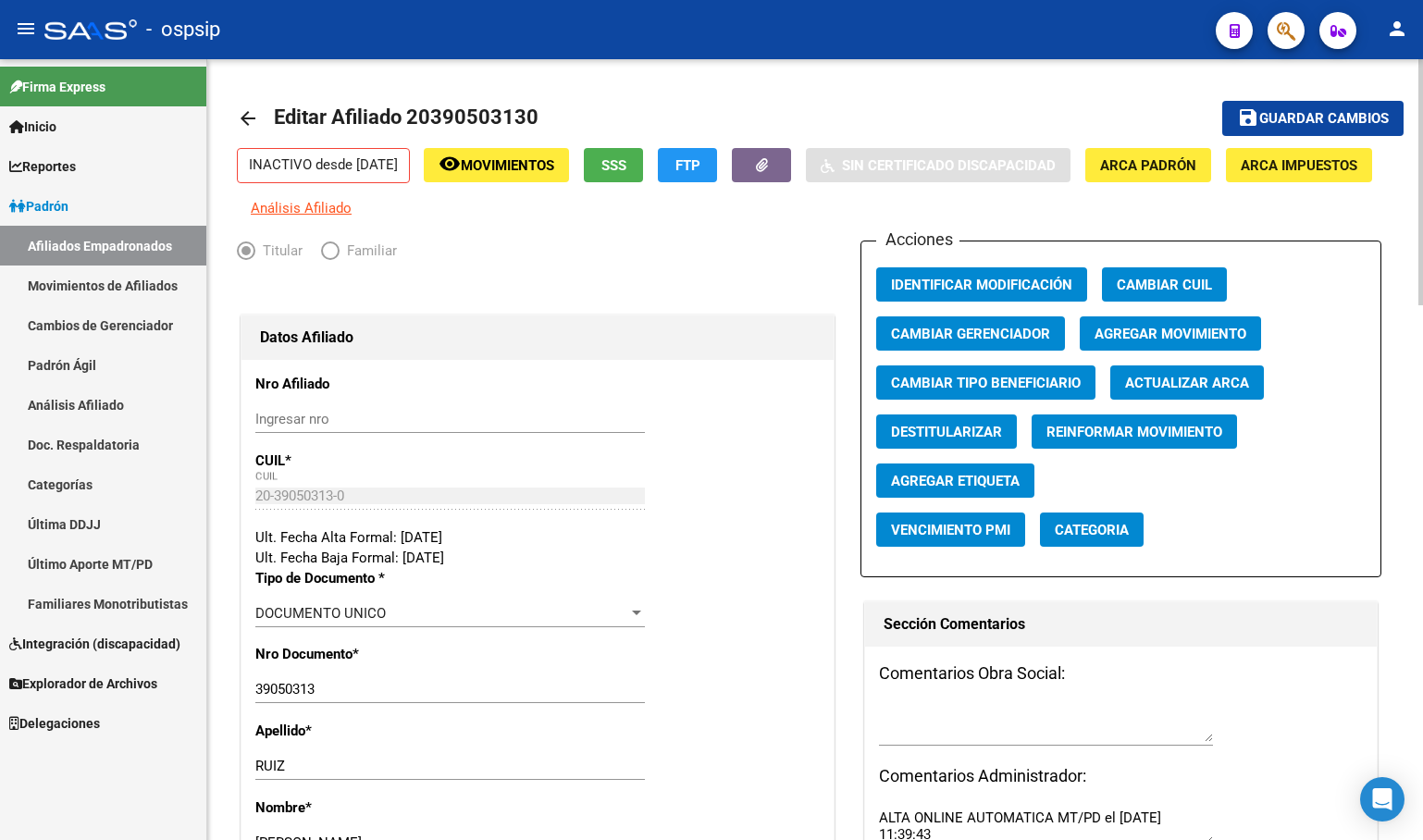
drag, startPoint x: 483, startPoint y: 405, endPoint x: 462, endPoint y: 398, distance: 22.1
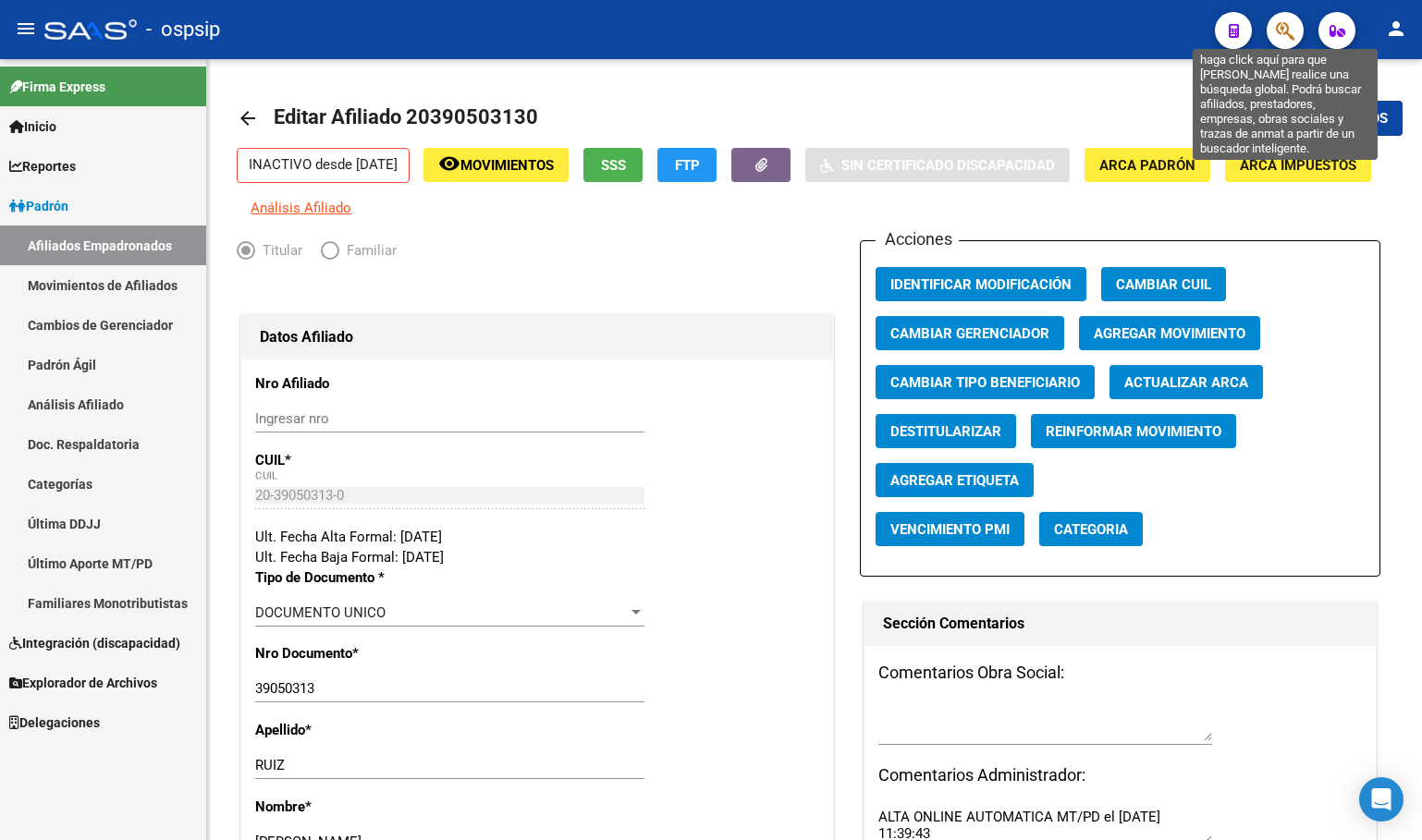
click at [1279, 32] on icon "button" at bounding box center [1285, 31] width 19 height 22
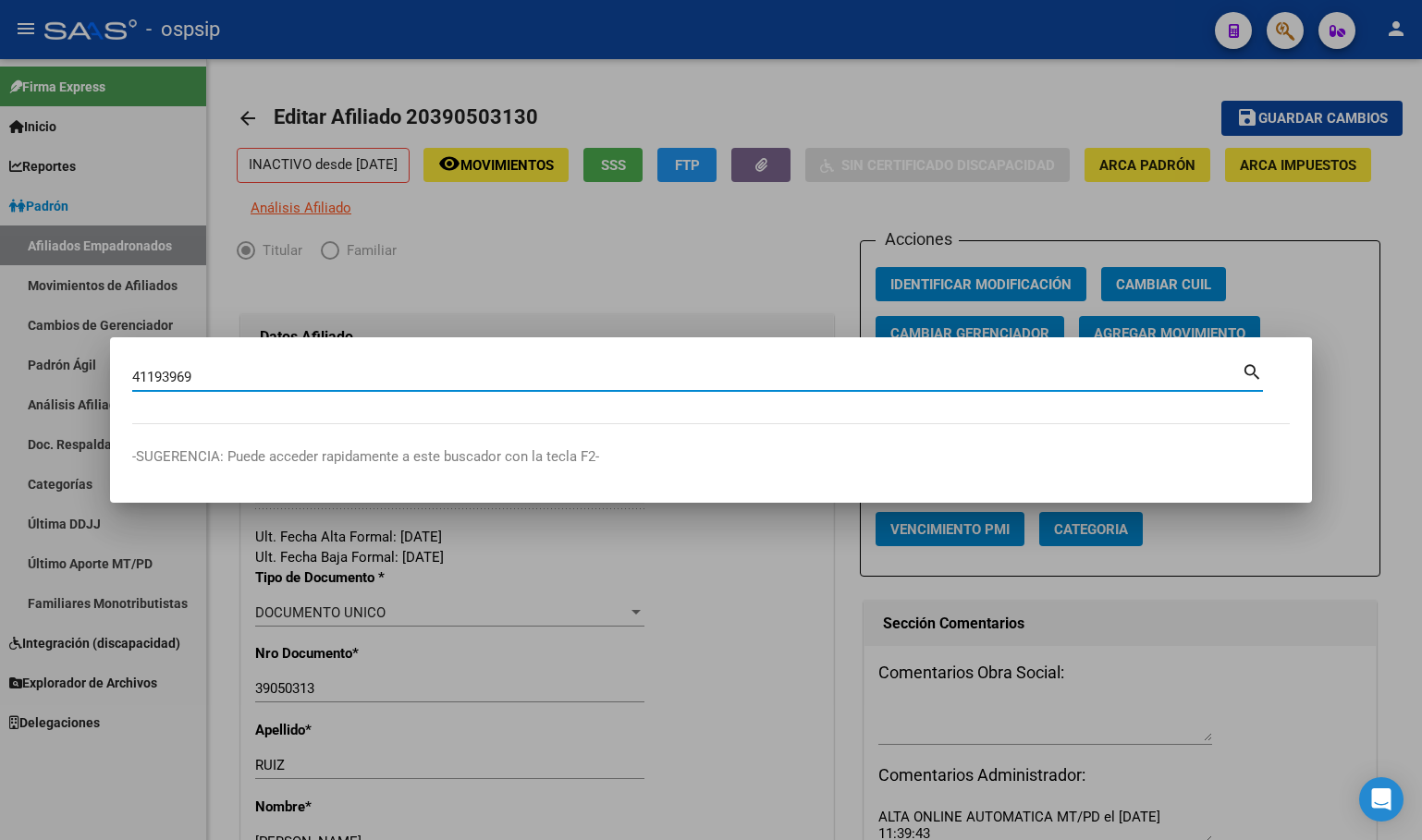
type input "41193969"
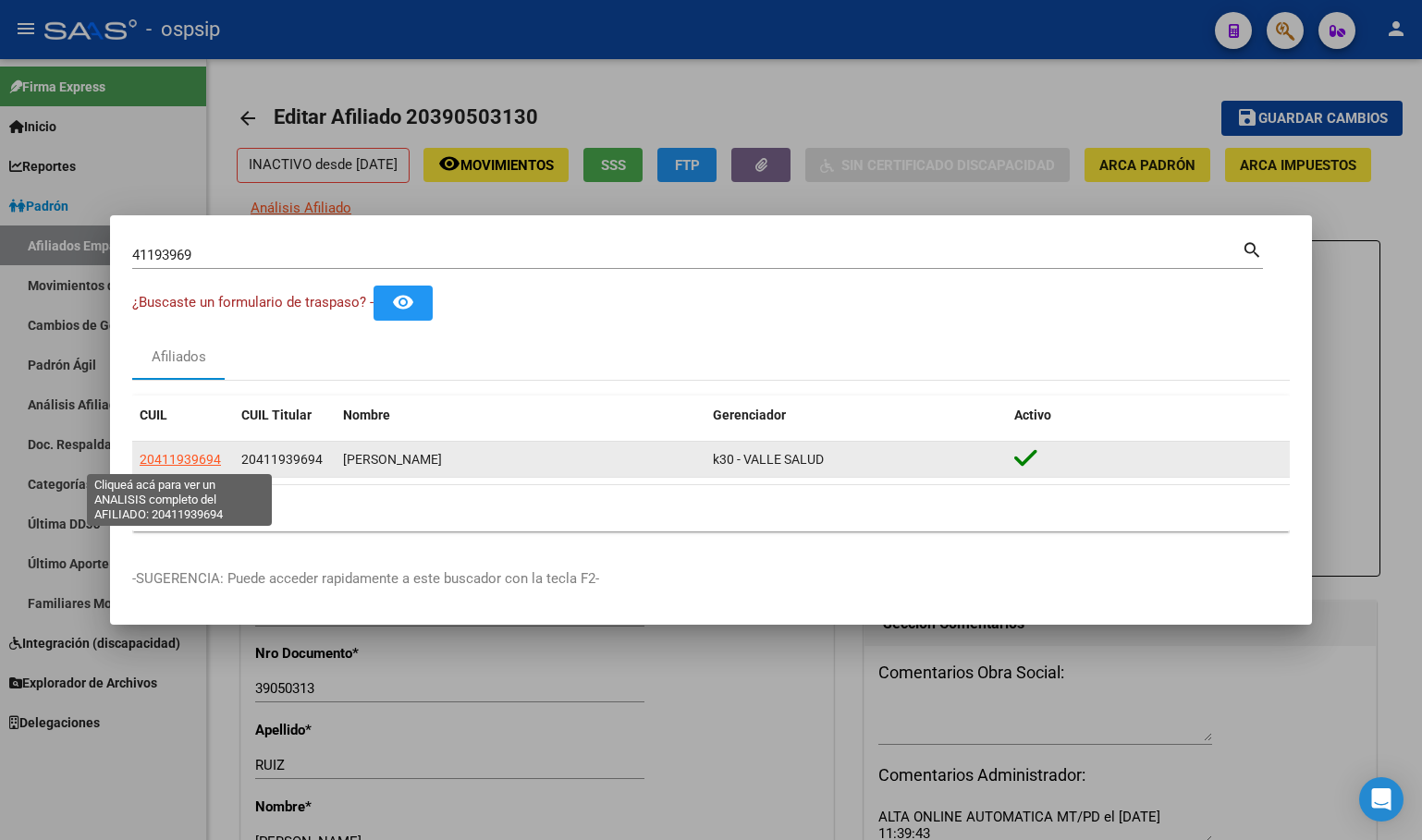
click at [184, 458] on span "20411939694" at bounding box center [180, 459] width 82 height 15
type textarea "20411939694"
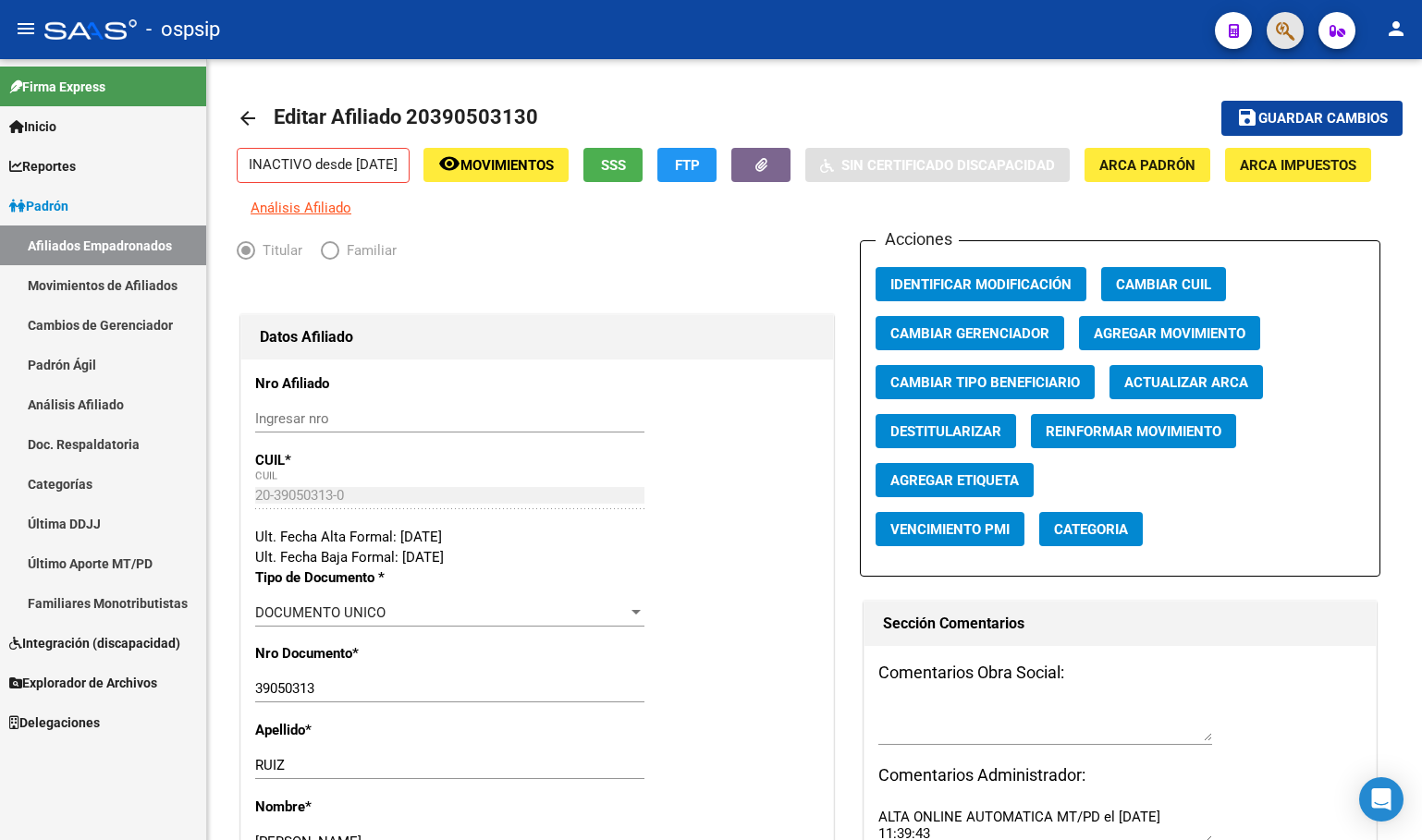
click at [1289, 17] on span "button" at bounding box center [1285, 31] width 19 height 38
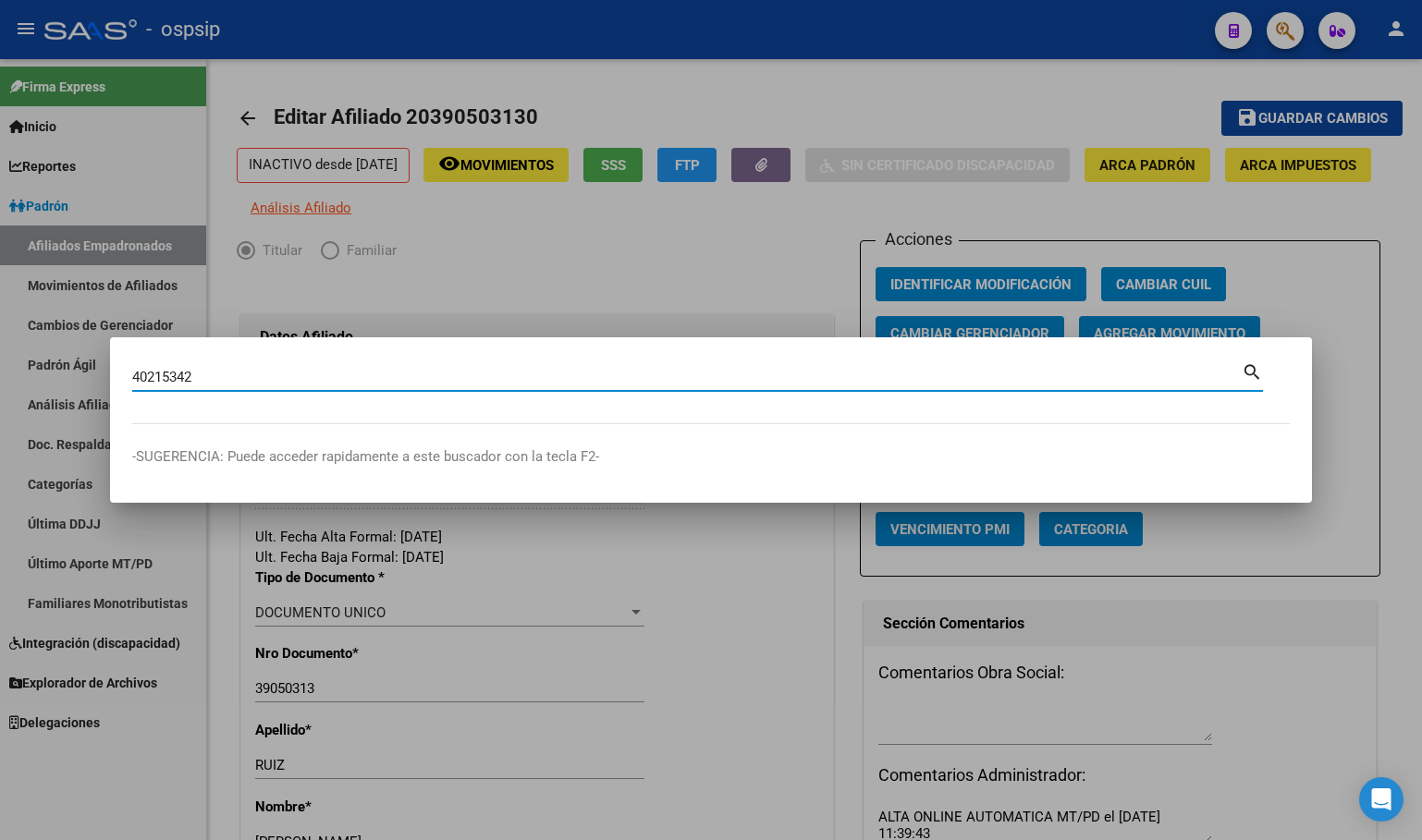
type input "40215342"
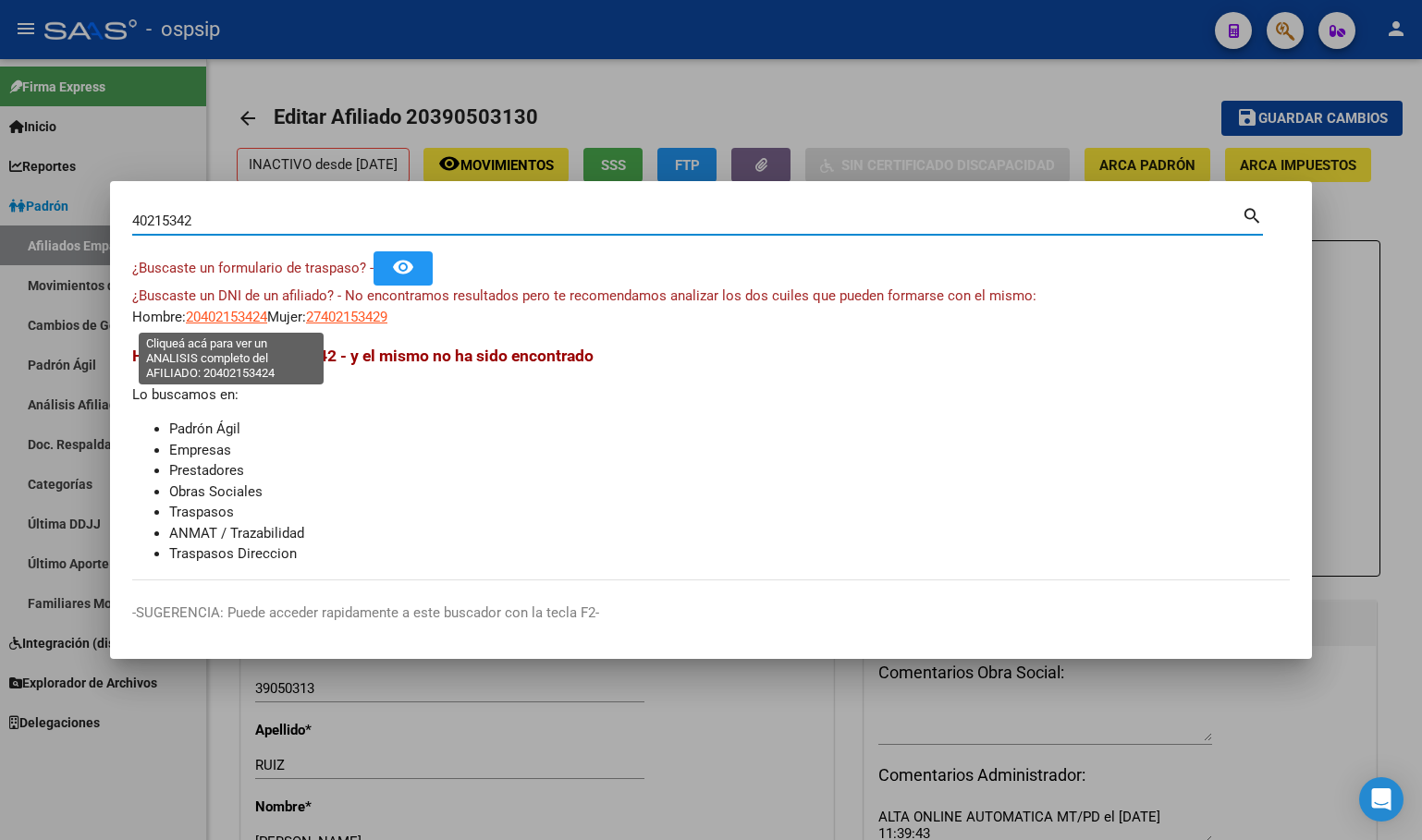
click at [230, 309] on span "20402153424" at bounding box center [226, 317] width 82 height 17
type textarea "20402153424"
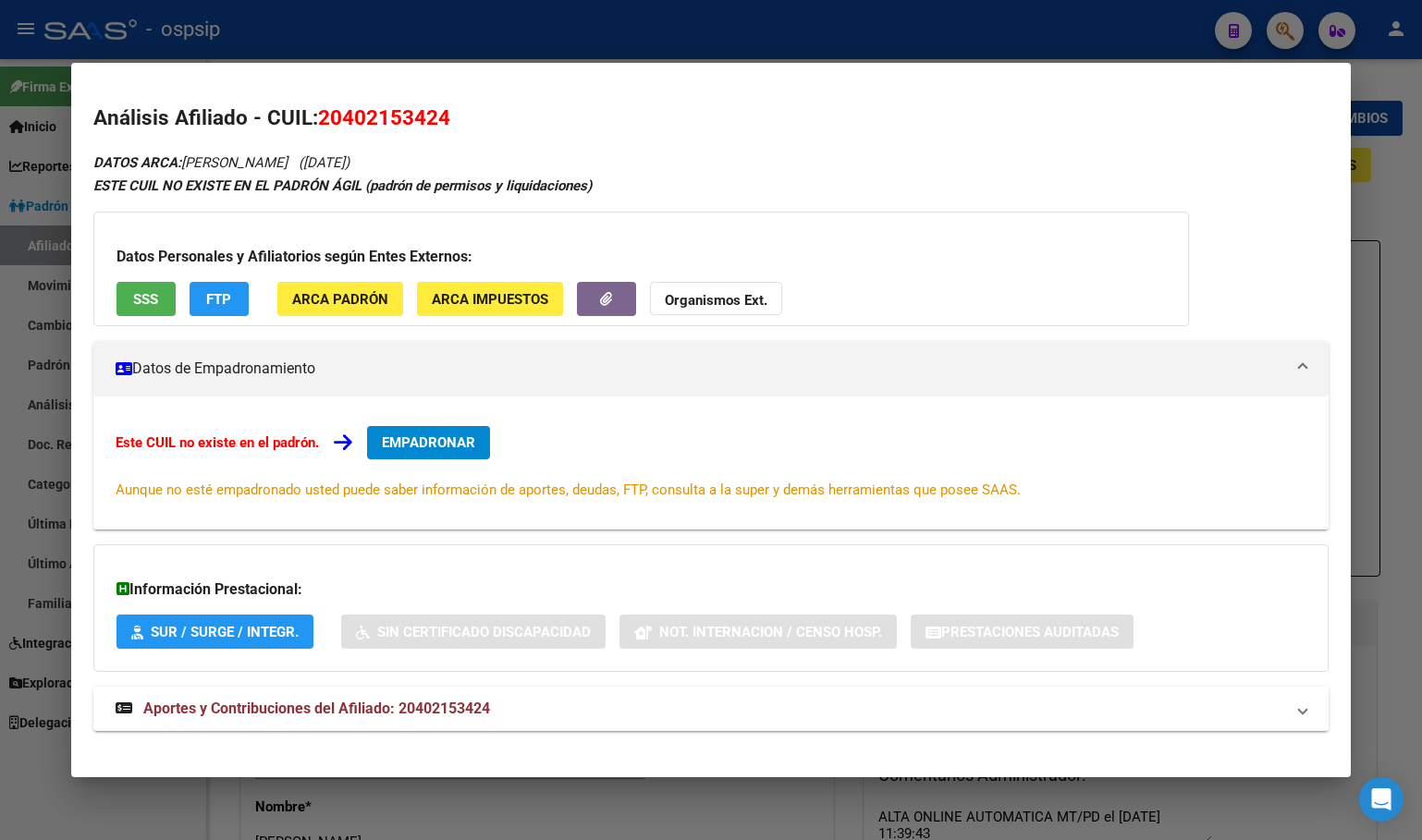
click at [416, 706] on span "Aportes y Contribuciones del Afiliado: 20402153424" at bounding box center [317, 708] width 347 height 18
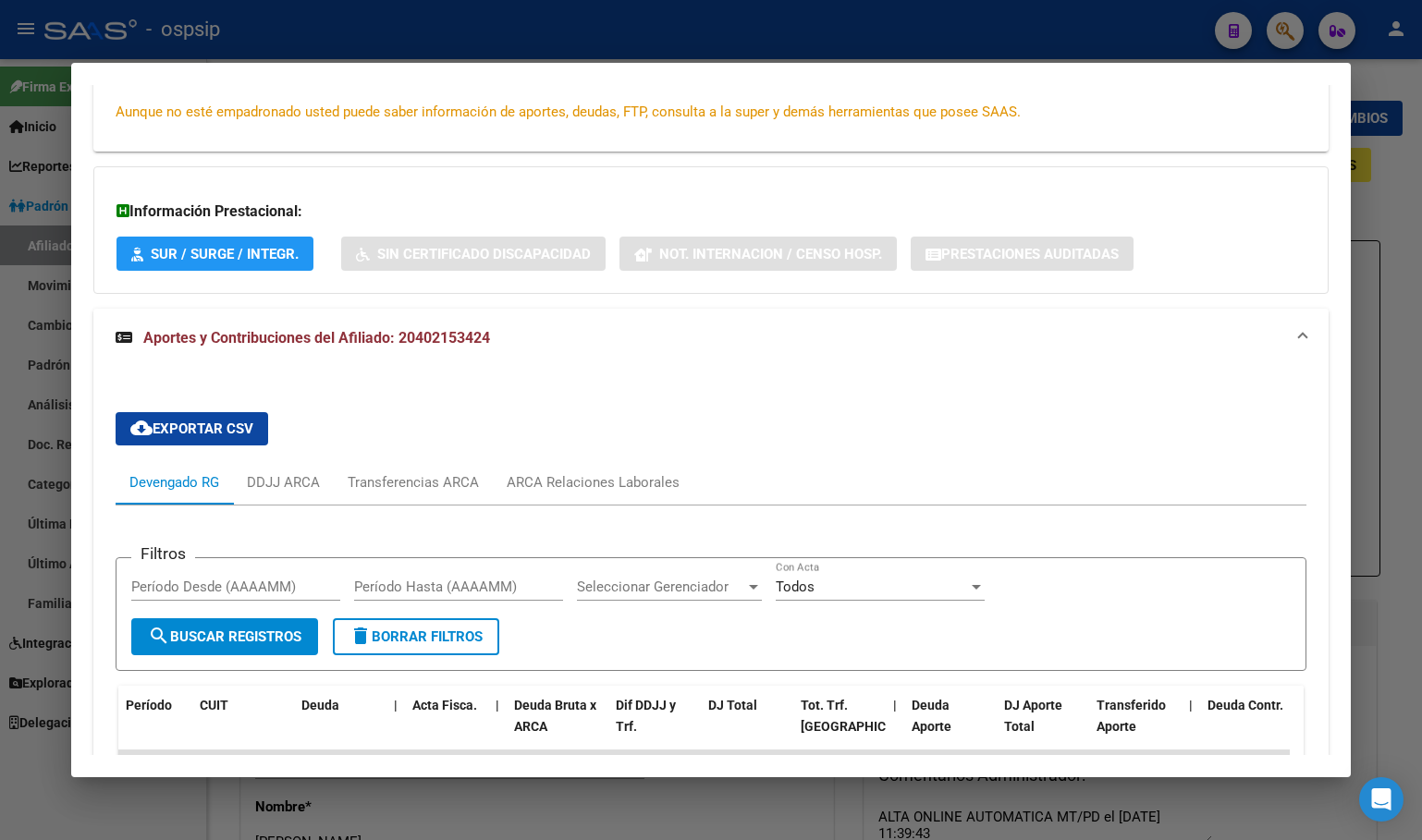
scroll to position [592, 0]
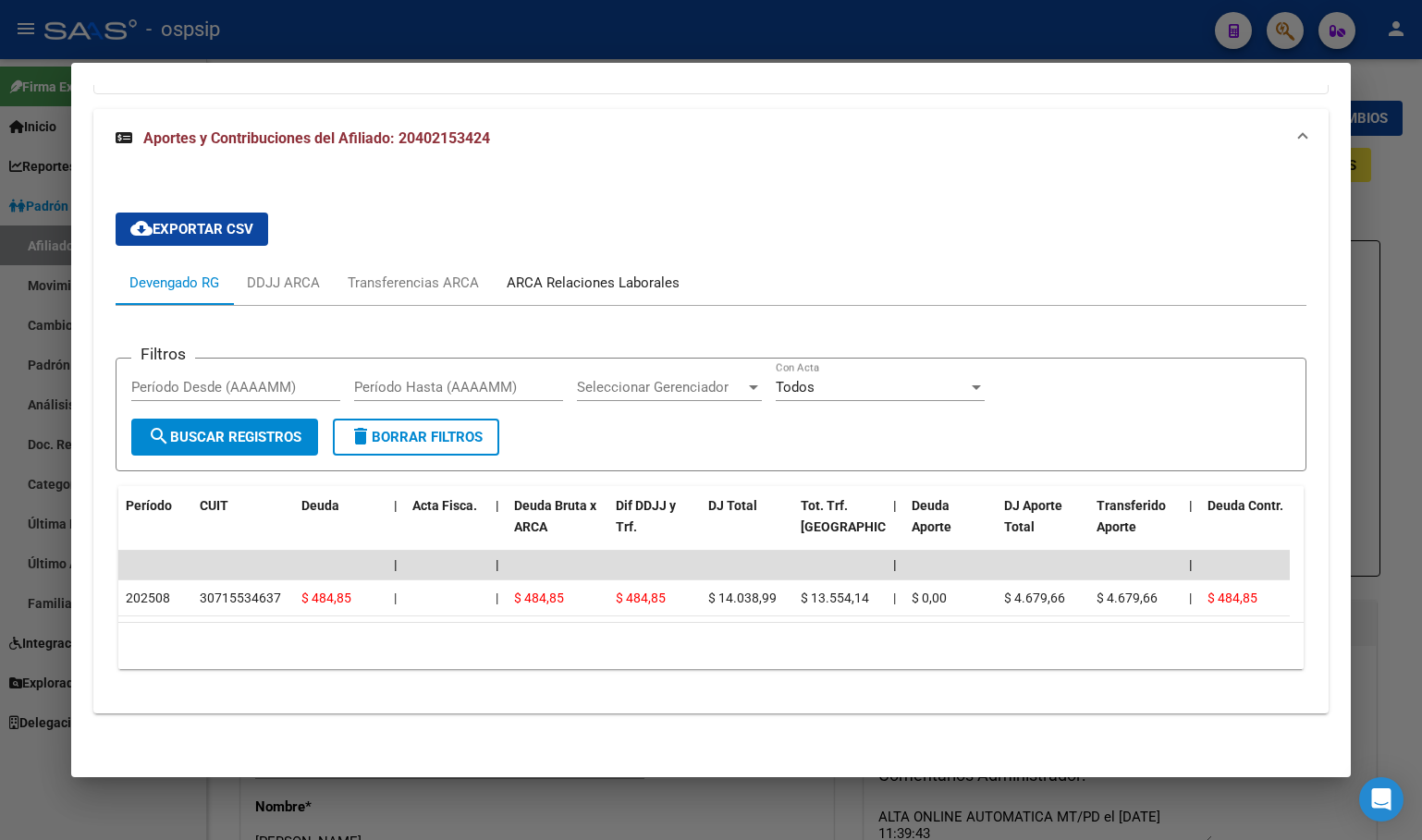
click at [572, 273] on div "ARCA Relaciones Laborales" at bounding box center [593, 283] width 173 height 21
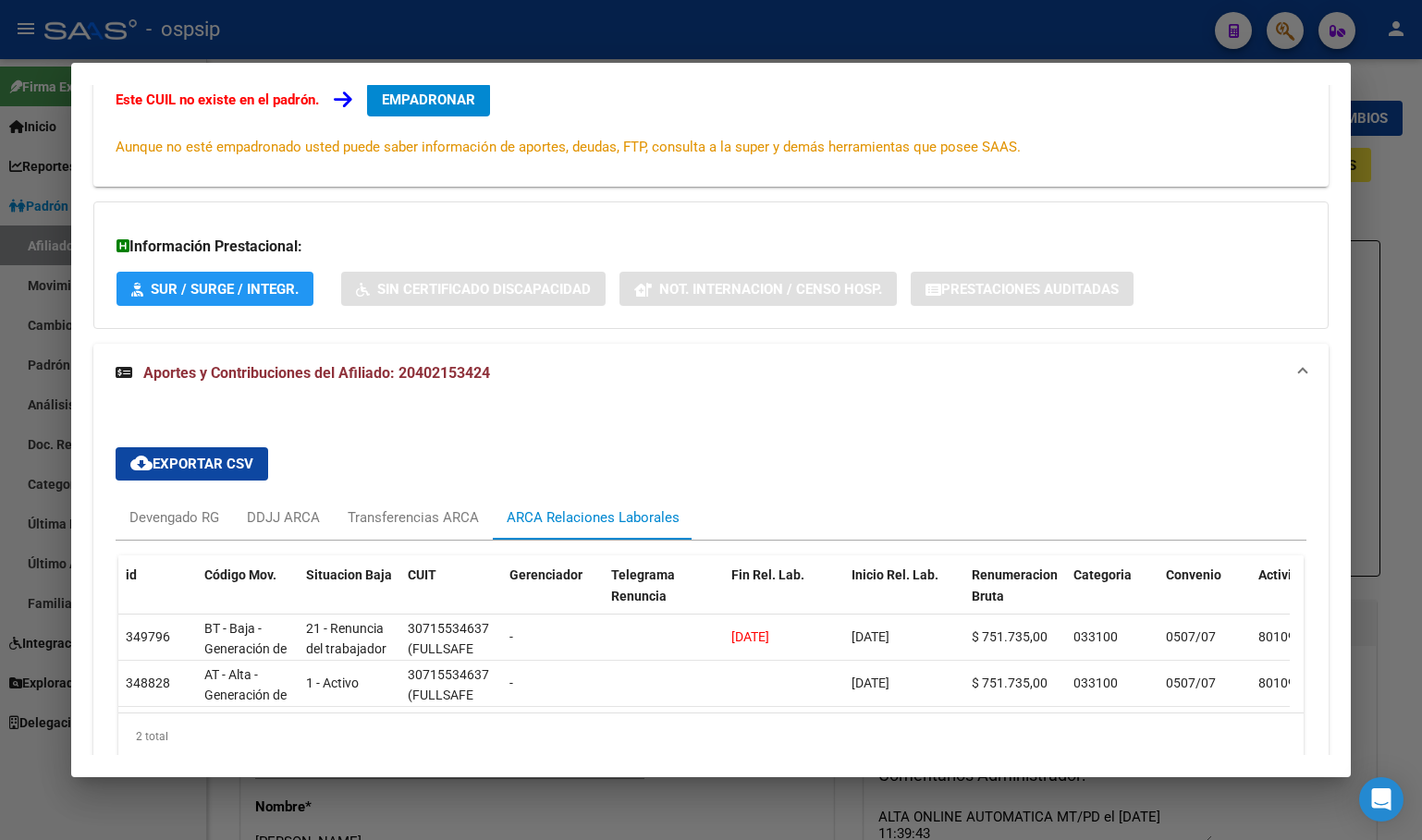
scroll to position [0, 0]
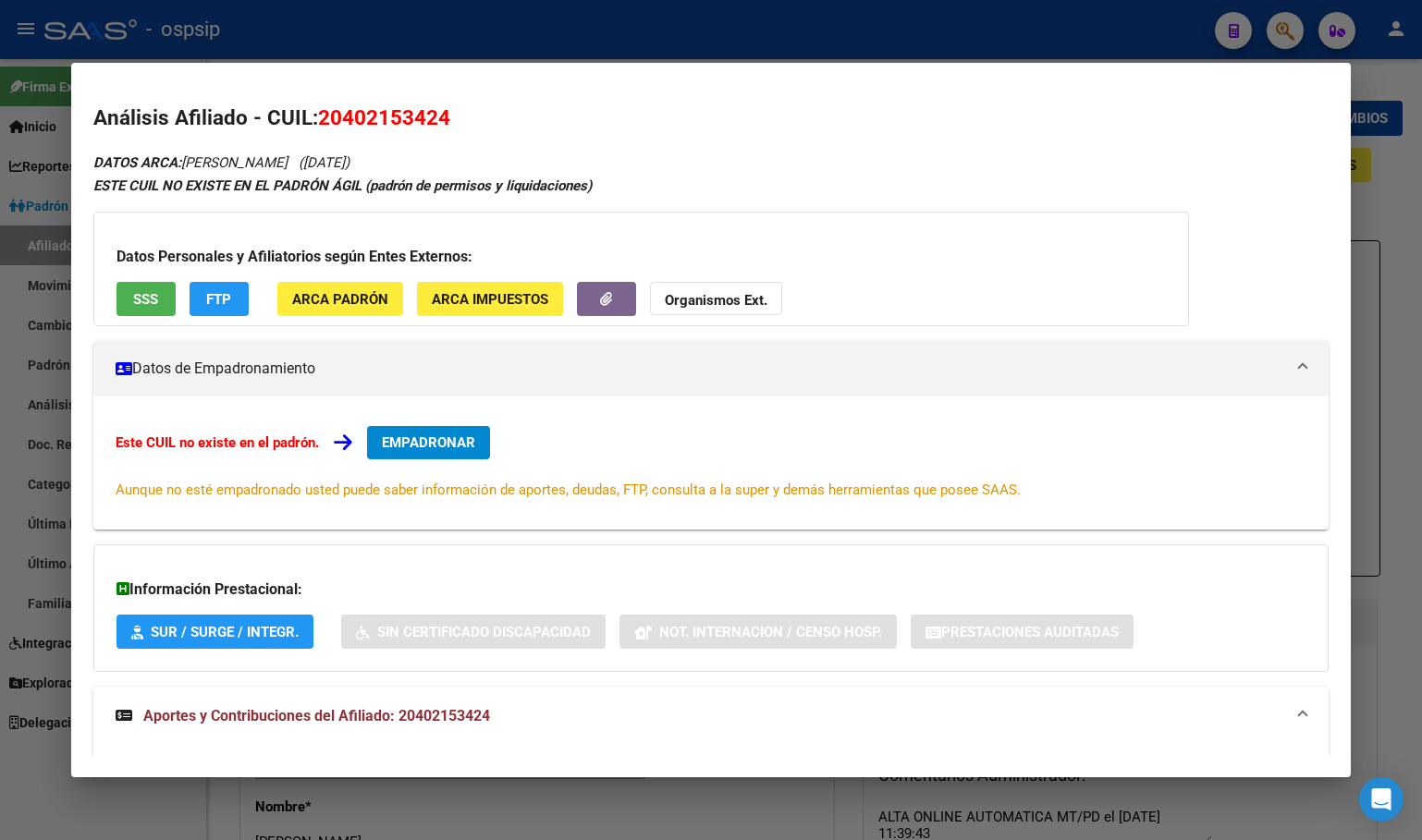
click at [416, 442] on span "EMPADRONAR" at bounding box center [429, 442] width 94 height 17
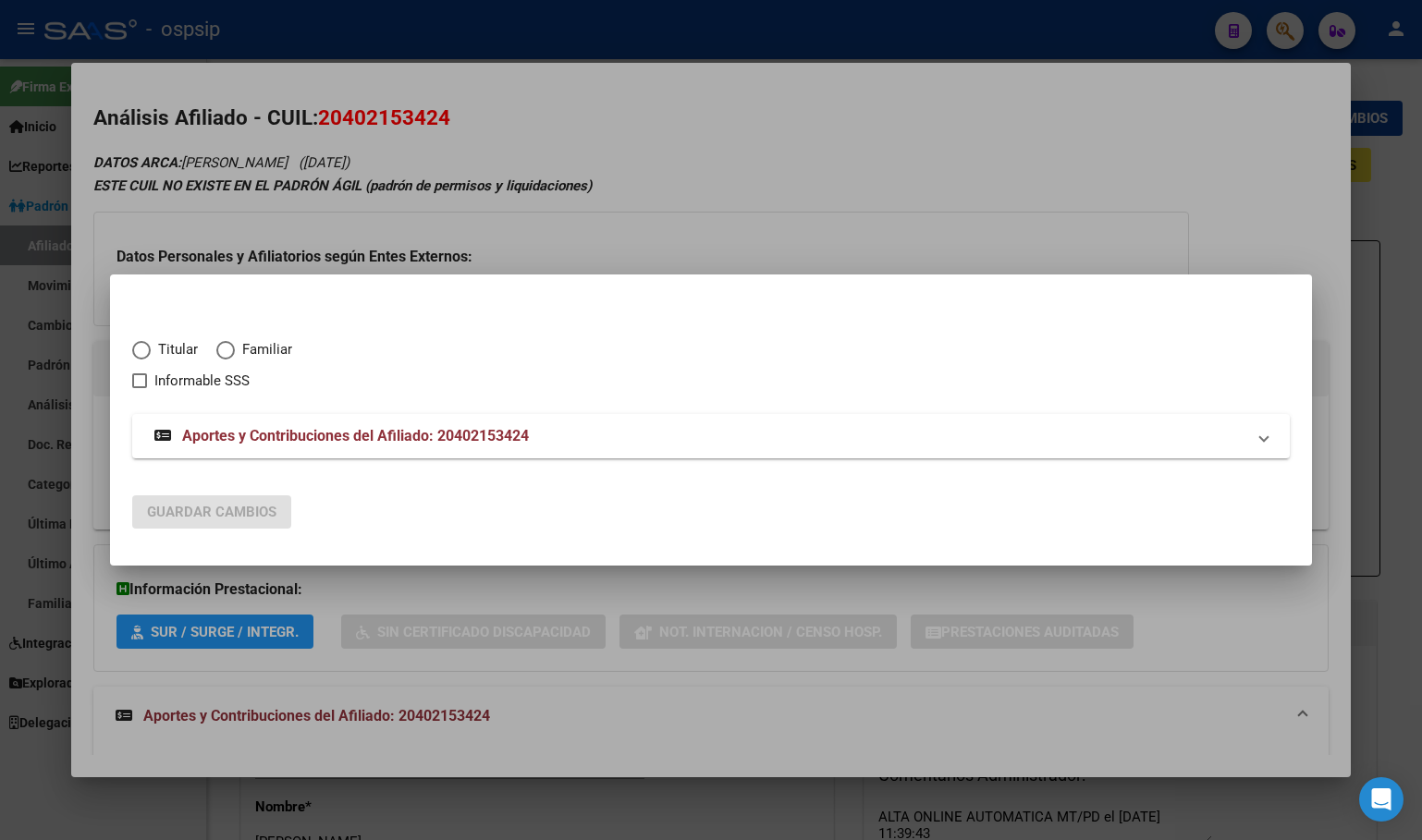
click at [135, 350] on span "Elija una opción" at bounding box center [142, 351] width 19 height 19
click at [135, 350] on input "Titular" at bounding box center [142, 351] width 19 height 19
radio input "true"
checkbox input "true"
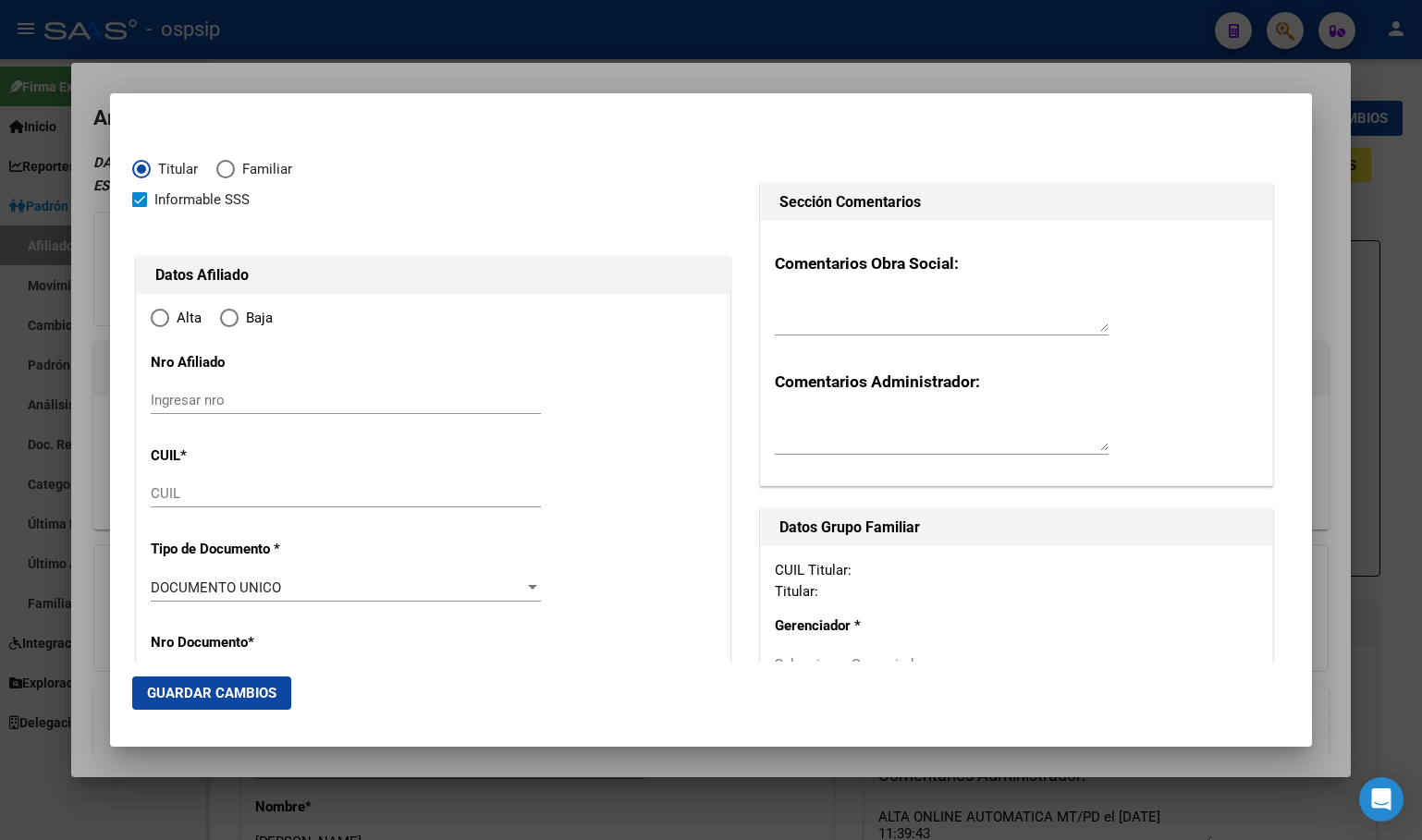
type input "20-40215342-4"
type input "40215342"
type input "RIVERO"
type input "HERNAN"
type input "[DATE]"
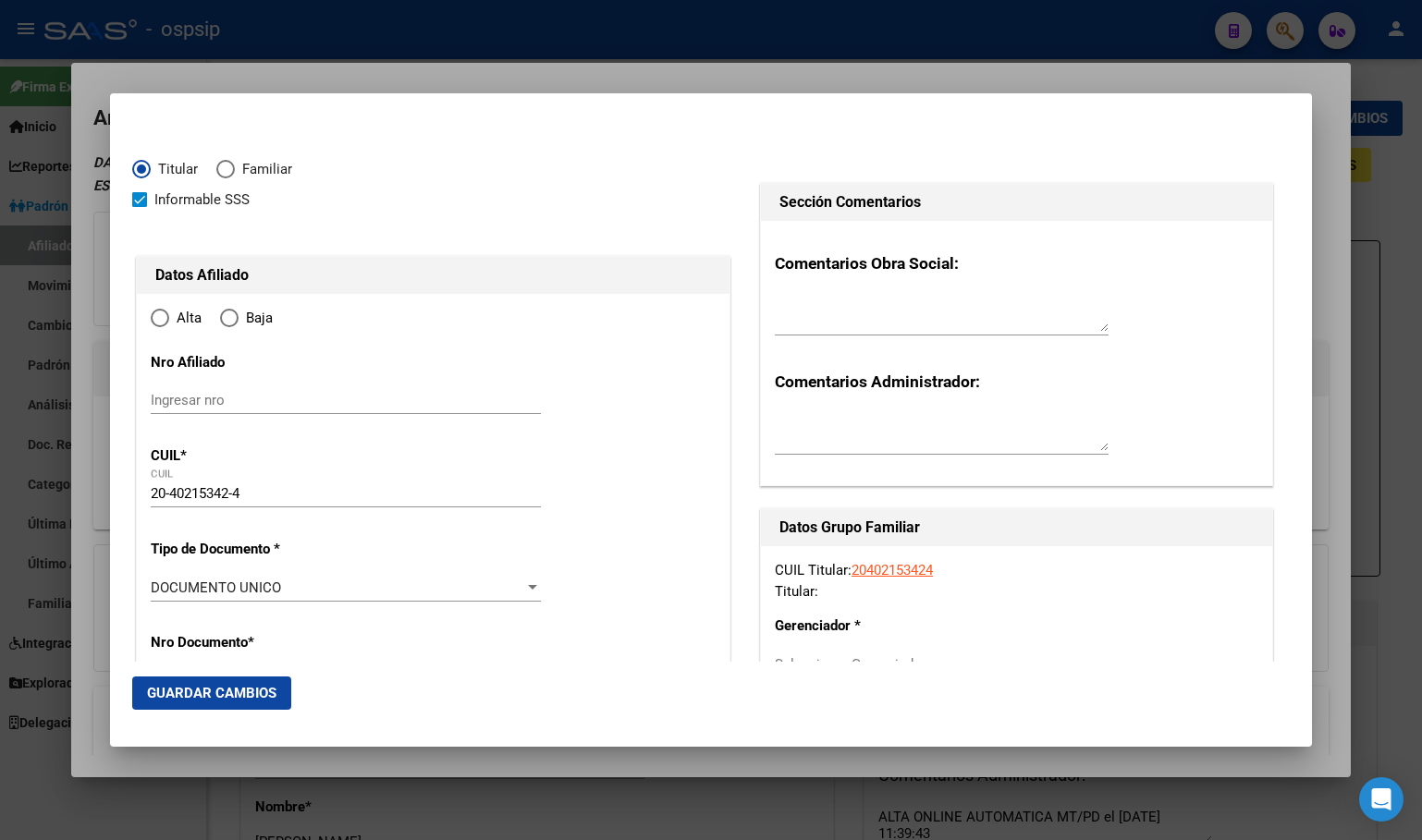
type input "[PERSON_NAME]"
type input "1870"
type input "[PERSON_NAME]"
type input "811"
radio input "true"
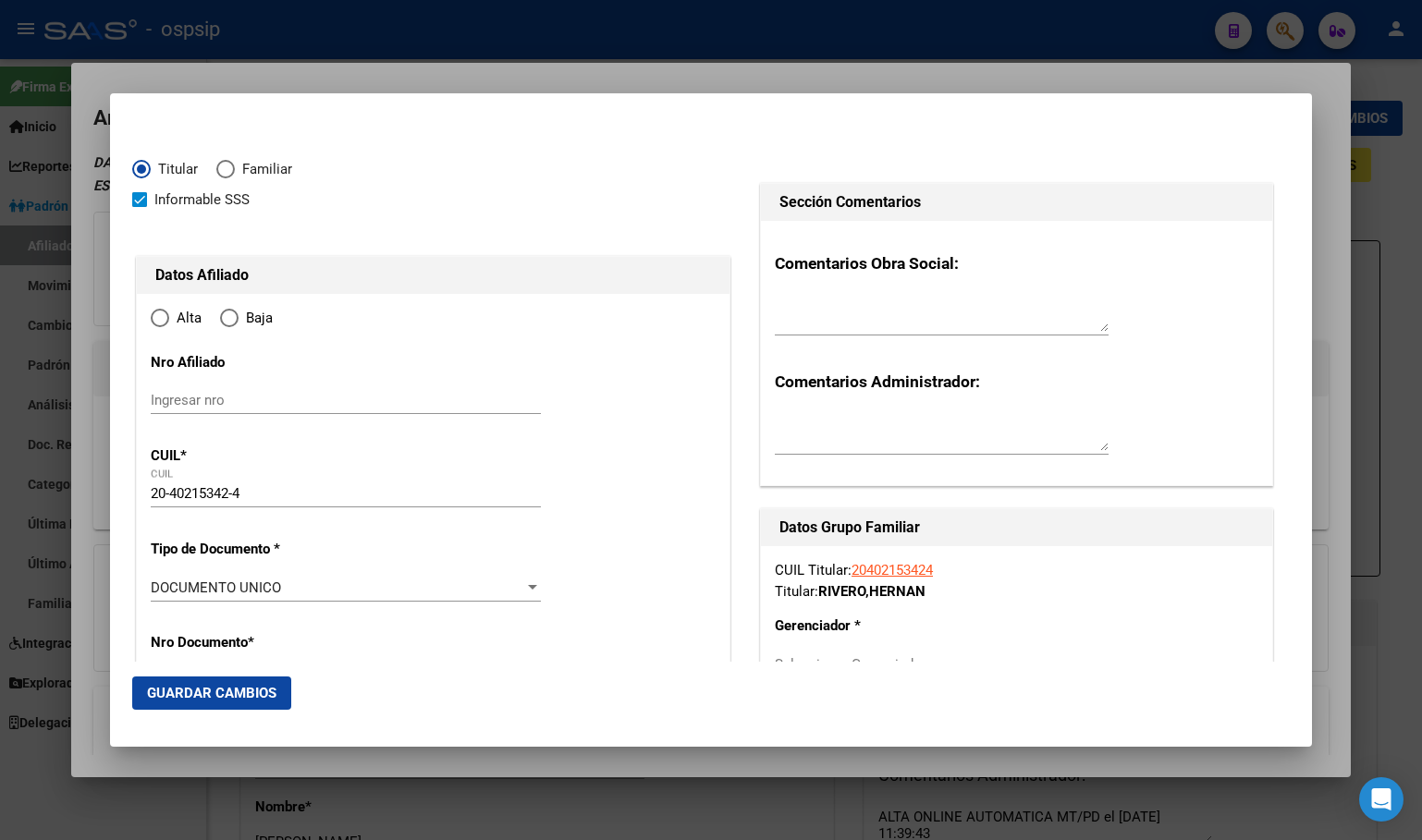
type input "[PERSON_NAME]"
click at [156, 587] on input "Ingresar fecha" at bounding box center [346, 592] width 390 height 30
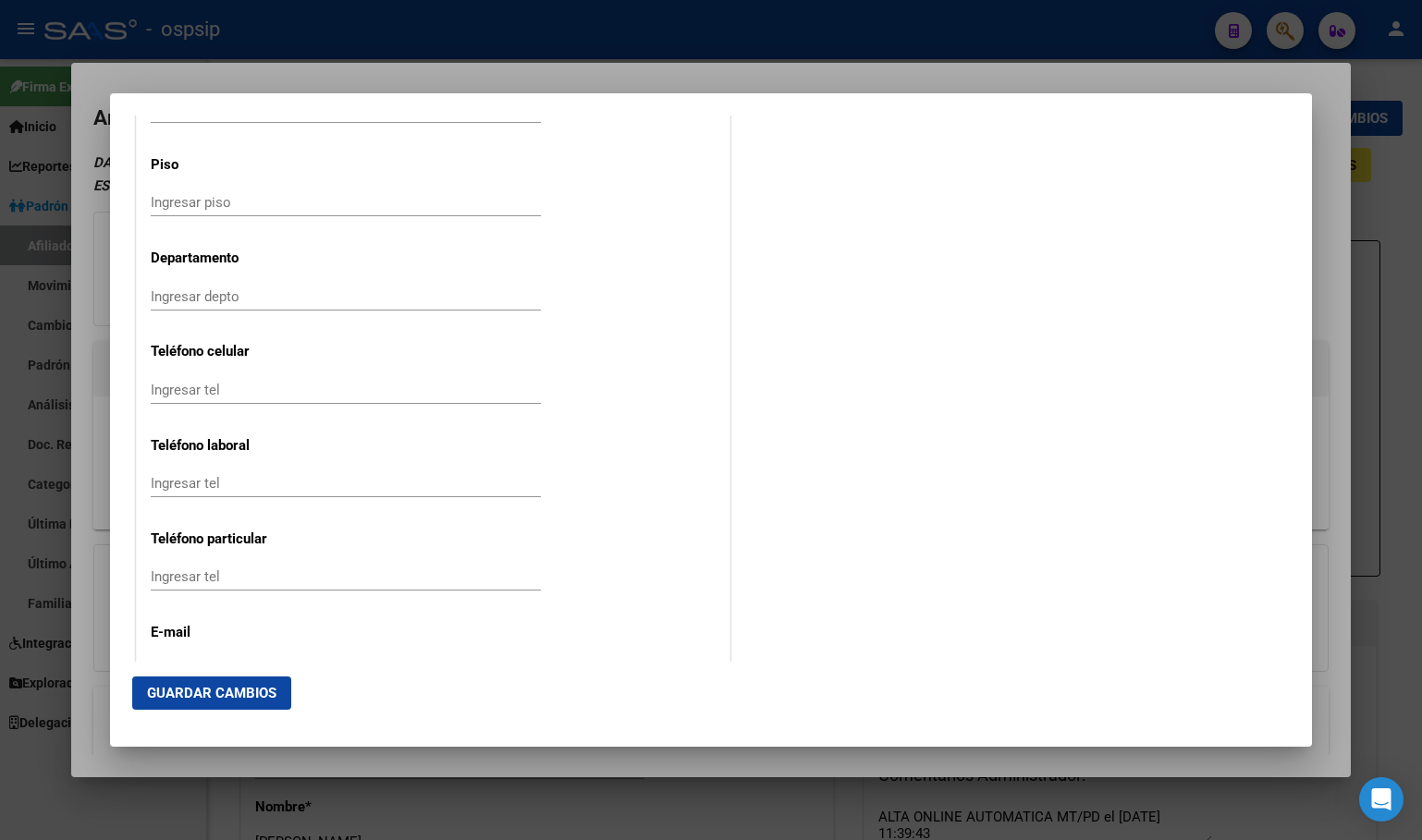
scroll to position [2364, 0]
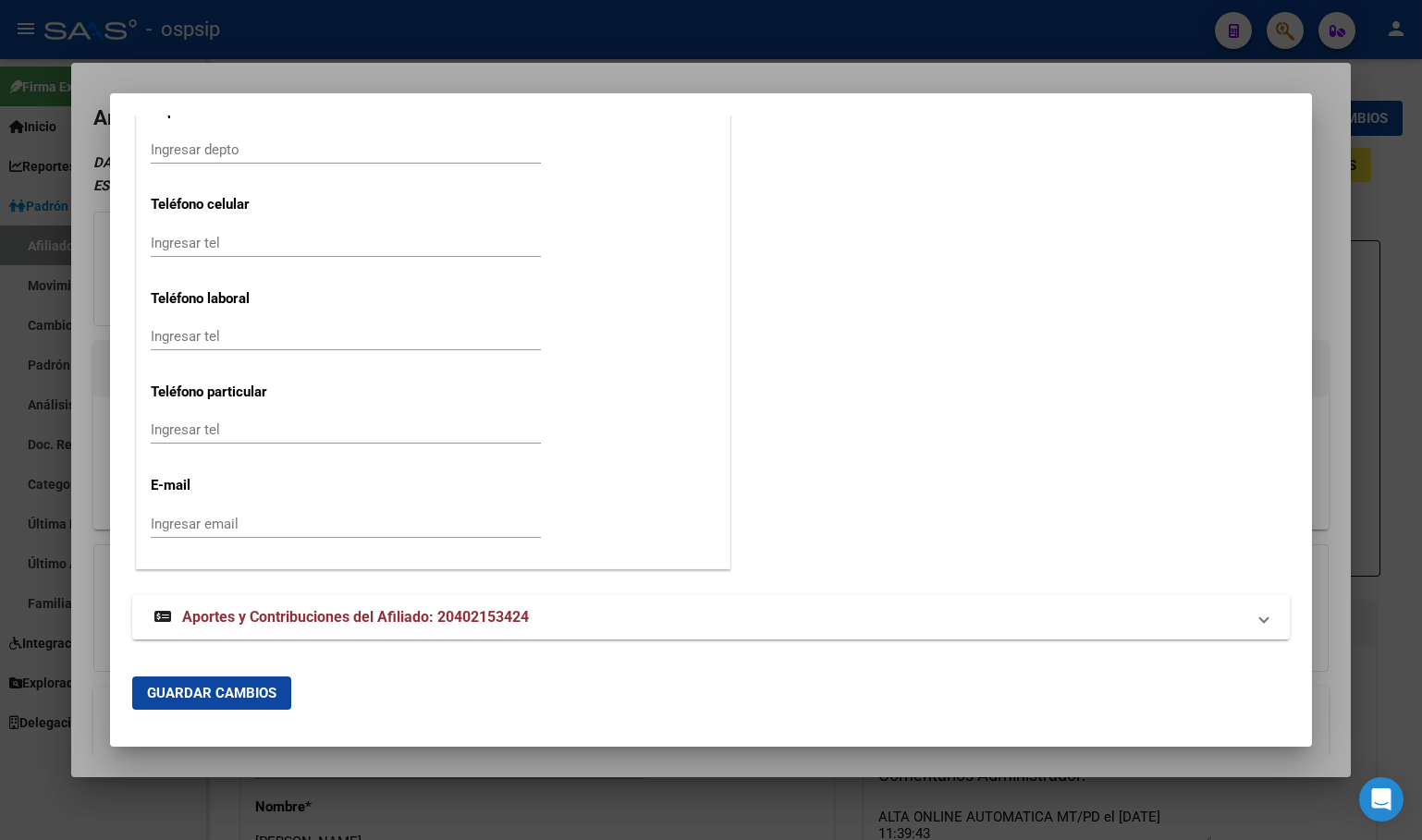
drag, startPoint x: 391, startPoint y: 615, endPoint x: 439, endPoint y: 614, distance: 48.0
click at [391, 615] on span "Aportes y Contribuciones del Afiliado: 20402153424" at bounding box center [356, 617] width 347 height 18
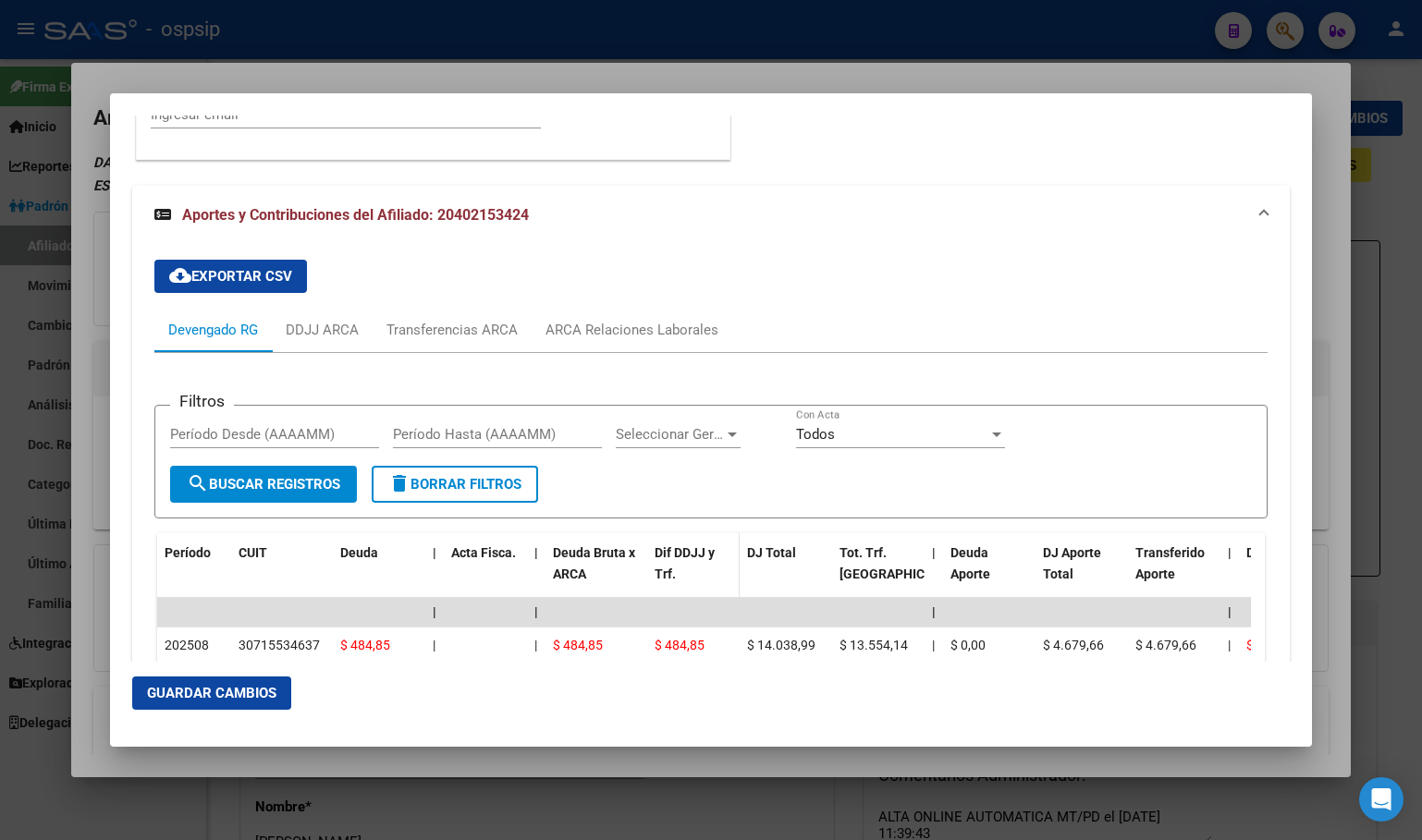
scroll to position [2896, 0]
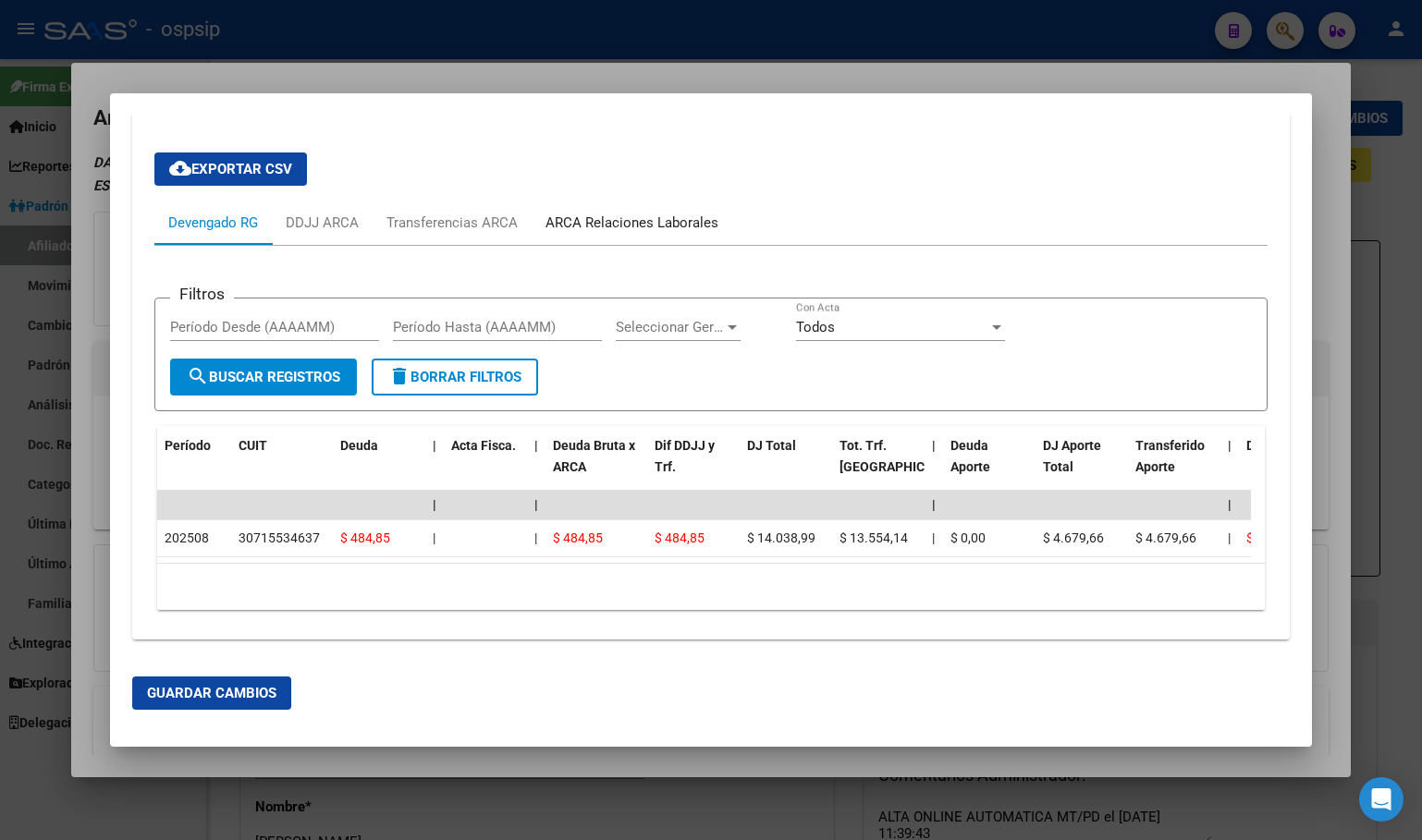
click at [638, 213] on div "ARCA Relaciones Laborales" at bounding box center [632, 223] width 173 height 21
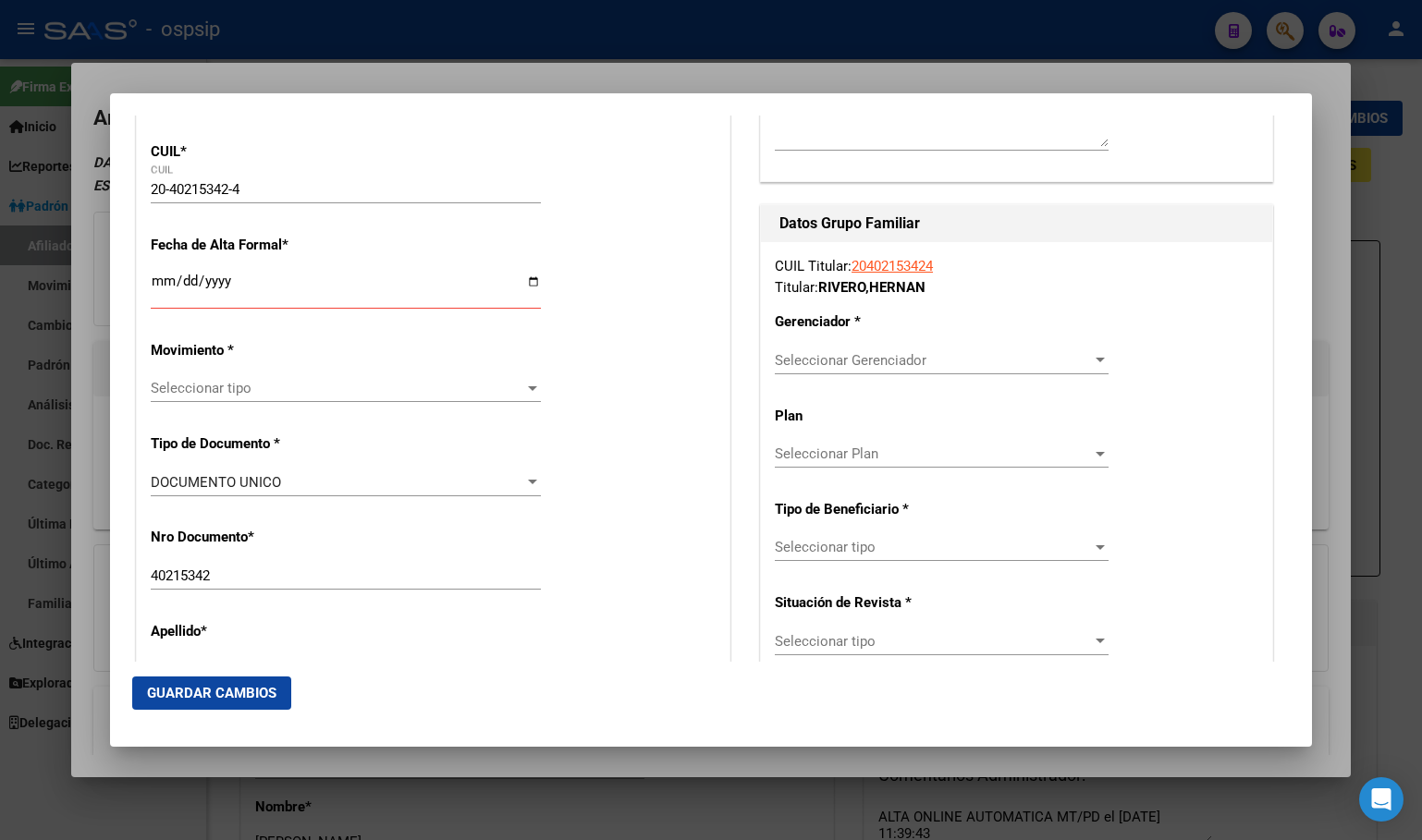
scroll to position [255, 0]
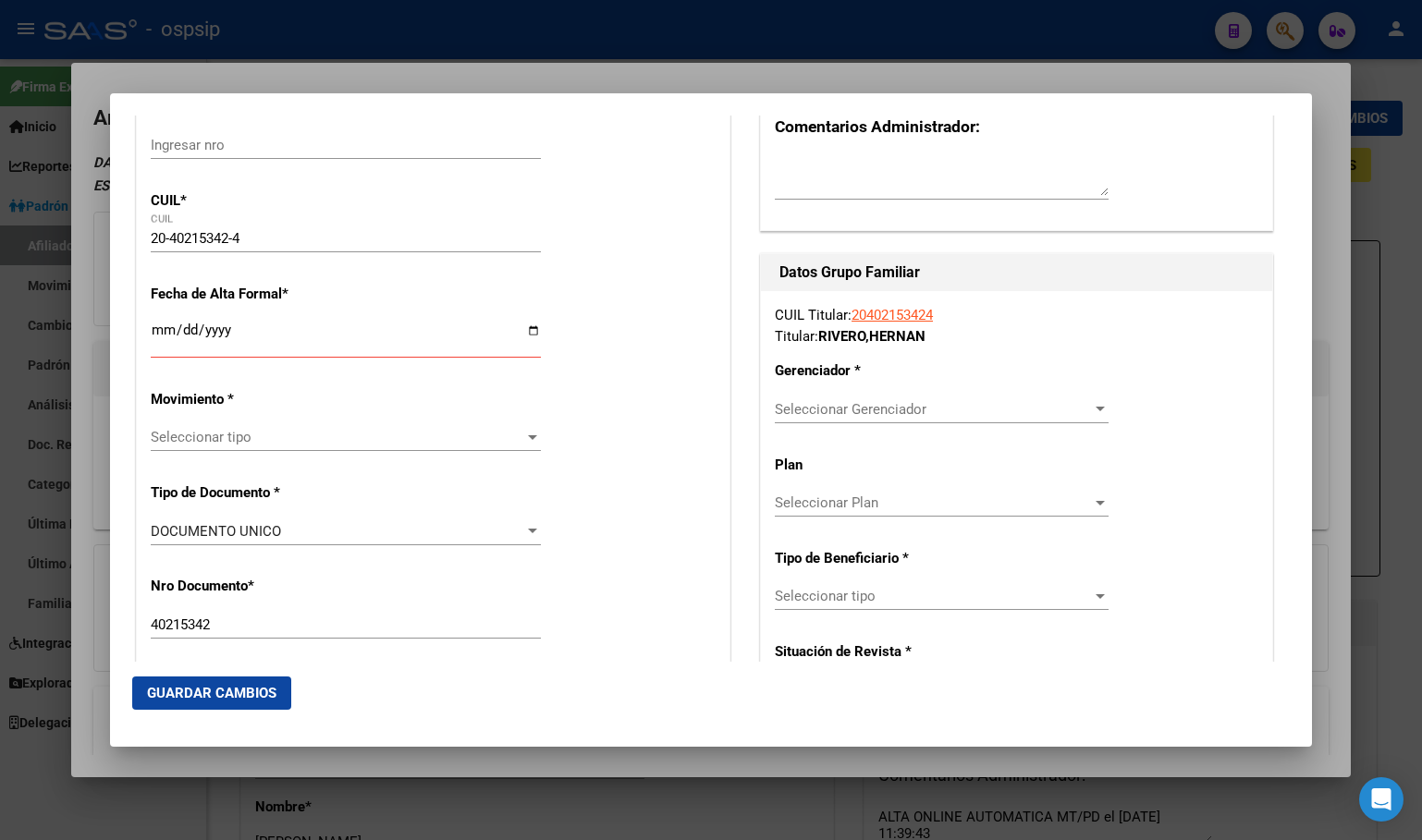
click at [162, 330] on input "Ingresar fecha" at bounding box center [346, 338] width 390 height 30
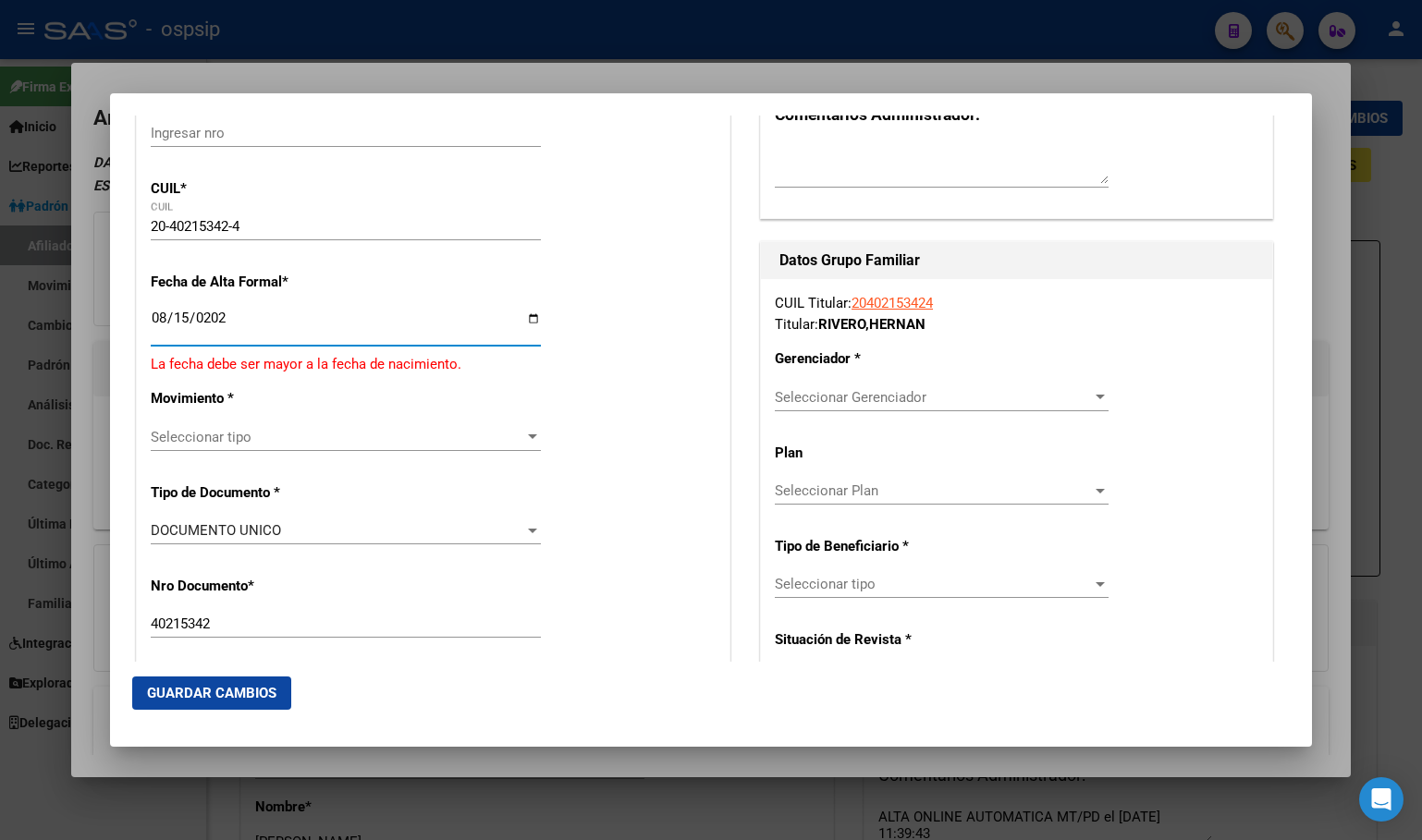
type input "[DATE]"
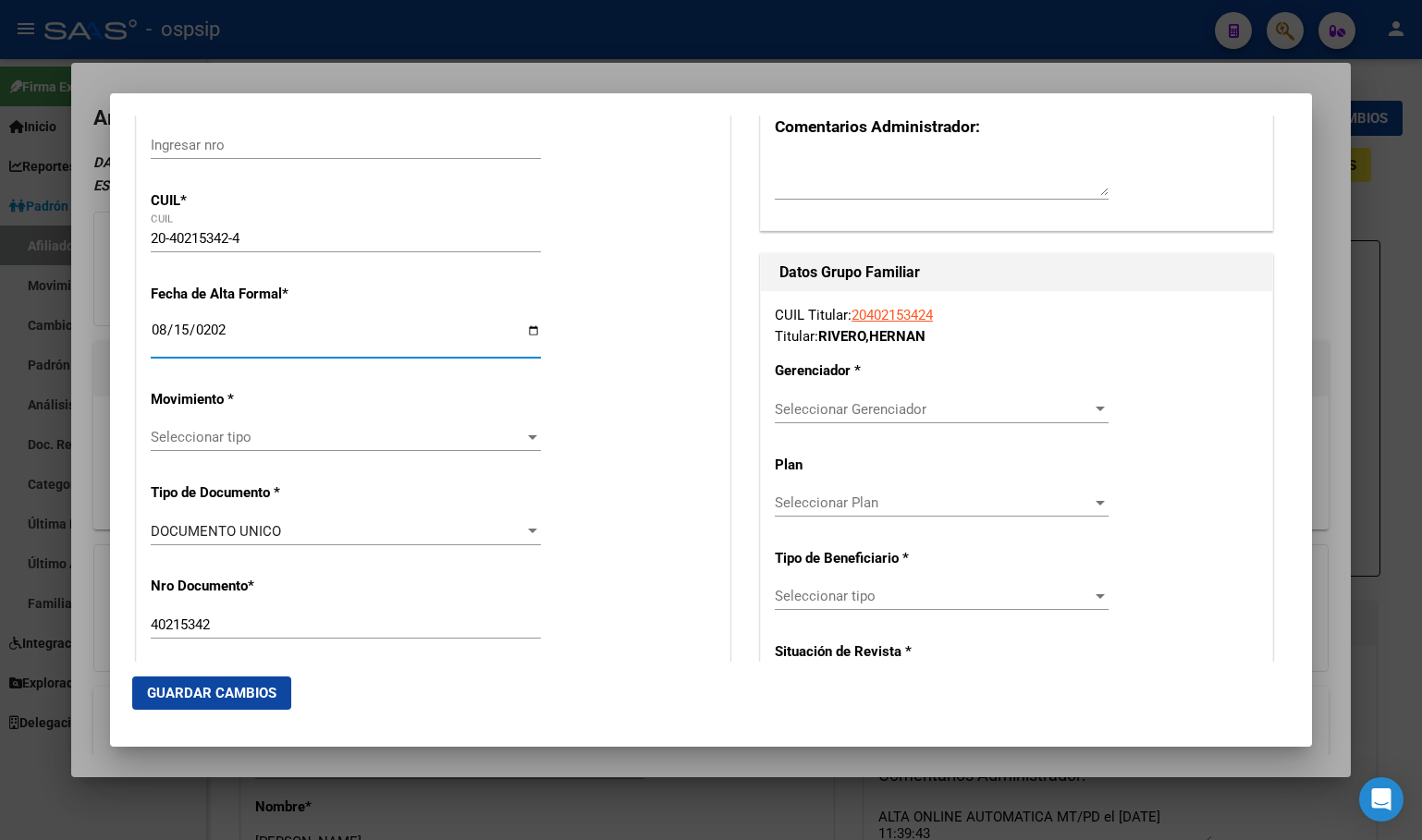
click at [172, 435] on span "Seleccionar tipo" at bounding box center [338, 437] width 373 height 17
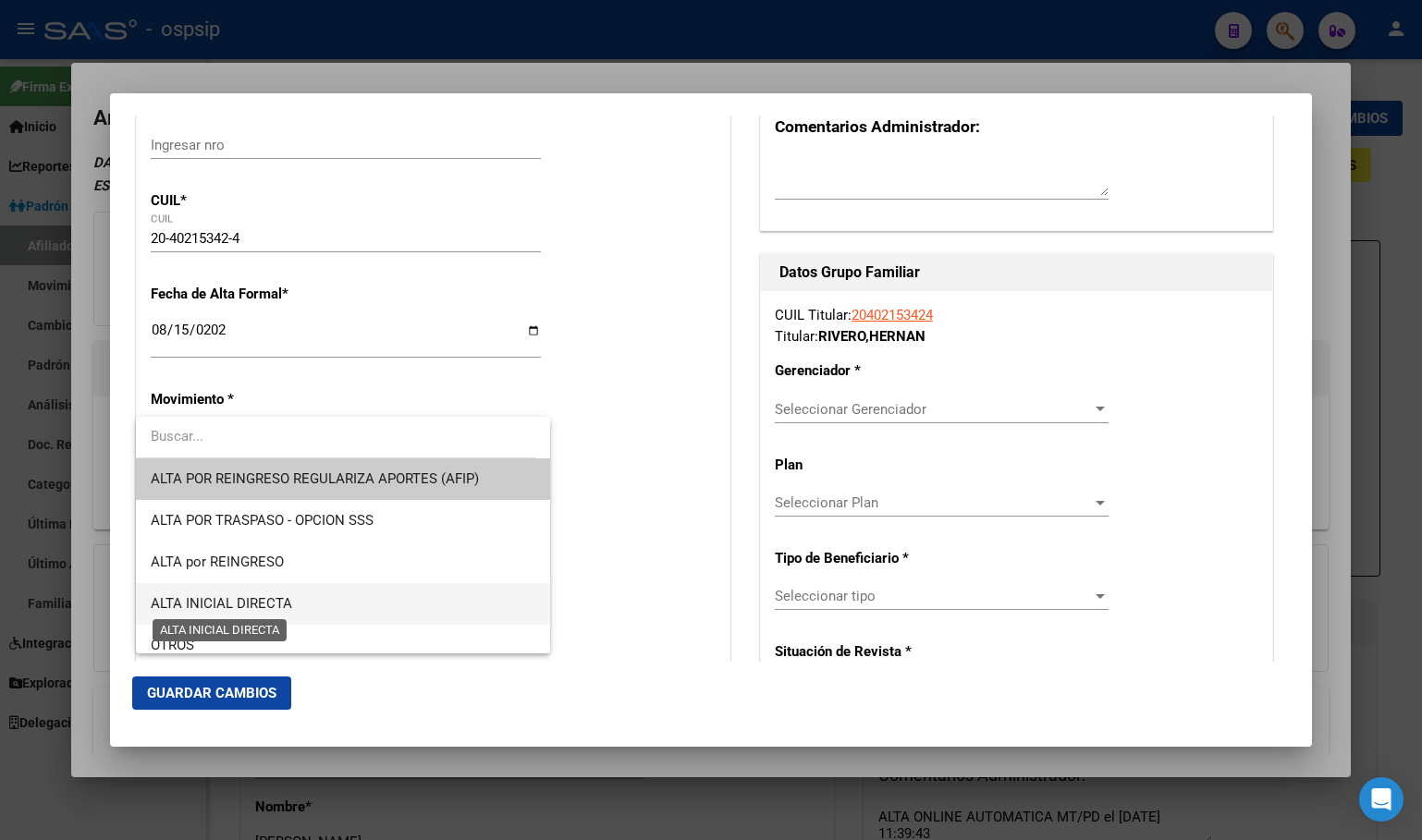
click at [218, 600] on span "ALTA INICIAL DIRECTA" at bounding box center [221, 604] width 142 height 17
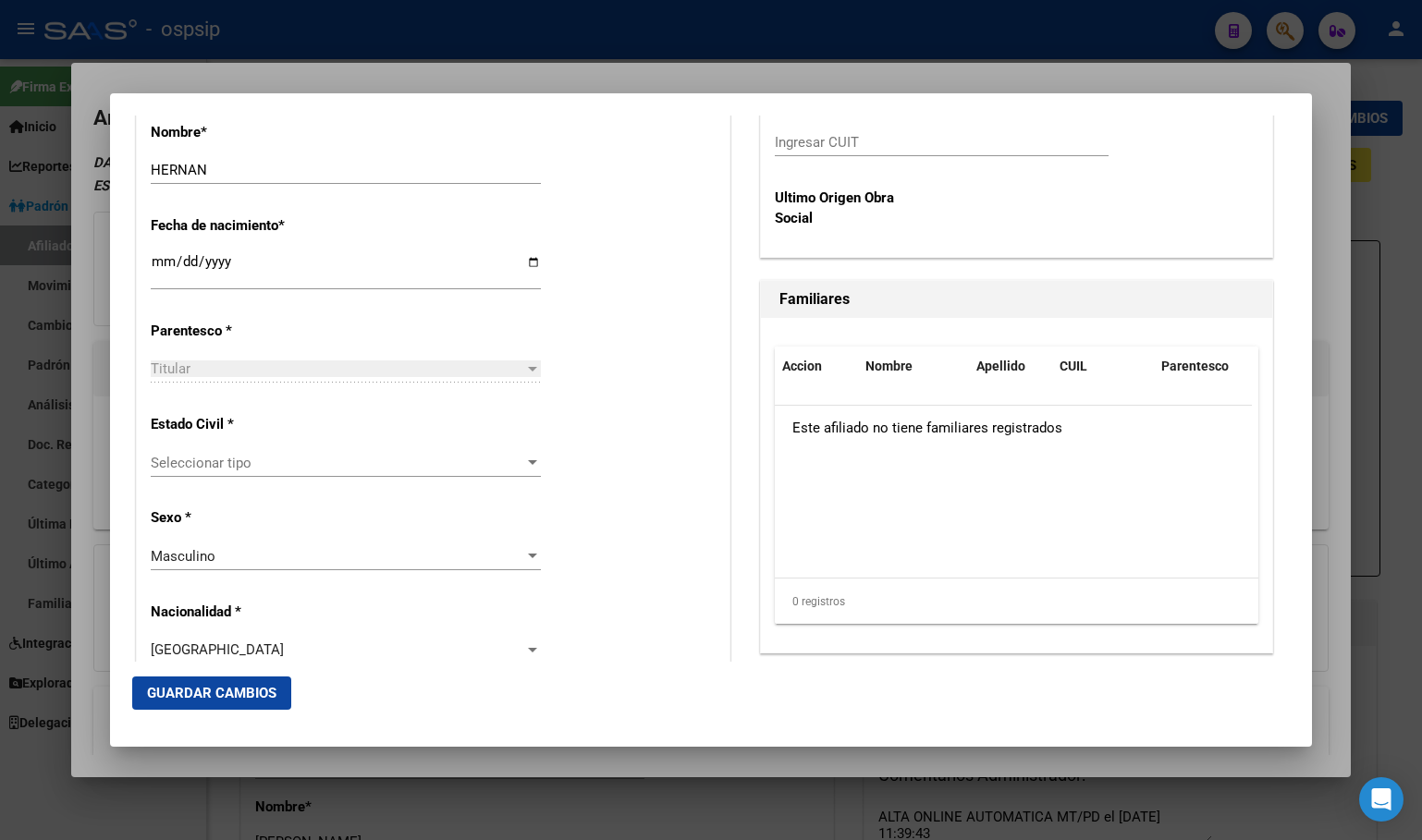
scroll to position [995, 0]
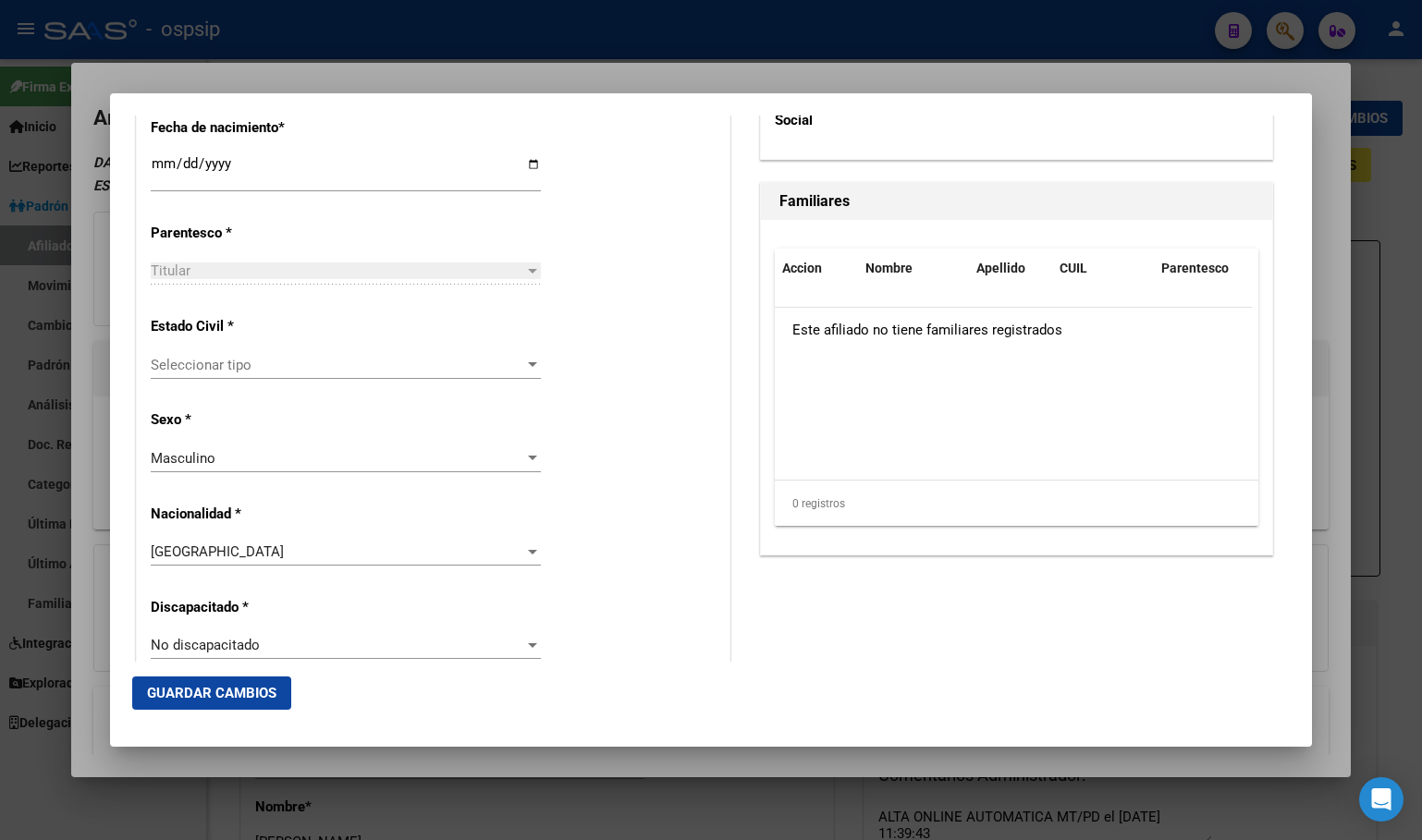
click at [169, 357] on span "Seleccionar tipo" at bounding box center [338, 365] width 373 height 17
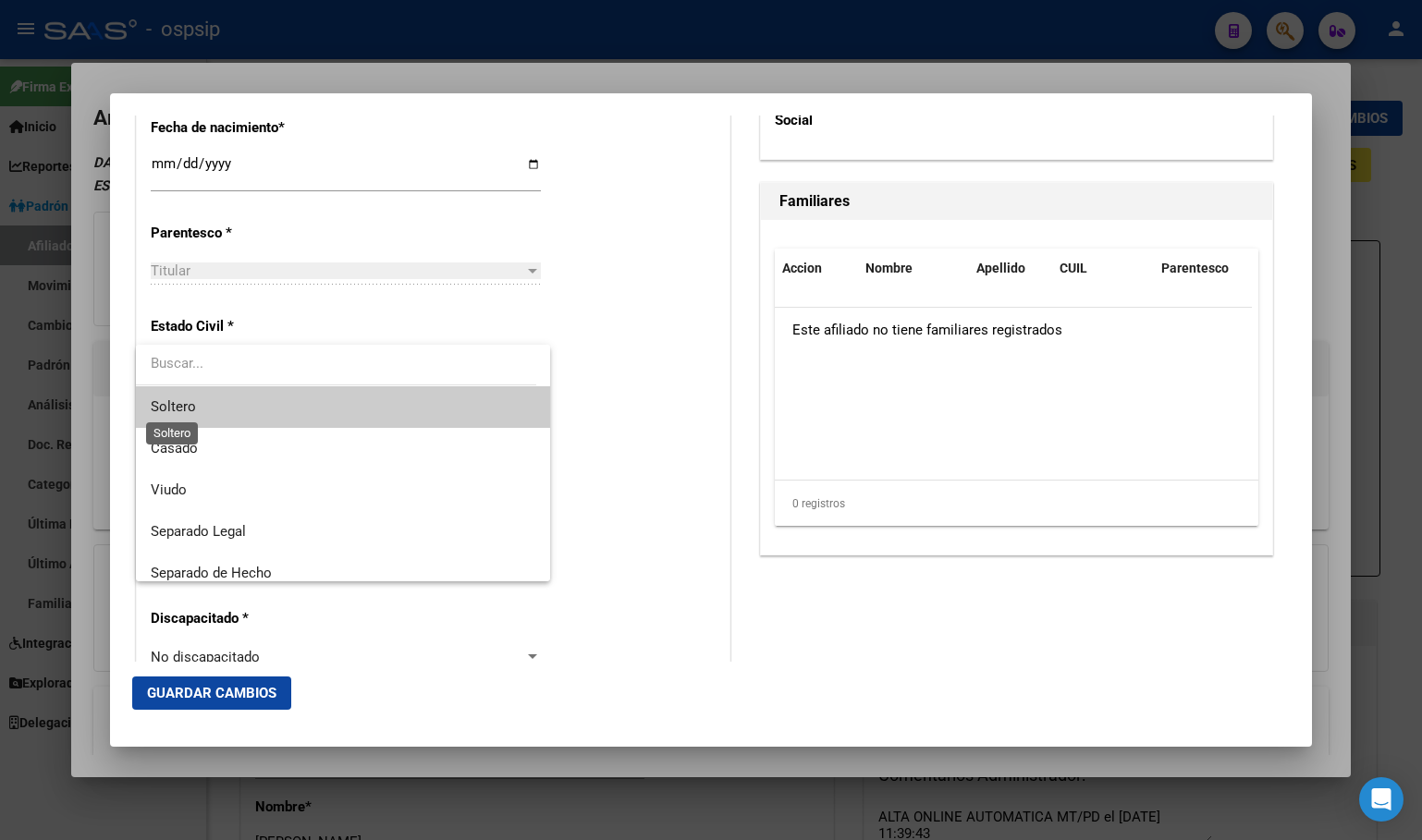
click at [185, 399] on span "Soltero" at bounding box center [174, 407] width 45 height 17
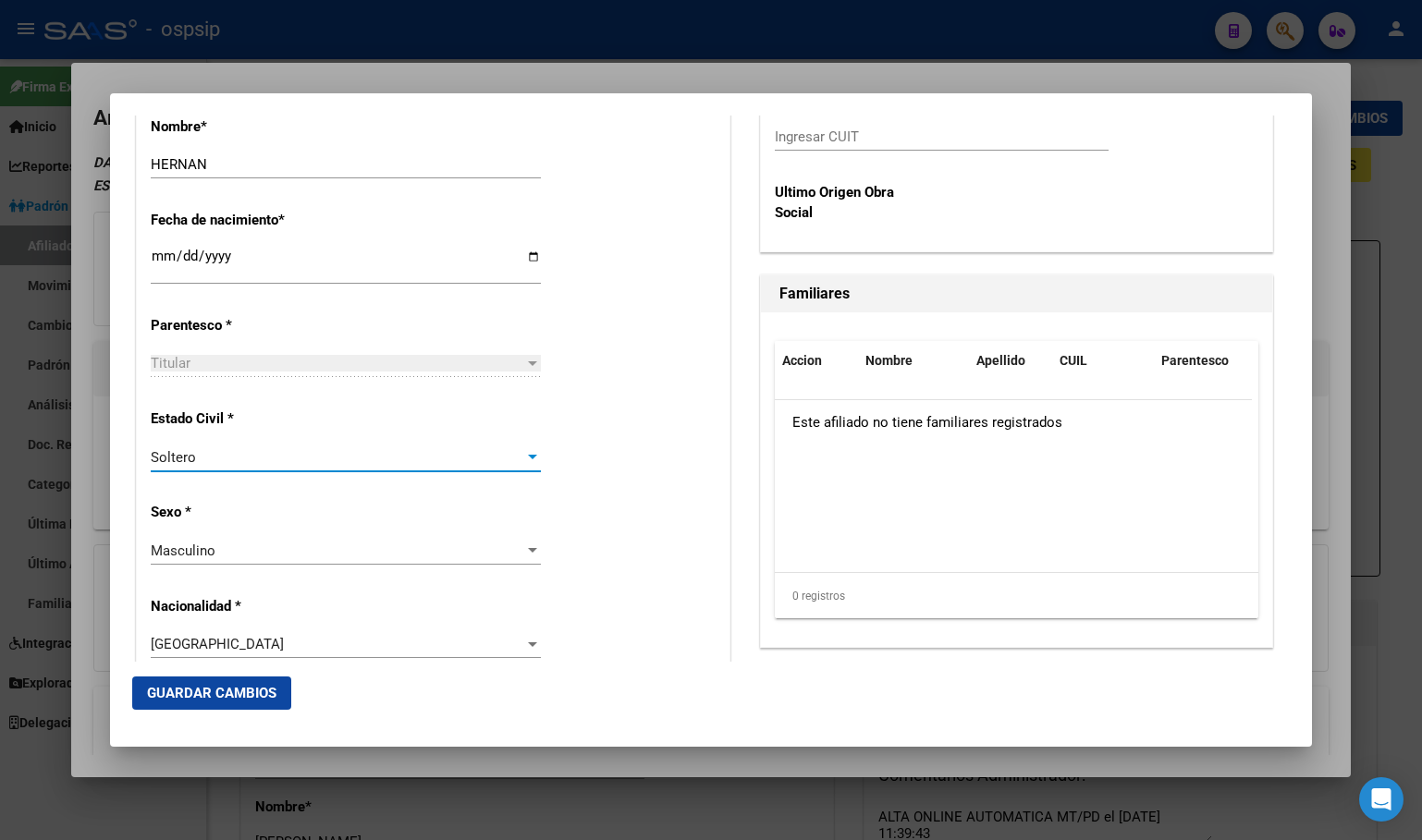
scroll to position [255, 0]
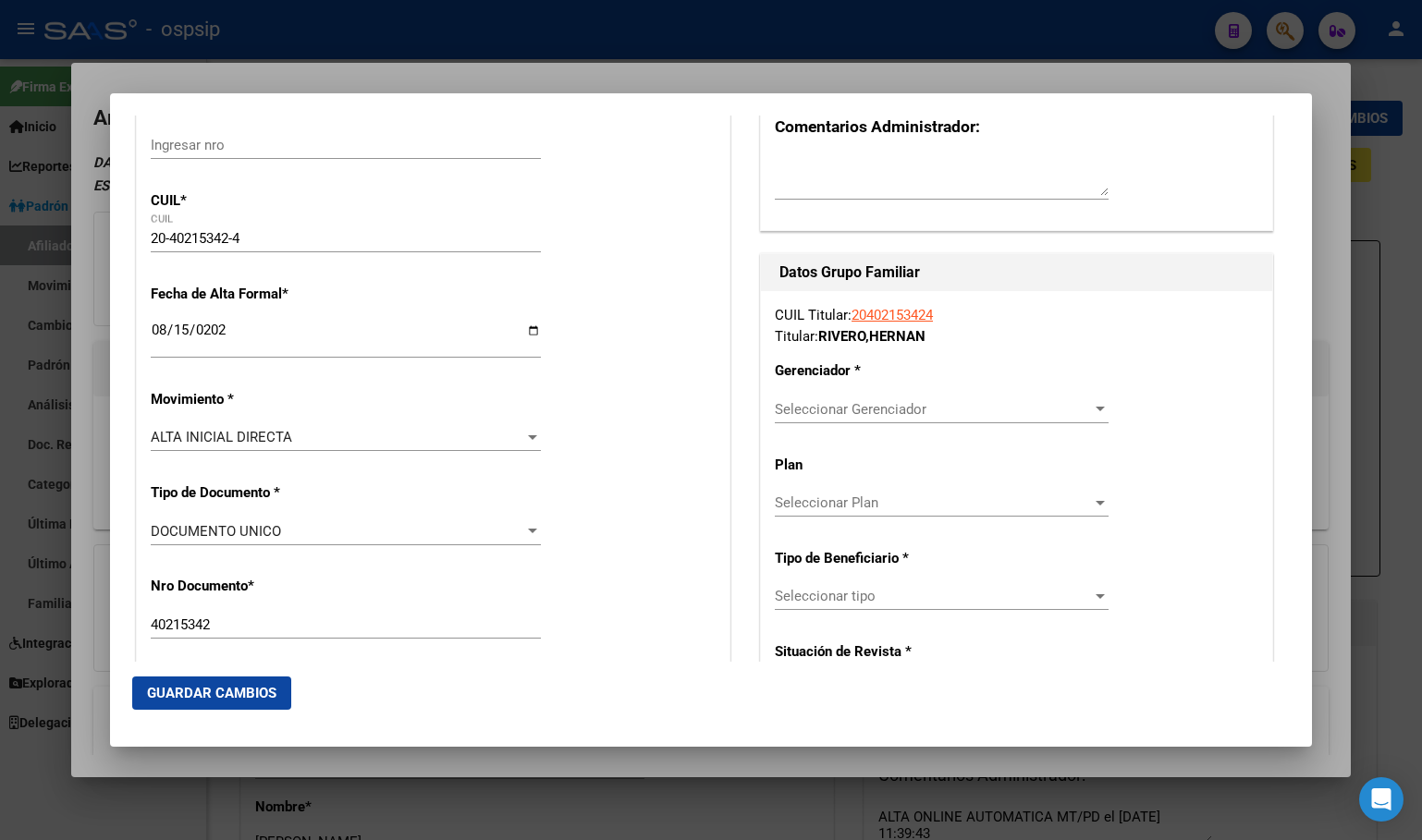
click at [811, 422] on div "Seleccionar Gerenciador Seleccionar Gerenciador" at bounding box center [942, 410] width 334 height 28
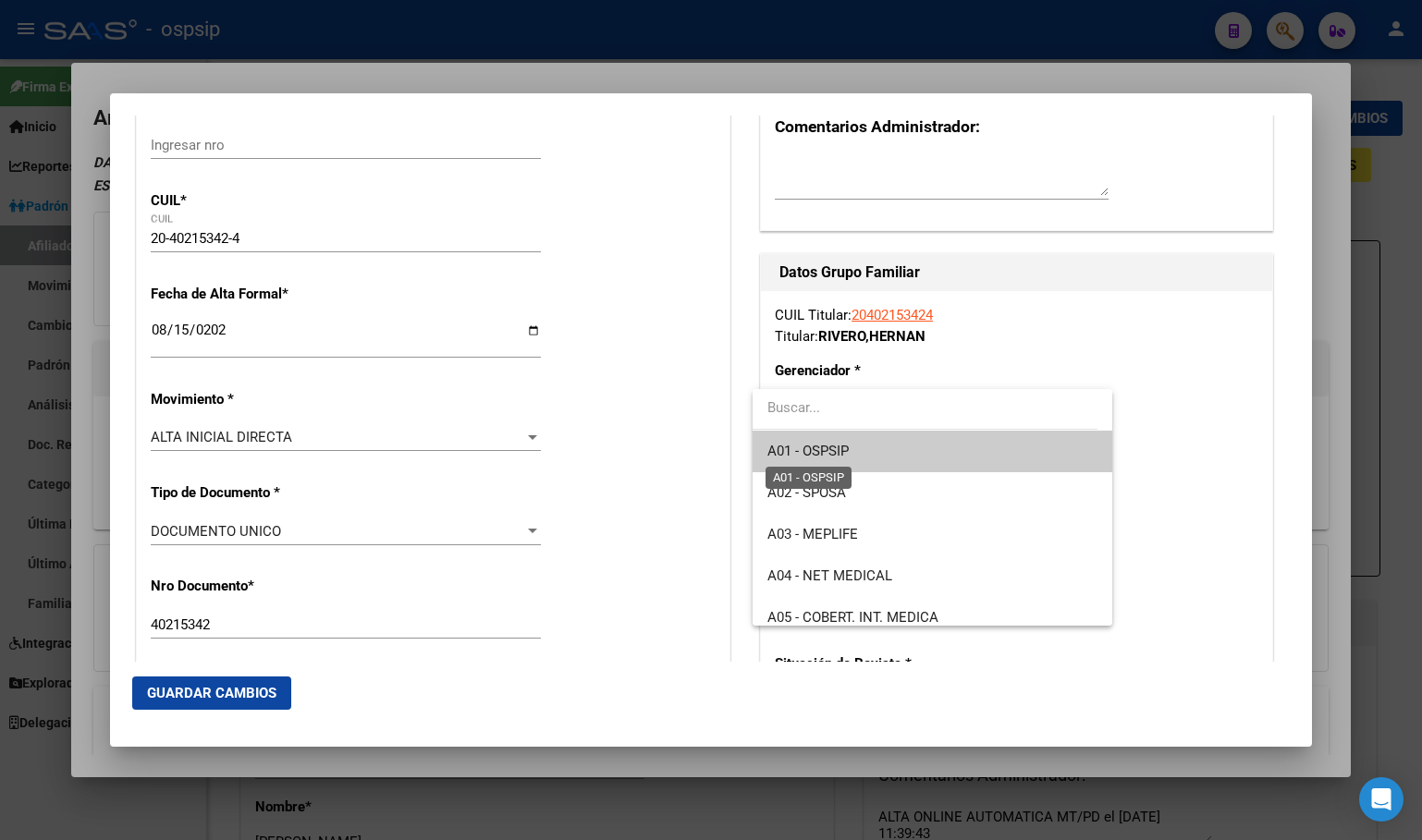
click at [825, 451] on span "A01 - OSPSIP" at bounding box center [808, 451] width 82 height 17
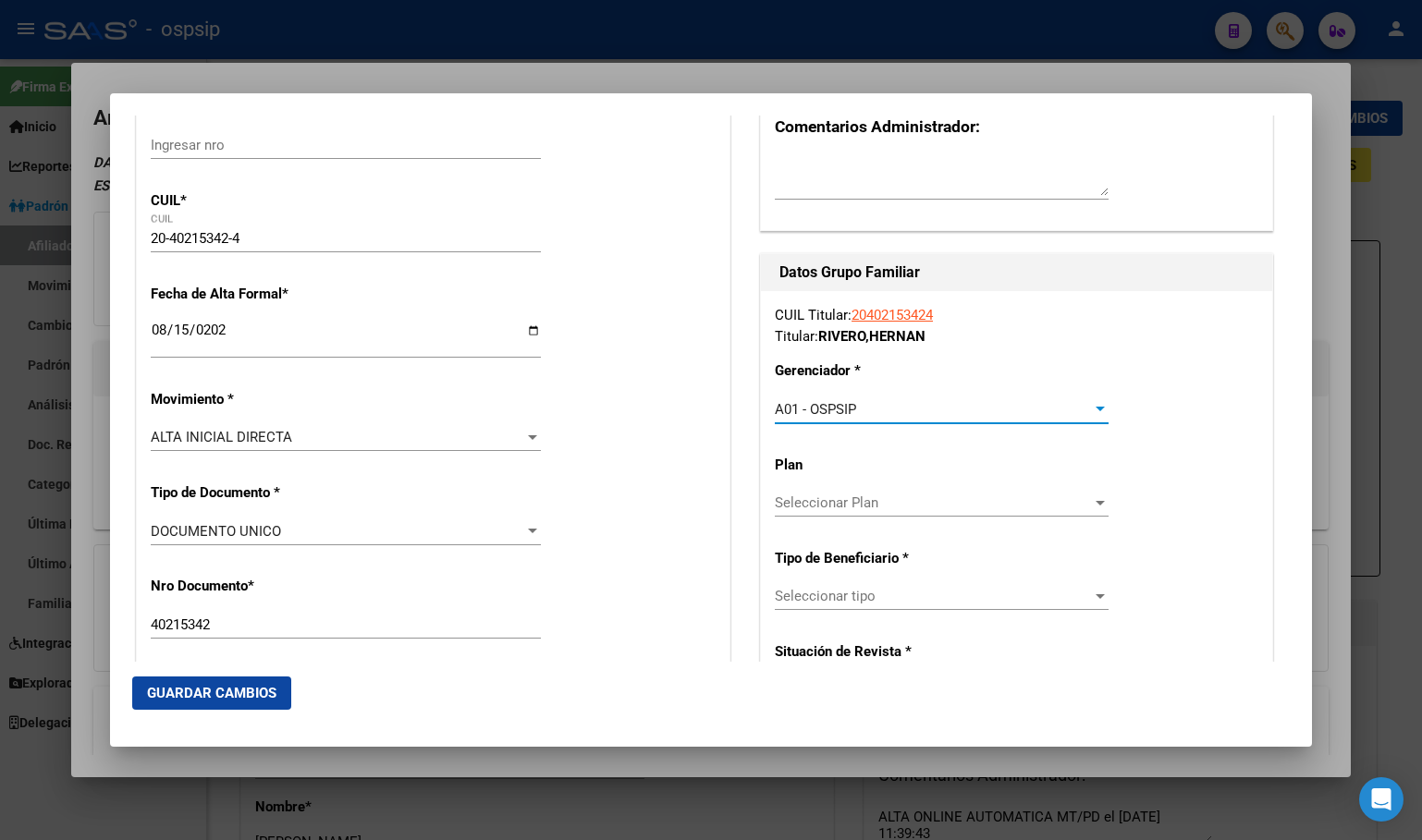
click at [808, 589] on span "Seleccionar tipo" at bounding box center [933, 596] width 317 height 17
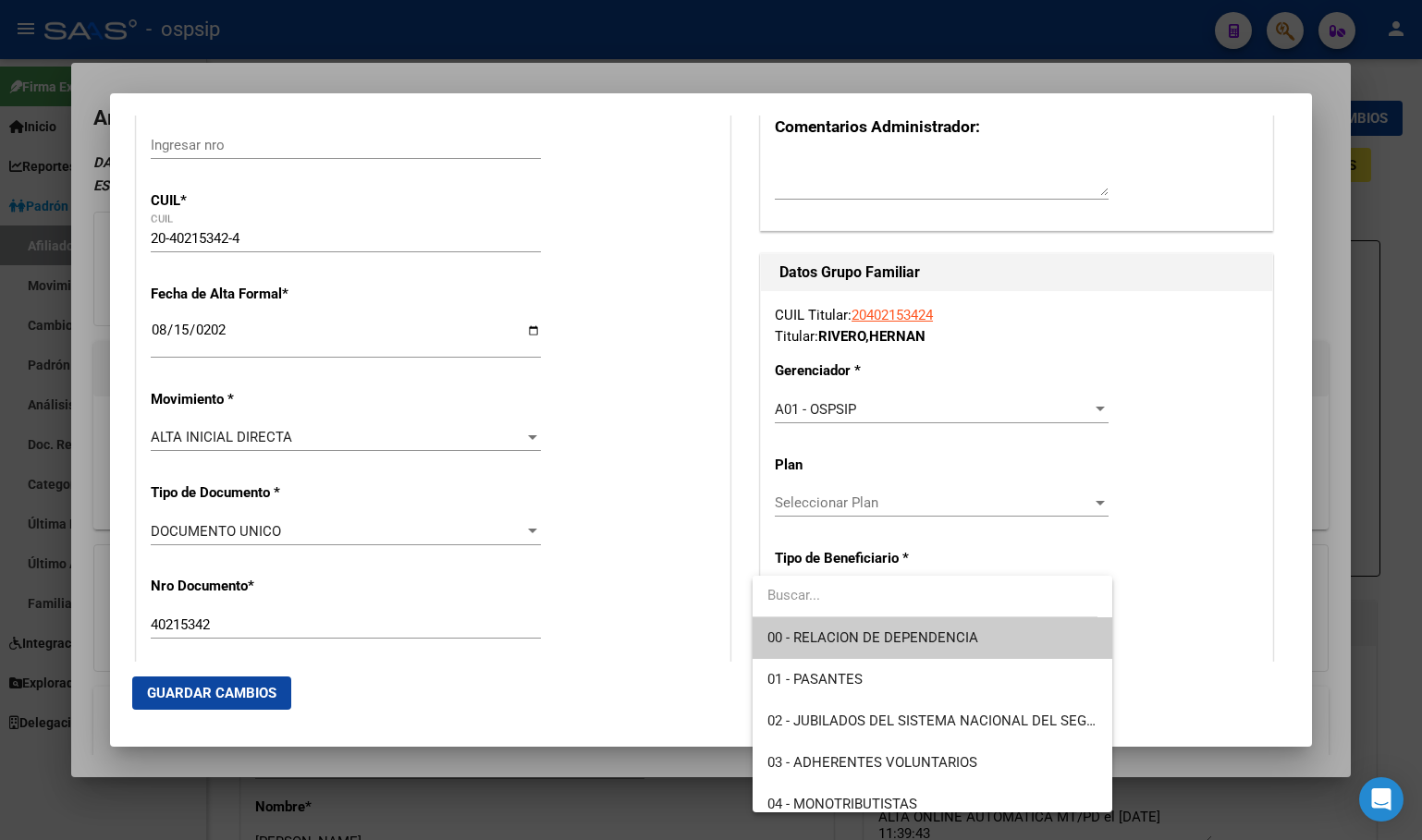
click at [825, 644] on span "00 - RELACION DE DEPENDENCIA" at bounding box center [872, 638] width 211 height 17
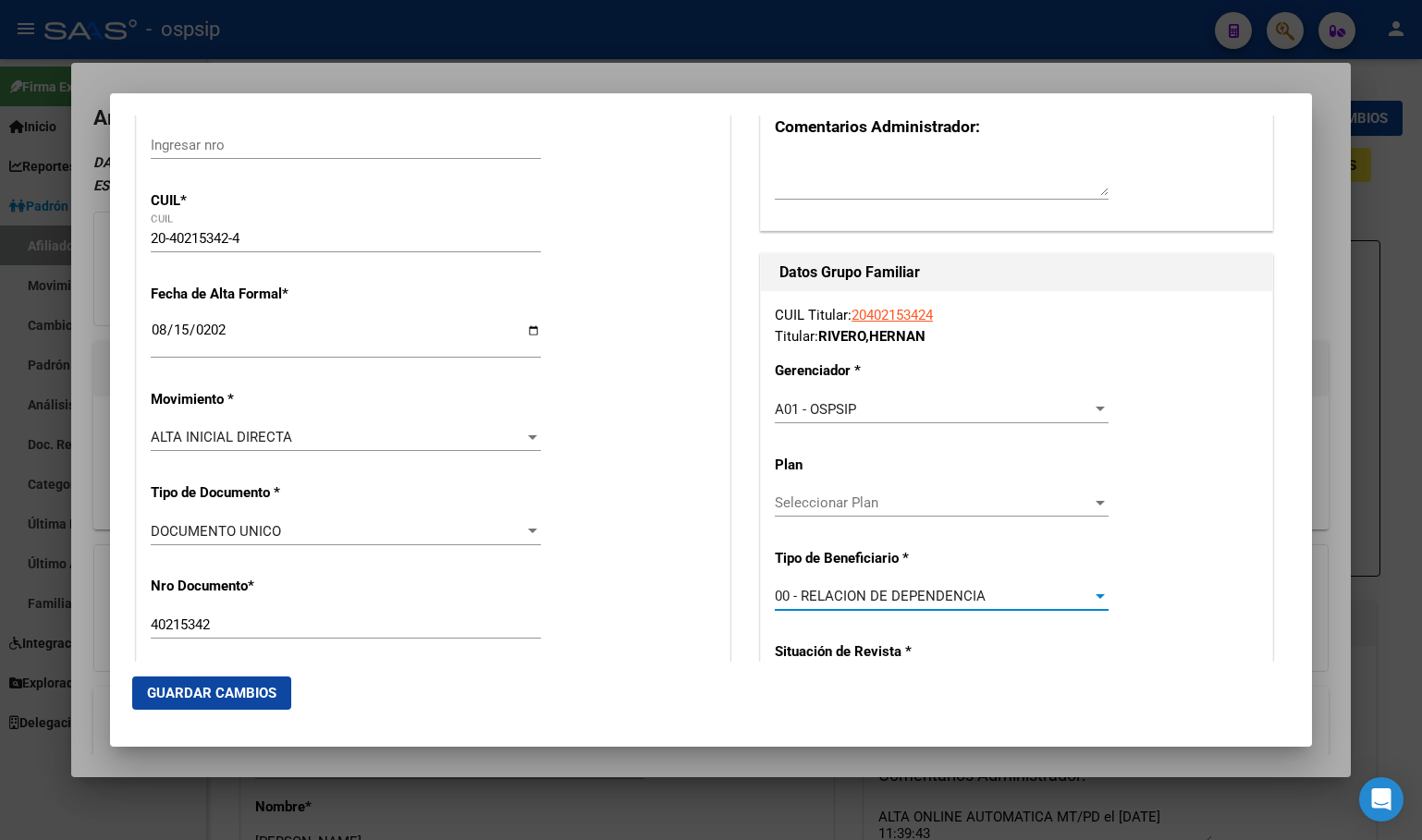
type input "30-71553463-7"
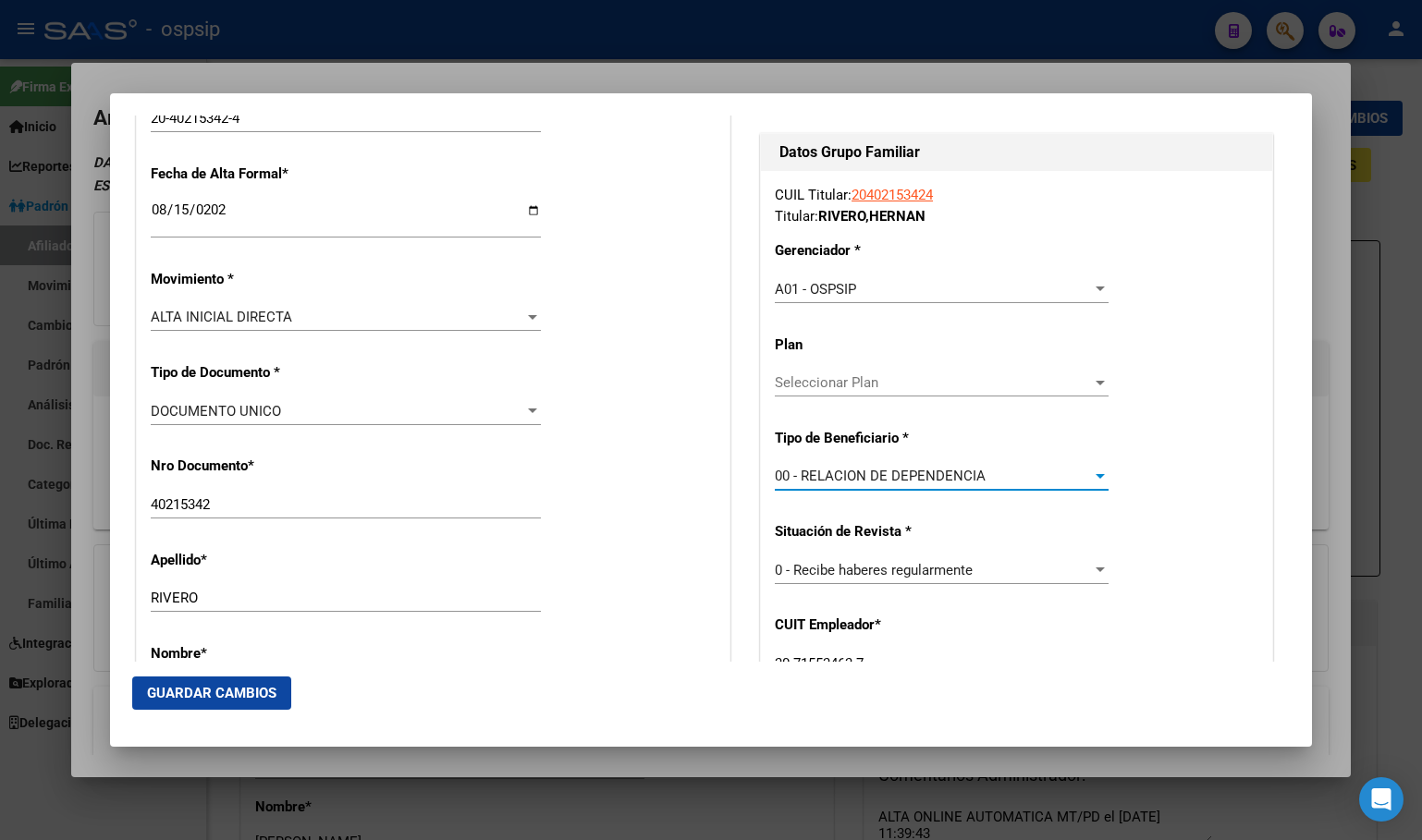
scroll to position [809, 0]
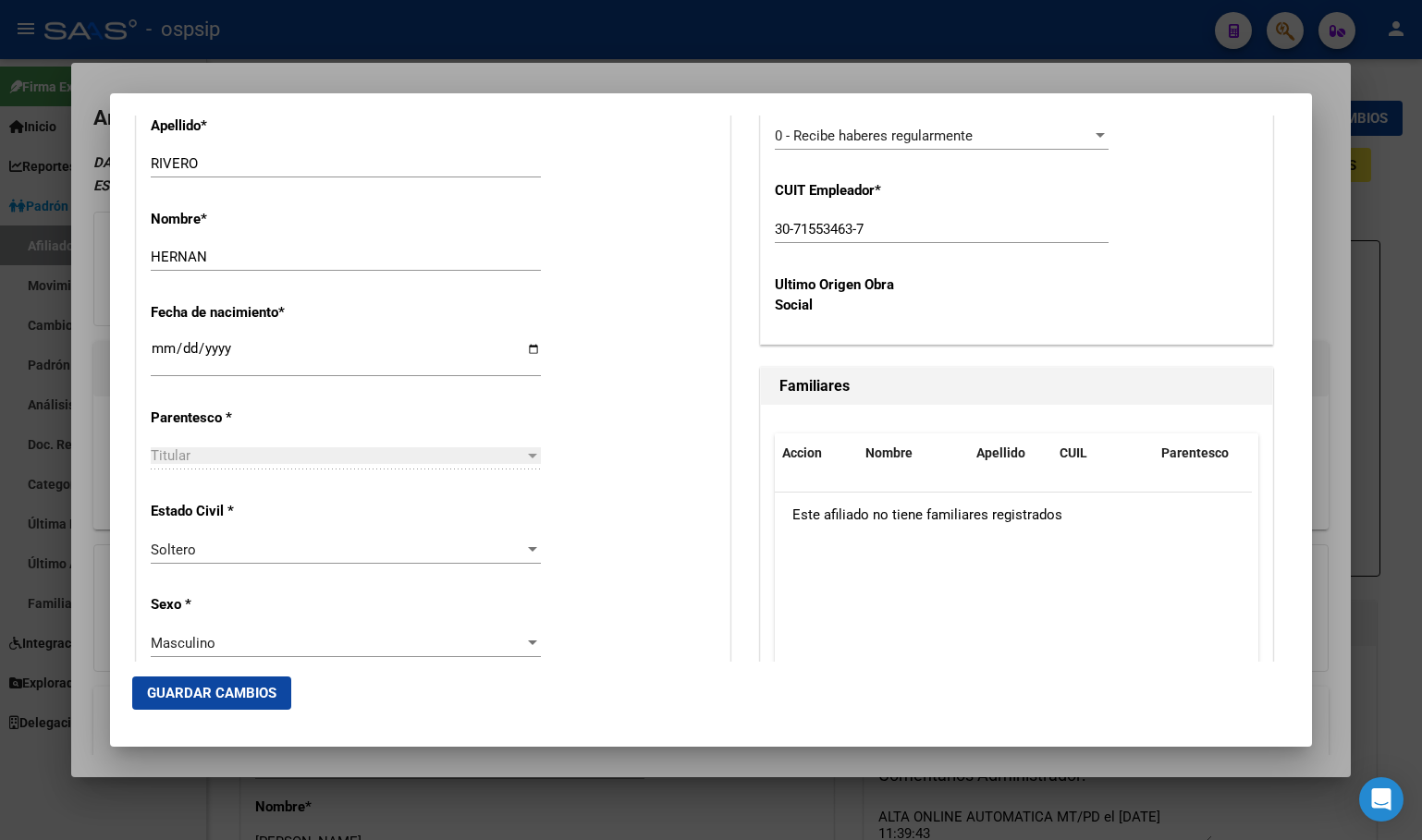
click at [188, 698] on span "Guardar Cambios" at bounding box center [212, 693] width 129 height 17
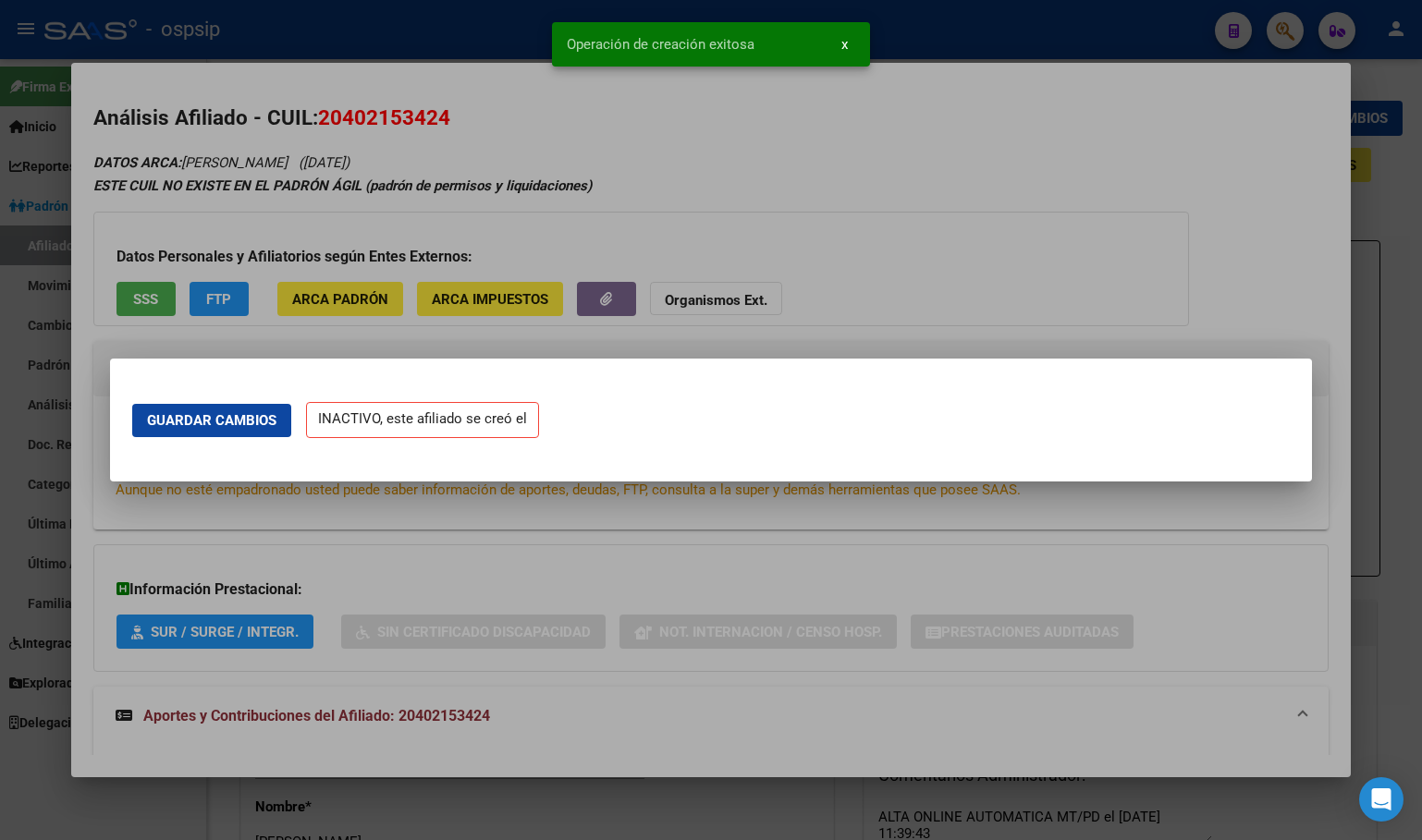
scroll to position [0, 0]
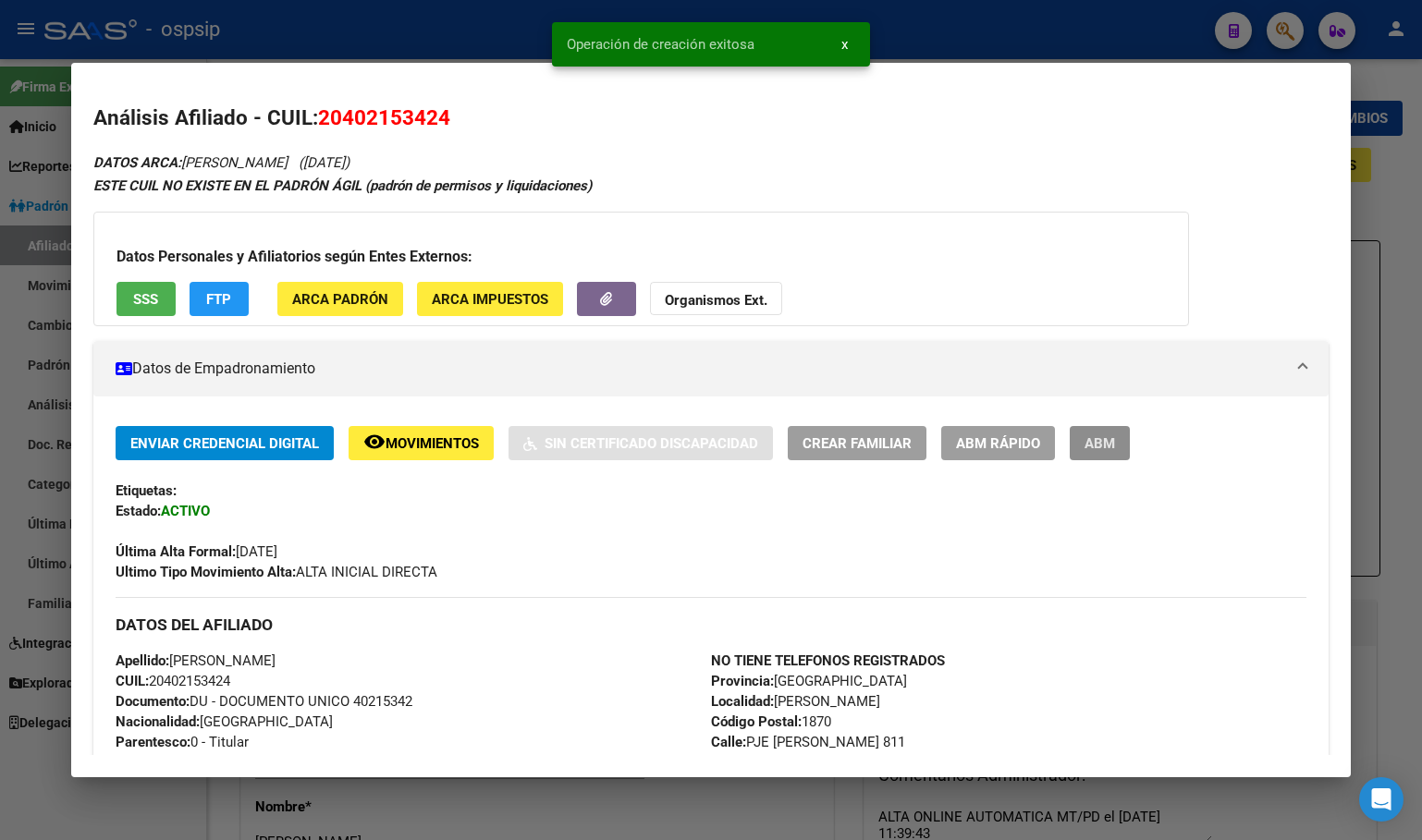
click at [1099, 449] on span "ABM" at bounding box center [1099, 443] width 31 height 17
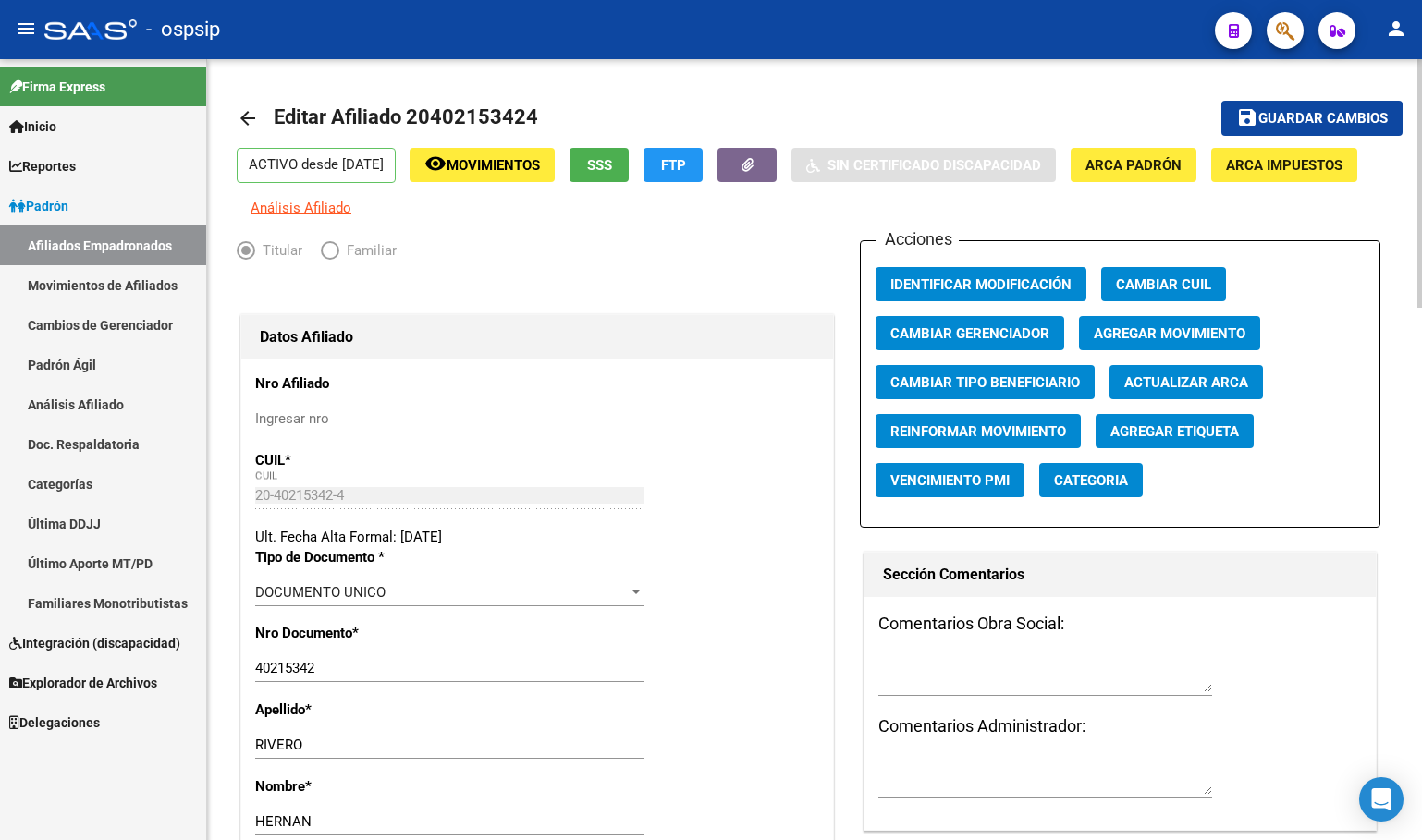
click at [1162, 342] on span "Agregar Movimiento" at bounding box center [1170, 334] width 152 height 17
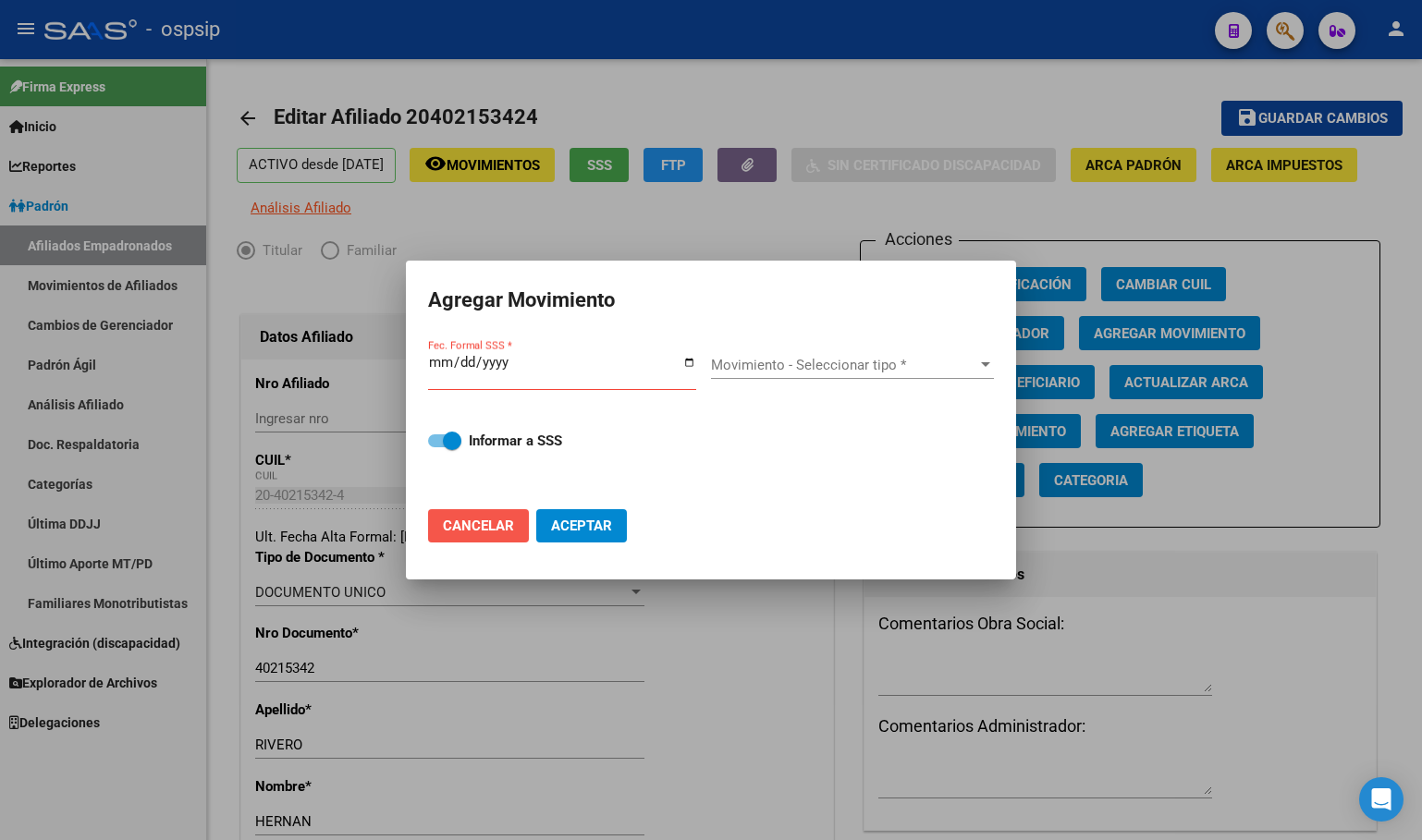
click at [481, 518] on span "Cancelar" at bounding box center [478, 526] width 71 height 17
checkbox input "false"
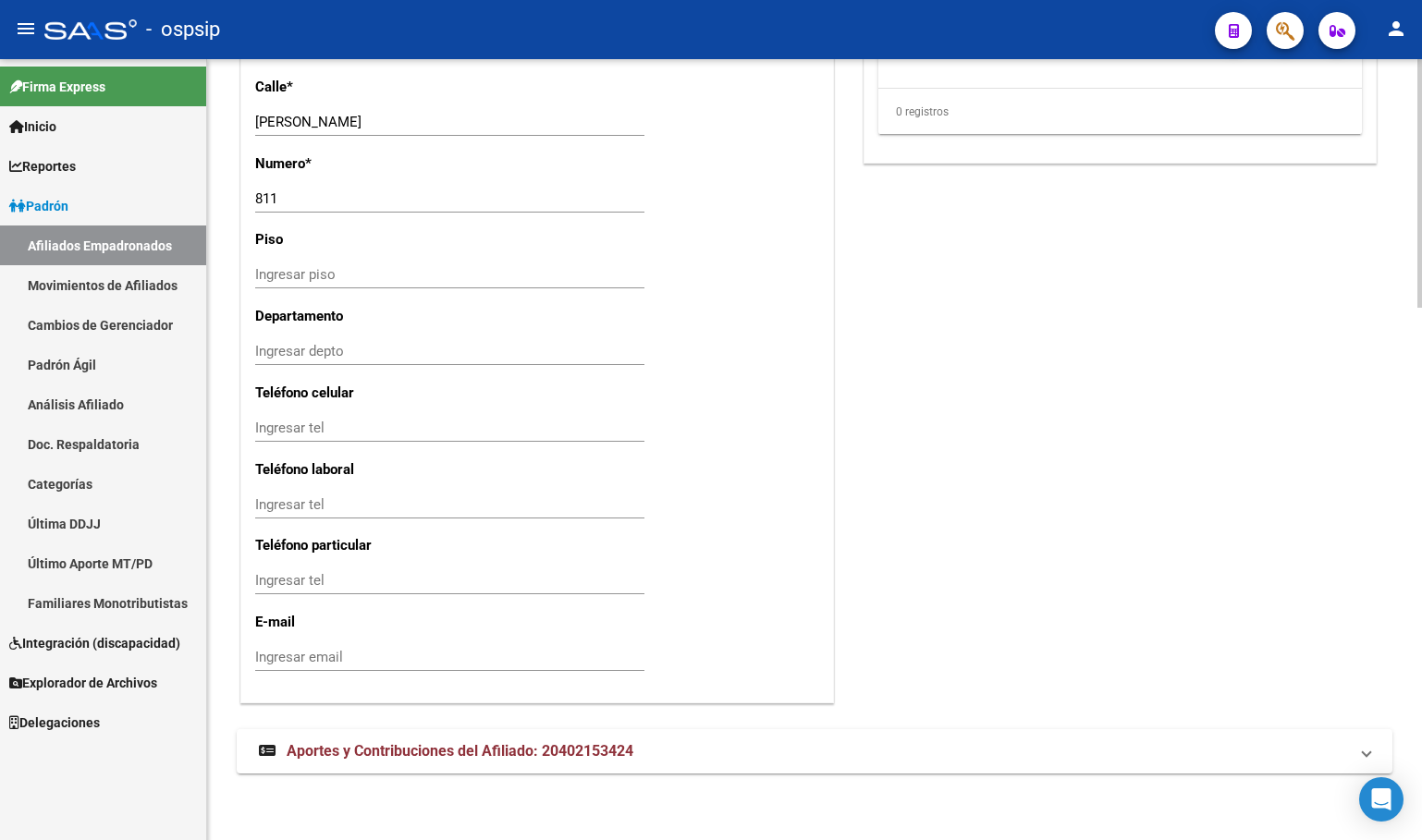
scroll to position [1674, 0]
click at [564, 742] on span "Aportes y Contribuciones del Afiliado: 20402153424" at bounding box center [461, 750] width 347 height 18
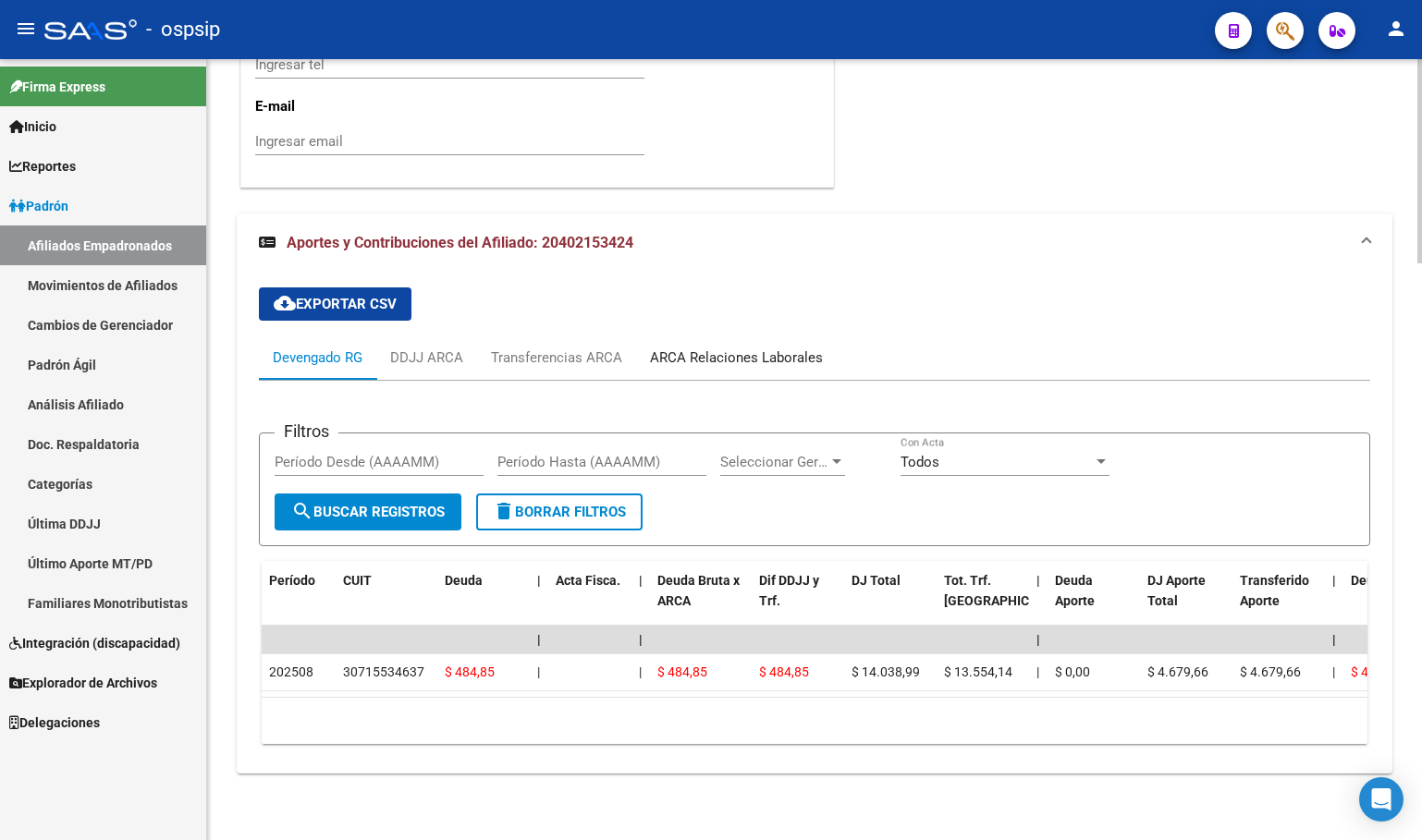
click at [720, 348] on div "ARCA Relaciones Laborales" at bounding box center [736, 358] width 173 height 21
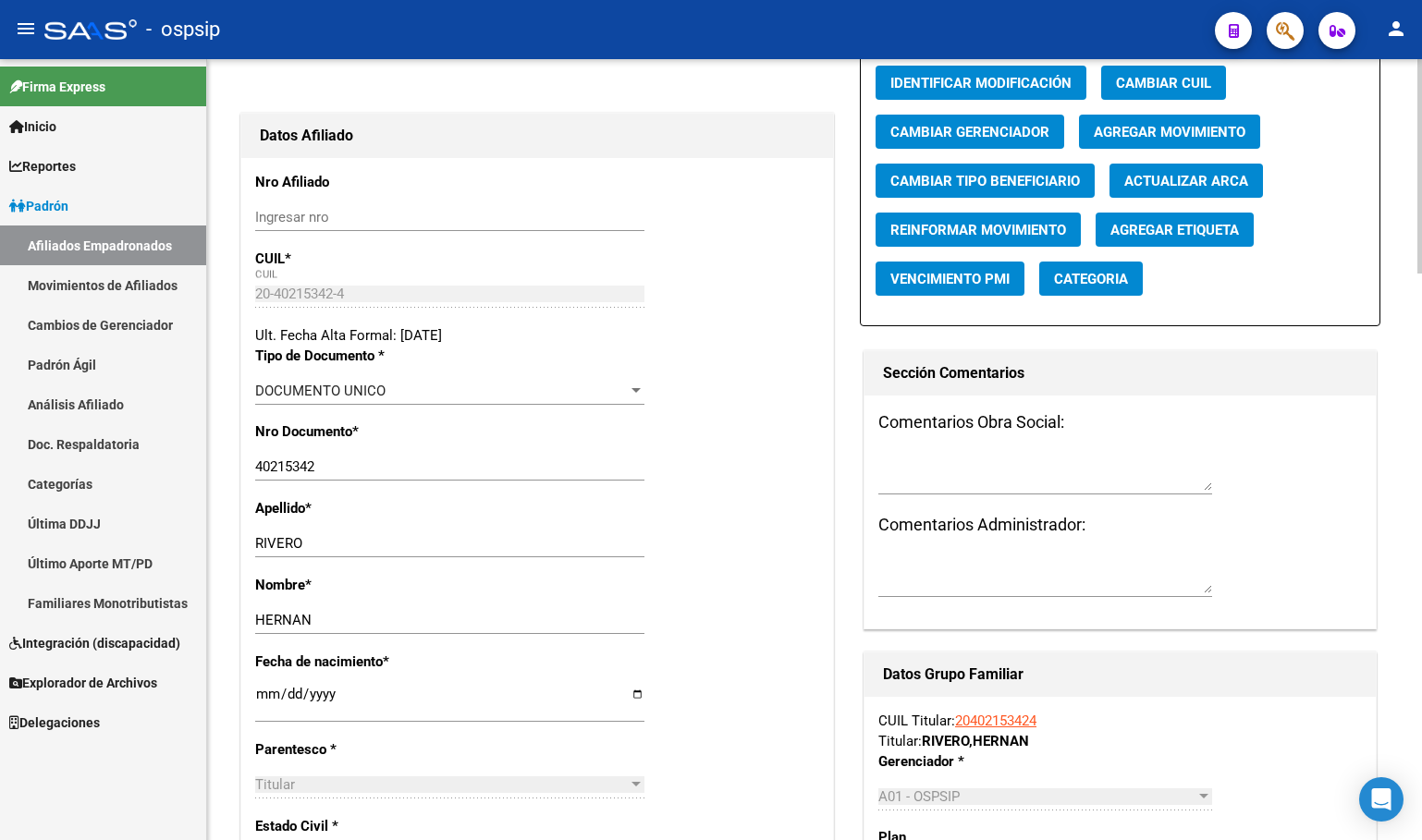
scroll to position [27, 0]
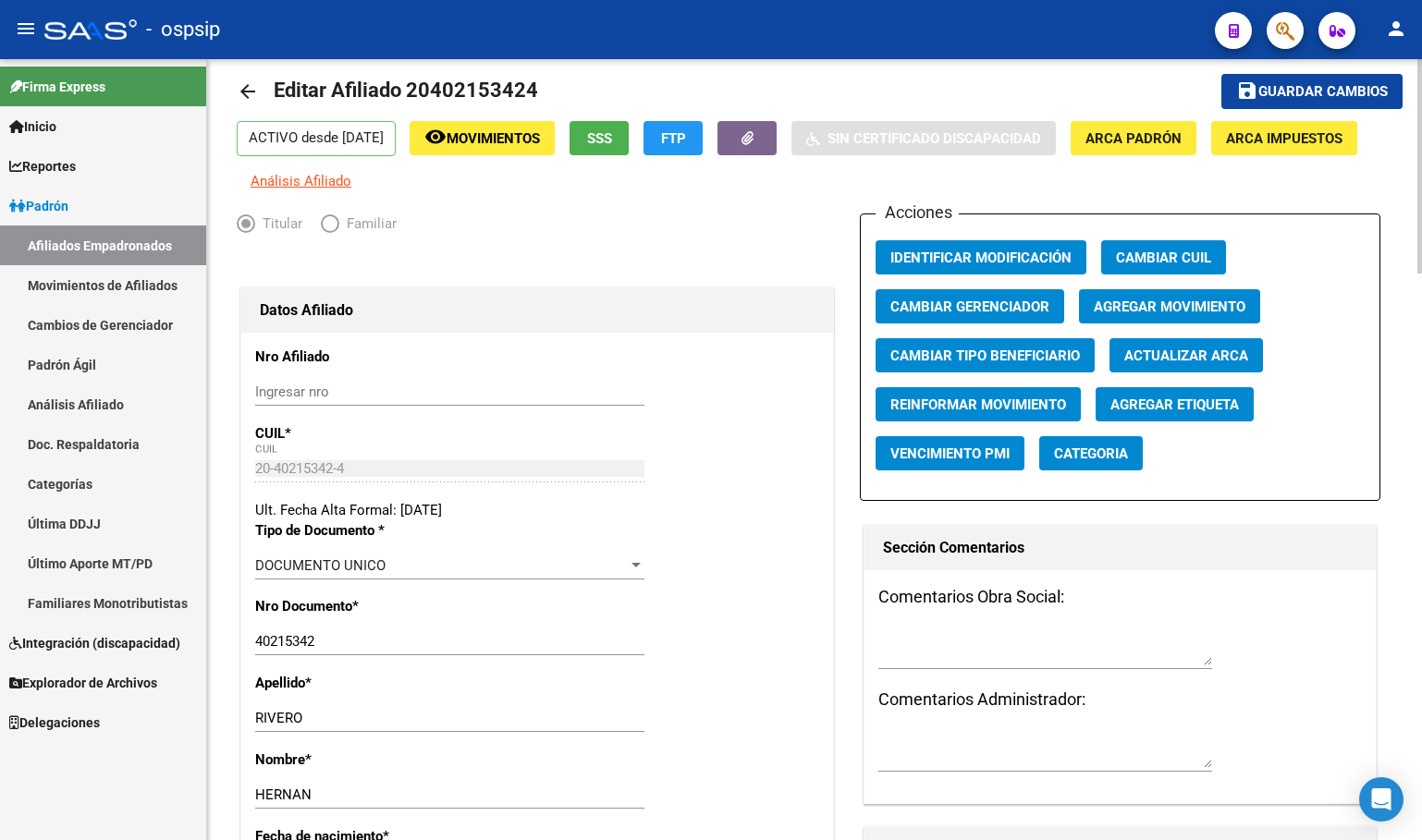
click at [1191, 306] on button "Agregar Movimiento" at bounding box center [1169, 306] width 181 height 34
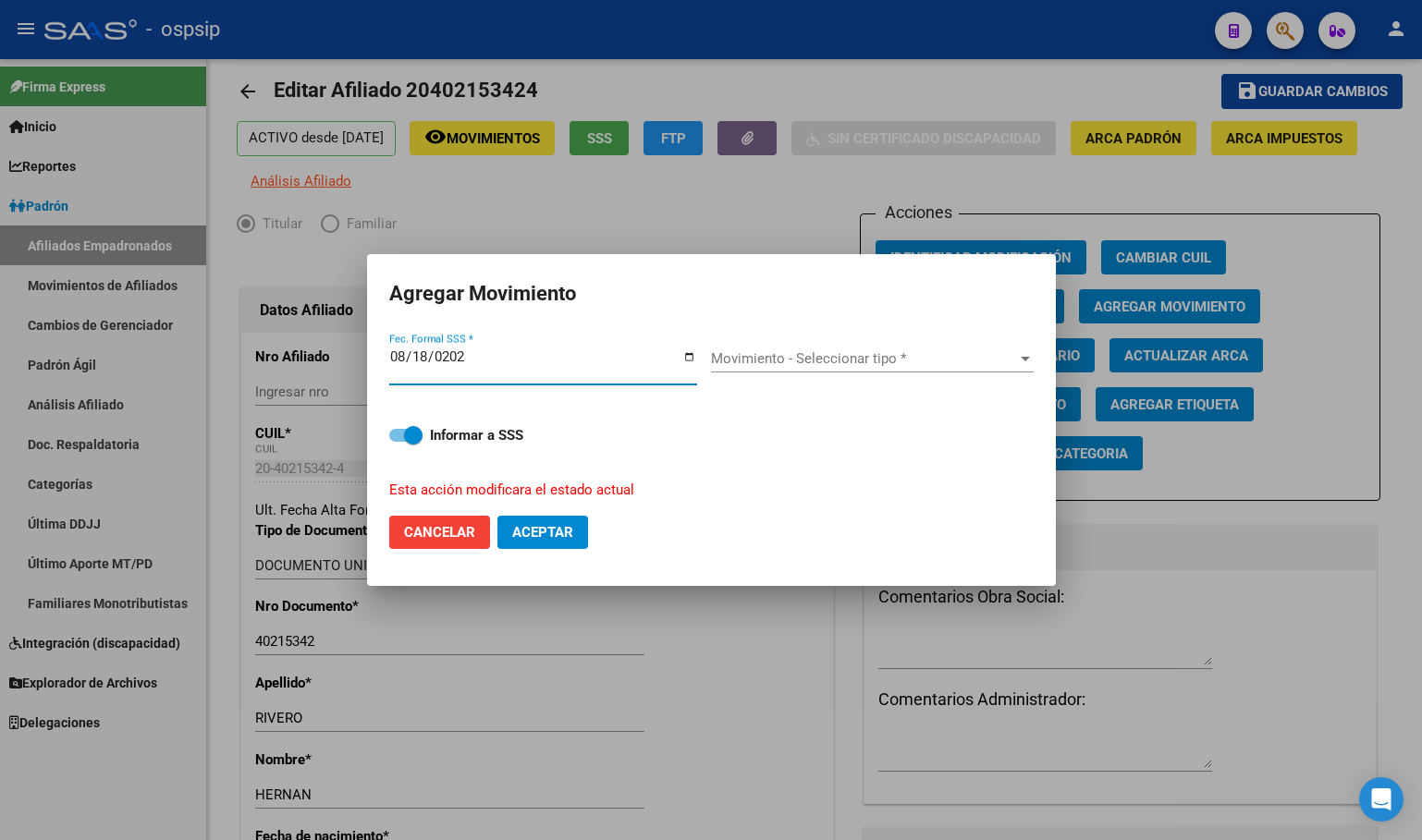
type input "[DATE]"
drag, startPoint x: 415, startPoint y: 517, endPoint x: 518, endPoint y: 637, distance: 158.1
click at [417, 518] on button "Cancelar" at bounding box center [439, 532] width 100 height 33
checkbox input "false"
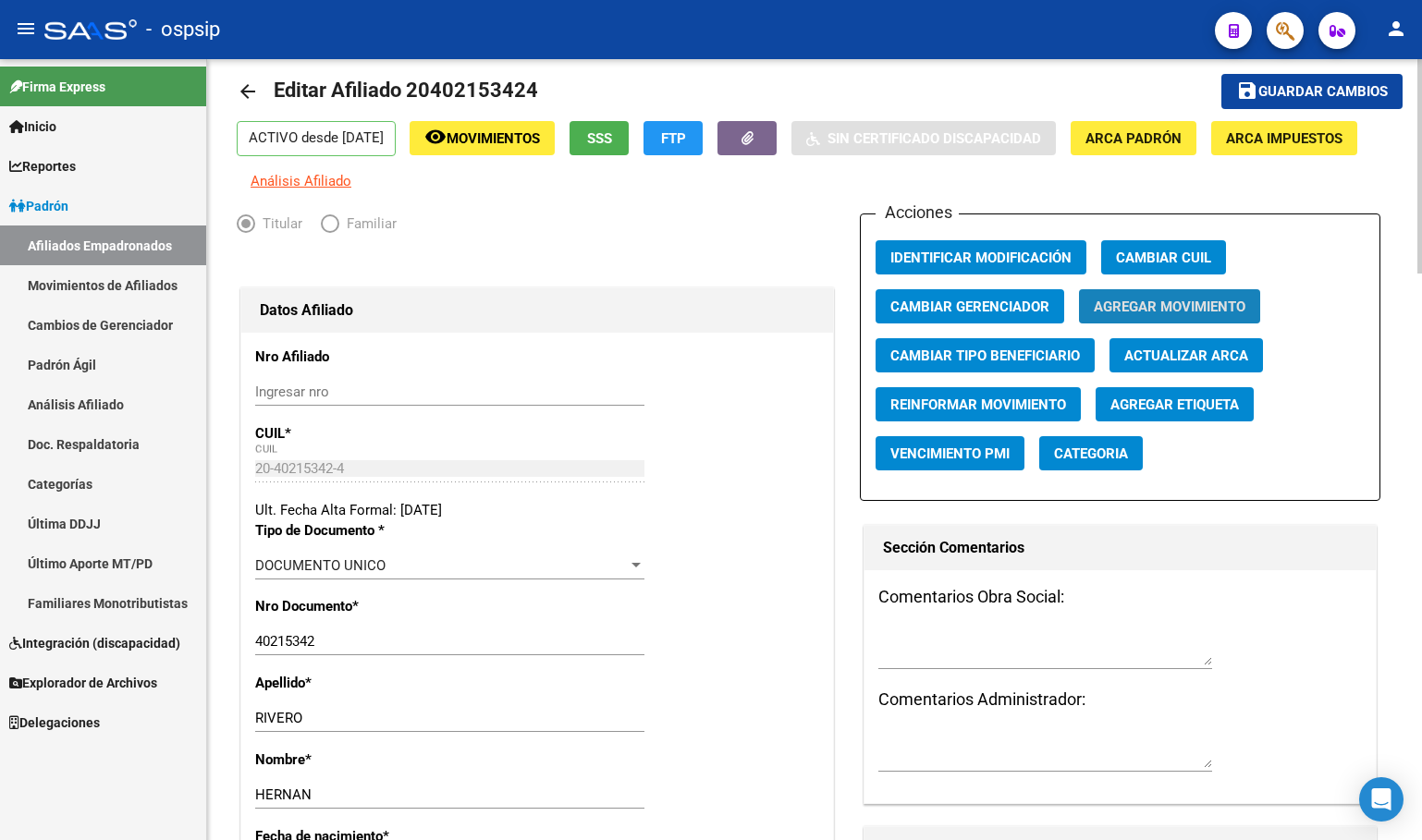
click at [1165, 315] on span "Agregar Movimiento" at bounding box center [1170, 307] width 152 height 17
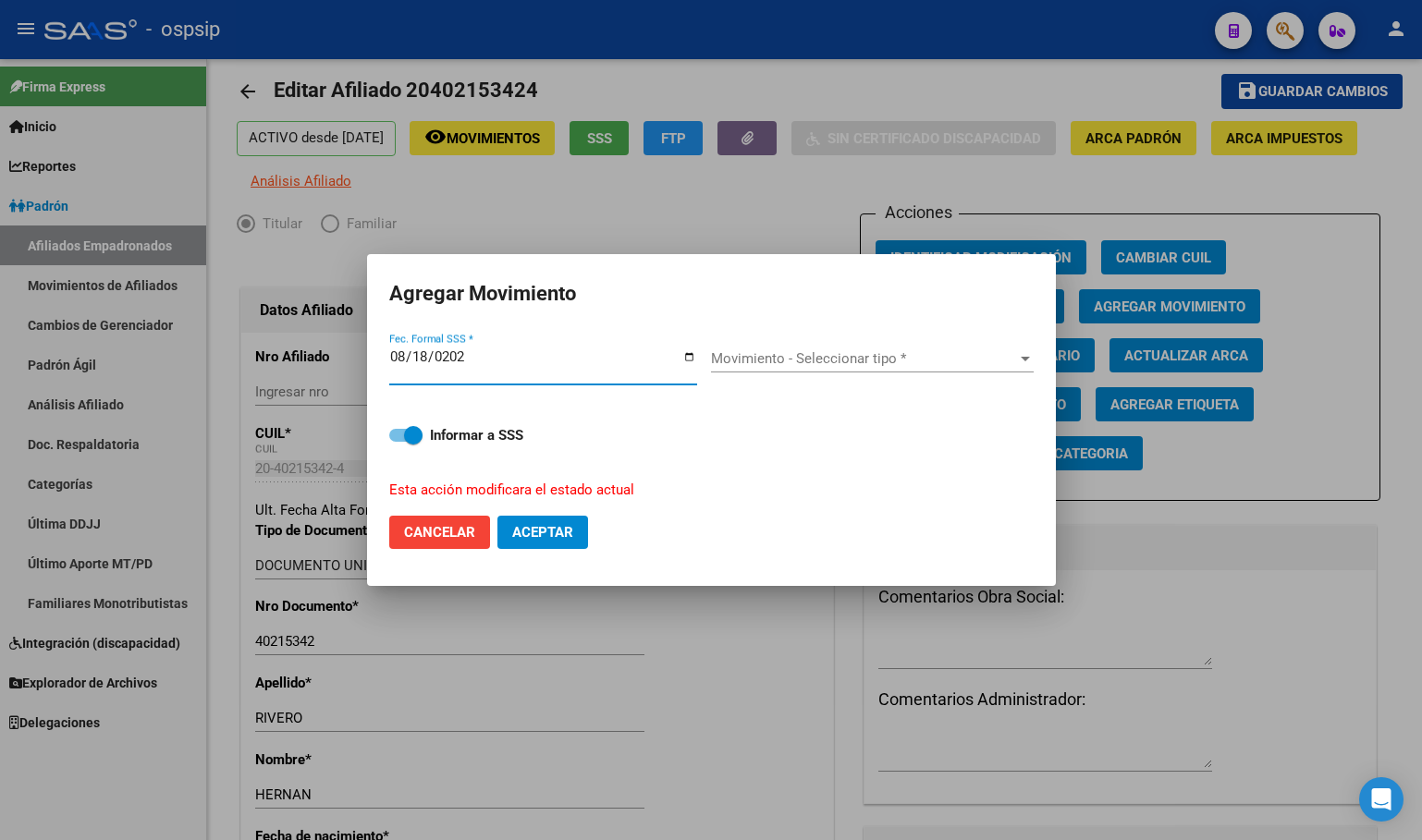
type input "[DATE]"
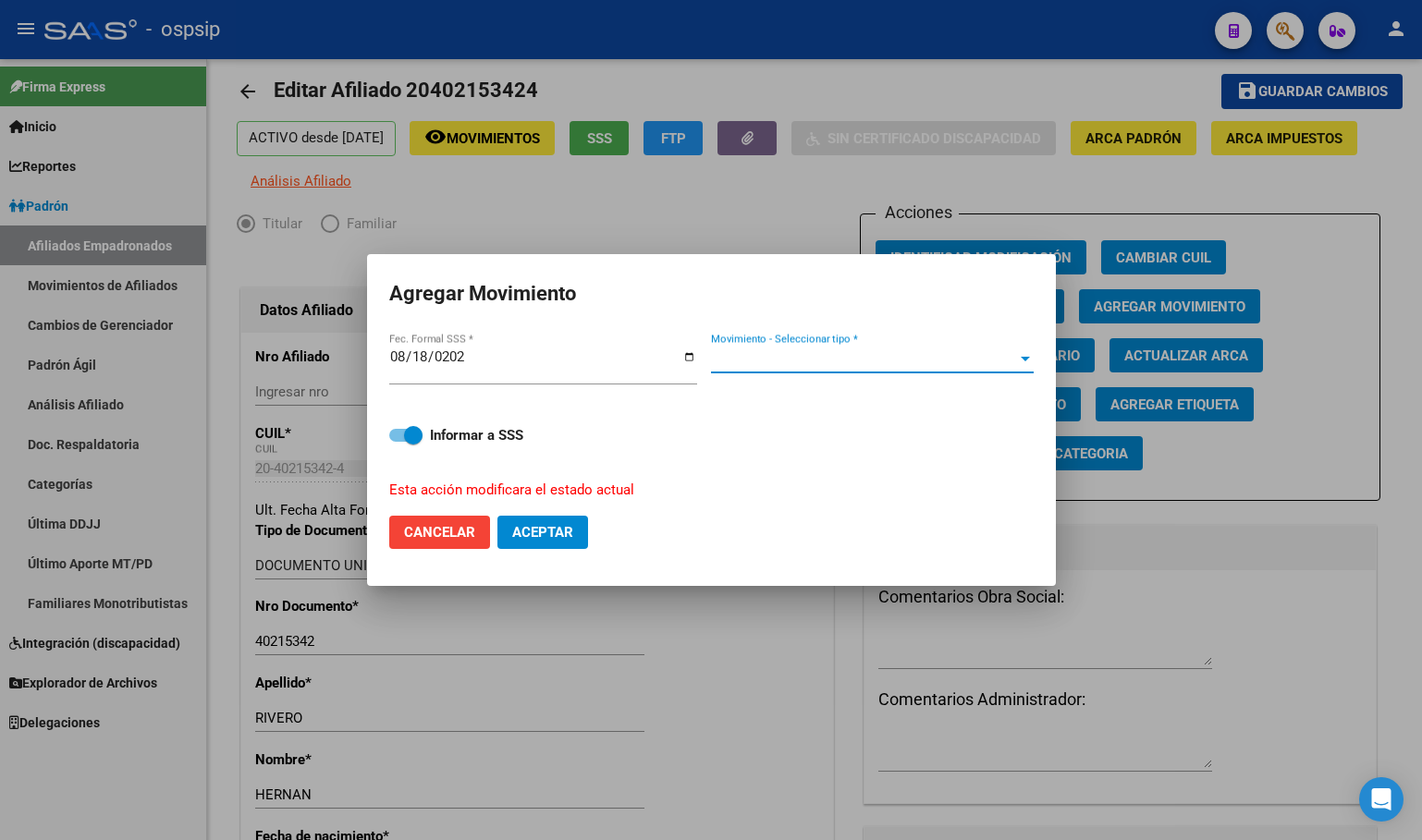
click at [801, 357] on span "Movimiento - Seleccionar tipo *" at bounding box center [864, 359] width 306 height 17
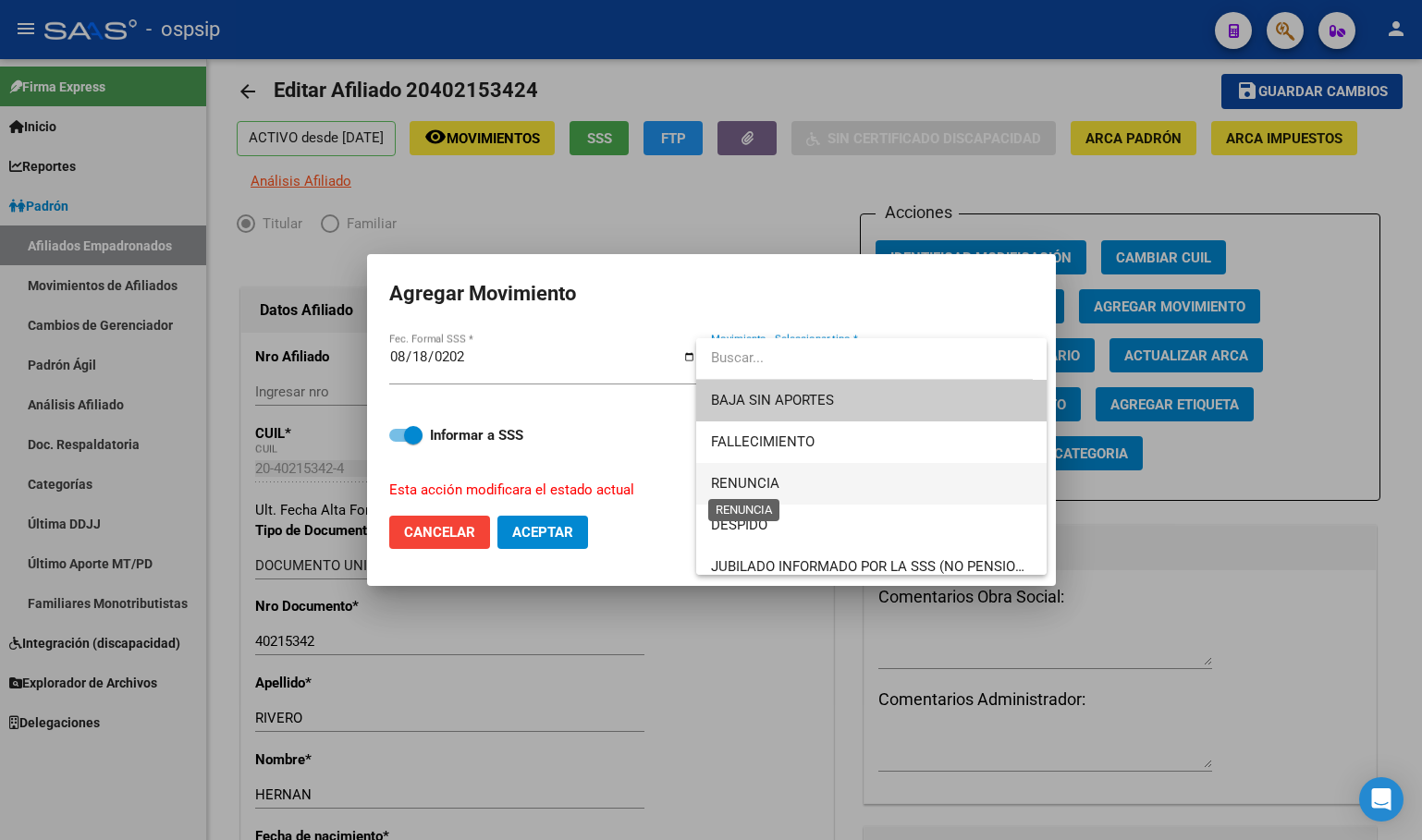
click at [755, 487] on span "RENUNCIA" at bounding box center [745, 484] width 68 height 17
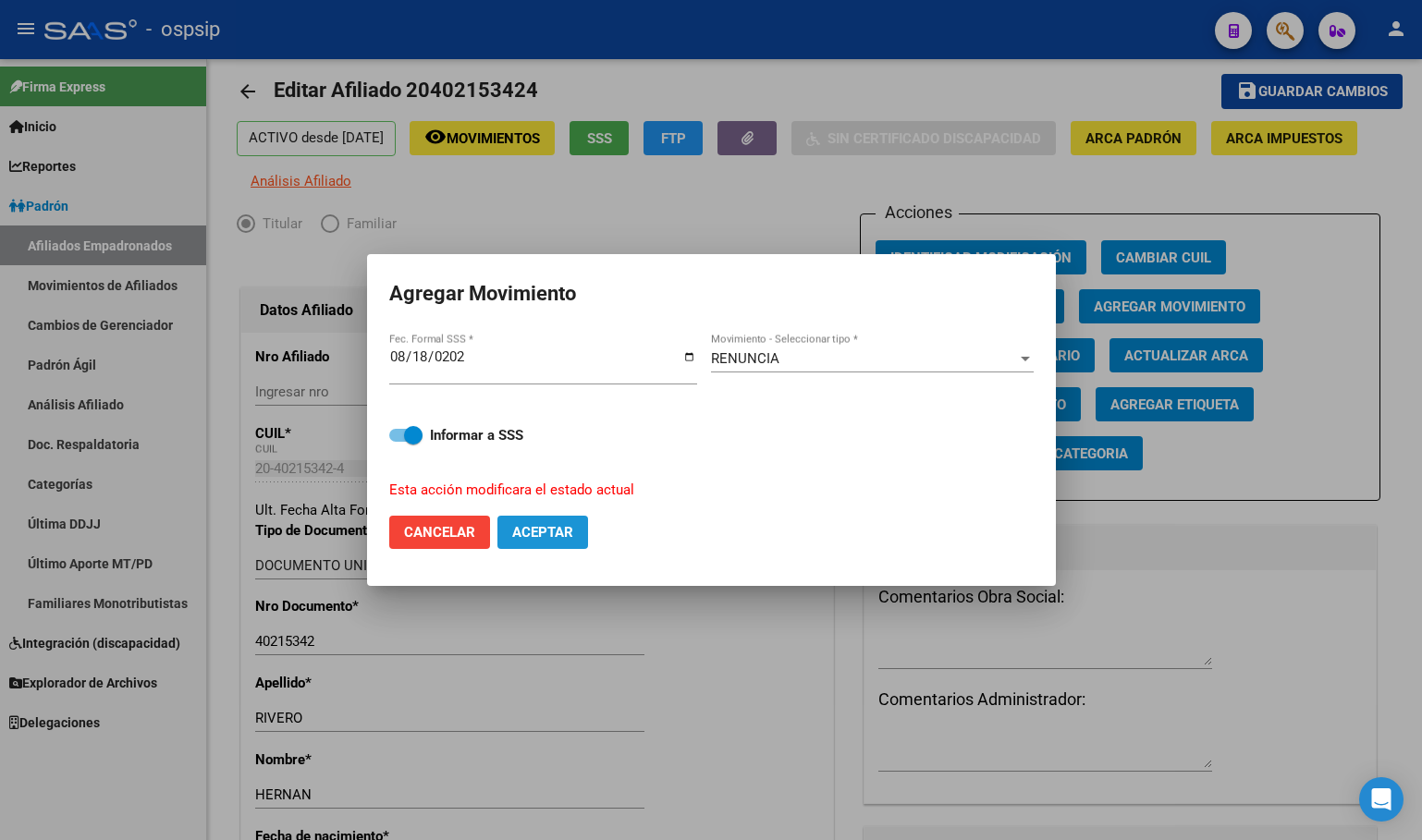
click at [546, 525] on span "Aceptar" at bounding box center [542, 532] width 61 height 17
checkbox input "false"
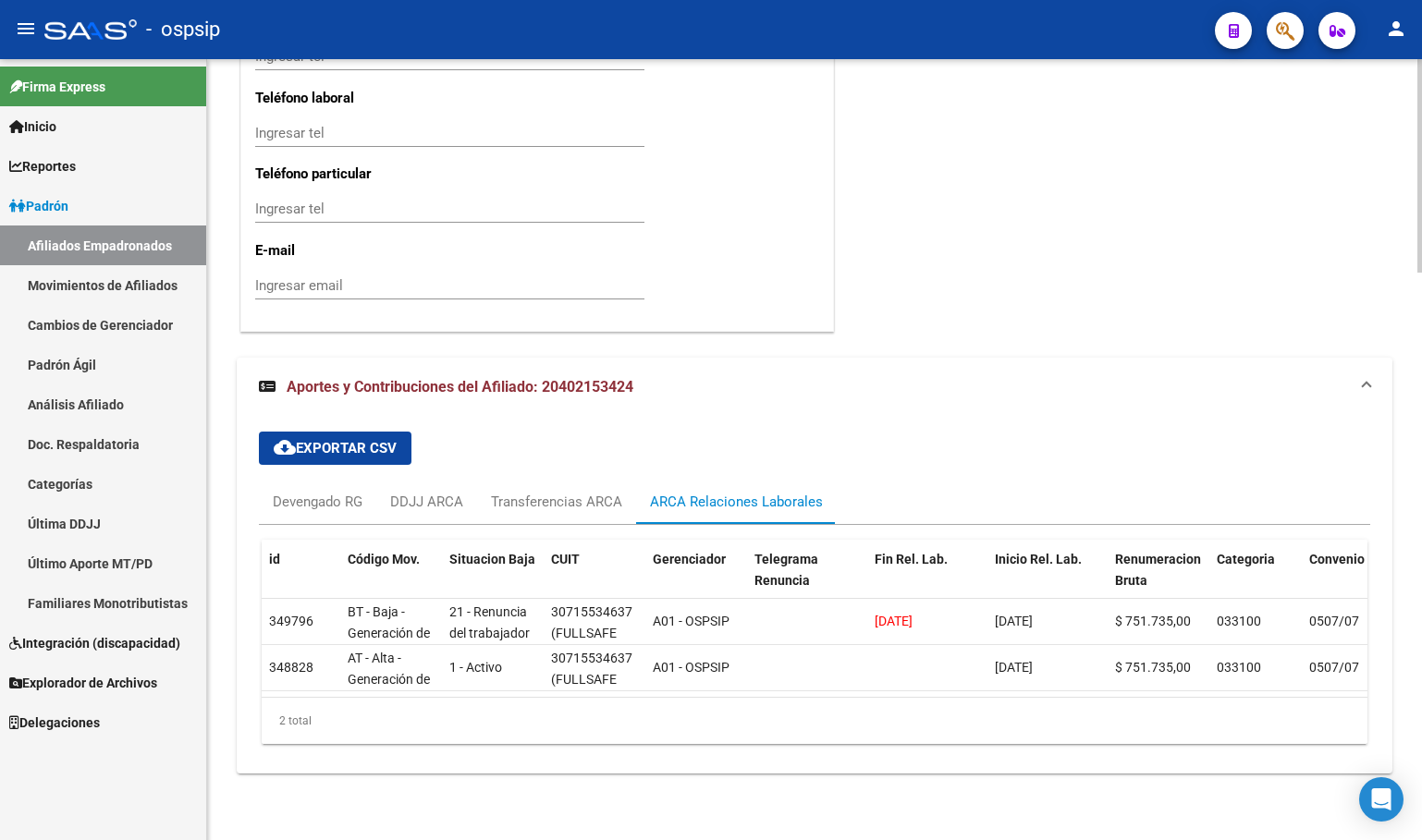
scroll to position [2080, 0]
click at [286, 491] on div "Devengado RG" at bounding box center [318, 502] width 90 height 21
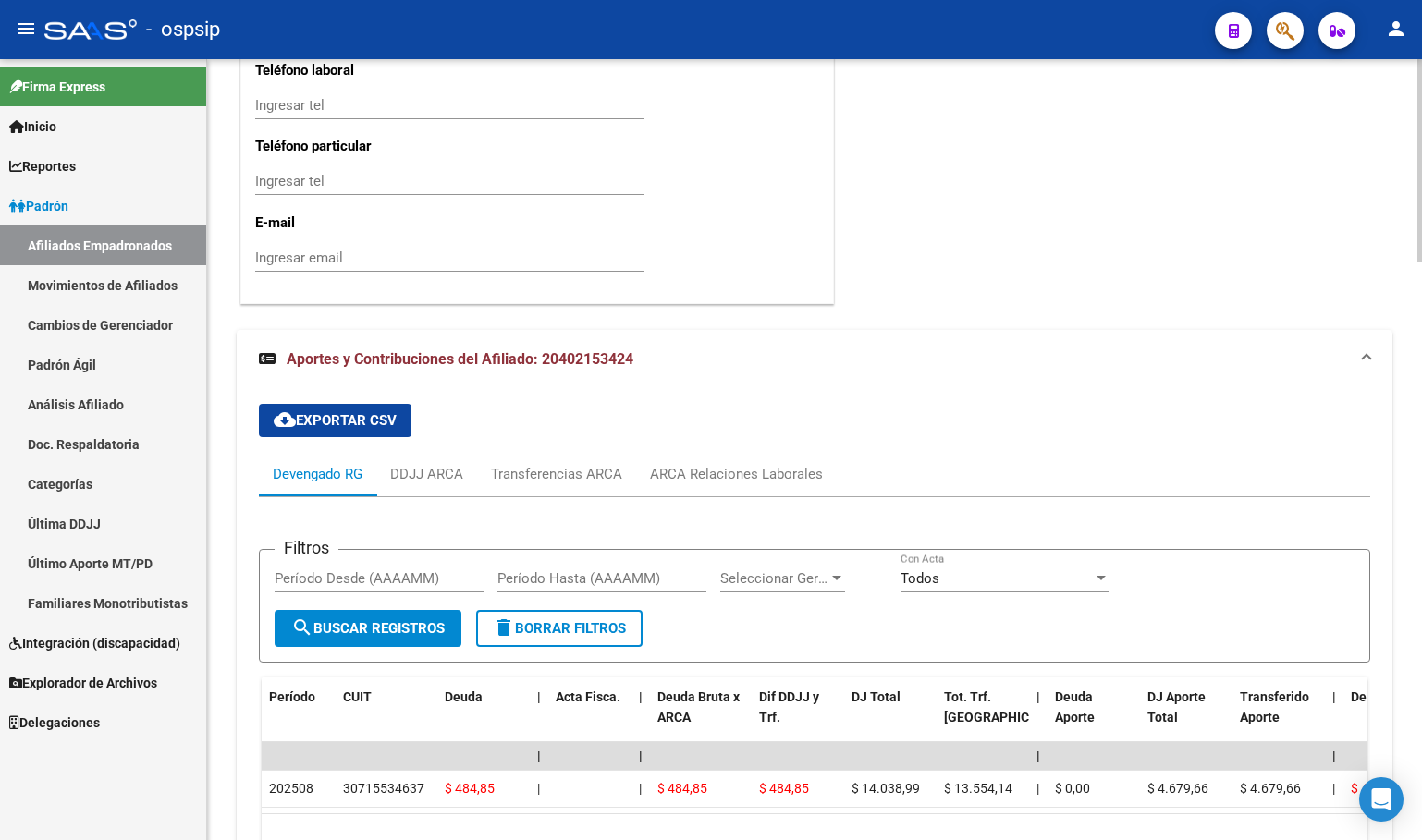
drag, startPoint x: 477, startPoint y: 410, endPoint x: 576, endPoint y: 434, distance: 101.9
click at [477, 410] on div "cloud_download Exportar CSV Devengado RG DDJJ ARCA Transferencias ARCA ARCA Rel…" at bounding box center [814, 632] width 1112 height 486
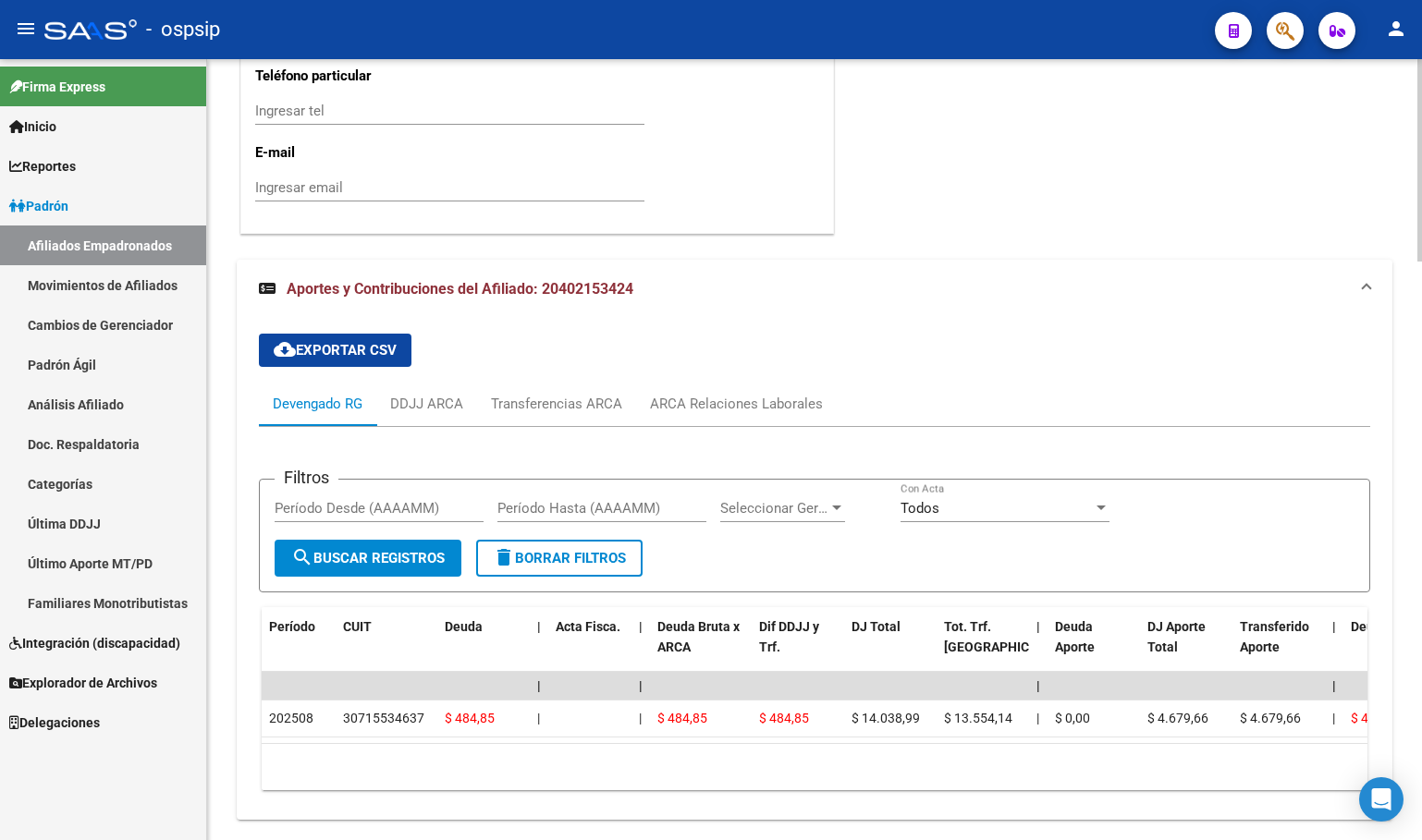
scroll to position [2225, 0]
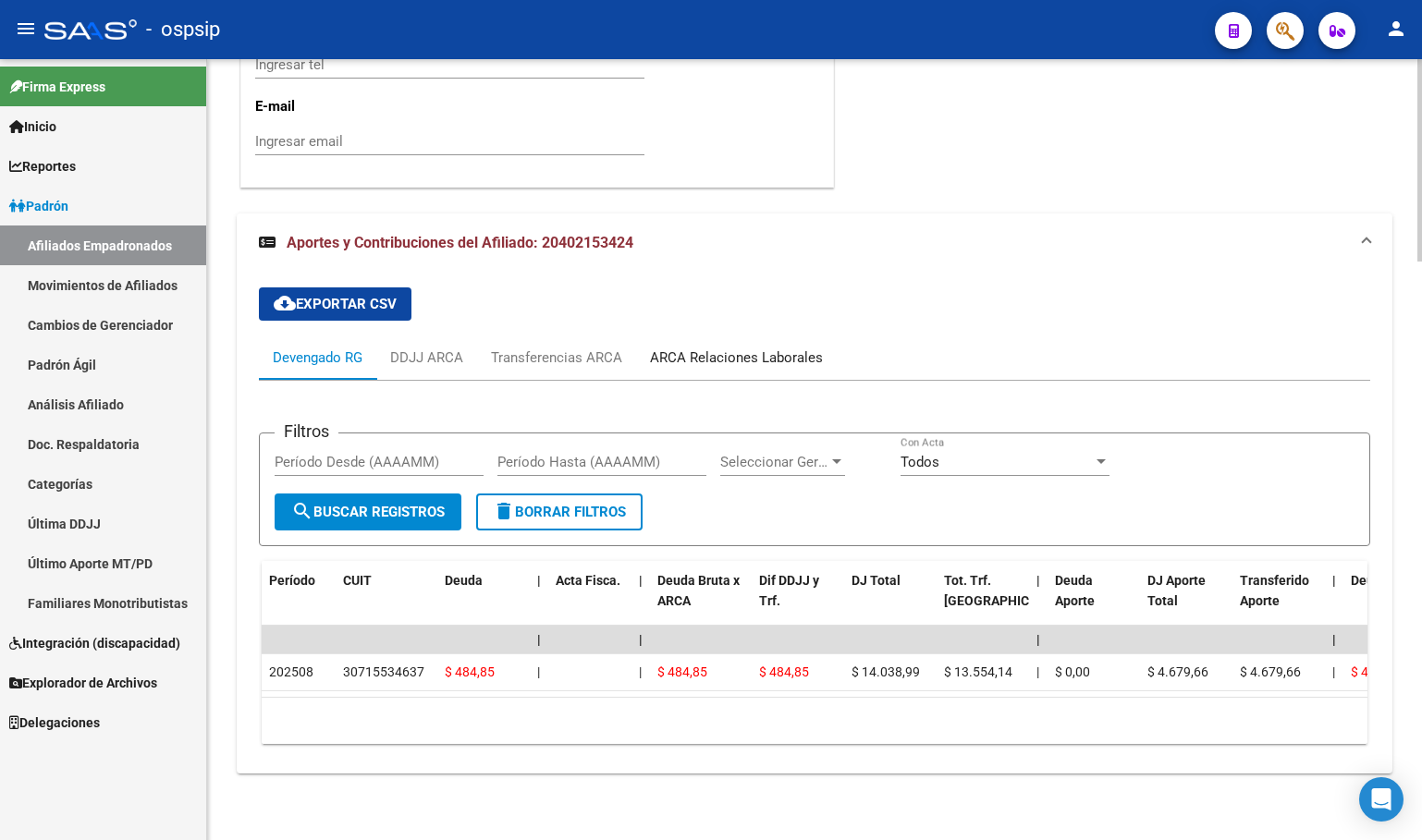
click at [735, 348] on div "ARCA Relaciones Laborales" at bounding box center [736, 358] width 173 height 21
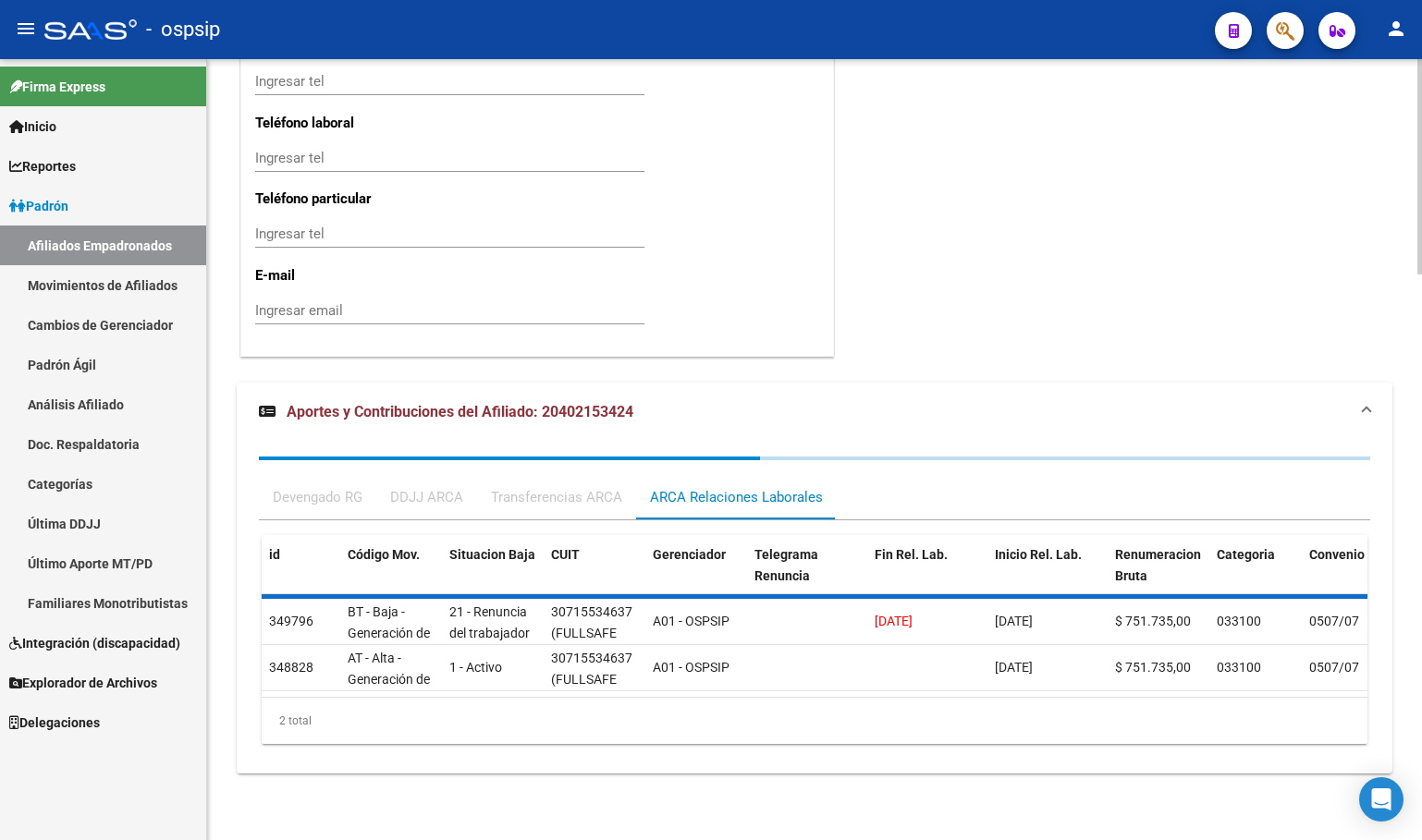
scroll to position [2080, 0]
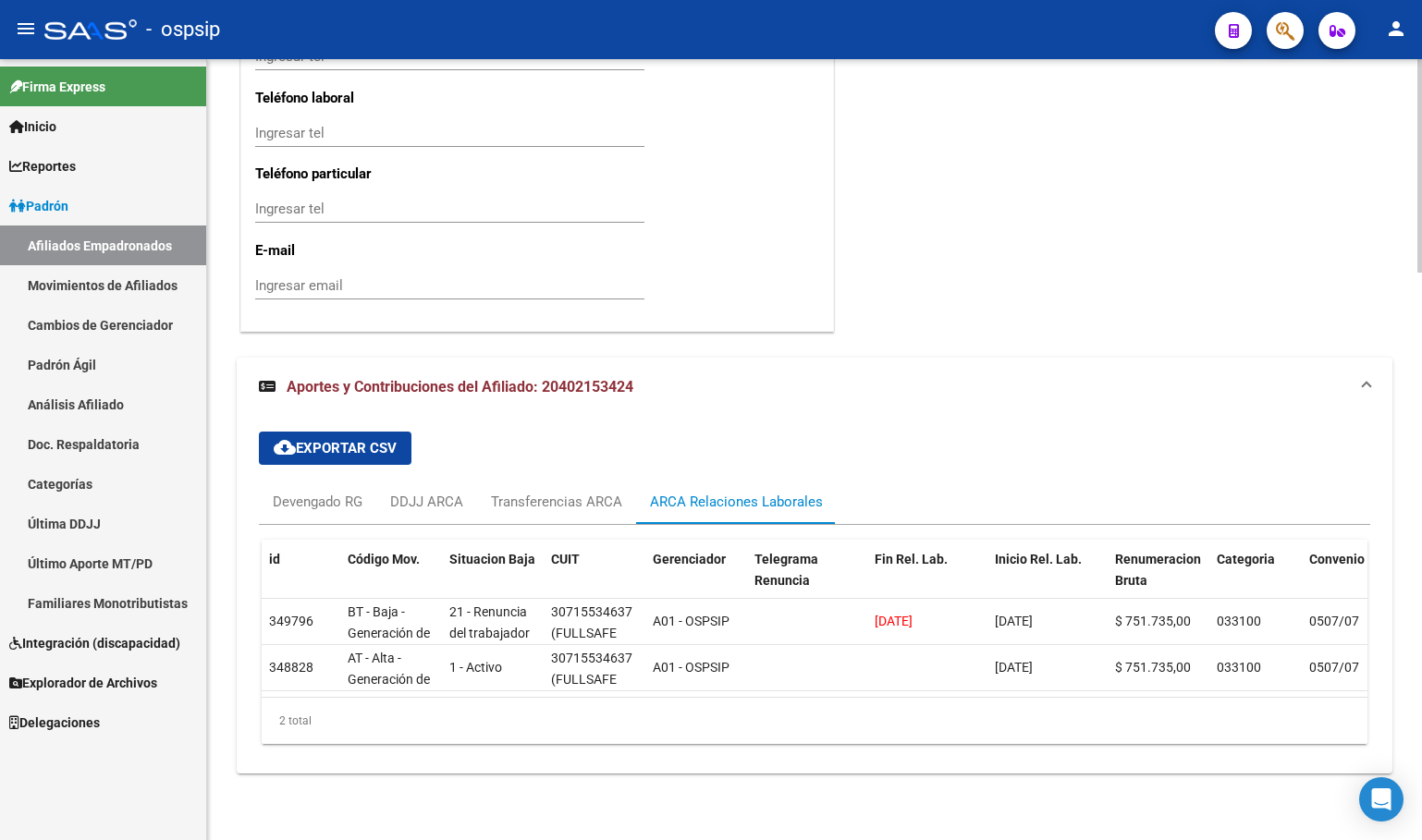
click at [481, 382] on strong "Aportes y Contribuciones del Afiliado: 20402153424" at bounding box center [446, 387] width 374 height 21
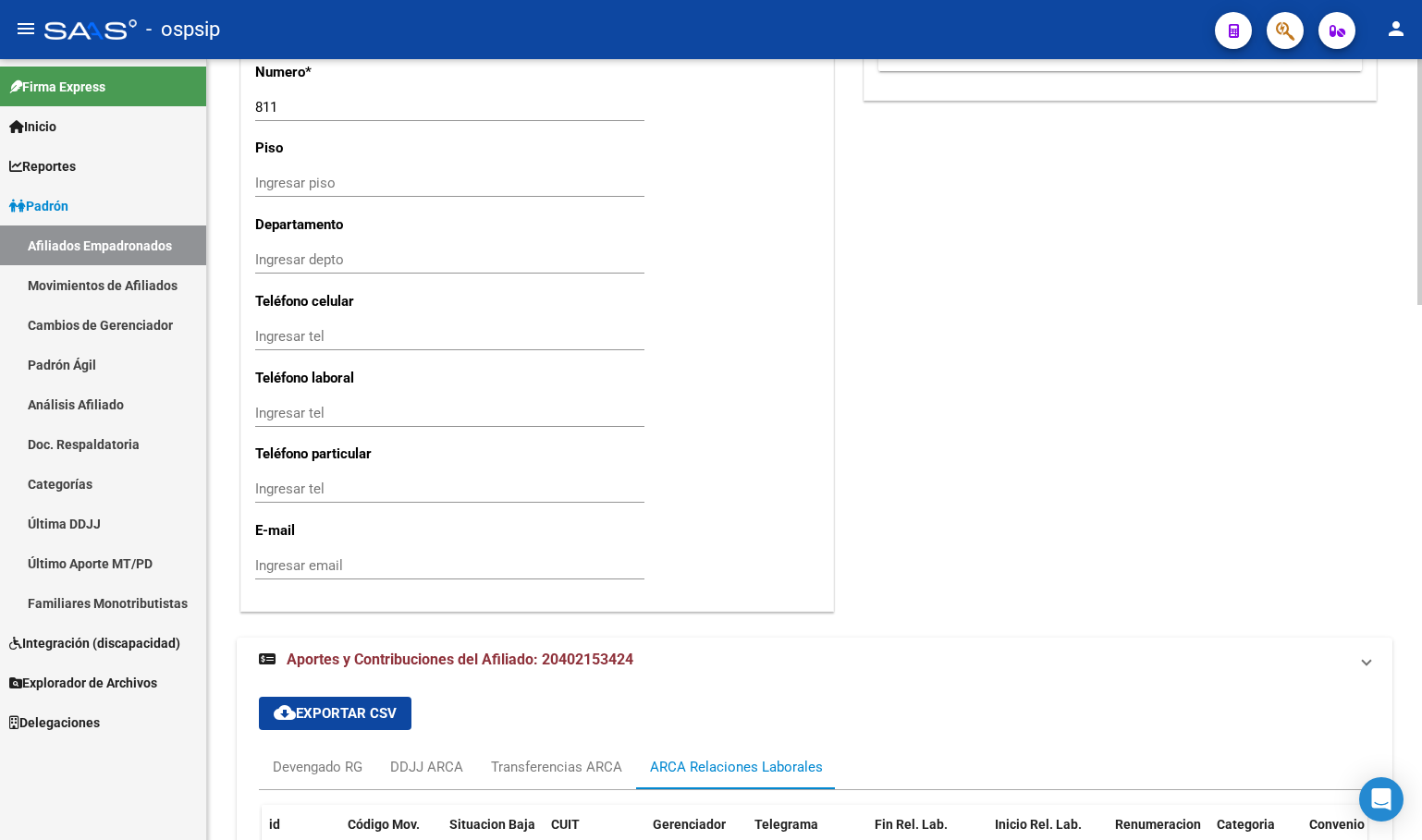
scroll to position [1695, 0]
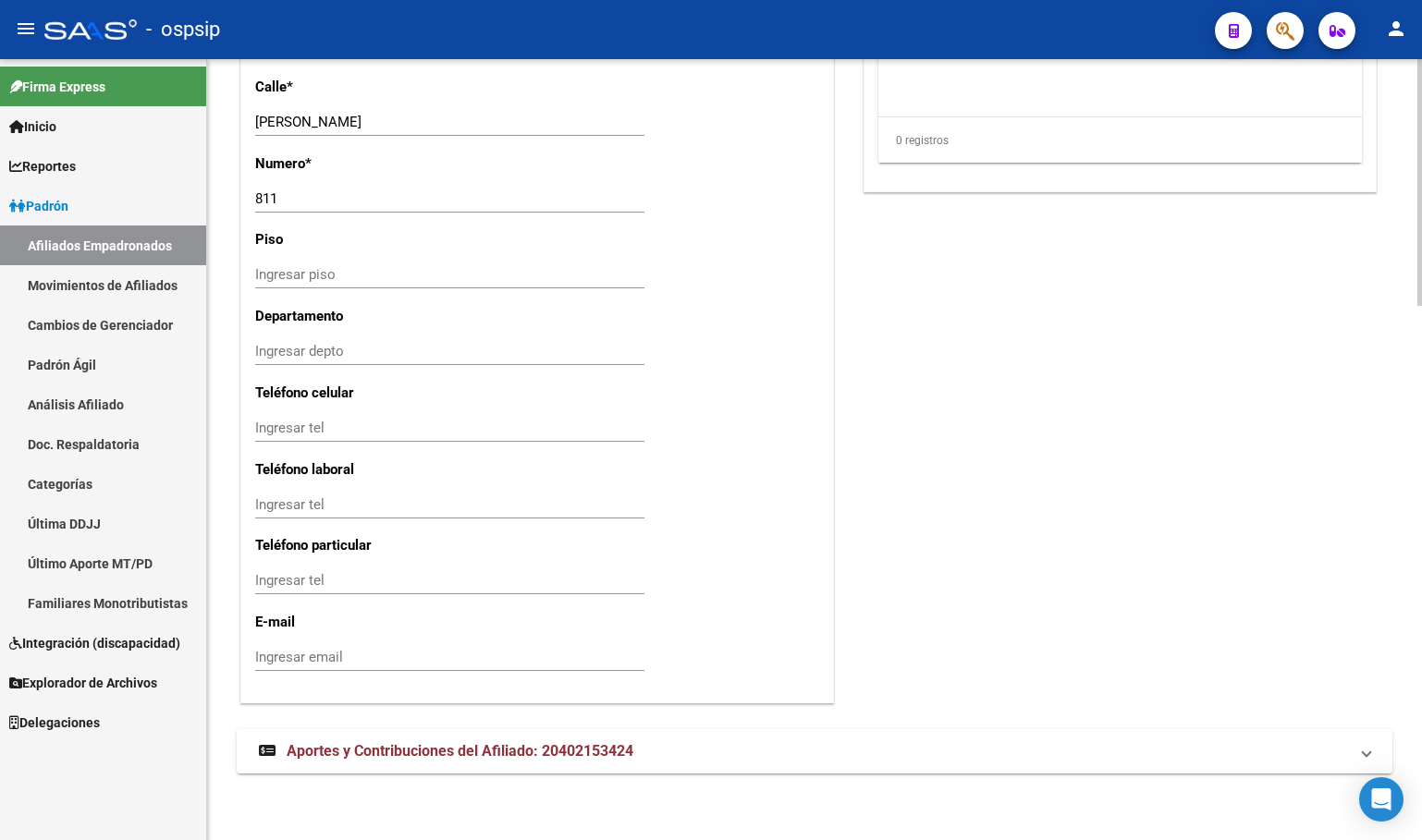
click at [452, 758] on span "Aportes y Contribuciones del Afiliado: 20402153424" at bounding box center [461, 750] width 347 height 18
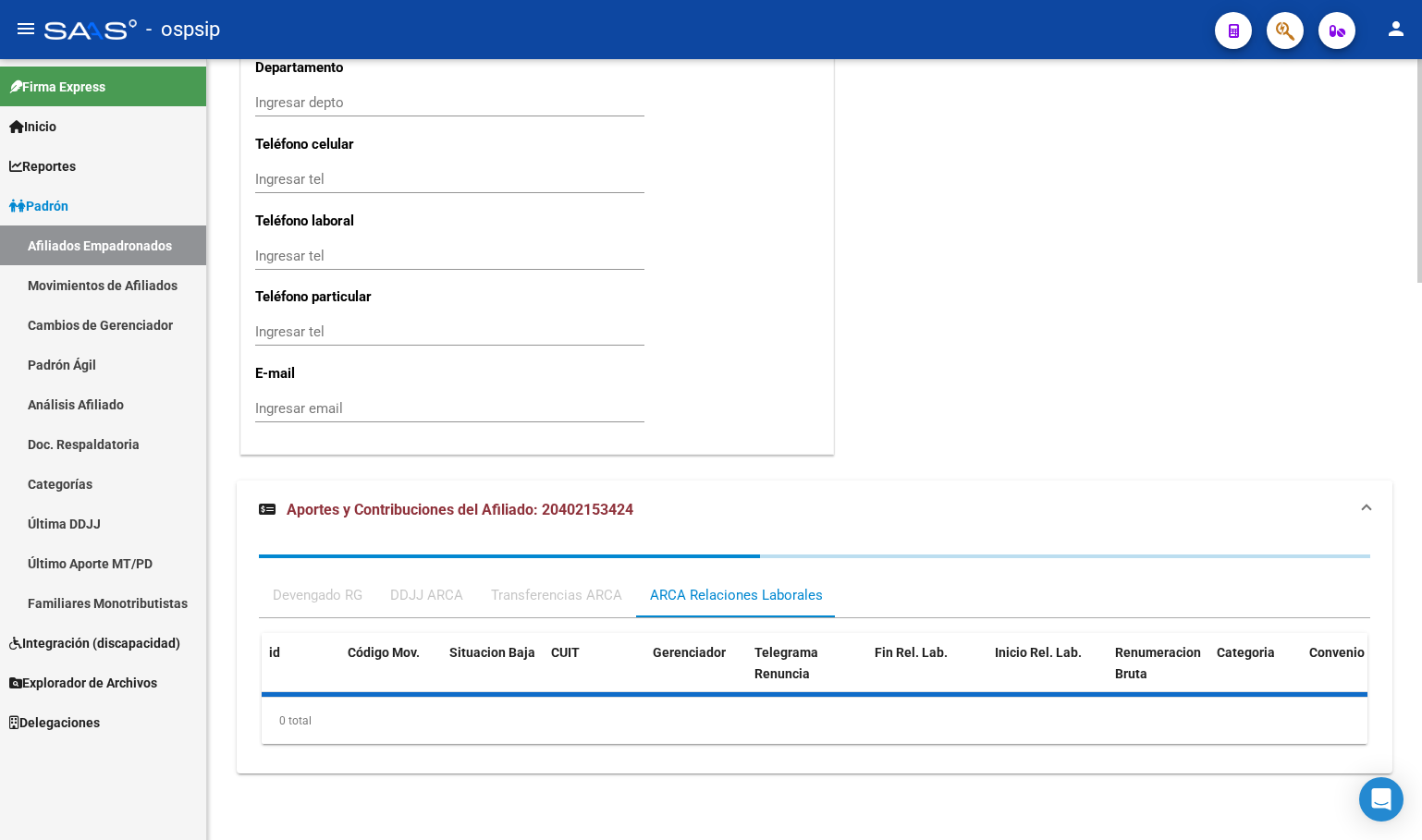
scroll to position [2015, 0]
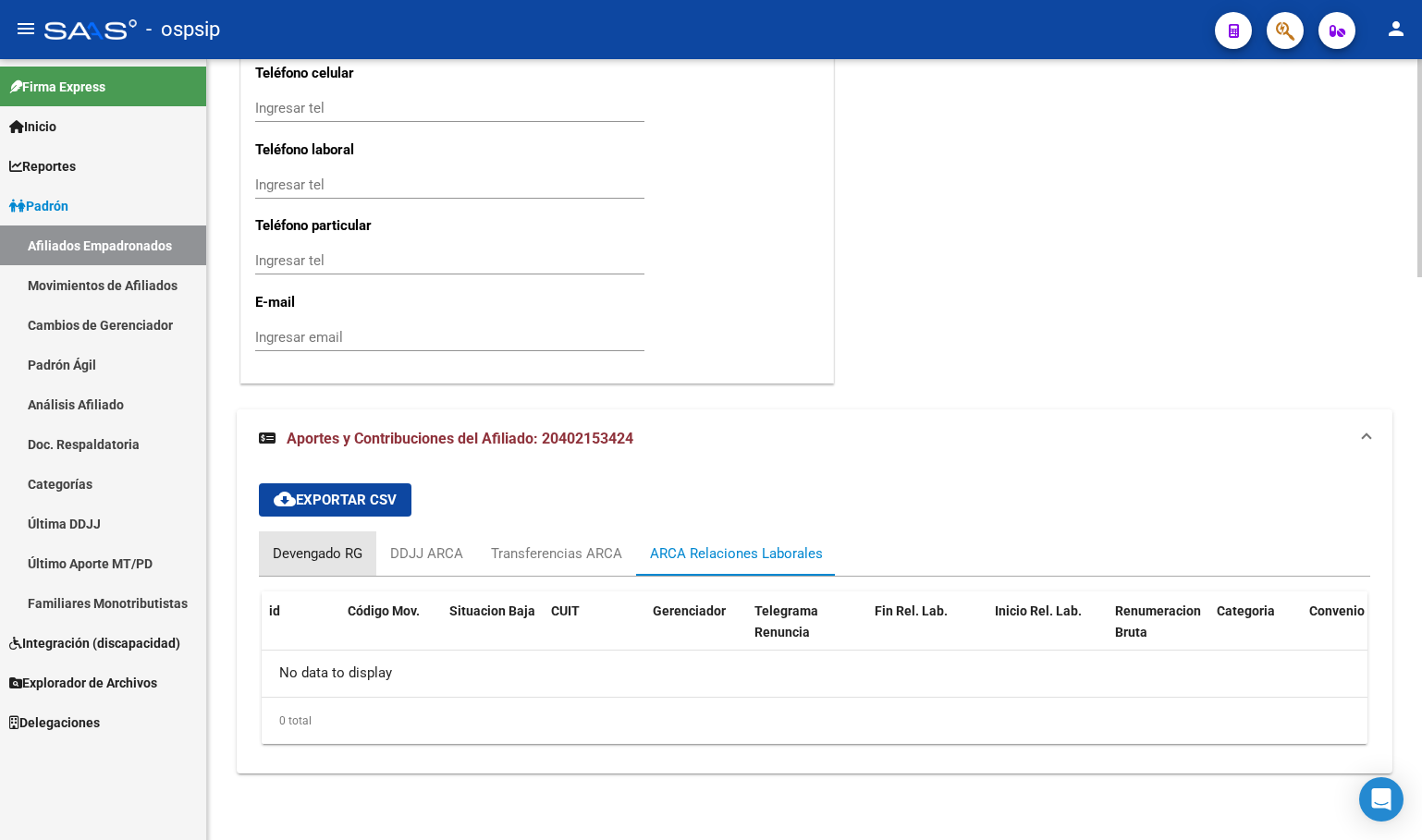
click at [313, 550] on div "Devengado RG" at bounding box center [318, 554] width 90 height 21
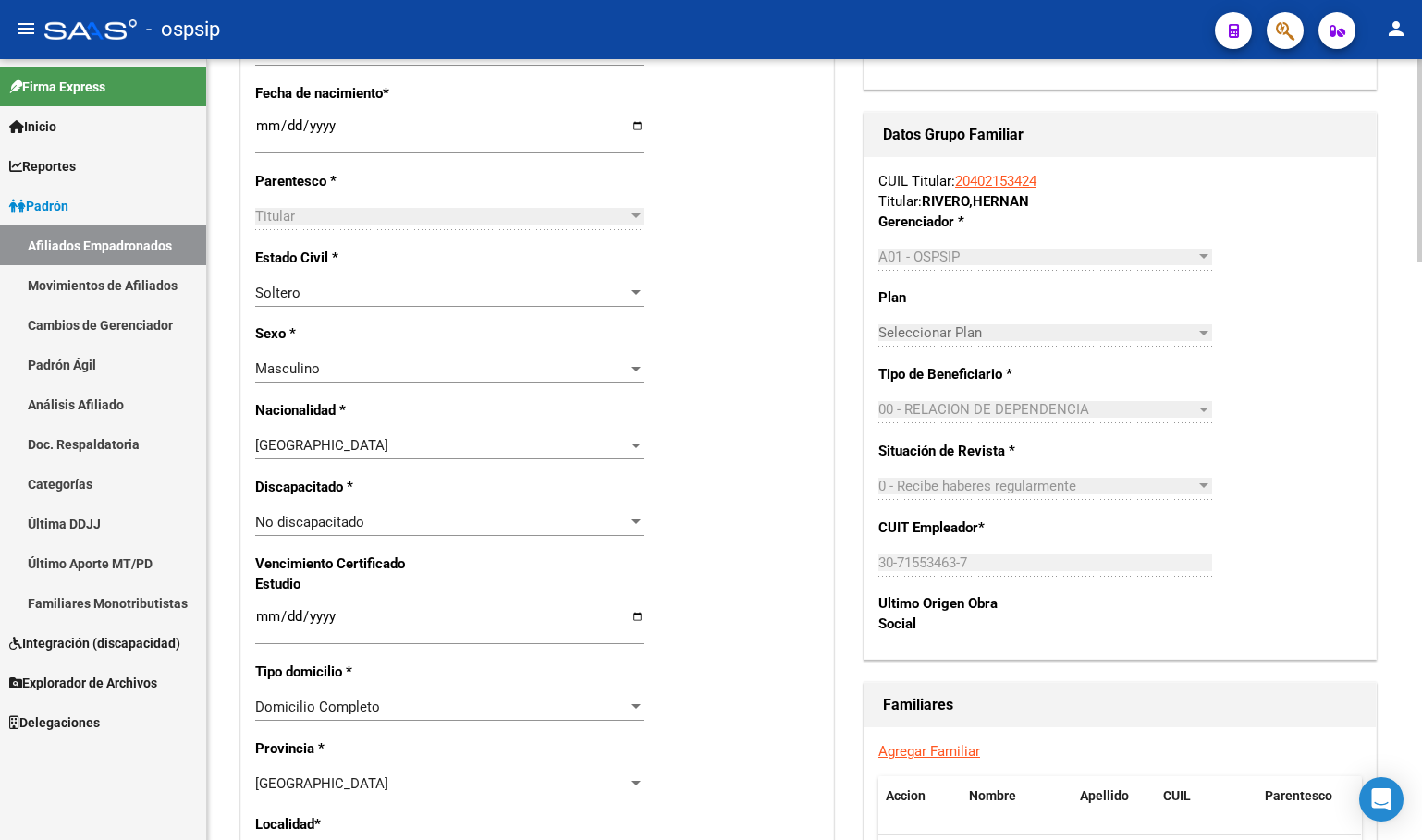
scroll to position [470, 0]
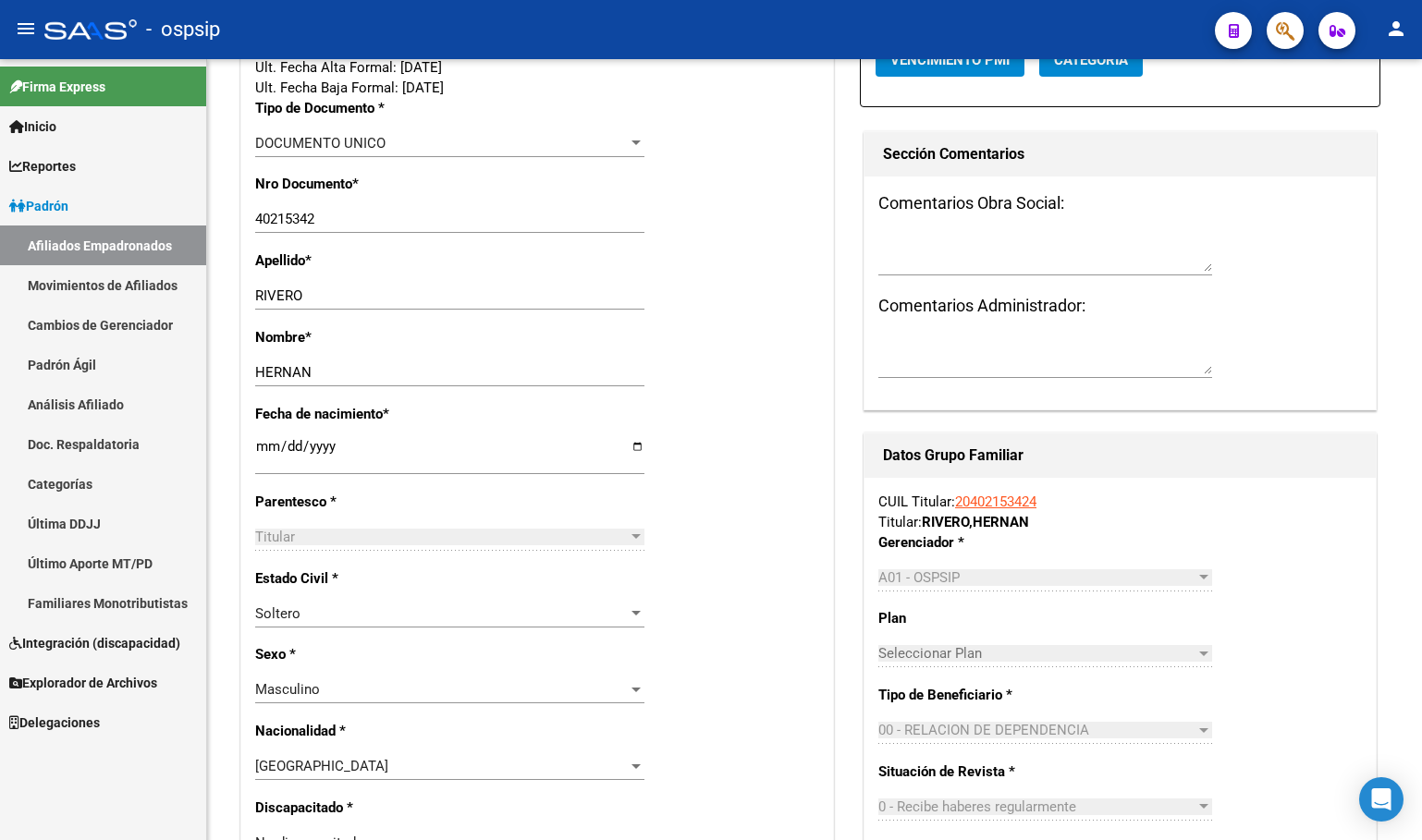
drag, startPoint x: 381, startPoint y: 27, endPoint x: 355, endPoint y: 17, distance: 27.9
click at [381, 27] on div "- ospsip" at bounding box center [622, 29] width 1156 height 40
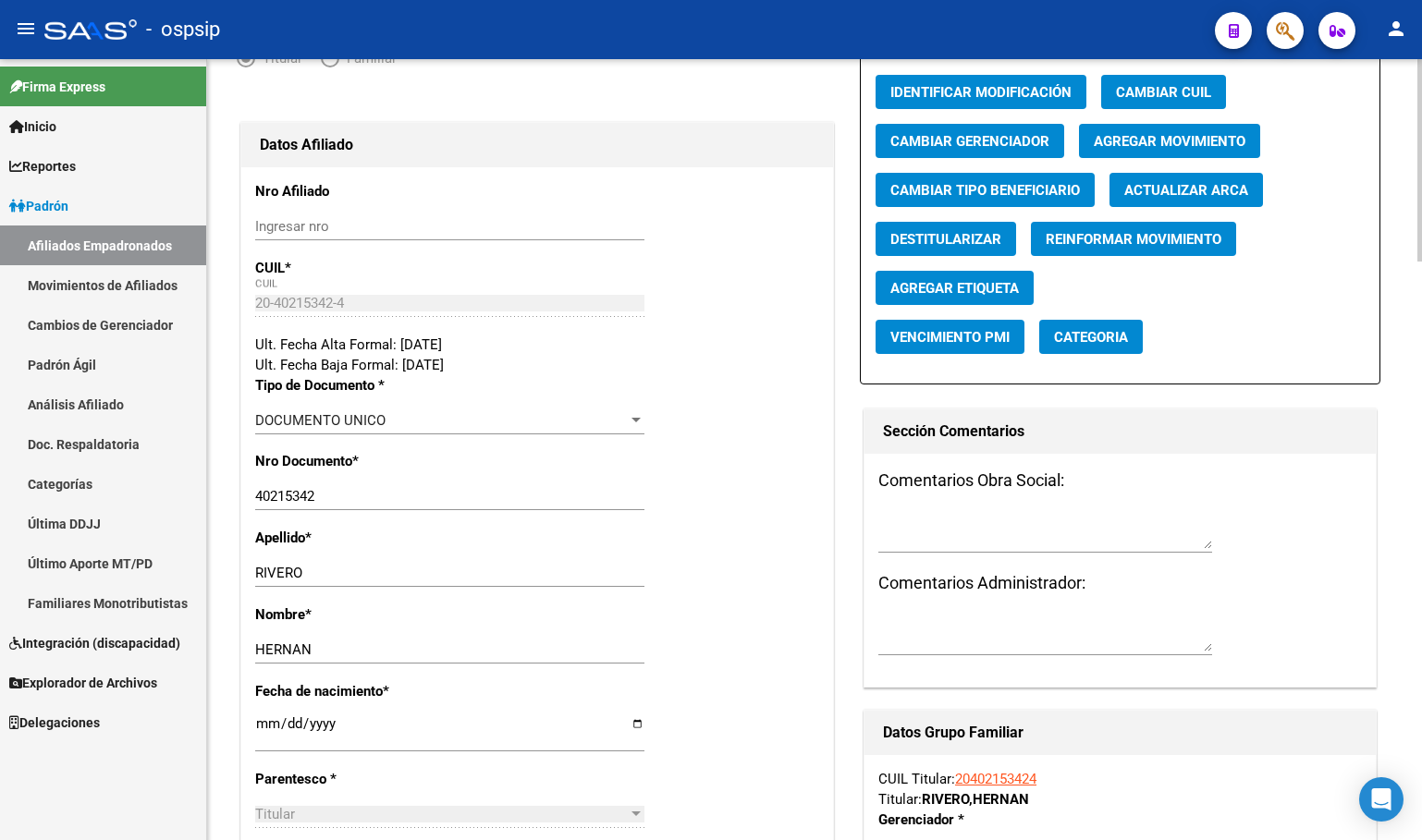
drag, startPoint x: 665, startPoint y: 303, endPoint x: 659, endPoint y: 326, distance: 23.8
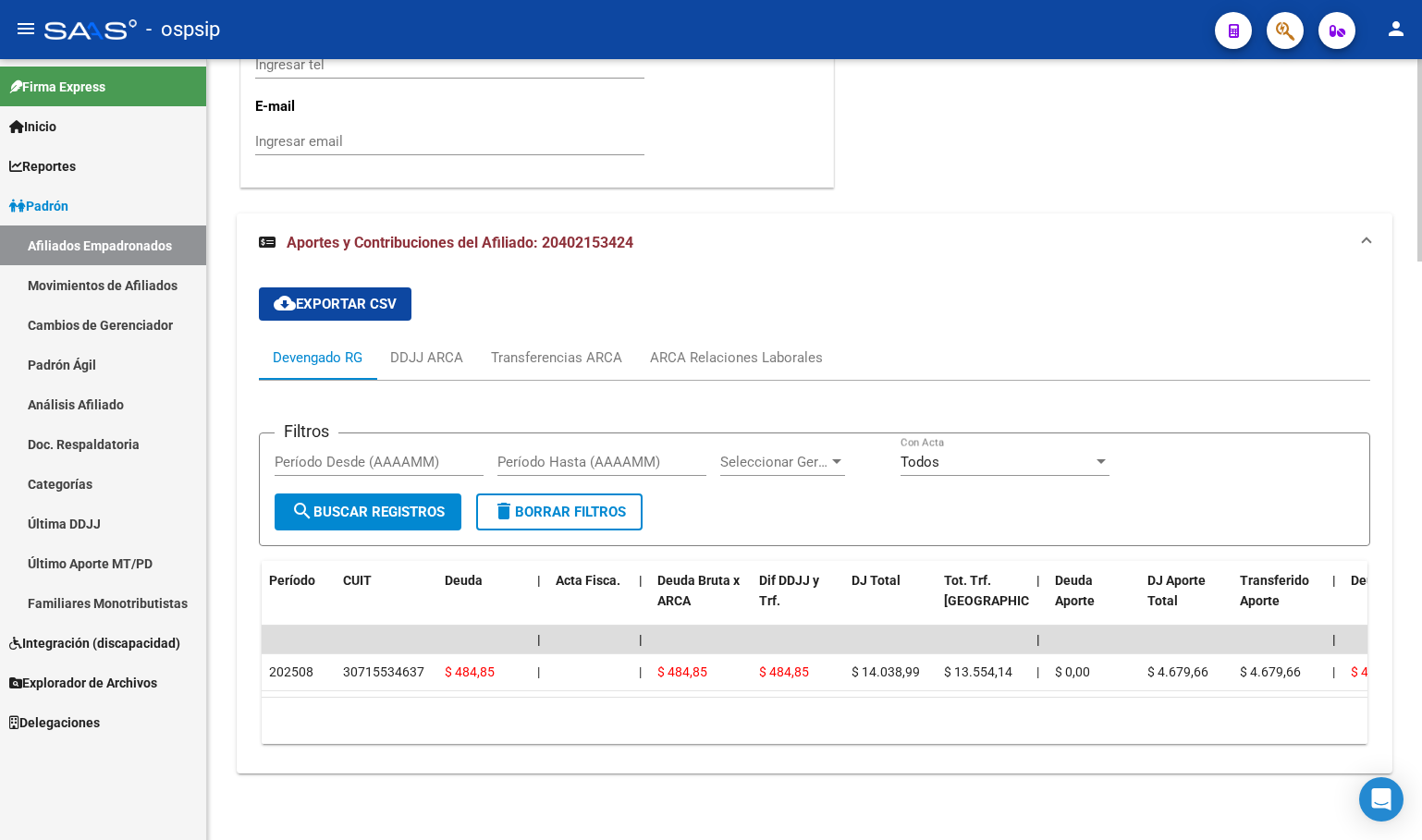
scroll to position [2225, 0]
click at [752, 348] on div "ARCA Relaciones Laborales" at bounding box center [736, 358] width 173 height 21
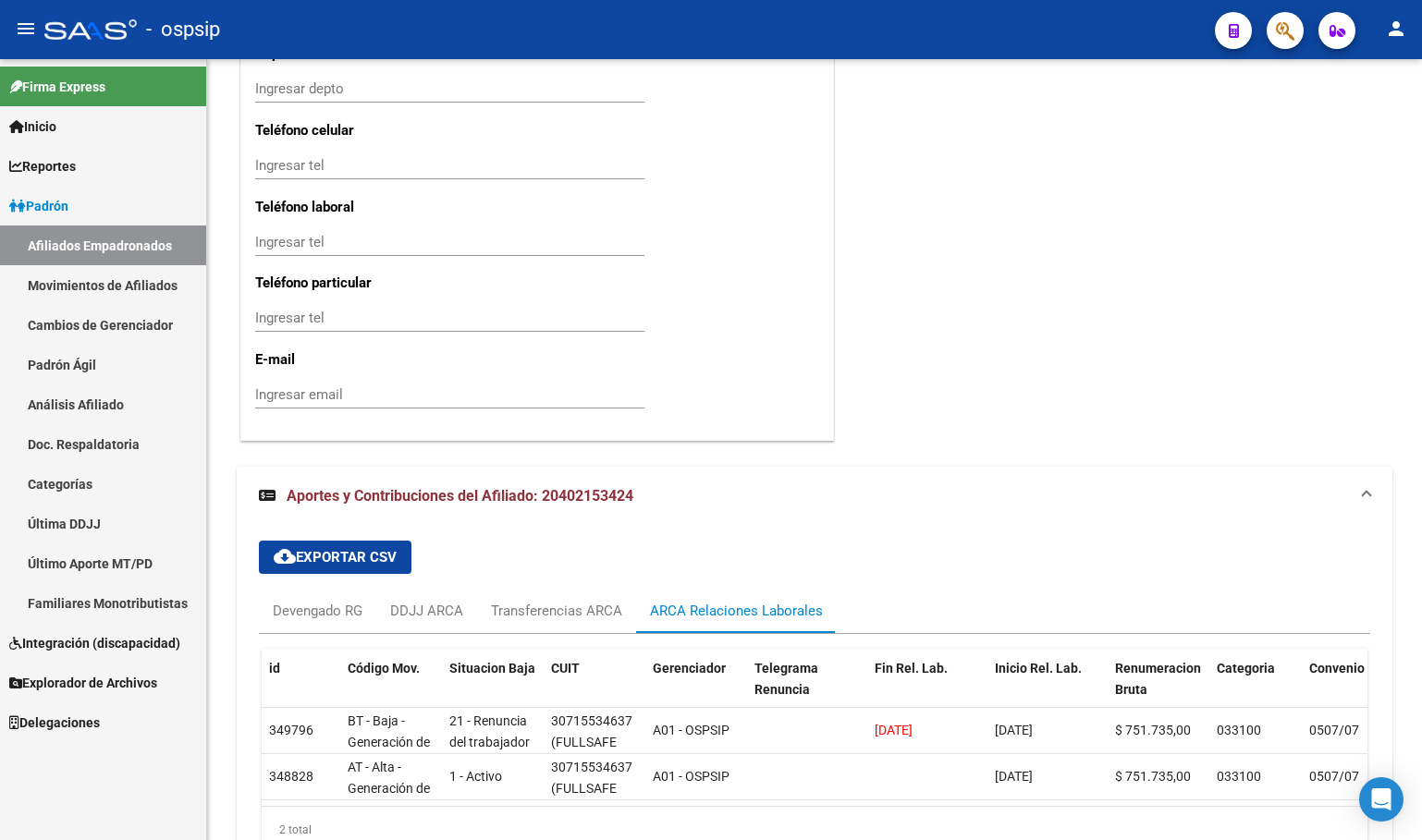
scroll to position [2080, 0]
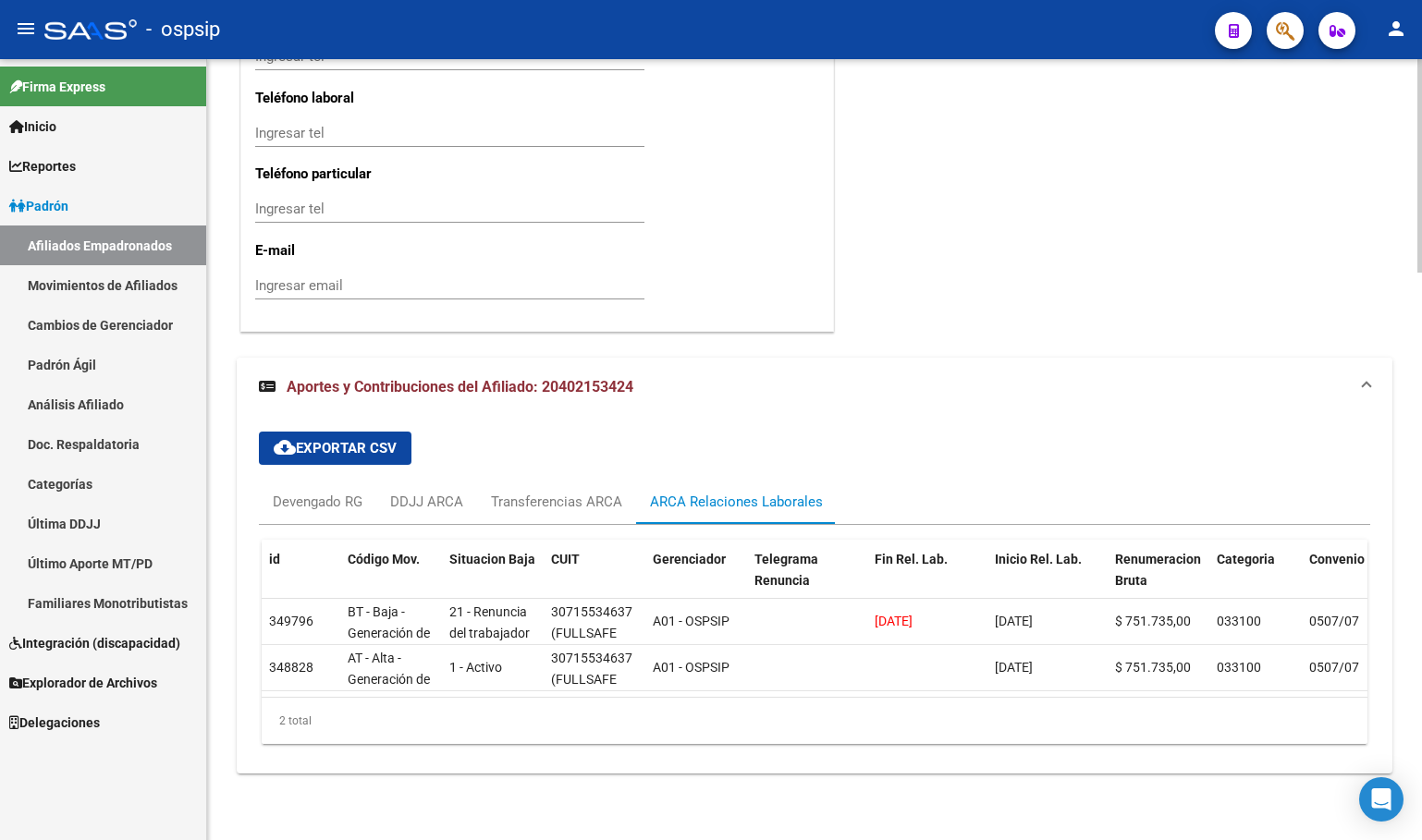
click at [899, 357] on mat-expansion-panel-header "Aportes y Contribuciones del Afiliado: 20402153424" at bounding box center [814, 386] width 1156 height 59
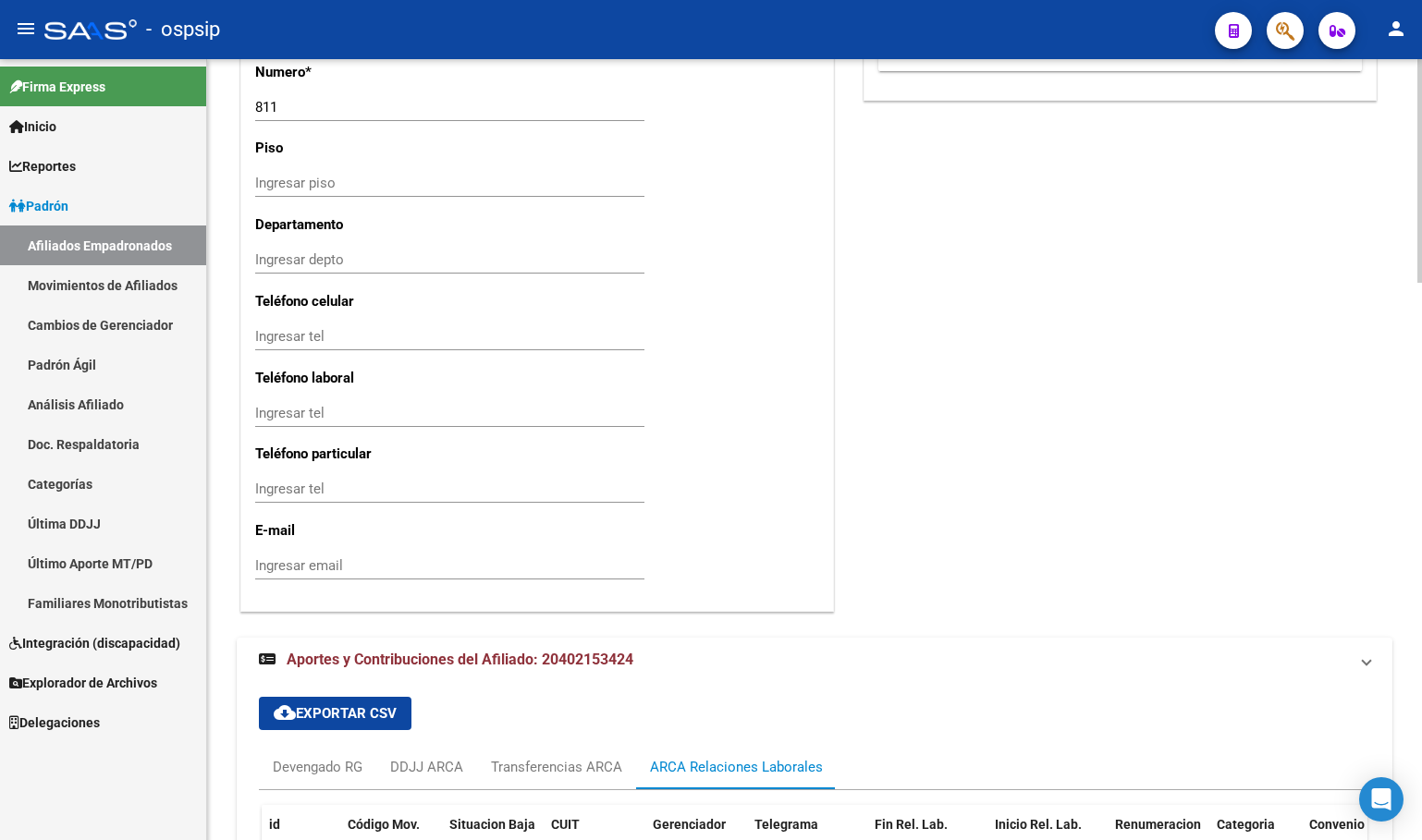
scroll to position [1695, 0]
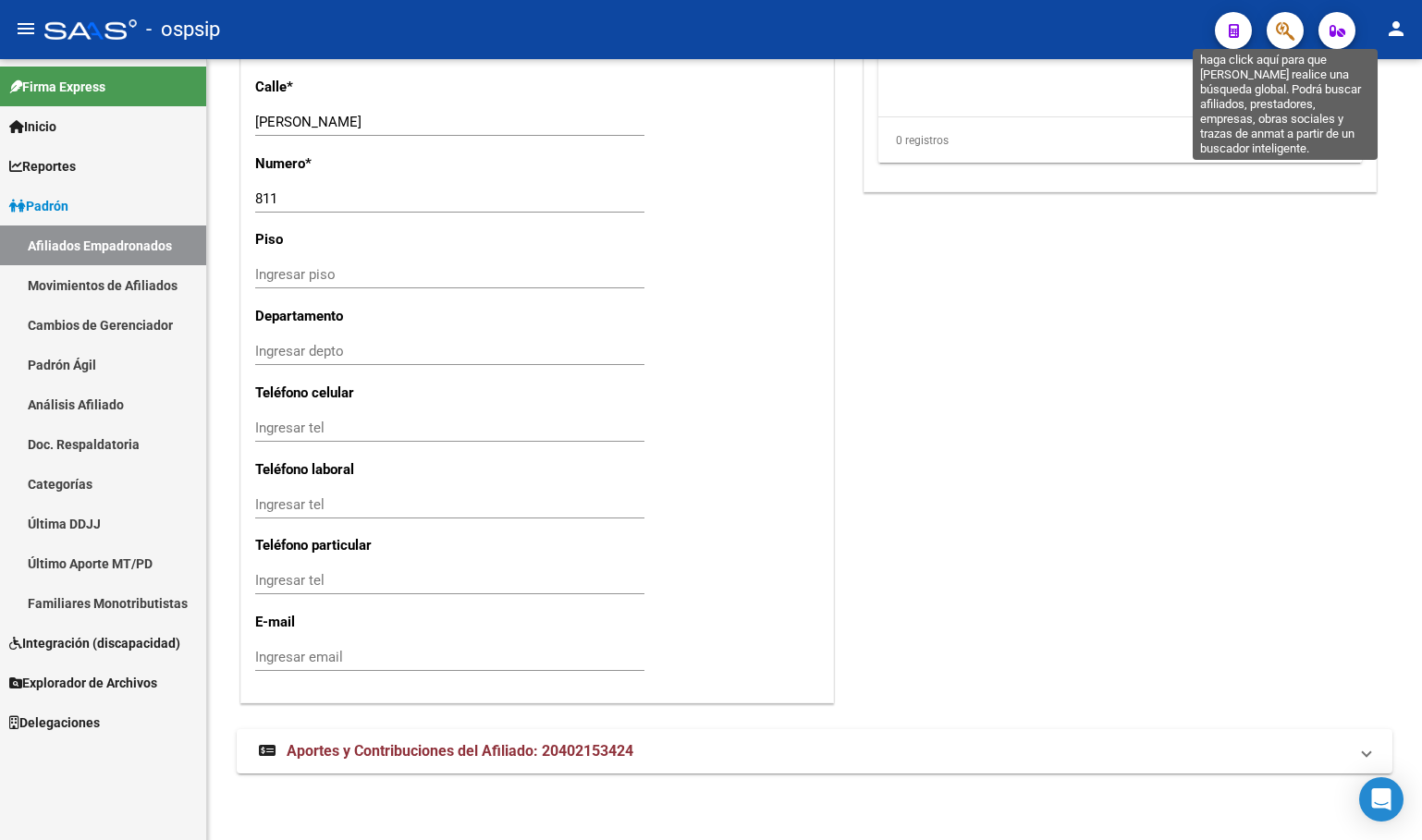
click at [1290, 24] on icon "button" at bounding box center [1285, 31] width 19 height 22
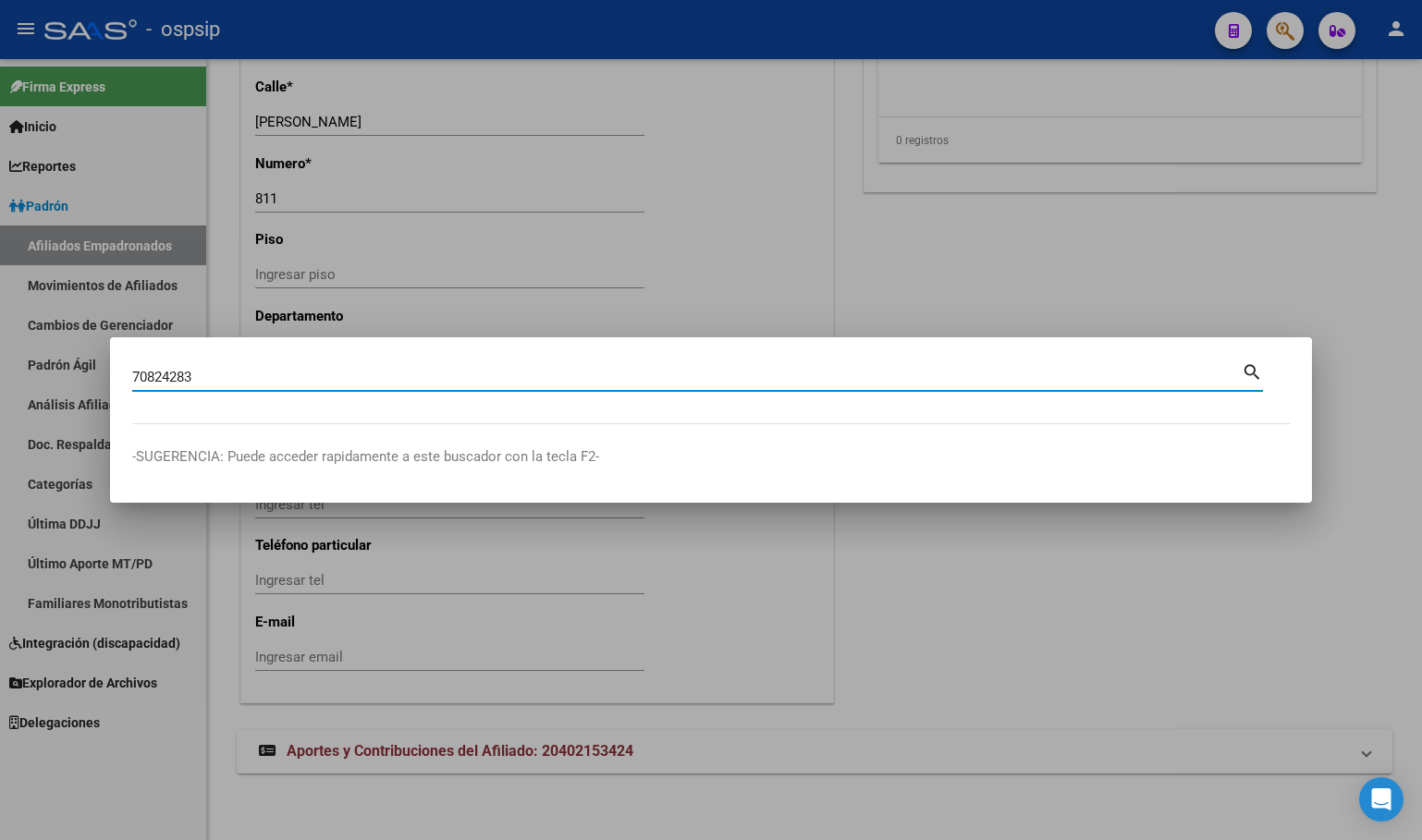
type input "70824283"
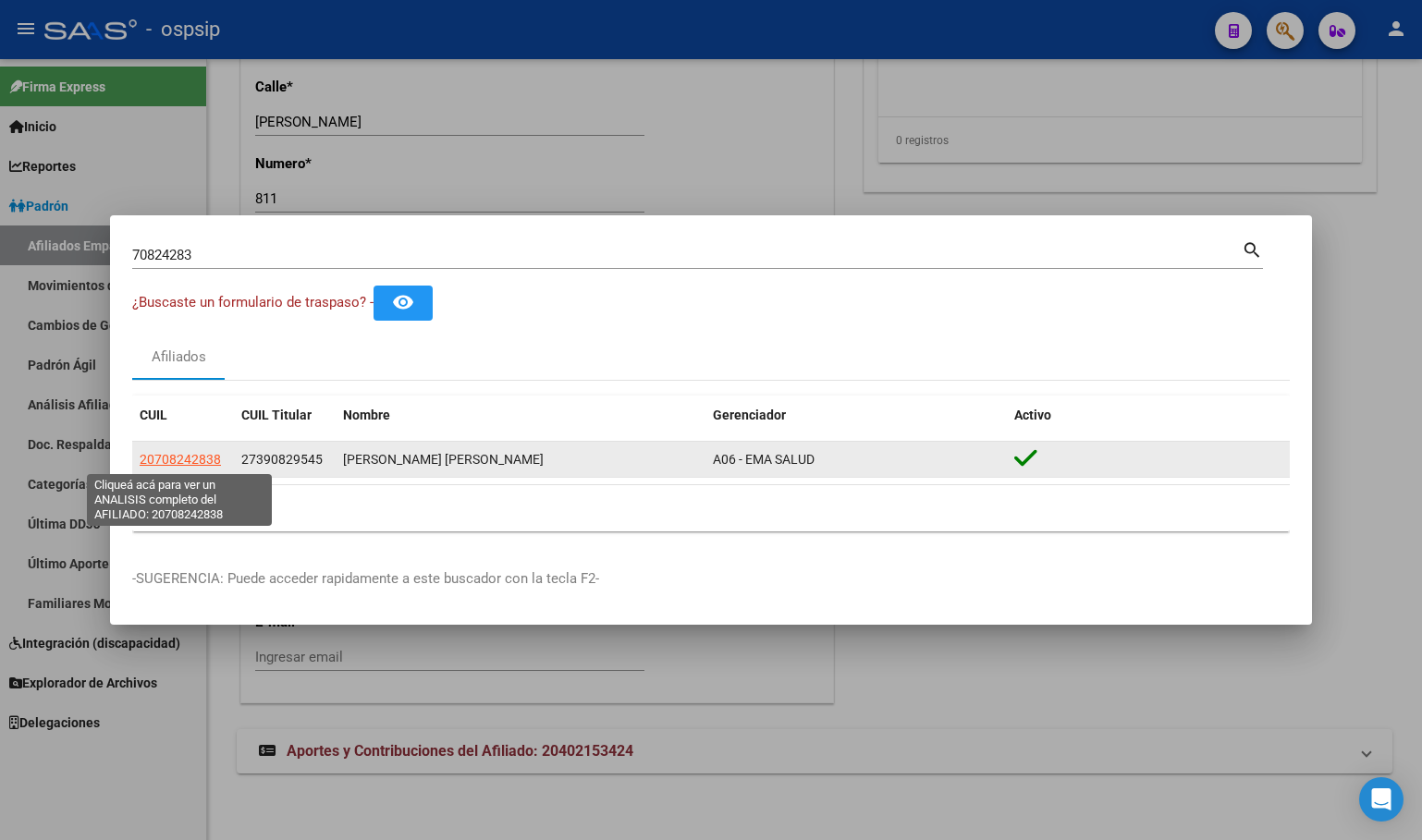
click at [198, 455] on span "20708242838" at bounding box center [180, 459] width 82 height 15
type textarea "20708242838"
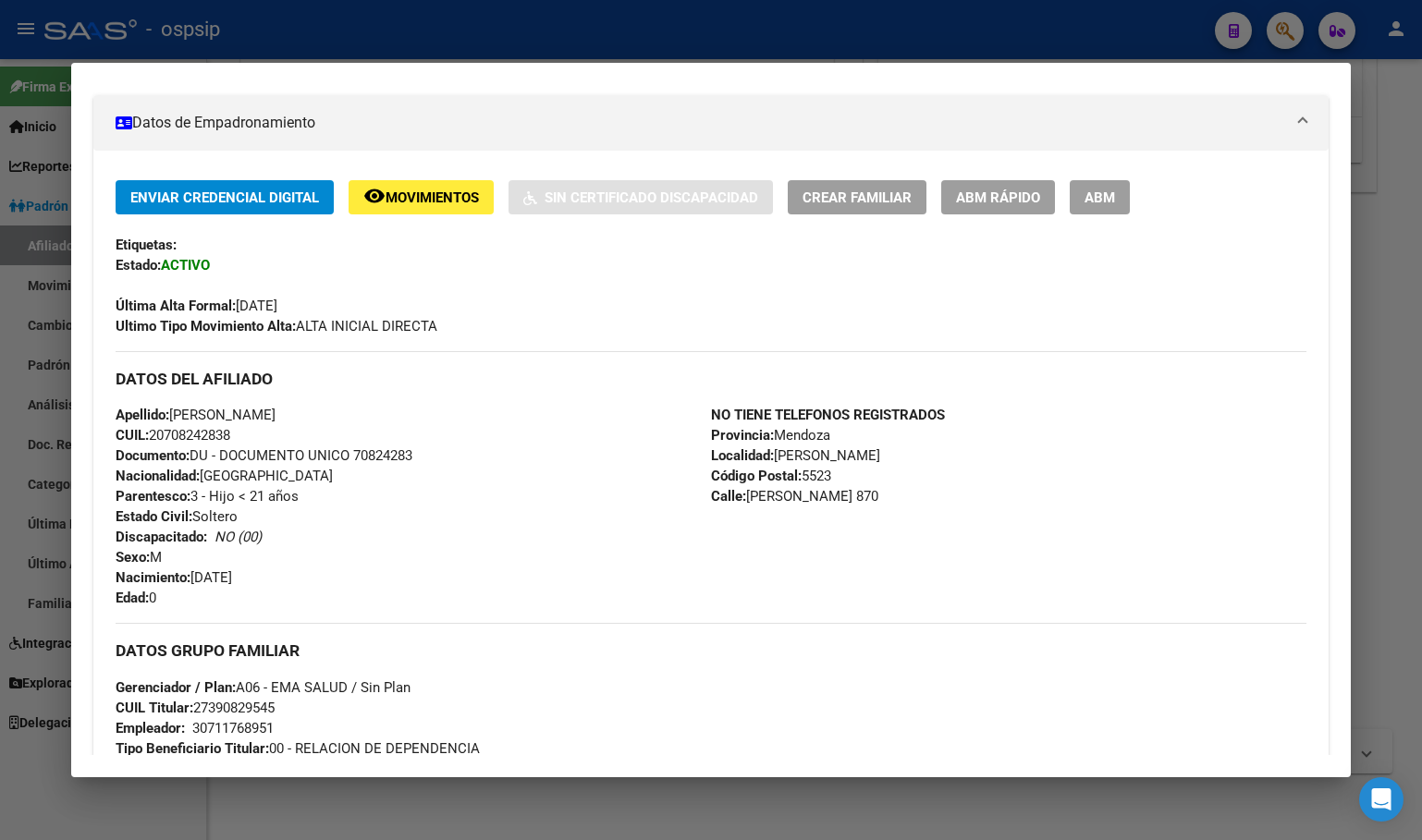
scroll to position [554, 0]
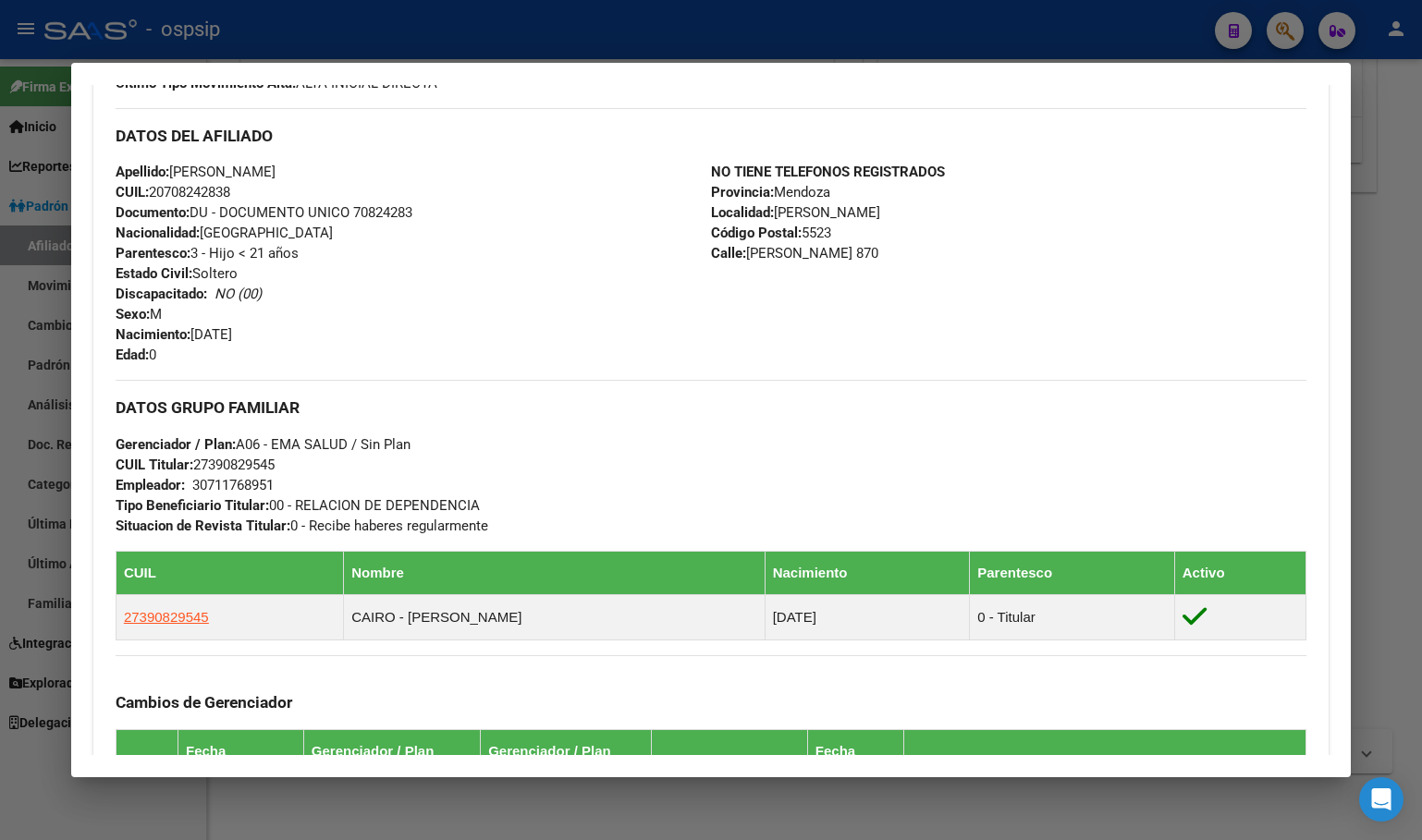
click at [434, 322] on div "Apellido: [PERSON_NAME] CUIL: 20708242838 Documento: DU - DOCUMENTO UNICO 70824…" at bounding box center [413, 262] width 596 height 203
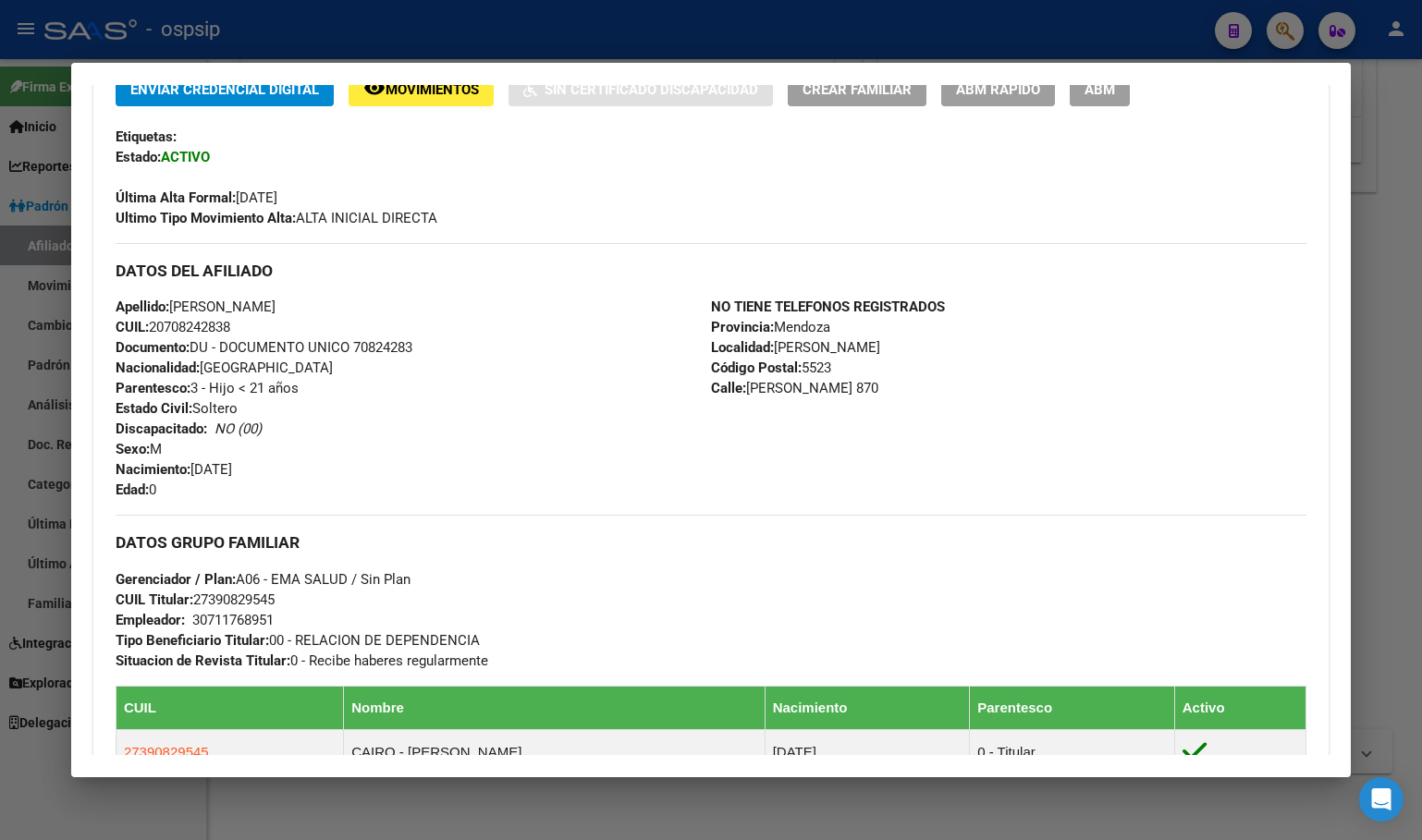
scroll to position [185, 0]
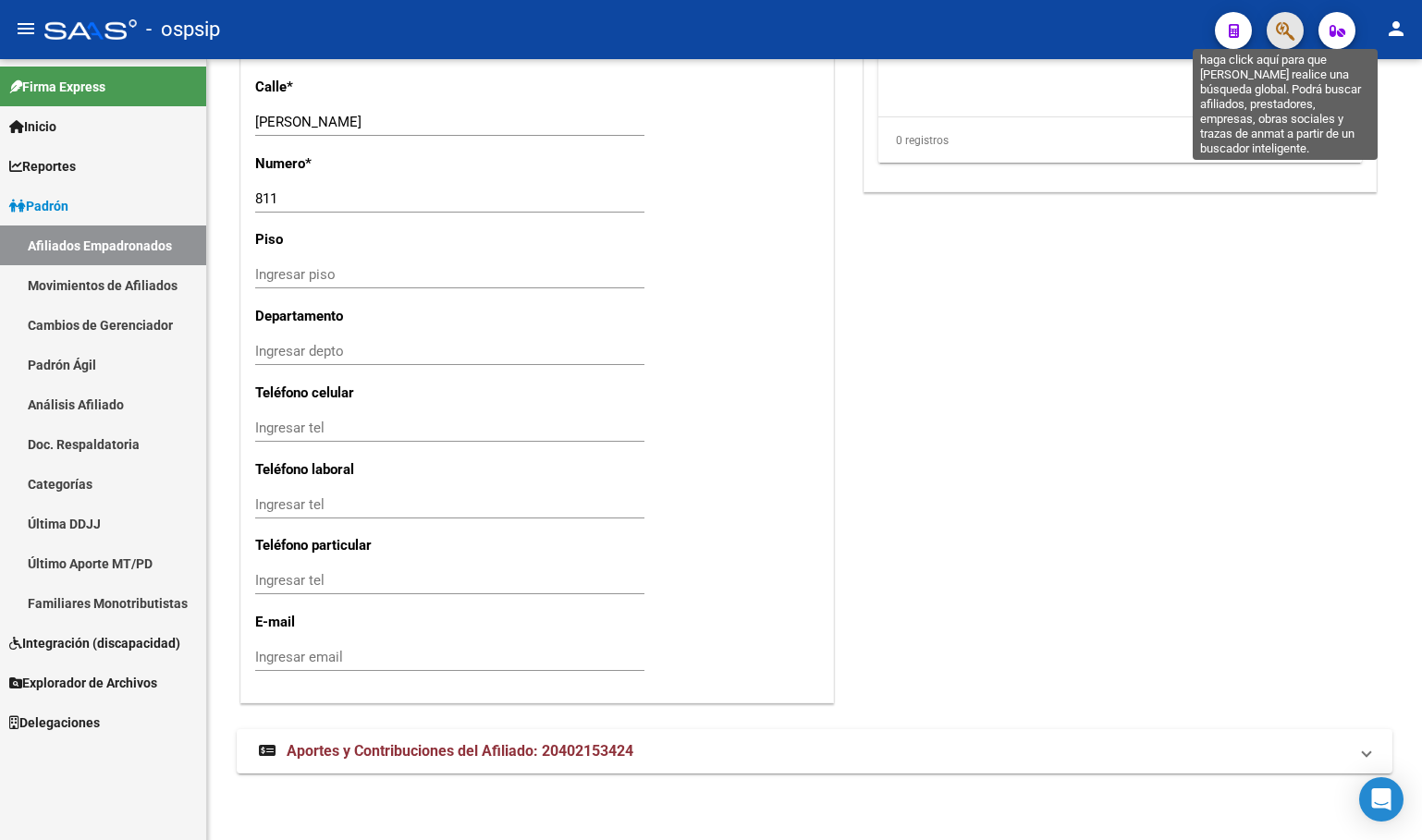
click at [1289, 30] on icon "button" at bounding box center [1285, 31] width 19 height 22
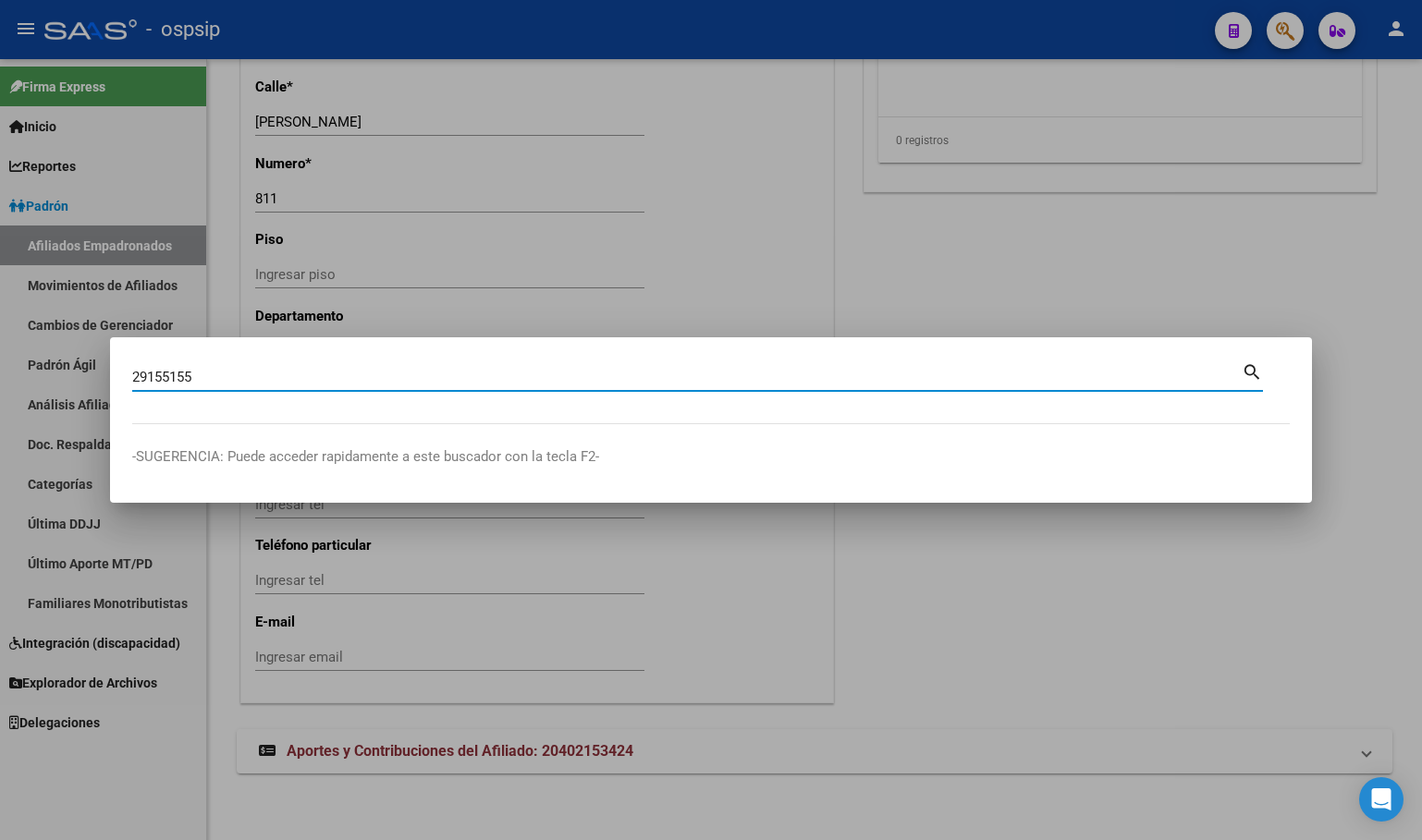
type input "29155155"
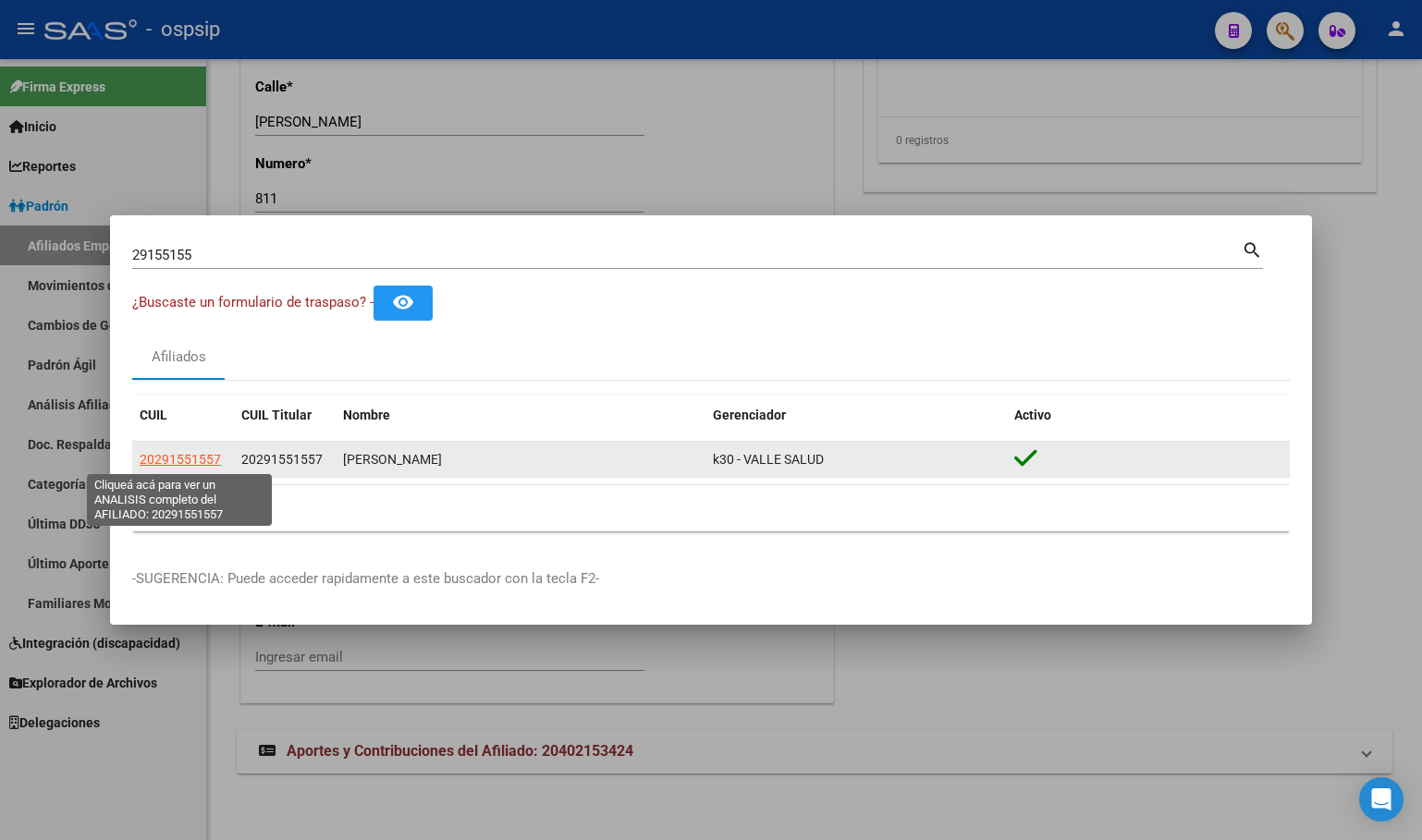
click at [188, 456] on span "20291551557" at bounding box center [180, 459] width 82 height 15
type textarea "20291551557"
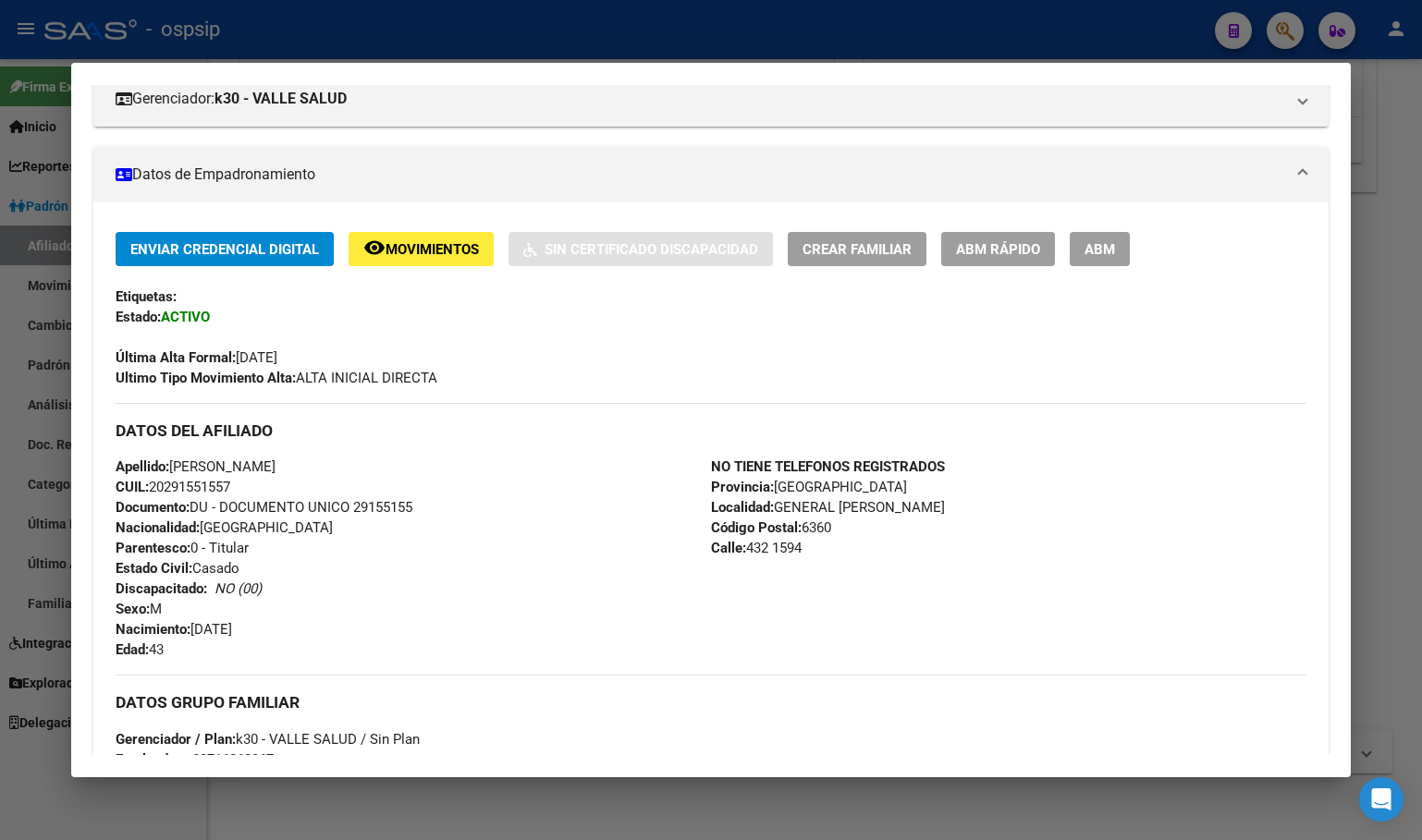
scroll to position [814, 0]
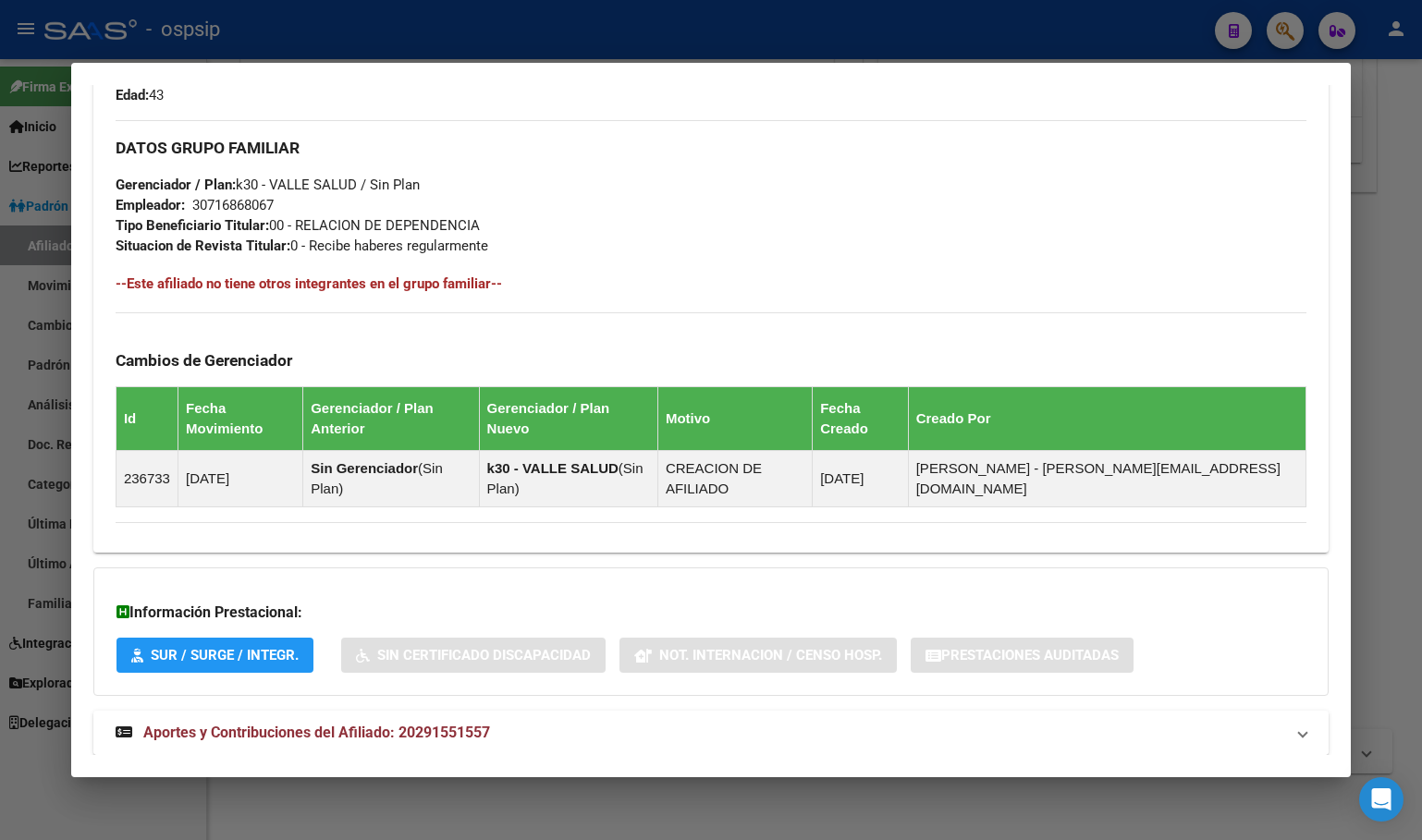
click at [450, 711] on mat-expansion-panel-header "Aportes y Contribuciones del Afiliado: 20291551557" at bounding box center [711, 732] width 1235 height 44
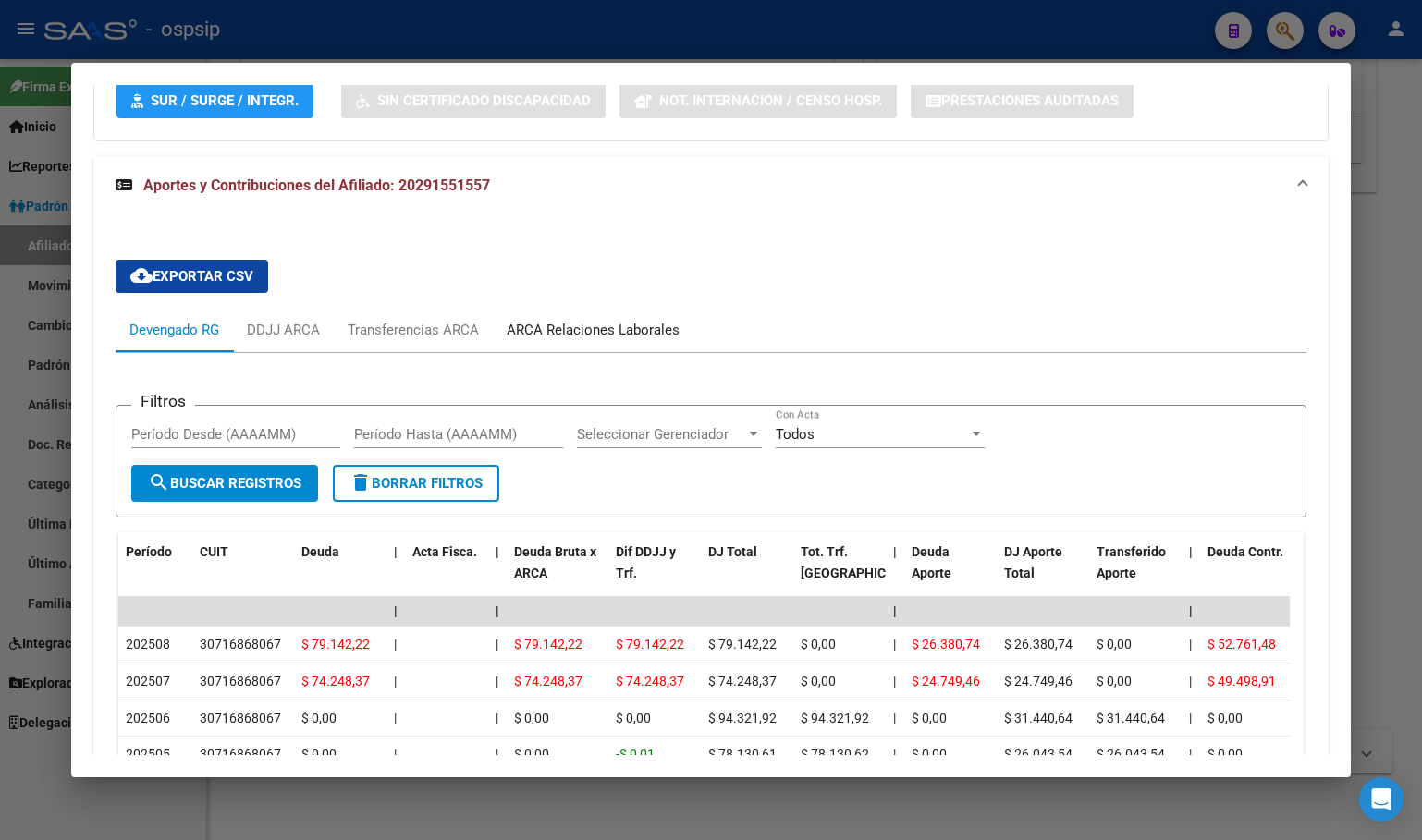
click at [563, 320] on div "ARCA Relaciones Laborales" at bounding box center [593, 330] width 173 height 21
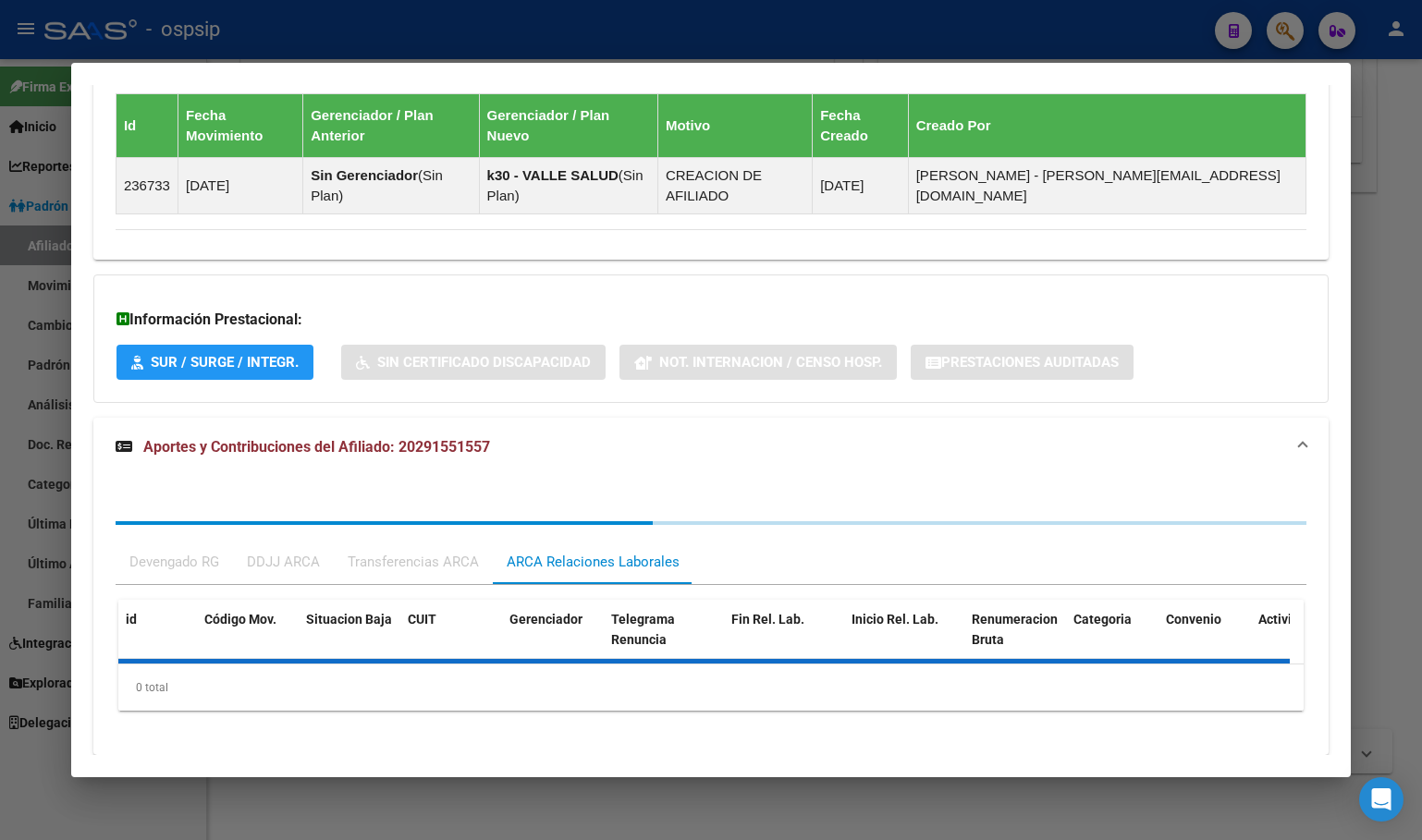
scroll to position [1197, 0]
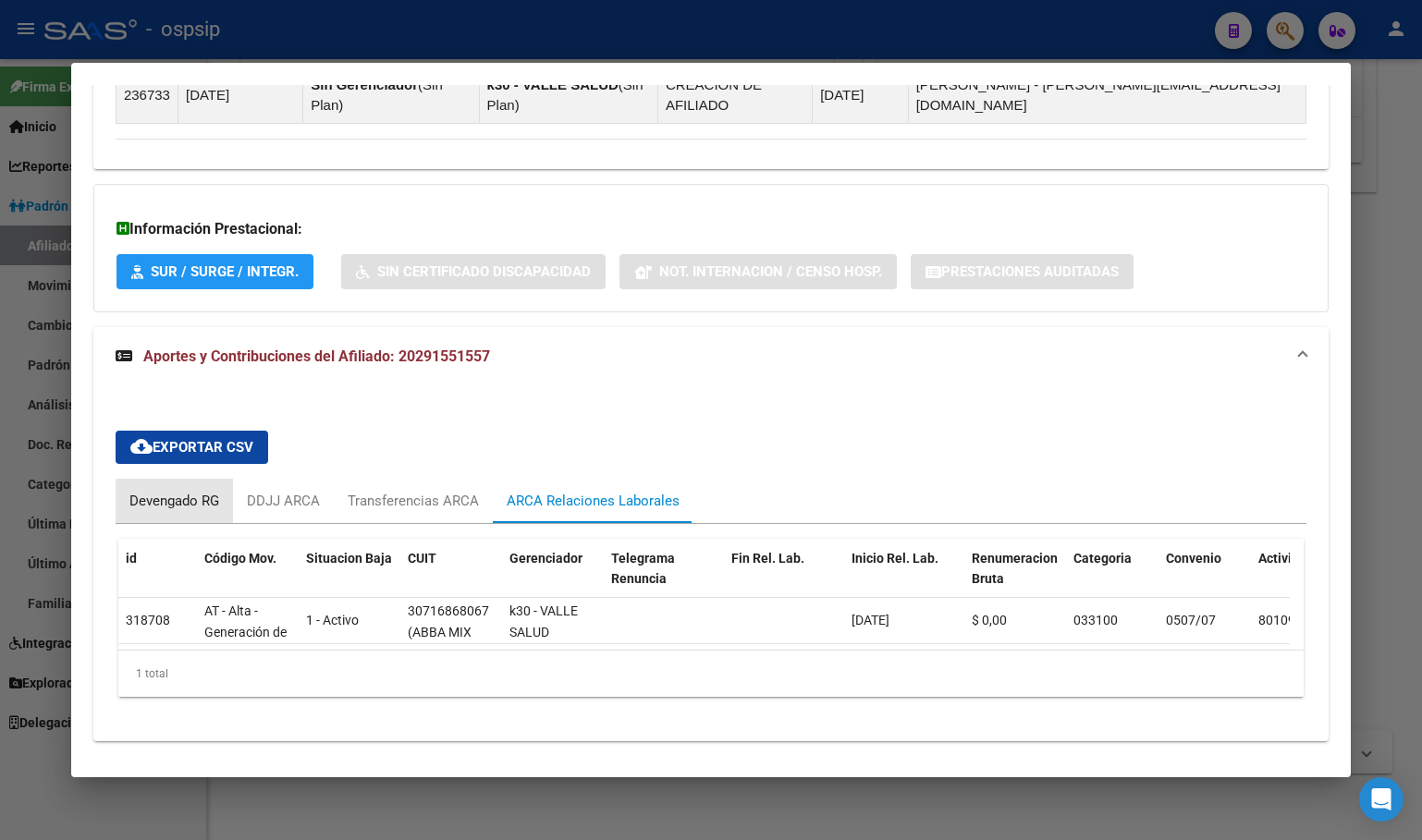
click at [157, 490] on div "Devengado RG" at bounding box center [174, 501] width 90 height 21
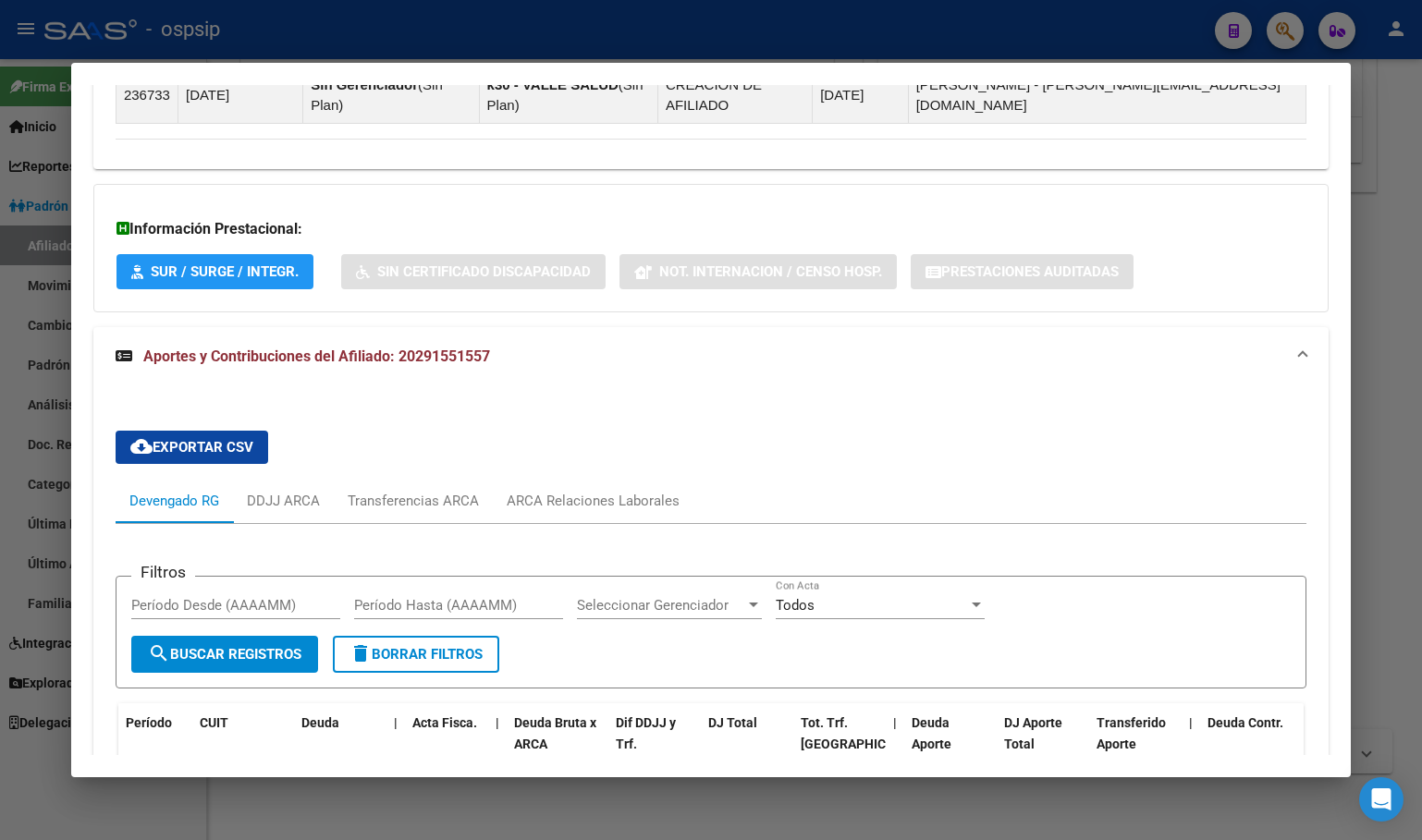
click at [436, 75] on mat-dialog-container "Análisis Afiliado - CUIL: 20291551557 DATOS PADRÓN ÁGIL: [PERSON_NAME] | ACTIVO…" at bounding box center [711, 420] width 1279 height 714
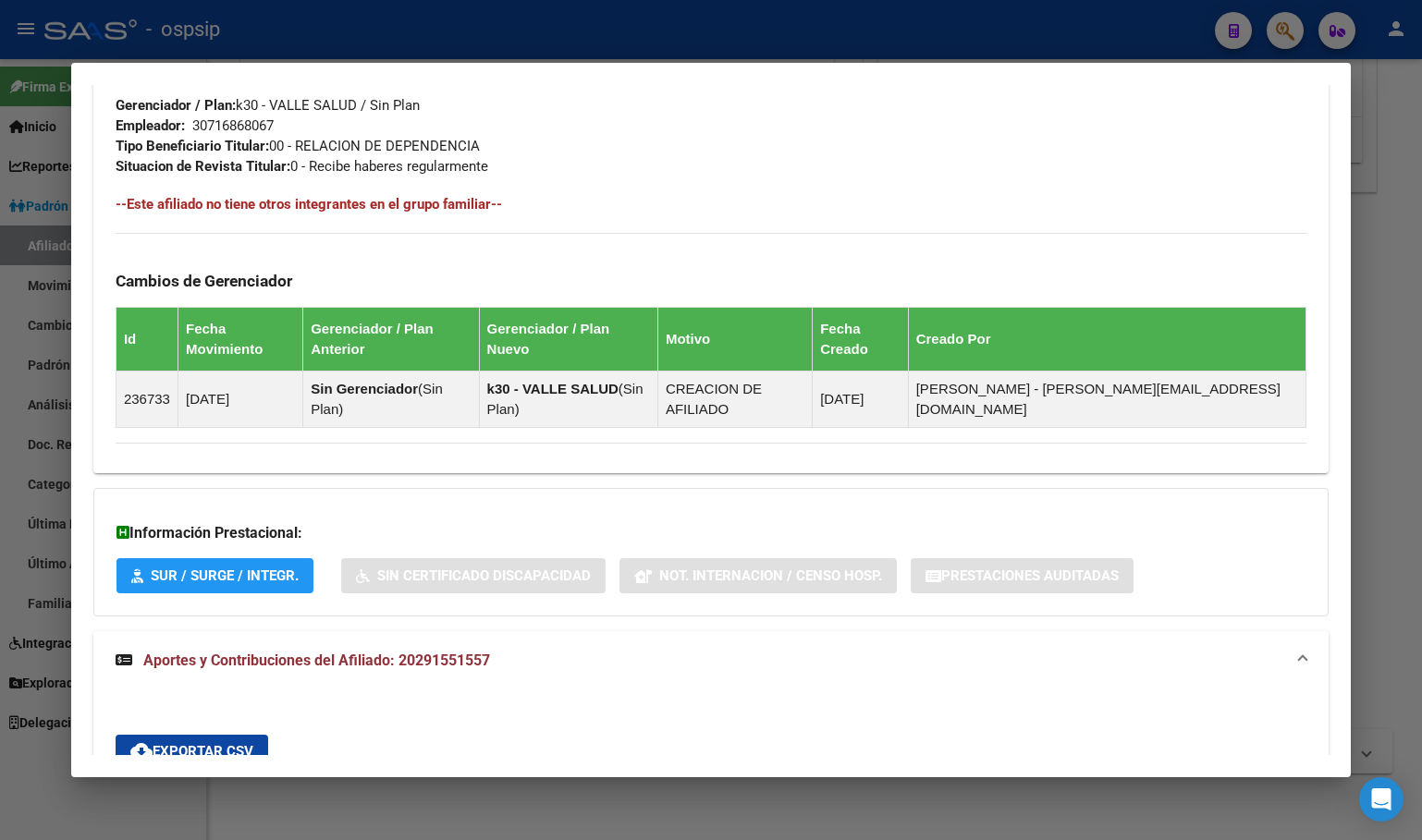
scroll to position [339, 0]
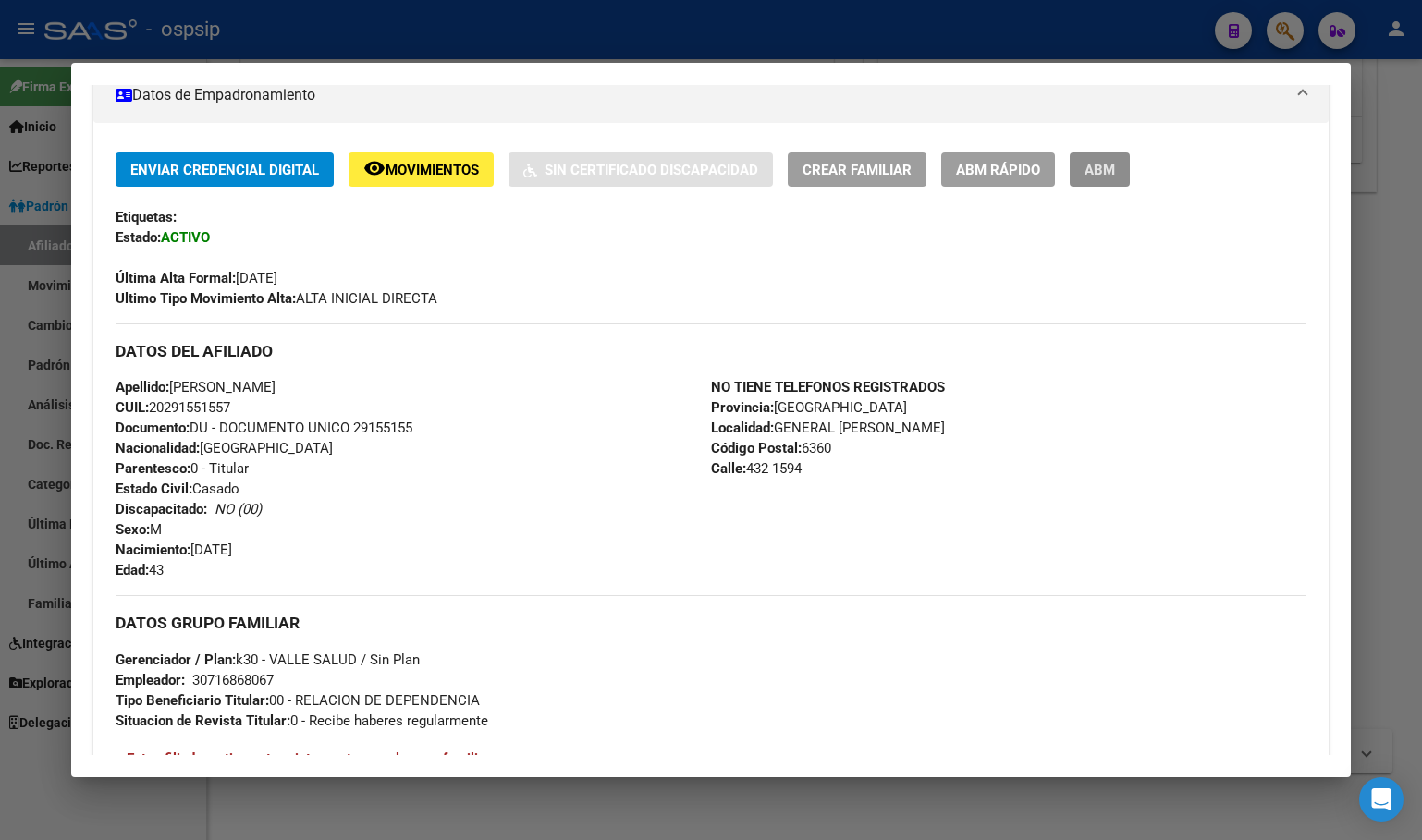
click at [1118, 168] on button "ABM" at bounding box center [1099, 170] width 60 height 34
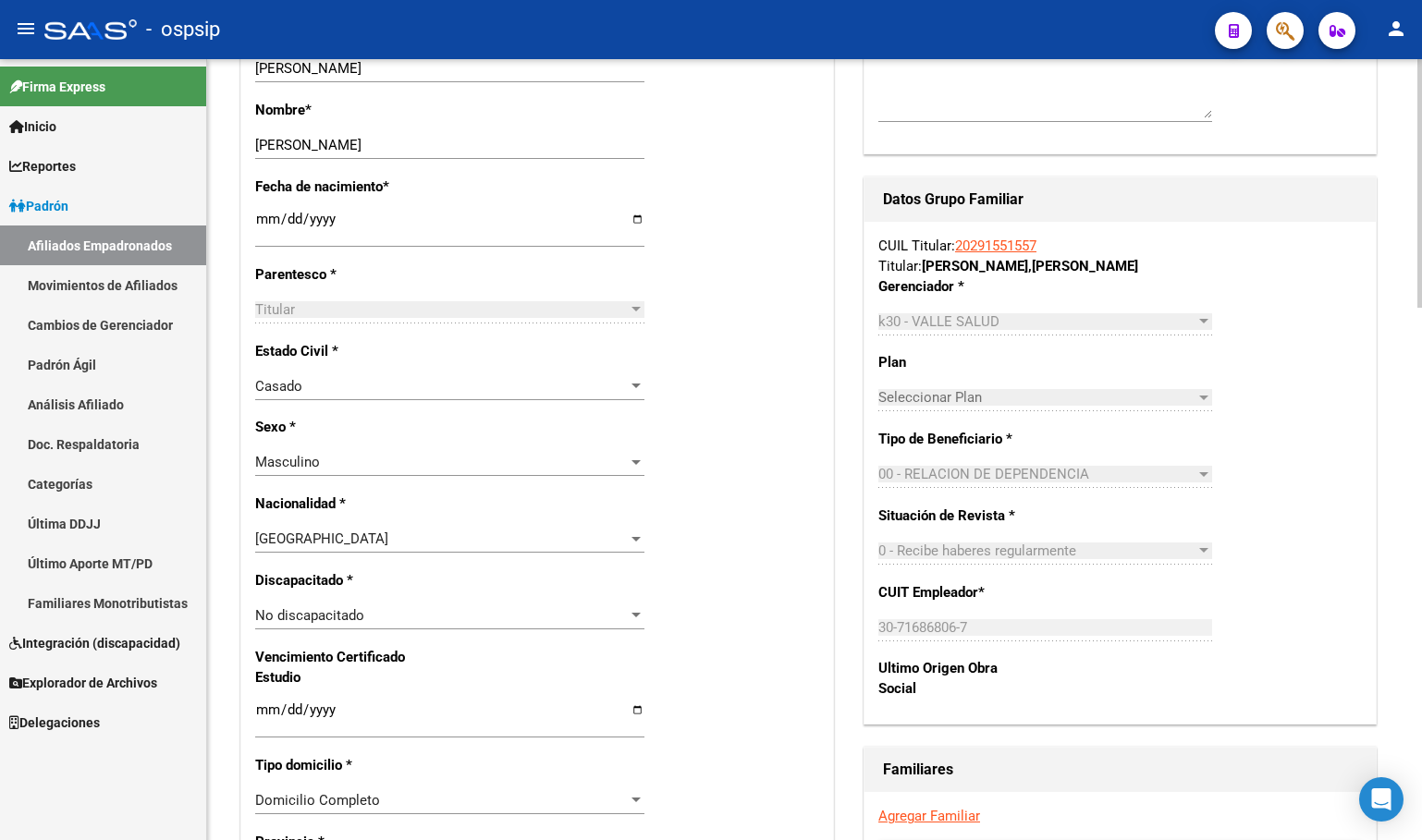
scroll to position [924, 0]
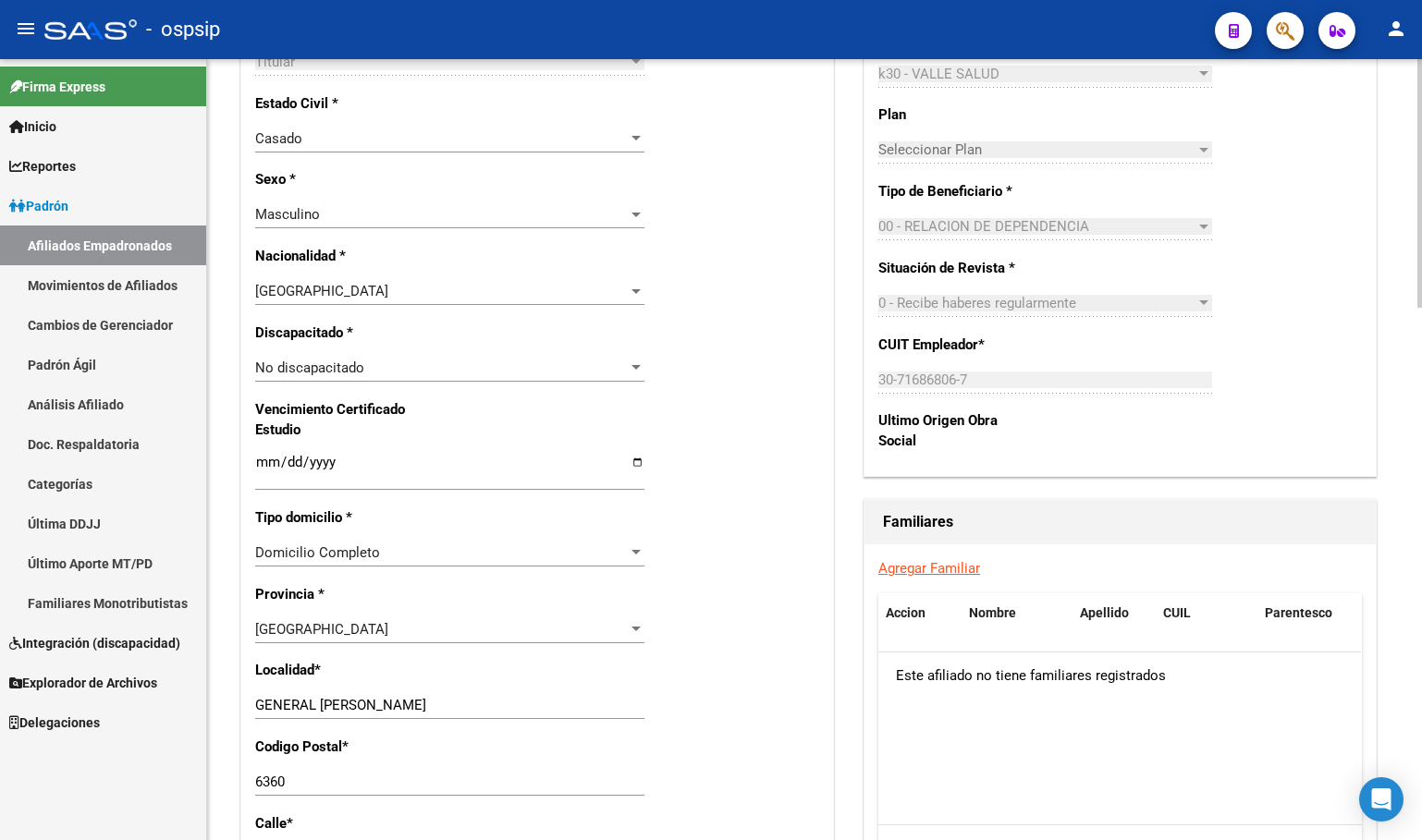
click at [912, 577] on link "Agregar Familiar" at bounding box center [929, 568] width 101 height 17
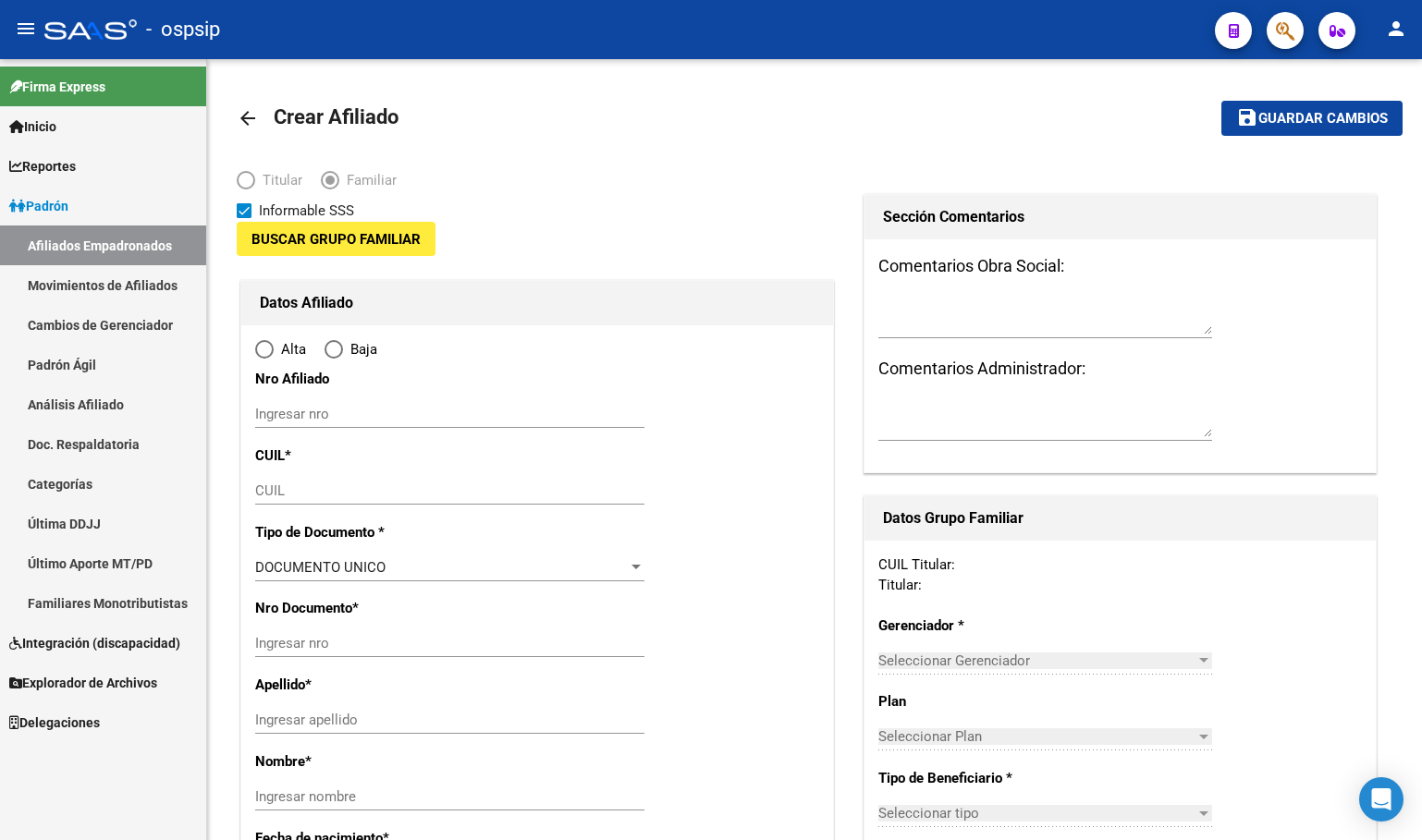
type input "30-71686806-7"
type input "GENERAL [PERSON_NAME]"
type input "6360"
type input "432"
type input "1594"
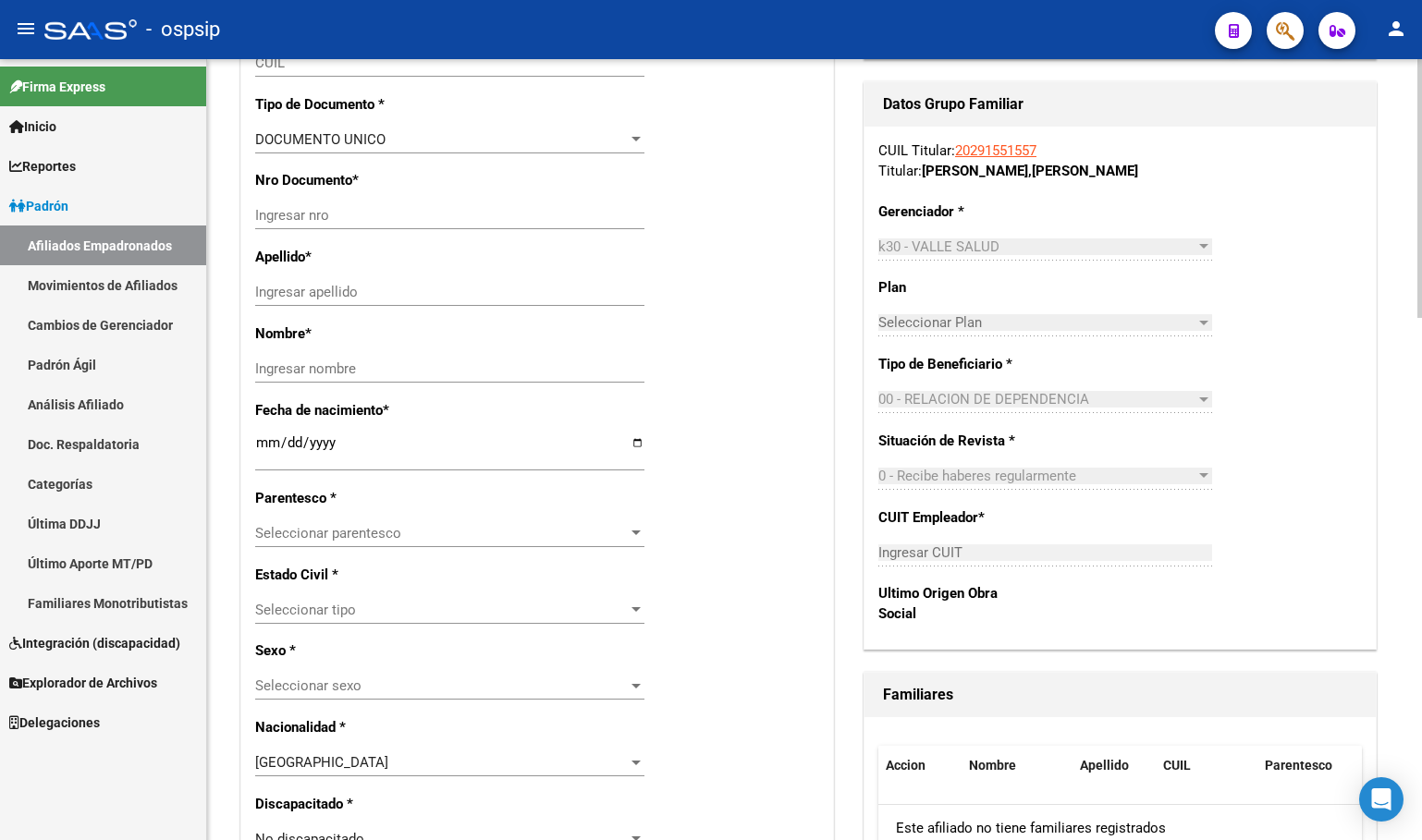
radio input "true"
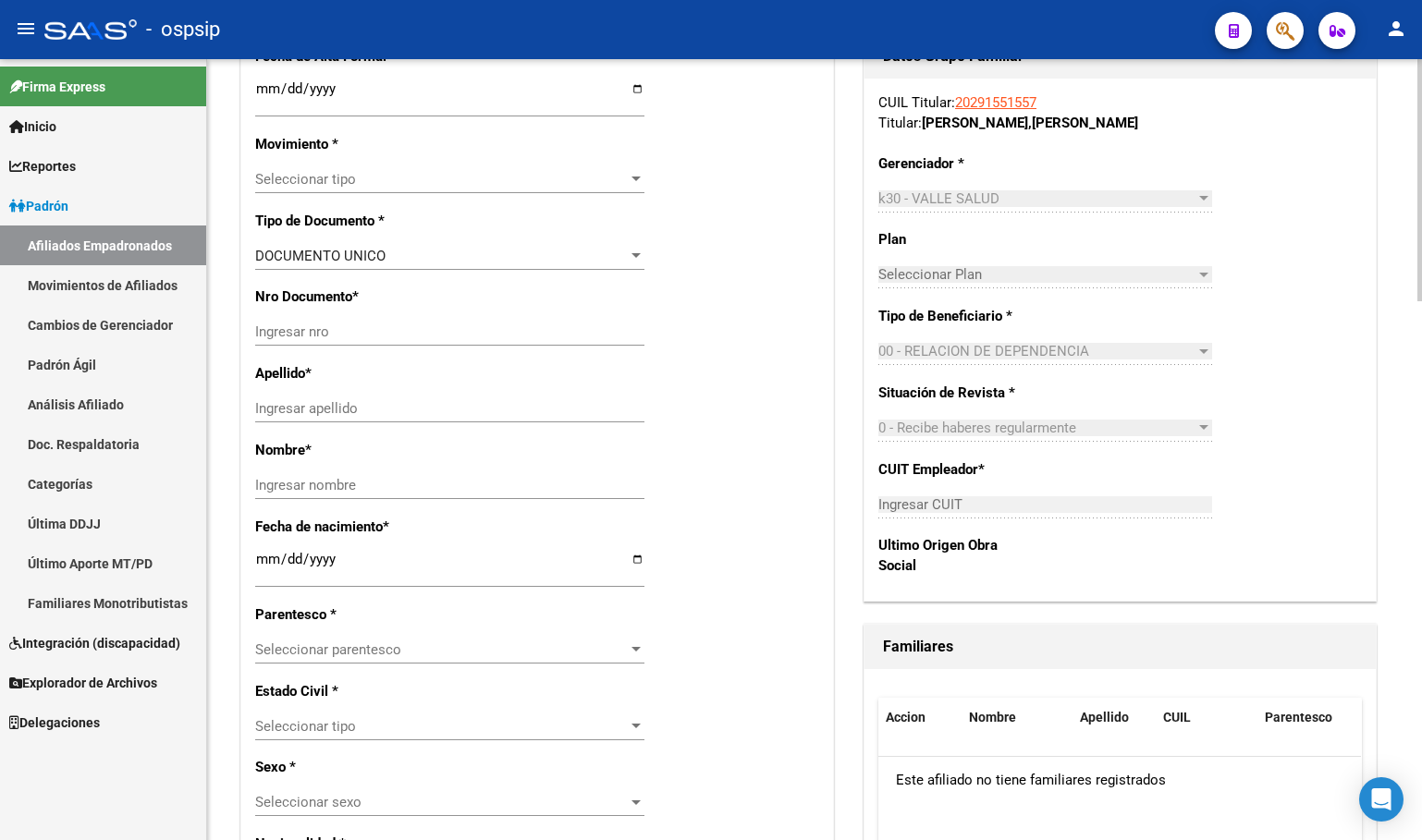
type input "30-71686806-7"
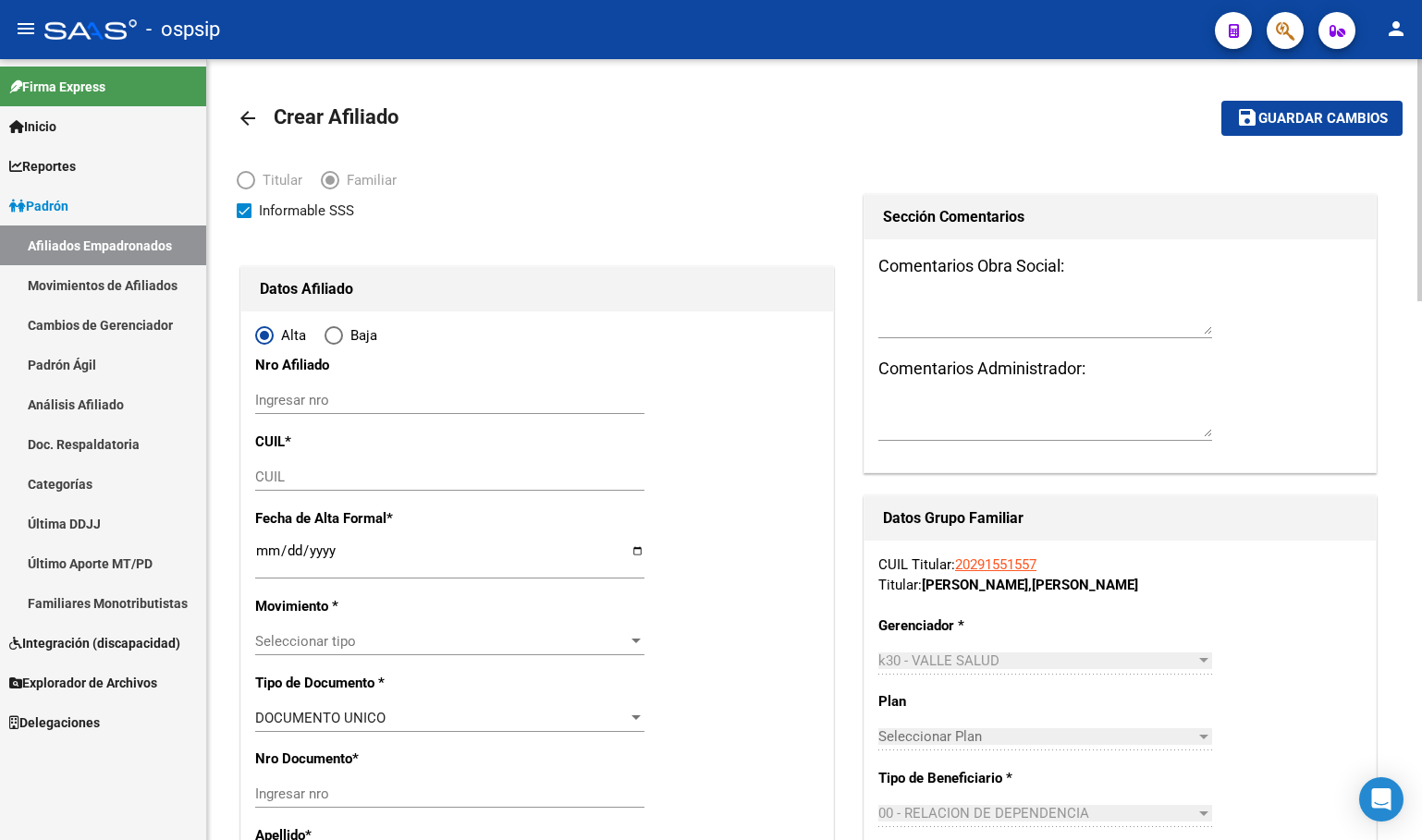
click at [258, 482] on input "CUIL" at bounding box center [449, 477] width 389 height 17
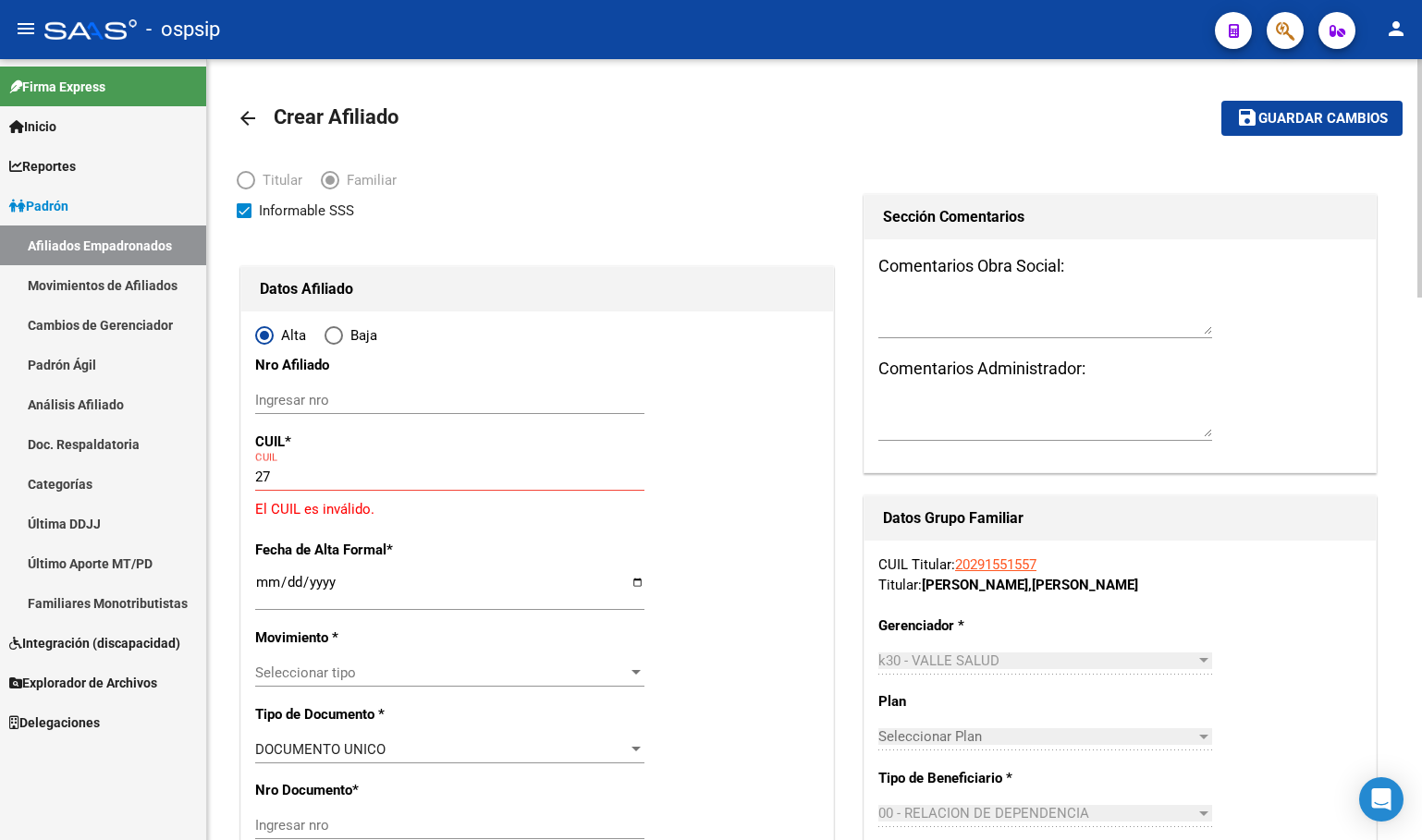
click at [286, 483] on input "27" at bounding box center [449, 477] width 389 height 17
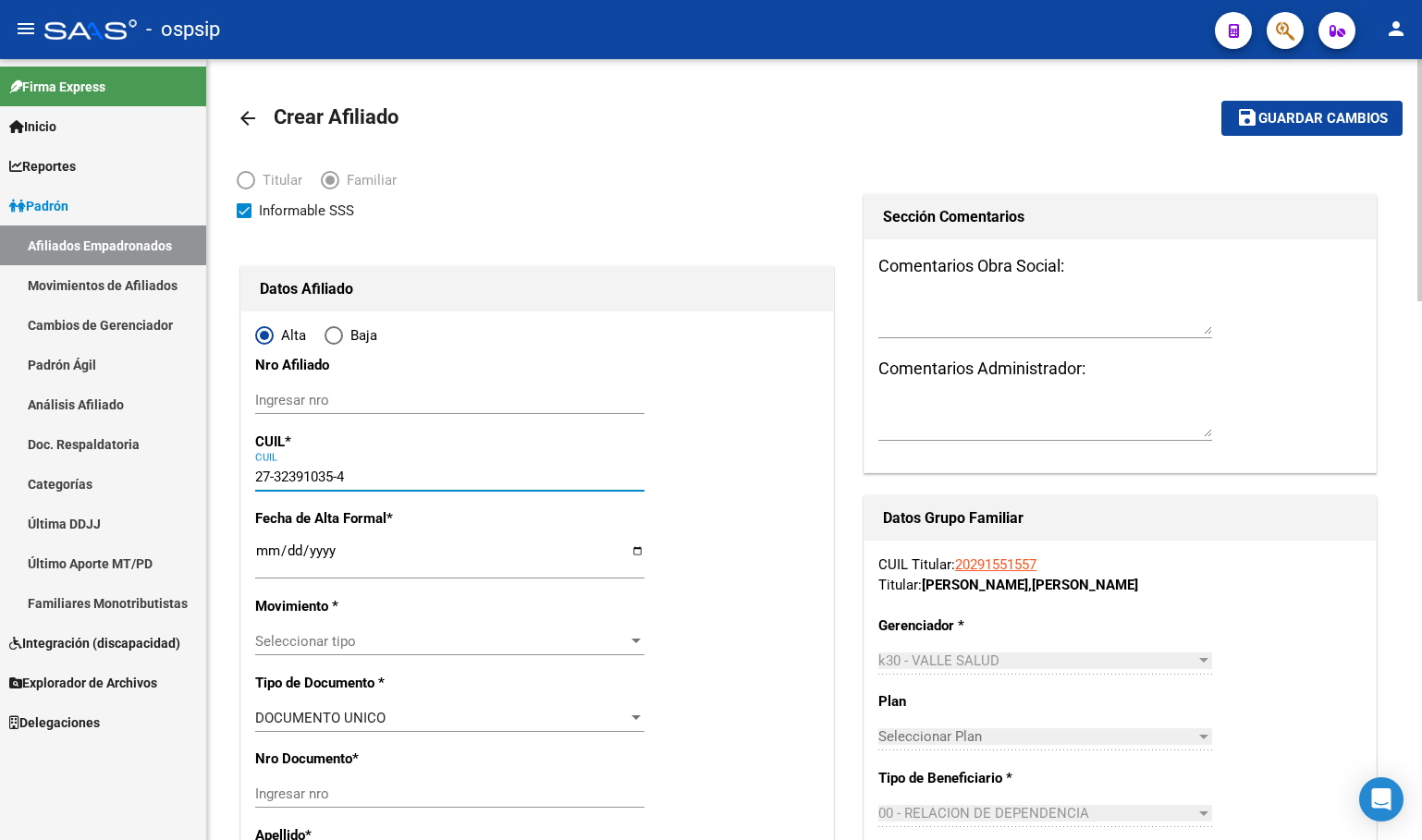
type input "27-32391035-4"
type input "32391035"
type input "CANEPARO"
type input "[PERSON_NAME]"
type input "[DATE]"
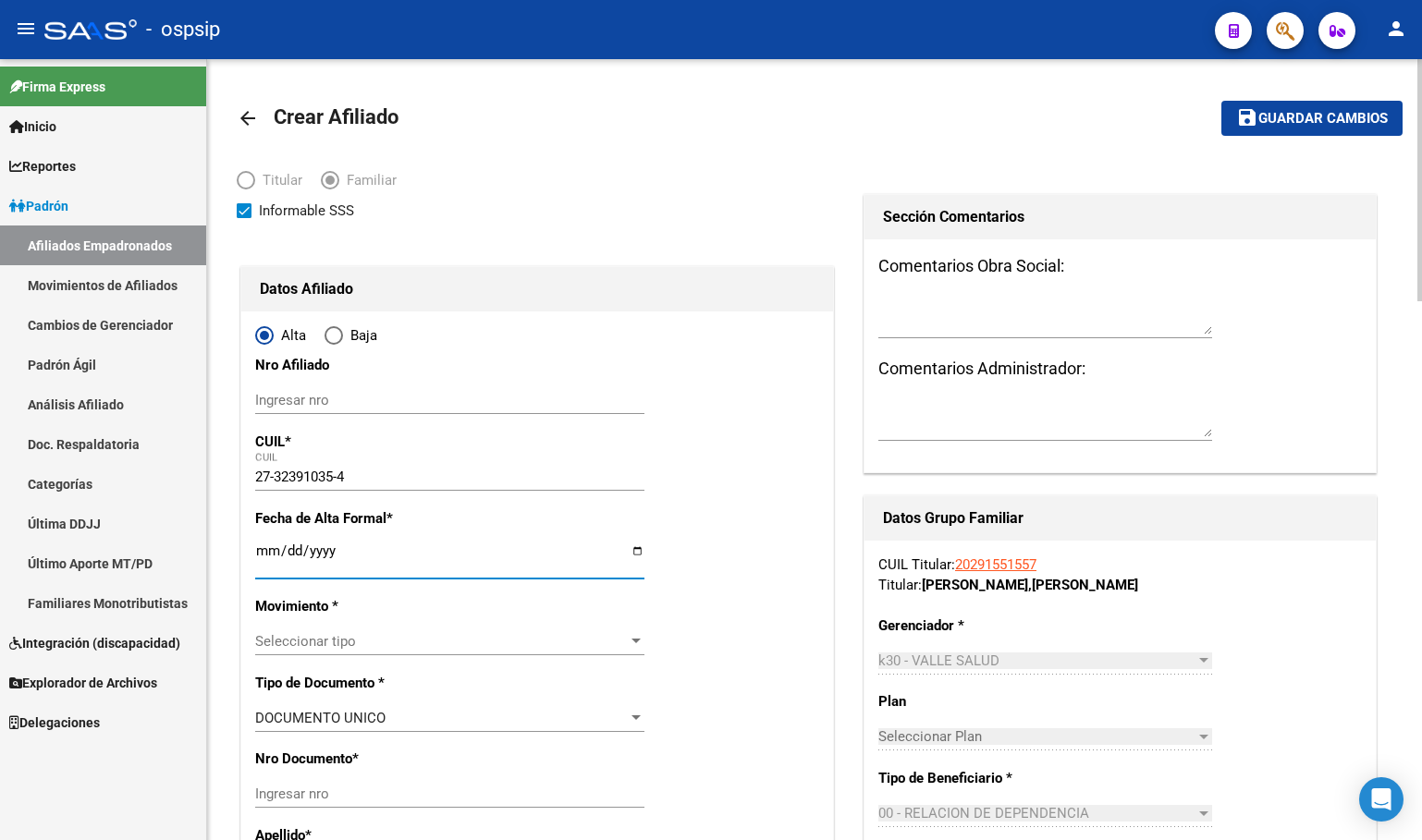
type input "GENERAL [PERSON_NAME]"
type input "WICHI"
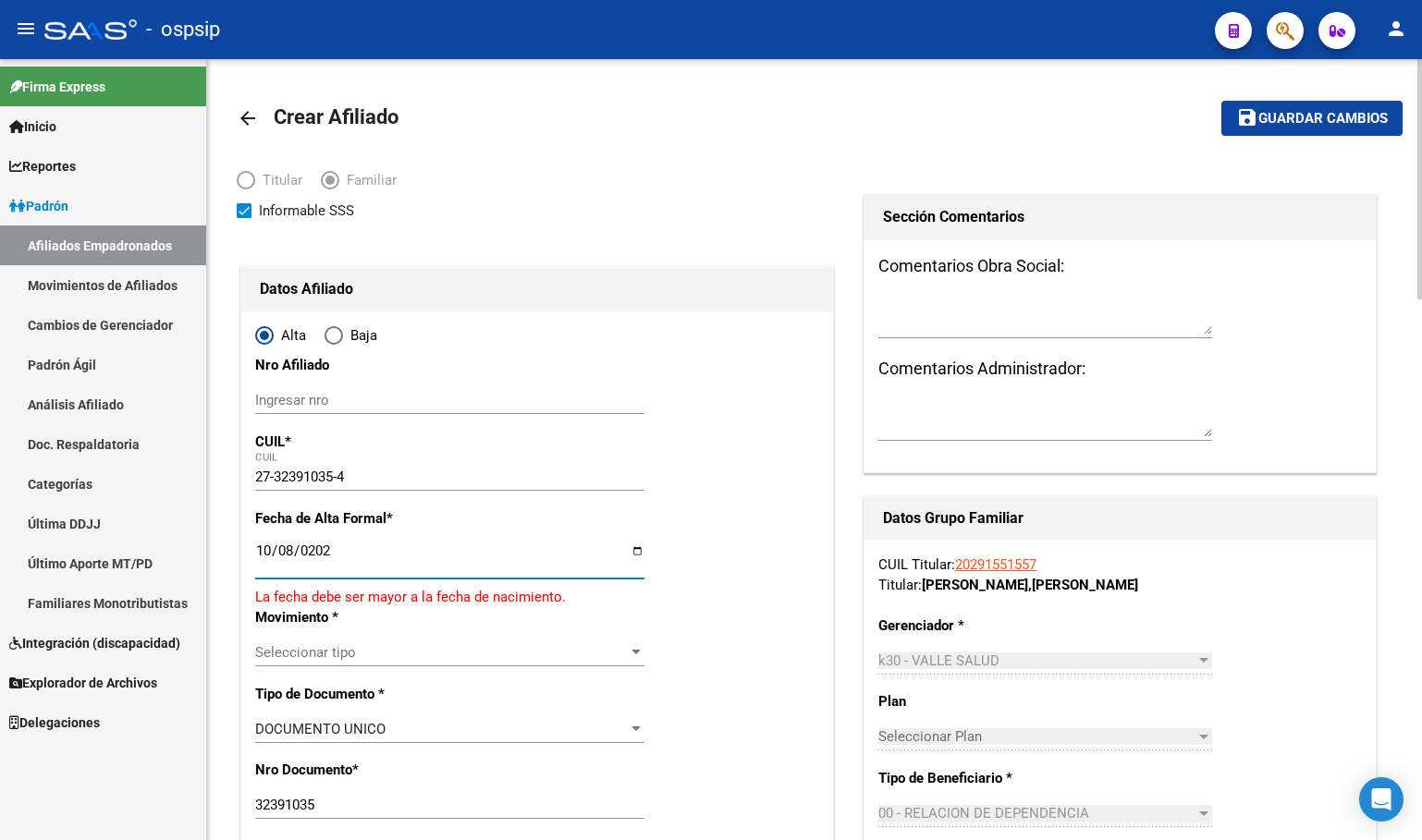
type input "[DATE]"
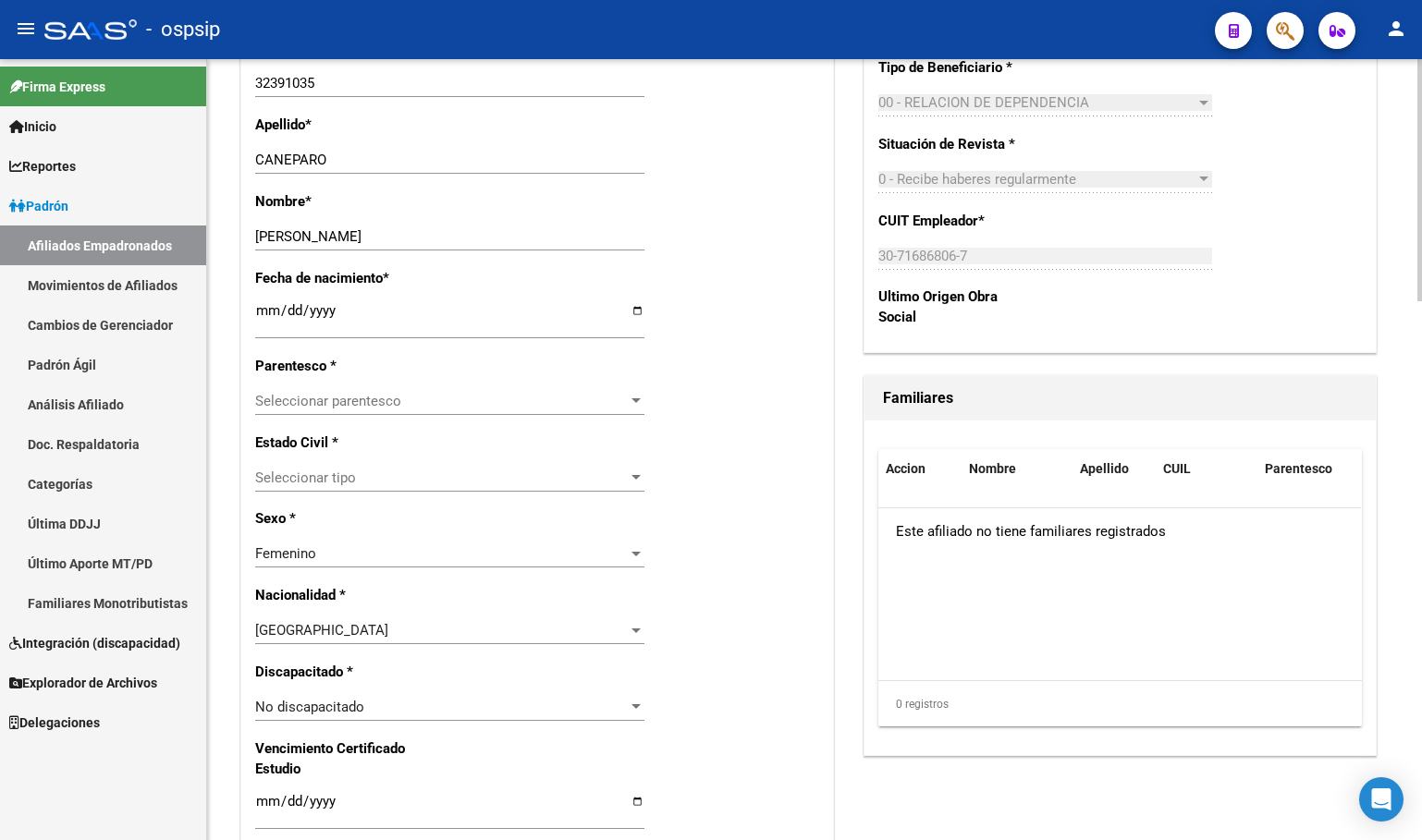
scroll to position [739, 0]
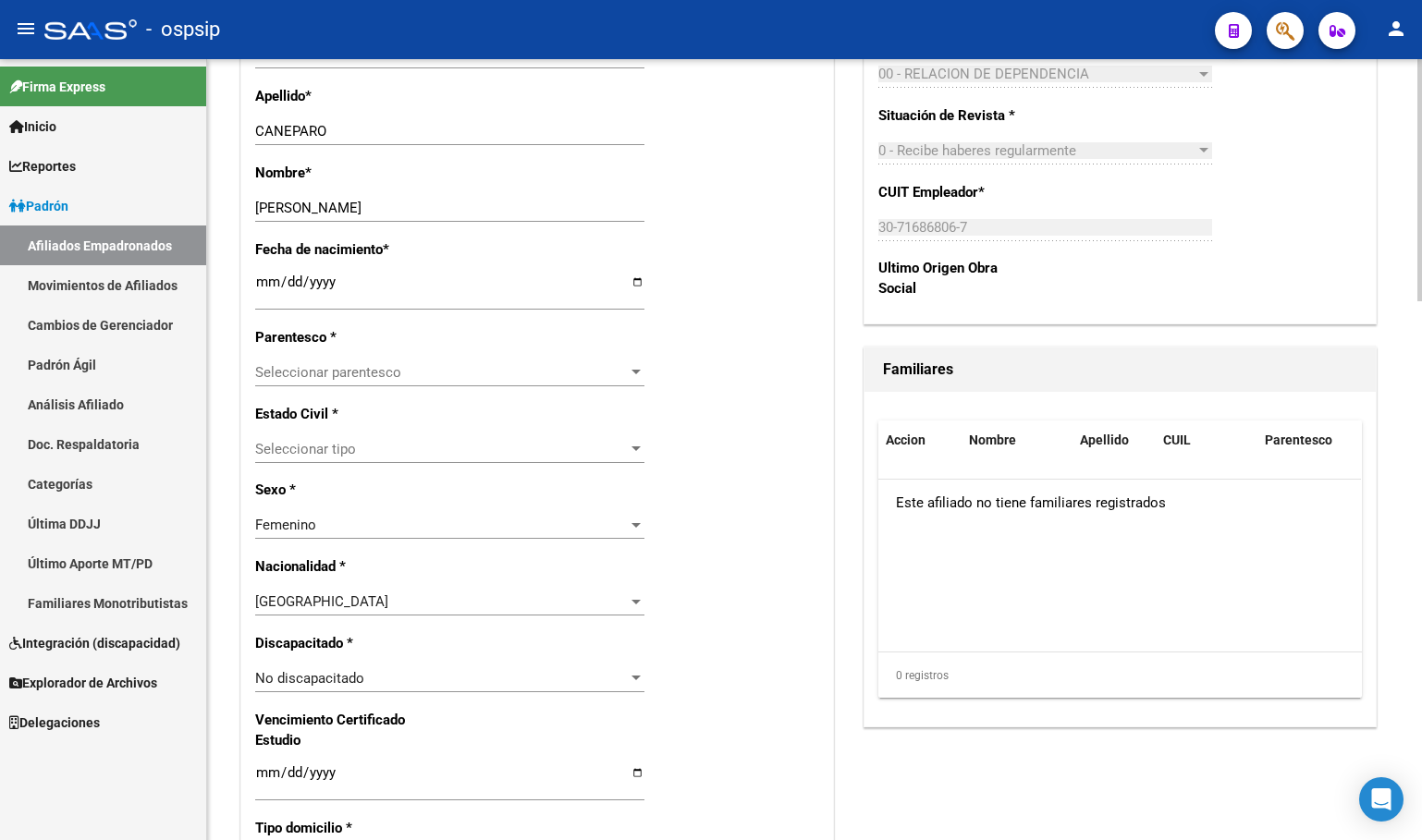
click at [294, 376] on span "Seleccionar parentesco" at bounding box center [441, 372] width 372 height 17
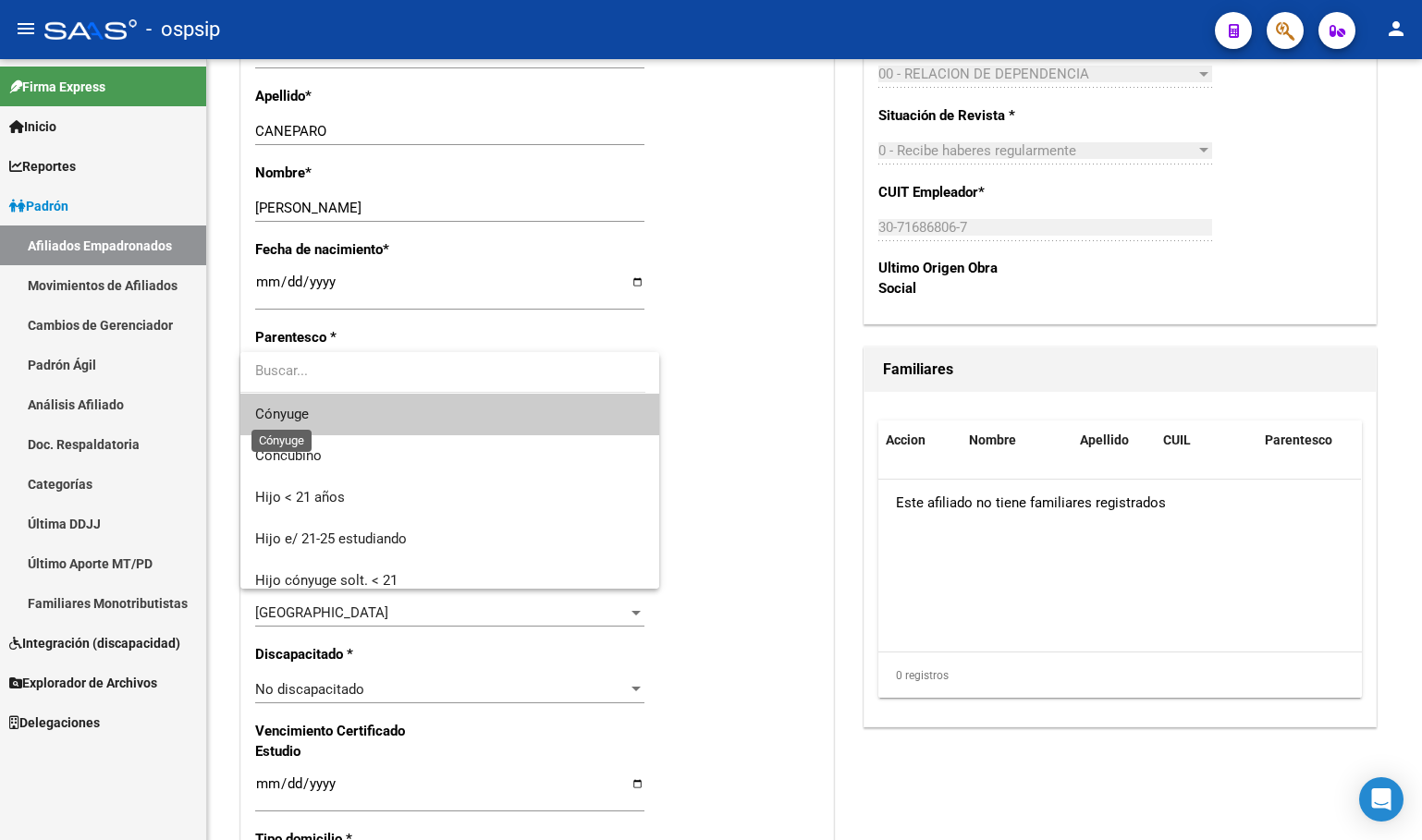
click at [295, 408] on span "Cónyuge" at bounding box center [281, 414] width 53 height 17
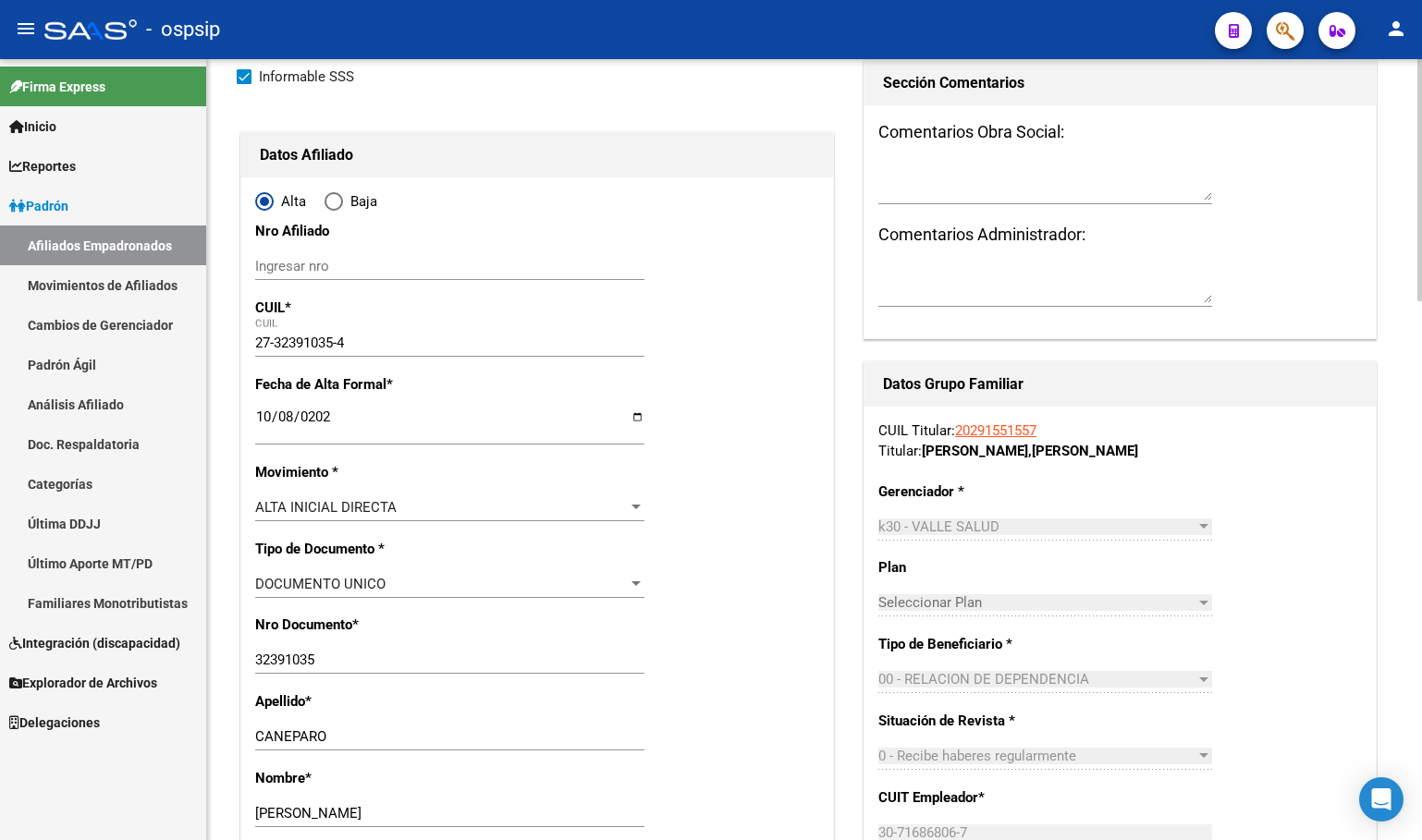
scroll to position [0, 0]
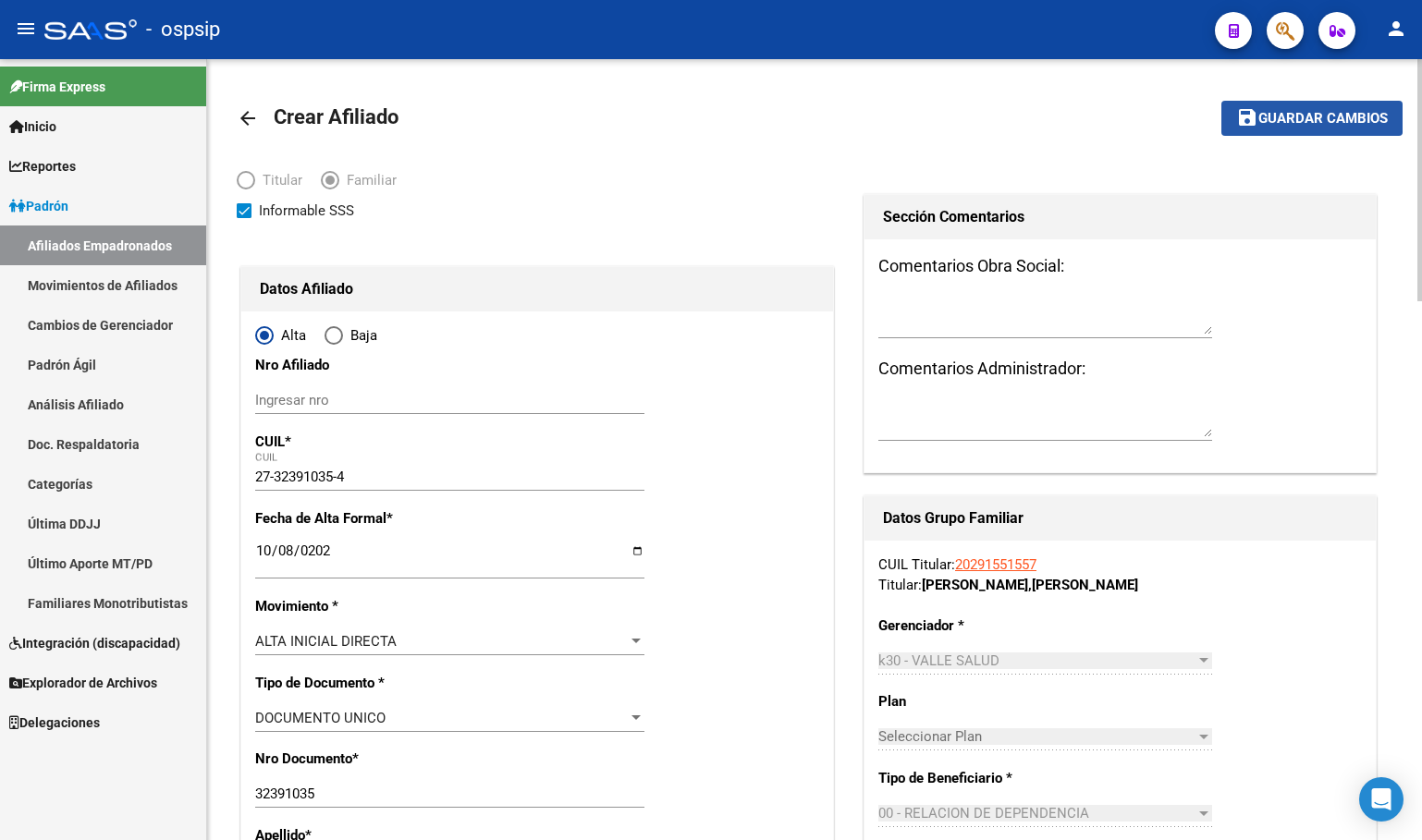
click at [1291, 115] on span "Guardar cambios" at bounding box center [1323, 119] width 129 height 17
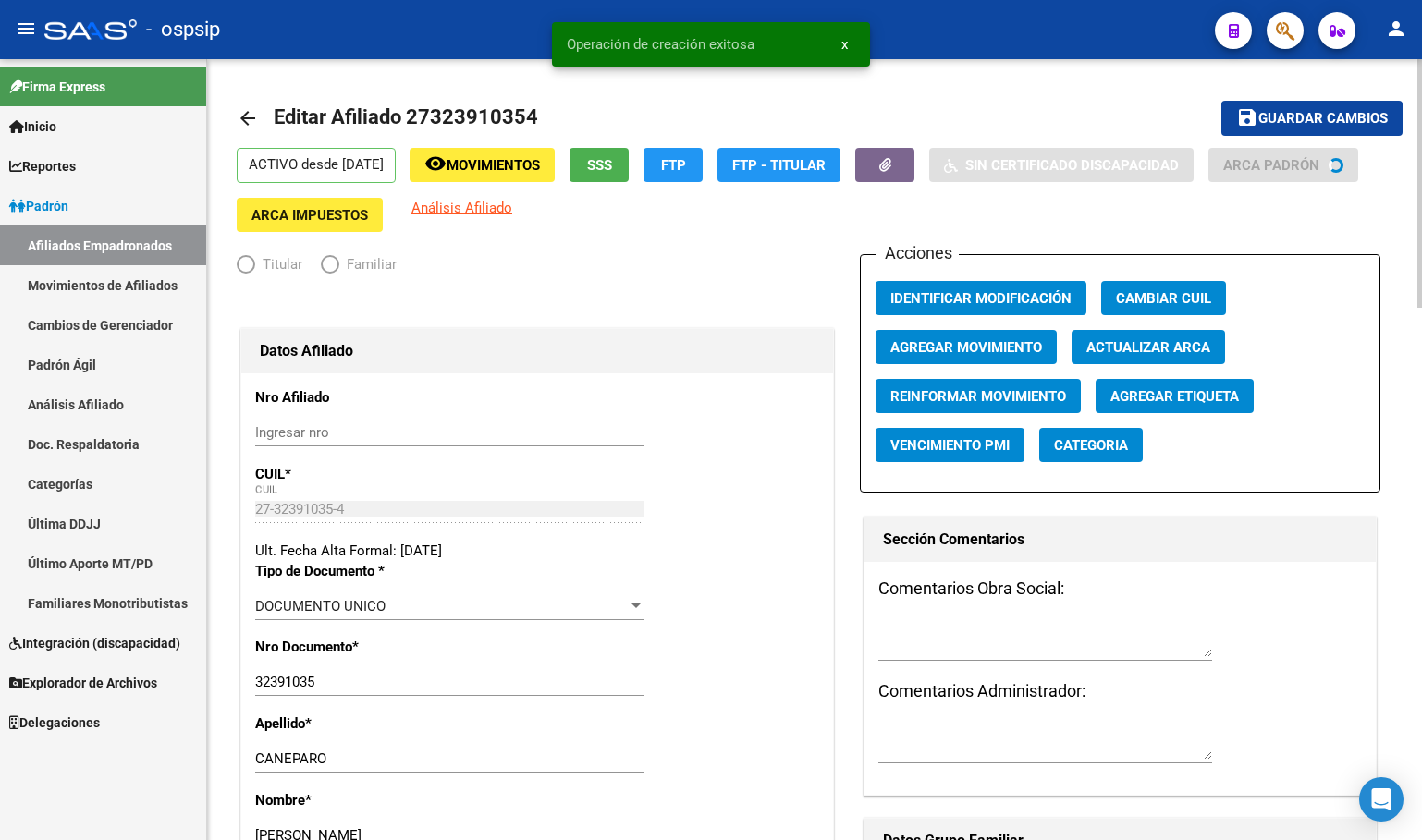
radio input "true"
type input "30-71686806-7"
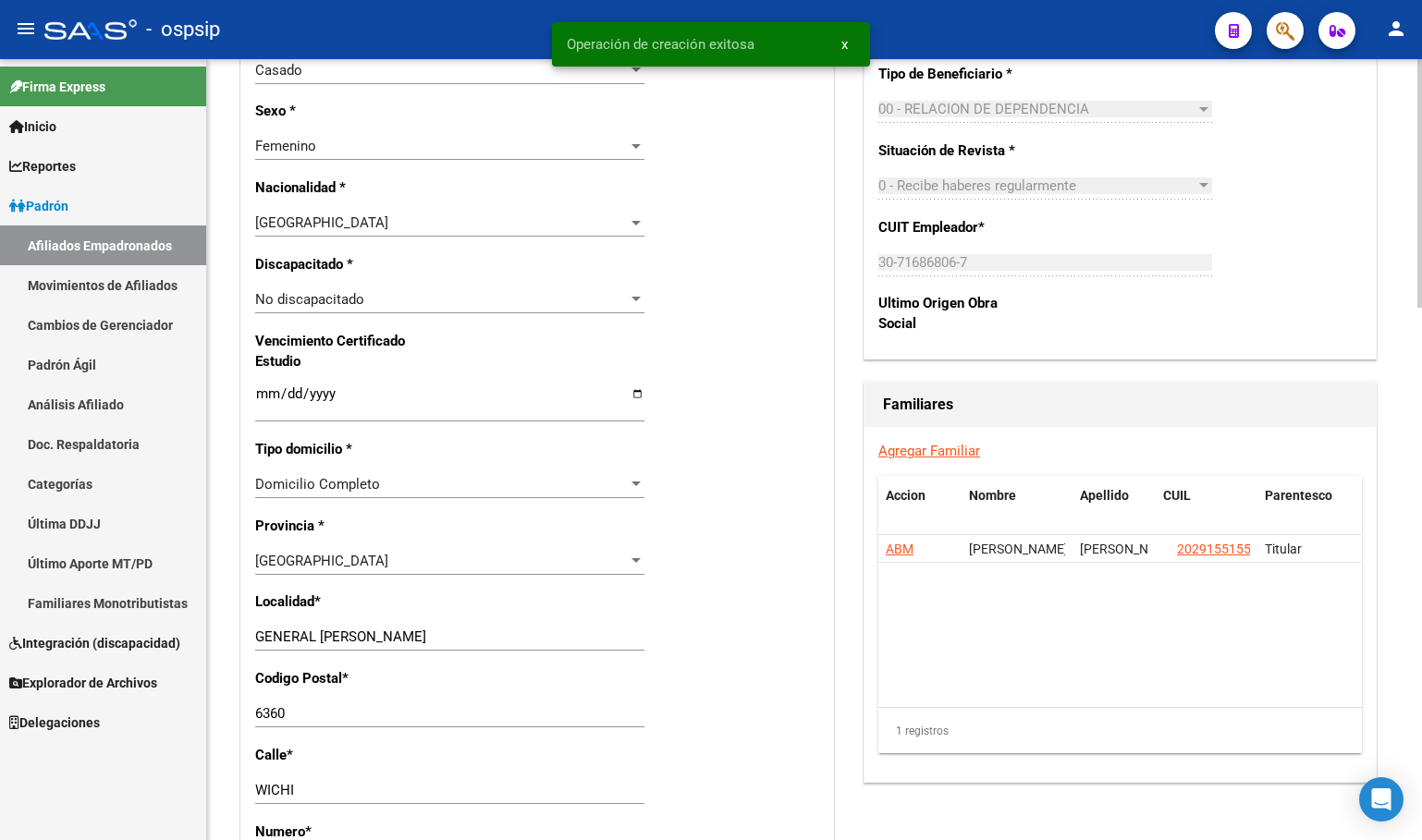
scroll to position [1016, 0]
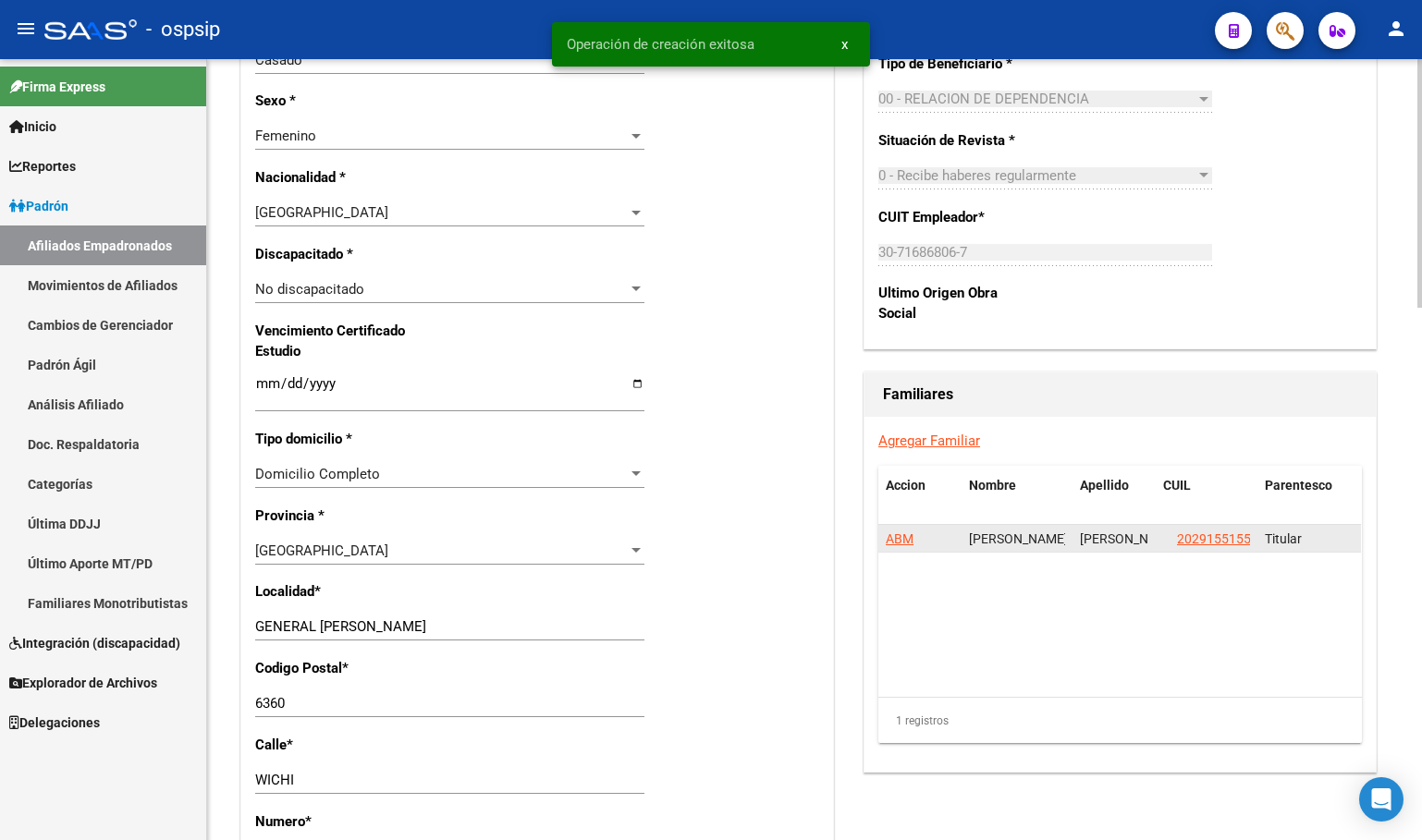
click at [1214, 529] on app-link-go-to "20291551557" at bounding box center [1218, 539] width 82 height 22
click at [1214, 539] on span "20291551557" at bounding box center [1218, 539] width 82 height 15
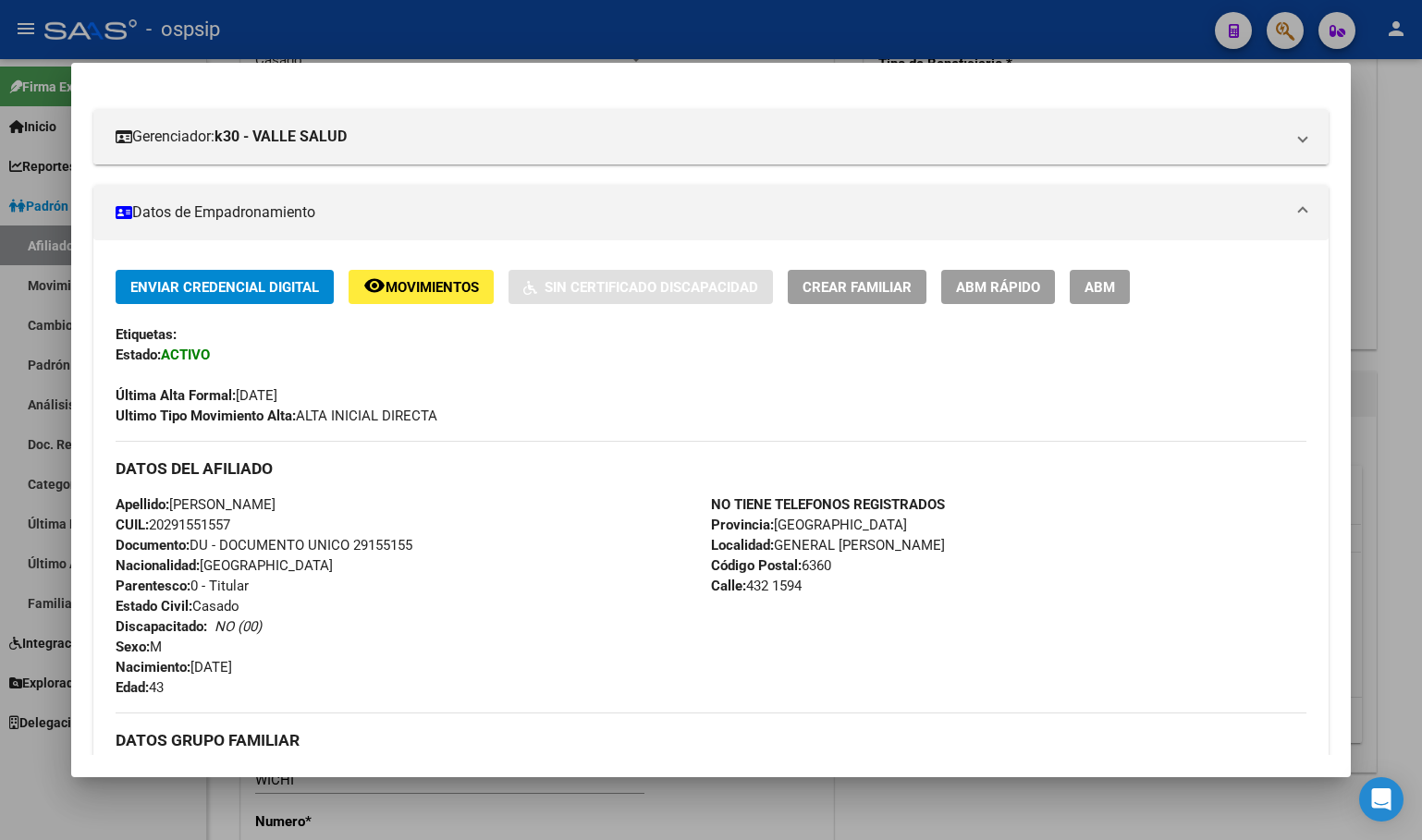
scroll to position [554, 0]
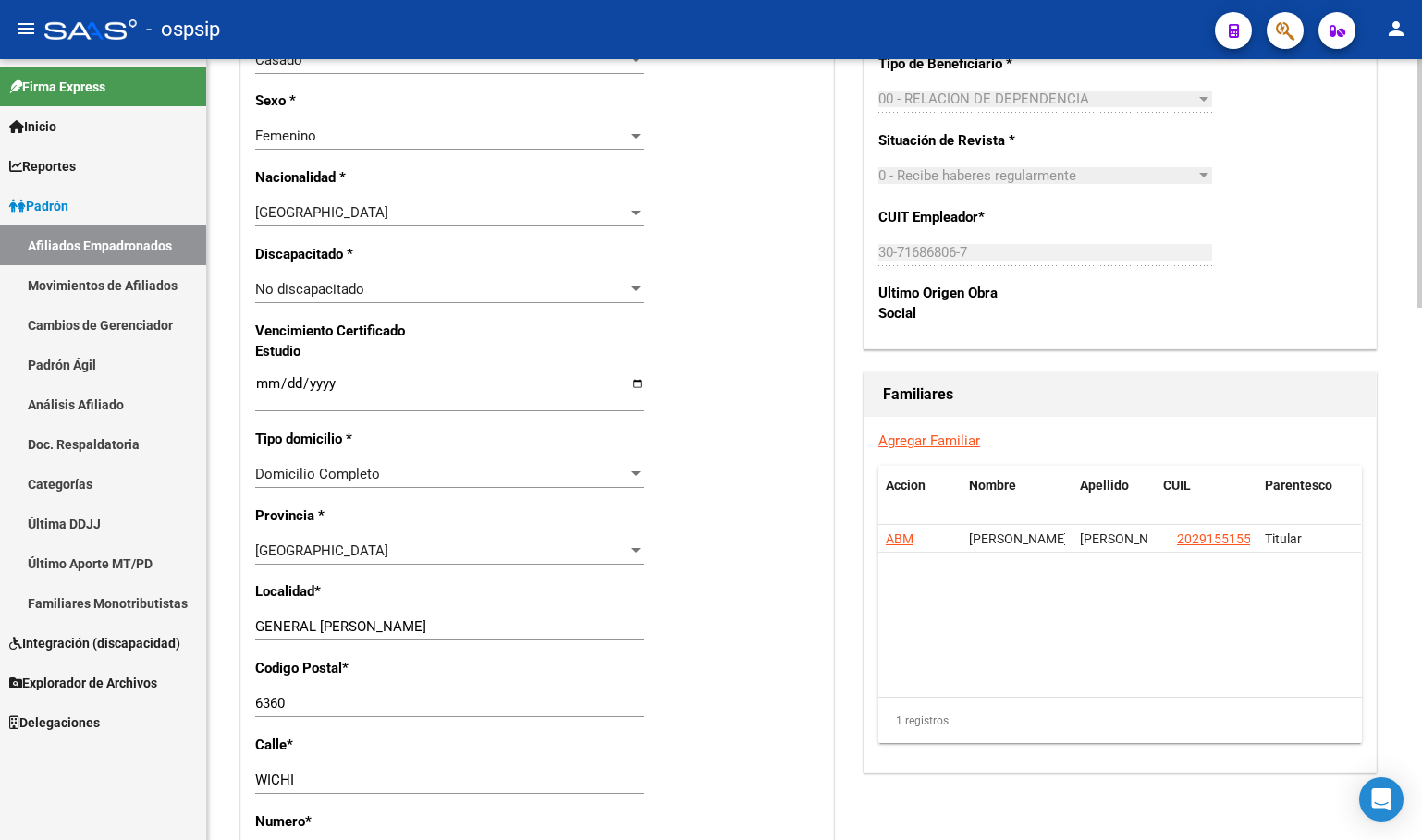
click at [908, 443] on link "Agregar Familiar" at bounding box center [929, 441] width 101 height 17
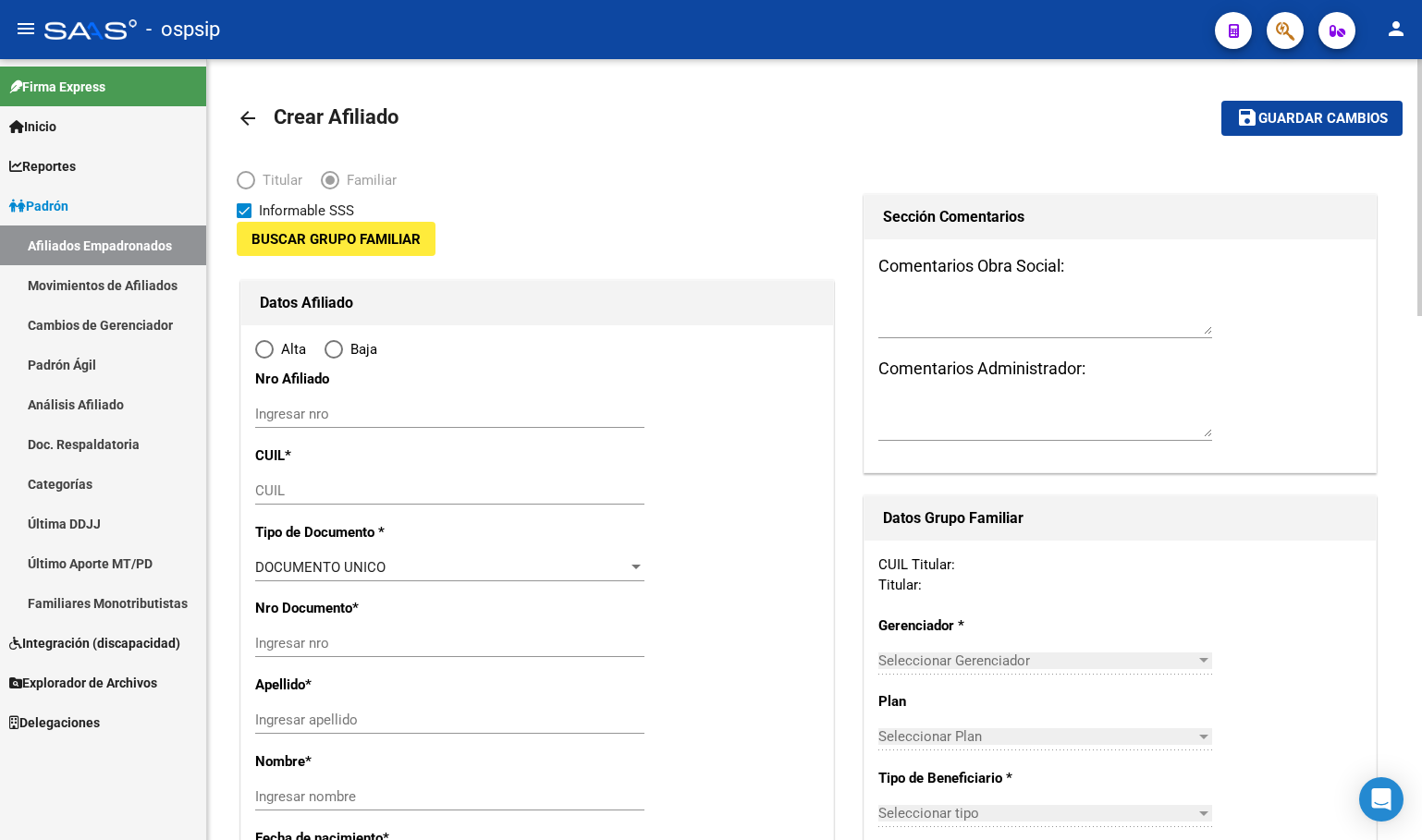
type input "30-71686806-7"
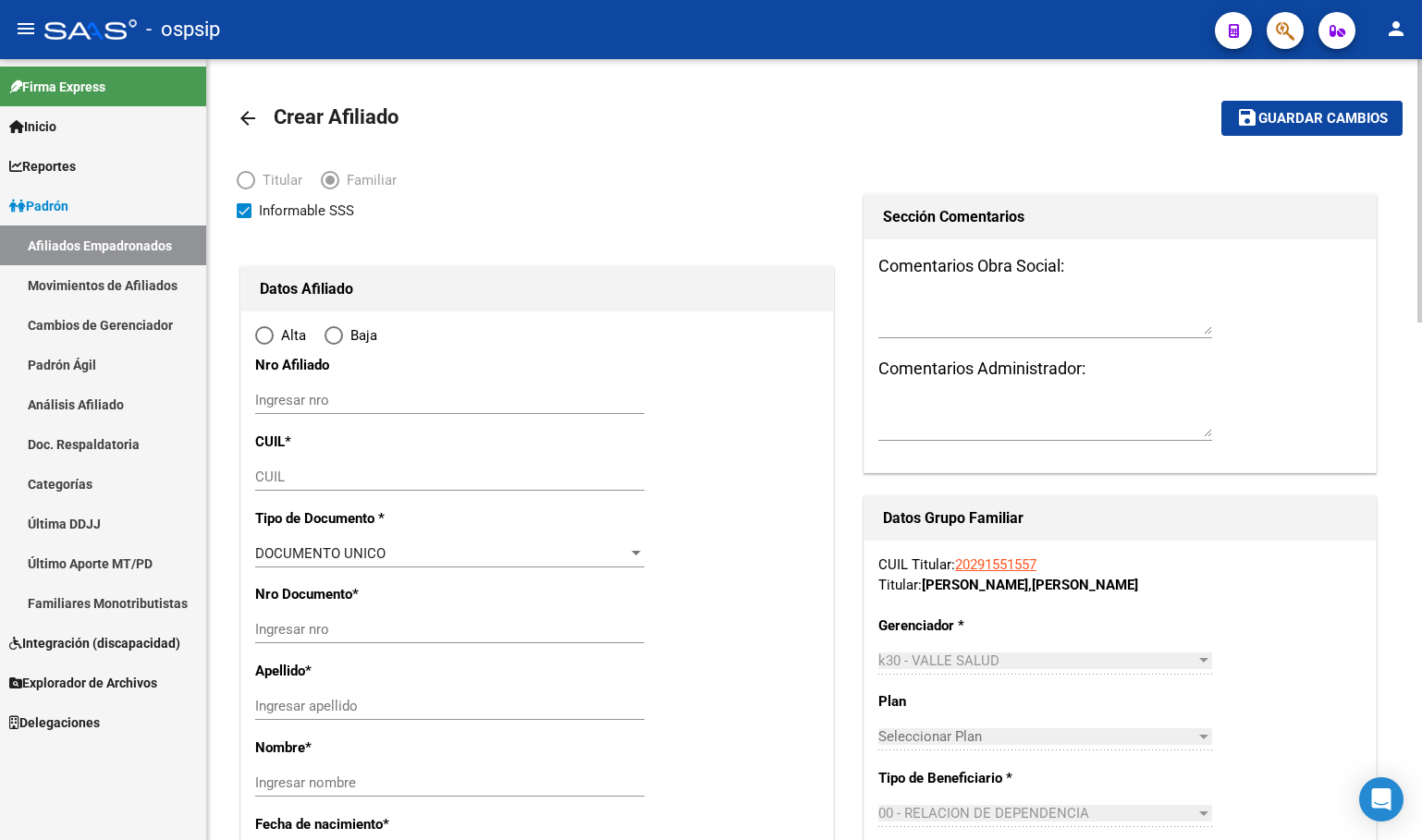
type input "GENERAL [PERSON_NAME]"
type input "6360"
type input "432"
type input "1594"
radio input "true"
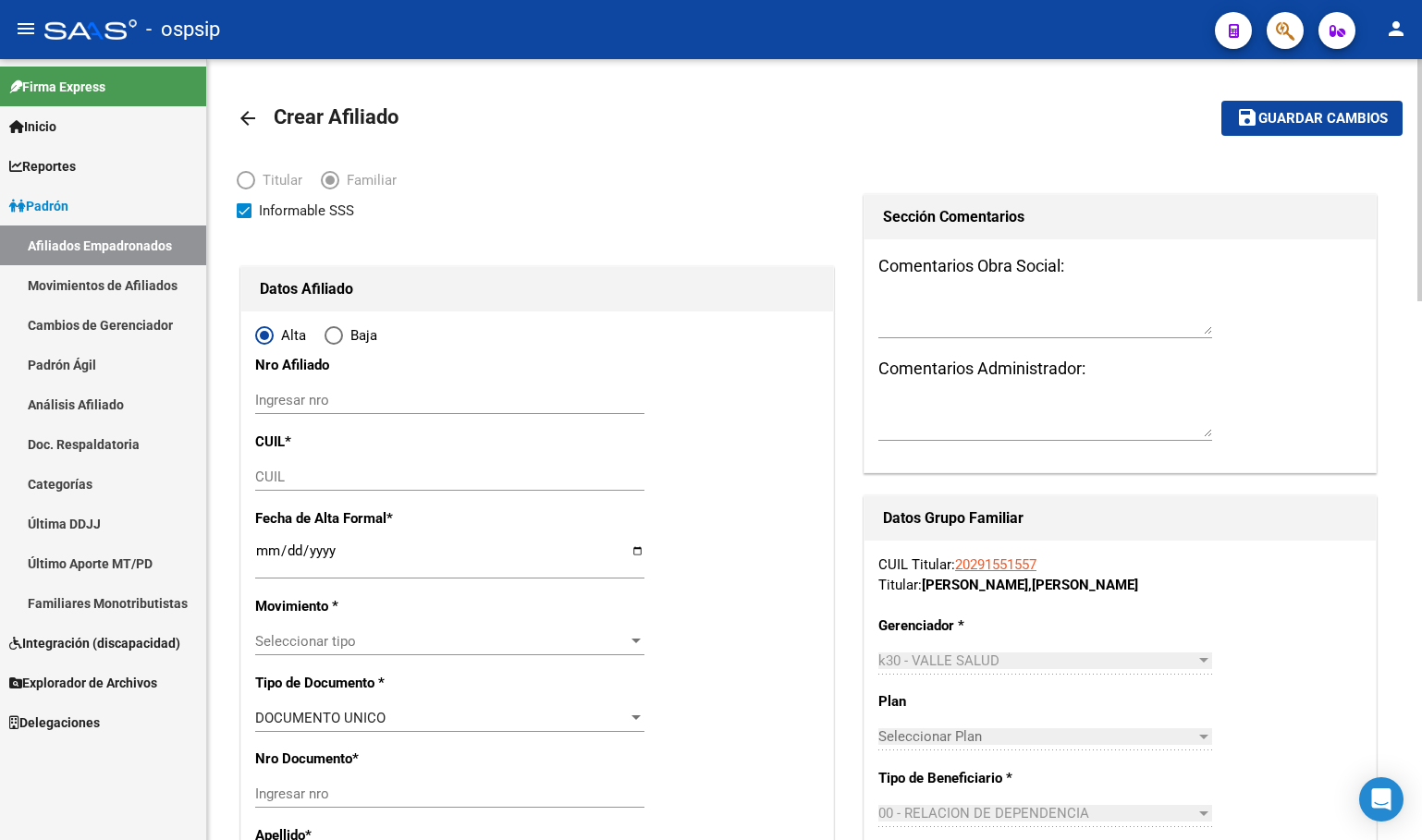
type input "30-71686806-7"
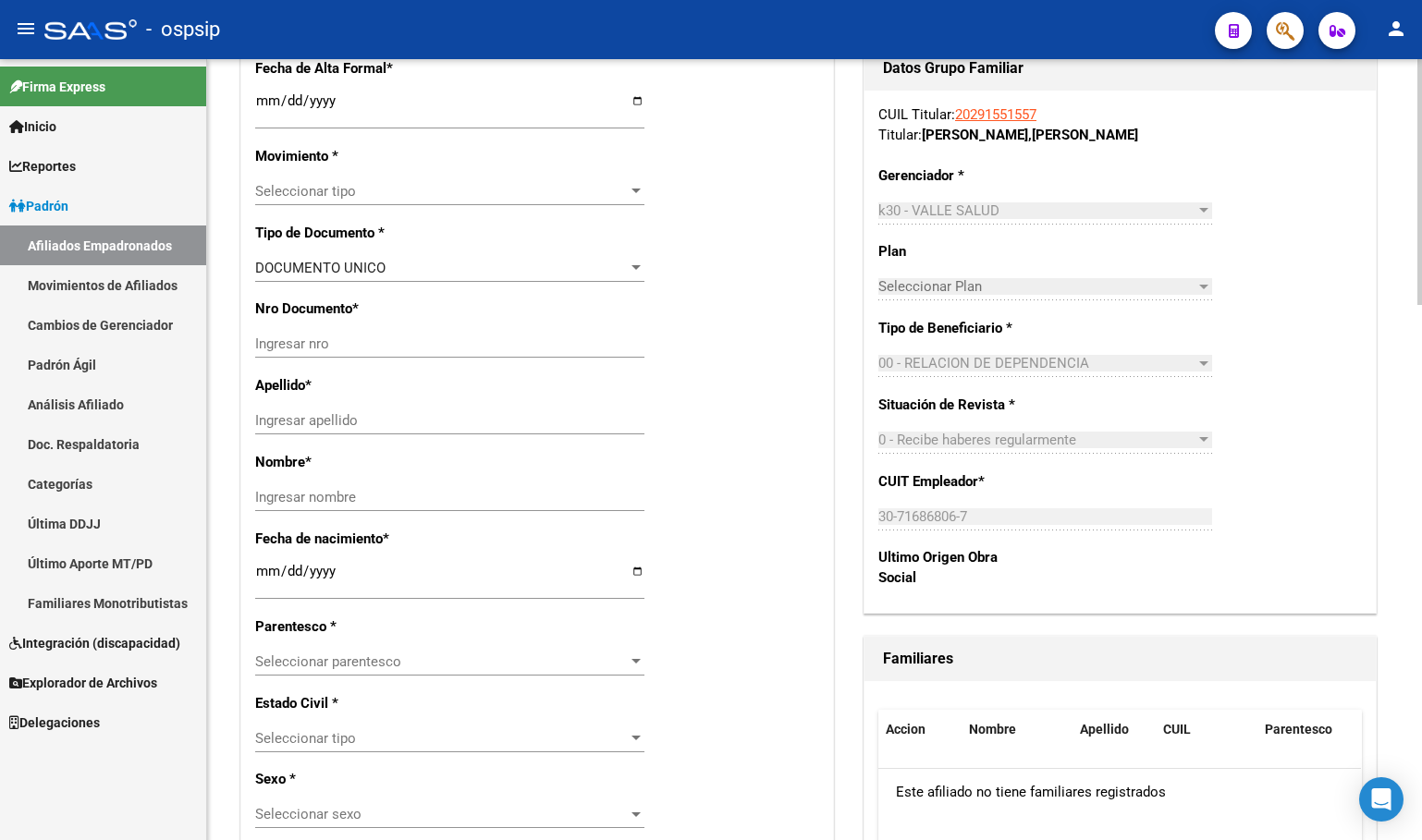
scroll to position [462, 0]
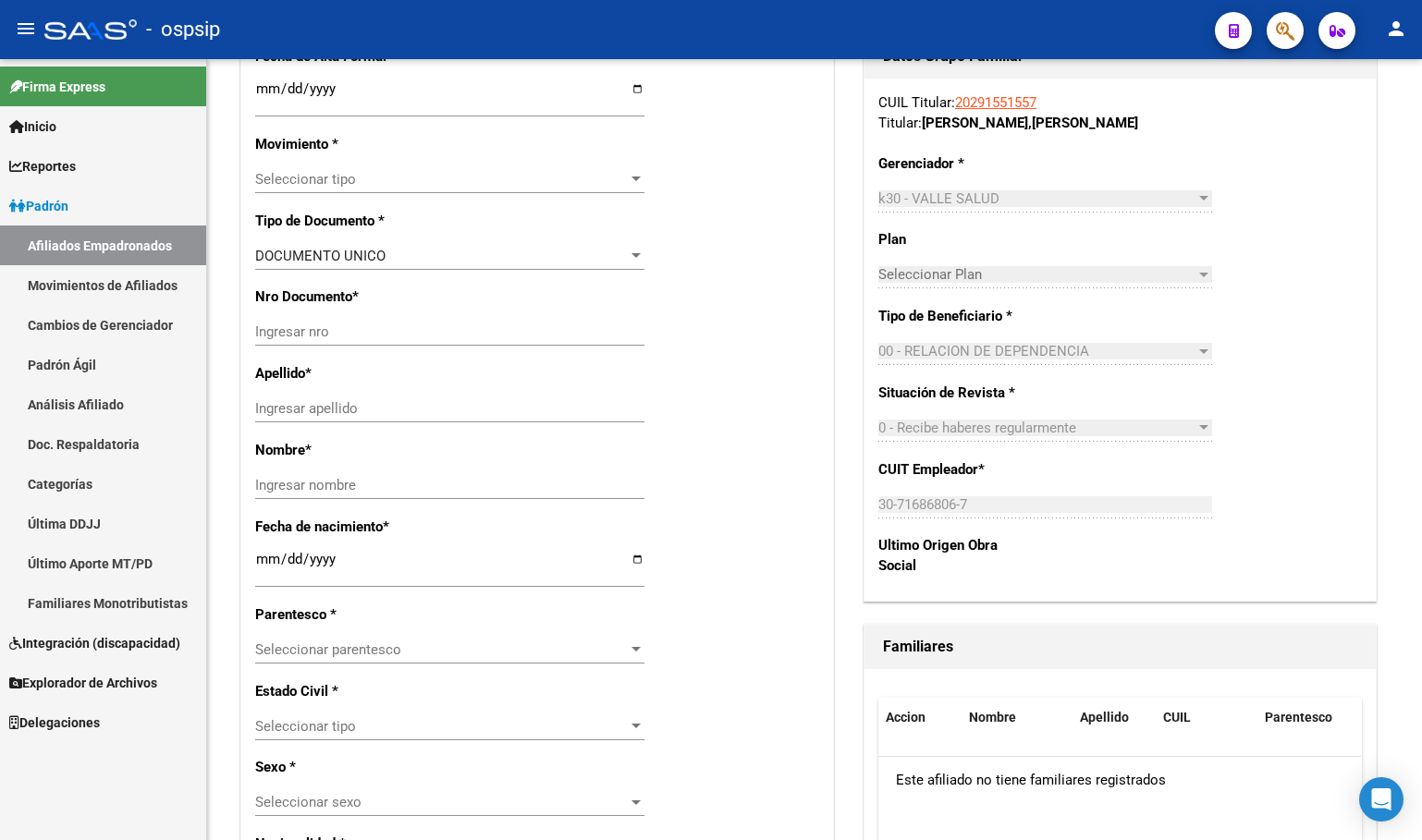
click at [742, 30] on div "- ospsip" at bounding box center [622, 29] width 1156 height 40
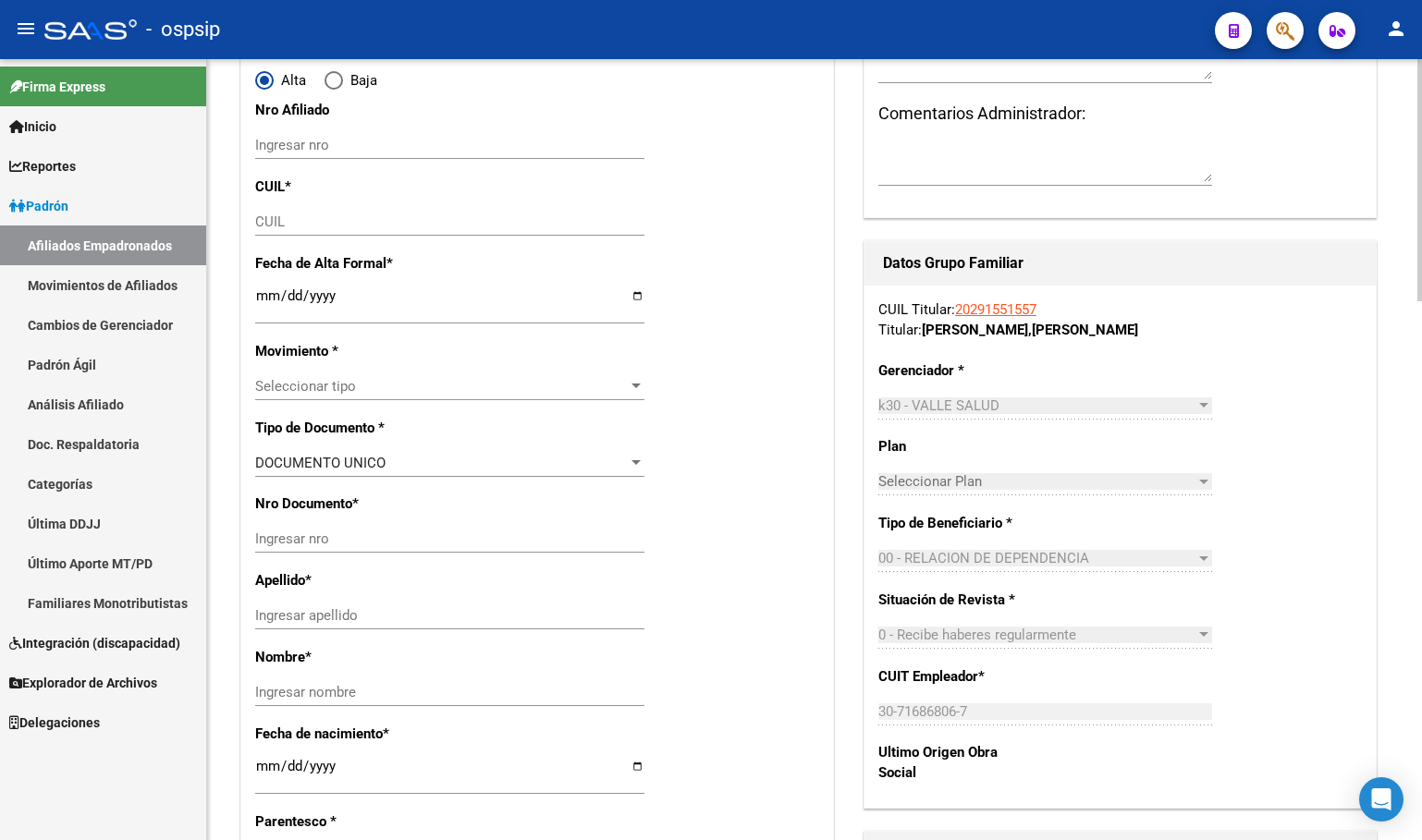
scroll to position [278, 0]
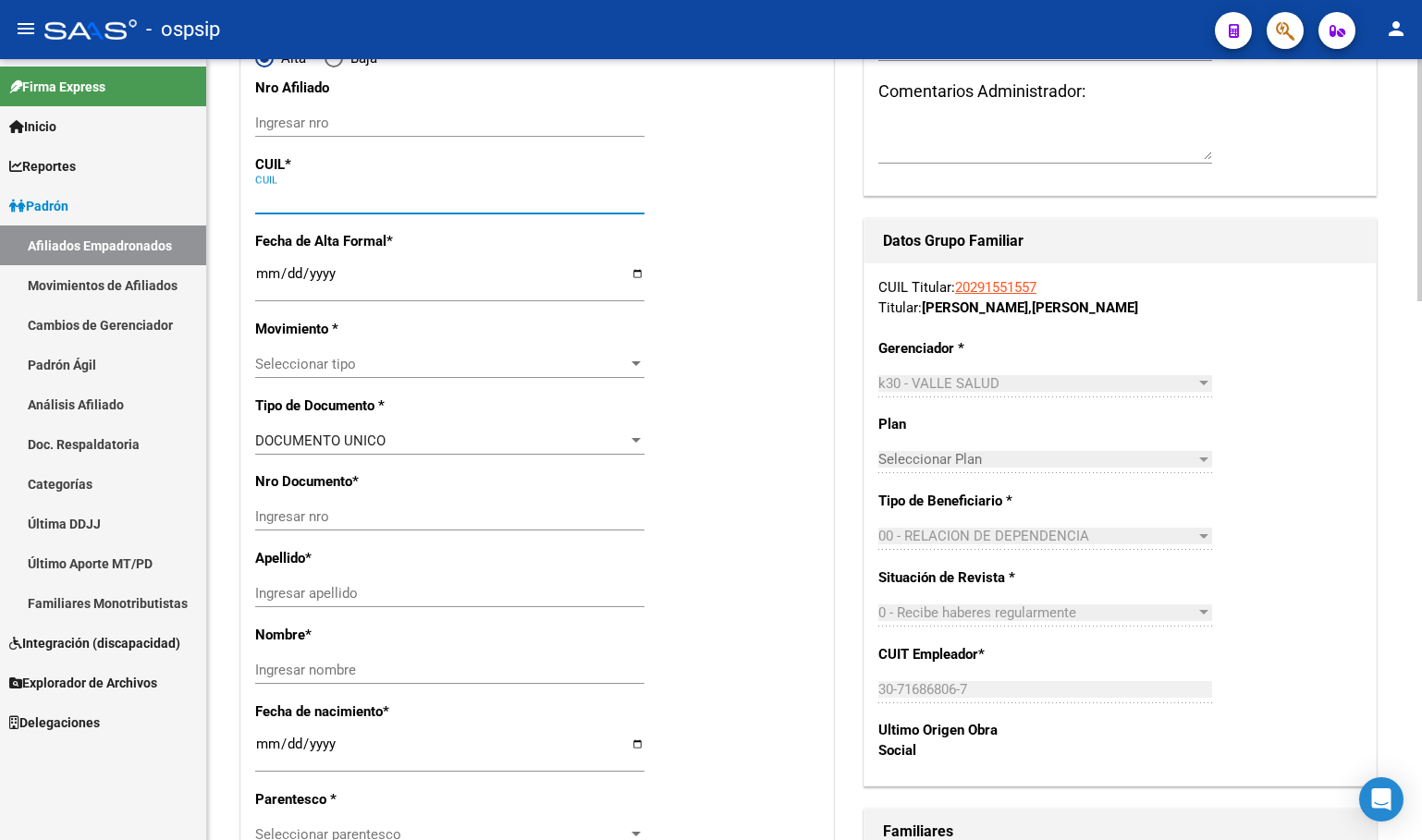
click at [287, 198] on input "CUIL" at bounding box center [449, 200] width 389 height 17
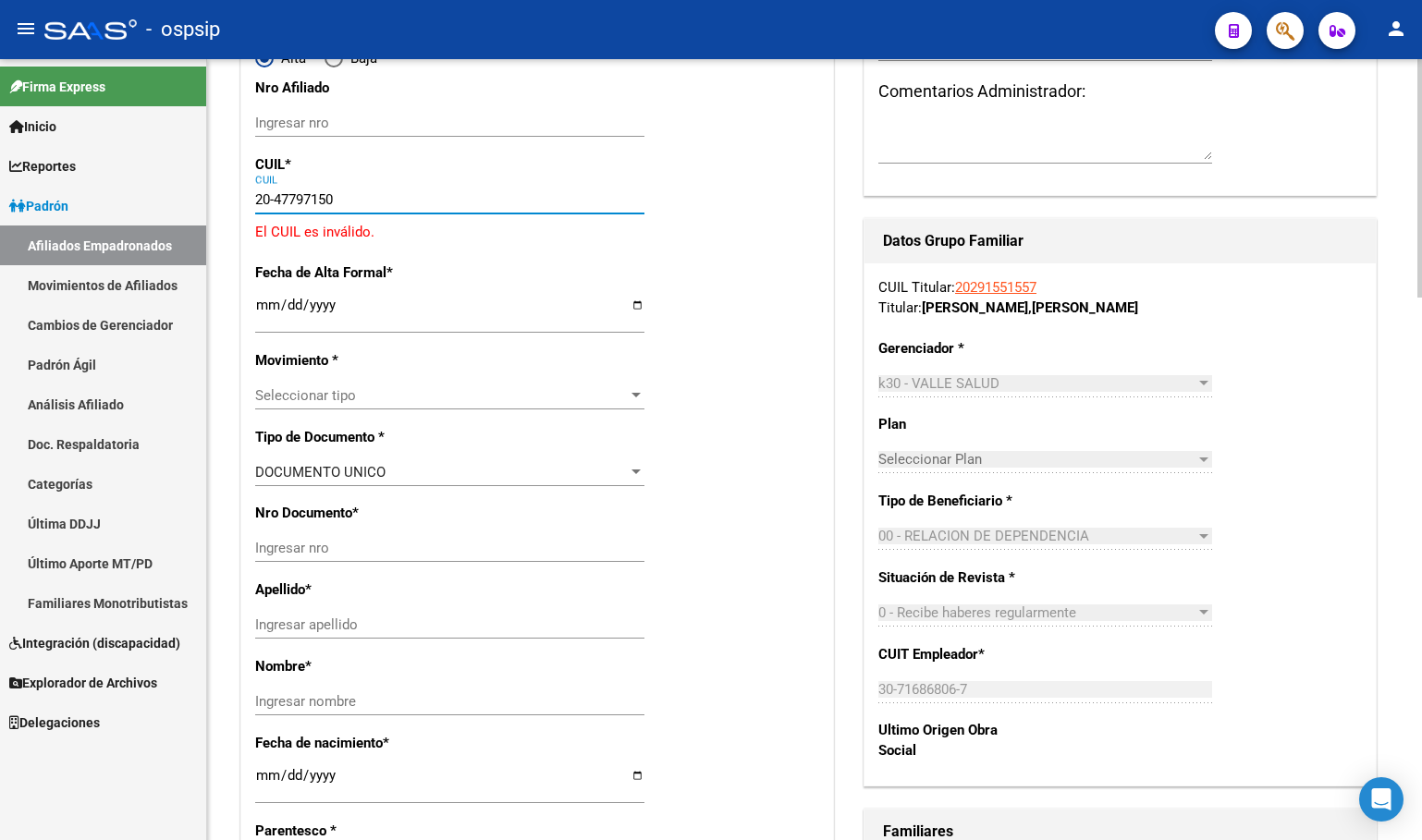
type input "20-47797150-5"
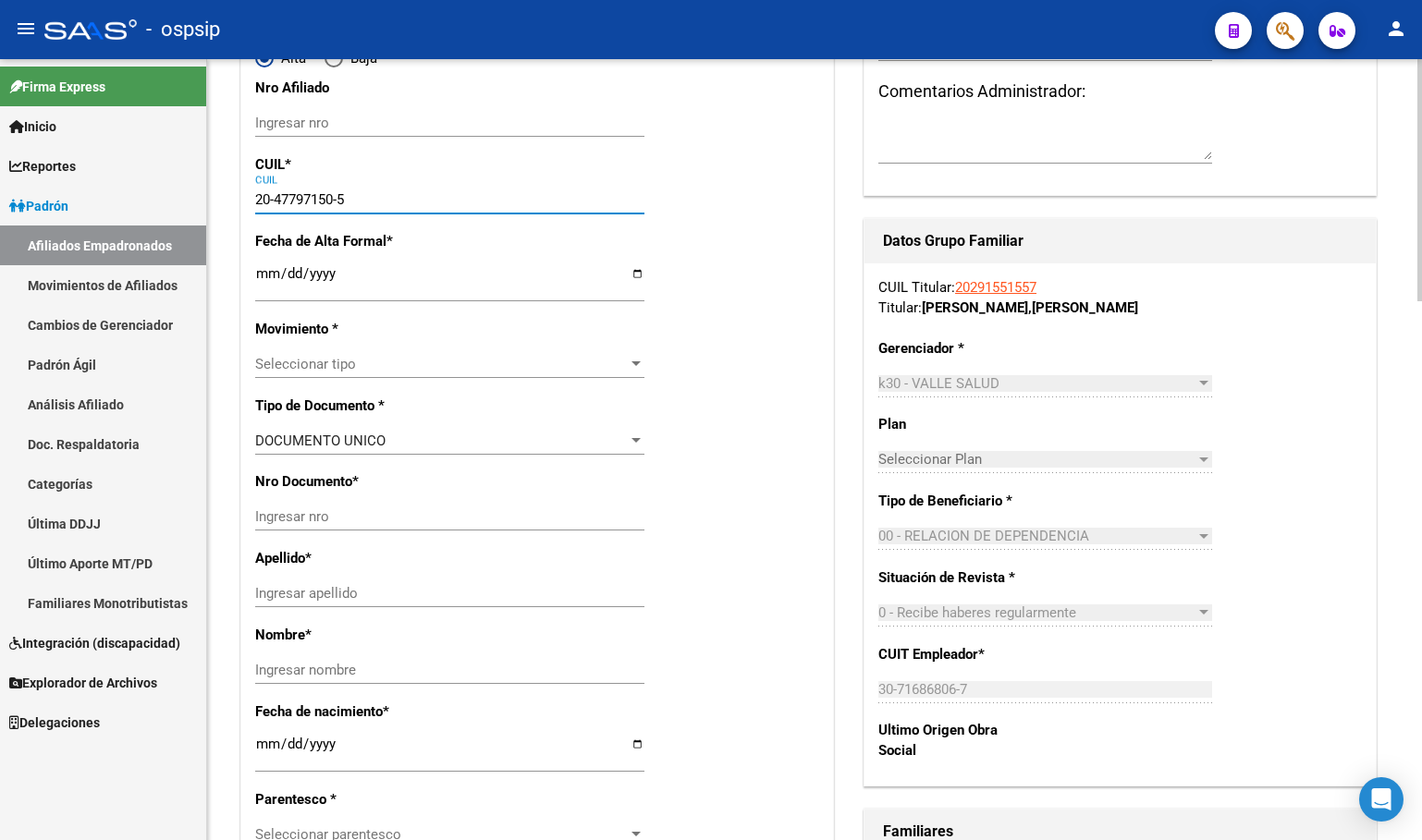
type input "47797150"
type input "[PERSON_NAME]"
type input "[DATE]"
type input "GENERAL [PERSON_NAME]"
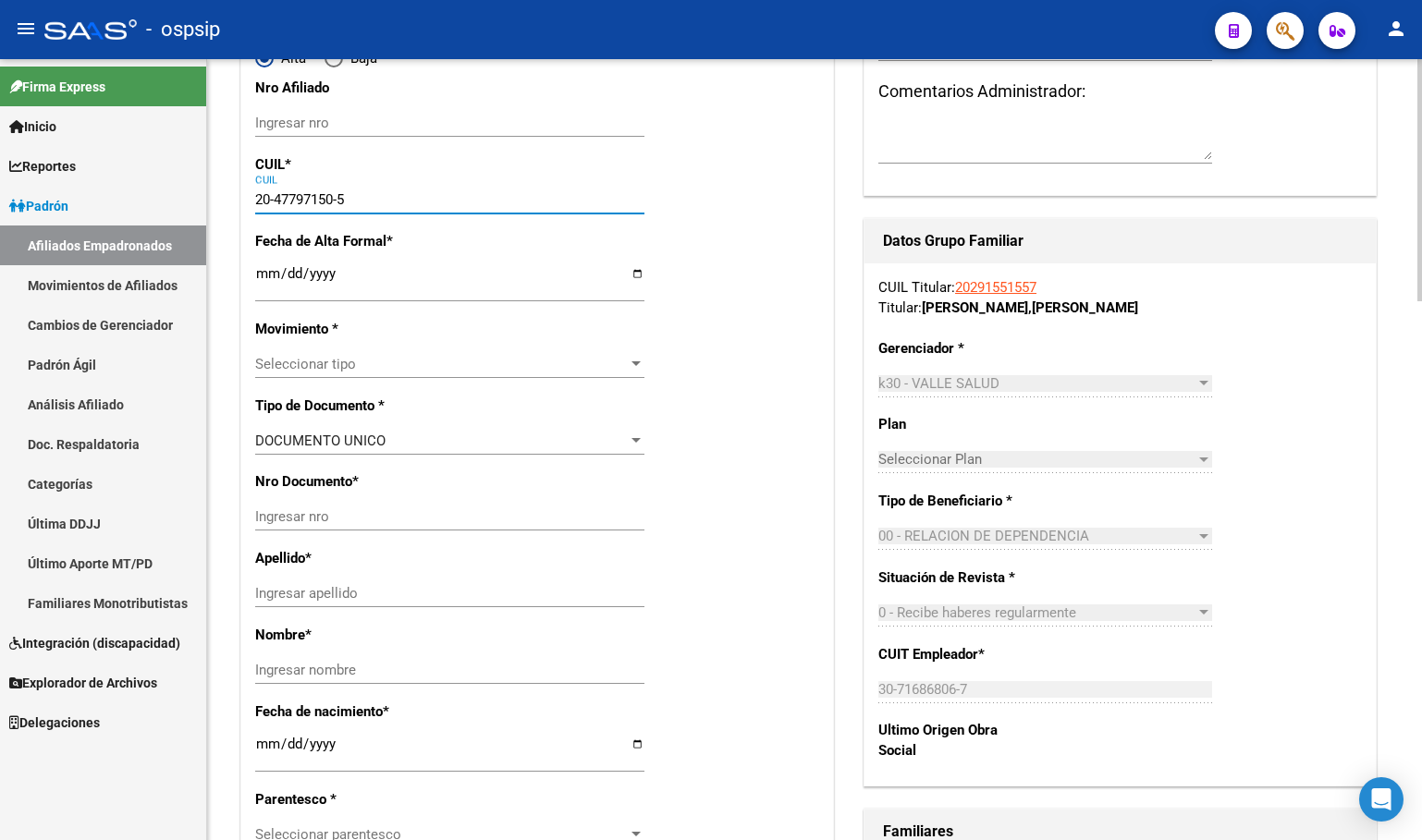
type input "CALLE 405"
type input "20-47797150-5"
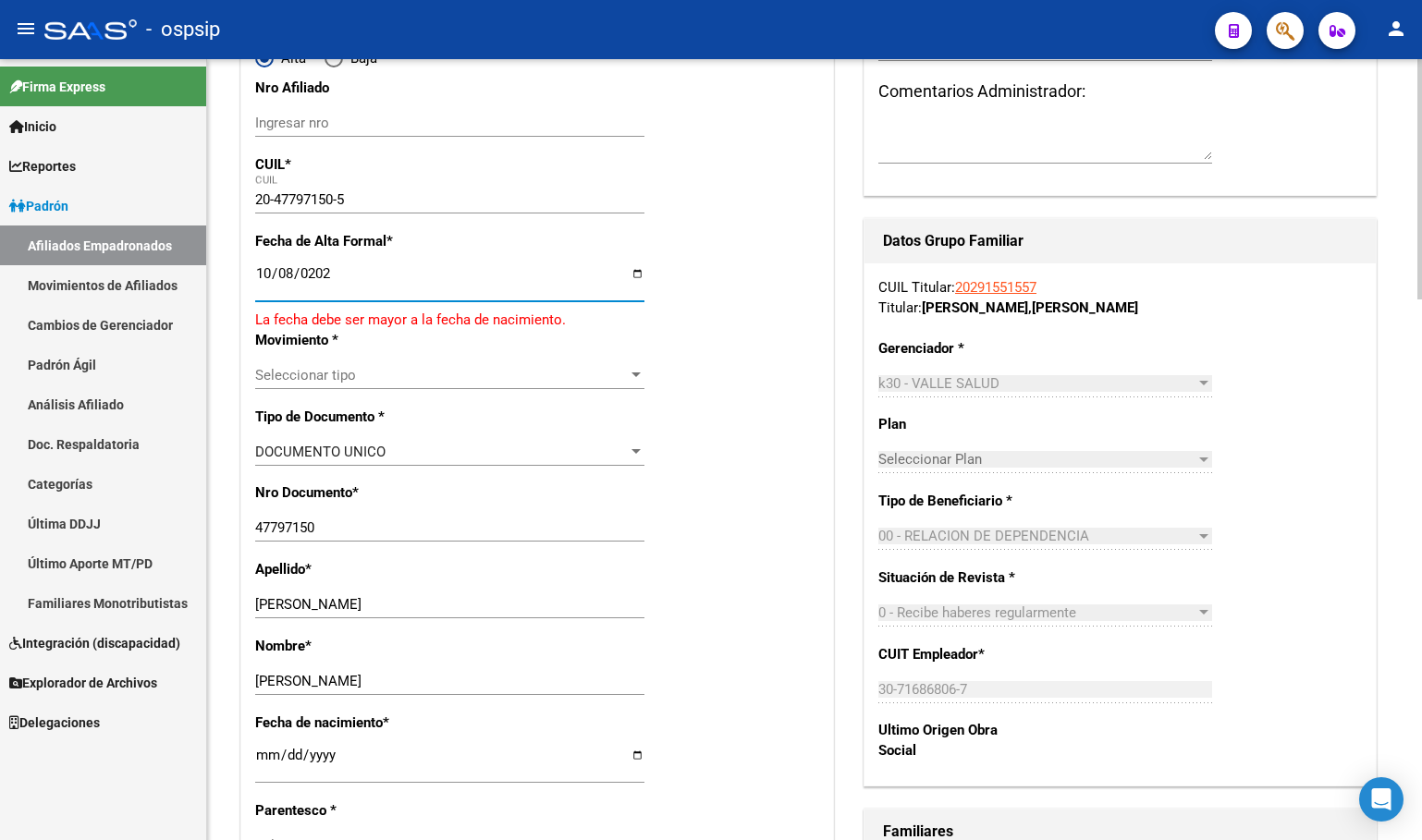
type input "[DATE]"
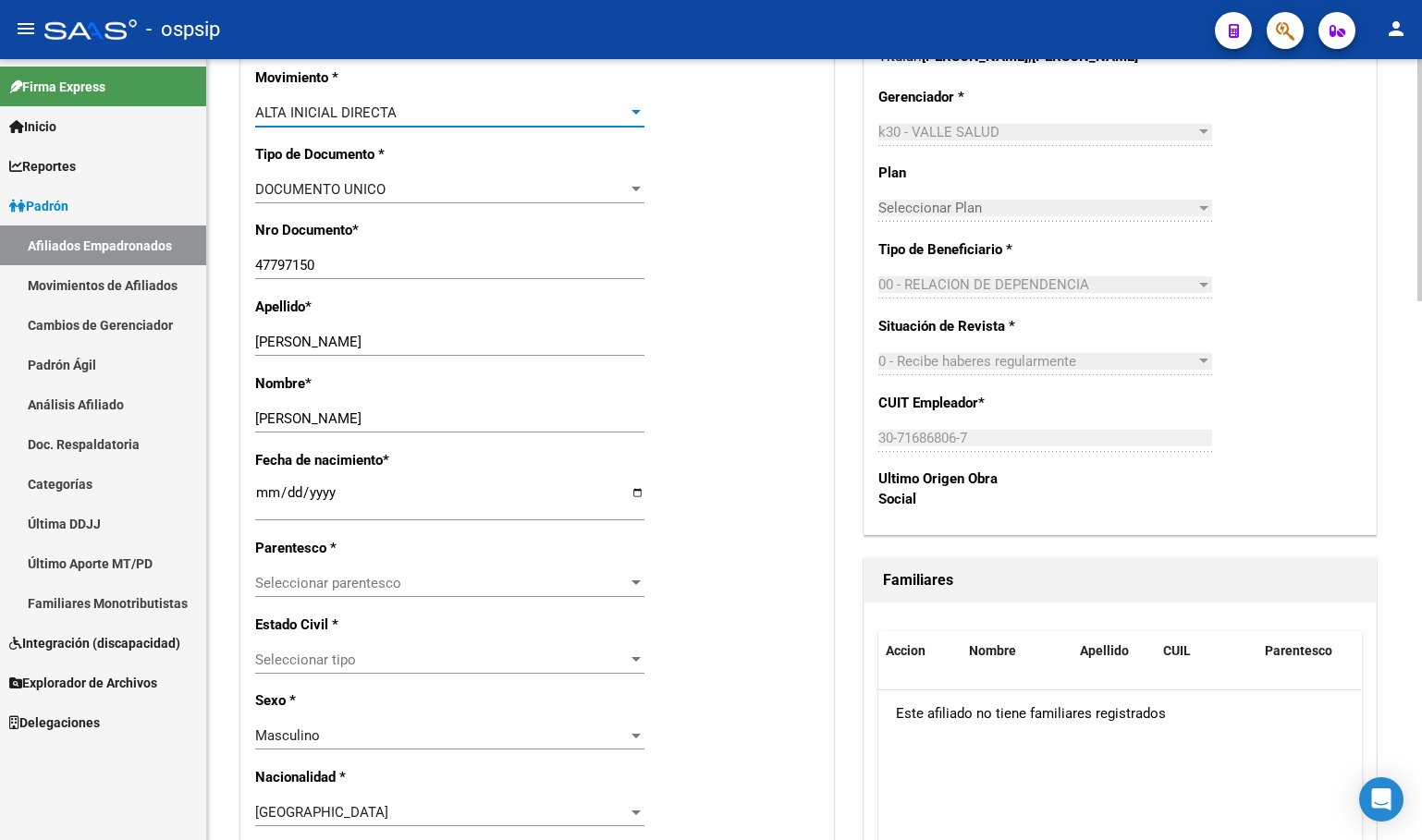
scroll to position [647, 0]
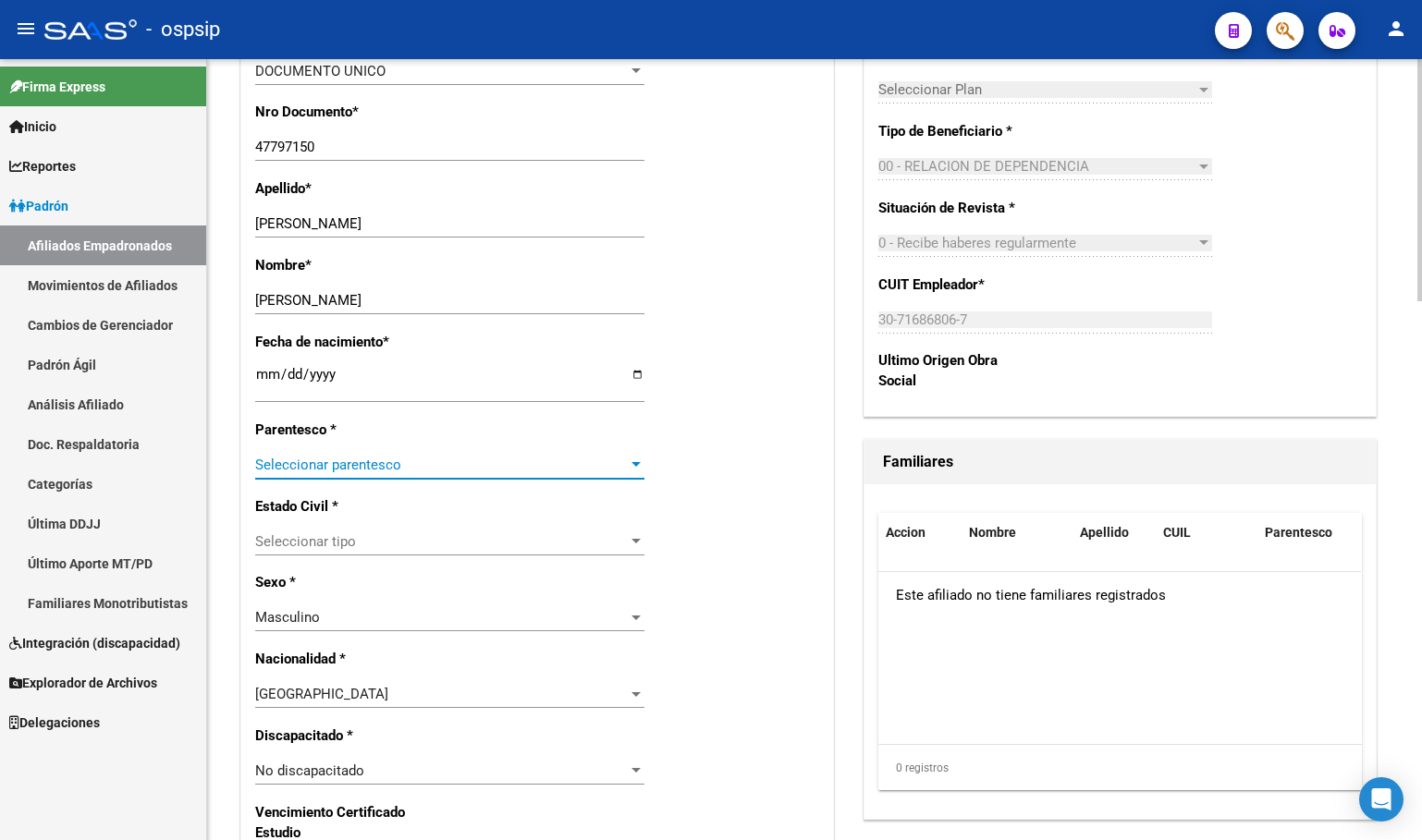
click at [322, 459] on span "Seleccionar parentesco" at bounding box center [441, 465] width 372 height 17
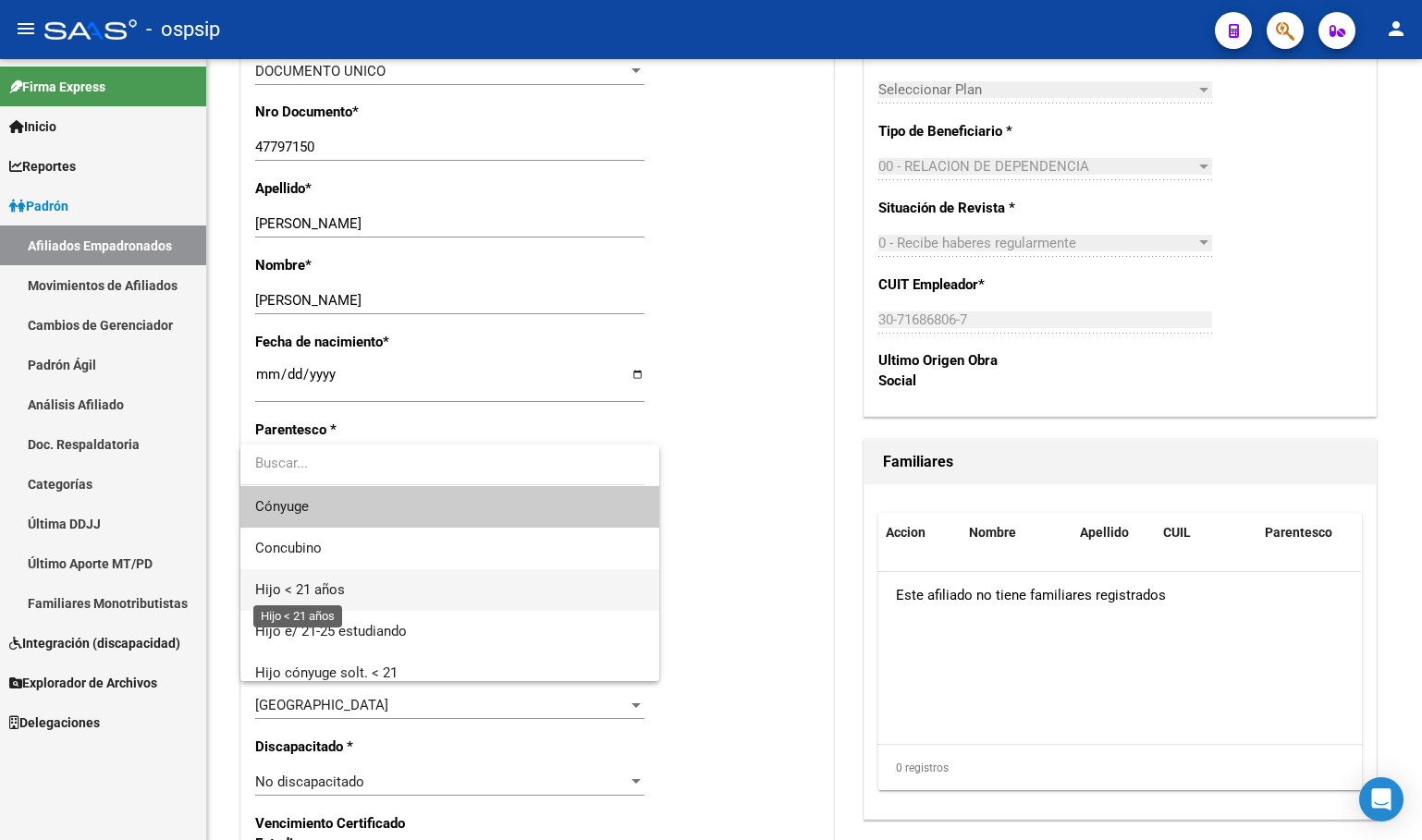
click at [296, 594] on span "Hijo < 21 años" at bounding box center [300, 590] width 90 height 17
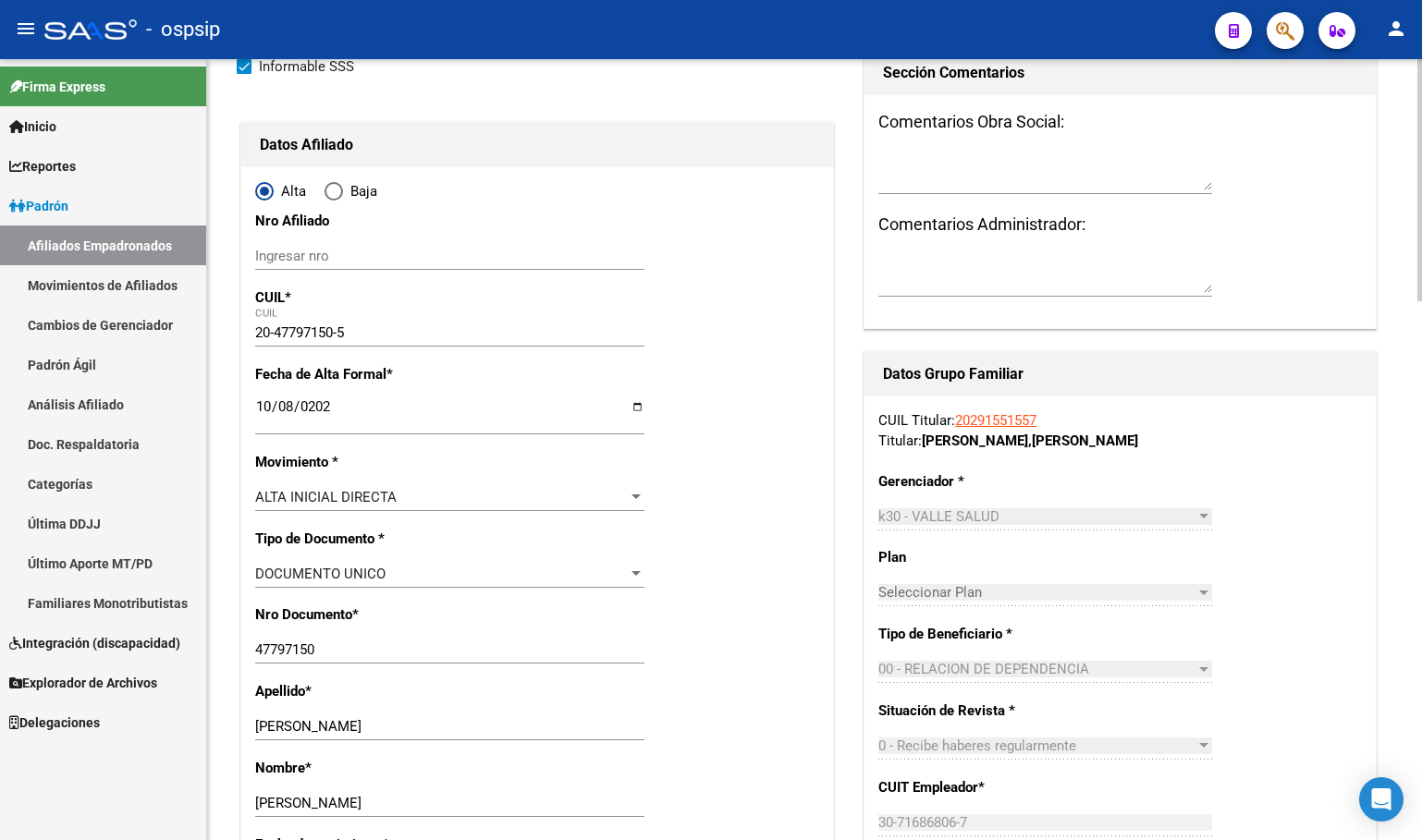
scroll to position [0, 0]
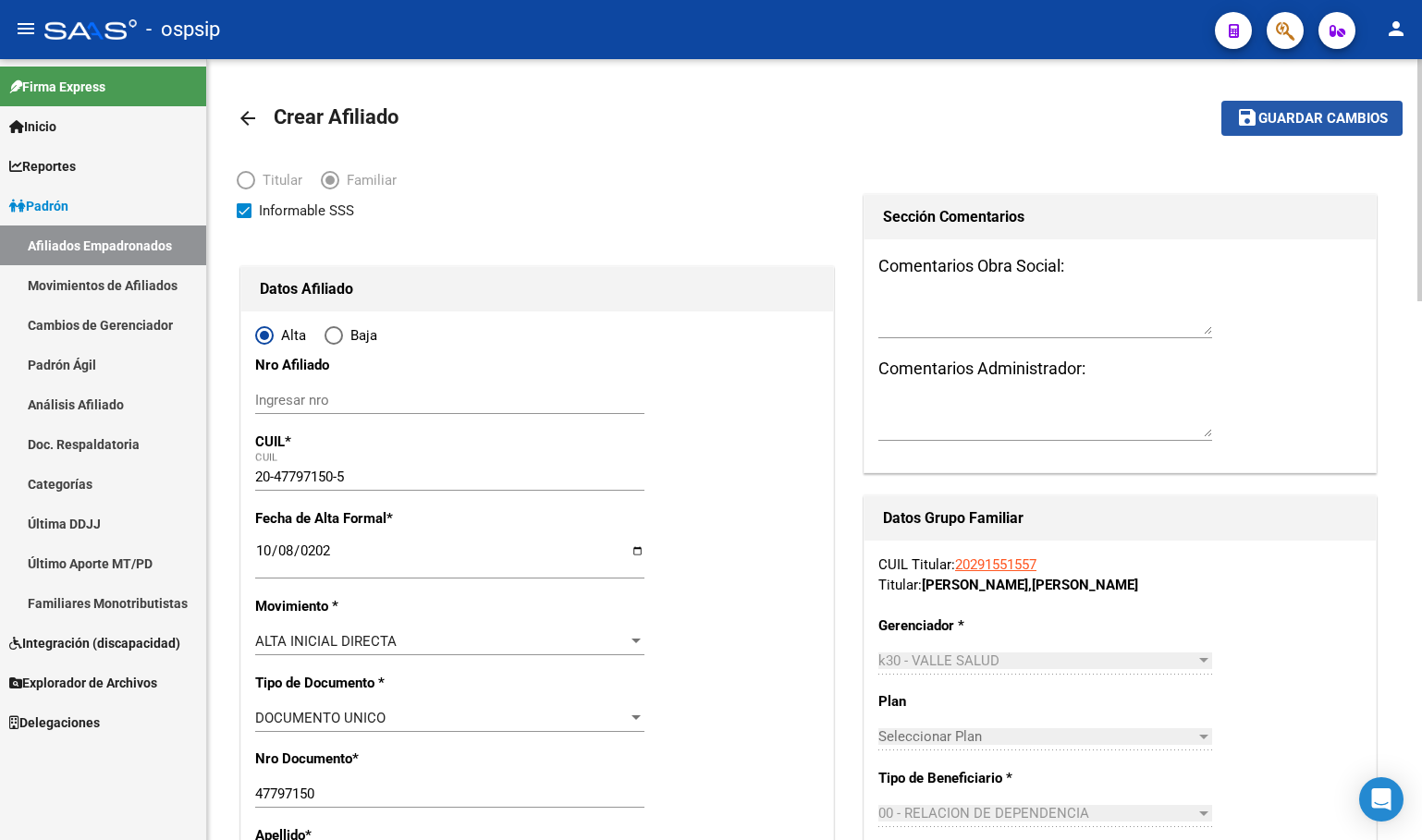
click at [1297, 113] on span "Guardar cambios" at bounding box center [1323, 119] width 129 height 17
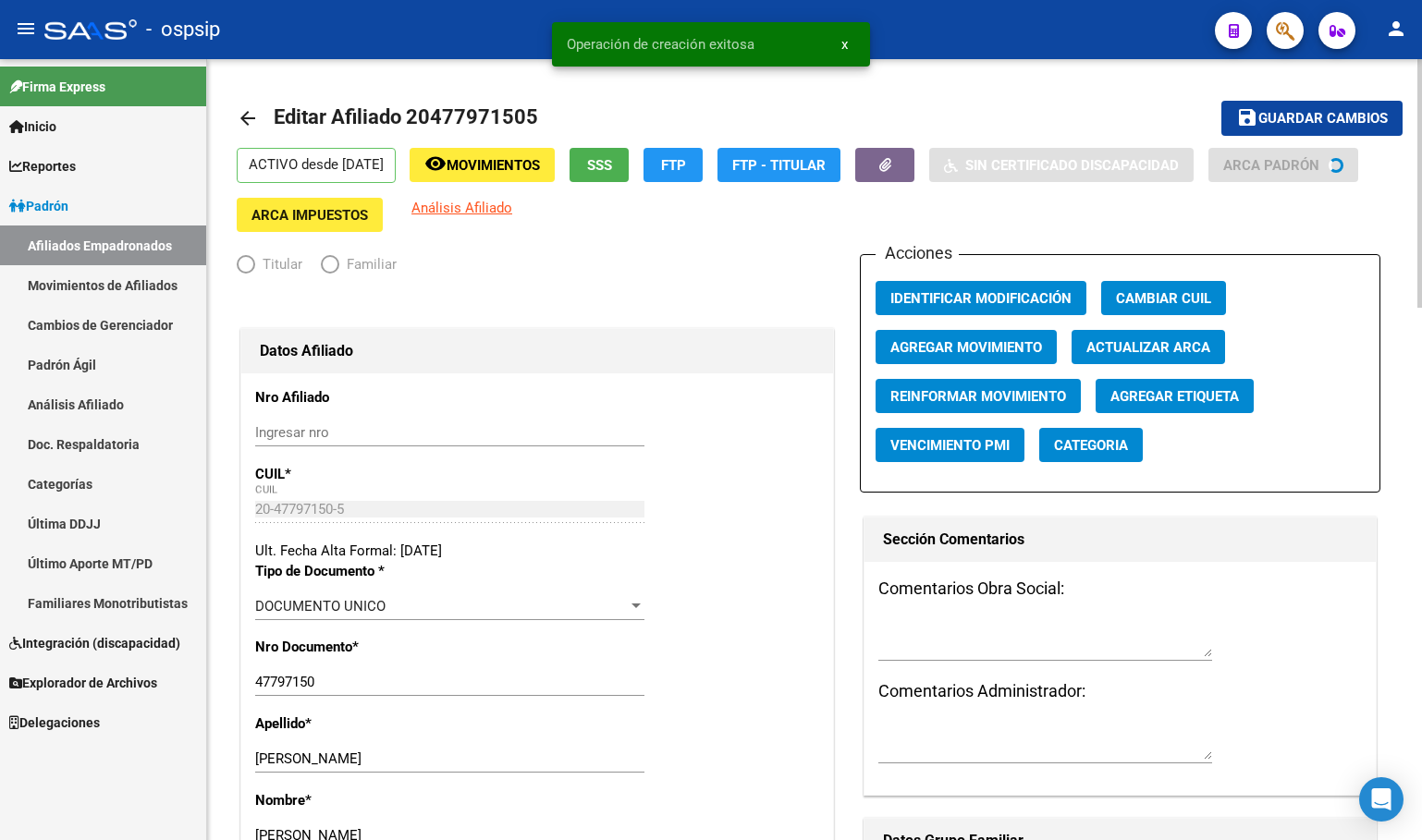
radio input "true"
type input "30-71686806-7"
click at [1283, 109] on span "save Guardar cambios" at bounding box center [1312, 117] width 152 height 17
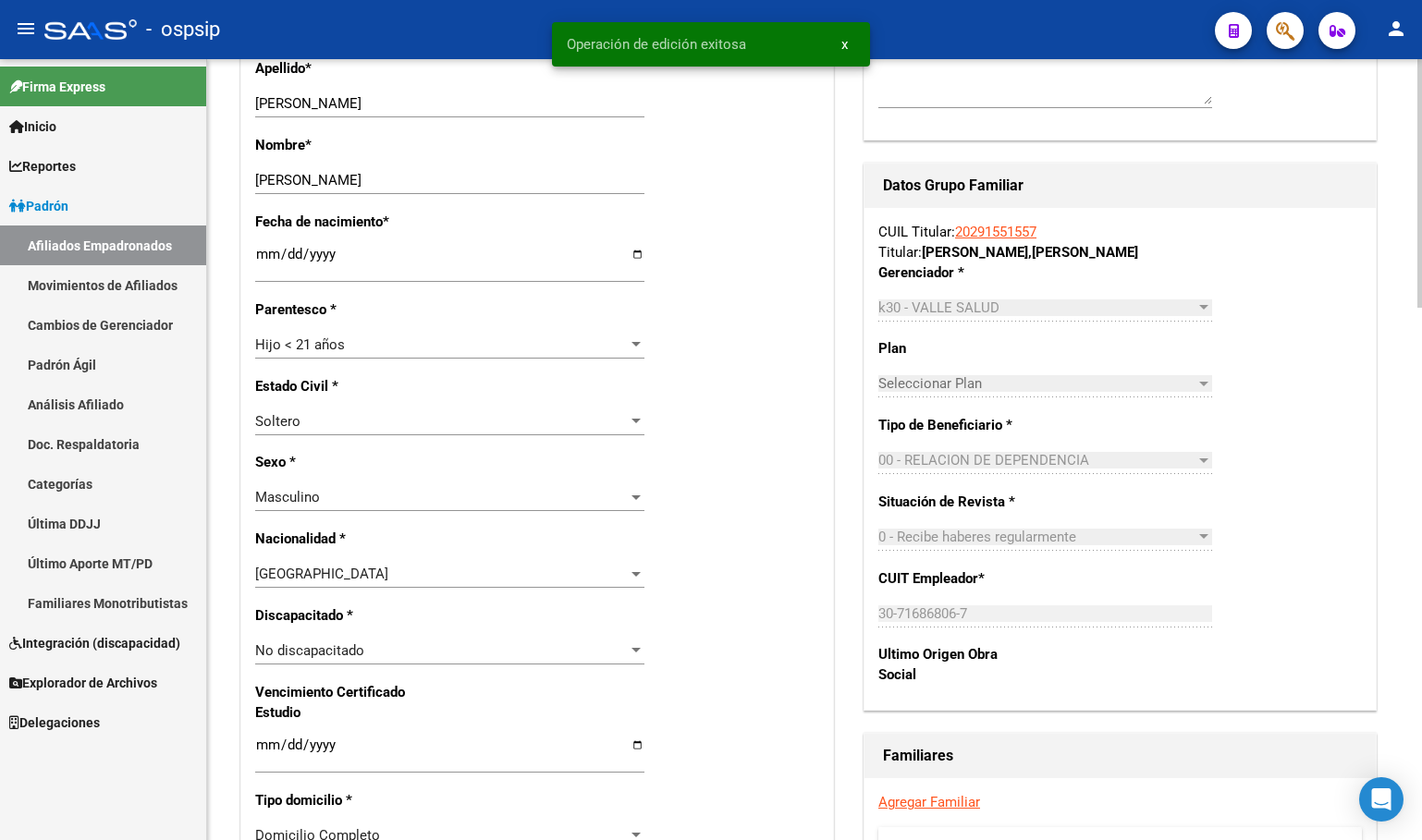
scroll to position [1016, 0]
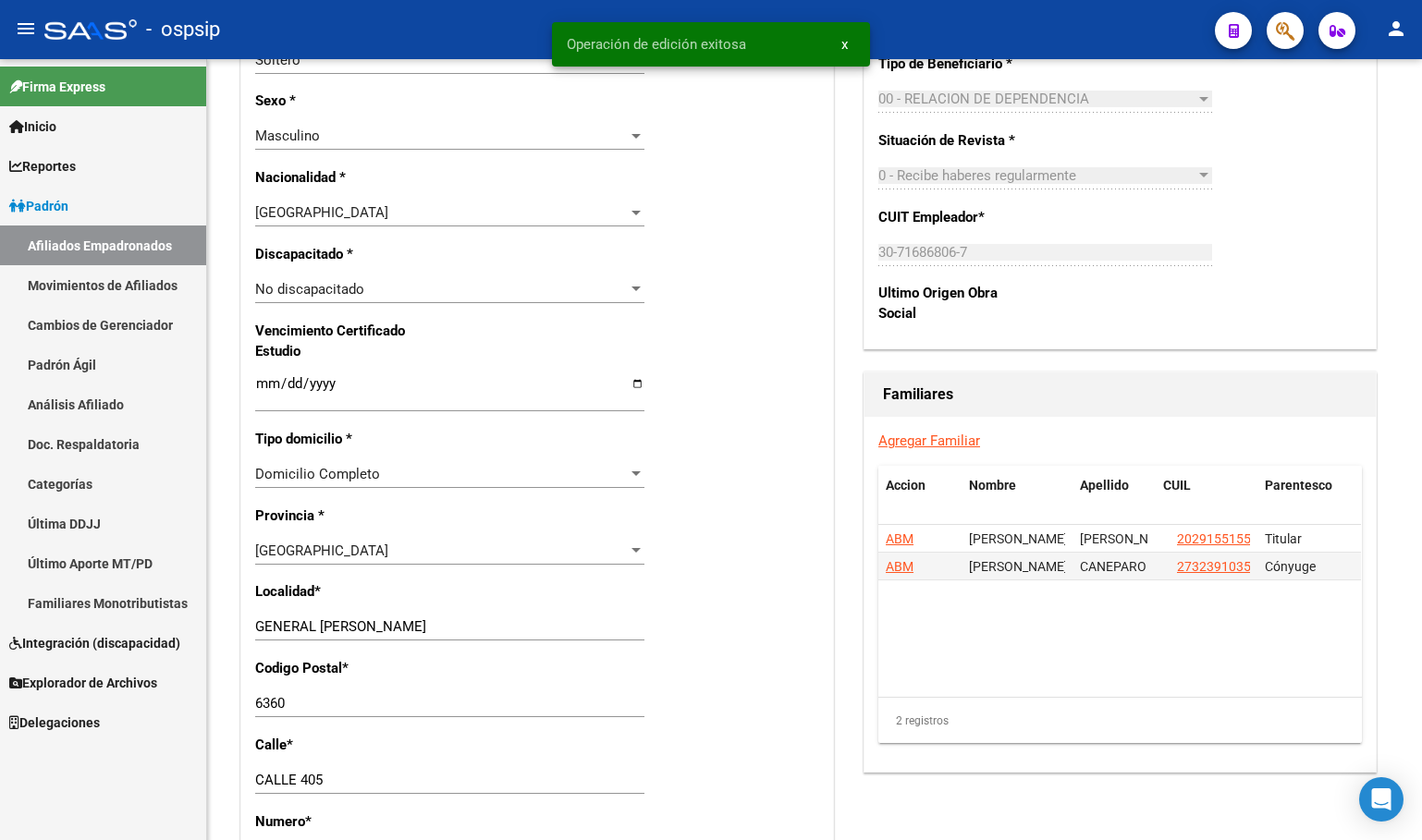
click at [927, 441] on link "Agregar Familiar" at bounding box center [929, 441] width 101 height 17
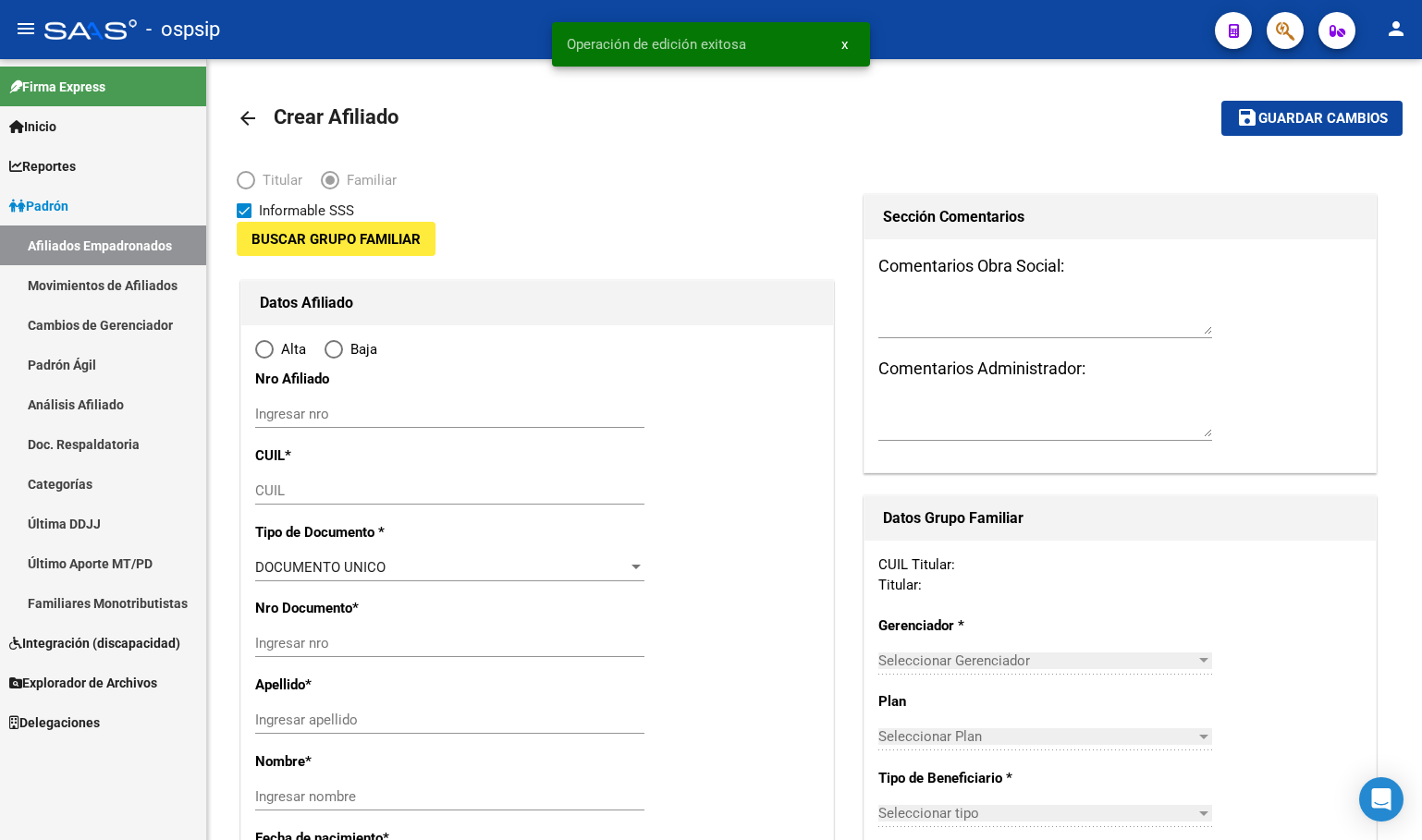
type input "30-71686806-7"
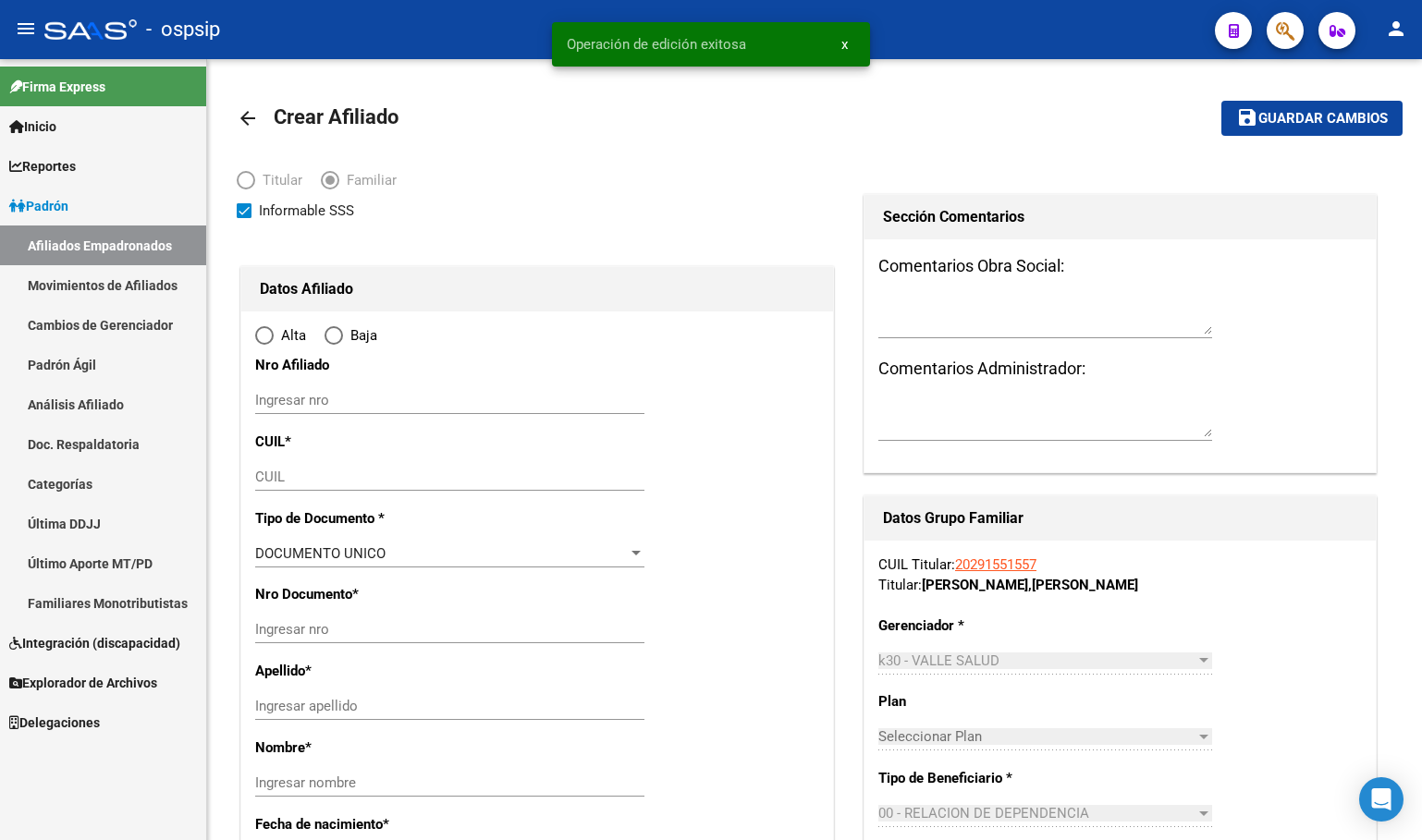
type input "GENERAL [PERSON_NAME]"
type input "6360"
type input "432"
type input "1594"
radio input "true"
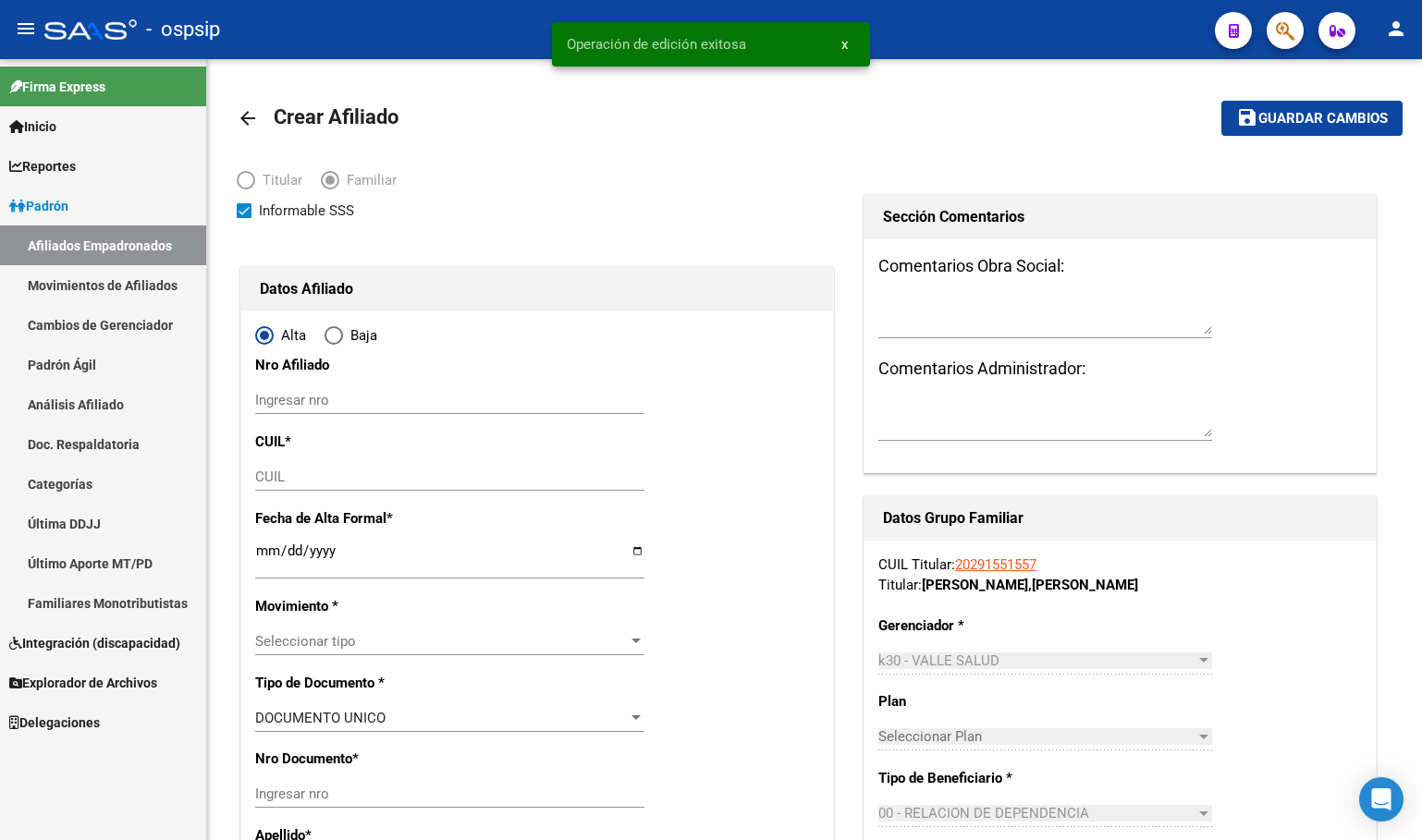
type input "30-71686806-7"
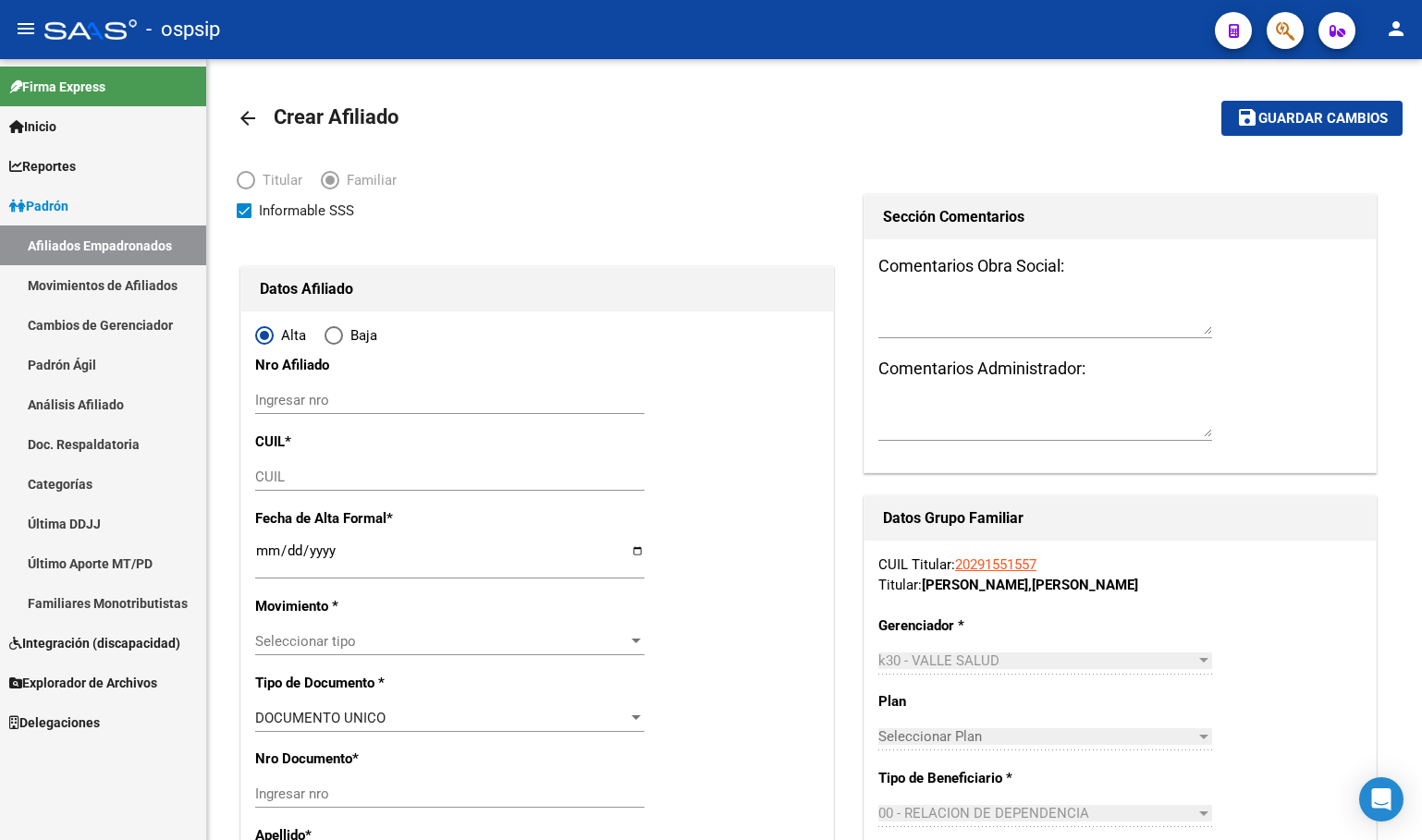
click at [505, 13] on div "- ospsip" at bounding box center [622, 29] width 1156 height 40
click at [282, 479] on input "CUIL" at bounding box center [449, 477] width 389 height 17
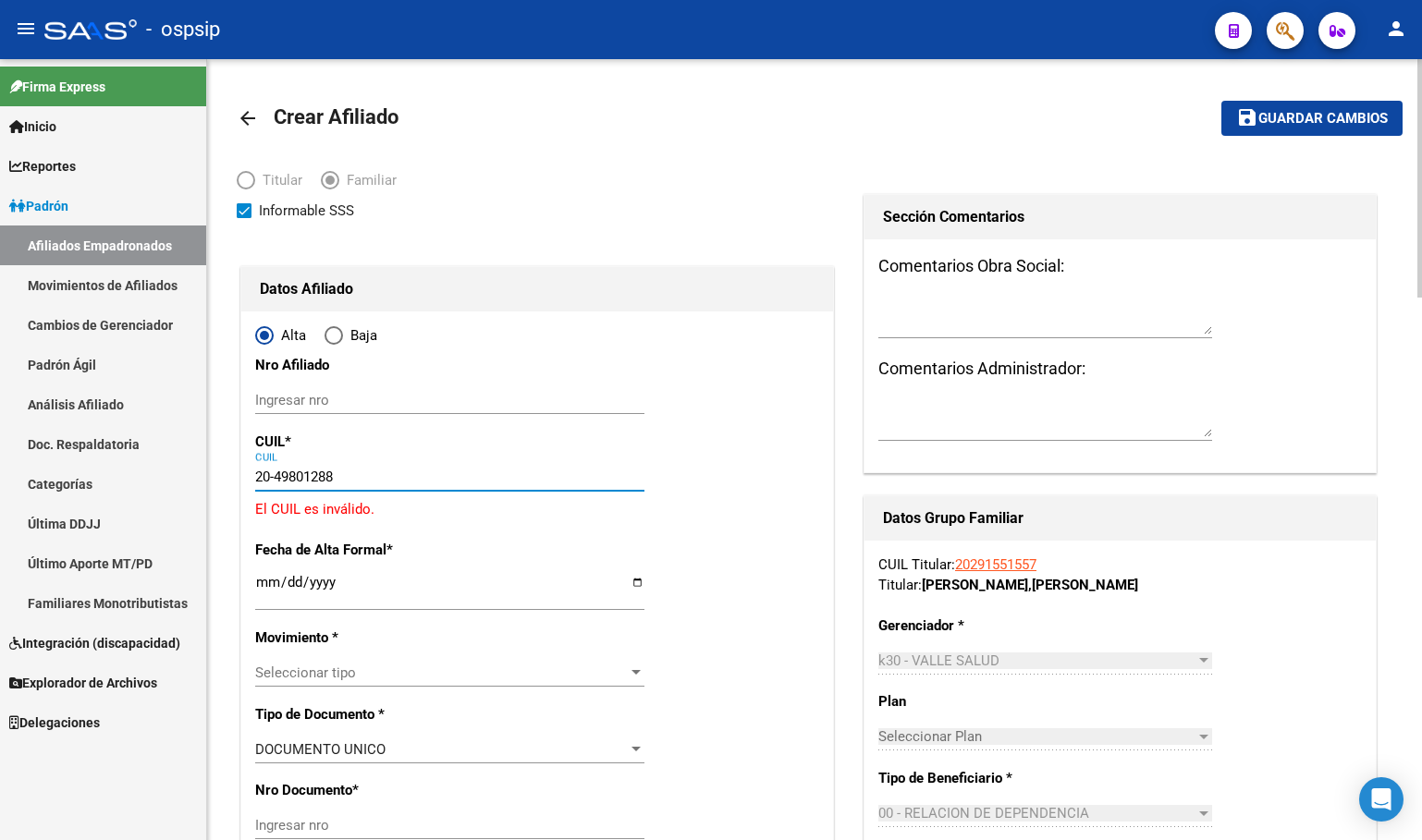
type input "20-49801288-5"
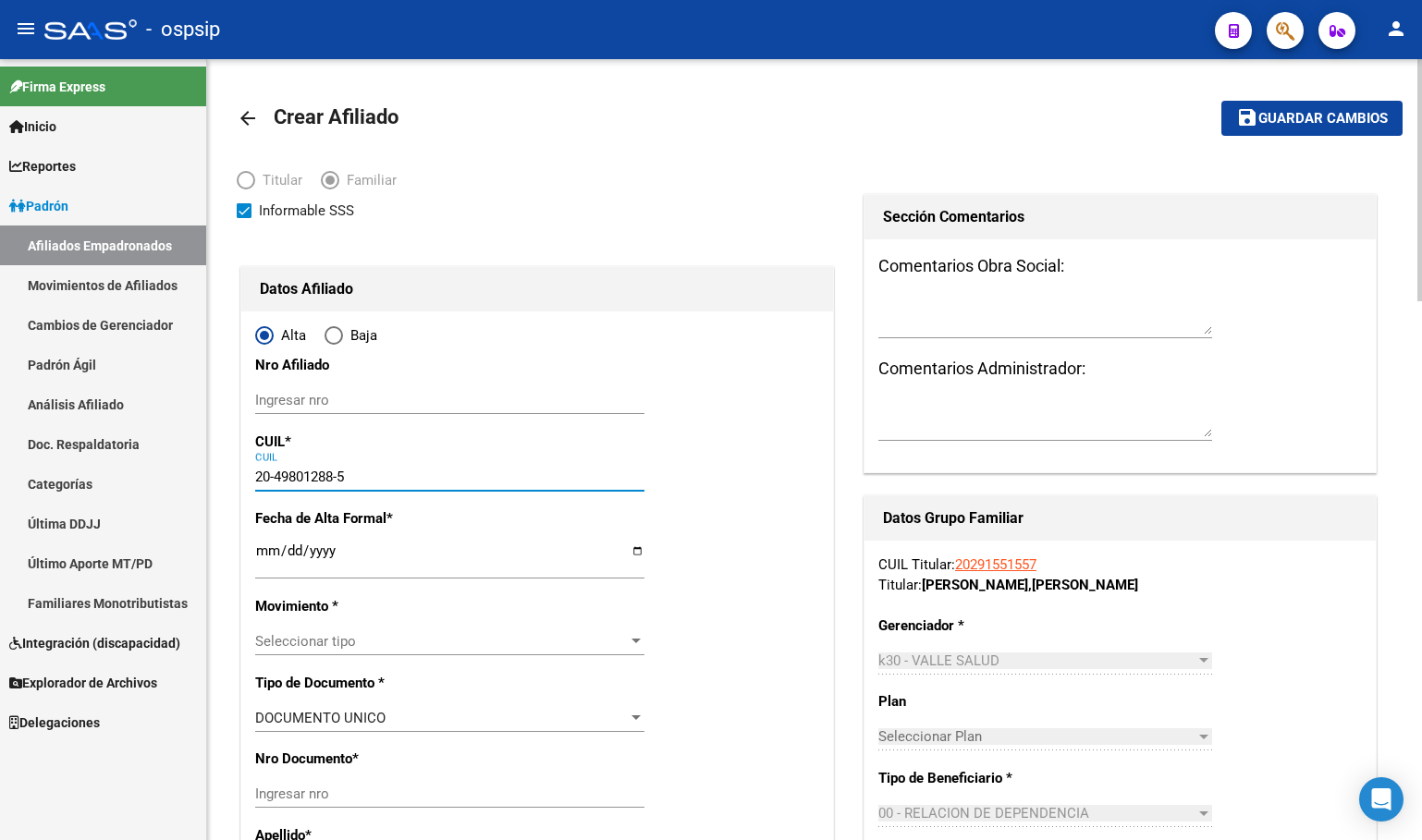
type input "49801288"
type input "[PERSON_NAME]"
type input "SANTINO"
type input "[DATE]"
type input "GENERAL [PERSON_NAME]"
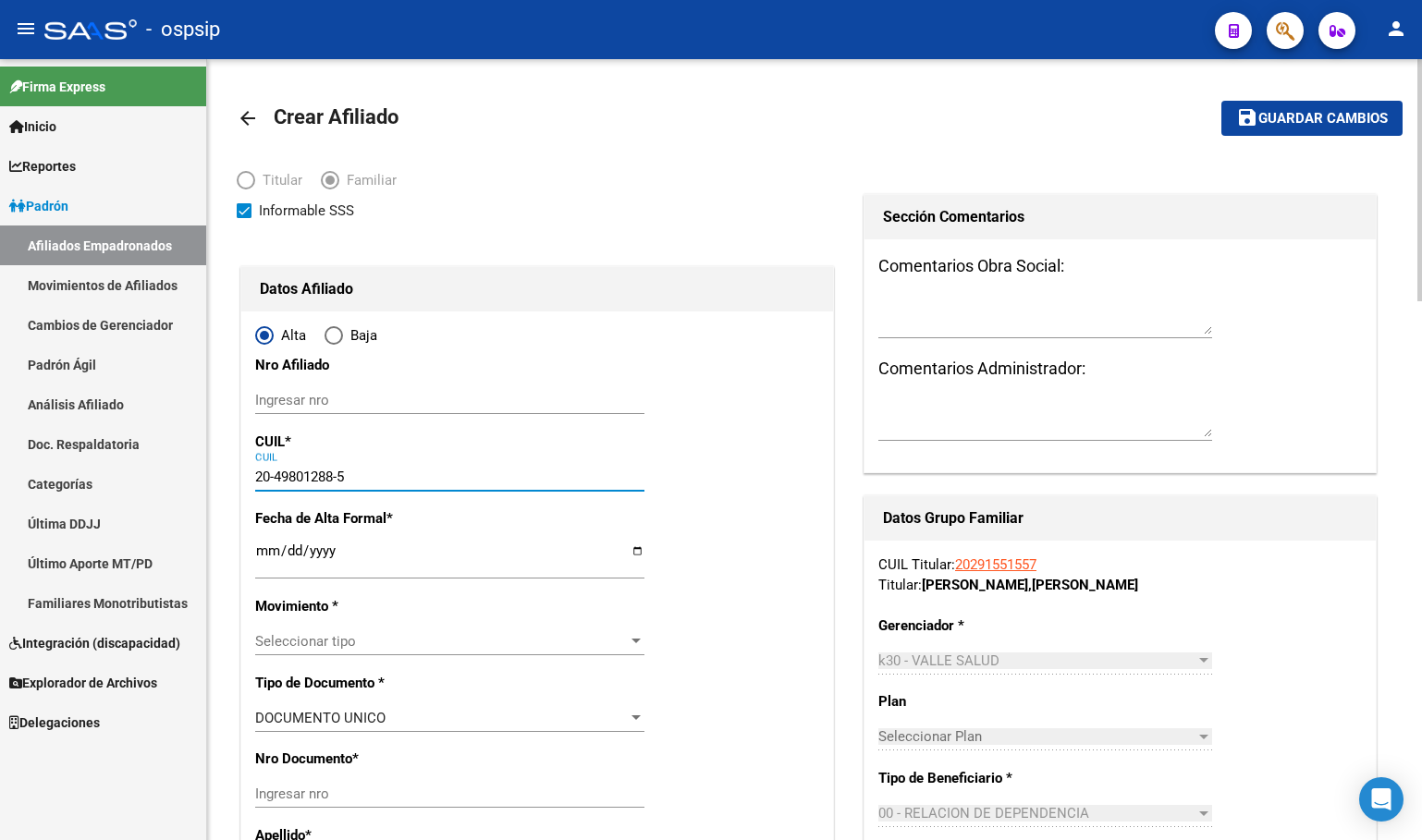
type input "WICHI"
type input "20-49801288-5"
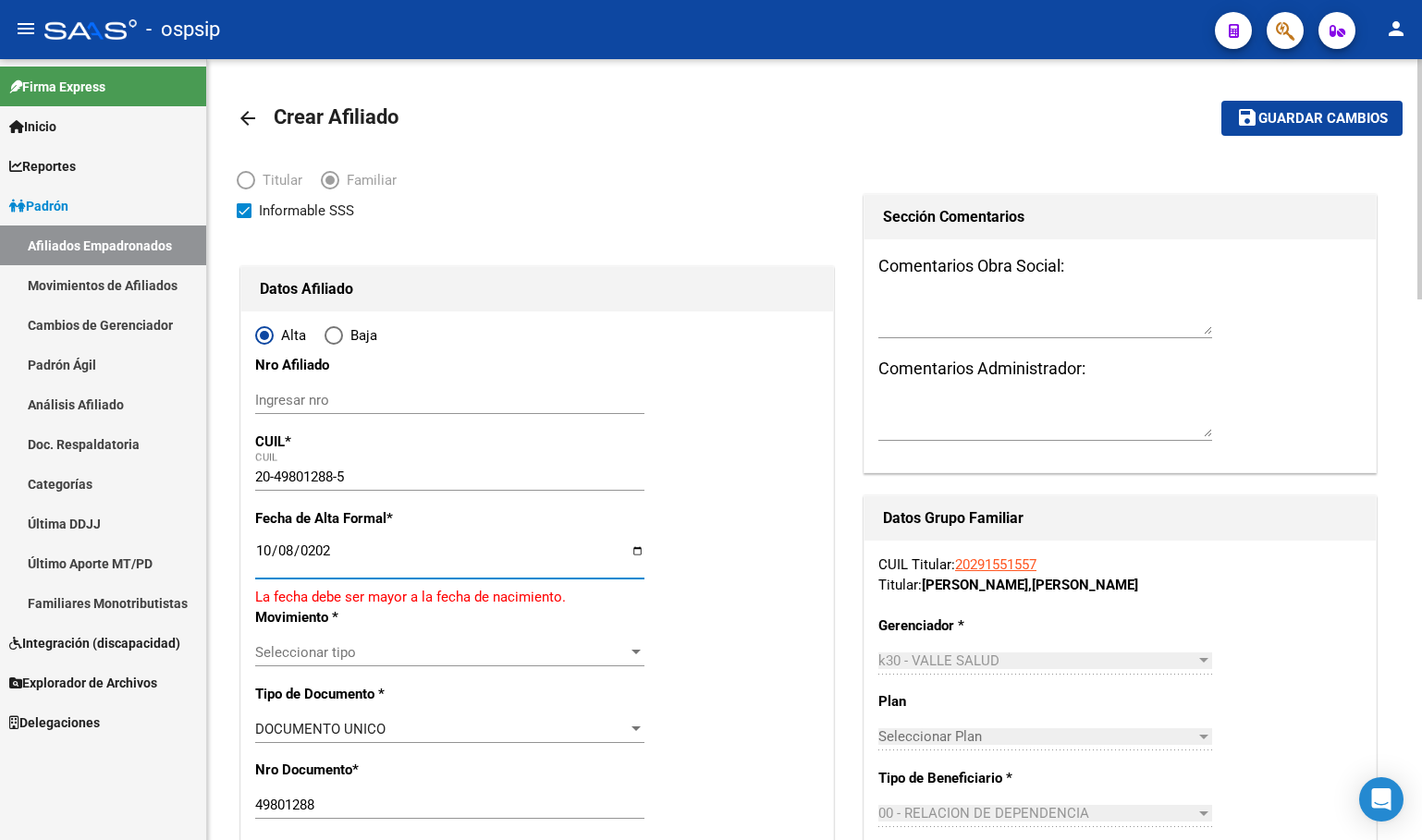
type input "[DATE]"
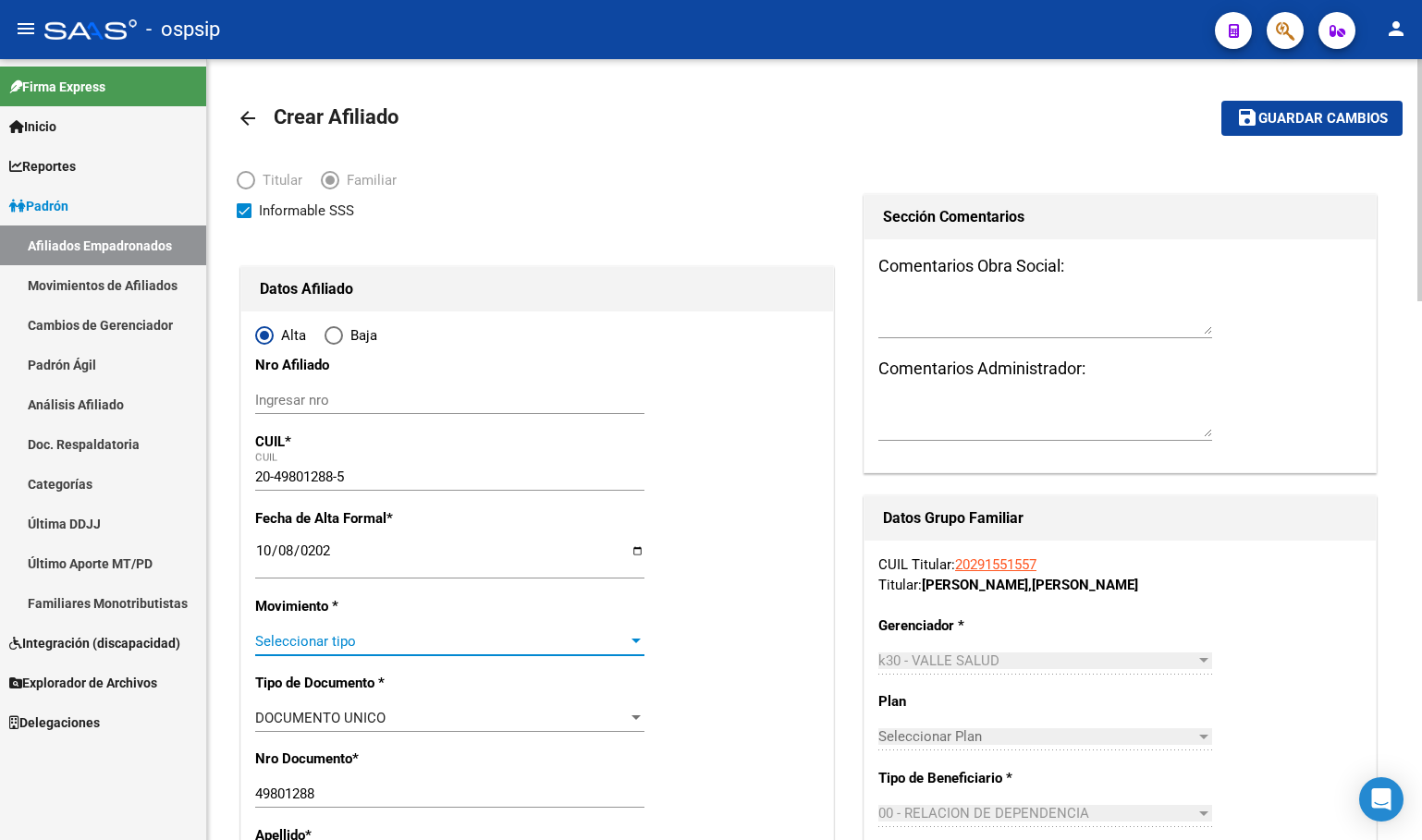
click at [281, 631] on div "Seleccionar tipo Seleccionar tipo" at bounding box center [449, 641] width 389 height 28
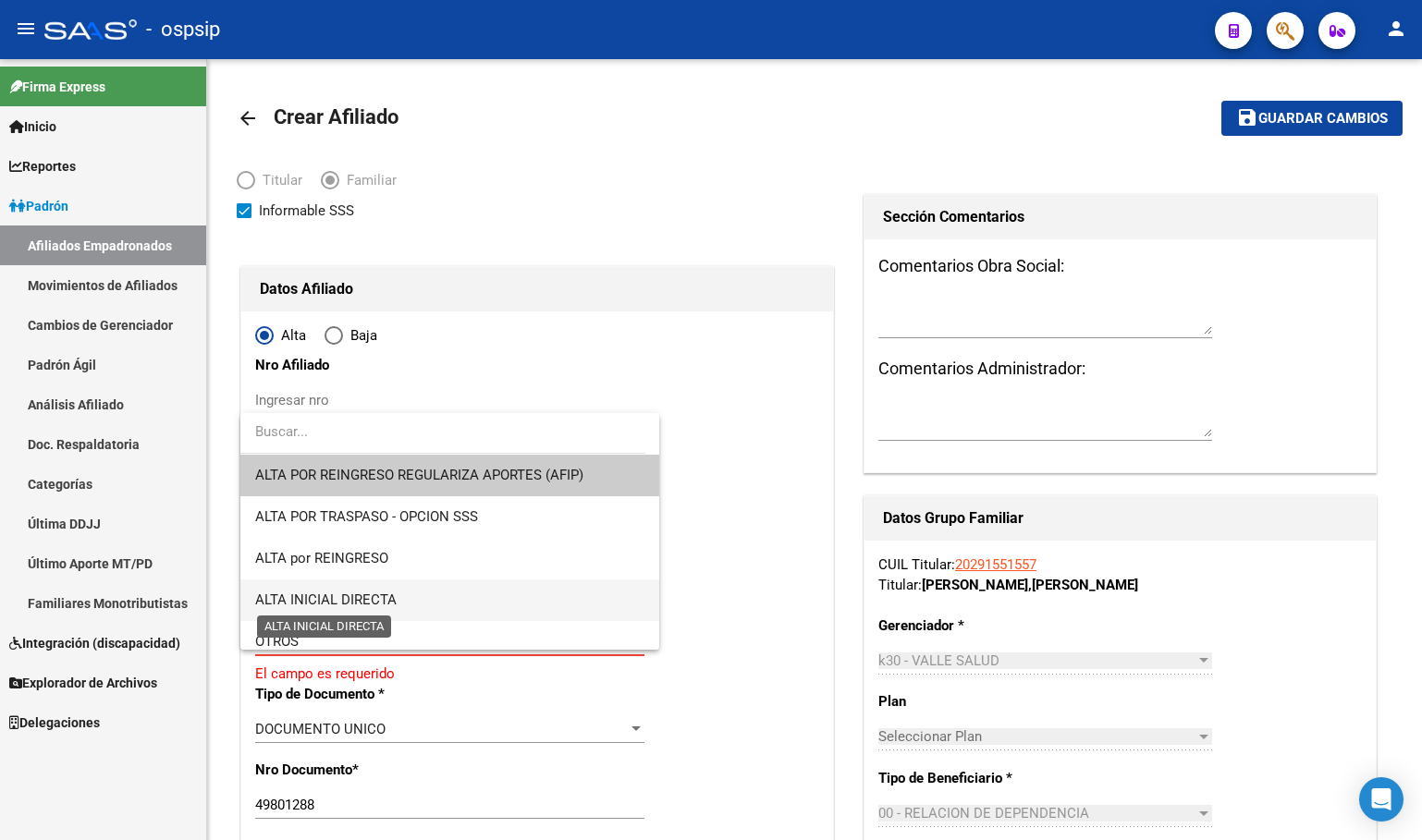
click at [328, 593] on span "ALTA INICIAL DIRECTA" at bounding box center [325, 600] width 142 height 17
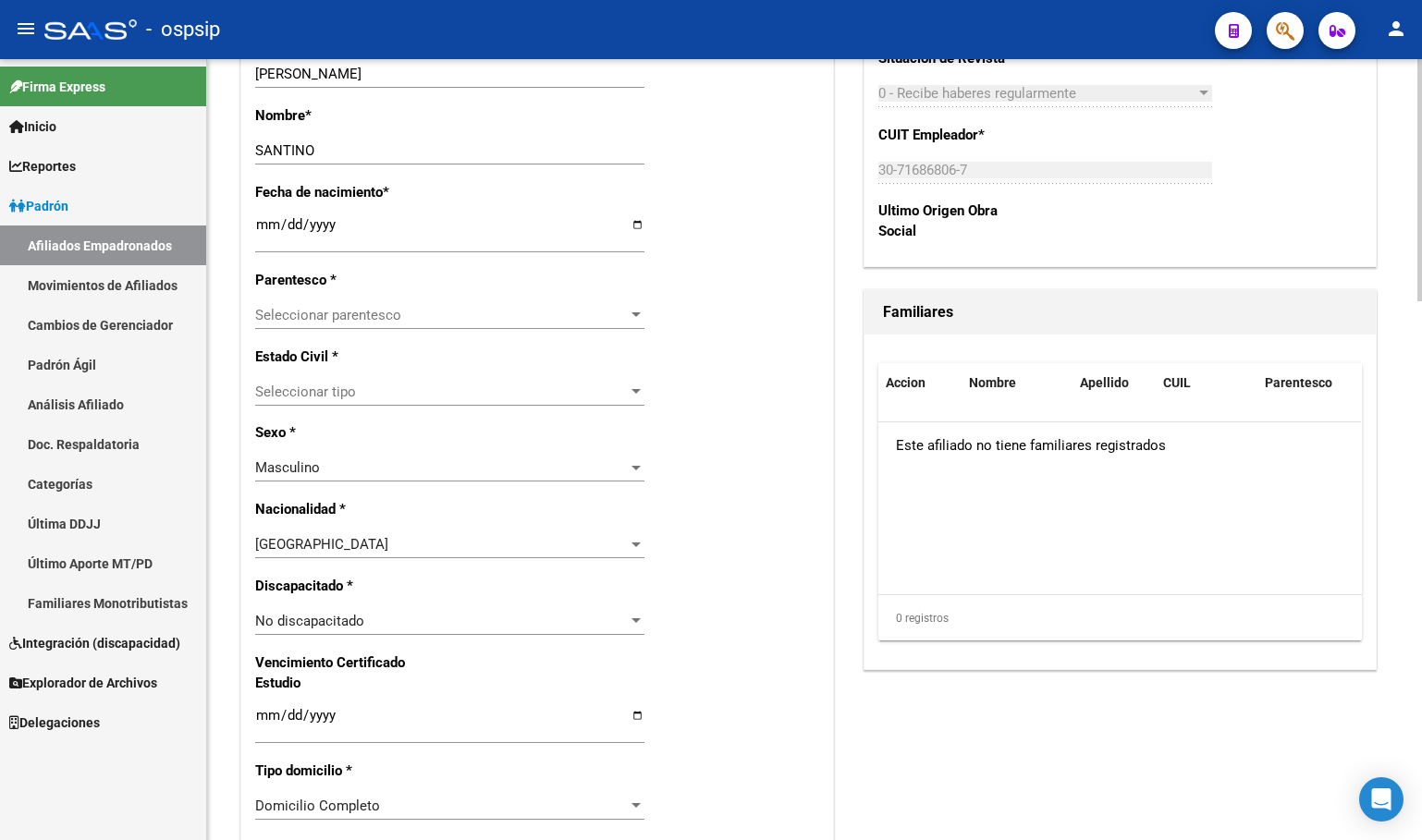
scroll to position [832, 0]
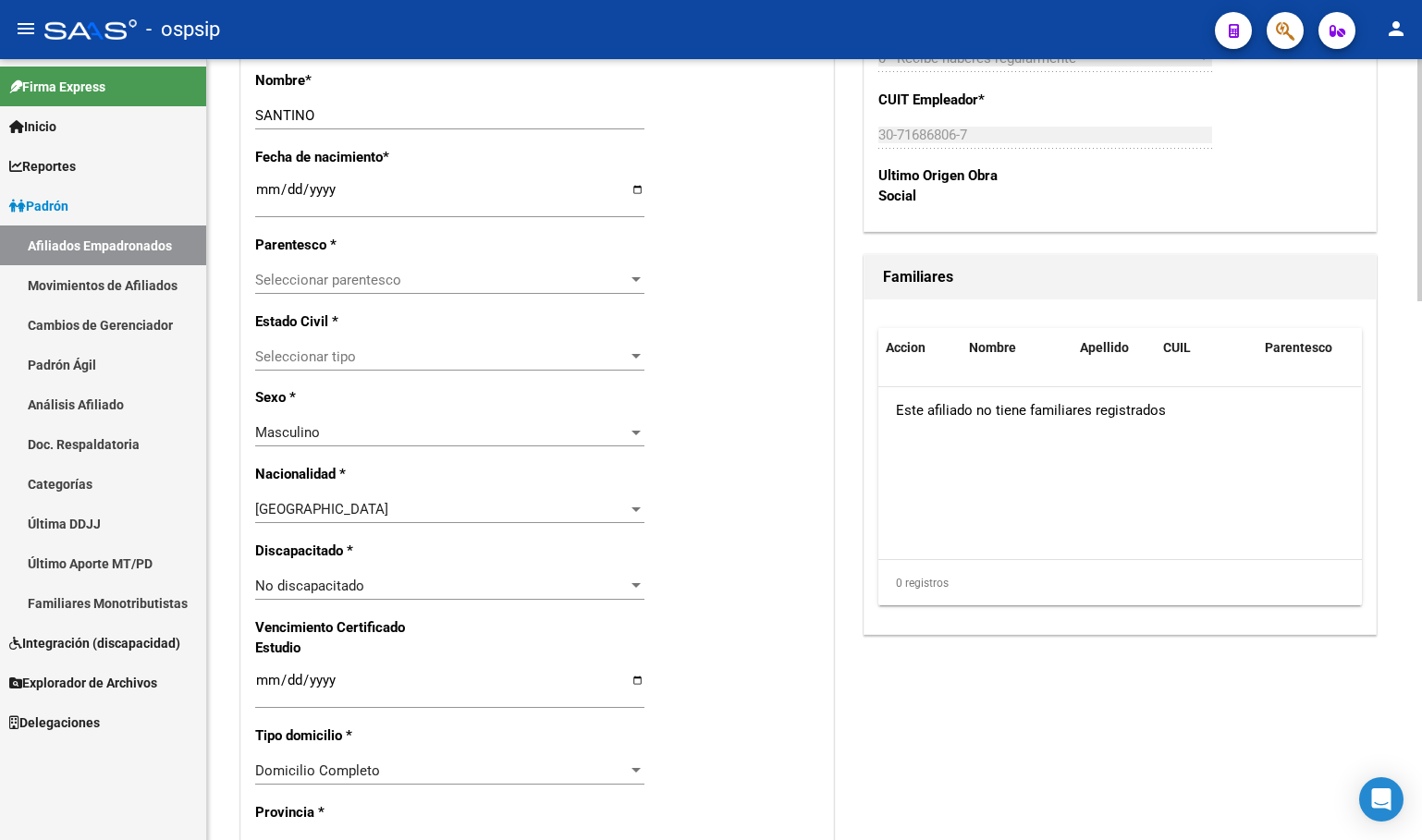
click at [332, 272] on span "Seleccionar parentesco" at bounding box center [441, 280] width 372 height 17
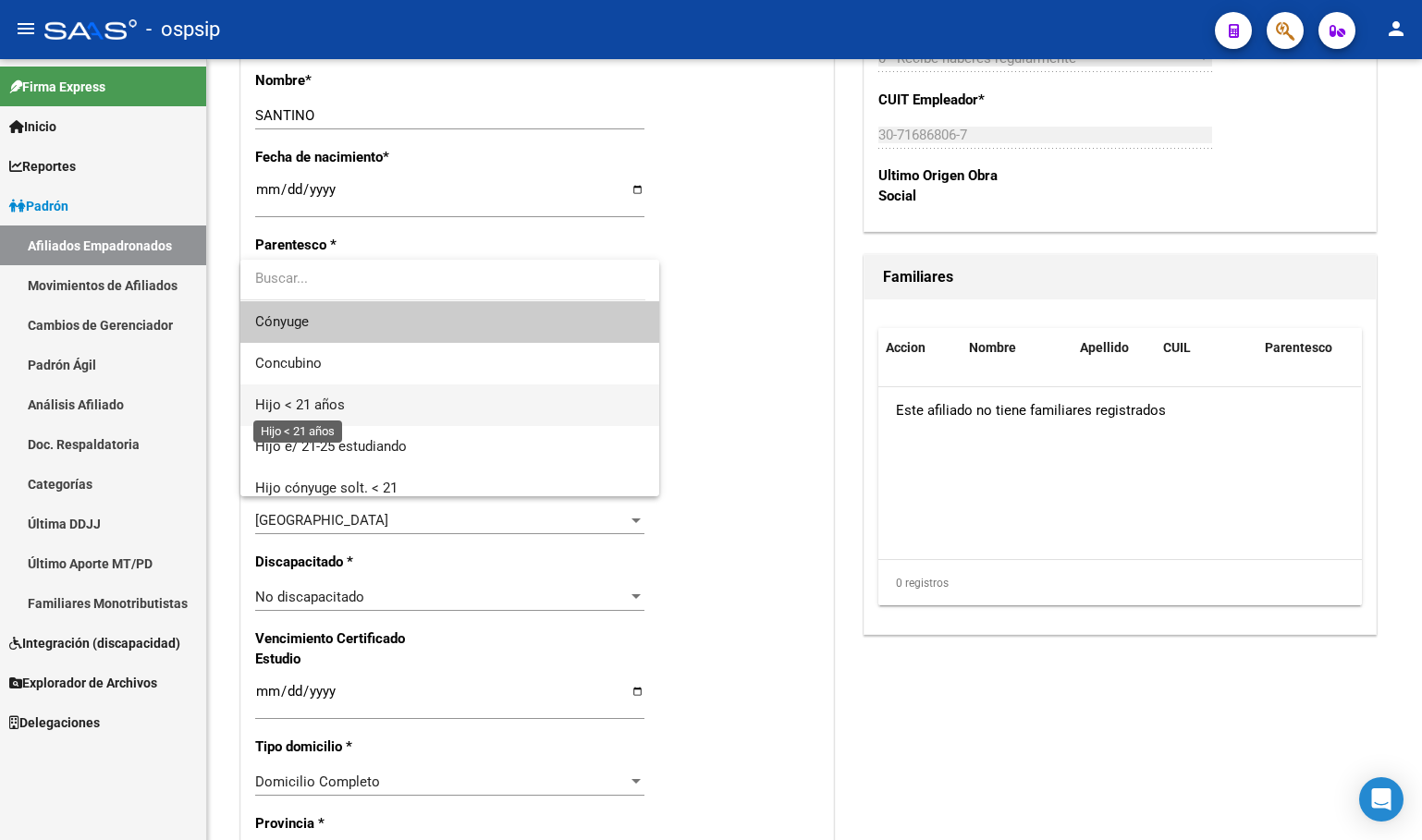
click at [324, 399] on span "Hijo < 21 años" at bounding box center [300, 405] width 90 height 17
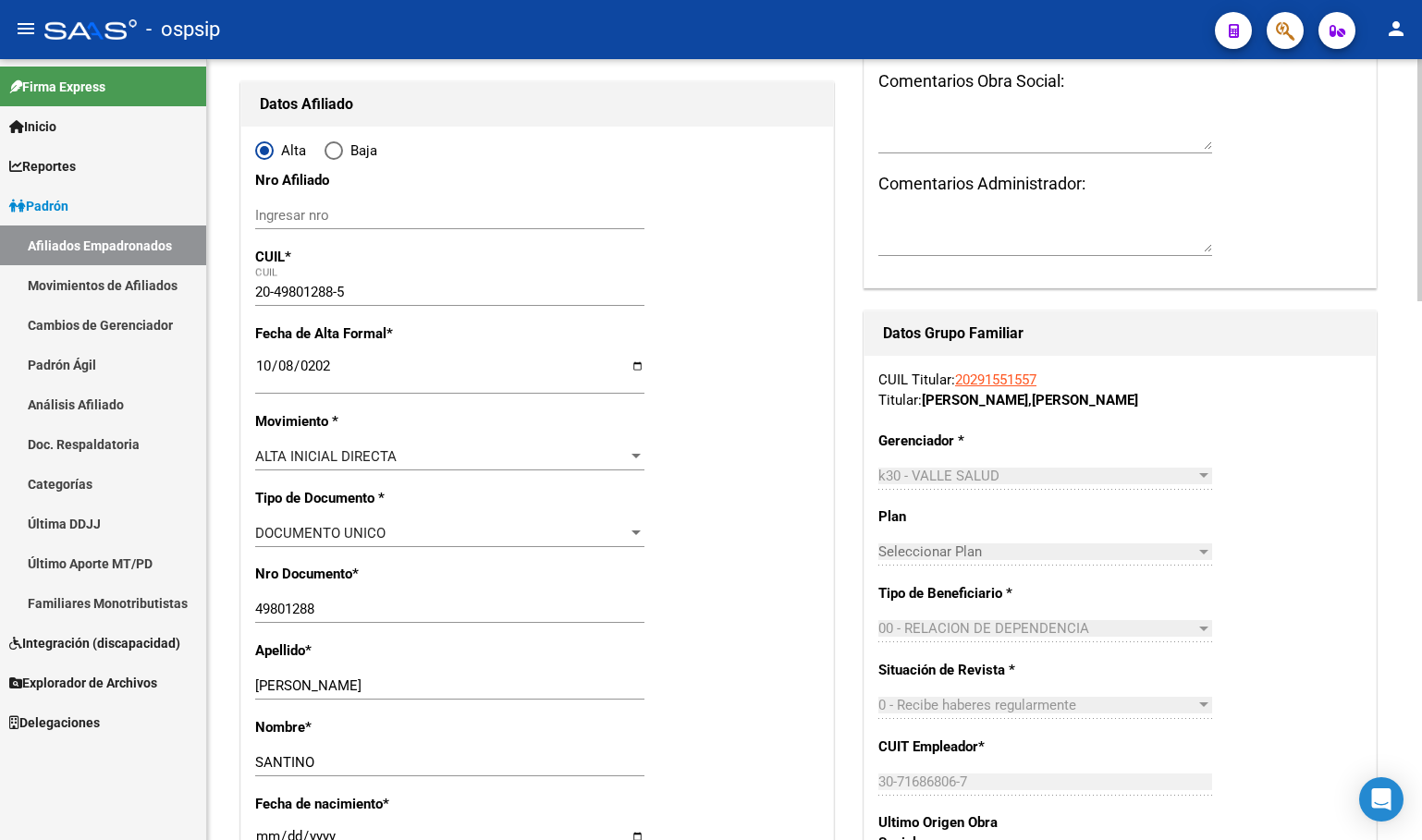
scroll to position [0, 0]
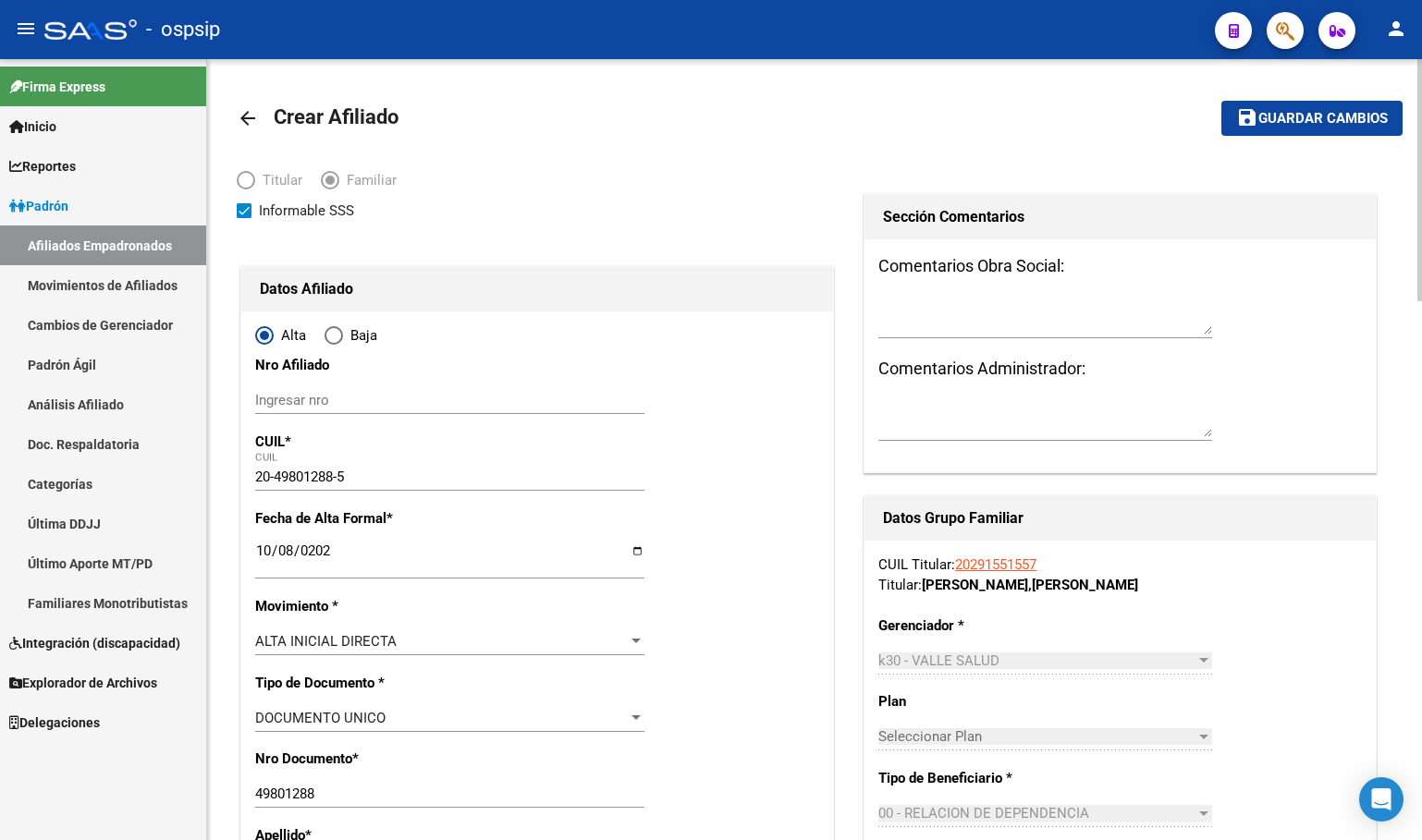
click at [1272, 111] on span "Guardar cambios" at bounding box center [1323, 119] width 129 height 17
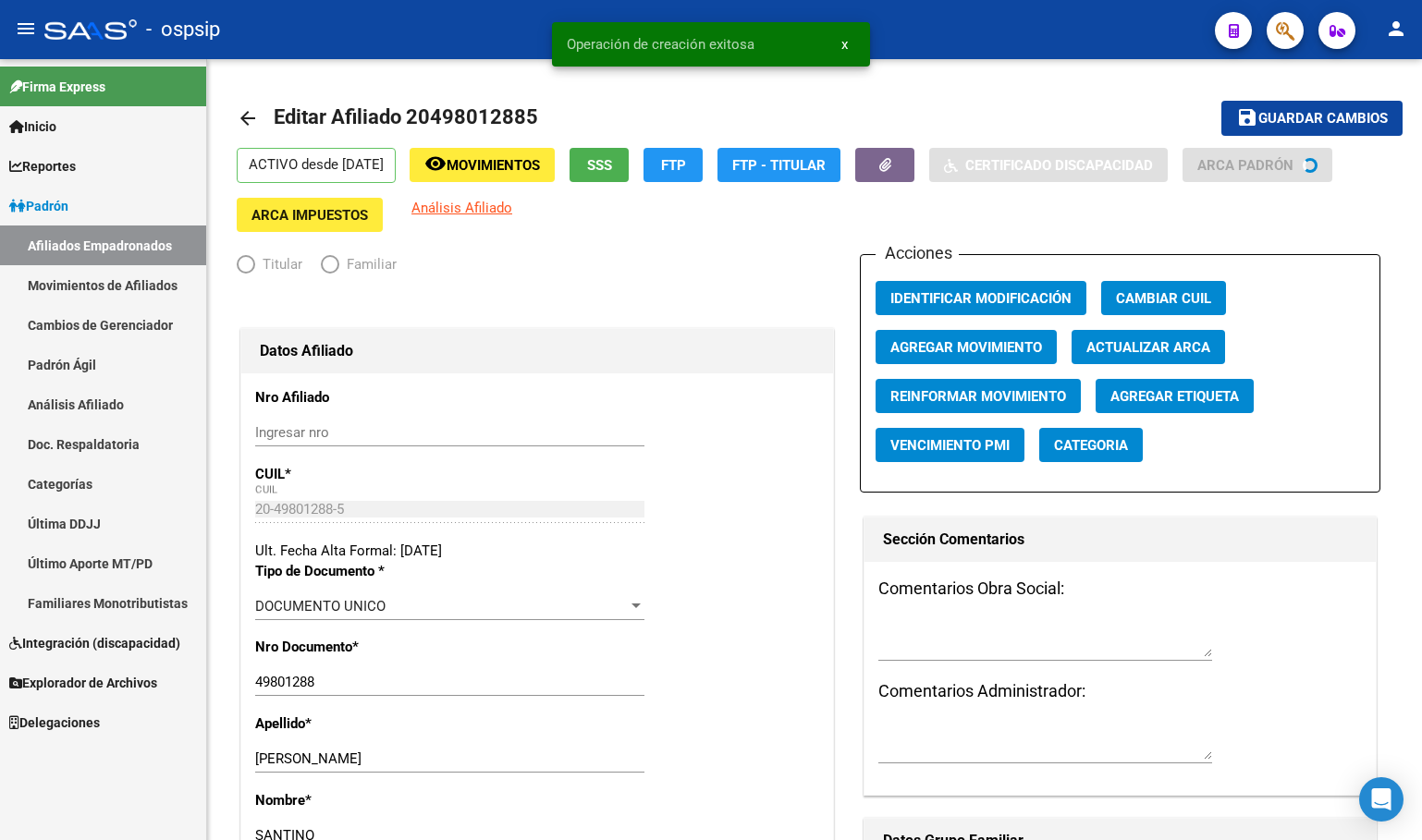
radio input "true"
type input "30-71686806-7"
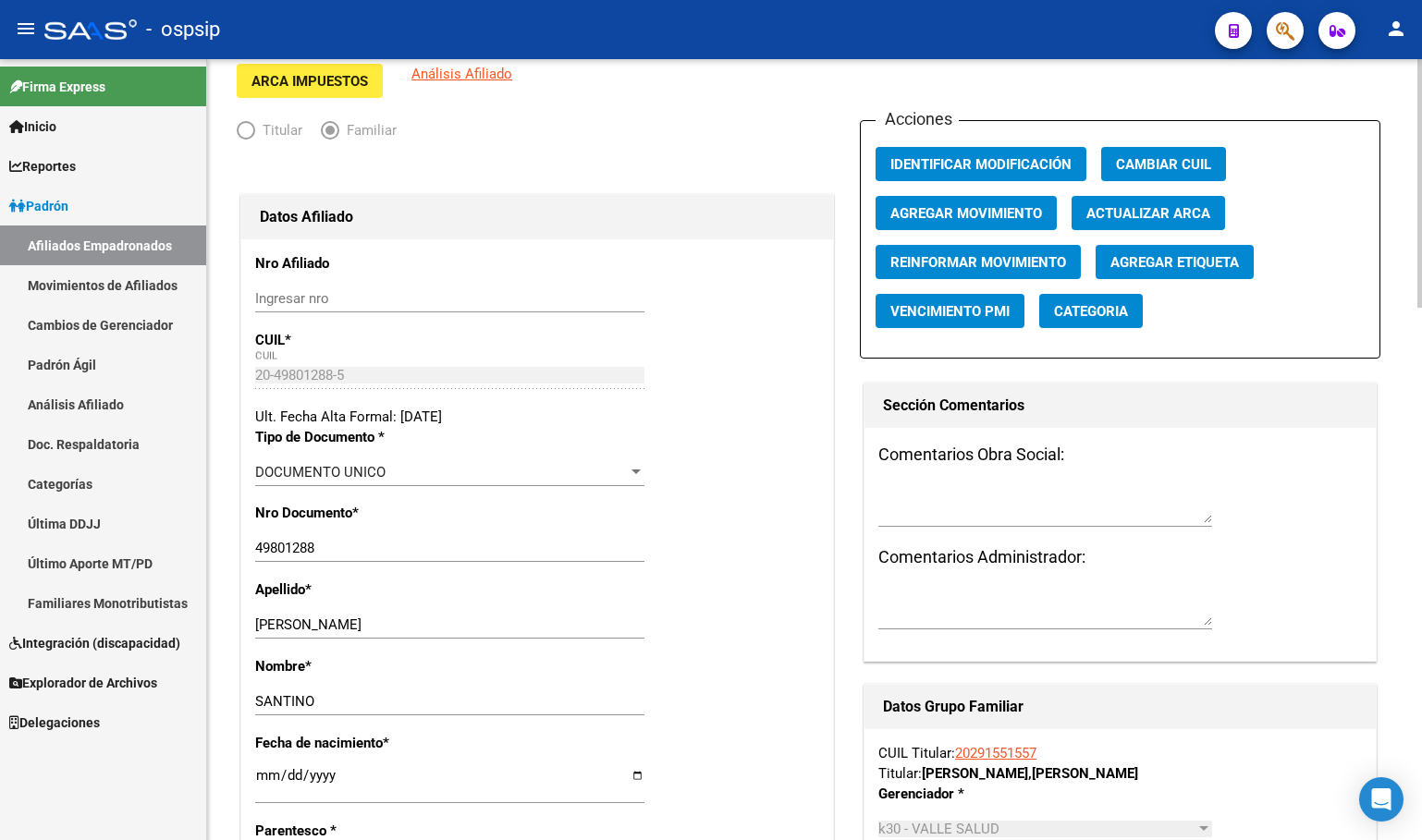
scroll to position [369, 0]
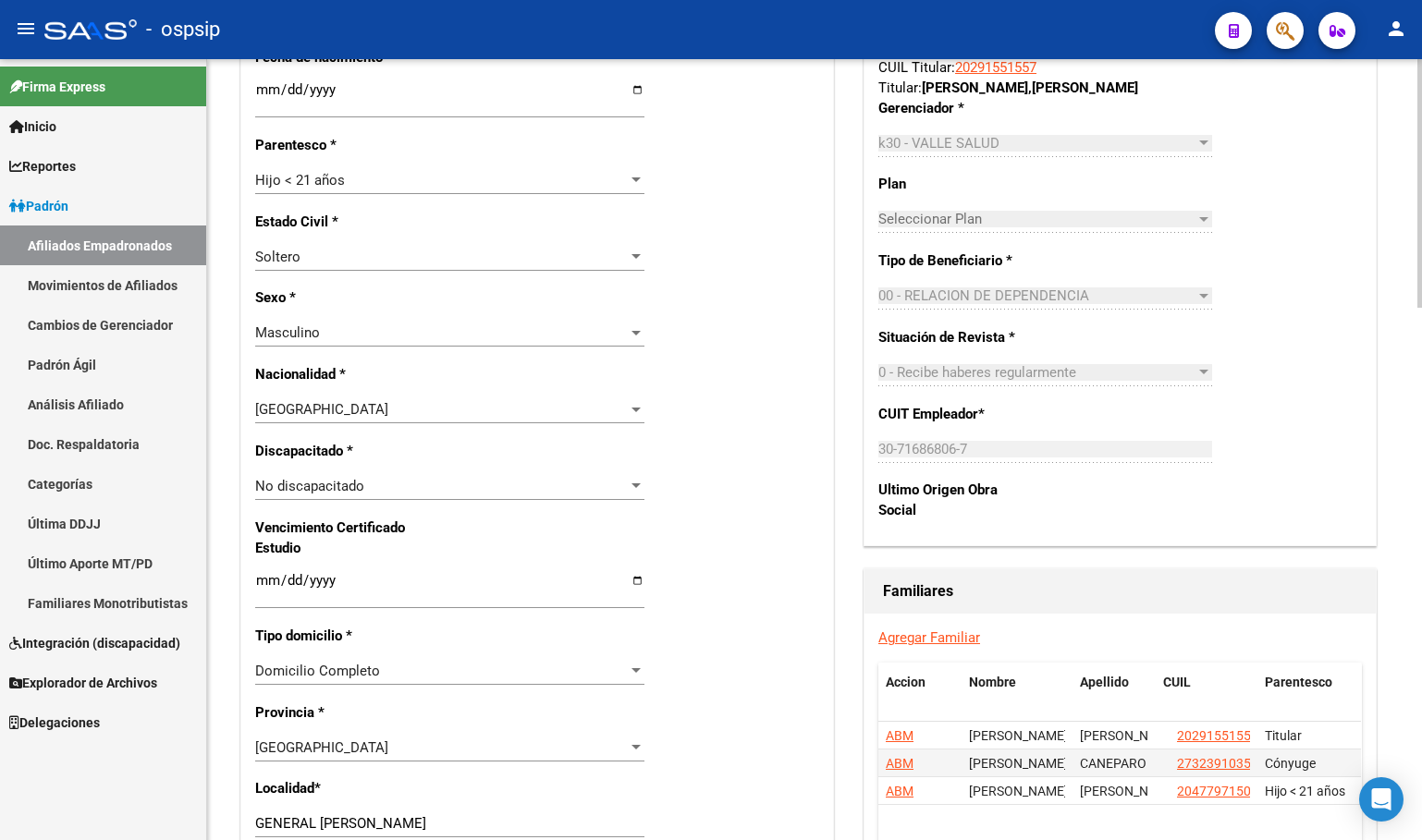
scroll to position [832, 0]
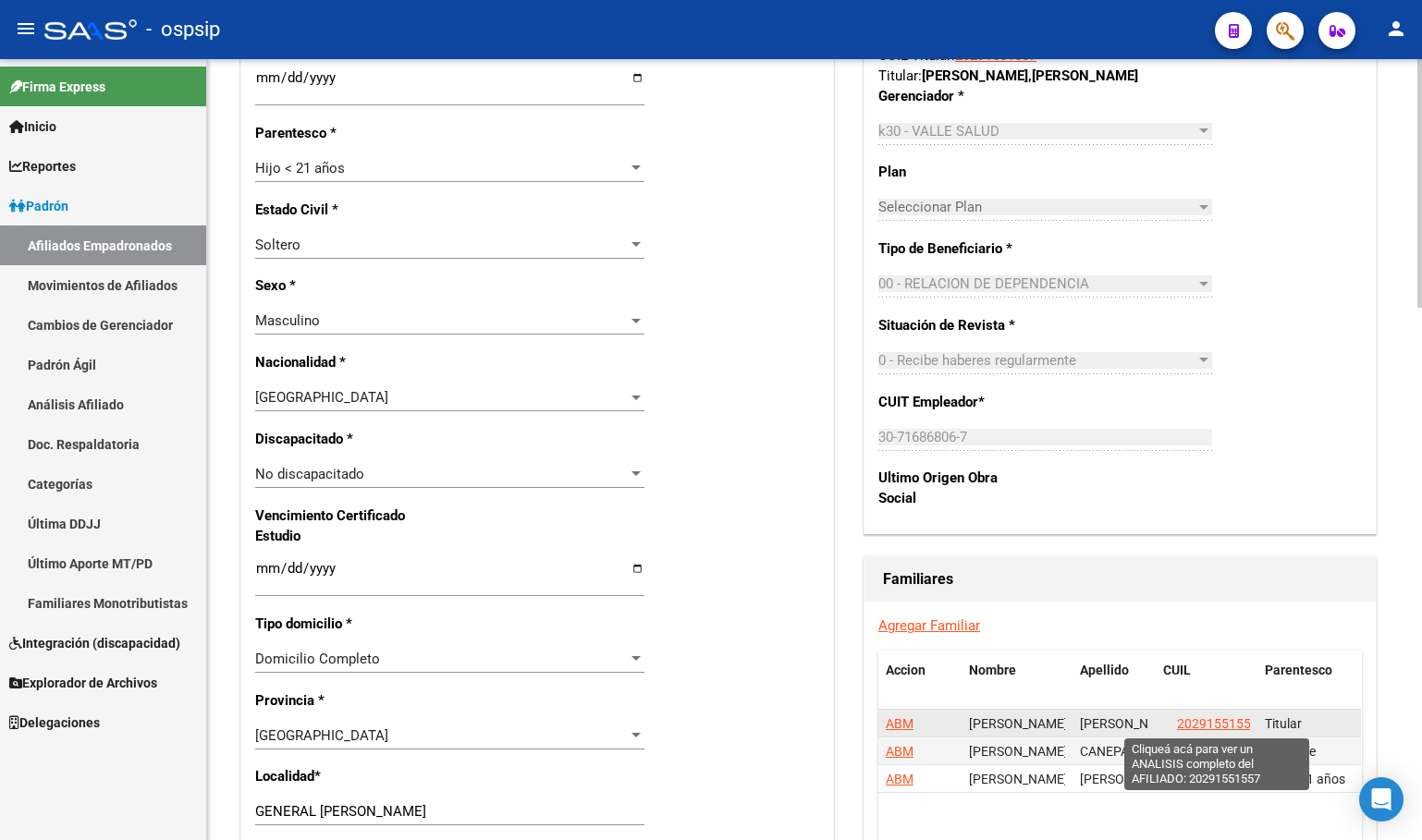
click at [1196, 716] on span "20291551557" at bounding box center [1218, 724] width 82 height 15
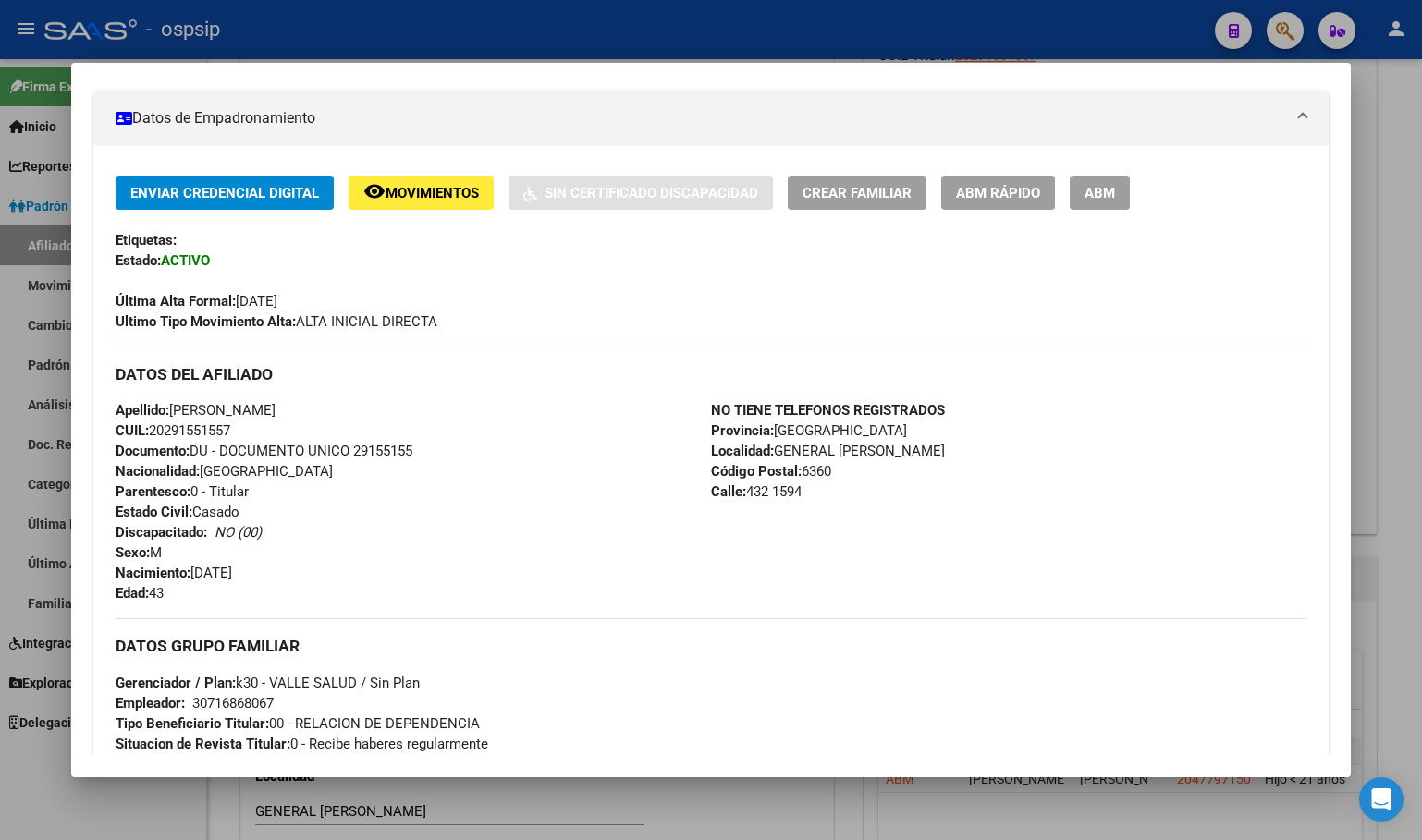
scroll to position [369, 0]
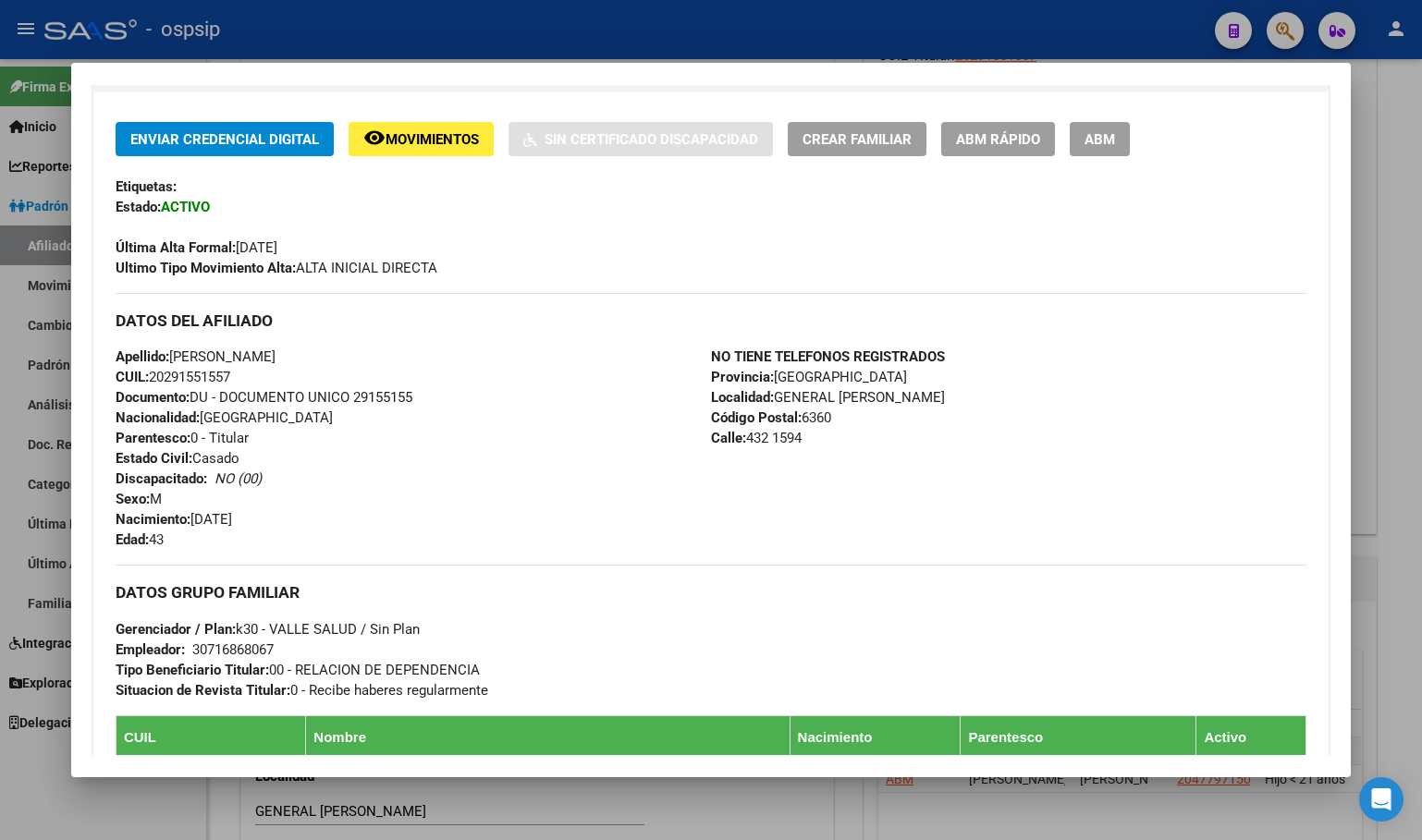
click at [1103, 145] on span "ABM" at bounding box center [1099, 140] width 31 height 17
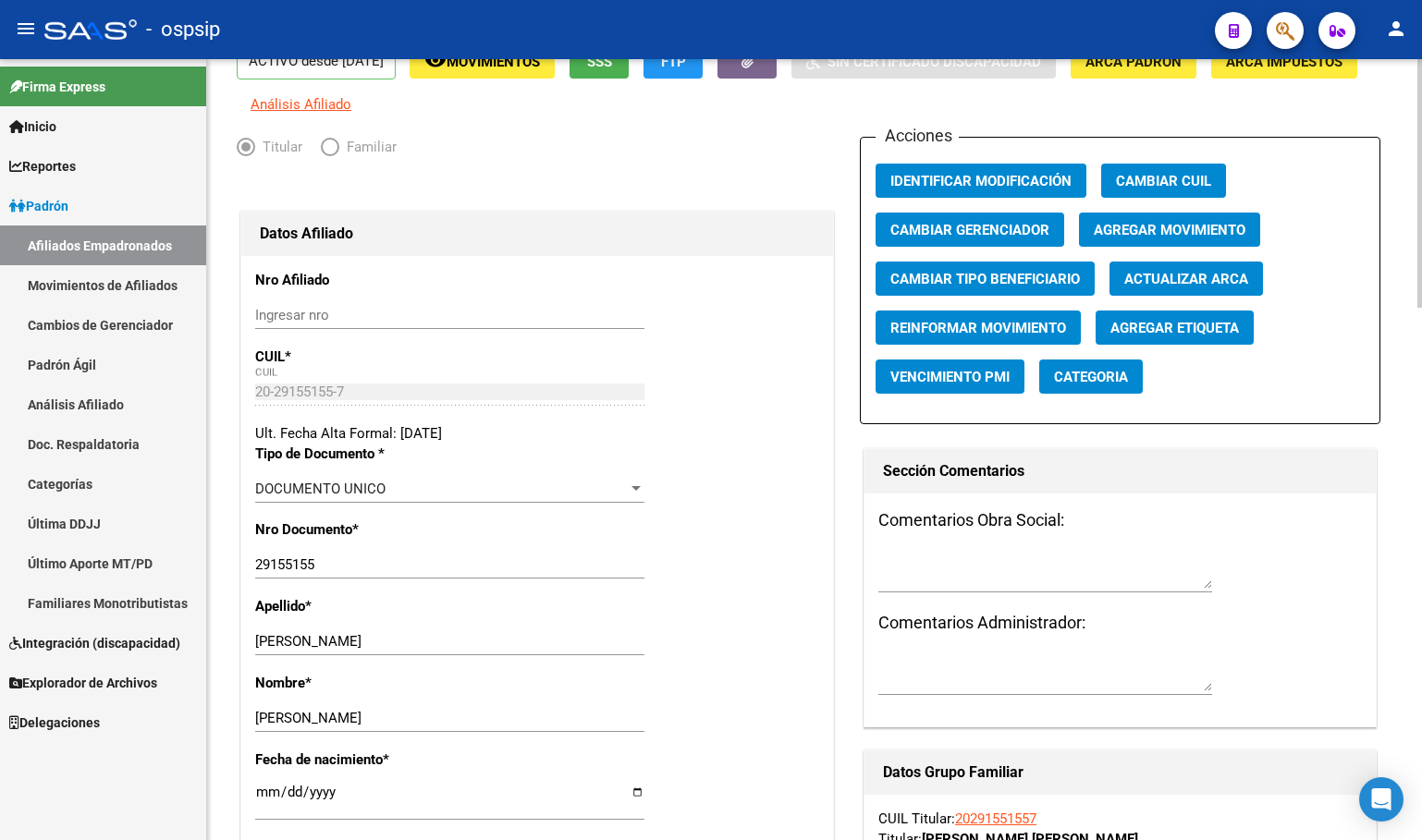
scroll to position [462, 0]
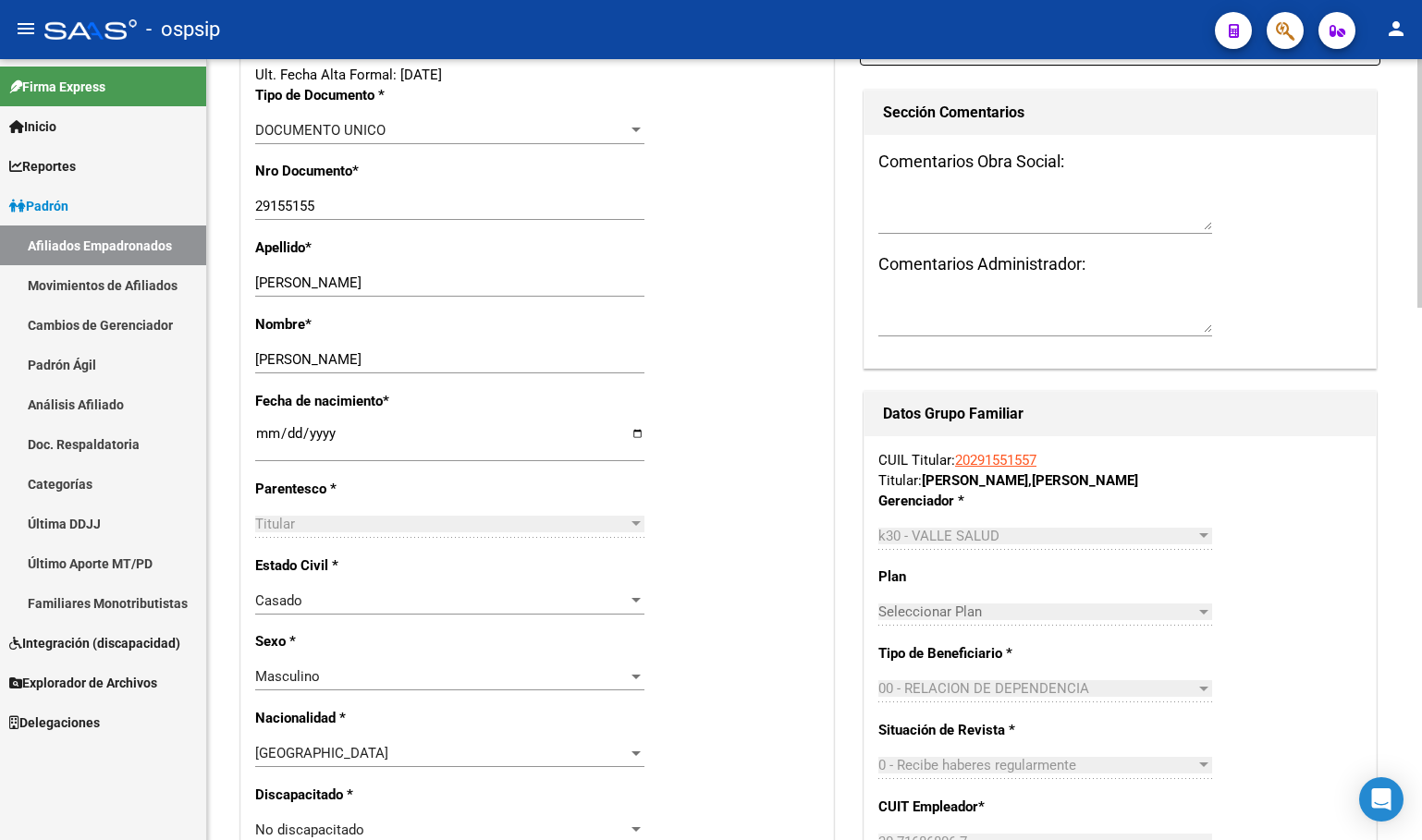
click at [541, 422] on div "Fecha de nacimiento * [DEMOGRAPHIC_DATA] Ingresar fecha" at bounding box center [537, 435] width 564 height 88
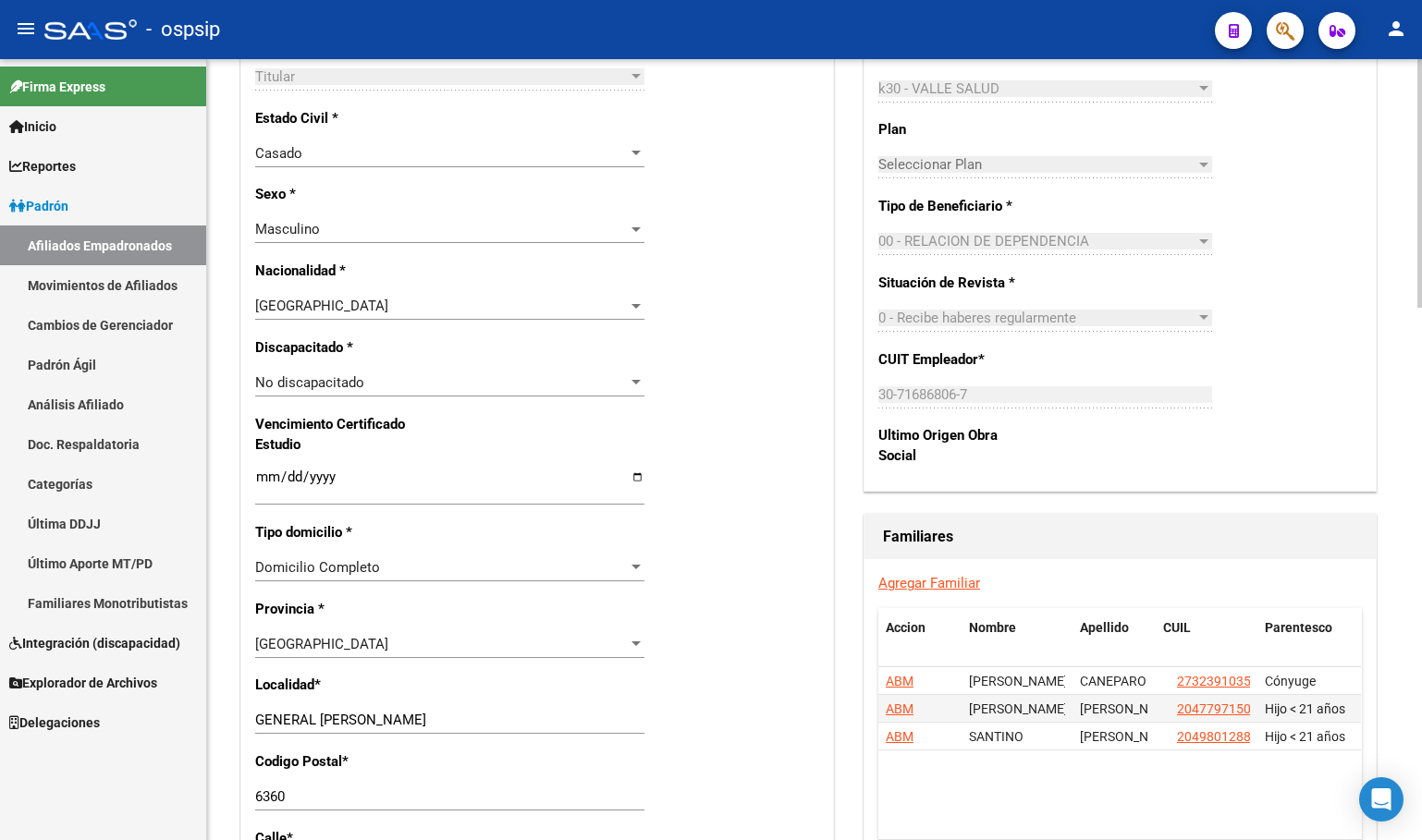
scroll to position [924, 0]
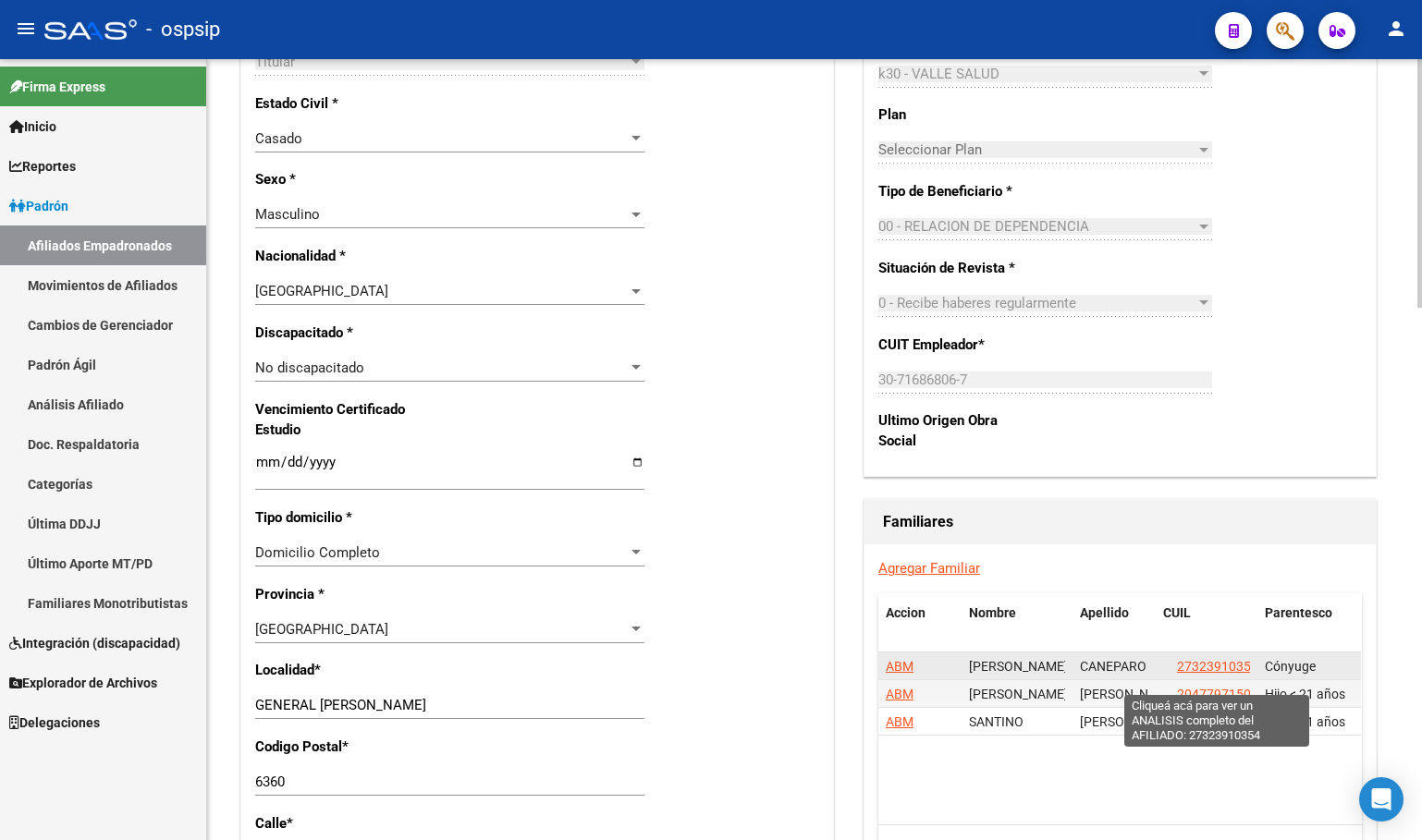
click at [1226, 674] on span "27323910354" at bounding box center [1218, 667] width 82 height 15
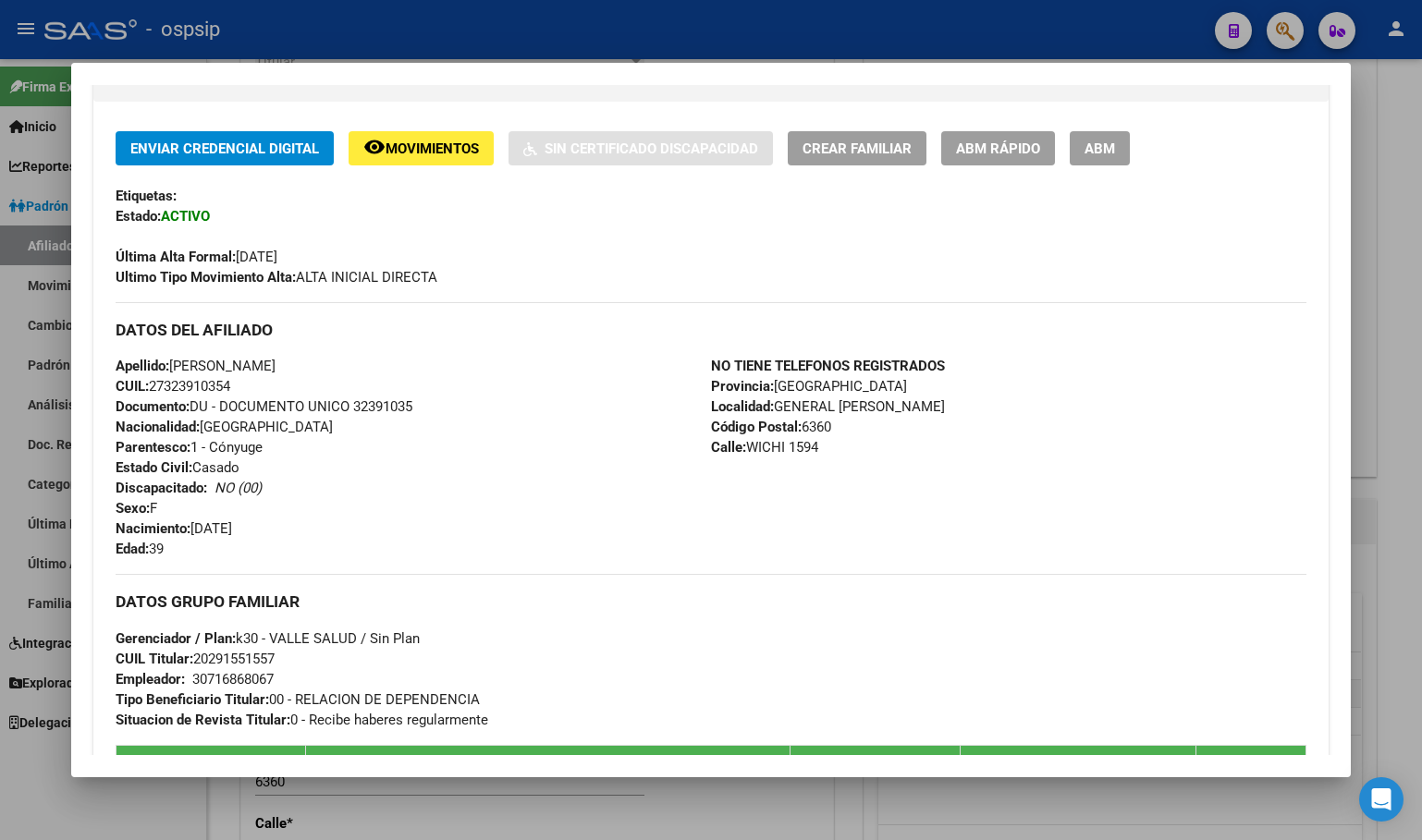
scroll to position [369, 0]
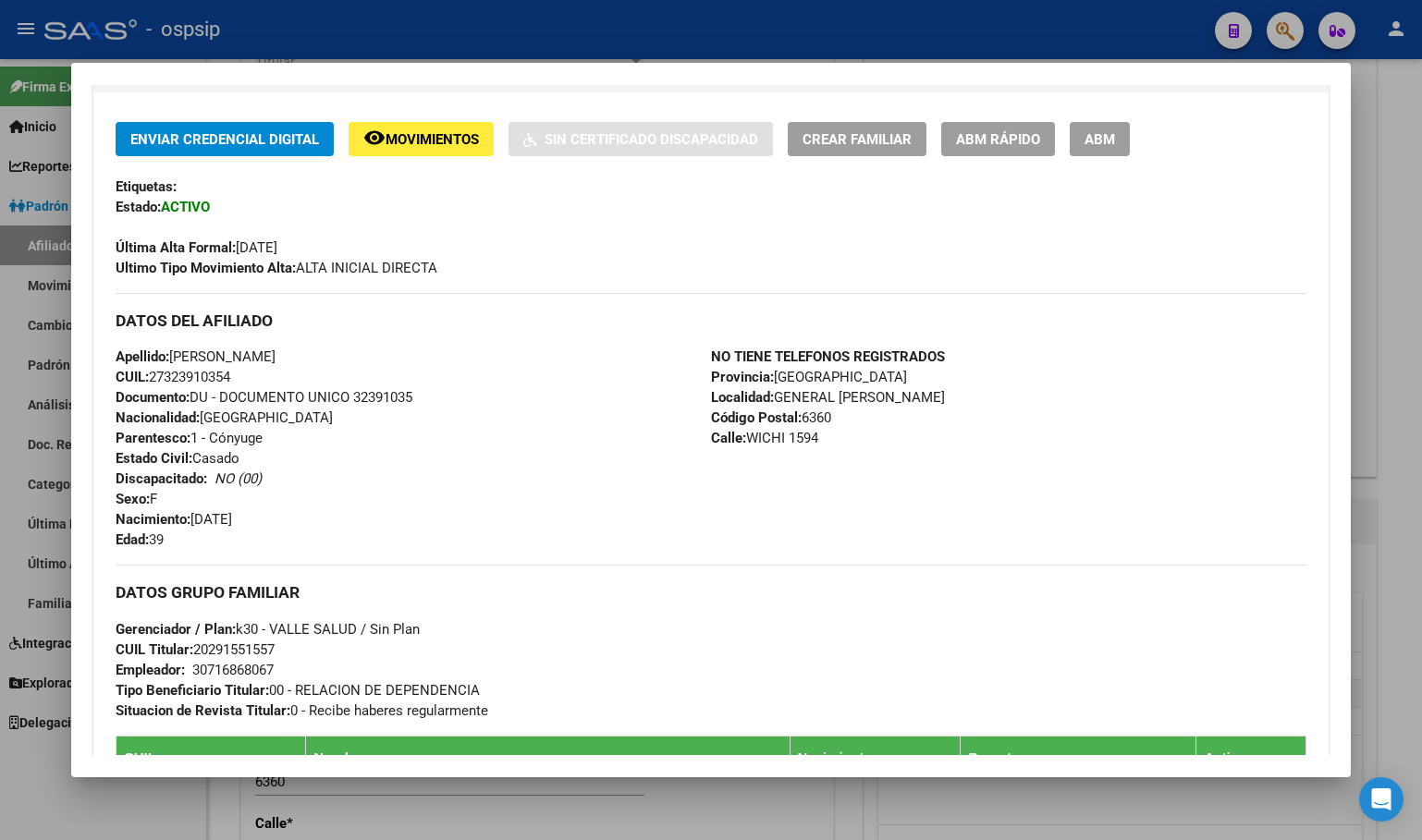
drag, startPoint x: 494, startPoint y: 503, endPoint x: 488, endPoint y: 516, distance: 14.3
click at [494, 503] on div "Apellido: [PERSON_NAME] CUIL: 27323910354 Documento: DU - DOCUMENTO UNICO 32391…" at bounding box center [413, 448] width 596 height 203
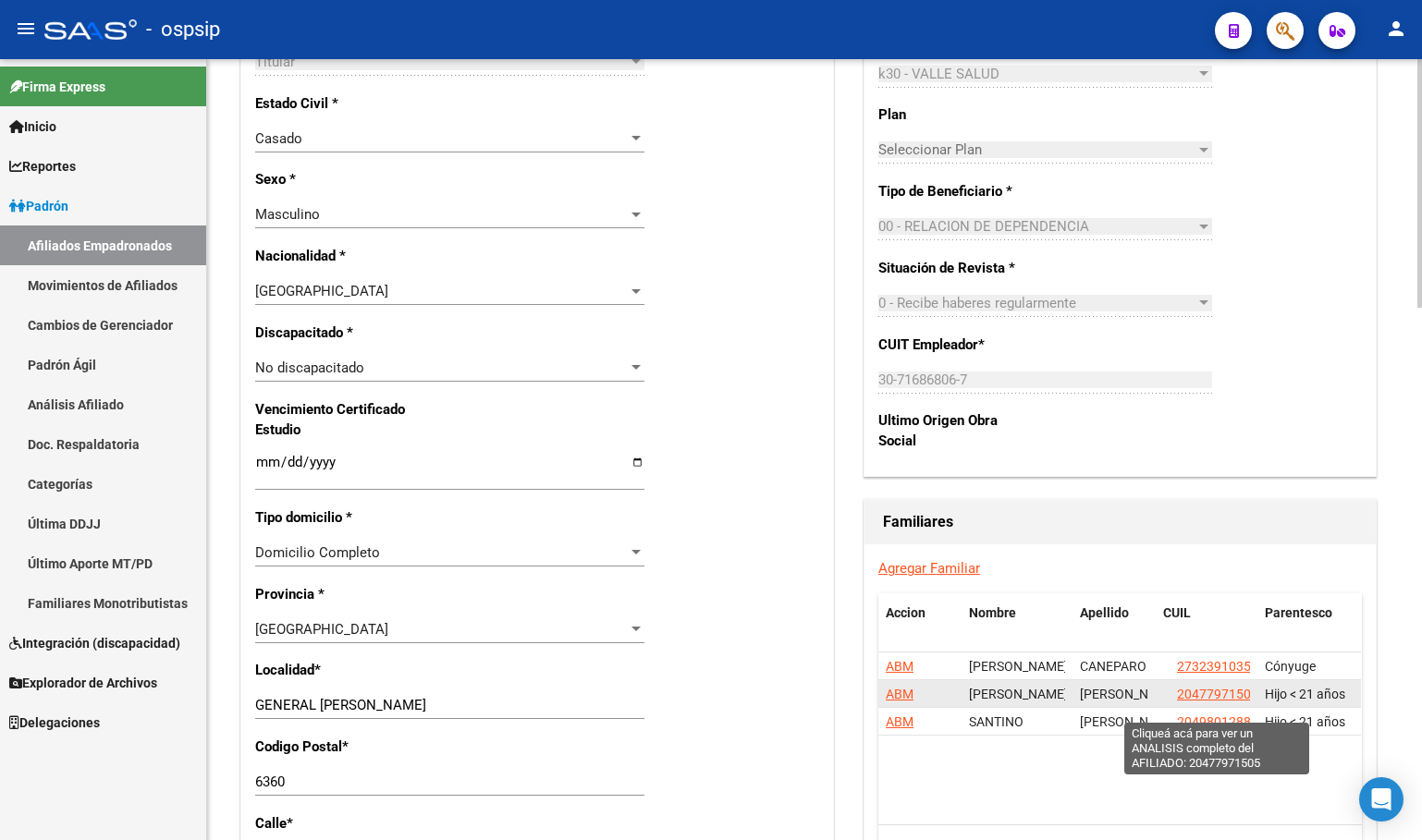
click at [1194, 701] on span "20477971505" at bounding box center [1218, 694] width 82 height 15
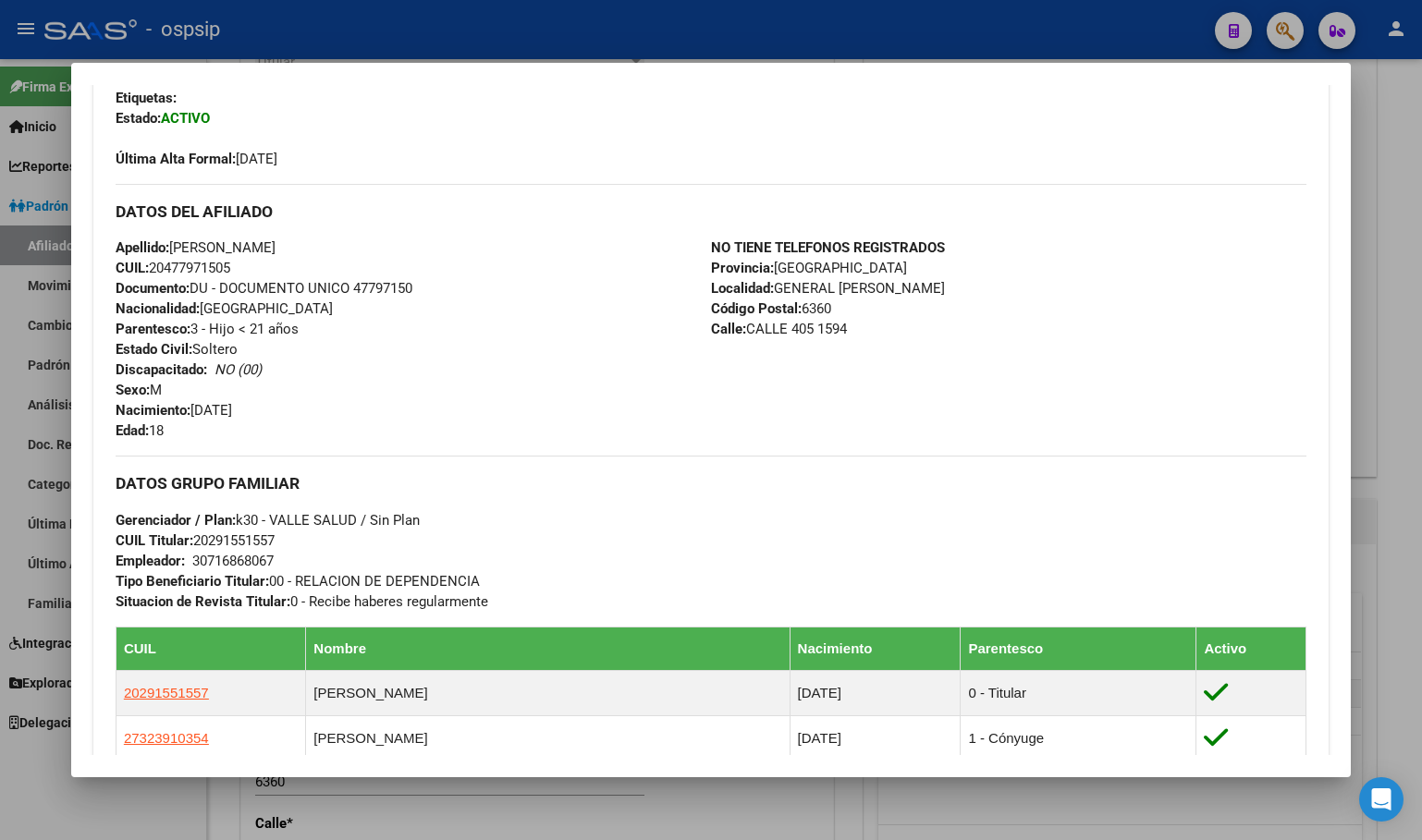
scroll to position [462, 0]
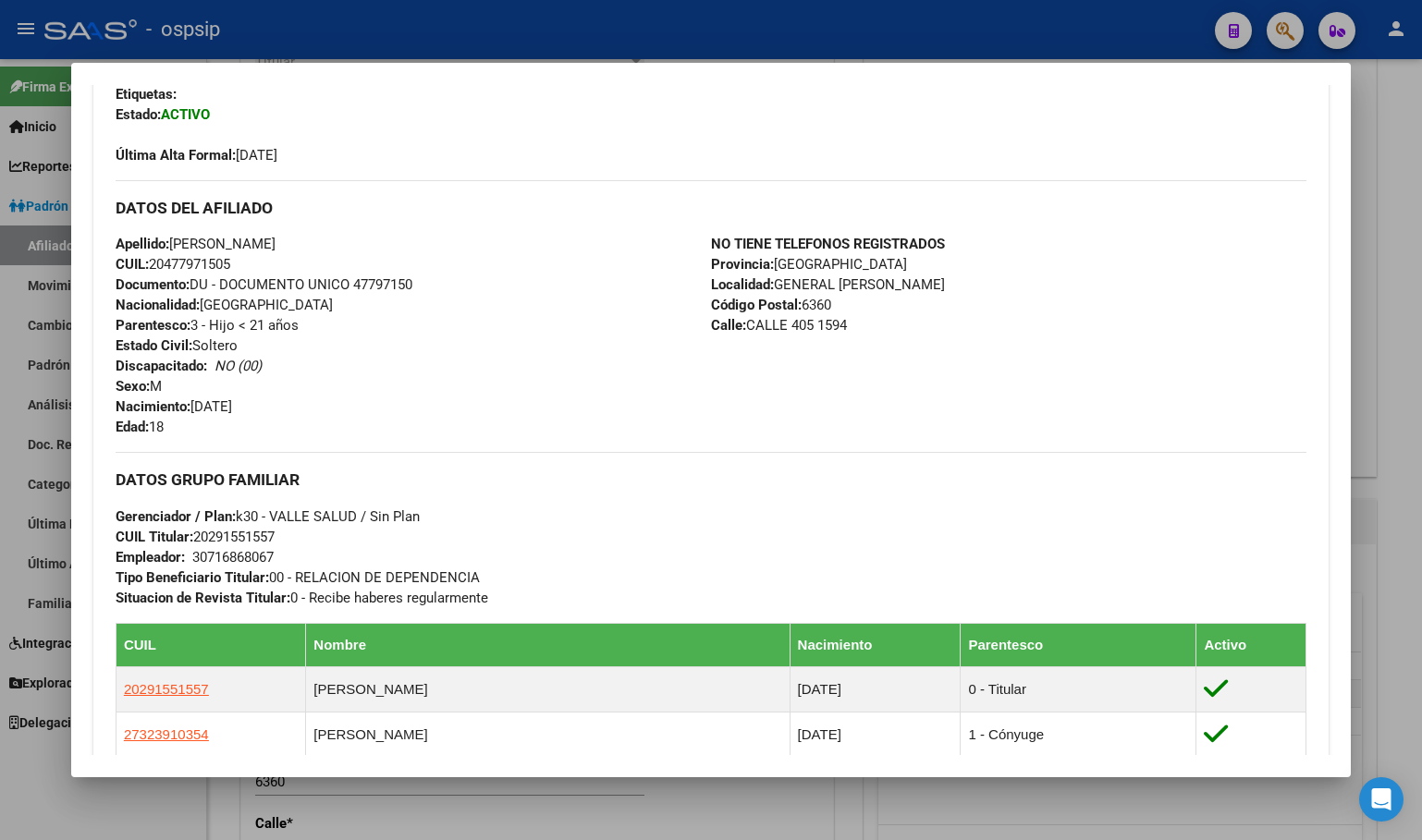
click at [369, 359] on div "Apellido: [PERSON_NAME]: 20477971505 Documento: DU - DOCUMENTO UNICO 47797150 N…" at bounding box center [413, 335] width 596 height 203
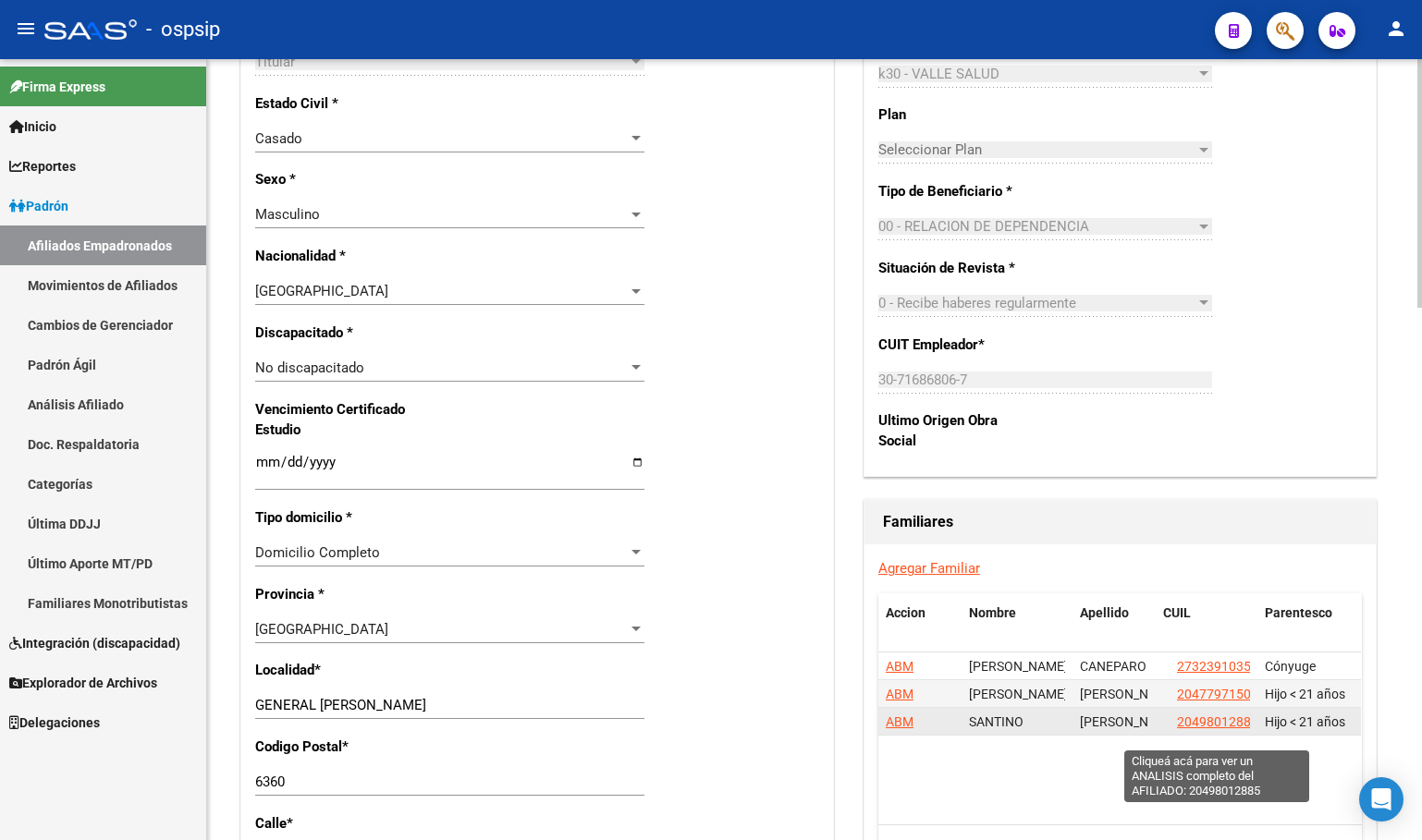
click at [1204, 729] on span "20498012885" at bounding box center [1218, 722] width 82 height 15
type textarea "20498012885"
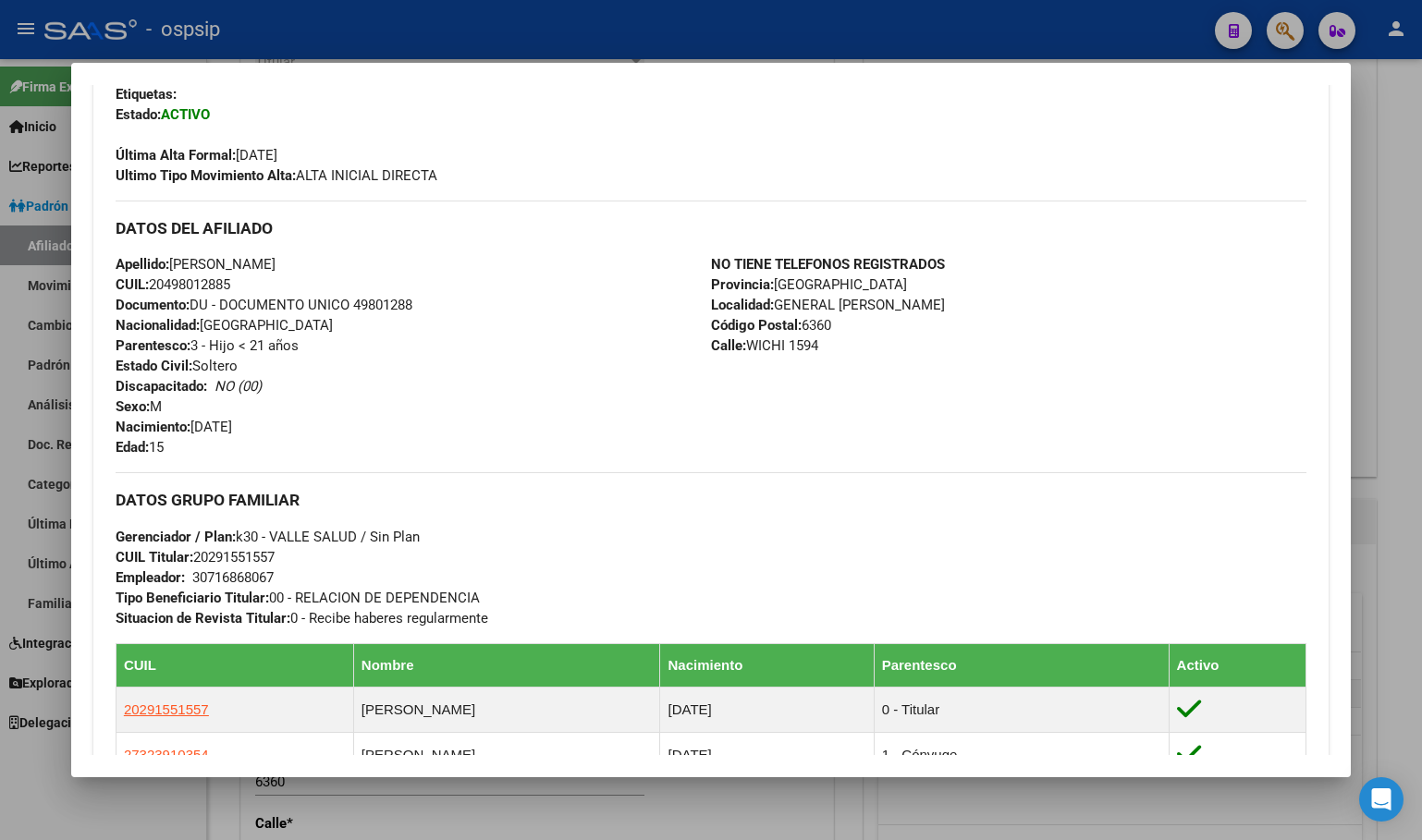
scroll to position [369, 0]
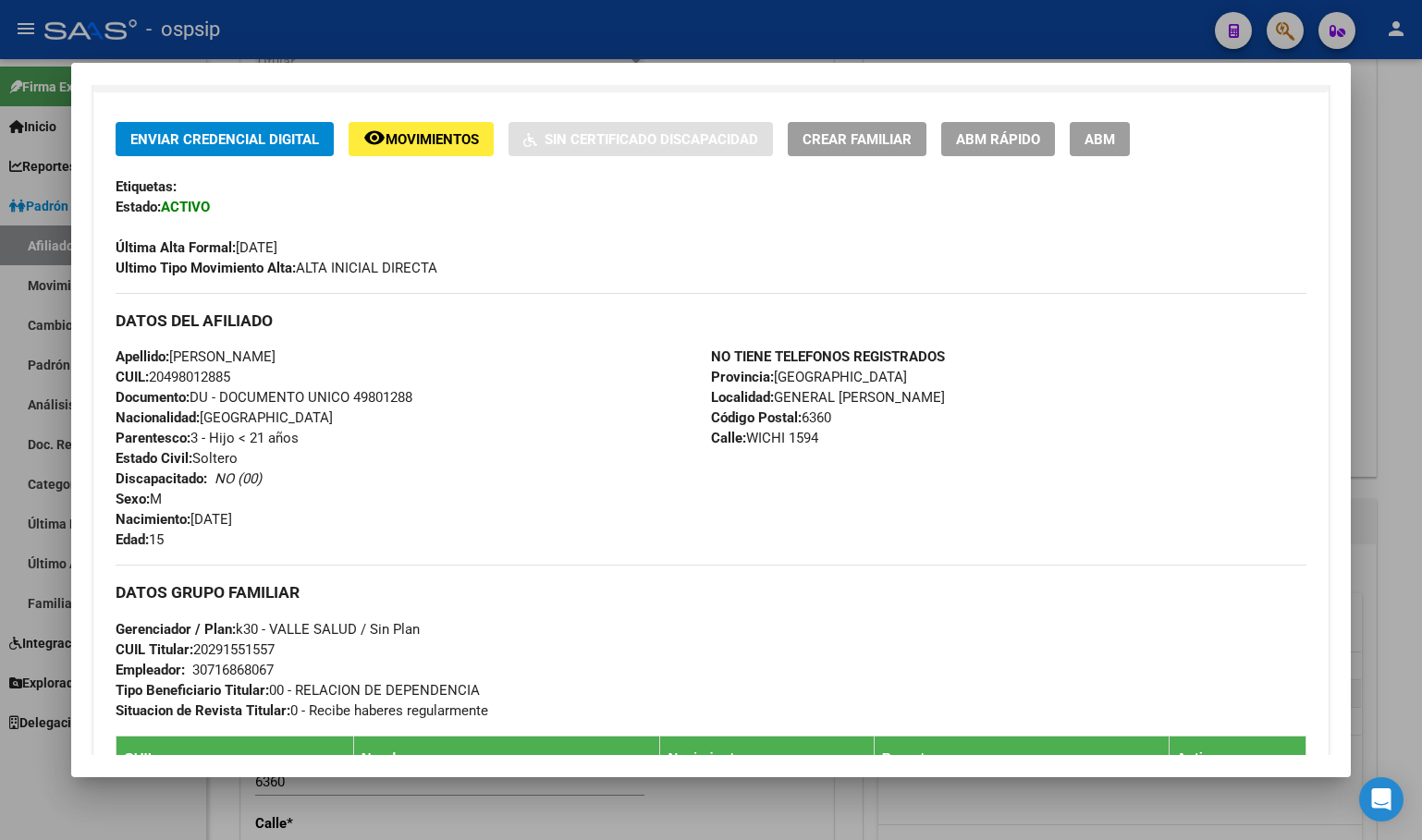
drag, startPoint x: 492, startPoint y: 416, endPoint x: 483, endPoint y: 391, distance: 26.6
click at [492, 412] on div "Apellido: [PERSON_NAME] CUIL: 20498012885 Documento: DU - DOCUMENTO UNICO 49801…" at bounding box center [413, 448] width 596 height 203
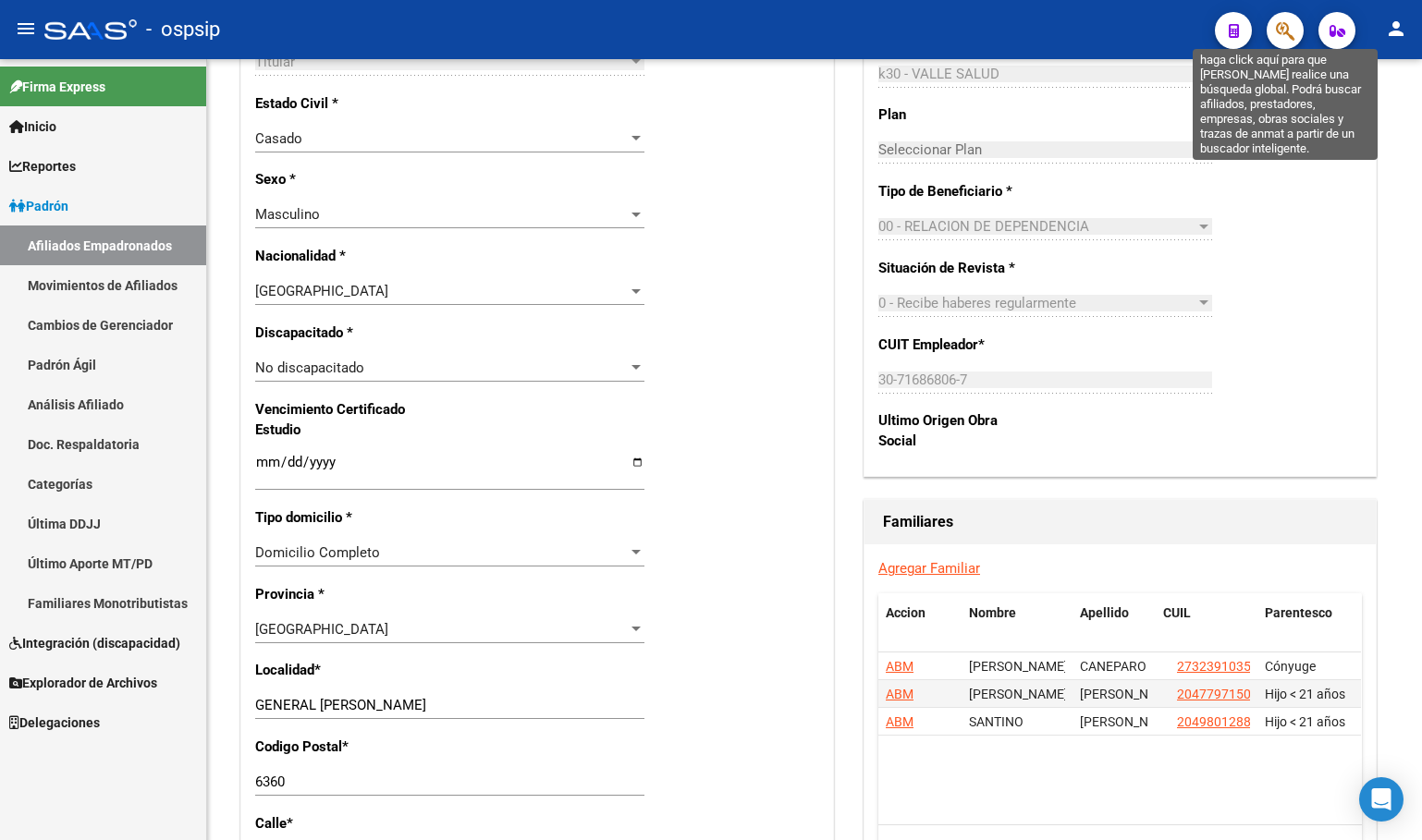
click at [1287, 22] on icon "button" at bounding box center [1285, 31] width 19 height 22
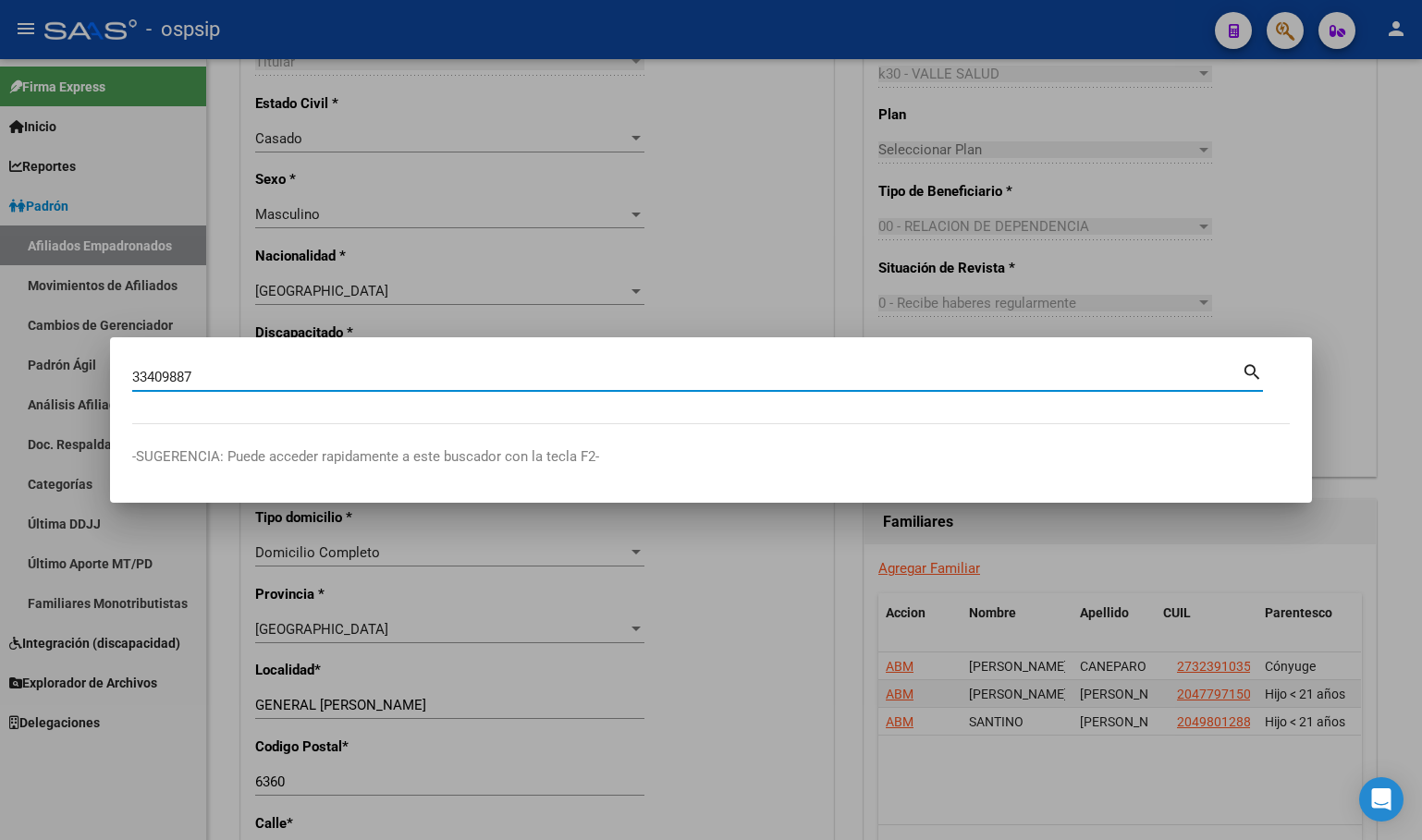
type input "33409887"
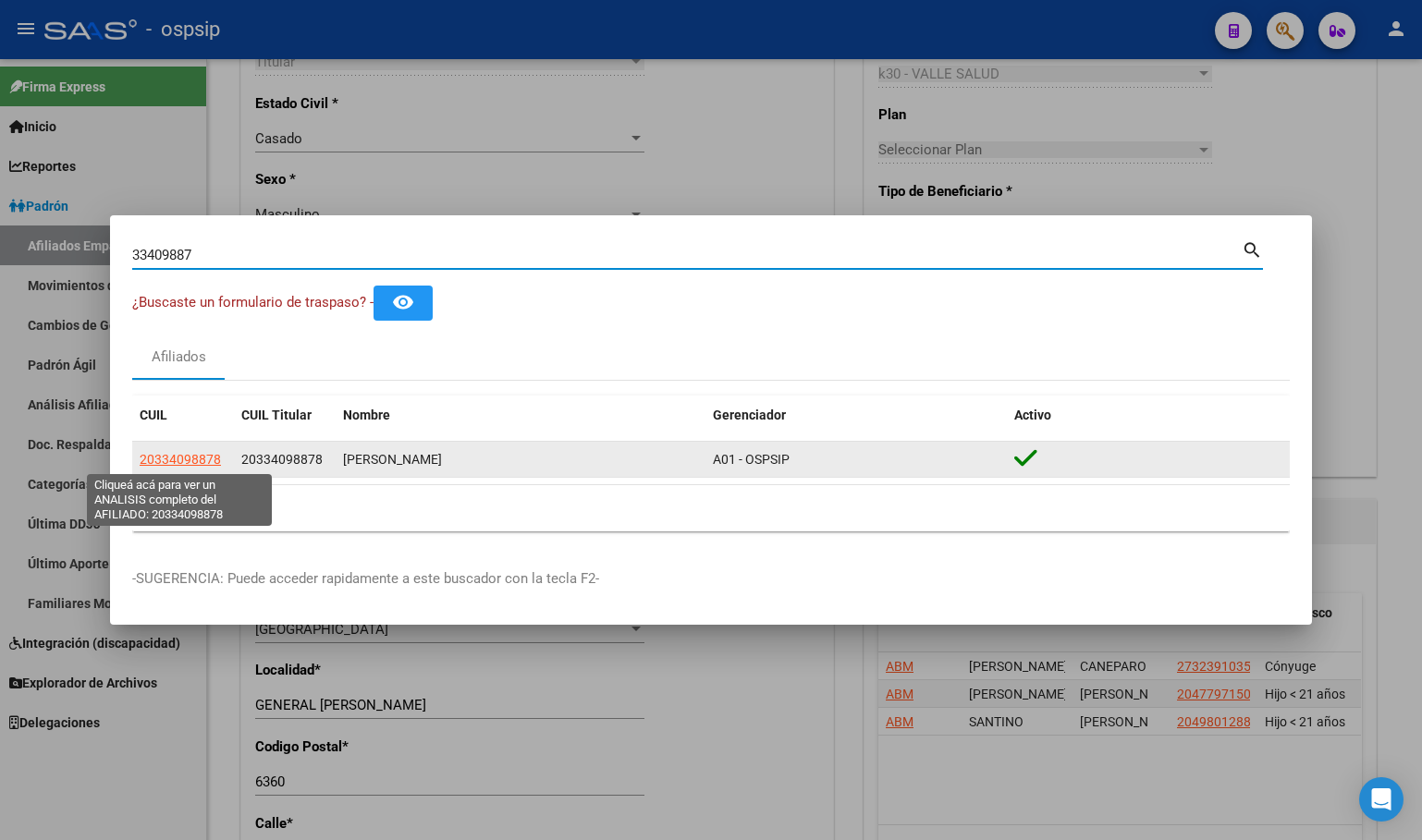
click at [184, 457] on span "20334098878" at bounding box center [180, 459] width 82 height 15
type textarea "20334098878"
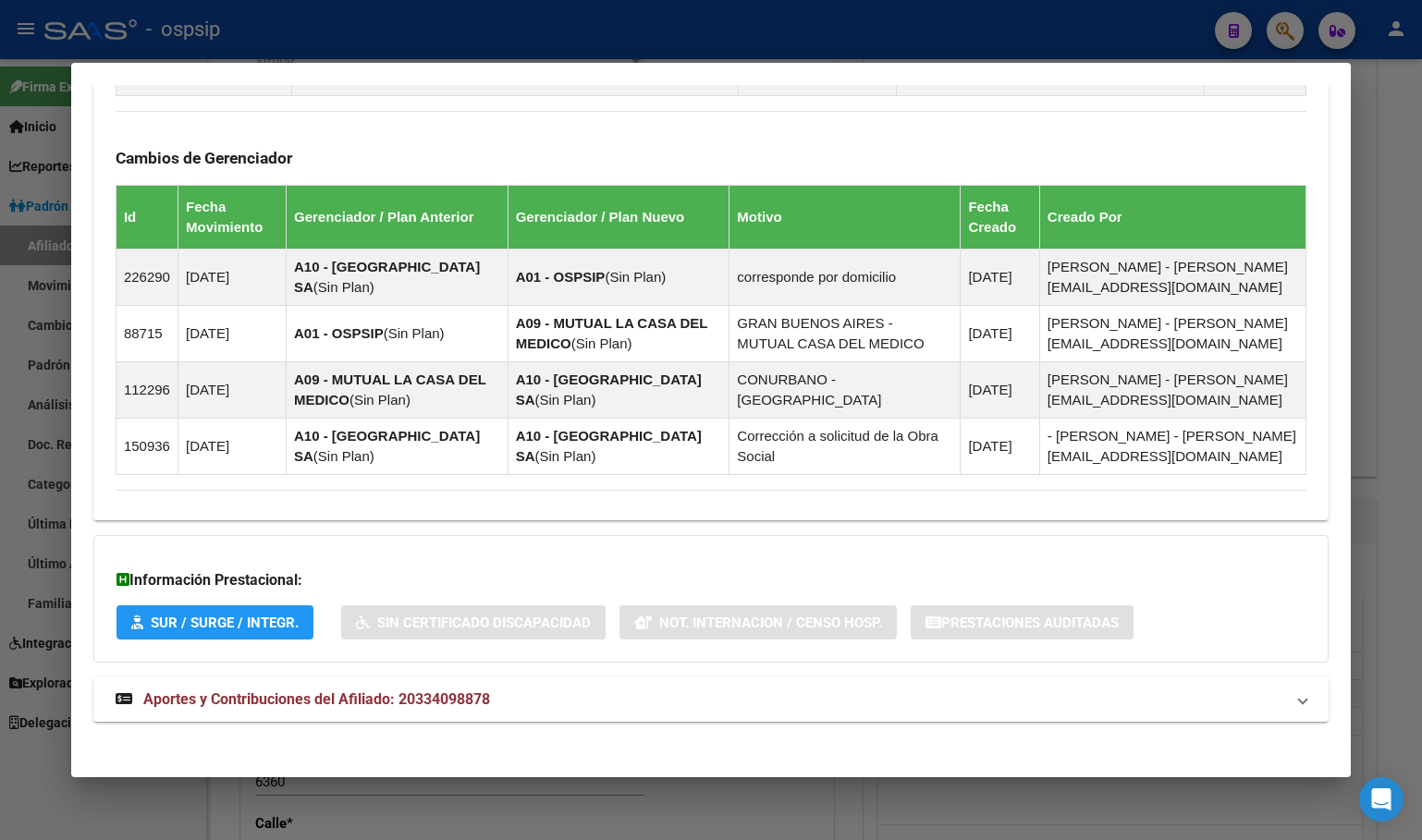
scroll to position [1191, 0]
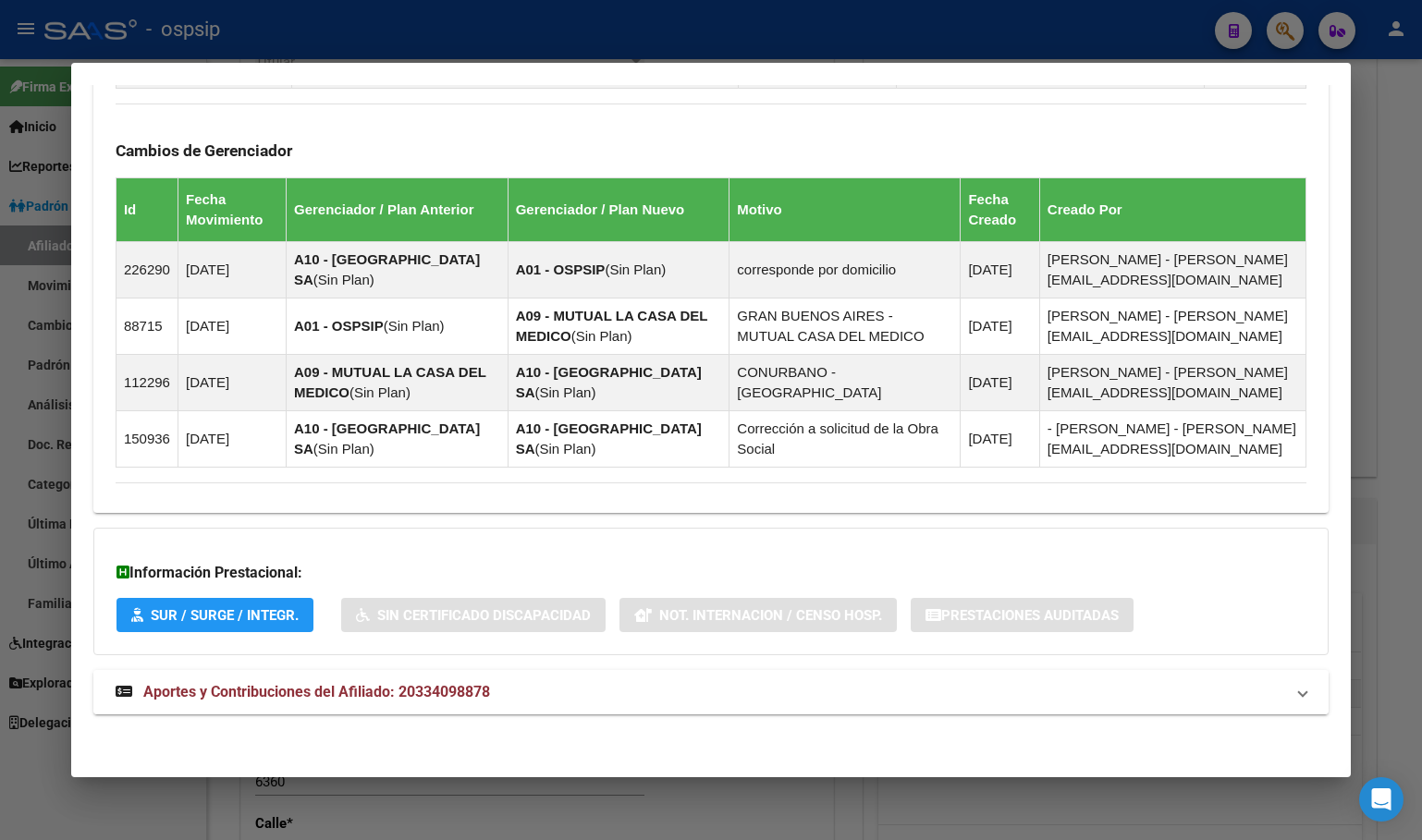
click at [381, 692] on span "Aportes y Contribuciones del Afiliado: 20334098878" at bounding box center [317, 691] width 347 height 18
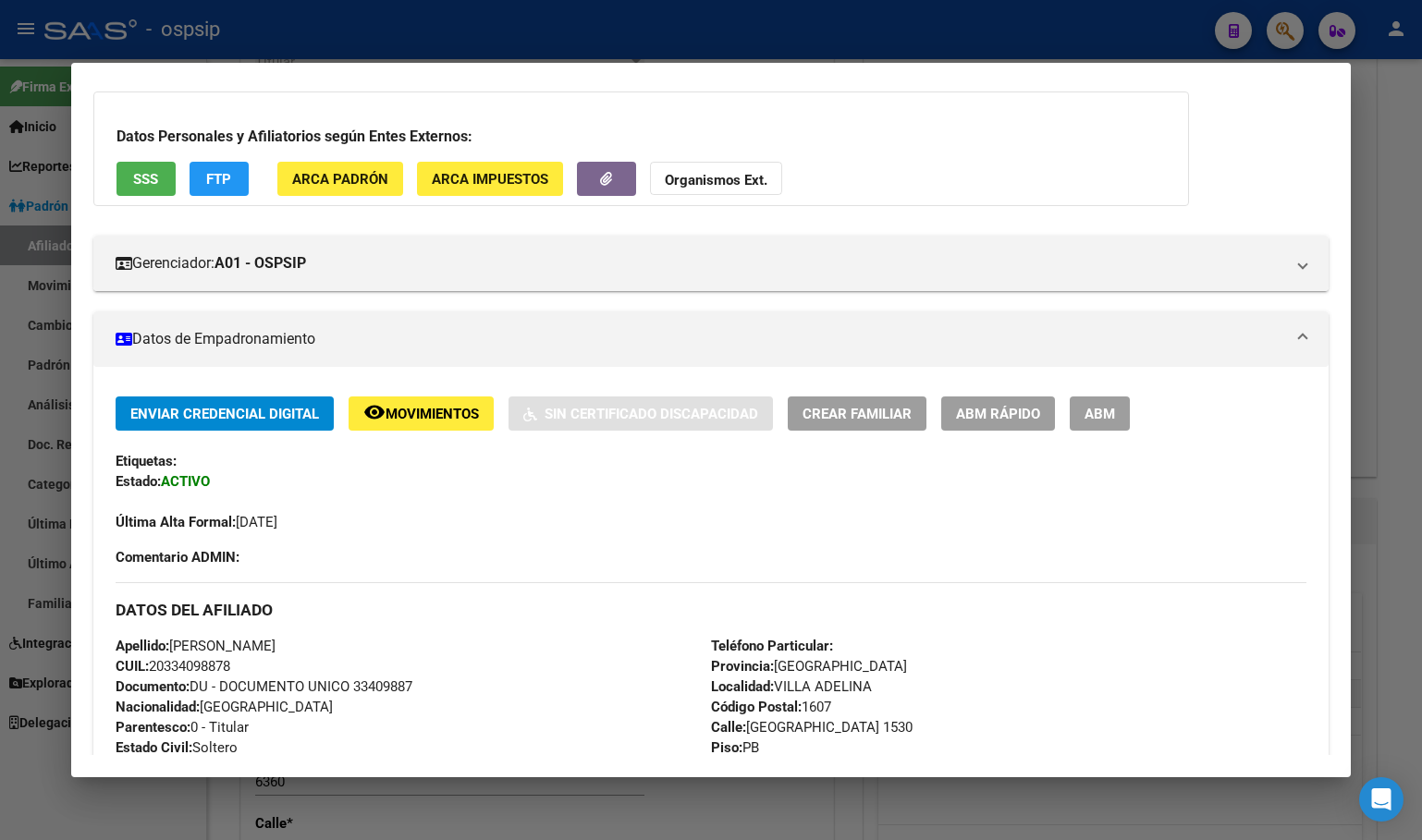
scroll to position [0, 0]
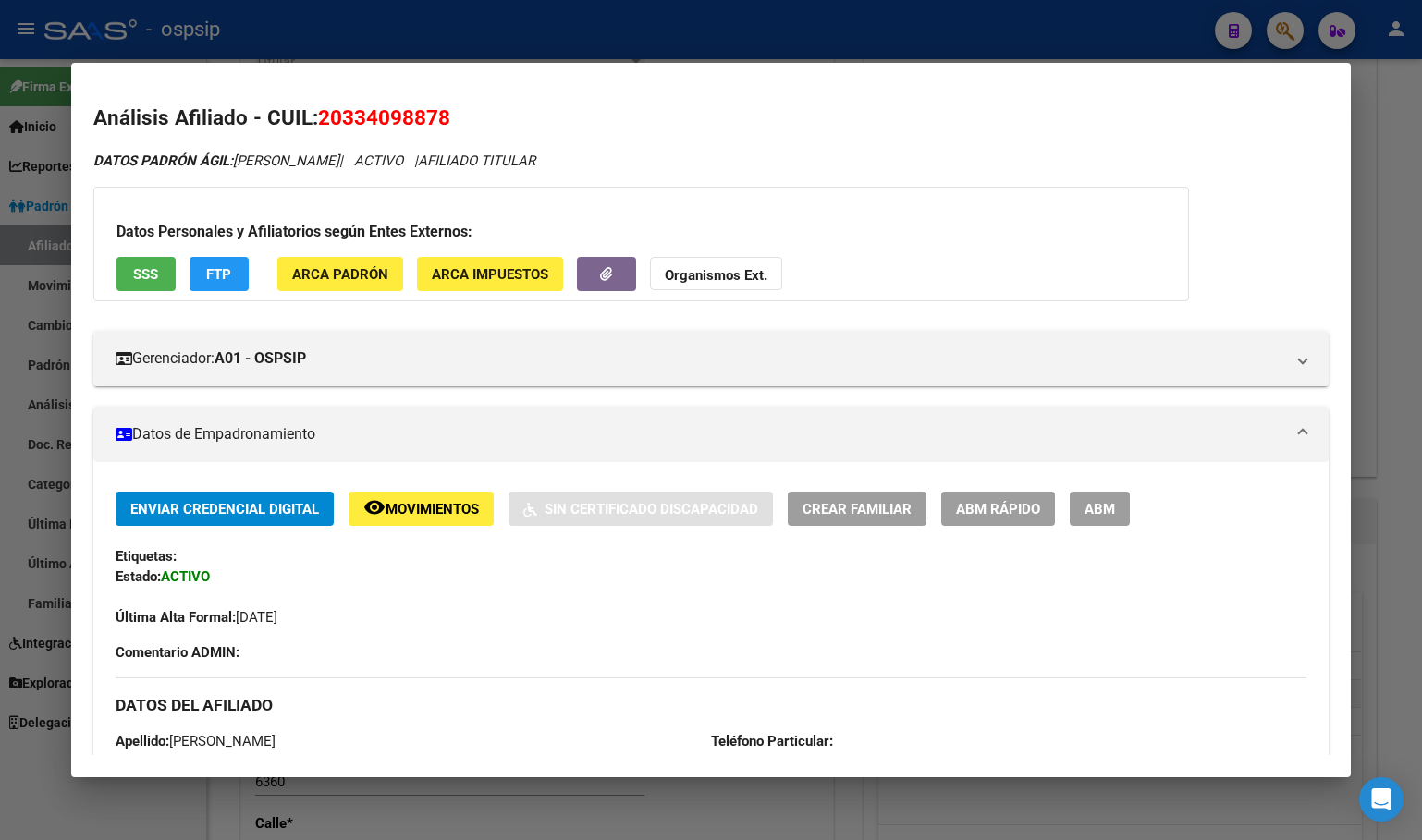
click at [132, 271] on button "SSS" at bounding box center [145, 274] width 59 height 34
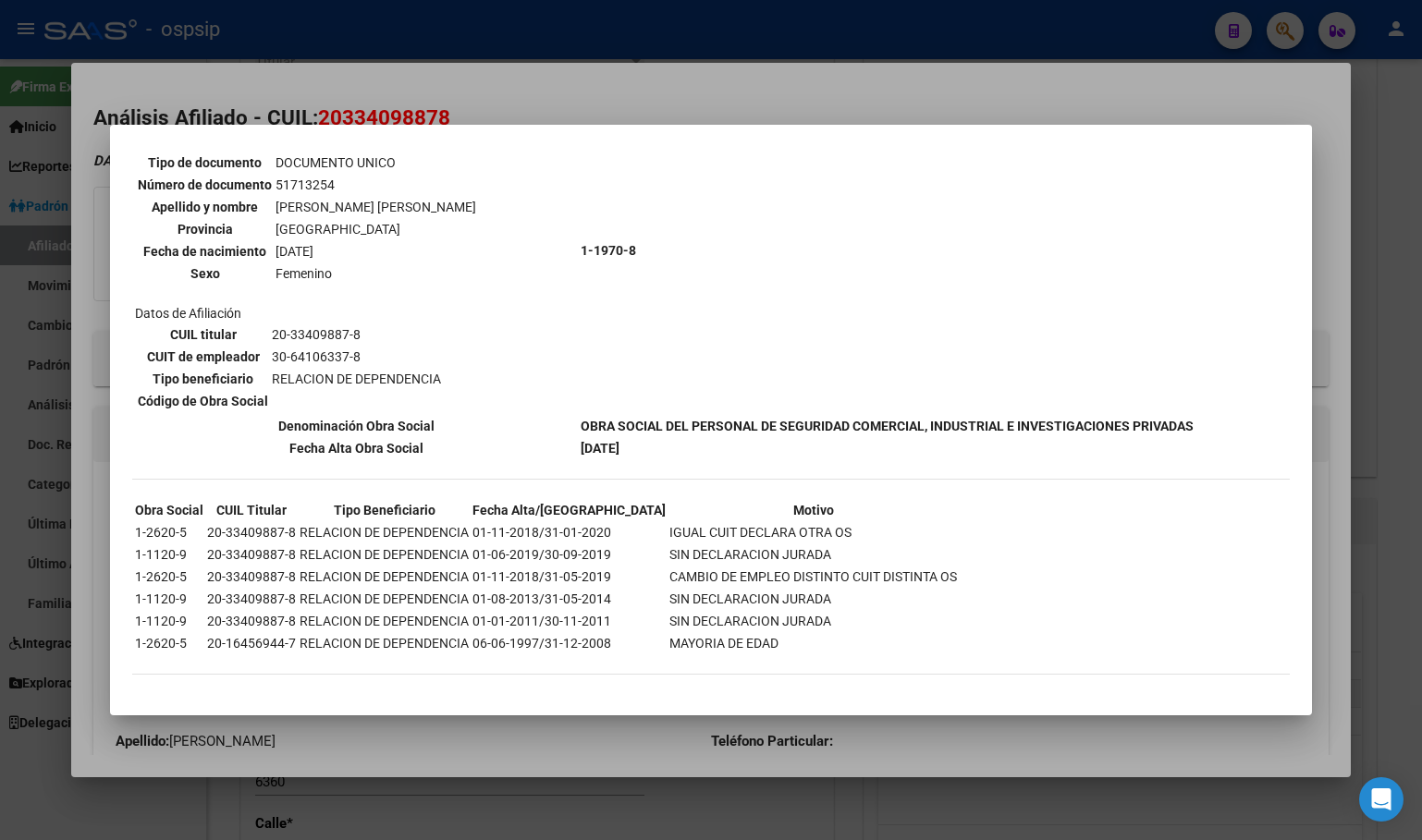
scroll to position [1126, 0]
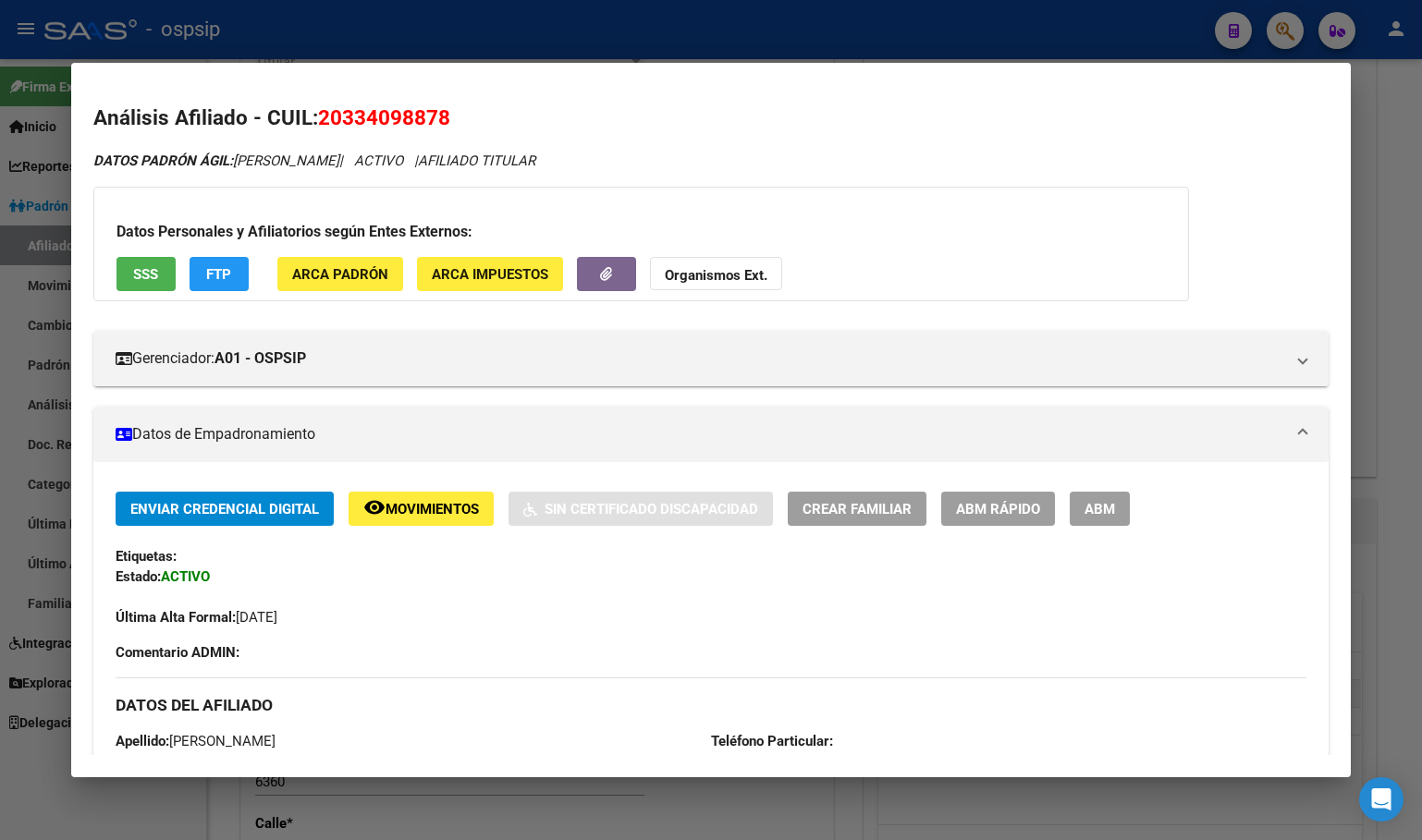
drag, startPoint x: 321, startPoint y: 113, endPoint x: 464, endPoint y: 122, distance: 143.3
click at [464, 122] on h2 "Análisis Afiliado - CUIL: 20334098878" at bounding box center [711, 118] width 1235 height 32
copy span "20334098878"
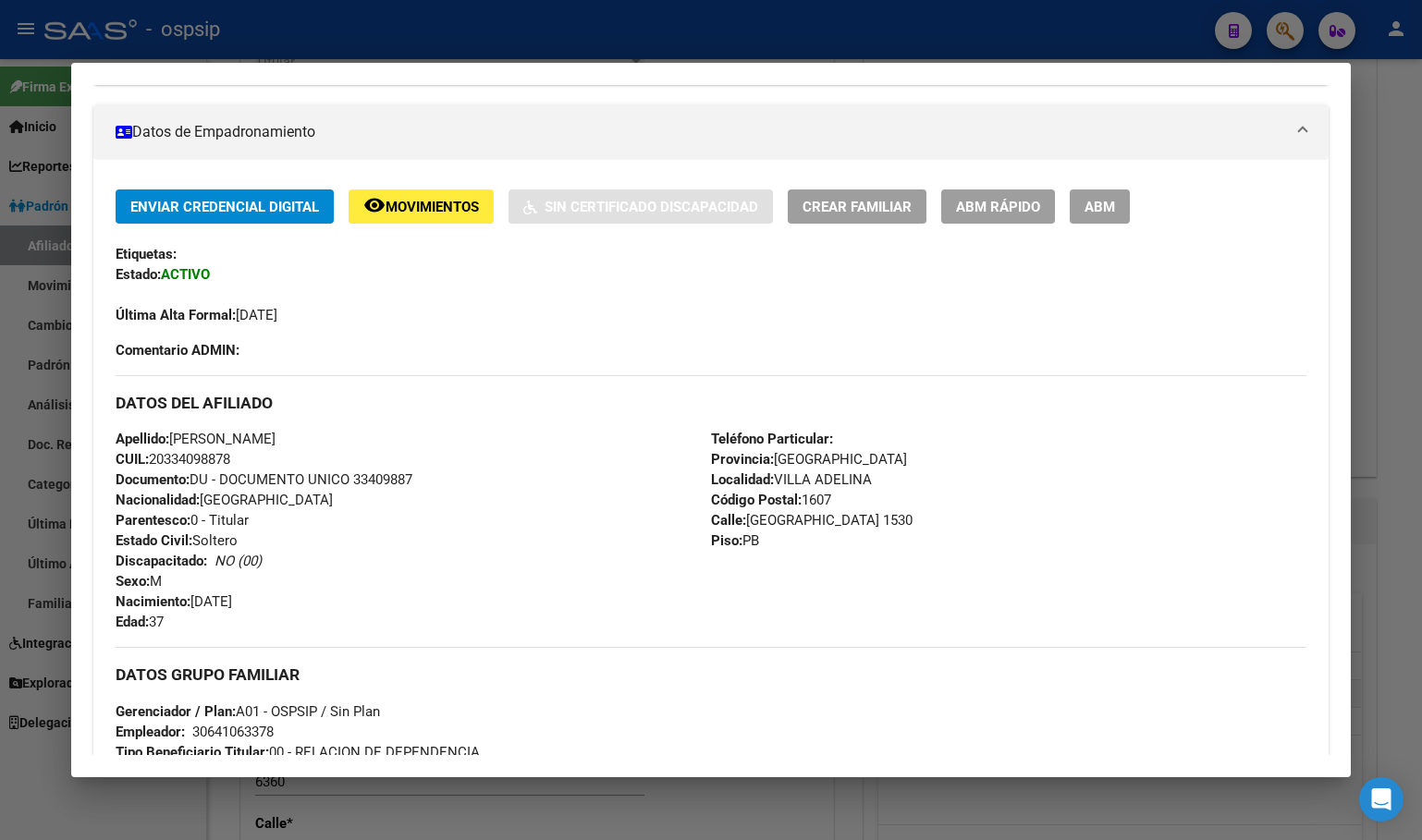
scroll to position [0, 0]
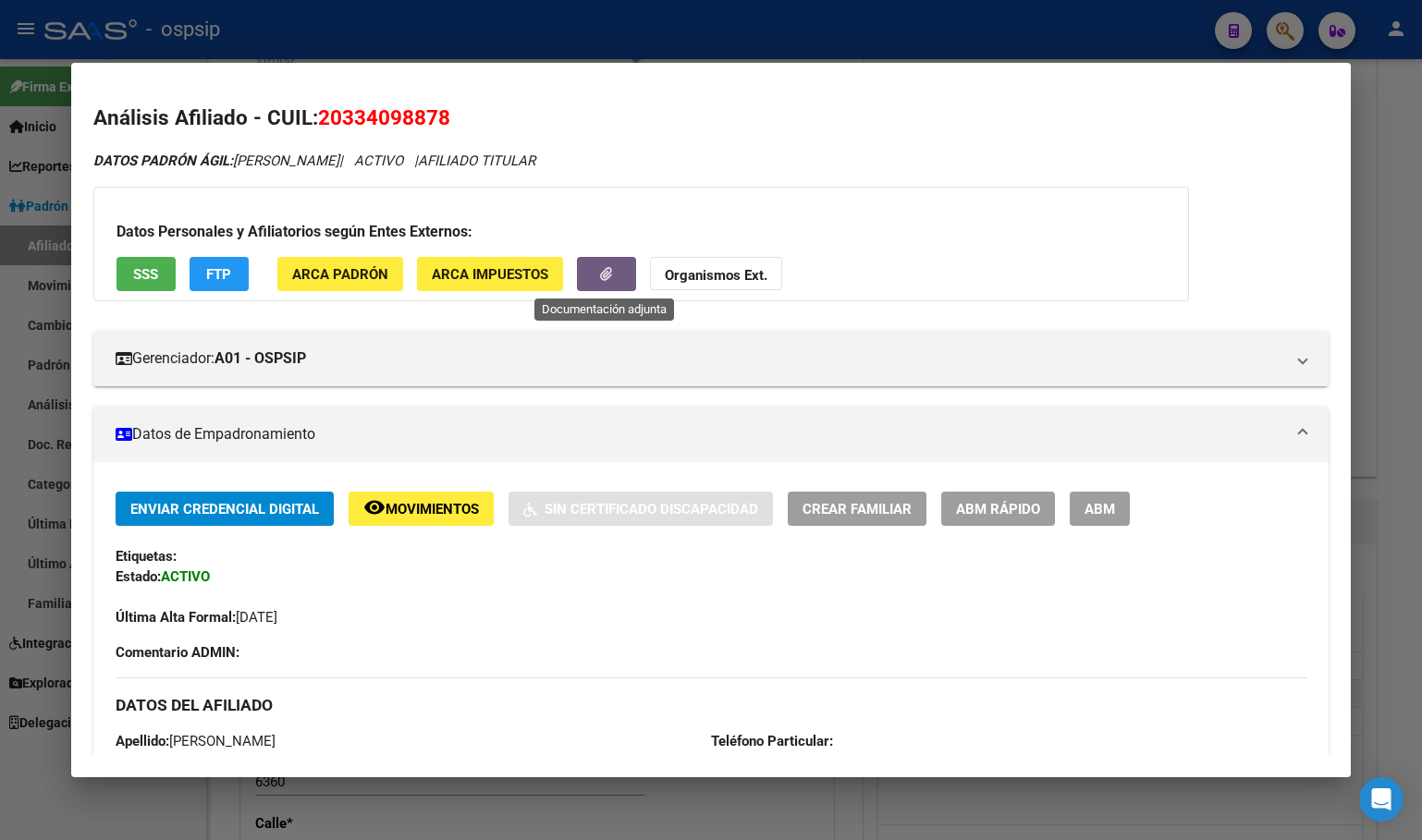
click at [589, 272] on button "button" at bounding box center [606, 274] width 59 height 34
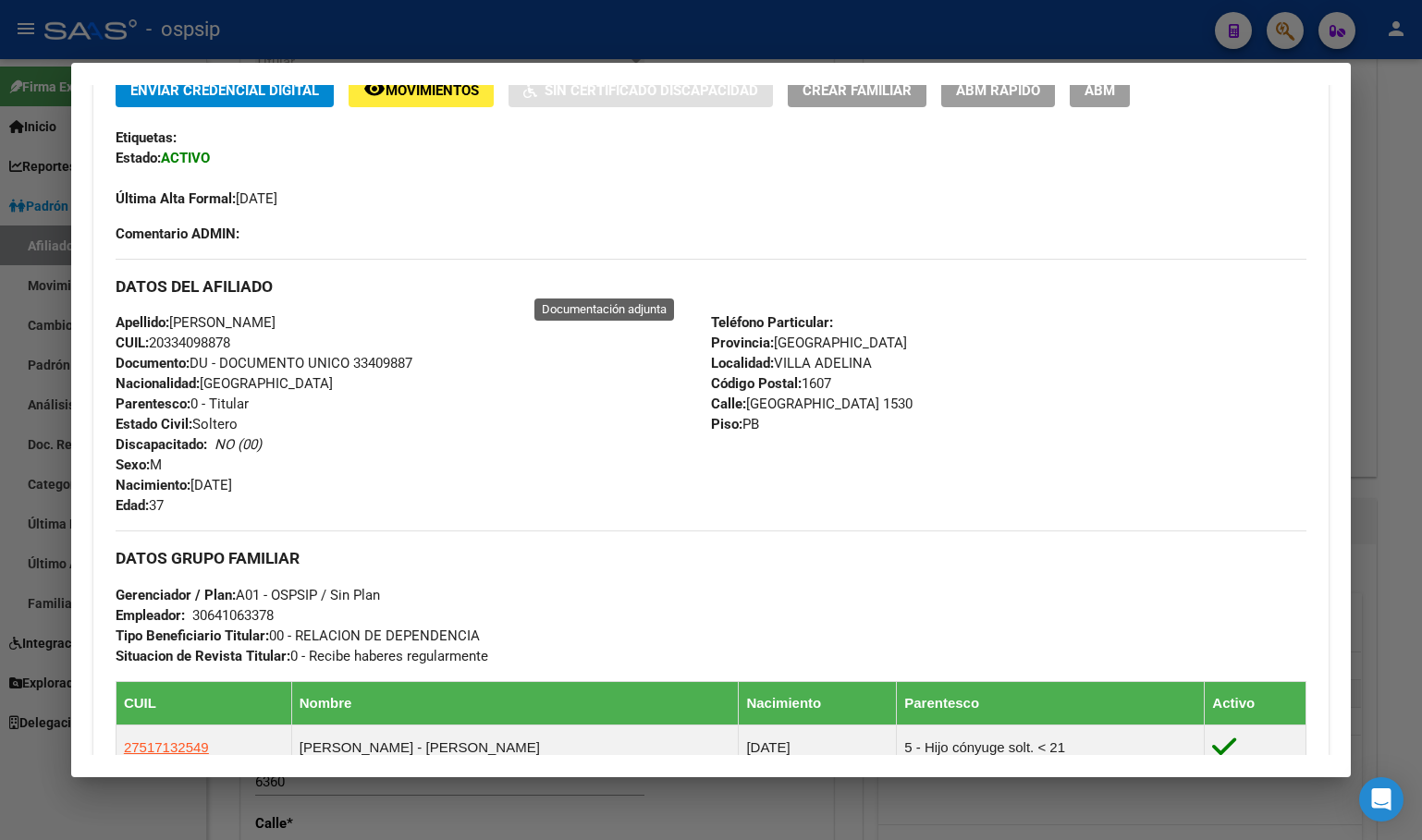
scroll to position [386, 0]
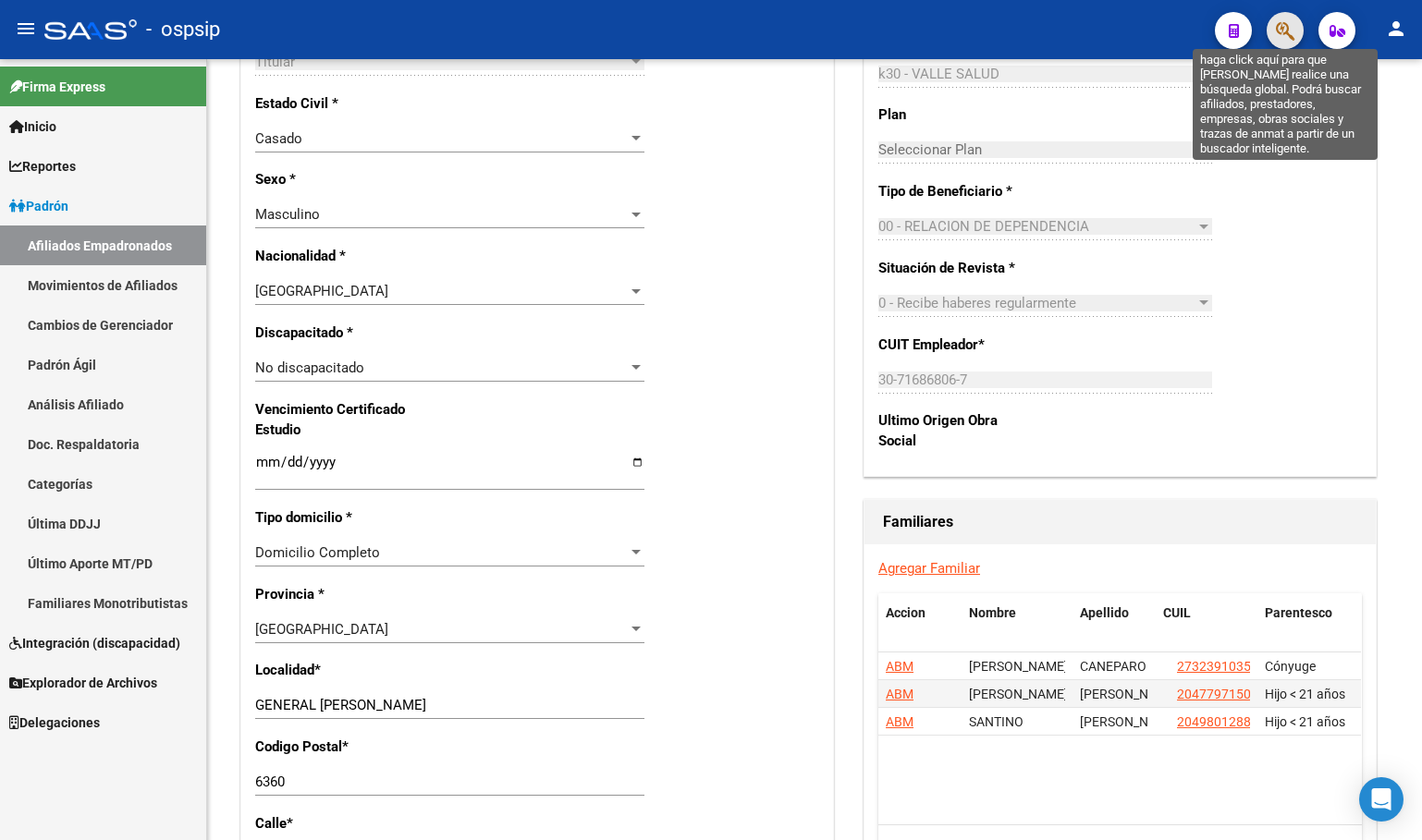
click at [1281, 36] on icon "button" at bounding box center [1285, 31] width 19 height 22
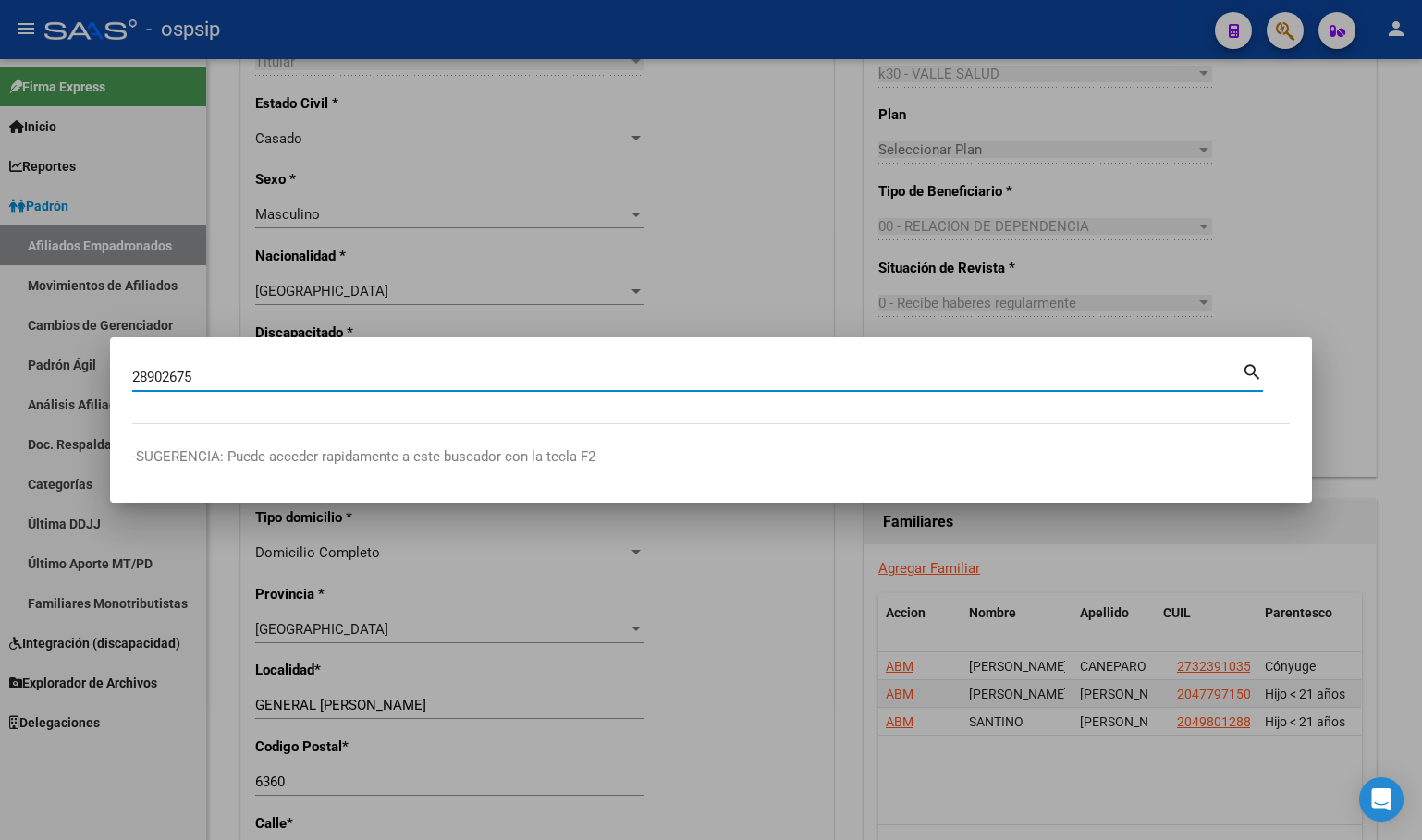
type input "28902675"
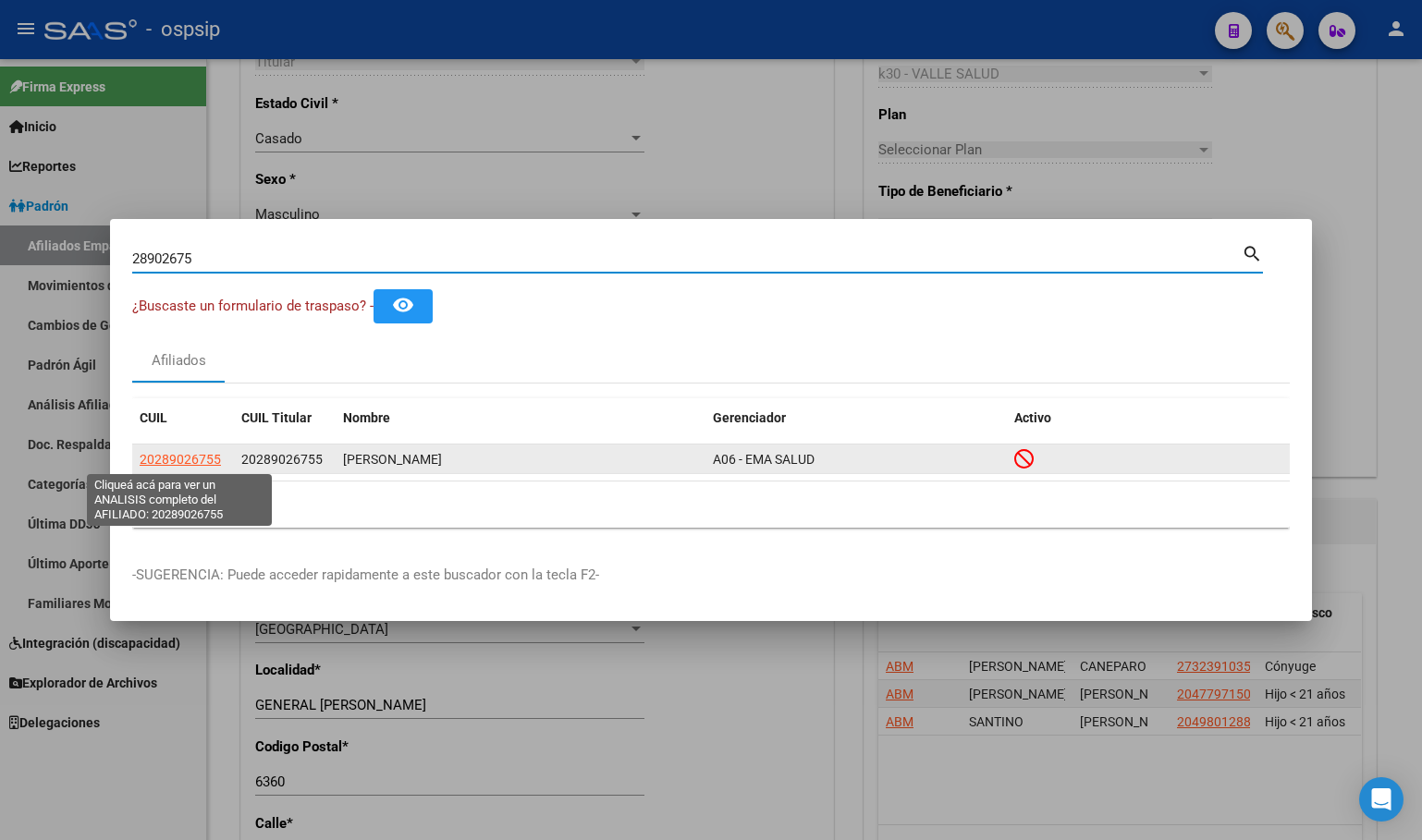
click at [192, 458] on span "20289026755" at bounding box center [180, 459] width 82 height 15
type textarea "20289026755"
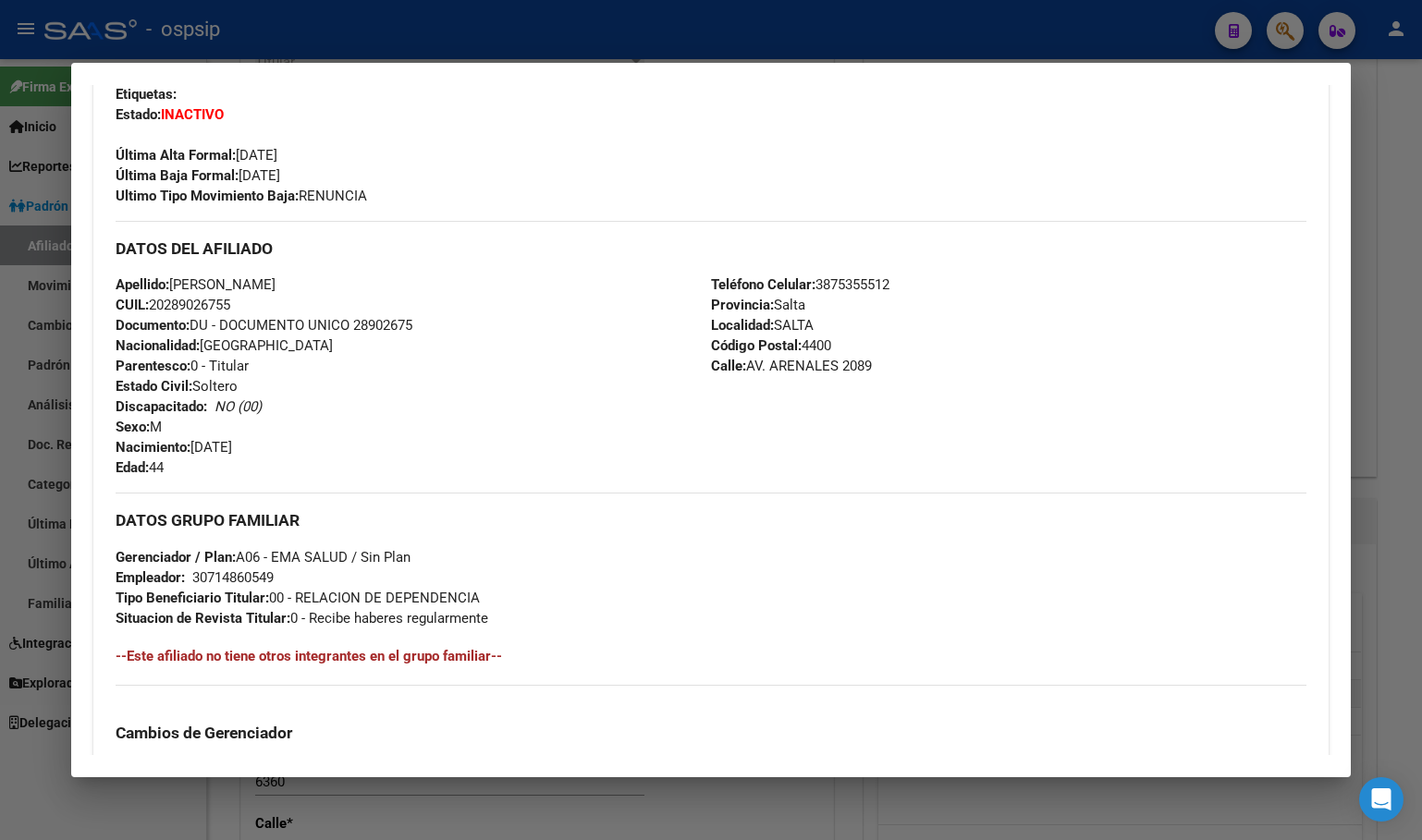
scroll to position [834, 0]
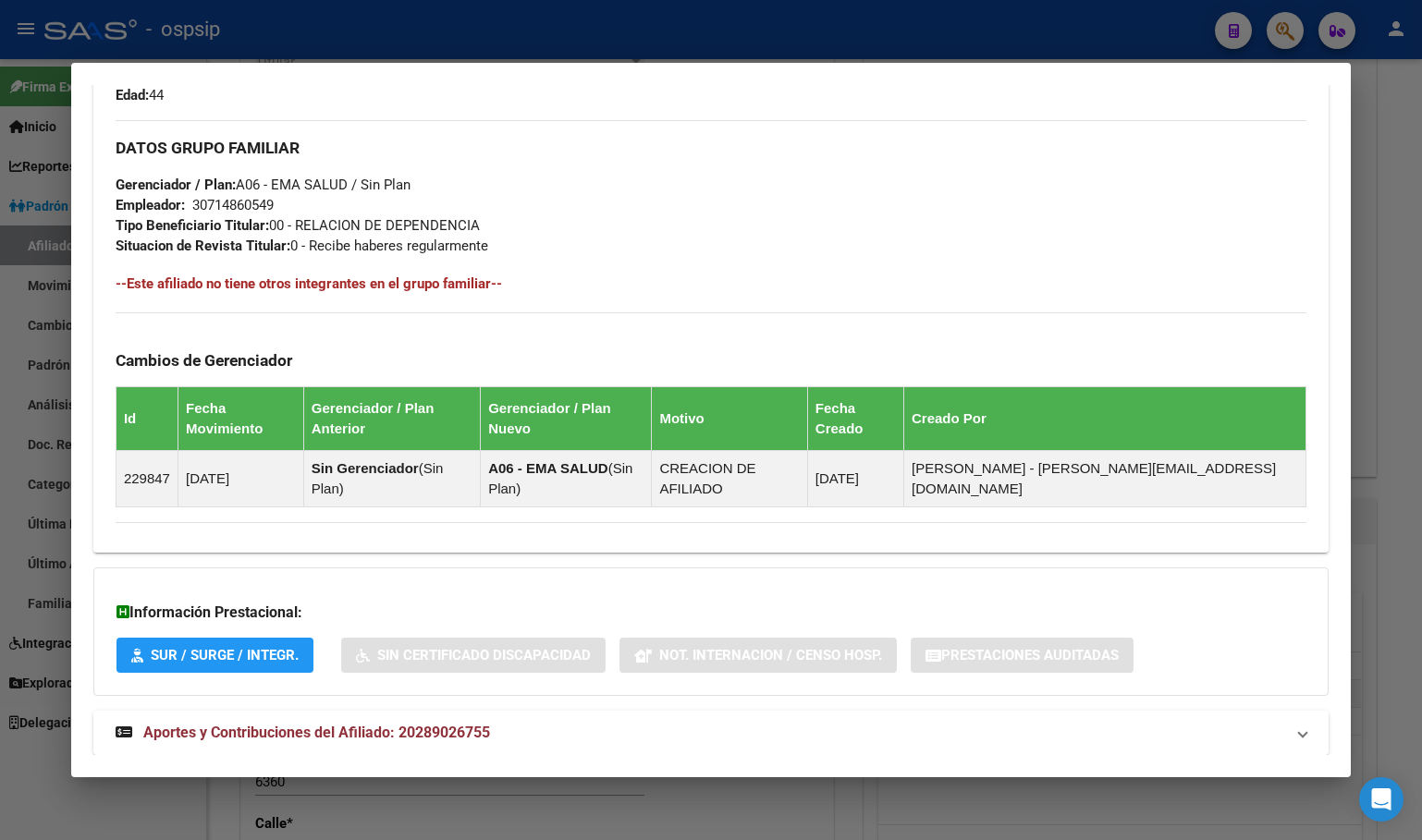
click at [390, 722] on strong "Aportes y Contribuciones del Afiliado: 20289026755" at bounding box center [302, 733] width 374 height 22
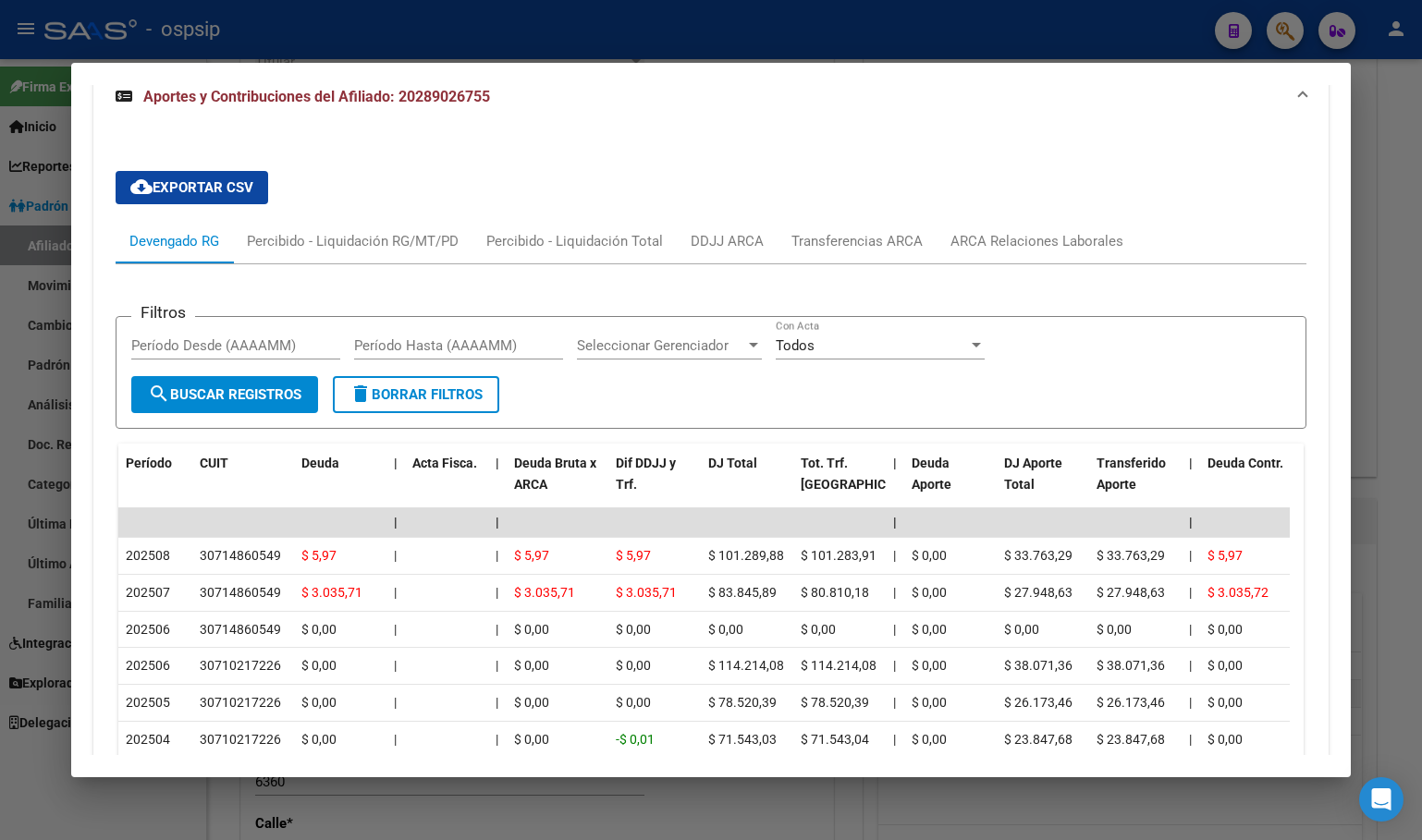
scroll to position [1483, 0]
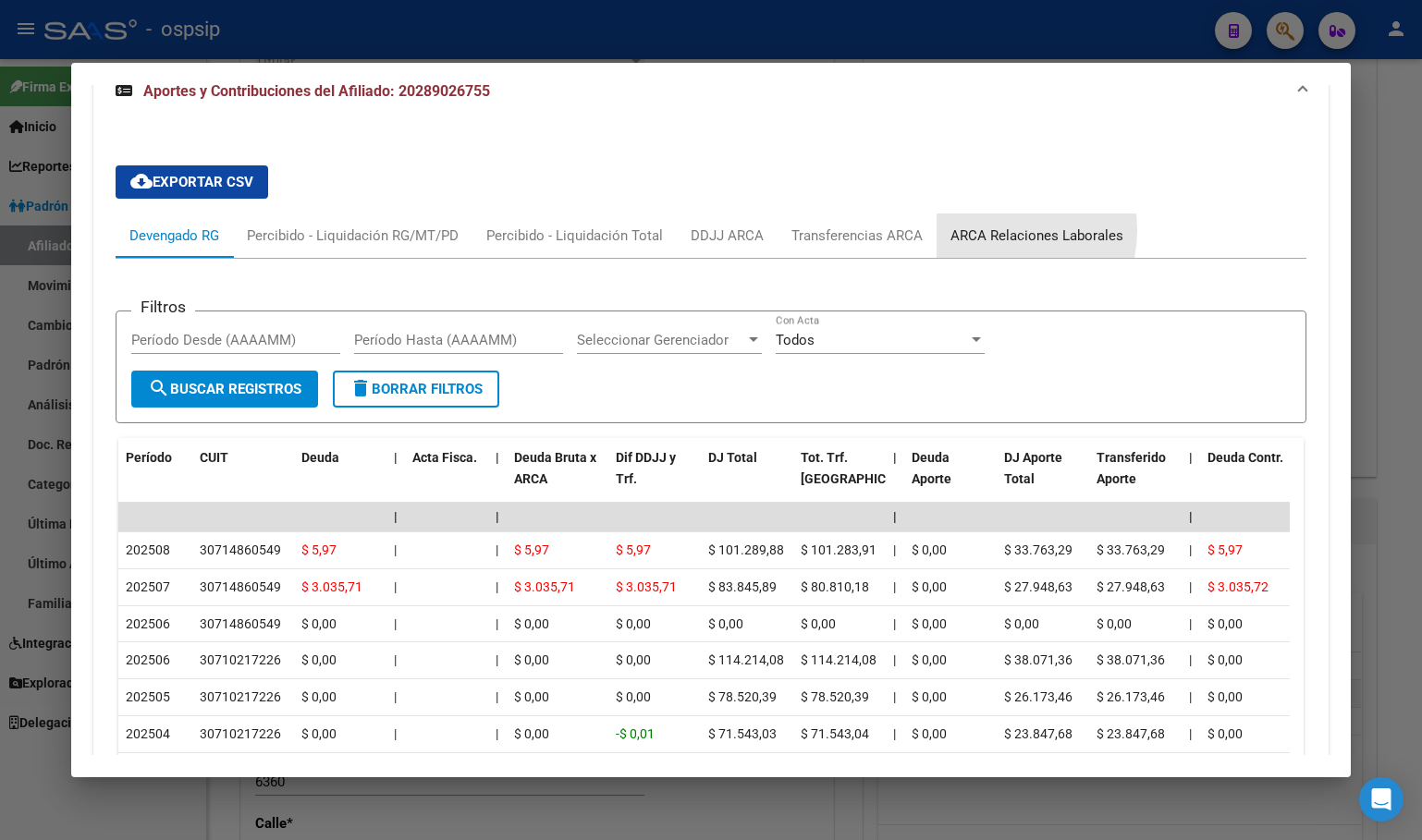
click at [995, 225] on div "ARCA Relaciones Laborales" at bounding box center [1036, 235] width 173 height 21
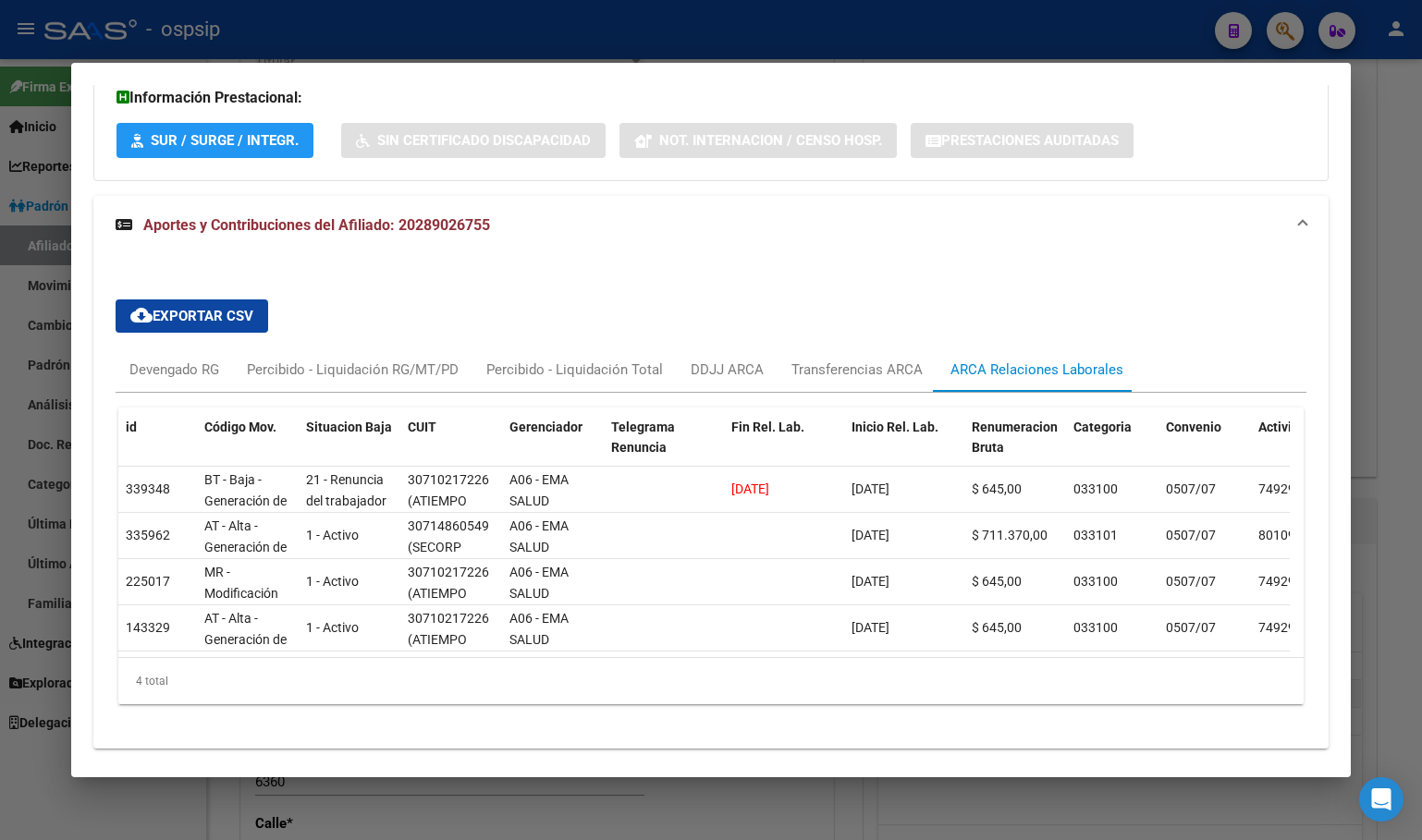
scroll to position [1357, 0]
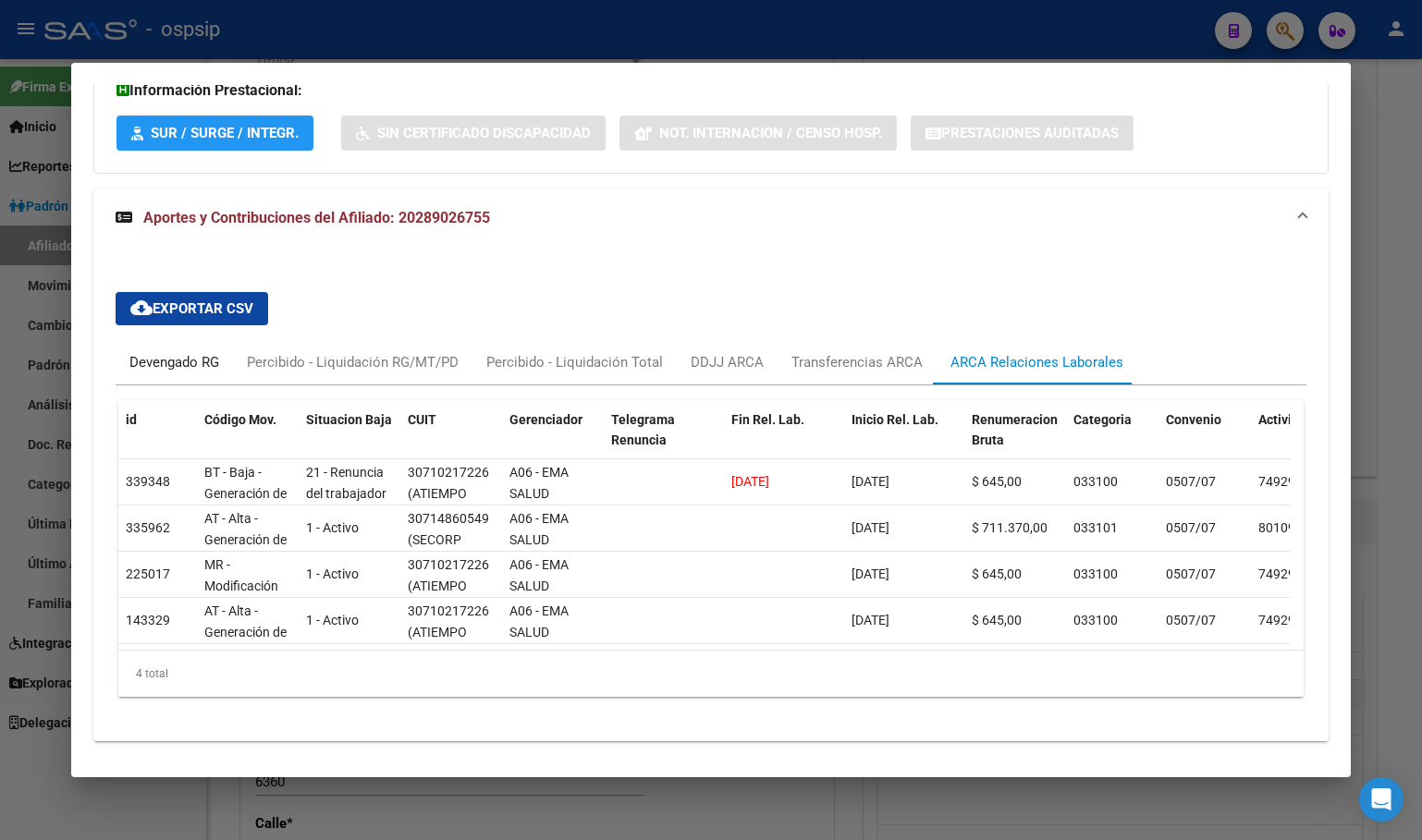
click at [156, 352] on div "Devengado RG" at bounding box center [174, 363] width 90 height 21
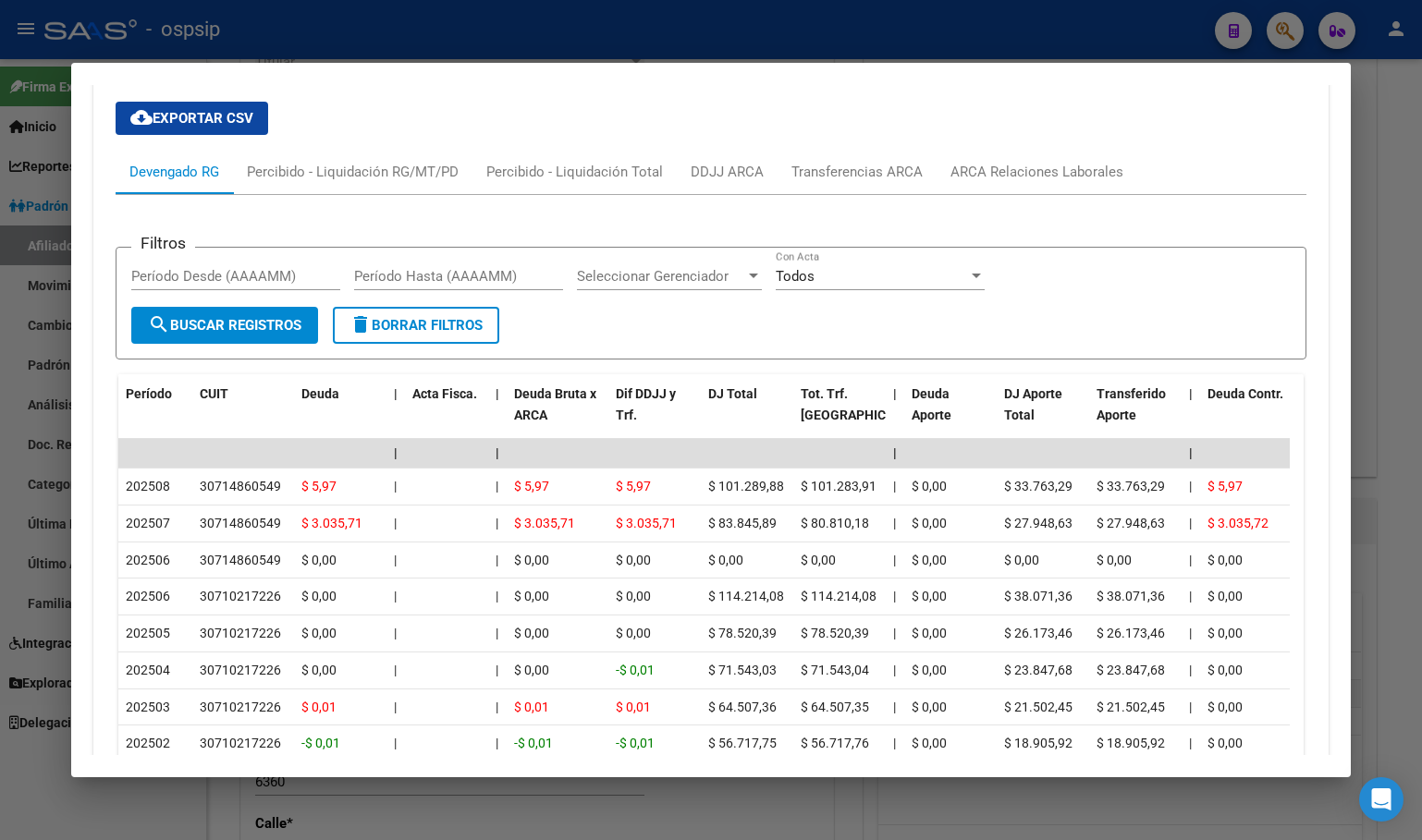
scroll to position [1634, 0]
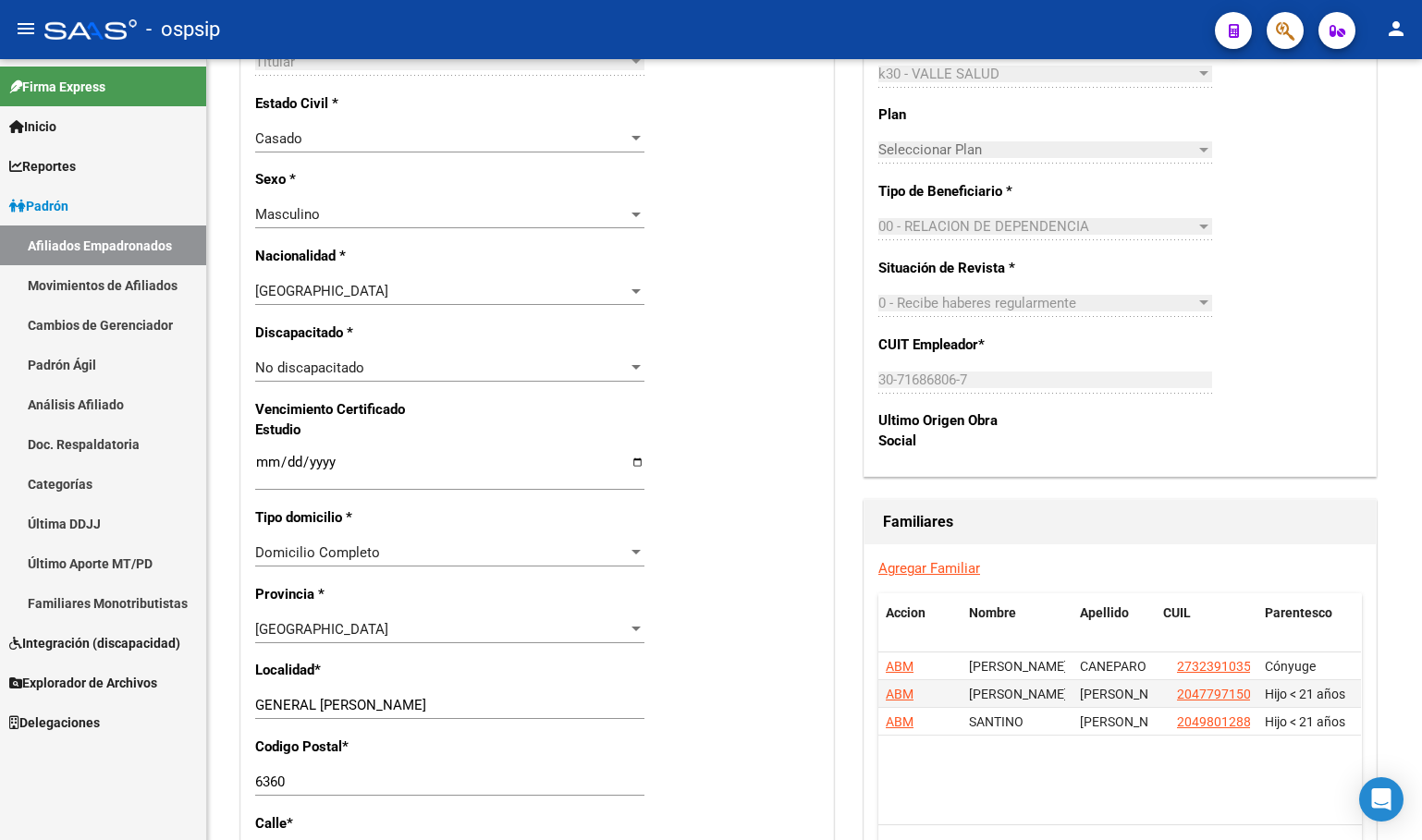
click at [1278, 28] on icon "button" at bounding box center [1285, 31] width 19 height 22
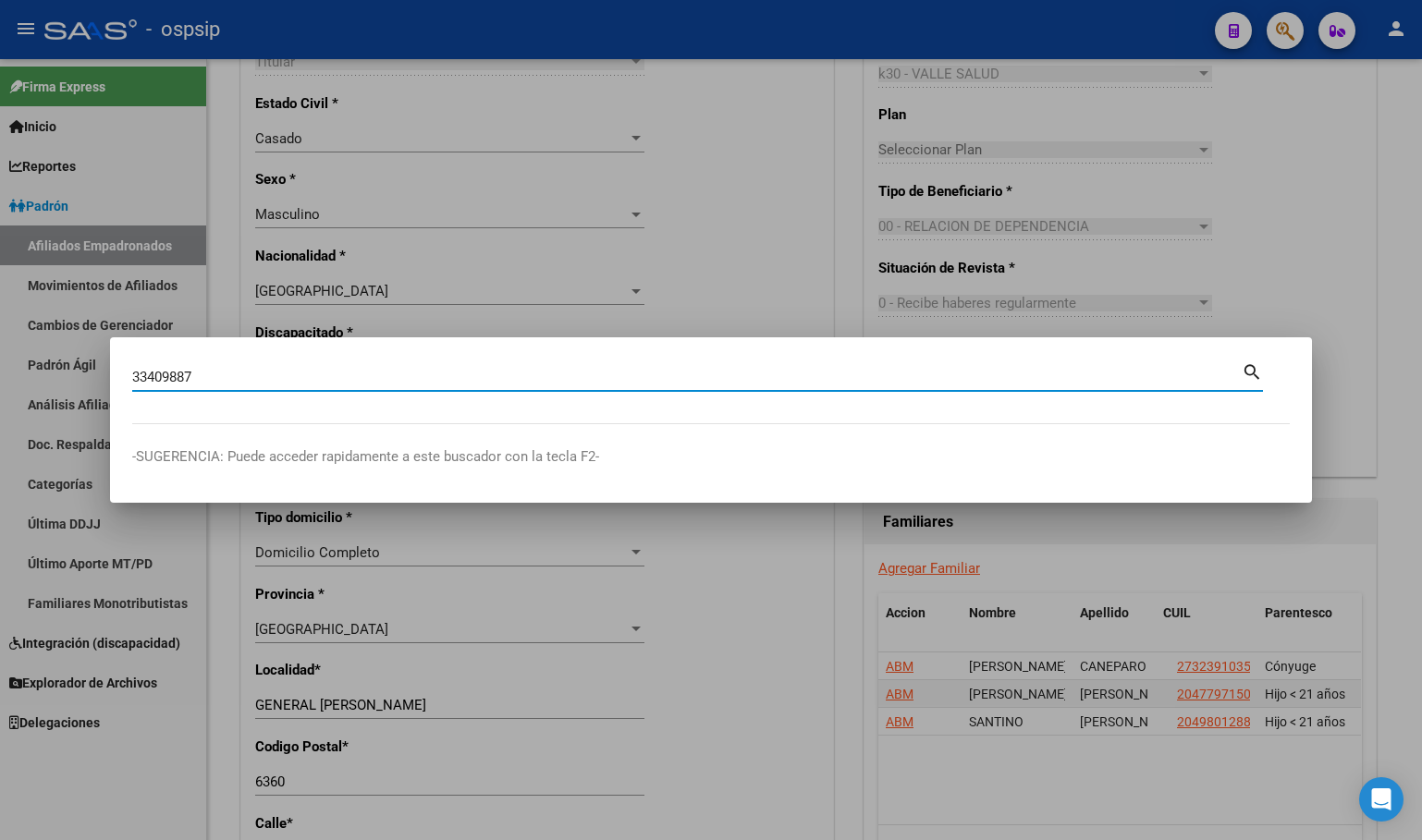
type input "33409887"
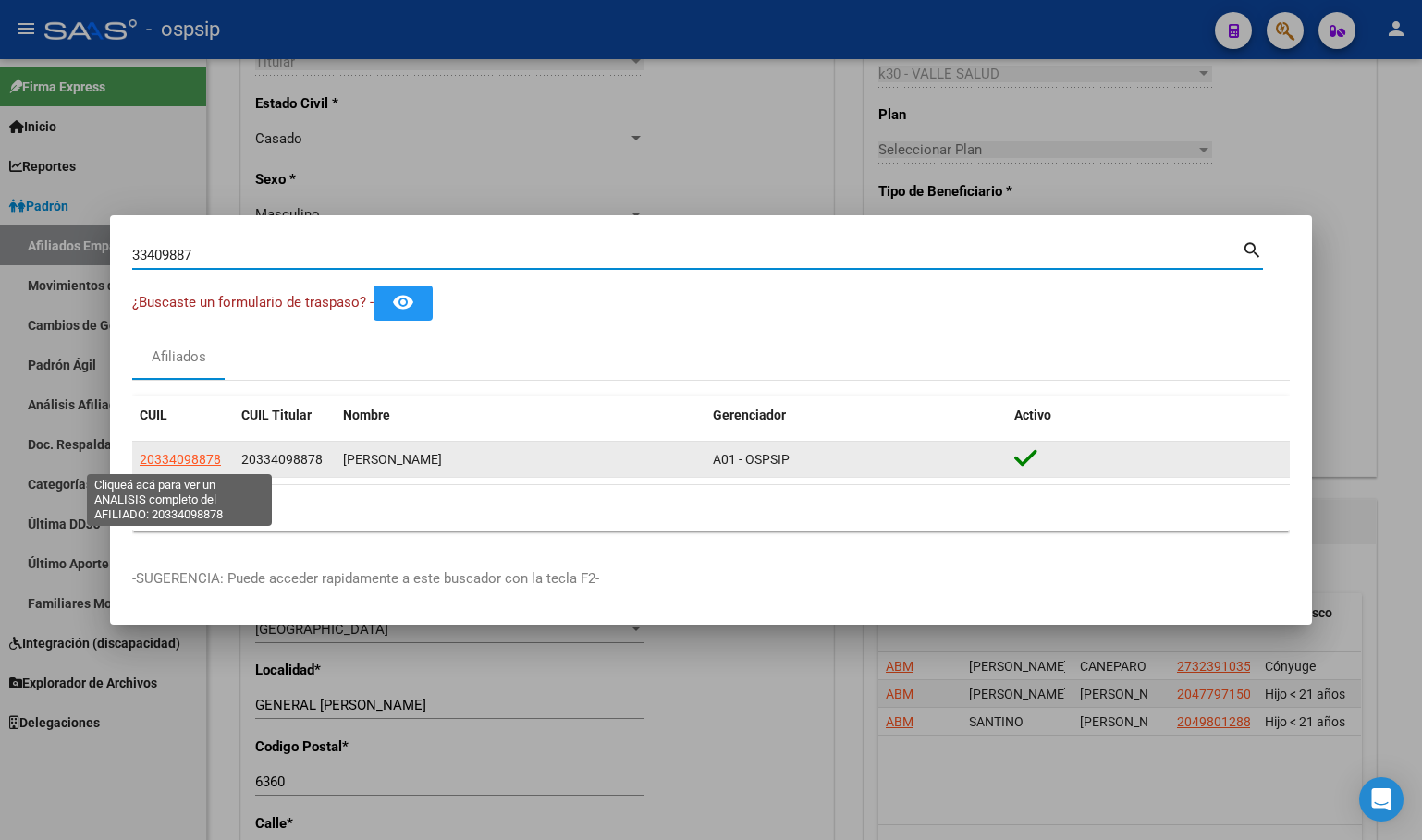
click at [193, 456] on span "20334098878" at bounding box center [180, 459] width 82 height 15
type textarea "20334098878"
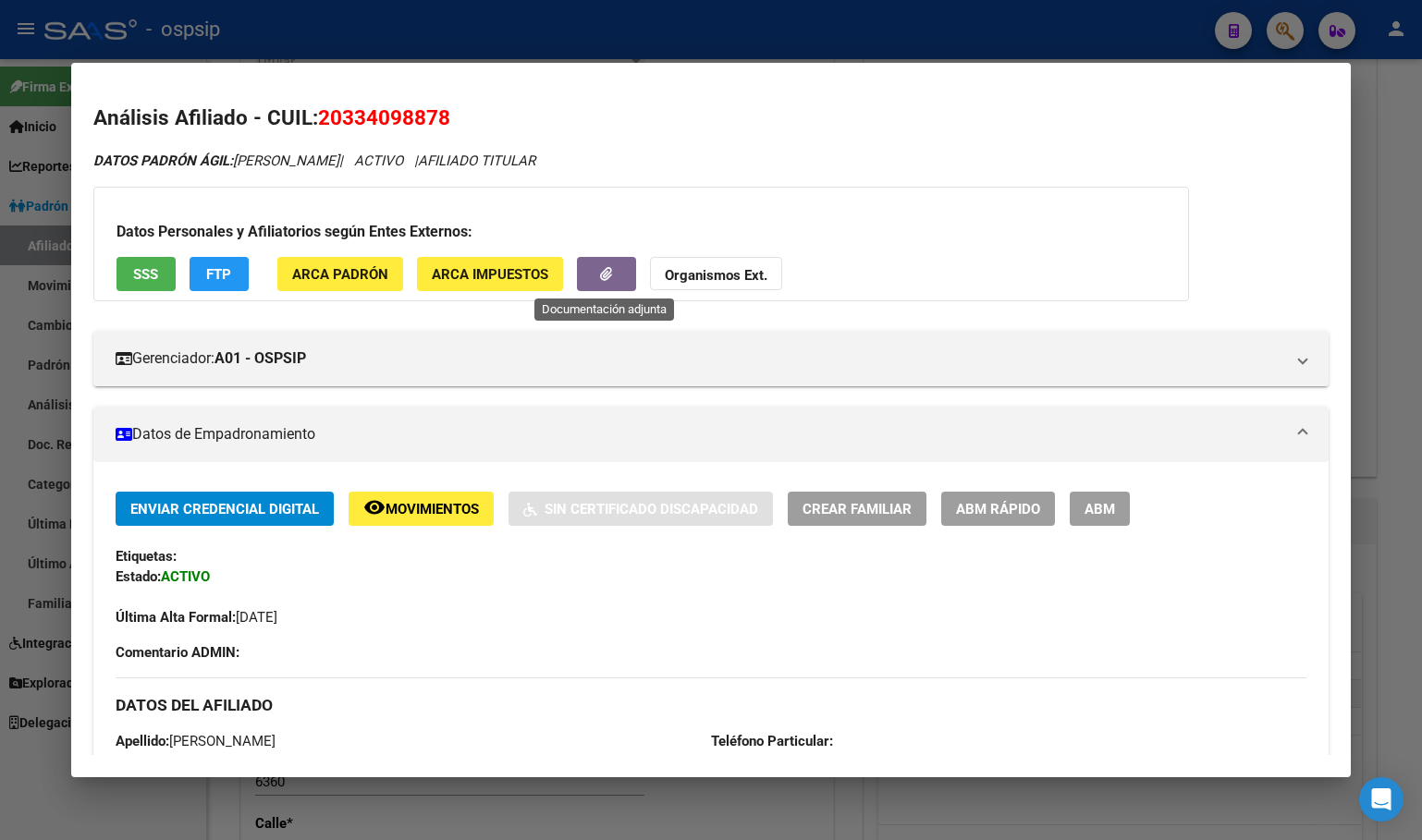
click at [596, 279] on button "button" at bounding box center [606, 274] width 59 height 34
click at [420, 584] on div "Enviar Credencial Digital remove_red_eye Movimientos Sin Certificado Discapacid…" at bounding box center [710, 559] width 1190 height 136
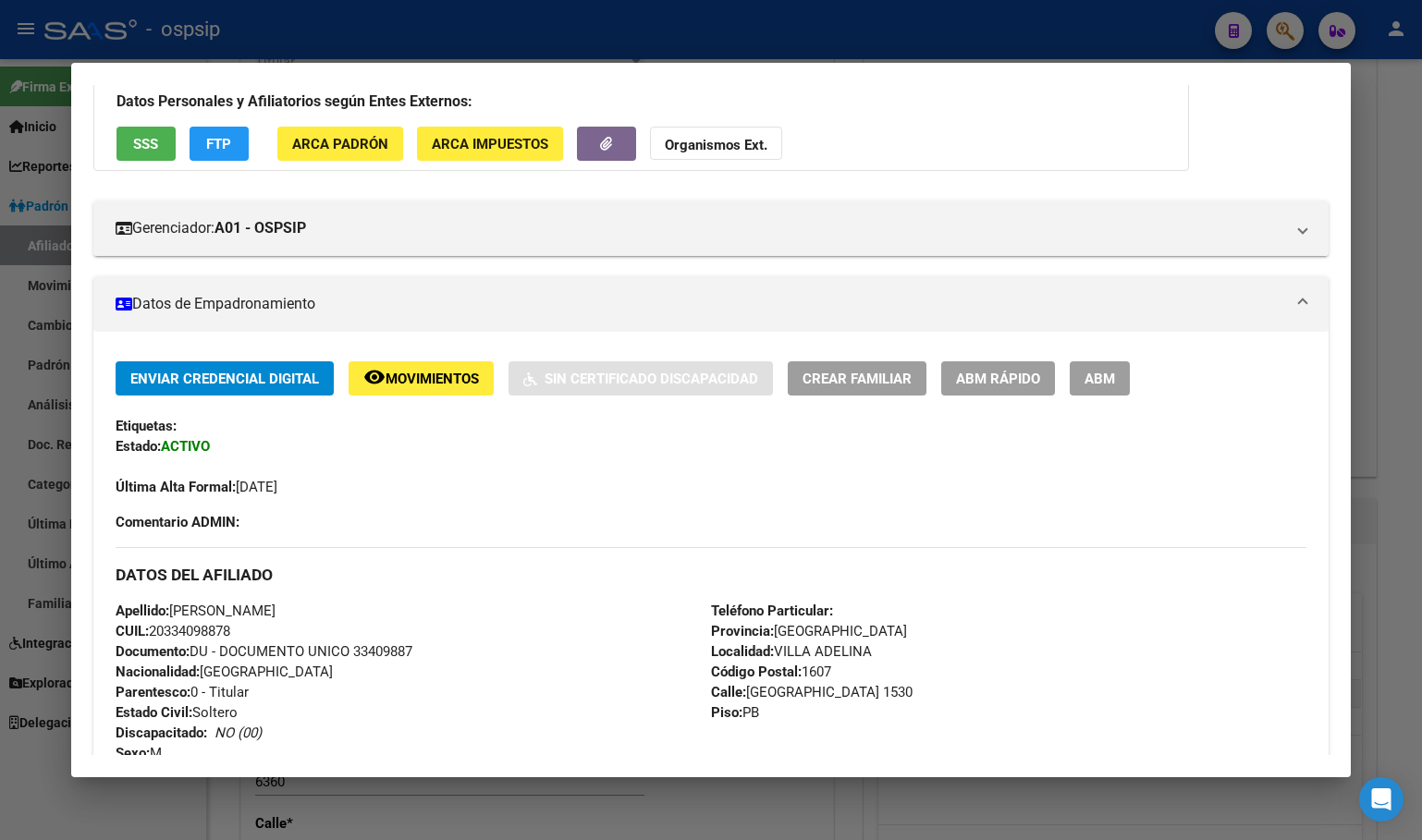
scroll to position [462, 0]
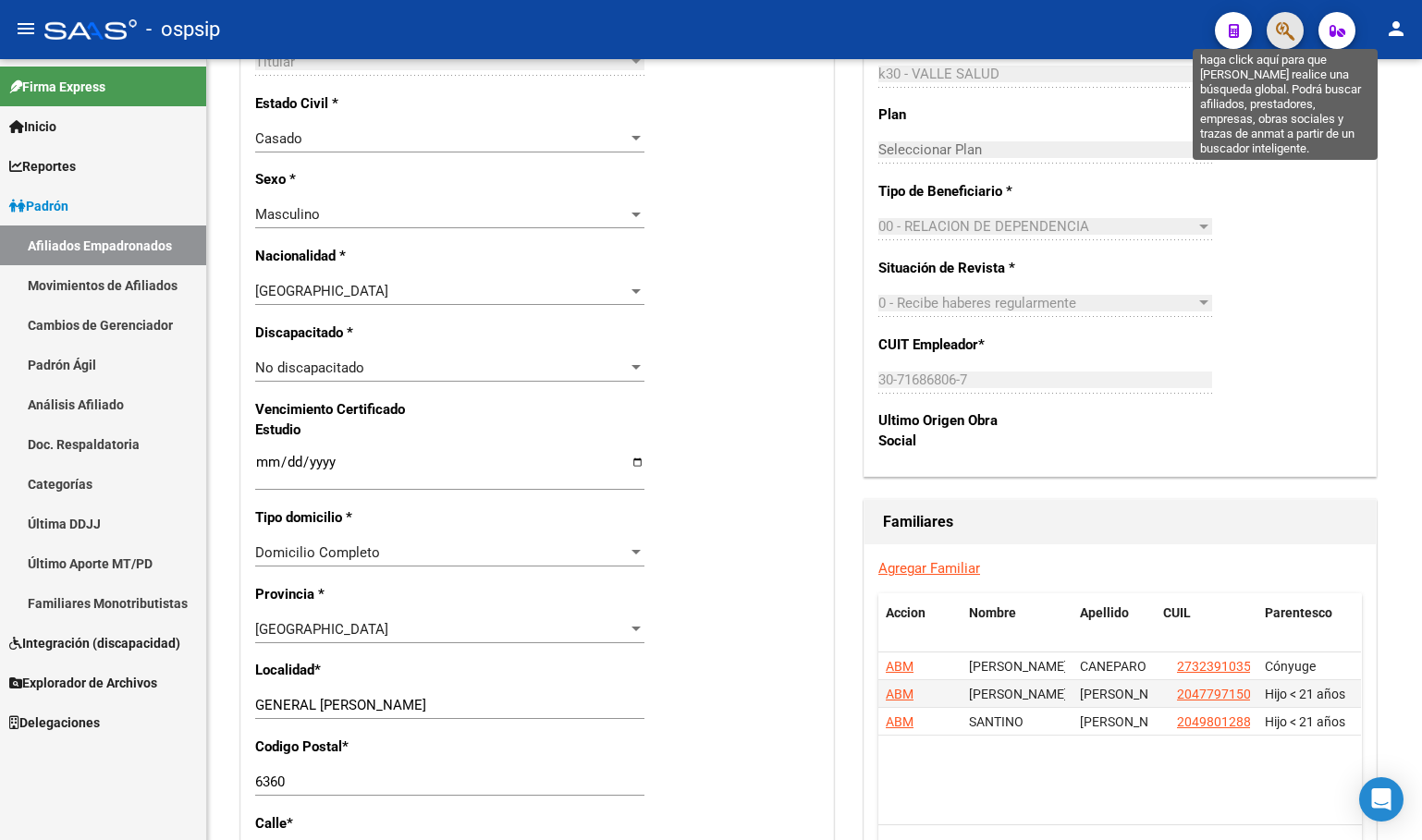
click at [1284, 29] on icon "button" at bounding box center [1285, 31] width 19 height 22
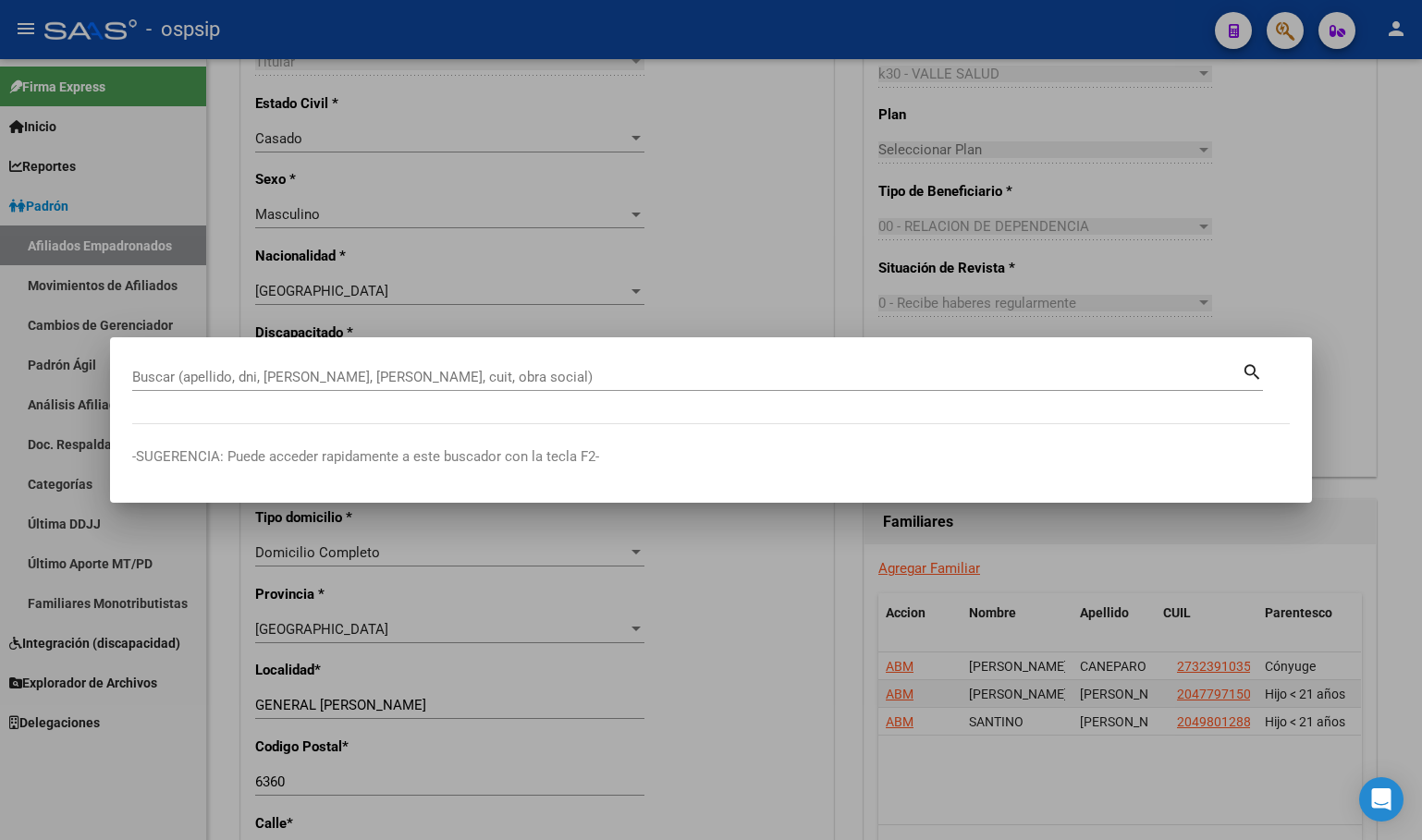
click at [186, 381] on input "Buscar (apellido, dni, [PERSON_NAME], [PERSON_NAME], cuit, obra social)" at bounding box center [687, 377] width 1110 height 17
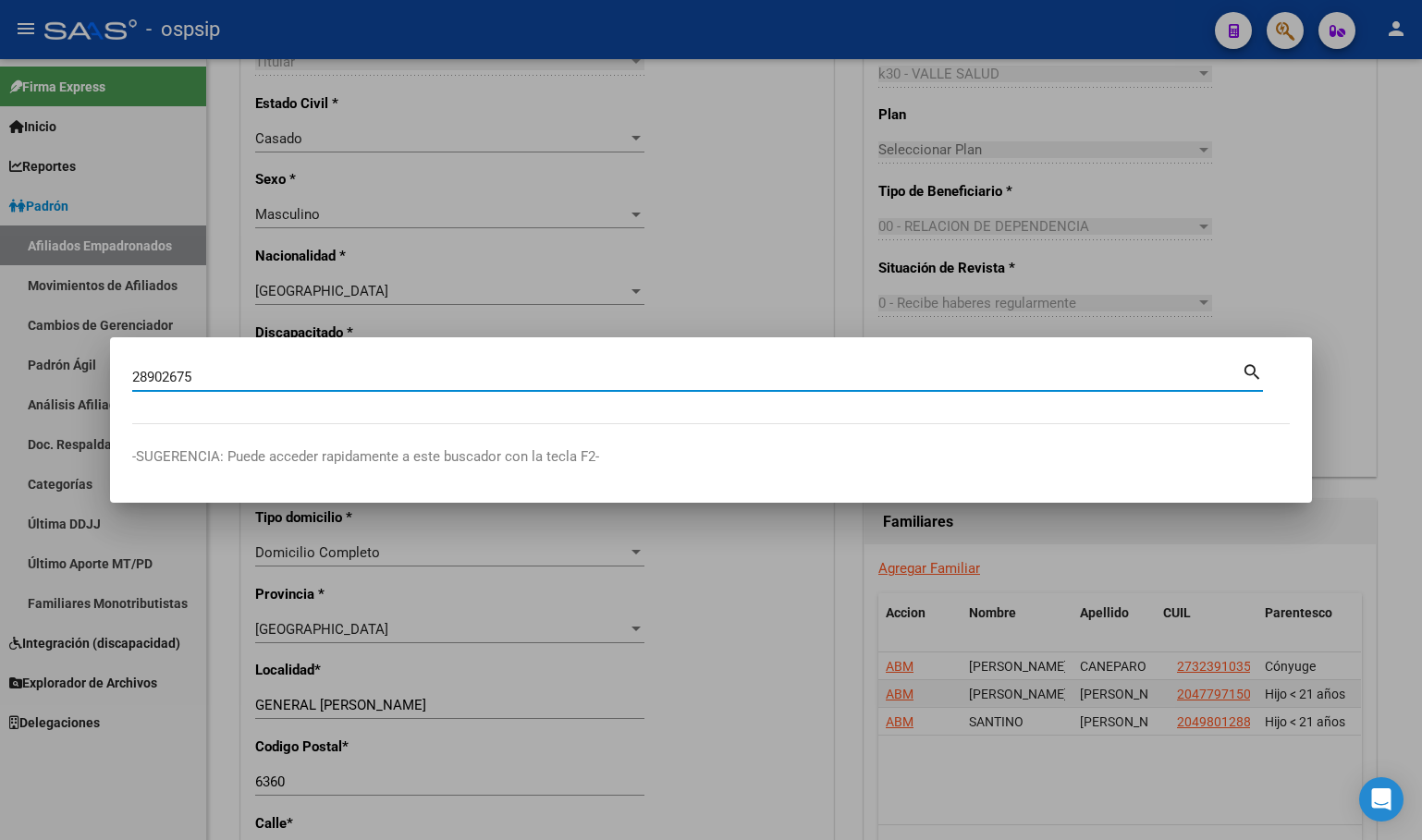
type input "28902675"
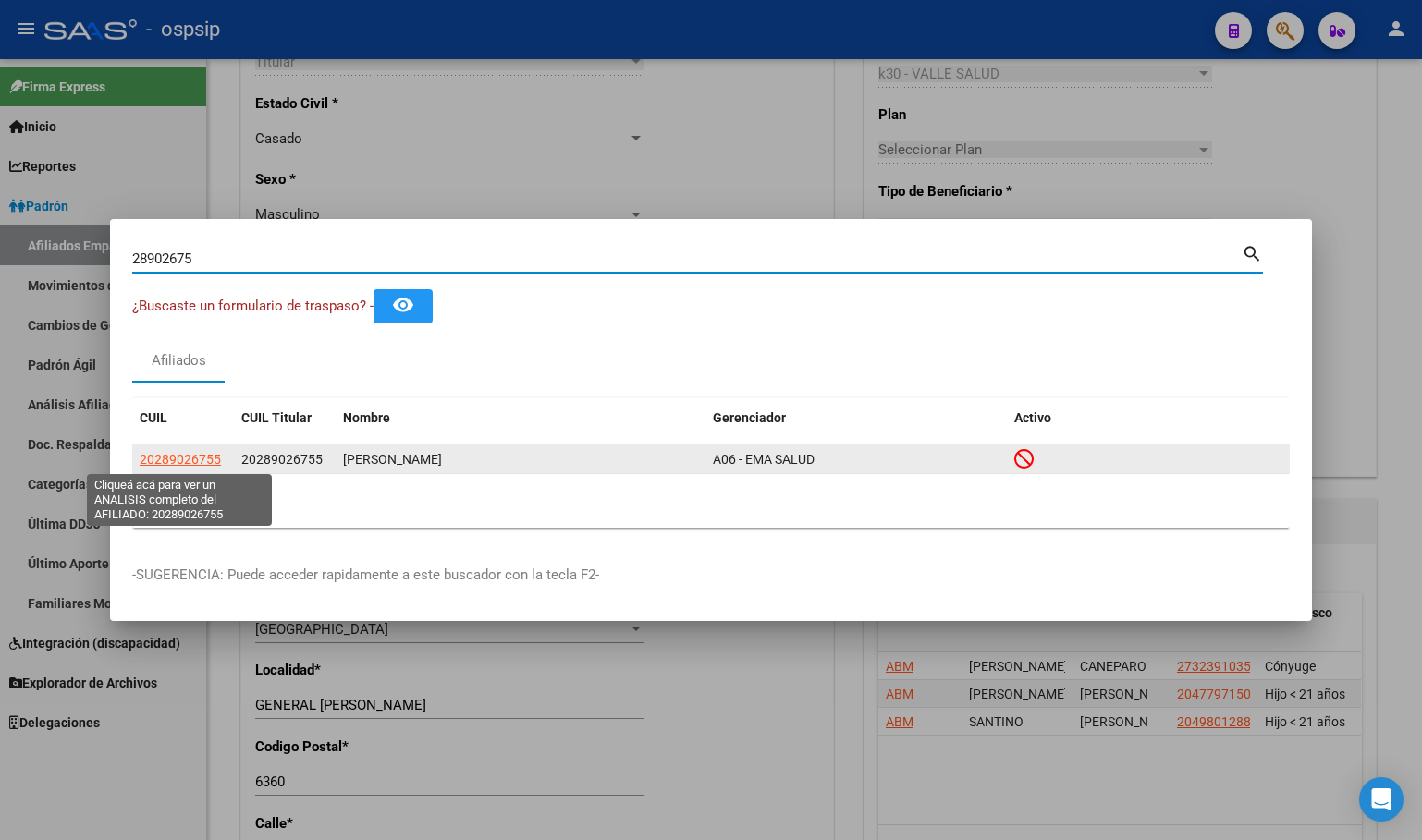
click at [194, 453] on span "20289026755" at bounding box center [180, 459] width 82 height 15
type textarea "20289026755"
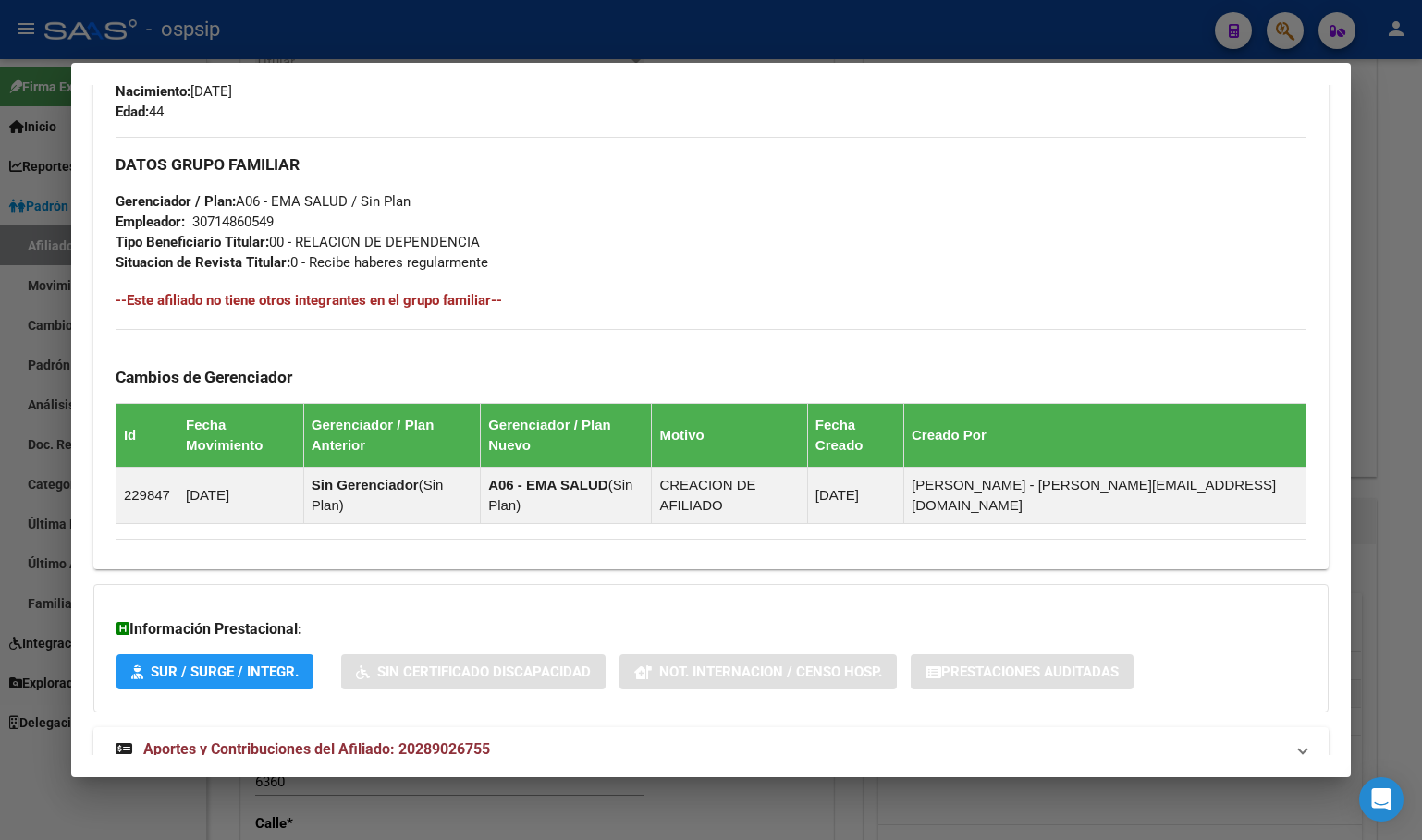
scroll to position [834, 0]
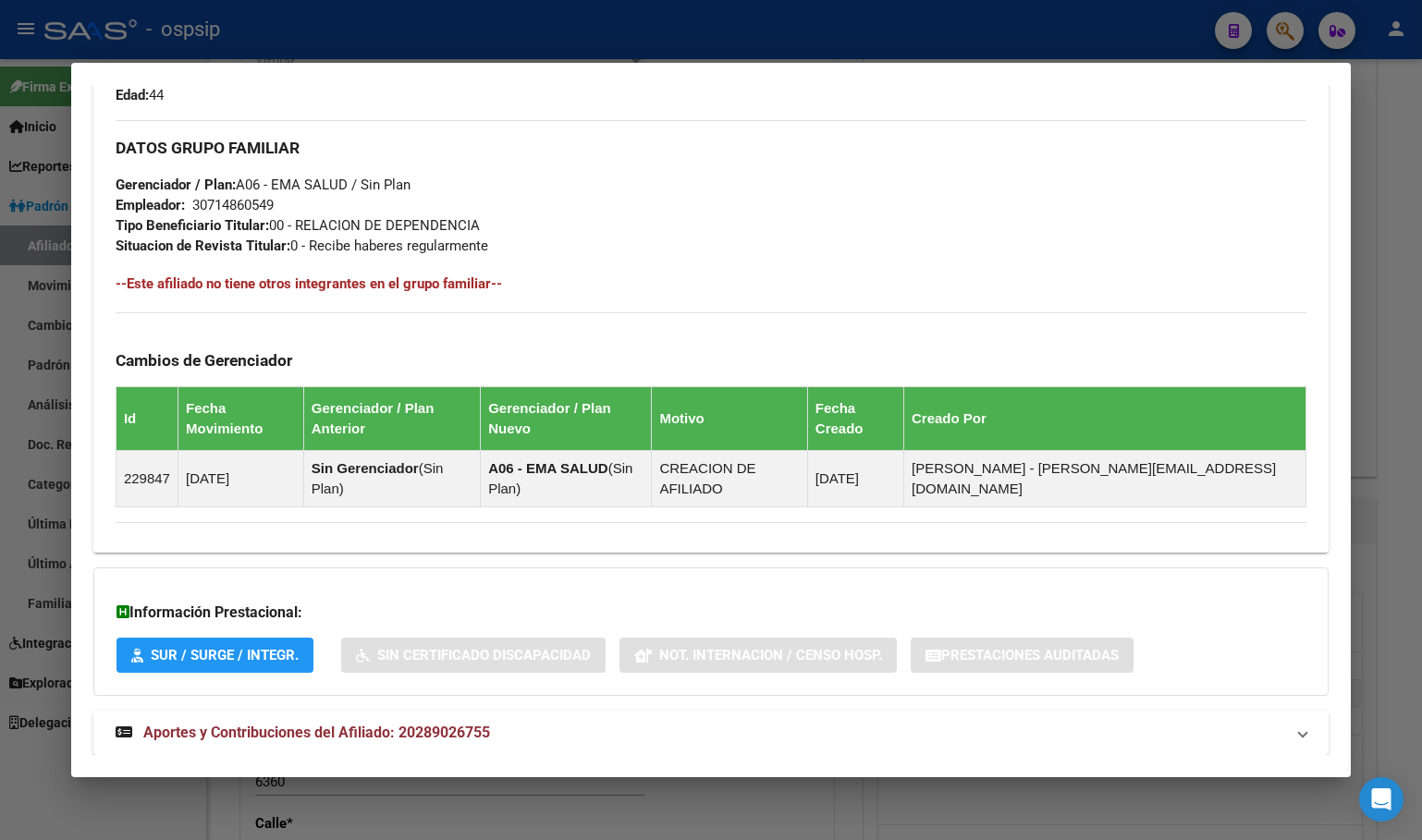
click at [416, 724] on span "Aportes y Contribuciones del Afiliado: 20289026755" at bounding box center [317, 732] width 347 height 18
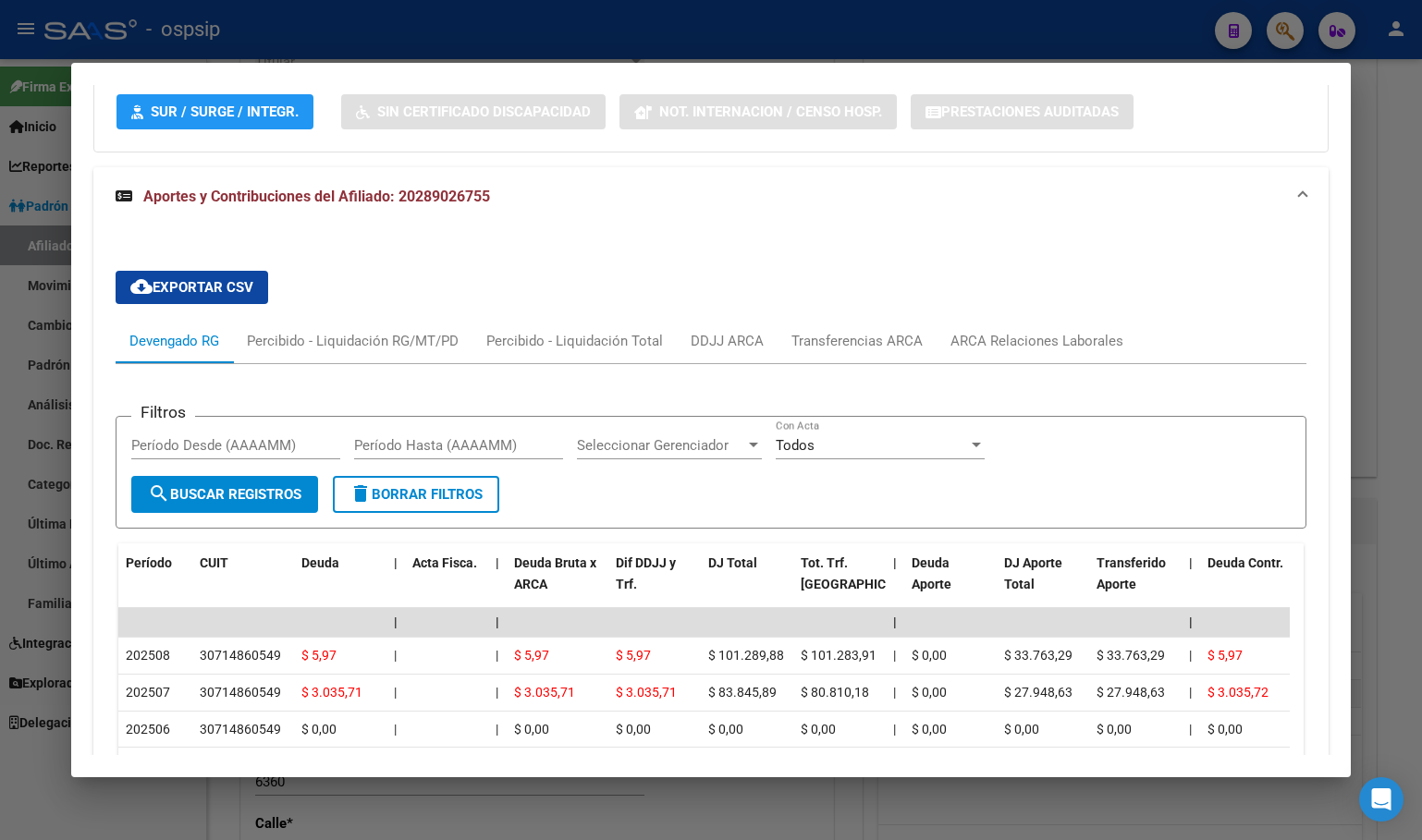
scroll to position [1388, 0]
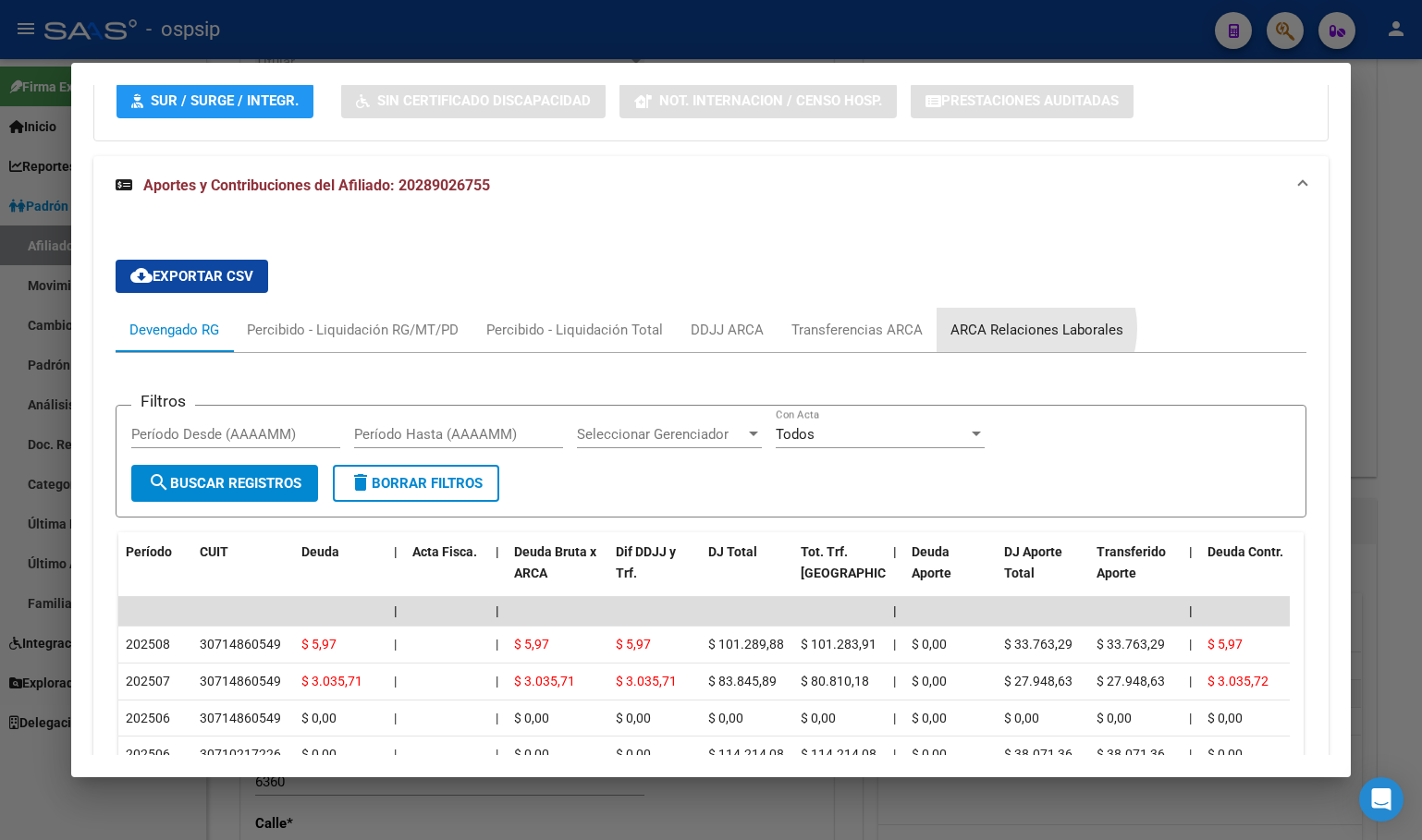
click at [1032, 320] on div "ARCA Relaciones Laborales" at bounding box center [1036, 330] width 173 height 21
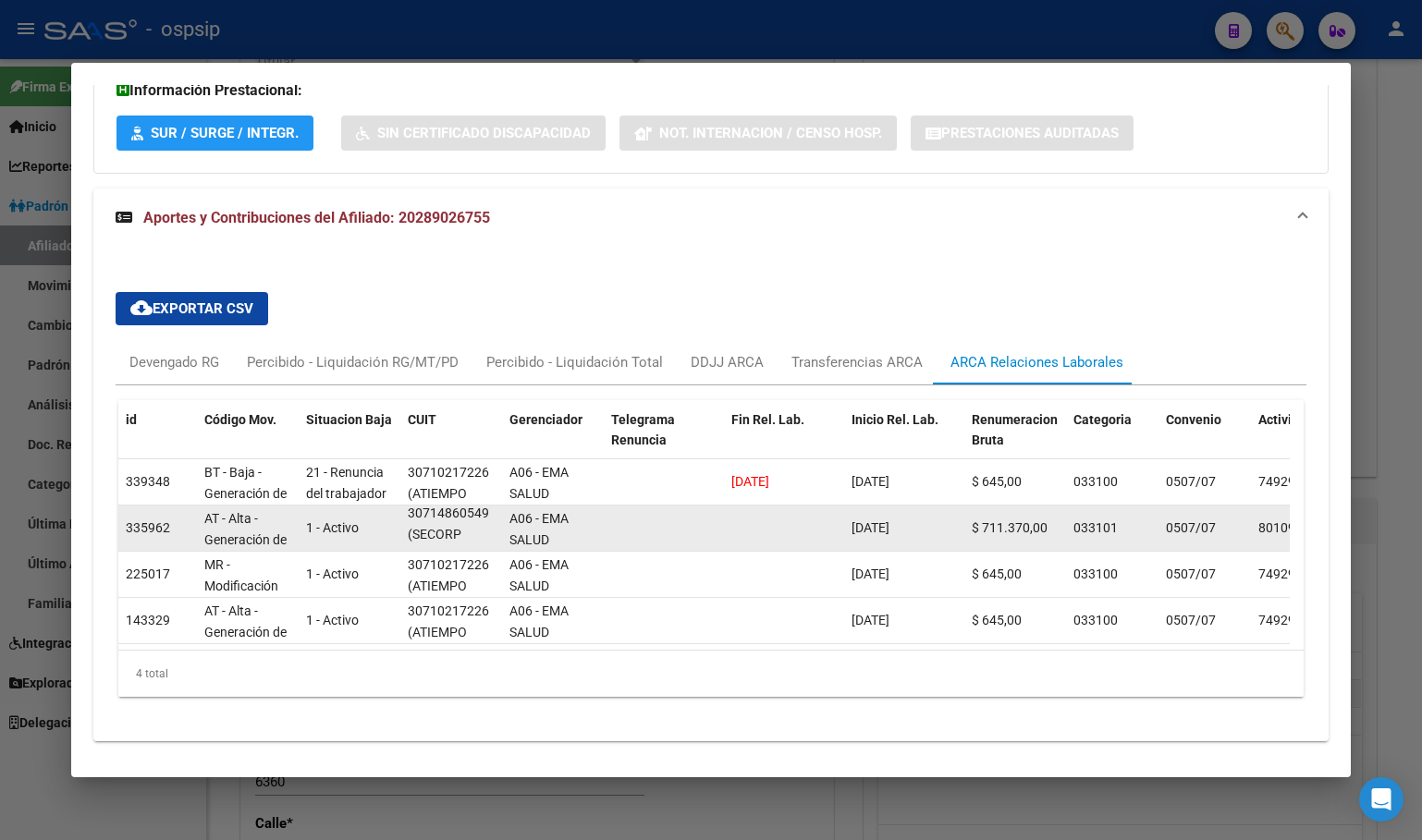
scroll to position [0, 0]
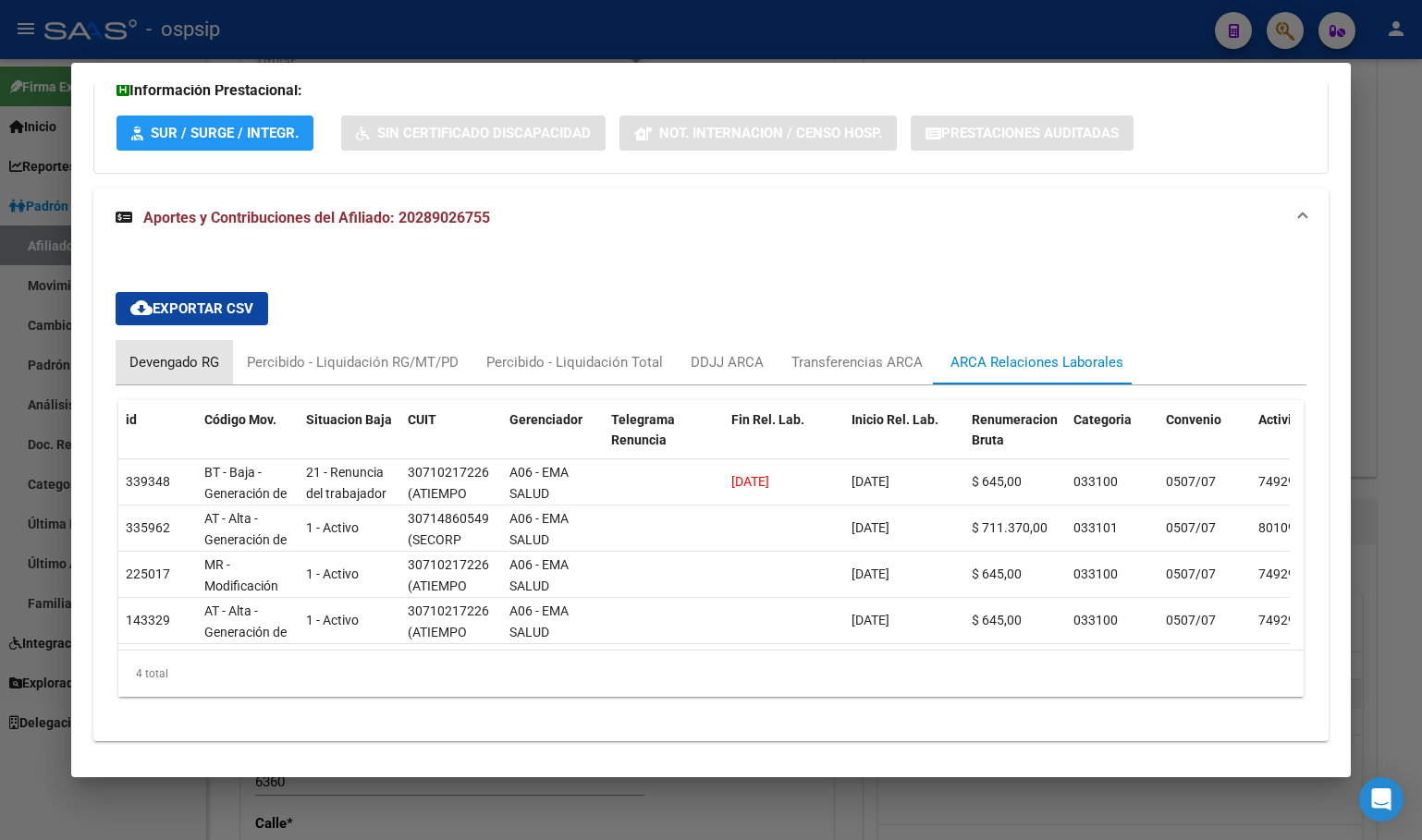
click at [154, 352] on div "Devengado RG" at bounding box center [174, 363] width 90 height 21
